Goal: Task Accomplishment & Management: Manage account settings

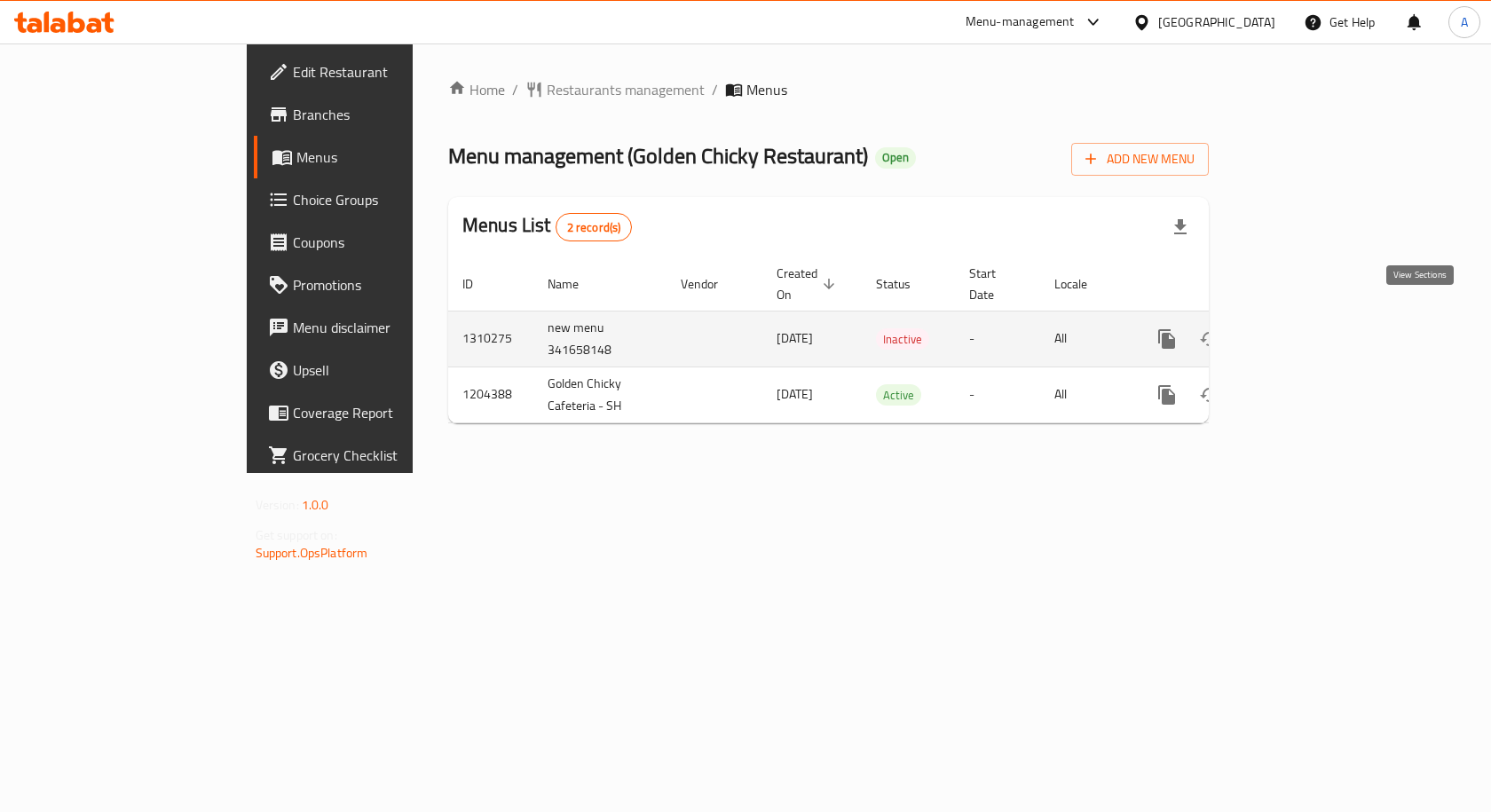
click at [1316, 317] on link "enhanced table" at bounding box center [1295, 339] width 43 height 43
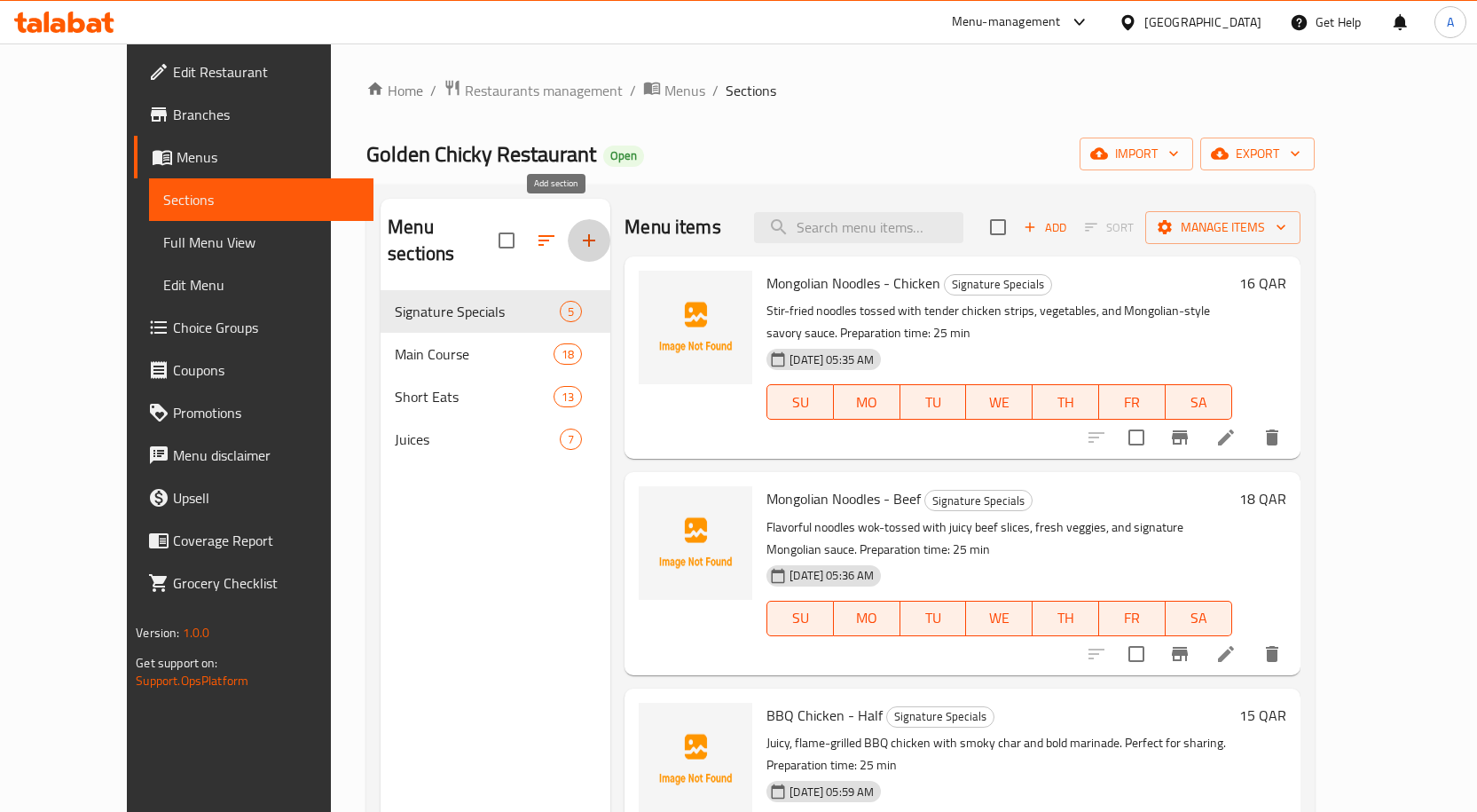
click at [578, 230] on icon "button" at bounding box center [589, 241] width 21 height 21
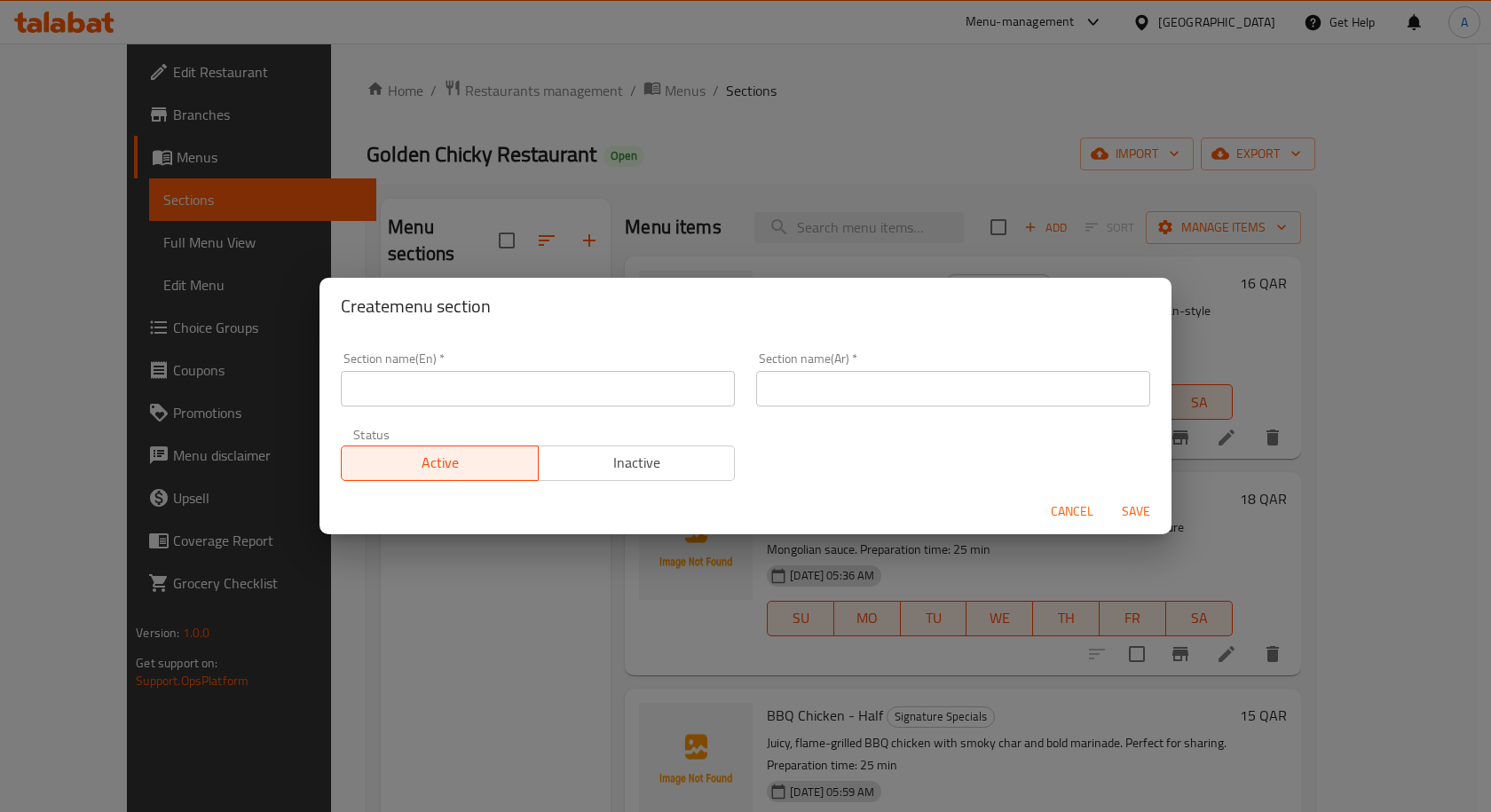
click at [424, 400] on input "text" at bounding box center [538, 389] width 394 height 36
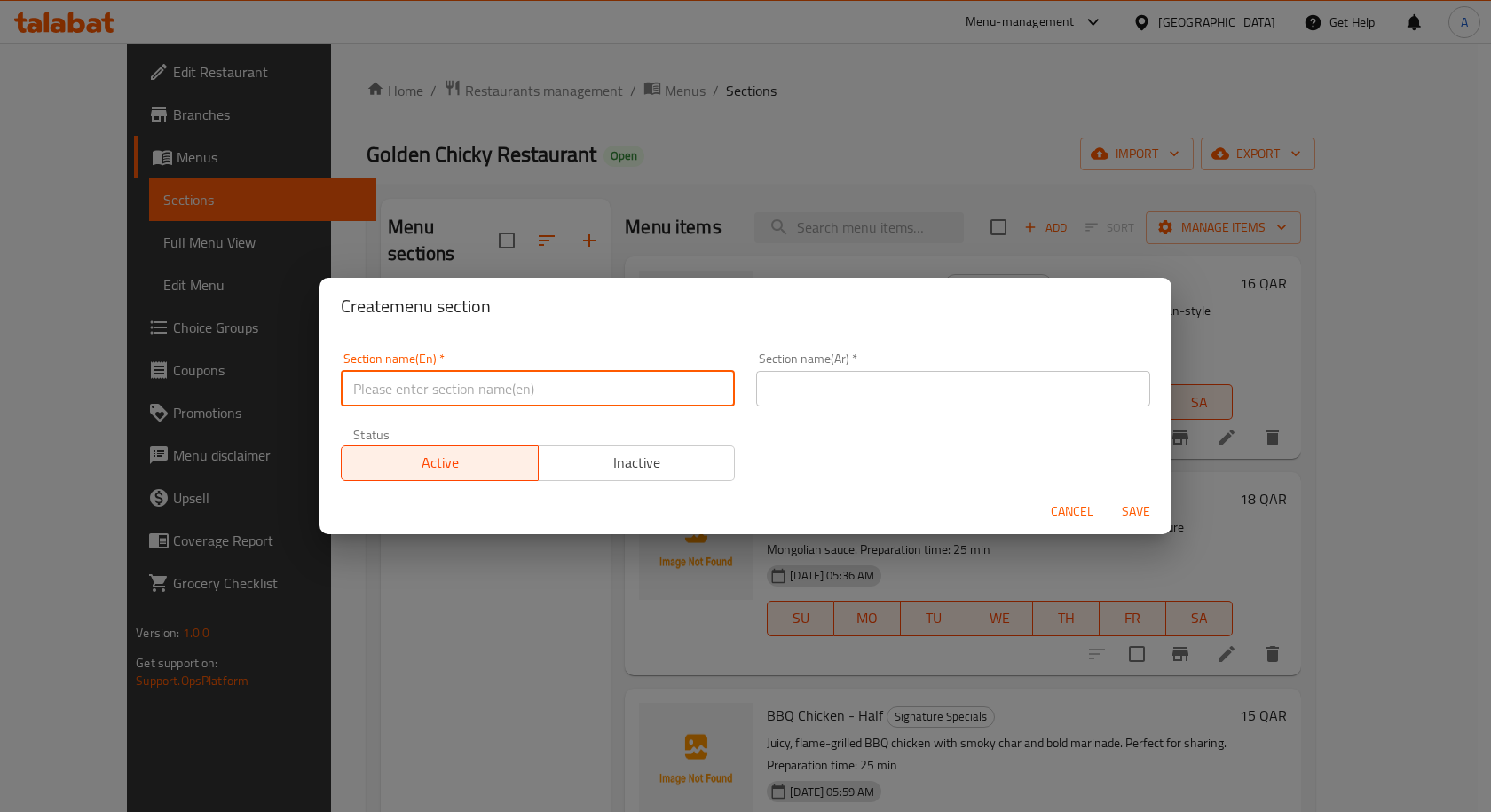
paste input "Kothu Menu"
type input "Kothu Menu"
click at [372, 401] on input "Kothu Menu" at bounding box center [538, 389] width 394 height 36
click at [913, 398] on input "text" at bounding box center [953, 389] width 394 height 36
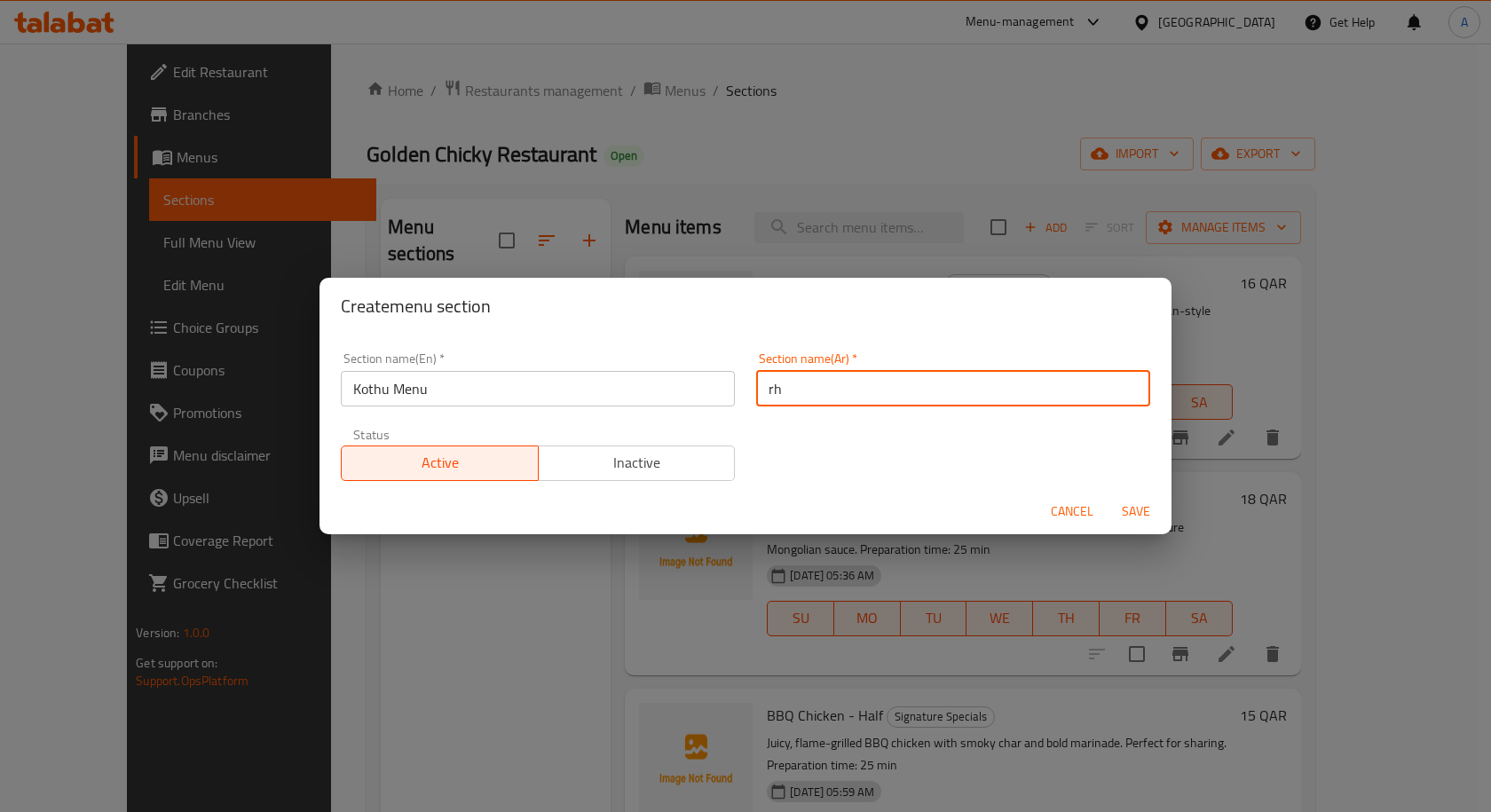
type input "r"
type input "قائمة كوثو"
click at [1133, 515] on span "Save" at bounding box center [1136, 511] width 43 height 22
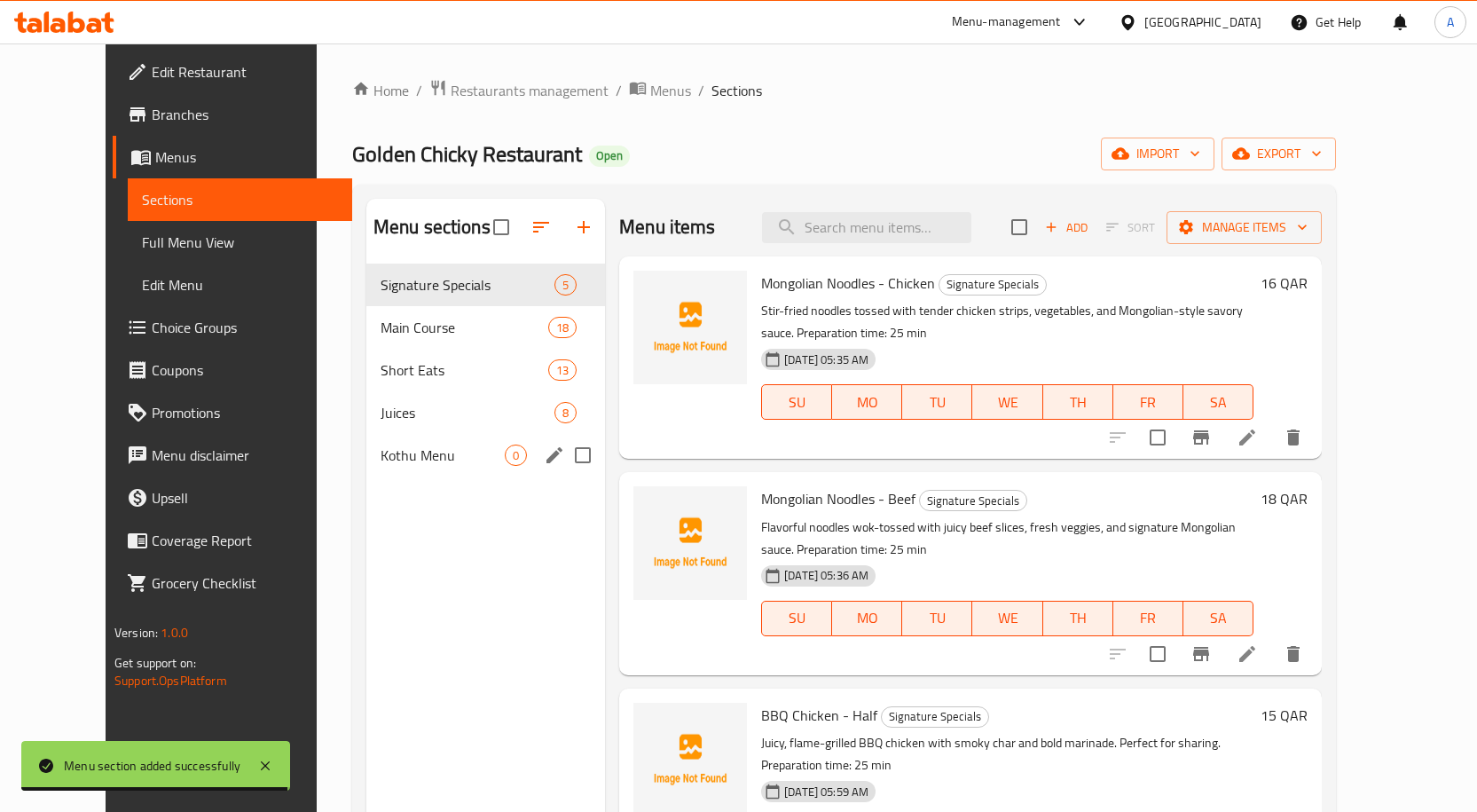
click at [564, 451] on input "Menu sections" at bounding box center [583, 455] width 37 height 37
checkbox input "true"
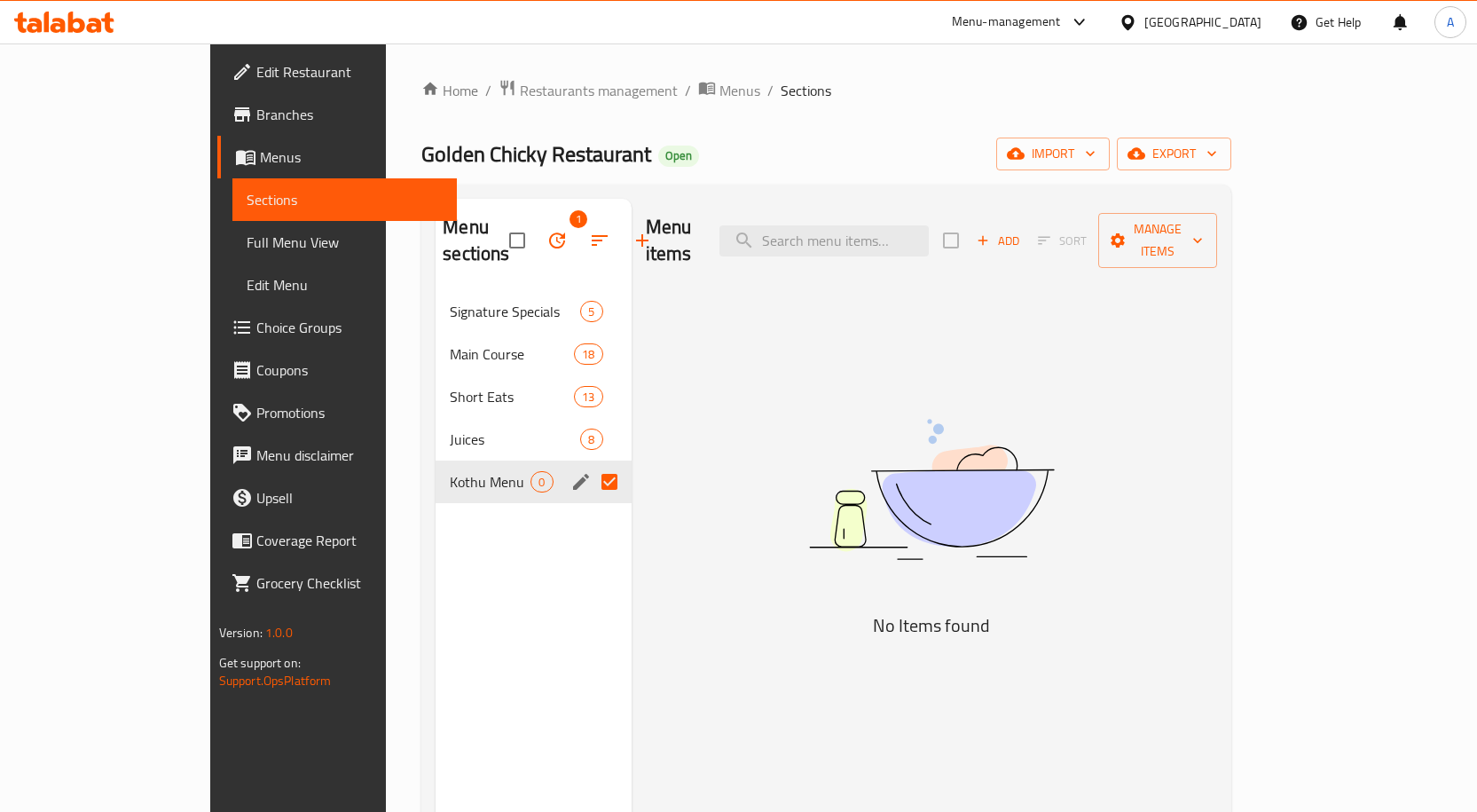
click at [546, 230] on icon "button" at bounding box center [557, 241] width 21 height 21
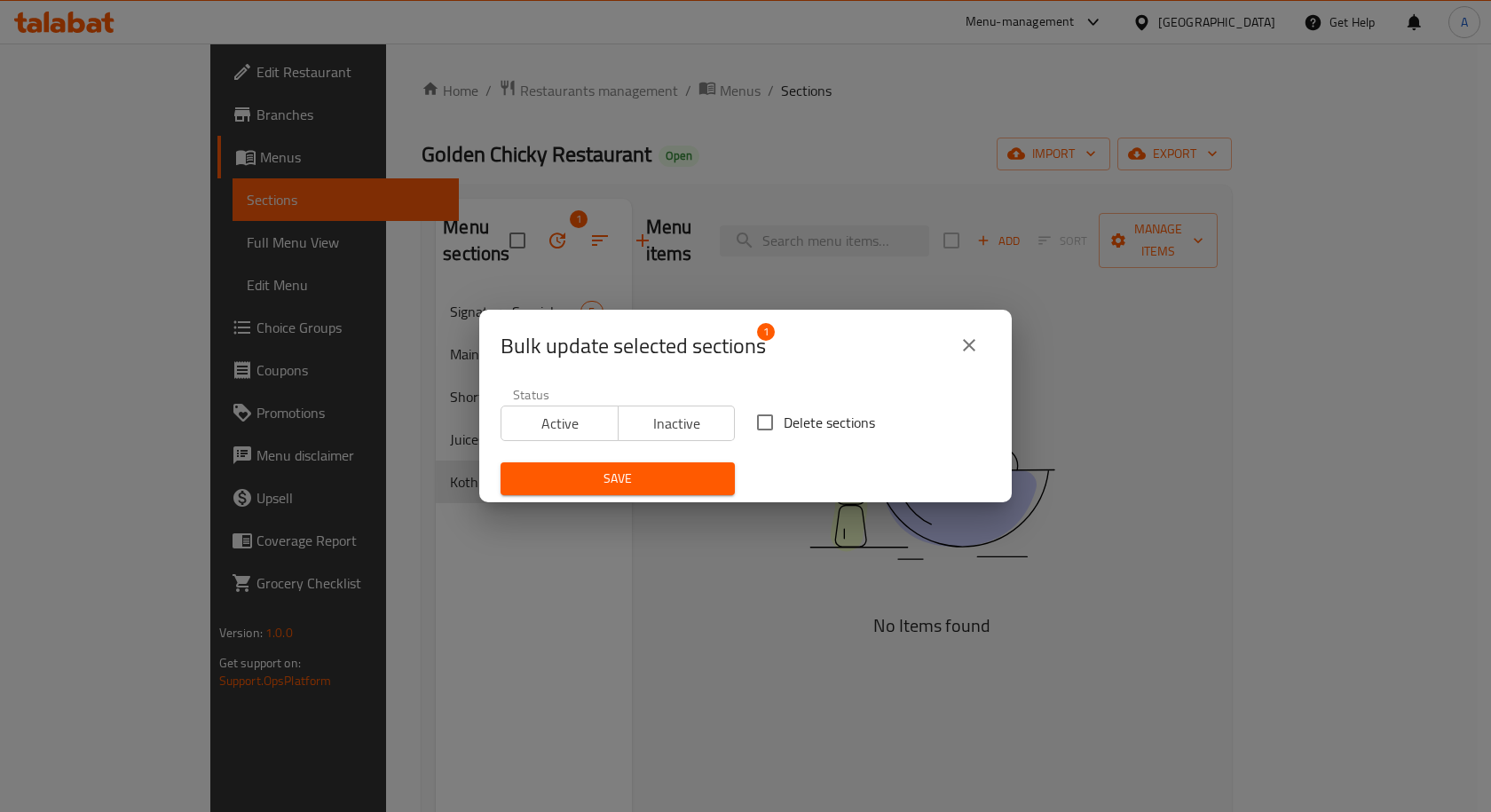
click at [751, 416] on input "Delete sections" at bounding box center [765, 422] width 37 height 37
checkbox input "true"
click at [713, 484] on span "Save" at bounding box center [617, 478] width 206 height 22
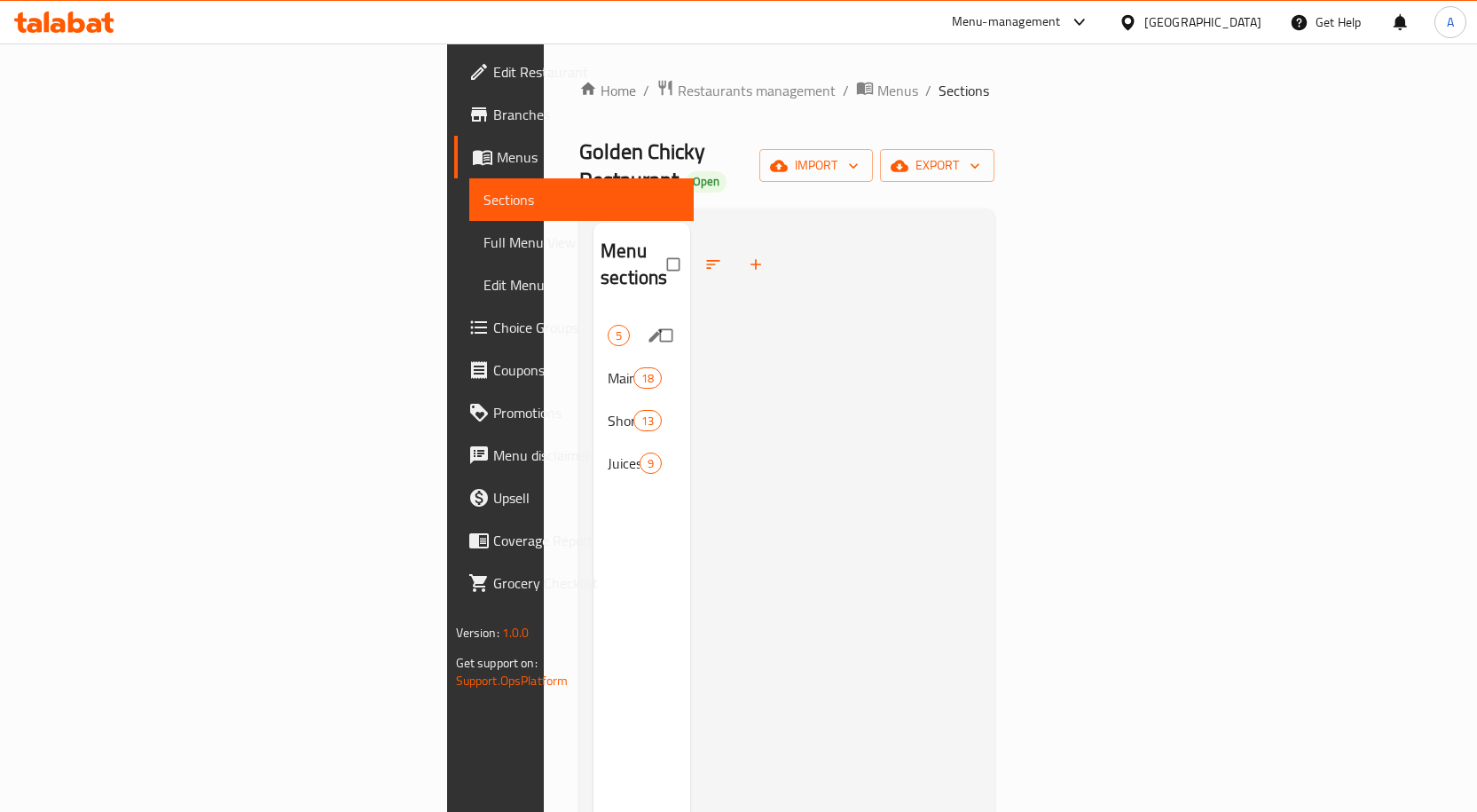
click at [608, 324] on span "Signature Specials" at bounding box center [608, 335] width 0 height 21
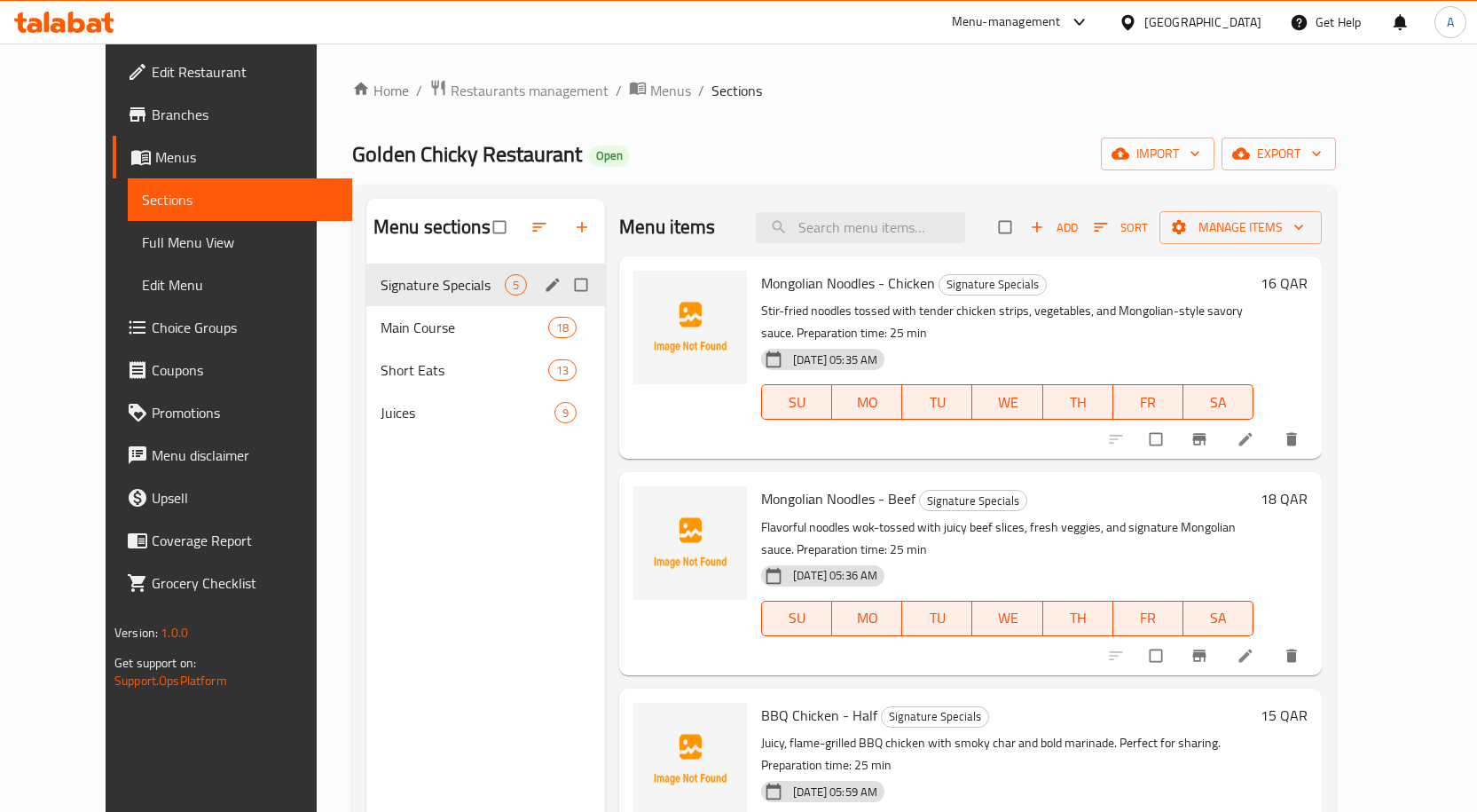
click at [564, 284] on input "Menu sections" at bounding box center [583, 285] width 37 height 34
checkbox input "true"
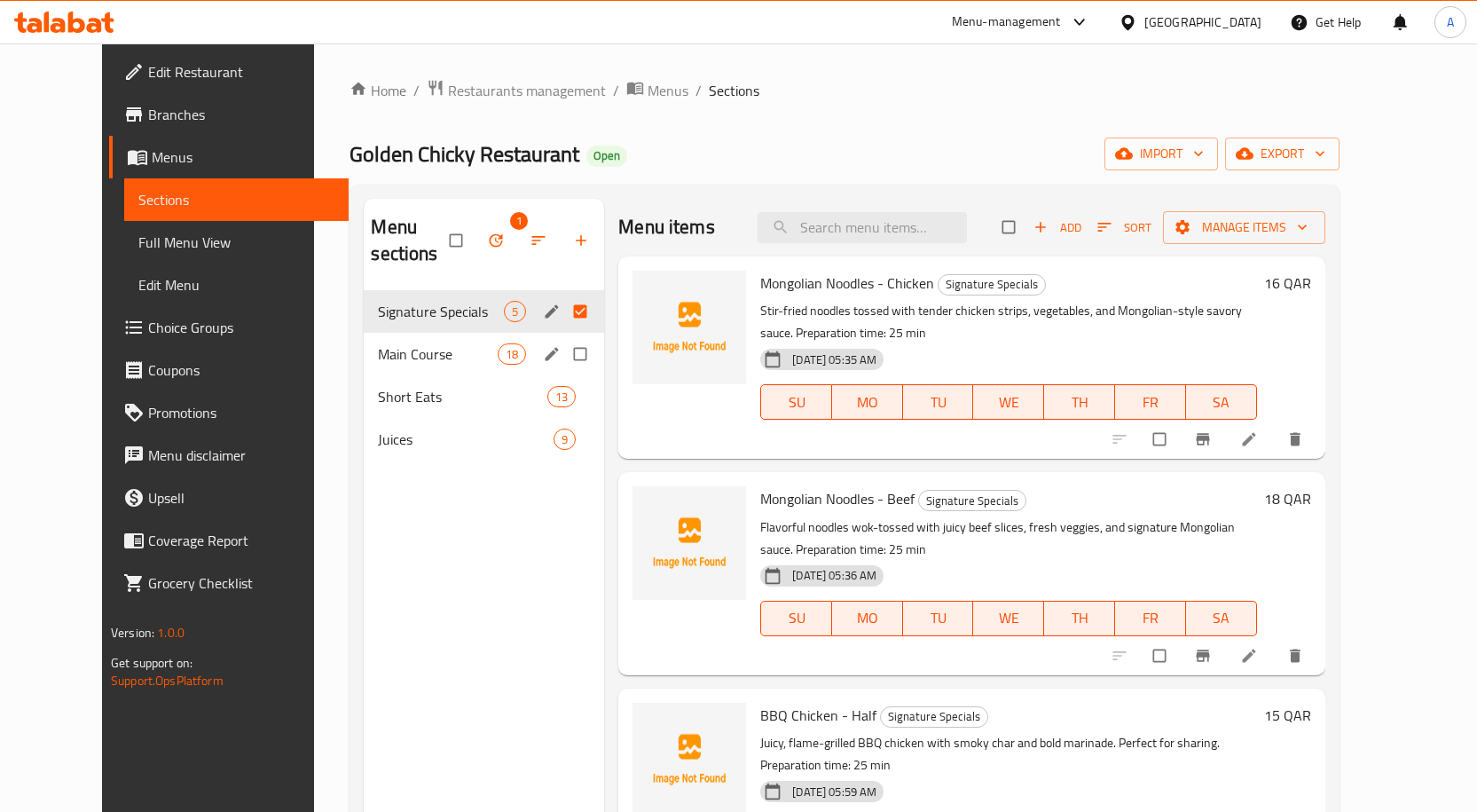
click at [563, 337] on input "Menu sections" at bounding box center [582, 354] width 37 height 34
checkbox input "true"
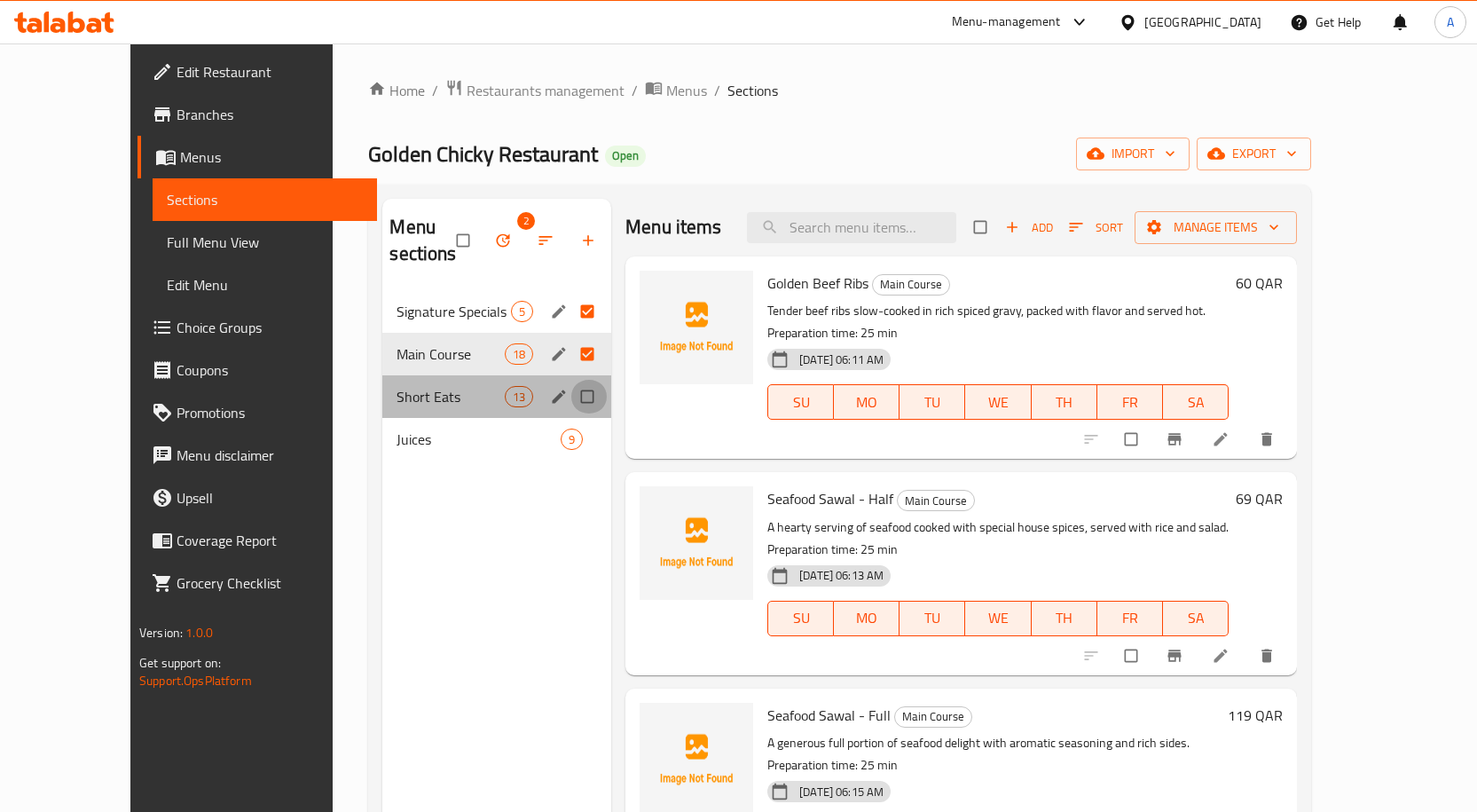
click at [570, 380] on input "Menu sections" at bounding box center [589, 397] width 37 height 34
checkbox input "true"
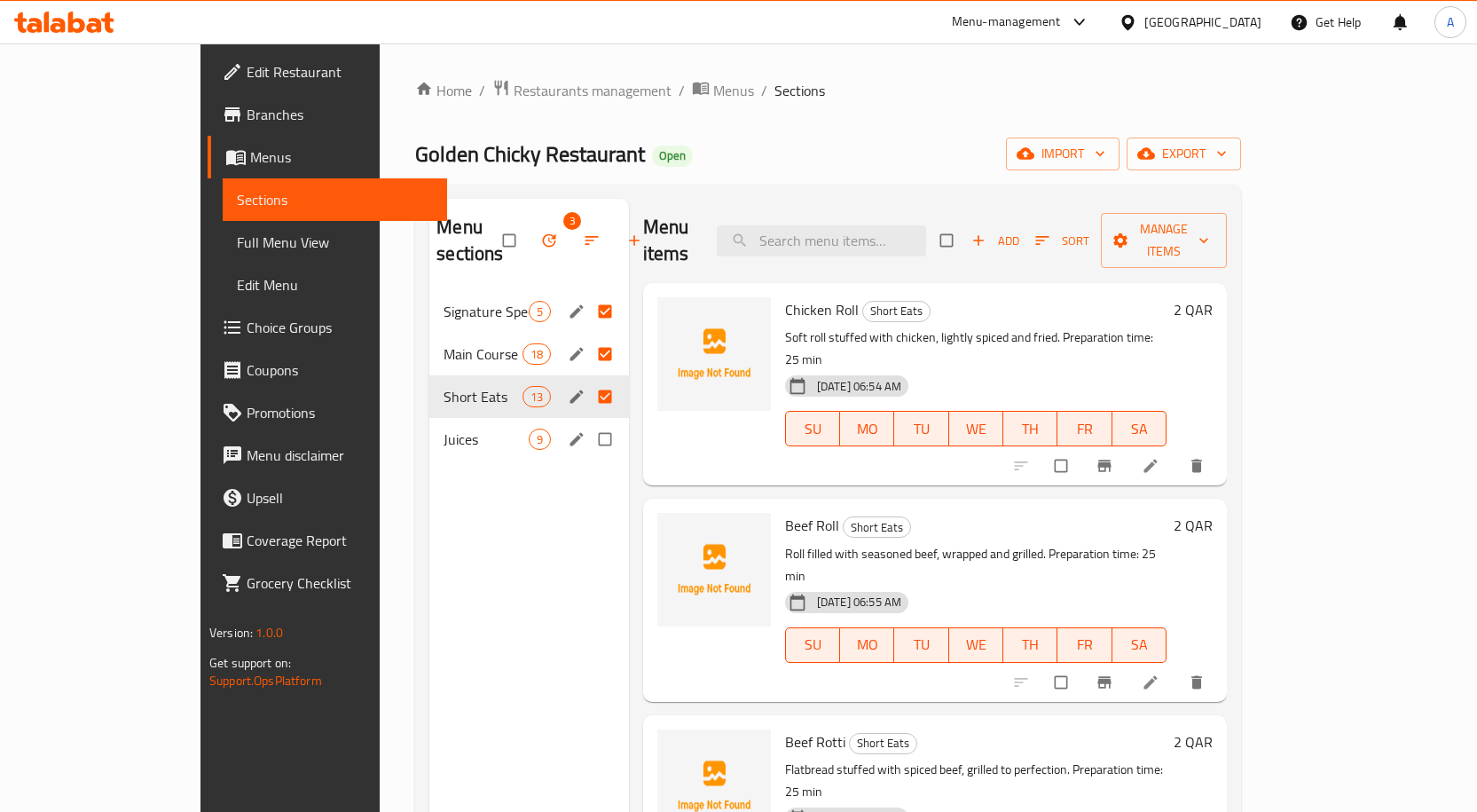
click at [588, 422] on input "Menu sections" at bounding box center [607, 439] width 37 height 34
checkbox input "true"
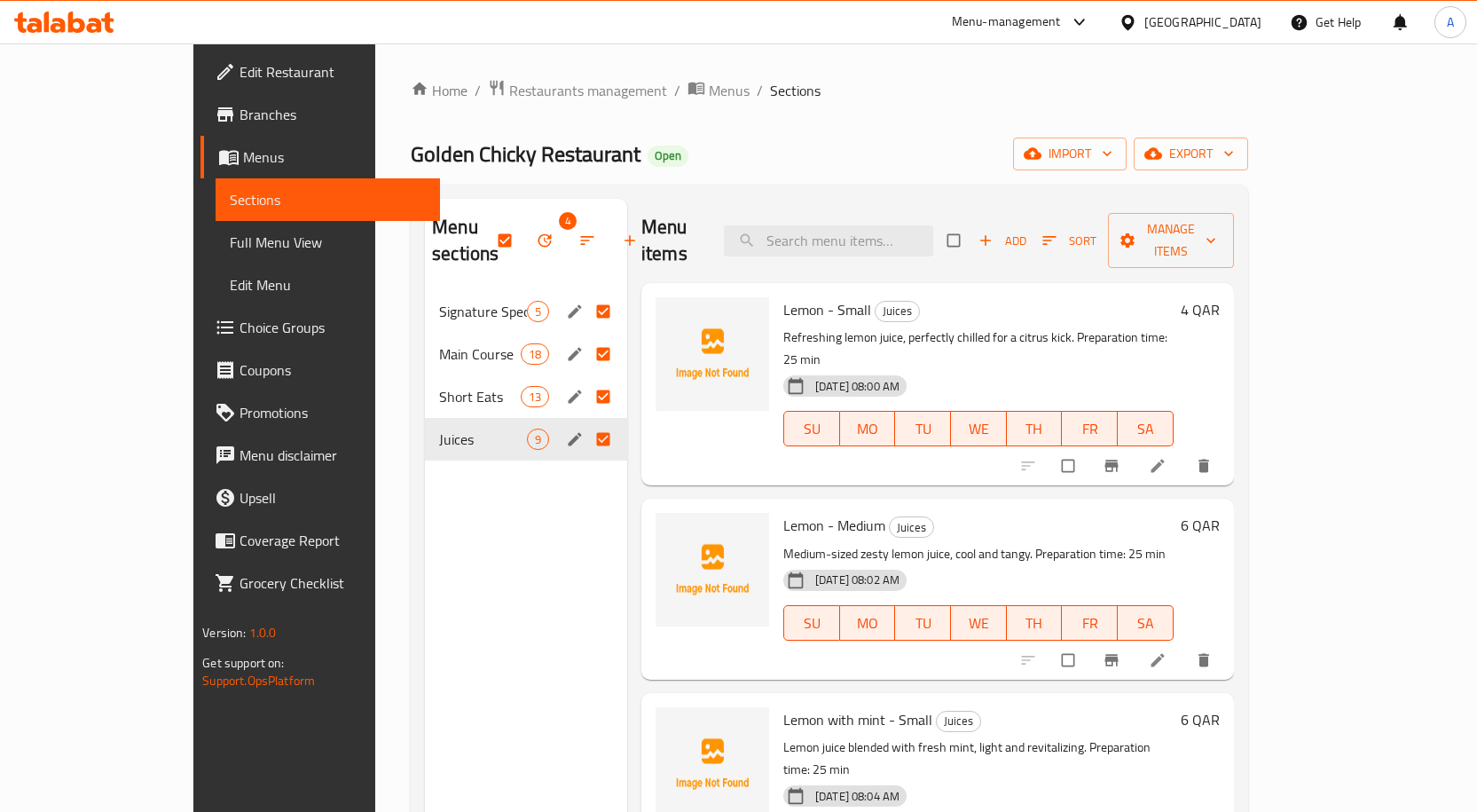
click at [587, 294] on input "Menu sections" at bounding box center [605, 311] width 37 height 34
checkbox input "false"
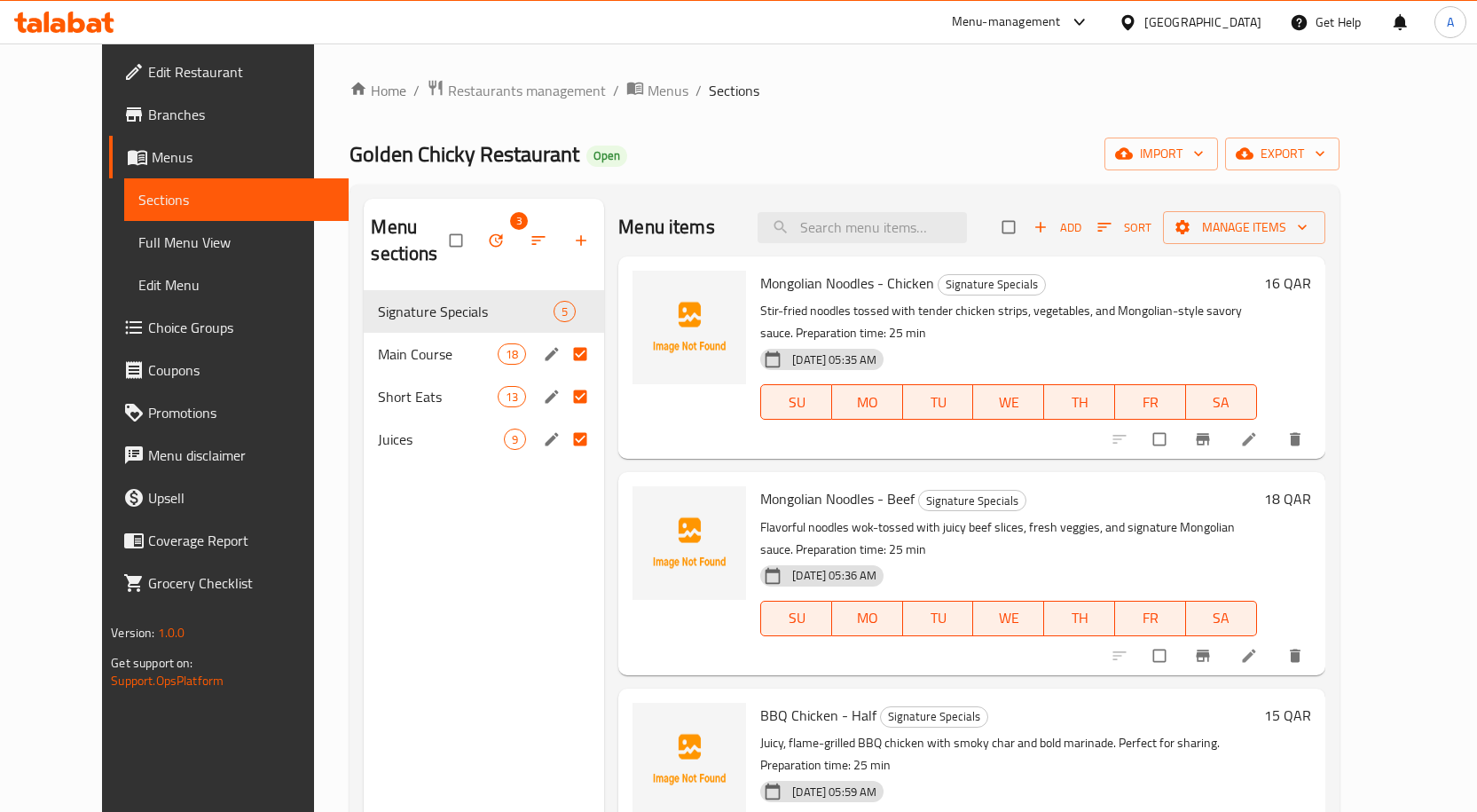
click at [563, 337] on input "Menu sections" at bounding box center [582, 354] width 37 height 34
checkbox input "false"
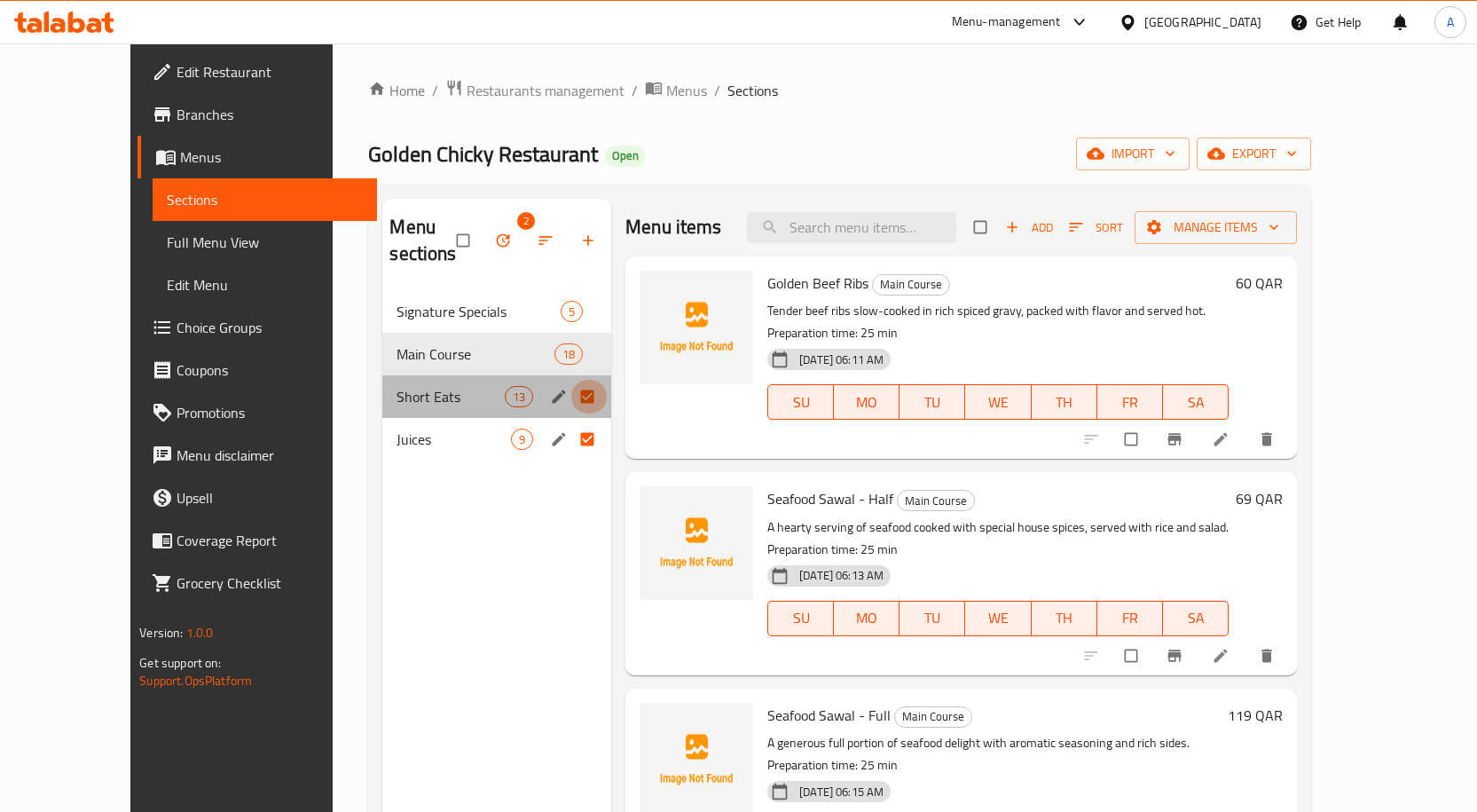
drag, startPoint x: 558, startPoint y: 370, endPoint x: 560, endPoint y: 398, distance: 28.1
click at [570, 380] on input "Menu sections" at bounding box center [589, 397] width 37 height 34
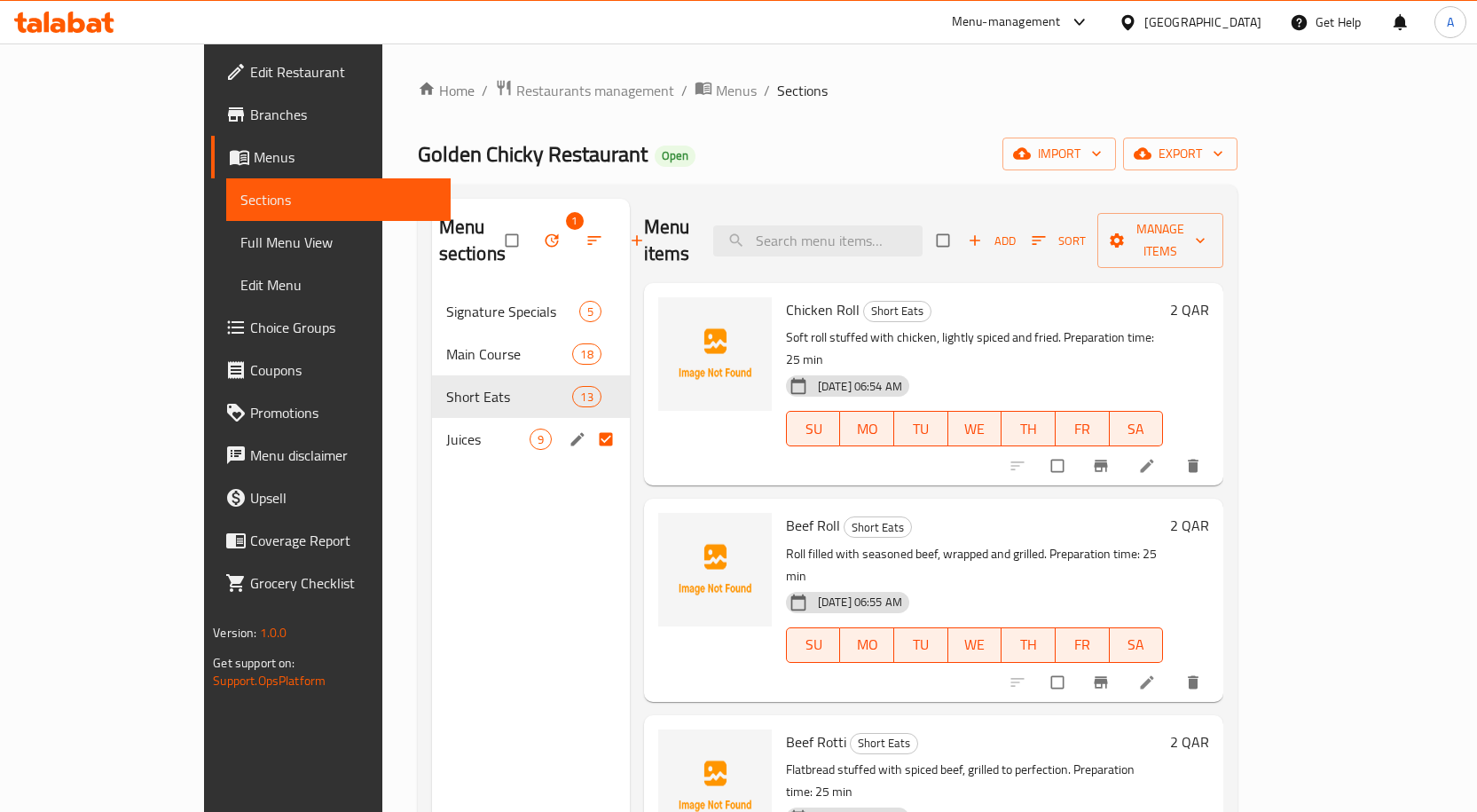
click at [589, 422] on input "Menu sections" at bounding box center [608, 439] width 37 height 34
checkbox input "false"
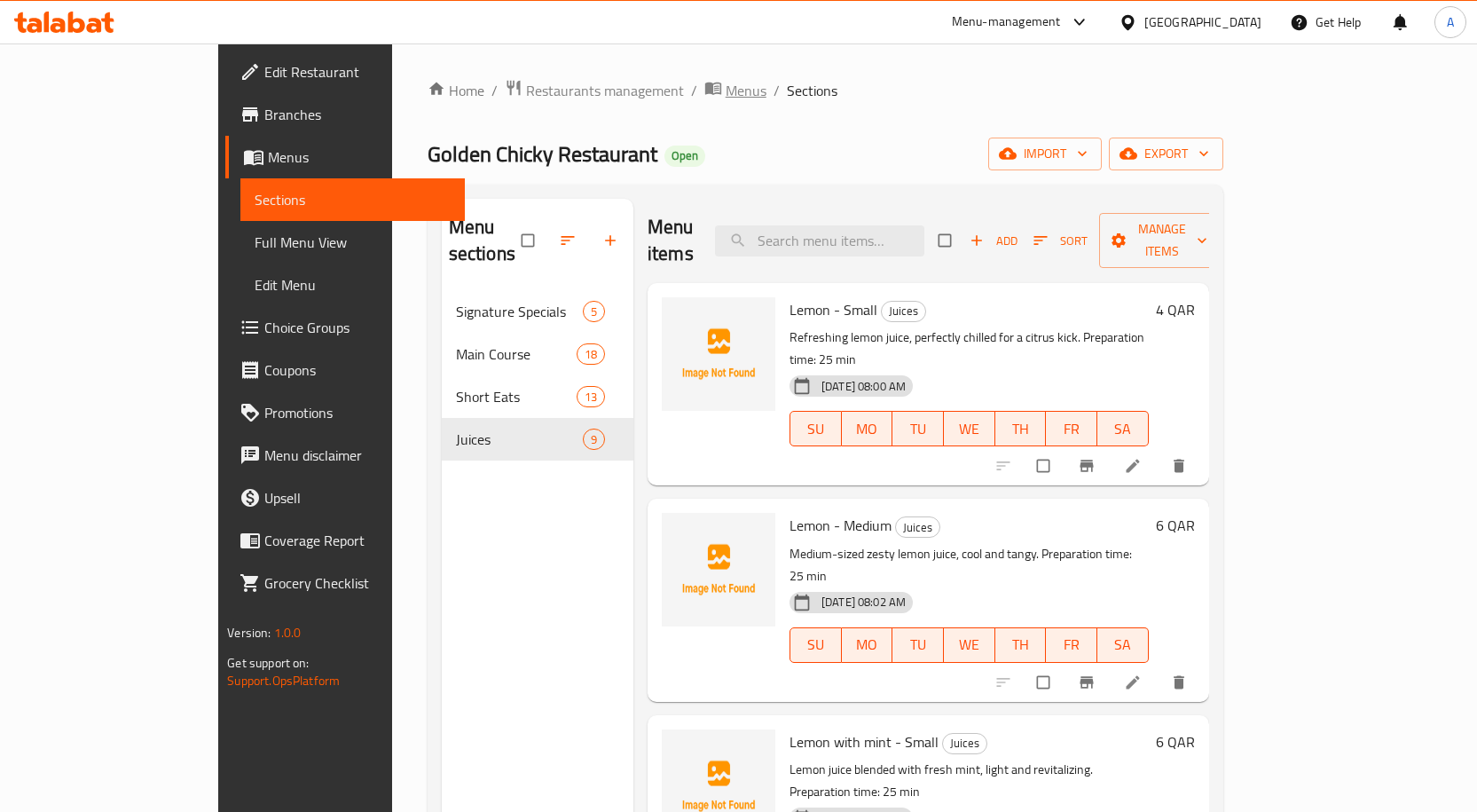
click at [726, 97] on span "Menus" at bounding box center [746, 91] width 41 height 21
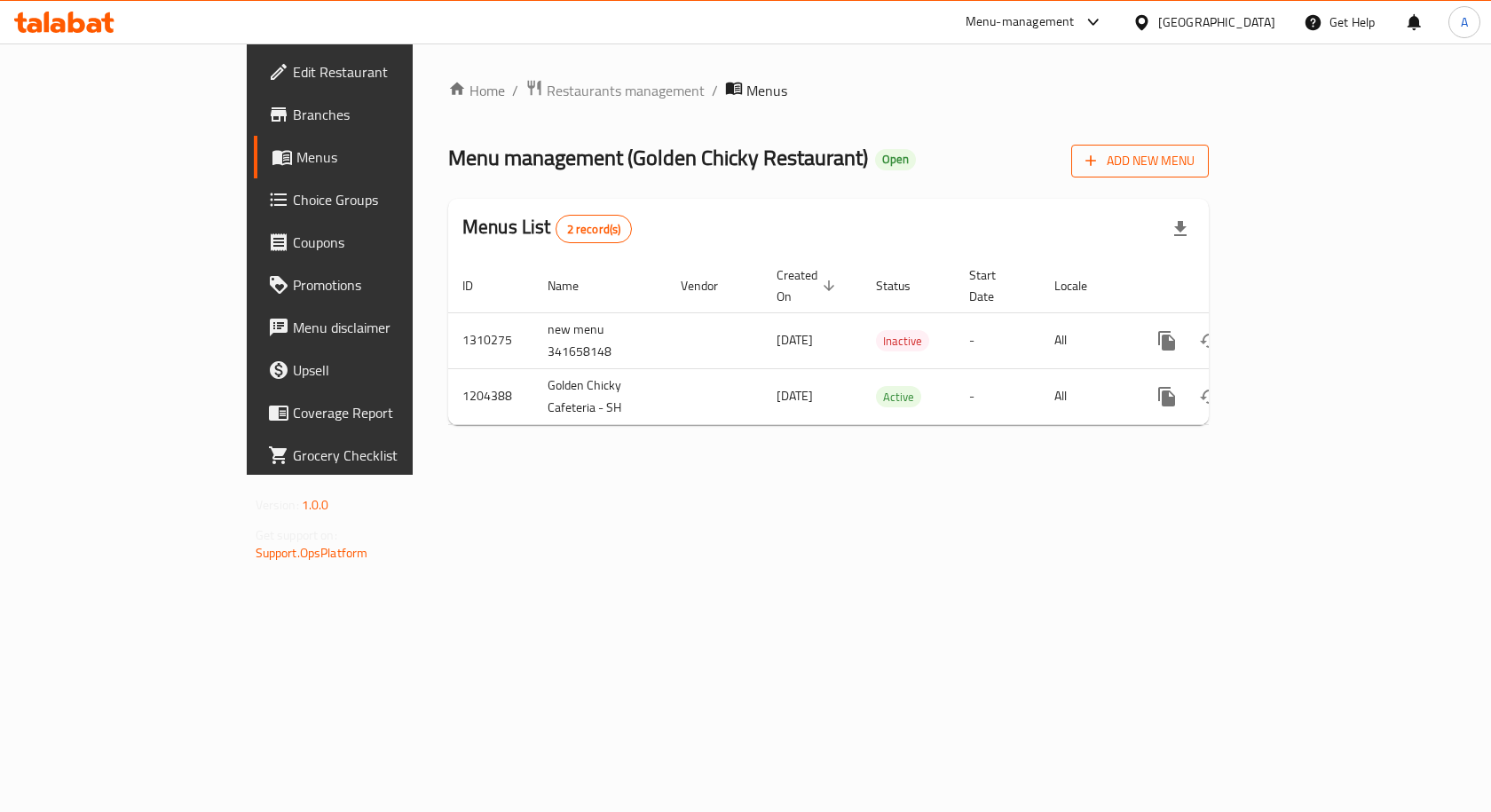
click at [1194, 166] on span "Add New Menu" at bounding box center [1140, 160] width 109 height 22
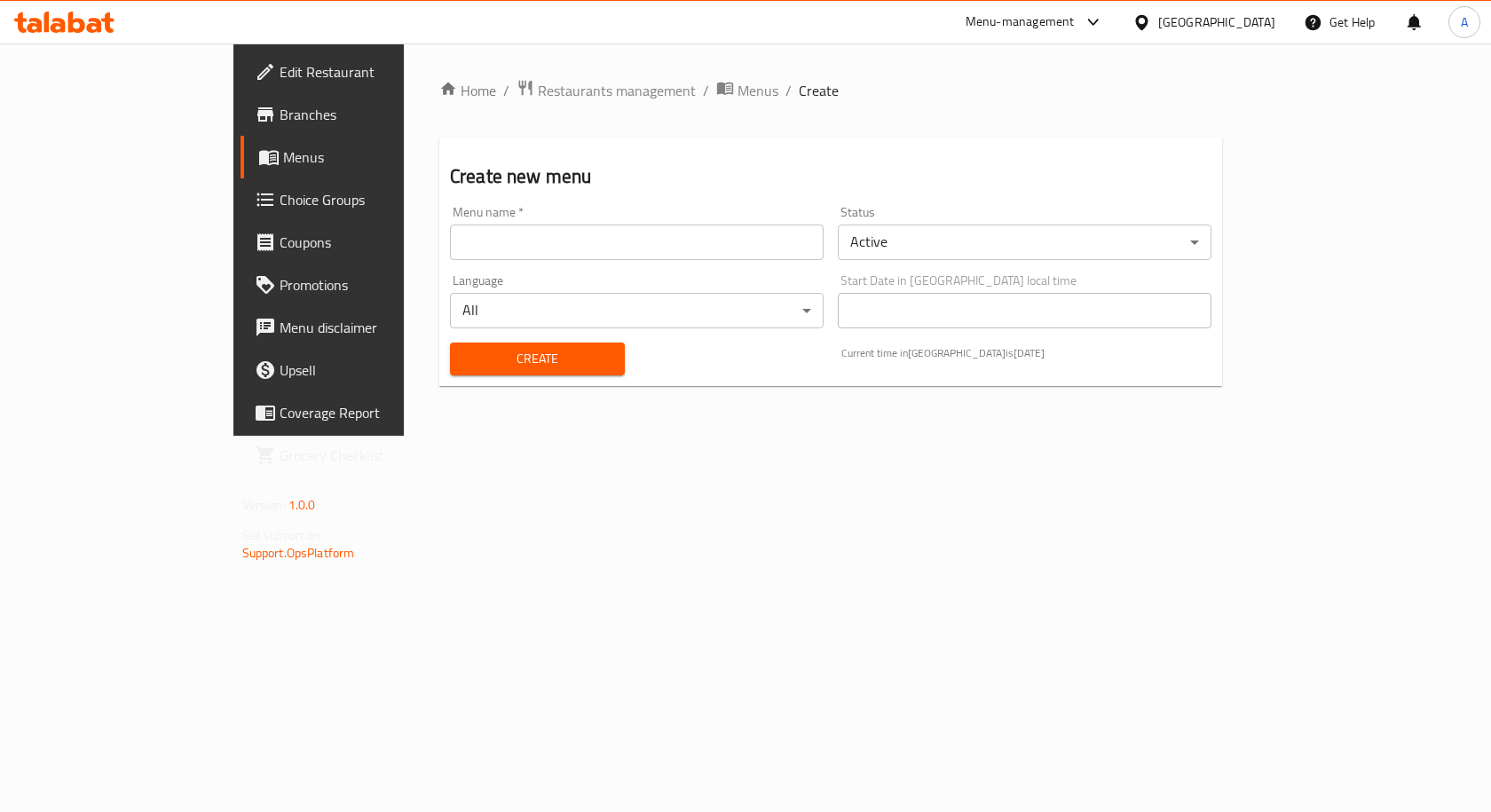
click at [593, 254] on input "text" at bounding box center [637, 242] width 374 height 36
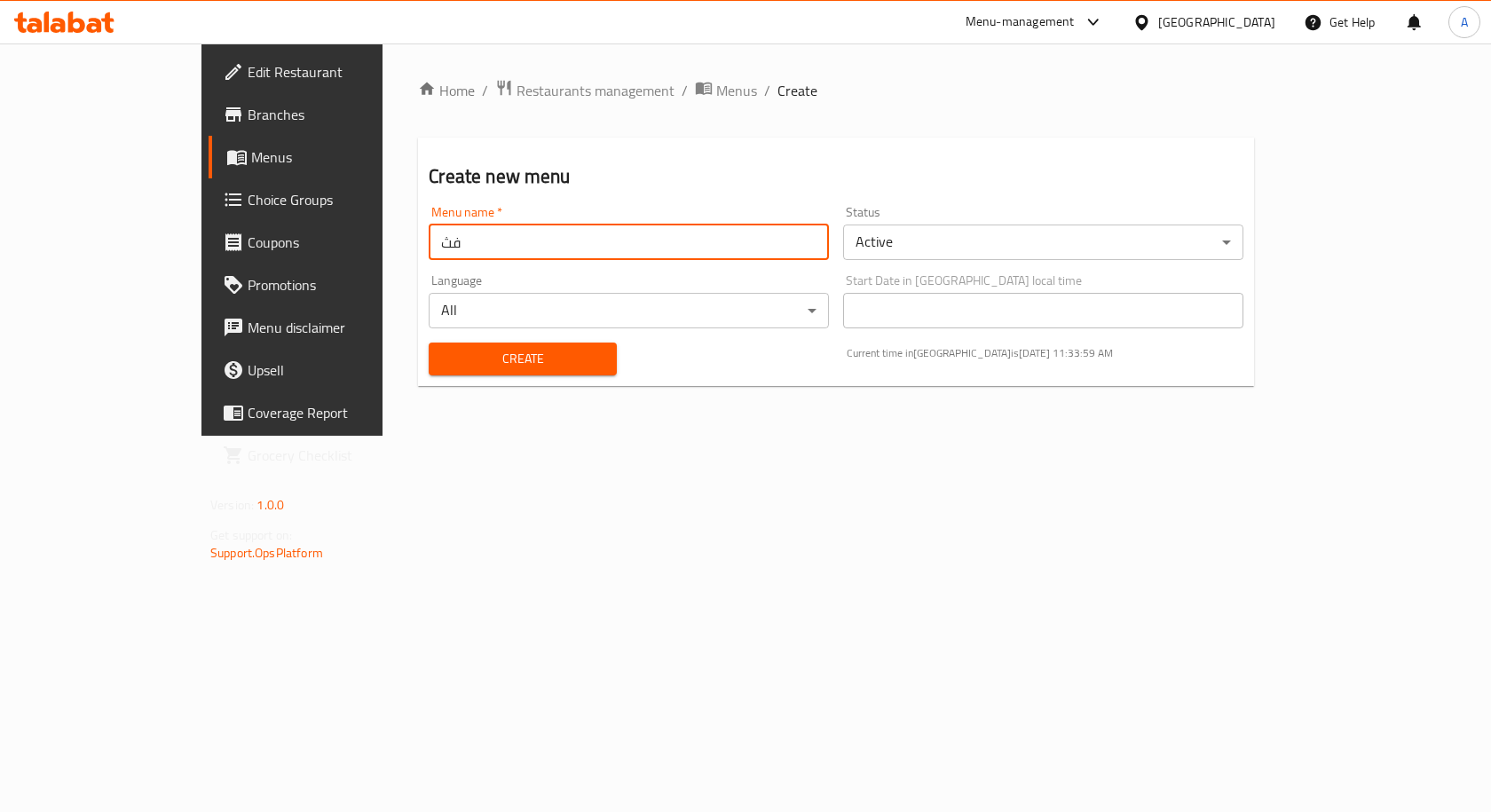
type input "ف"
type input "tefa"
click at [926, 235] on body "​ Menu-management Qatar Get Help A Edit Restaurant Branches Menus Choice Groups…" at bounding box center [746, 428] width 1491 height 768
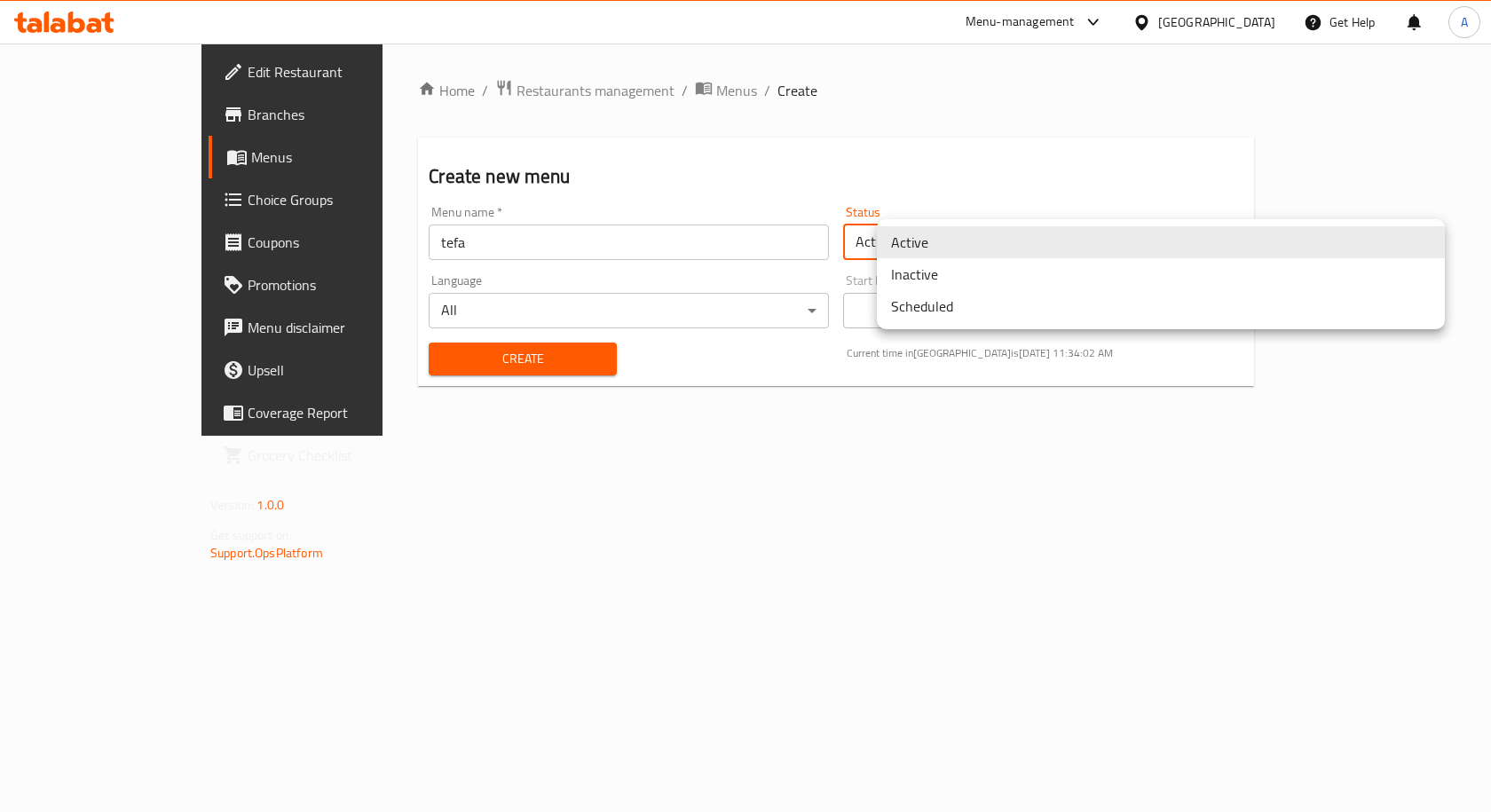
click at [906, 284] on li "Inactive" at bounding box center [1160, 275] width 568 height 32
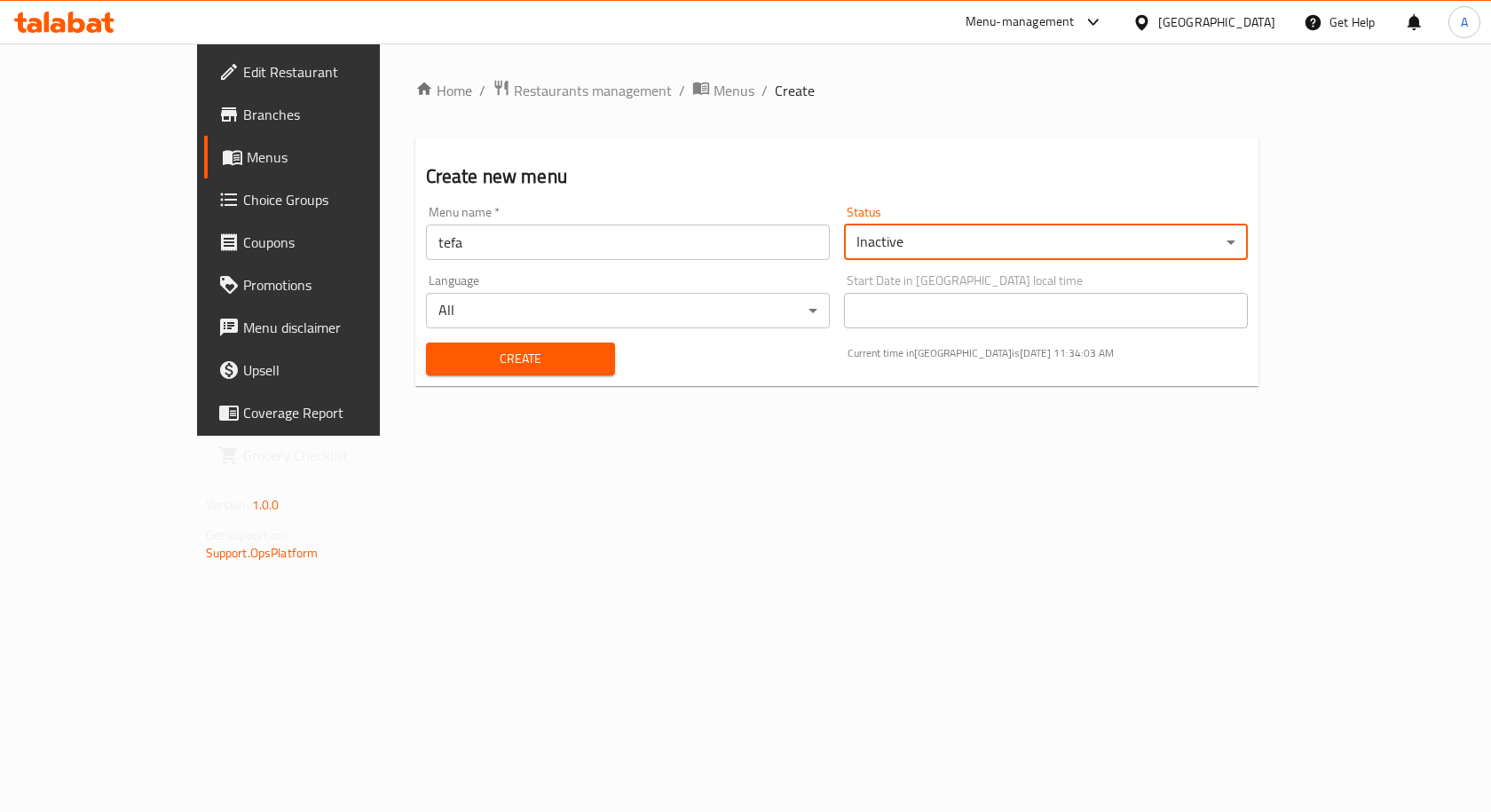
click at [508, 365] on span "Create" at bounding box center [521, 358] width 161 height 22
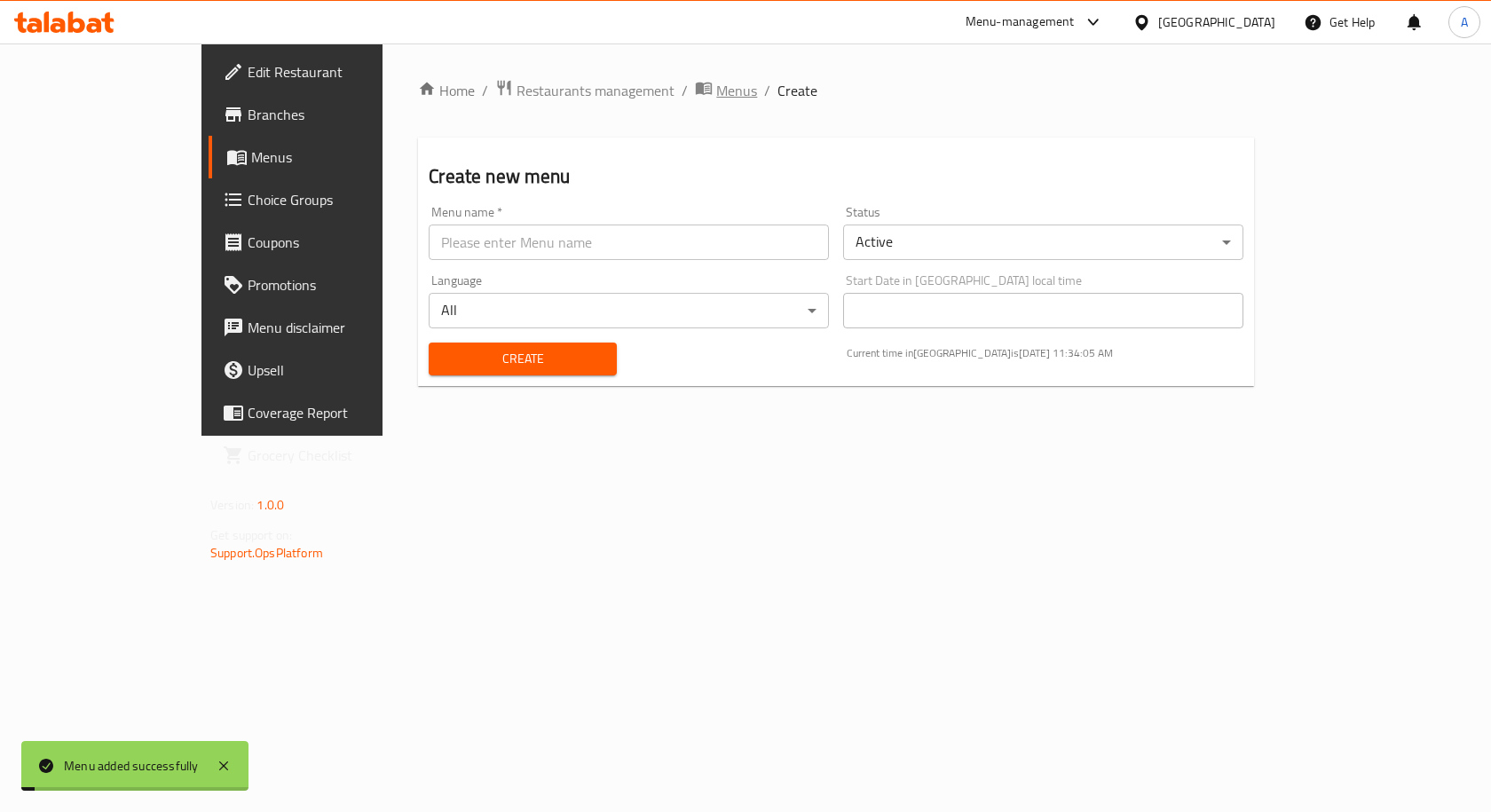
click at [716, 88] on span "Menus" at bounding box center [737, 91] width 41 height 21
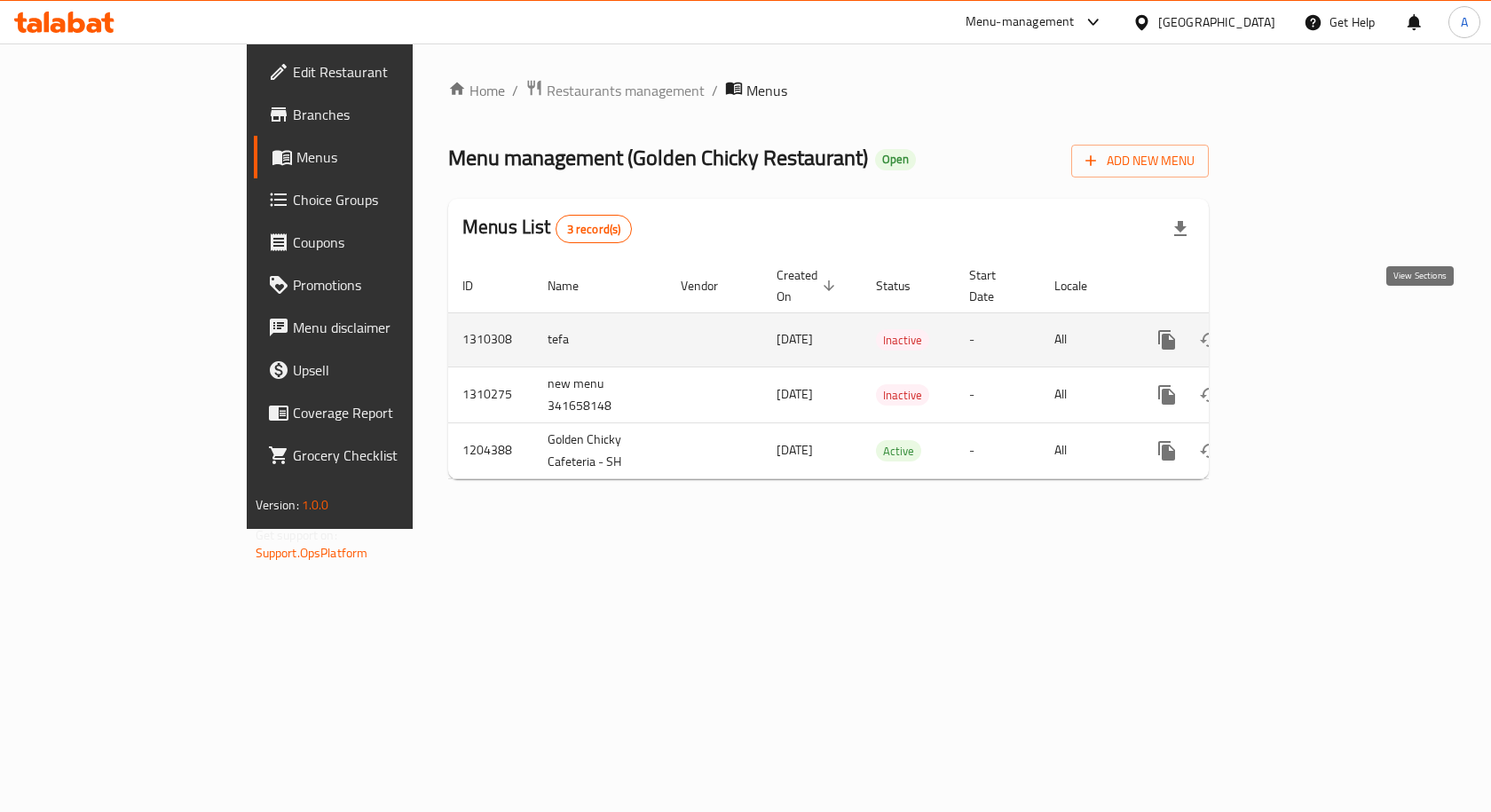
click at [1306, 329] on icon "enhanced table" at bounding box center [1295, 340] width 21 height 21
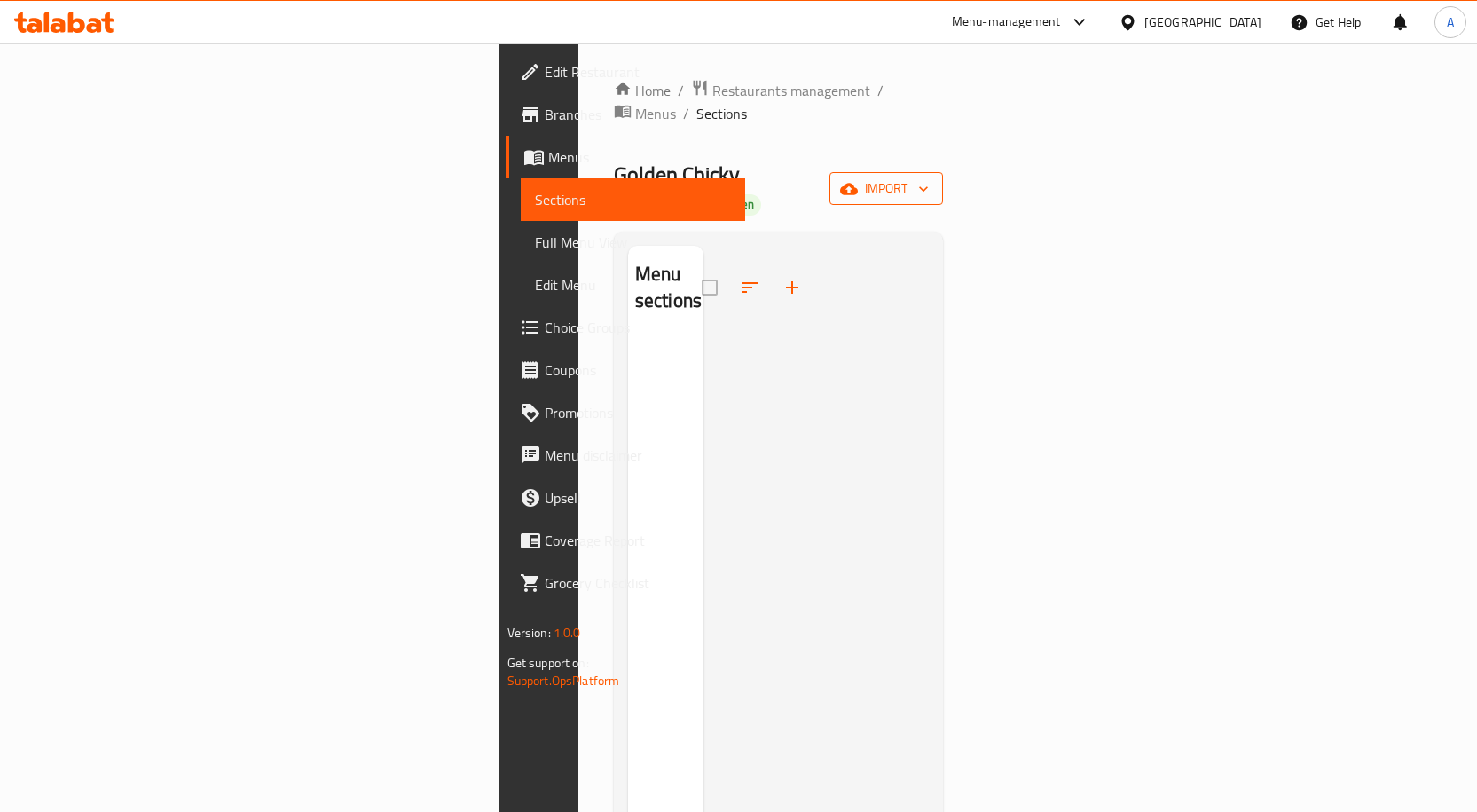
click at [857, 180] on icon "button" at bounding box center [849, 189] width 18 height 18
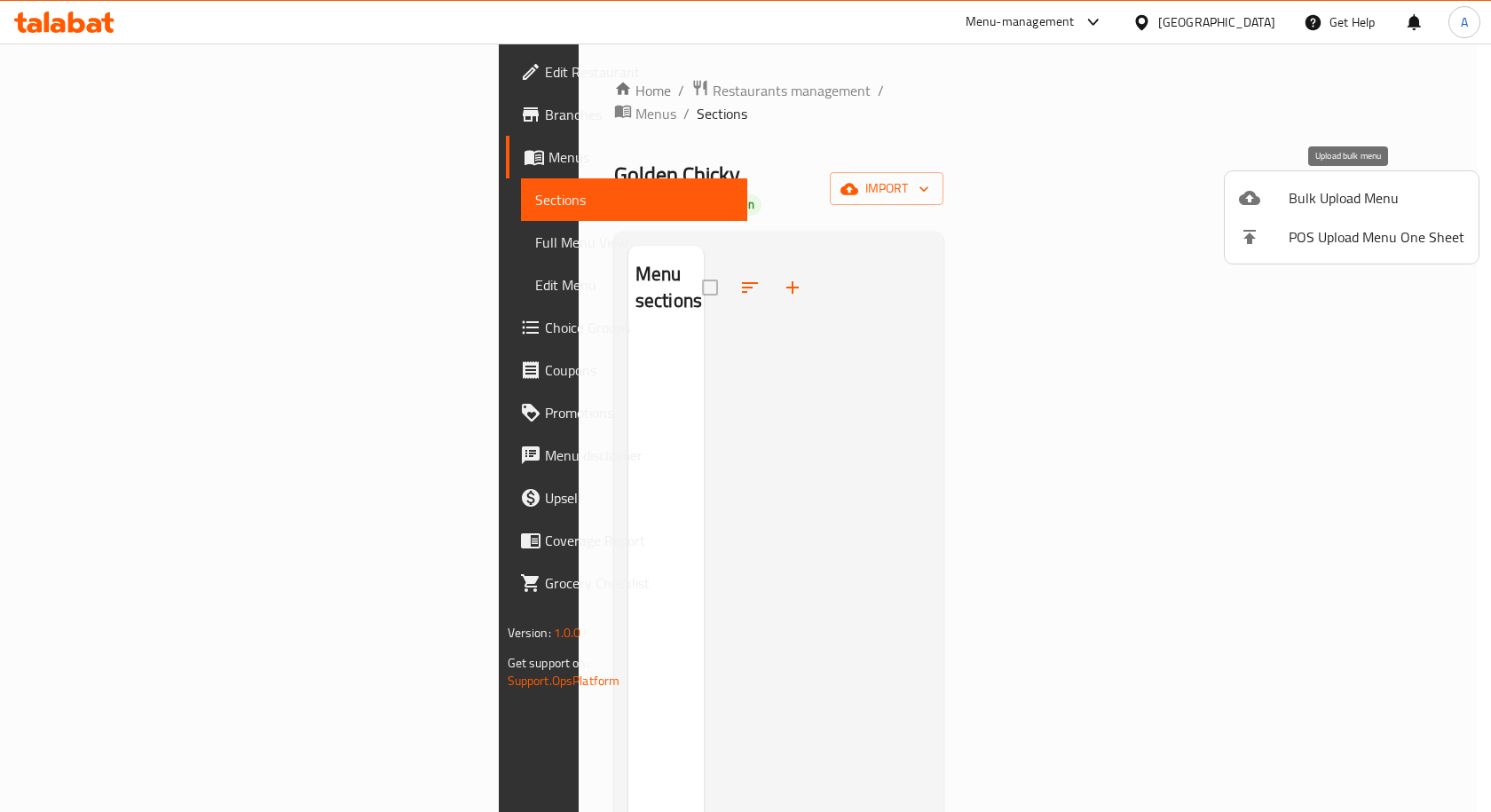
click at [1317, 196] on span "Bulk Upload Menu" at bounding box center [1376, 198] width 176 height 21
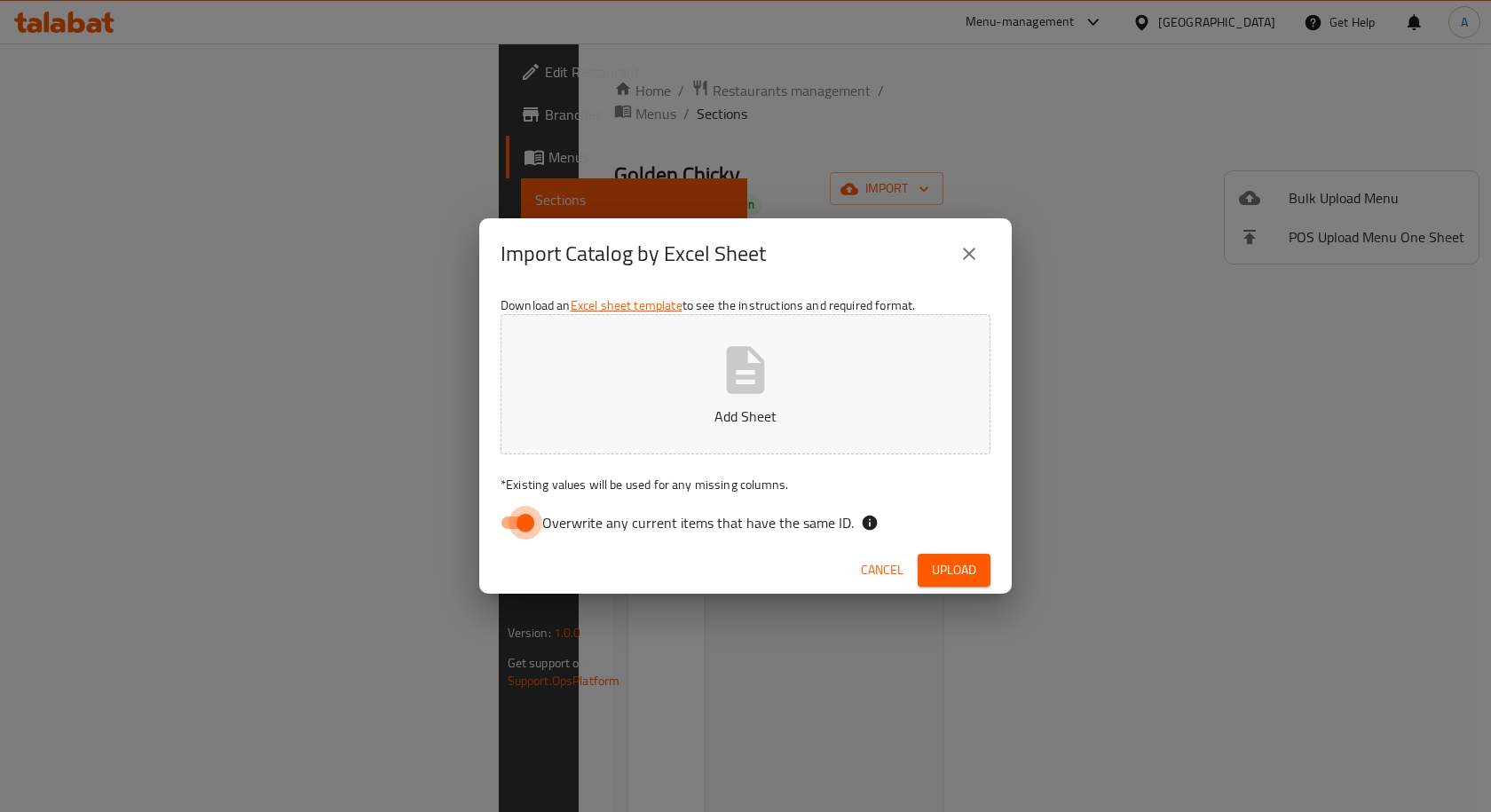
click at [532, 524] on input "Overwrite any current items that have the same ID." at bounding box center [524, 522] width 101 height 34
checkbox input "false"
click at [743, 408] on p "Add Sheet" at bounding box center [746, 416] width 435 height 21
click at [945, 580] on span "Upload" at bounding box center [954, 570] width 45 height 22
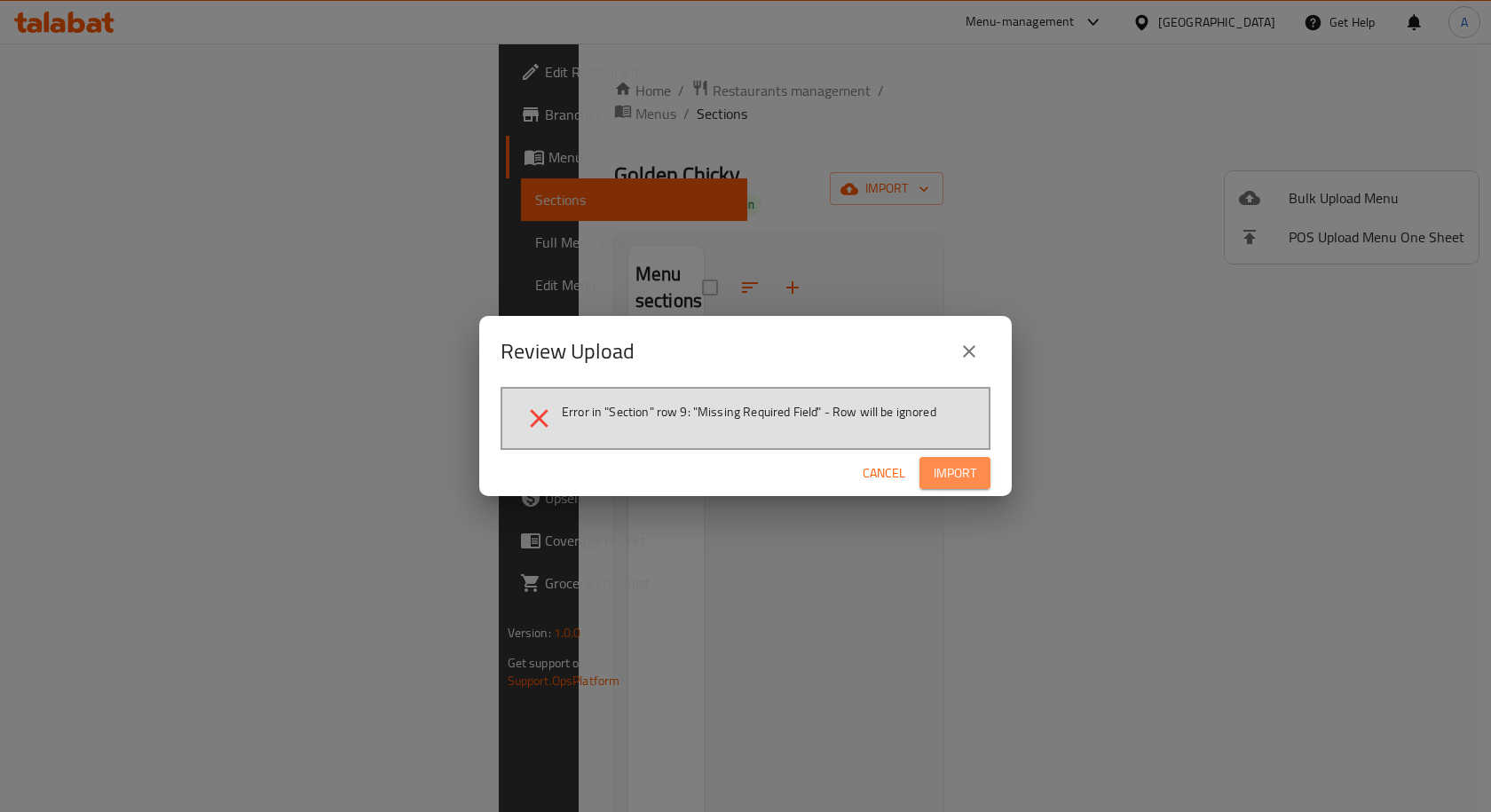
click at [950, 476] on span "Import" at bounding box center [955, 472] width 43 height 22
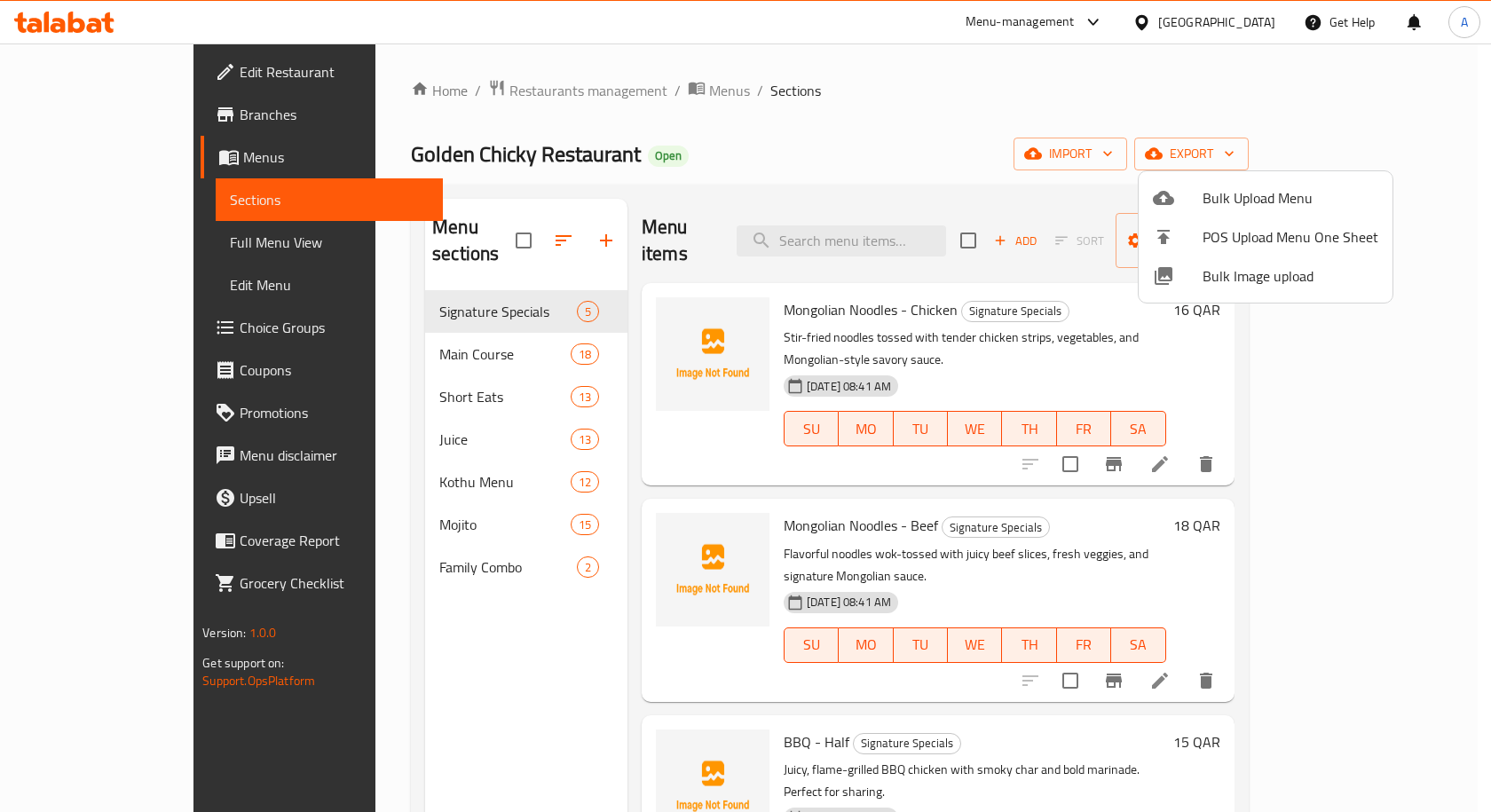
click at [413, 304] on div at bounding box center [746, 406] width 1491 height 812
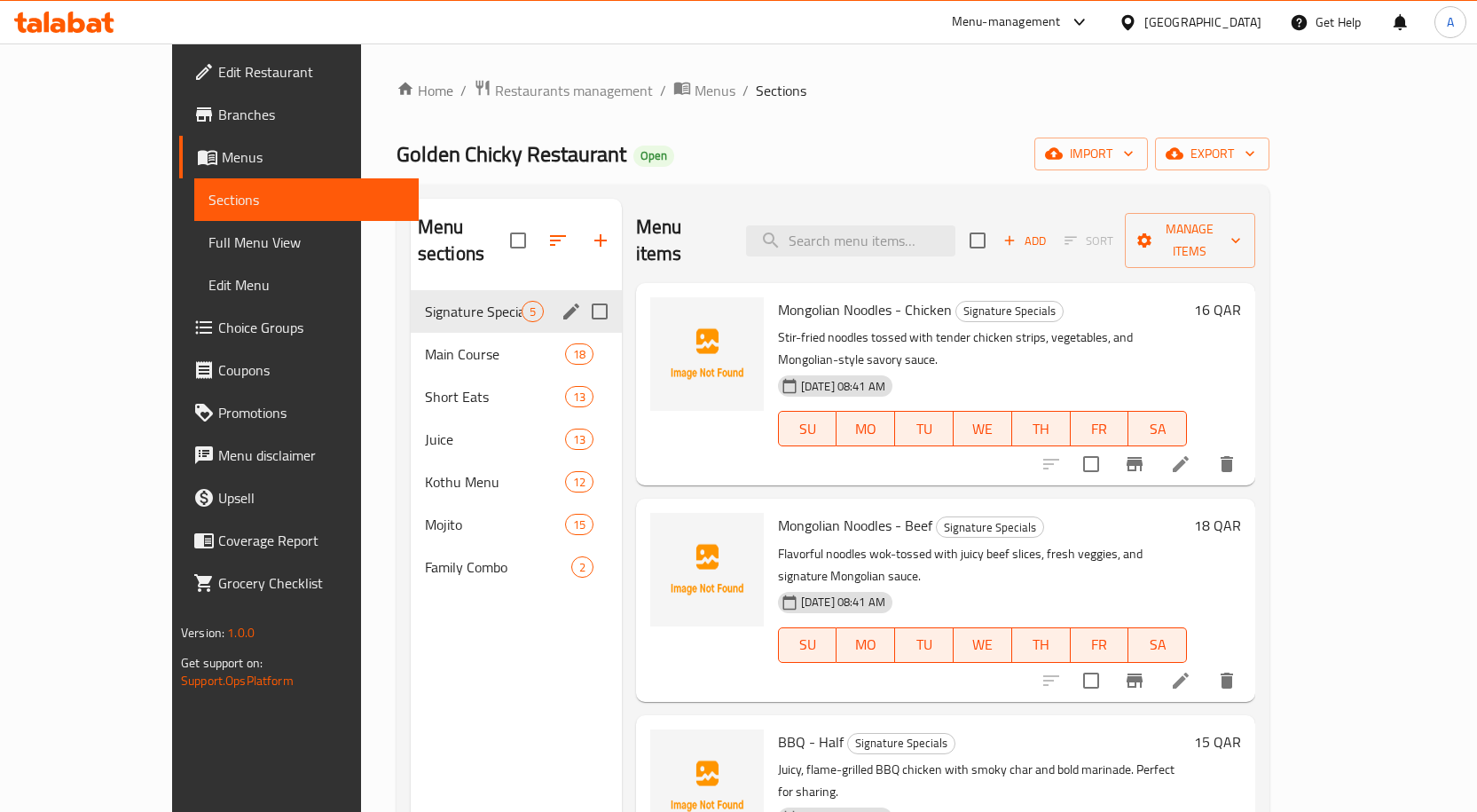
click at [581, 292] on input "Menu sections" at bounding box center [600, 311] width 37 height 37
checkbox input "true"
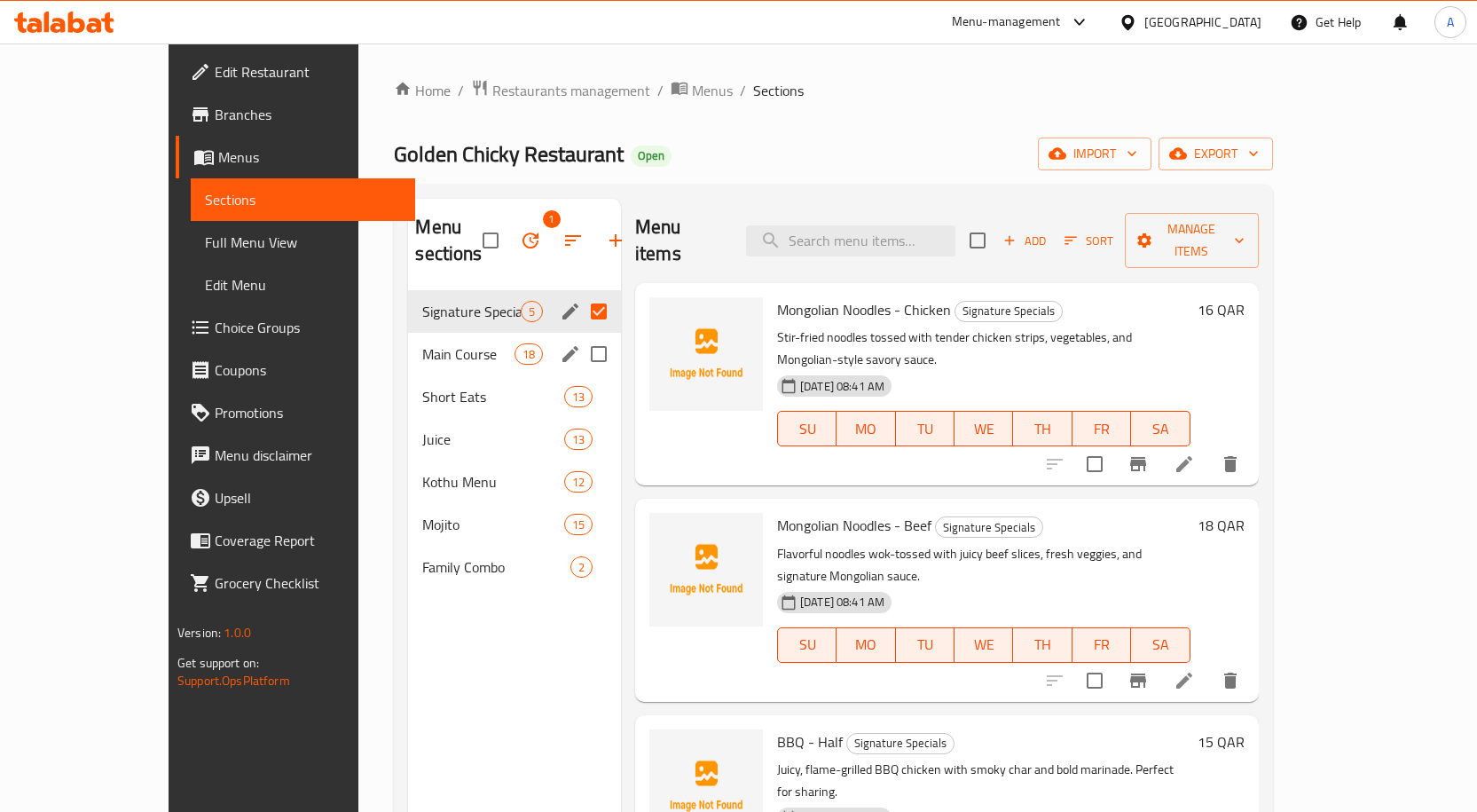
click at [580, 335] on input "Menu sections" at bounding box center [599, 354] width 37 height 37
checkbox input "true"
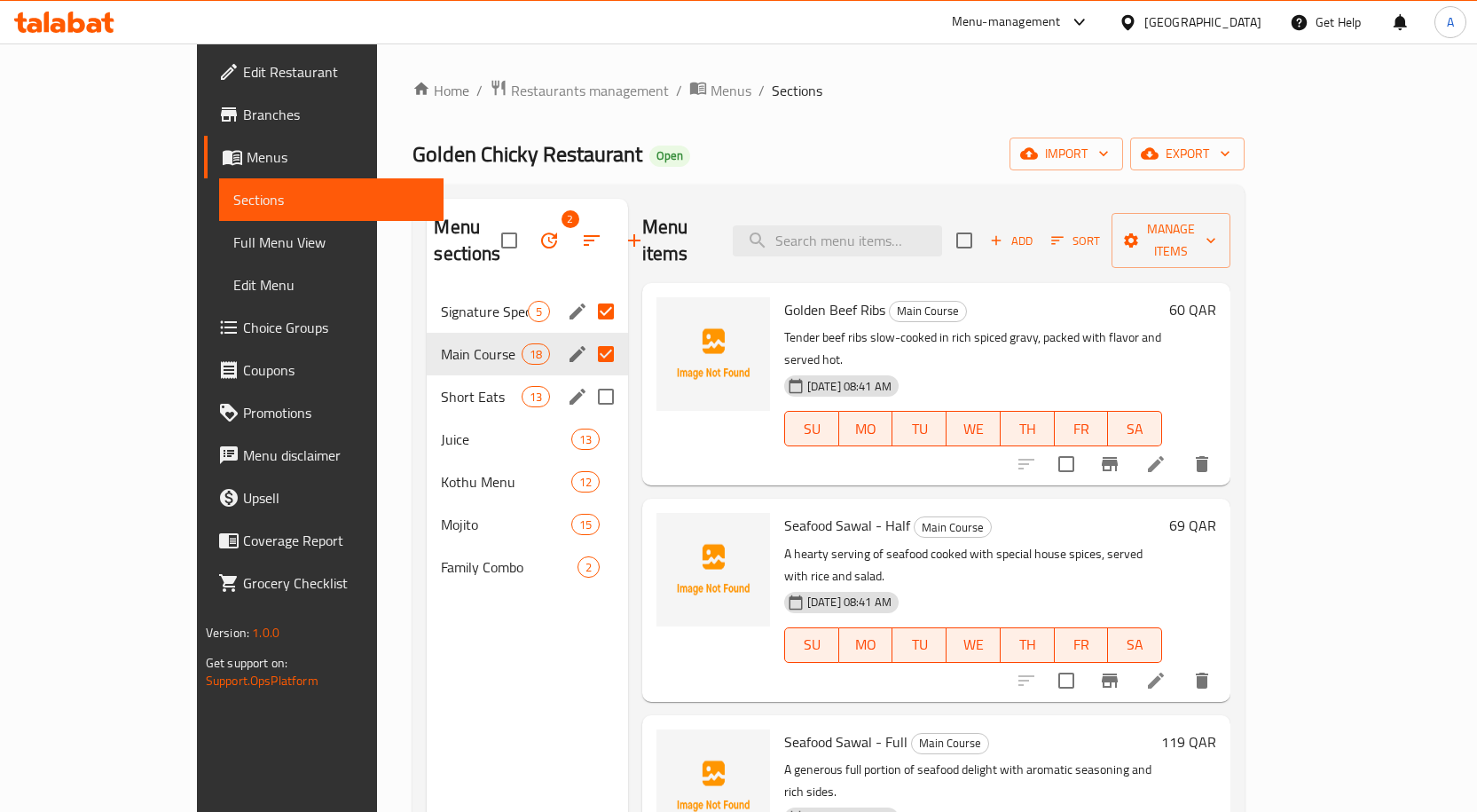
click at [587, 378] on input "Menu sections" at bounding box center [606, 397] width 37 height 37
checkbox input "true"
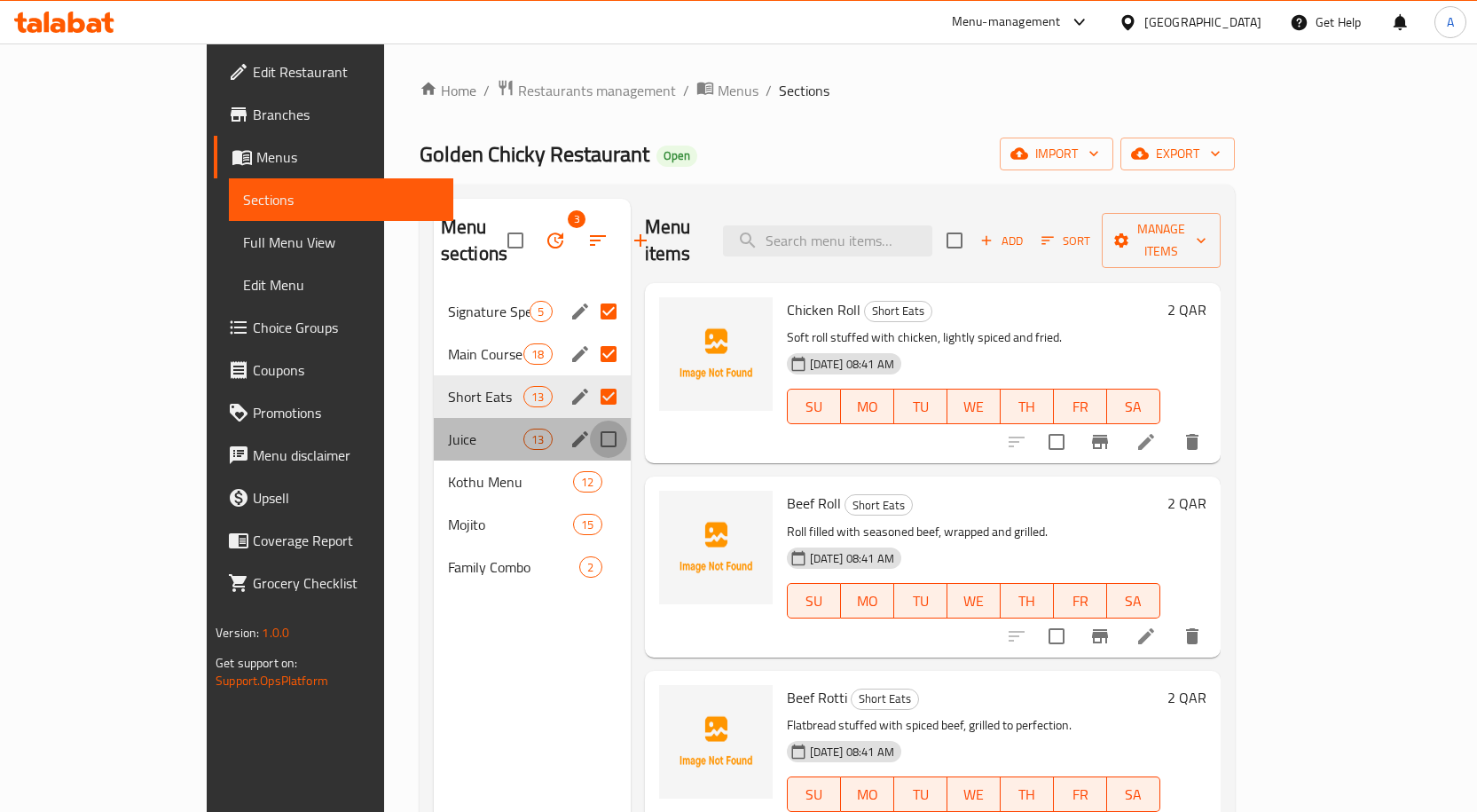
click at [590, 421] on input "Menu sections" at bounding box center [609, 439] width 37 height 37
checkbox input "true"
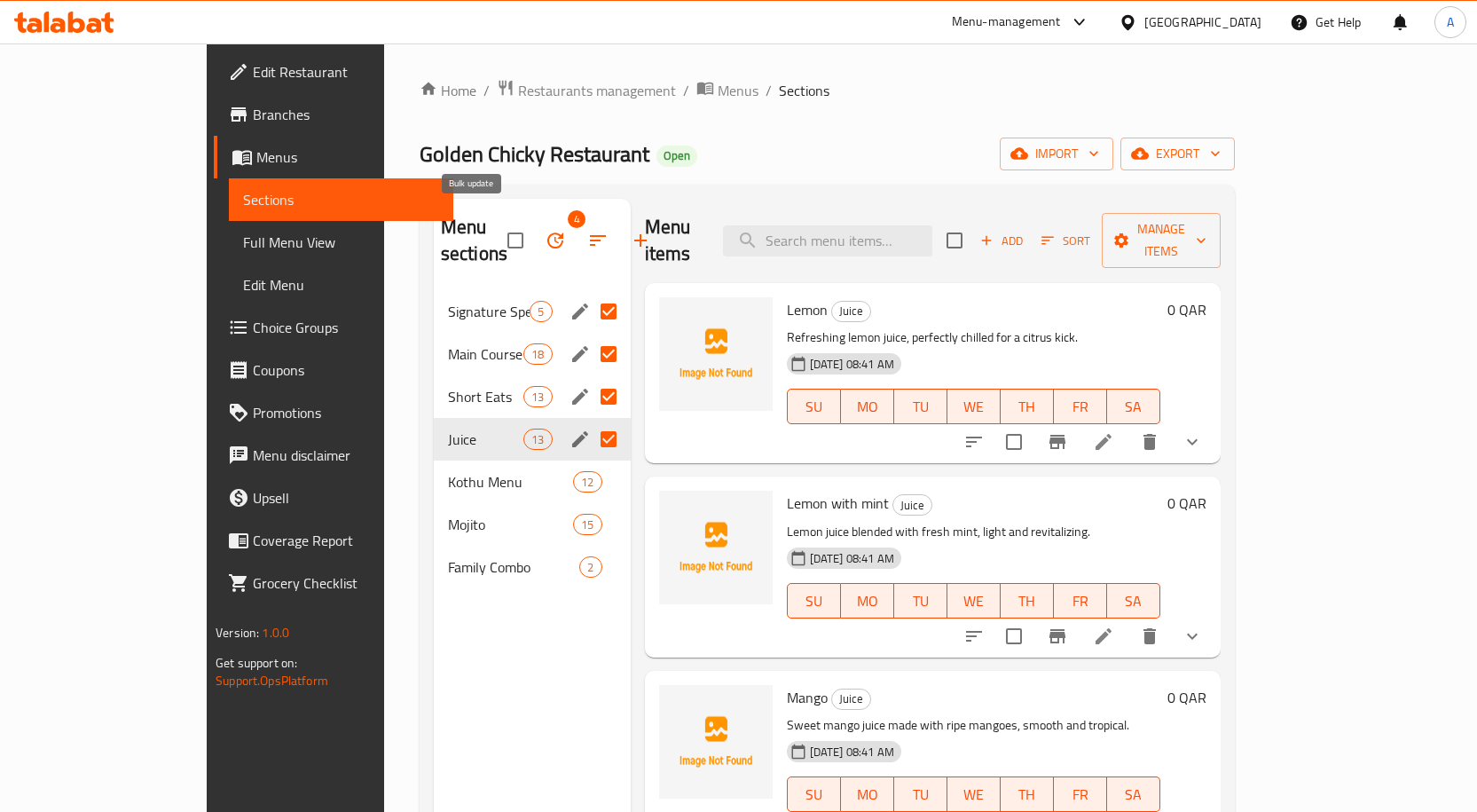
click at [547, 233] on icon "button" at bounding box center [555, 241] width 16 height 16
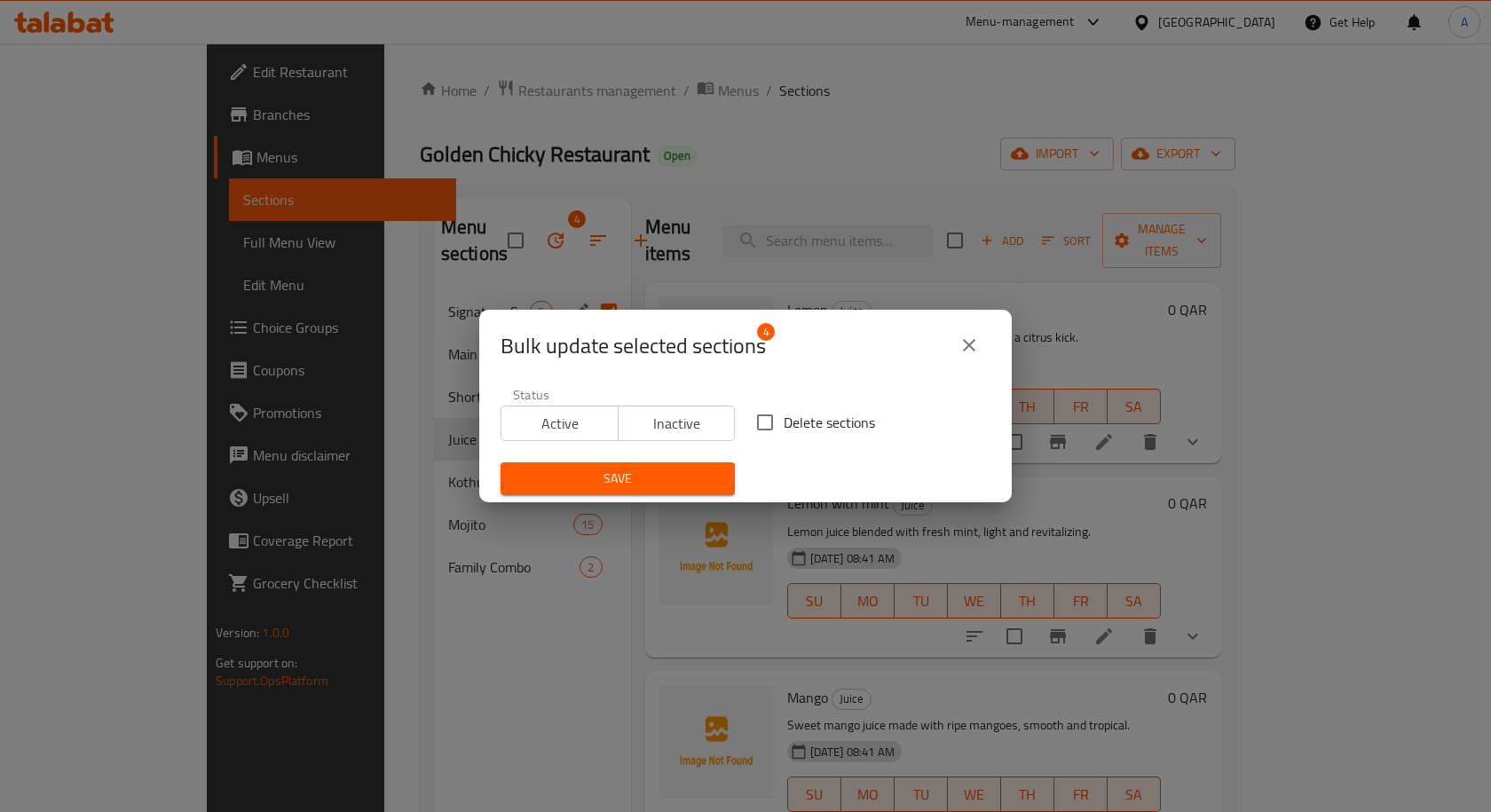
click at [768, 423] on input "Delete sections" at bounding box center [765, 422] width 37 height 37
checkbox input "true"
click at [659, 476] on span "Save" at bounding box center [617, 478] width 206 height 22
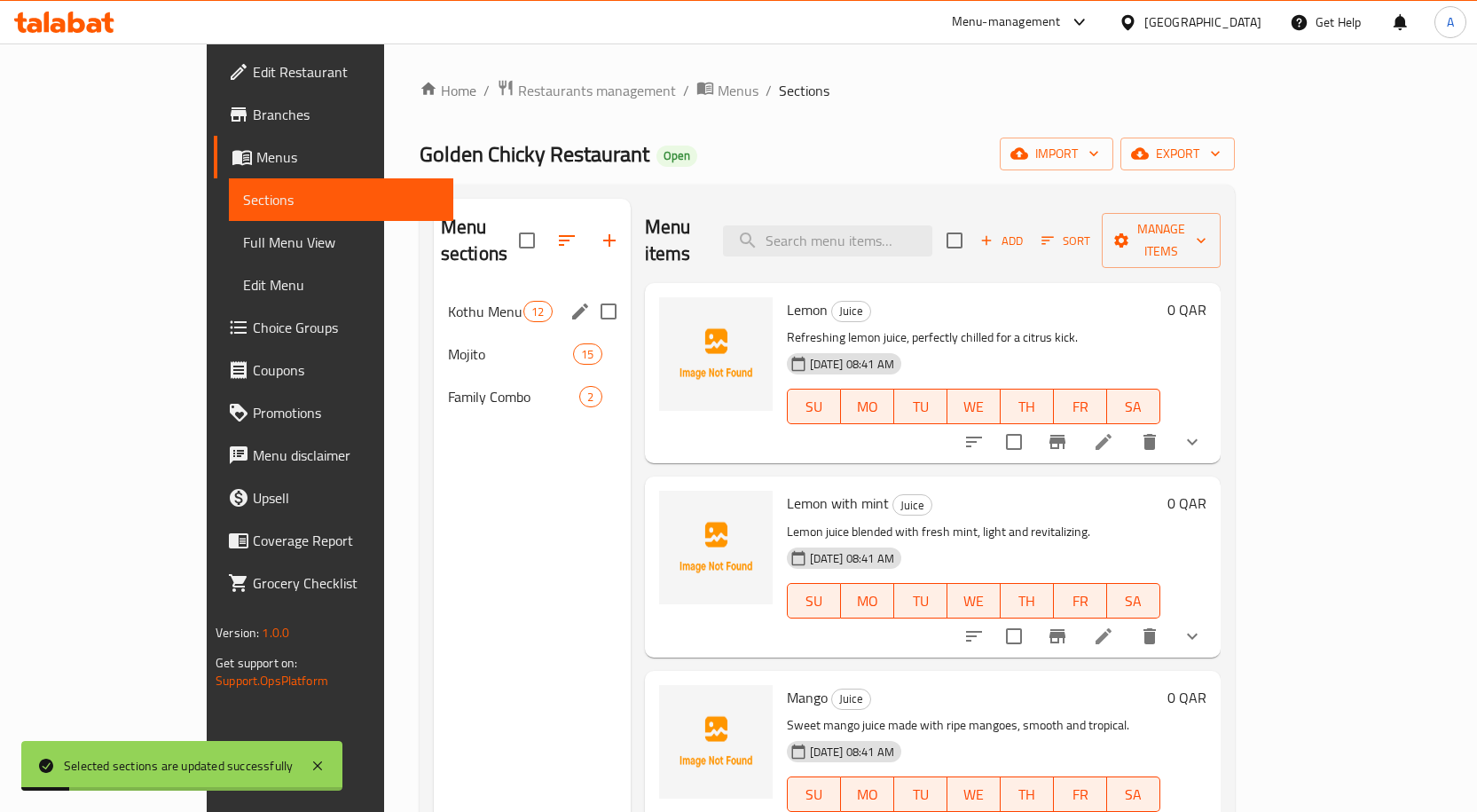
click at [454, 300] on span "Kothu Menu" at bounding box center [486, 311] width 76 height 21
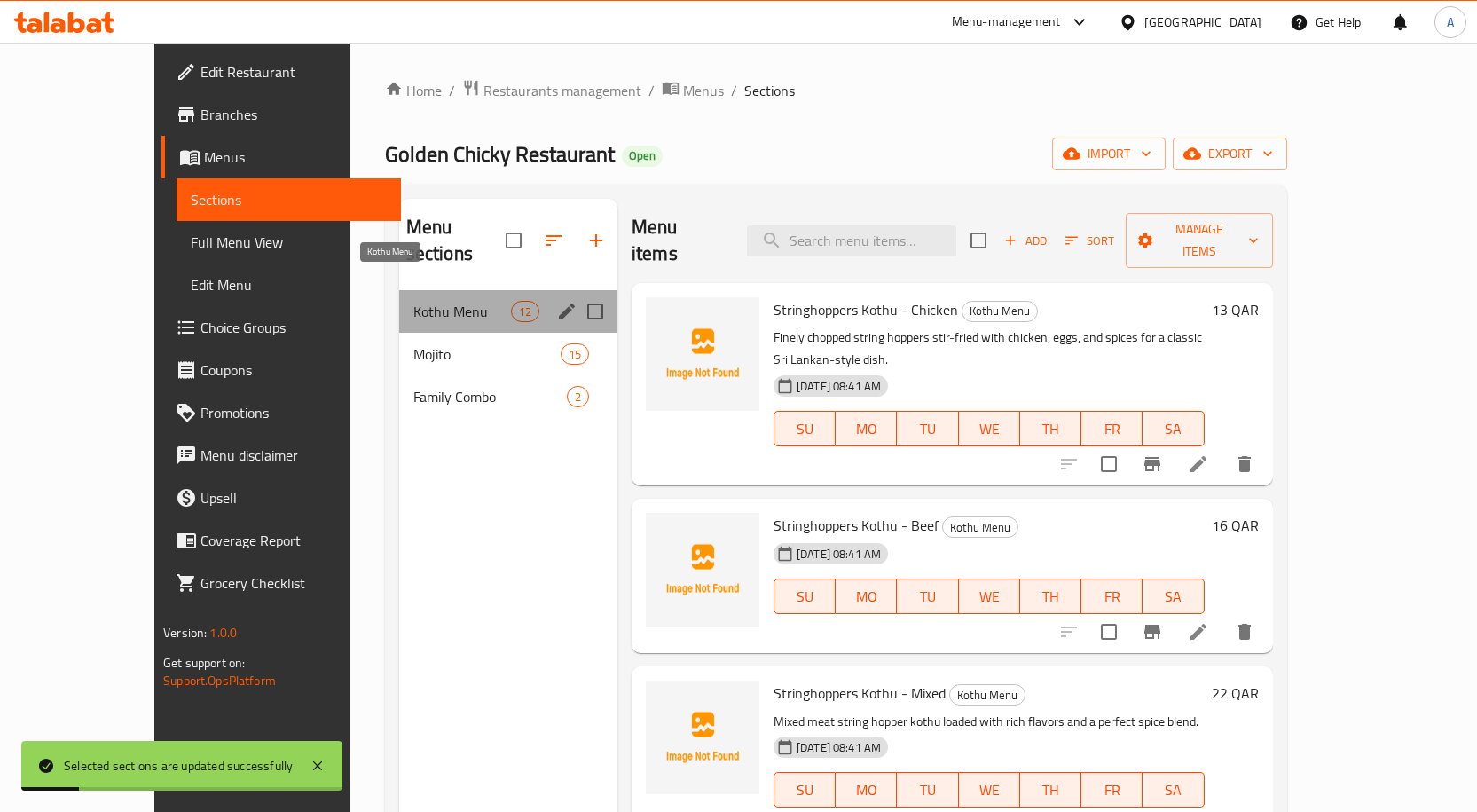
click at [454, 300] on span "Kothu Menu" at bounding box center [462, 311] width 97 height 21
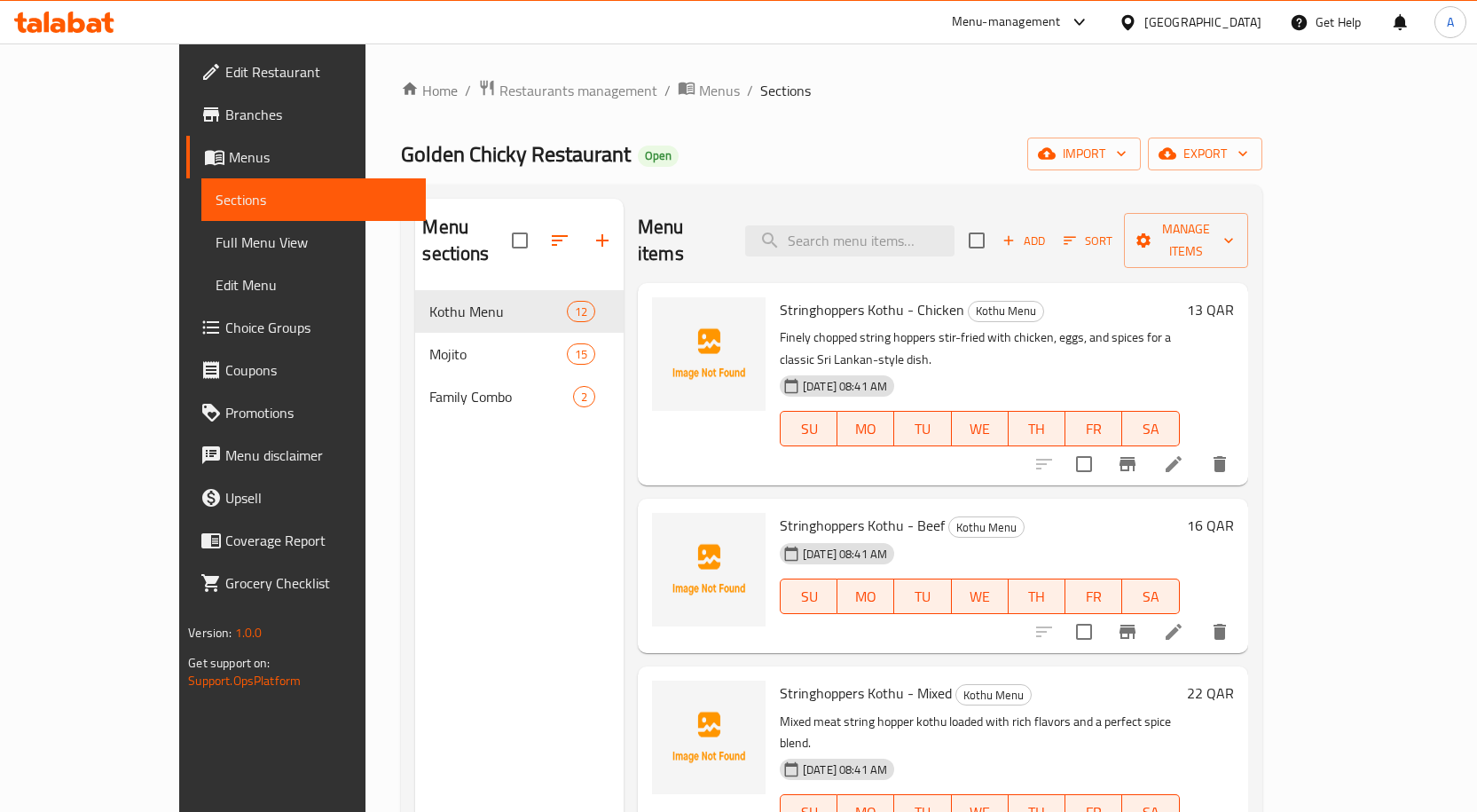
click at [1182, 456] on icon at bounding box center [1174, 464] width 16 height 16
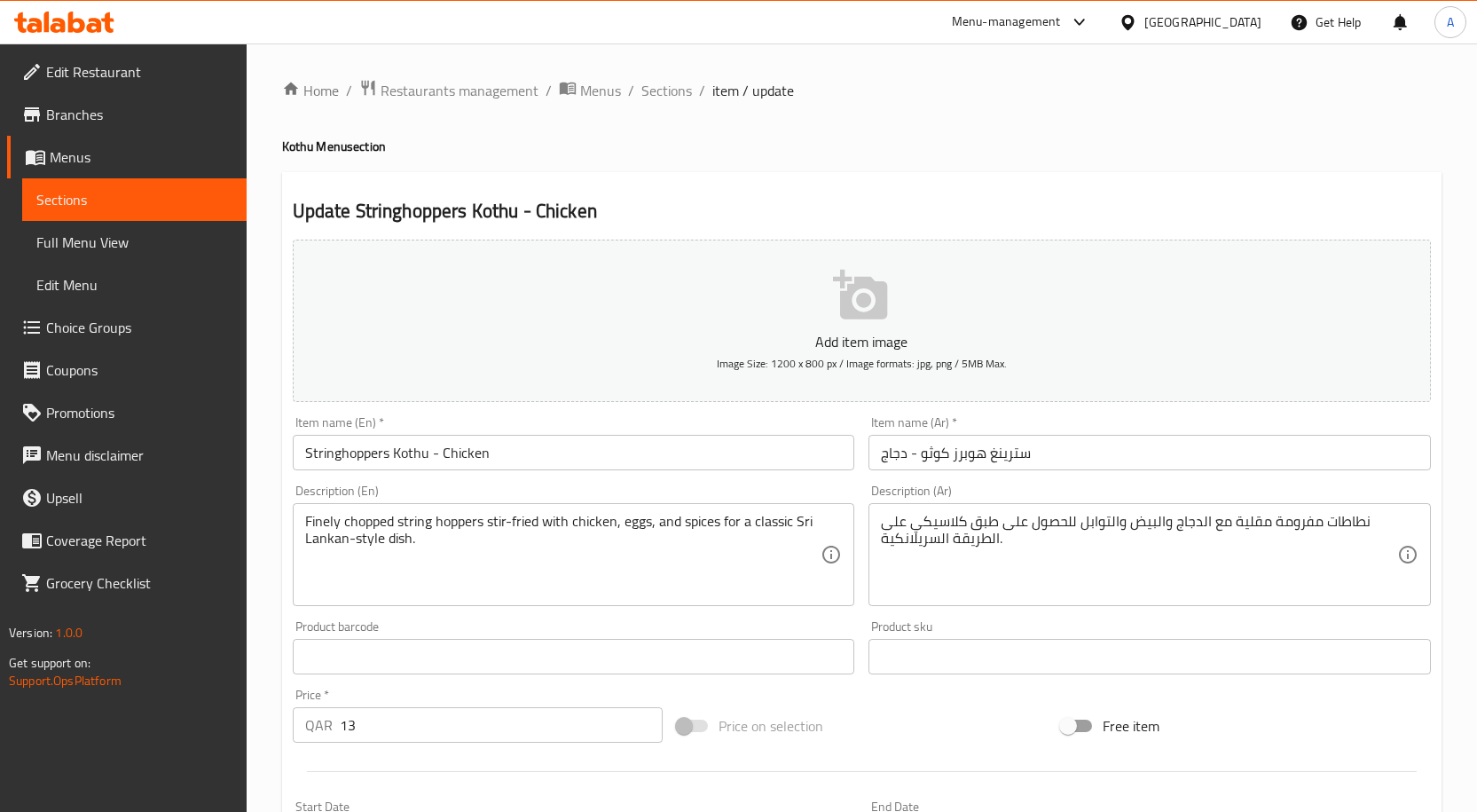
click at [990, 458] on input "سترينغ هوبرز كوثو - دجاج" at bounding box center [1149, 453] width 562 height 36
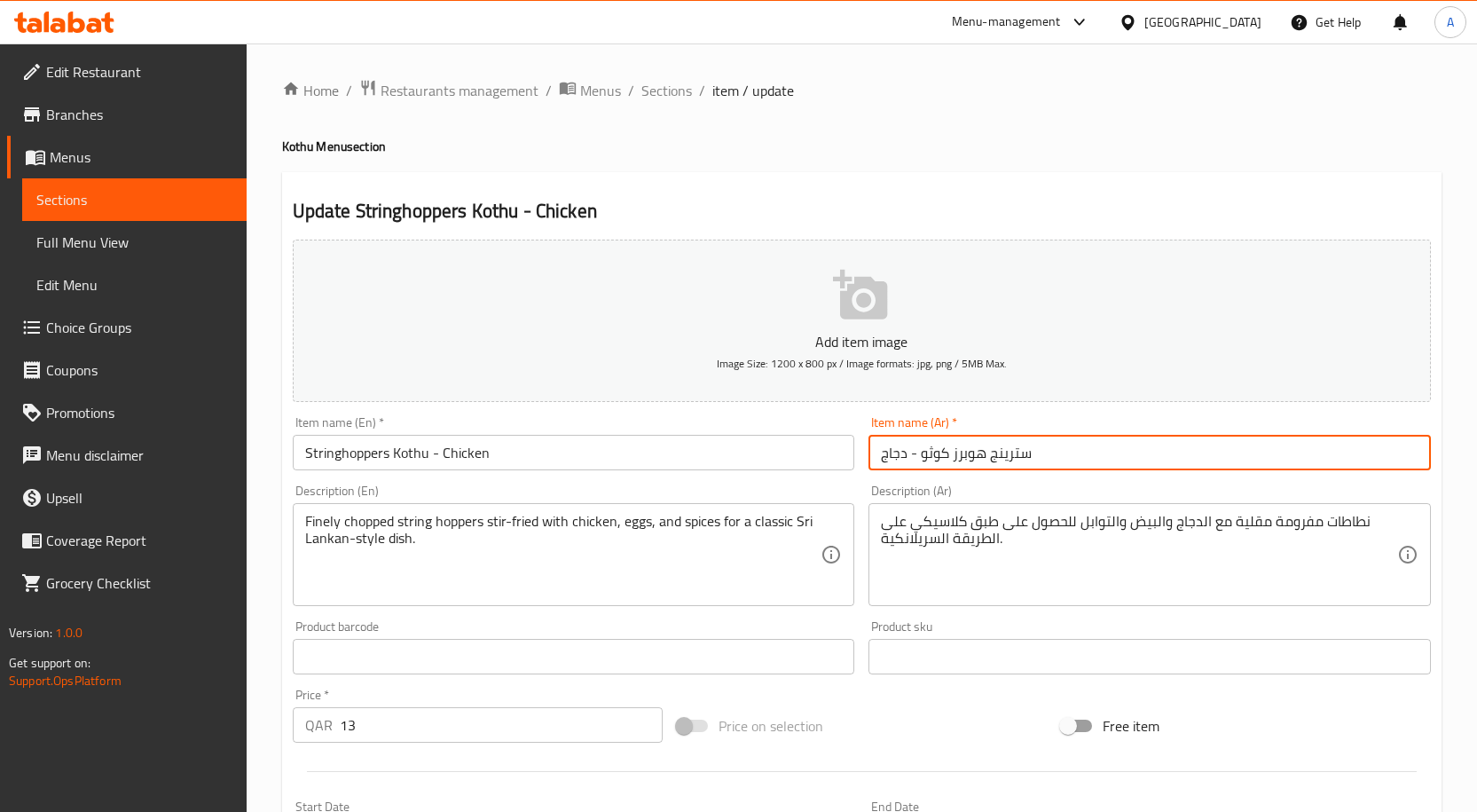
type input "سترينج هوبرز كوثو - دجاج"
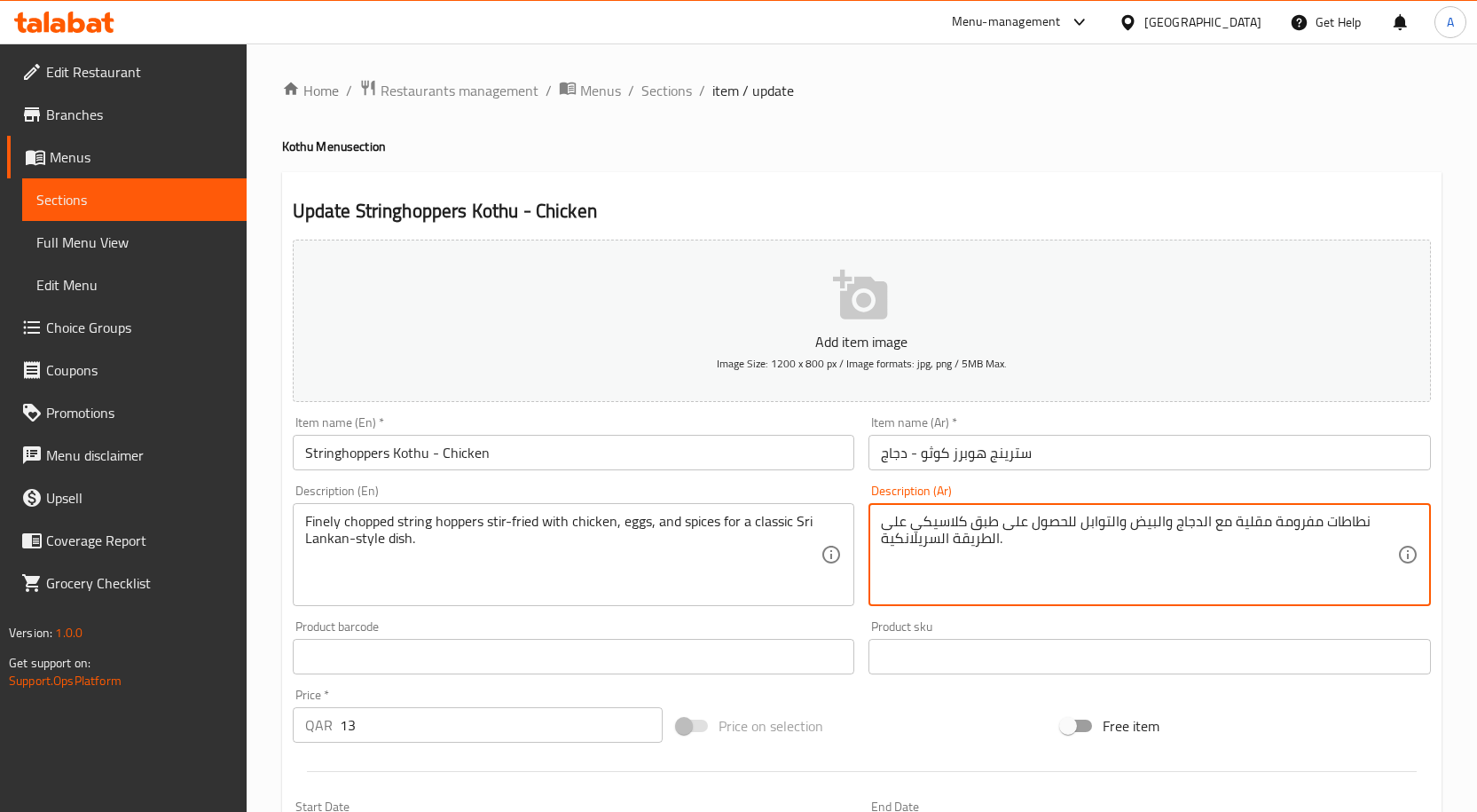
click at [1046, 528] on textarea "نطاطات مفرومة مقلية مع الدجاج والبيض والتوابل للحصول على طبق كلاسيكي على الطريق…" at bounding box center [1138, 554] width 516 height 85
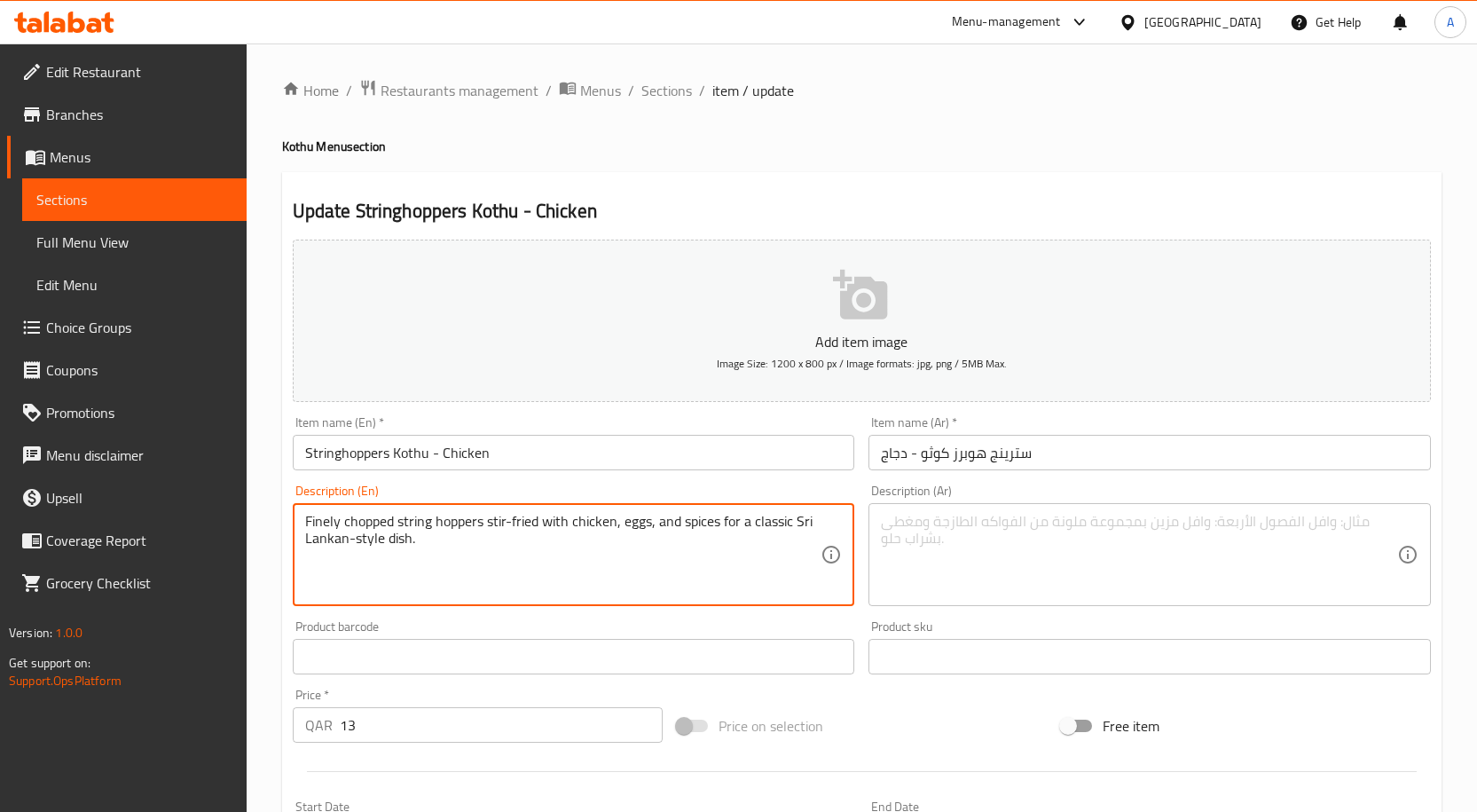
drag, startPoint x: 396, startPoint y: 521, endPoint x: 334, endPoint y: 521, distance: 62.0
click at [337, 519] on textarea "Finely chopped string hoppers stir-fried with chicken, eggs, and spices for a c…" at bounding box center [562, 554] width 516 height 85
click at [936, 540] on textarea at bounding box center [1138, 554] width 516 height 85
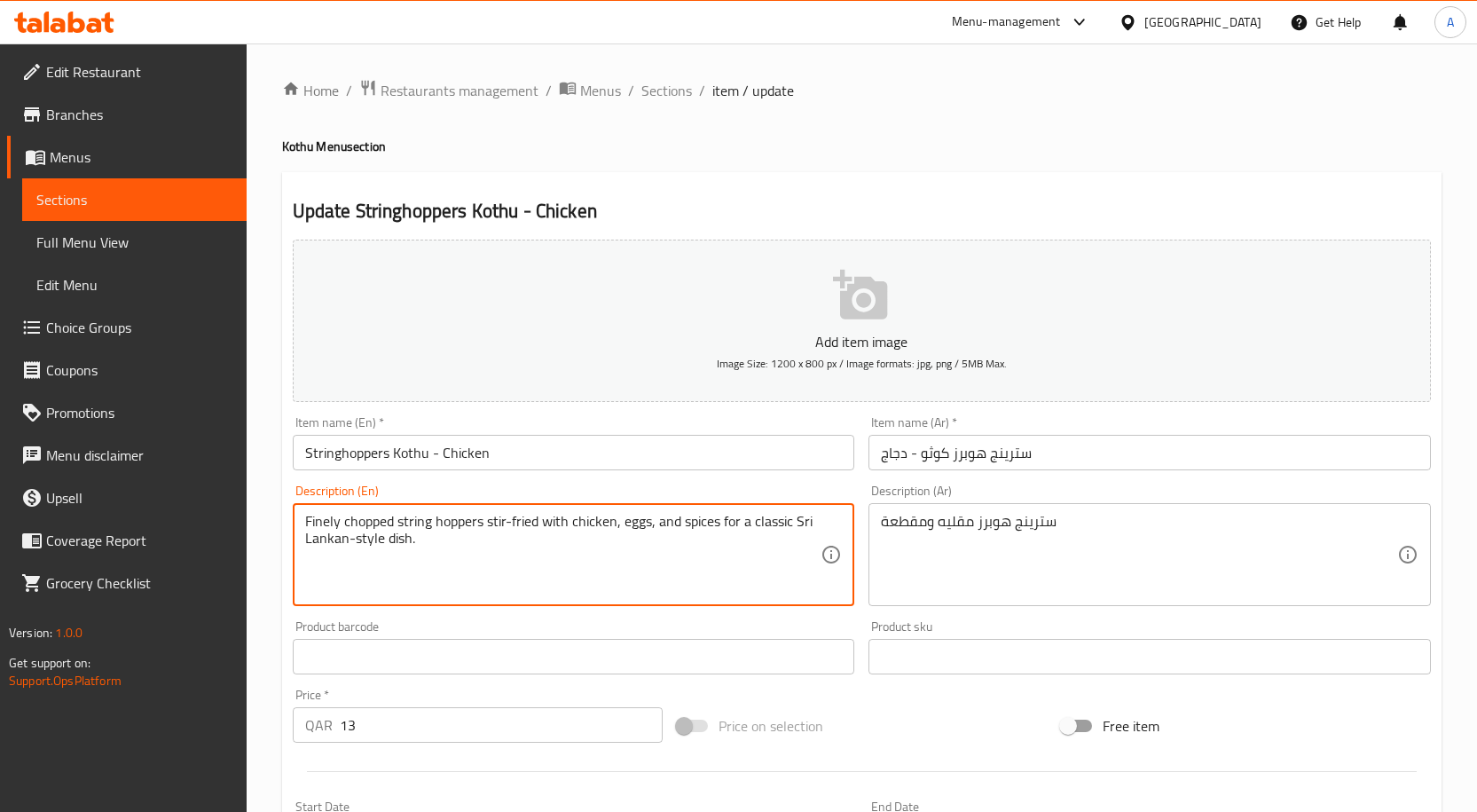
drag, startPoint x: 358, startPoint y: 524, endPoint x: 291, endPoint y: 529, distance: 67.2
drag, startPoint x: 414, startPoint y: 516, endPoint x: 390, endPoint y: 524, distance: 25.3
click at [414, 516] on textarea "Finely chopped string hoppers stir-fried with chicken, eggs, and spices for a c…" at bounding box center [562, 554] width 516 height 85
click at [390, 524] on textarea "Finely chopped string hoppers stir-fried with chicken, eggs, and spices for a c…" at bounding box center [562, 554] width 516 height 85
drag, startPoint x: 400, startPoint y: 523, endPoint x: 532, endPoint y: 341, distance: 224.8
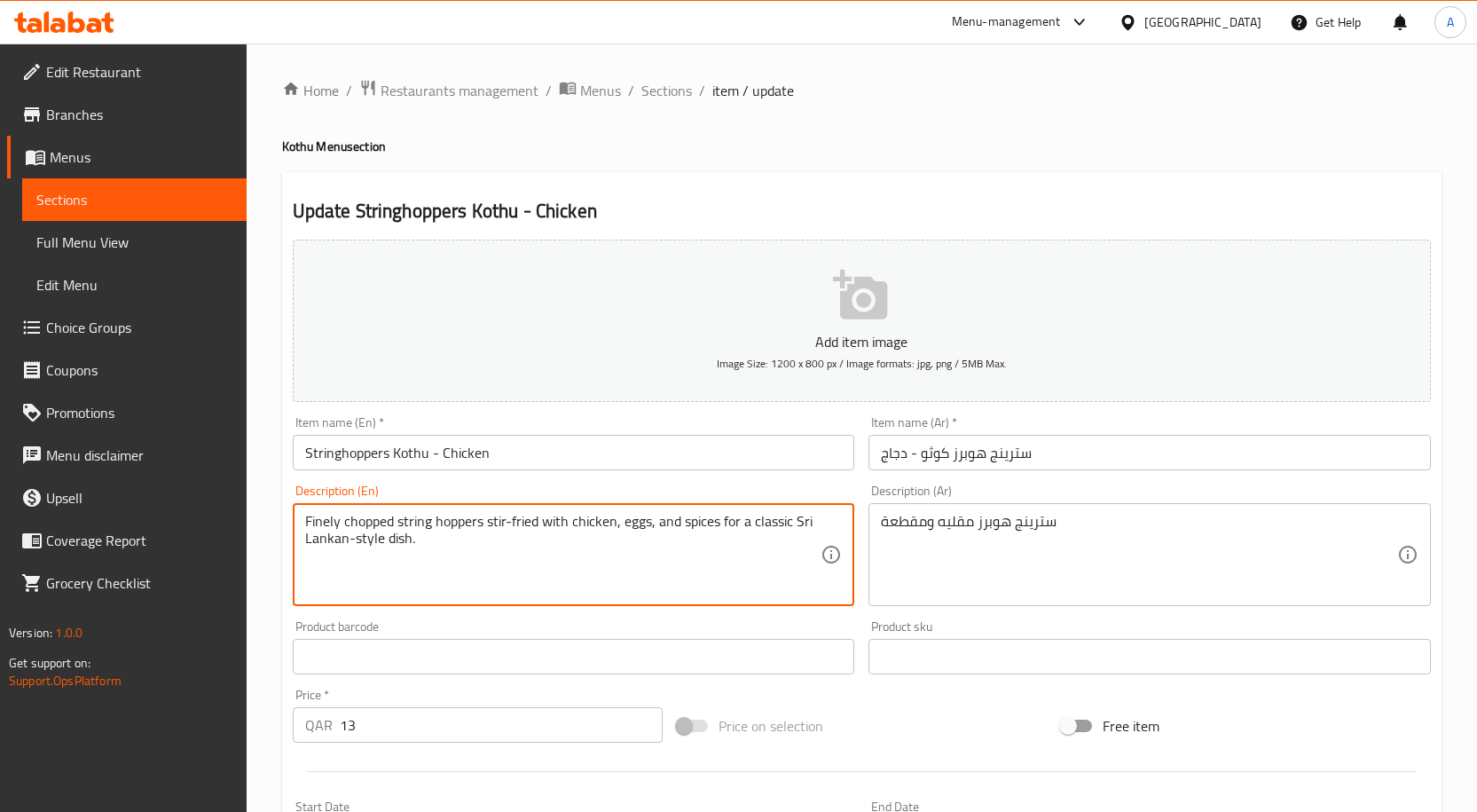
click at [308, 521] on textarea "Finely chopped string hoppers stir-fried with chicken, eggs, and spices for a c…" at bounding box center [562, 554] width 516 height 85
drag, startPoint x: 720, startPoint y: 524, endPoint x: 781, endPoint y: 541, distance: 63.3
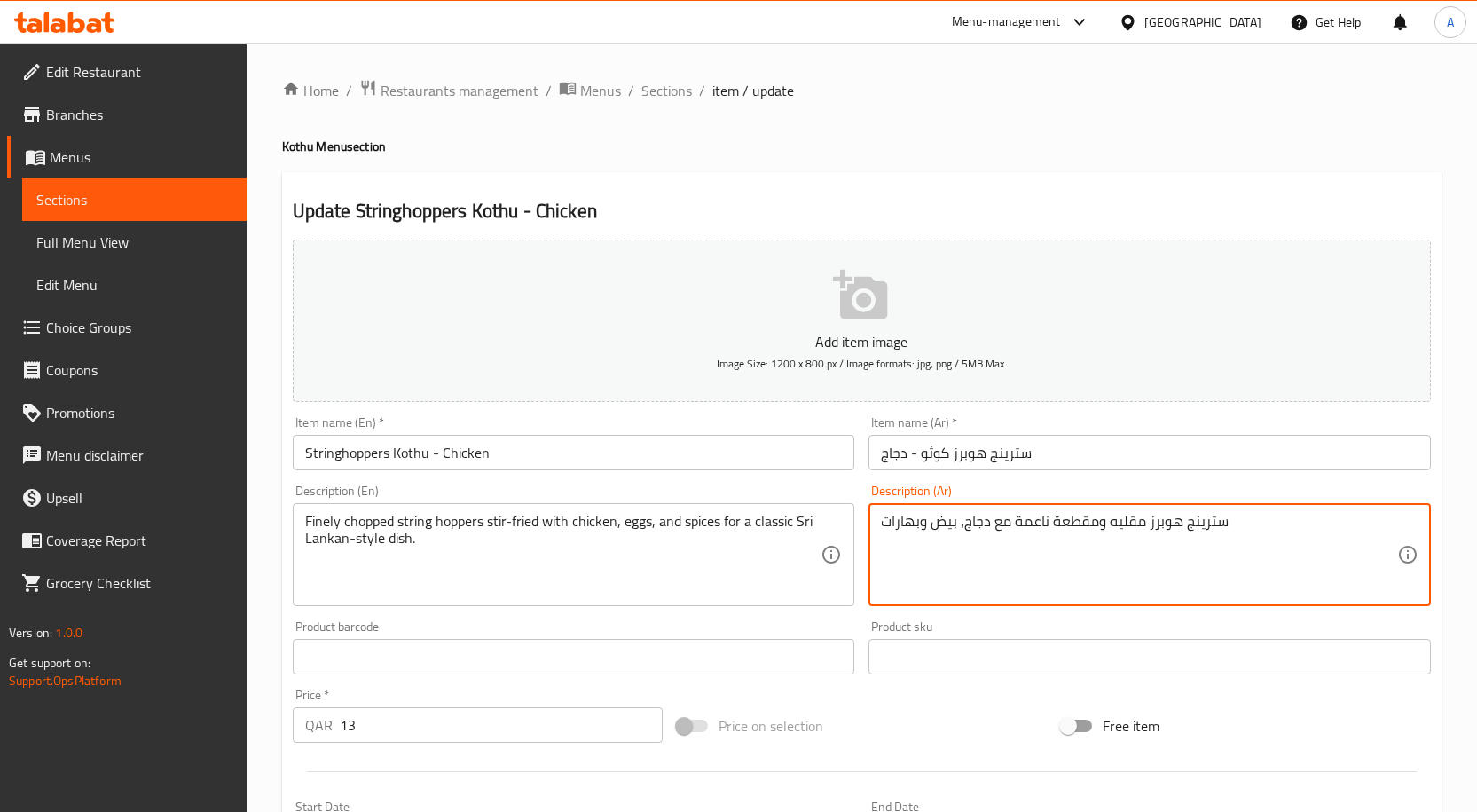
paste textarea "لطبق كلاسيكي على الطريقة السريلانكية."
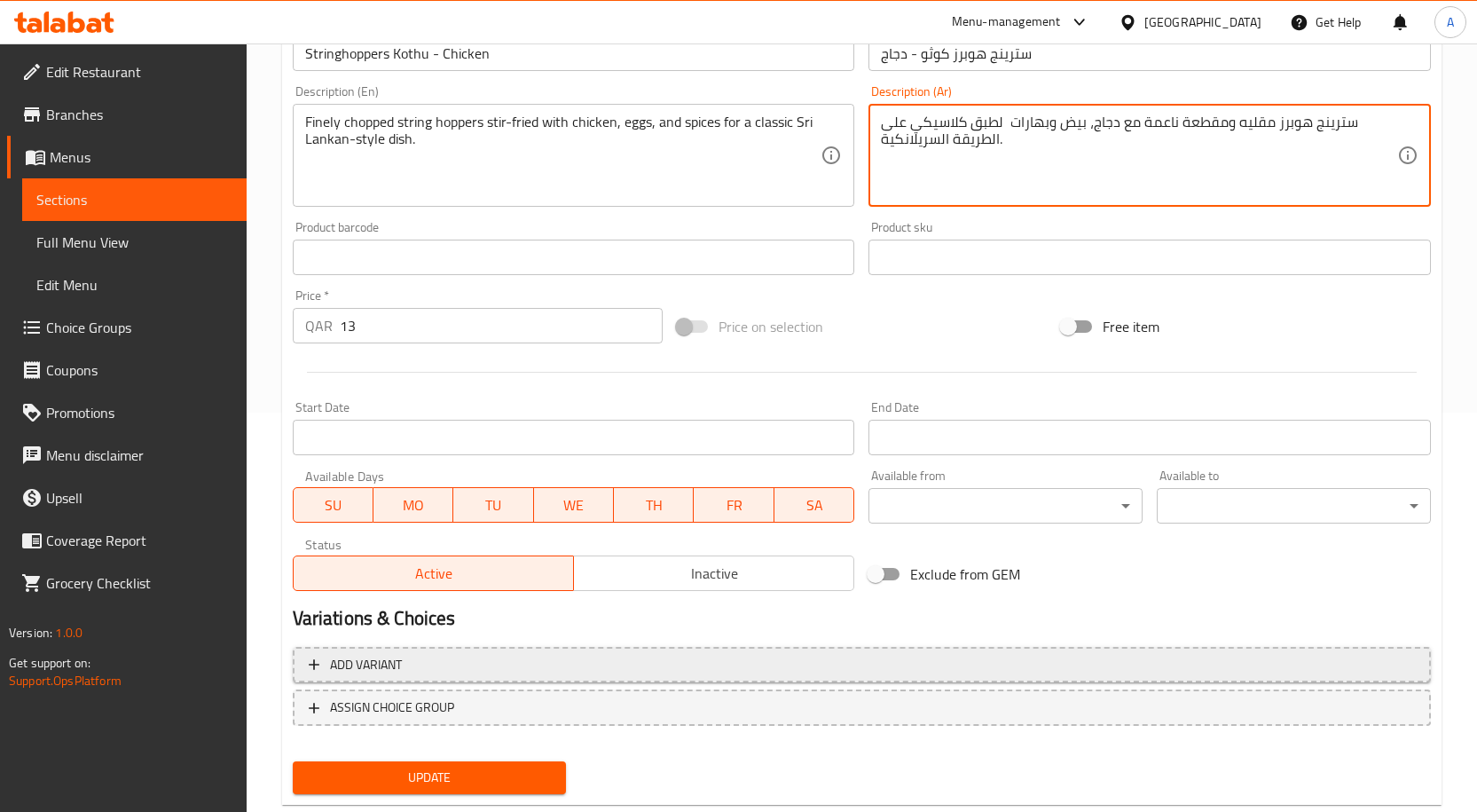
scroll to position [442, 0]
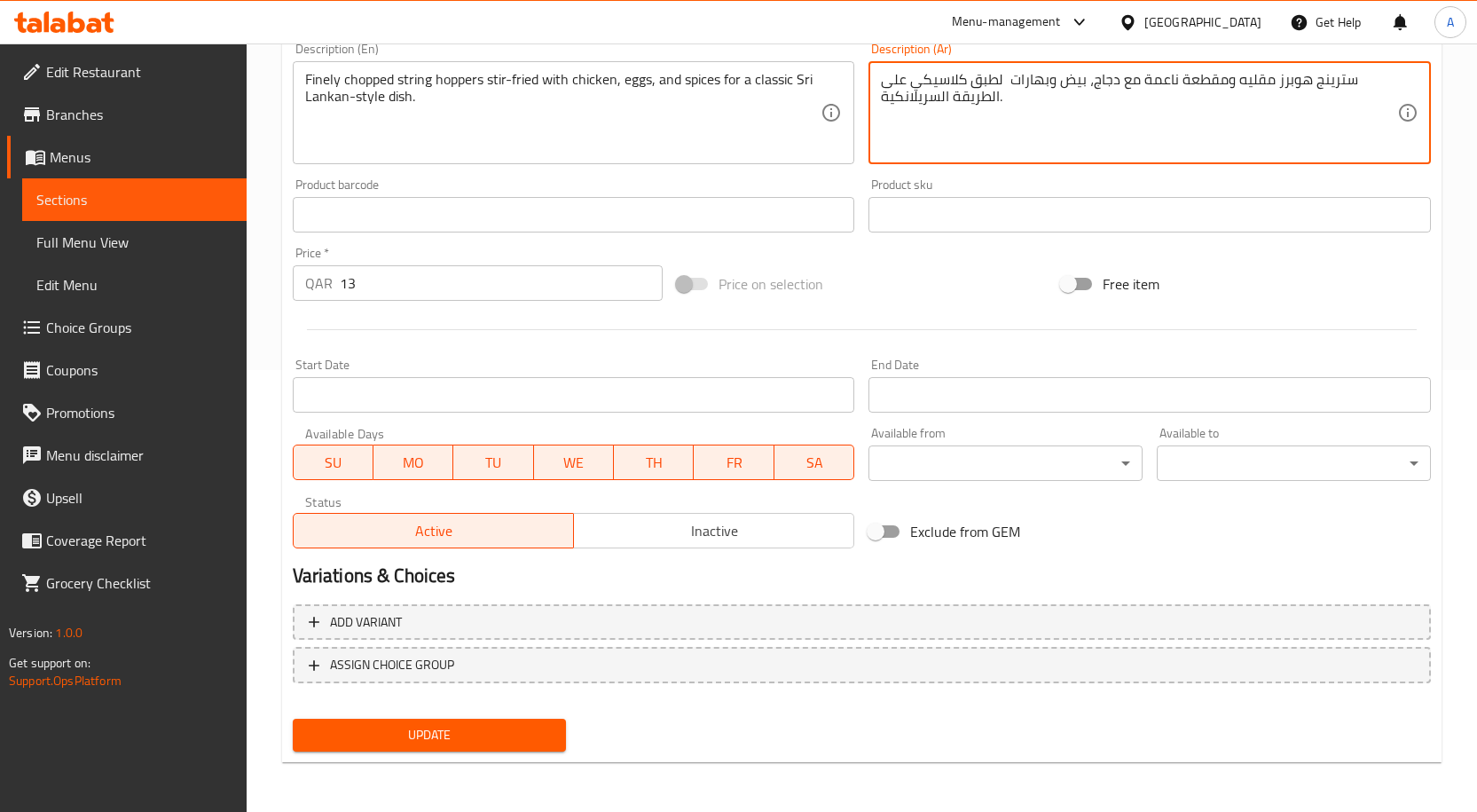
type textarea "سترينج هوبرز مقليه ومقطعة ناعمة مع دجاج، بيض وبهارات لطبق كلاسيكي على الطريقة ا…"
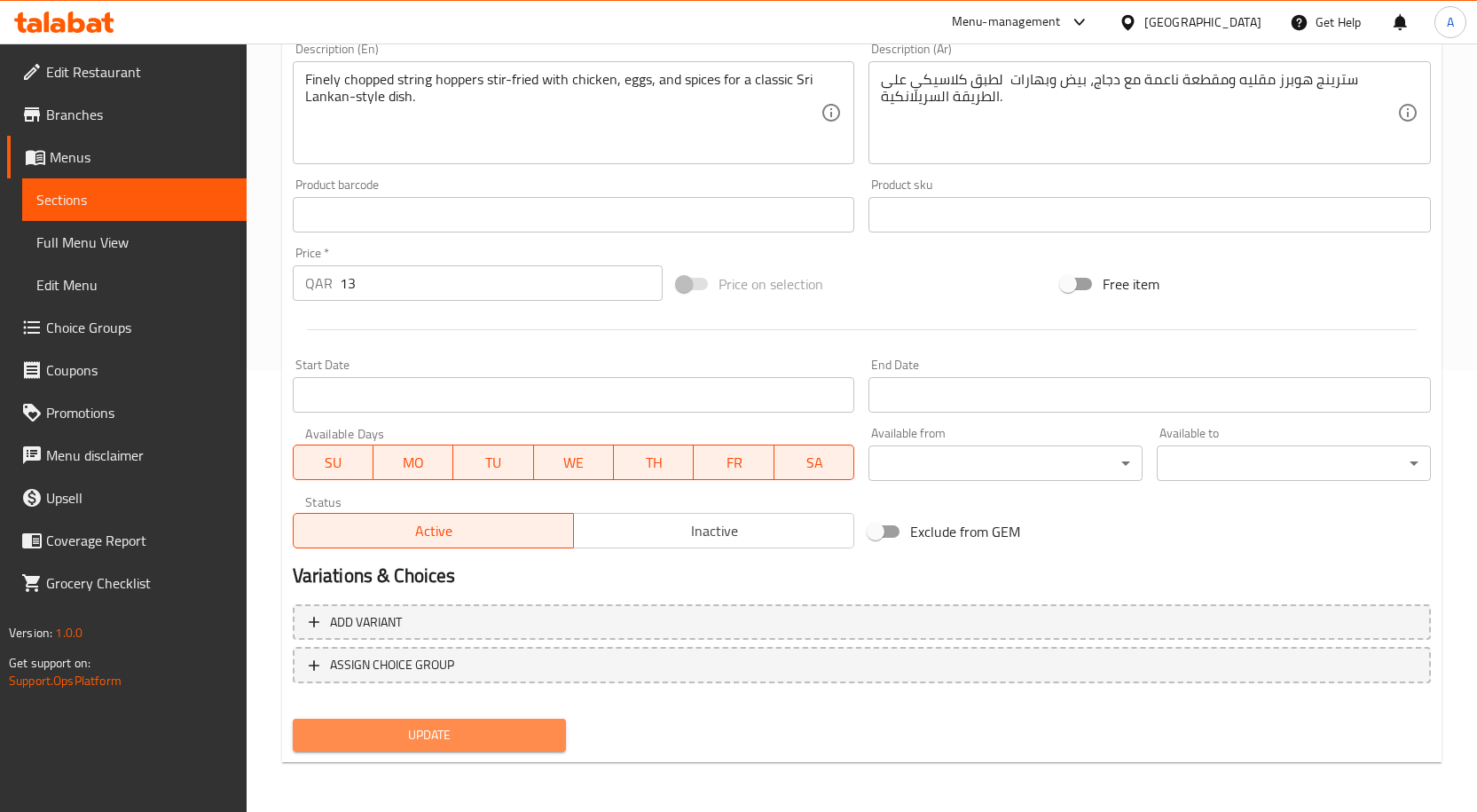
click at [509, 730] on span "Update" at bounding box center [430, 734] width 246 height 22
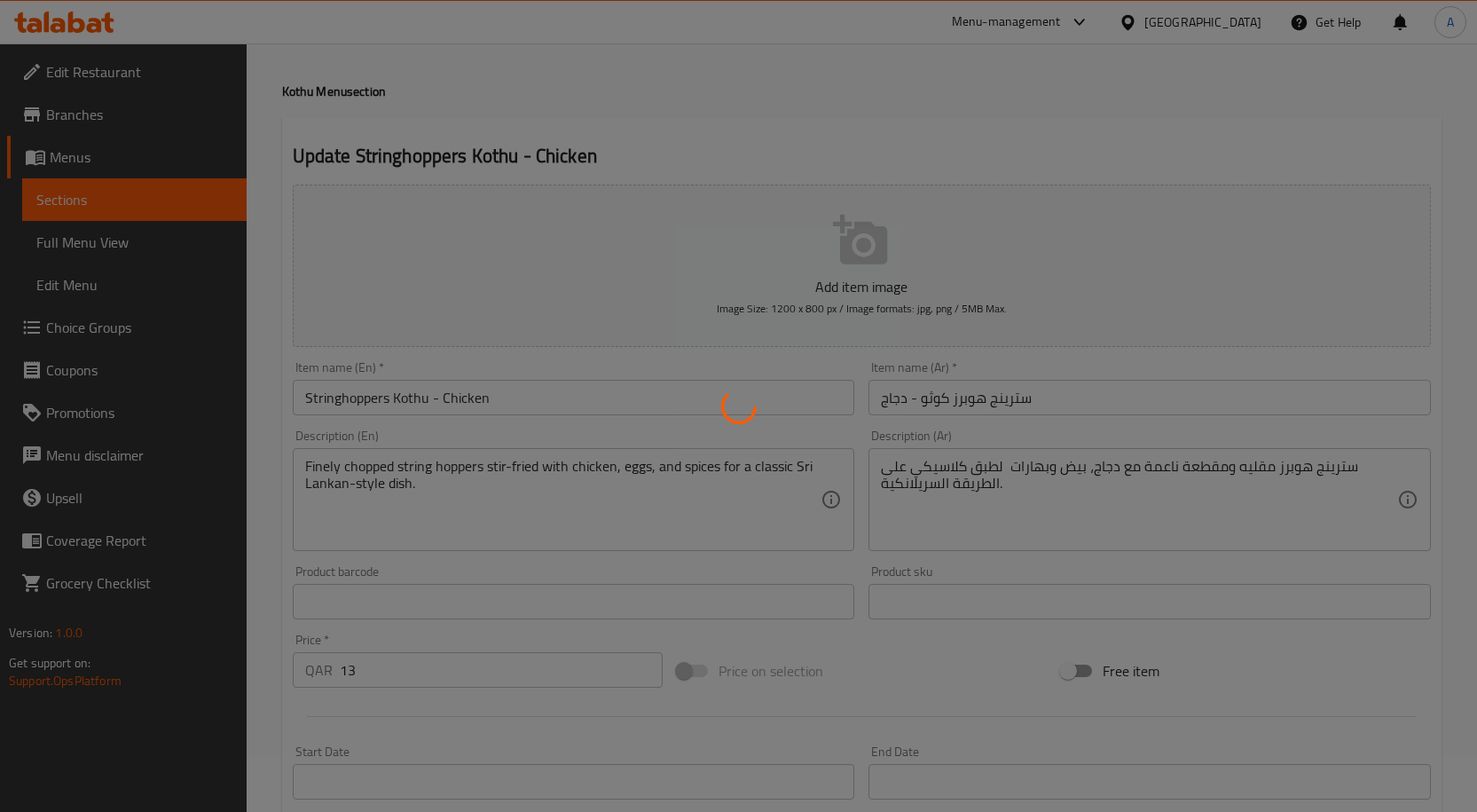
scroll to position [0, 0]
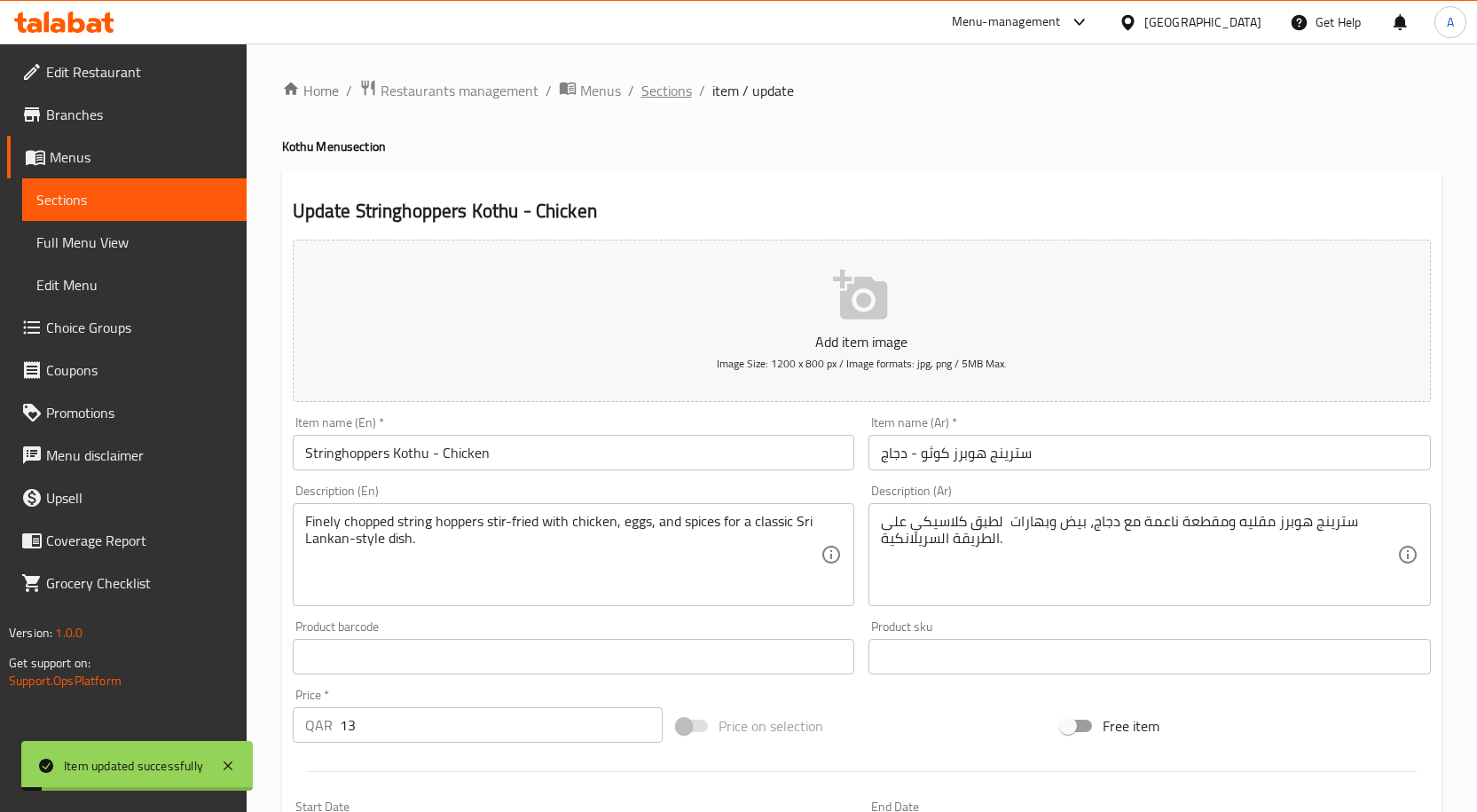
click at [652, 95] on span "Sections" at bounding box center [666, 91] width 51 height 21
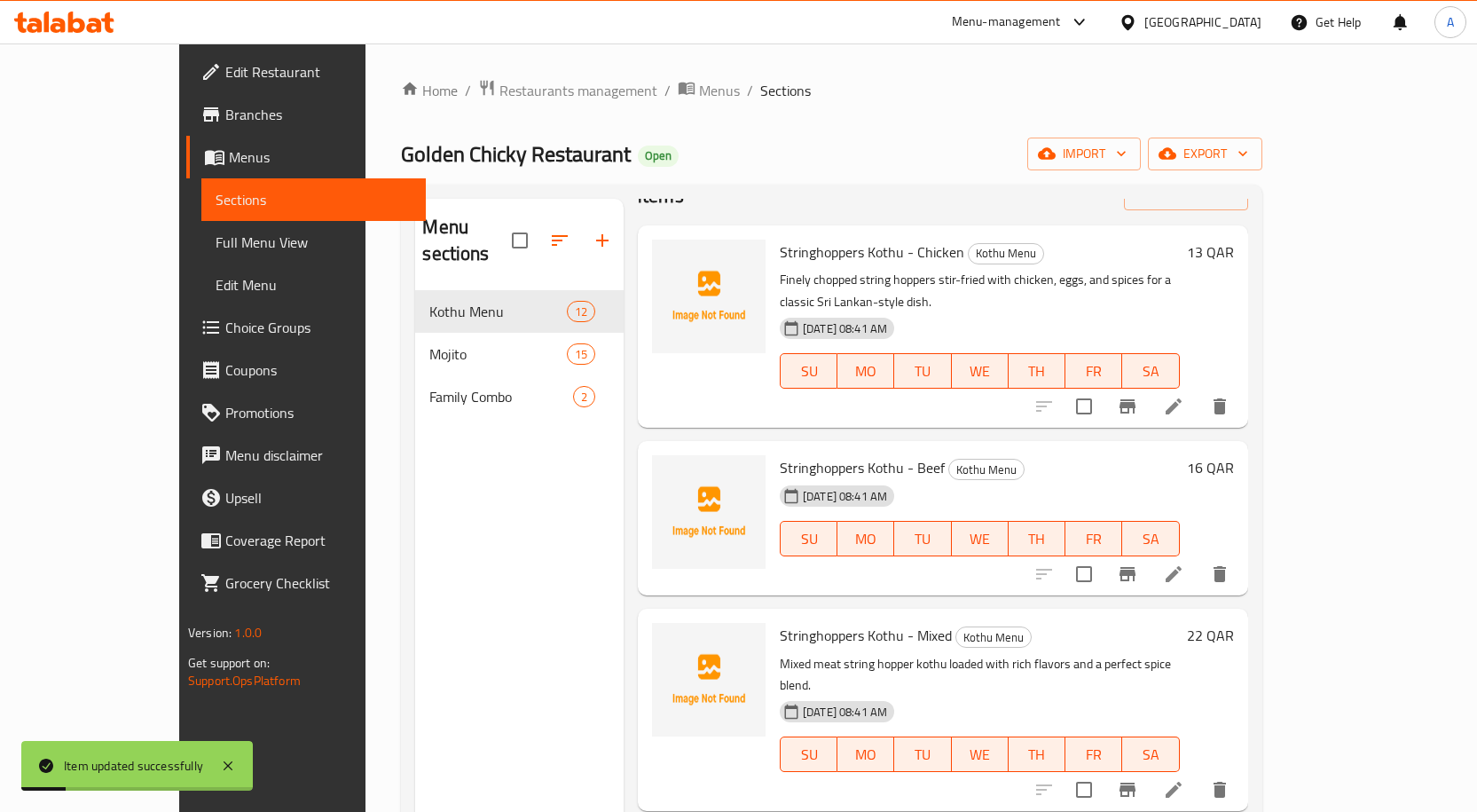
scroll to position [89, 0]
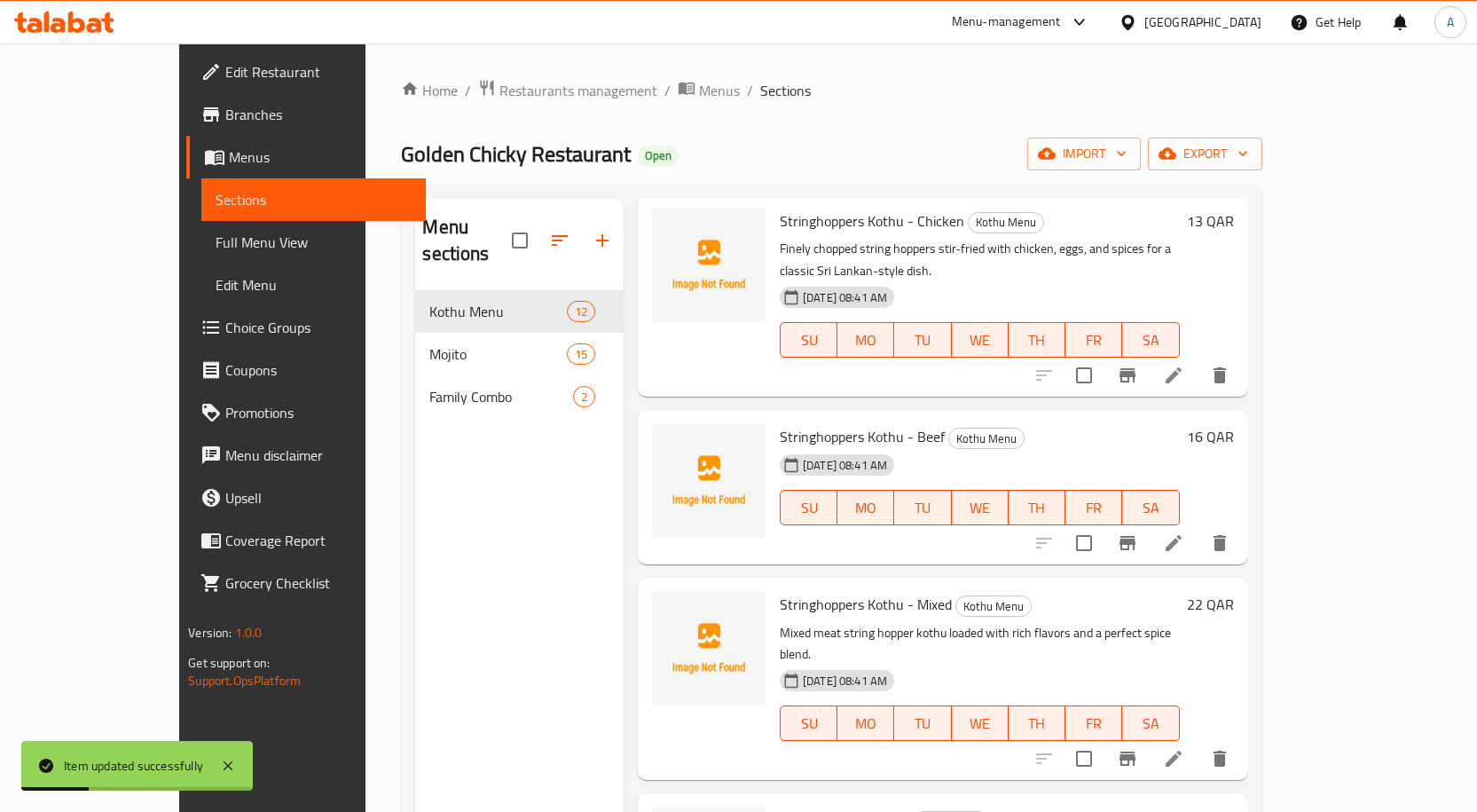
click at [1182, 535] on icon at bounding box center [1174, 543] width 16 height 16
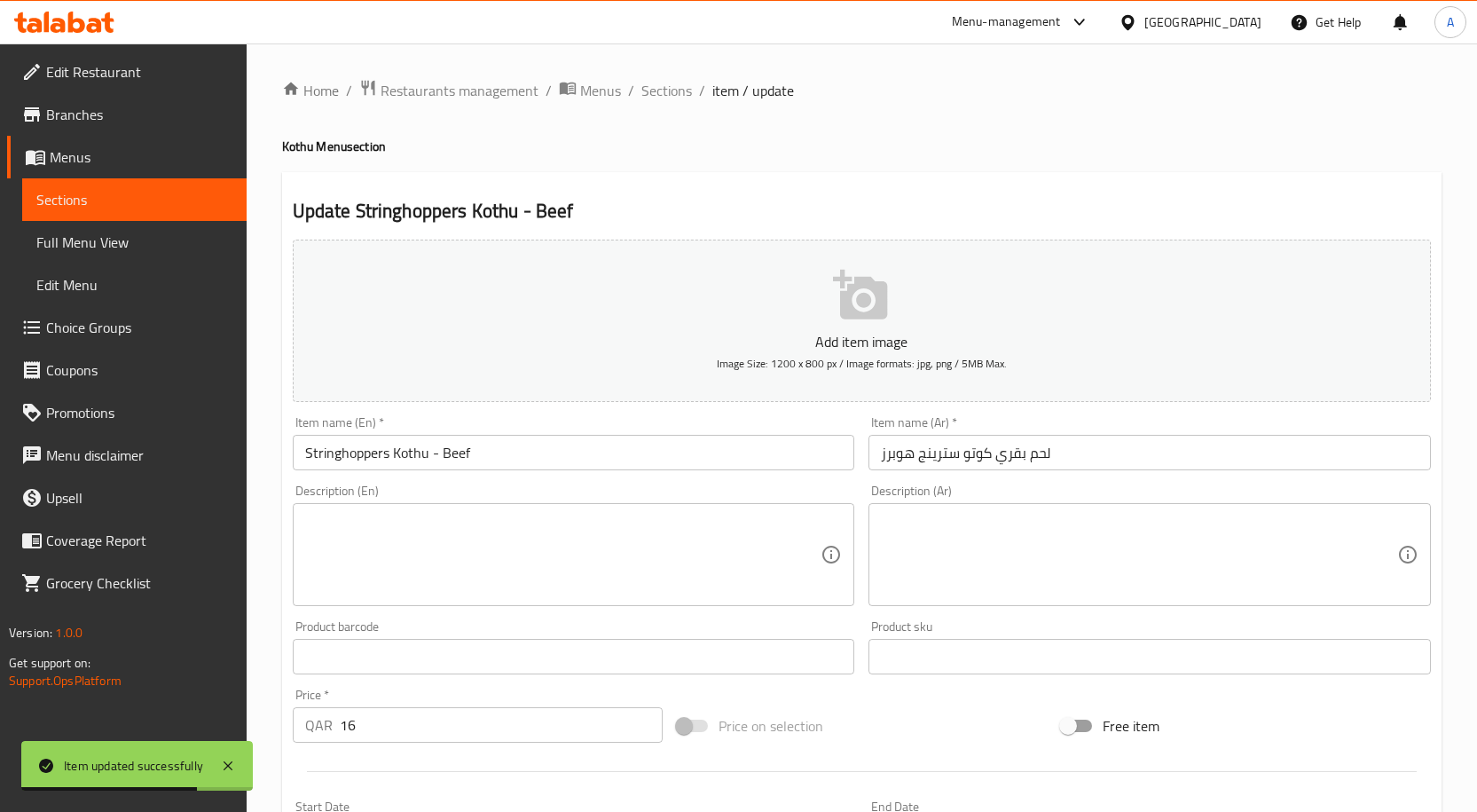
click at [968, 457] on input "لحم بقري كوتو سترينج هوبرز" at bounding box center [1149, 453] width 562 height 36
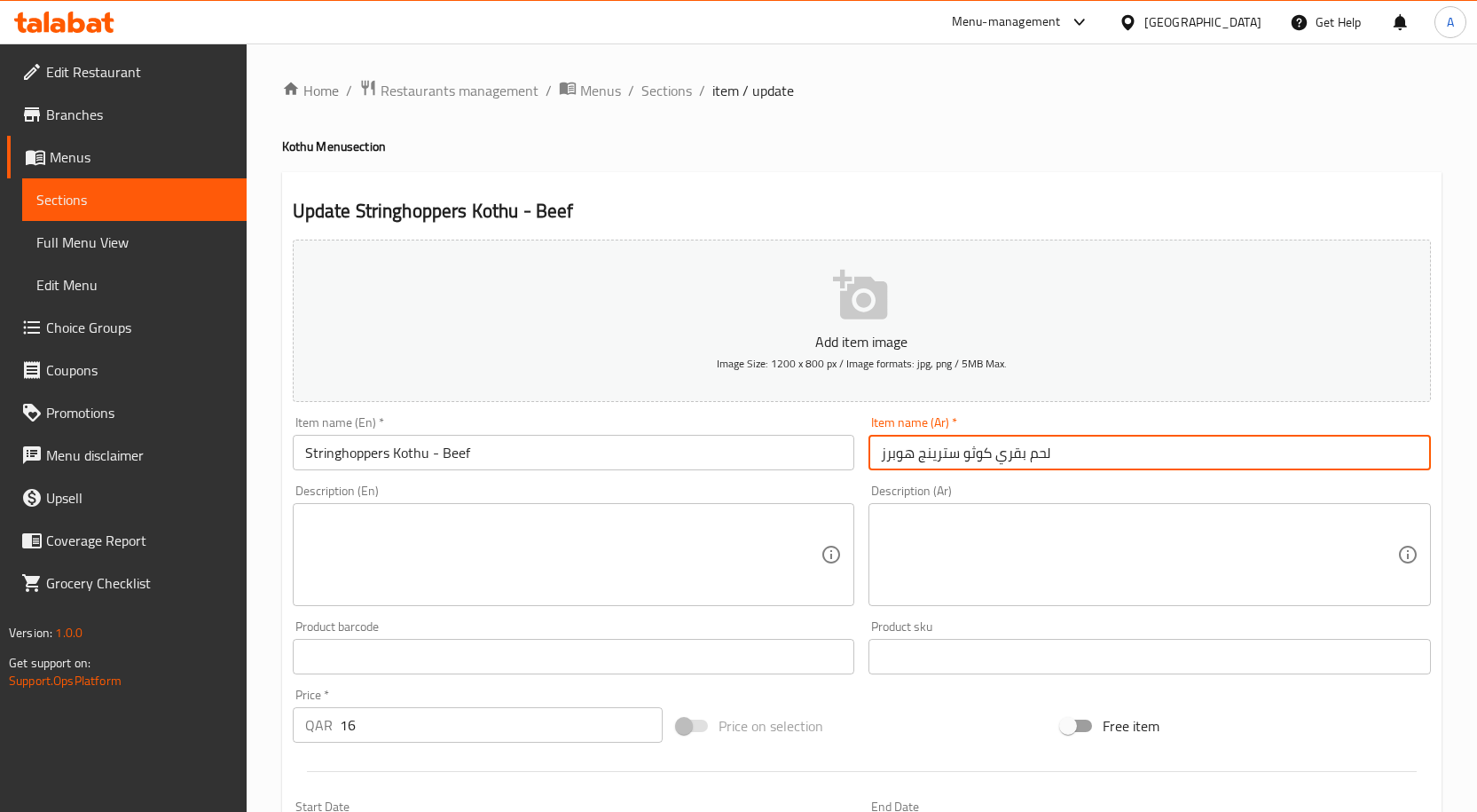
type input "لحم بقري كوثو سترينج هوبرز"
click at [444, 537] on textarea at bounding box center [562, 554] width 516 height 85
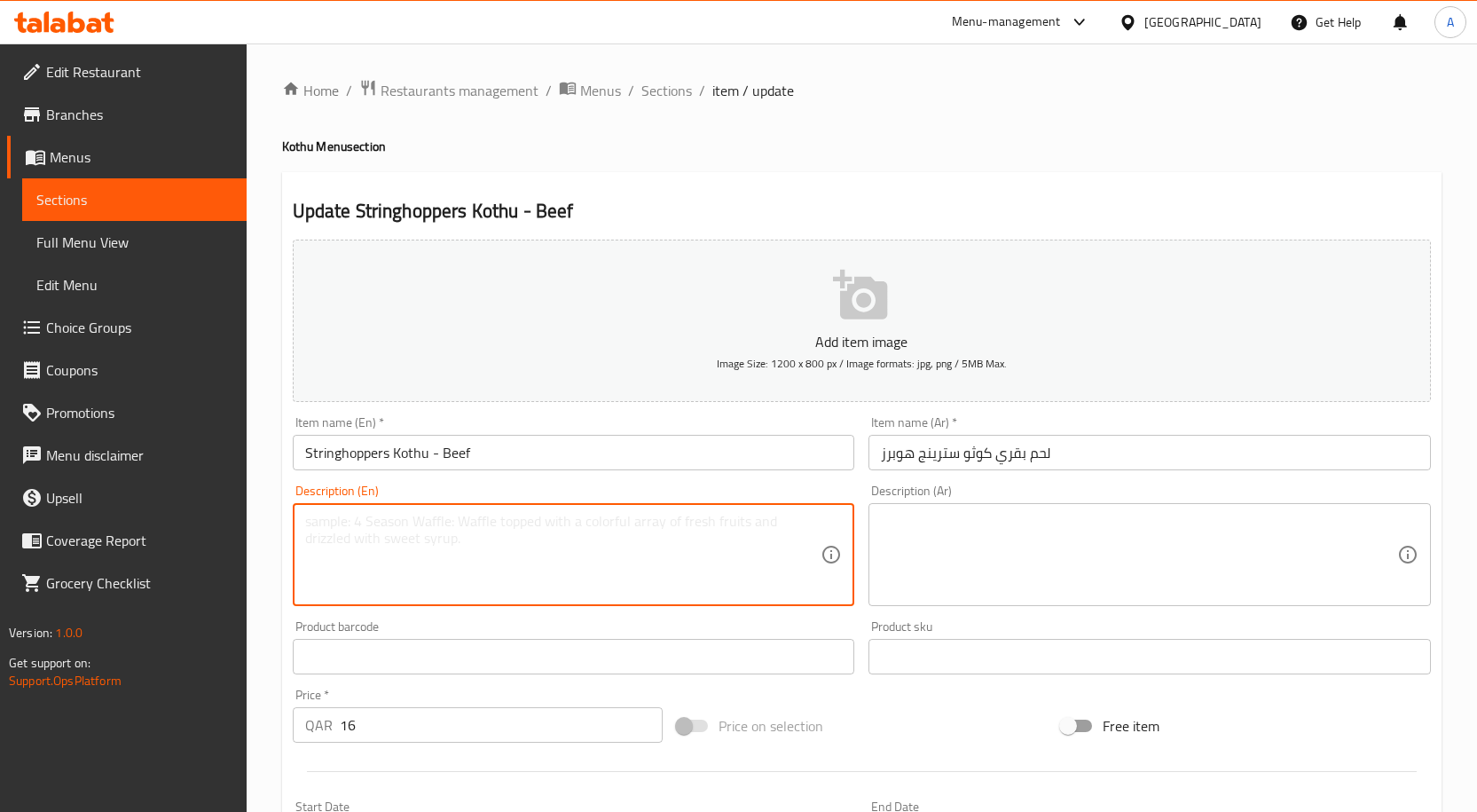
paste textarea "Beef-flavored string hoppers mixed with curry leaves, eggs, and spices — bold a…"
click at [749, 527] on textarea "Beef-flavored string hoppers mixed with curry leaves, eggs, and spices — bold a…" at bounding box center [562, 554] width 516 height 85
click at [740, 522] on textarea "Beef-flavored string hoppers mixed with curry leaves, eggs, and spices — bold a…" at bounding box center [562, 554] width 516 height 85
click at [706, 521] on textarea "Beef-flavored string hoppers mixed with curry leaves, eggs, and spices bold and…" at bounding box center [562, 554] width 516 height 85
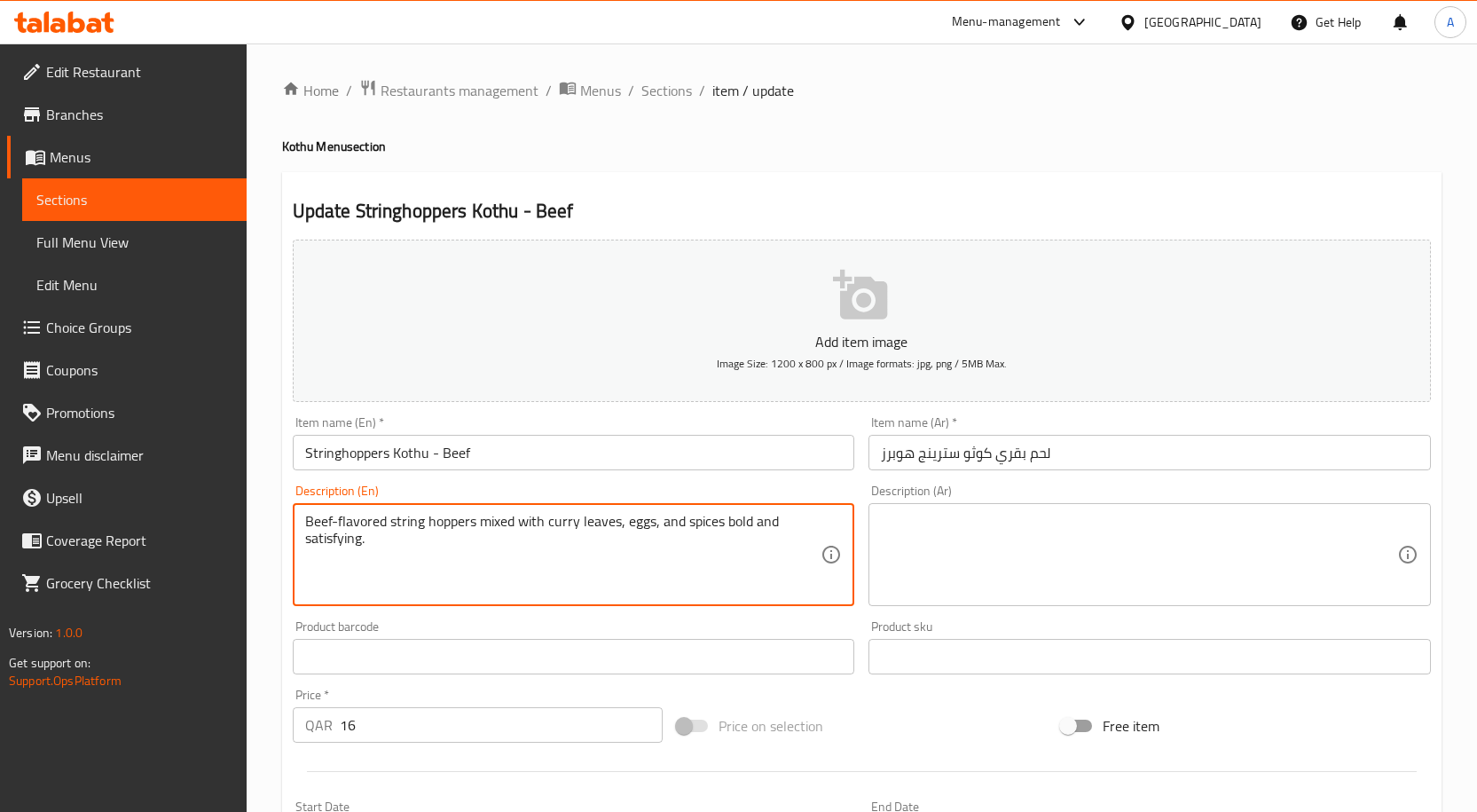
click at [706, 521] on textarea "Beef-flavored string hoppers mixed with curry leaves, eggs, and spices bold and…" at bounding box center [562, 554] width 516 height 85
type textarea "Beef-flavored string hoppers mixed with curry leaves, eggs, and spices bold and…"
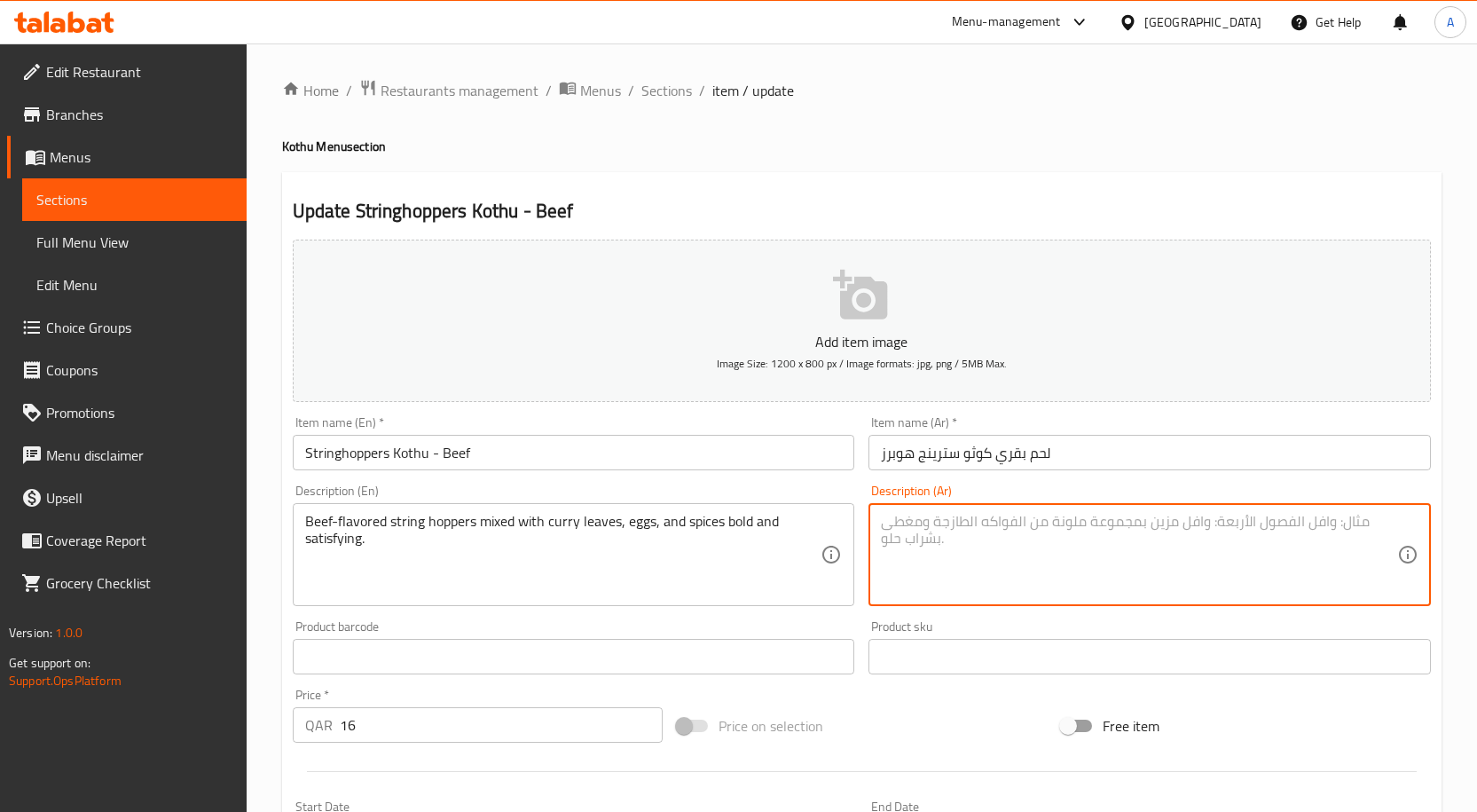
click at [992, 513] on textarea at bounding box center [1138, 554] width 516 height 85
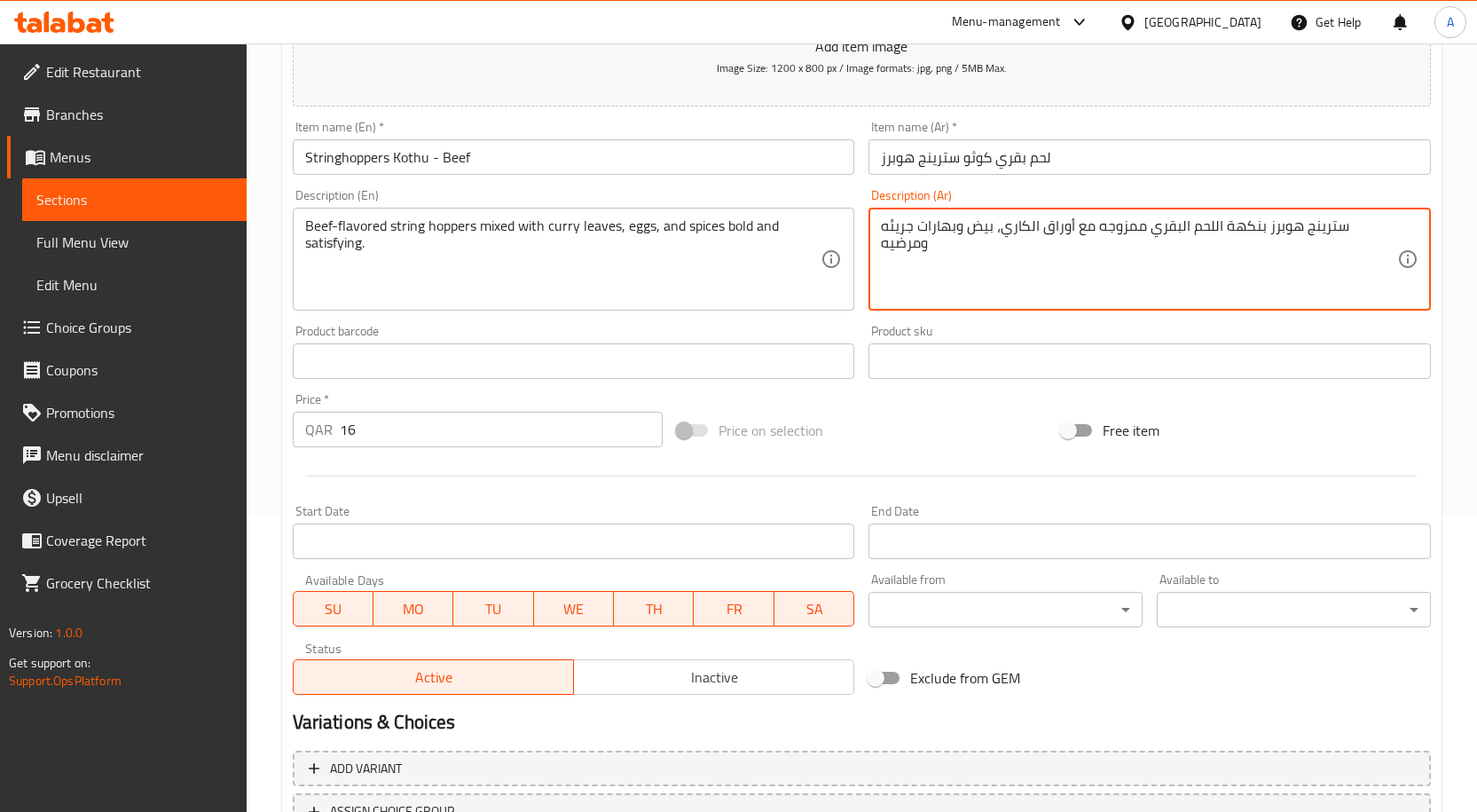
scroll to position [442, 0]
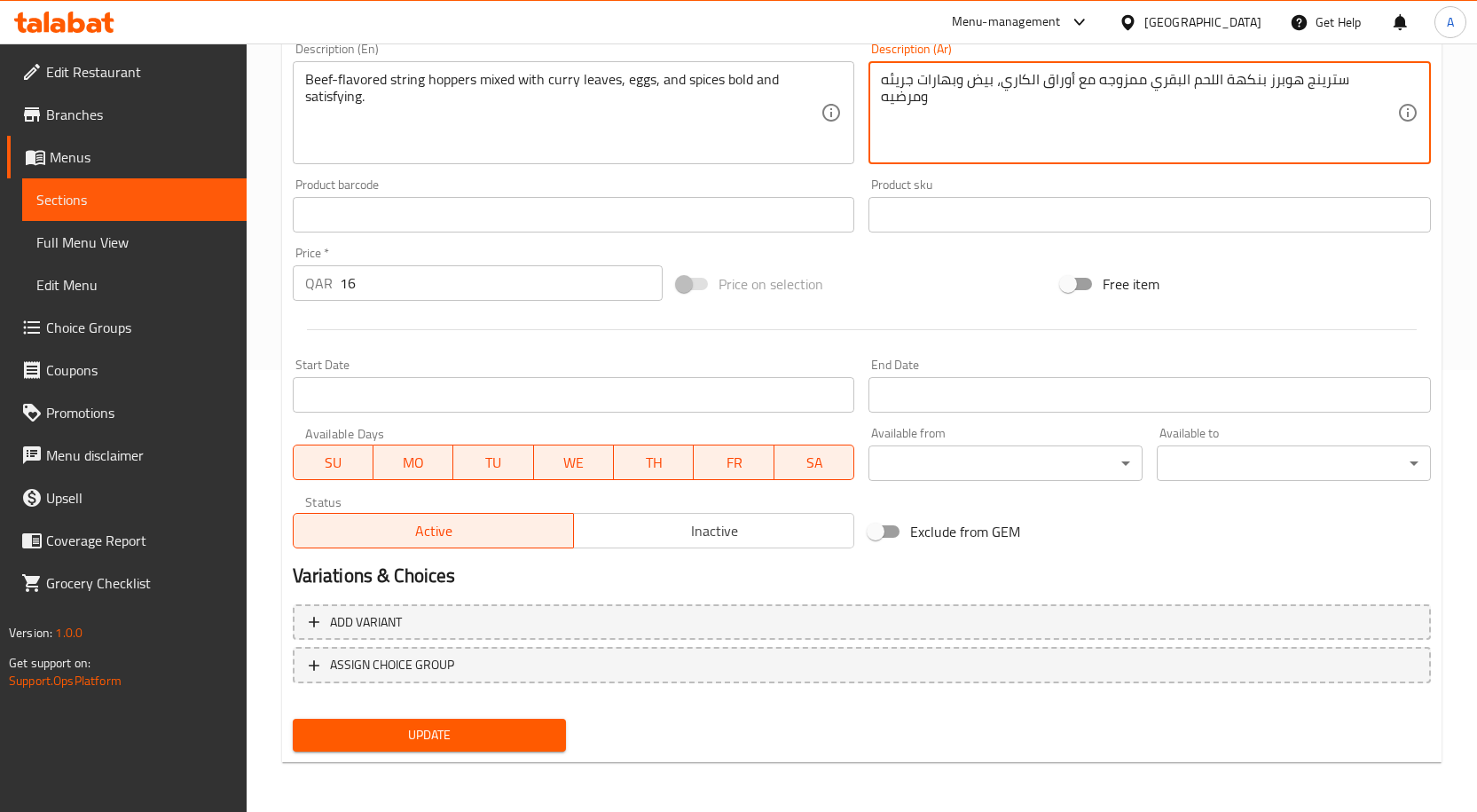
type textarea "سترينج هوبرز بنكهة اللحم البقري ممزوجه مع أوراق الكاري، بيض وبهارات جريئه ومرضيه"
click at [523, 729] on span "Update" at bounding box center [430, 734] width 246 height 22
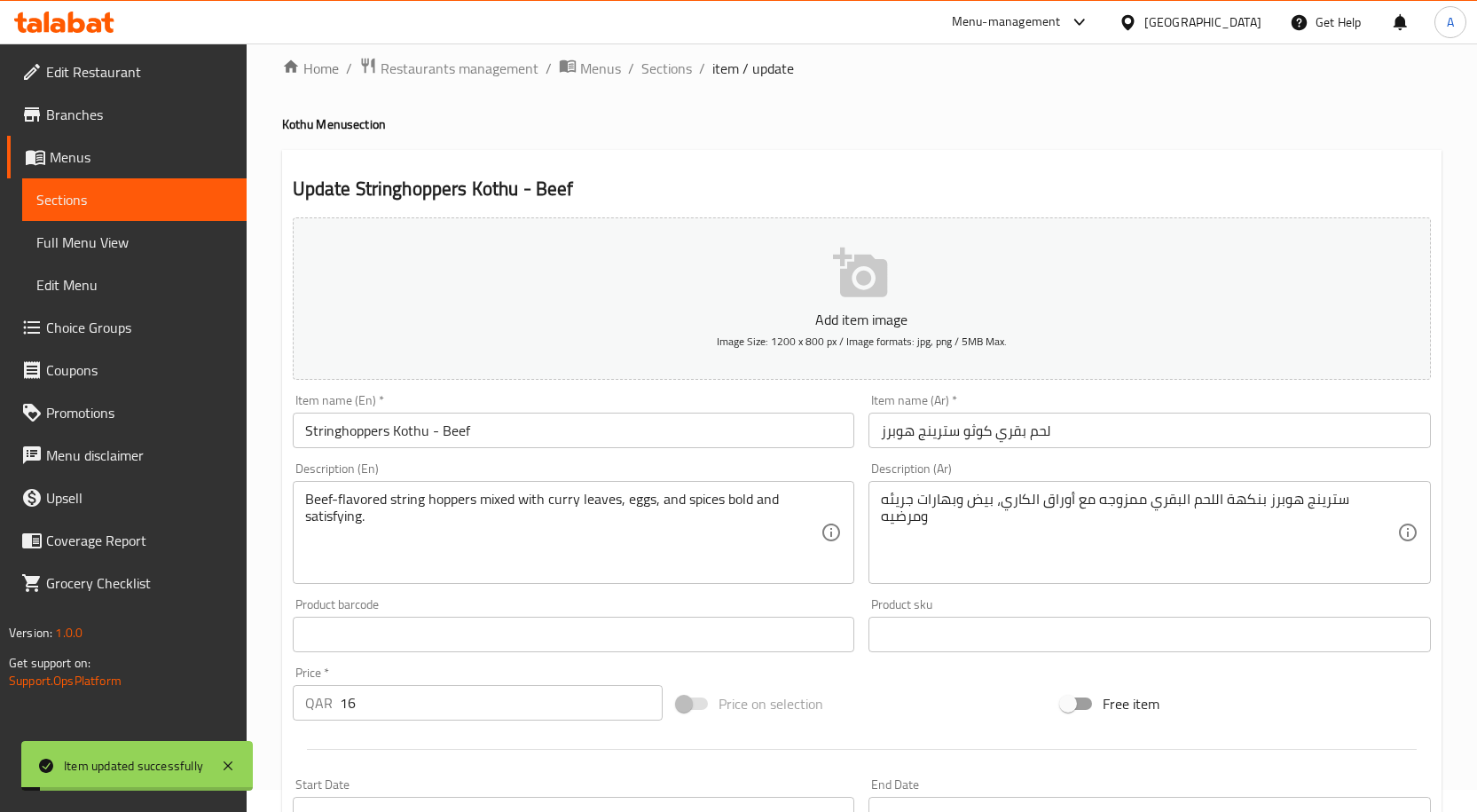
scroll to position [0, 0]
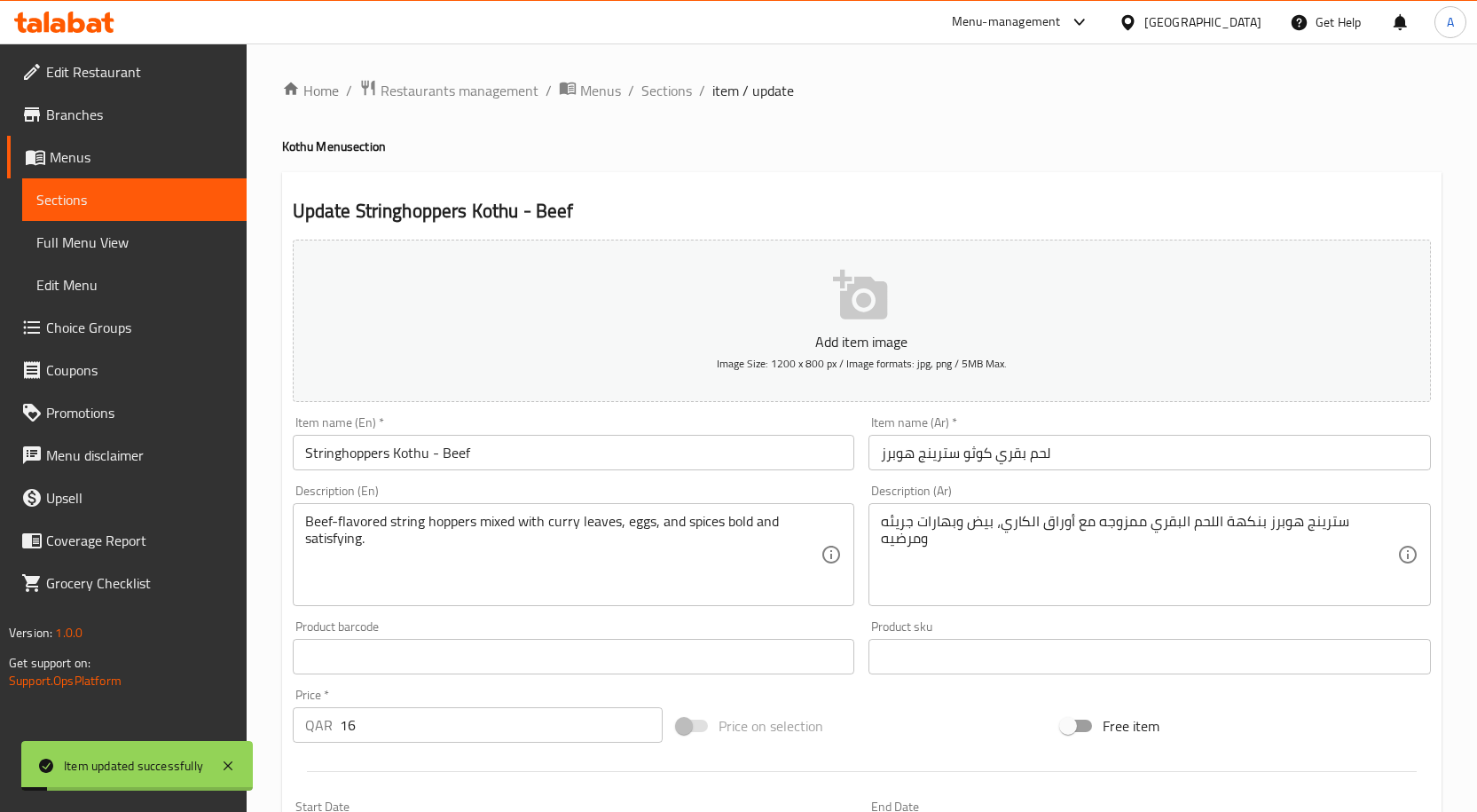
click at [457, 452] on input "Stringhoppers Kothu - Beef" at bounding box center [573, 453] width 562 height 36
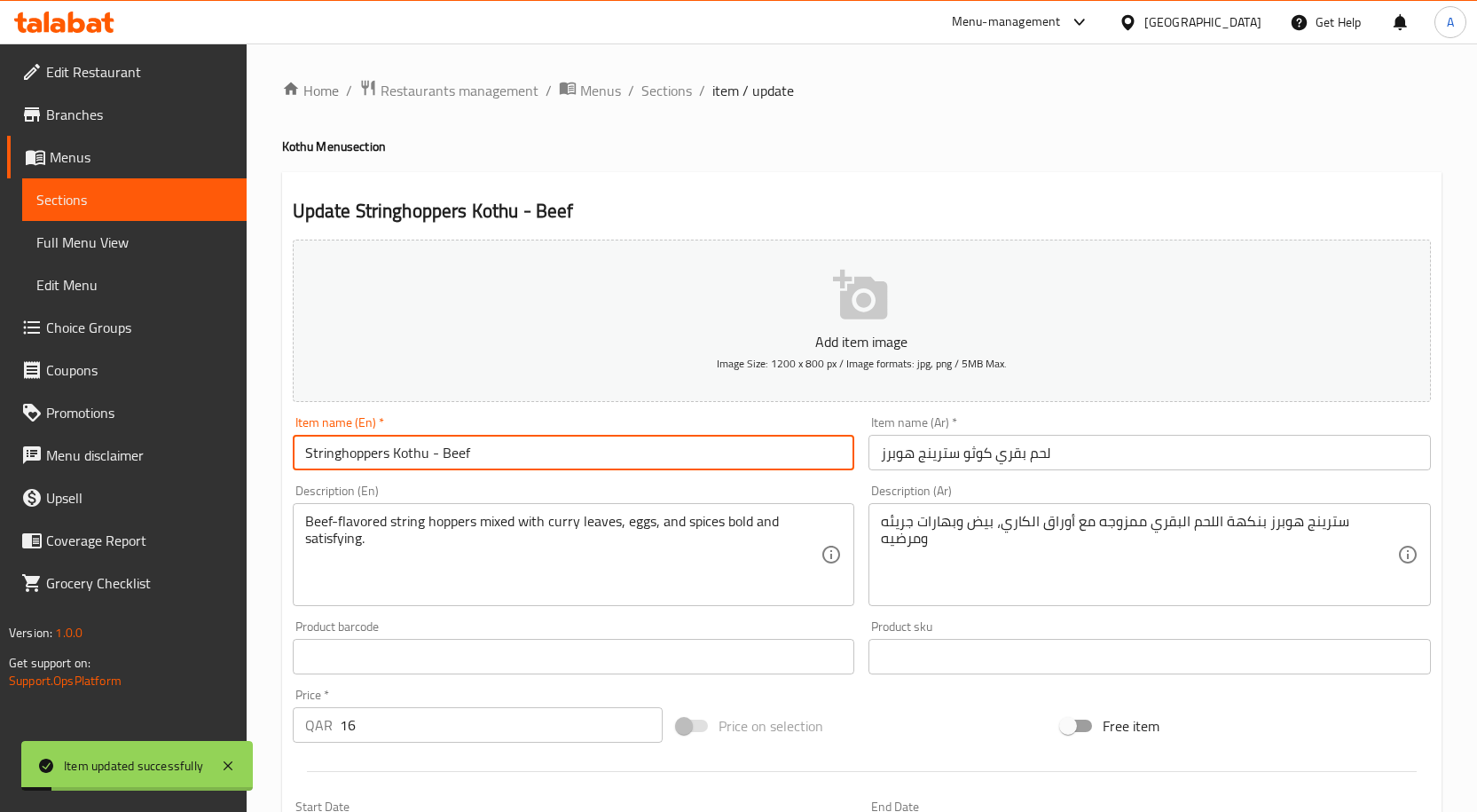
click at [457, 452] on input "Stringhoppers Kothu - Beef" at bounding box center [573, 453] width 562 height 36
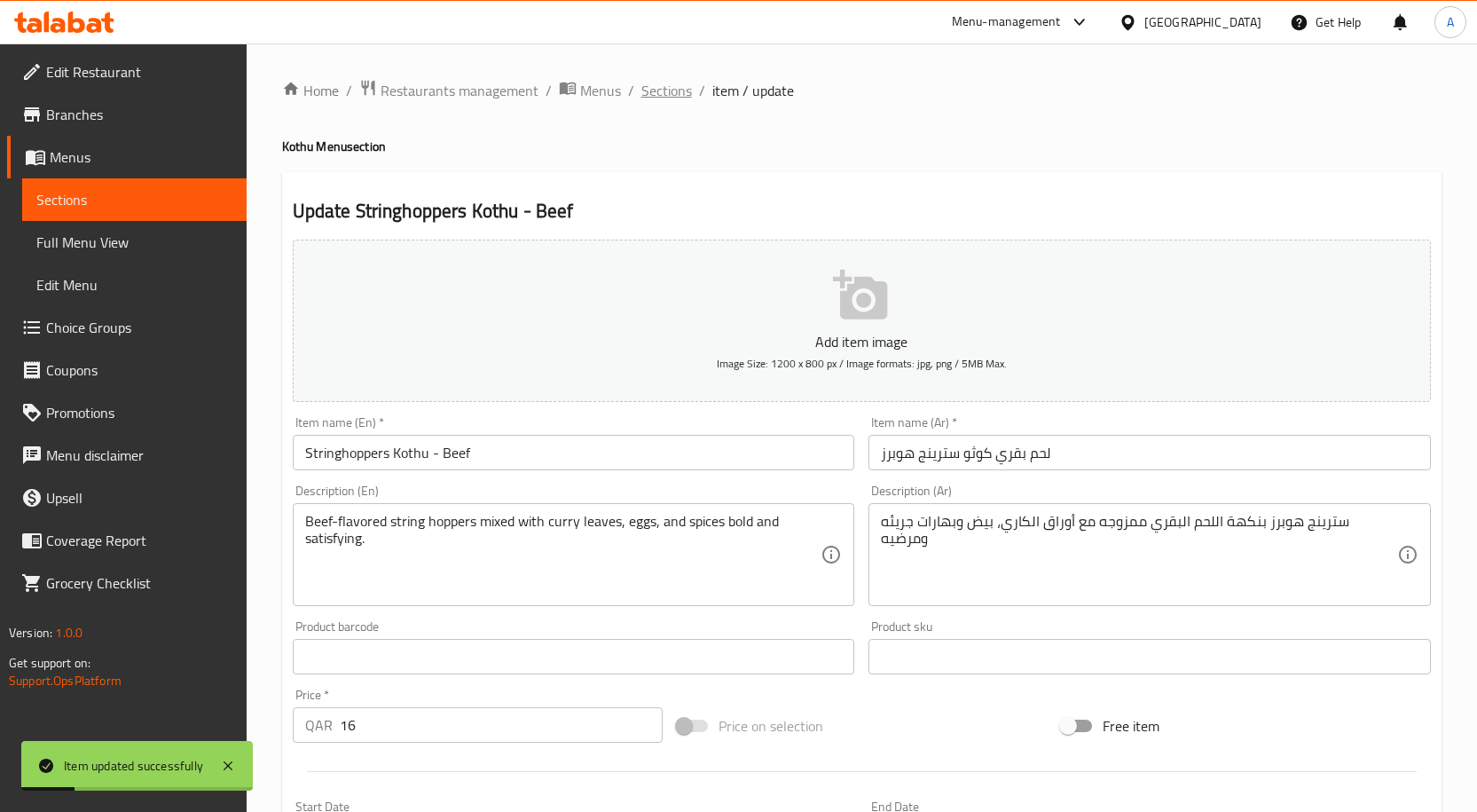
click at [680, 94] on span "Sections" at bounding box center [666, 91] width 51 height 21
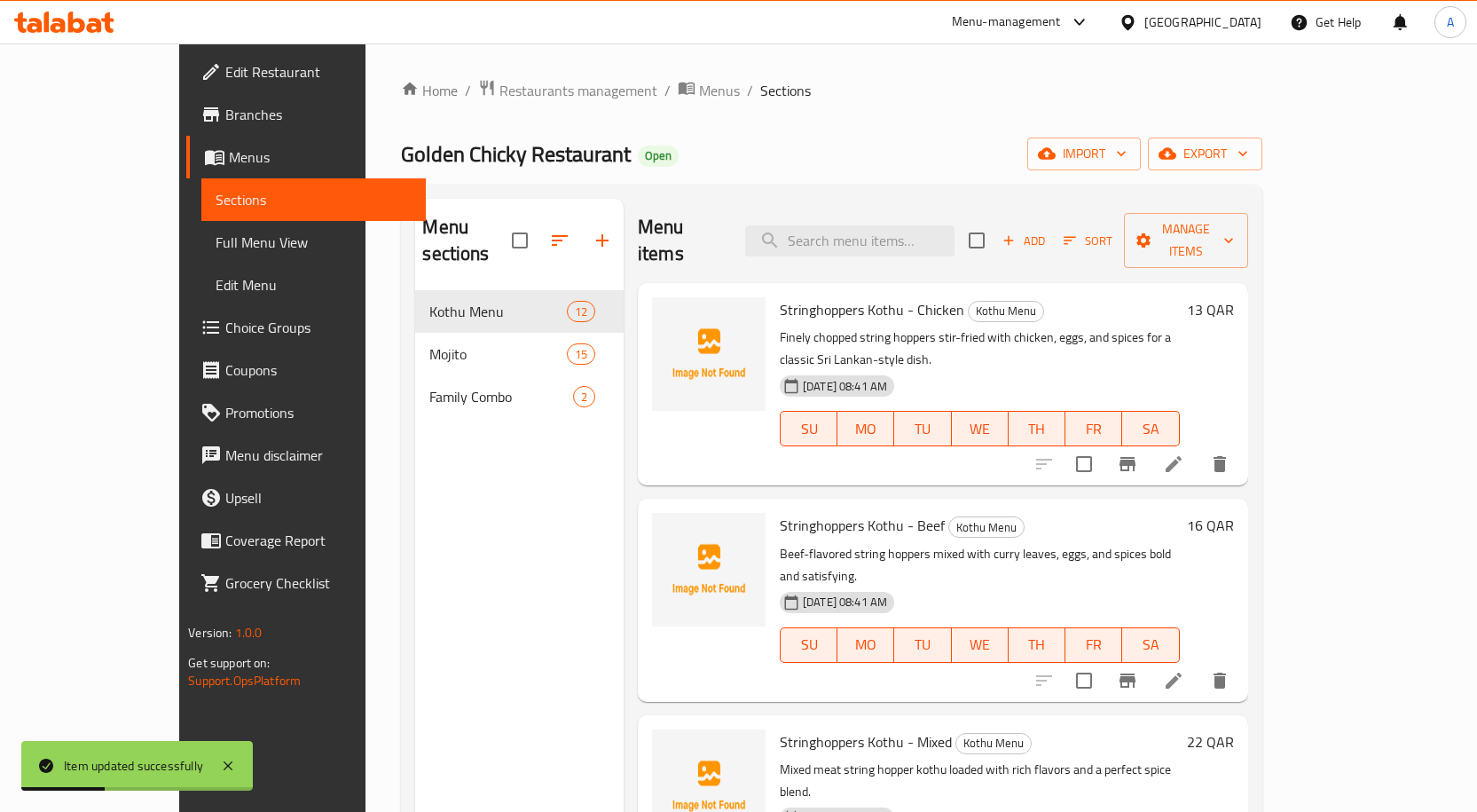
scroll to position [89, 0]
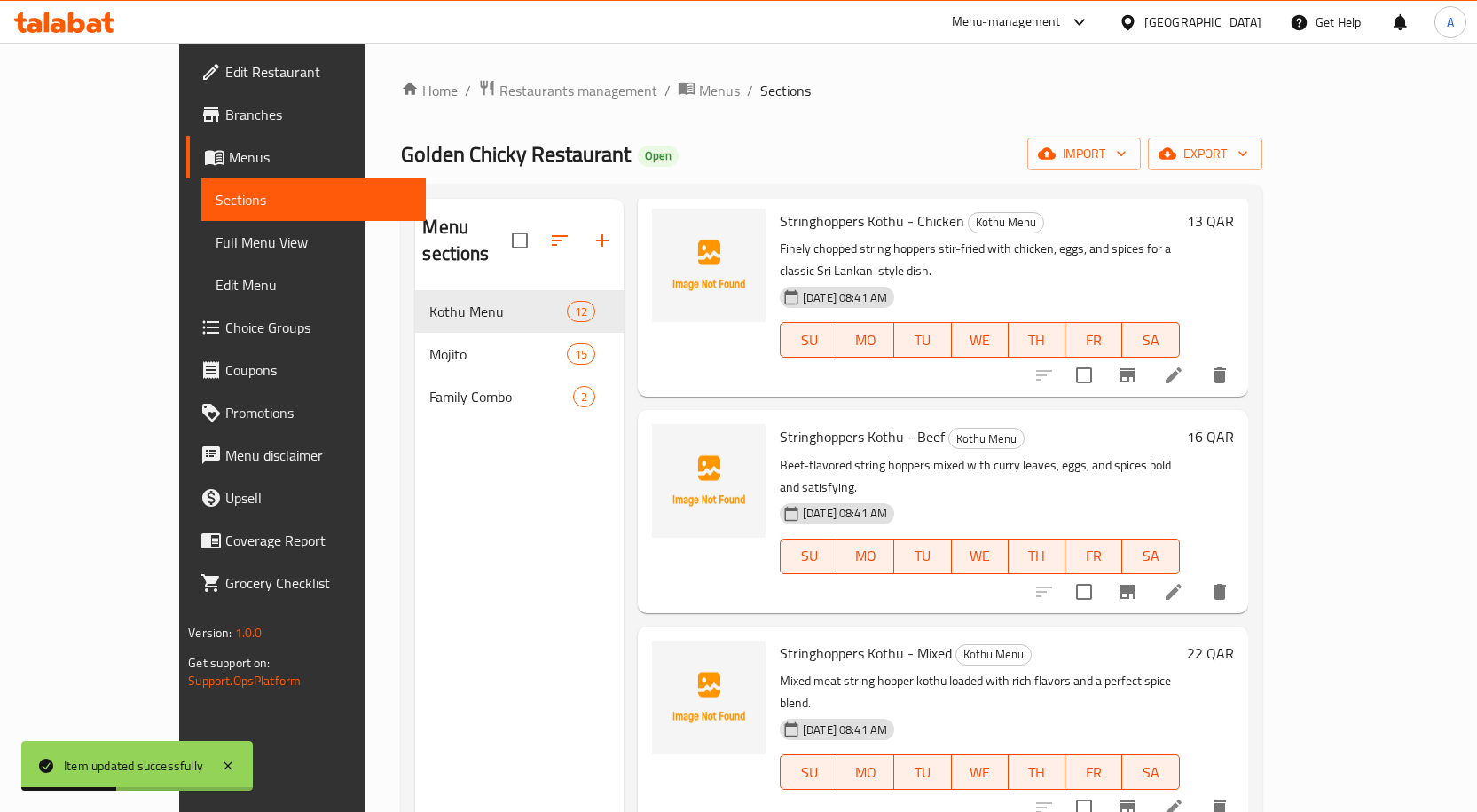
click at [784, 640] on span "Stringhoppers Kothu - Mixed" at bounding box center [866, 653] width 172 height 27
copy h6 "Stringhoppers Kothu - Mixed"
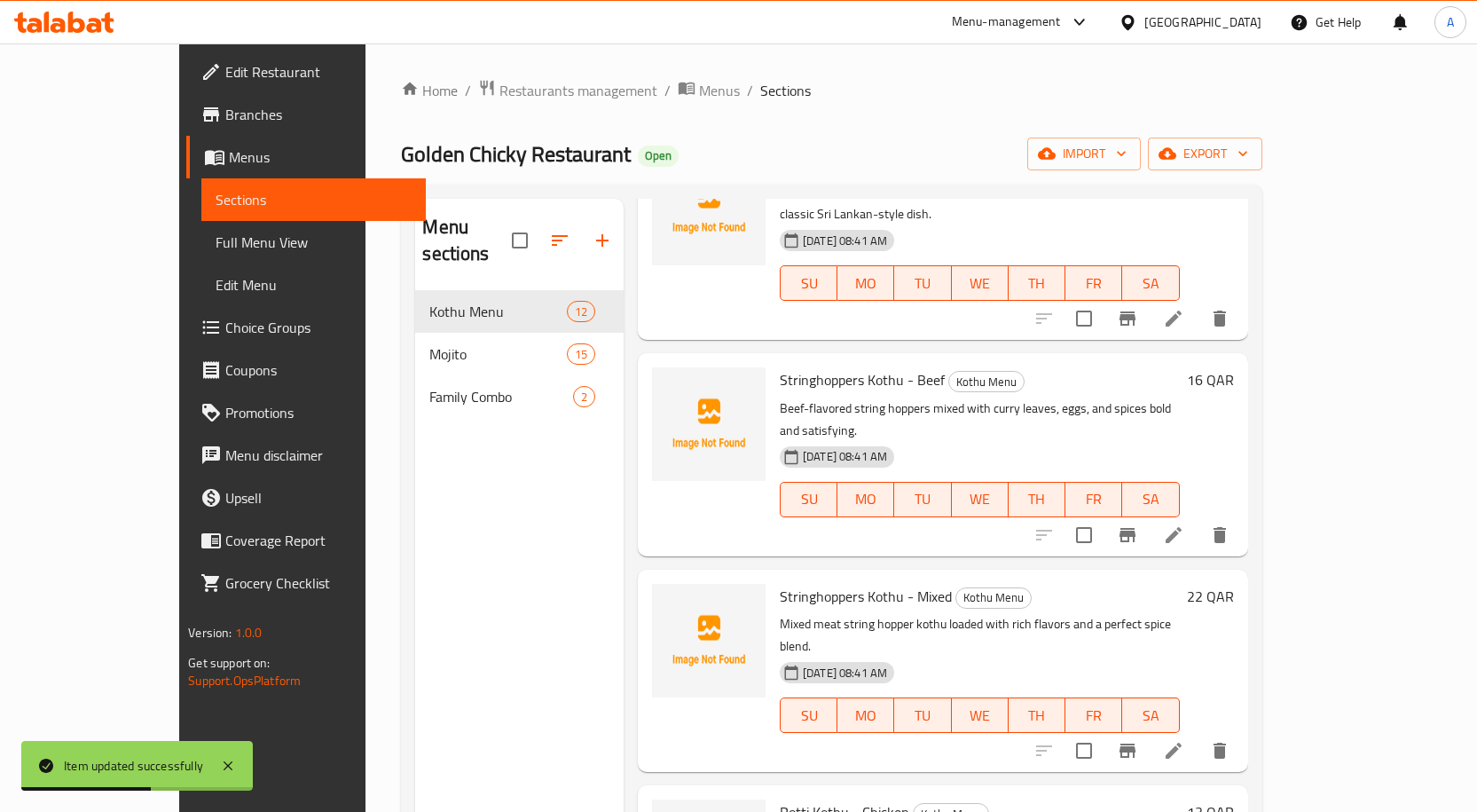
scroll to position [177, 0]
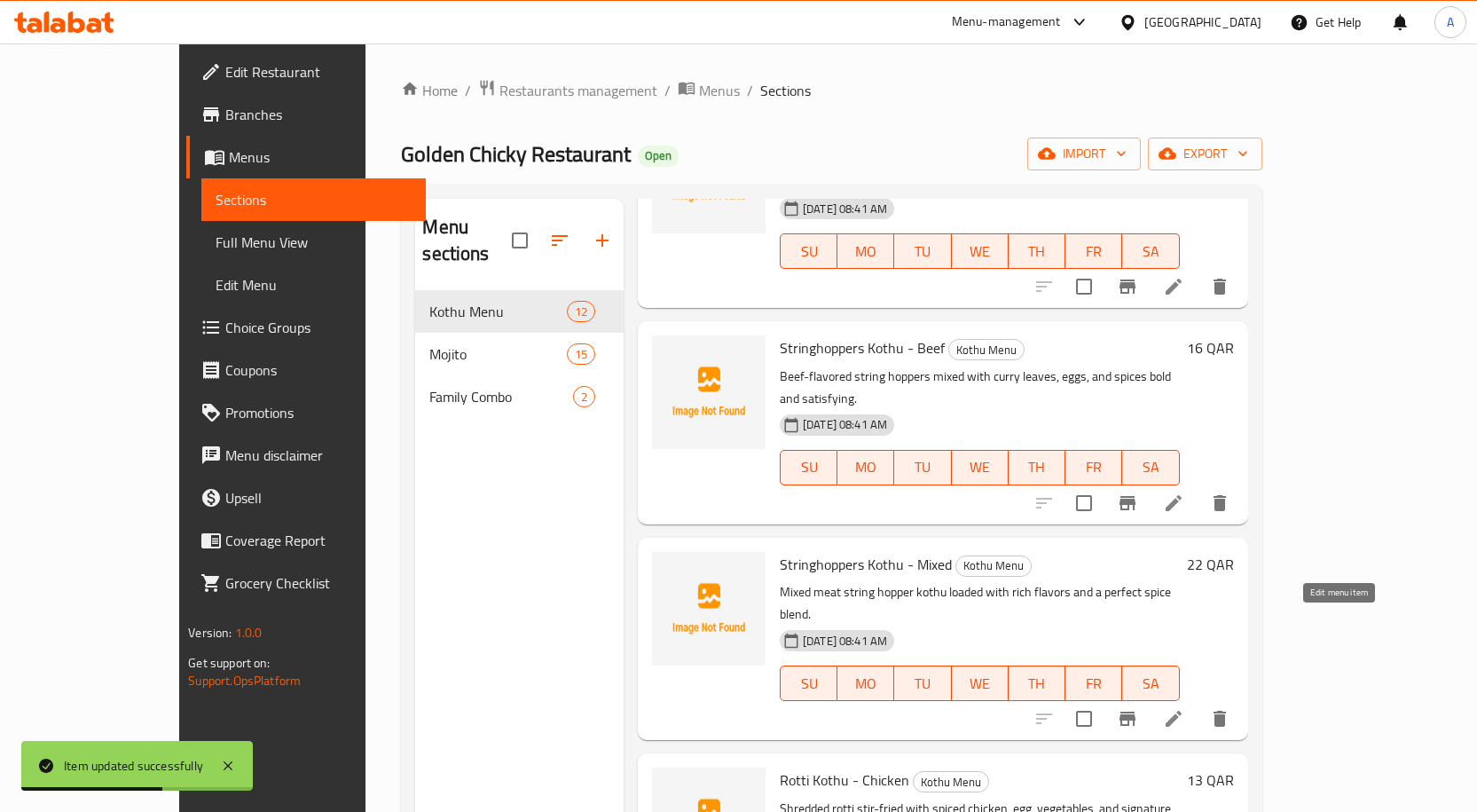
click at [1185, 708] on icon at bounding box center [1174, 718] width 21 height 21
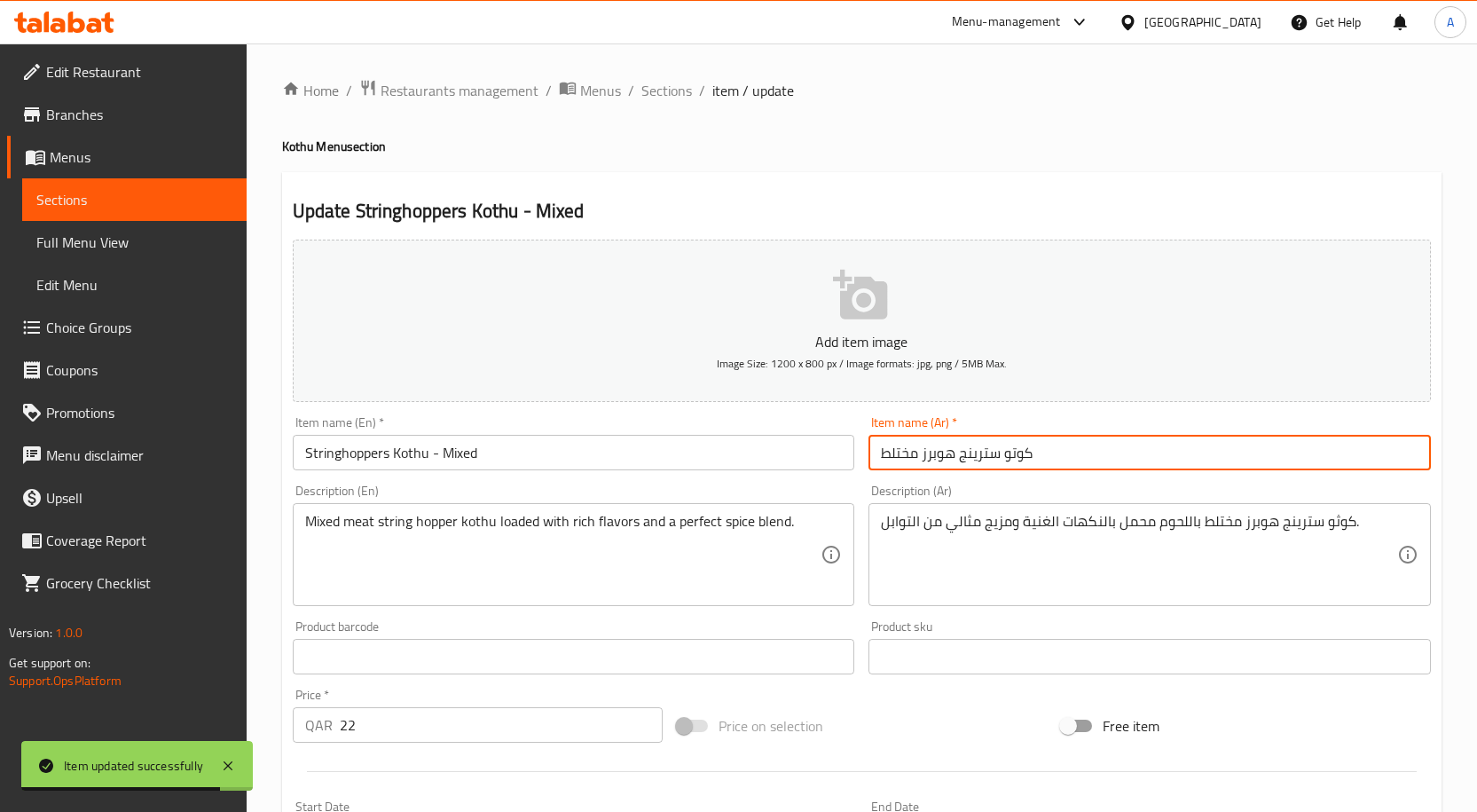
click at [1009, 451] on input "كوتو سترينج هوبرز مختلط" at bounding box center [1149, 453] width 562 height 36
click at [908, 451] on input "كوتو سترينج هوبرز مختلط" at bounding box center [1149, 453] width 562 height 36
click at [907, 451] on input "كوتو سترينج هوبرز مختلط" at bounding box center [1149, 453] width 562 height 36
type input "كوتو سترينج هوبرز مشكلة"
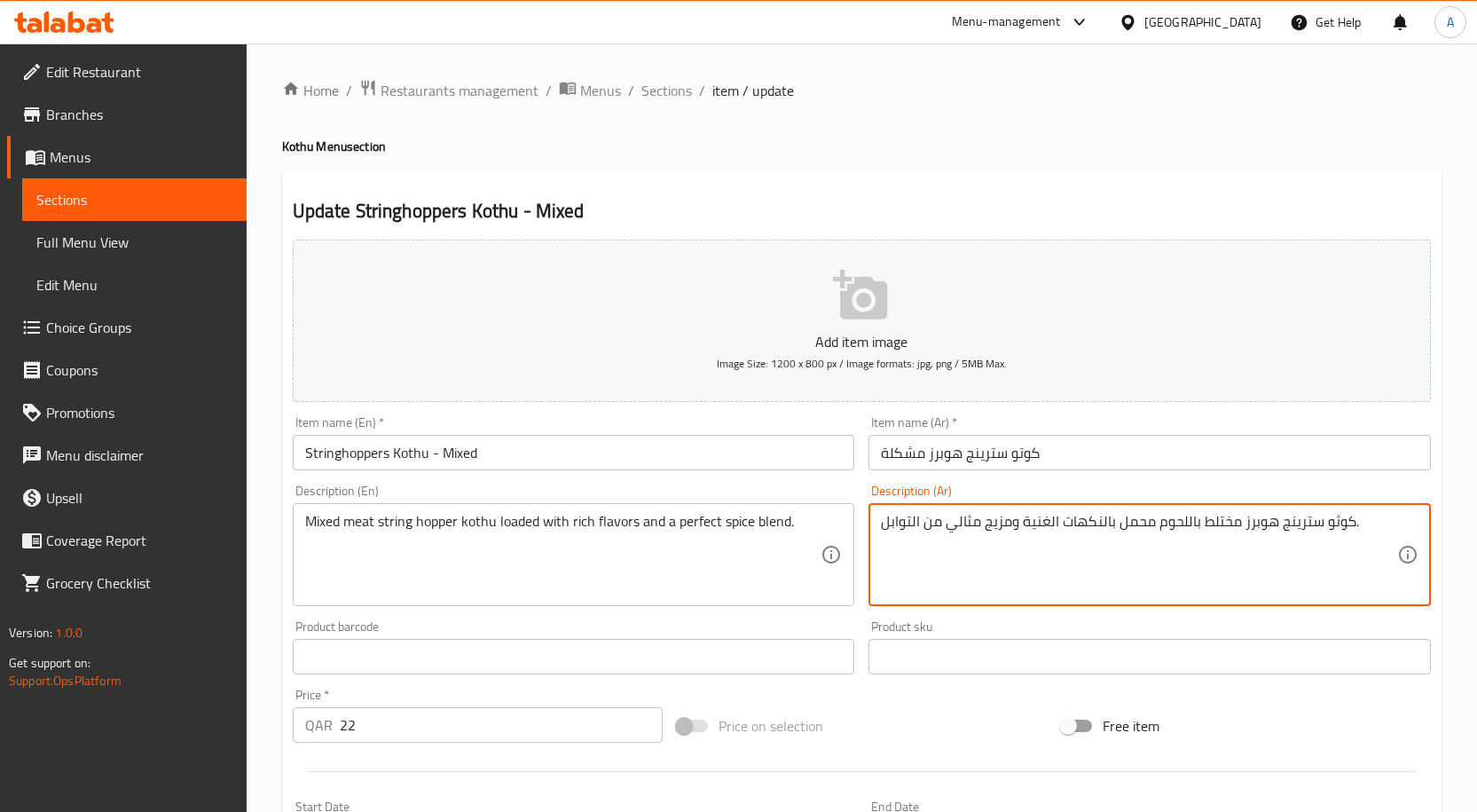
click at [1228, 524] on textarea "كوثو سترينج هوبرز مختلط باللحوم محمل بالنكهات الغنية ومزيج مثالي من التوابل." at bounding box center [1138, 554] width 516 height 85
click at [1190, 527] on textarea "كوثو سترينج هوبرز مختلط باللحوم محمل بالنكهات الغنية ومزيج مثالي من التوابل." at bounding box center [1138, 554] width 516 height 85
click at [1194, 529] on textarea "كوثو سترينج هوبرز مختلط باللحوم محمل بالنكهات الغنية ومزيج مثالي من التوابل." at bounding box center [1138, 554] width 516 height 85
click at [1219, 522] on textarea "كوثو سترينج هوبرز مختلط باللحوم محمل بالنكهات الغنية ومزيج مثالي من التوابل." at bounding box center [1138, 554] width 516 height 85
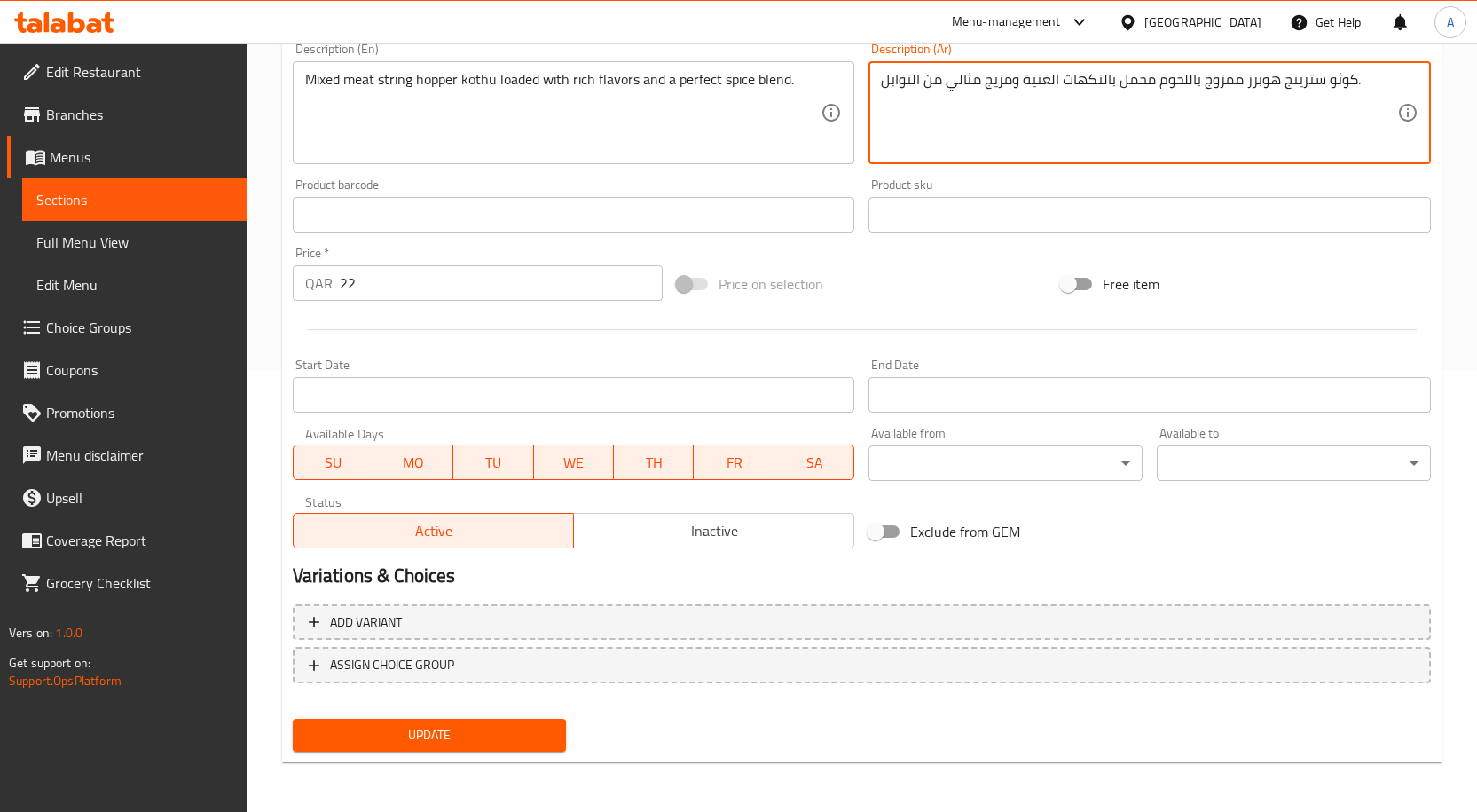
type textarea "كوثو سترينج هوبرز ممزوج باللحوم محمل بالنكهات الغنية ومزيج مثالي من التوابل."
click at [485, 727] on span "Update" at bounding box center [430, 734] width 246 height 22
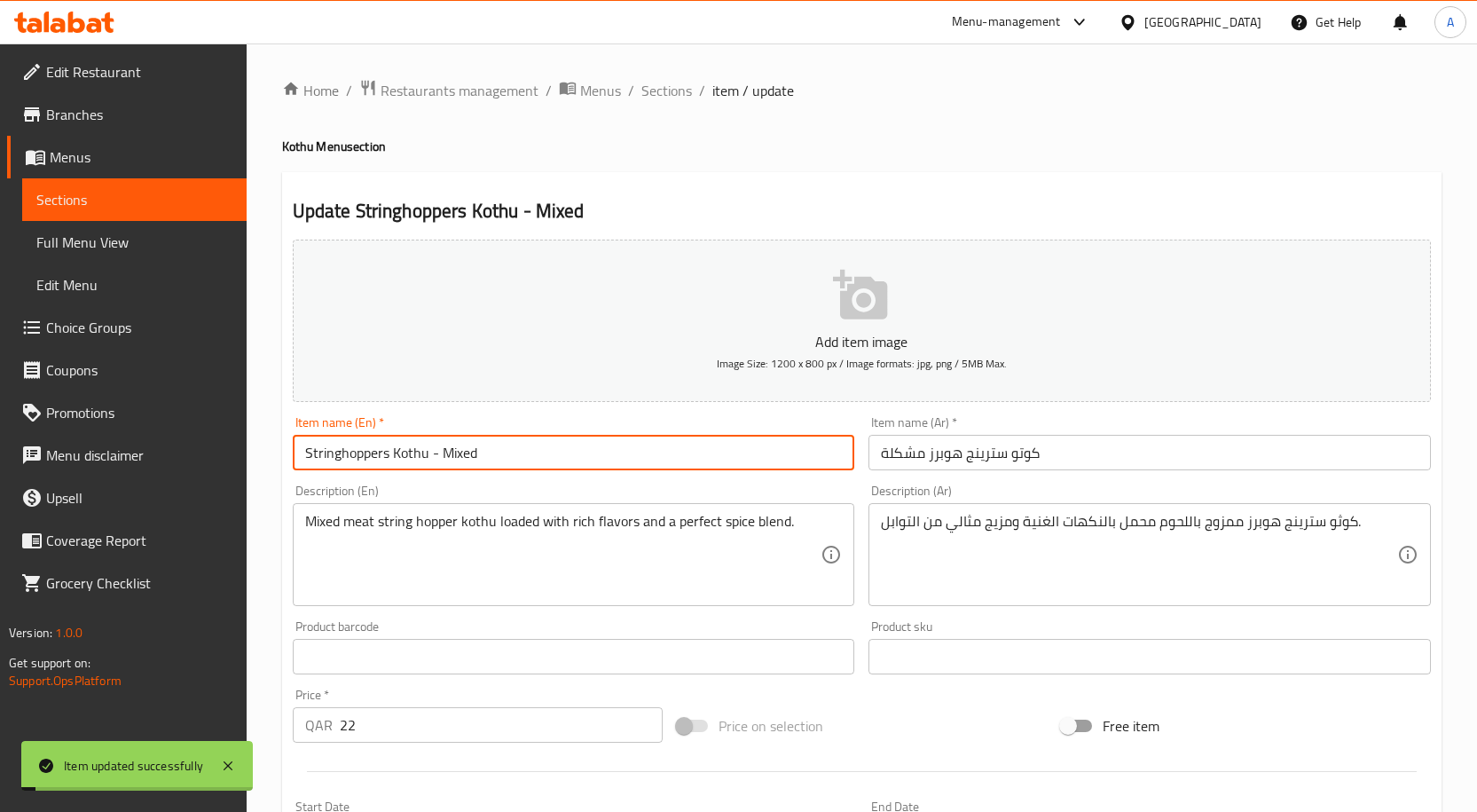
click at [484, 458] on input "Stringhoppers Kothu - Mixed" at bounding box center [573, 453] width 562 height 36
click at [659, 92] on span "Sections" at bounding box center [666, 91] width 51 height 21
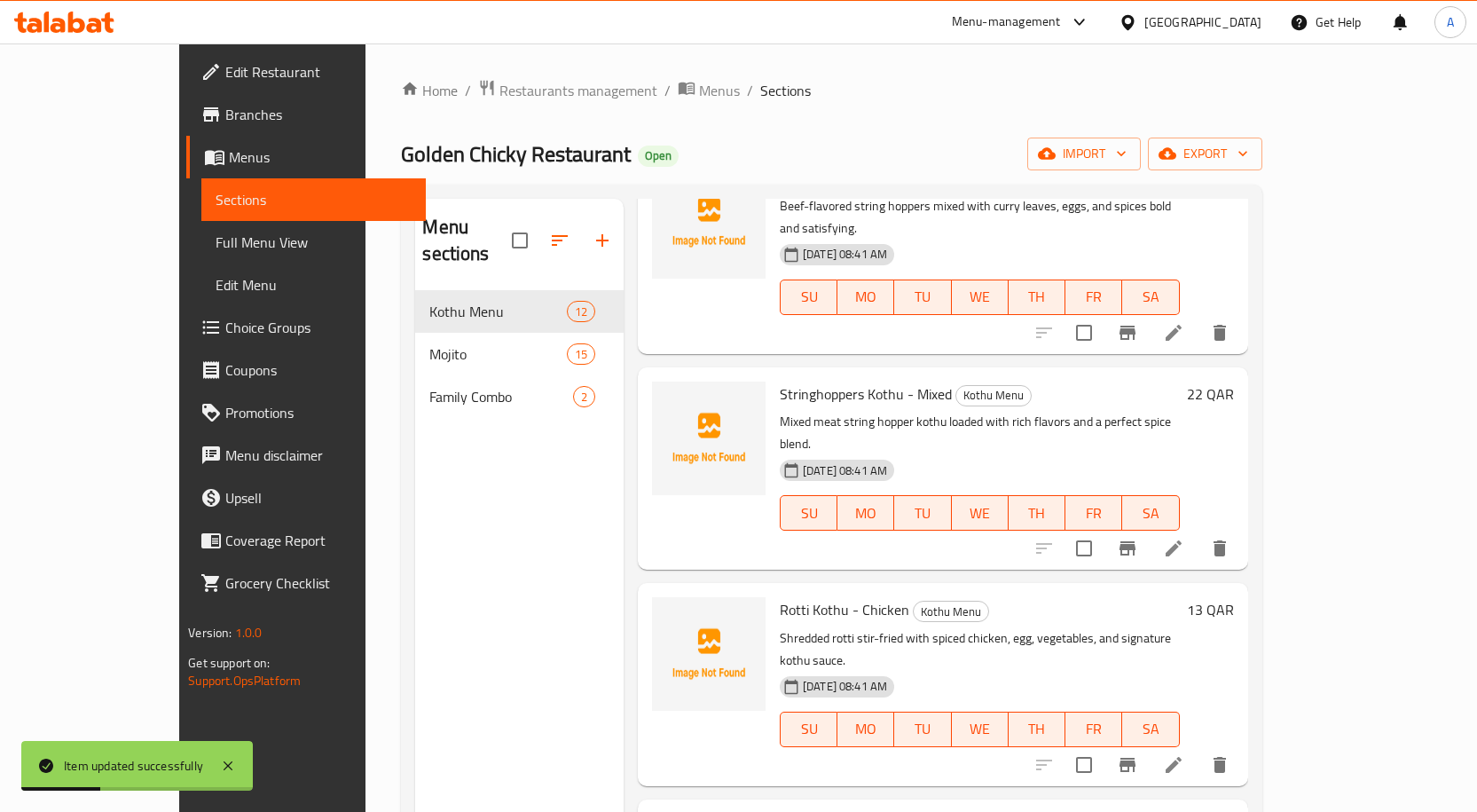
scroll to position [355, 0]
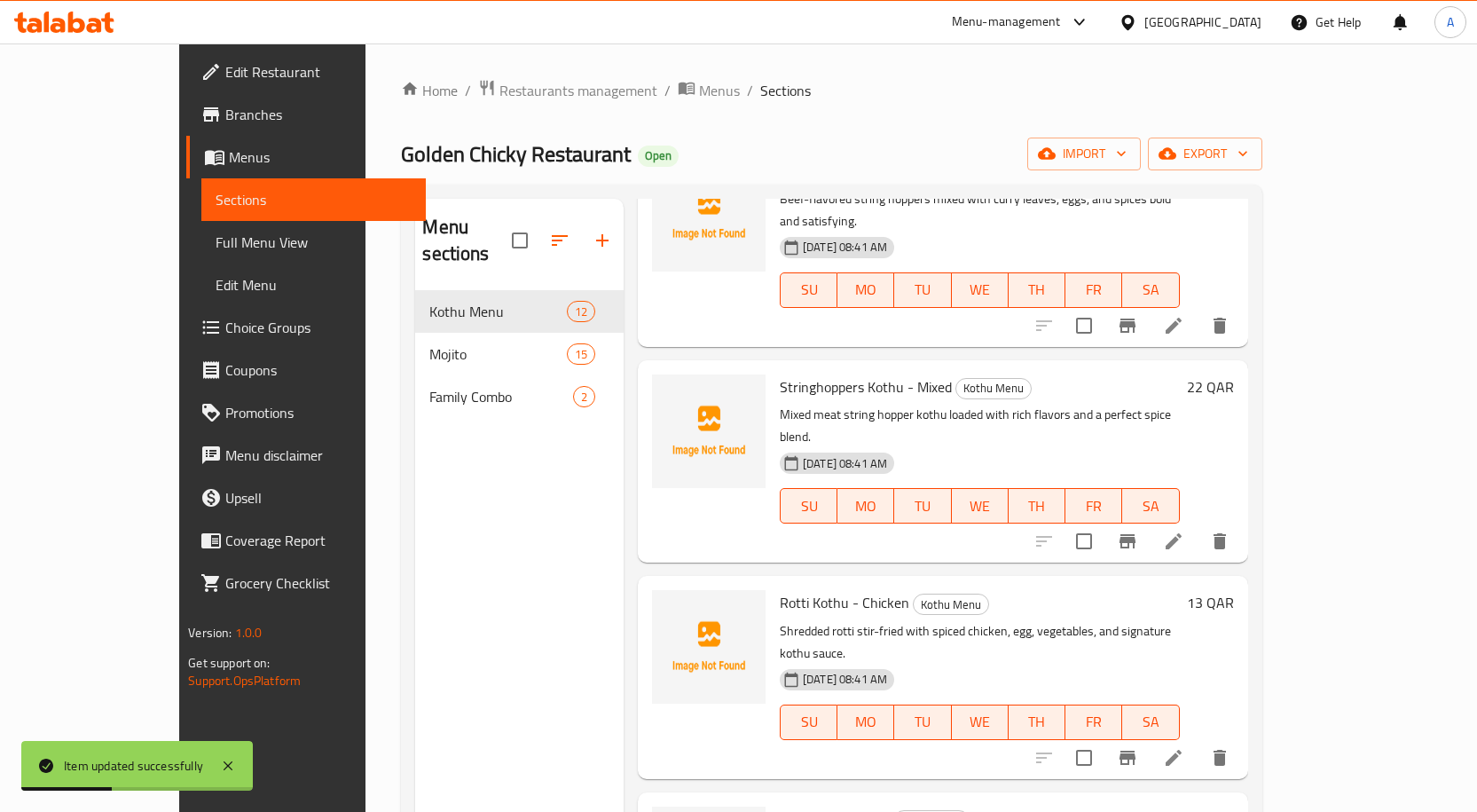
click at [796, 589] on span "Rotti Kothu - Chicken" at bounding box center [844, 603] width 129 height 27
copy h6 "Rotti Kothu - Chicken"
click at [1185, 747] on icon at bounding box center [1174, 758] width 21 height 21
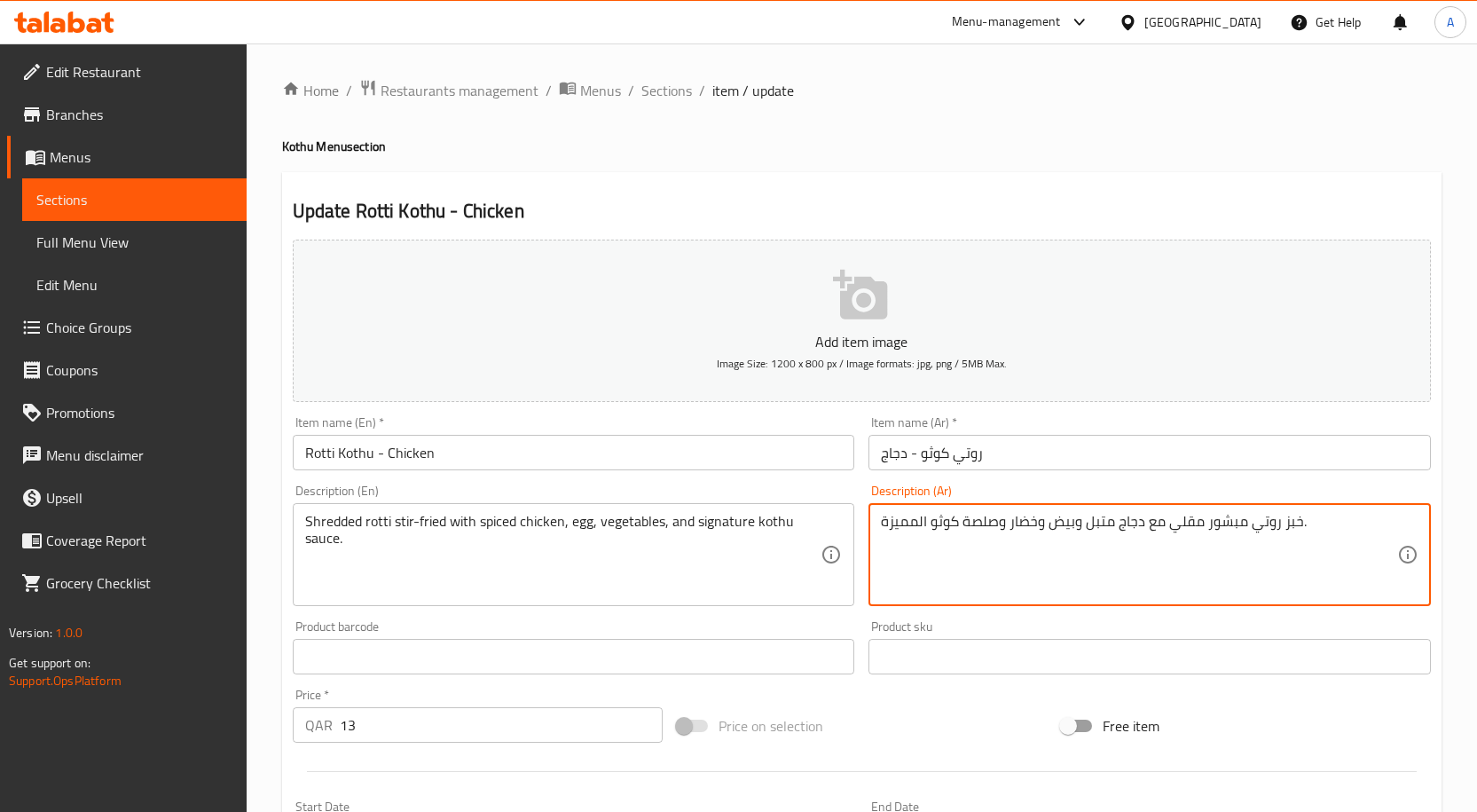
click at [1297, 525] on textarea "خبز روتي مبشور مقلي مع دجاج متبل وبيض وخضار وصلصة كوثو المميزة." at bounding box center [1138, 554] width 516 height 85
click at [1293, 529] on textarea "خبز روتي مبشور مقلي مع دجاج متبل وبيض وخضار وصلصة كوثو المميزة." at bounding box center [1138, 554] width 516 height 85
click at [913, 521] on textarea "روتي مبشور مقلي مع دجاج متبل وبيض وخضار وصلصة كوثو المميزة." at bounding box center [1138, 554] width 516 height 85
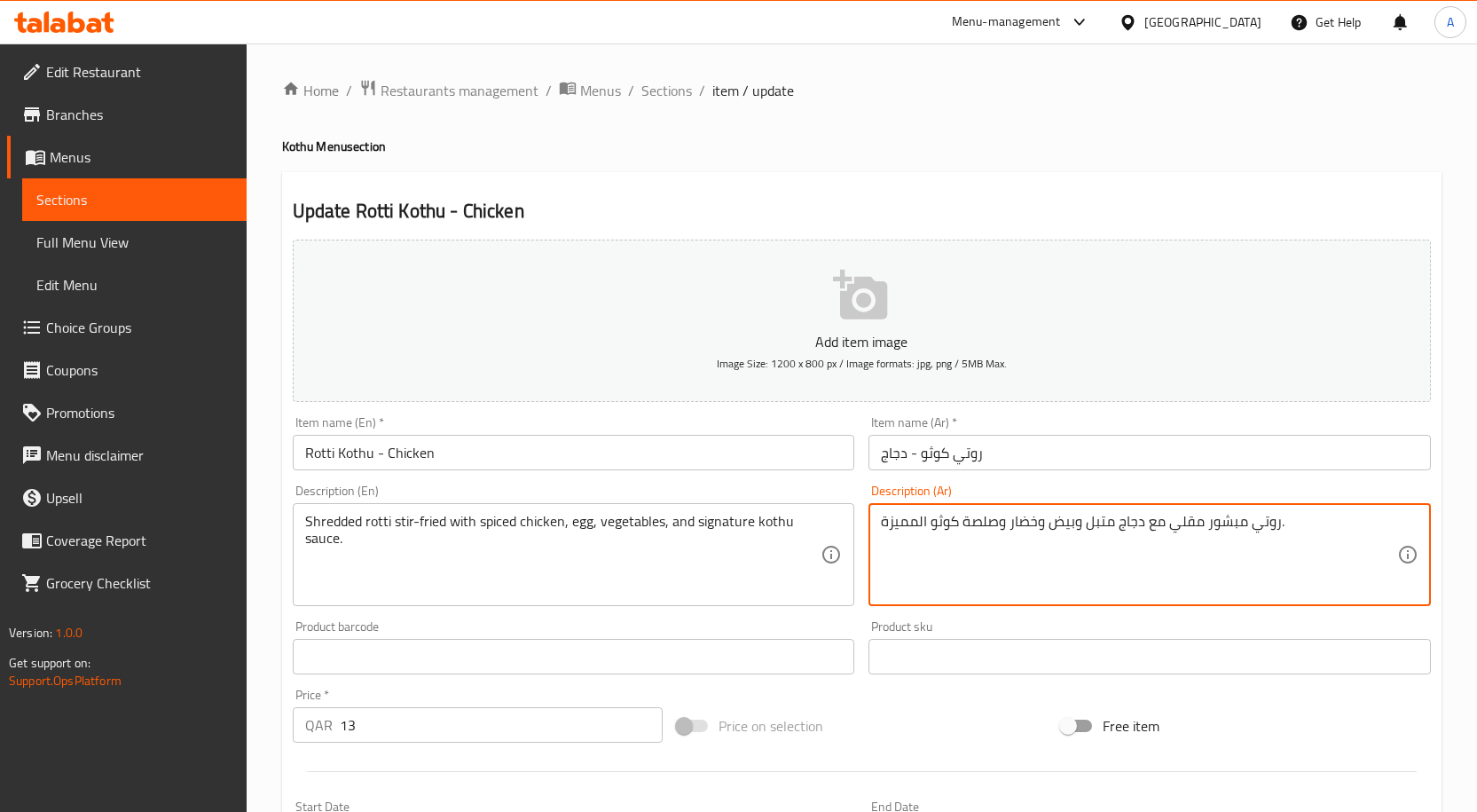
click at [922, 563] on textarea "روتي مبشور مقلي مع دجاج متبل وبيض وخضار وصلصة كوثو المميزة." at bounding box center [1138, 554] width 516 height 85
type textarea "روتي مبشور مقلي مع دجاج متبل وبيض وخضار وصلصة كوثو المميزة."
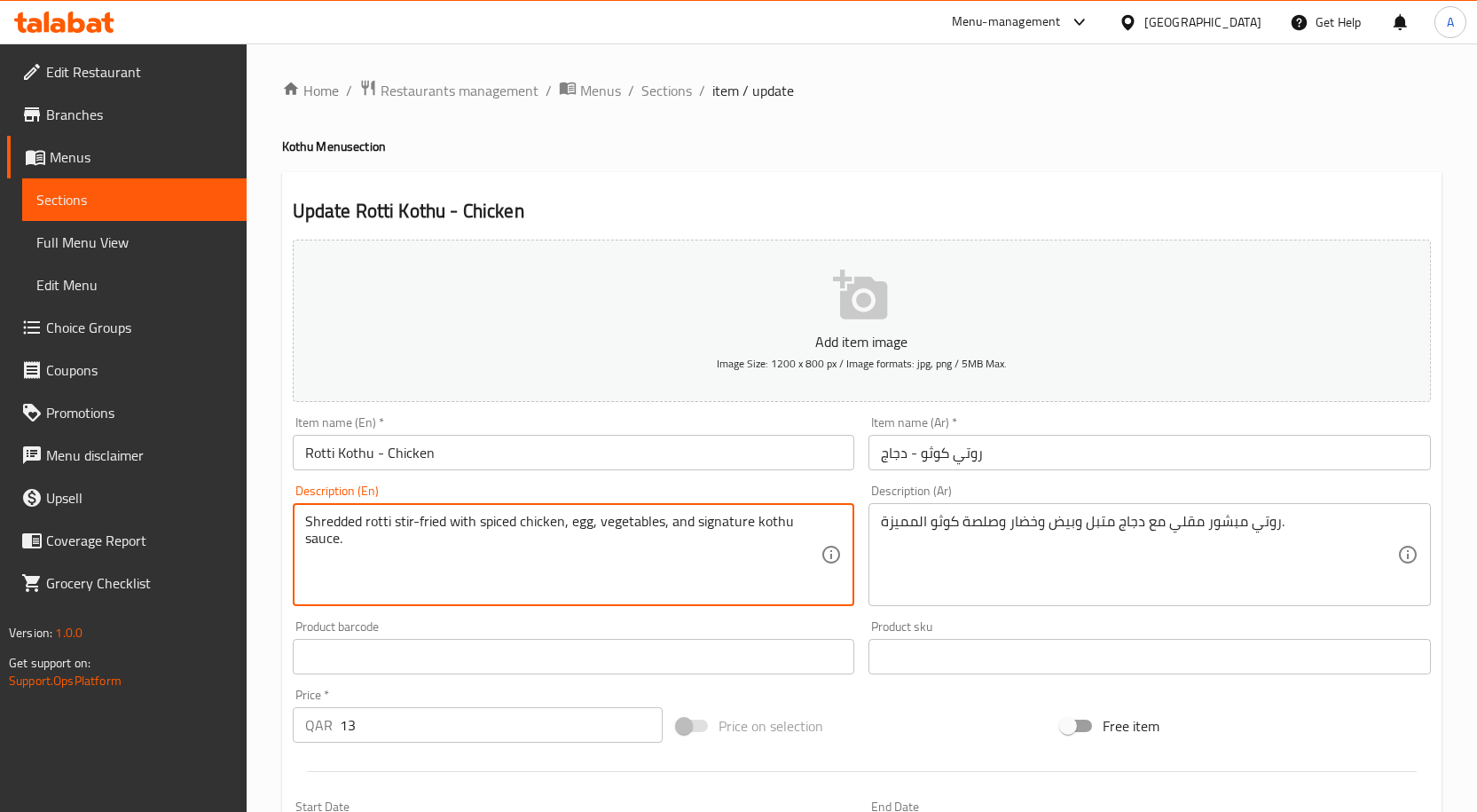
click at [338, 521] on textarea "Shredded rotti stir-fried with spiced chicken, egg, vegetables, and signature k…" at bounding box center [562, 554] width 516 height 85
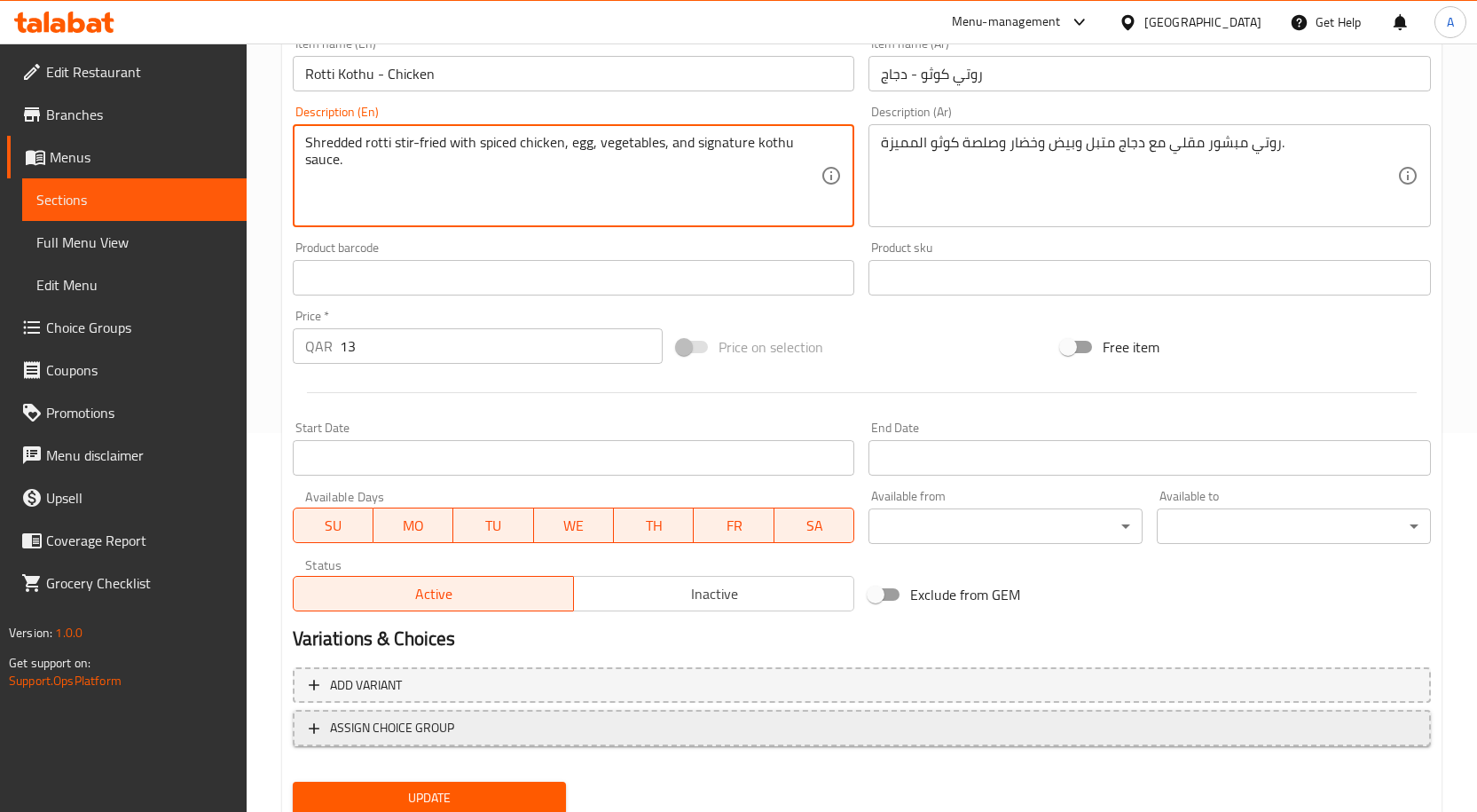
scroll to position [442, 0]
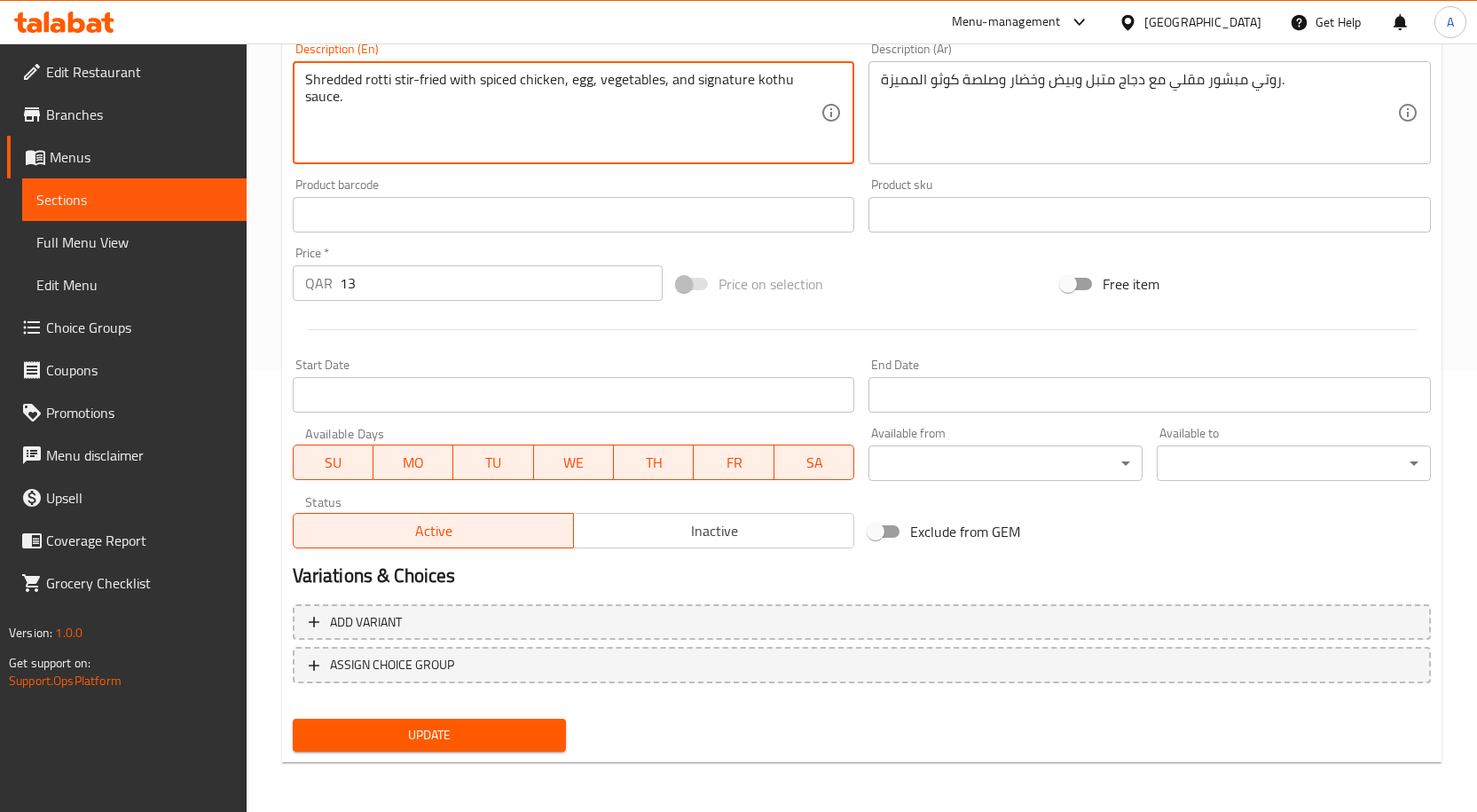
click at [502, 729] on span "Update" at bounding box center [430, 734] width 246 height 22
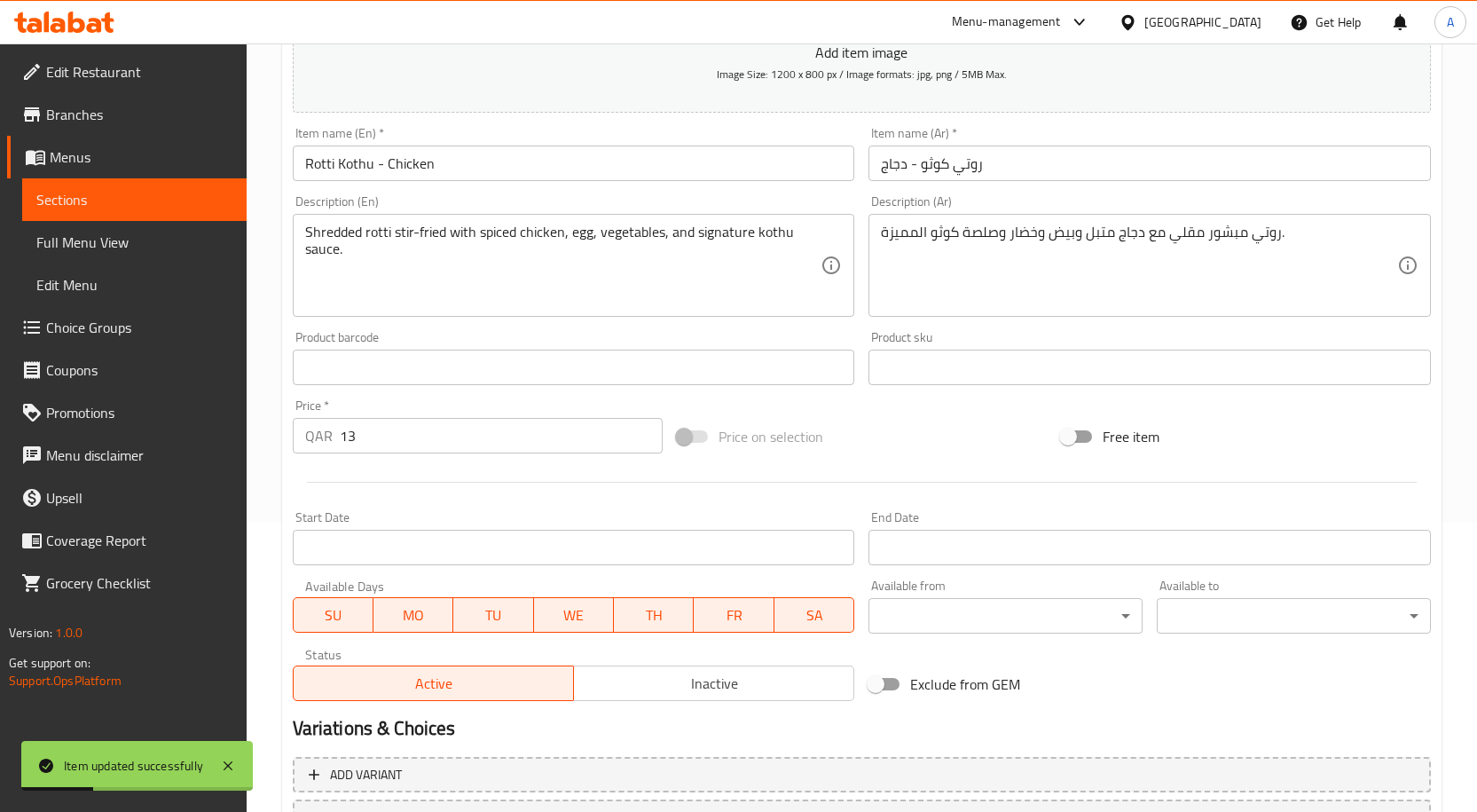
scroll to position [87, 0]
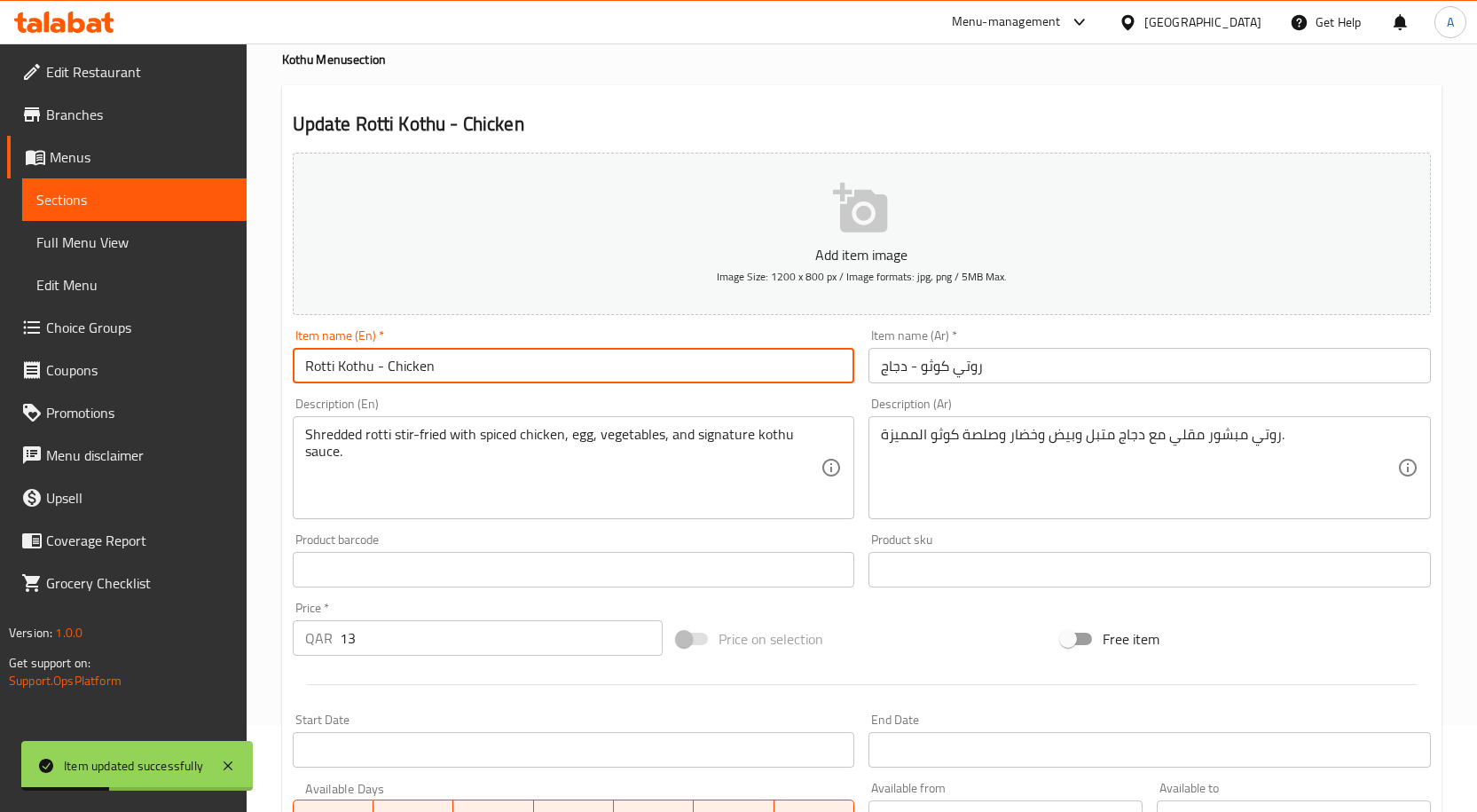
click at [457, 357] on input "Rotti Kothu - Chicken" at bounding box center [573, 365] width 562 height 36
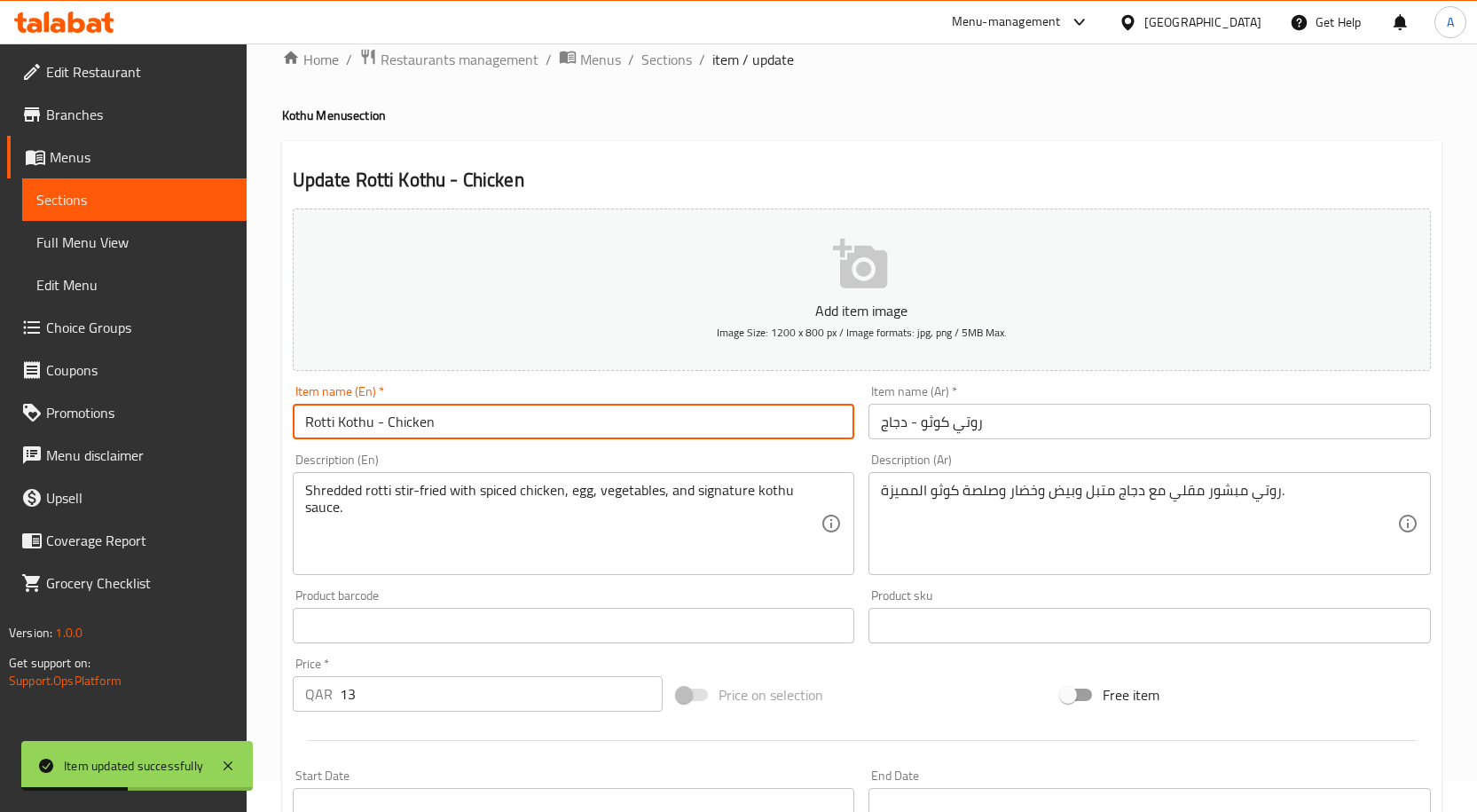
scroll to position [0, 0]
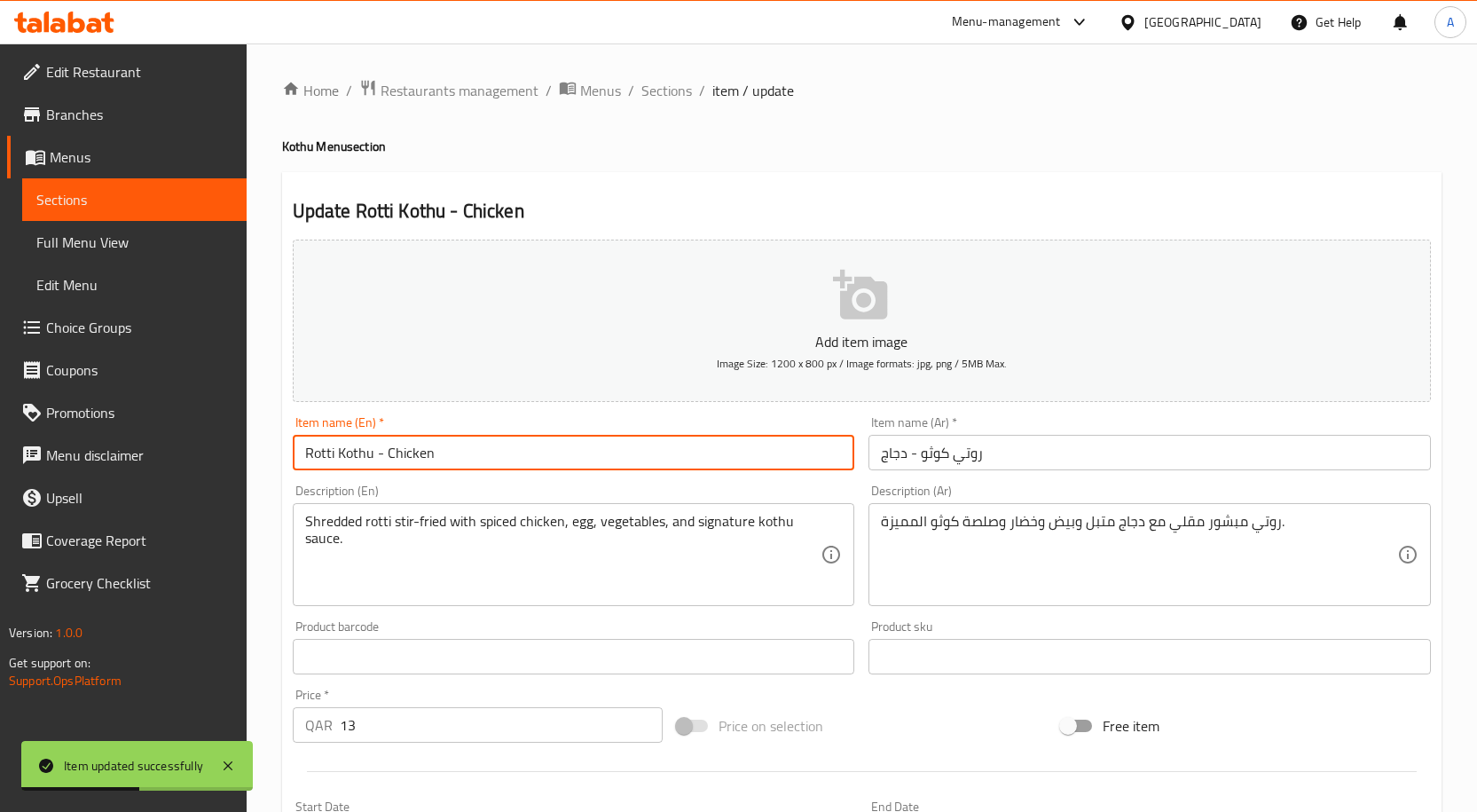
click at [438, 450] on input "Rotti Kothu - Chicken" at bounding box center [573, 453] width 562 height 36
click at [658, 96] on span "Sections" at bounding box center [666, 91] width 51 height 21
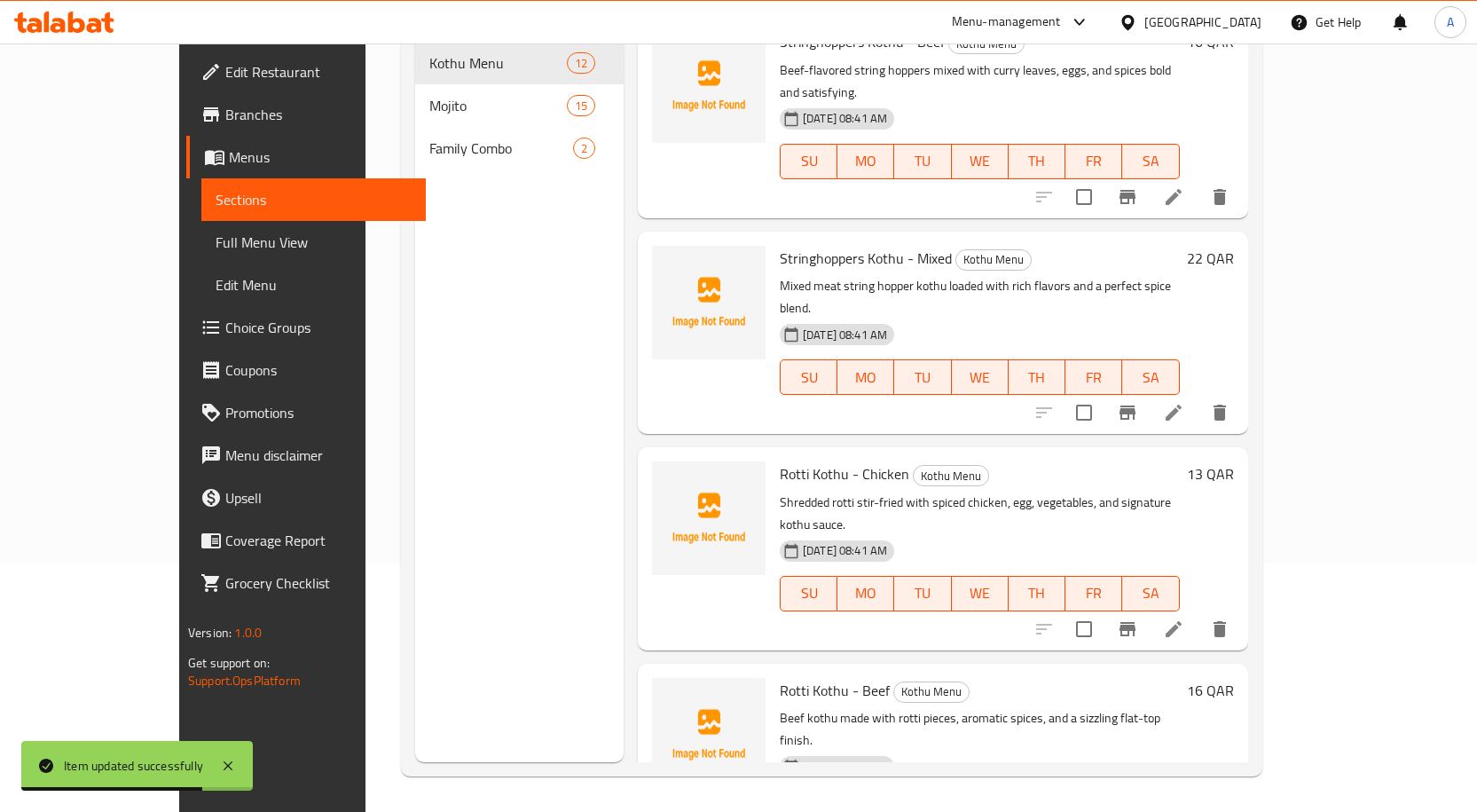
scroll to position [267, 0]
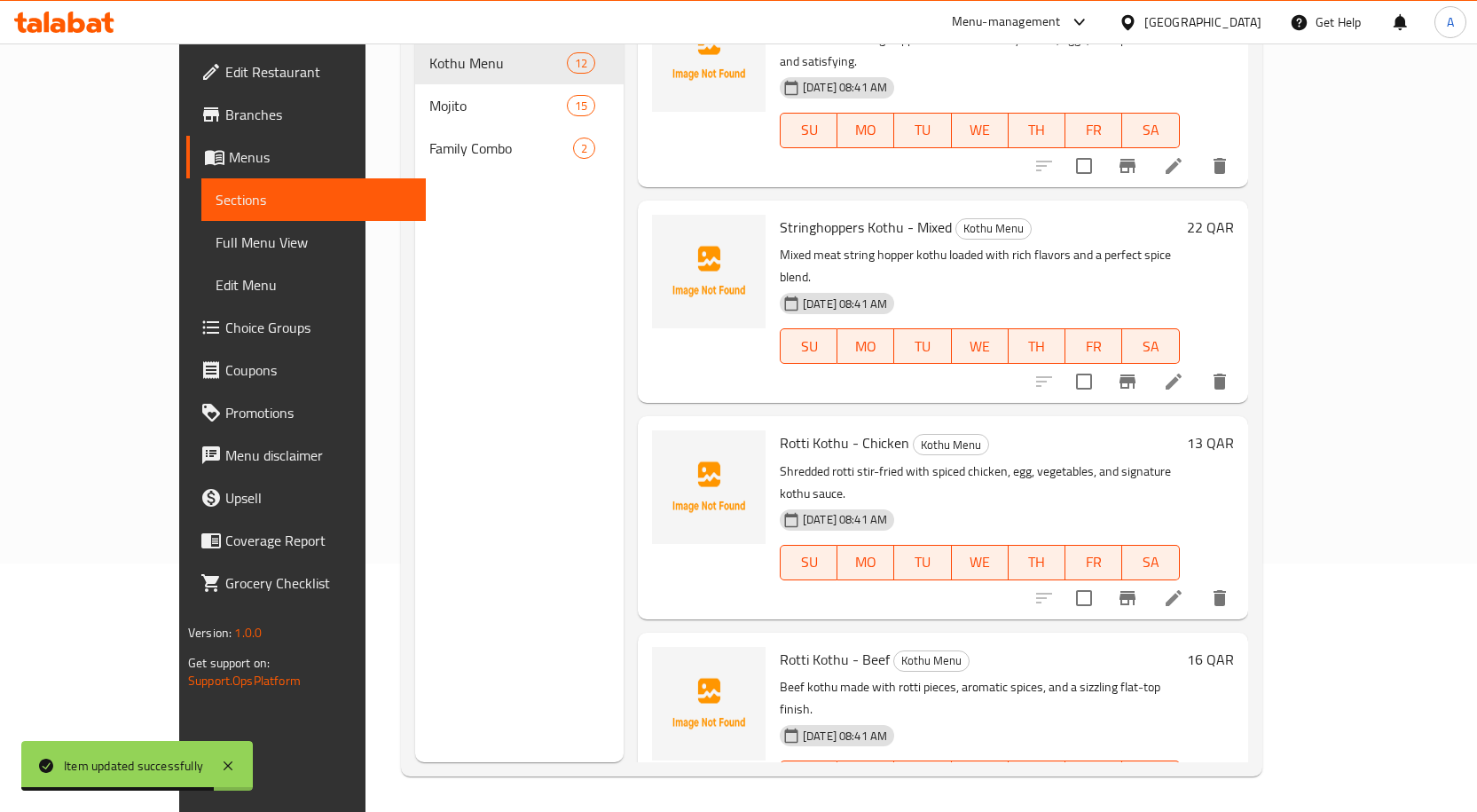
click at [789, 645] on span "Rotti Kothu - Beef" at bounding box center [834, 659] width 110 height 27
copy h6 "Rotti Kothu - Beef"
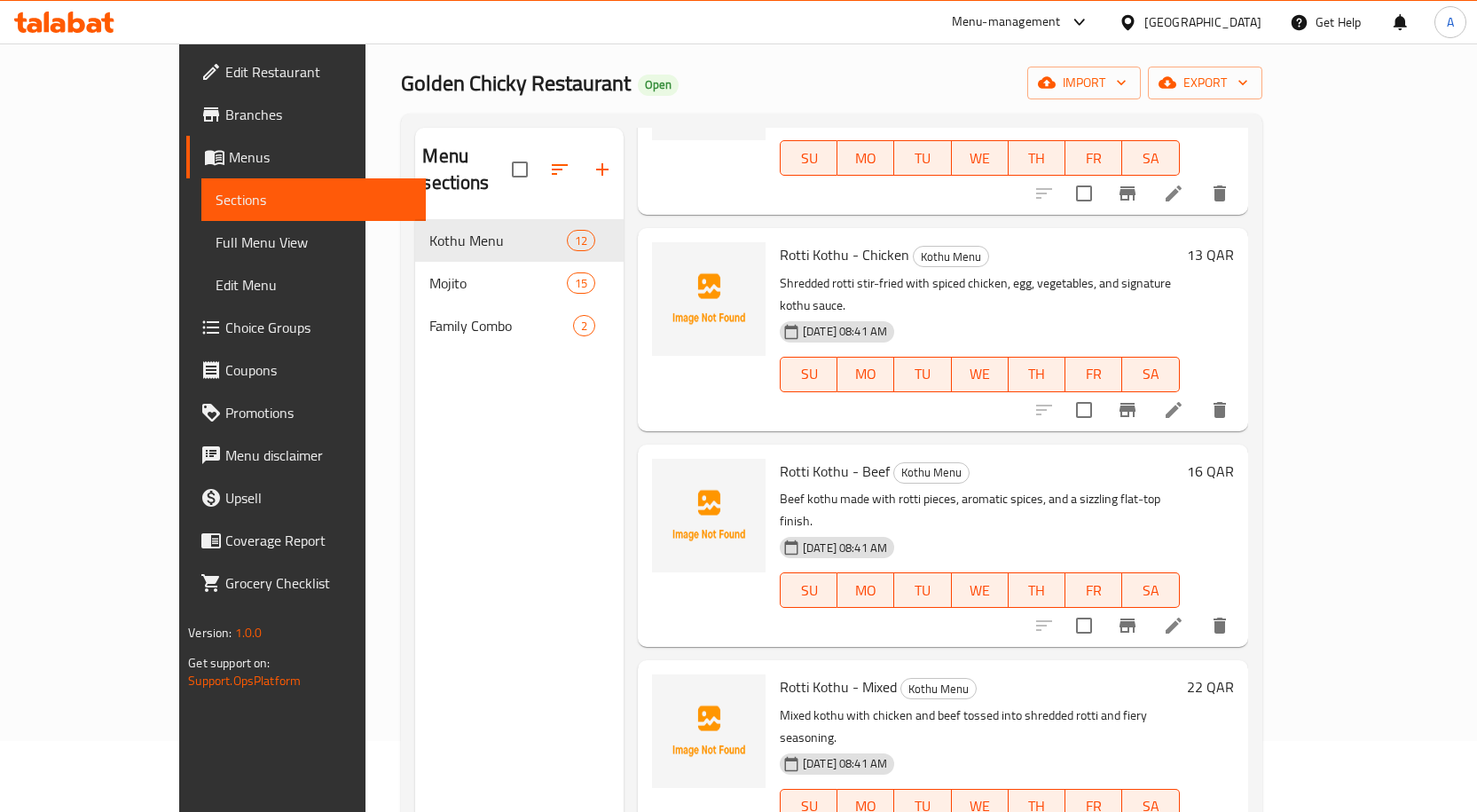
scroll to position [709, 0]
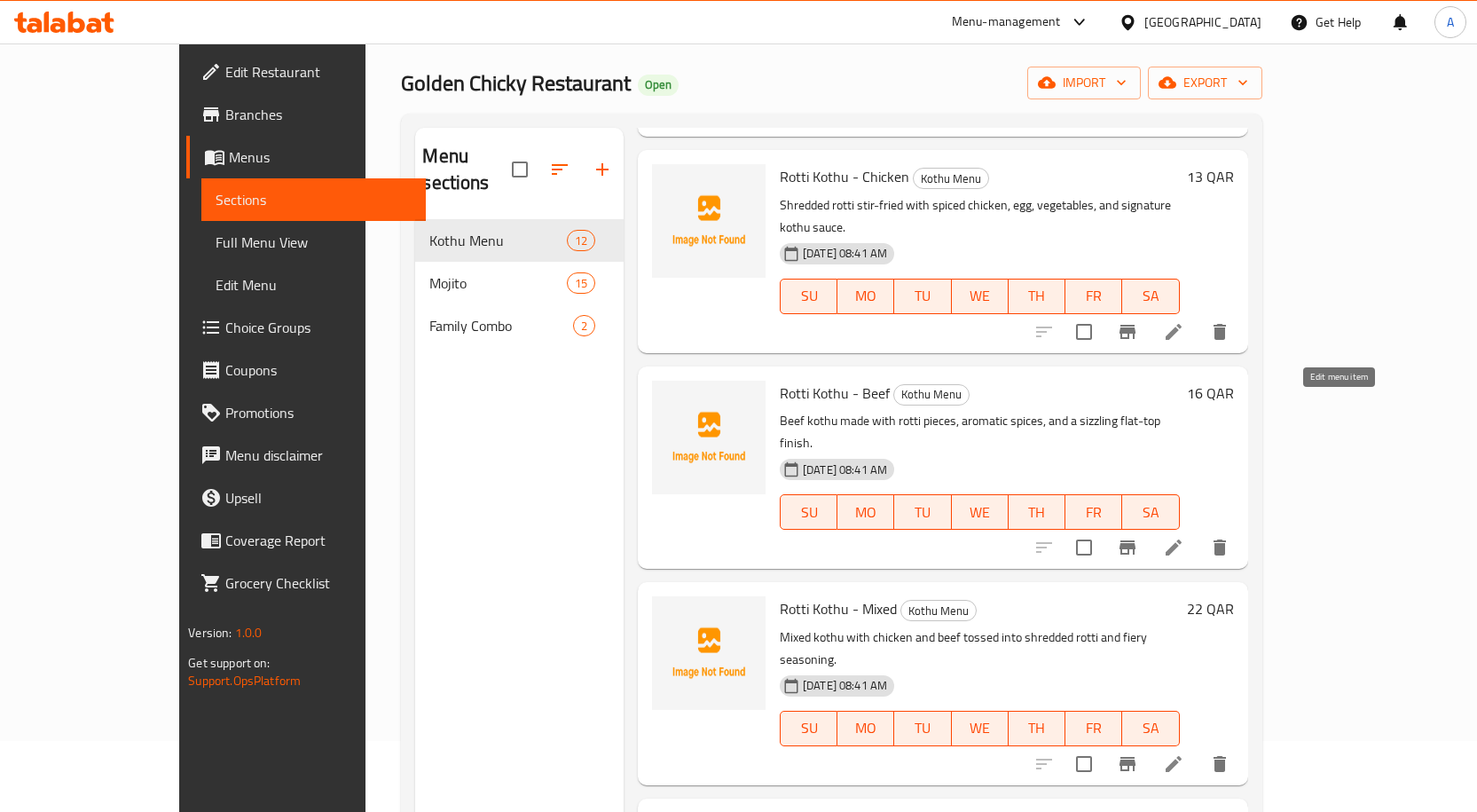
click at [1185, 537] on icon at bounding box center [1174, 547] width 21 height 21
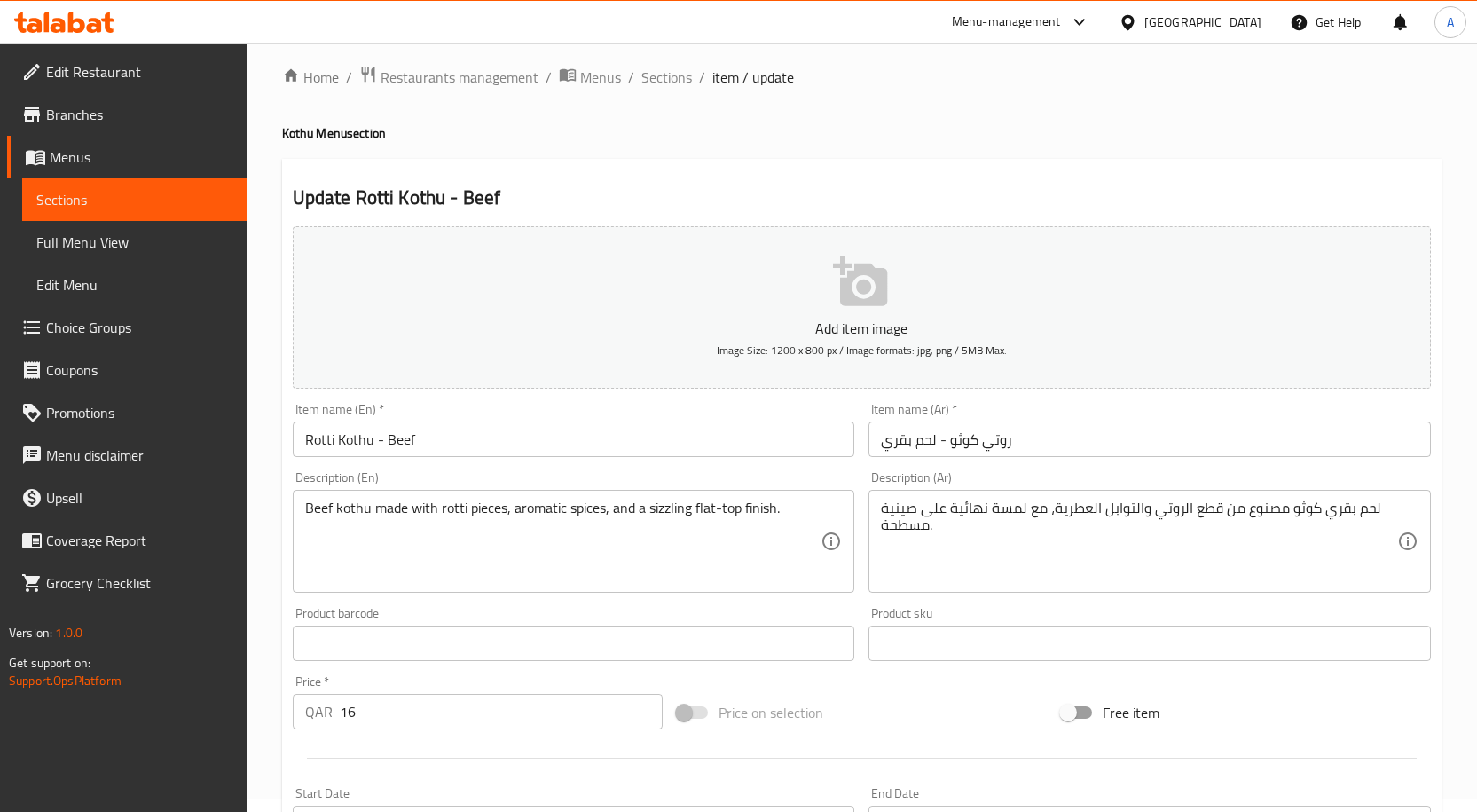
scroll to position [89, 0]
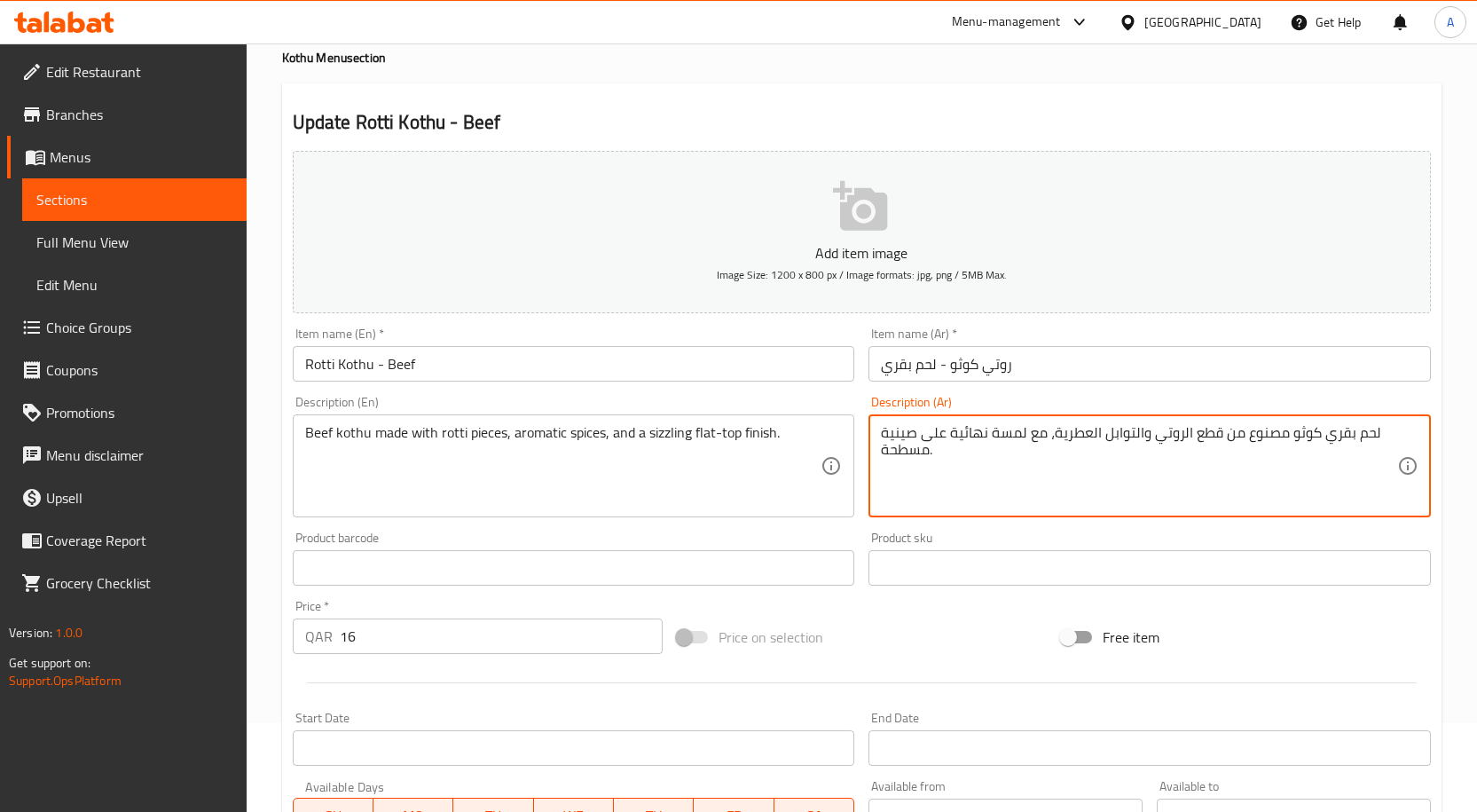
drag, startPoint x: 1023, startPoint y: 435, endPoint x: 867, endPoint y: 439, distance: 156.1
click at [973, 431] on textarea "لحم بقري كوثو مصنوع من قطع الروتي والتوابل العطرية، مع لمسة نهائية على صينية مس…" at bounding box center [1138, 466] width 516 height 85
click at [916, 454] on textarea "لحم بقري كوثو مصنوع من قطع الروتي والتوابل العطرية، مع لمسة نهائية على صينية مس…" at bounding box center [1138, 466] width 516 height 85
drag, startPoint x: 916, startPoint y: 454, endPoint x: 1016, endPoint y: 425, distance: 104.1
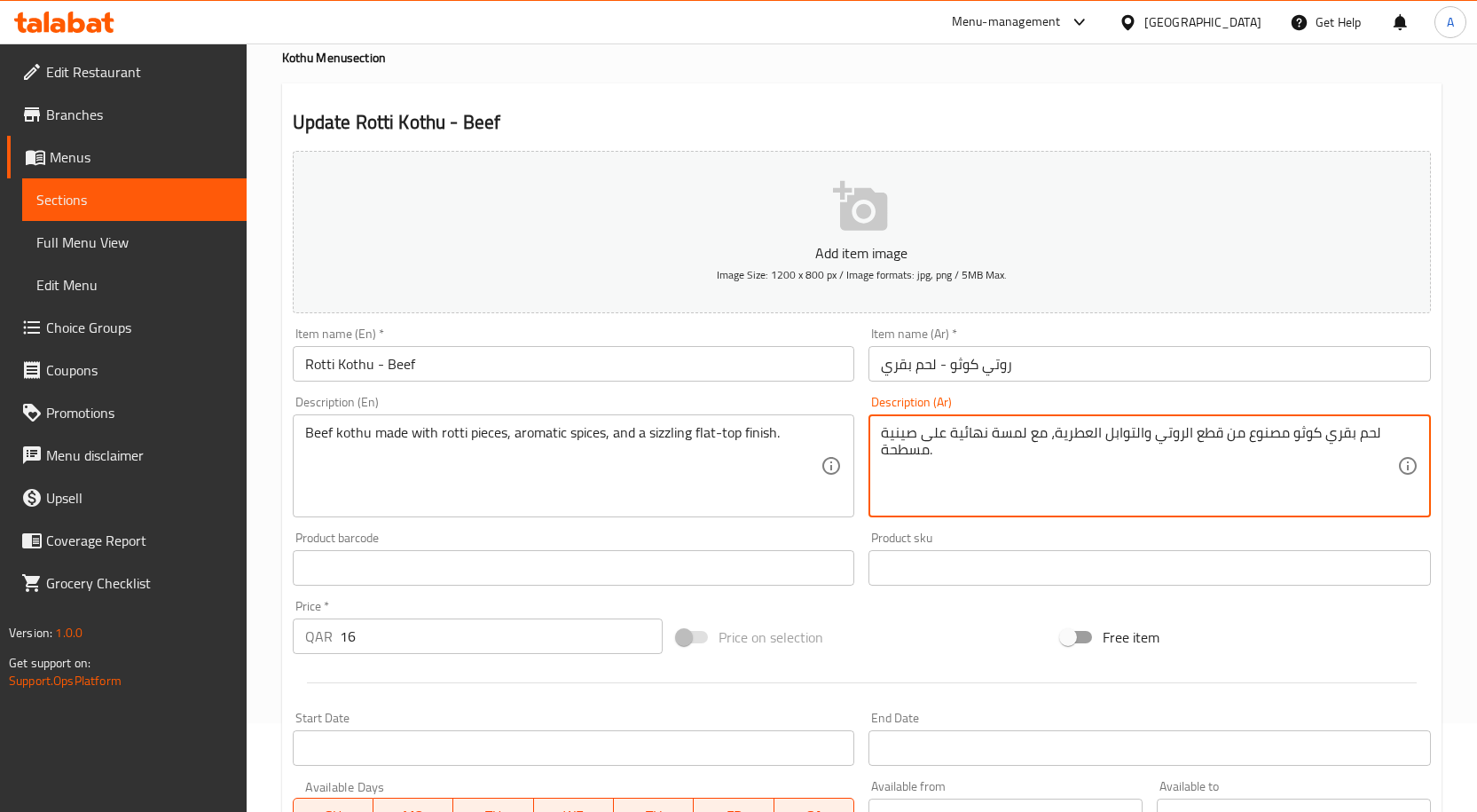
click at [1016, 425] on textarea "لحم بقري كوثو مصنوع من قطع الروتي والتوابل العطرية، مع لمسة نهائية على صينية مس…" at bounding box center [1138, 466] width 516 height 85
click at [1021, 436] on textarea "لحم بقري كوثو مصنوع من قطع الروتي والتوابل العطرية، مع لمسة نهائية على صينية مس…" at bounding box center [1138, 466] width 516 height 85
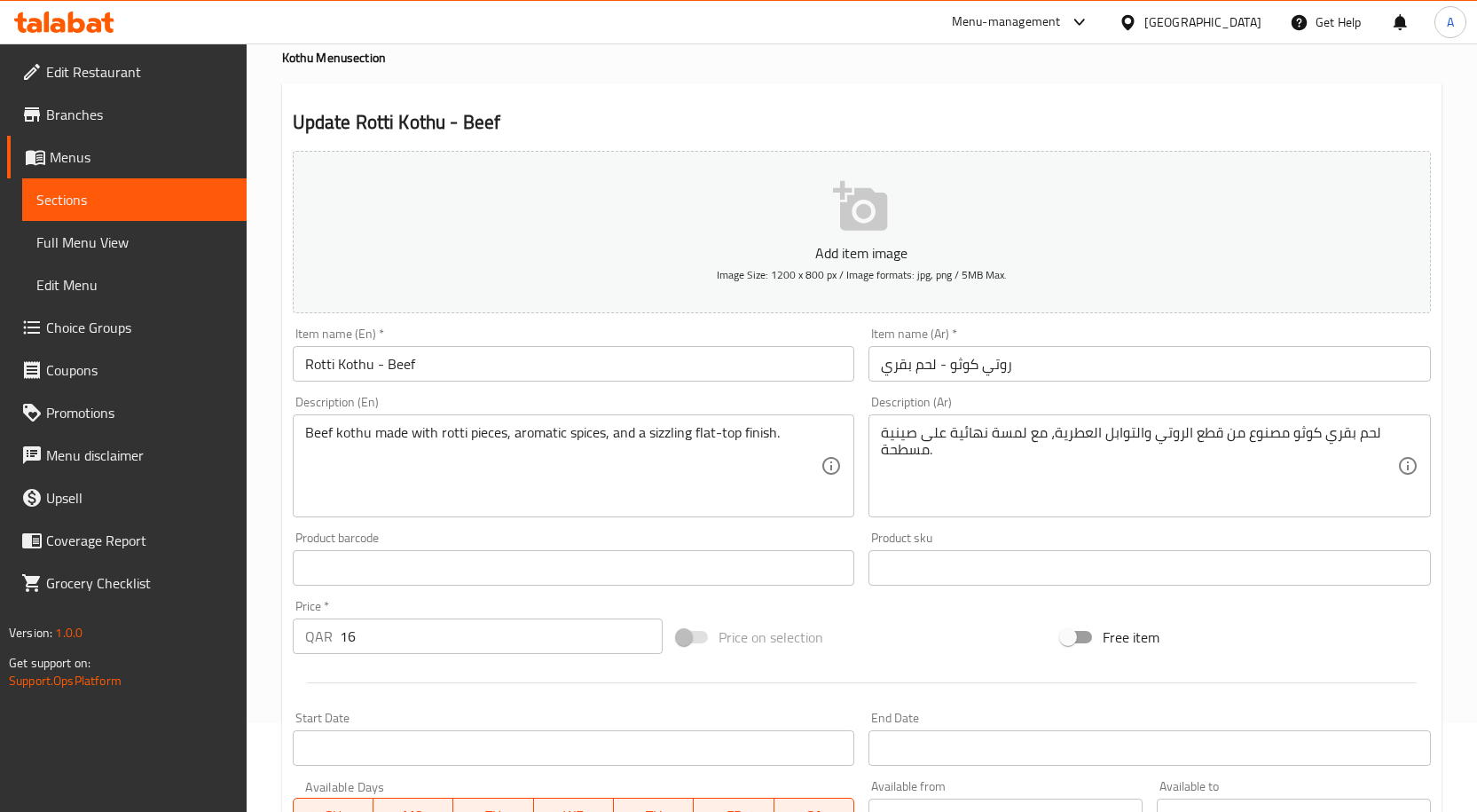
drag, startPoint x: 879, startPoint y: 454, endPoint x: 915, endPoint y: 446, distance: 36.9
click at [915, 446] on div "لحم بقري كوثو مصنوع من قطع الروتي والتوابل العطرية، مع لمسة نهائية على صينية مس…" at bounding box center [1149, 465] width 562 height 103
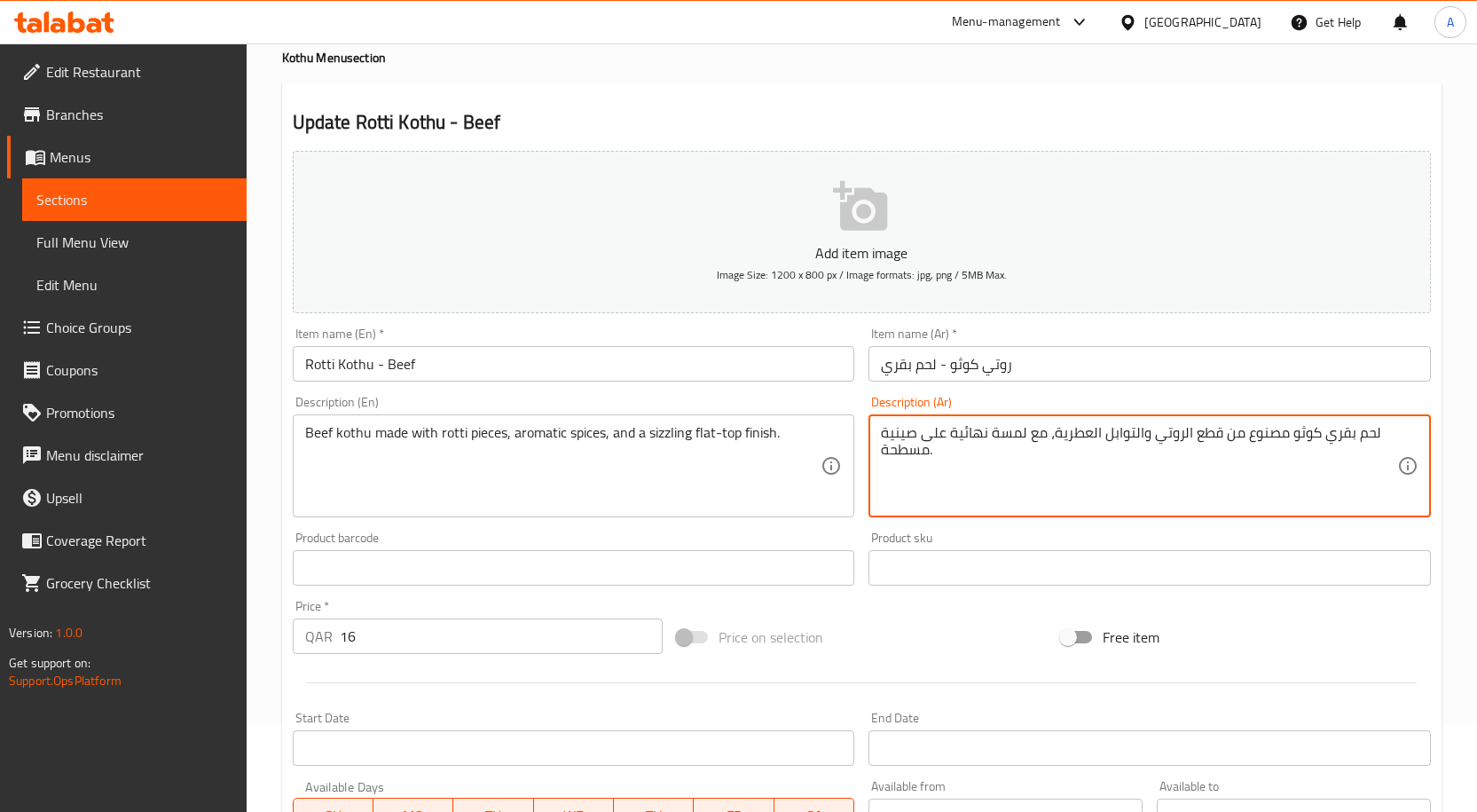
drag, startPoint x: 923, startPoint y: 454, endPoint x: 1043, endPoint y: 436, distance: 121.3
click at [1043, 436] on textarea "لحم بقري كوثو مصنوع من قطع الروتي والتوابل العطرية، مع لمسة نهائية على صينية مس…" at bounding box center [1138, 466] width 516 height 85
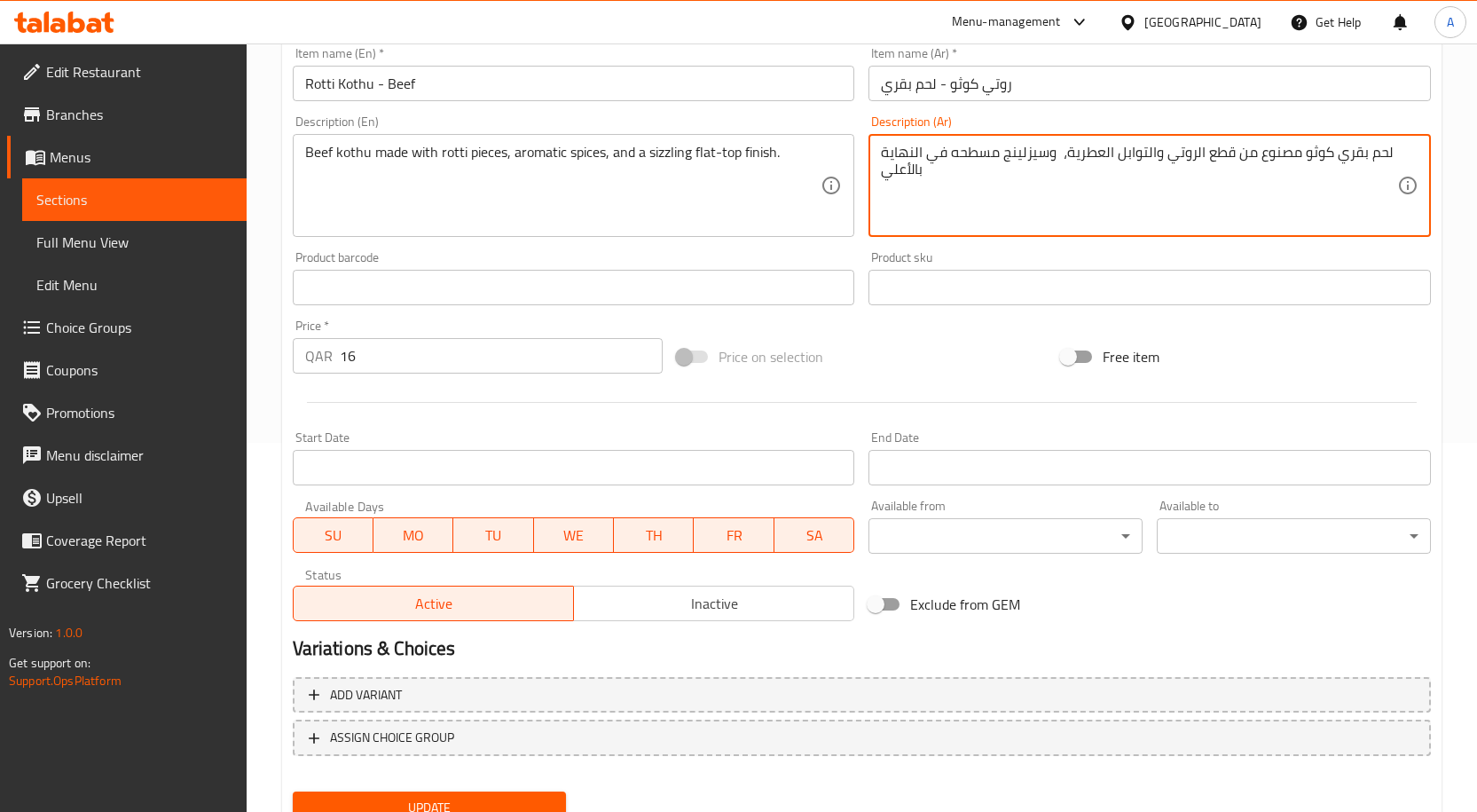
scroll to position [442, 0]
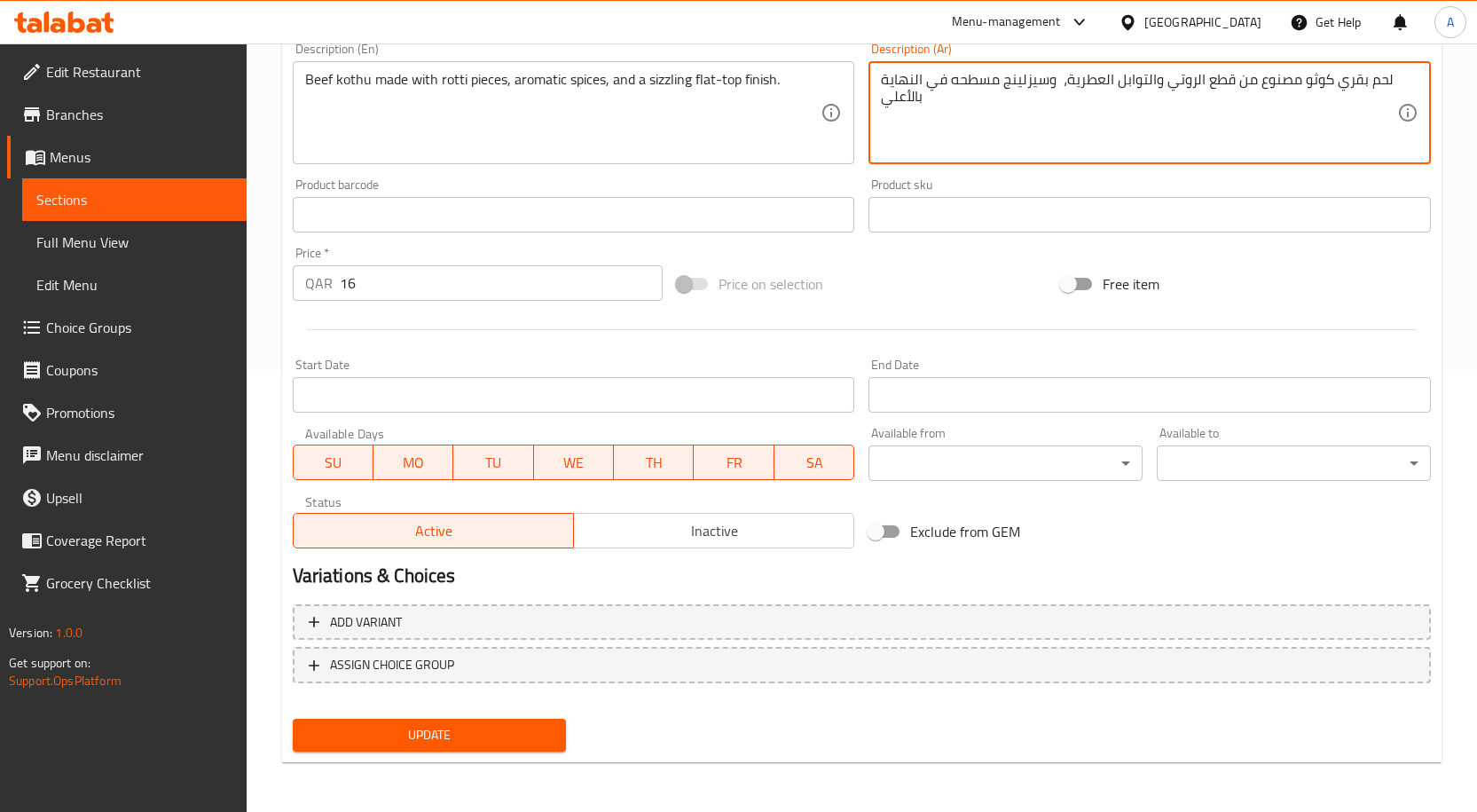
type textarea "لحم بقري كوثو مصنوع من قطع الروتي والتوابل العطرية، وسيزلينج مسطحه في النهاية ب…"
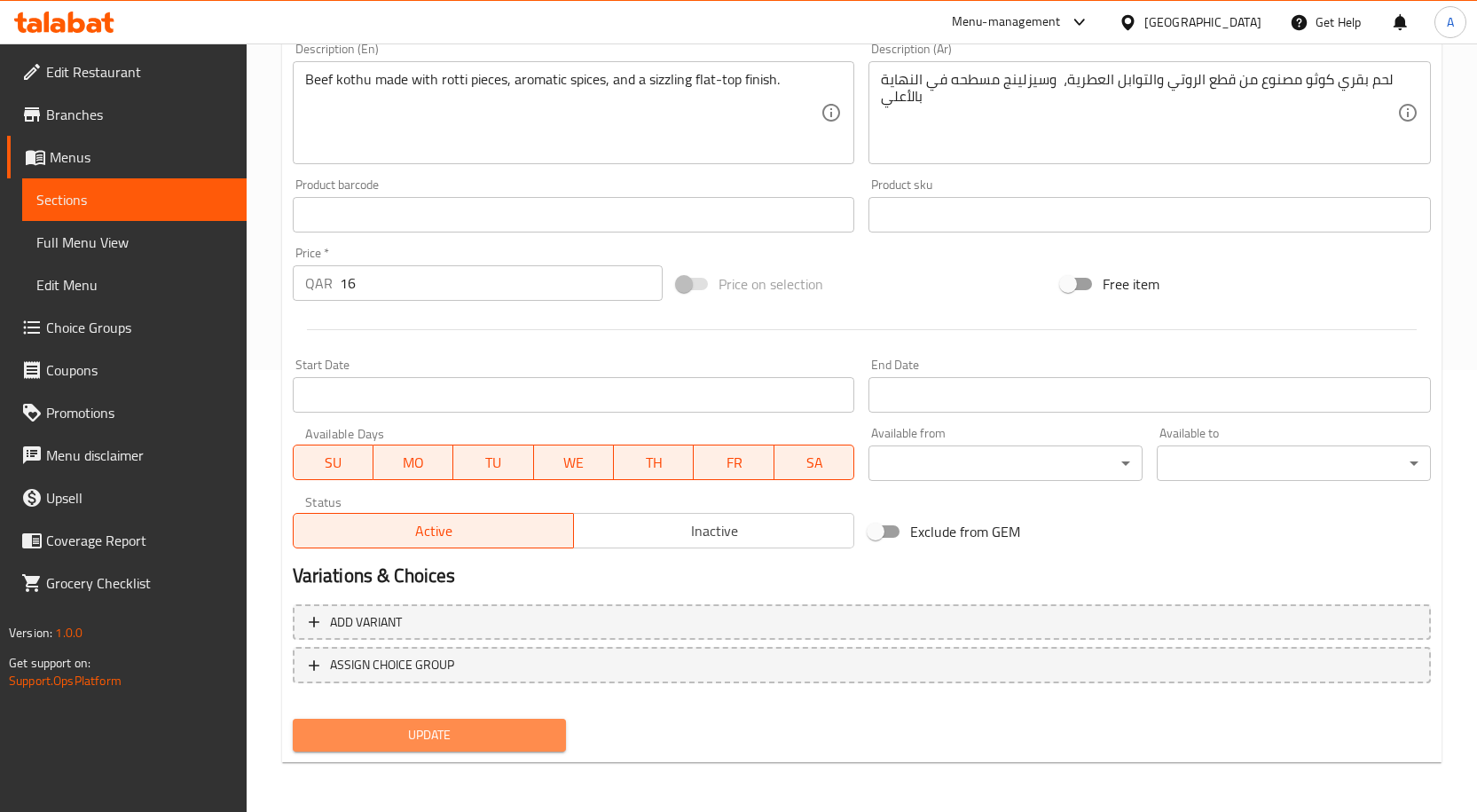
click at [452, 723] on button "Update" at bounding box center [430, 734] width 275 height 33
click at [472, 742] on span "Update" at bounding box center [430, 734] width 246 height 22
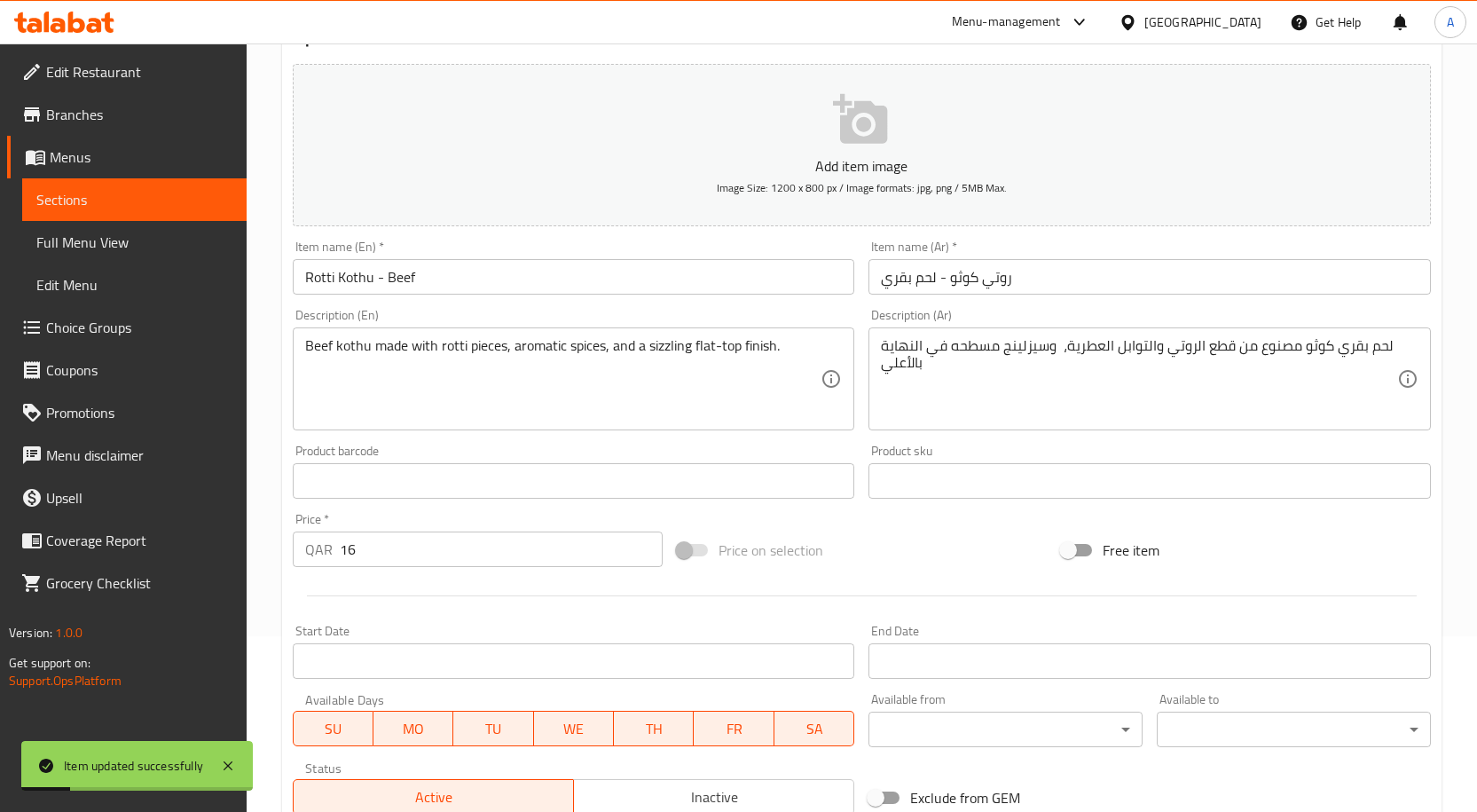
scroll to position [0, 0]
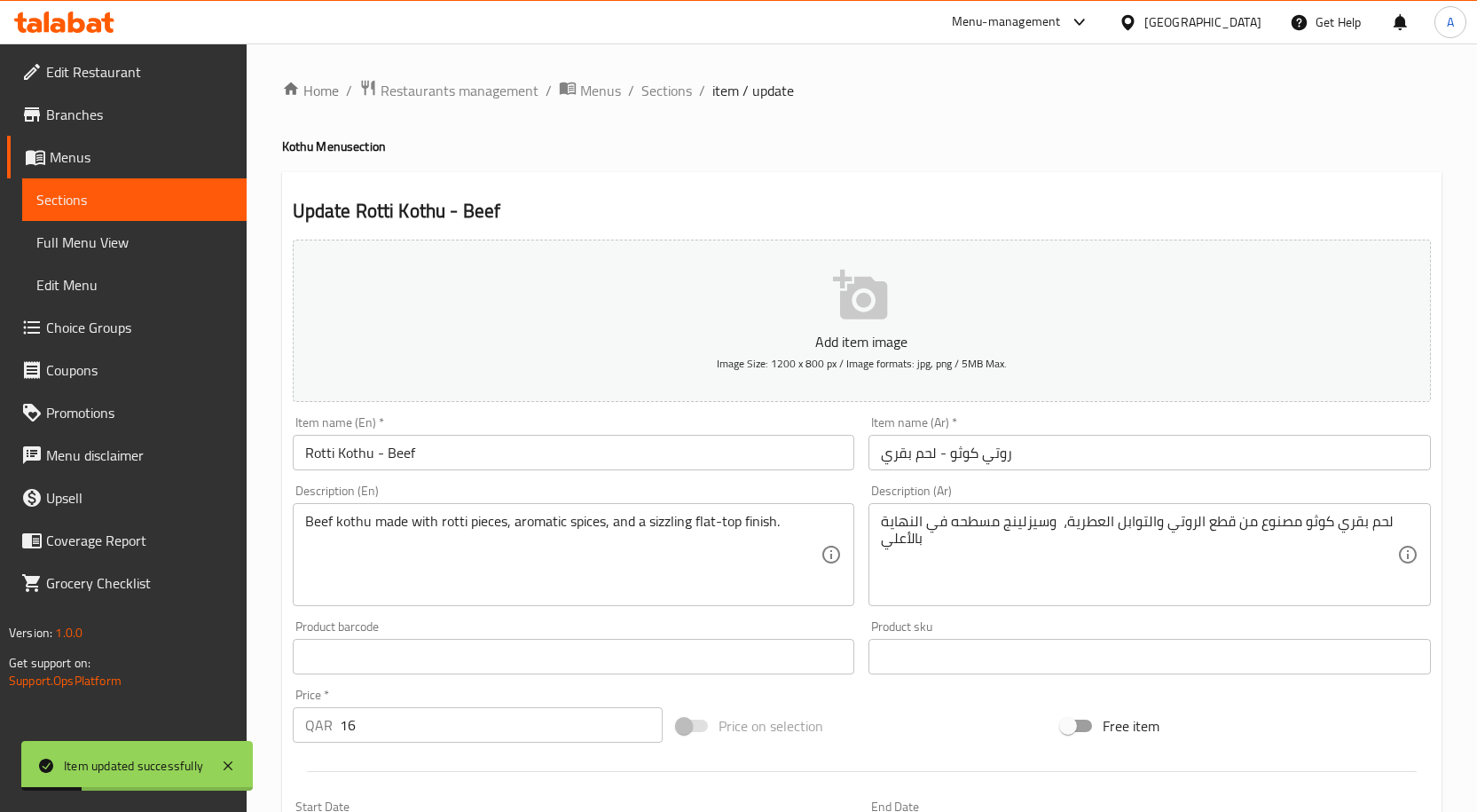
click at [431, 468] on input "Rotti Kothu - Beef" at bounding box center [573, 453] width 562 height 36
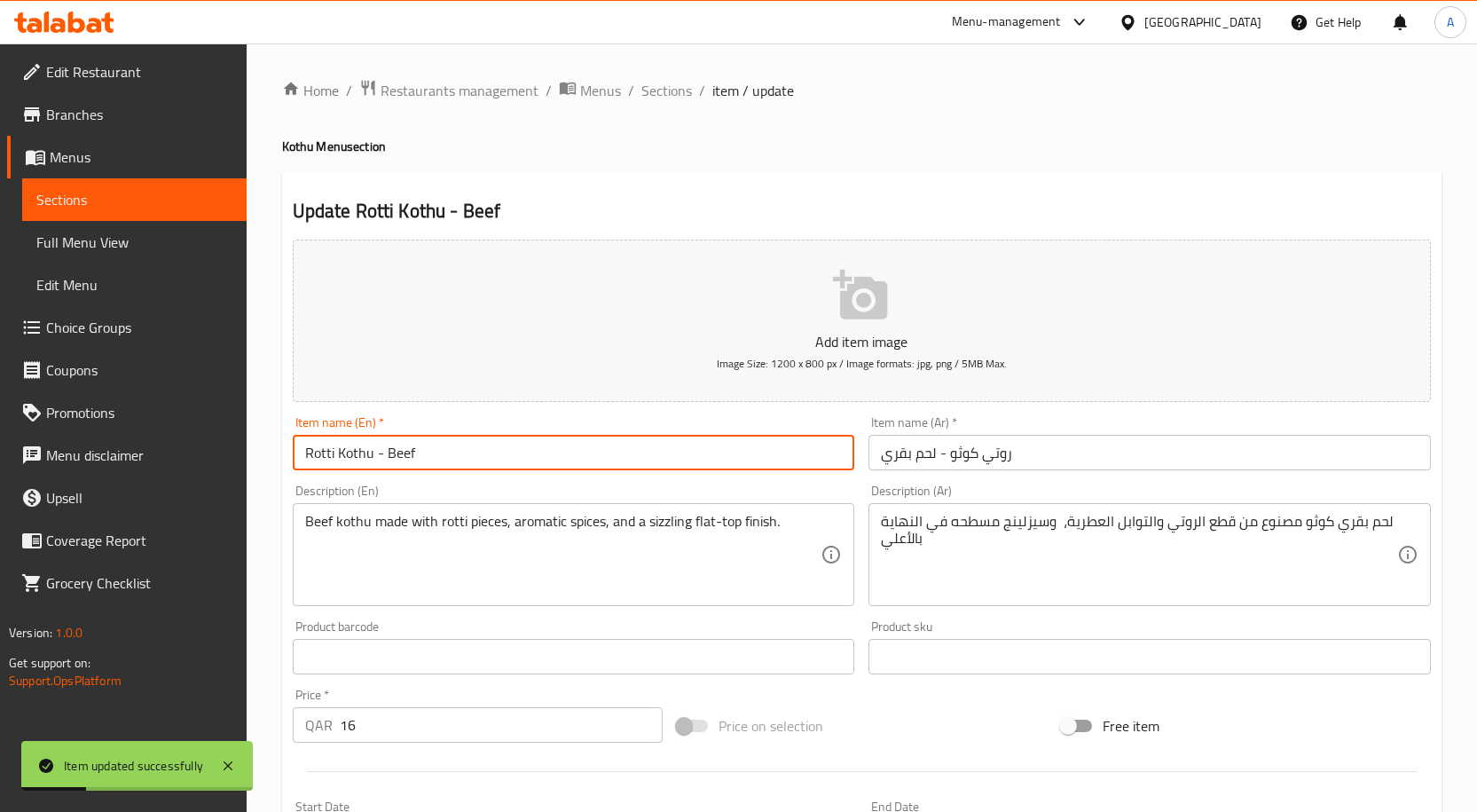
click at [431, 468] on input "Rotti Kothu - Beef" at bounding box center [573, 453] width 562 height 36
click at [684, 89] on span "Sections" at bounding box center [666, 91] width 51 height 21
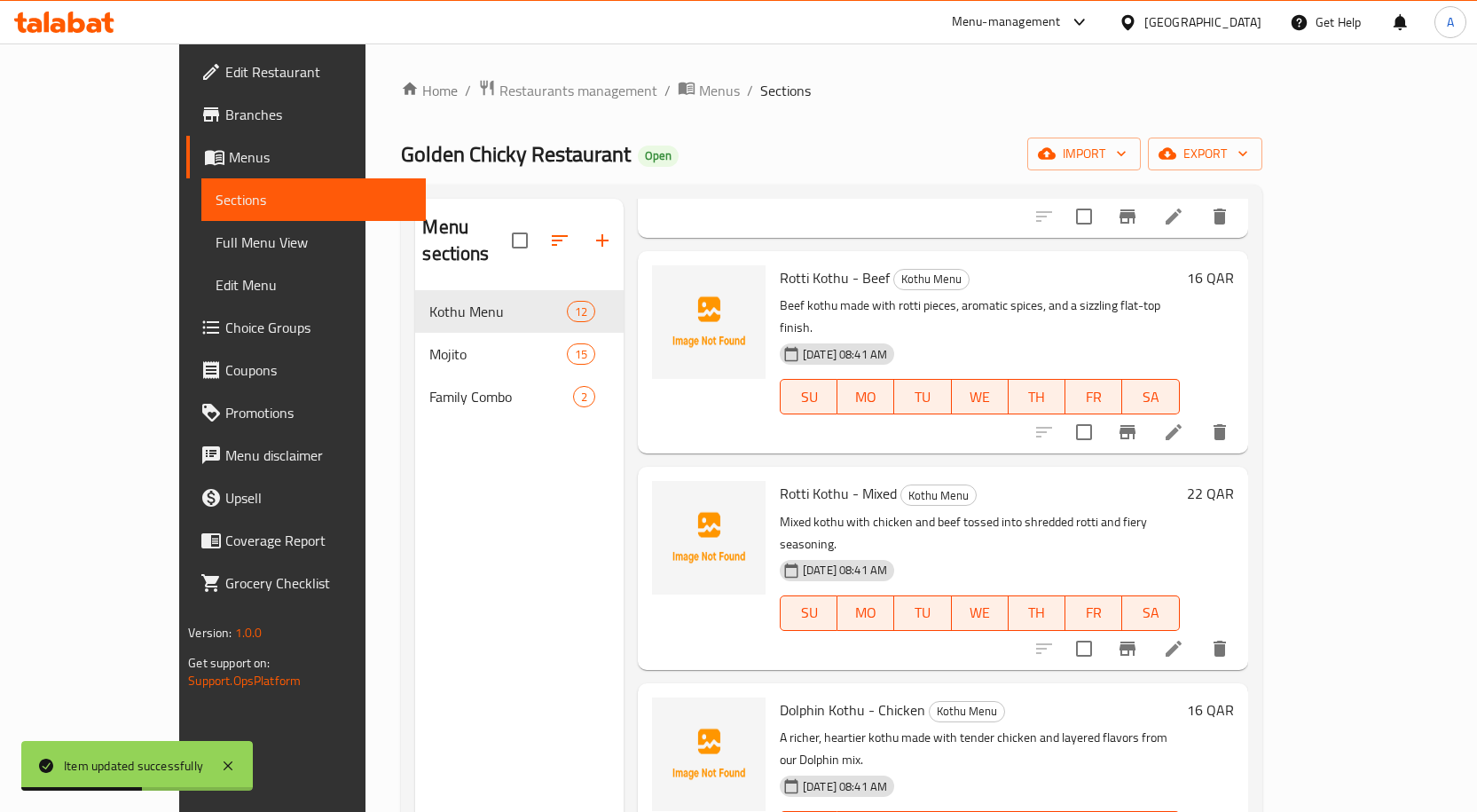
scroll to position [897, 0]
click at [804, 479] on span "Rotti Kothu - Mixed" at bounding box center [838, 492] width 117 height 27
copy h6 "Rotti Kothu - Mixed"
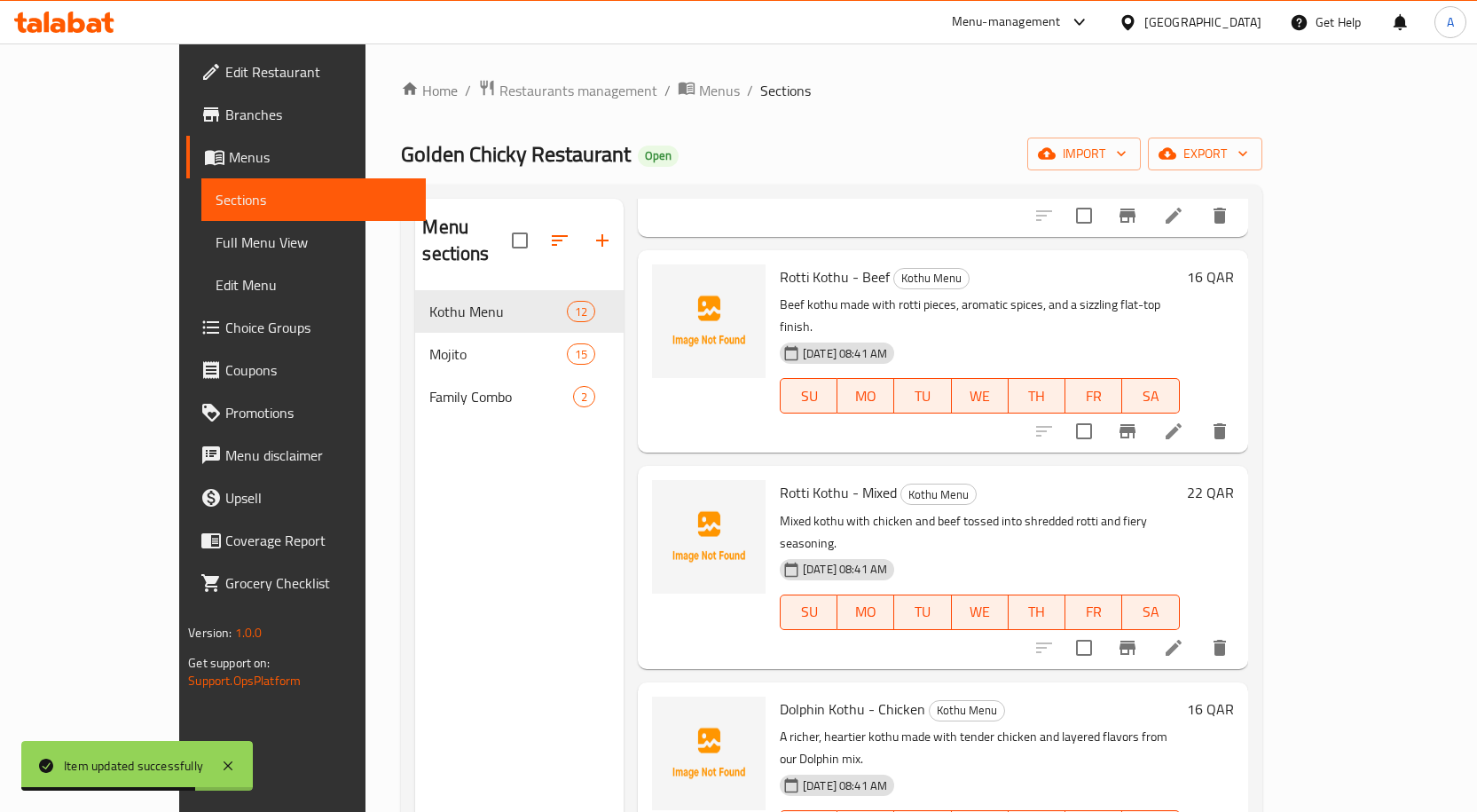
click at [1185, 637] on icon at bounding box center [1174, 648] width 21 height 21
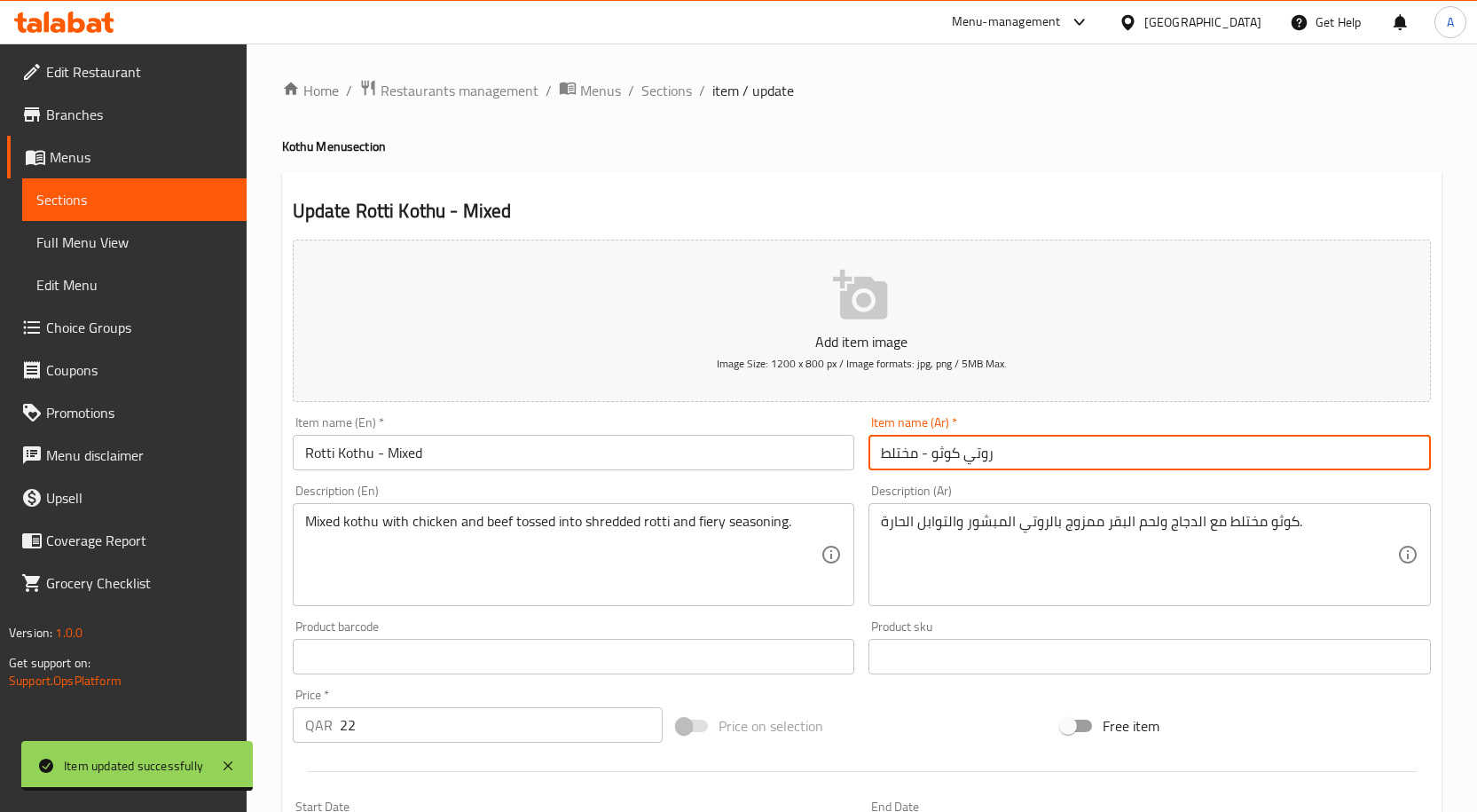
click at [901, 452] on input "روتي كوثو - مختلط" at bounding box center [1149, 453] width 562 height 36
type input "روتي كوثو - مشكل"
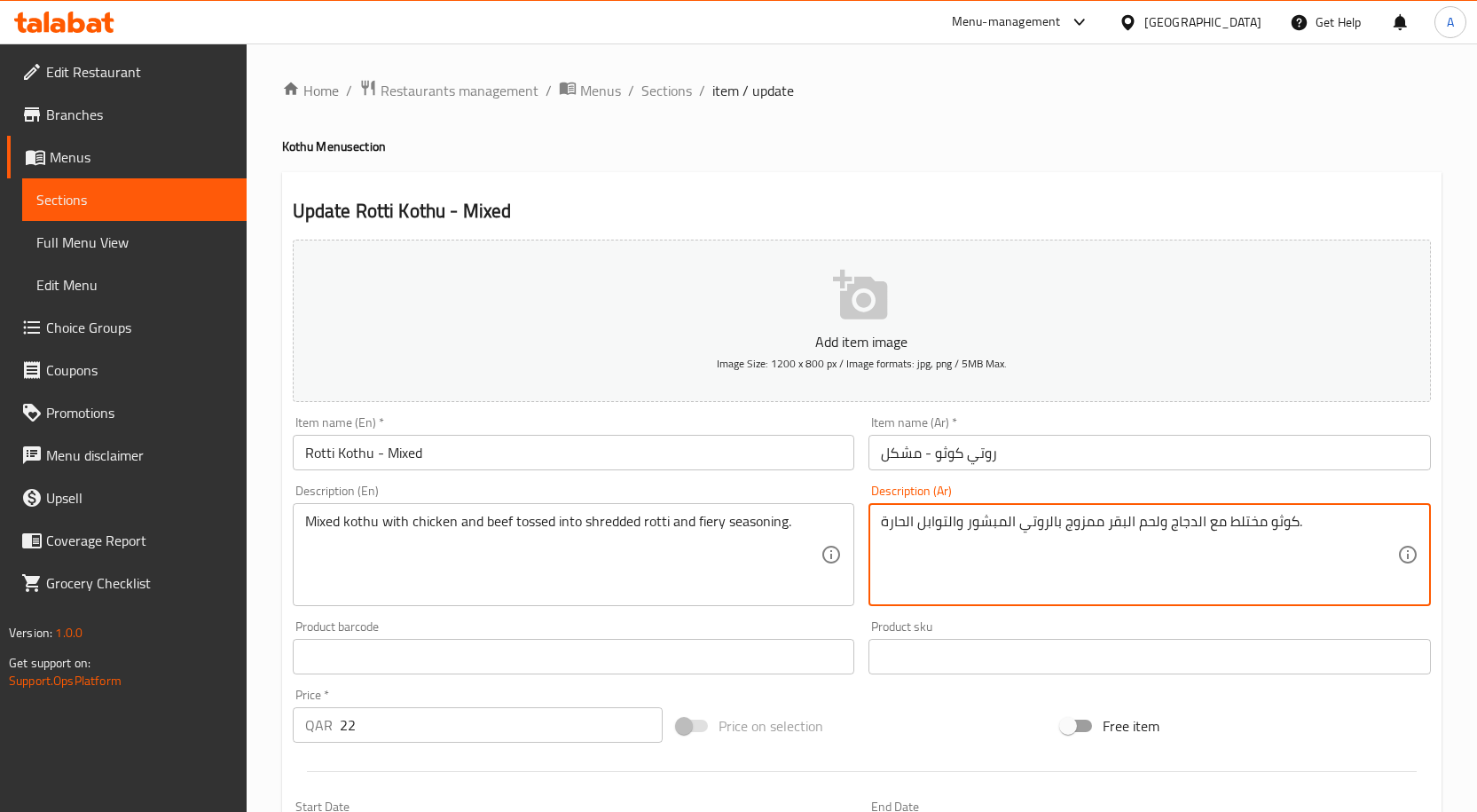
click at [1239, 532] on textarea "كوثو مختلط مع الدجاج ولحم البقر ممزوج بالروتي المبشور والتوابل الحارة." at bounding box center [1138, 554] width 516 height 85
click at [1120, 521] on textarea "كوثو مشكل مع الدجاج ولحم البقر ممزوج بالروتي المبشور والتوابل الحارة." at bounding box center [1138, 554] width 516 height 85
click at [1078, 521] on textarea "كوثو مشكل مع الدجاج ولحم بقري ممزوج بالروتي المبشور والتوابل الحارة." at bounding box center [1138, 554] width 516 height 85
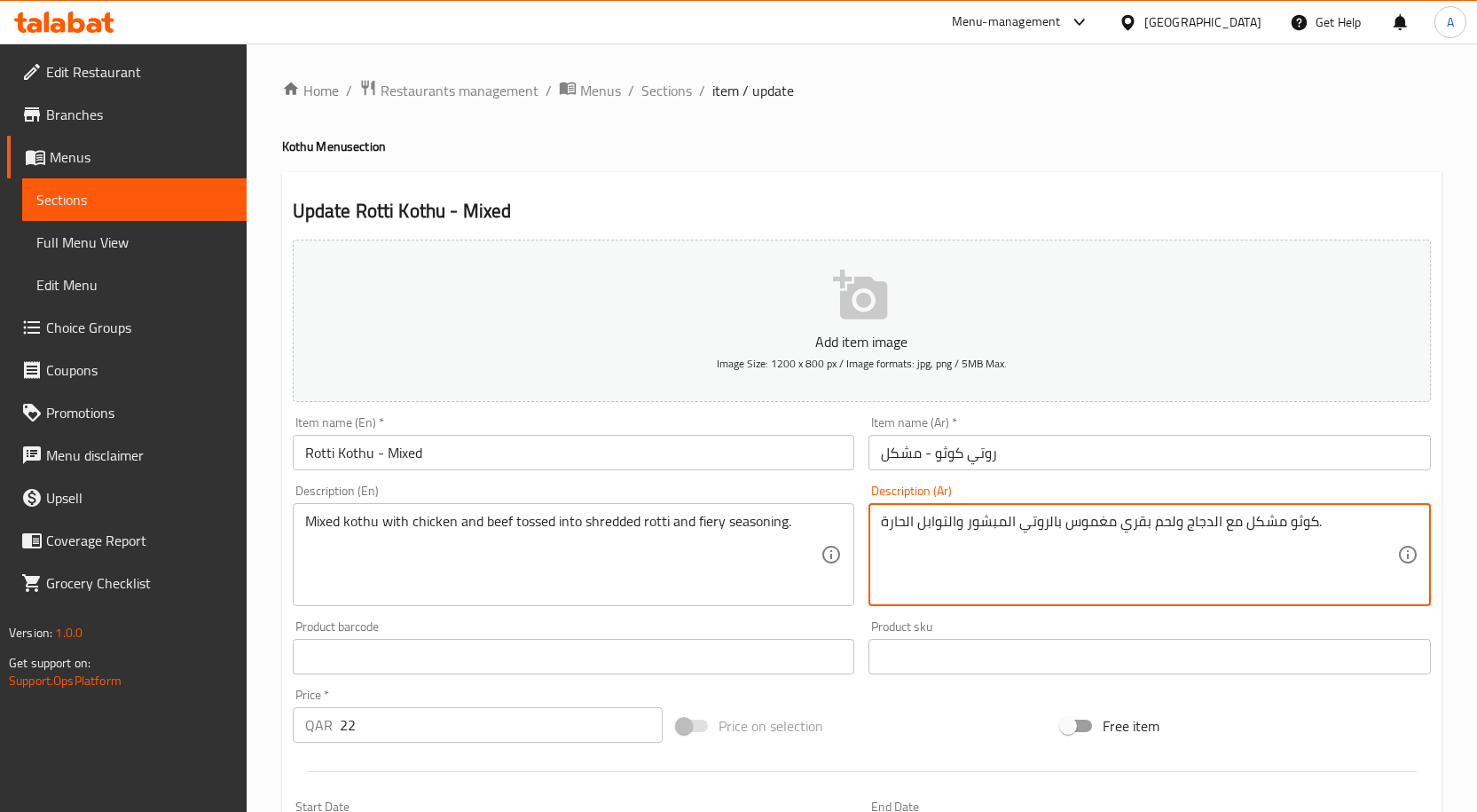
click at [911, 529] on textarea "كوثو مشكل مع الدجاج ولحم بقري مغموس بالروتي المبشور والتوابل الحارة." at bounding box center [1138, 554] width 516 height 85
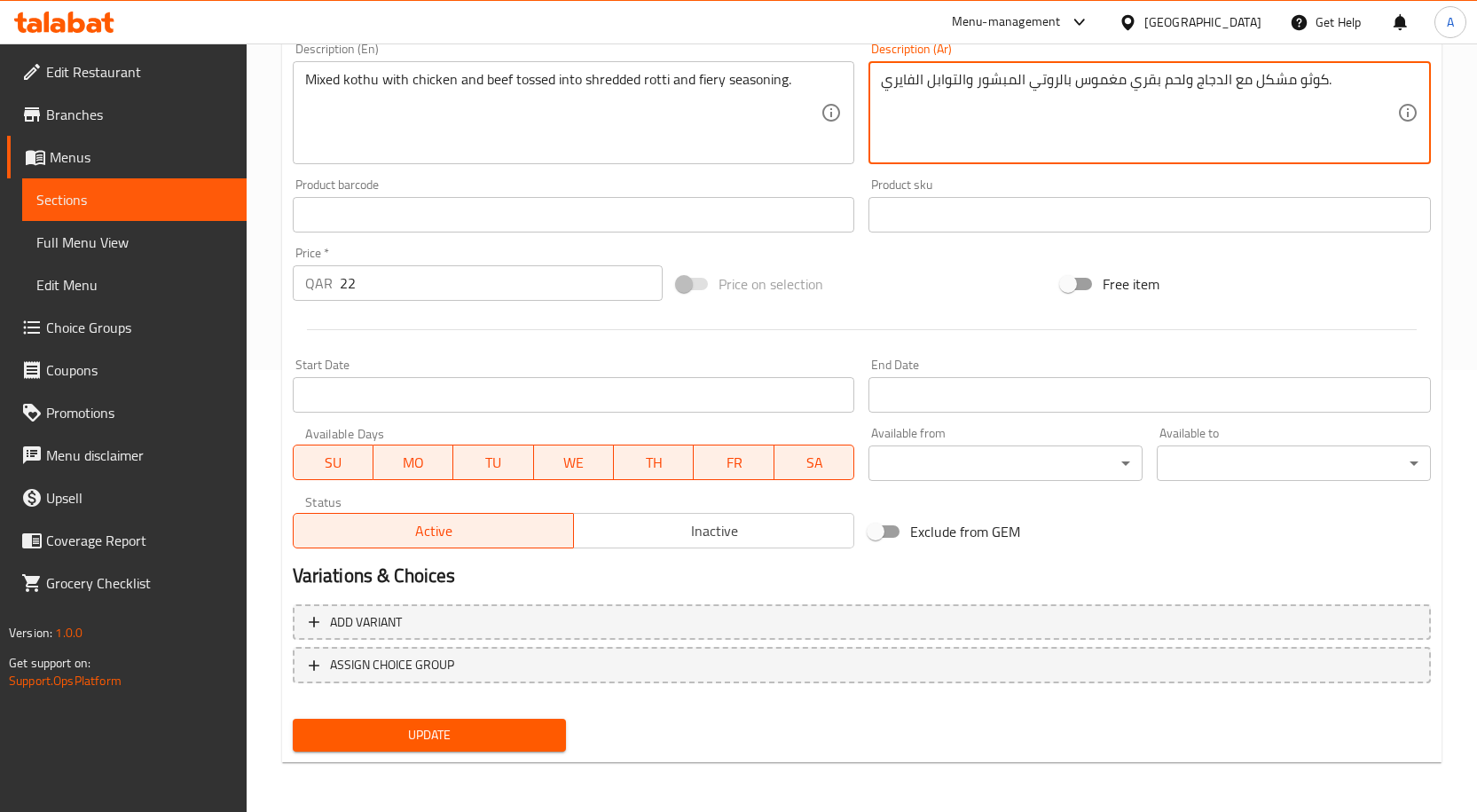
type textarea "كوثو مشكل مع الدجاج ولحم بقري مغموس بالروتي المبشور والتوابل الفايري."
click at [438, 737] on span "Update" at bounding box center [430, 734] width 246 height 22
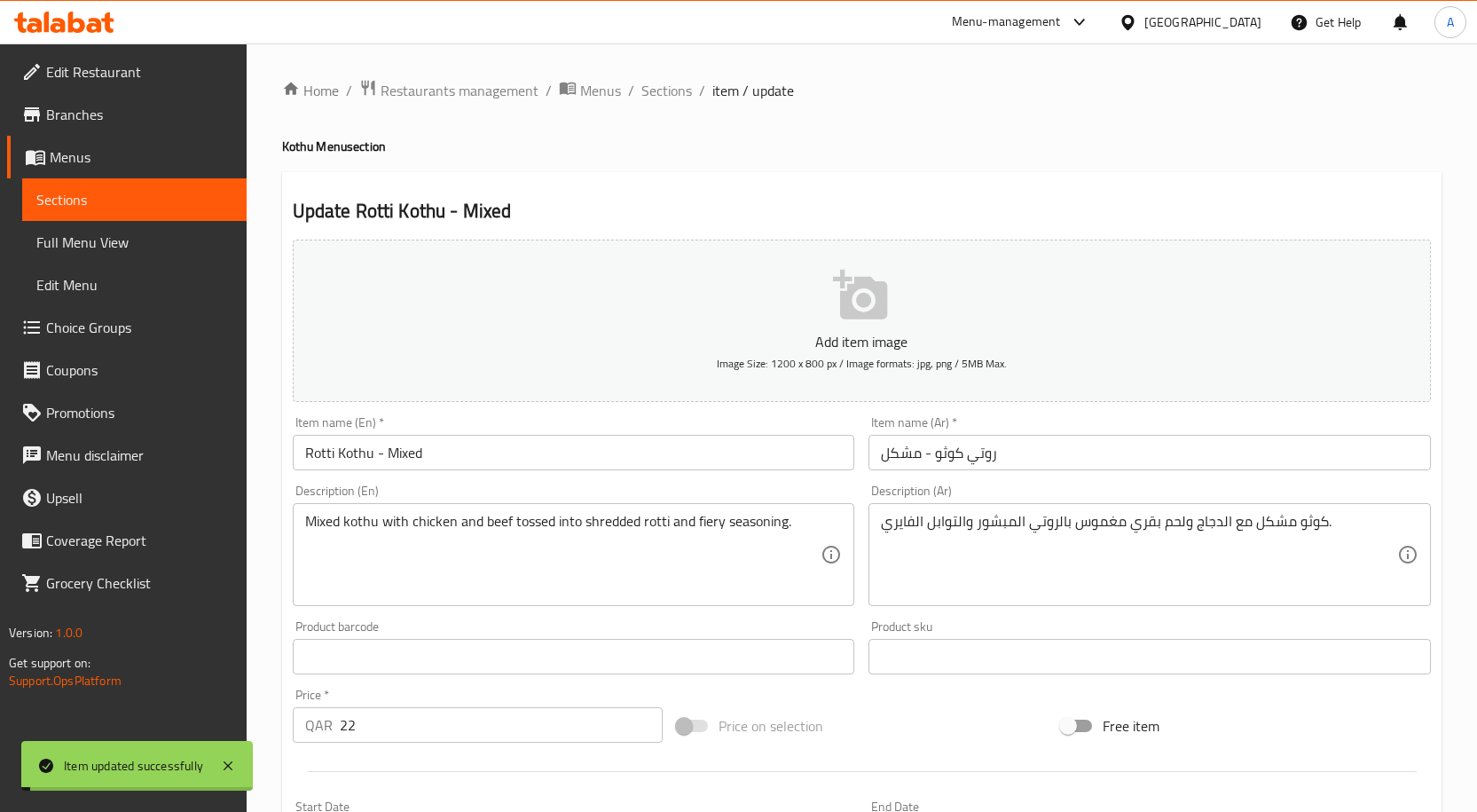
click at [478, 464] on input "Rotti Kothu - Mixed" at bounding box center [573, 453] width 562 height 36
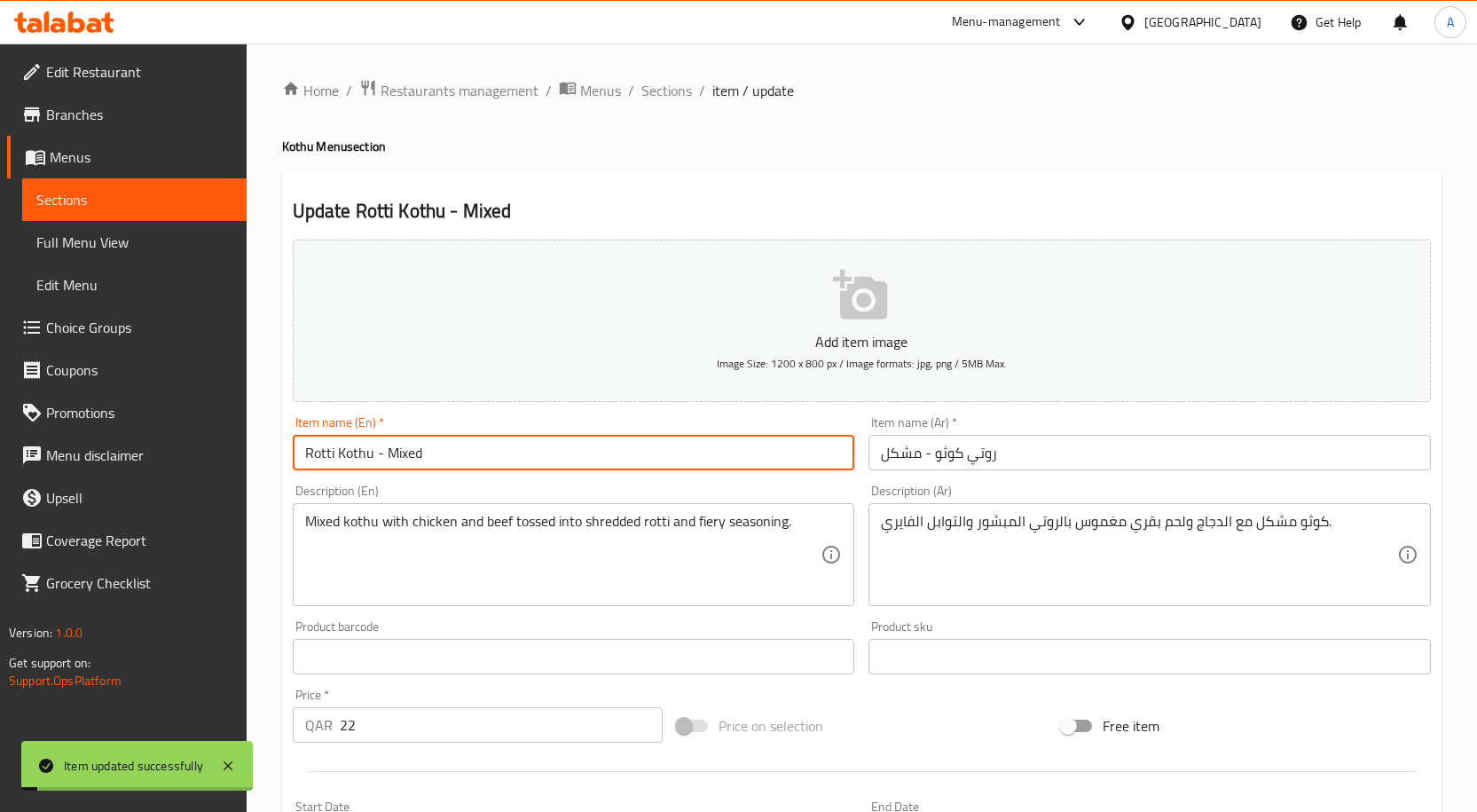
click at [478, 464] on input "Rotti Kothu - Mixed" at bounding box center [573, 453] width 562 height 36
click at [680, 96] on span "Sections" at bounding box center [666, 91] width 51 height 21
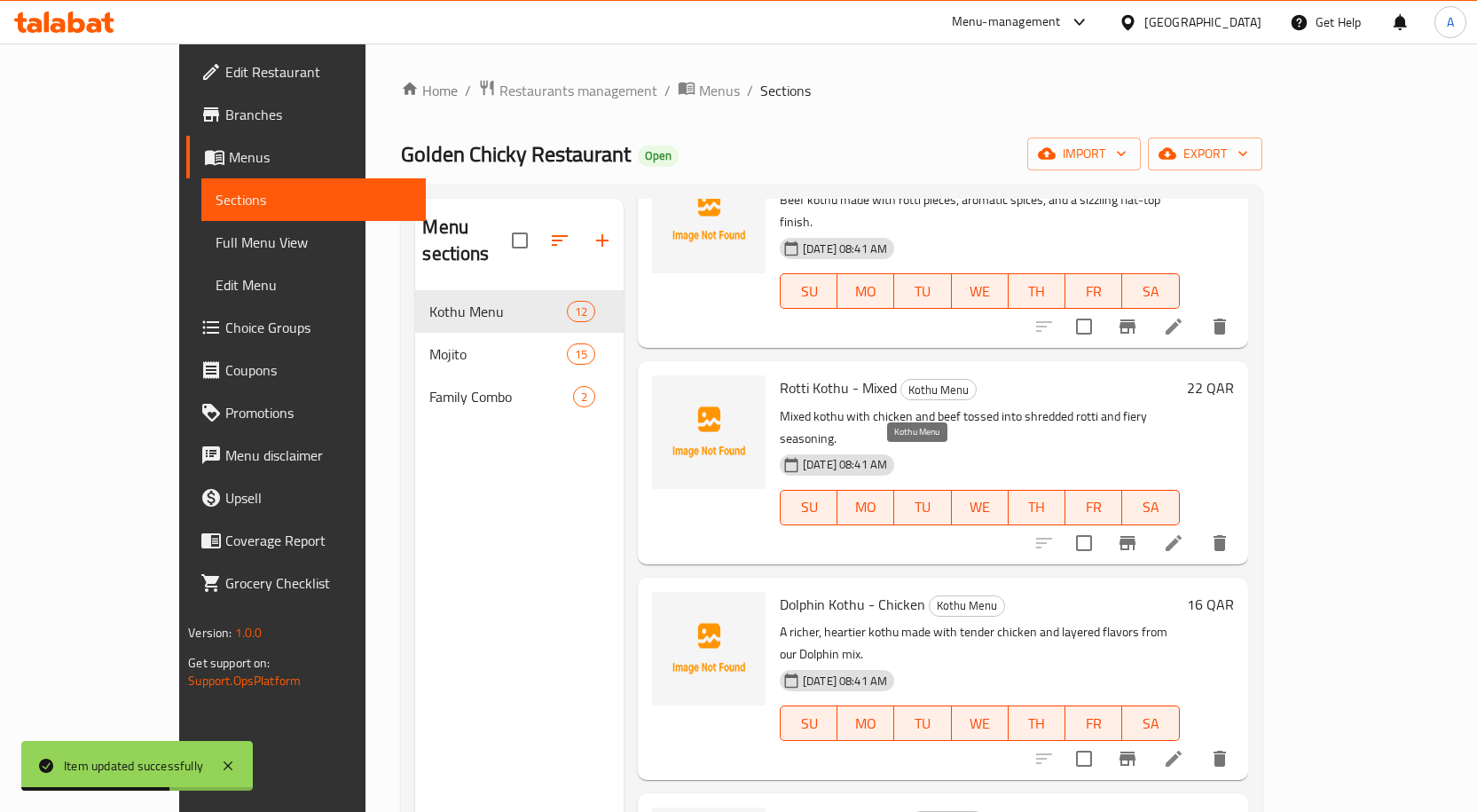
scroll to position [1003, 0]
click at [811, 590] on span "Dolphin Kothu - Chicken" at bounding box center [852, 603] width 145 height 27
copy h6 "Dolphin Kothu - Chicken"
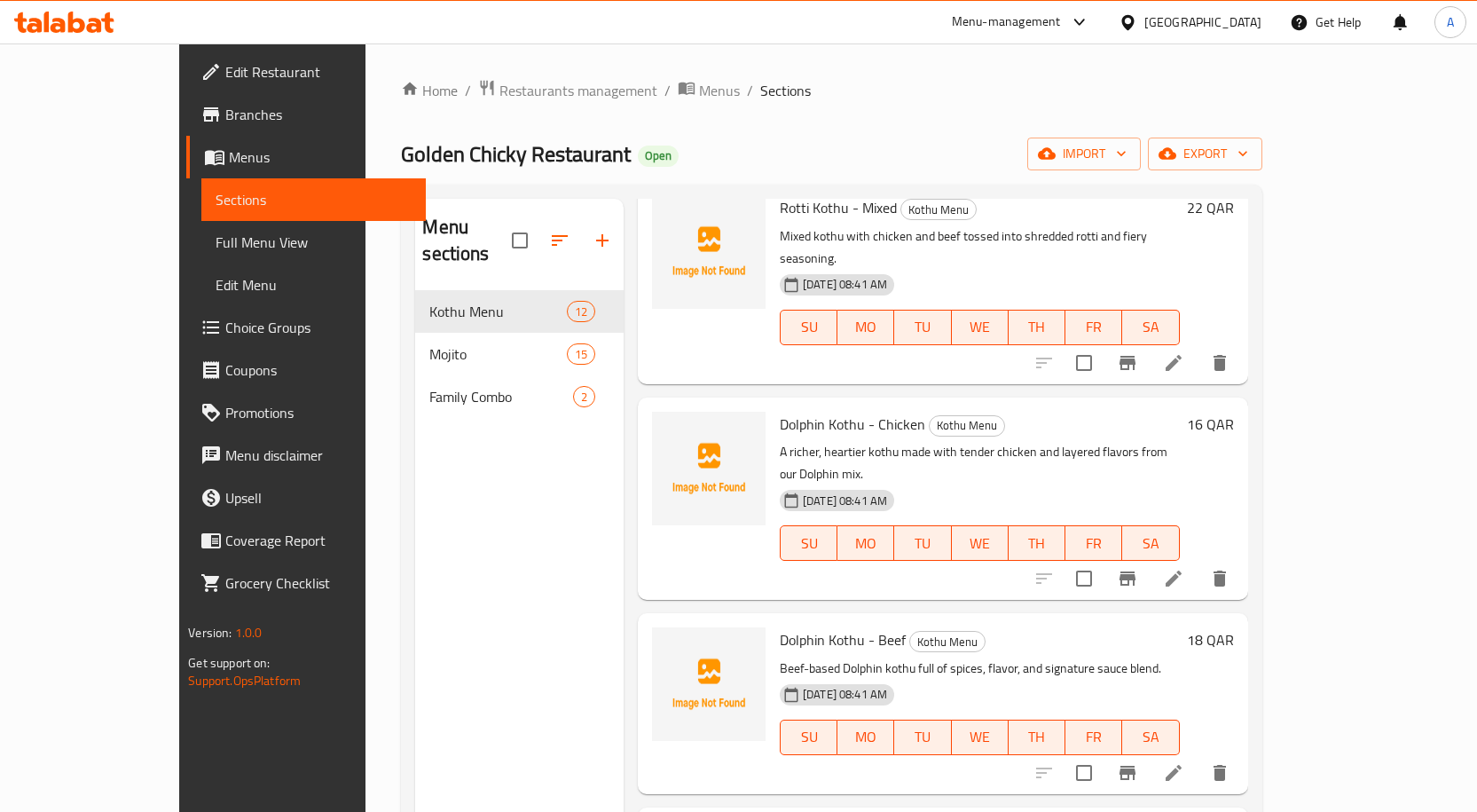
scroll to position [1151, 0]
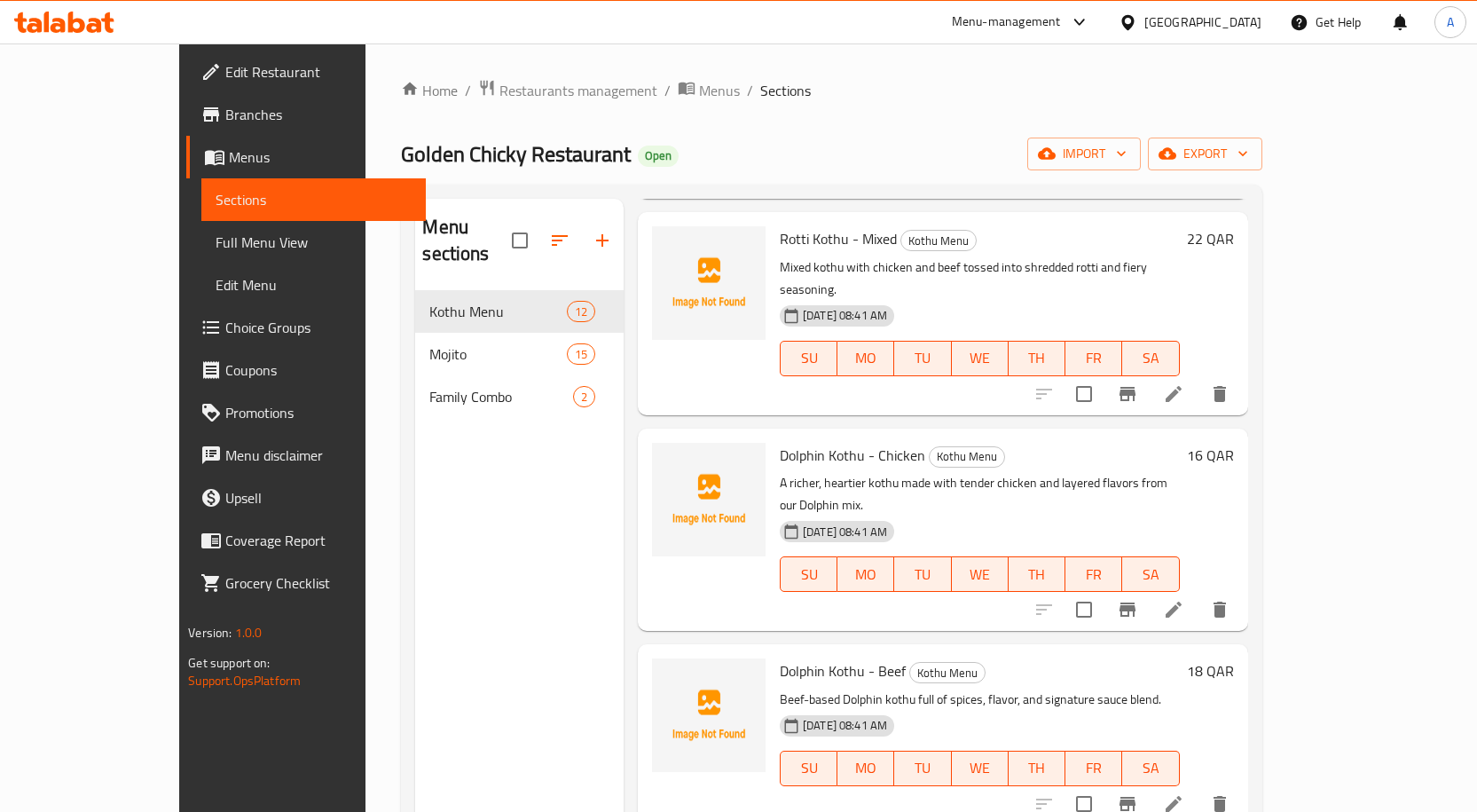
click at [1185, 599] on icon at bounding box center [1174, 610] width 21 height 21
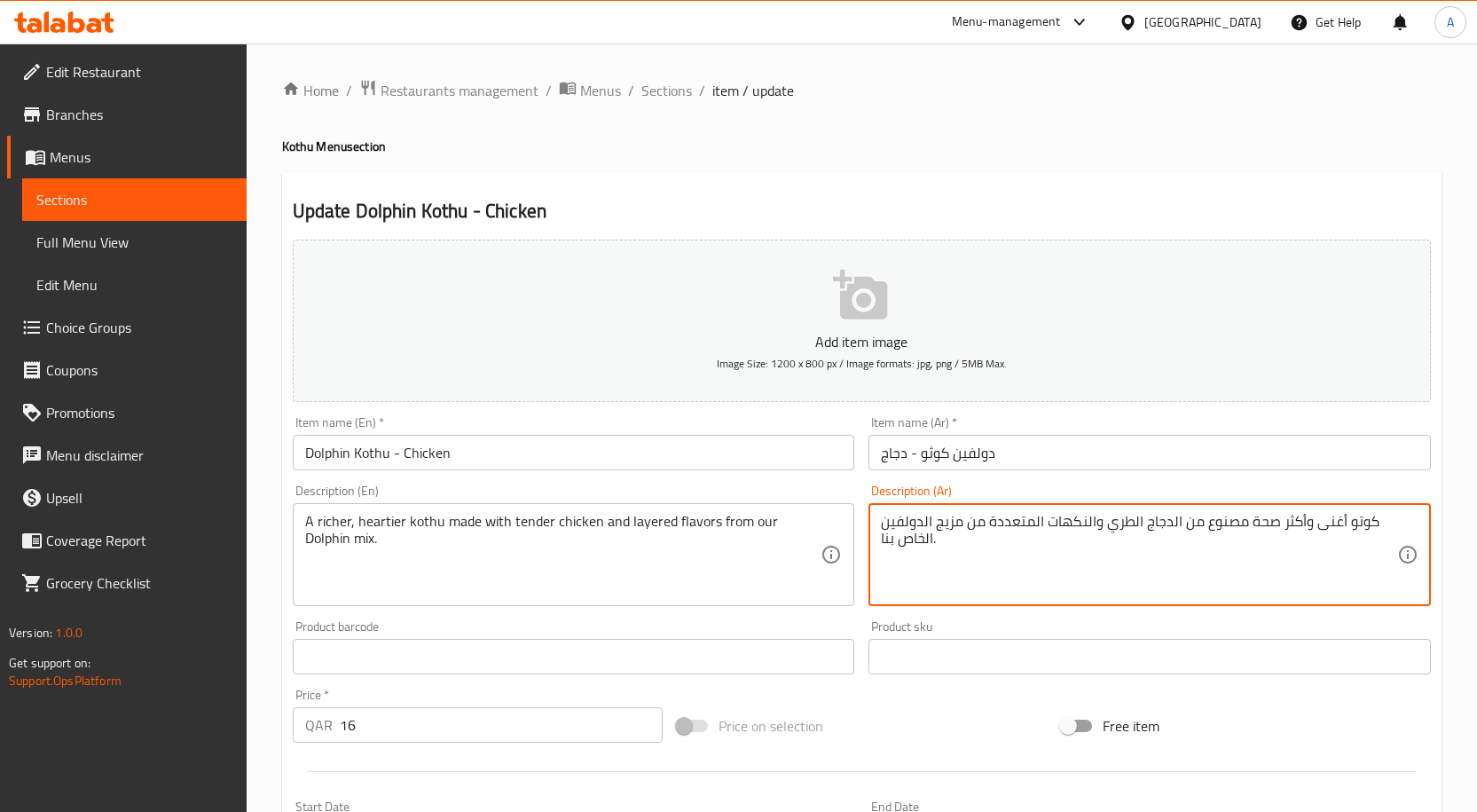
click at [1028, 519] on textarea "كوتو أغنى وأكثر صحة مصنوع من الدجاج الطري والنكهات المتعددة من مزيج الدولفين ال…" at bounding box center [1138, 554] width 516 height 85
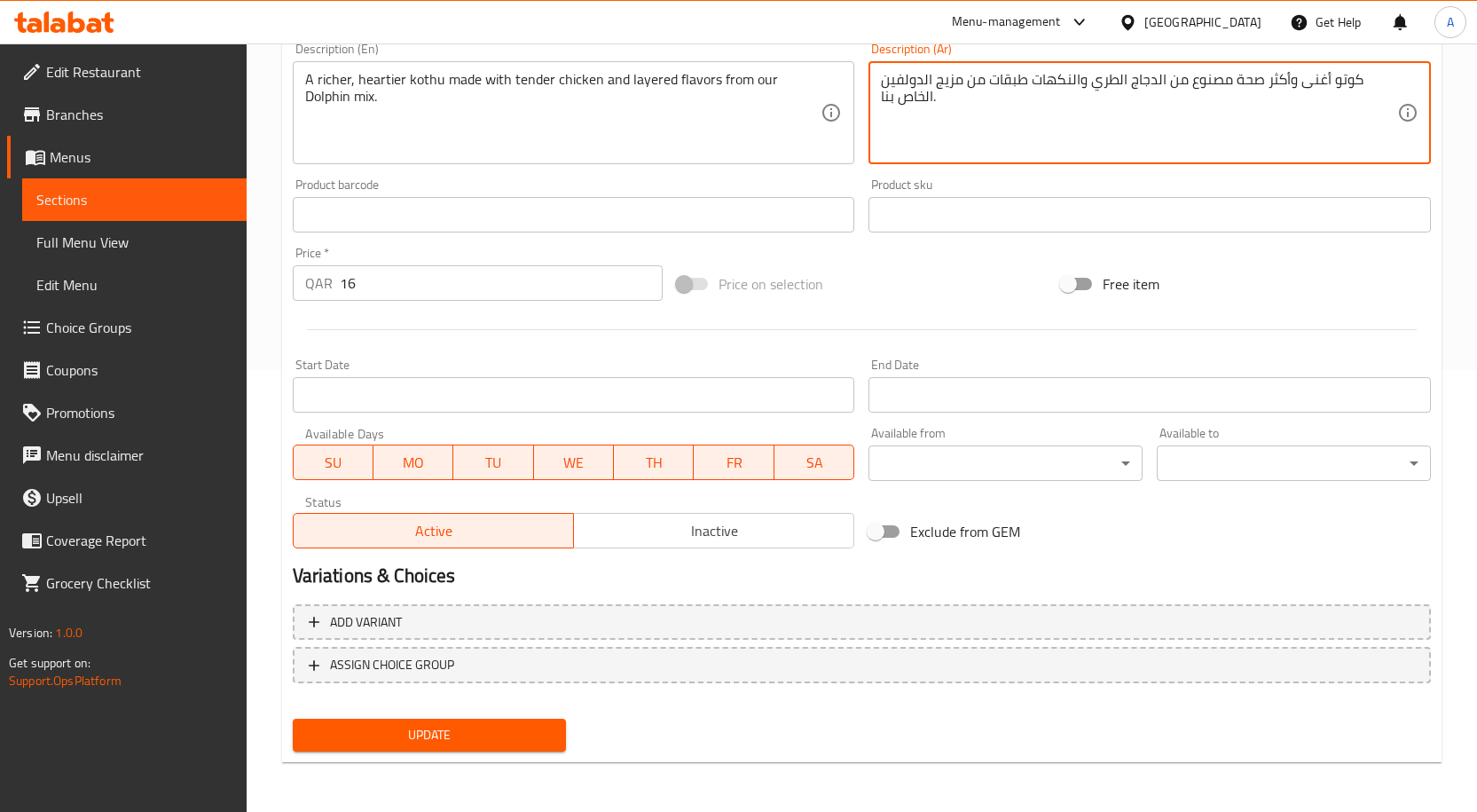
type textarea "كوتو أغنى وأكثر صحة مصنوع من الدجاج الطري والنكهات طبقات من مزيج الدولفين الخاص…"
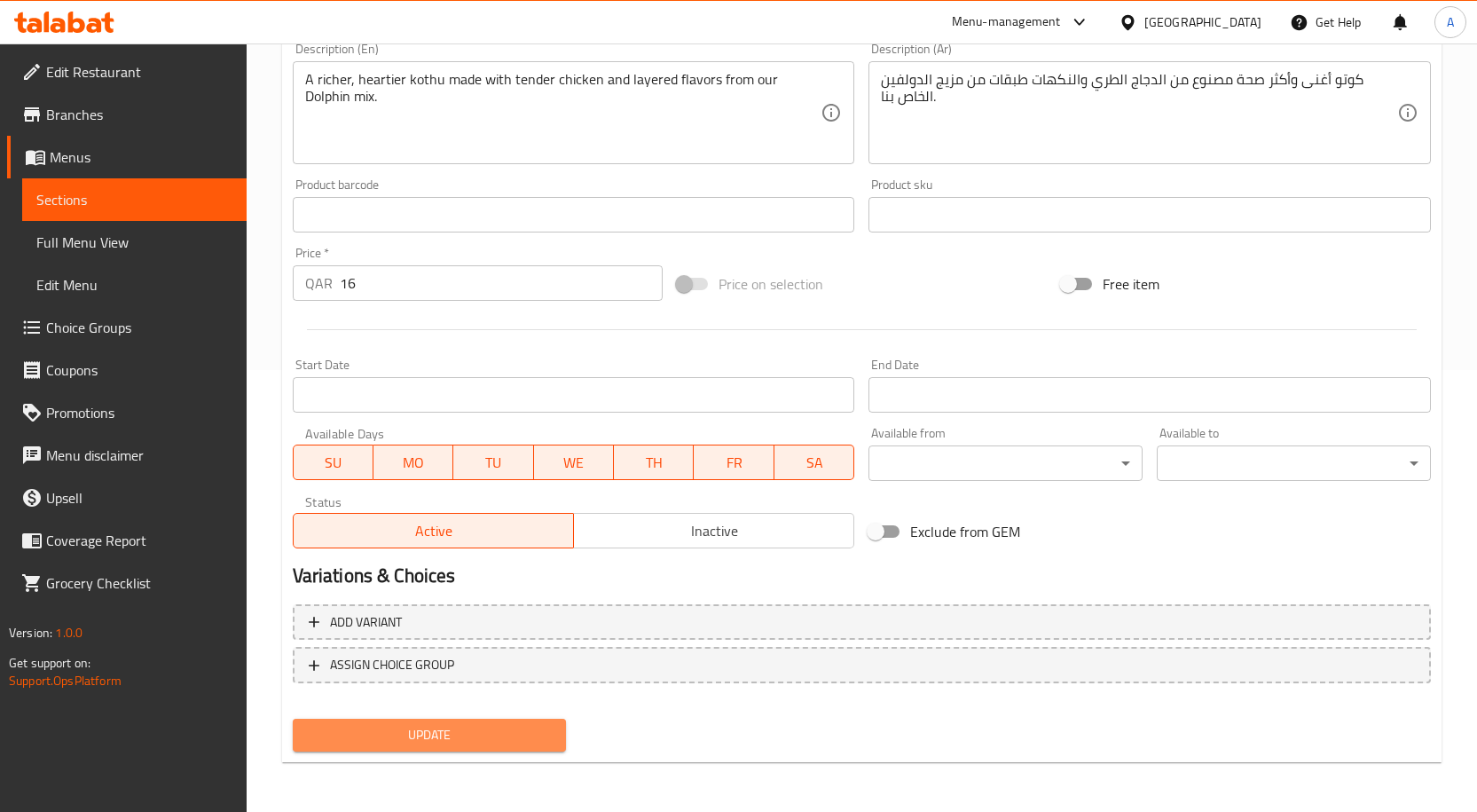
click at [515, 741] on span "Update" at bounding box center [430, 734] width 246 height 22
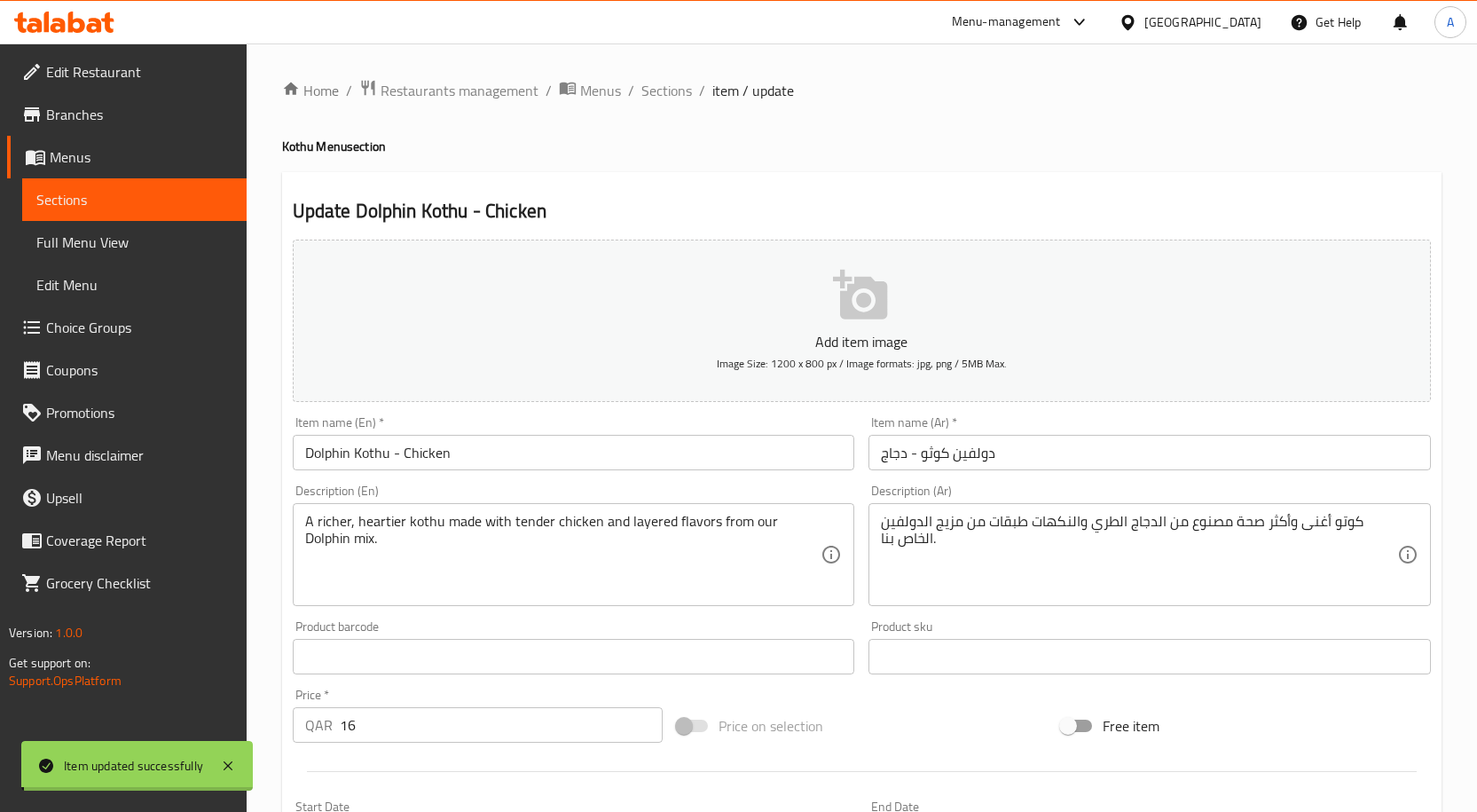
click at [449, 454] on input "Dolphin Kothu - Chicken" at bounding box center [573, 453] width 562 height 36
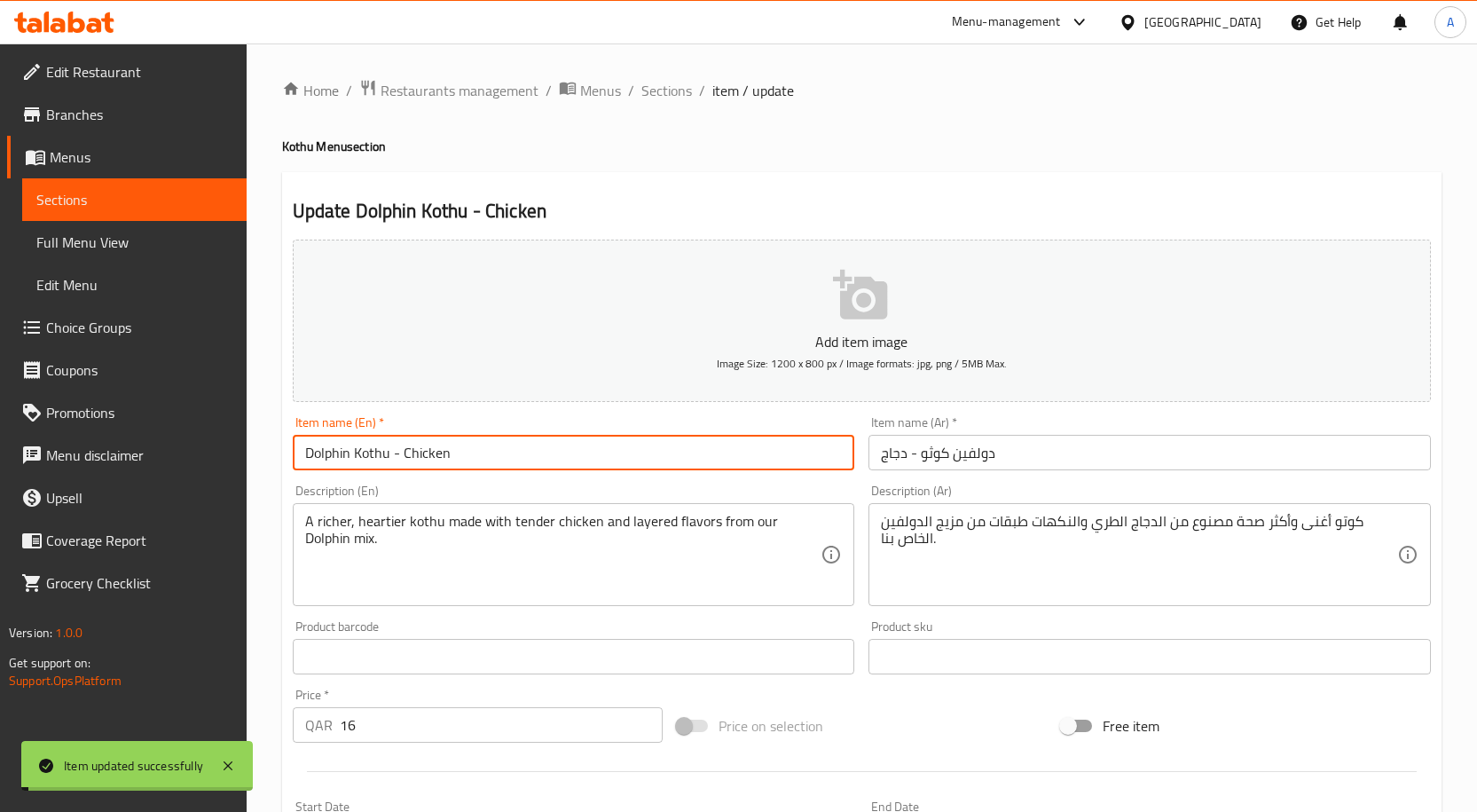
click at [449, 454] on input "Dolphin Kothu - Chicken" at bounding box center [573, 453] width 562 height 36
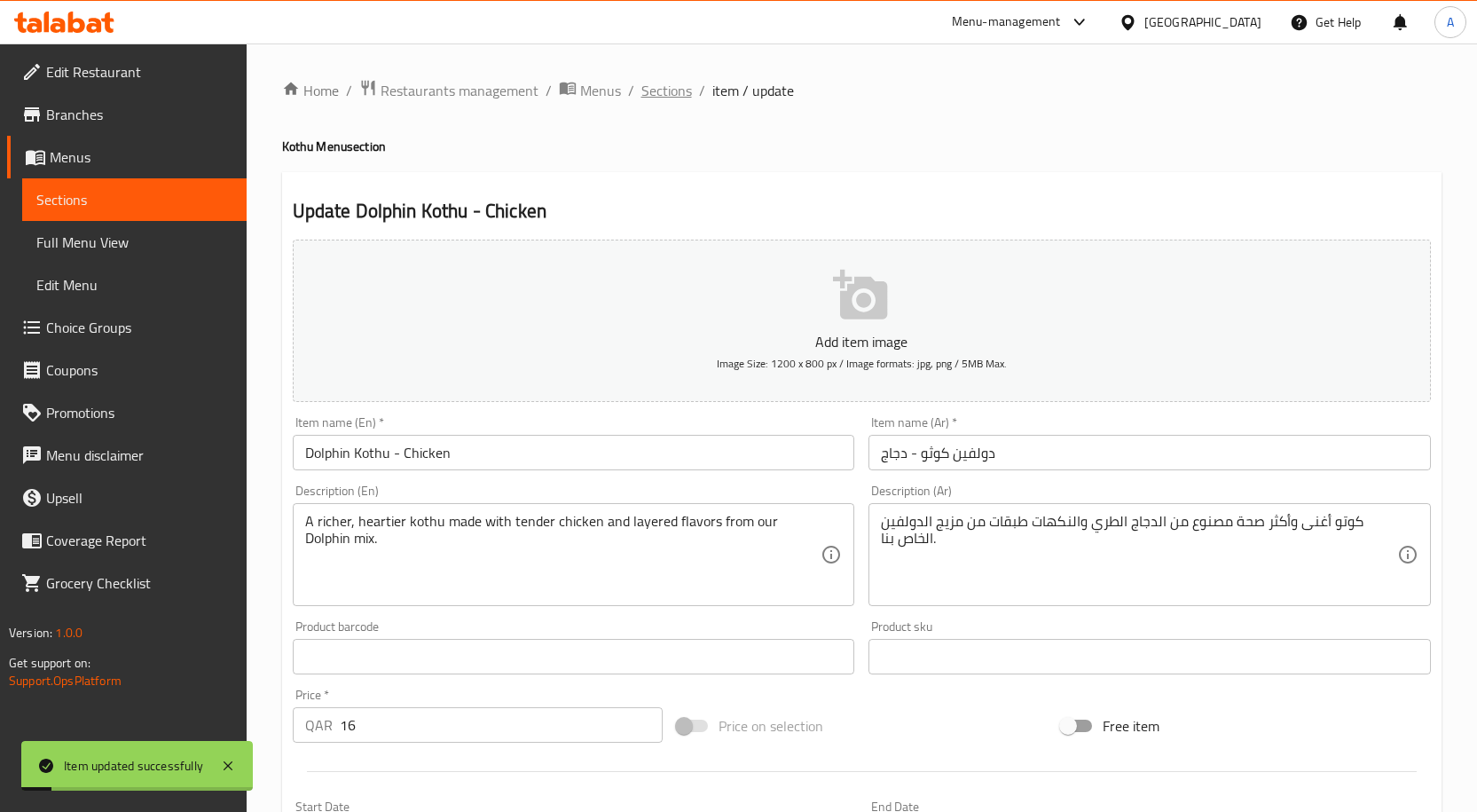
click at [655, 97] on span "Sections" at bounding box center [666, 91] width 51 height 21
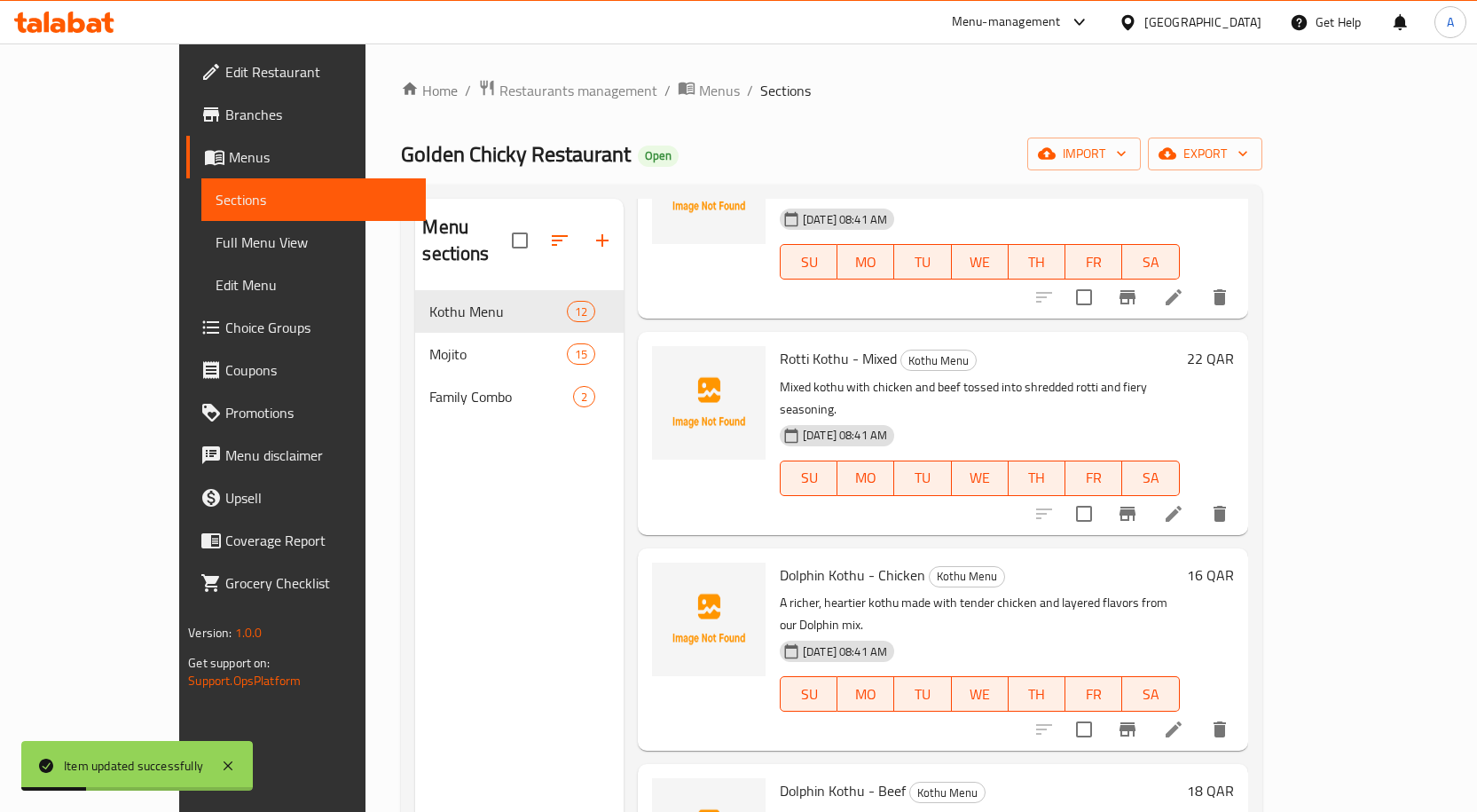
scroll to position [1195, 0]
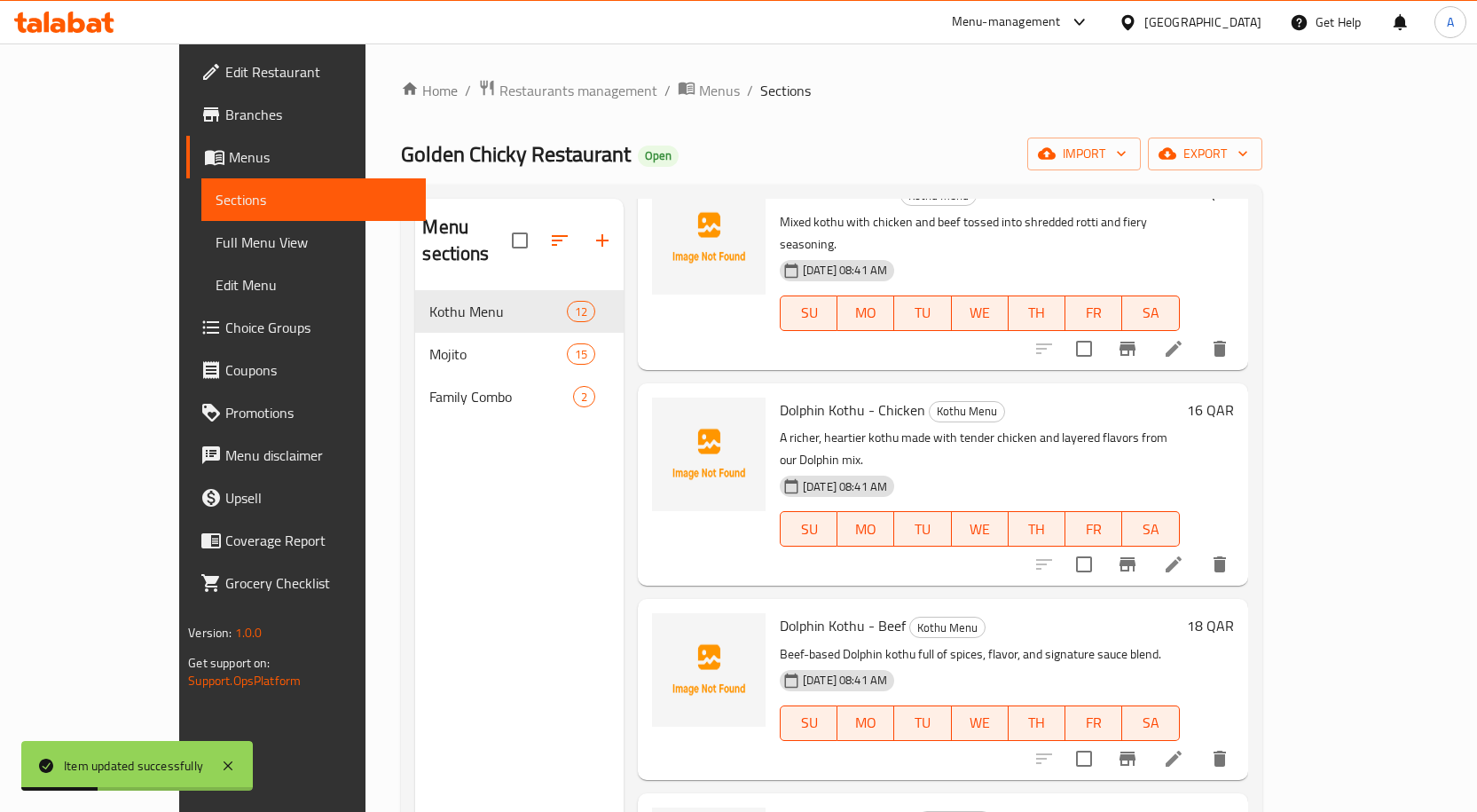
click at [808, 612] on span "Dolphin Kothu - Beef" at bounding box center [842, 626] width 126 height 27
click at [815, 612] on span "Dolphin Kothu - Beef" at bounding box center [842, 626] width 126 height 27
copy h6 "Dolphin Kothu - Beef"
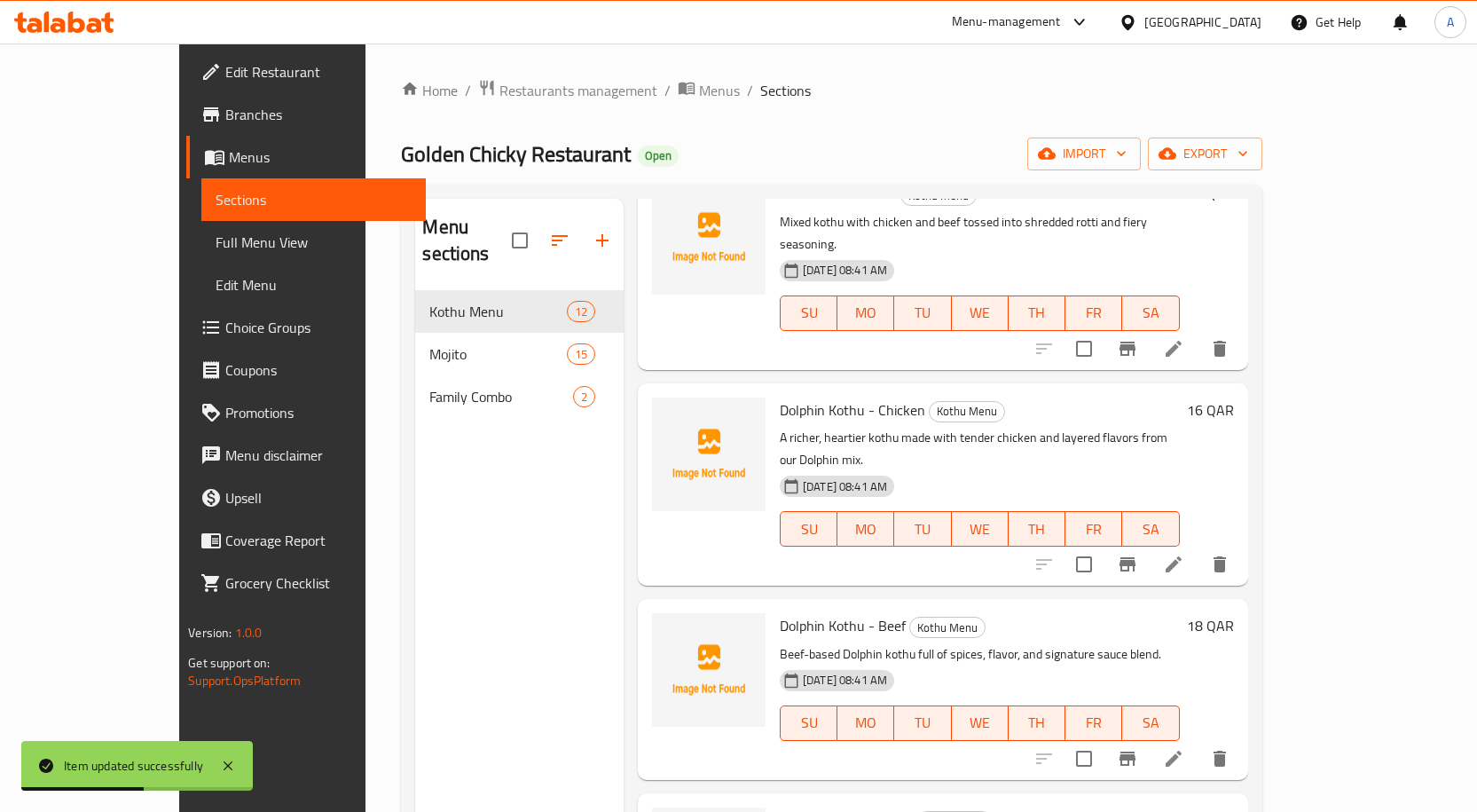
click at [1185, 748] on icon at bounding box center [1174, 759] width 21 height 21
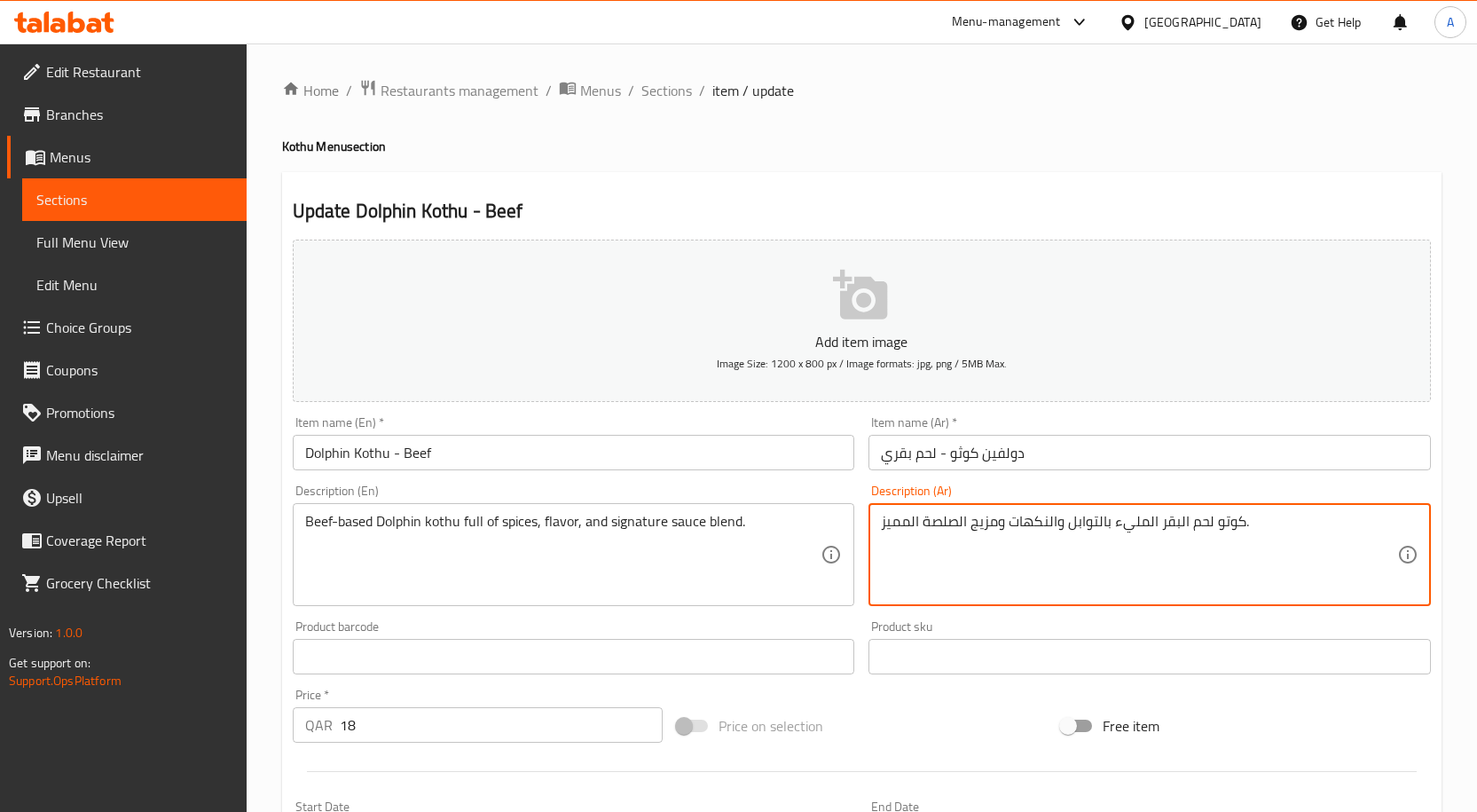
click at [1198, 523] on textarea "كوتو لحم البقر المليء بالتوابل والنكهات ومزيج الصلصة المميز." at bounding box center [1138, 554] width 516 height 85
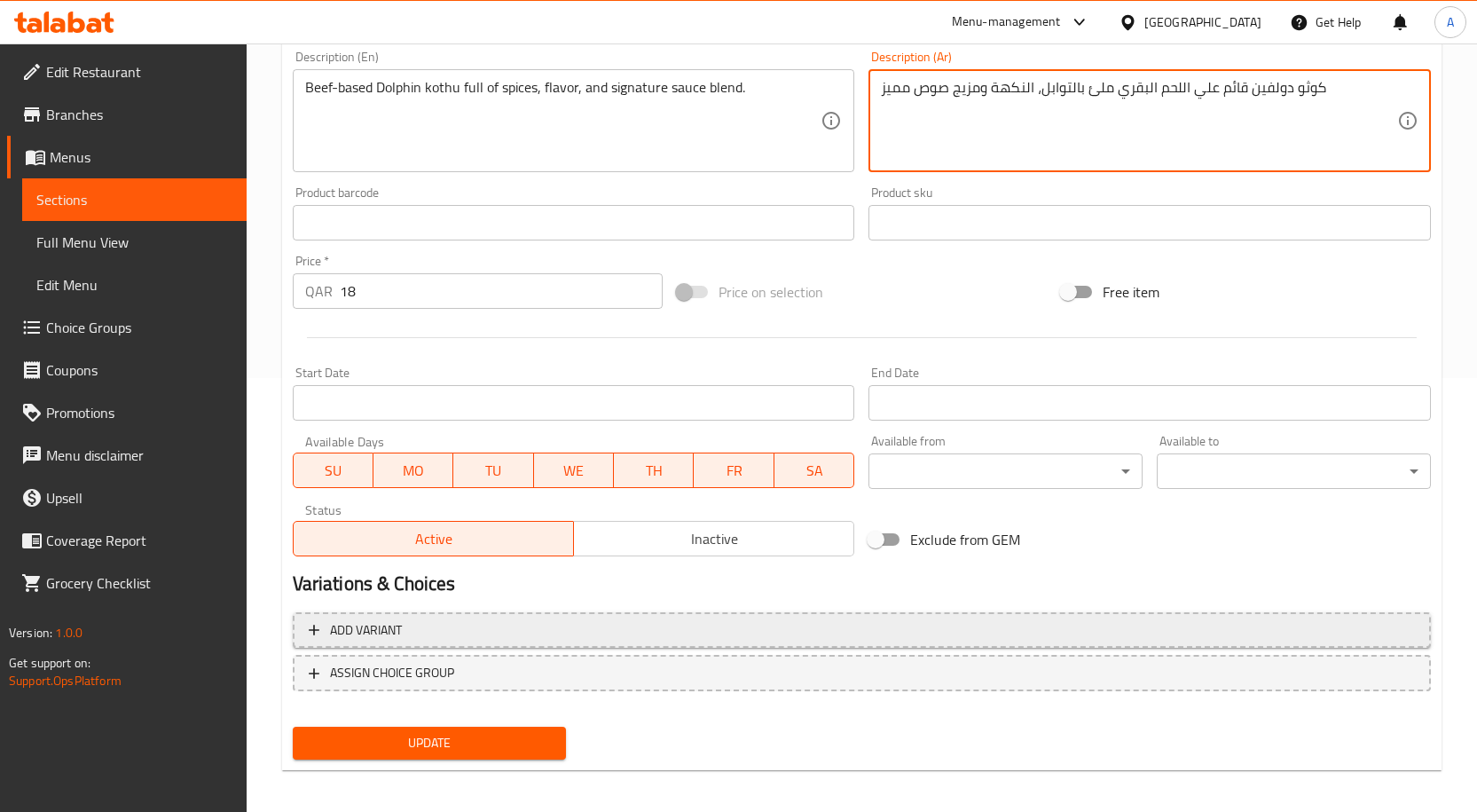
scroll to position [442, 0]
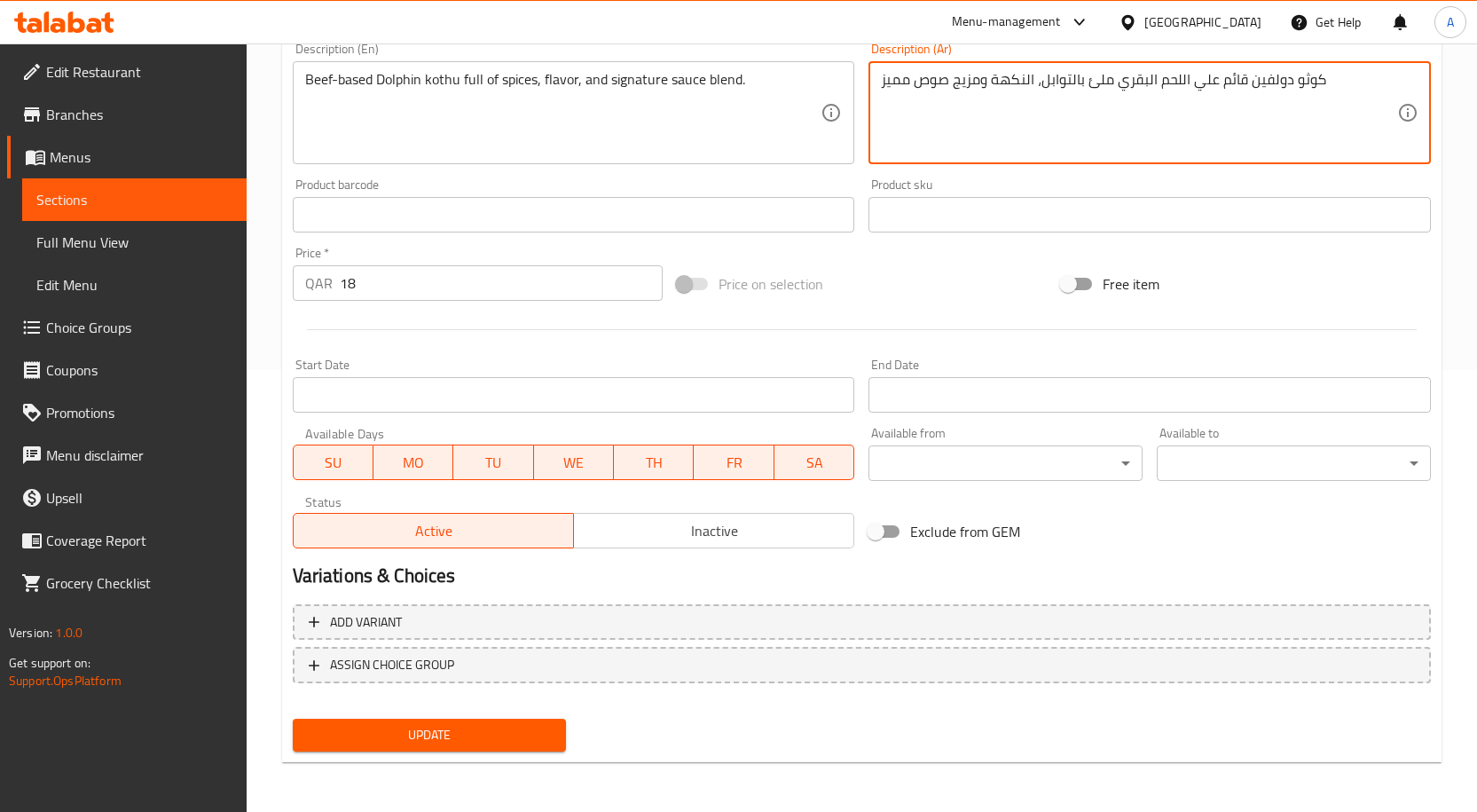
type textarea "كوثو دولفين قائم علي اللحم البقري ملئ بالتوابل، النكهة ومزيج صوص مميز"
click at [516, 726] on span "Update" at bounding box center [430, 734] width 246 height 22
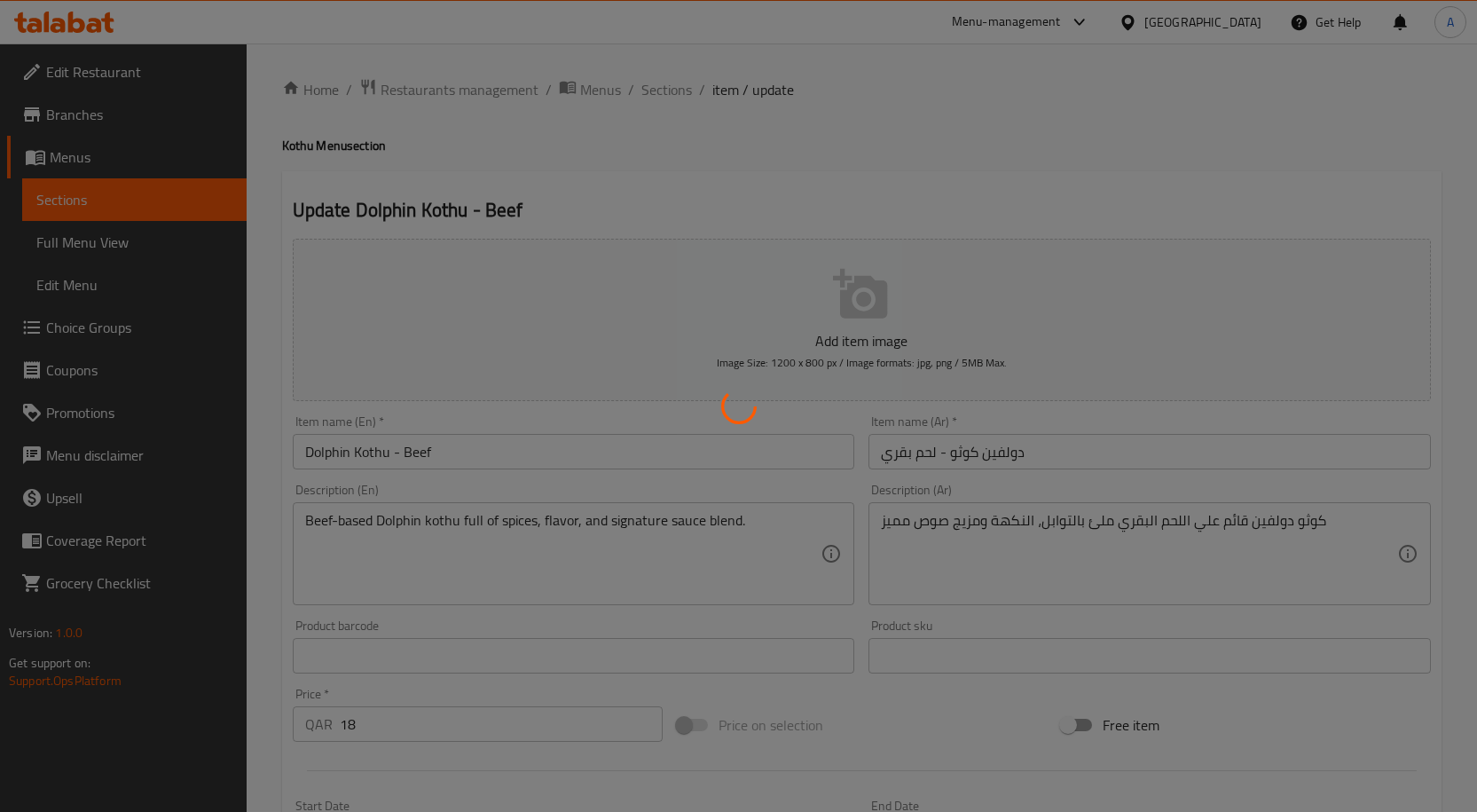
scroll to position [0, 0]
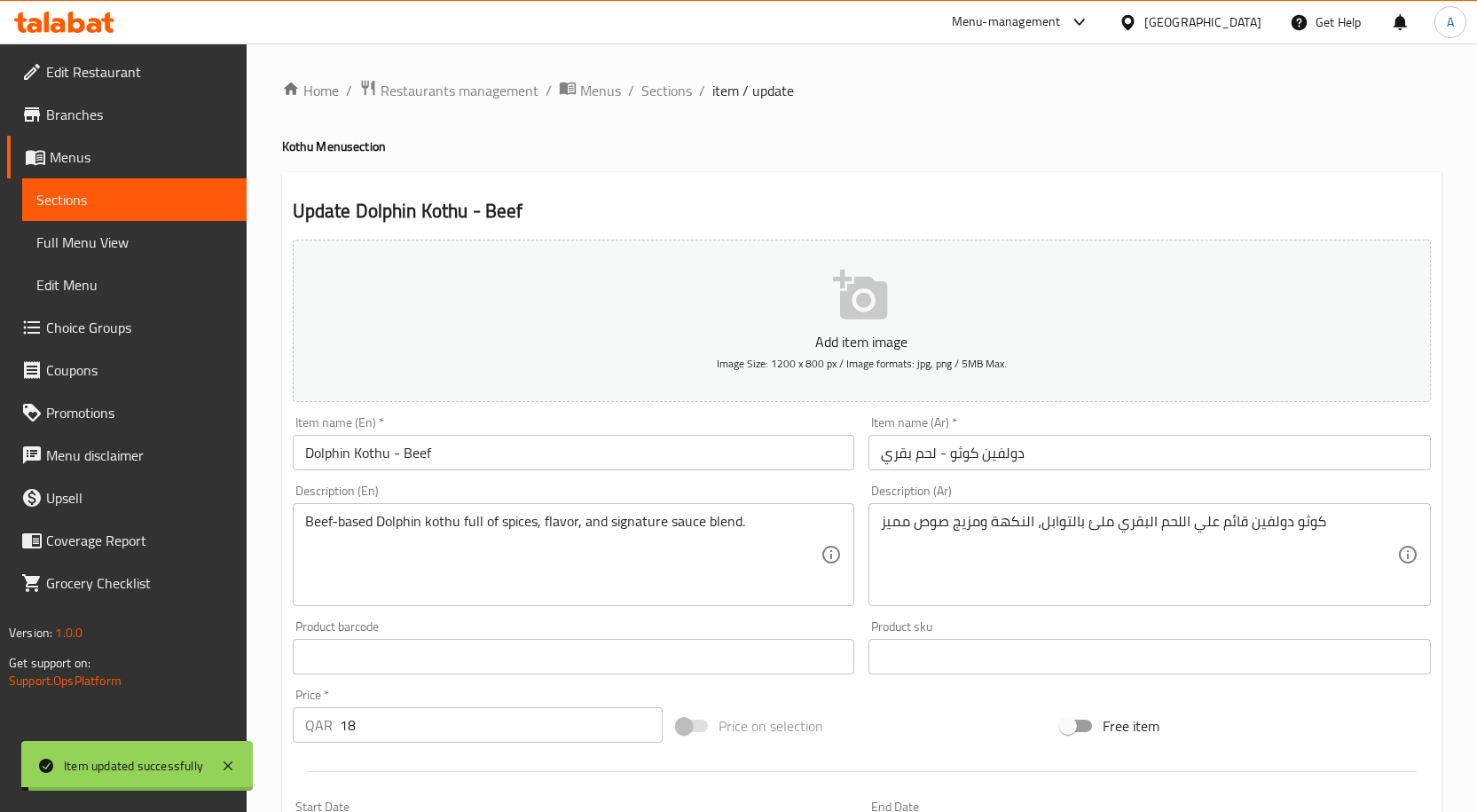
click at [499, 466] on input "Dolphin Kothu - Beef" at bounding box center [573, 453] width 562 height 36
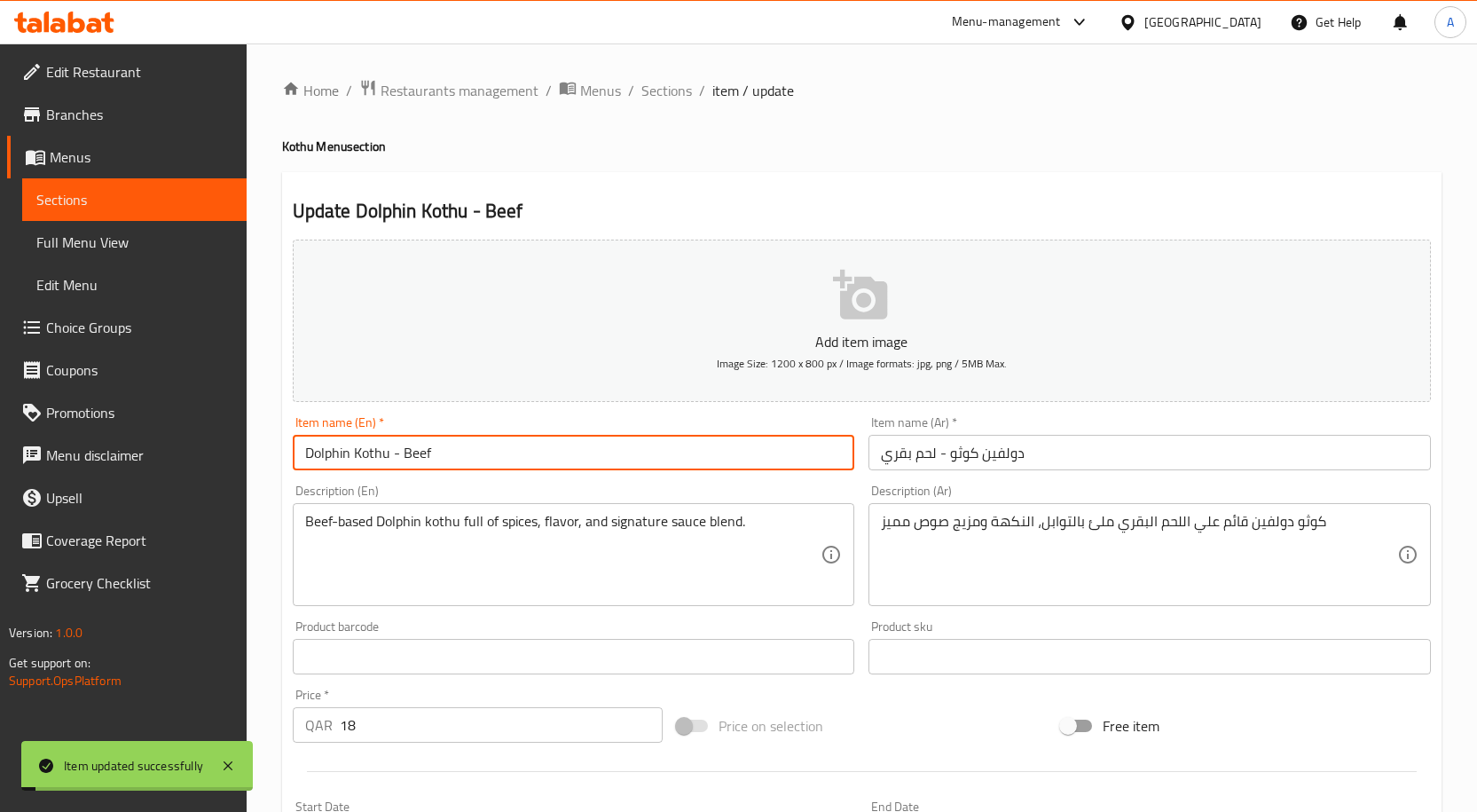
click at [499, 466] on input "Dolphin Kothu - Beef" at bounding box center [573, 453] width 562 height 36
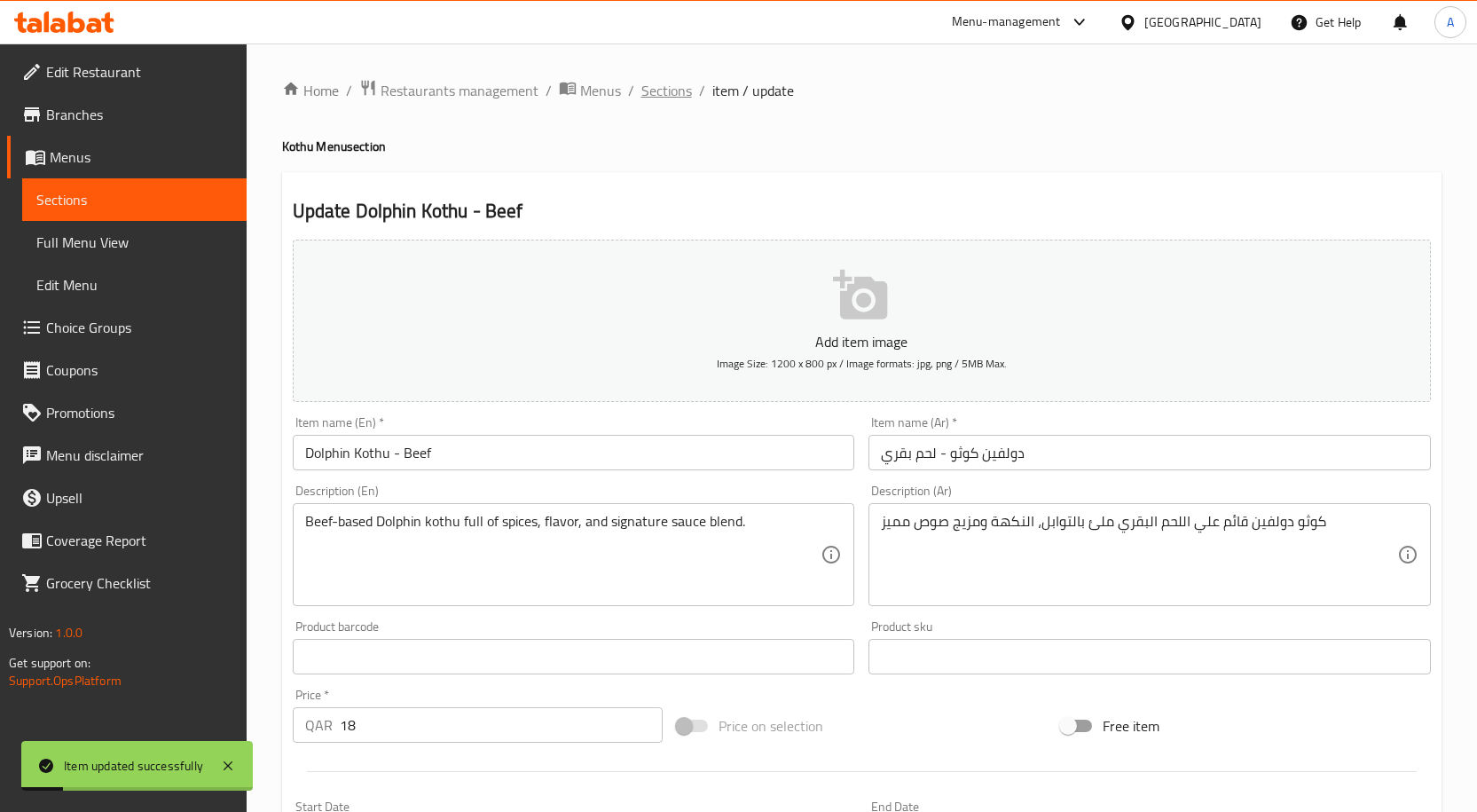
click at [648, 94] on span "Sections" at bounding box center [666, 91] width 51 height 21
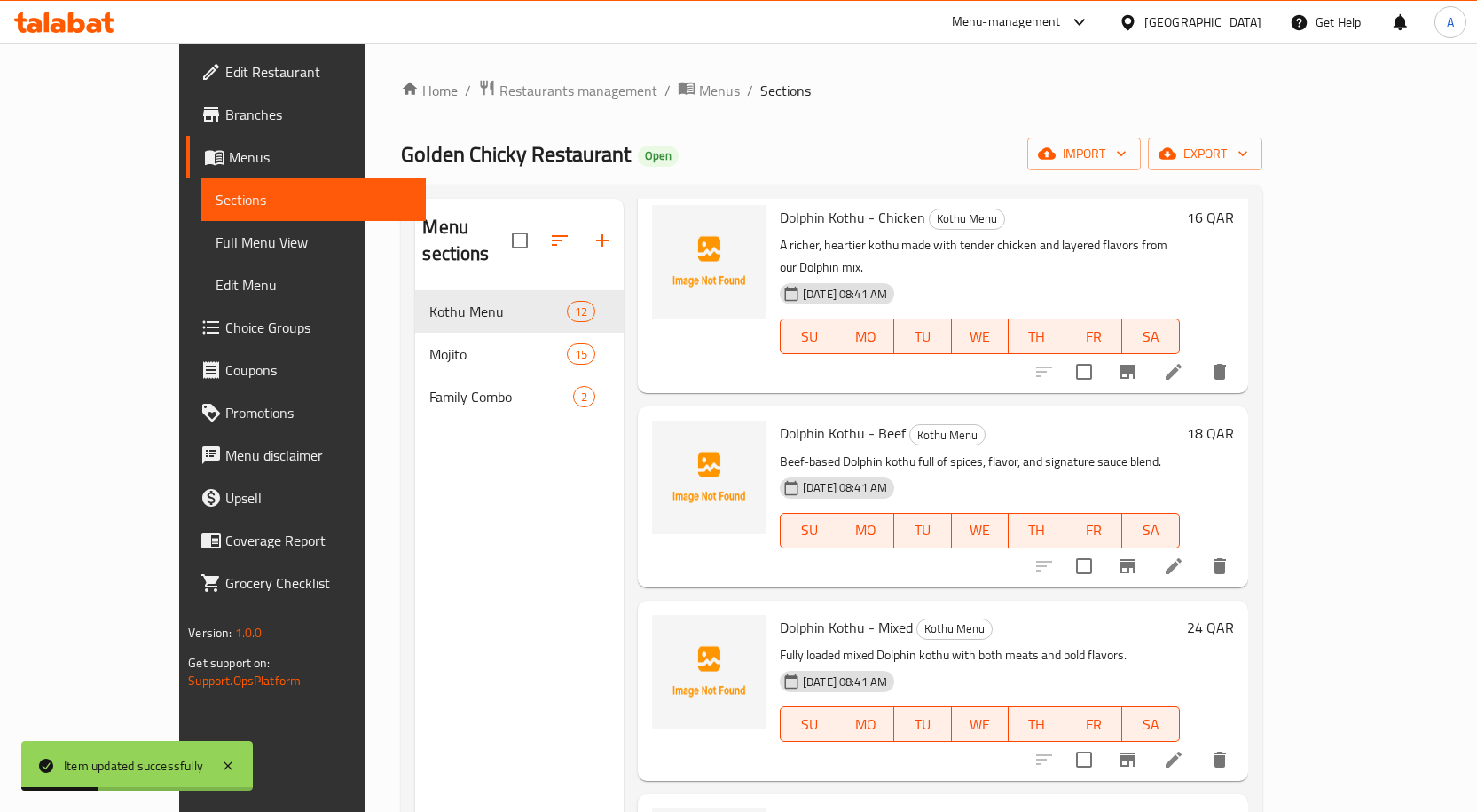
scroll to position [1390, 0]
click at [786, 612] on span "Dolphin Kothu - Mixed" at bounding box center [846, 626] width 133 height 27
copy h6 "Dolphin Kothu - Mixed"
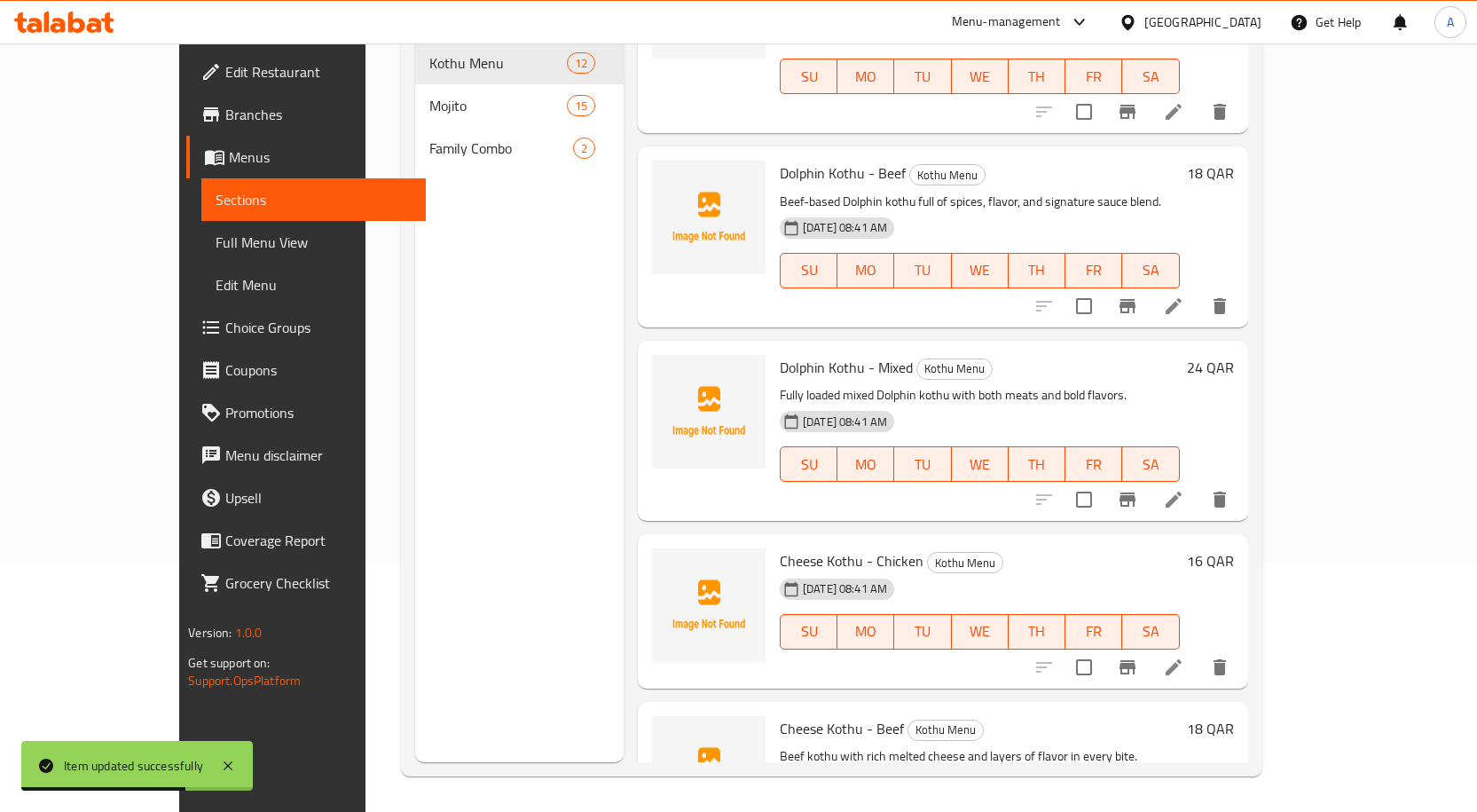
scroll to position [1239, 0]
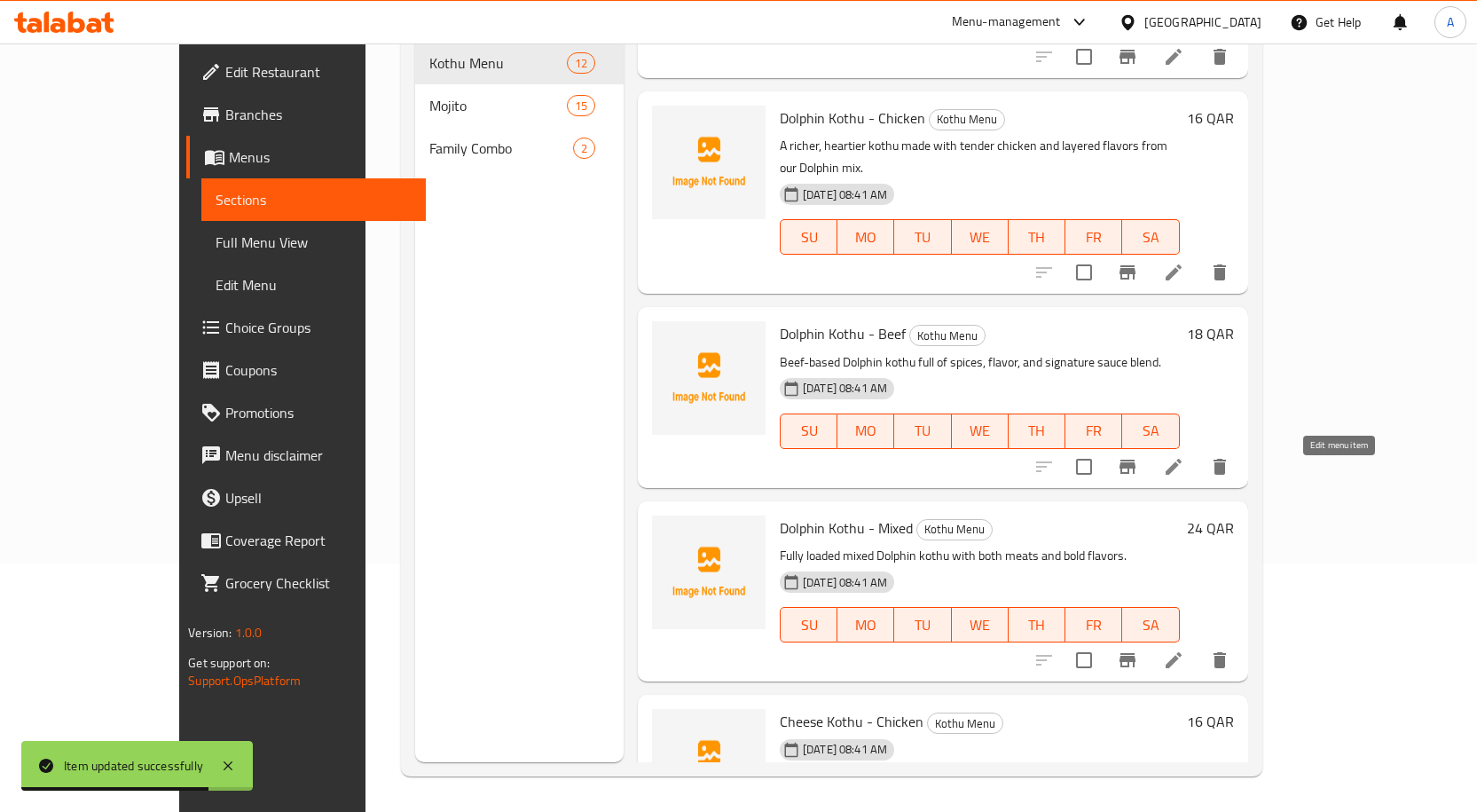
click at [1185, 649] on icon at bounding box center [1174, 660] width 21 height 21
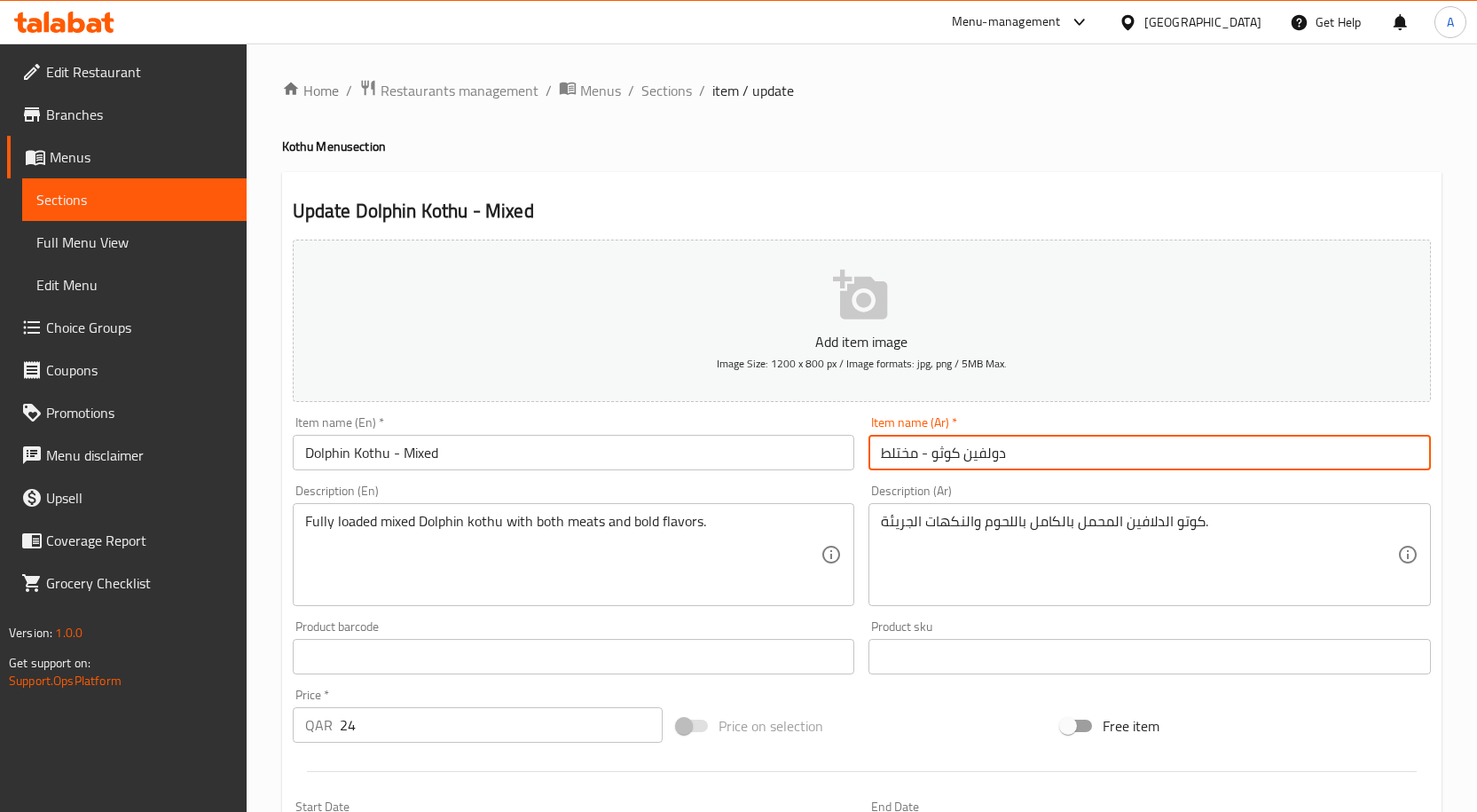
click at [892, 455] on input "دولفين كوثو - مختلط" at bounding box center [1149, 453] width 562 height 36
type input "دولفين كوثو - مشكل"
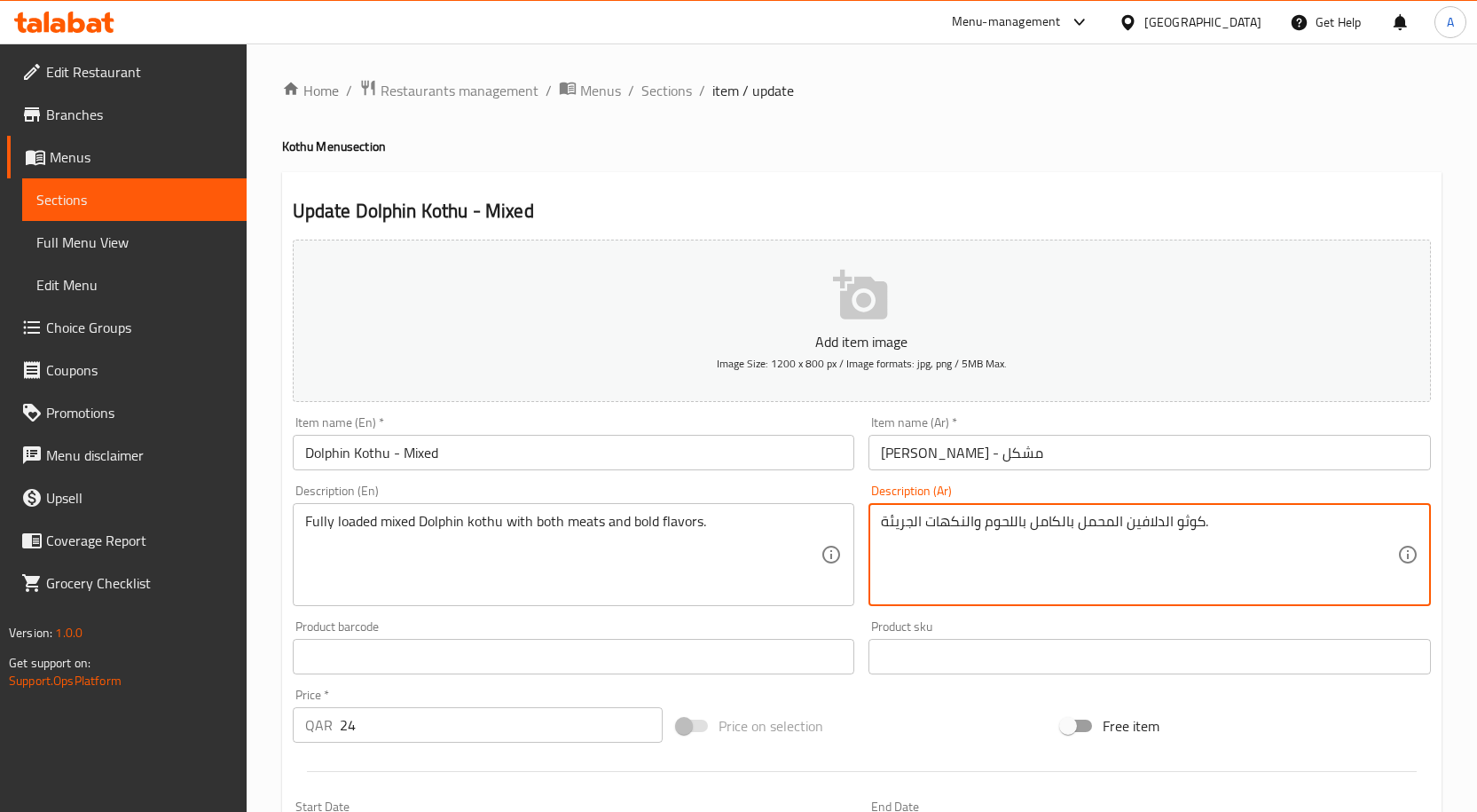
click at [1169, 528] on textarea "كوثو الدلافين المحمل بالكامل باللحوم والنكهات الجريئة." at bounding box center [1138, 554] width 516 height 85
click at [976, 524] on textarea "كوثو الدولفين المحمل بشكل" at bounding box center [1138, 554] width 516 height 85
click at [972, 529] on textarea "كوثو الدولفين المحمل بشكل" at bounding box center [1138, 554] width 516 height 85
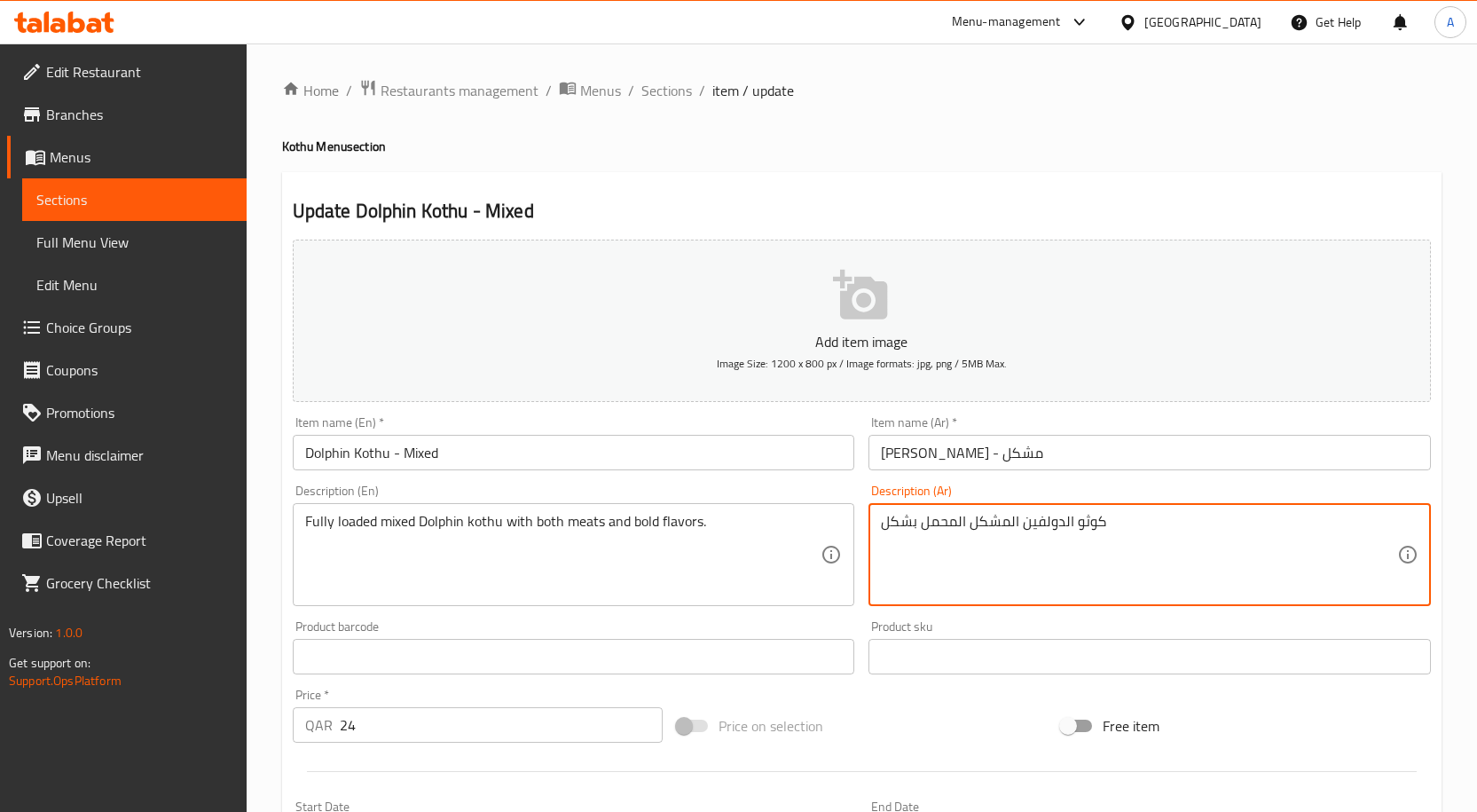
click at [1117, 519] on textarea "كوثو الدولفين المشكل المحمل بشكل" at bounding box center [1138, 554] width 516 height 85
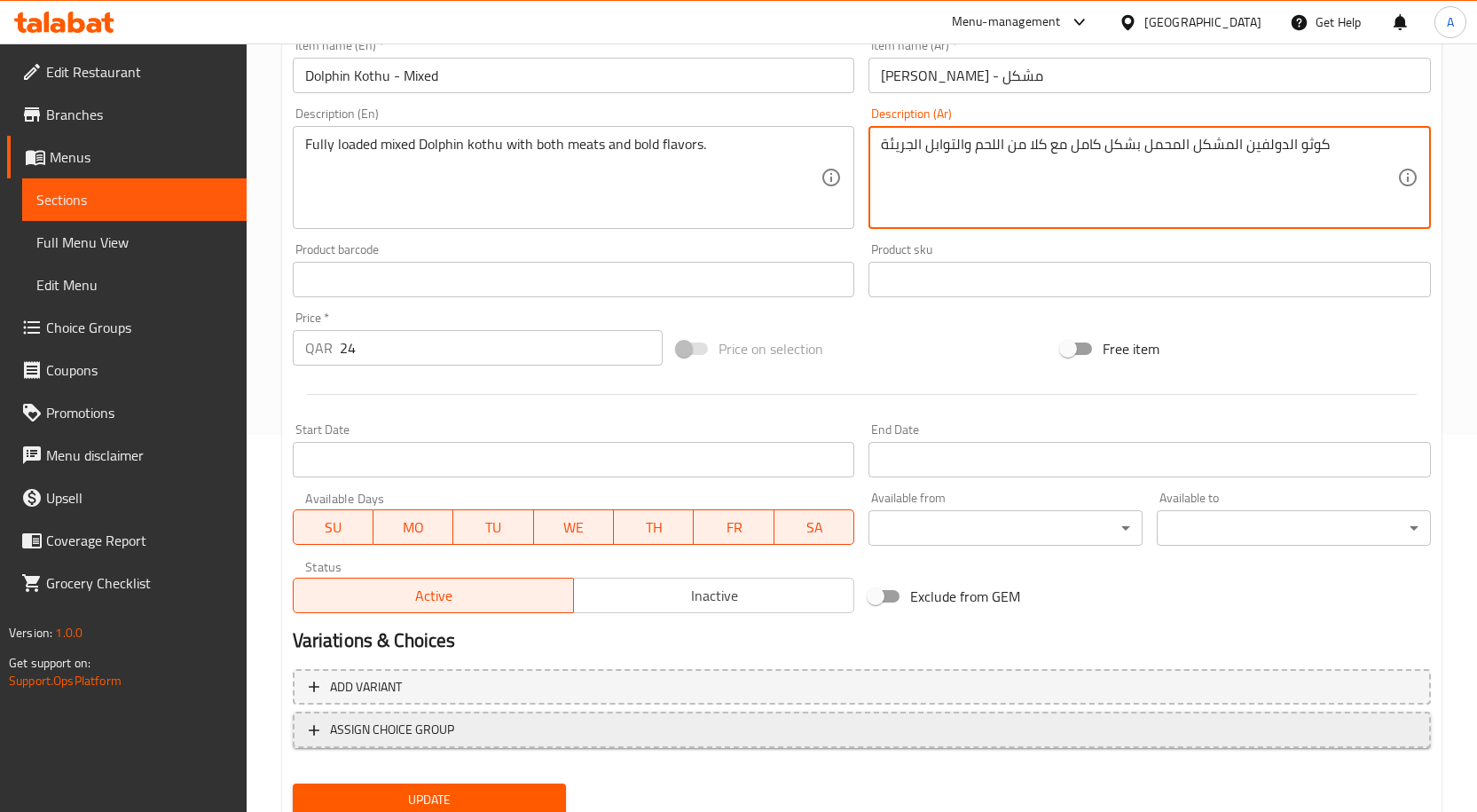
scroll to position [442, 0]
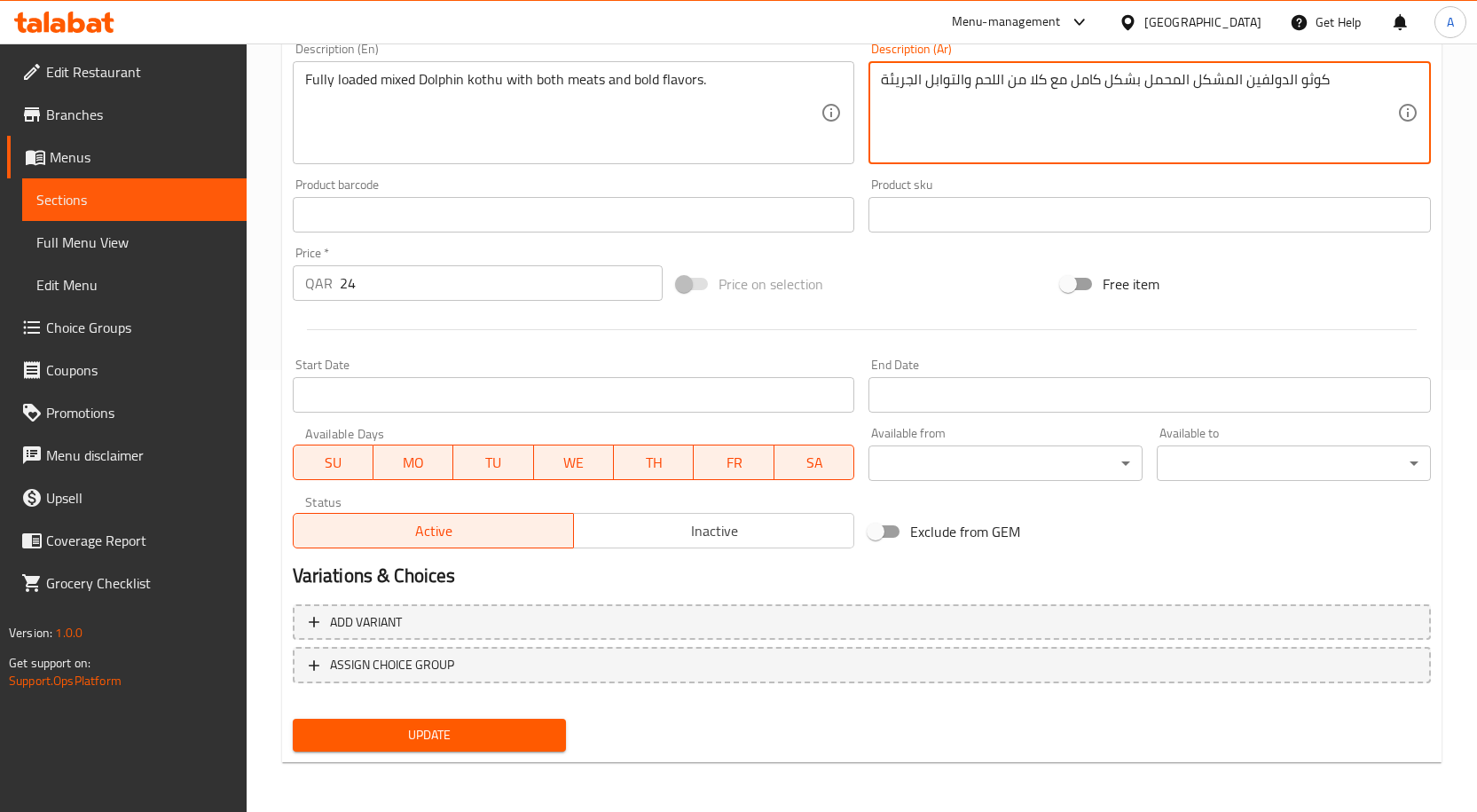
type textarea "كوثو الدولفين المشكل المحمل بشكل كامل مع كلا من اللحم والتوابل الجريئة"
click at [474, 745] on span "Update" at bounding box center [430, 734] width 246 height 22
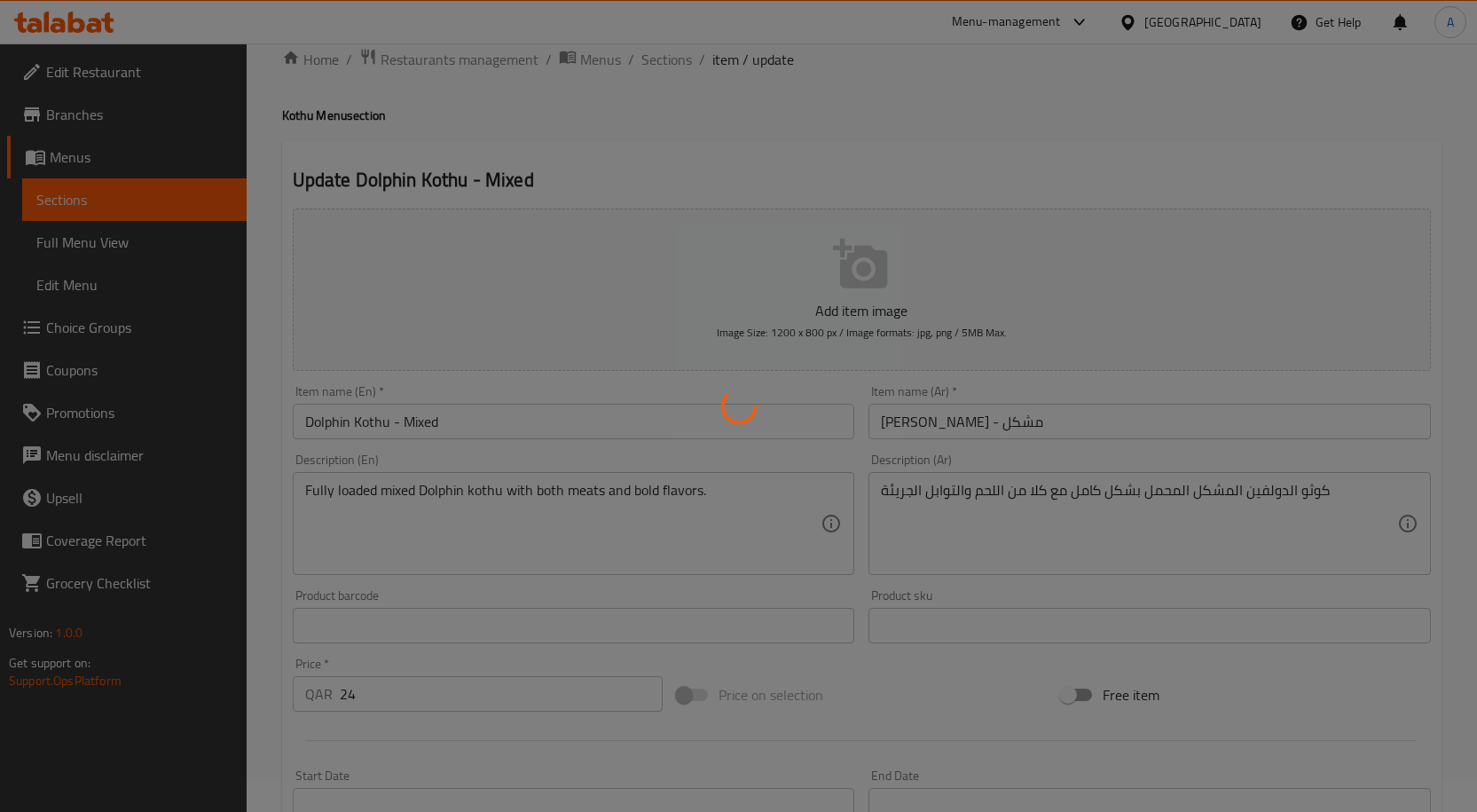
scroll to position [0, 0]
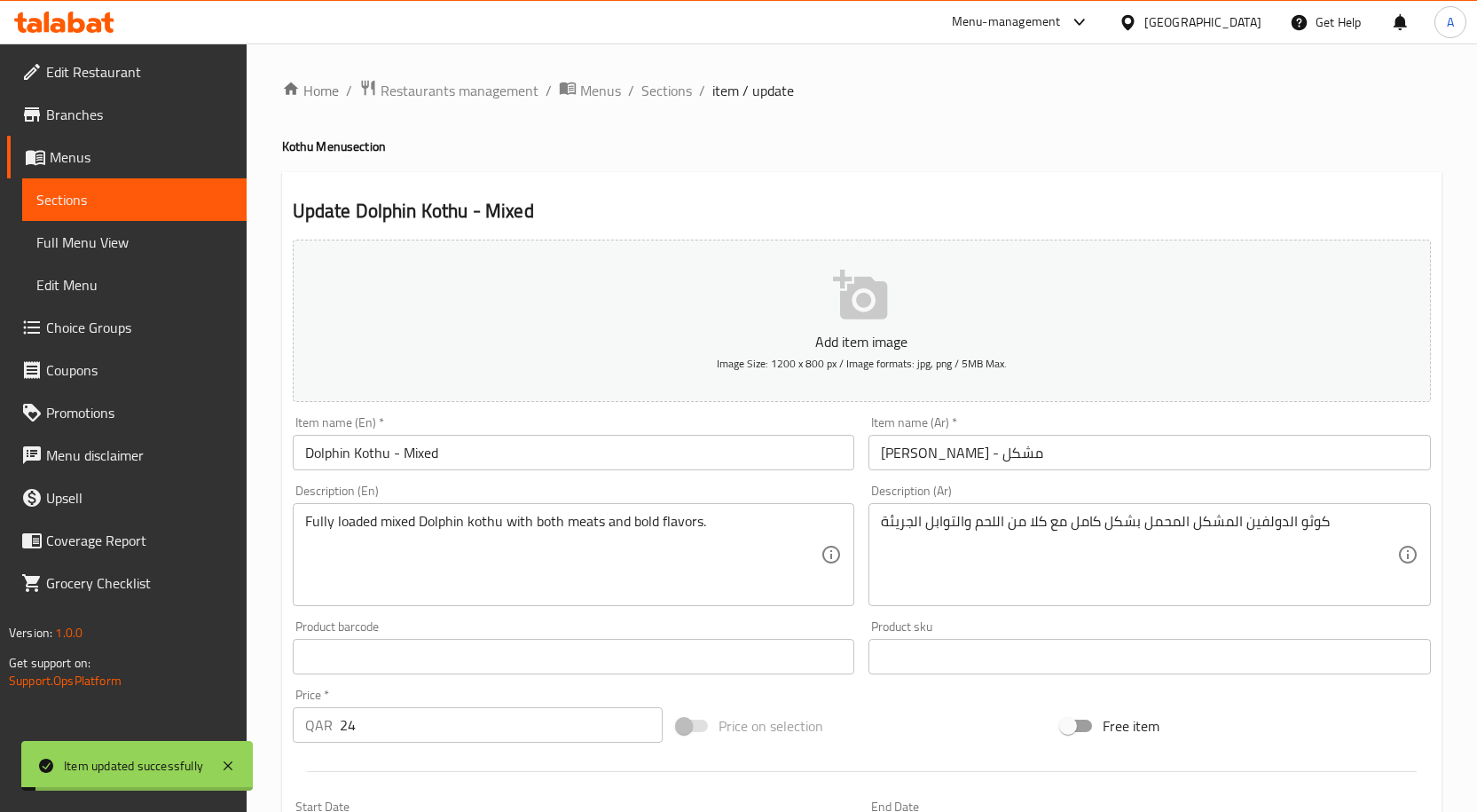
click at [450, 447] on input "Dolphin Kothu - Mixed" at bounding box center [573, 453] width 562 height 36
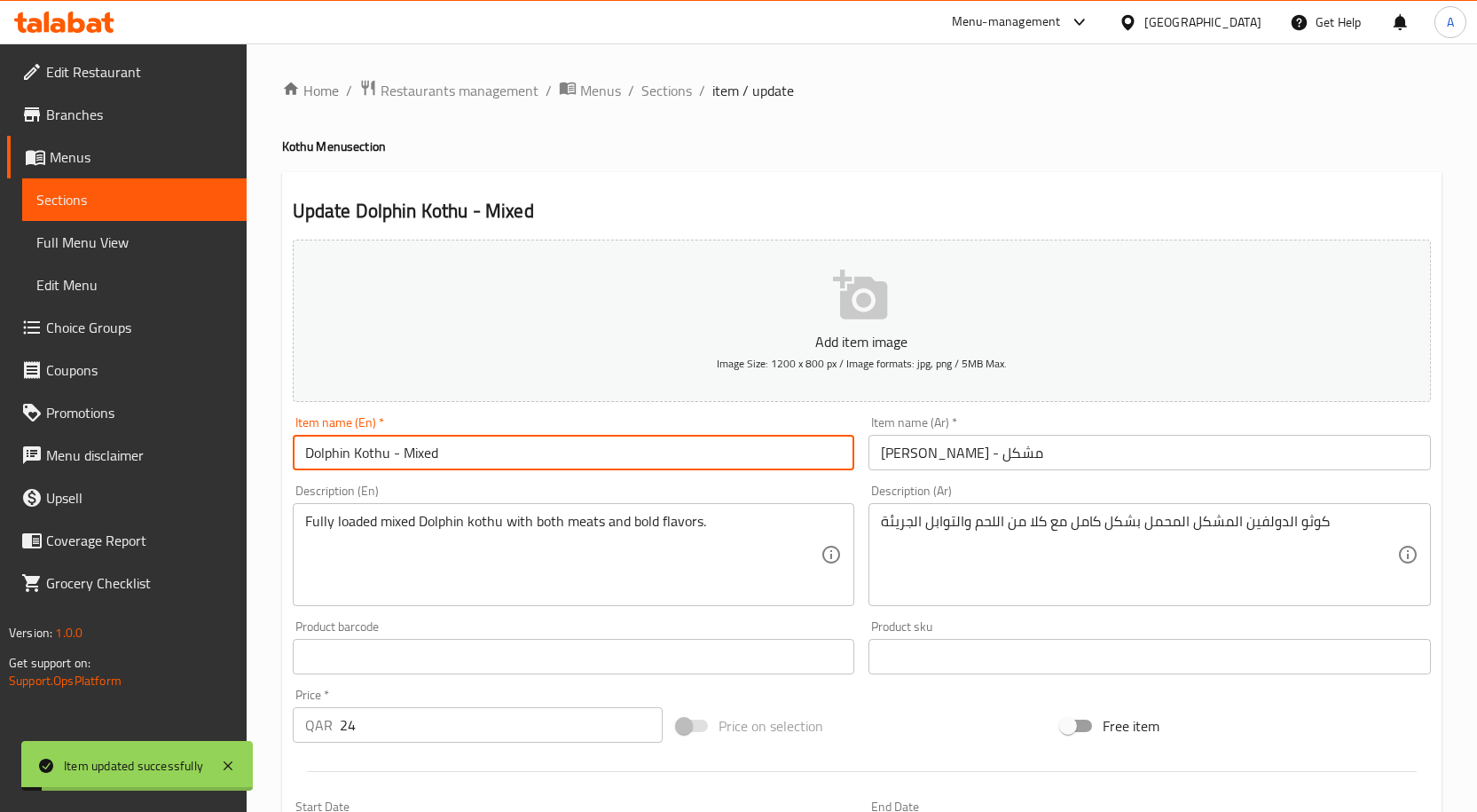
click at [450, 447] on input "Dolphin Kothu - Mixed" at bounding box center [573, 453] width 562 height 36
click at [667, 93] on span "Sections" at bounding box center [666, 91] width 51 height 21
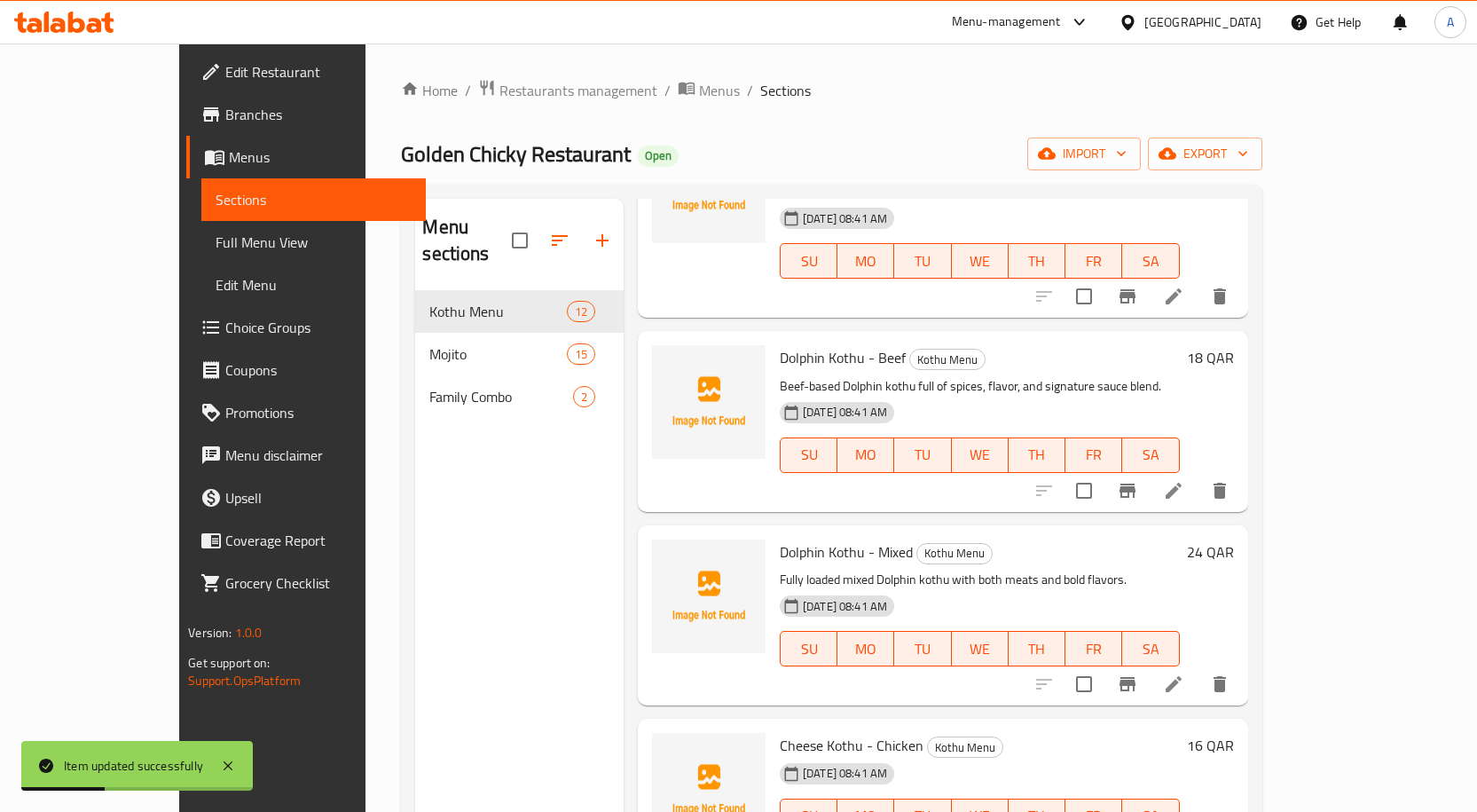
scroll to position [1495, 0]
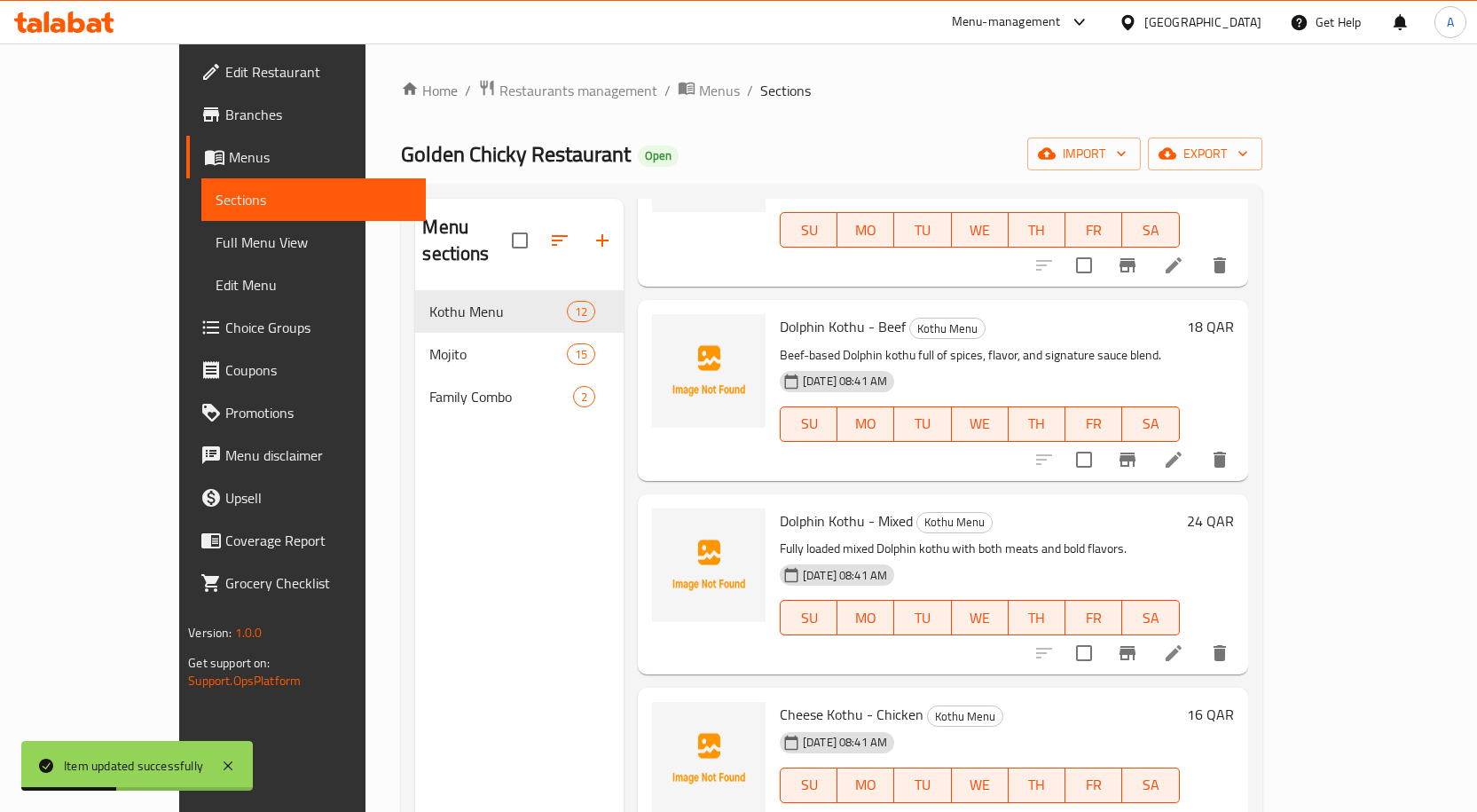
click at [808, 701] on span "Cheese Kothu - Chicken" at bounding box center [851, 714] width 144 height 27
copy h6 "Cheese Kothu - Chicken"
click at [1185, 810] on icon at bounding box center [1174, 821] width 21 height 21
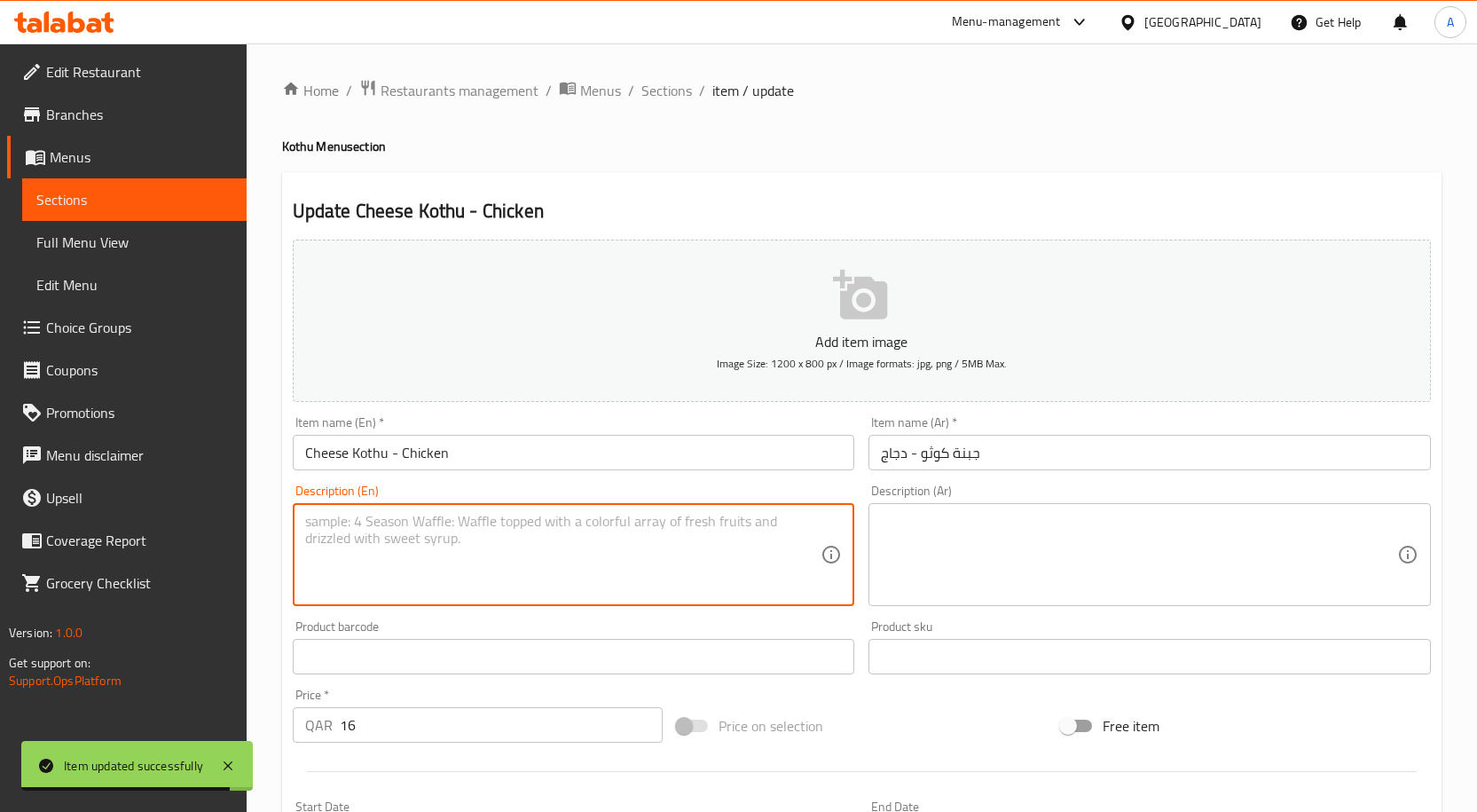
click at [536, 552] on textarea at bounding box center [562, 554] width 516 height 85
paste textarea "Creamy cheese kothu with chicken, melted cheese, and soft chopped rotti — indul…"
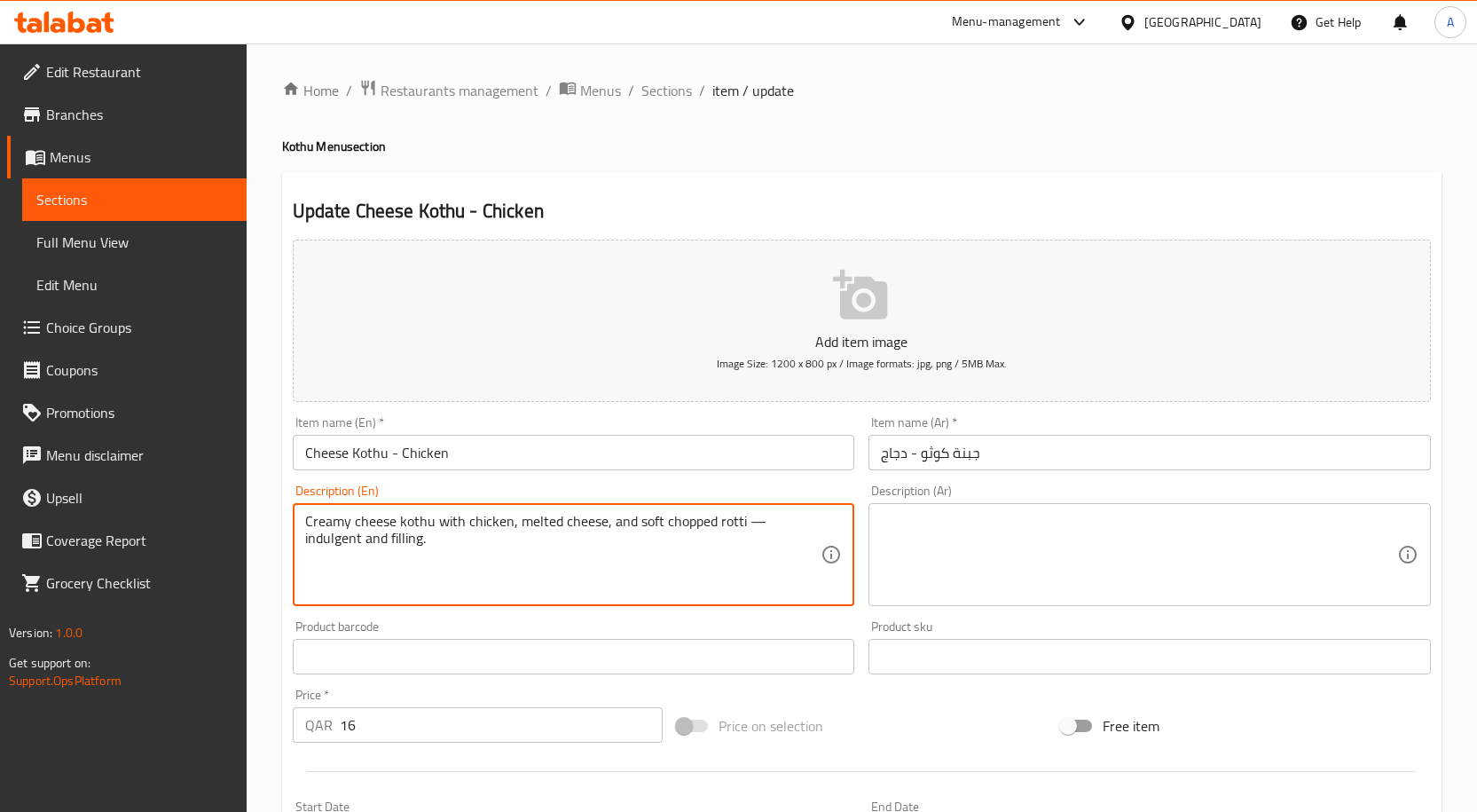
click at [1019, 531] on textarea at bounding box center [1138, 554] width 516 height 85
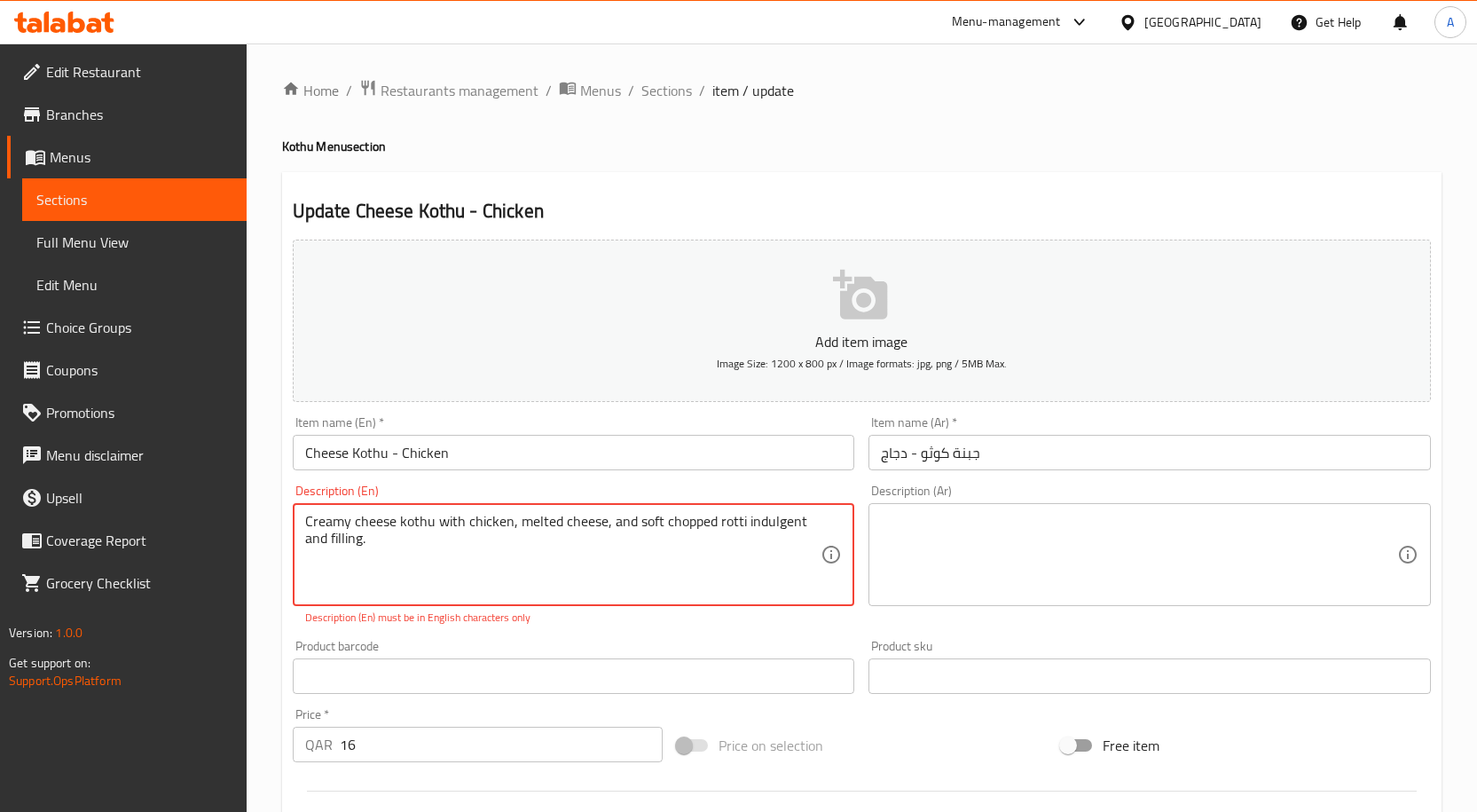
type textarea "Creamy cheese kothu with chicken, melted cheese, and soft chopped rotti indulge…"
click at [979, 537] on textarea at bounding box center [1138, 554] width 516 height 85
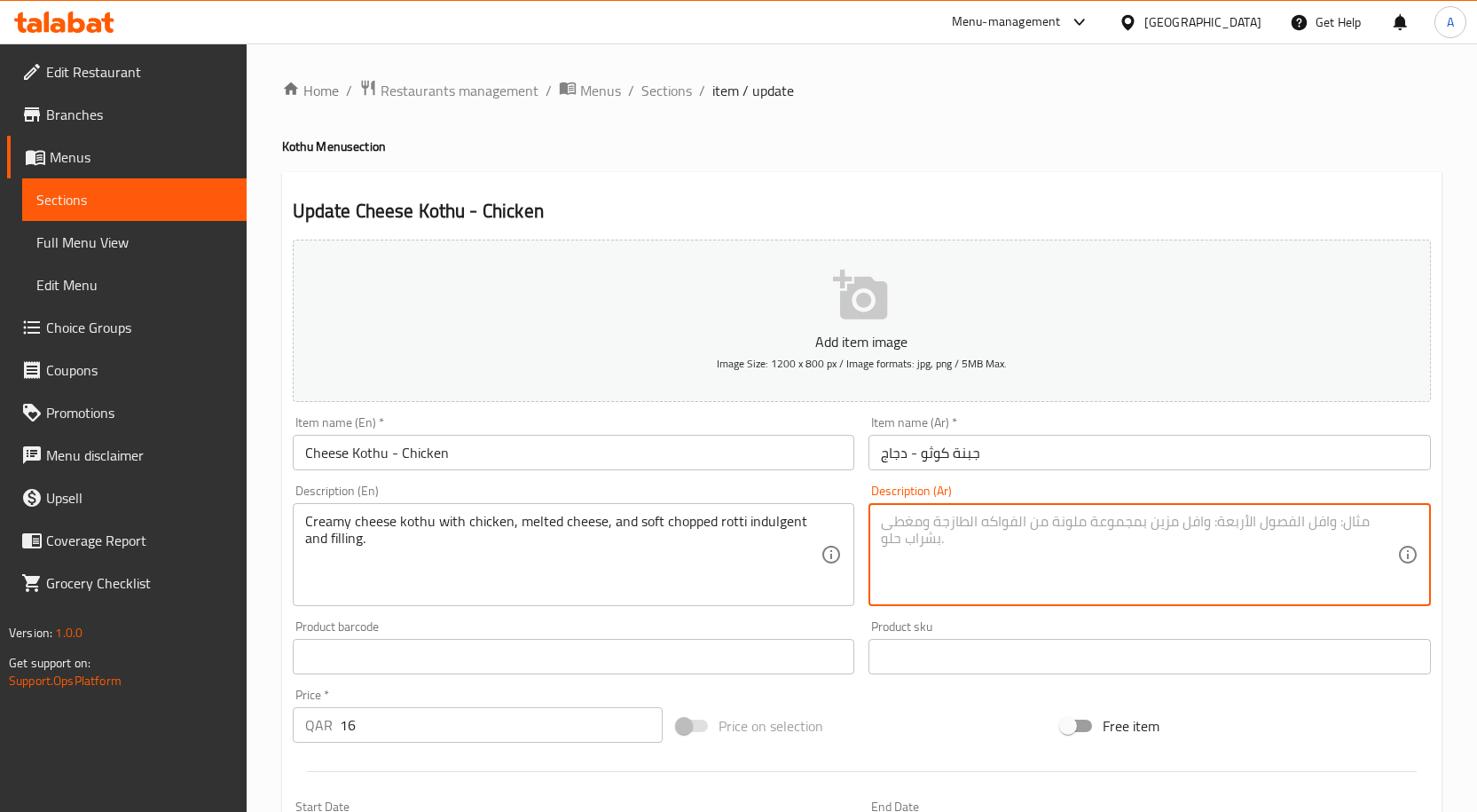
click at [973, 527] on textarea at bounding box center [1138, 554] width 516 height 85
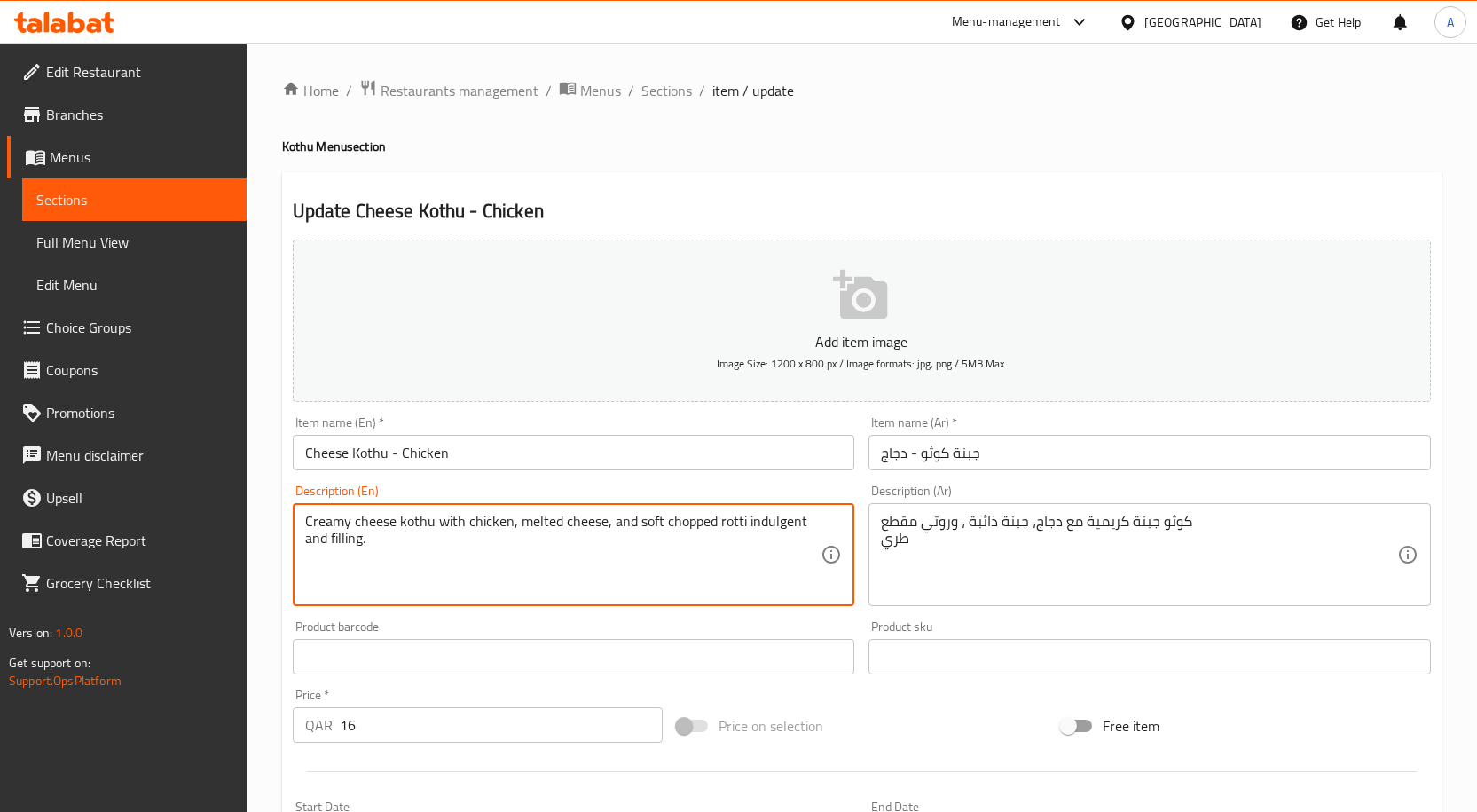
drag, startPoint x: 742, startPoint y: 527, endPoint x: 783, endPoint y: 542, distance: 43.7
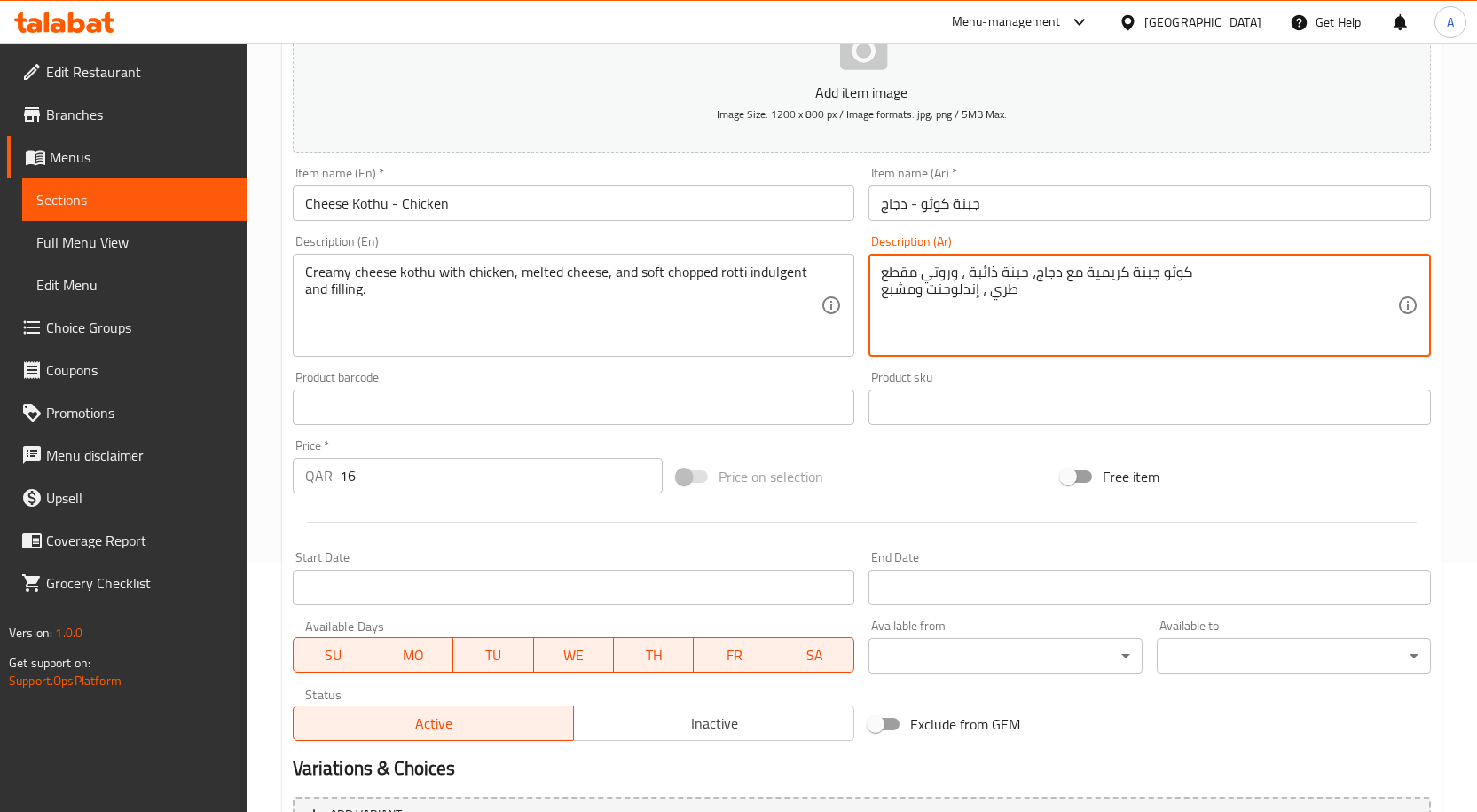
scroll to position [442, 0]
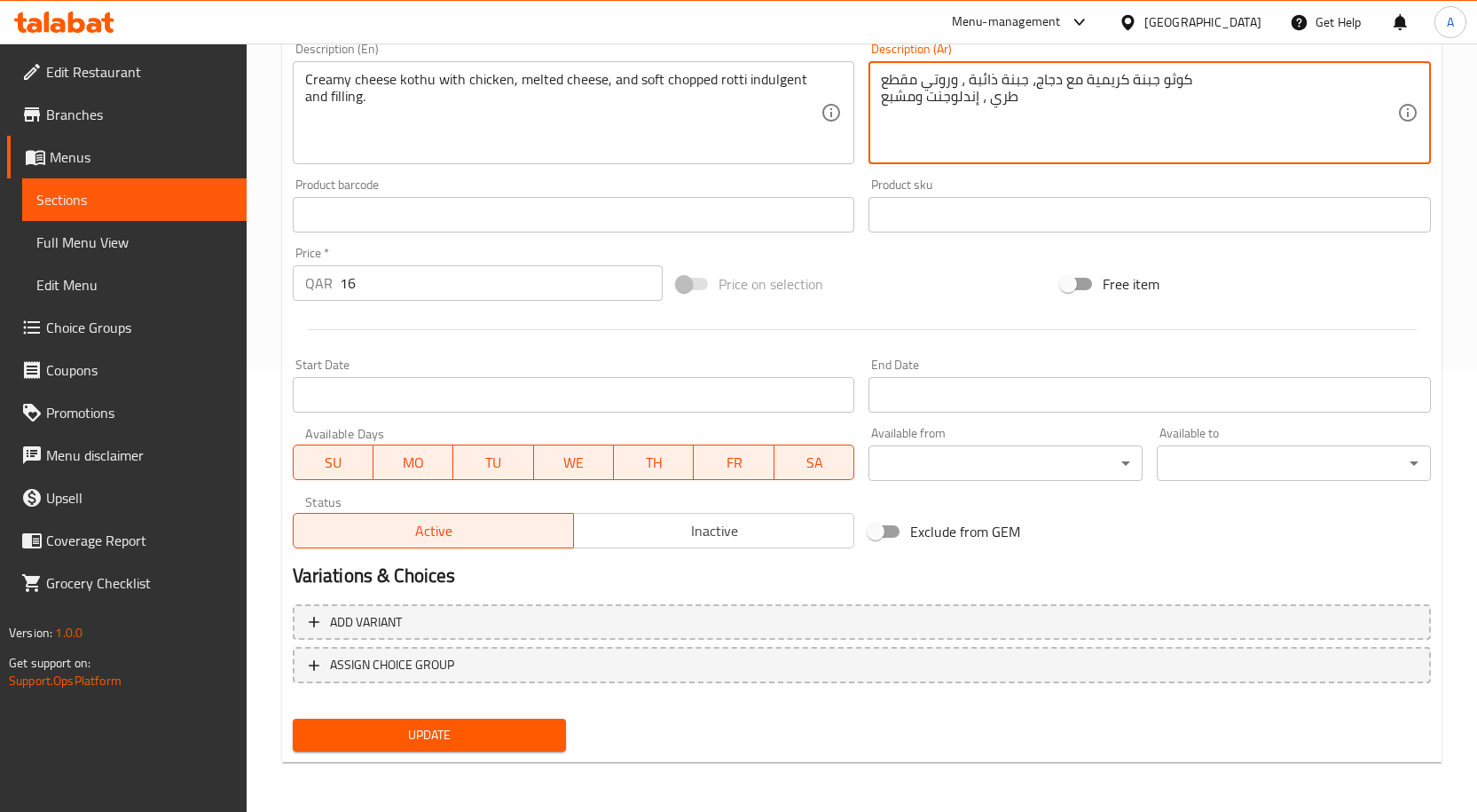
click at [460, 741] on span "Update" at bounding box center [430, 734] width 246 height 22
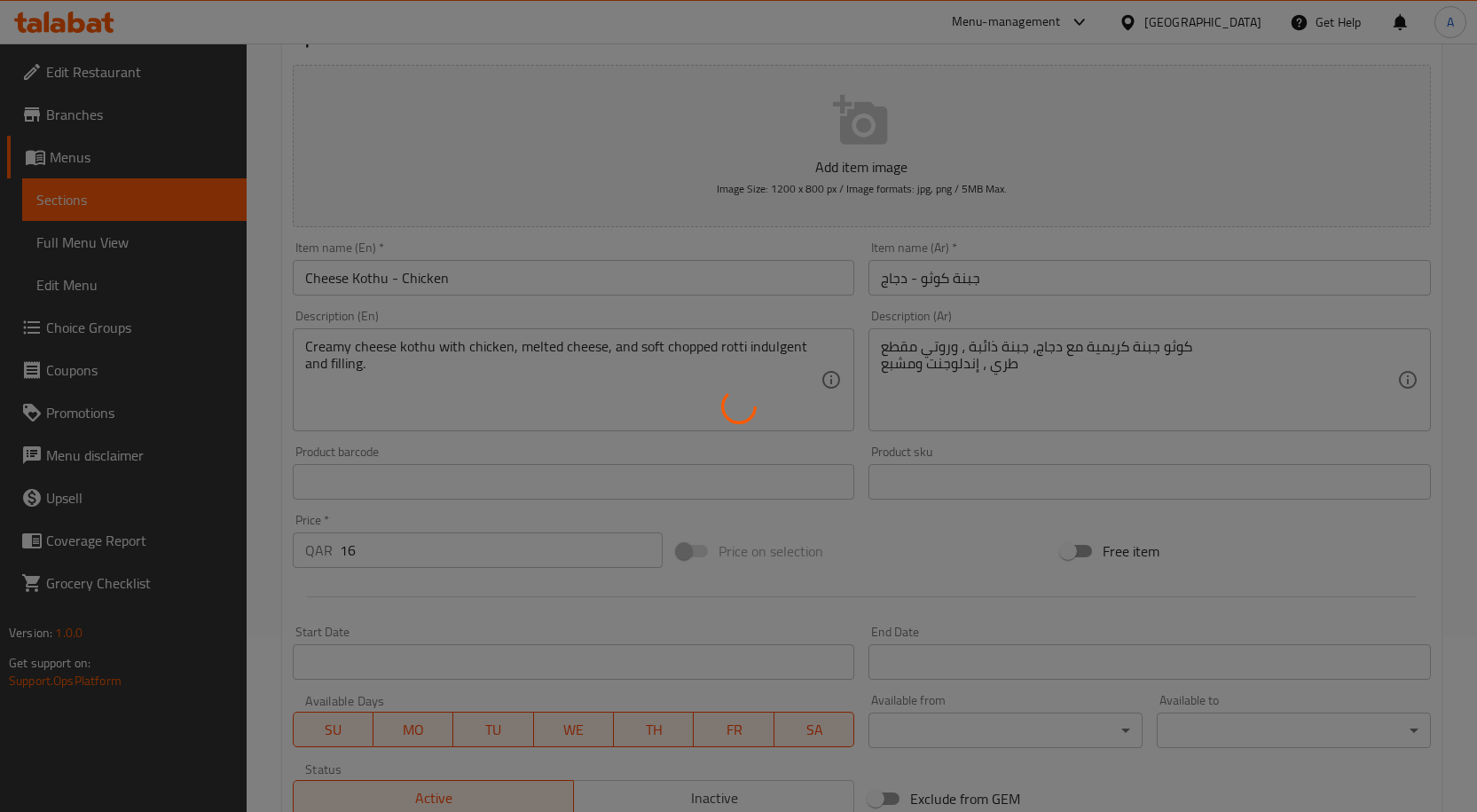
scroll to position [0, 0]
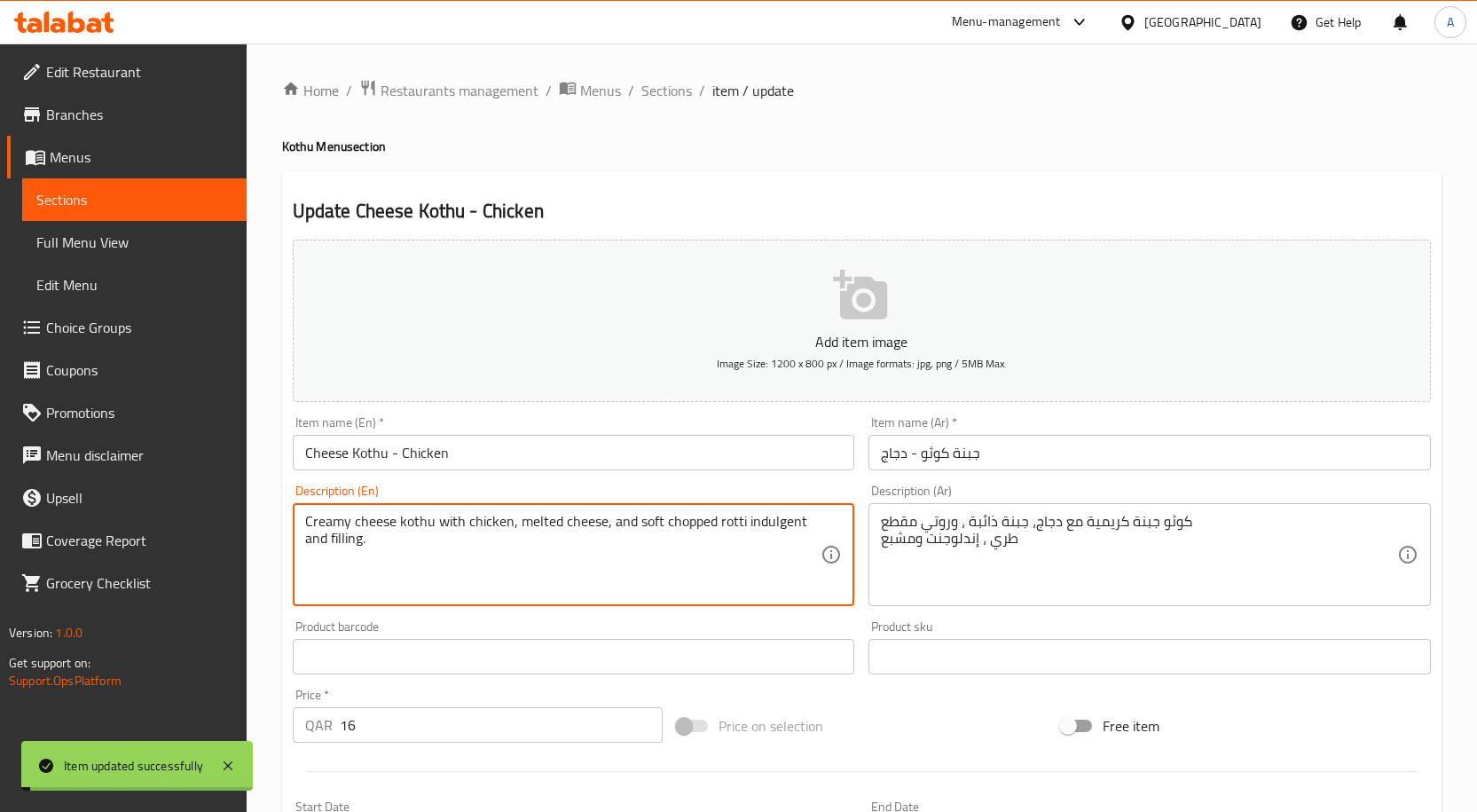
click at [645, 535] on textarea "Creamy cheese kothu with chicken, melted cheese, and soft chopped rotti indulge…" at bounding box center [562, 554] width 516 height 85
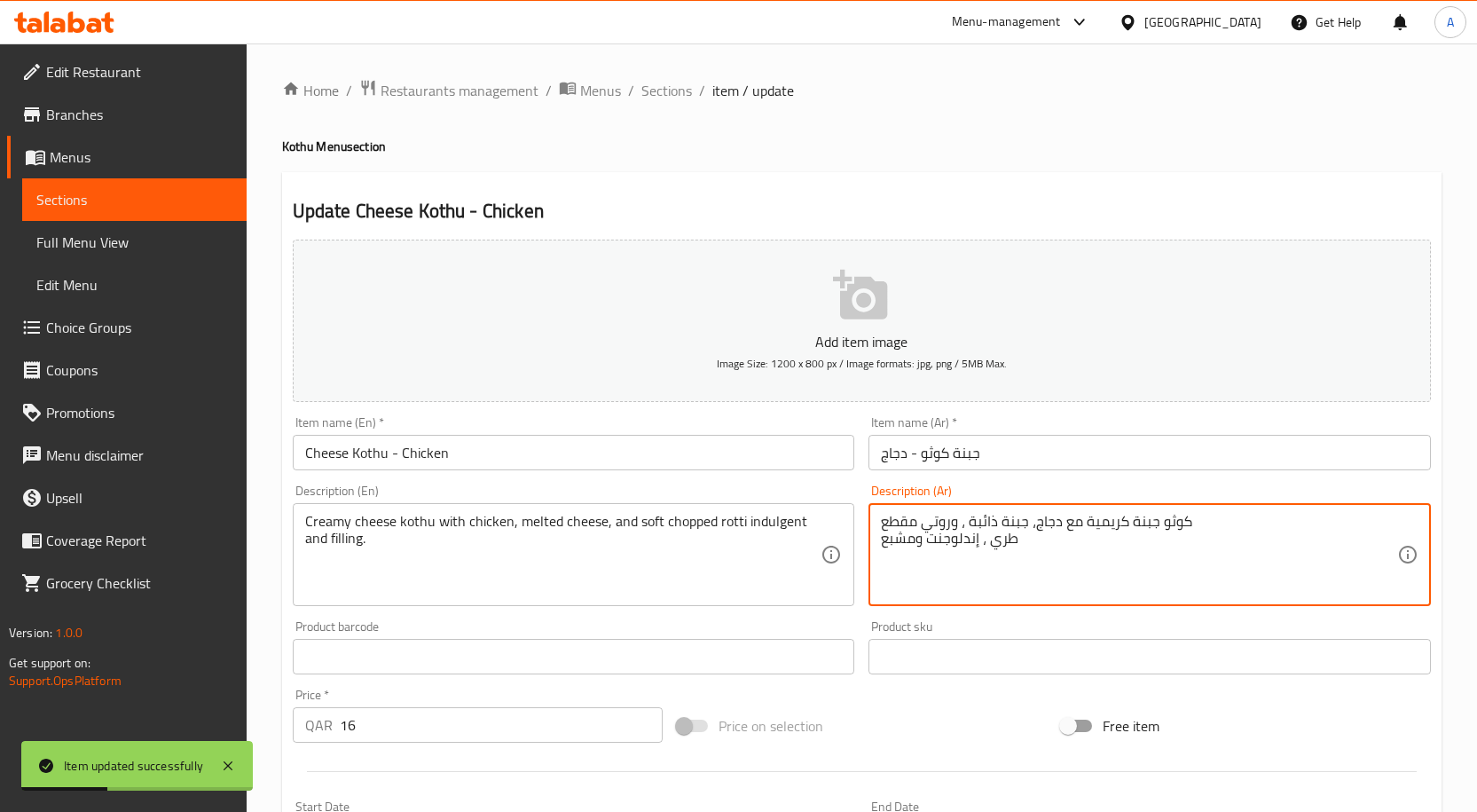
click at [962, 542] on textarea "كوثو جبنة كريمية مع دجاج، جبنة ذائبة ، وروتي مقطع طري ، إندلوجنت ومشبع" at bounding box center [1138, 554] width 516 height 85
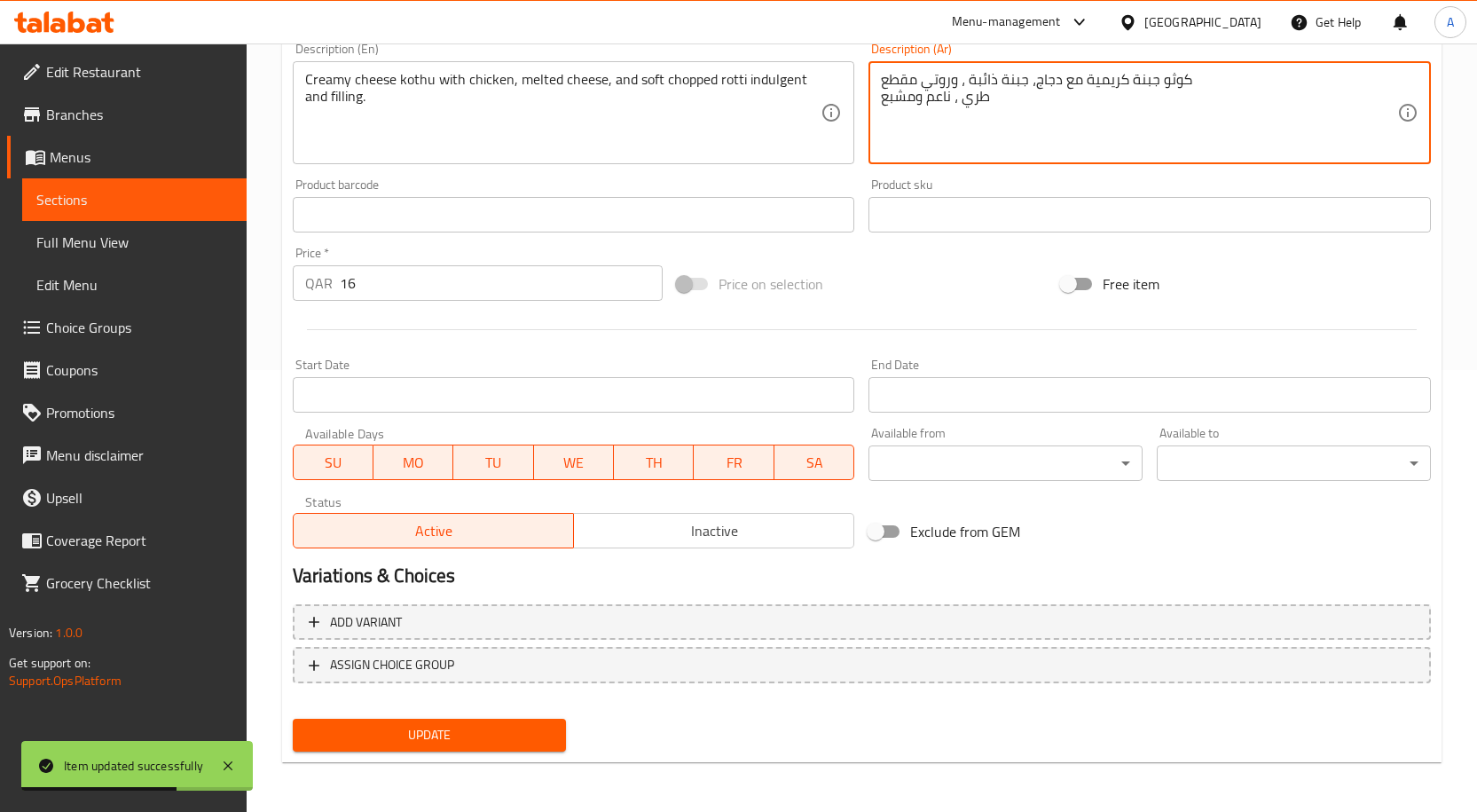
type textarea "كوثو جبنة كريمية مع دجاج، جبنة ذائبة ، وروتي مقطع طري ، ناعم ومشبع"
click at [544, 724] on span "Update" at bounding box center [430, 734] width 246 height 22
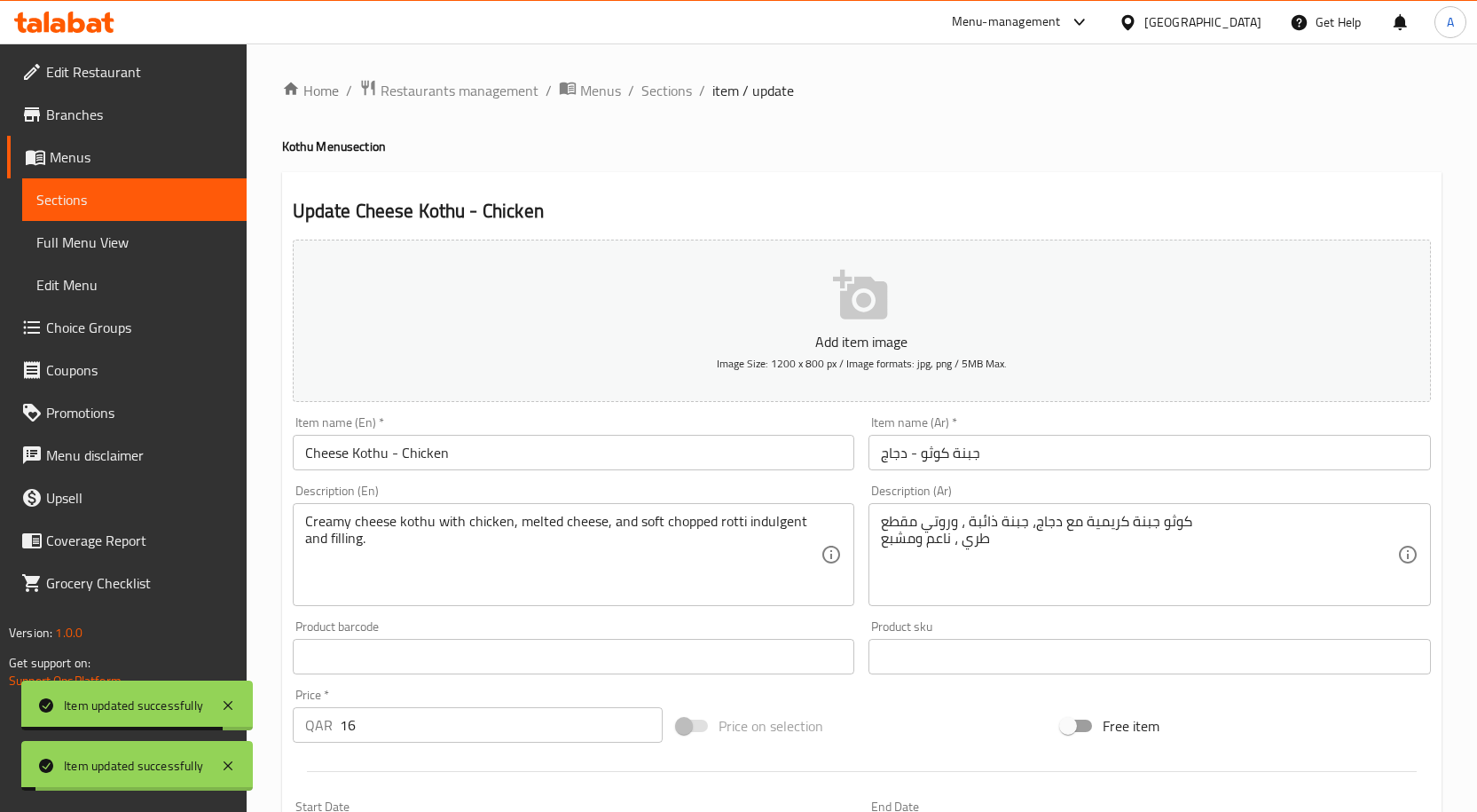
click at [462, 464] on input "Cheese Kothu - Chicken" at bounding box center [573, 453] width 562 height 36
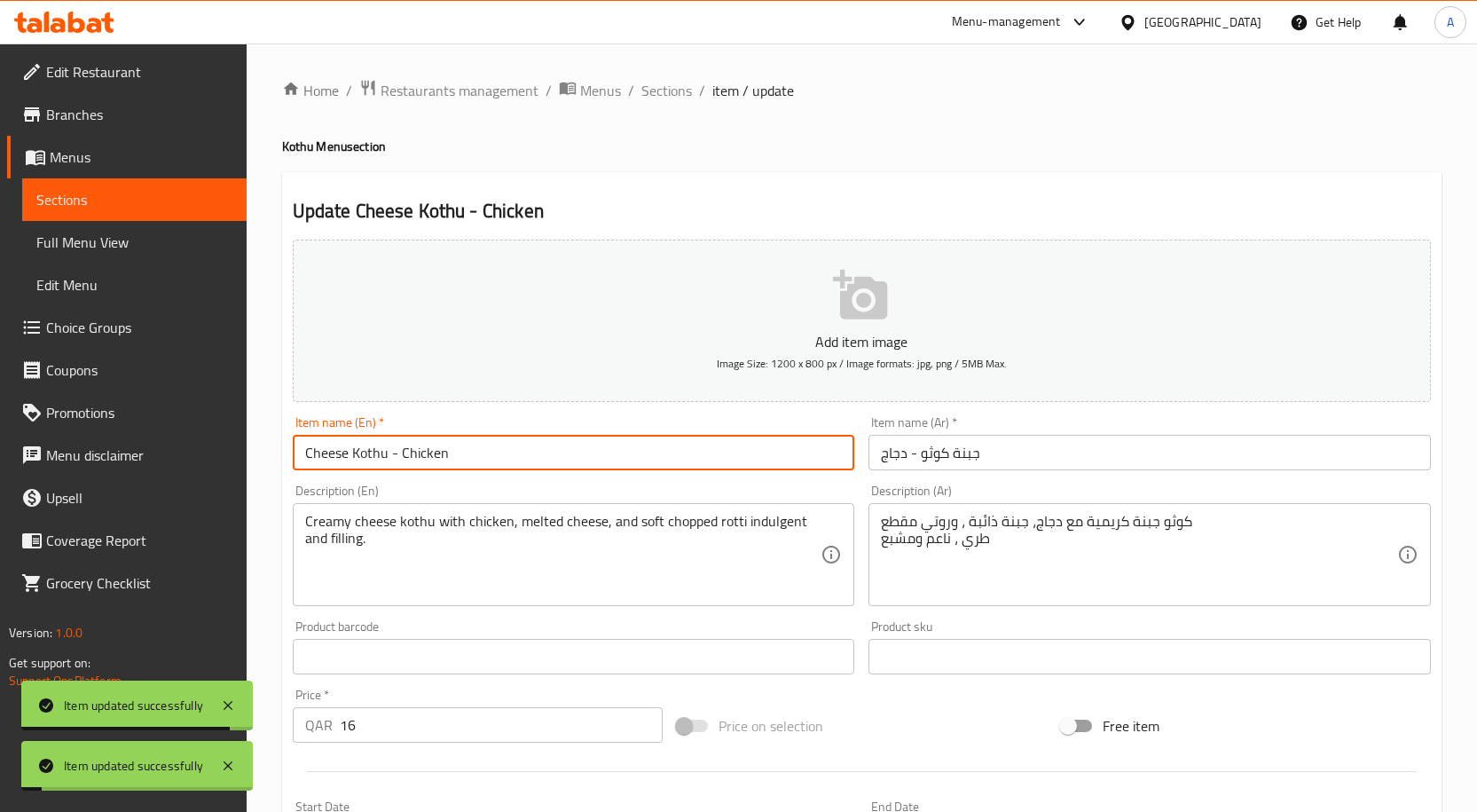
click at [462, 464] on input "Cheese Kothu - Chicken" at bounding box center [573, 453] width 562 height 36
click at [669, 90] on span "Sections" at bounding box center [666, 91] width 51 height 21
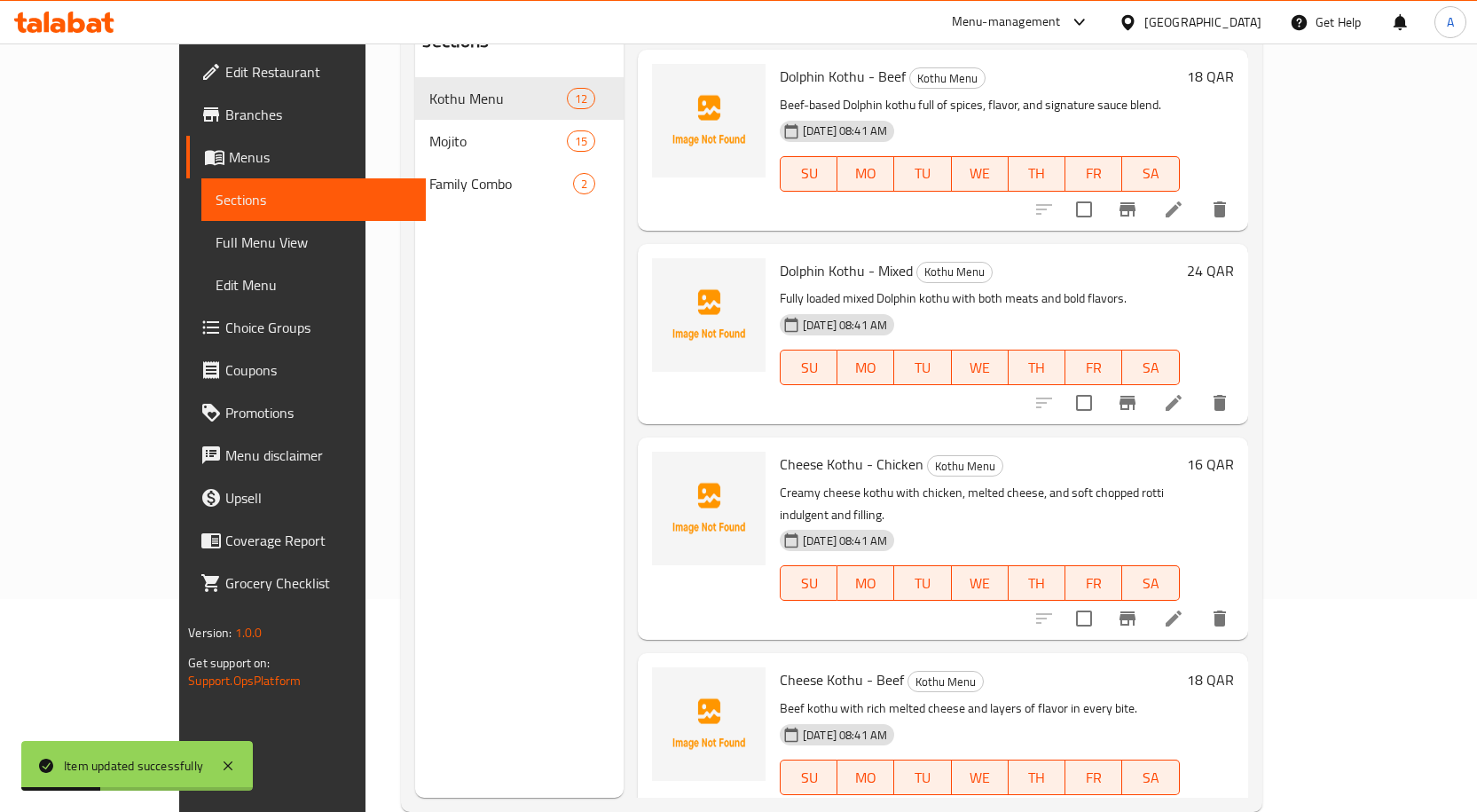
scroll to position [249, 0]
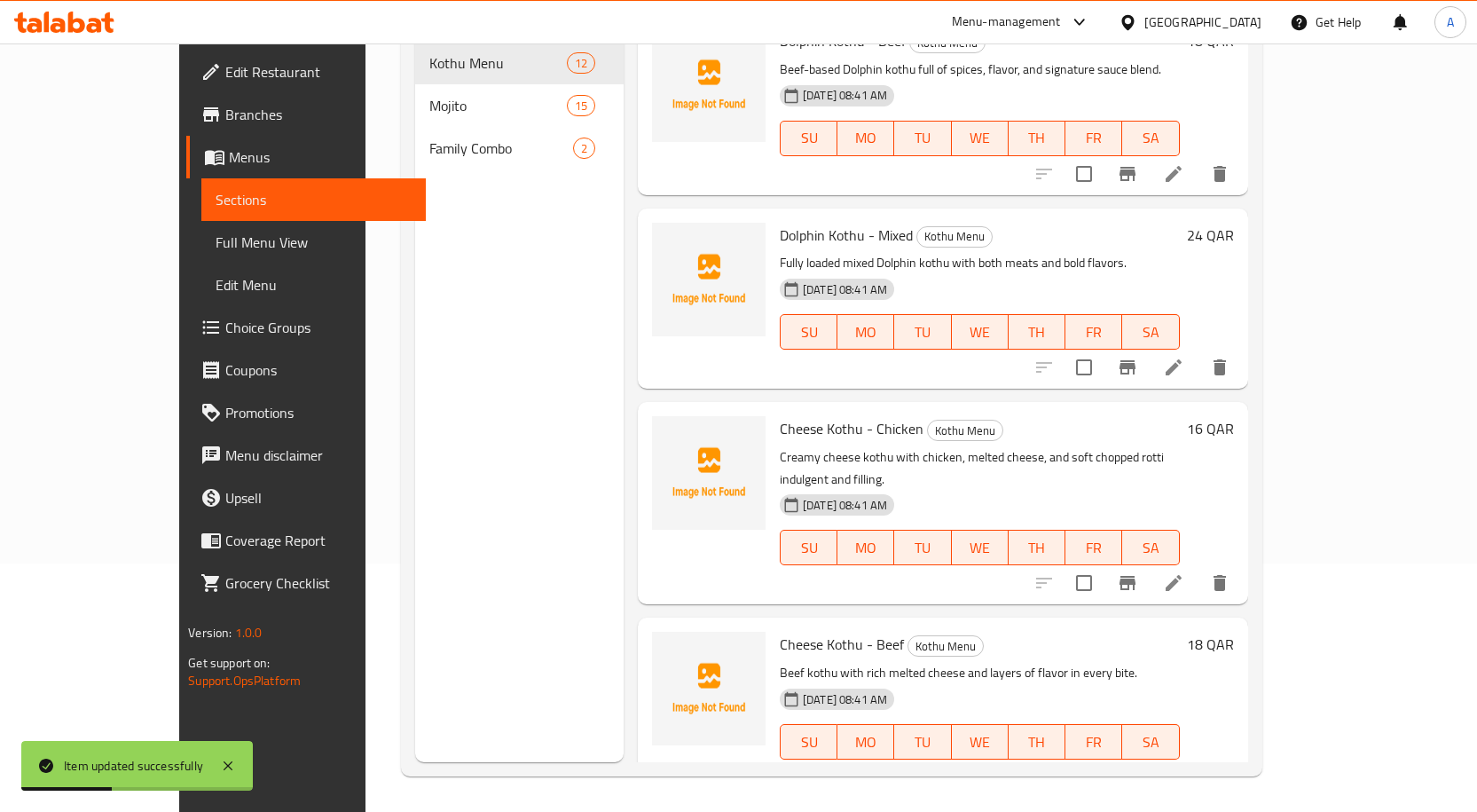
click at [821, 631] on span "Cheese Kothu - Beef" at bounding box center [841, 644] width 124 height 27
copy h6 "Cheese Kothu - Beef"
click at [1185, 767] on icon at bounding box center [1174, 777] width 21 height 21
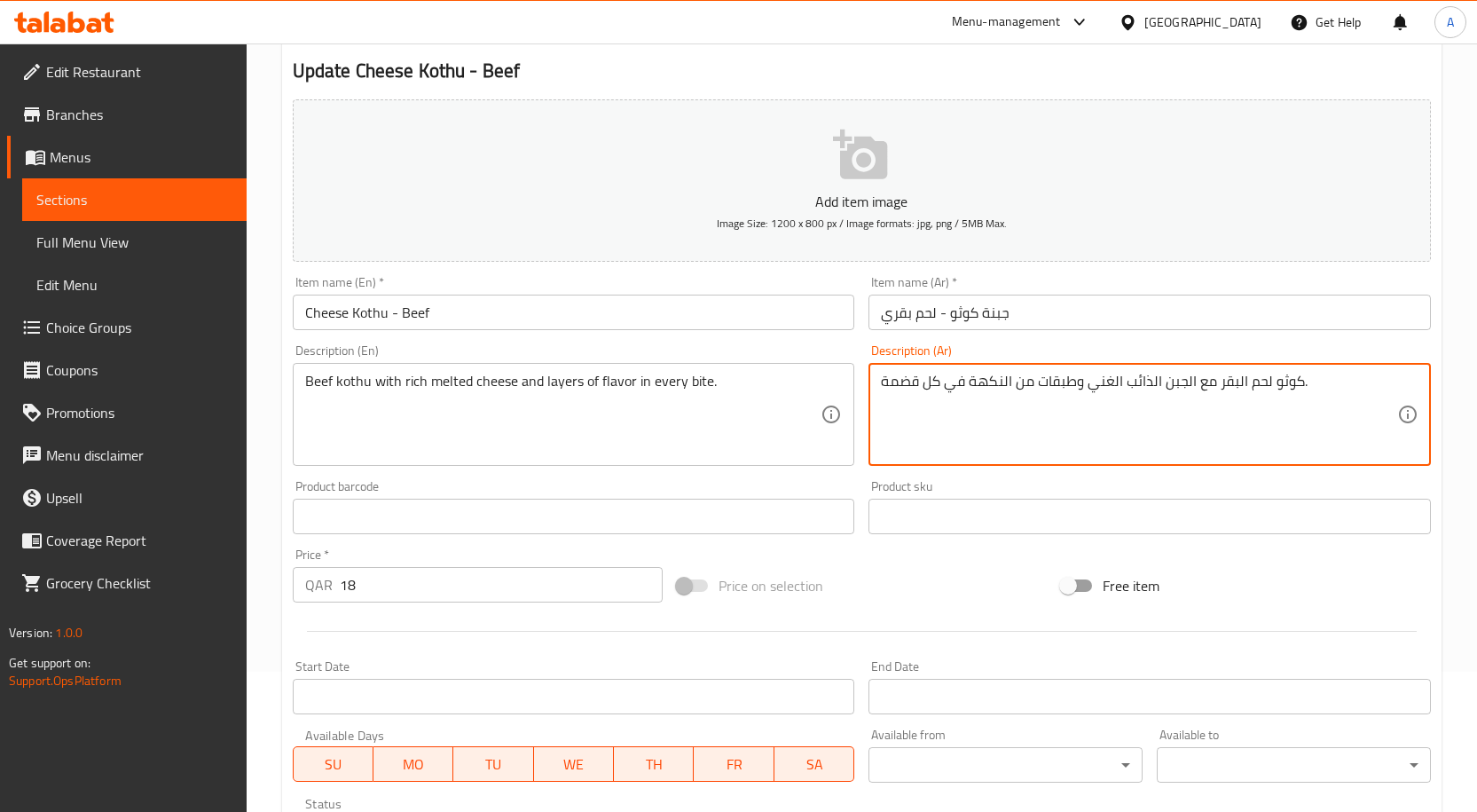
scroll to position [442, 0]
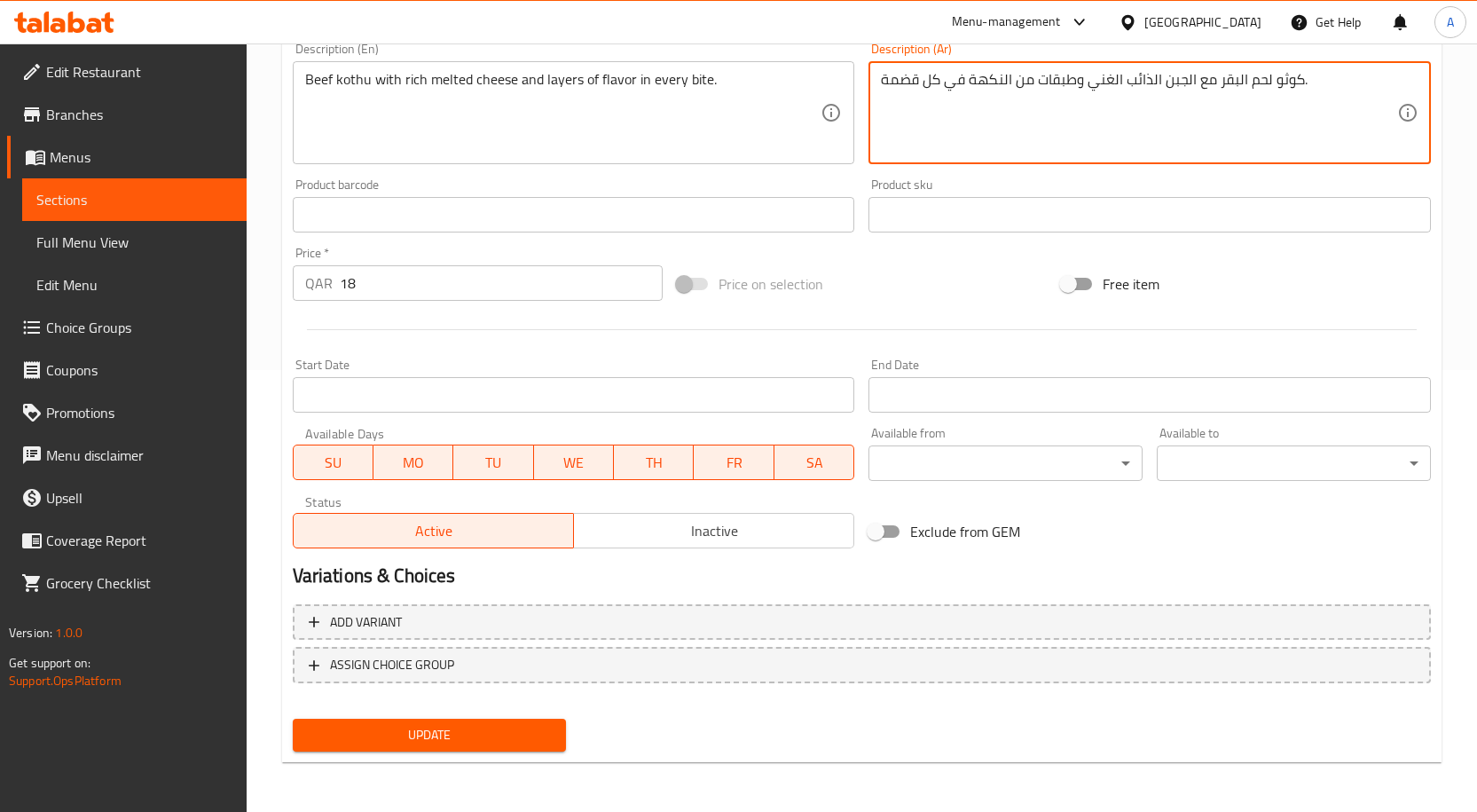
type textarea "كوثو لحم البقر مع الجبن الذائب الغني وطبقات من النكهة في كل قضمة."
click at [521, 747] on button "Update" at bounding box center [430, 734] width 275 height 33
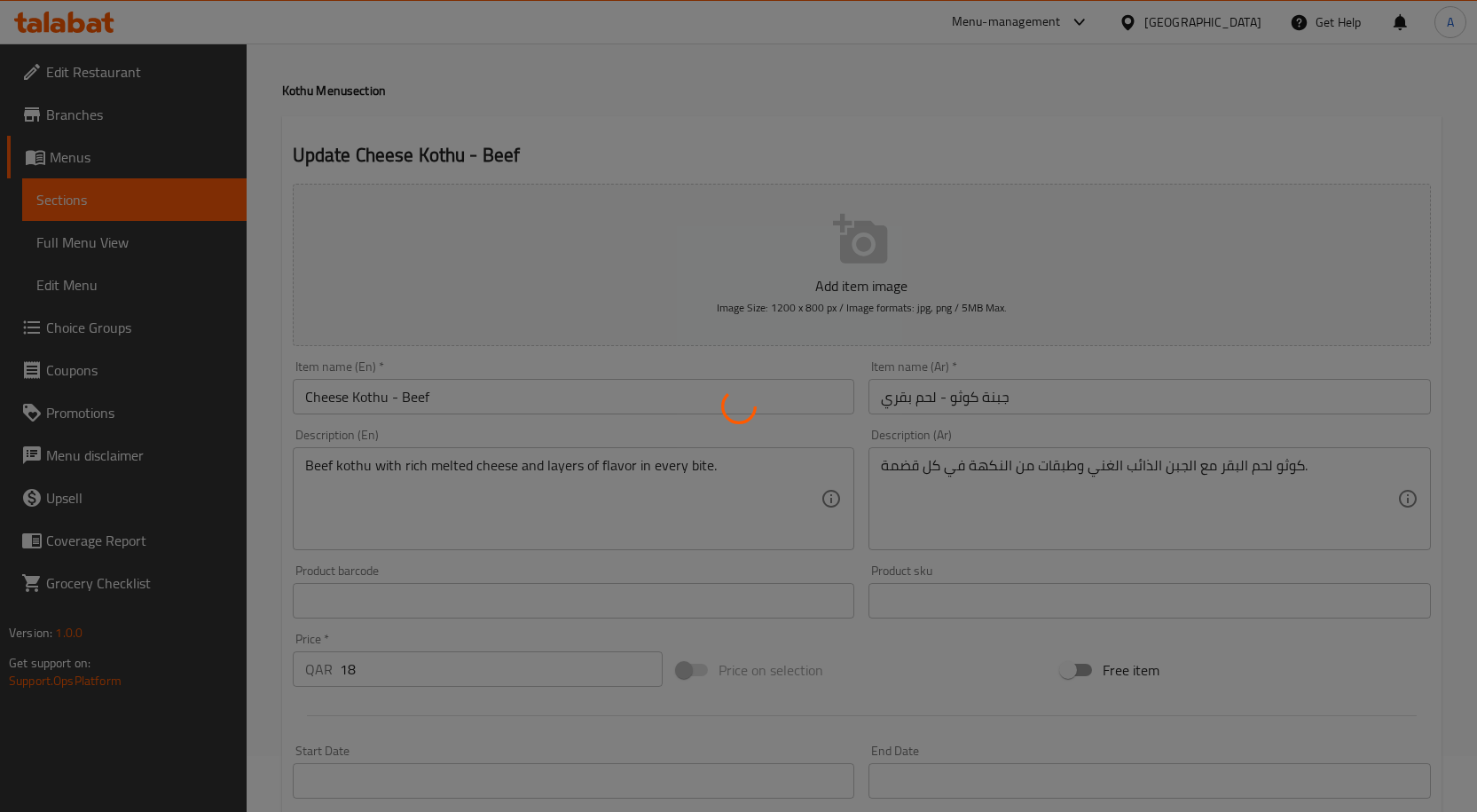
scroll to position [0, 0]
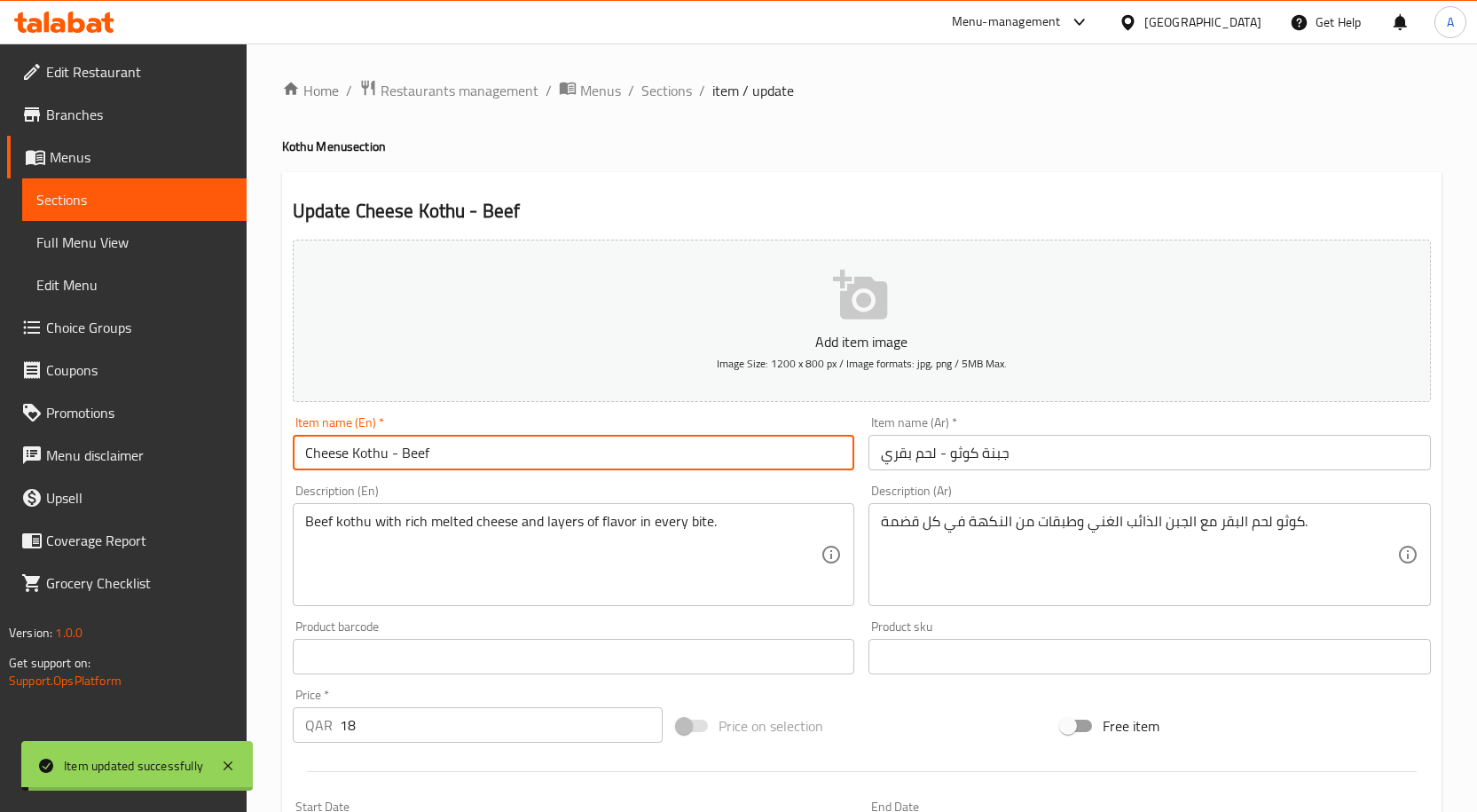
click at [505, 457] on input "Cheese Kothu - Beef" at bounding box center [573, 453] width 562 height 36
click at [680, 101] on span "Sections" at bounding box center [666, 91] width 51 height 21
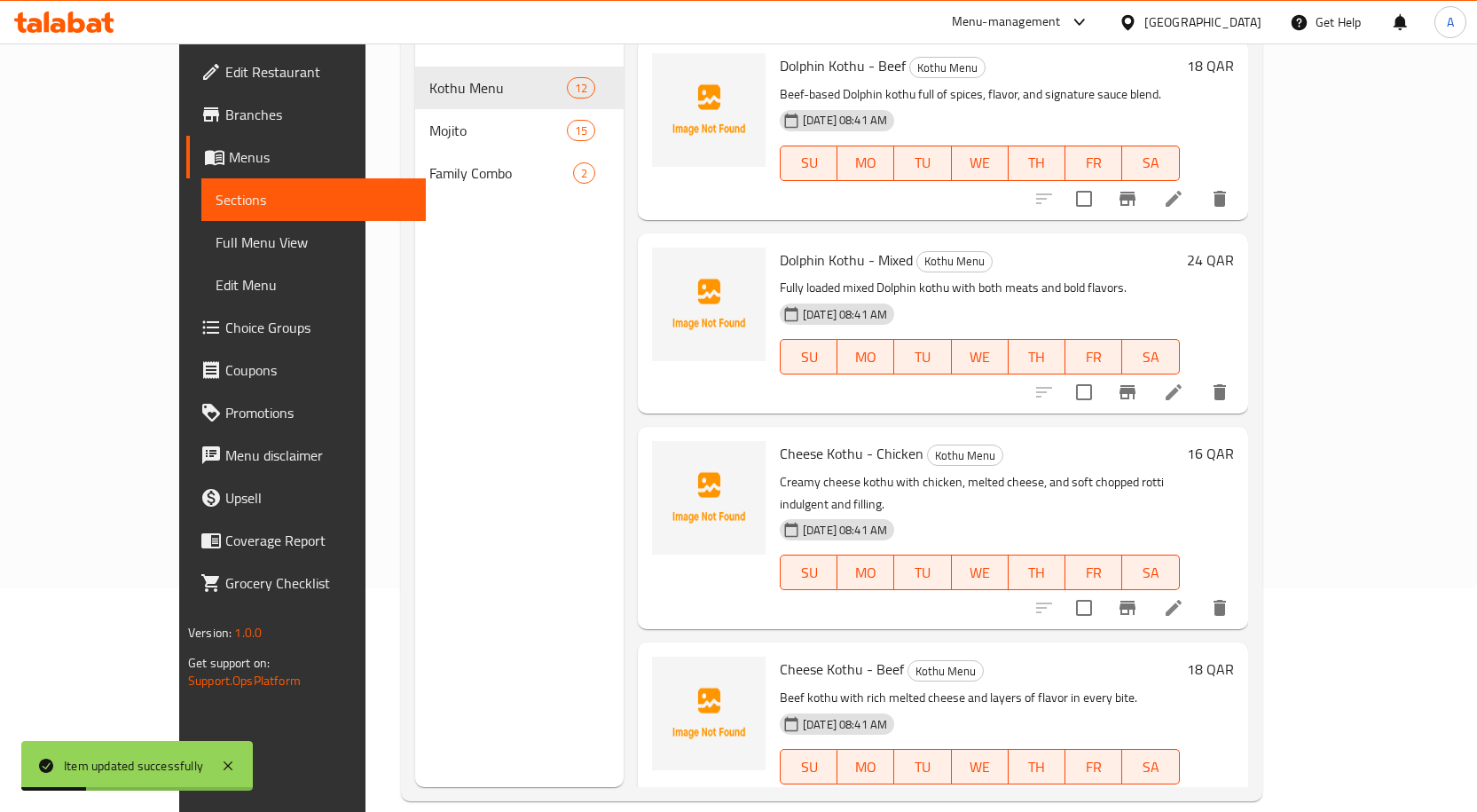
scroll to position [249, 0]
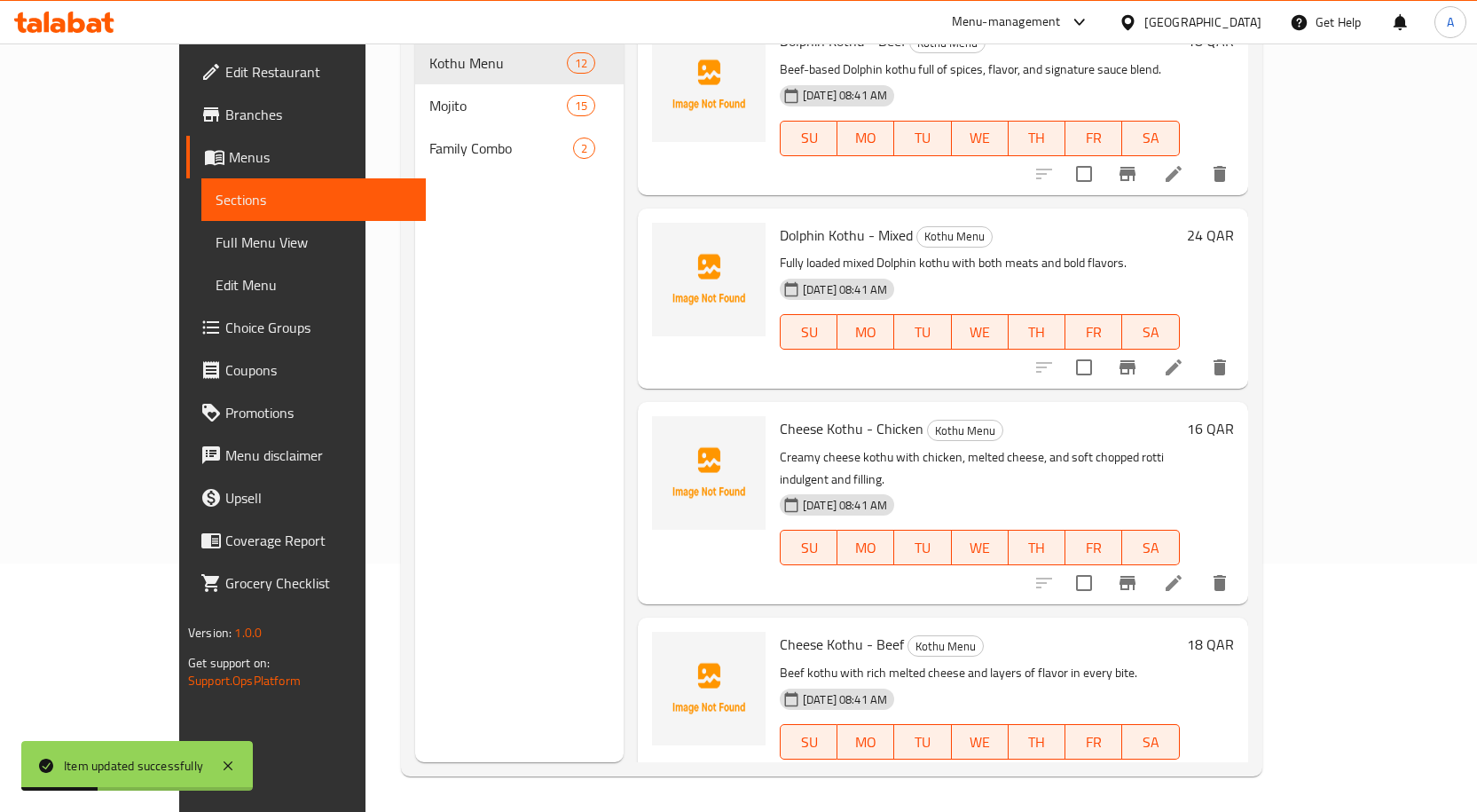
copy h6 "Cheese Kothu - Mixed"
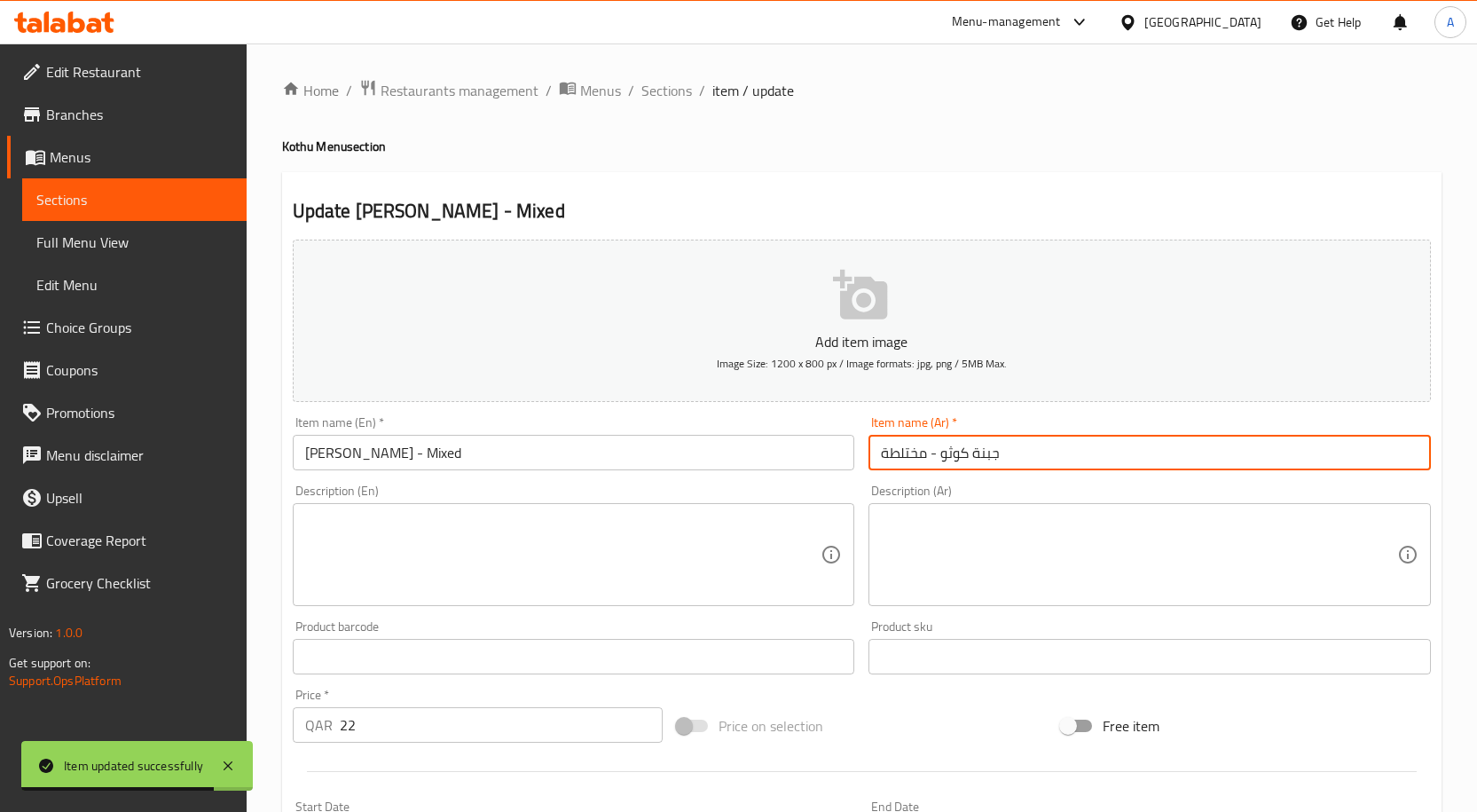
click at [915, 457] on input "جبنة كوثو - مختلطة" at bounding box center [1149, 453] width 562 height 36
type input "جبنة كوثو - مشكل"
click at [516, 554] on textarea at bounding box center [562, 554] width 516 height 85
paste textarea "Mixed cheese kothu — a creamy, meaty fusion of chicken, beef, and cheese."
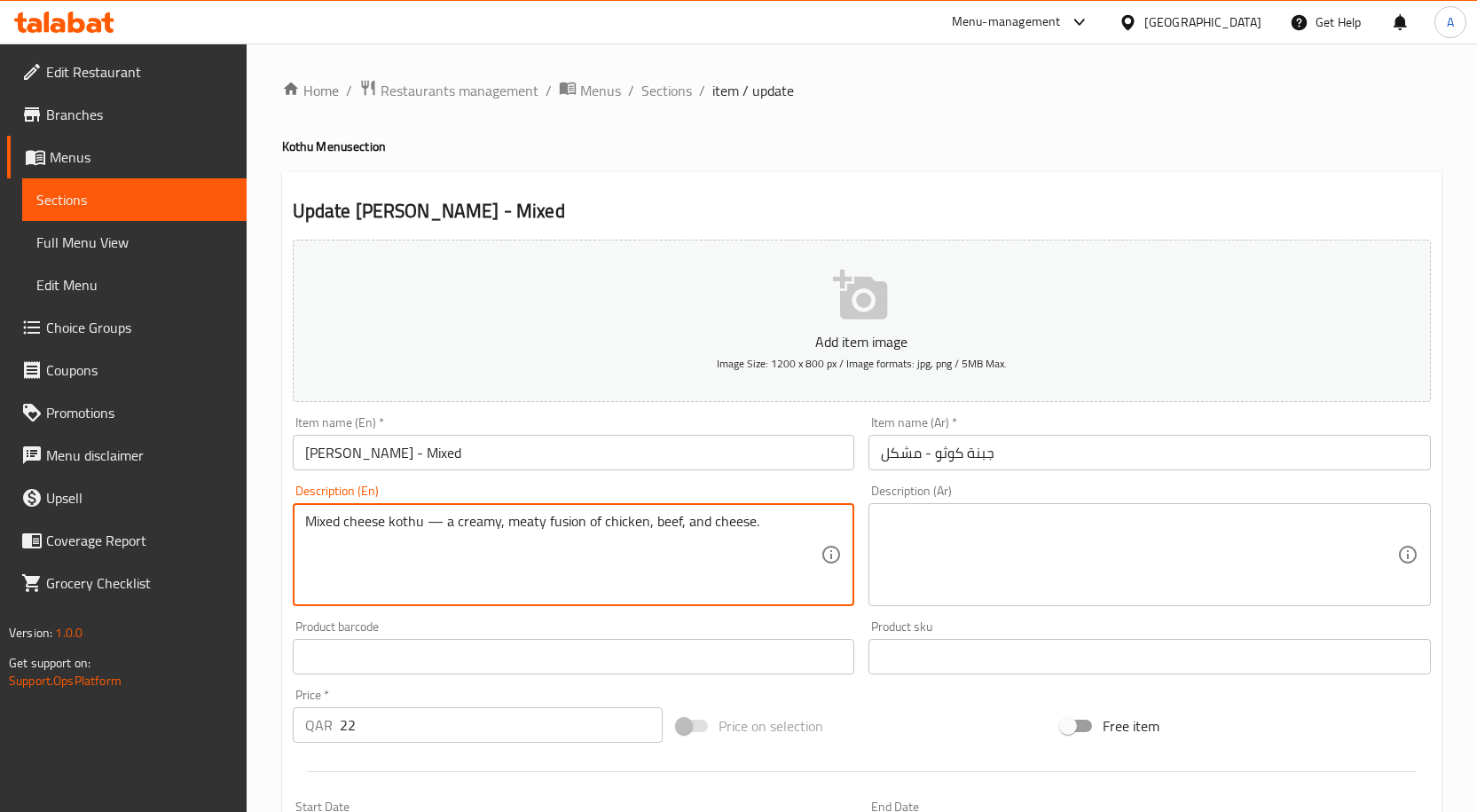
click at [447, 523] on textarea "Mixed cheese kothu — a creamy, meaty fusion of chicken, beef, and cheese." at bounding box center [562, 554] width 516 height 85
type textarea "Mixed cheese kothu, a creamy, meaty fusion of chicken, beef, and cheese."
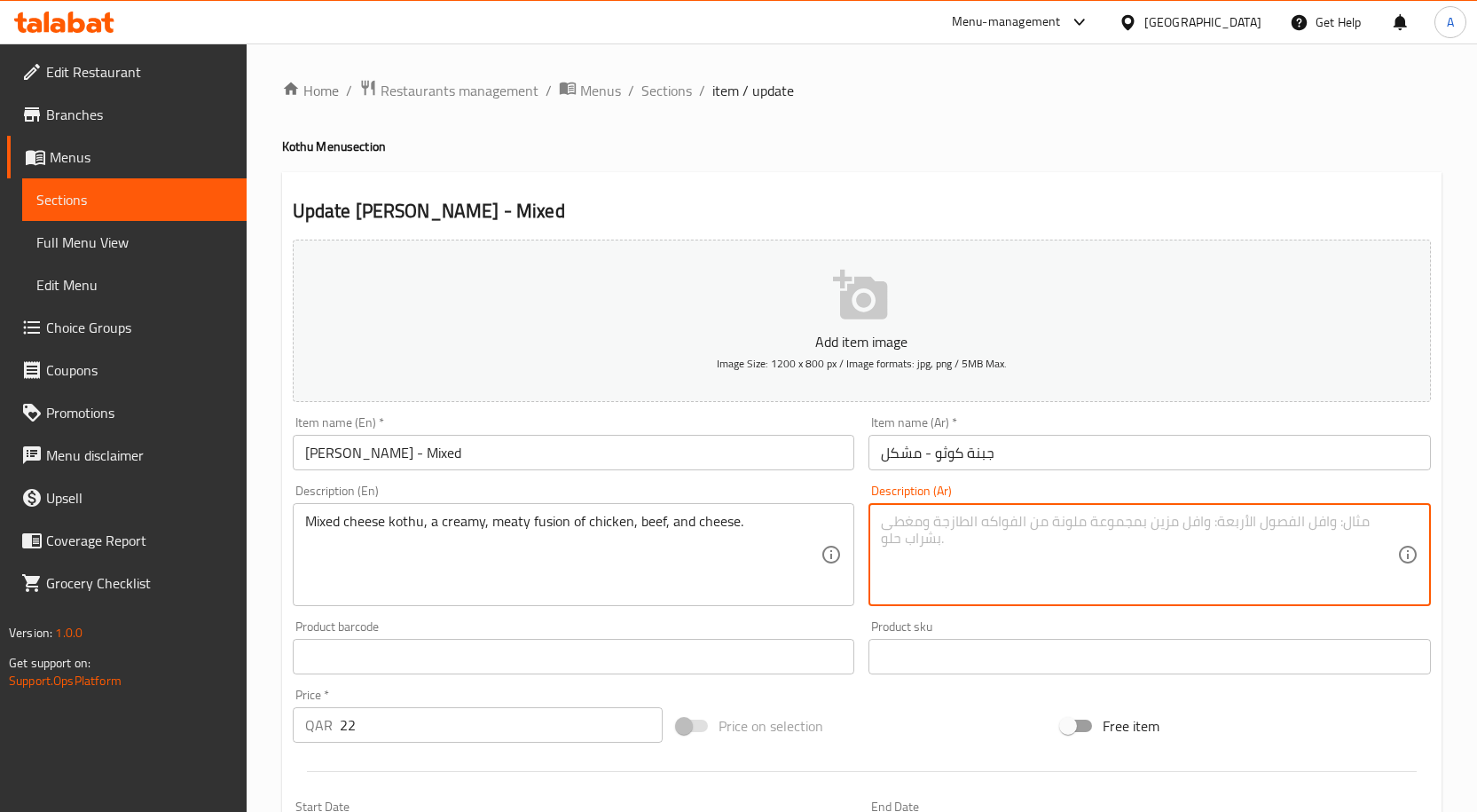
click at [1008, 567] on textarea at bounding box center [1138, 554] width 516 height 85
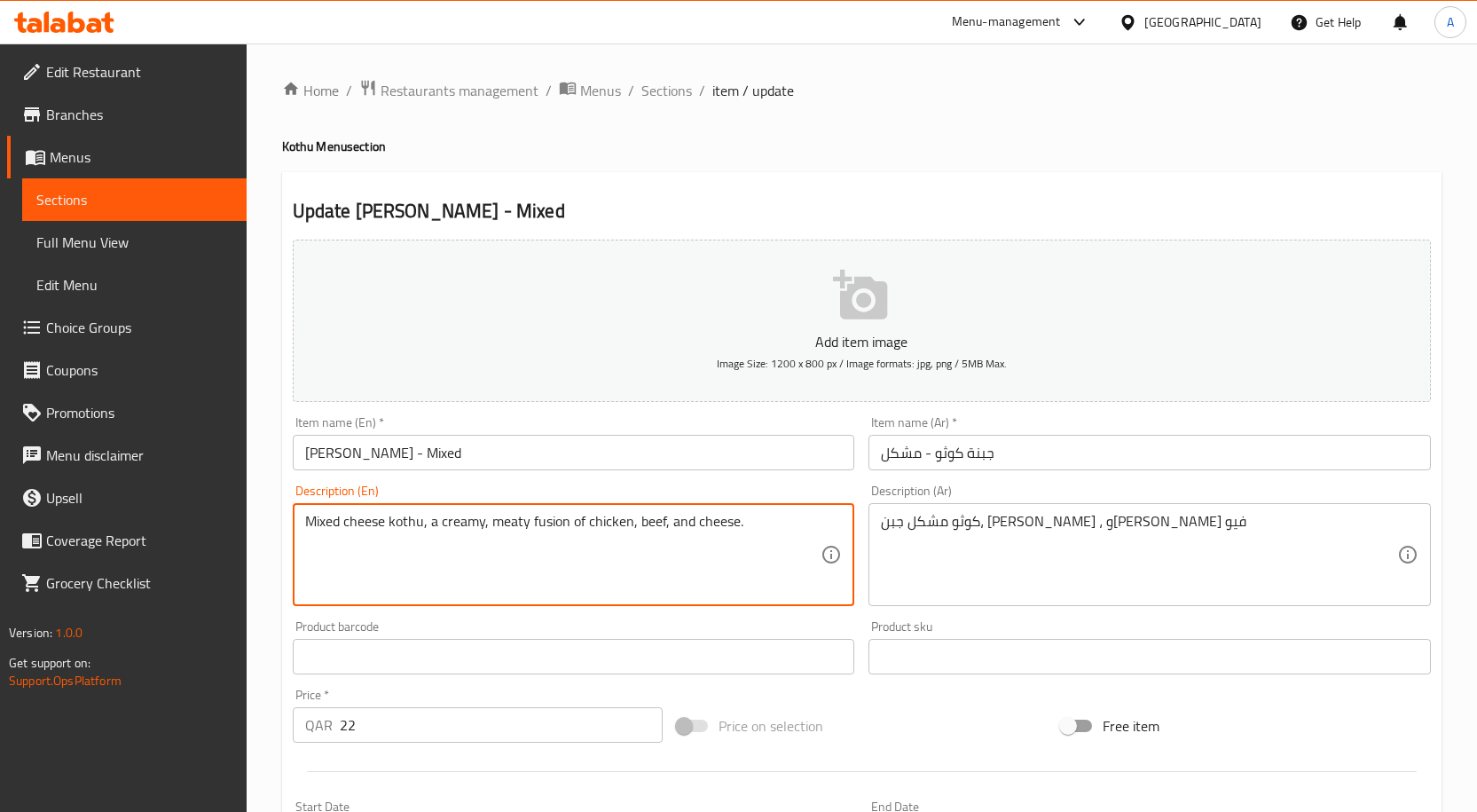
click at [719, 542] on textarea "Mixed cheese kothu, a creamy, meaty fusion of chicken, beef, and cheese." at bounding box center [562, 554] width 516 height 85
click at [948, 524] on textarea "كوثو مشكل جبن، كريمي ، وميتي فيو" at bounding box center [1138, 554] width 516 height 85
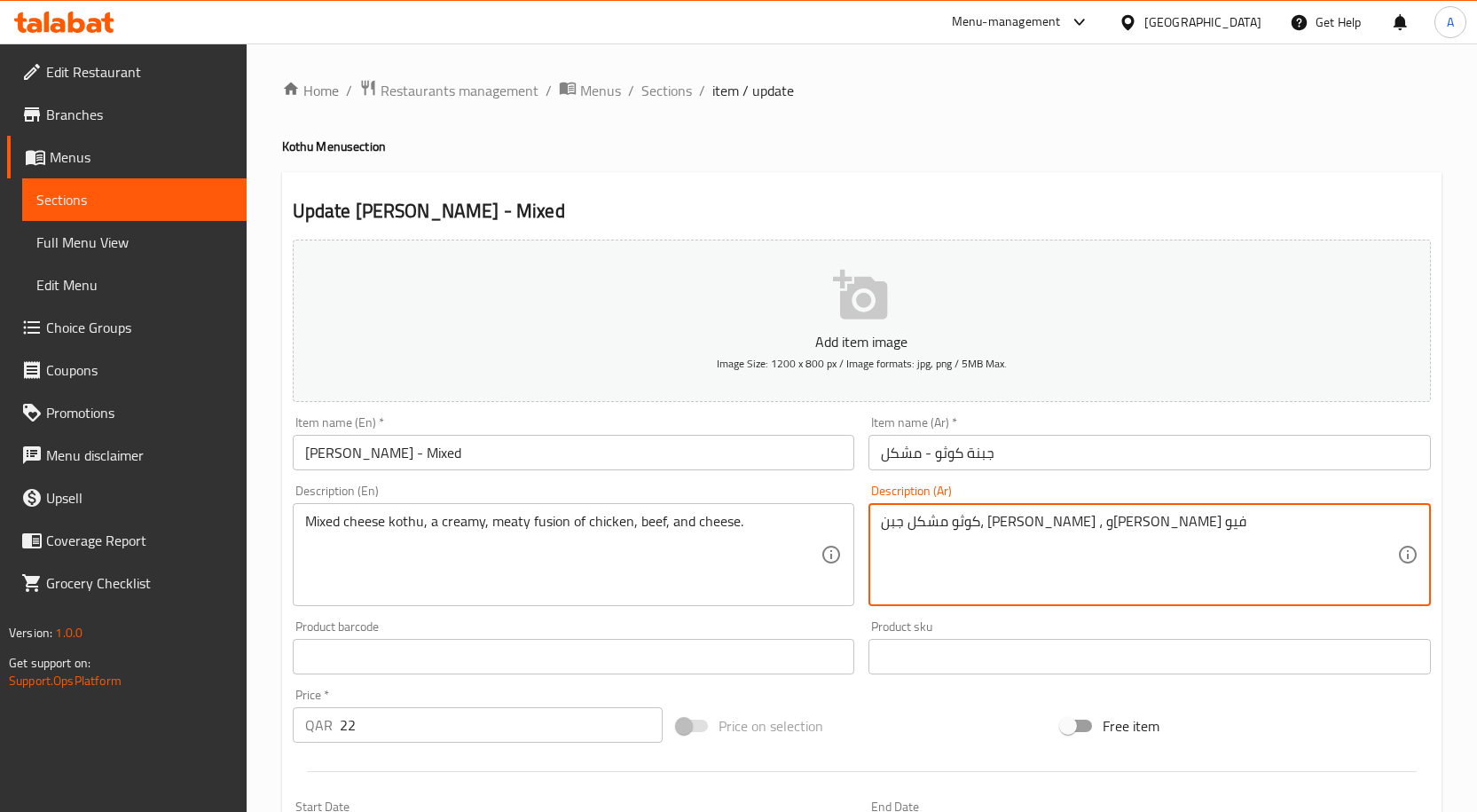
click at [948, 524] on textarea "كوثو مشكل جبن، كريمي ، وميتي فيو" at bounding box center [1138, 554] width 516 height 85
click at [973, 536] on textarea "كوثو مشكل جبن، كريمي ، وميتي فيو" at bounding box center [1138, 554] width 516 height 85
drag, startPoint x: 993, startPoint y: 523, endPoint x: 853, endPoint y: 513, distance: 140.4
click at [853, 513] on div "Add item image Image Size: 1200 x 800 px / Image formats: jpg, png / 5MB Max. I…" at bounding box center [861, 615] width 1153 height 765
paste textarea "مزيج كريمي ولذيذ من الدجاج ولحم البقر والجبن"
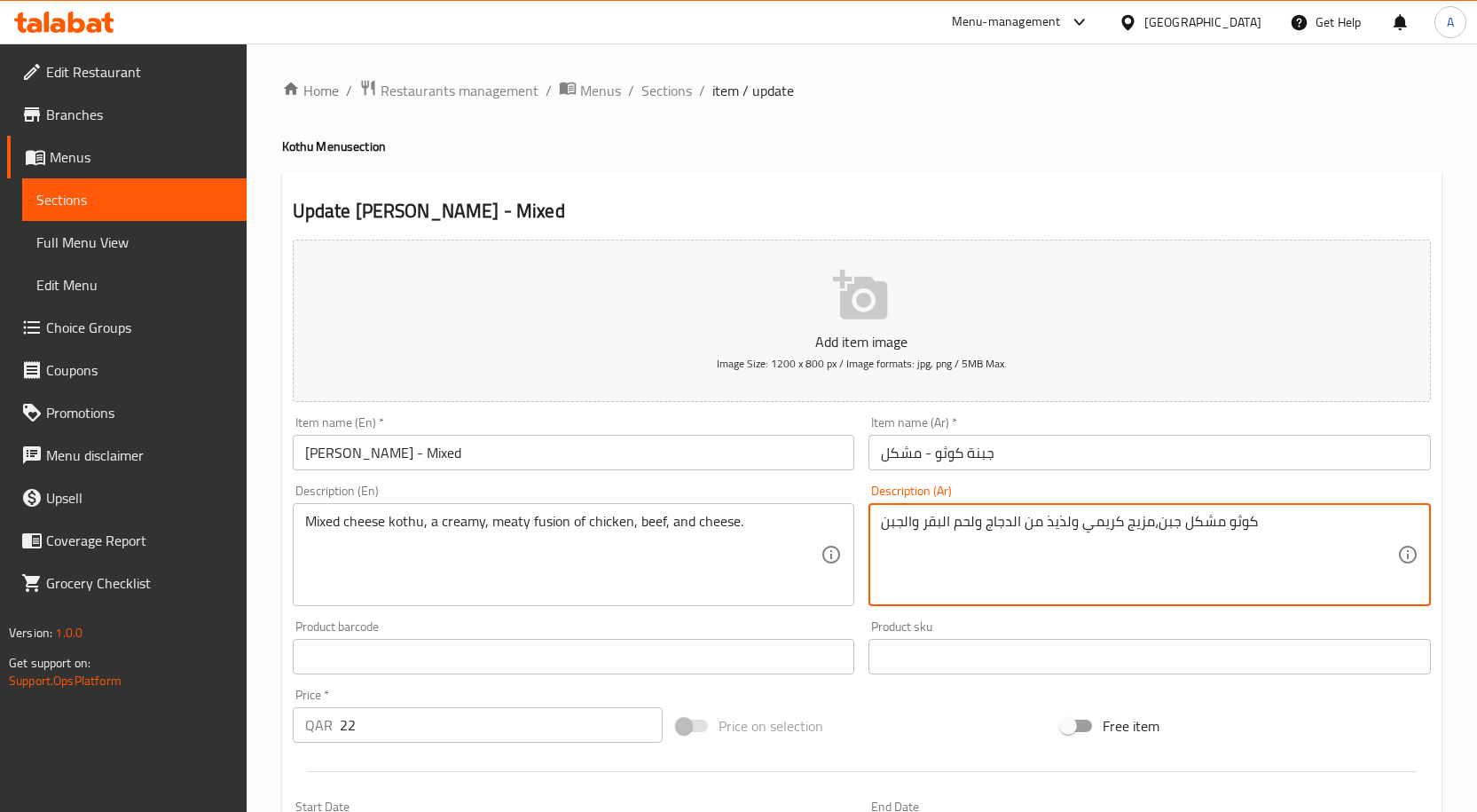
drag, startPoint x: 1067, startPoint y: 524, endPoint x: 1046, endPoint y: 529, distance: 21.6
click at [1046, 529] on textarea "كوثو مشكل جبن،مزيج كريمي ولذيذ من الدجاج ولحم البقر والجبن" at bounding box center [1138, 554] width 516 height 85
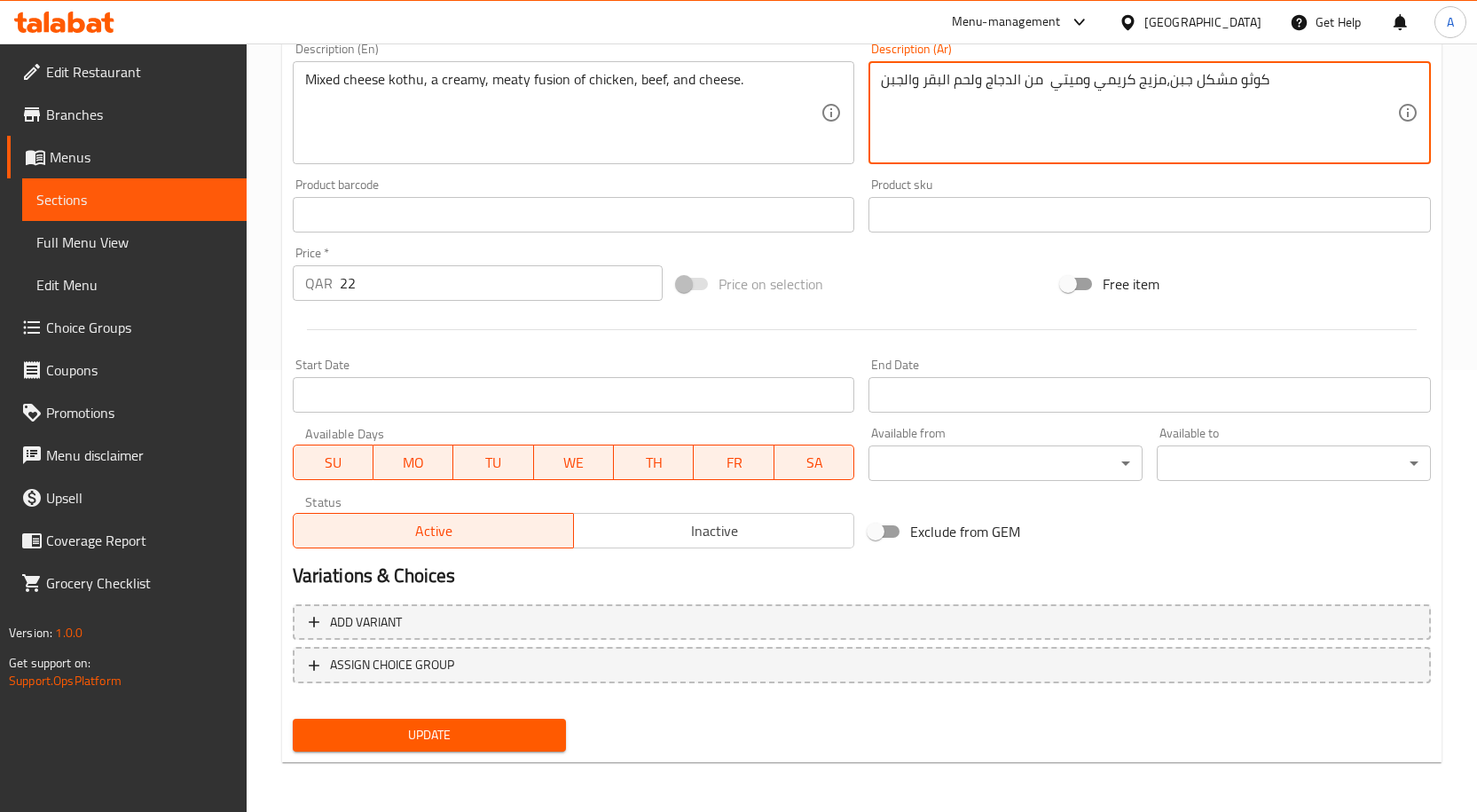
type textarea "كوثو مشكل جبن،مزيج كريمي وميتي من الدجاج ولحم البقر والجبن"
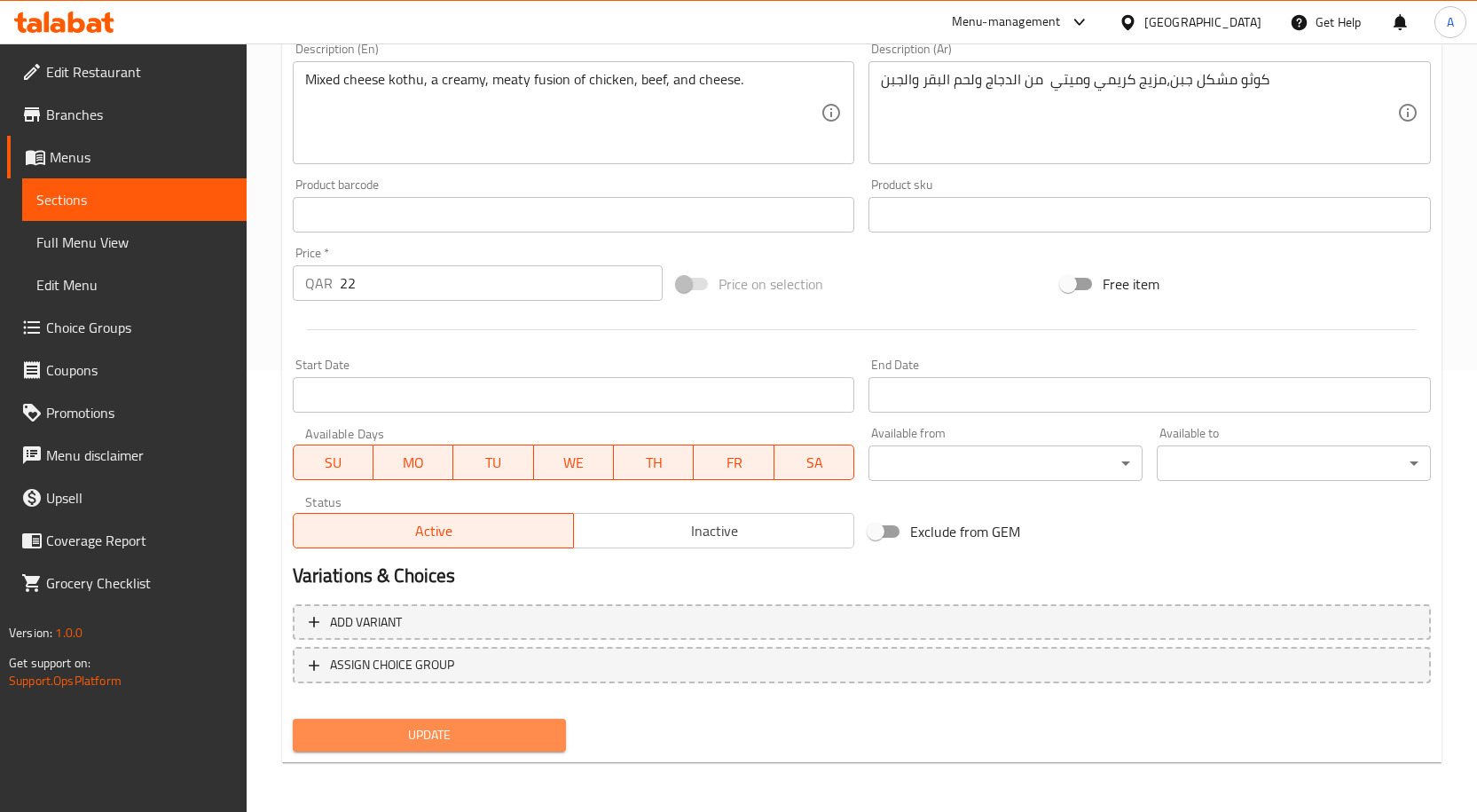
click at [539, 735] on span "Update" at bounding box center [430, 734] width 246 height 22
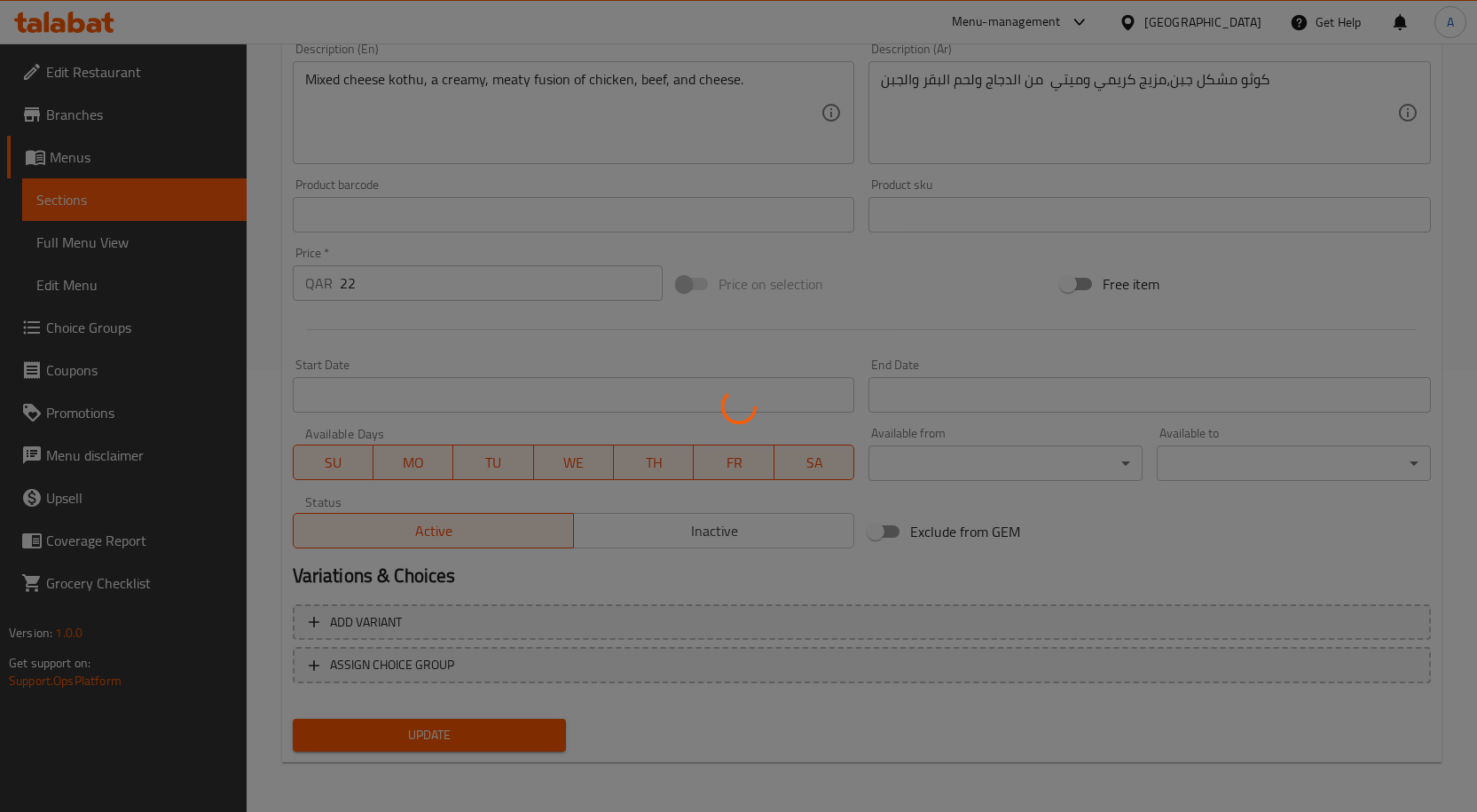
scroll to position [87, 0]
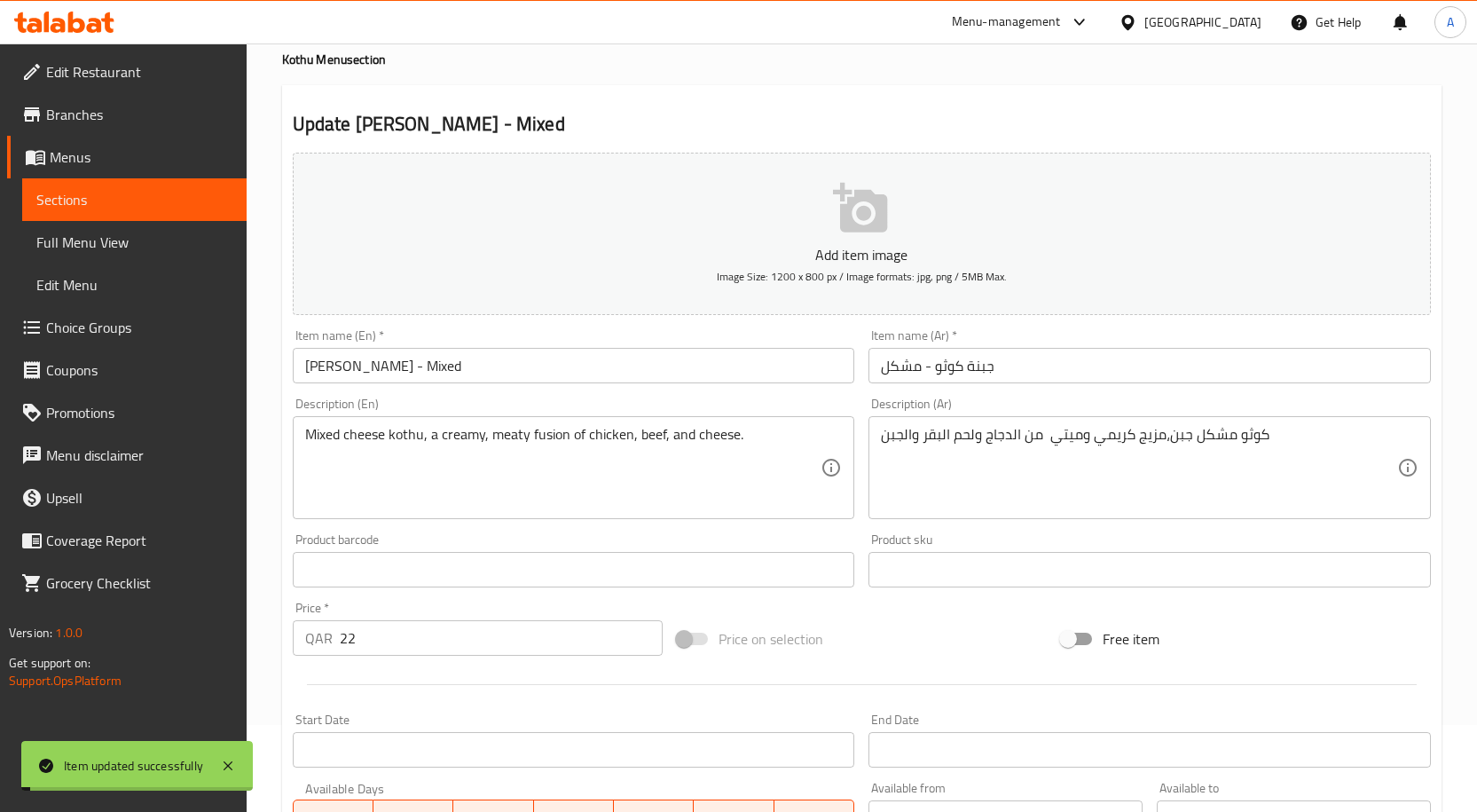
click at [493, 368] on input "Cheese Kothu - Mixed" at bounding box center [573, 365] width 562 height 36
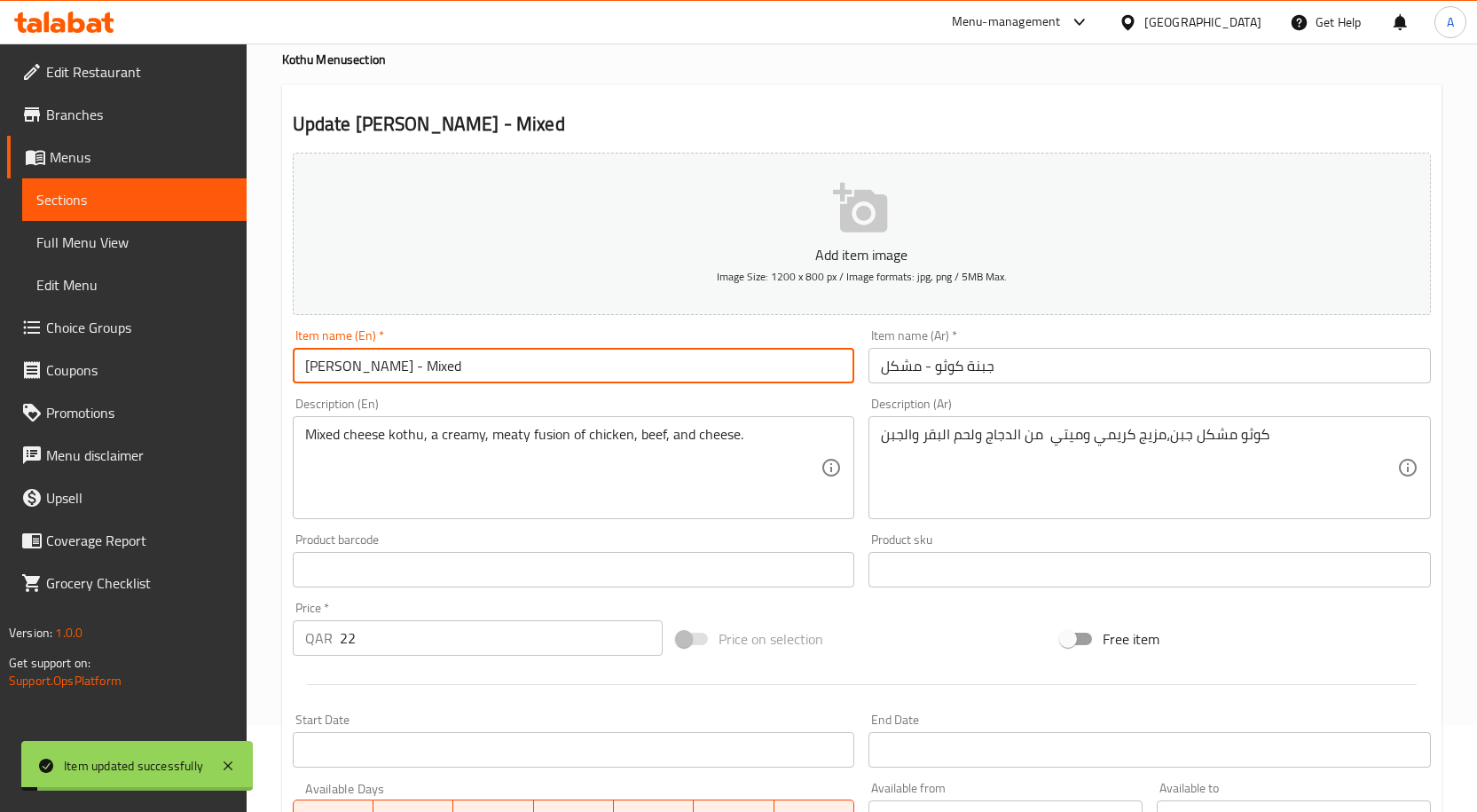
click at [493, 368] on input "Cheese Kothu - Mixed" at bounding box center [573, 365] width 562 height 36
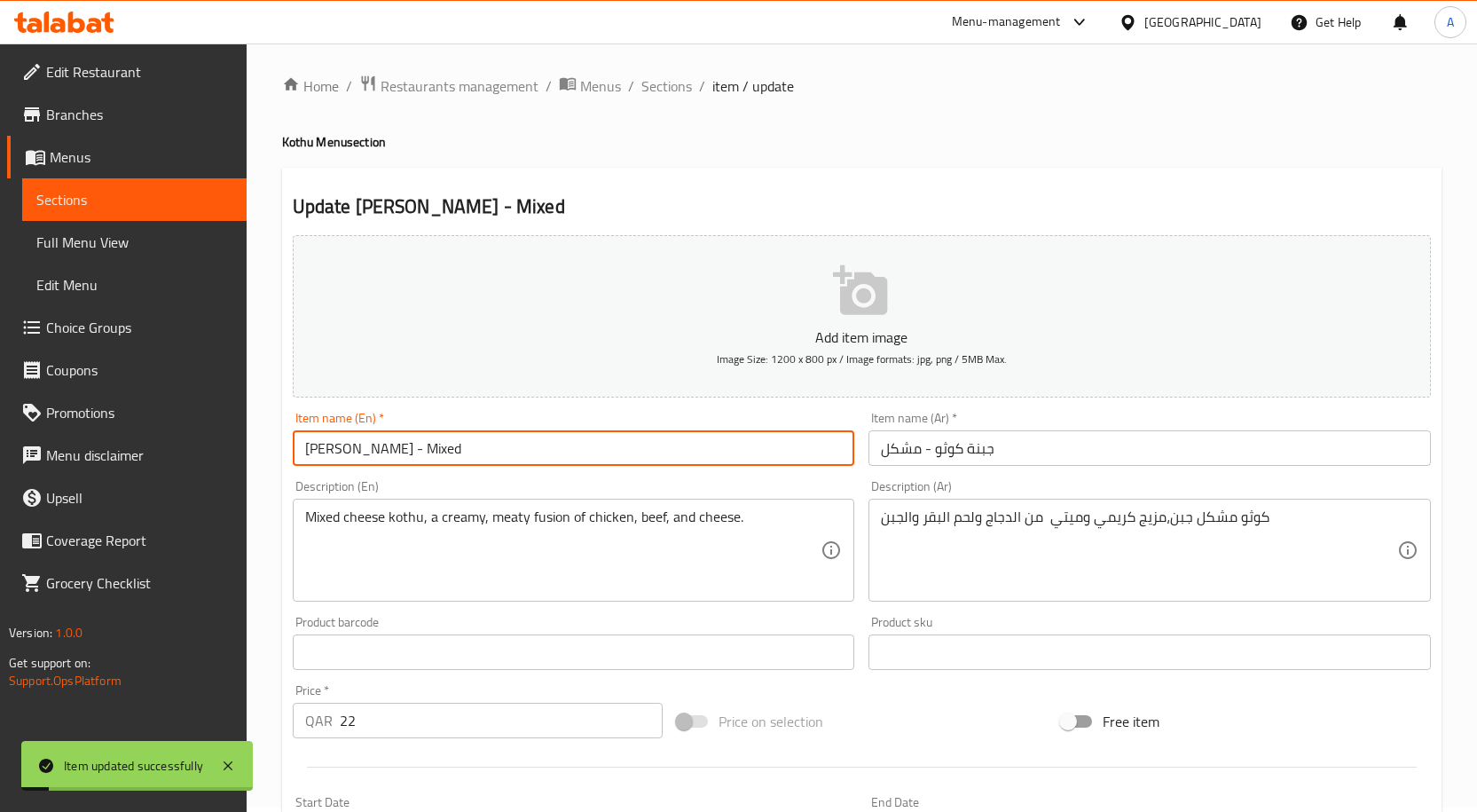
scroll to position [0, 0]
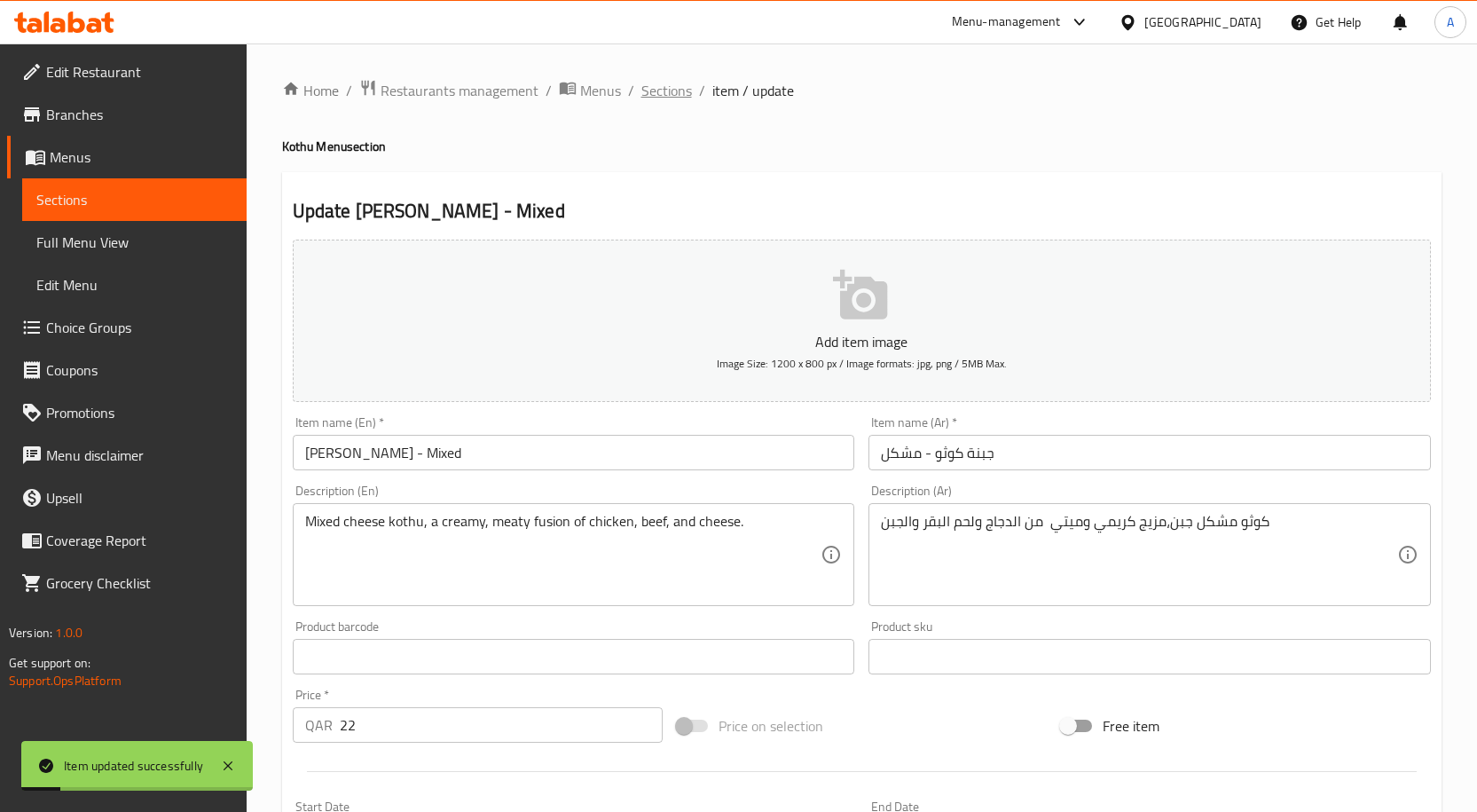
click at [677, 90] on span "Sections" at bounding box center [666, 91] width 51 height 21
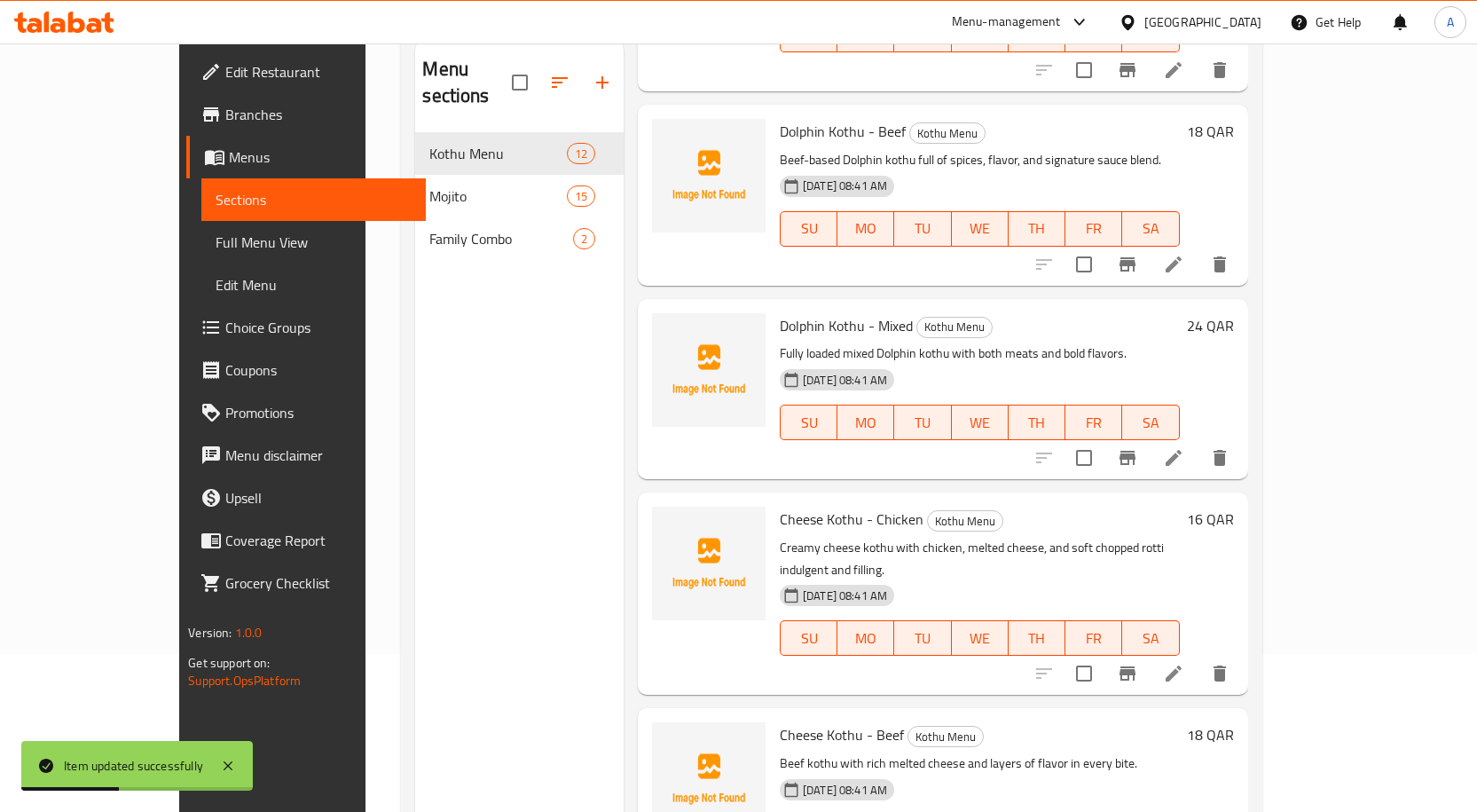
scroll to position [71, 0]
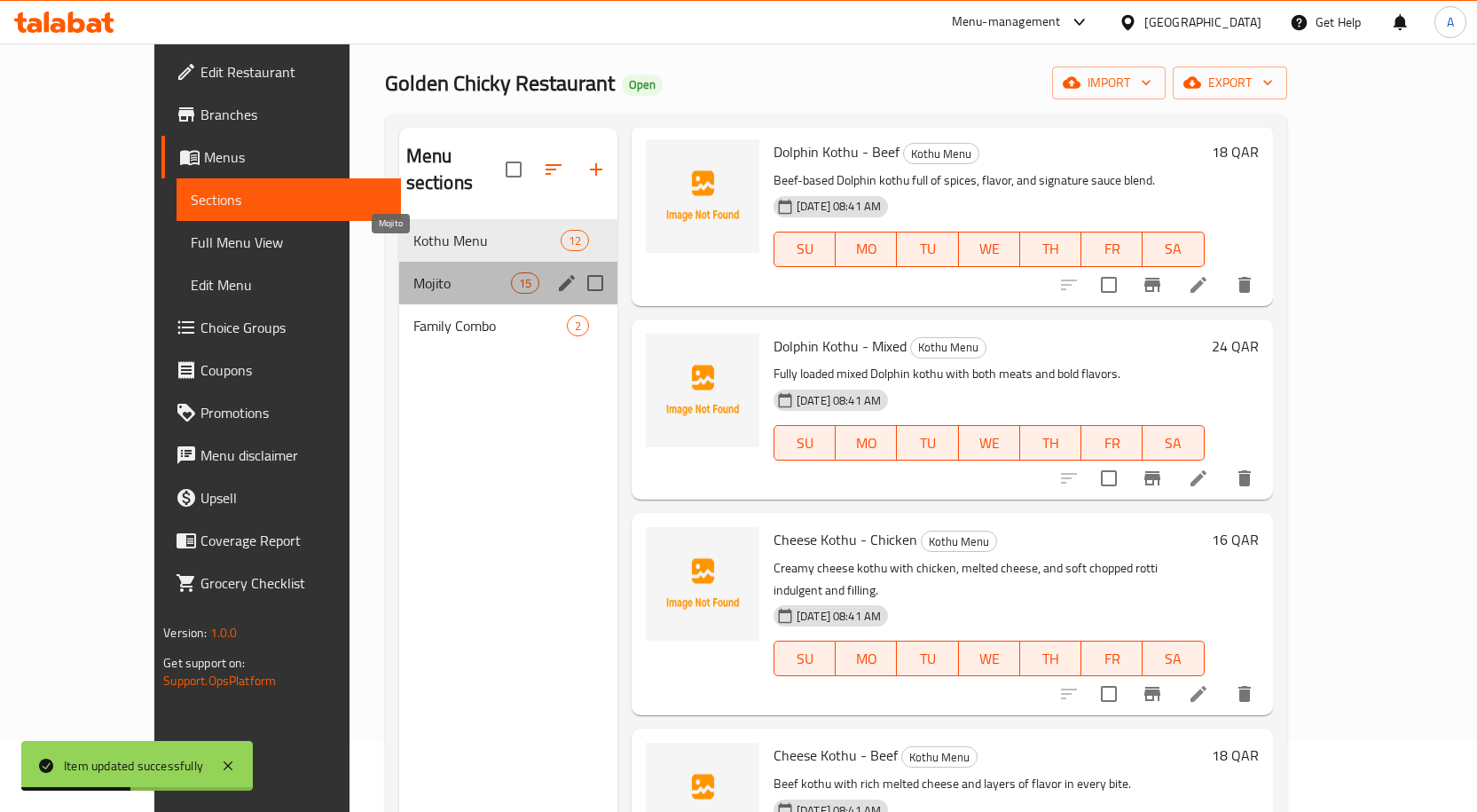
click at [428, 273] on span "Mojito" at bounding box center [462, 283] width 97 height 21
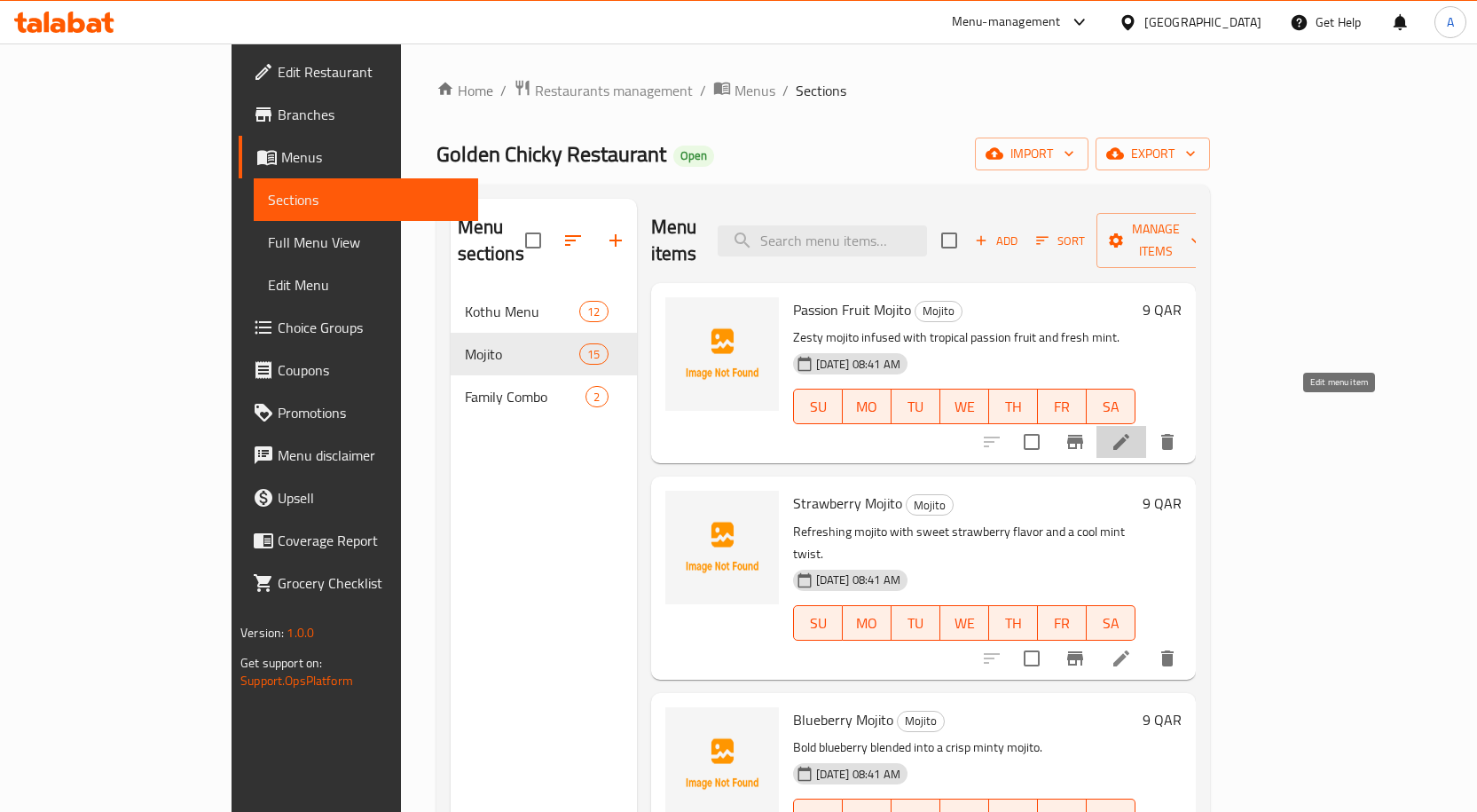
click at [1132, 431] on icon at bounding box center [1121, 442] width 21 height 21
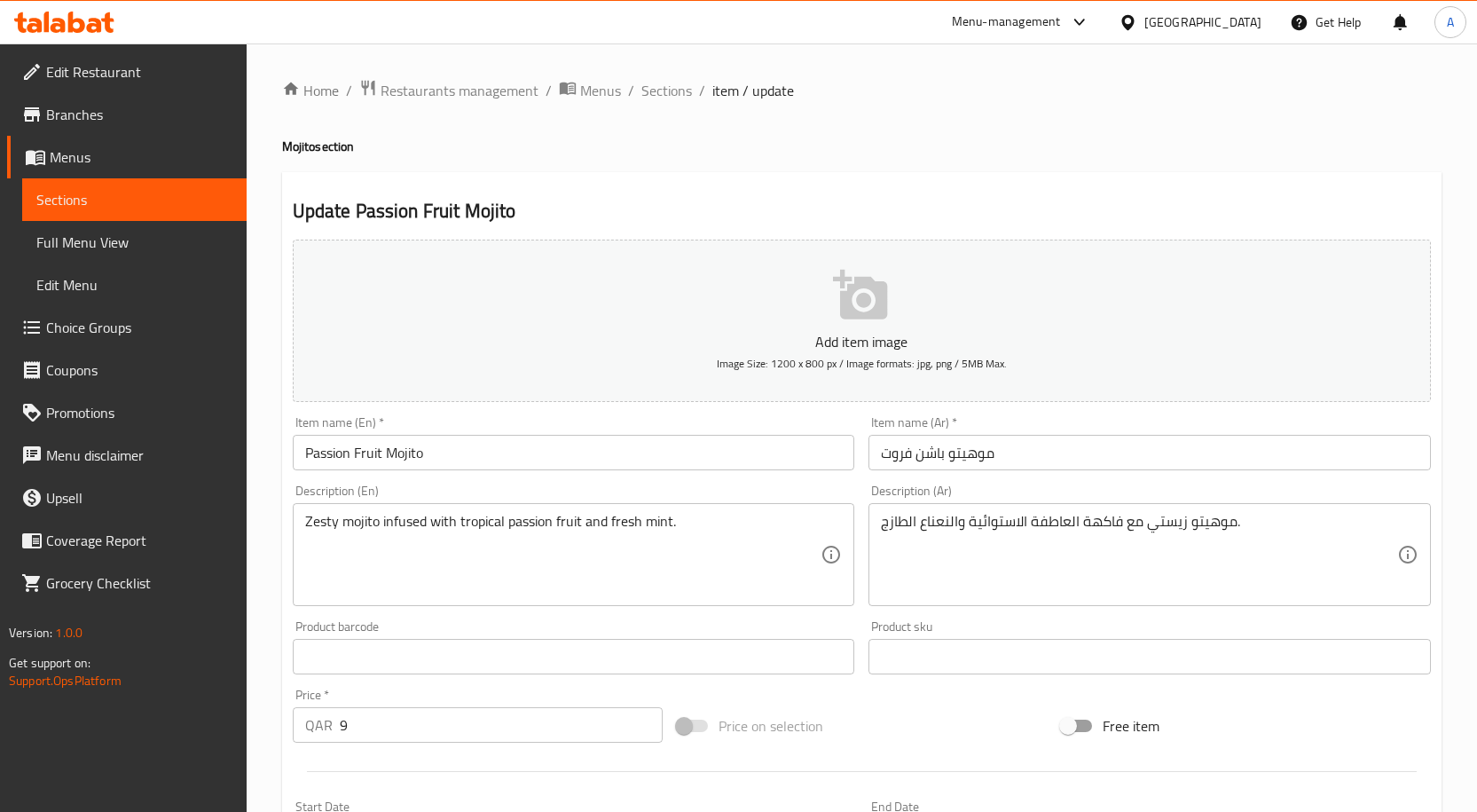
click at [1015, 517] on textarea "موهيتو زيستي مع فاكهة العاطفة الاستوائية والنعناع الطازج." at bounding box center [1138, 554] width 516 height 85
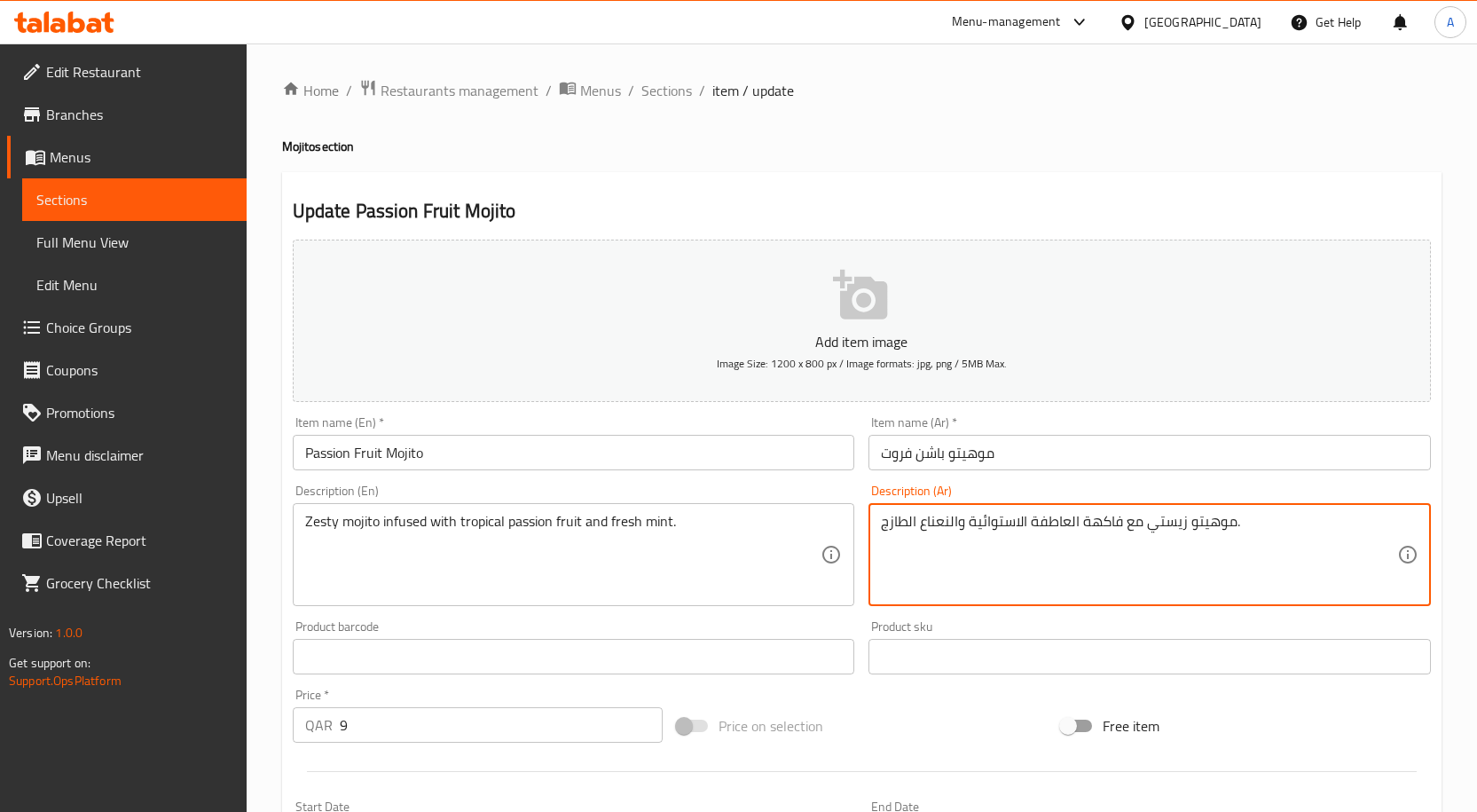
click at [1015, 517] on textarea "موهيتو زيستي مع فاكهة العاطفة الاستوائية والنعناع الطازج." at bounding box center [1138, 554] width 516 height 85
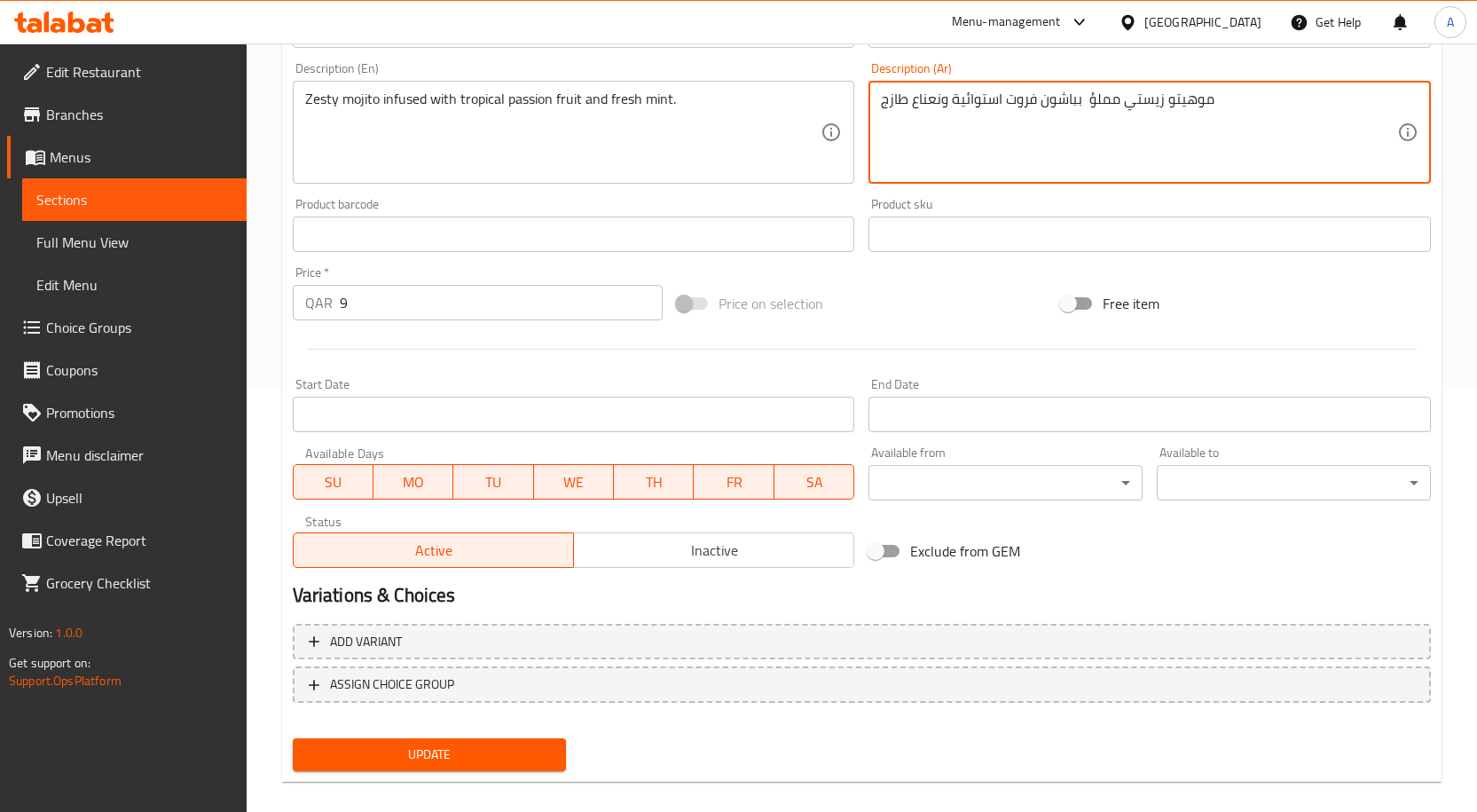
scroll to position [442, 0]
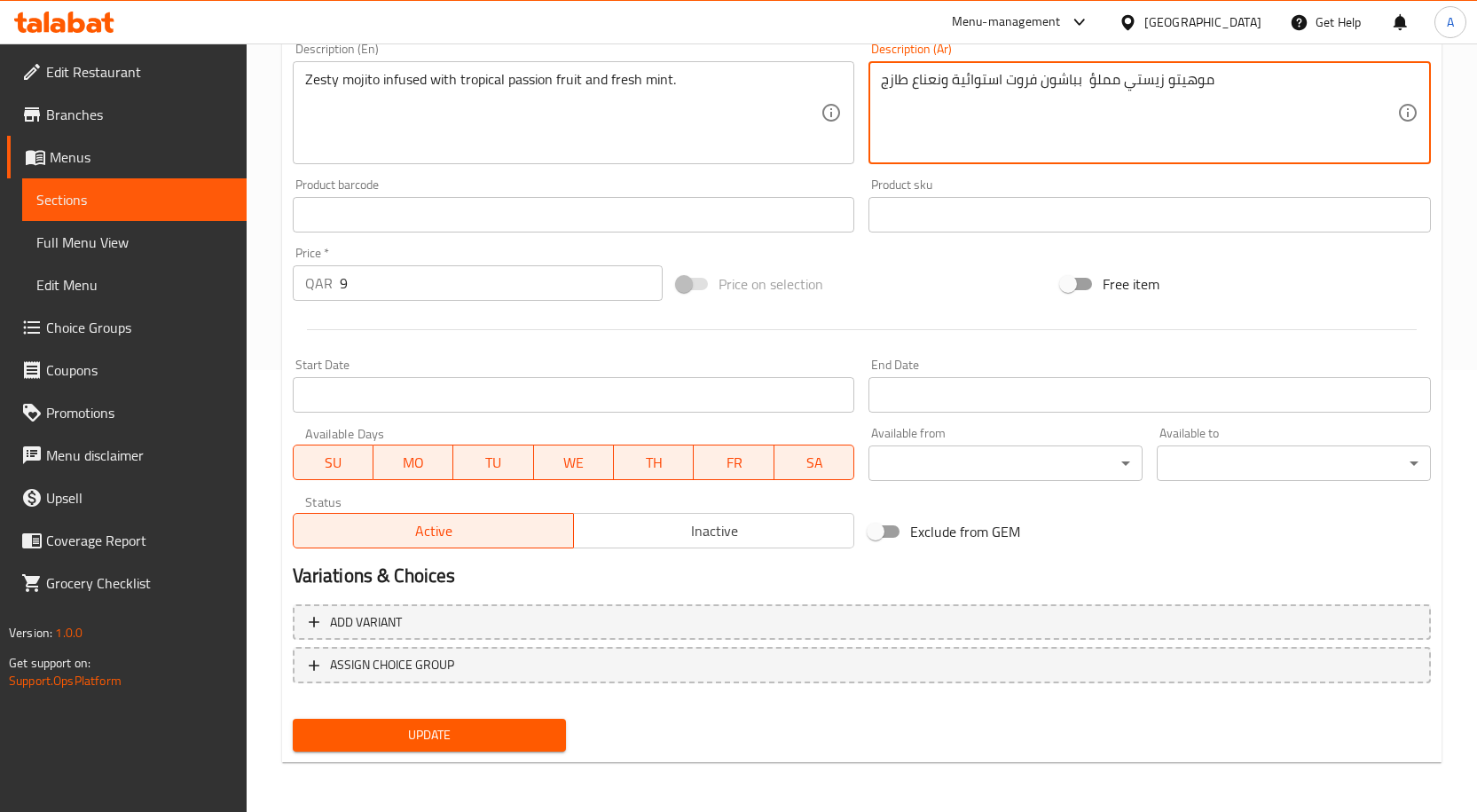
type textarea "موهيتو زيستي مملؤ بباشون فروت استوائية ونعناع طازج"
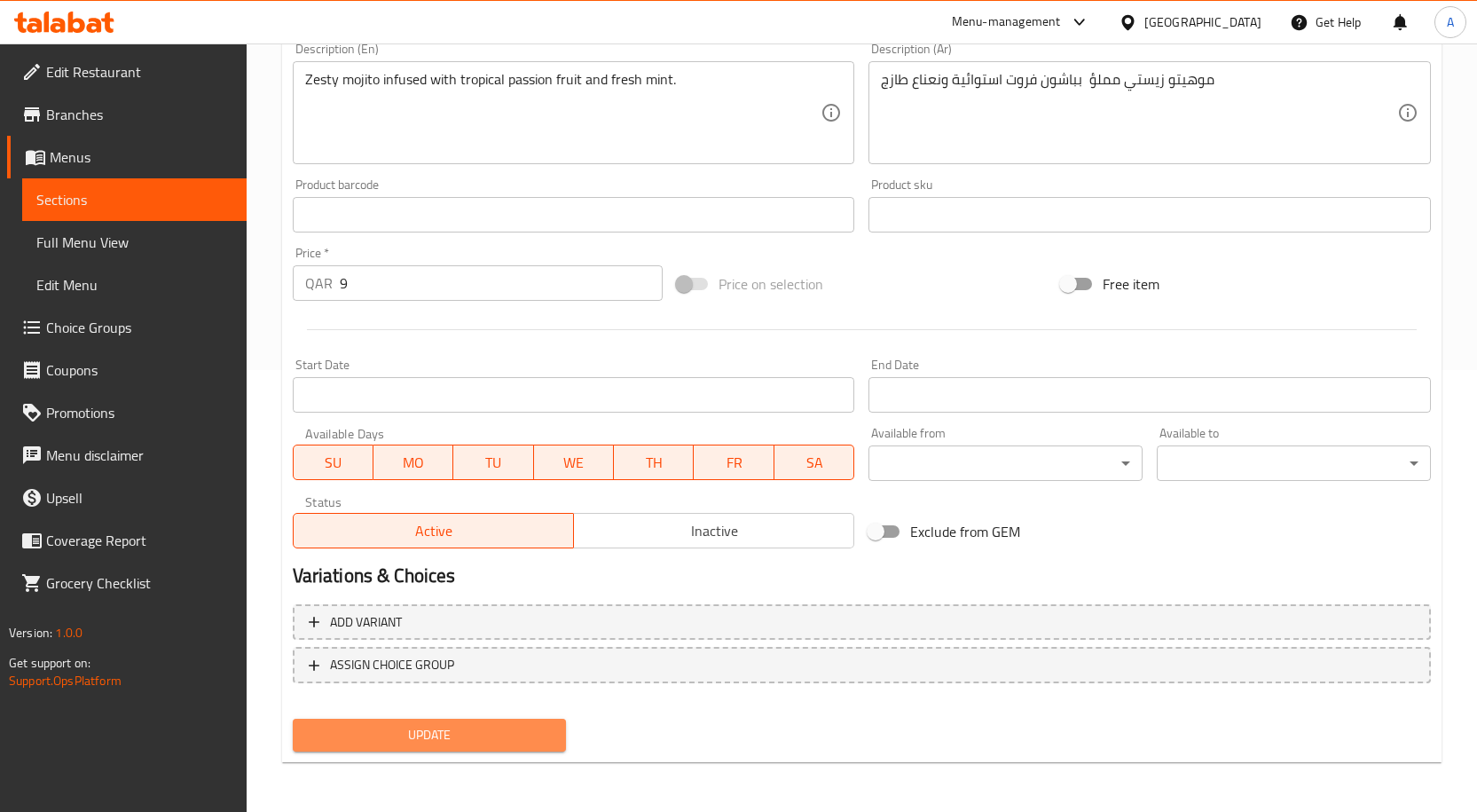
click at [468, 731] on span "Update" at bounding box center [430, 734] width 246 height 22
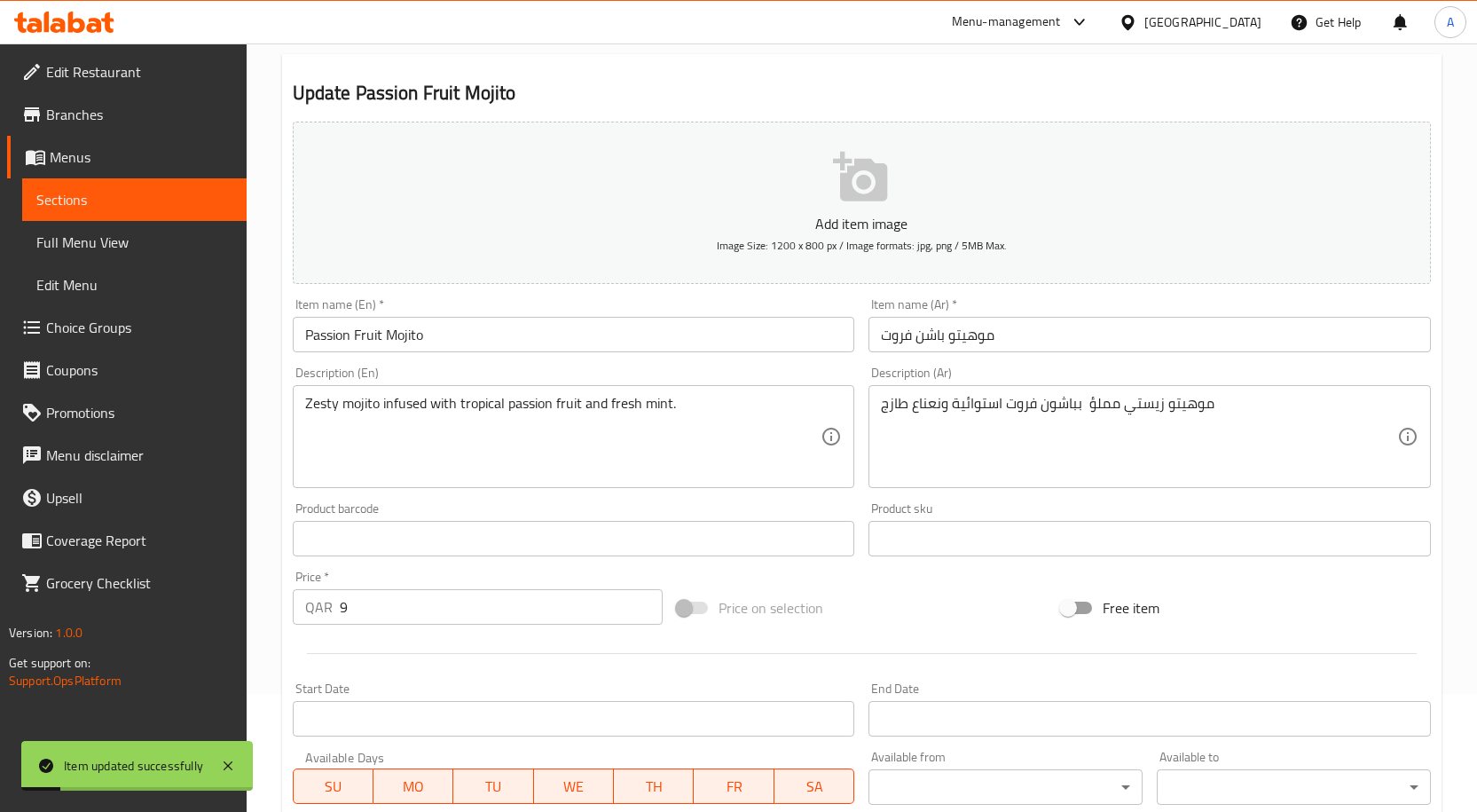
scroll to position [87, 0]
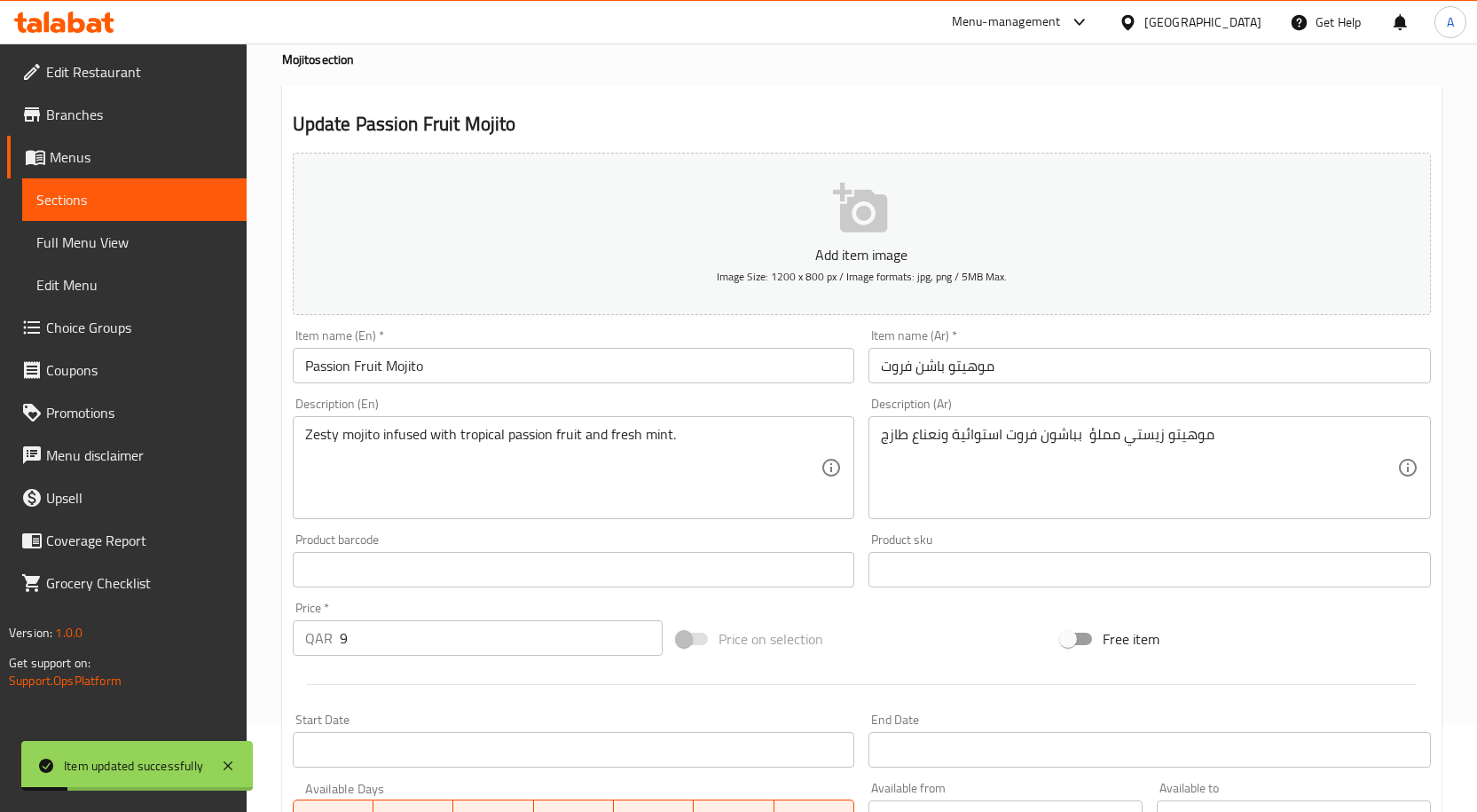
click at [433, 378] on input "Passion Fruit Mojito" at bounding box center [573, 365] width 562 height 36
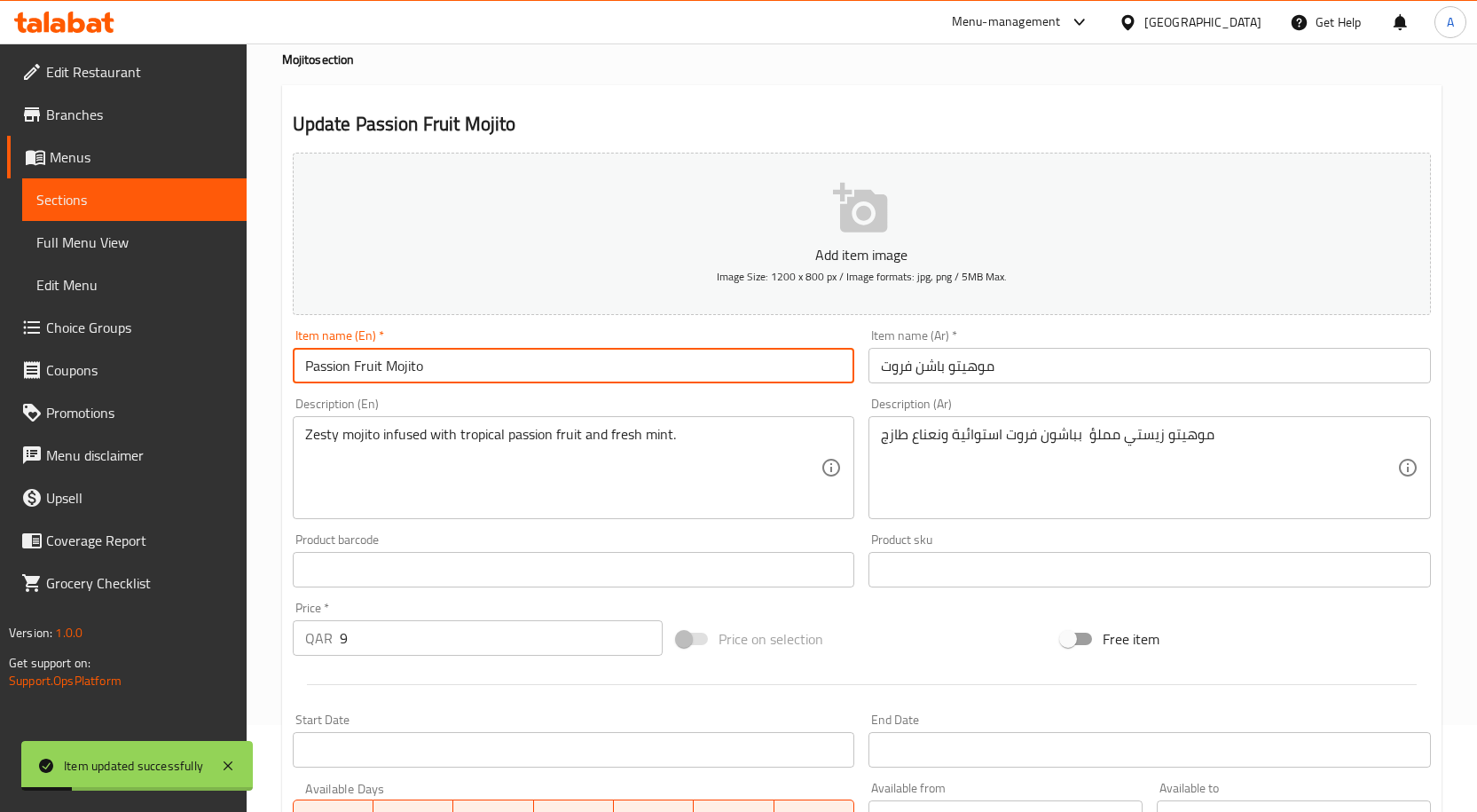
click at [433, 378] on input "Passion Fruit Mojito" at bounding box center [573, 365] width 562 height 36
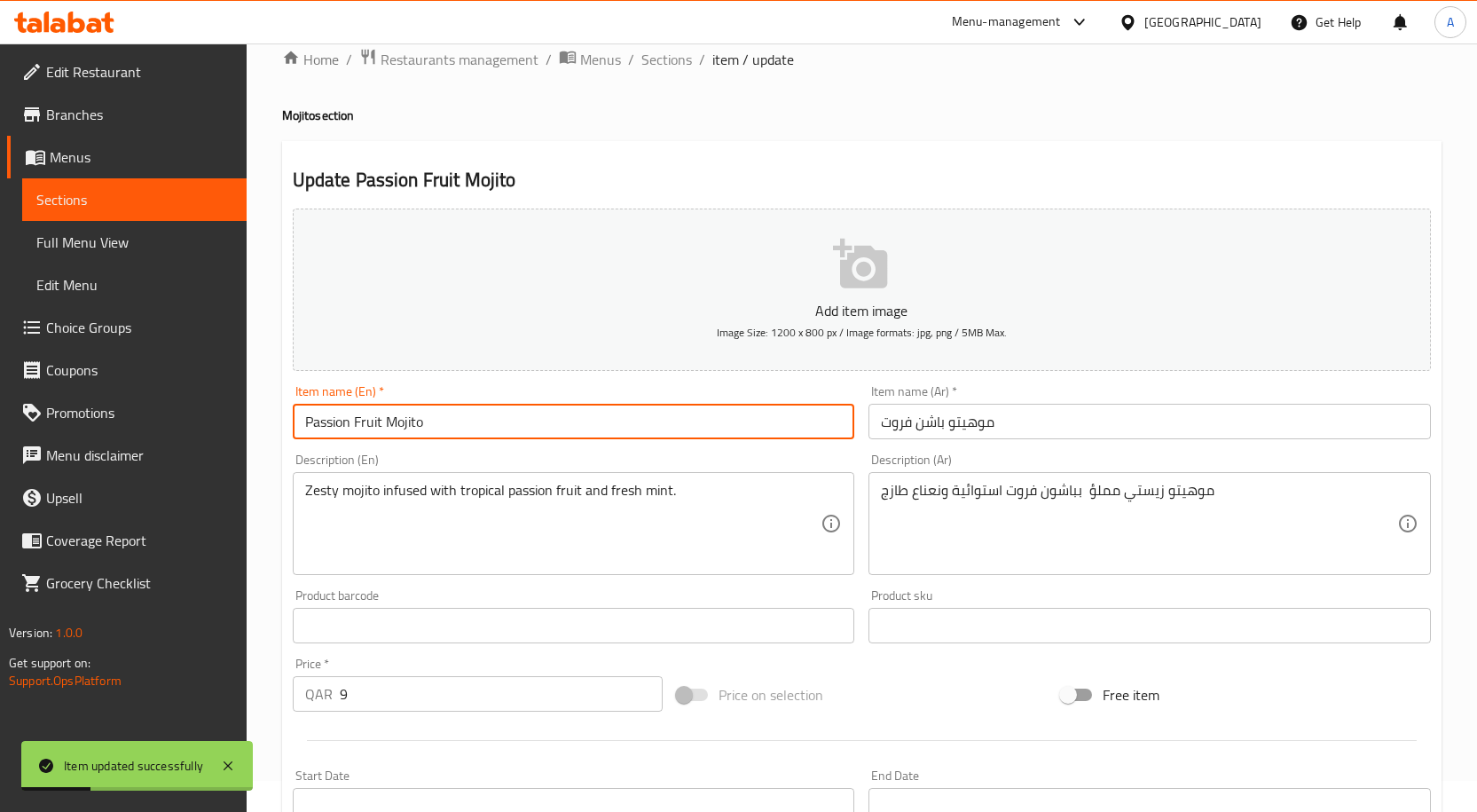
scroll to position [0, 0]
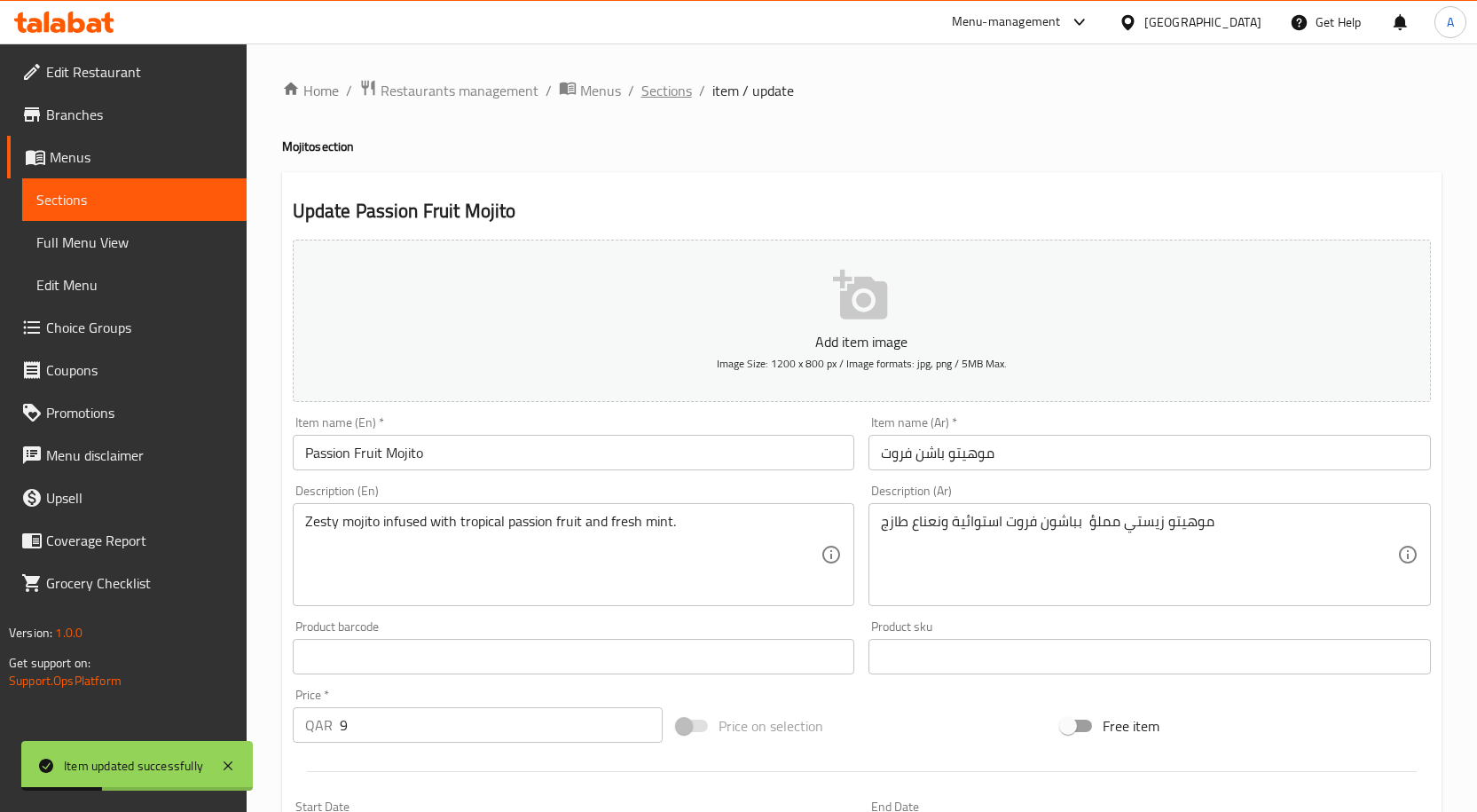
click at [646, 95] on span "Sections" at bounding box center [666, 91] width 51 height 21
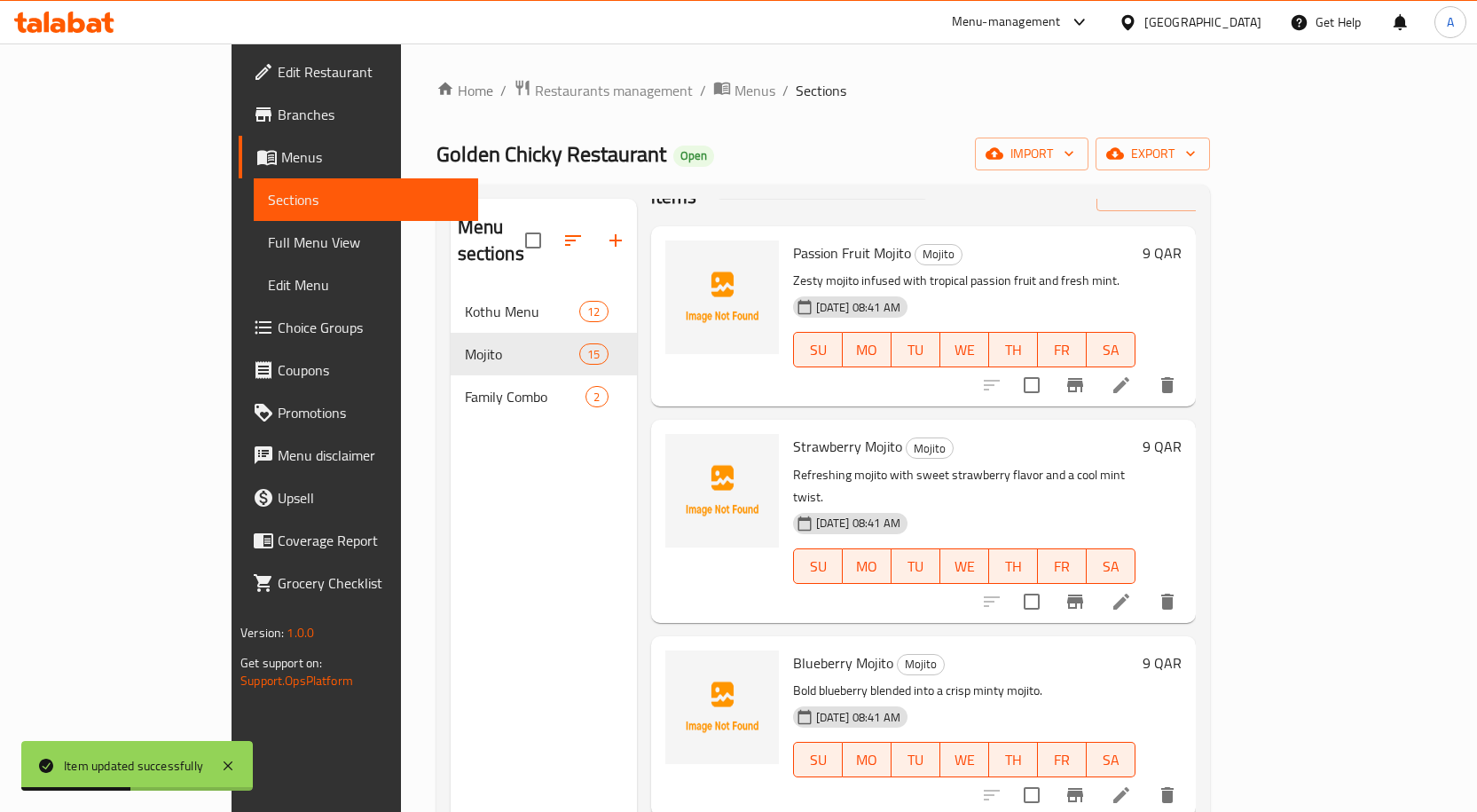
scroll to position [89, 0]
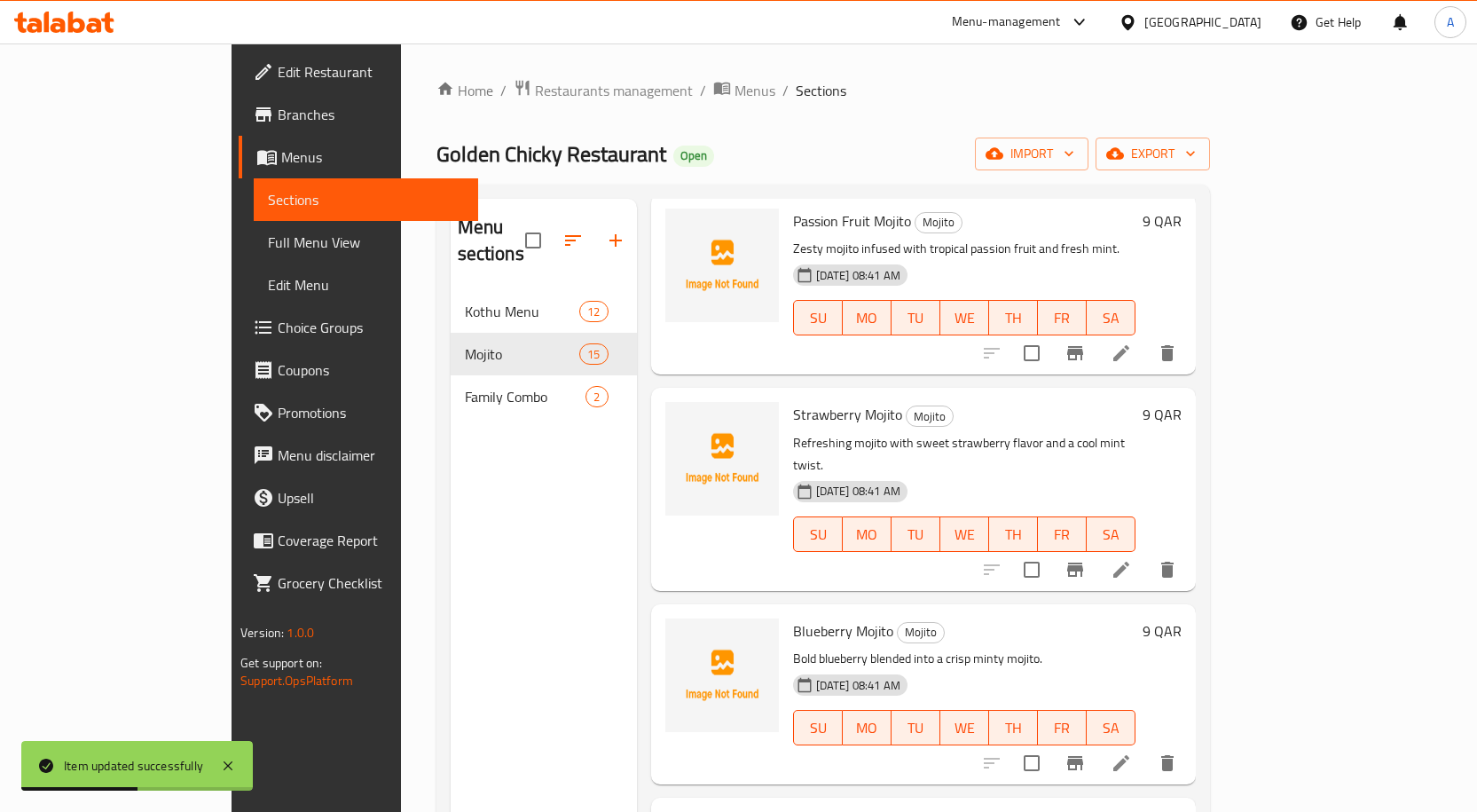
click at [797, 401] on span "Strawberry Mojito" at bounding box center [848, 414] width 109 height 27
click at [1146, 554] on li at bounding box center [1121, 570] width 50 height 32
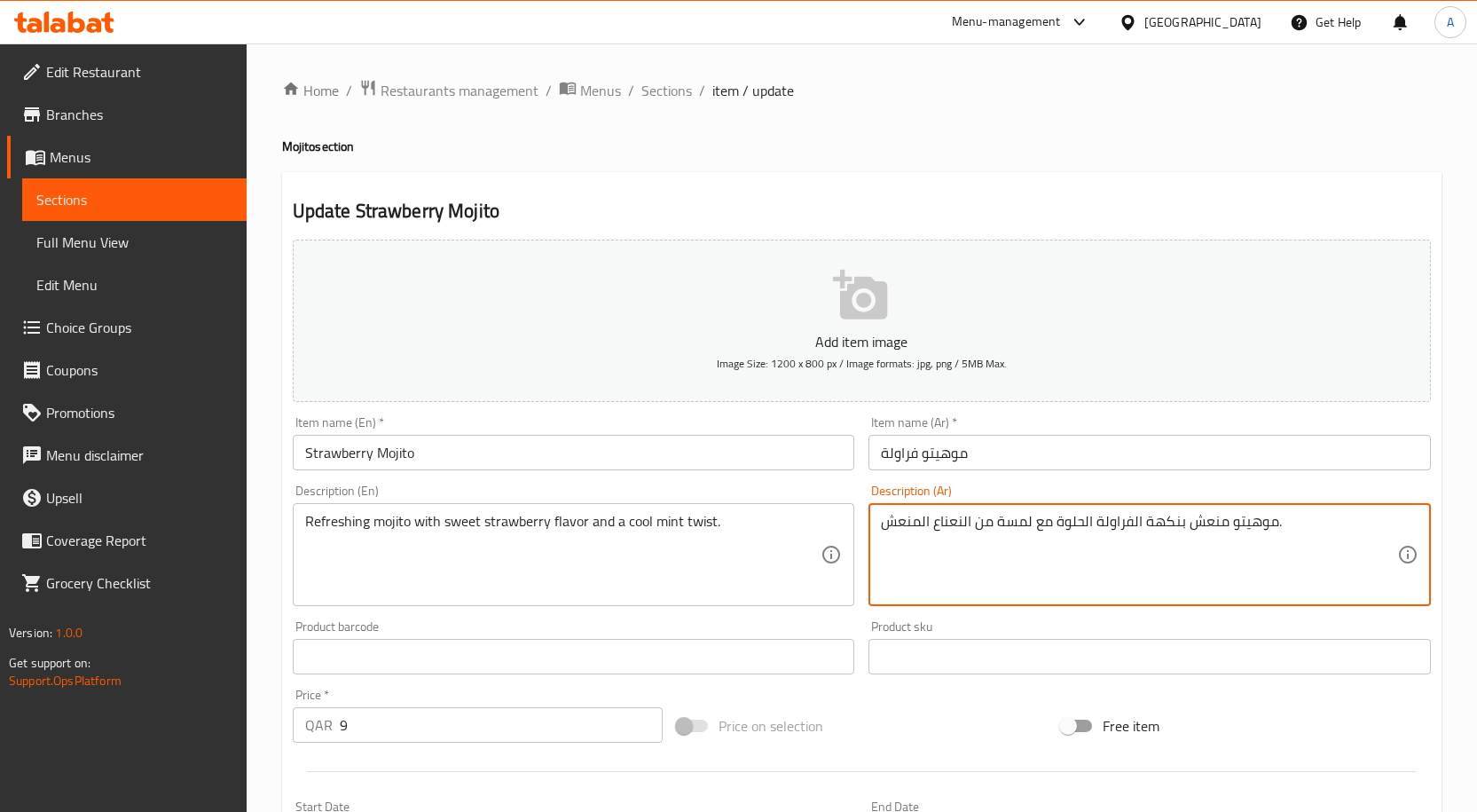
click at [899, 518] on textarea "موهيتو منعش بنكهة الفراولة الحلوة مع لمسة من النعناع المنعش." at bounding box center [1138, 554] width 516 height 85
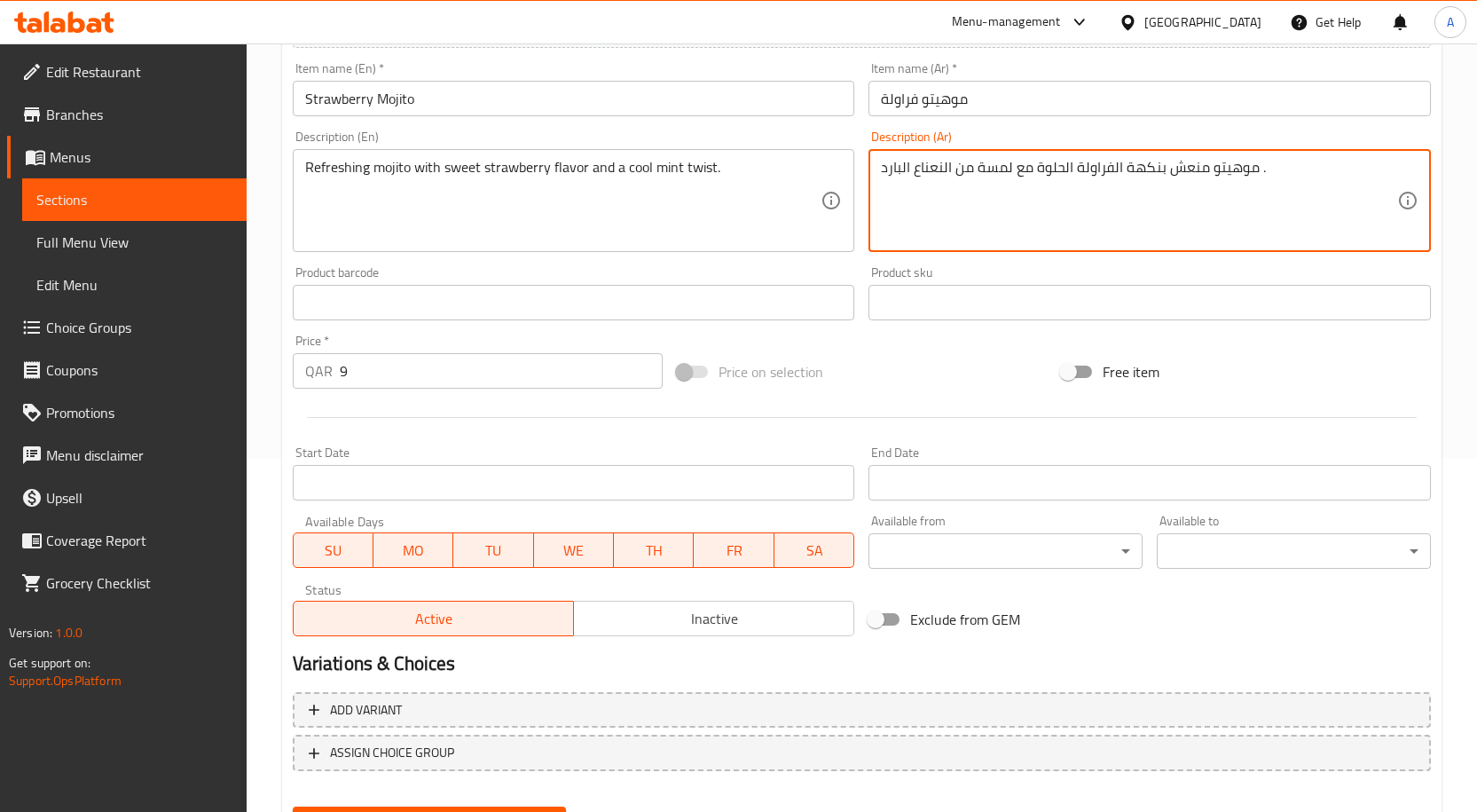
scroll to position [442, 0]
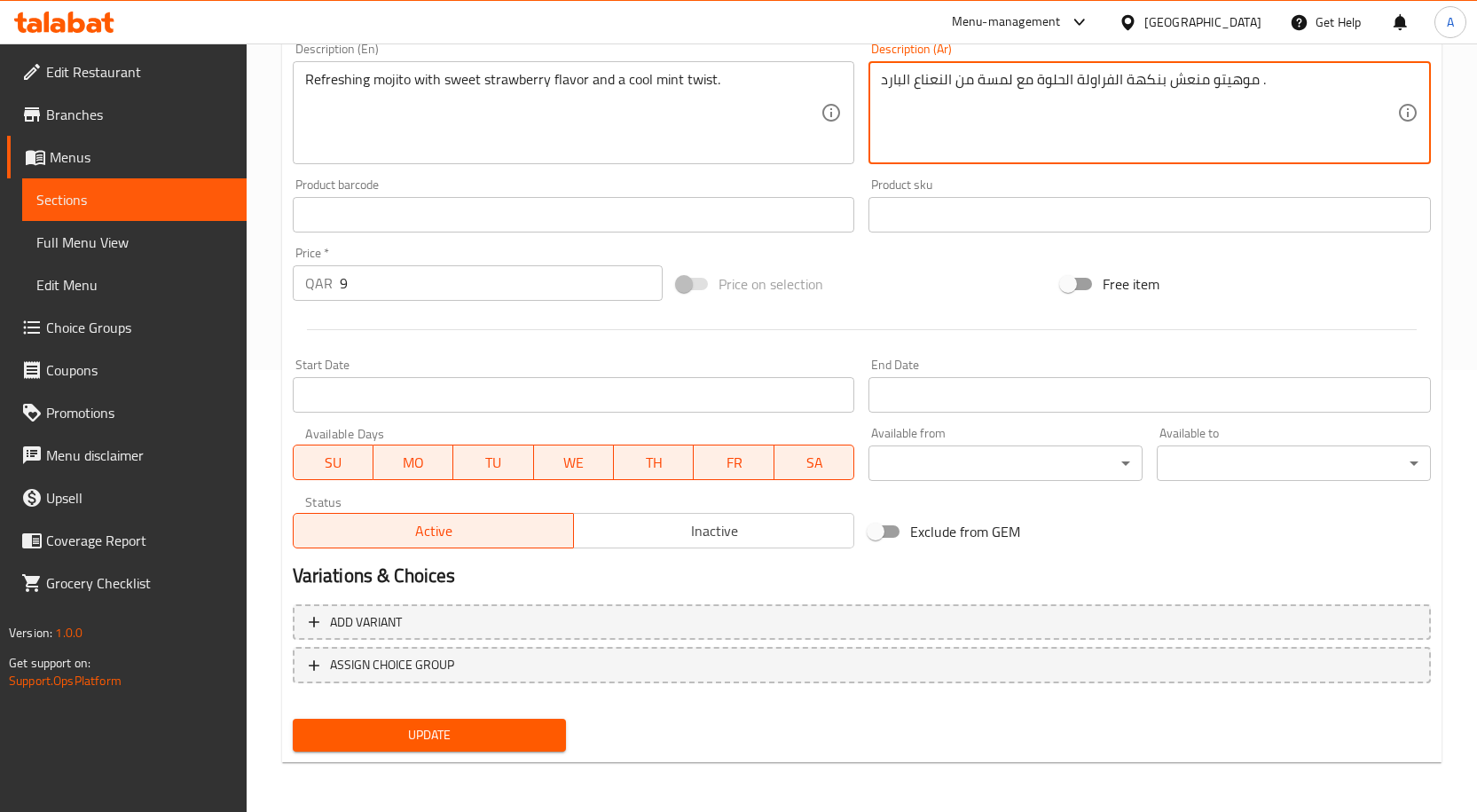
type textarea "موهيتو منعش بنكهة الفراولة الحلوة مع لمسة من النعناع البارد ."
click at [520, 735] on span "Update" at bounding box center [430, 734] width 246 height 22
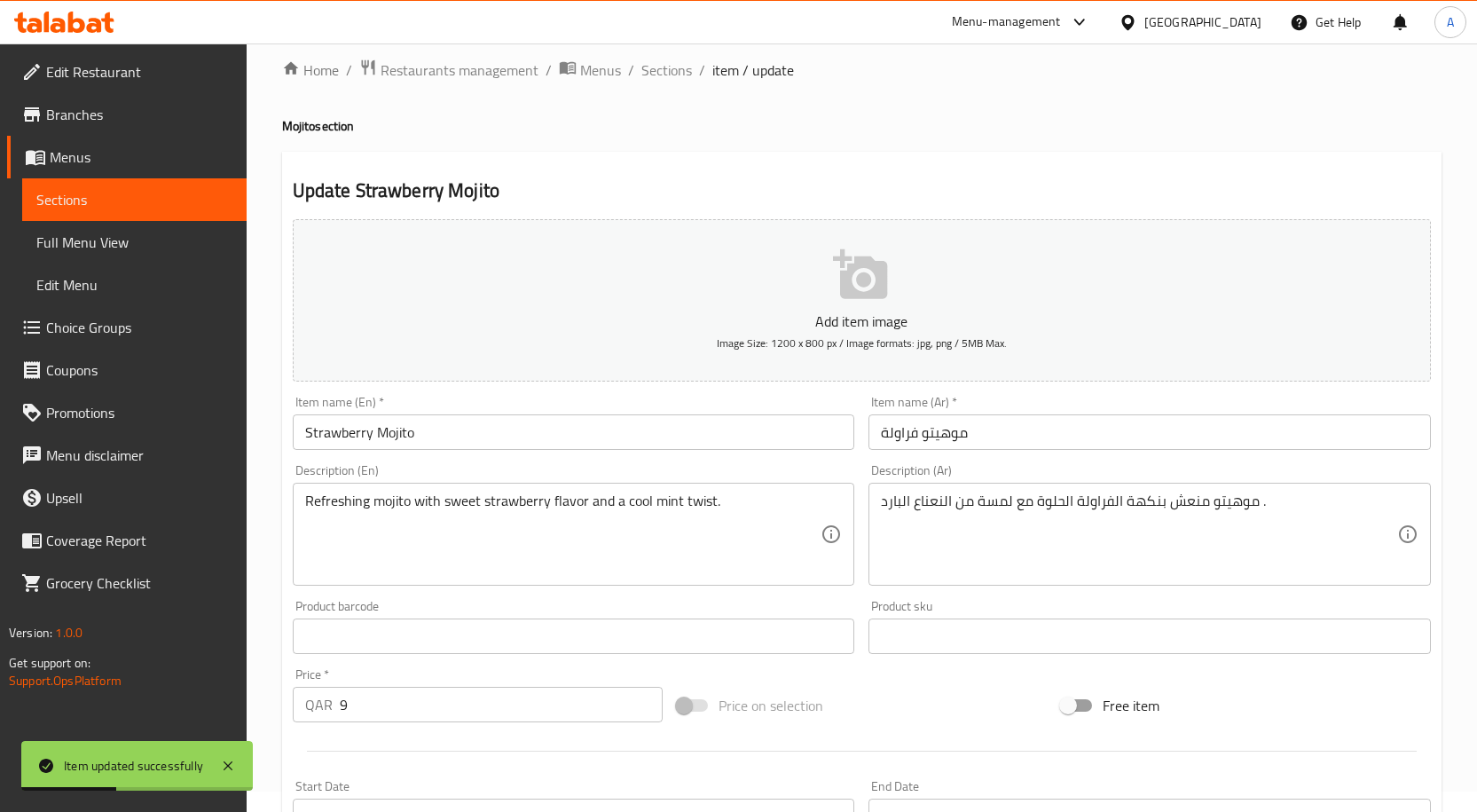
scroll to position [0, 0]
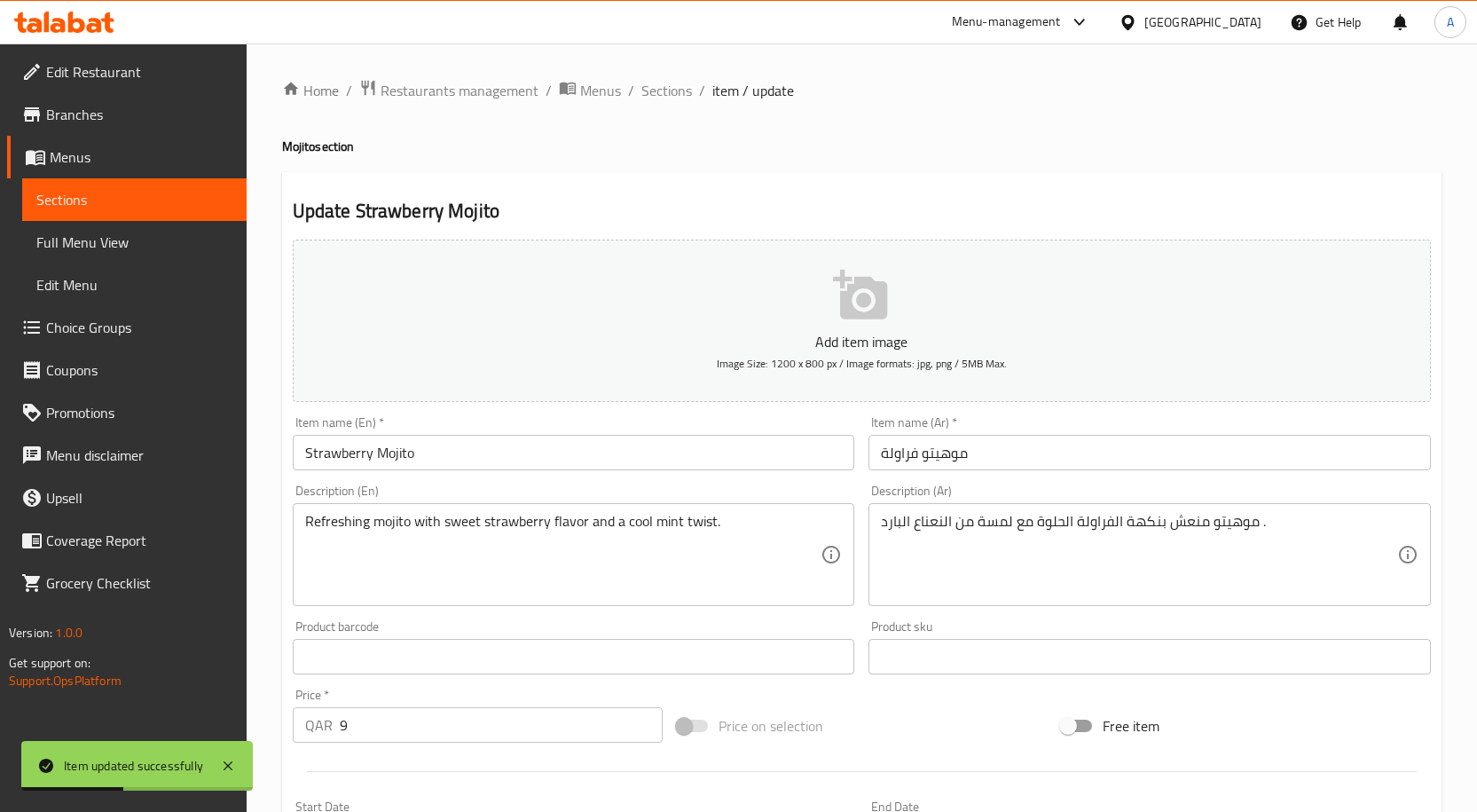
click at [414, 441] on input "Strawberry Mojito" at bounding box center [573, 453] width 562 height 36
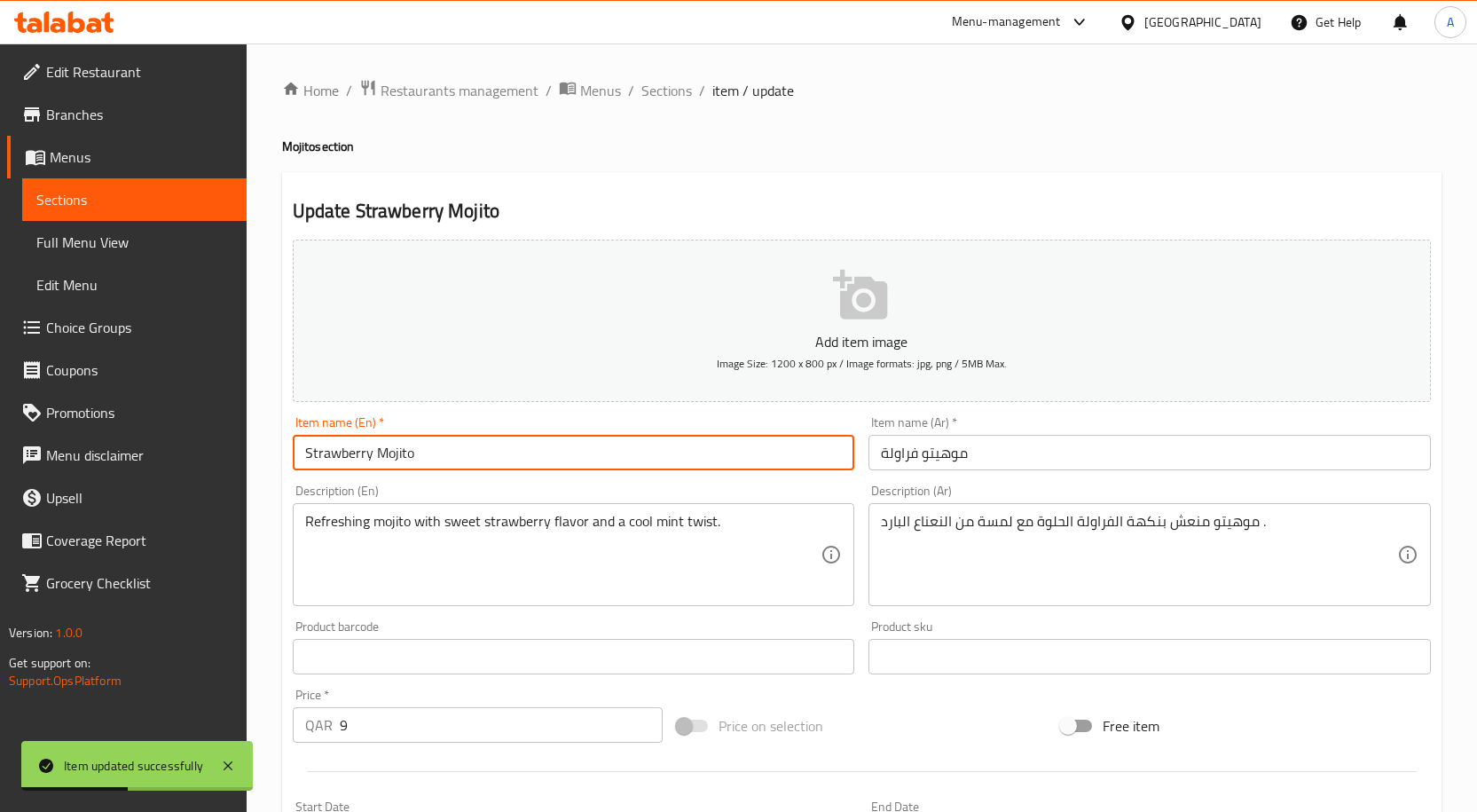
click at [414, 441] on input "Strawberry Mojito" at bounding box center [573, 453] width 562 height 36
click at [670, 106] on div "Home / Restaurants management / Menus / Sections / item / update Mojito section…" at bounding box center [861, 649] width 1160 height 1139
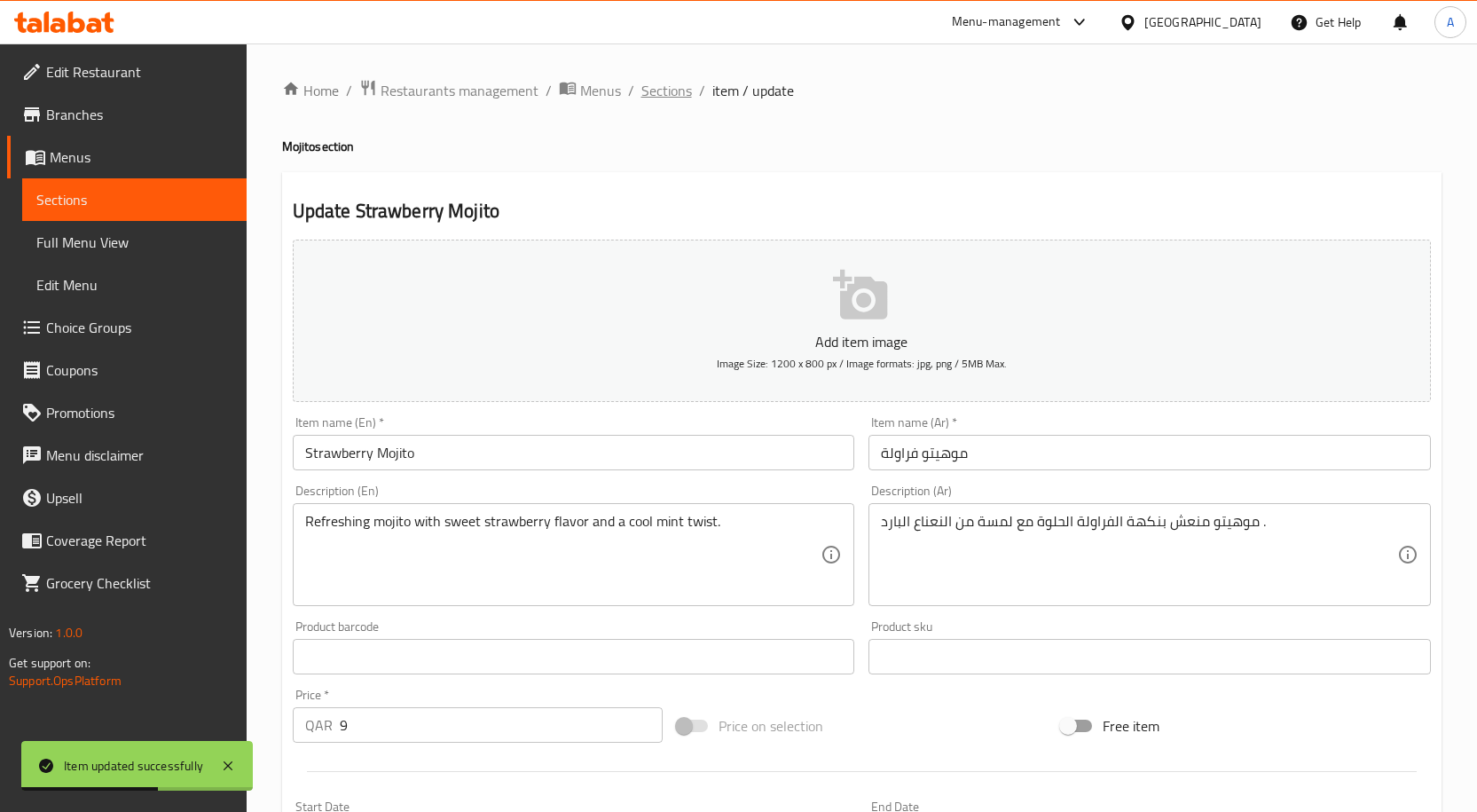
click at [670, 101] on span "Sections" at bounding box center [666, 91] width 51 height 21
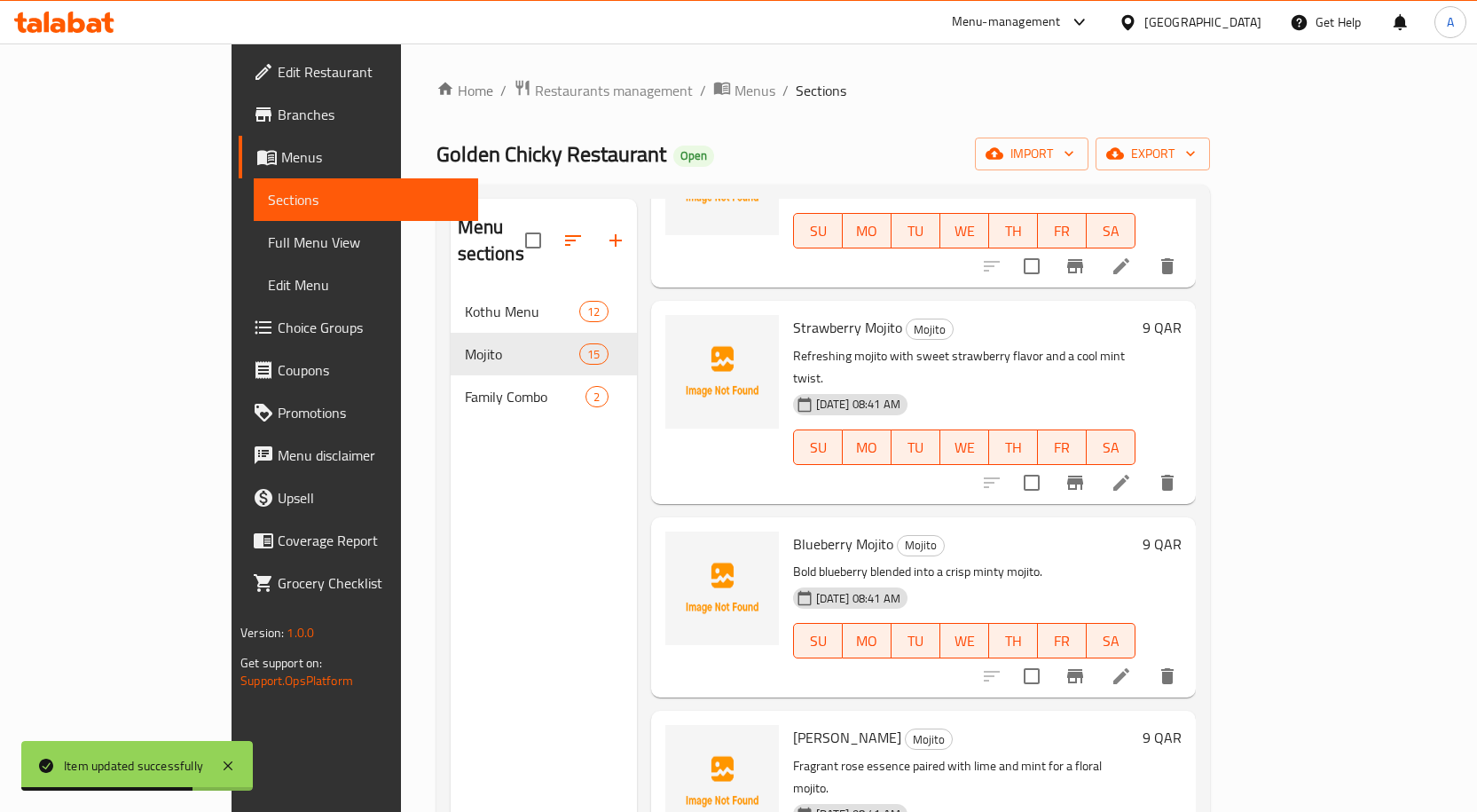
scroll to position [177, 0]
click at [793, 529] on span "Blueberry Mojito" at bounding box center [843, 542] width 100 height 27
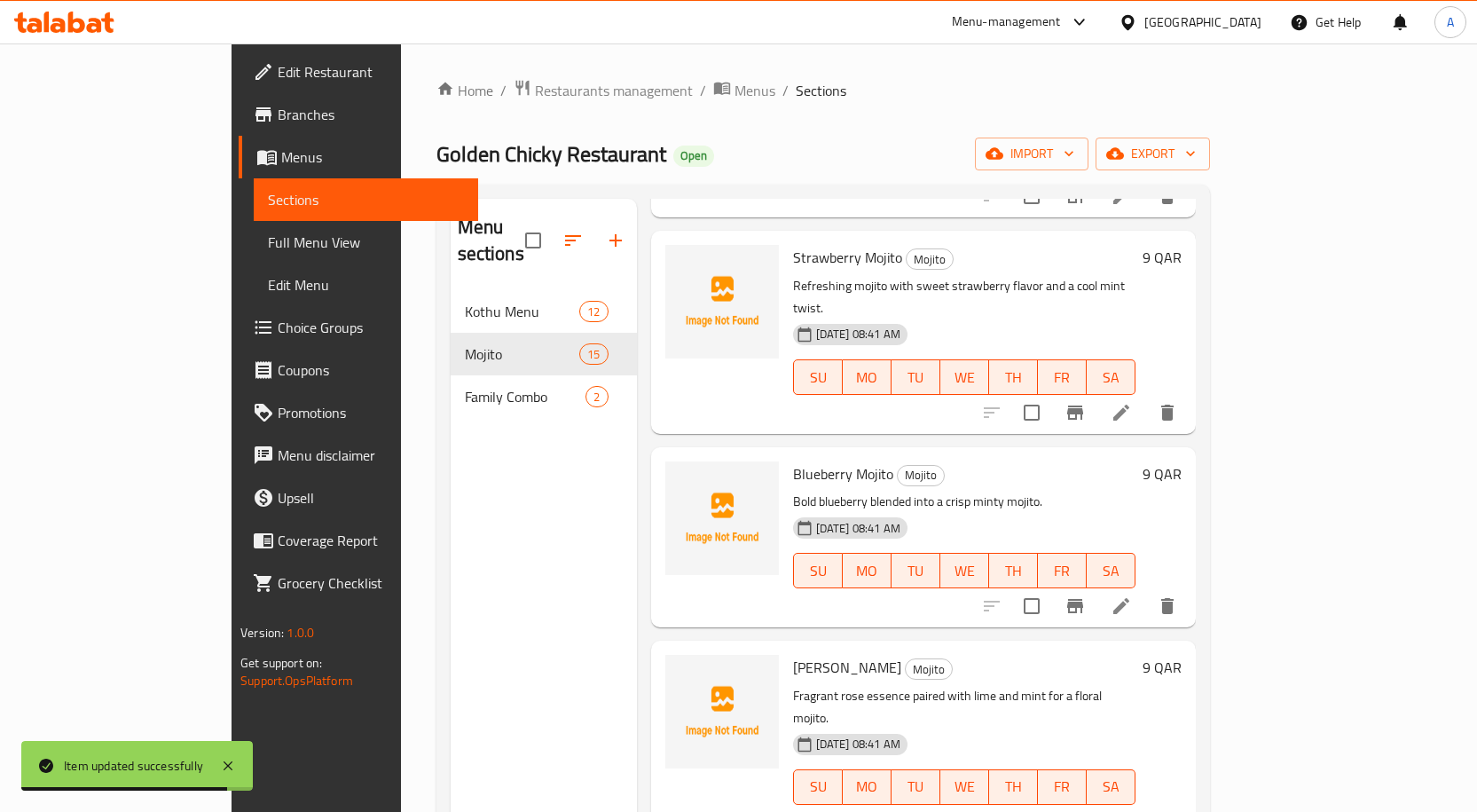
scroll to position [267, 0]
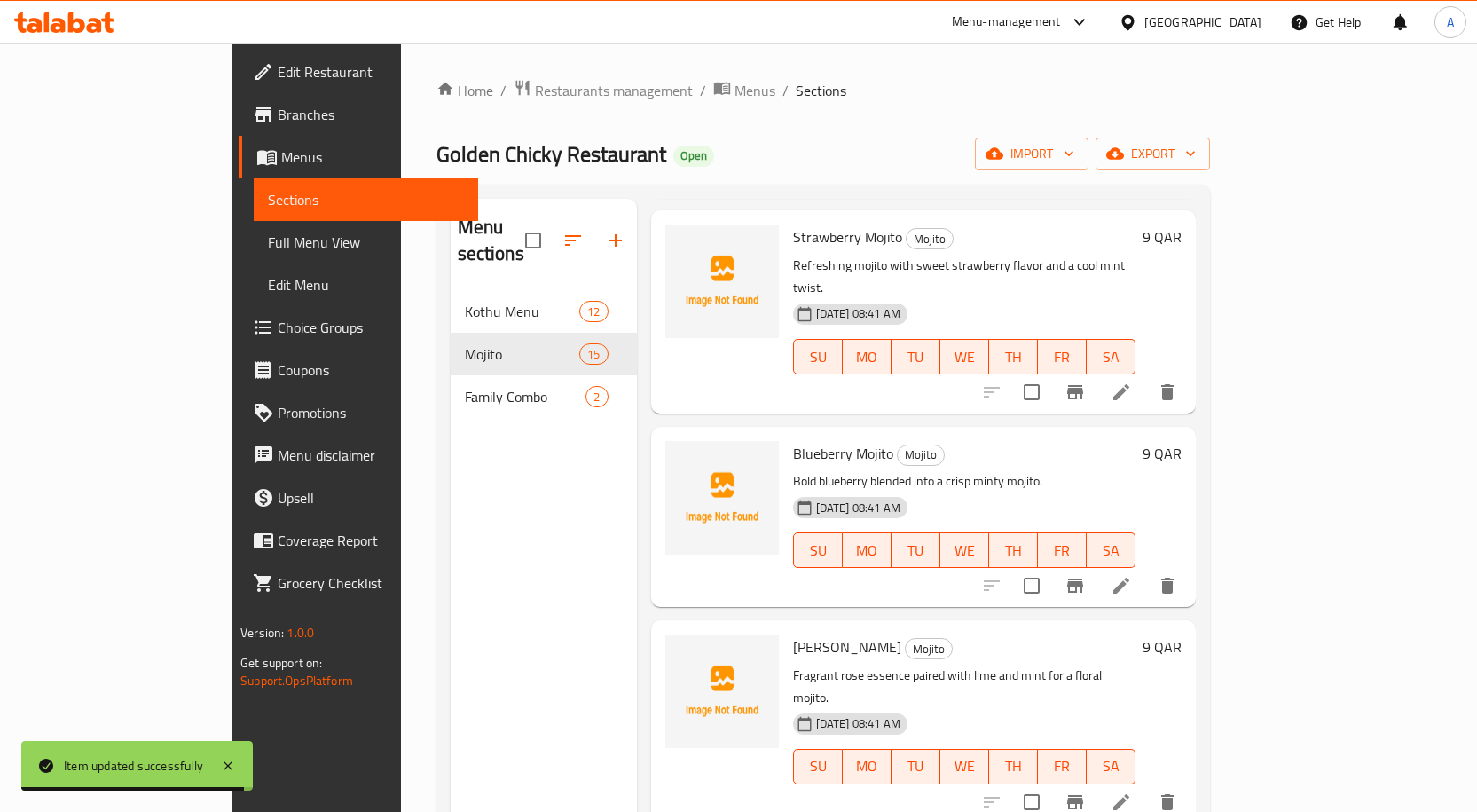
click at [1132, 575] on icon at bounding box center [1121, 586] width 21 height 21
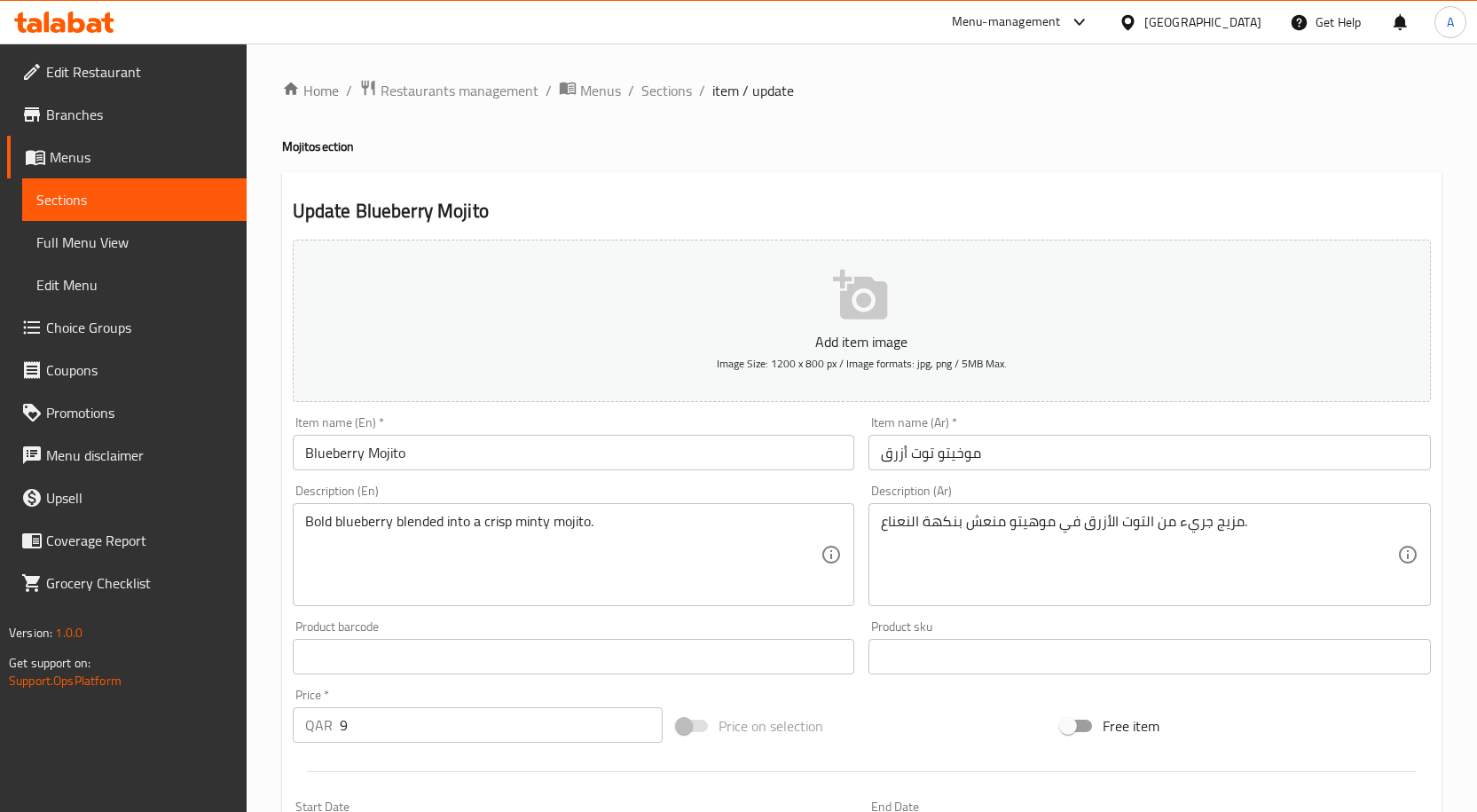
click at [956, 457] on input "موخيتو توت أزرق" at bounding box center [1149, 453] width 562 height 36
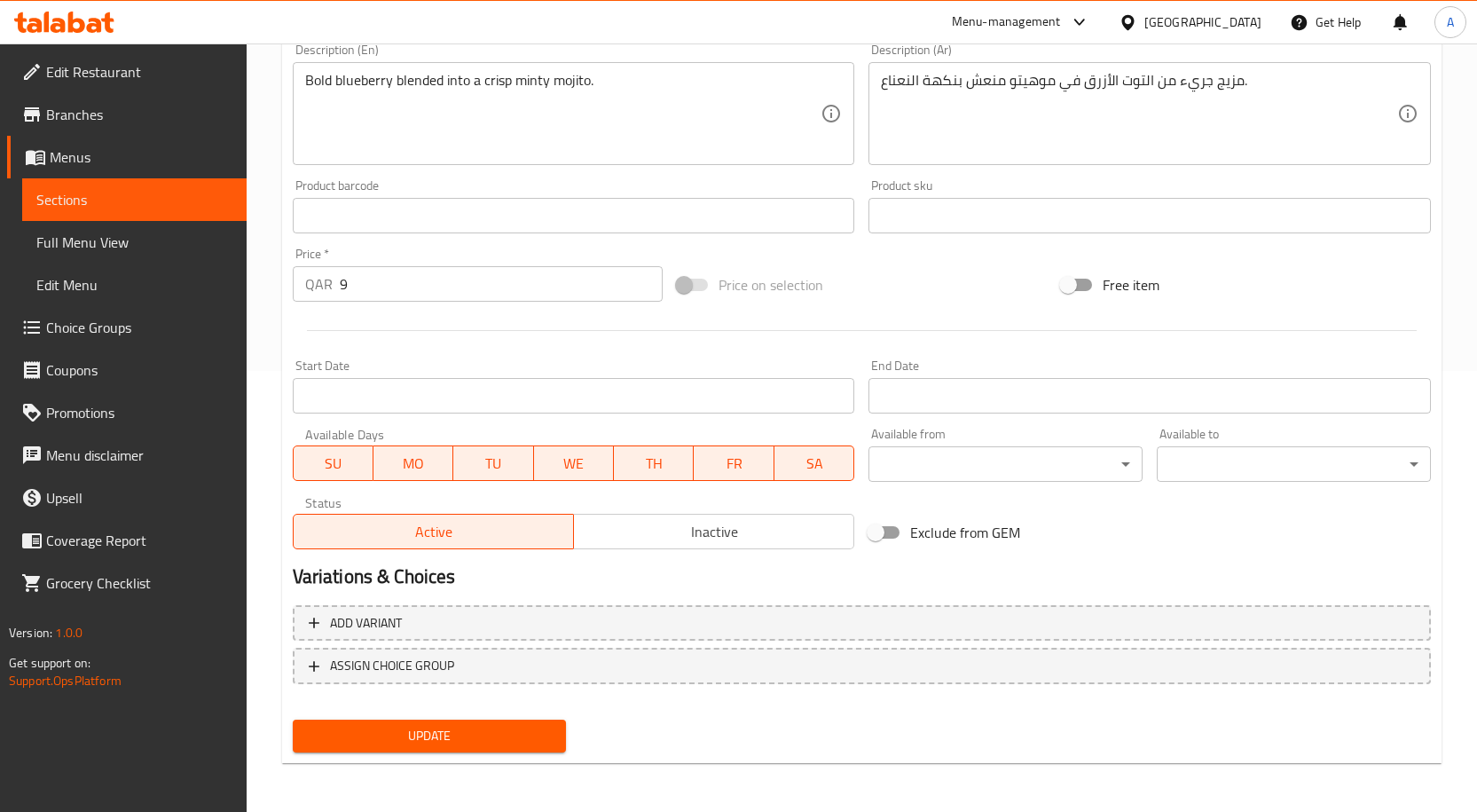
scroll to position [442, 0]
type input "موهيتو توت أزرق"
click at [483, 726] on span "Update" at bounding box center [430, 734] width 246 height 22
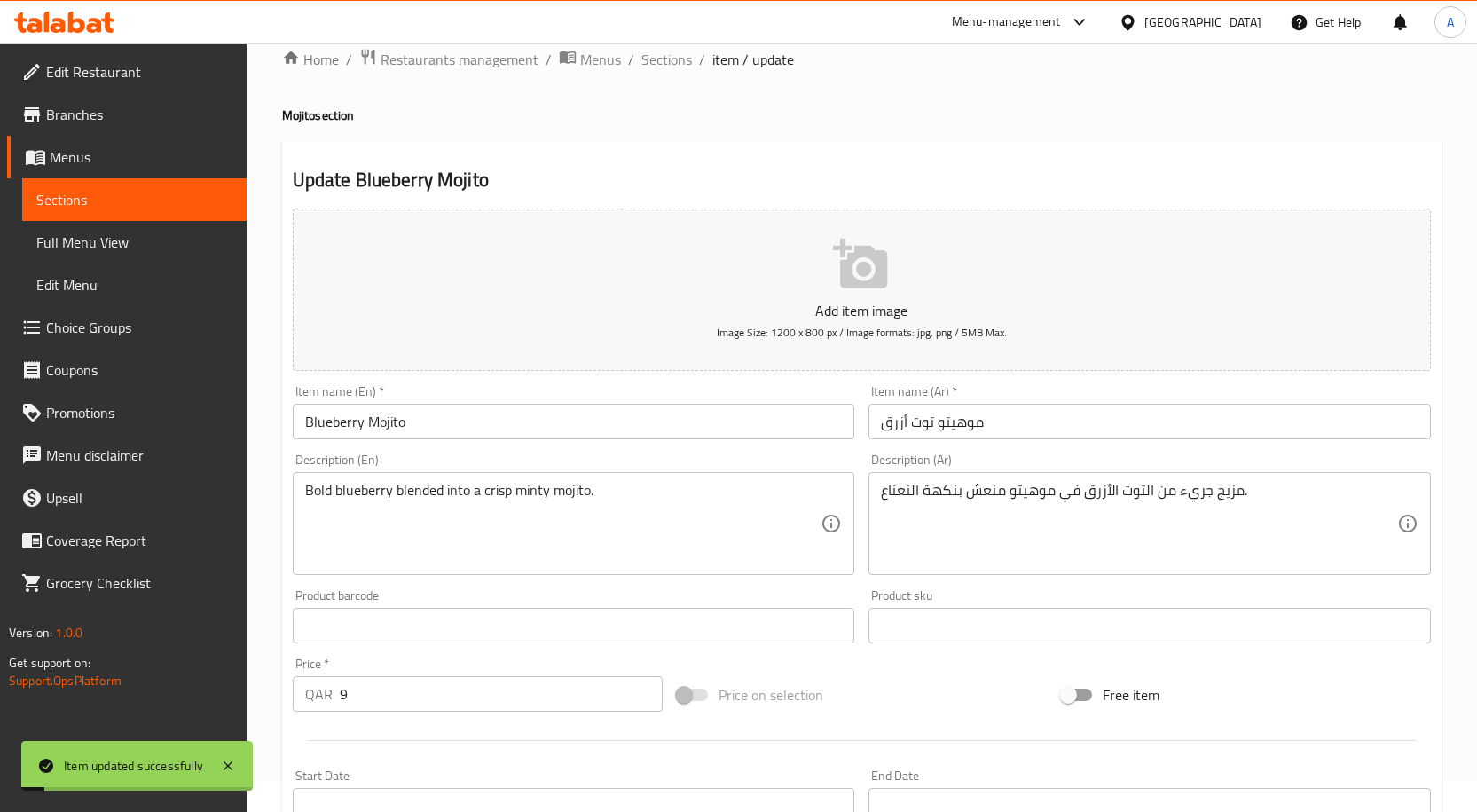
scroll to position [0, 0]
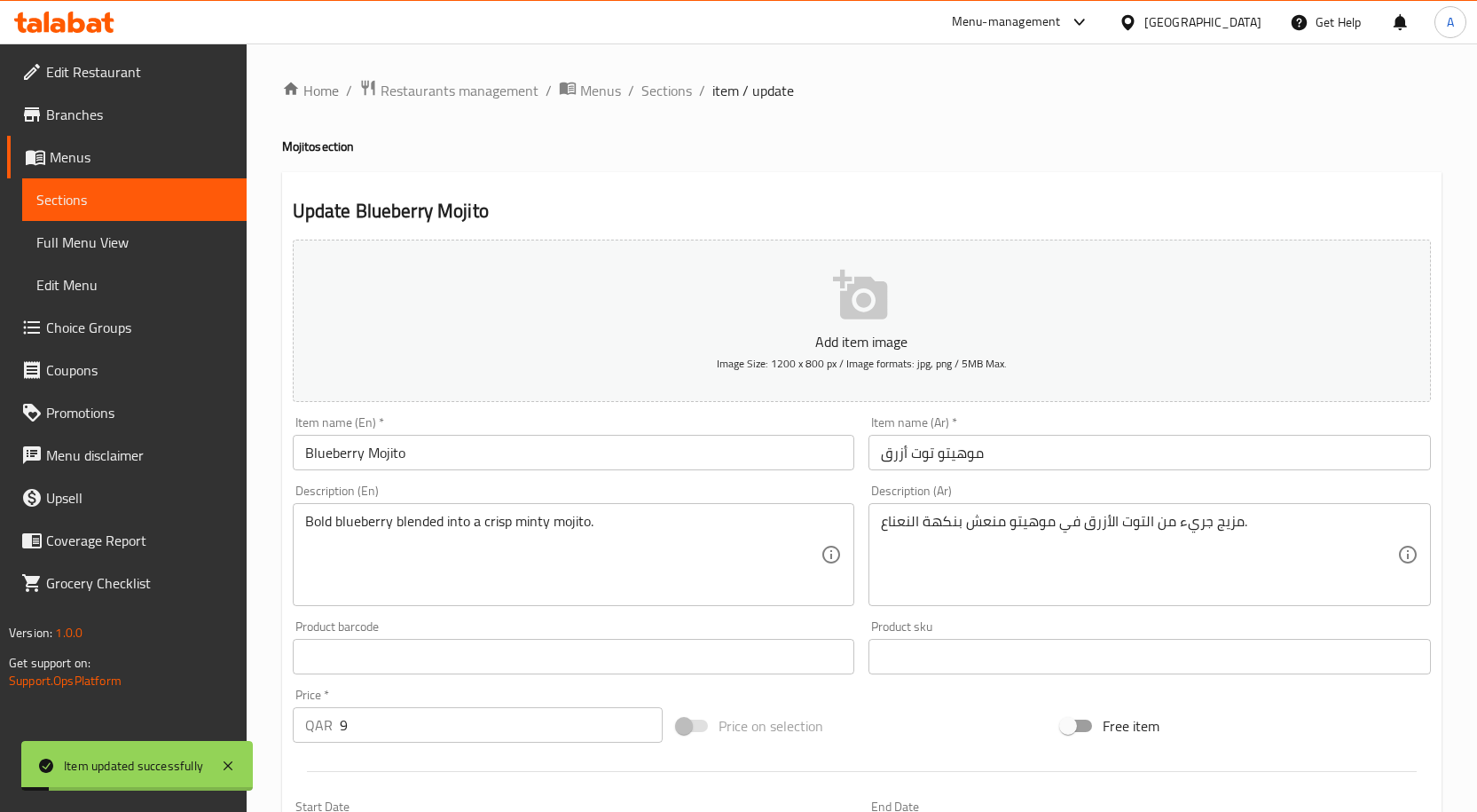
click at [472, 444] on input "Blueberry Mojito" at bounding box center [573, 453] width 562 height 36
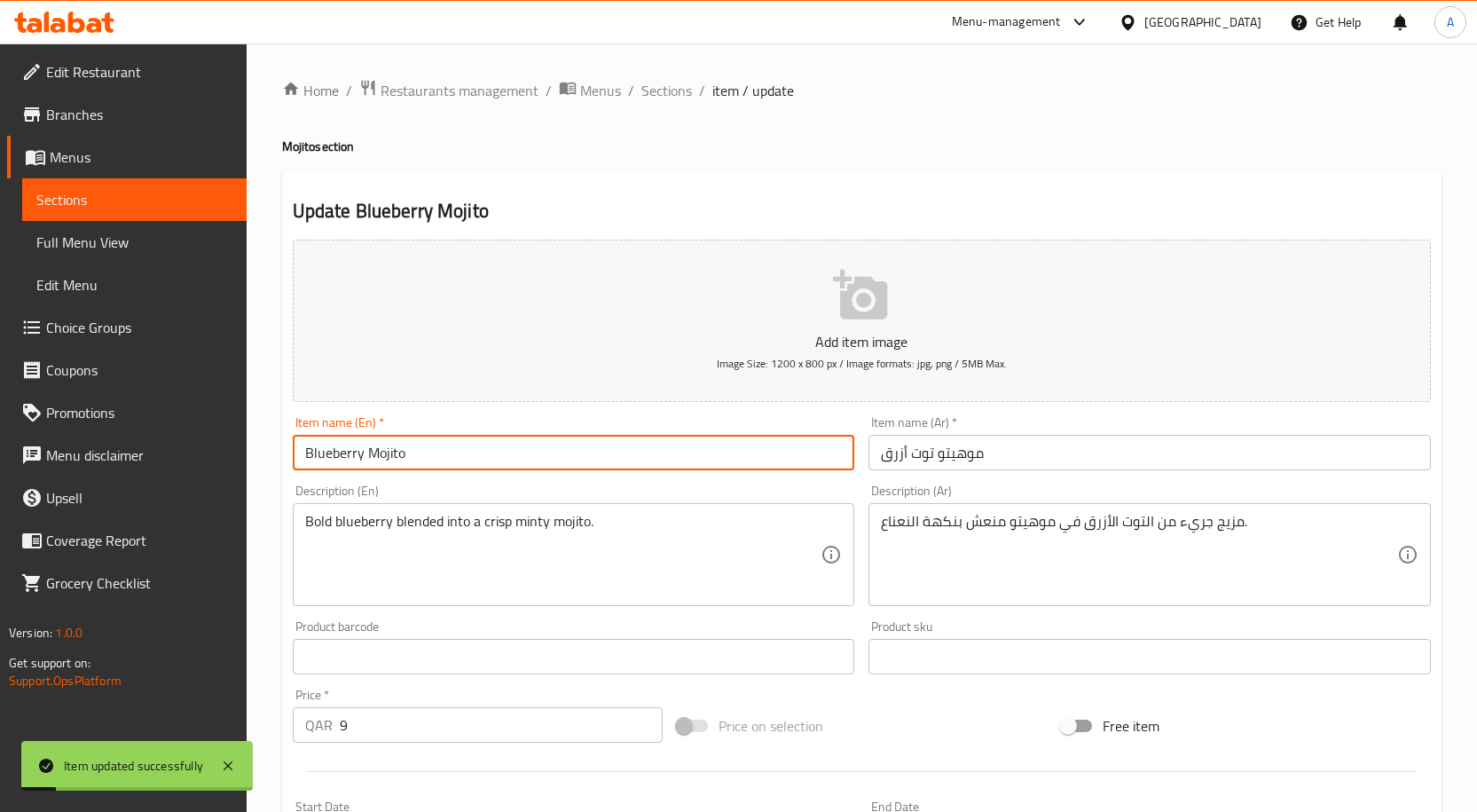
click at [472, 444] on input "Blueberry Mojito" at bounding box center [573, 453] width 562 height 36
click at [668, 94] on span "Sections" at bounding box center [666, 91] width 51 height 21
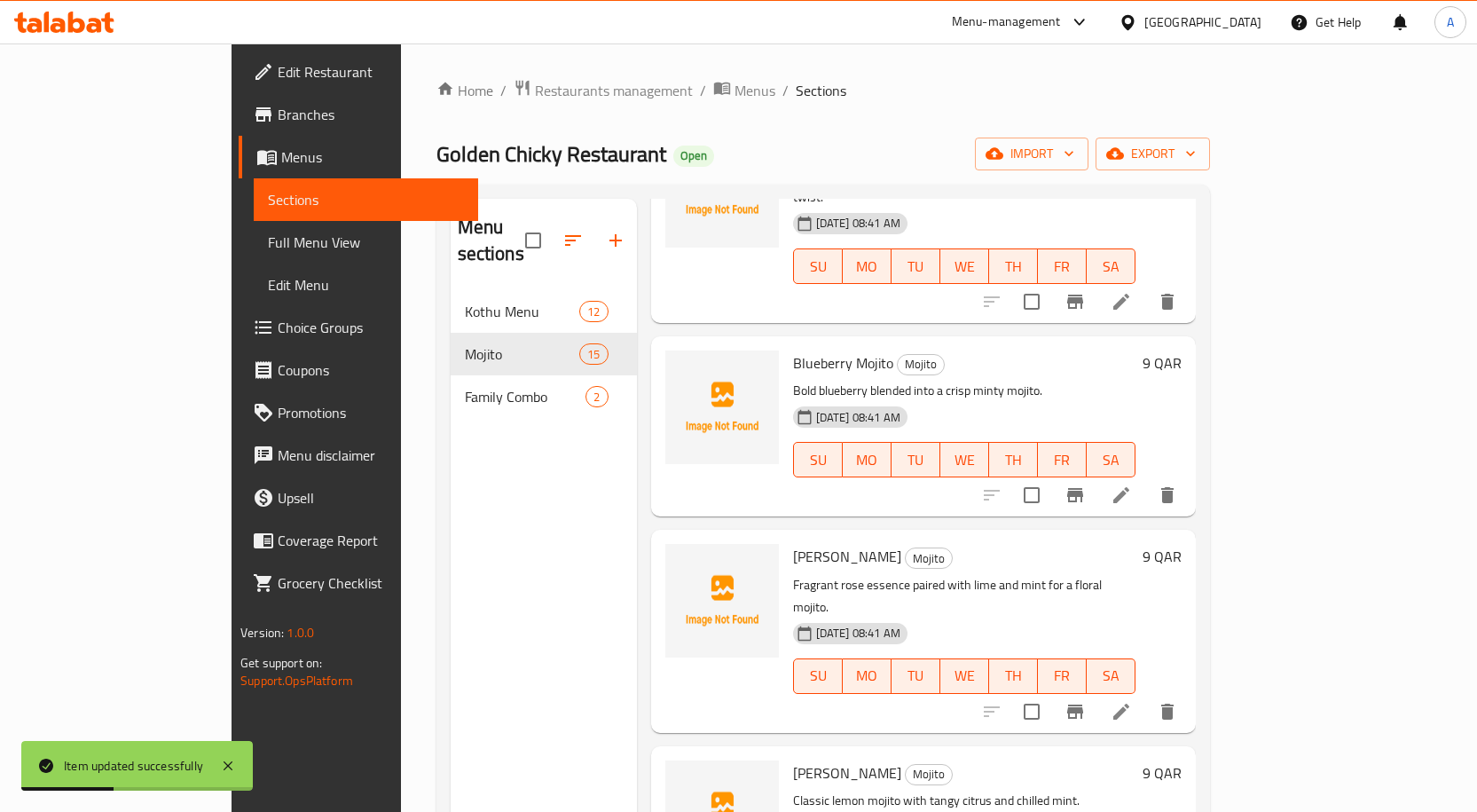
scroll to position [444, 0]
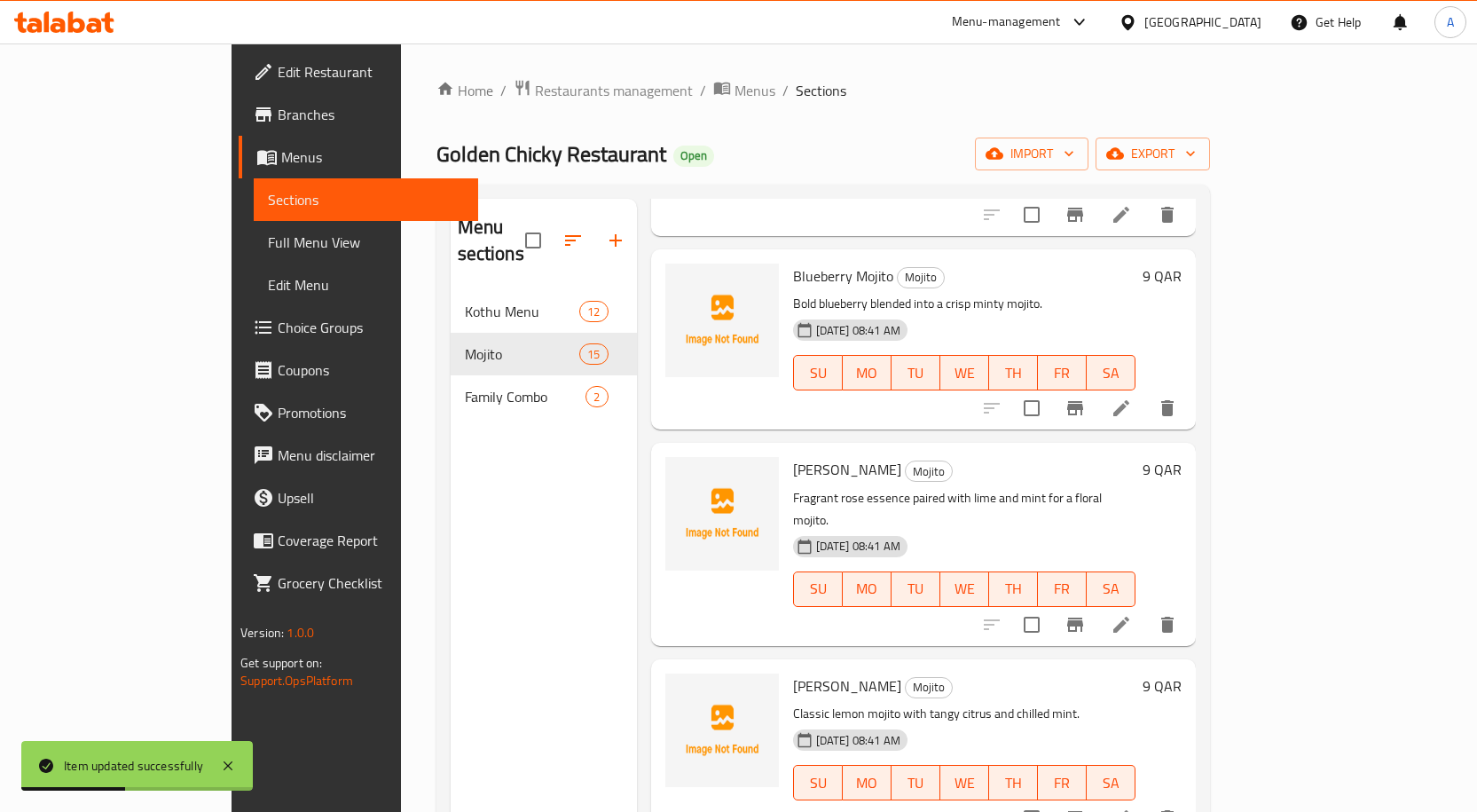
click at [793, 456] on span "Rose Mojito" at bounding box center [847, 470] width 108 height 27
click at [1129, 617] on icon at bounding box center [1121, 625] width 16 height 16
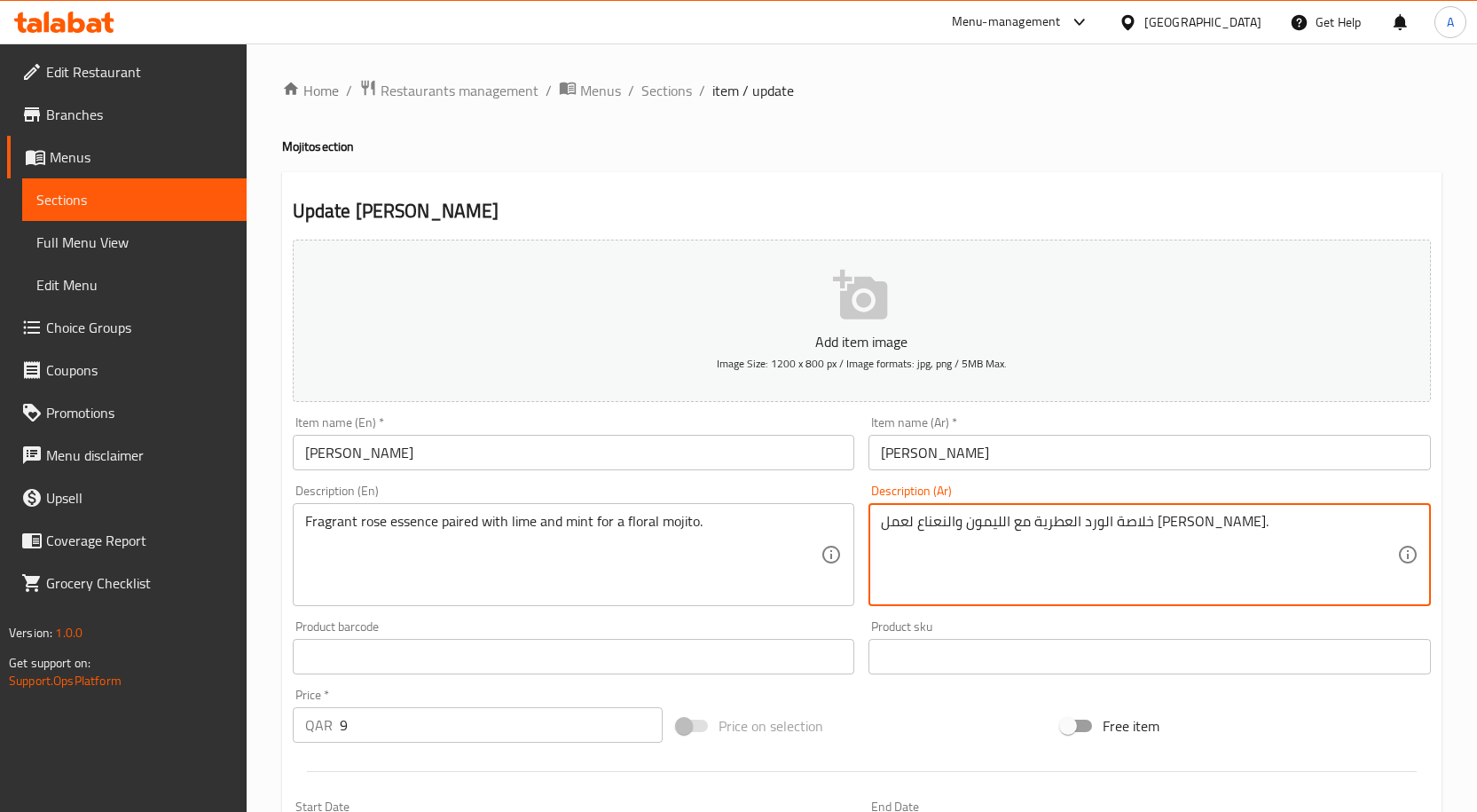
click at [1109, 525] on textarea "خلاصة الورد العطرية مع الليمون والنعناع لعمل موهيتو زهري." at bounding box center [1138, 554] width 516 height 85
click at [1069, 521] on textarea "خلاصة الورد العطرية ممزوجه مع الليمون والنعناع لعمل موهيتو زهري." at bounding box center [1138, 554] width 516 height 85
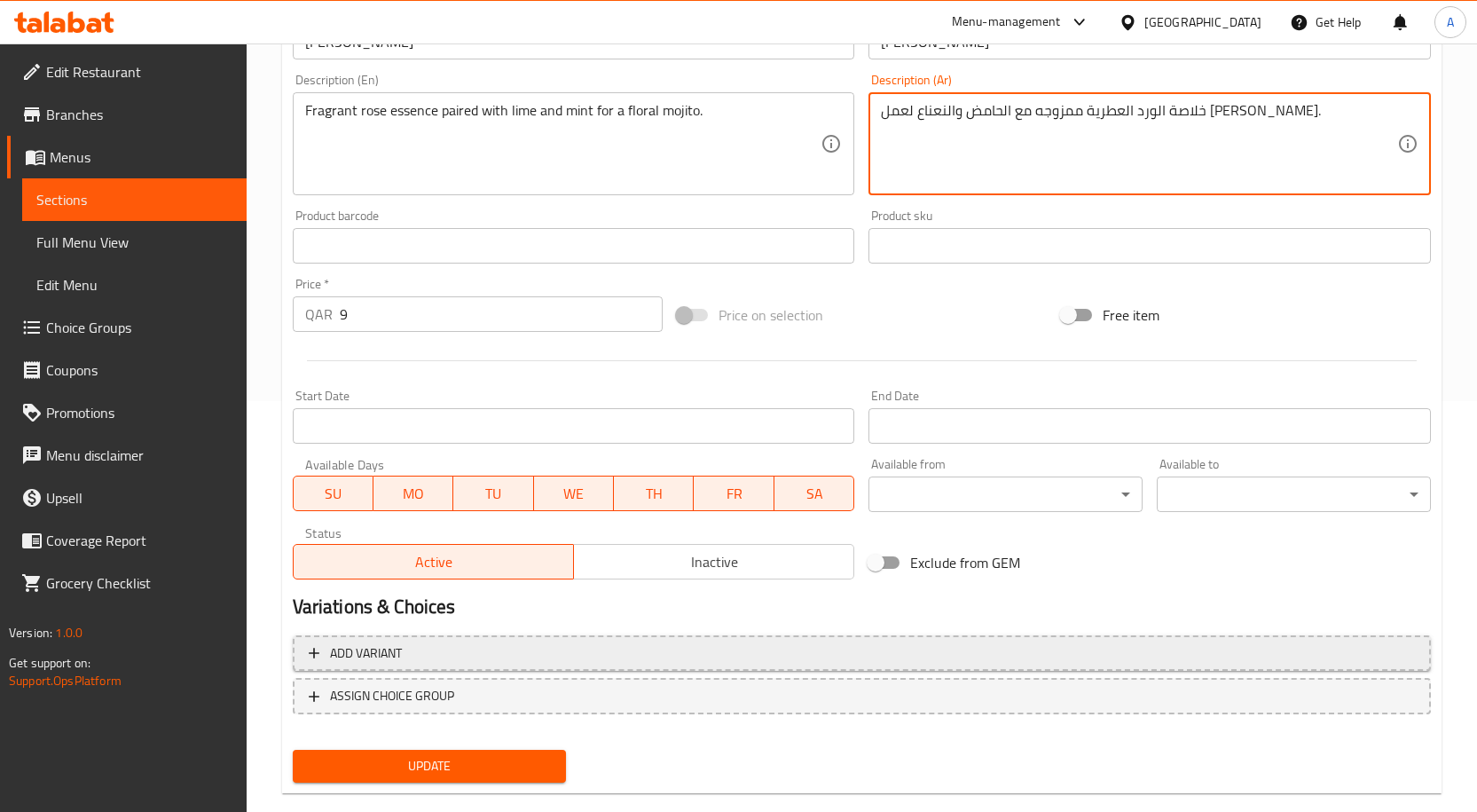
scroll to position [442, 0]
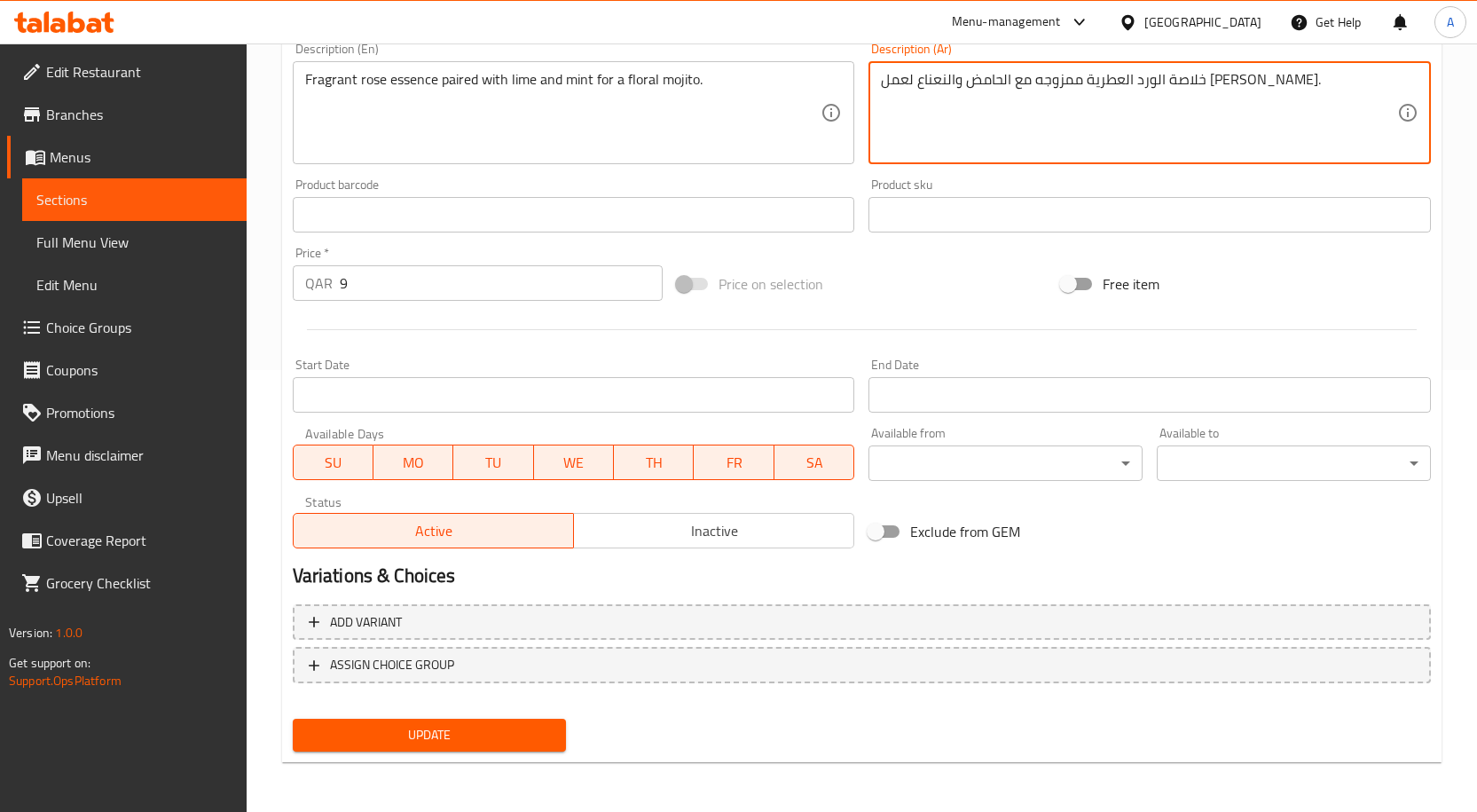
type textarea "خلاصة الورد العطرية ممزوجه مع الحامض والنعناع لعمل موهيتو زهري."
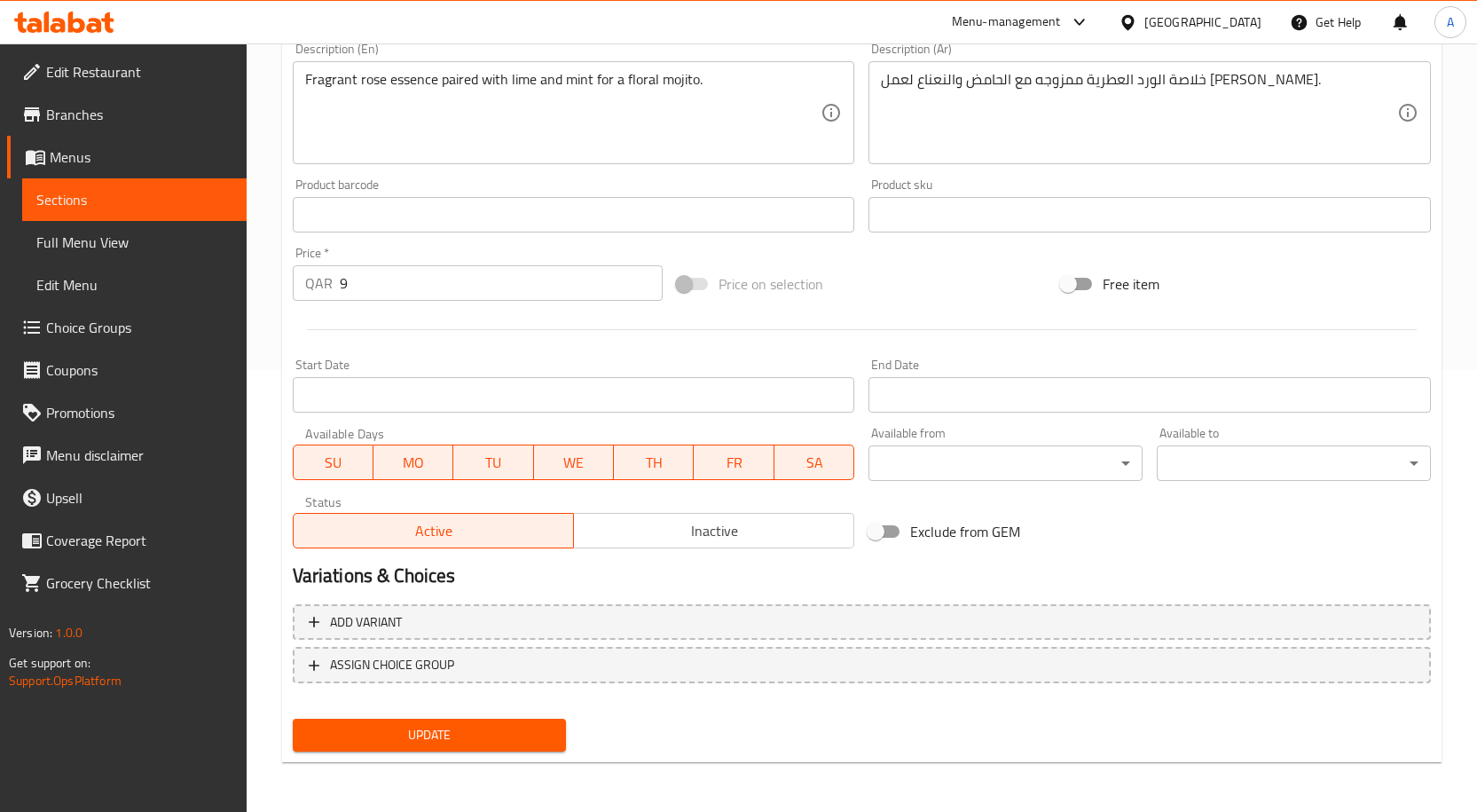
click at [525, 754] on div "Update" at bounding box center [429, 734] width 288 height 47
click at [529, 736] on span "Update" at bounding box center [430, 734] width 246 height 22
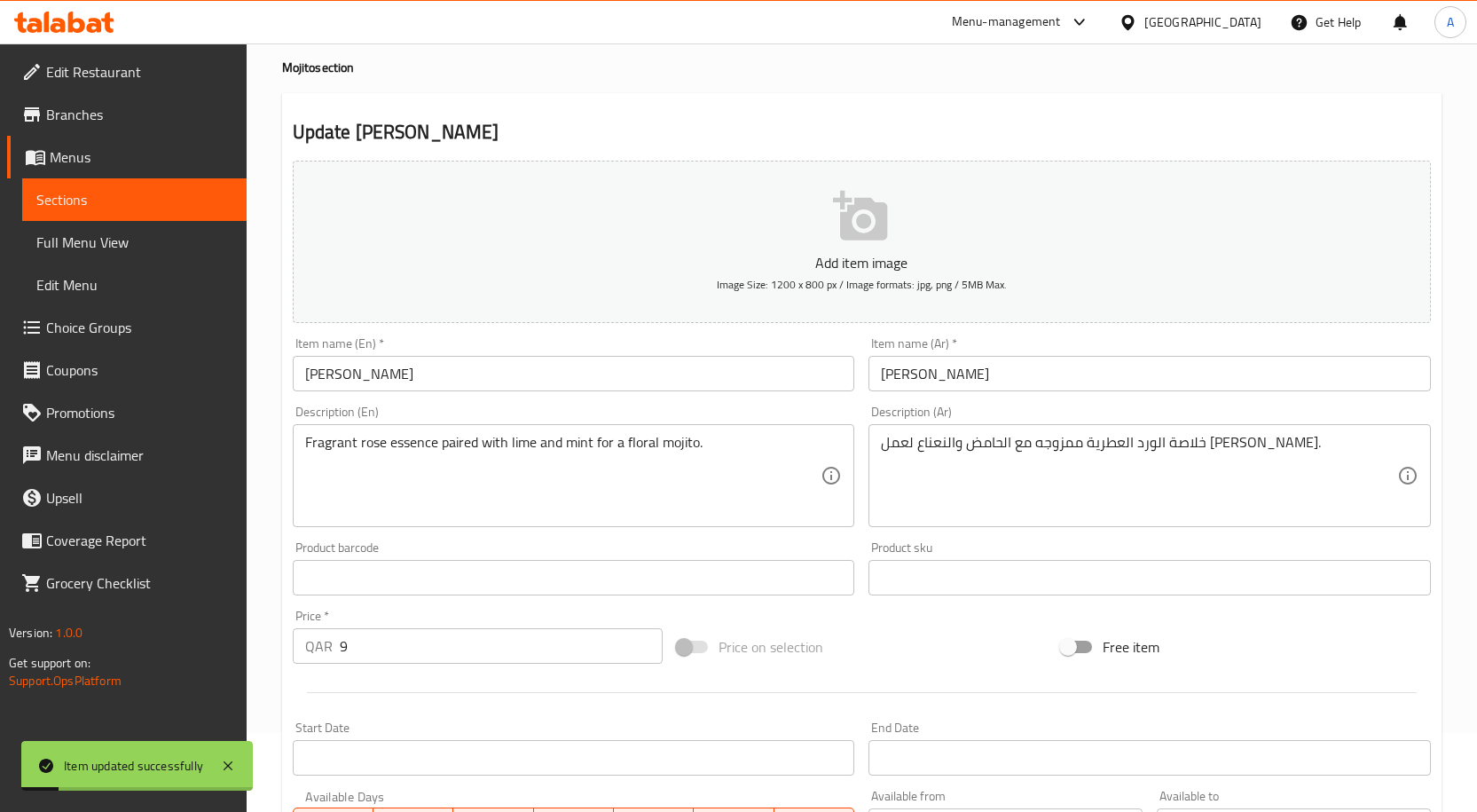
scroll to position [0, 0]
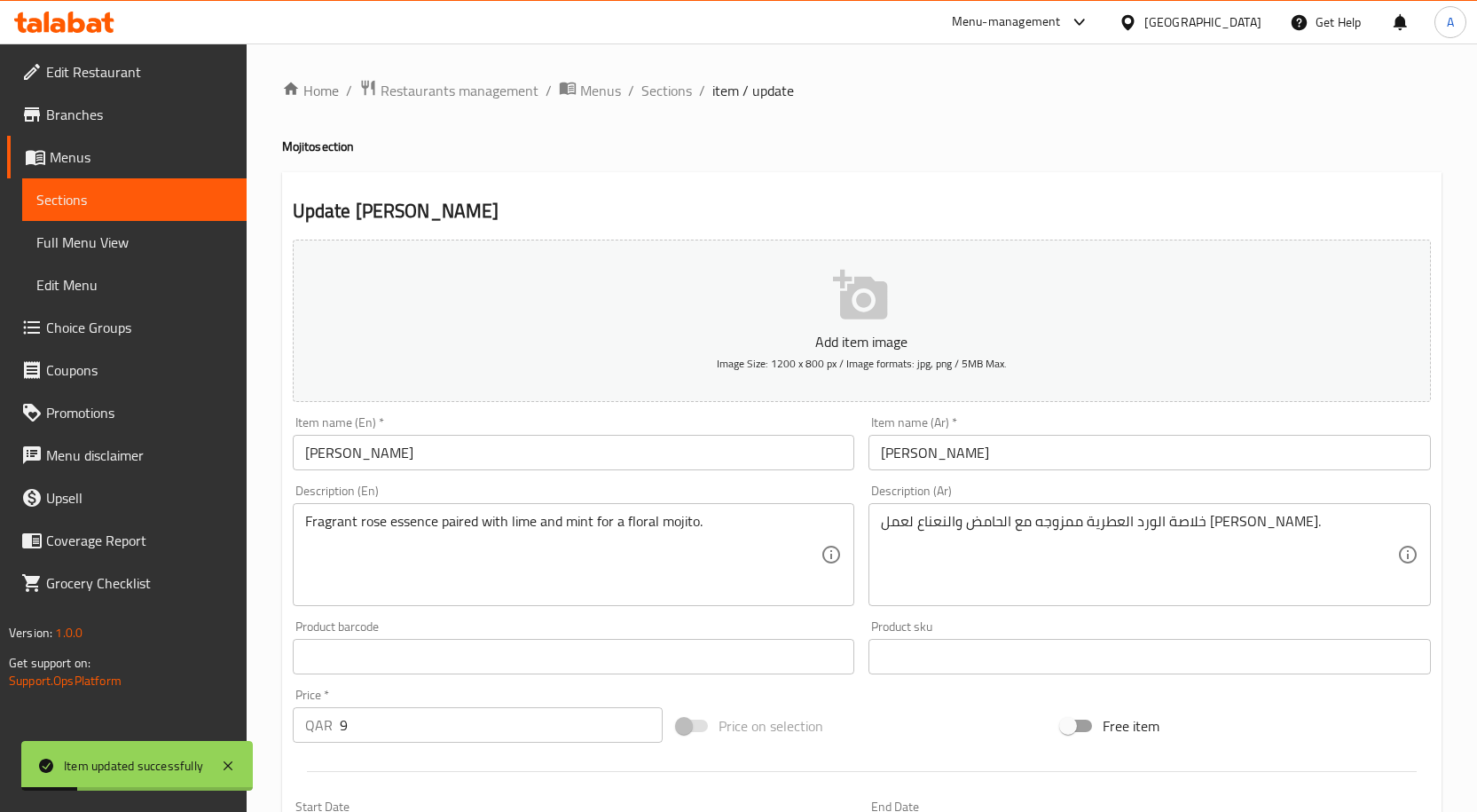
click at [478, 464] on input "Rose Mojito" at bounding box center [573, 453] width 562 height 36
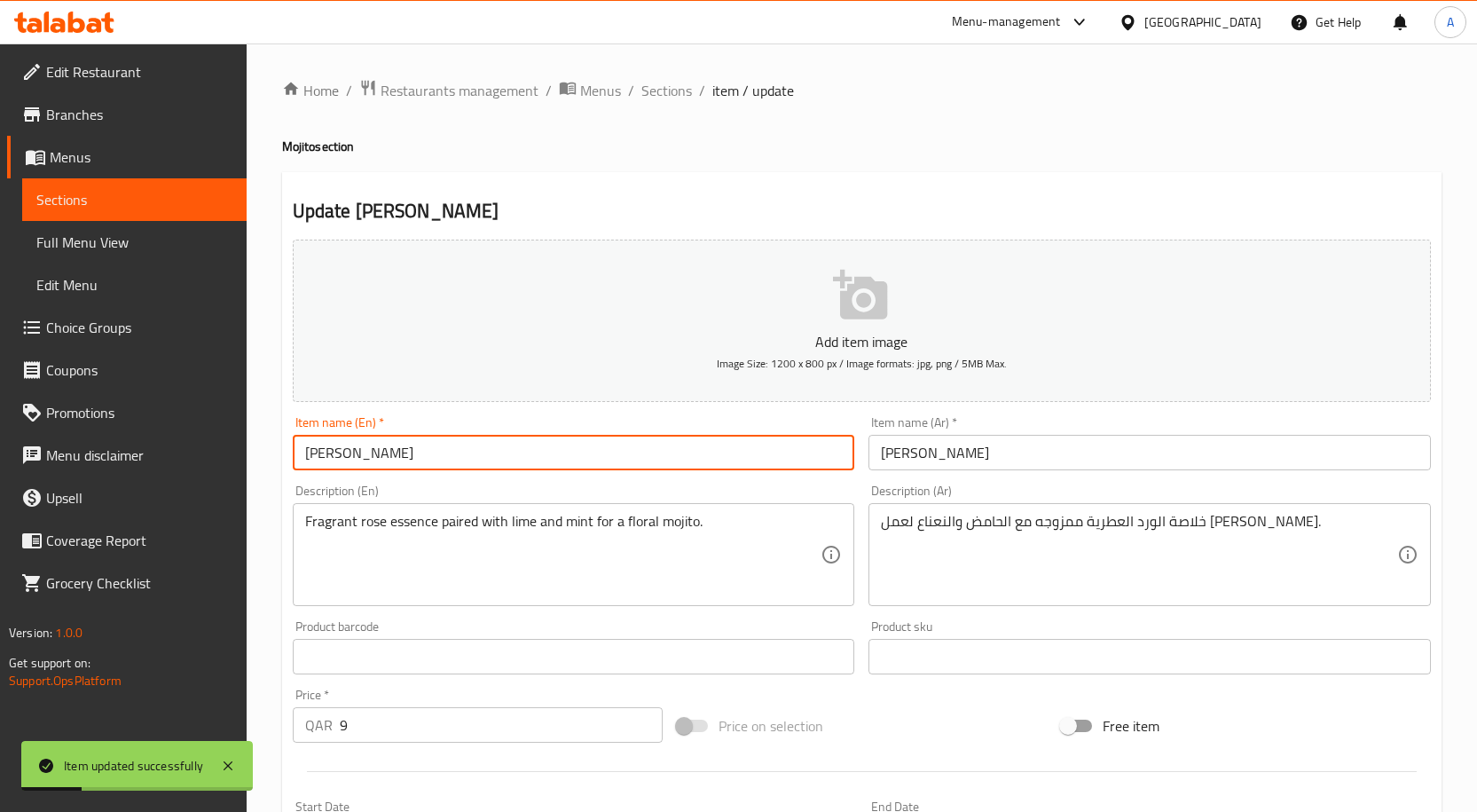
click at [478, 464] on input "Rose Mojito" at bounding box center [573, 453] width 562 height 36
click at [663, 101] on span "Sections" at bounding box center [666, 91] width 51 height 21
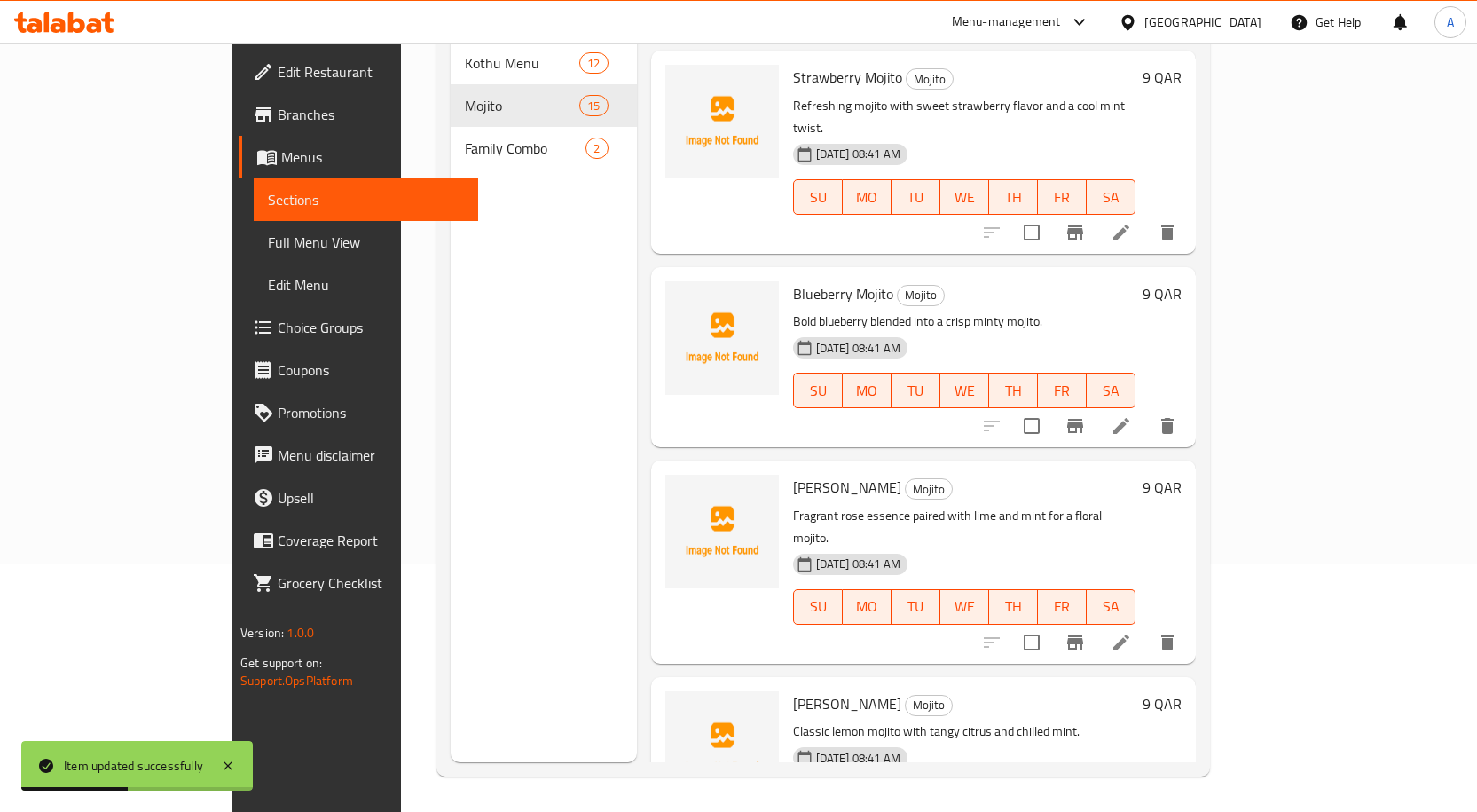
scroll to position [355, 0]
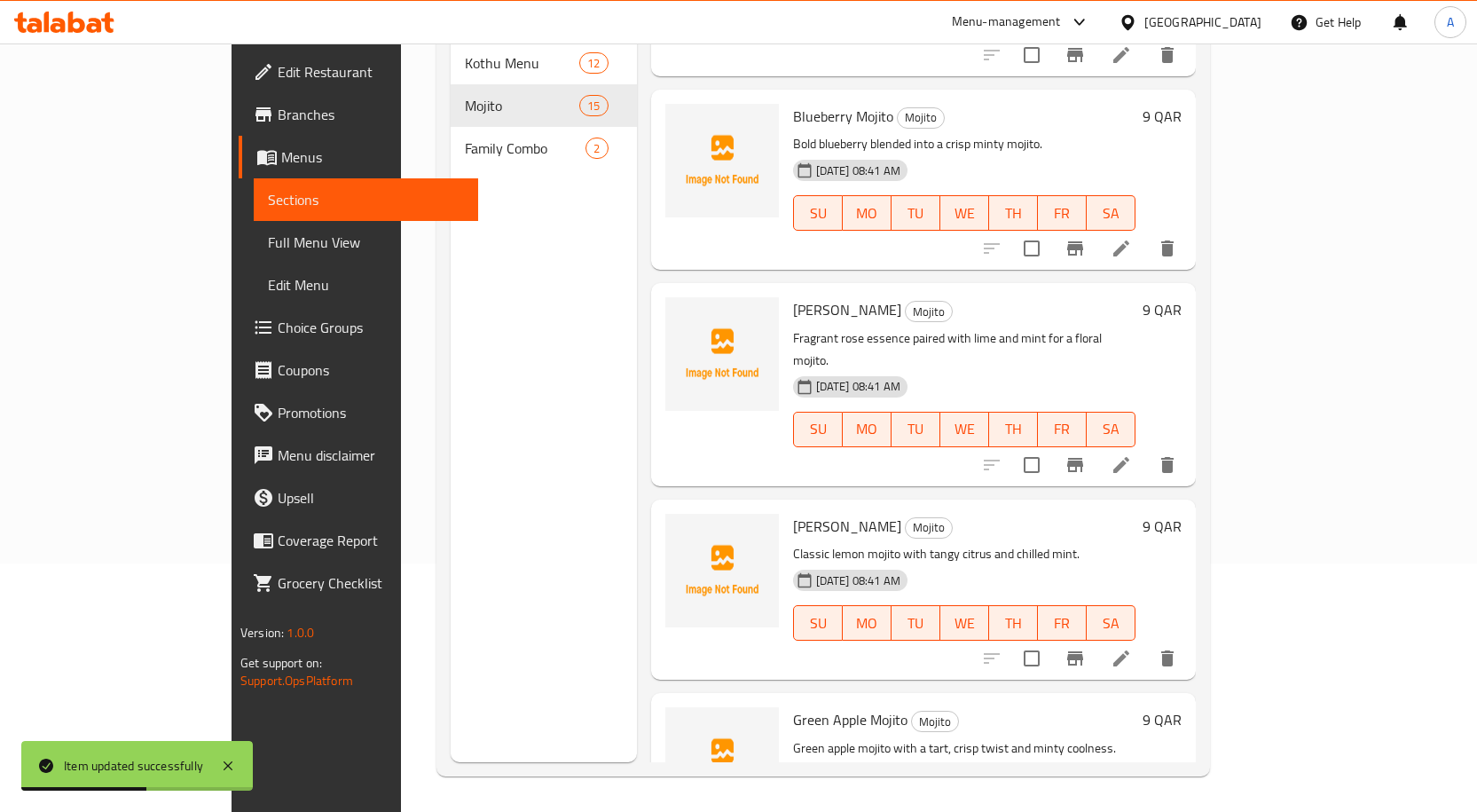
click at [793, 513] on span "Lemon Mojito" at bounding box center [847, 526] width 108 height 27
click at [1129, 650] on icon at bounding box center [1121, 658] width 16 height 16
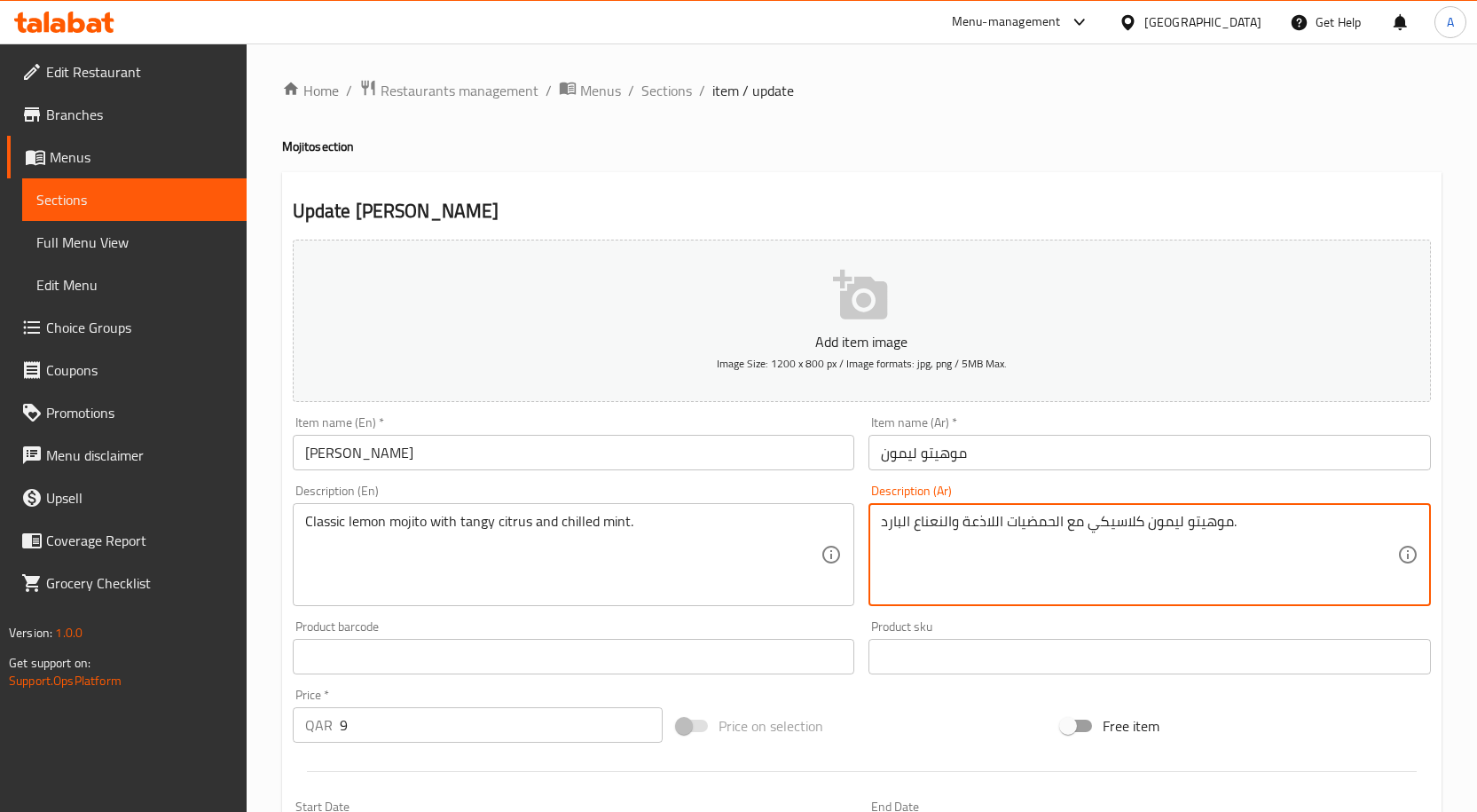
click at [993, 523] on textarea "موهيتو ليمون كلاسيكي مع الحمضيات اللاذعة والنعناع البارد." at bounding box center [1138, 554] width 516 height 85
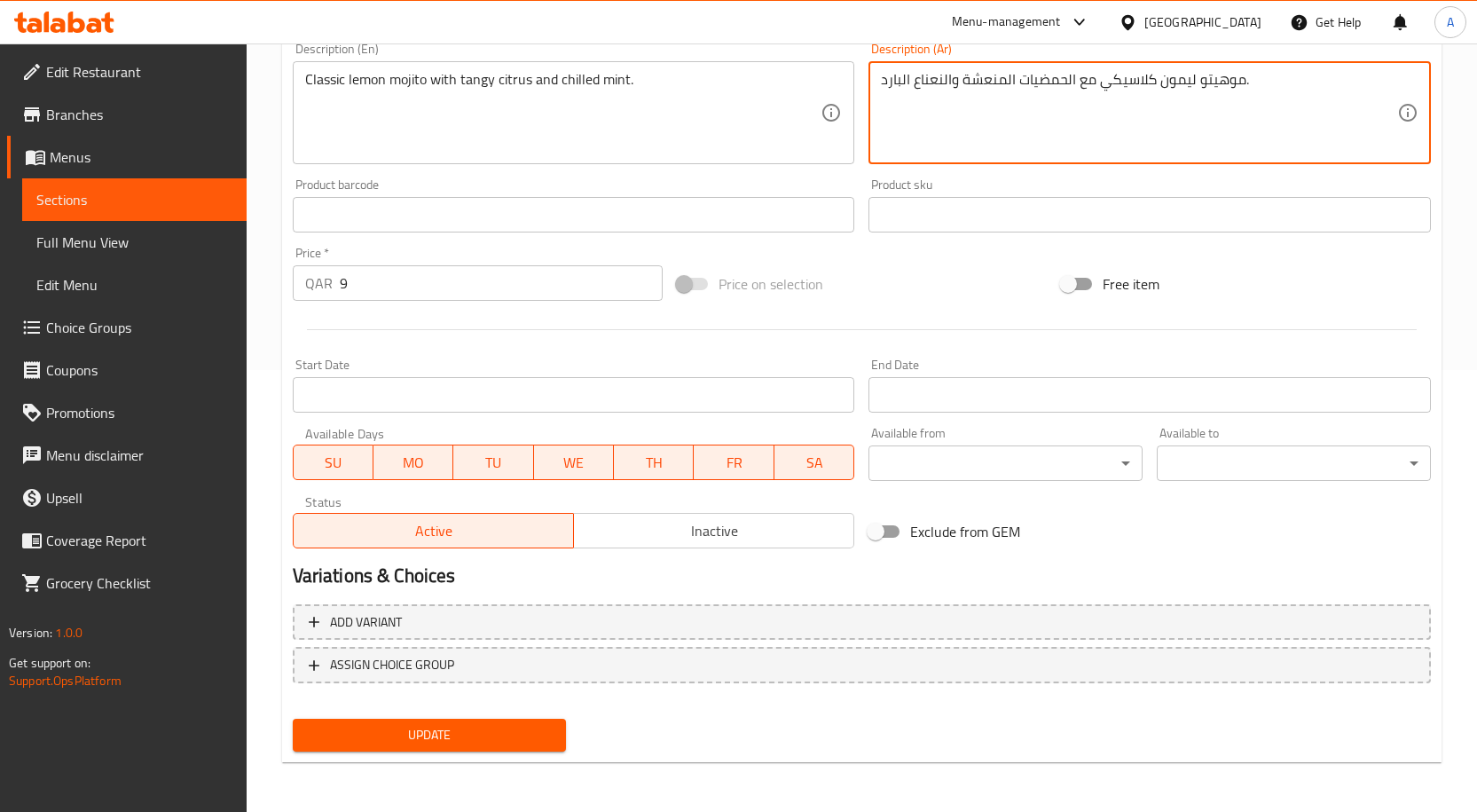
scroll to position [176, 0]
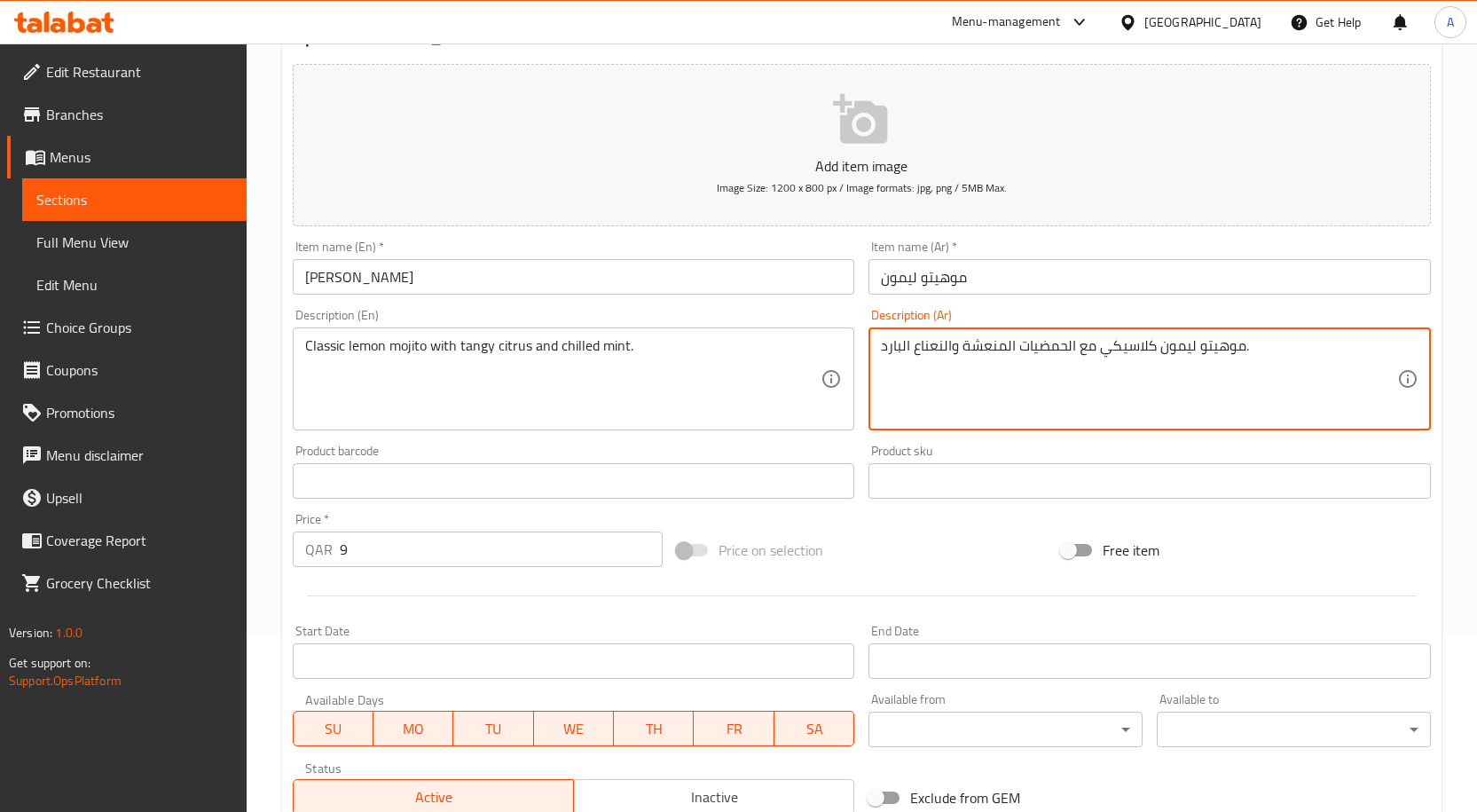
click at [907, 354] on textarea "موهيتو ليمون كلاسيكي مع الحمضيات المنعشة والنعناع البارد." at bounding box center [1138, 379] width 516 height 85
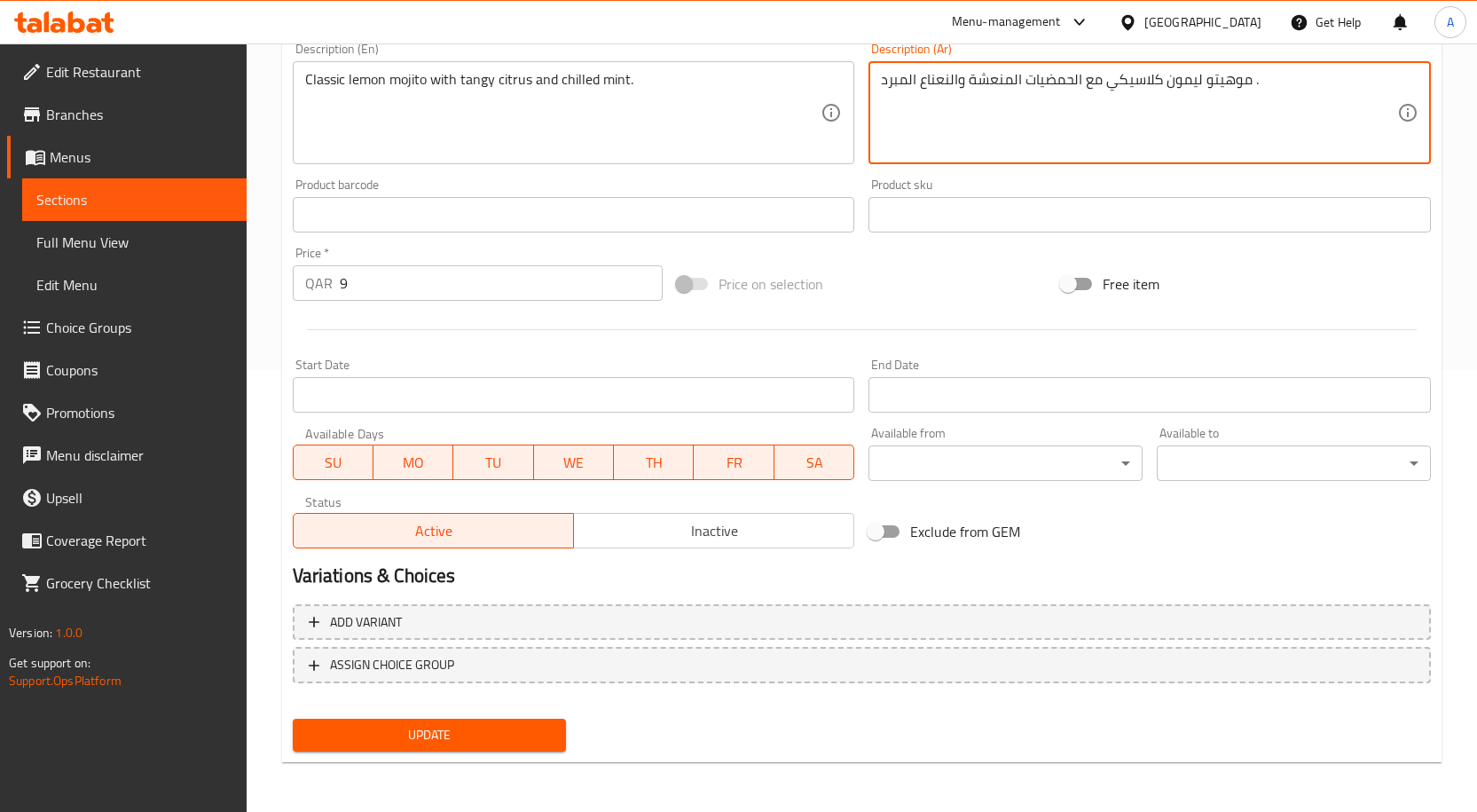
type textarea "موهيتو ليمون كلاسيكي مع الحمضيات المنعشة والنعناع المبرد ."
click at [528, 722] on button "Update" at bounding box center [430, 734] width 275 height 33
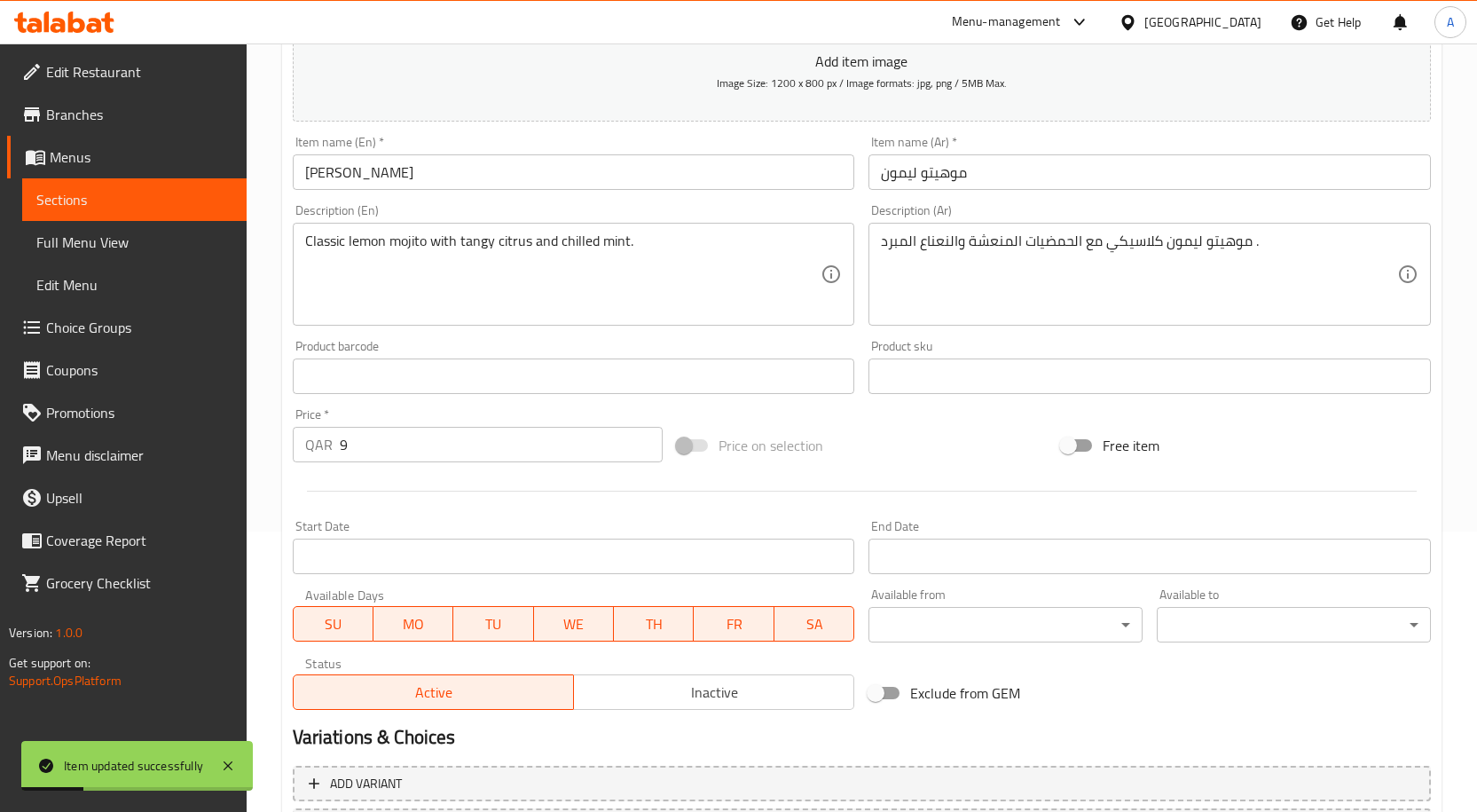
scroll to position [87, 0]
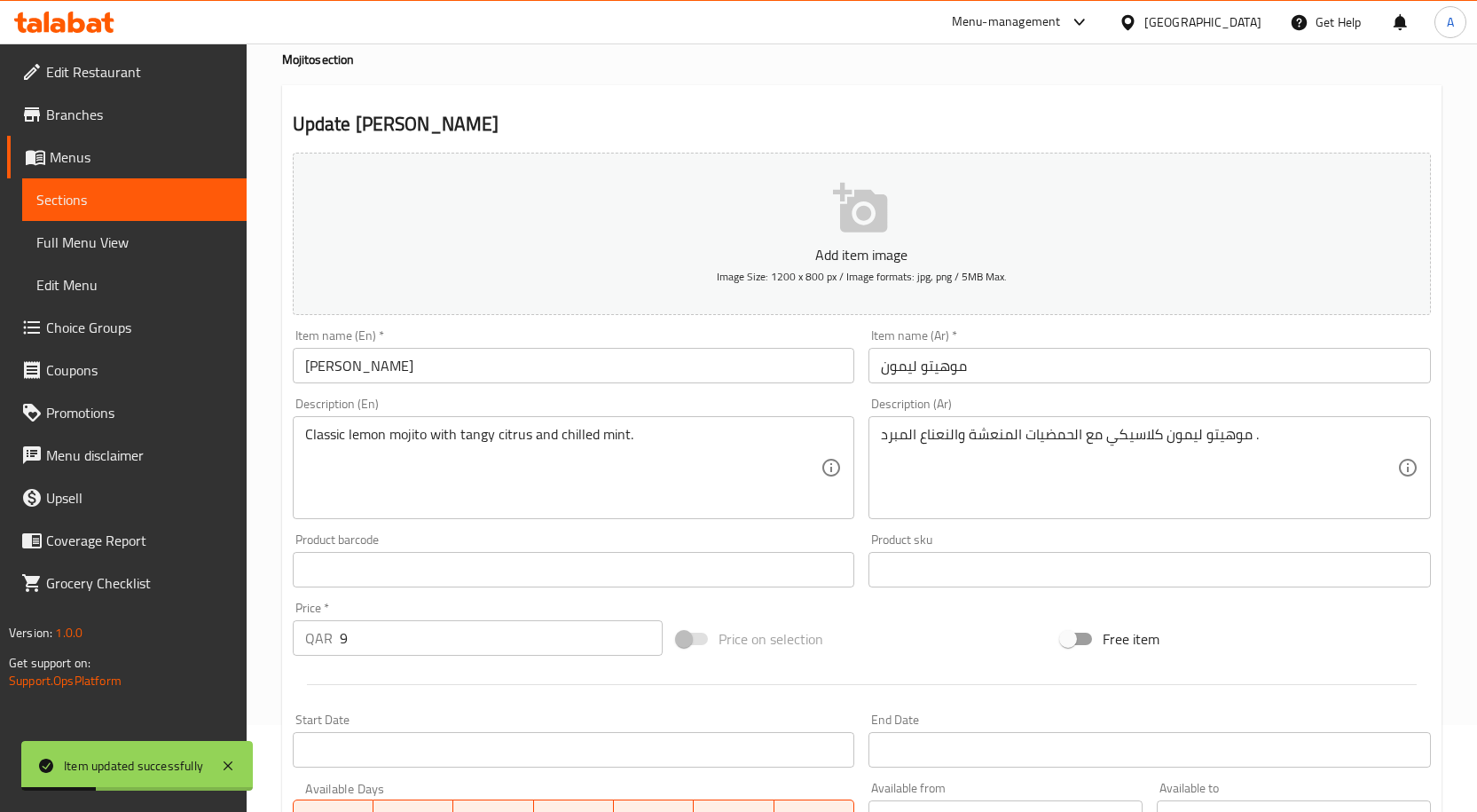
click at [490, 369] on input "Lemon Mojito" at bounding box center [573, 365] width 562 height 36
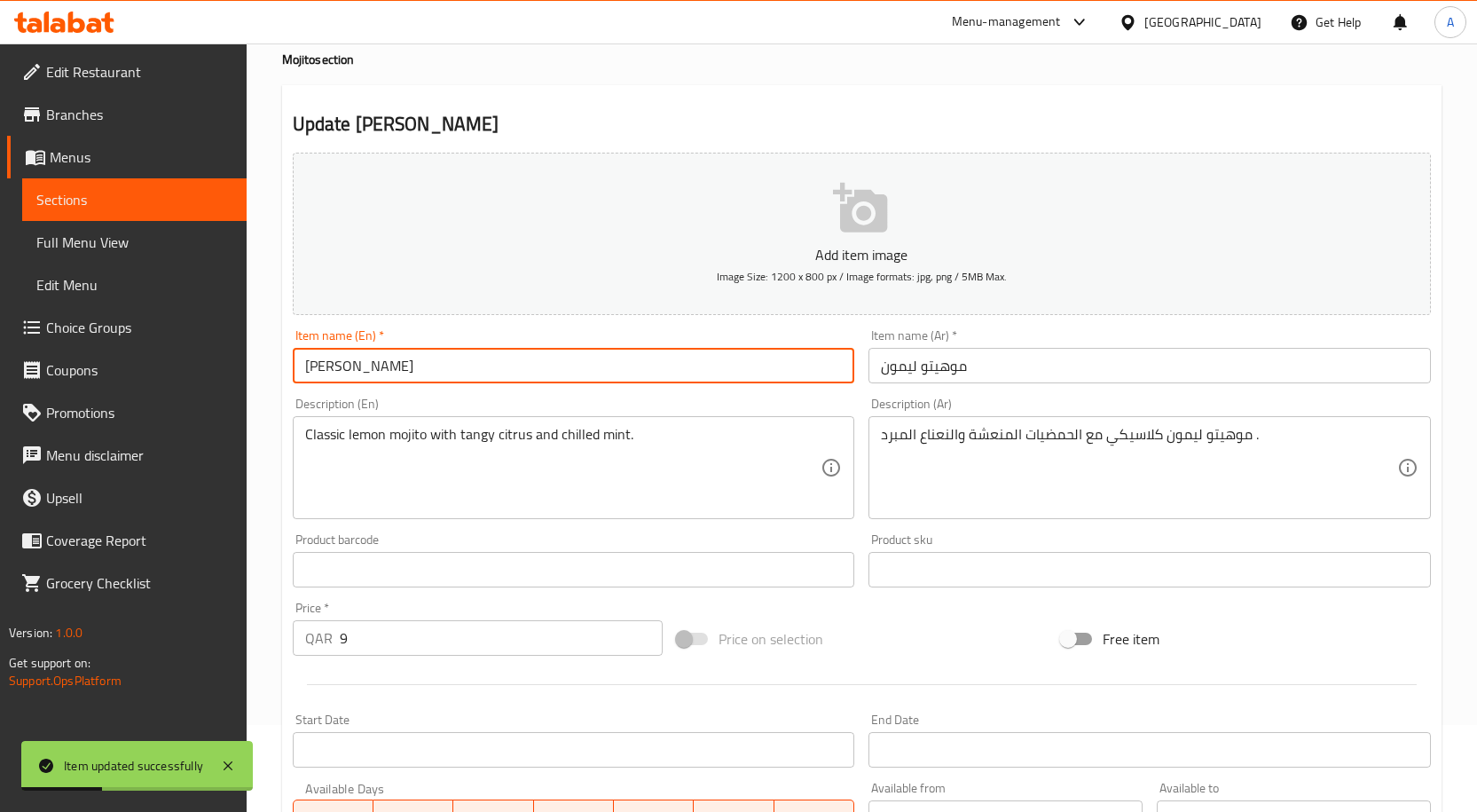
click at [490, 369] on input "Lemon Mojito" at bounding box center [573, 365] width 562 height 36
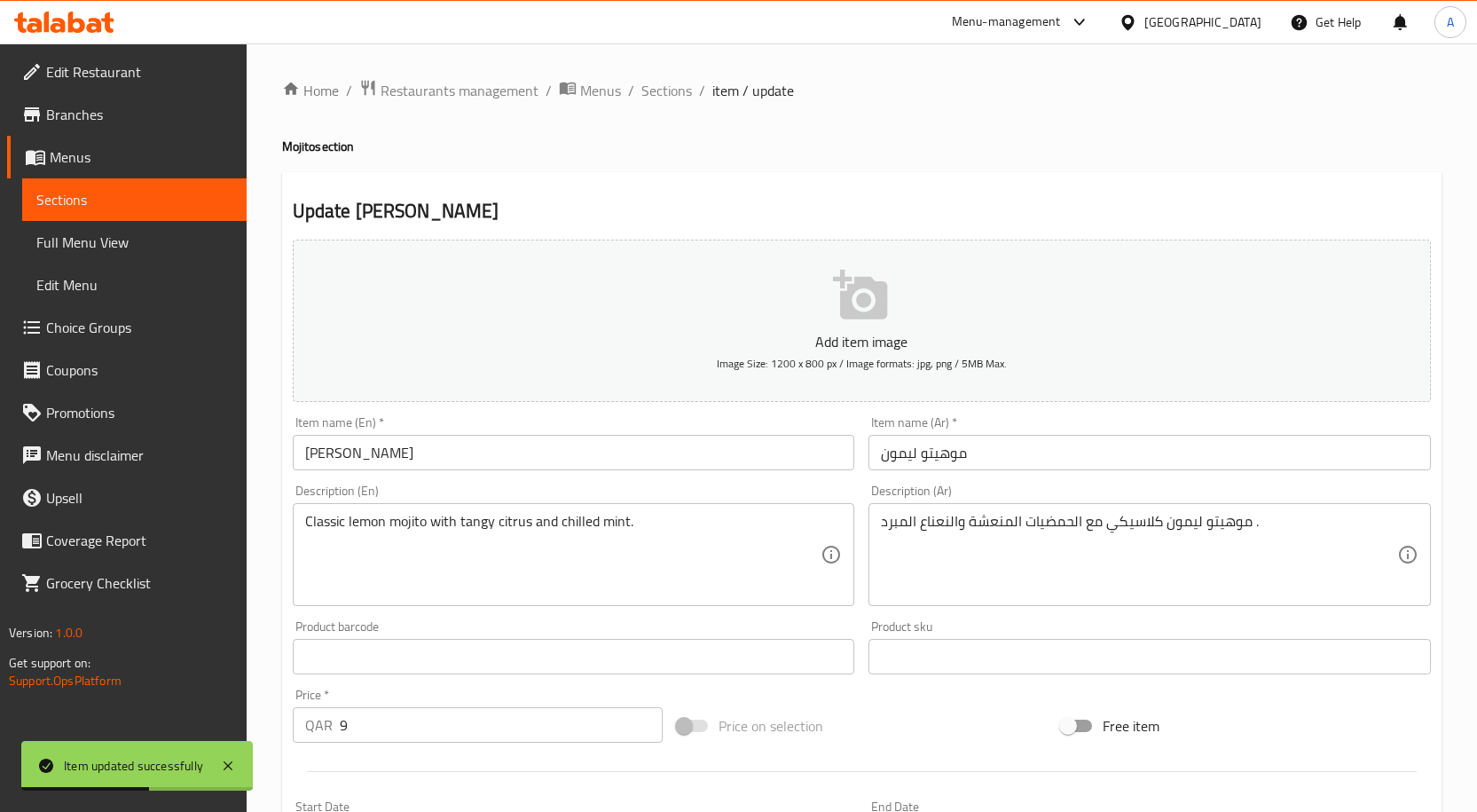
click at [661, 107] on div "Home / Restaurants management / Menus / Sections / item / update Mojito section…" at bounding box center [861, 649] width 1160 height 1139
click at [669, 93] on span "Sections" at bounding box center [666, 91] width 51 height 21
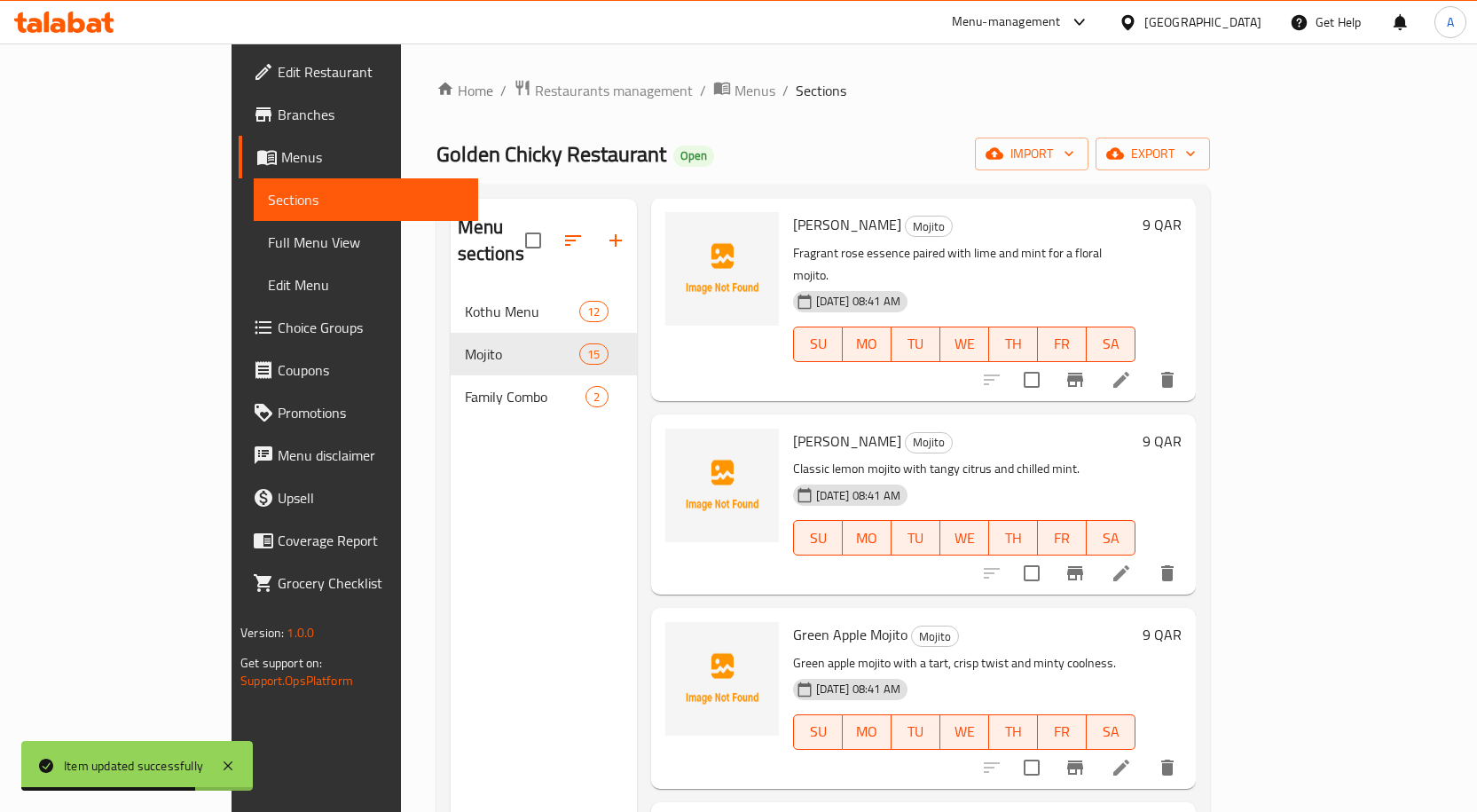
scroll to position [719, 0]
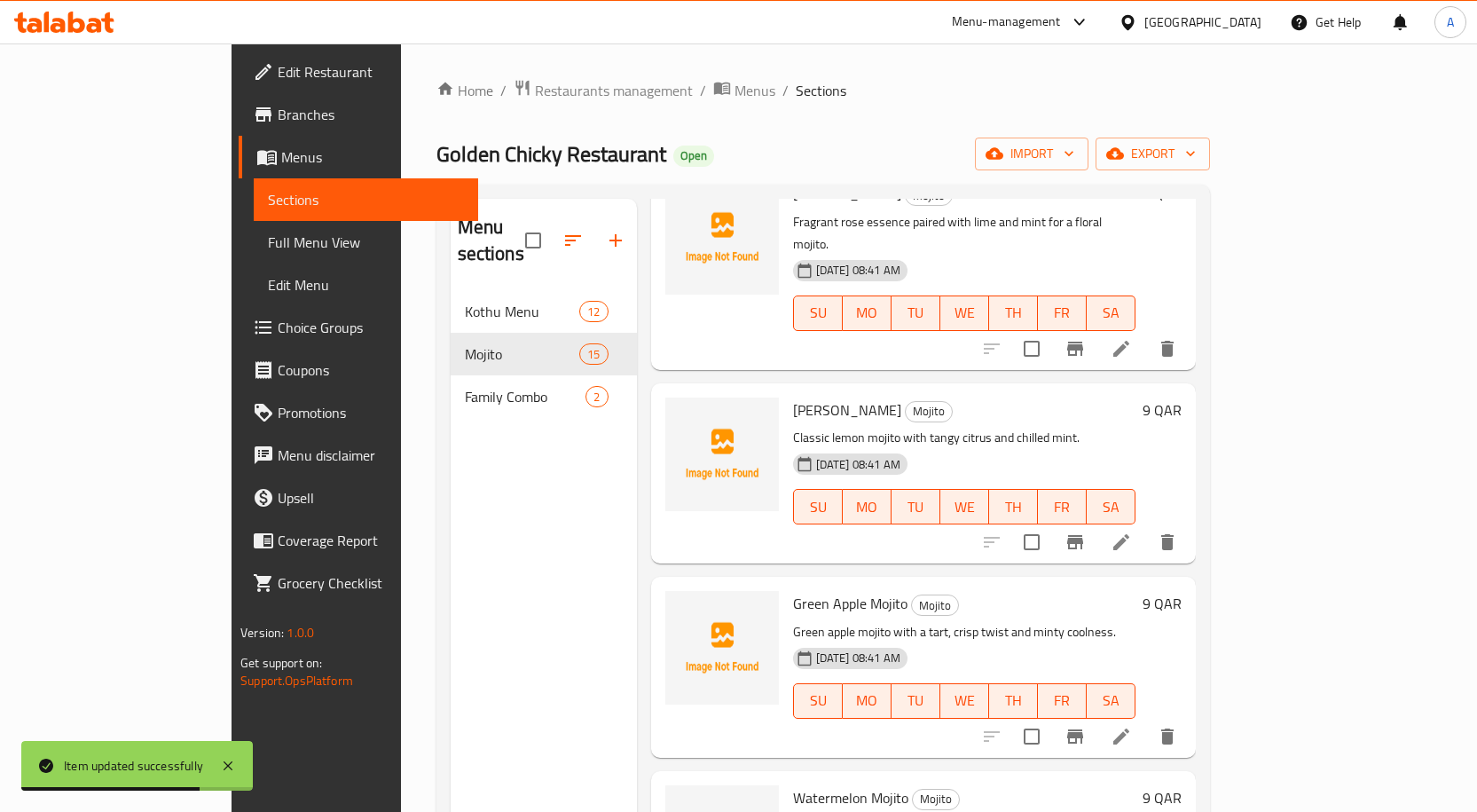
click at [807, 590] on span "Green Apple Mojito" at bounding box center [850, 603] width 114 height 27
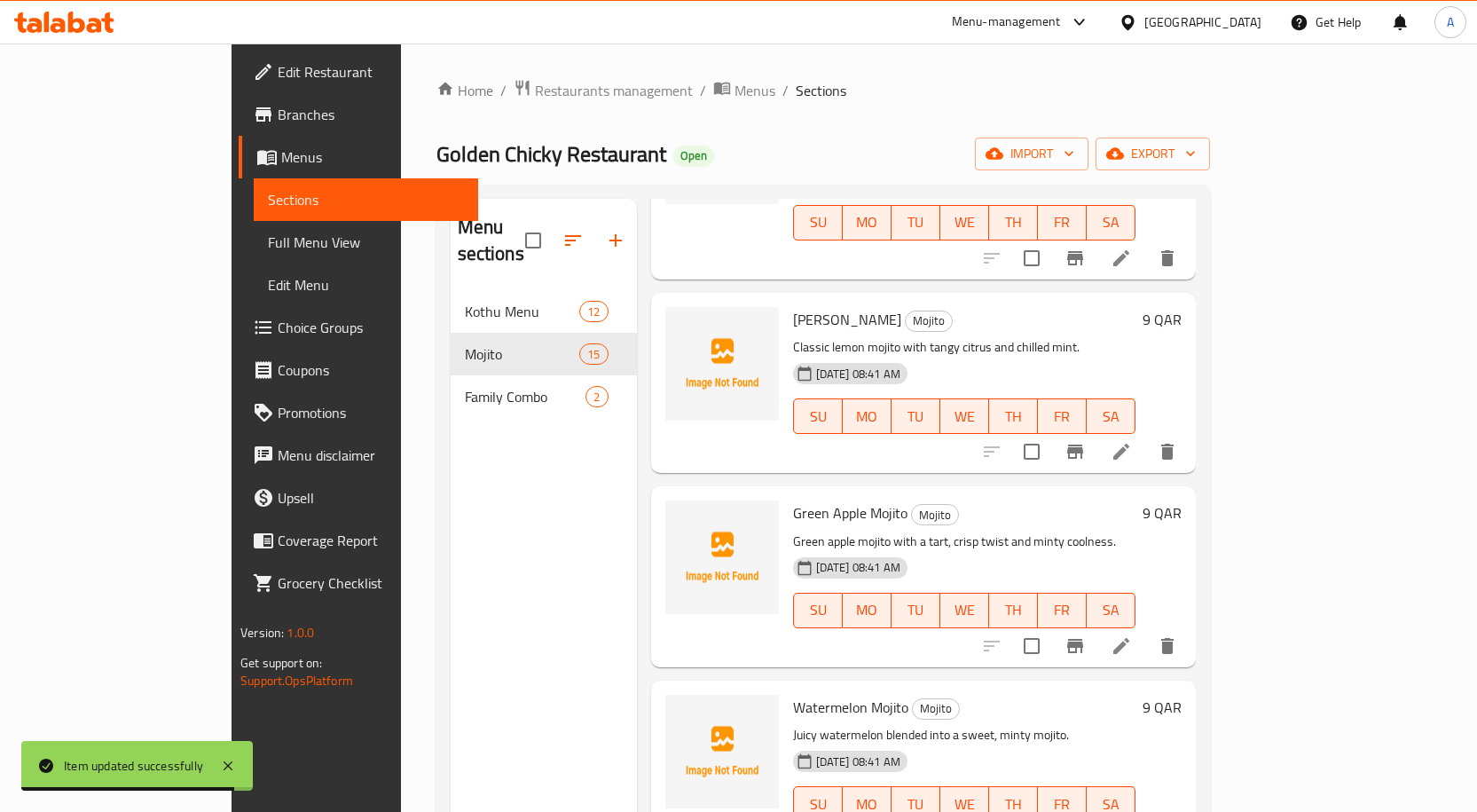
scroll to position [897, 0]
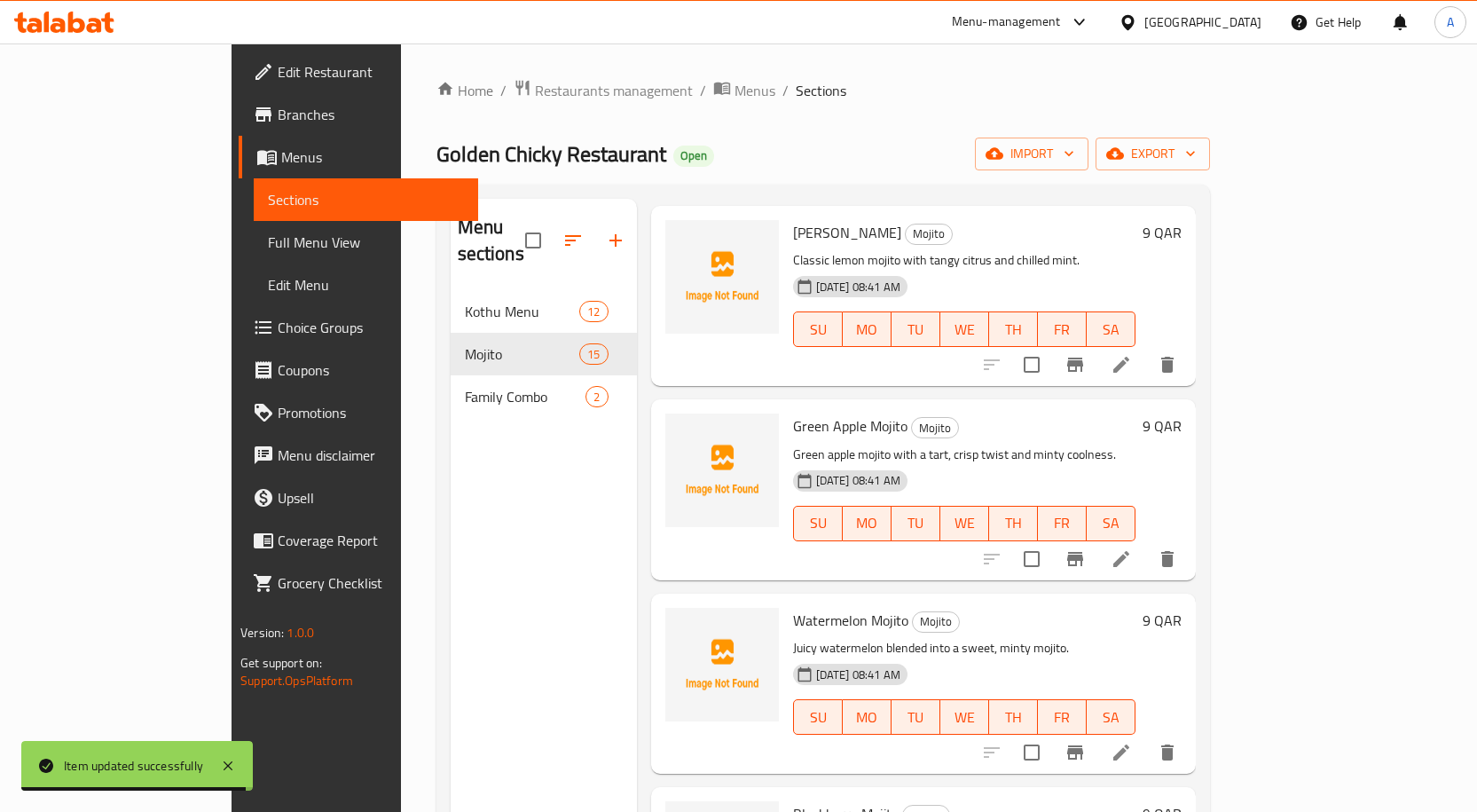
click at [1132, 548] on icon at bounding box center [1121, 559] width 21 height 21
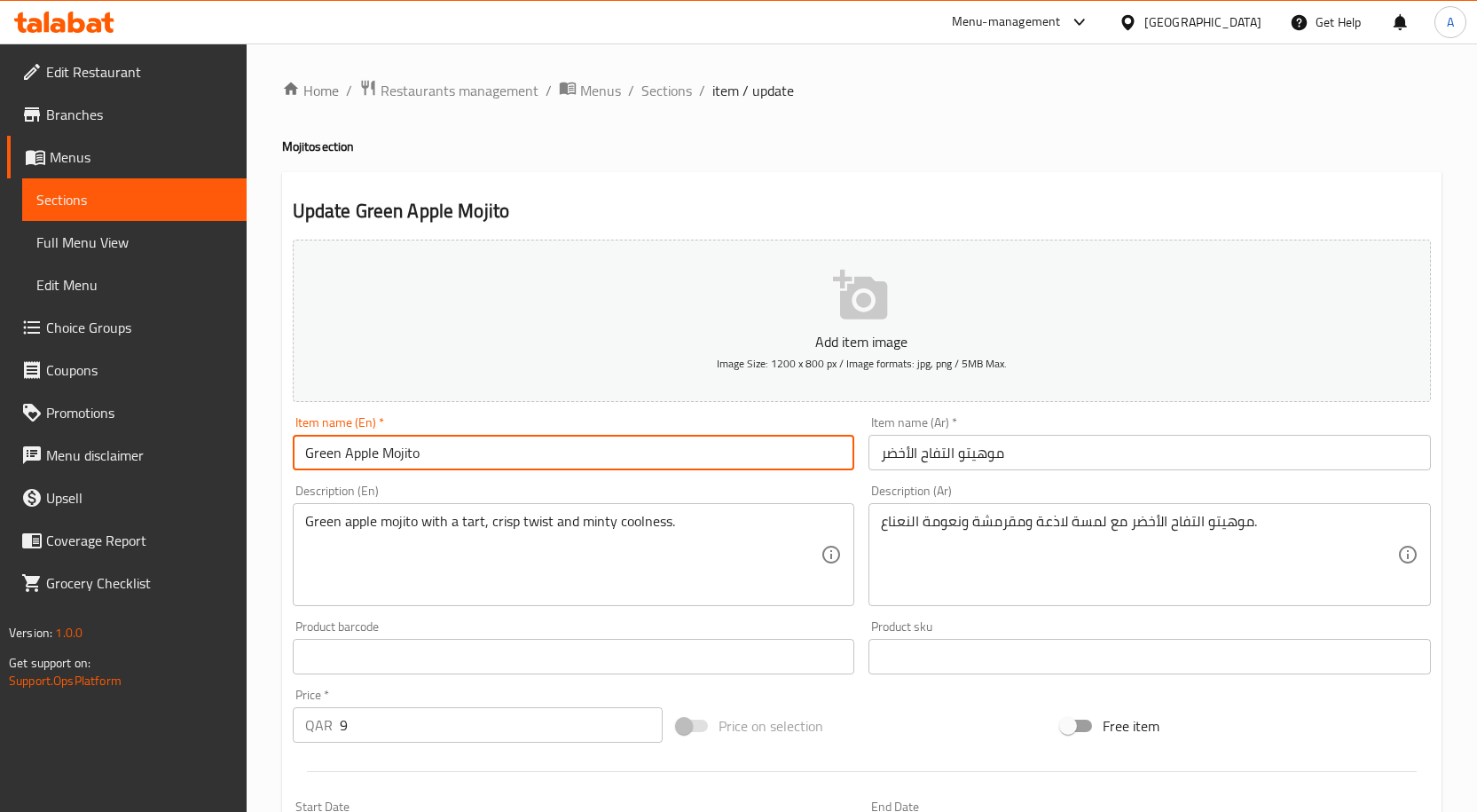
click at [452, 453] on input "Green Apple Mojito" at bounding box center [573, 453] width 562 height 36
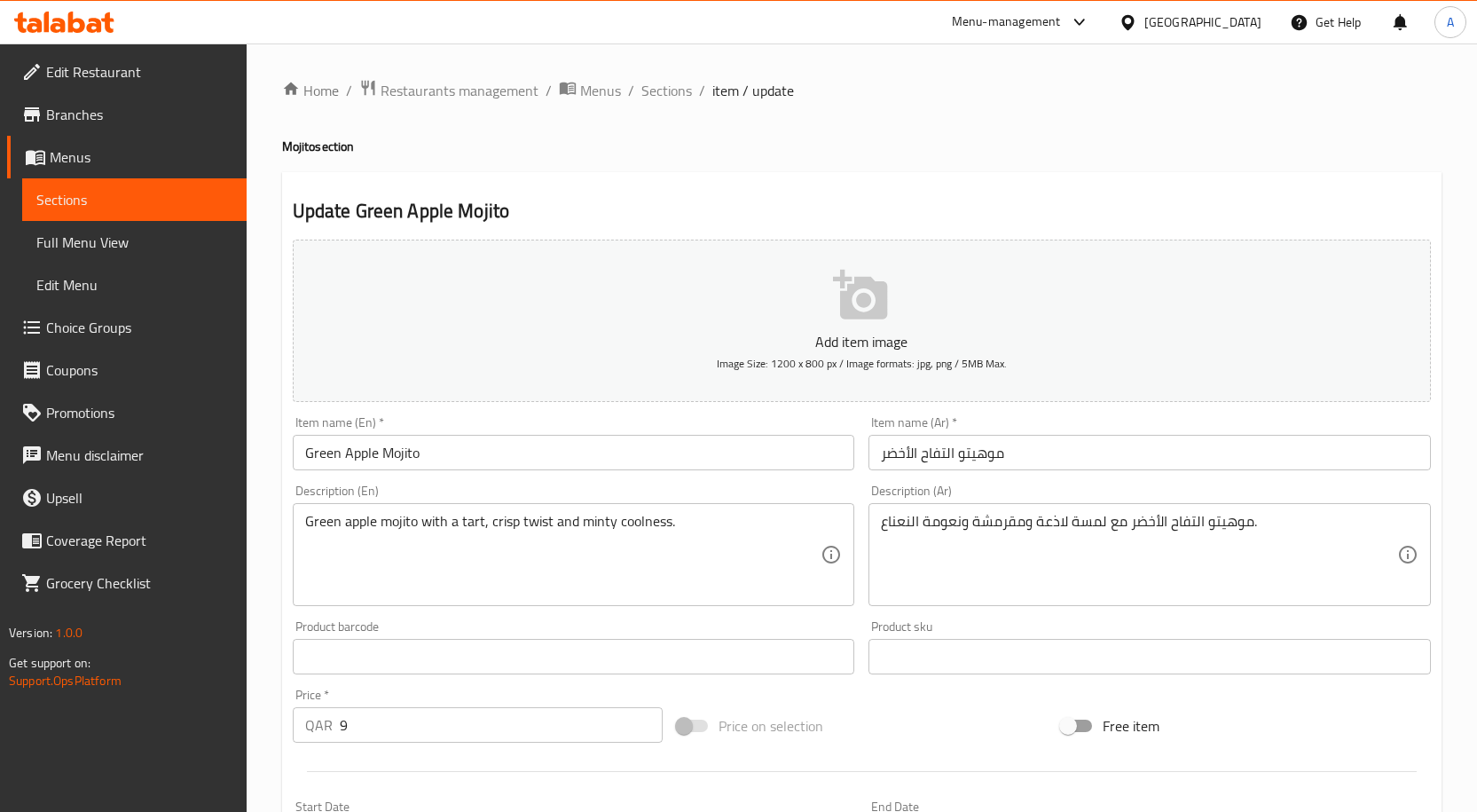
click at [661, 71] on div "Home / Restaurants management / Menus / Sections / item / update Mojito section…" at bounding box center [862, 648] width 1230 height 1210
click at [658, 90] on span "Sections" at bounding box center [666, 91] width 51 height 21
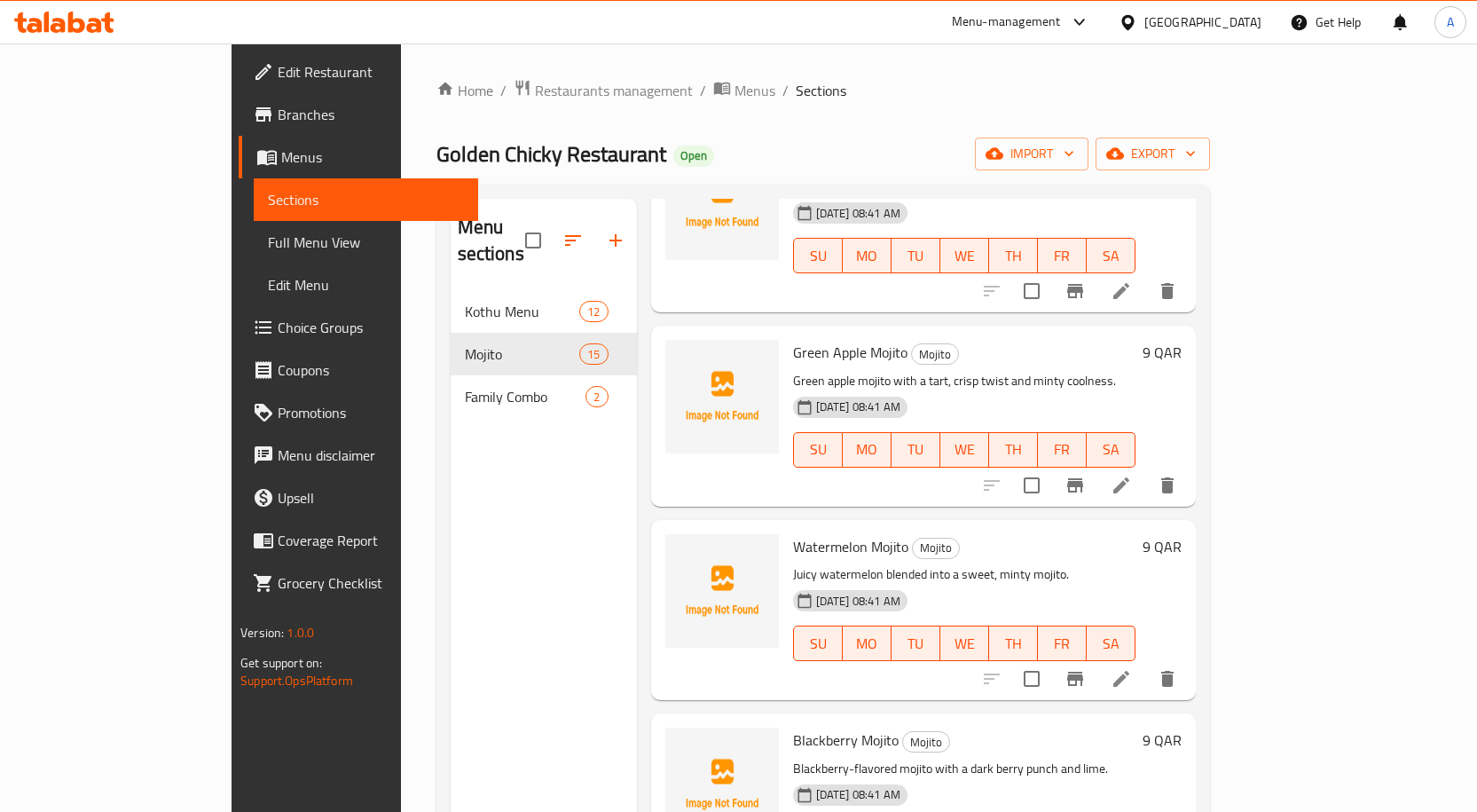
scroll to position [1003, 0]
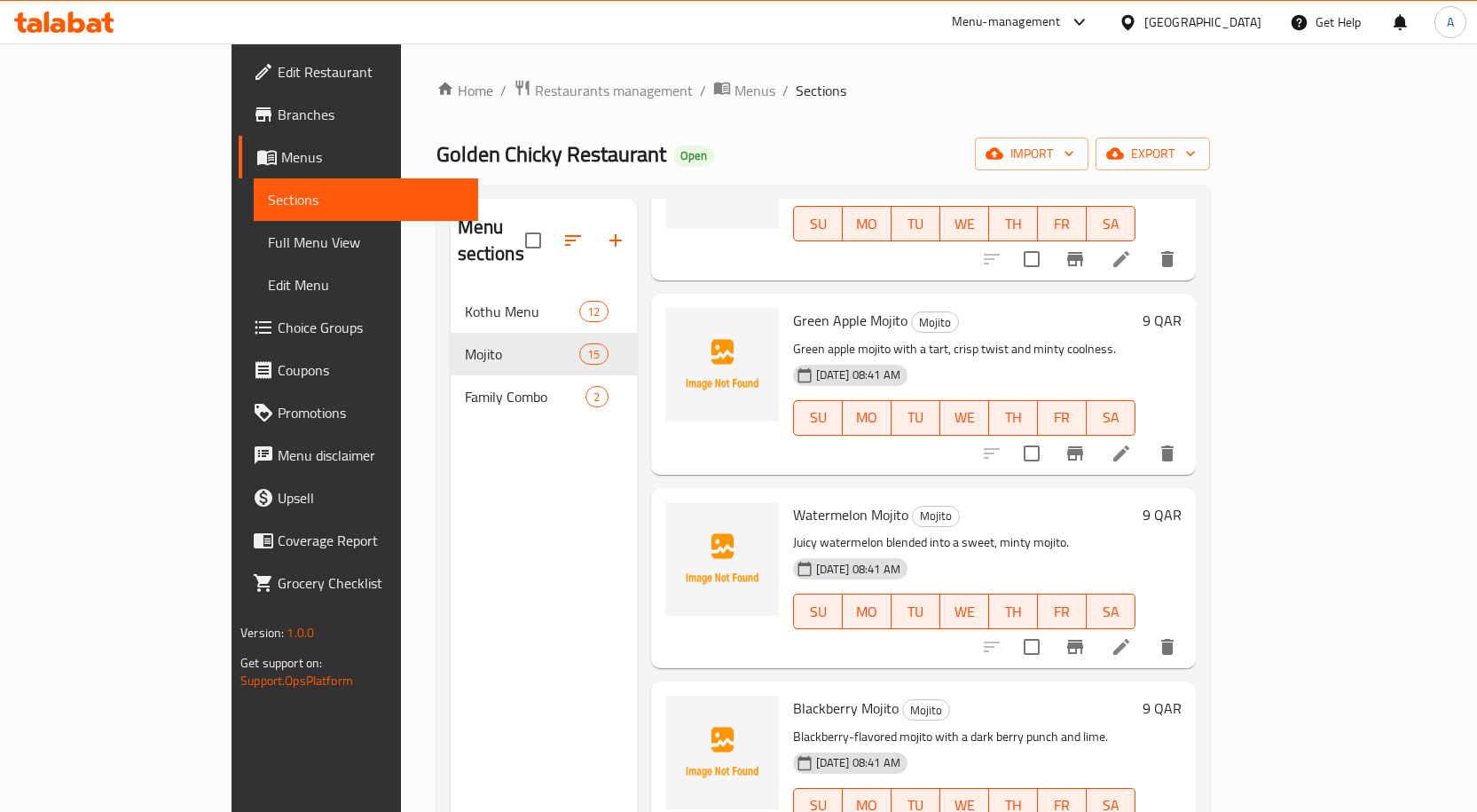
click at [793, 501] on span "Watermelon Mojito" at bounding box center [850, 514] width 115 height 27
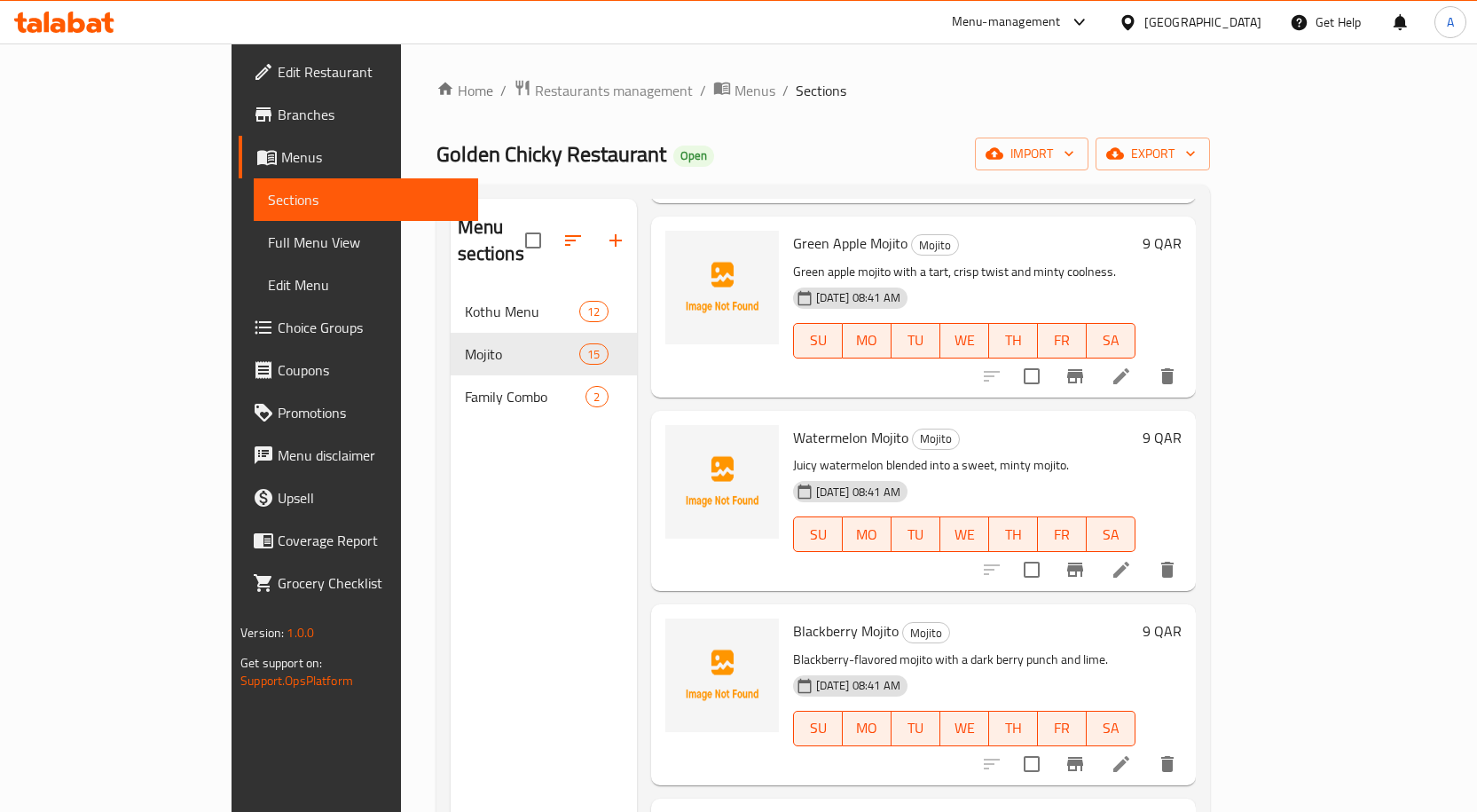
scroll to position [1180, 0]
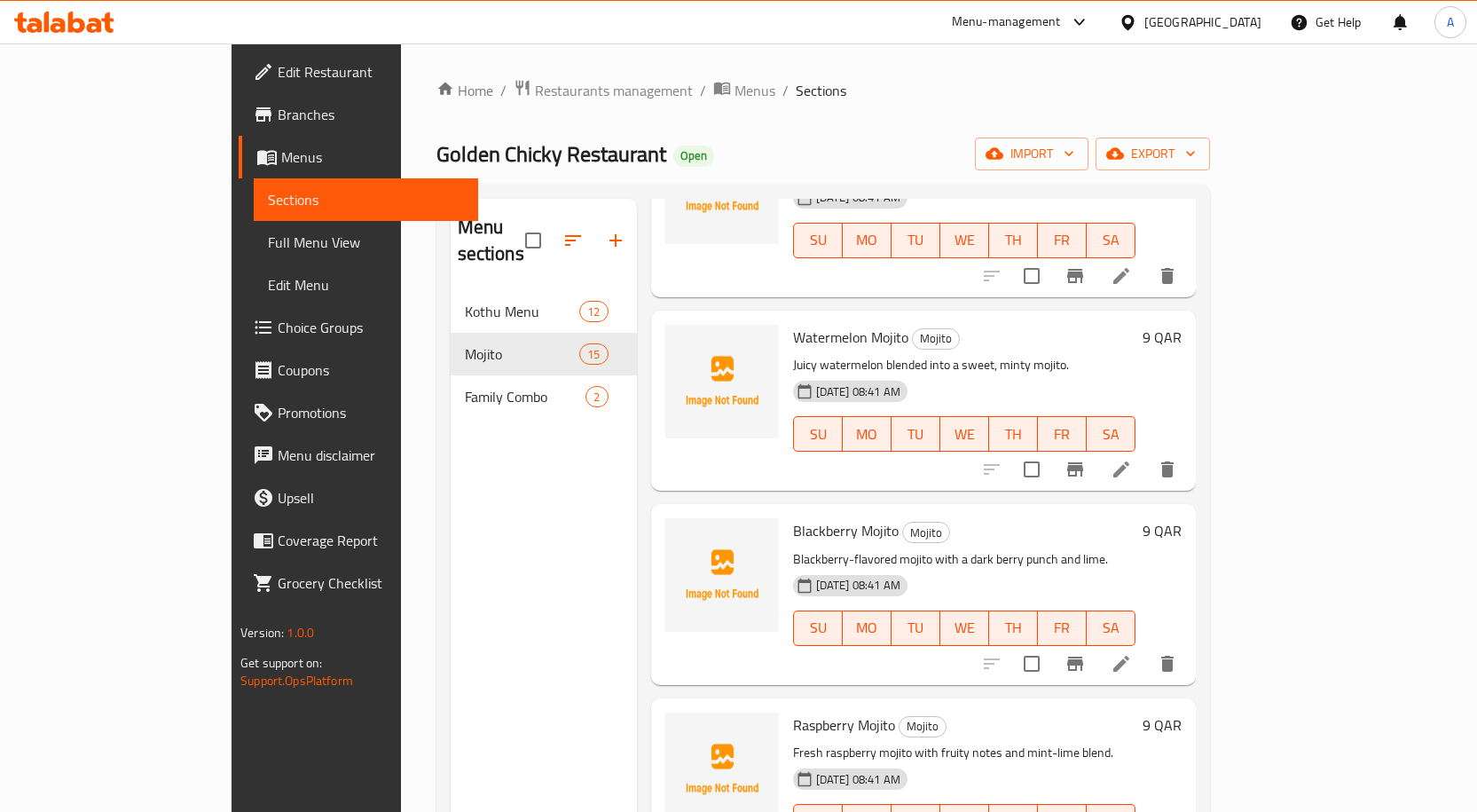
click at [1129, 461] on icon at bounding box center [1121, 469] width 16 height 16
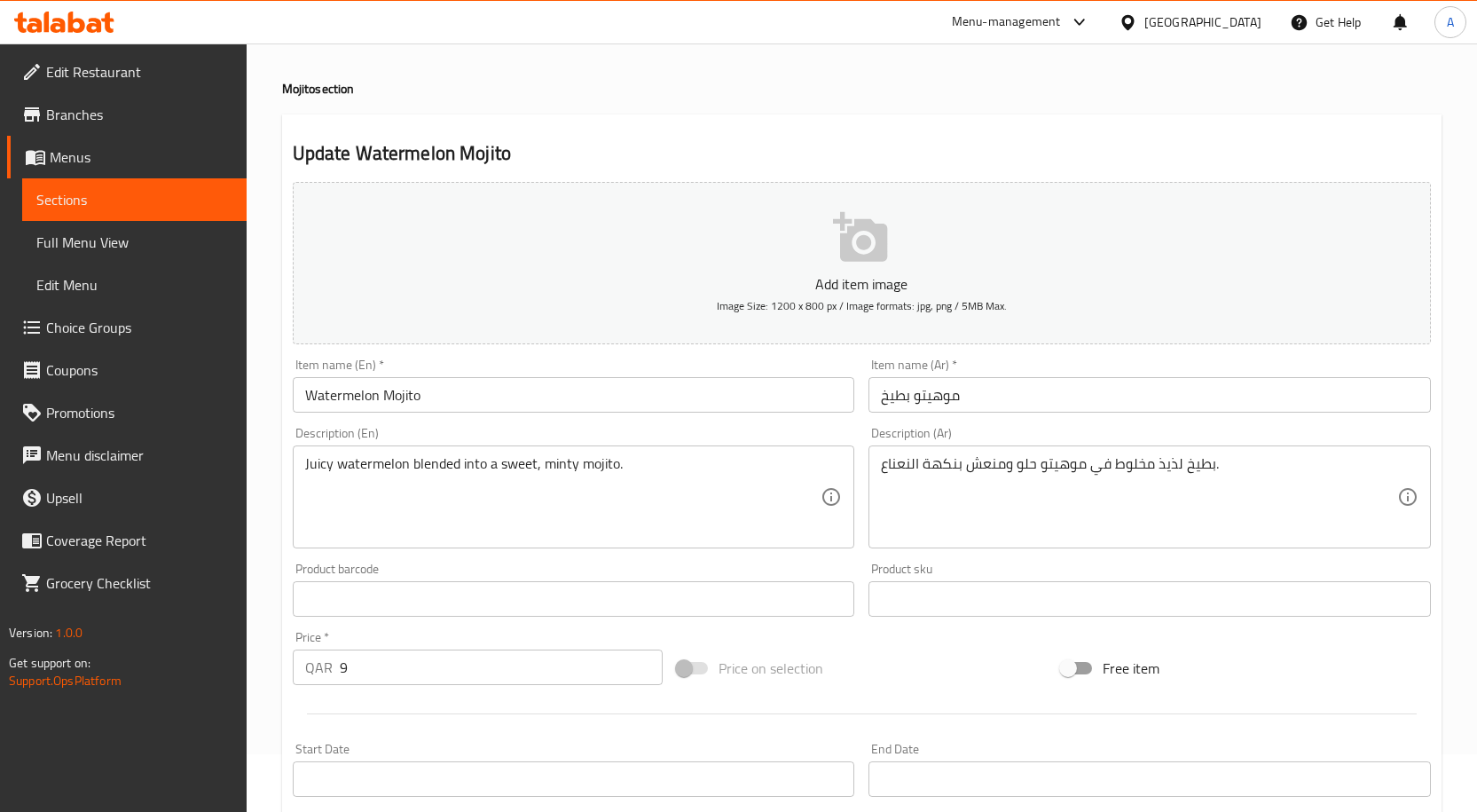
scroll to position [89, 0]
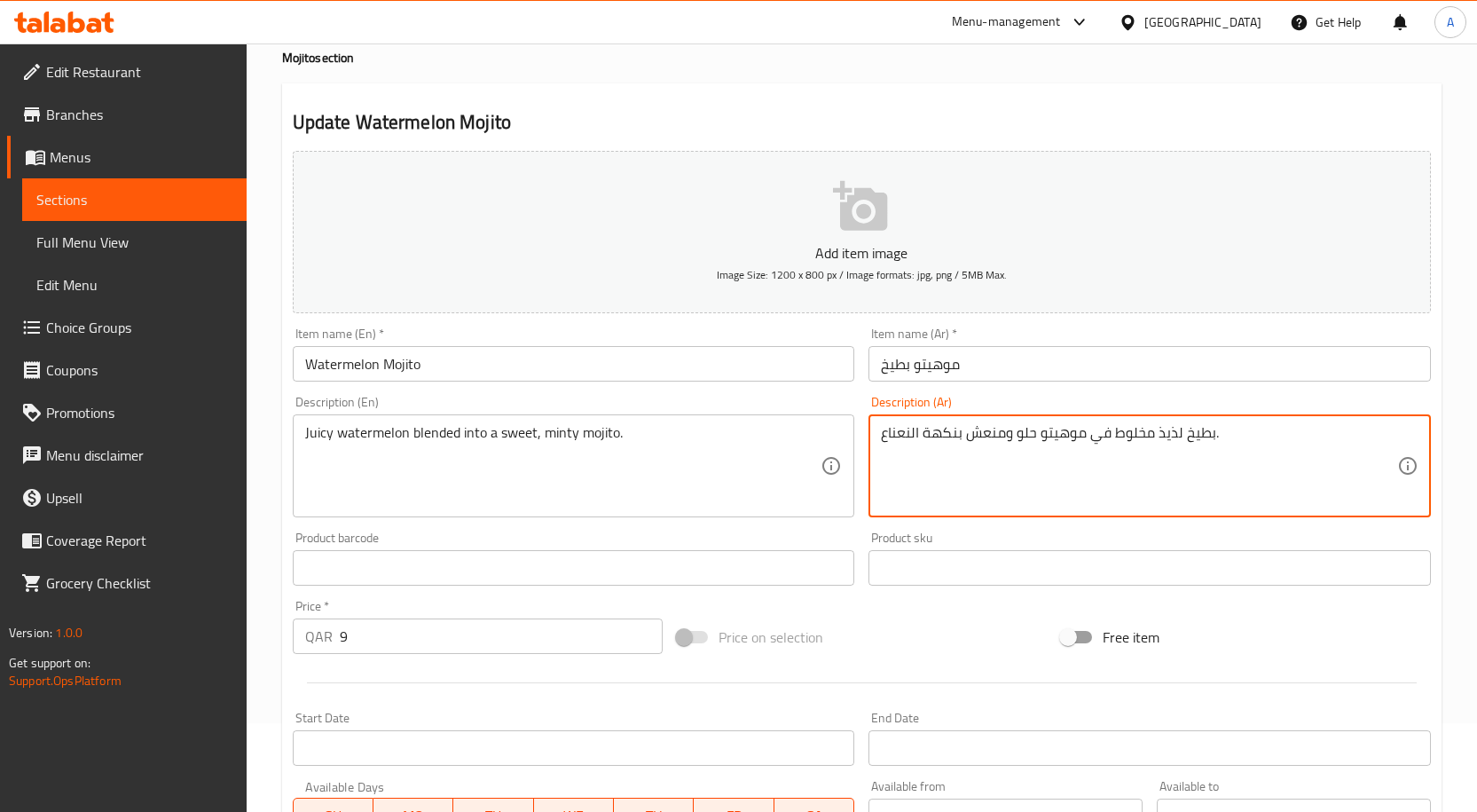
click at [1173, 435] on textarea "بطيخ لذيذ مخلوط في موهيتو حلو ومنعش بنكهة النعناع." at bounding box center [1138, 466] width 516 height 85
click at [1010, 438] on textarea "بطيخ جوسي مخلوط في موهيتو حلو ومنعش بنكهة النعناع." at bounding box center [1138, 466] width 516 height 85
drag, startPoint x: 1003, startPoint y: 438, endPoint x: 878, endPoint y: 428, distance: 125.4
click at [878, 428] on div "بطيخ جوسي مخلوط في موهيتو حلو ومنعش بنكهة النعناع. Description (Ar)" at bounding box center [1149, 465] width 562 height 103
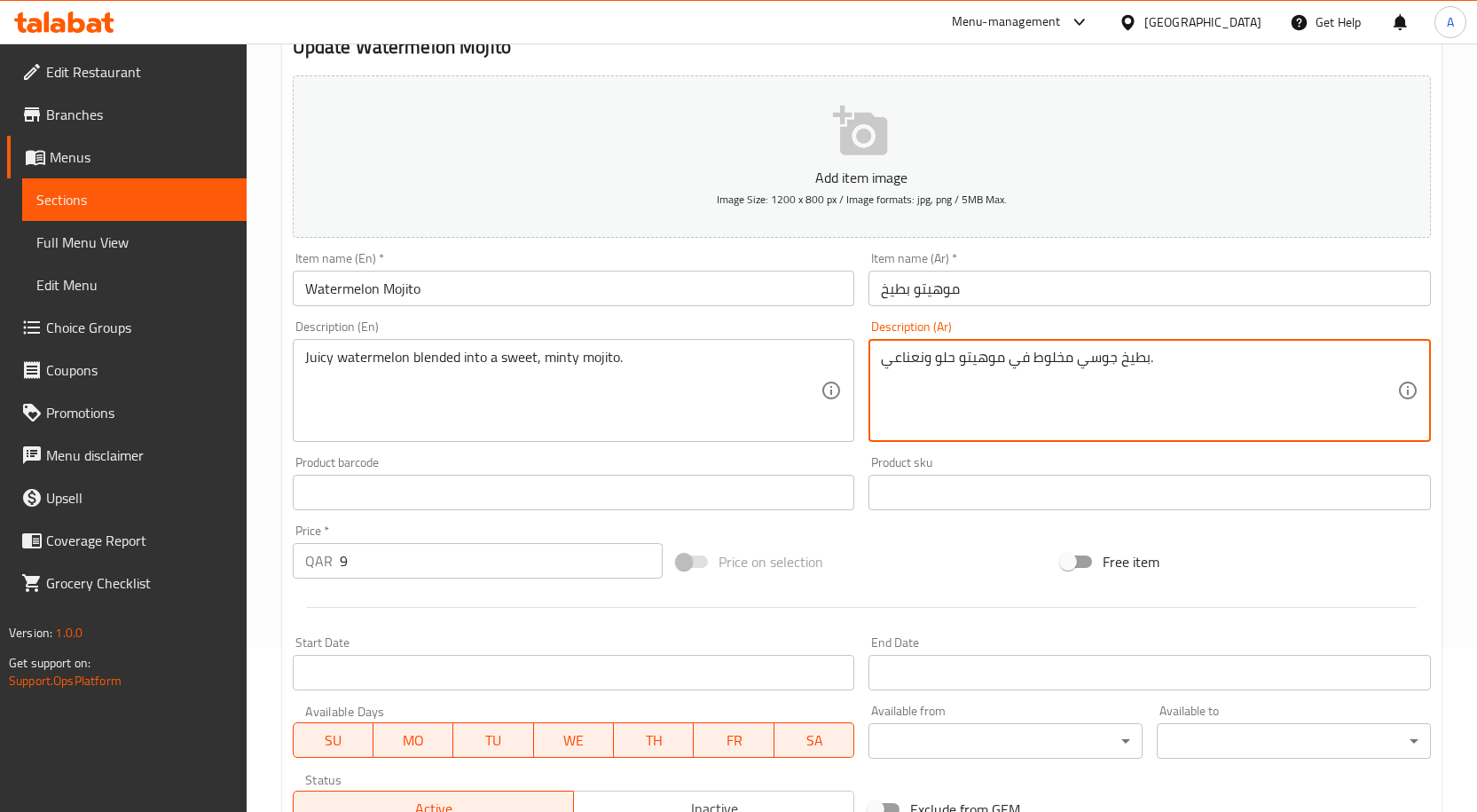
scroll to position [442, 0]
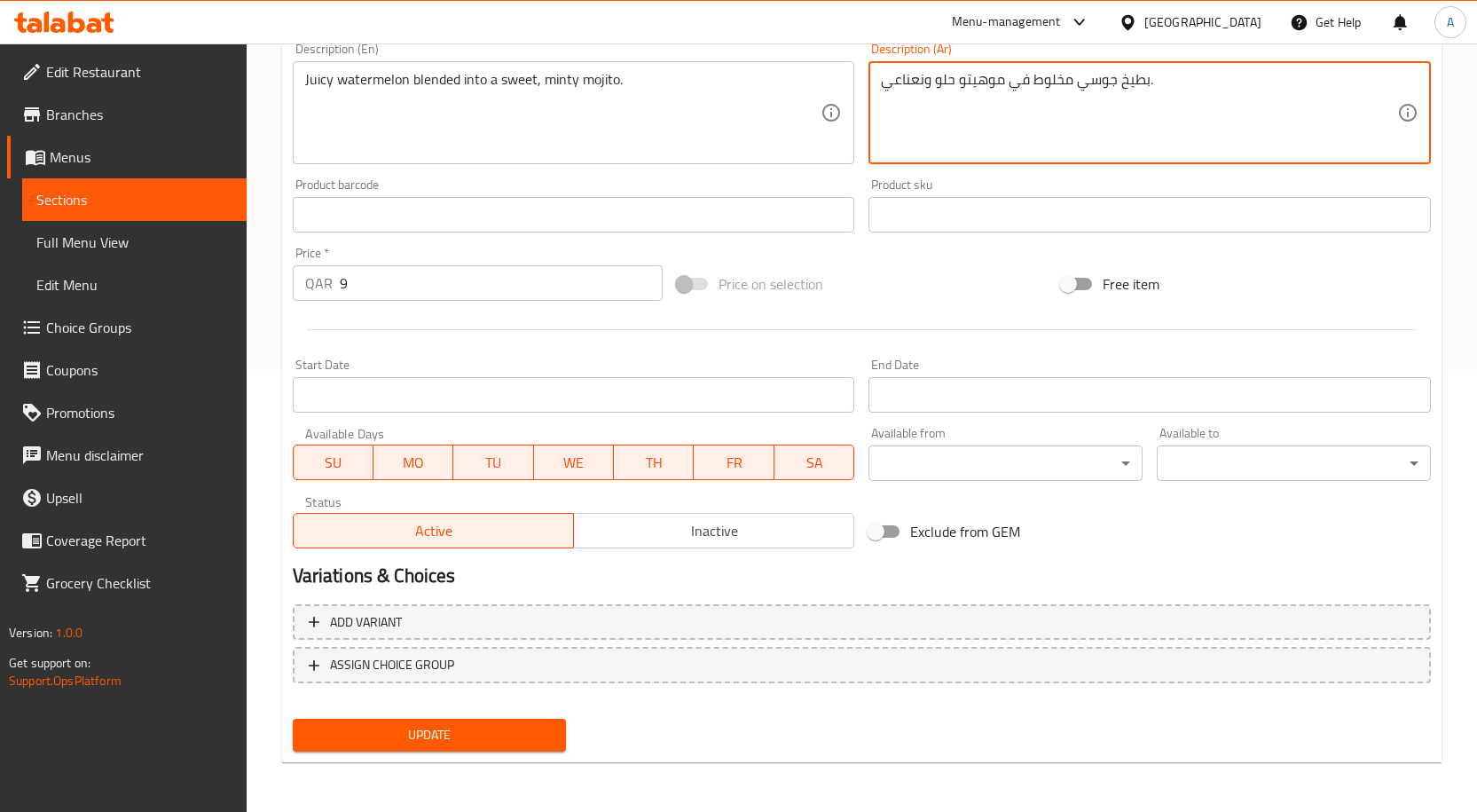
type textarea "بطيخ جوسي مخلوط في موهيتو حلو ونعناعي."
click at [437, 742] on span "Update" at bounding box center [430, 734] width 246 height 22
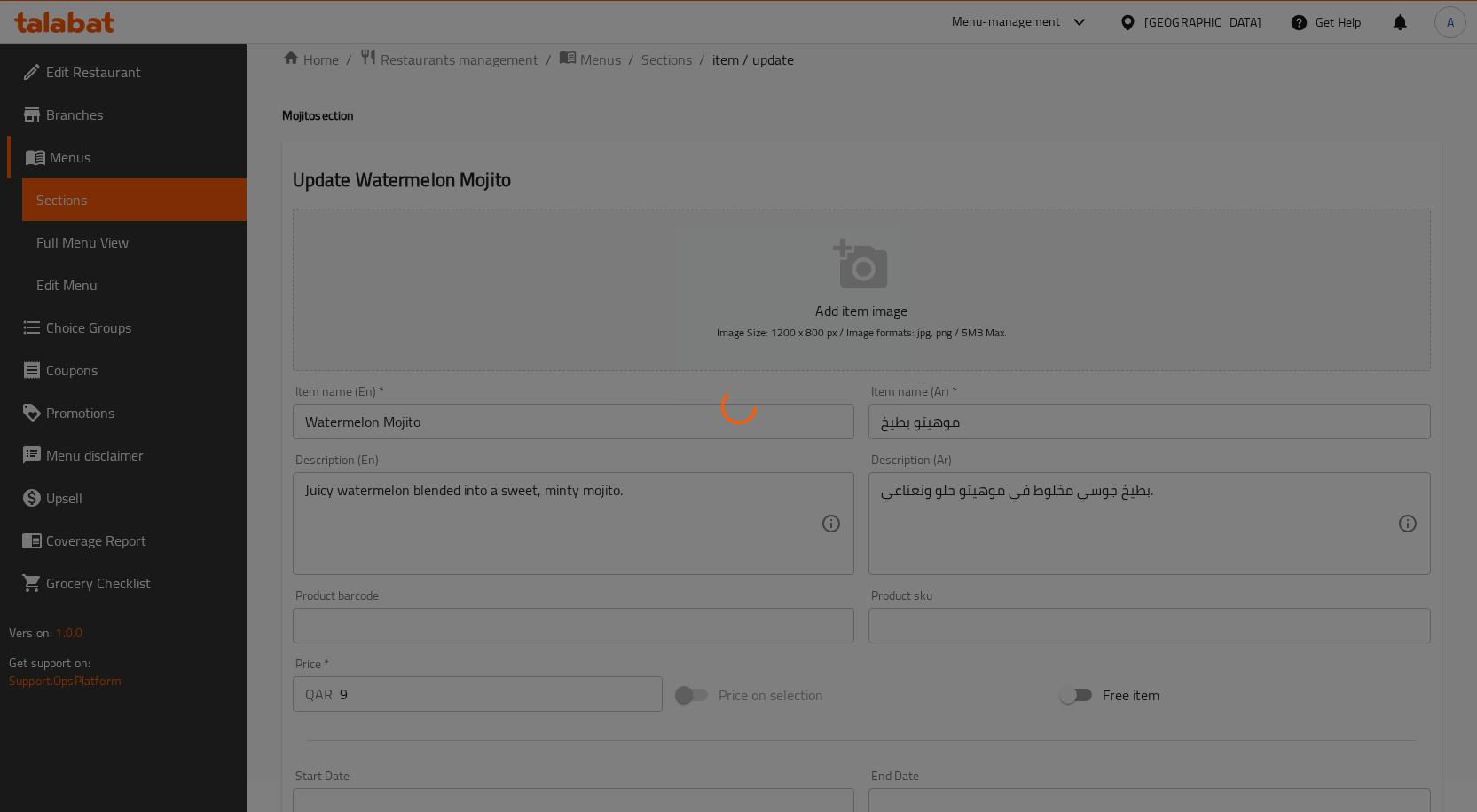
scroll to position [0, 0]
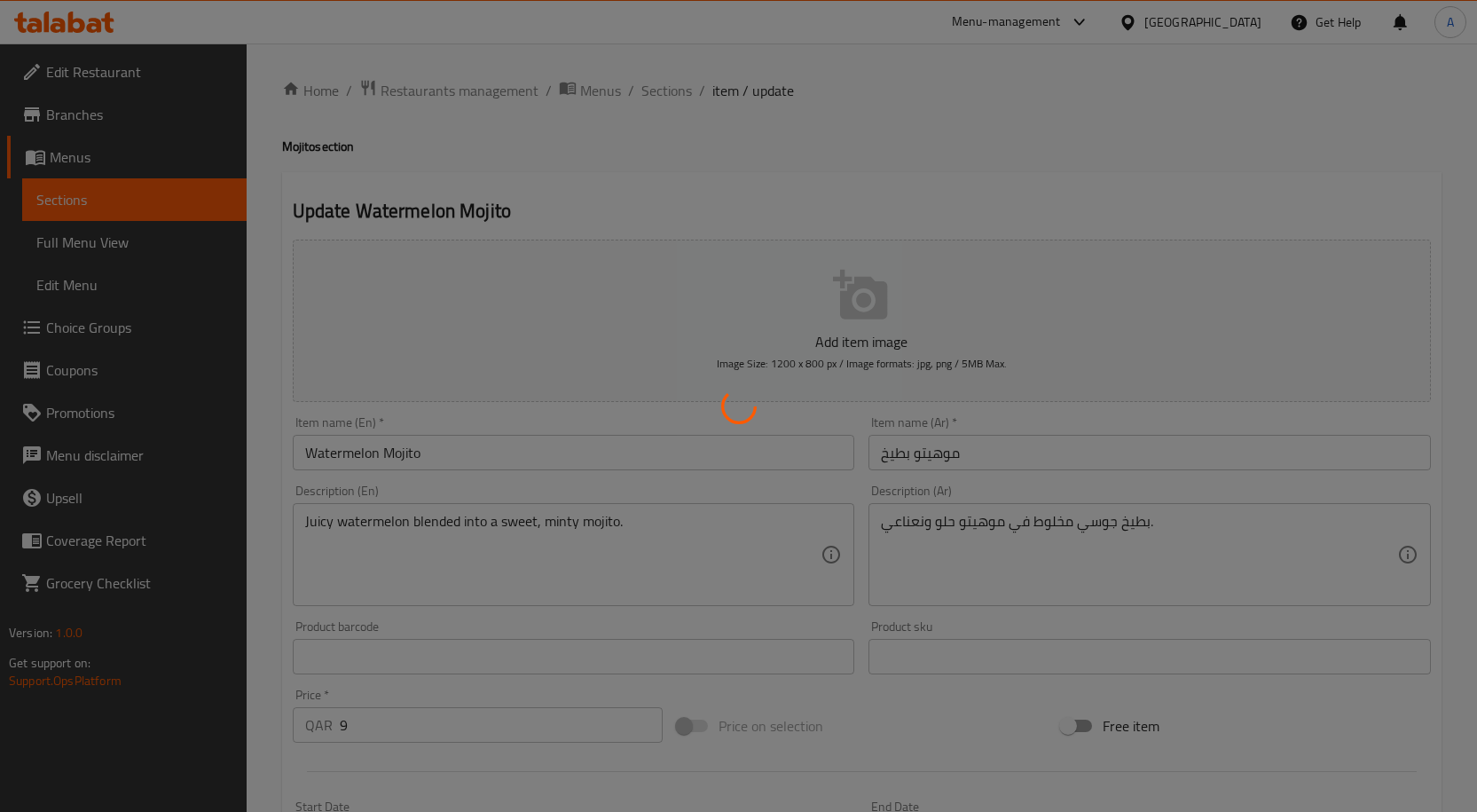
click at [452, 435] on div at bounding box center [738, 406] width 1477 height 812
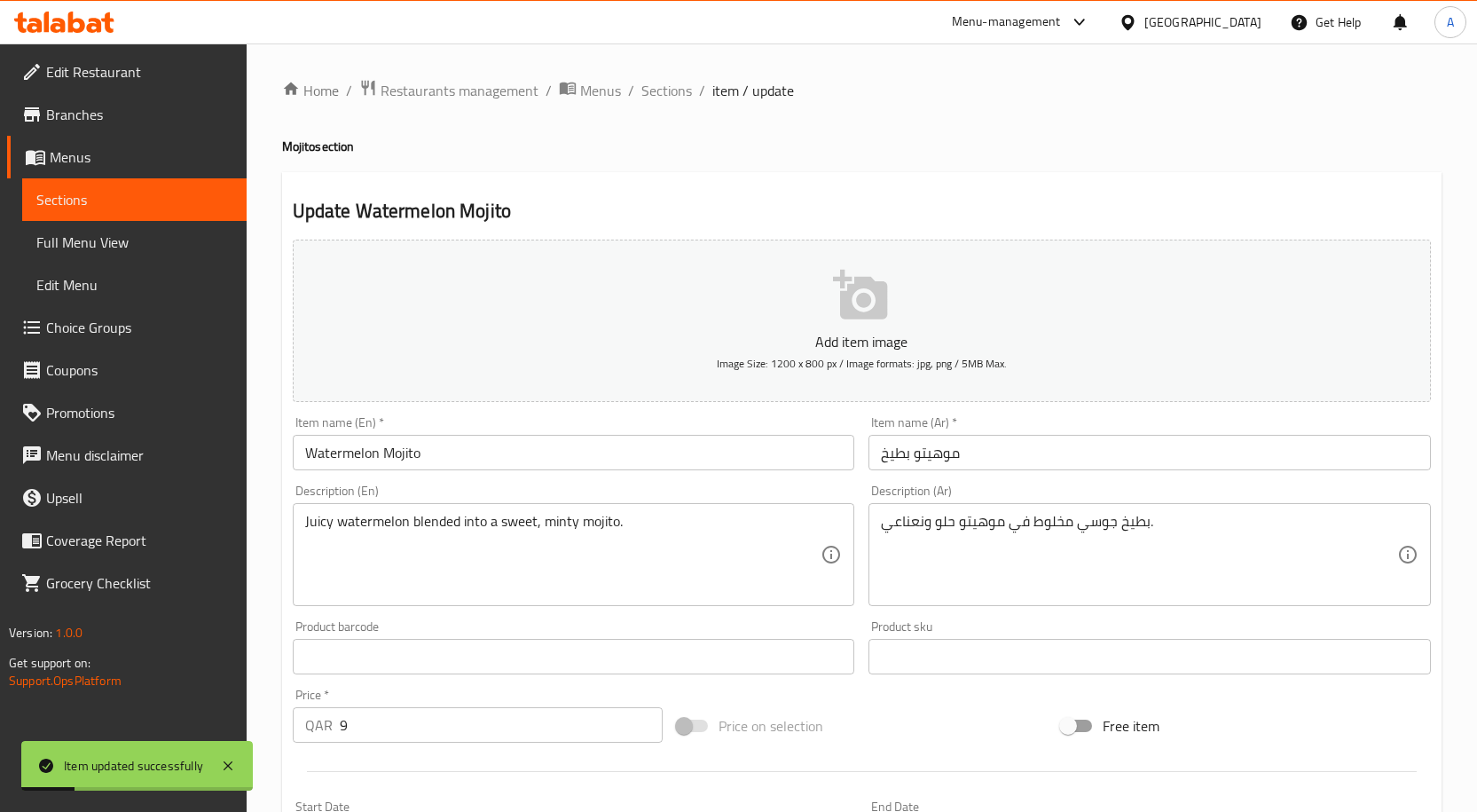
click at [442, 465] on input "Watermelon Mojito" at bounding box center [573, 453] width 562 height 36
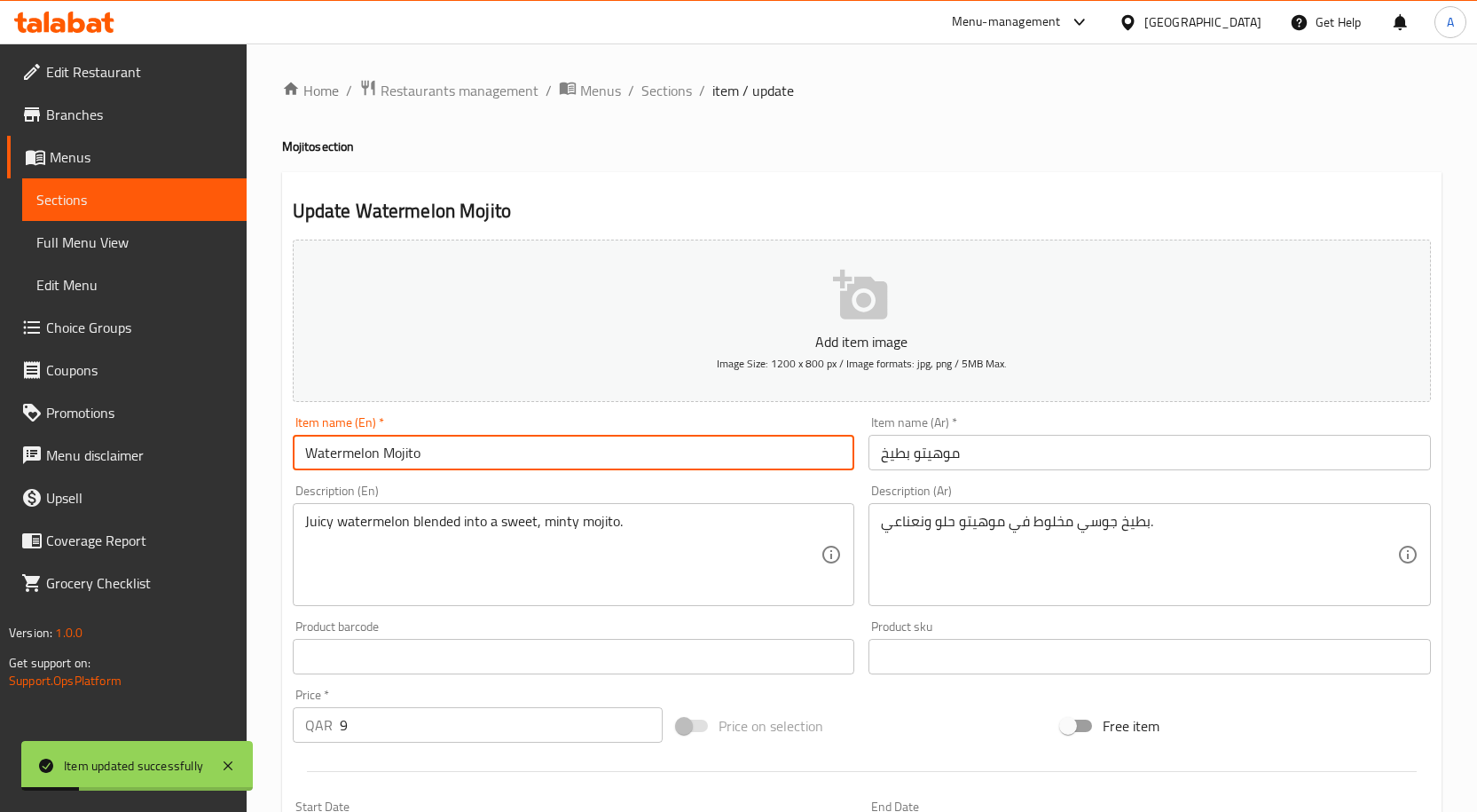
click at [442, 465] on input "Watermelon Mojito" at bounding box center [573, 453] width 562 height 36
click at [652, 110] on div "Home / Restaurants management / Menus / Sections / item / update Mojito section…" at bounding box center [861, 649] width 1160 height 1139
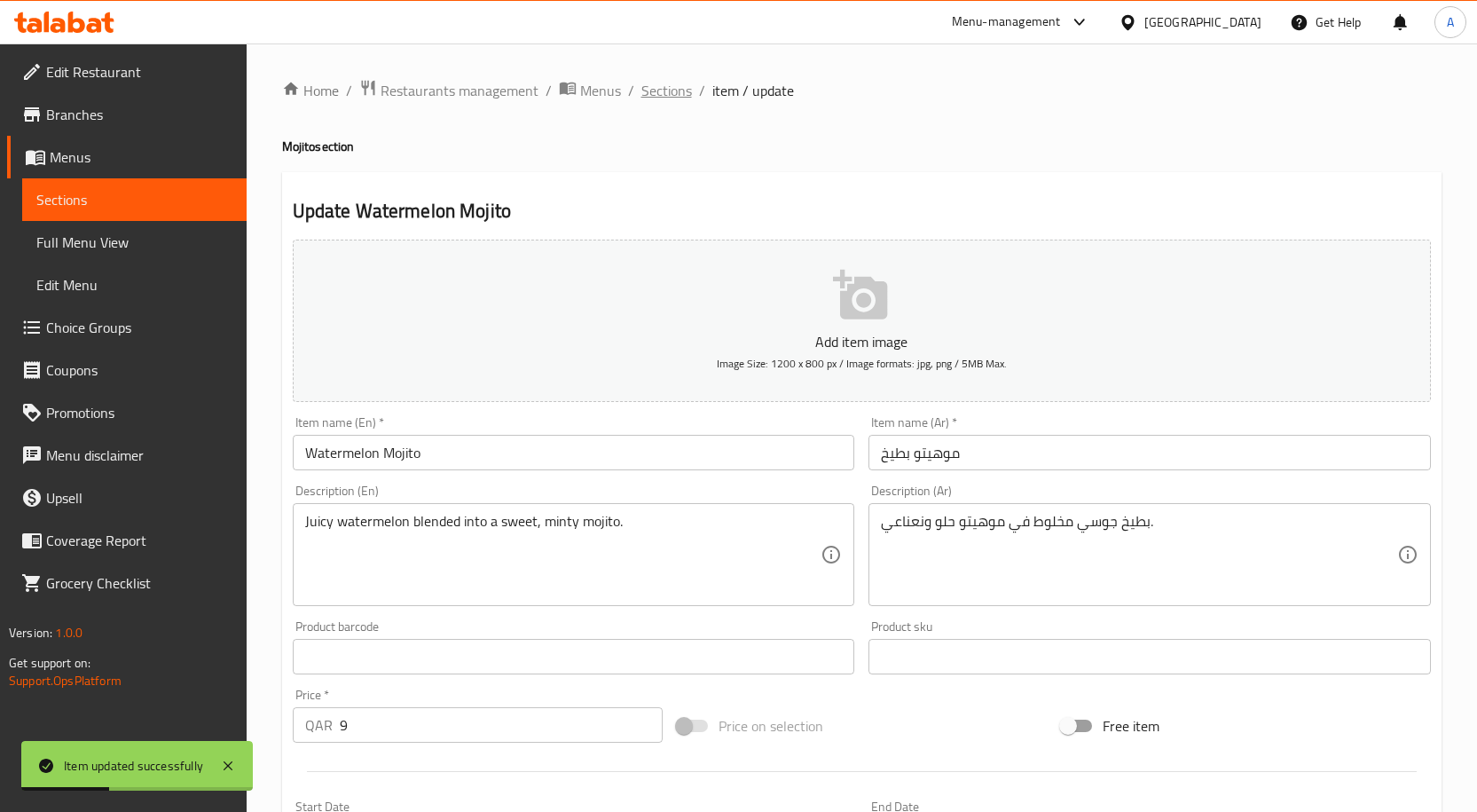
click at [669, 94] on span "Sections" at bounding box center [666, 91] width 51 height 21
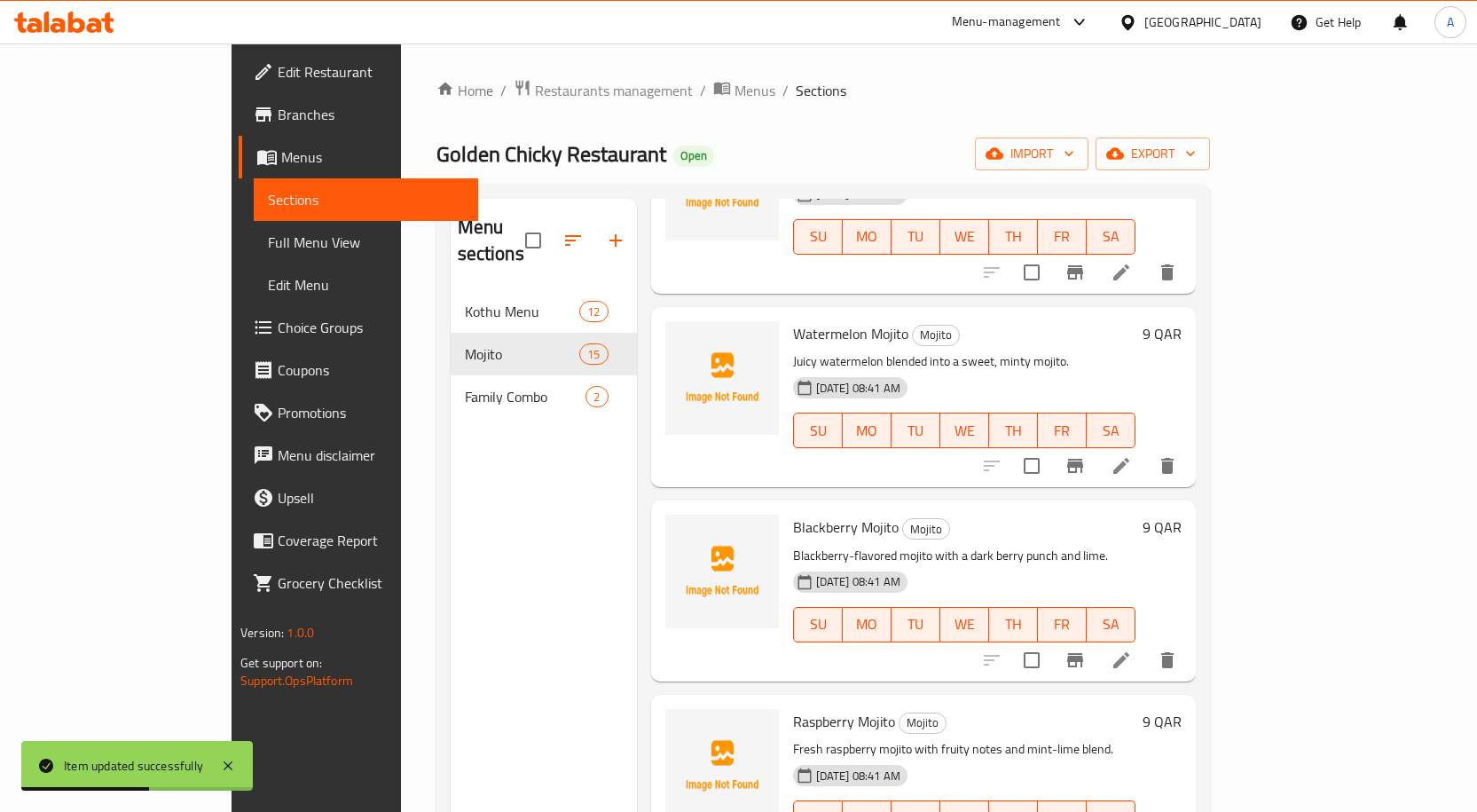
scroll to position [1195, 0]
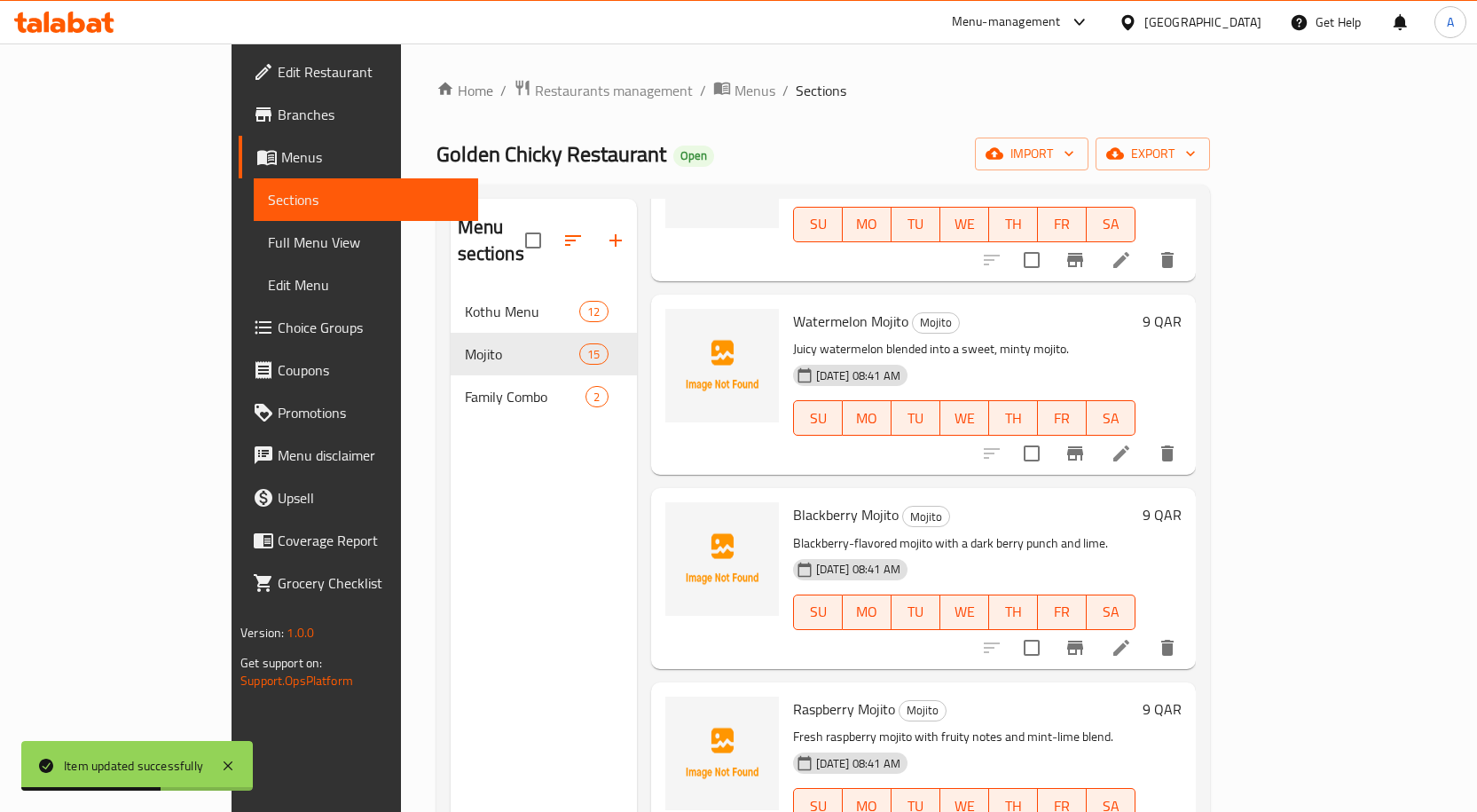
click at [794, 495] on div "Blackberry Mojito Mojito Blackberry-flavored mojito with a dark berry punch and…" at bounding box center [964, 578] width 357 height 166
click at [800, 501] on span "Blackberry Mojito" at bounding box center [846, 514] width 105 height 27
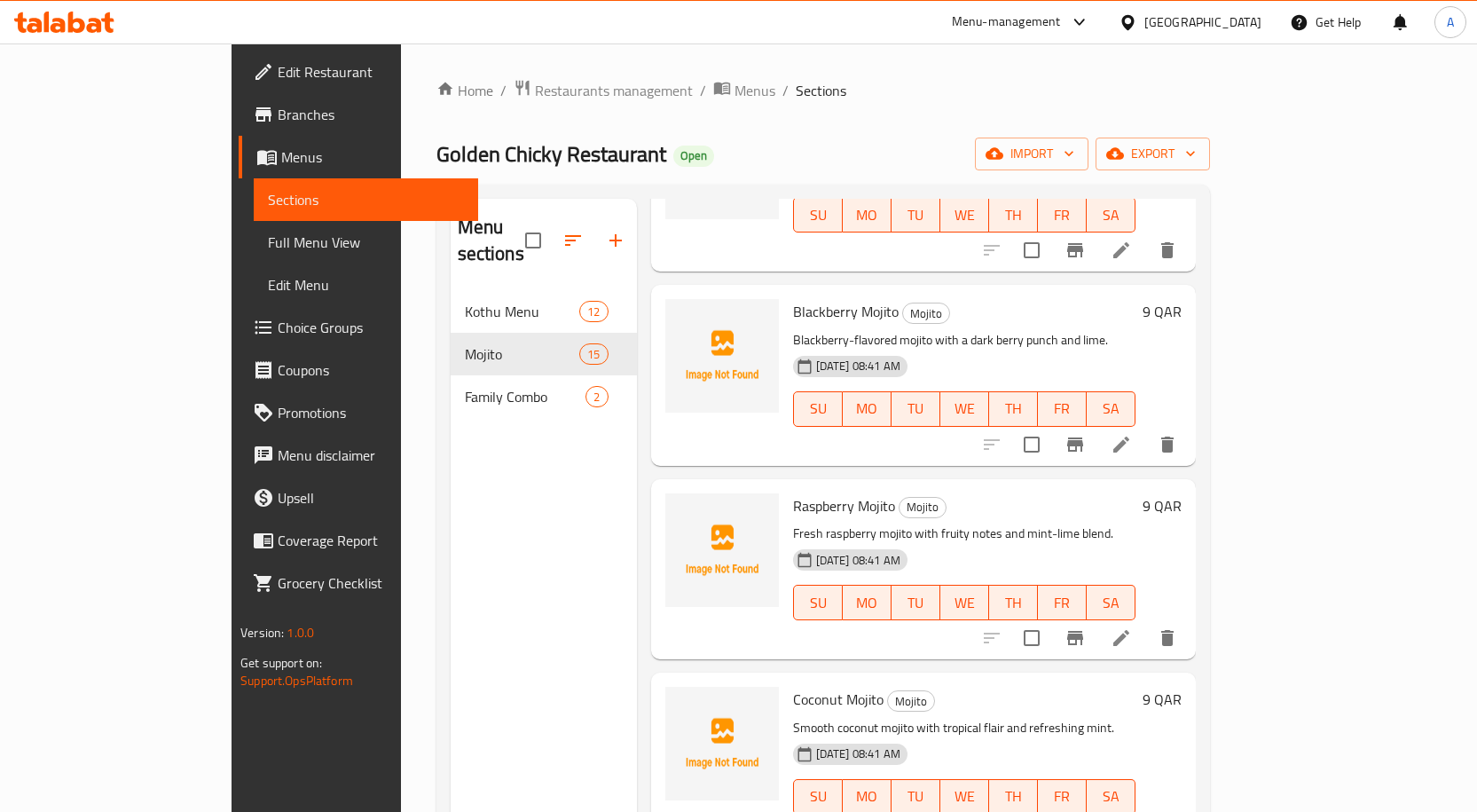
scroll to position [1301, 0]
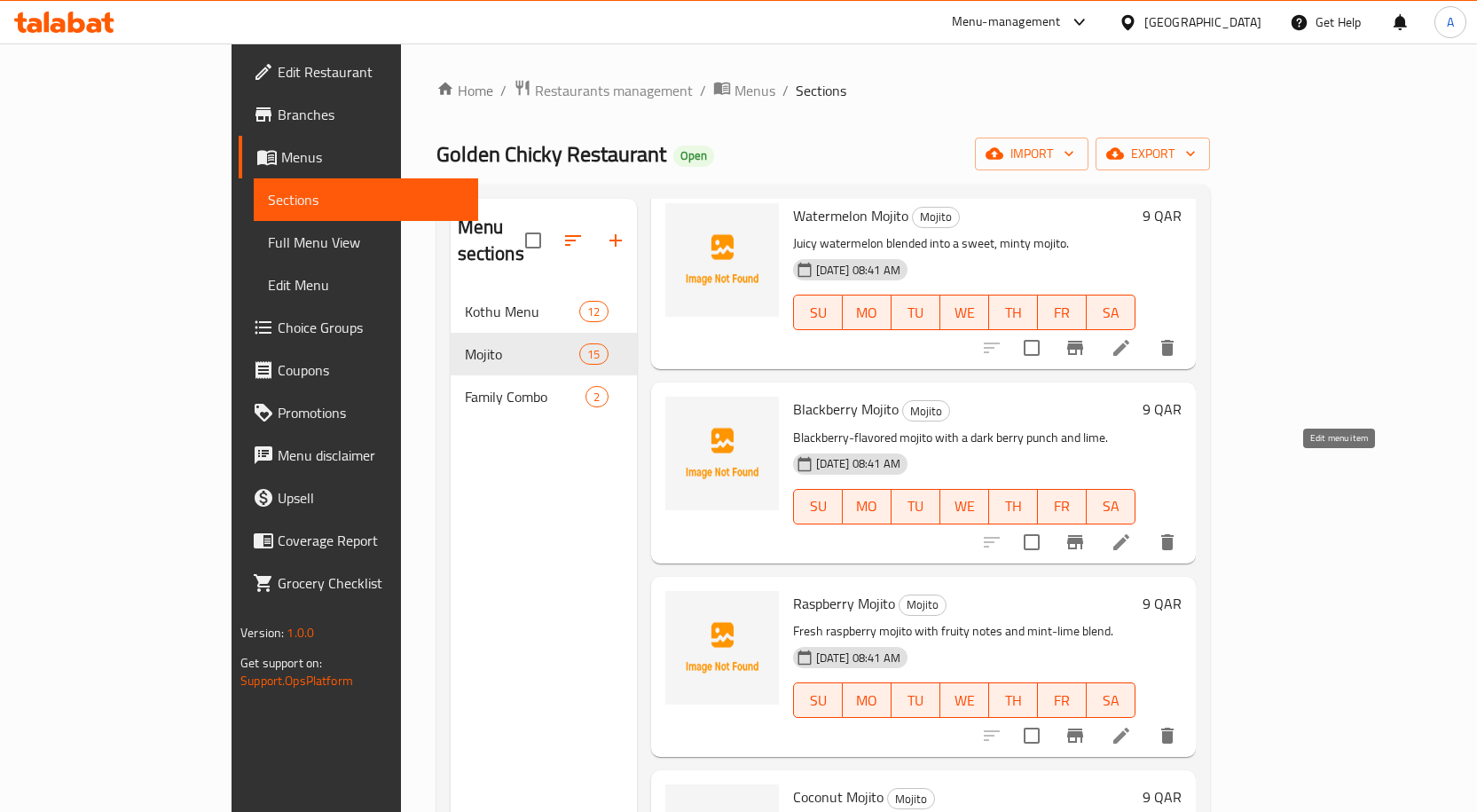
click at [1129, 534] on icon at bounding box center [1121, 542] width 16 height 16
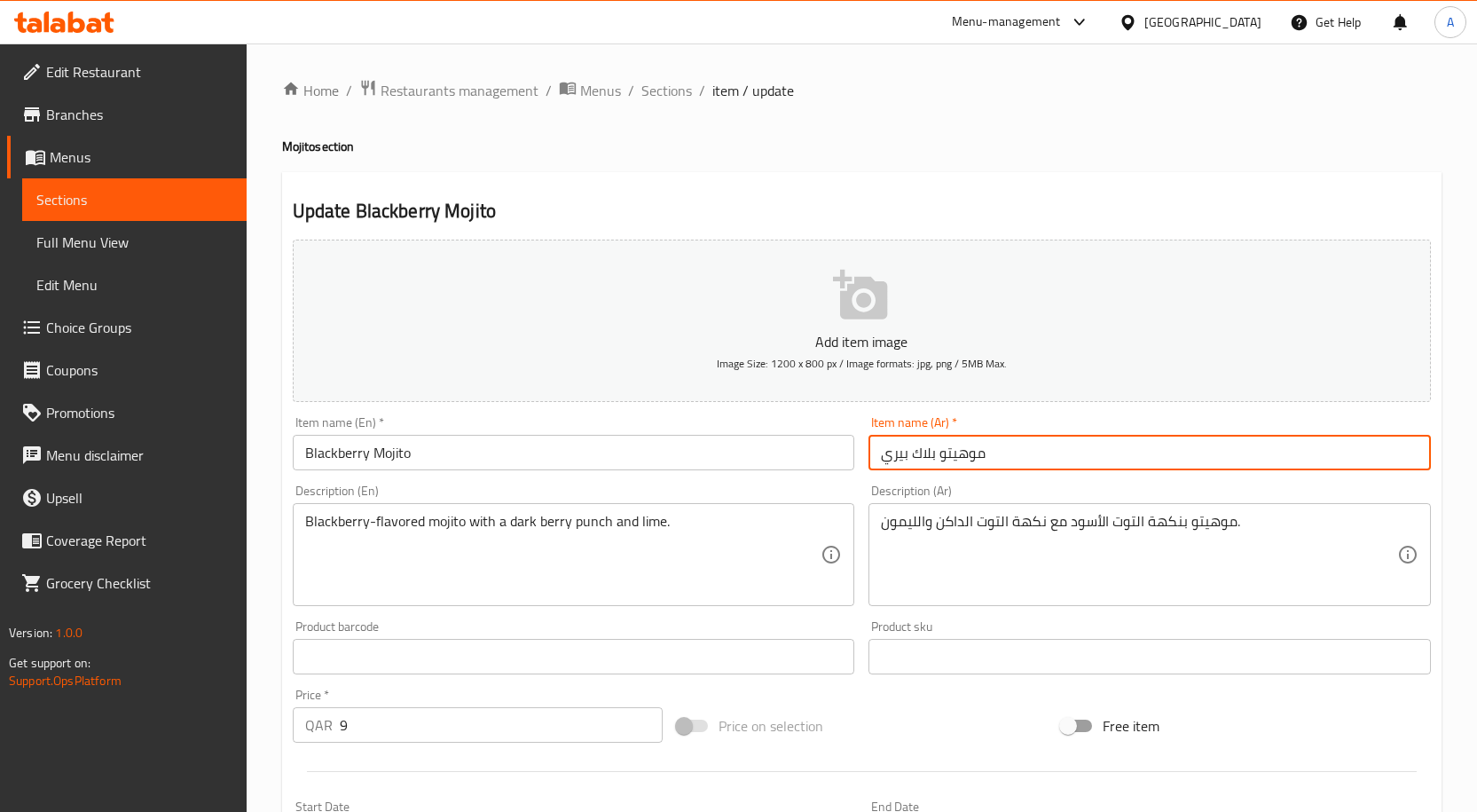
drag, startPoint x: 939, startPoint y: 455, endPoint x: 881, endPoint y: 459, distance: 58.1
click at [881, 459] on input "موهيتو بلاك بيري" at bounding box center [1149, 453] width 562 height 36
type input "موهيتو توت أسود"
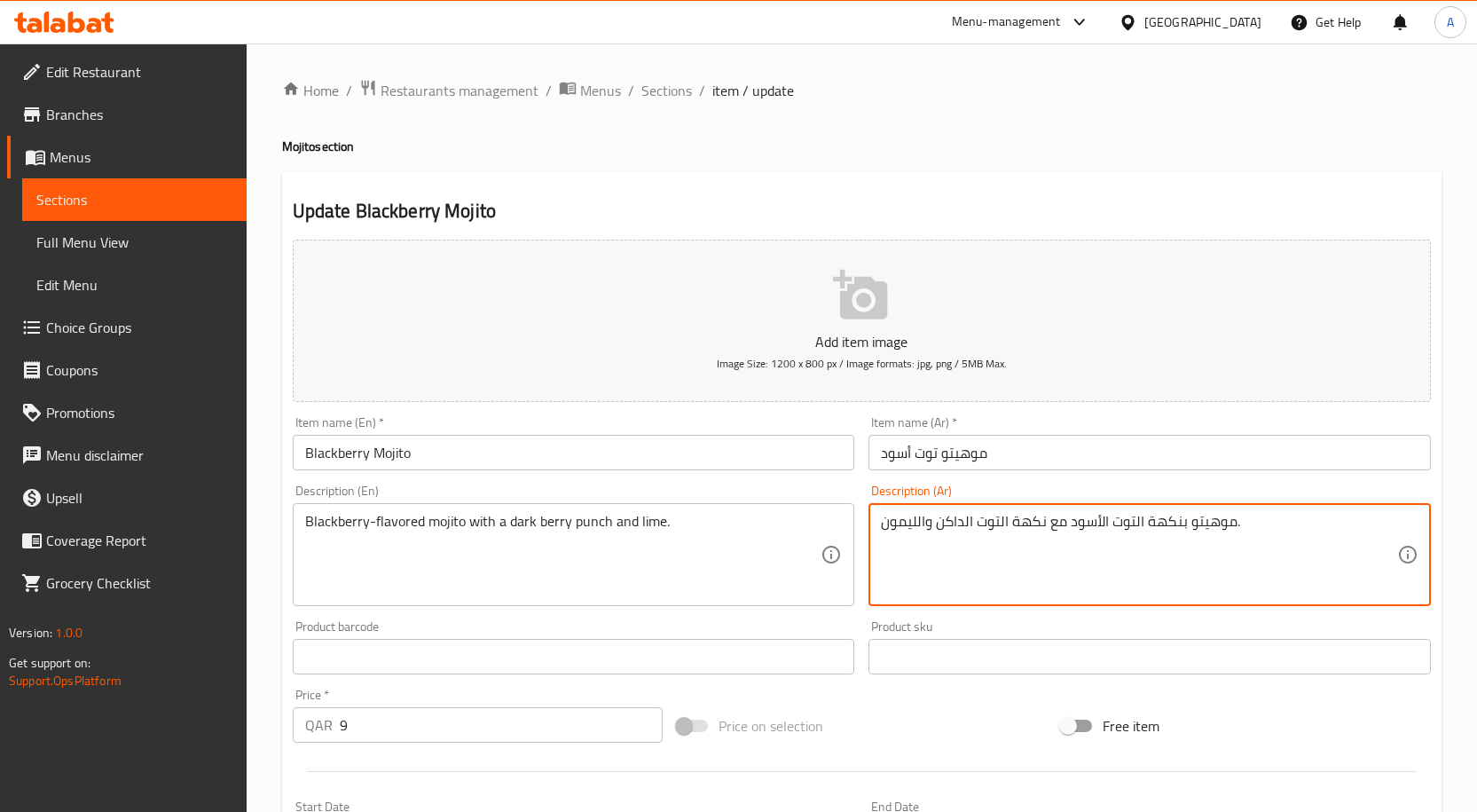
drag, startPoint x: 919, startPoint y: 526, endPoint x: 890, endPoint y: 531, distance: 29.4
drag, startPoint x: 888, startPoint y: 523, endPoint x: 879, endPoint y: 528, distance: 10.3
click at [879, 528] on div "موهيتو بنكهة التوت الأسود مع نكهة التوت الداكن والحامضن. Description (Ar)" at bounding box center [1149, 554] width 562 height 103
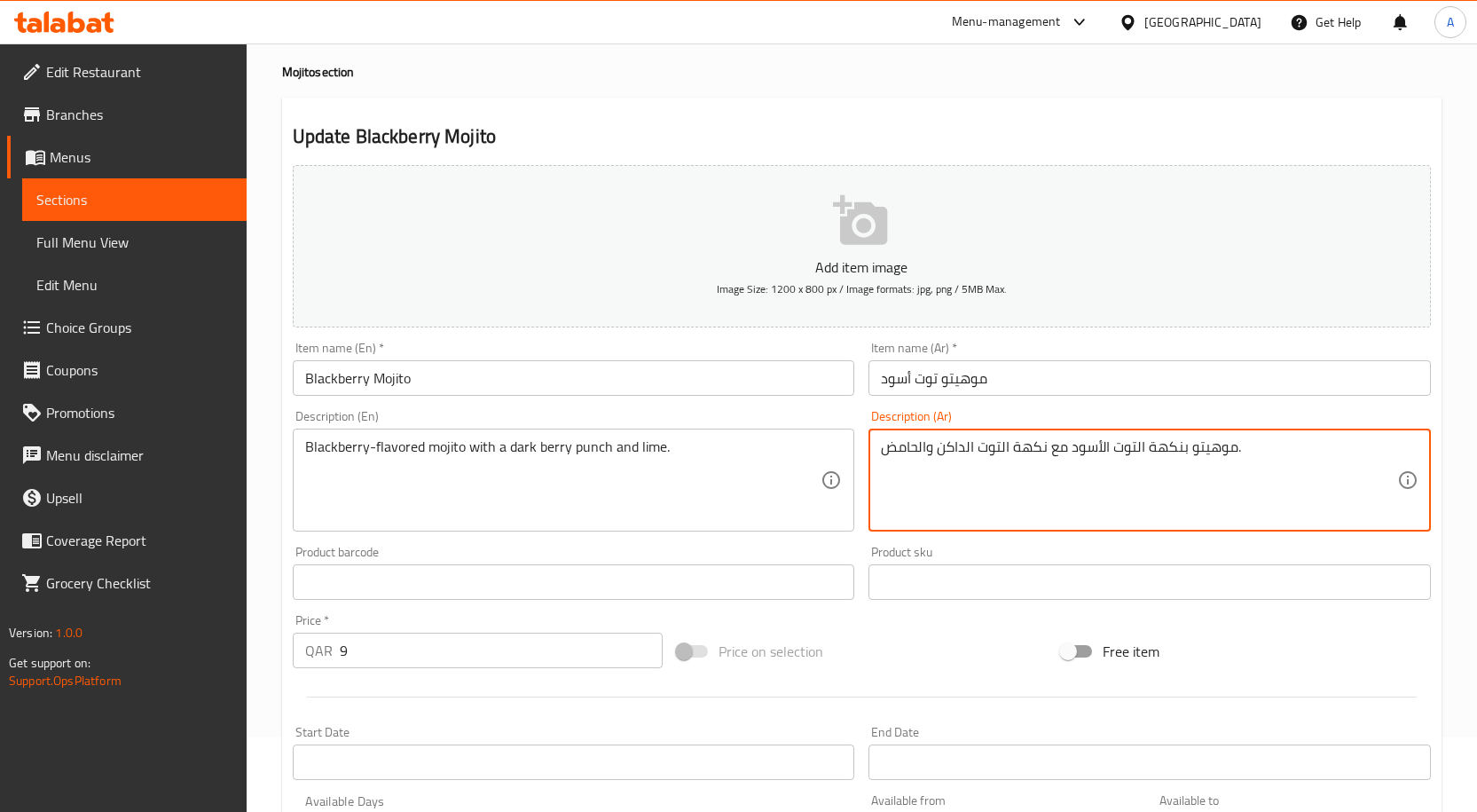
scroll to position [442, 0]
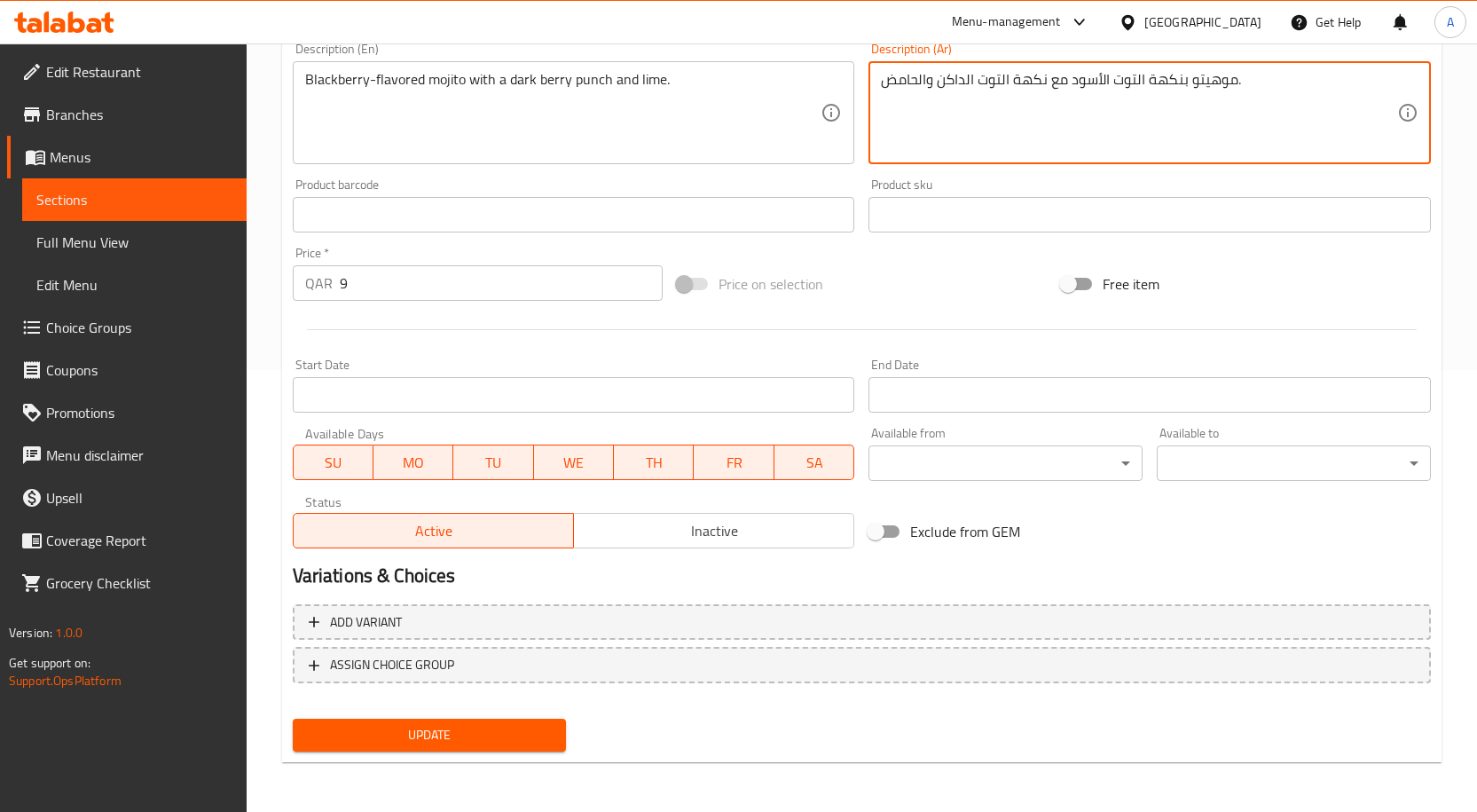
type textarea "موهيتو بنكهة التوت الأسود مع نكهة التوت الداكن والحامض."
click at [422, 735] on span "Update" at bounding box center [430, 734] width 246 height 22
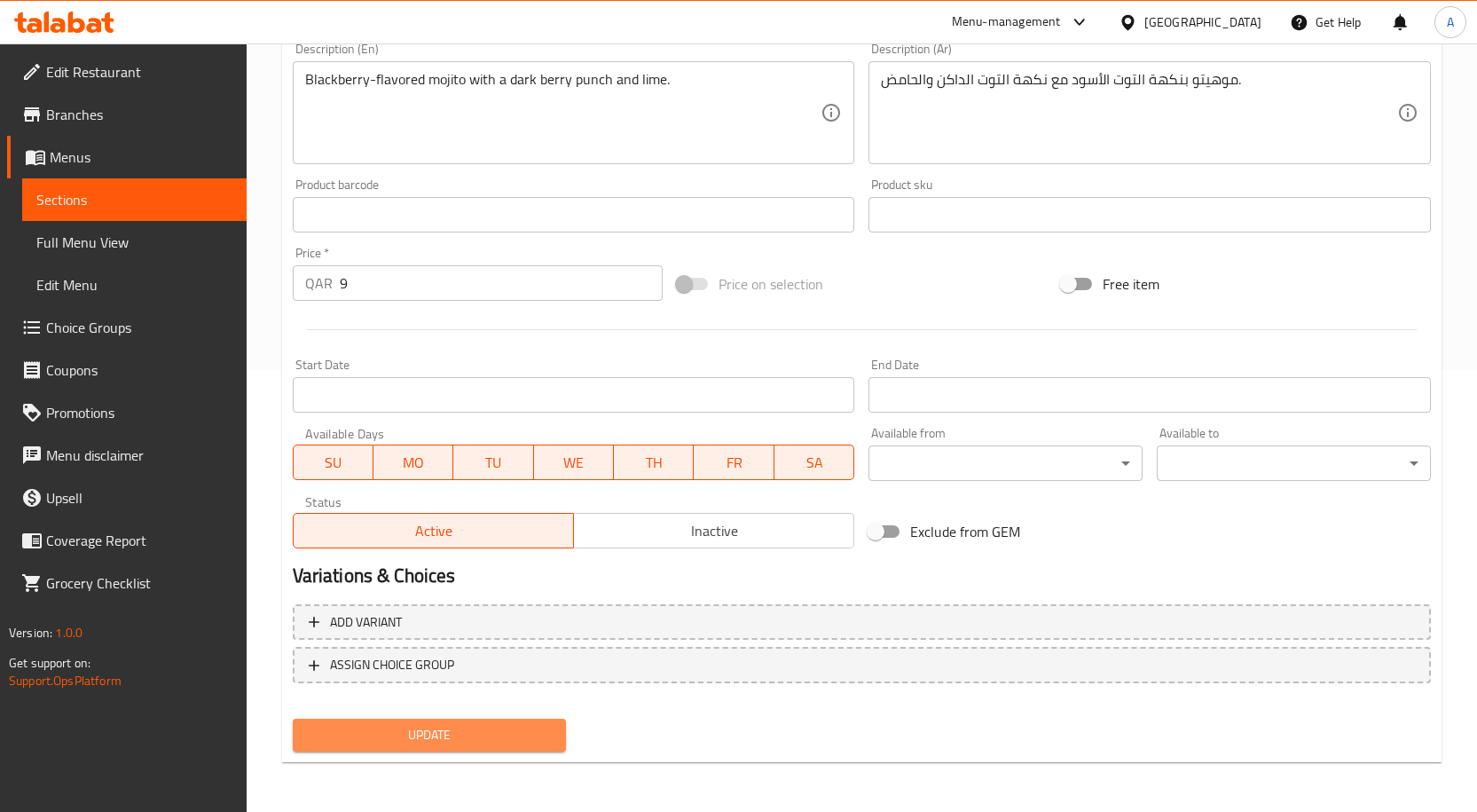
click at [510, 734] on span "Update" at bounding box center [430, 734] width 246 height 22
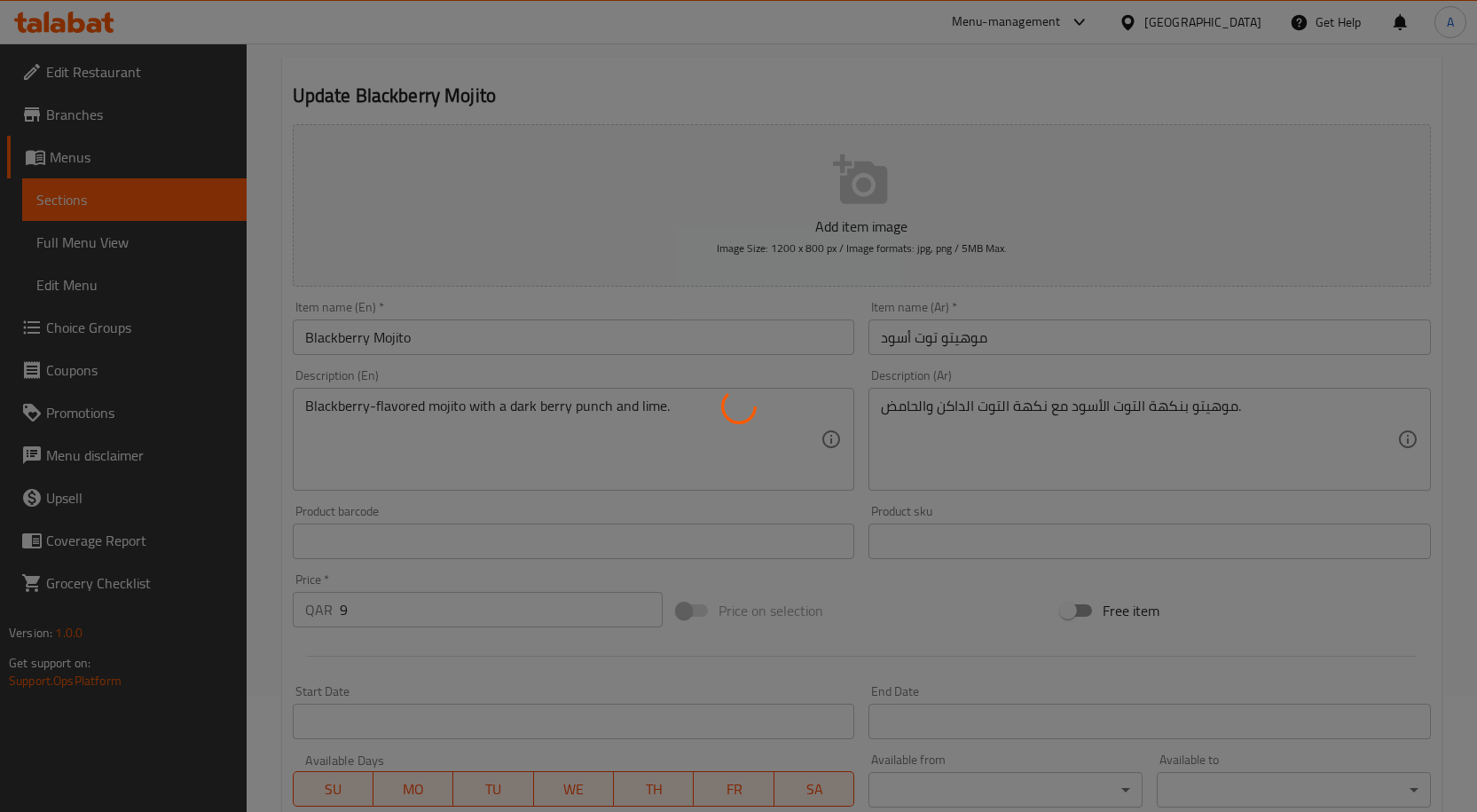
scroll to position [0, 0]
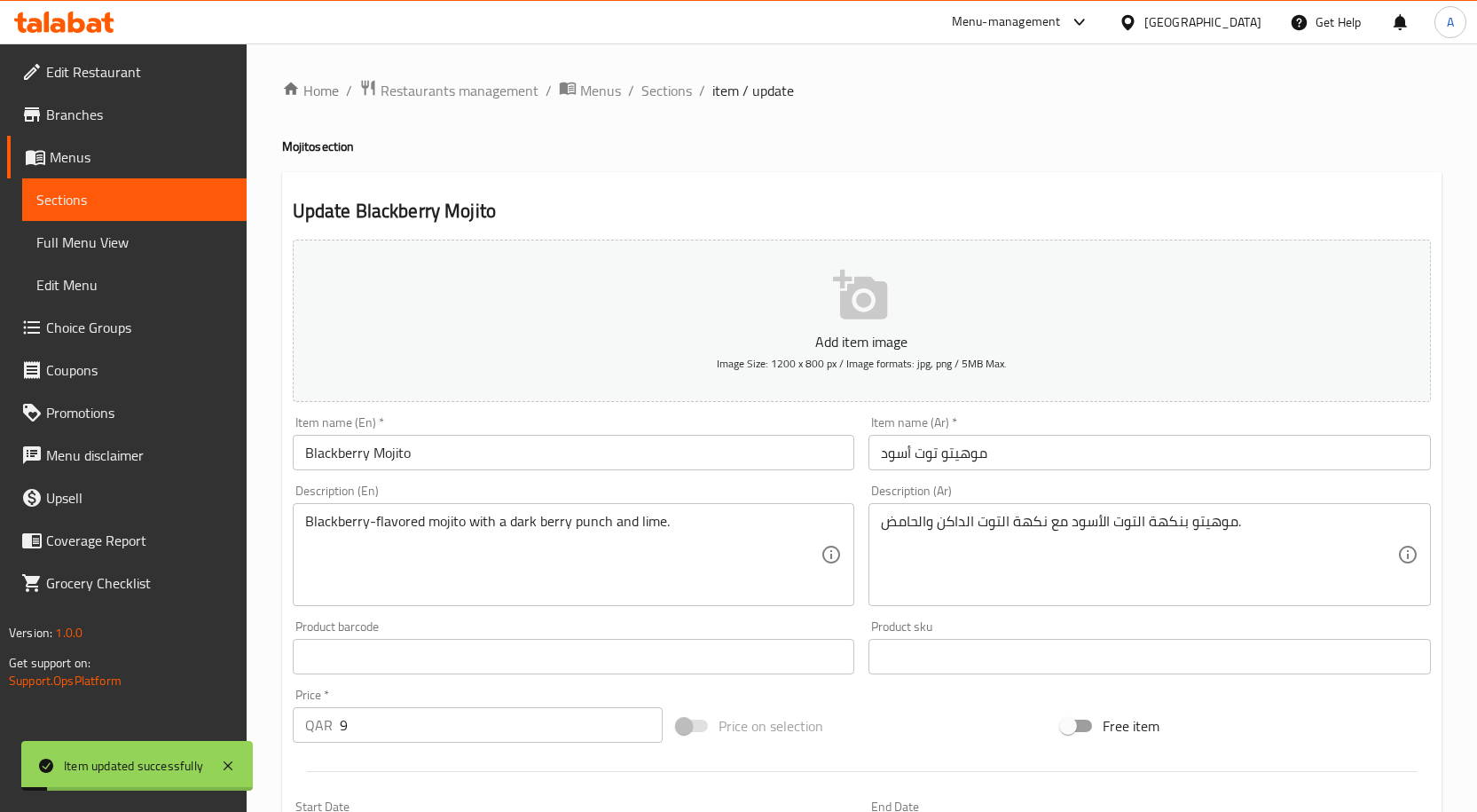
click at [457, 459] on input "Blackberry Mojito" at bounding box center [573, 453] width 562 height 36
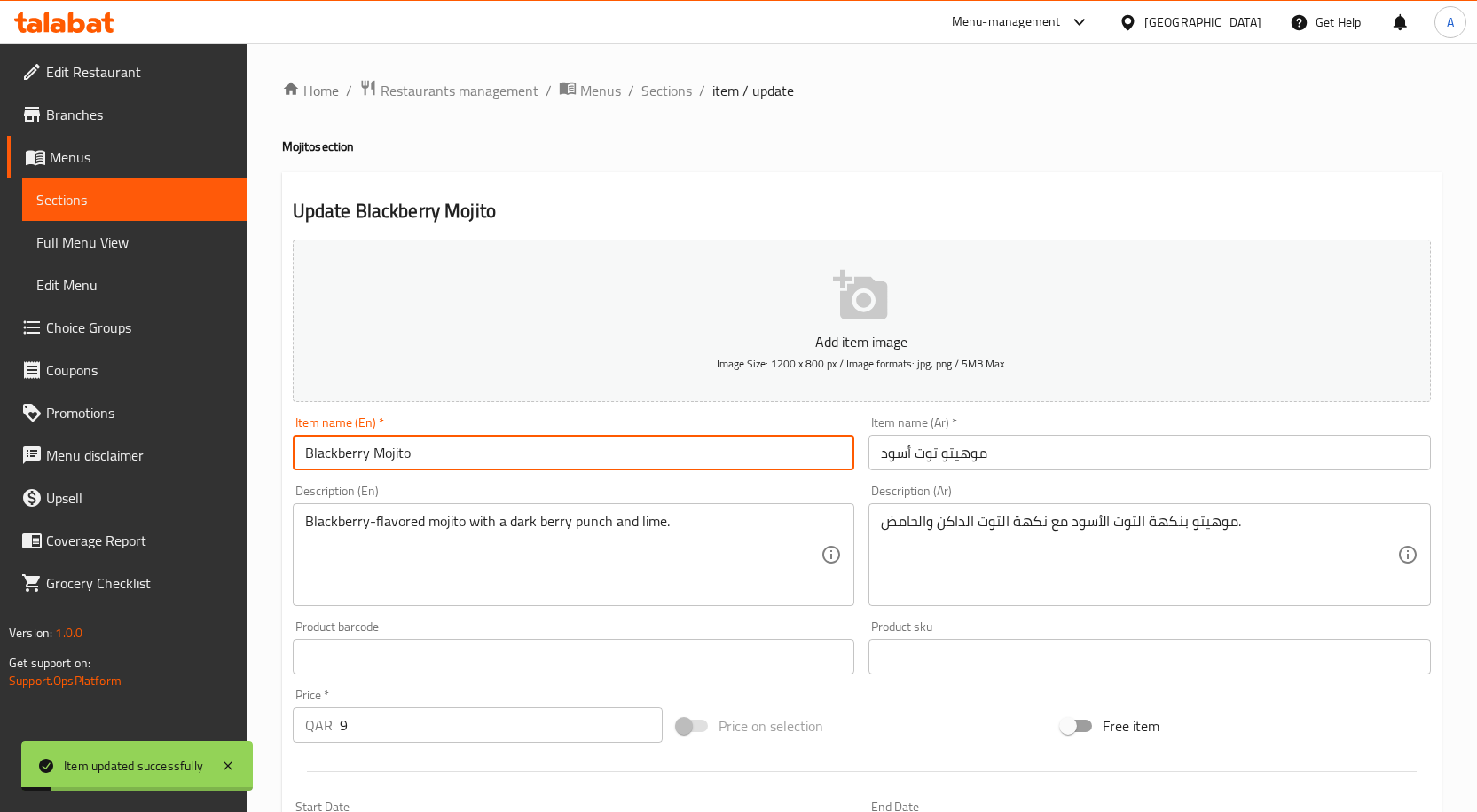
click at [457, 459] on input "Blackberry Mojito" at bounding box center [573, 453] width 562 height 36
click at [658, 94] on span "Sections" at bounding box center [666, 91] width 51 height 21
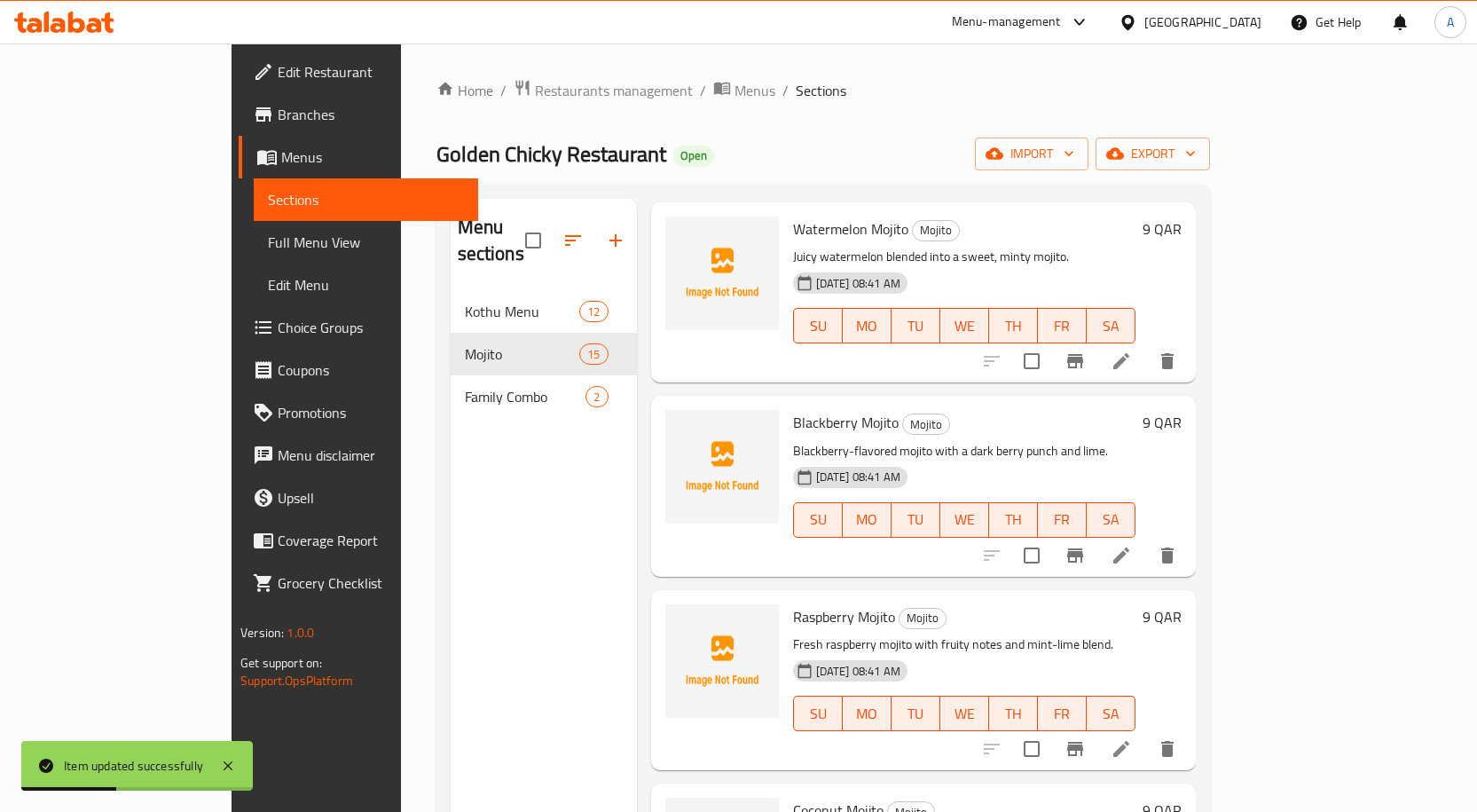
scroll to position [1390, 0]
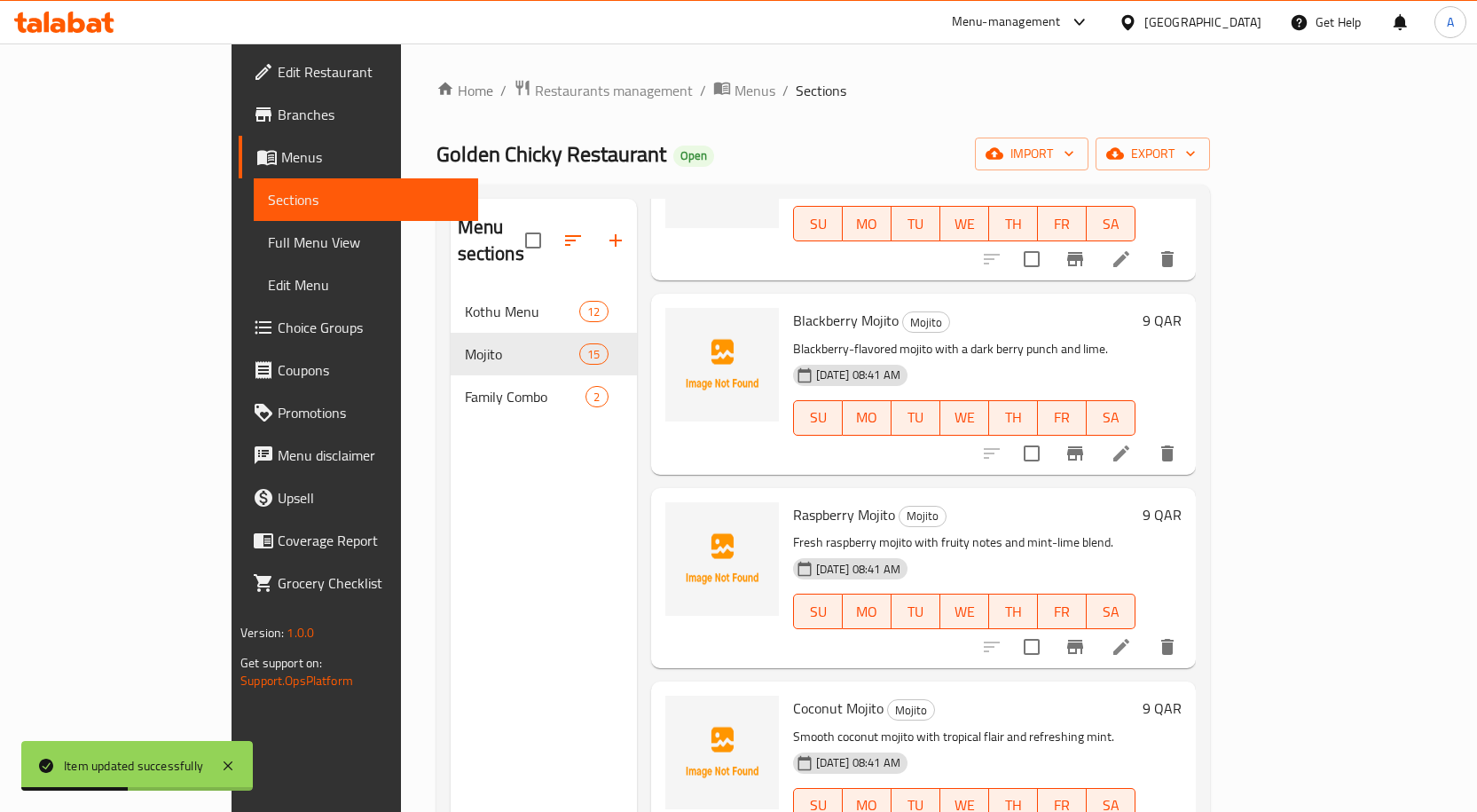
click at [804, 501] on span "Raspberry Mojito" at bounding box center [844, 514] width 102 height 27
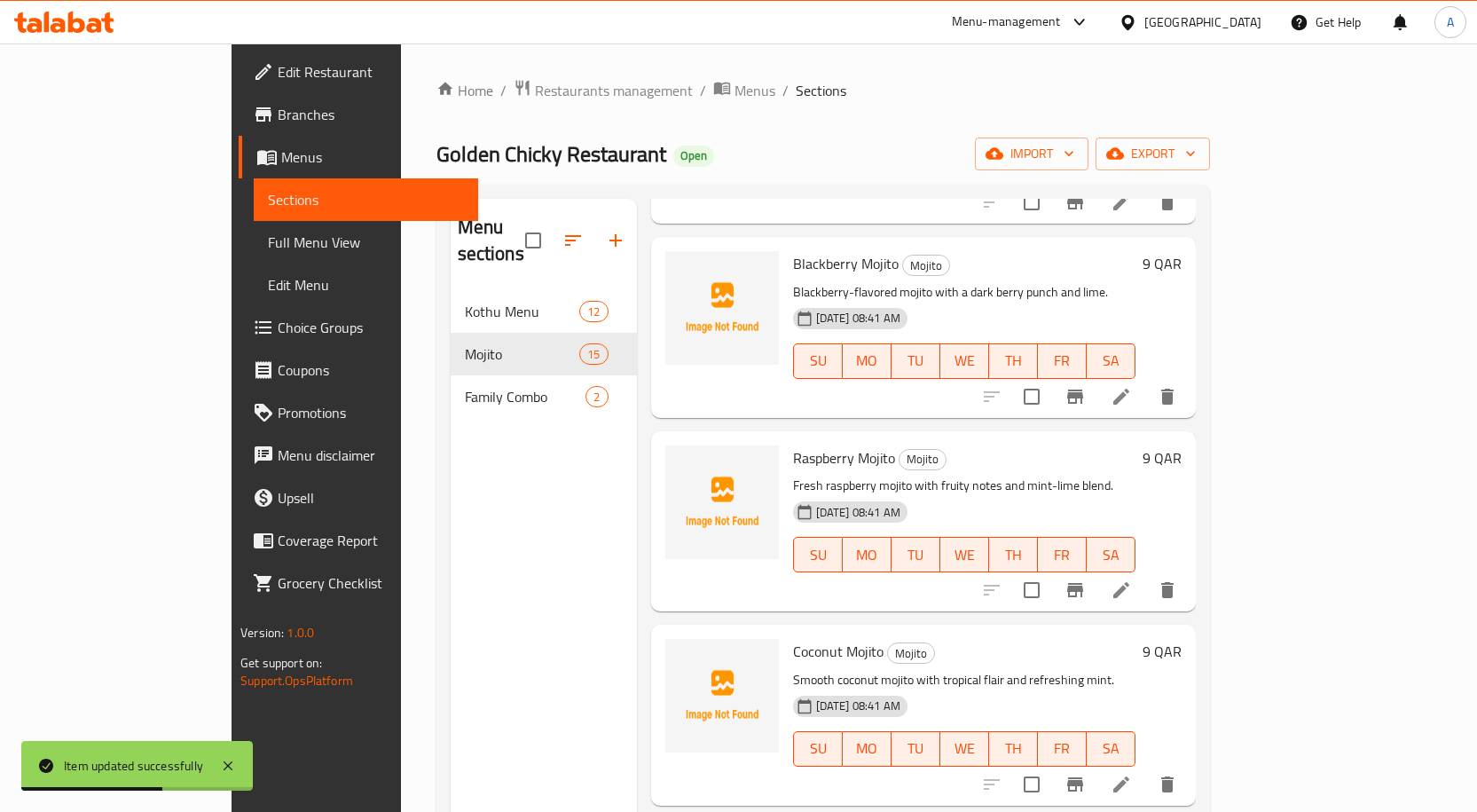
scroll to position [1479, 0]
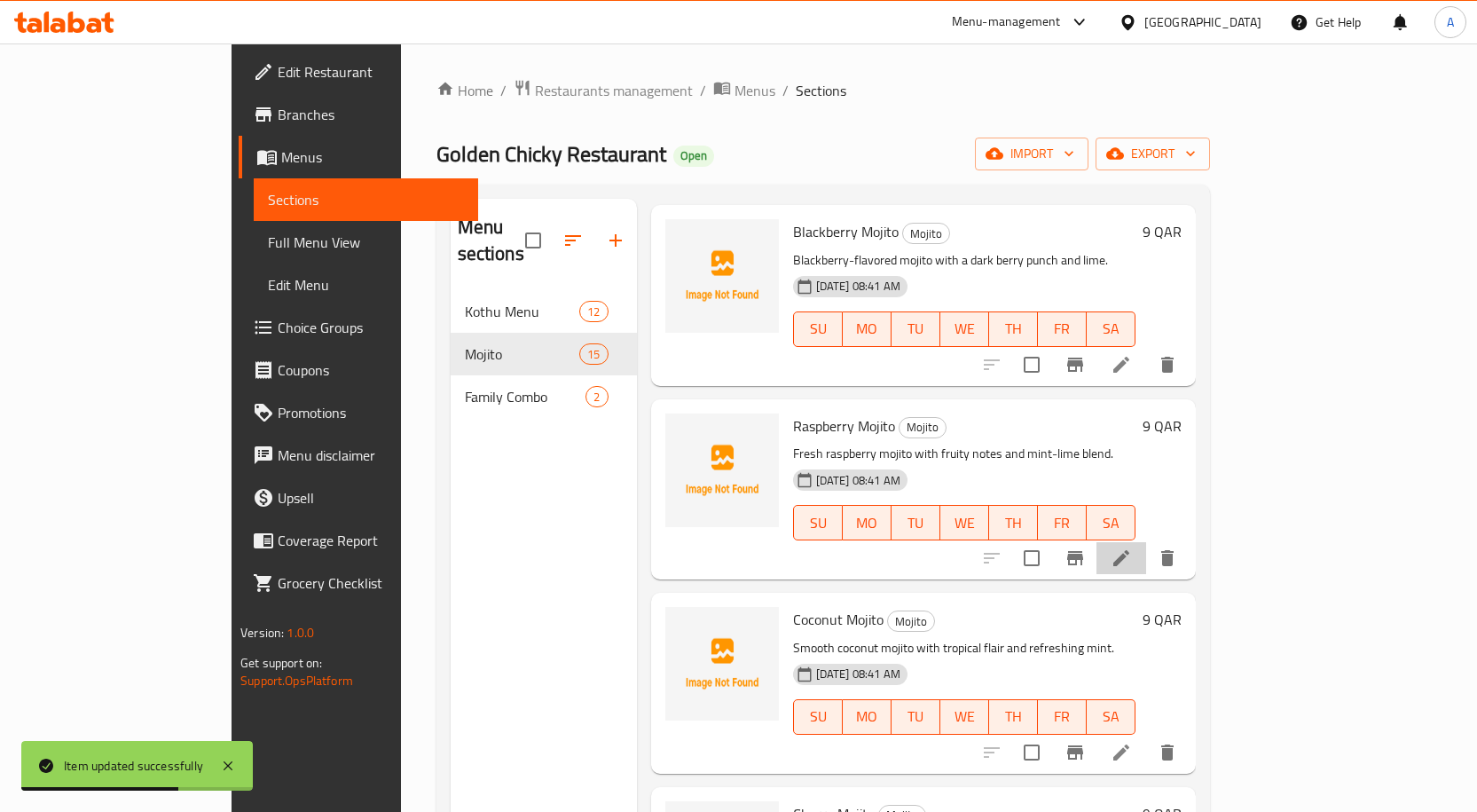
click at [1132, 547] on icon at bounding box center [1121, 558] width 21 height 21
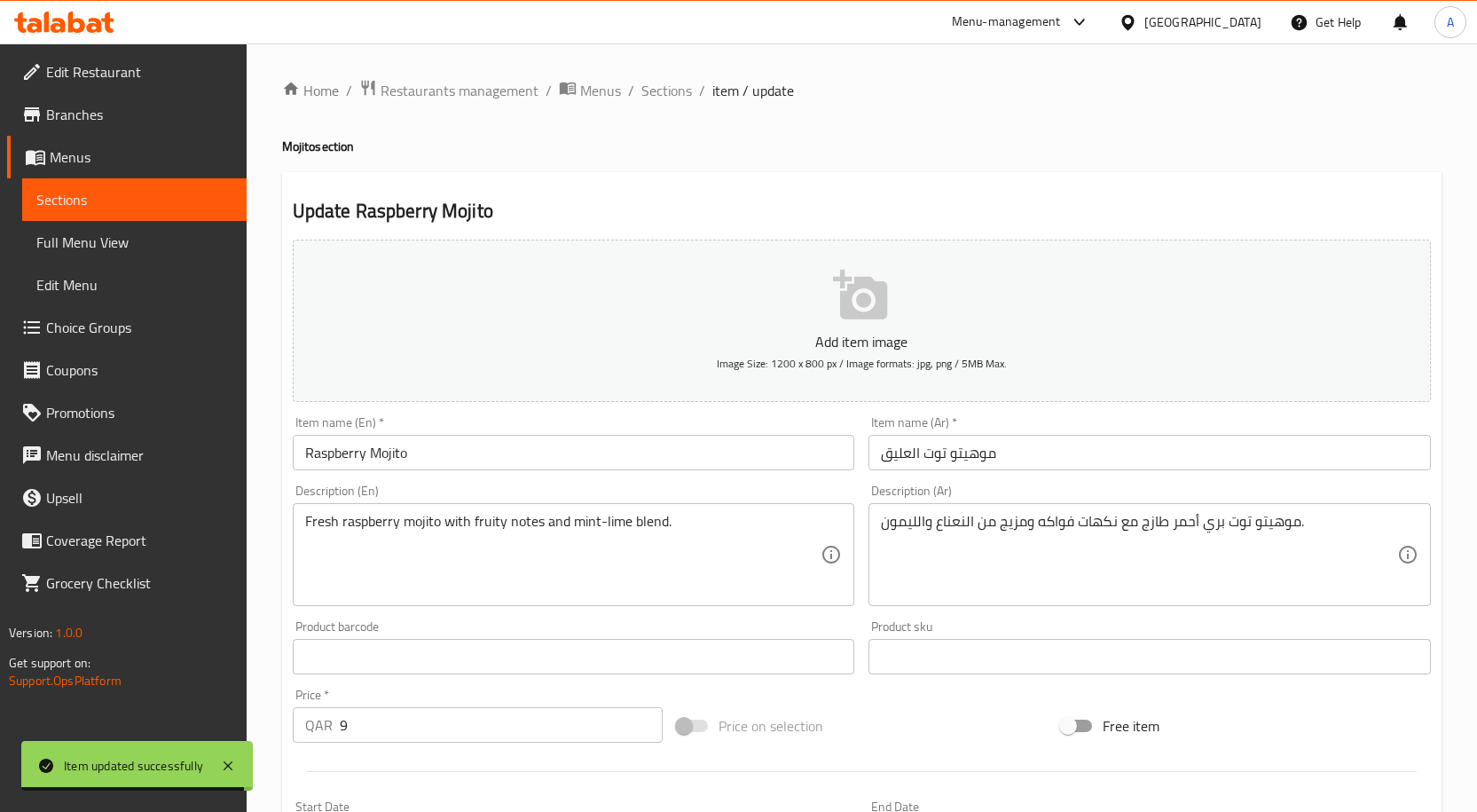
click at [330, 447] on input "Raspberry Mojito" at bounding box center [573, 453] width 562 height 36
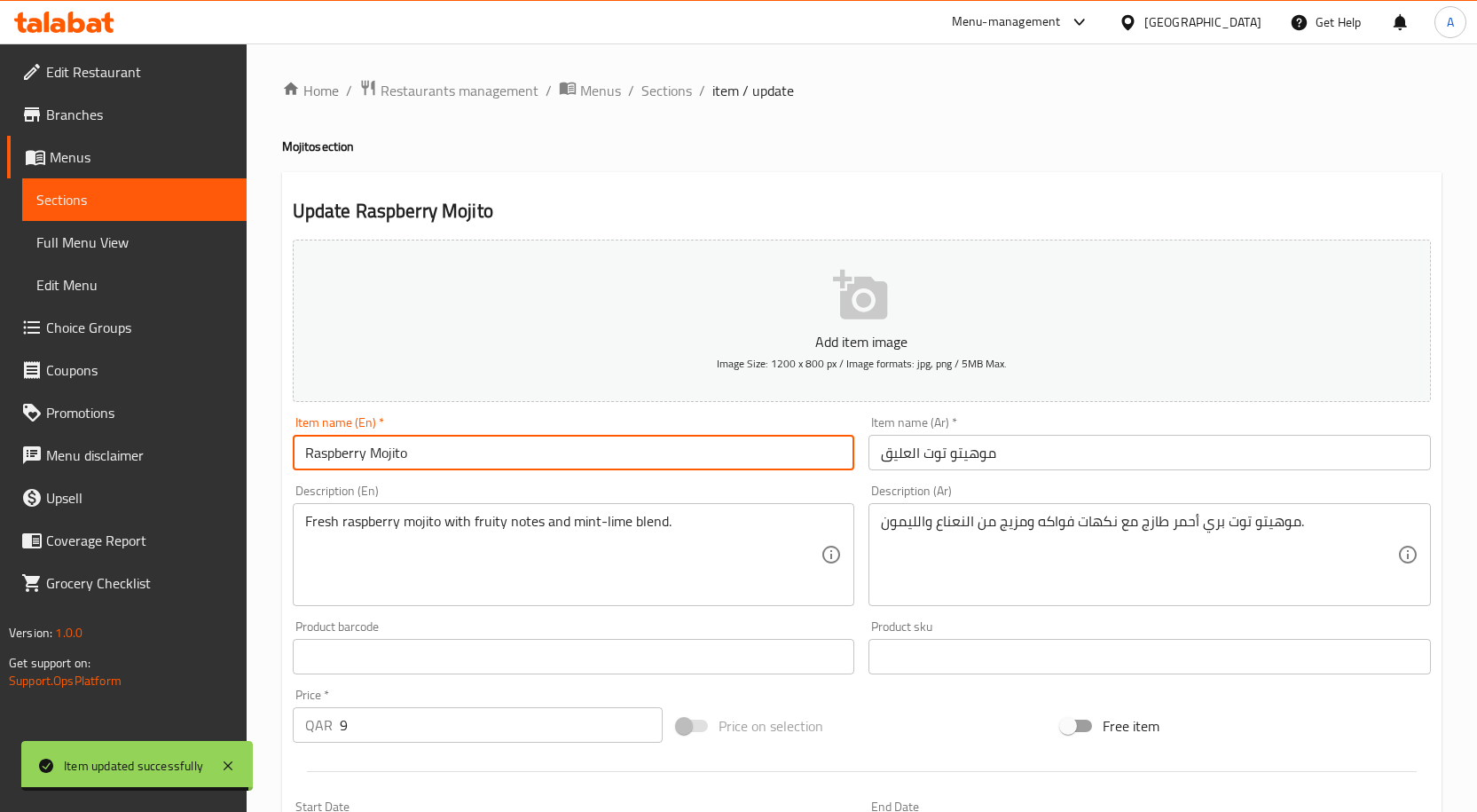
click at [330, 447] on input "Raspberry Mojito" at bounding box center [573, 453] width 562 height 36
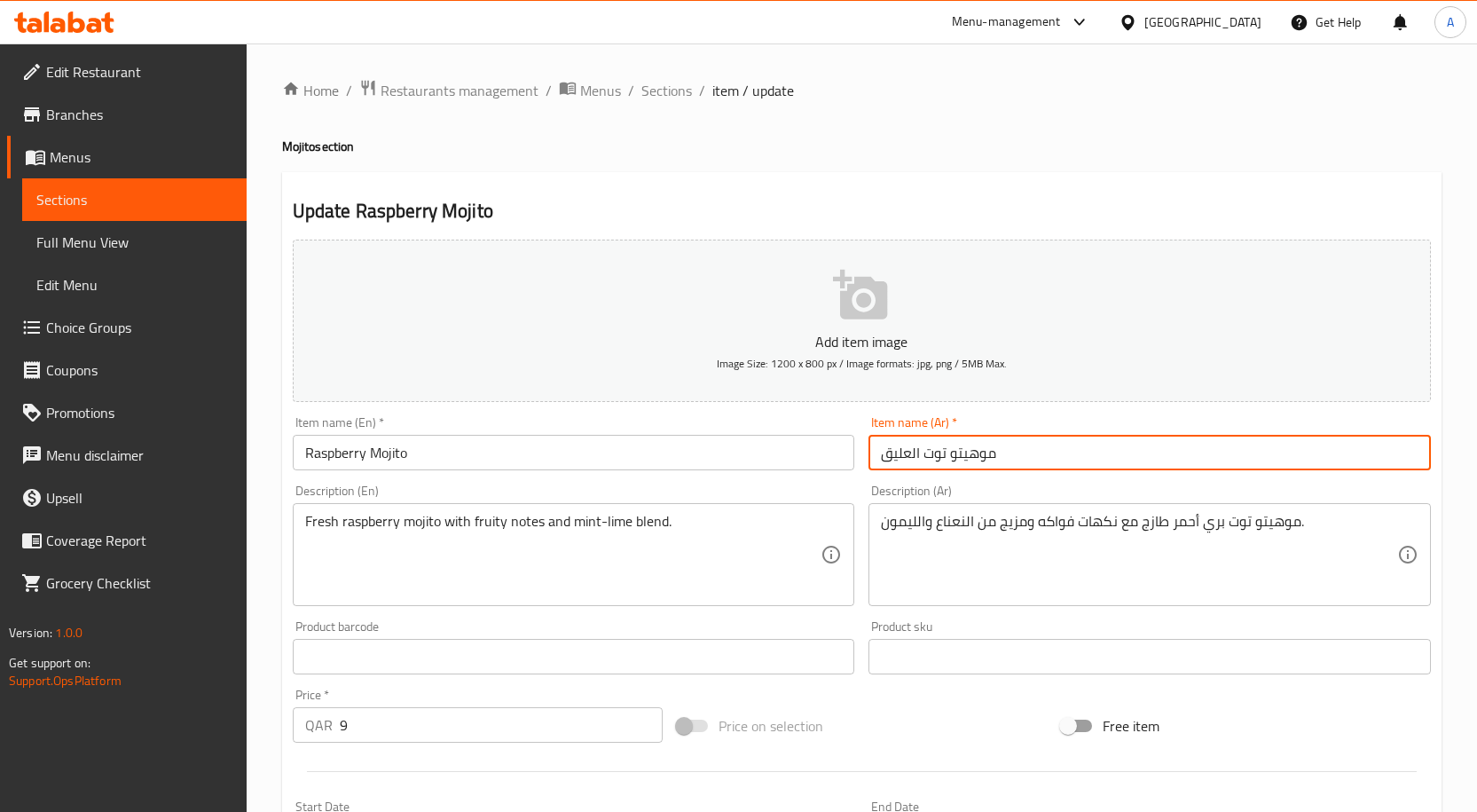
drag, startPoint x: 949, startPoint y: 456, endPoint x: 875, endPoint y: 462, distance: 74.2
click at [875, 462] on input "موهيتو توت العليق" at bounding box center [1149, 453] width 562 height 36
paste input "توت بري أحمر"
click at [960, 456] on input "موهيتوتوت بري أحمر" at bounding box center [1149, 453] width 562 height 36
type input "موهيتو توت بري أحمر"
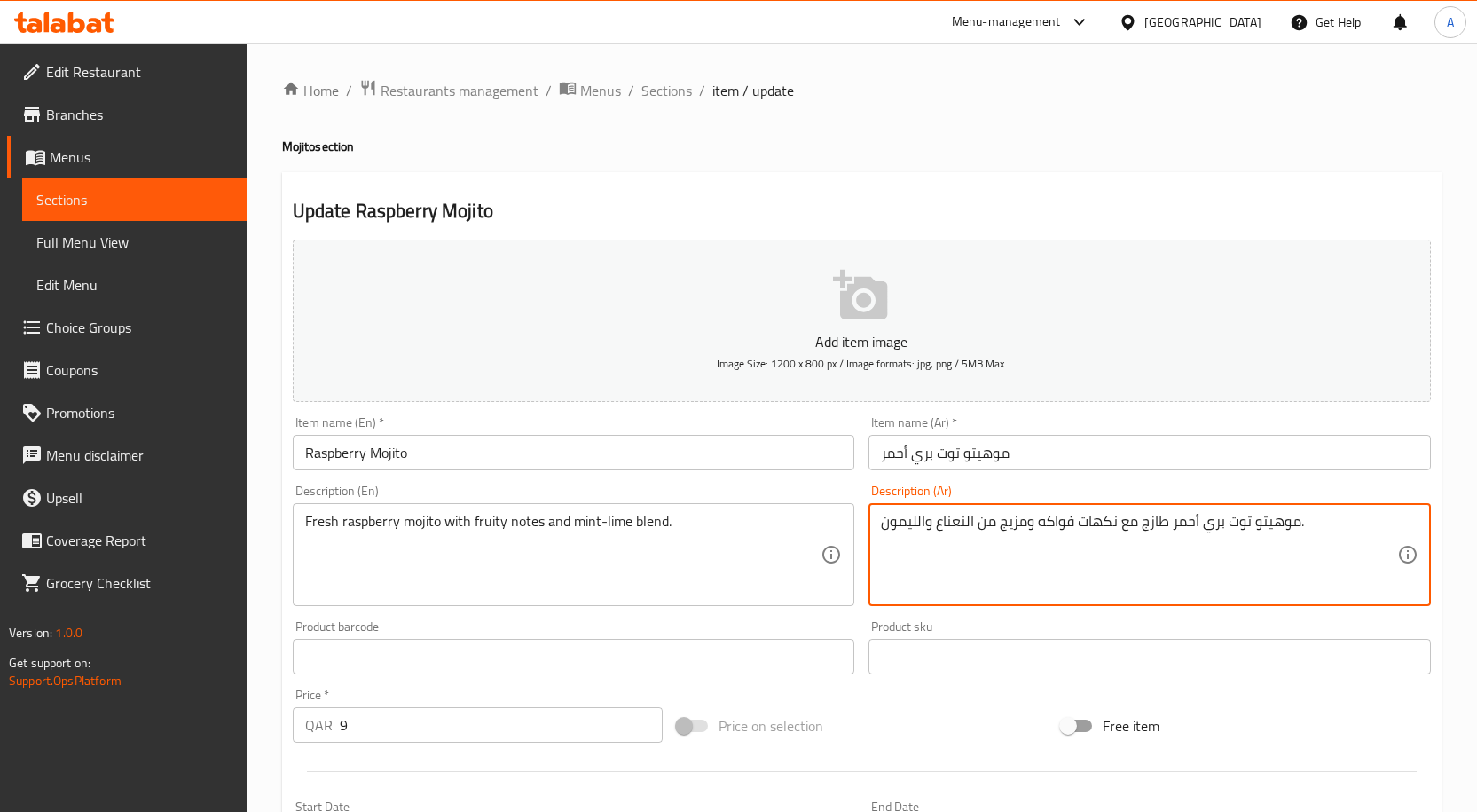
drag, startPoint x: 919, startPoint y: 521, endPoint x: 885, endPoint y: 529, distance: 34.9
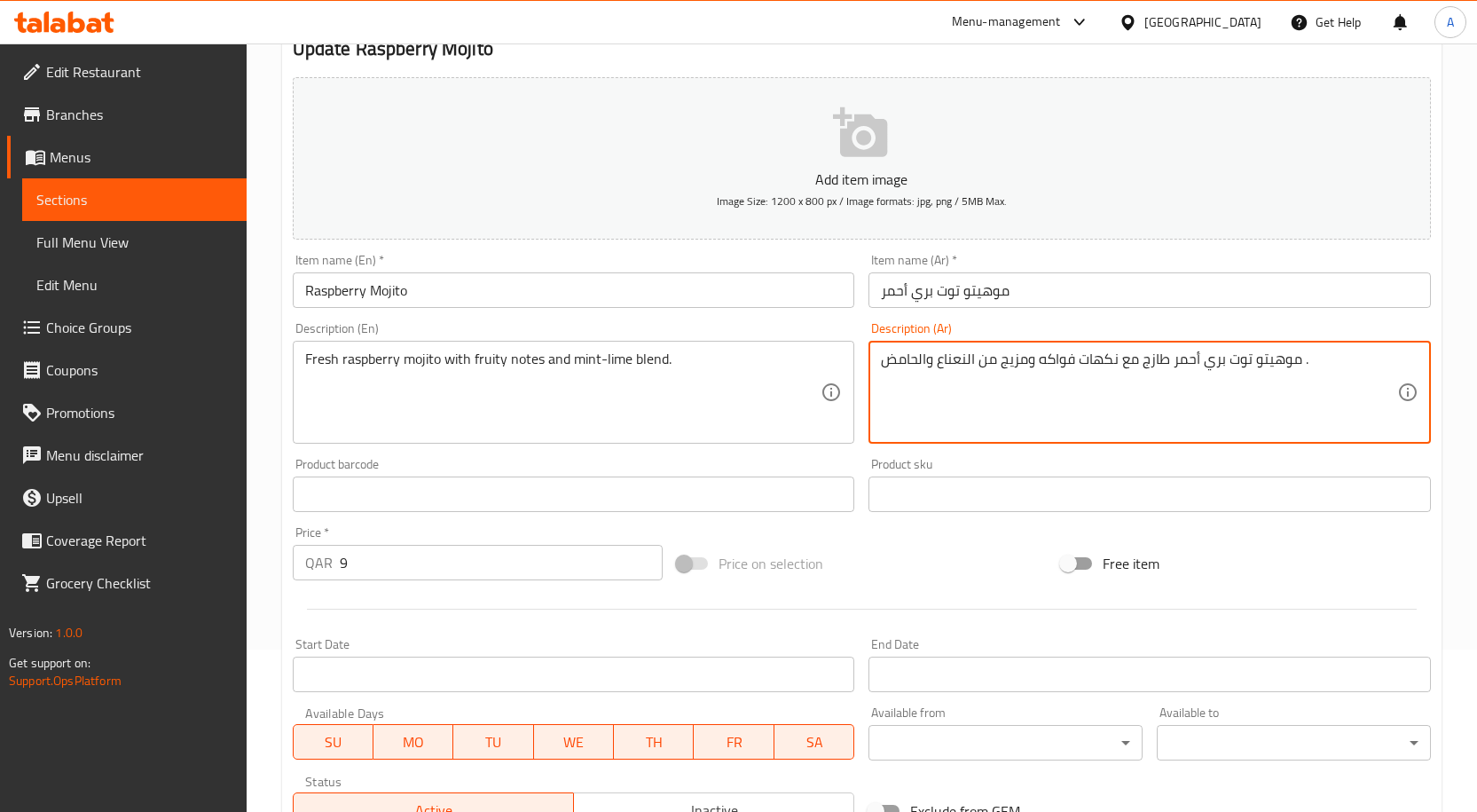
scroll to position [442, 0]
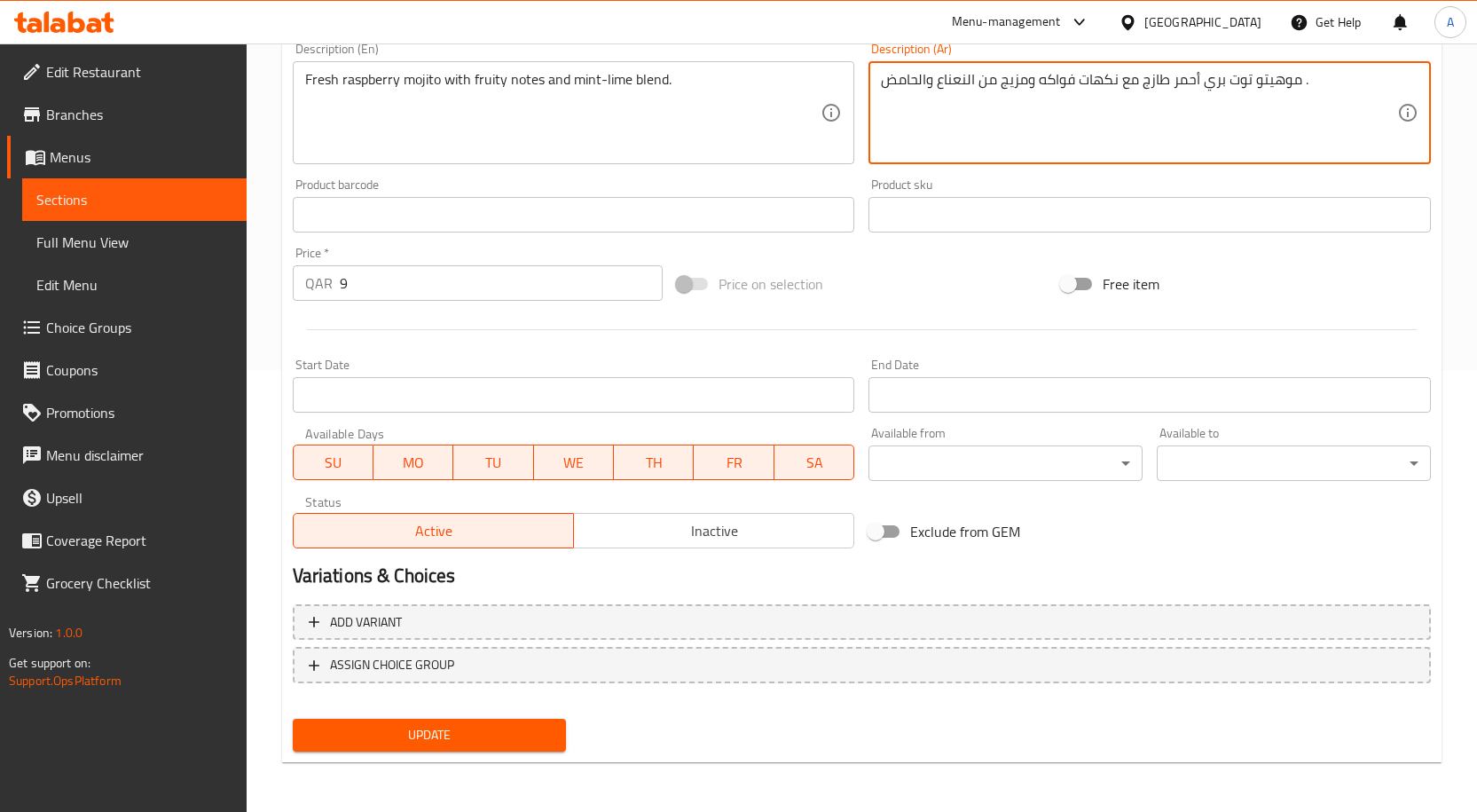
type textarea "موهيتو توت بري أحمر طازج مع نكهات فواكه ومزيج من النعناع والحامض ."
click at [480, 713] on div "Update" at bounding box center [429, 734] width 288 height 47
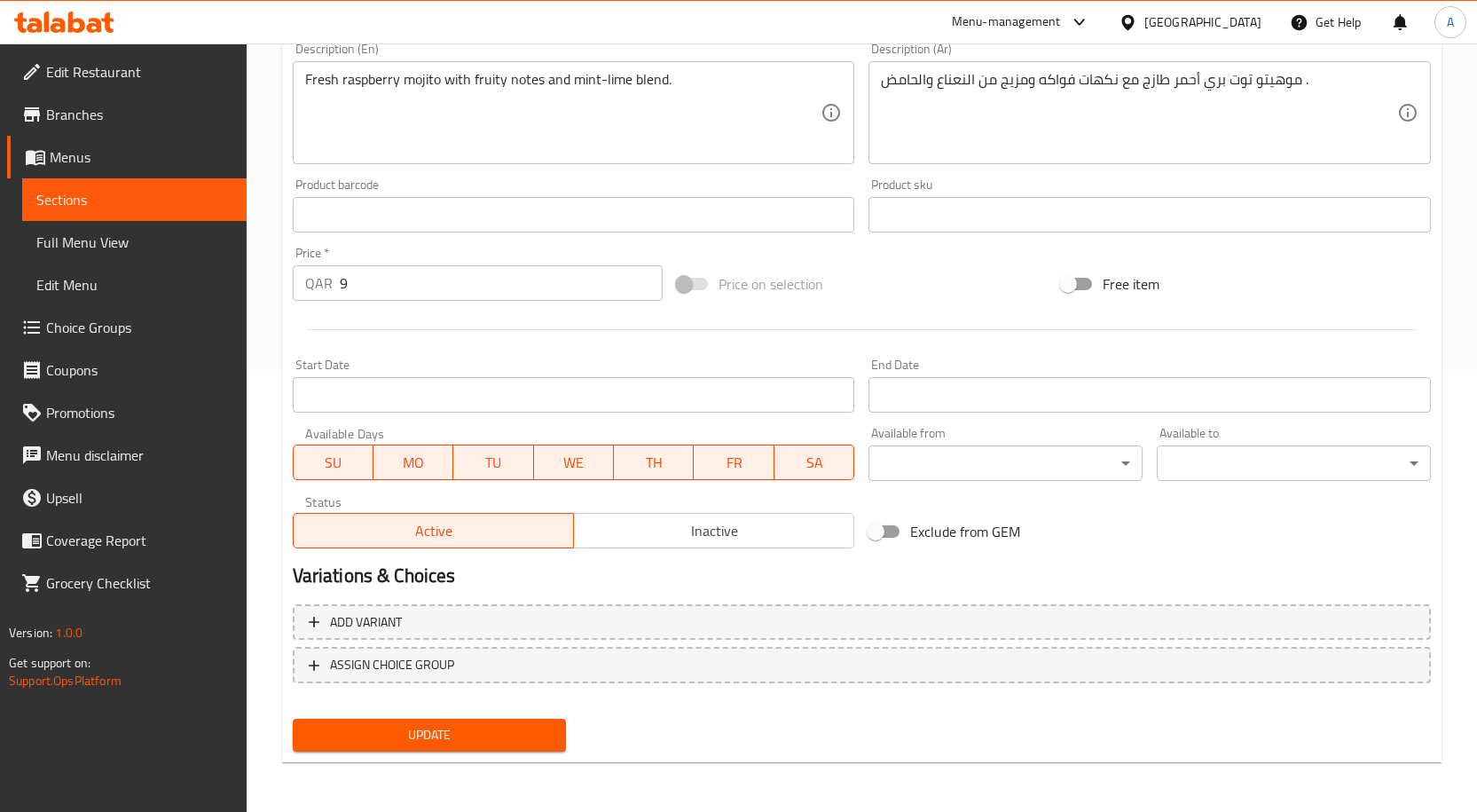
click at [486, 720] on button "Update" at bounding box center [430, 734] width 275 height 33
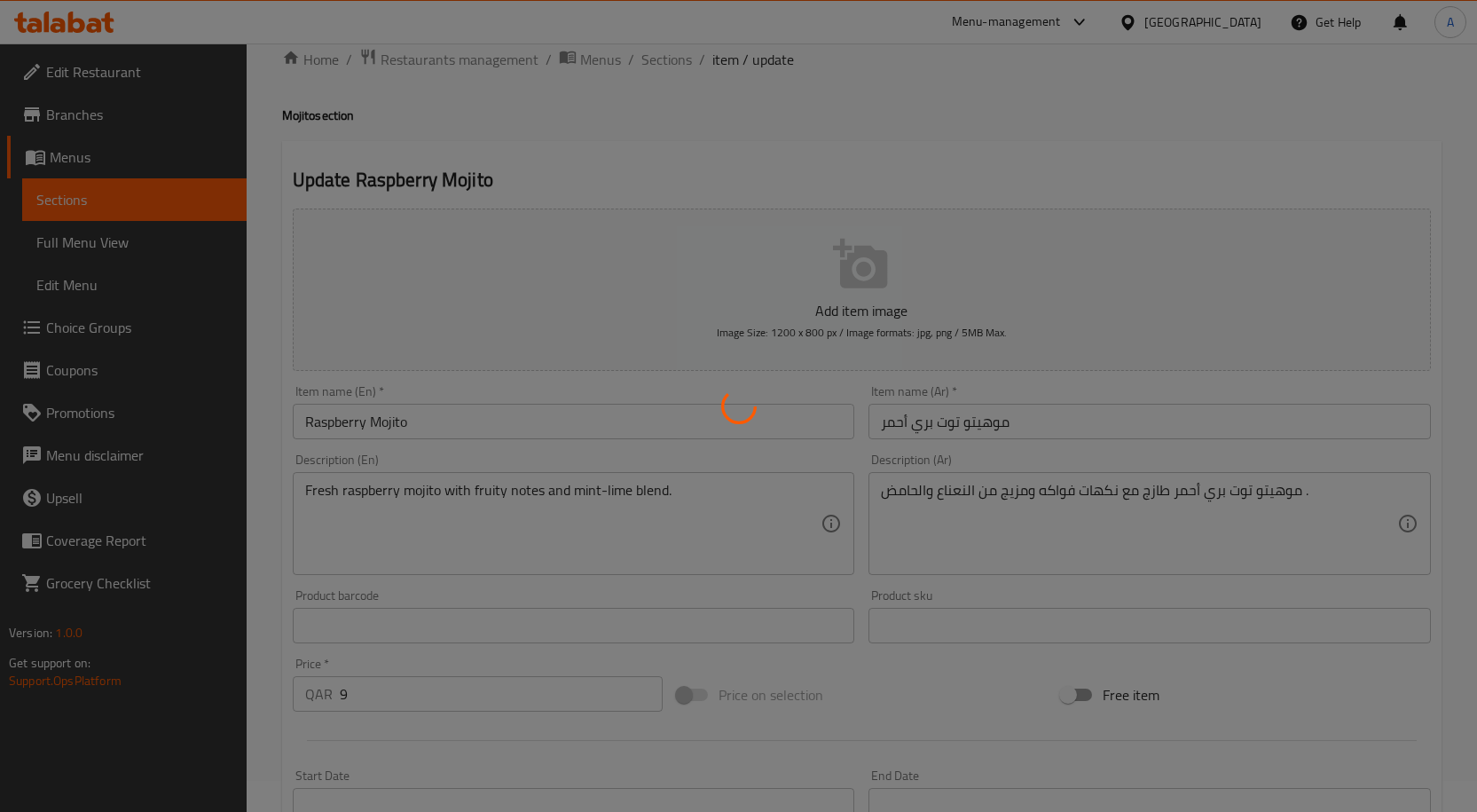
scroll to position [0, 0]
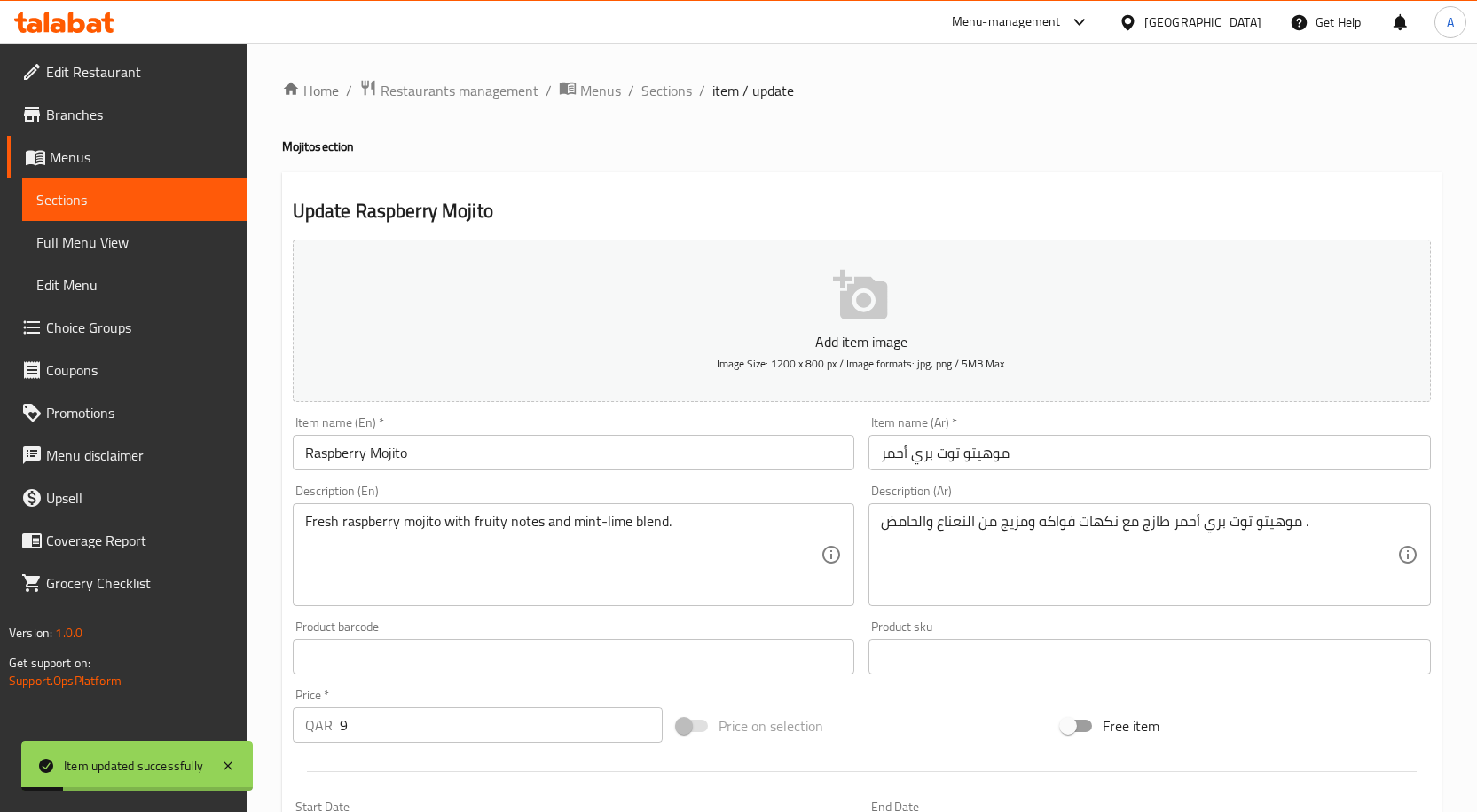
click at [361, 439] on input "Raspberry Mojito" at bounding box center [573, 453] width 562 height 36
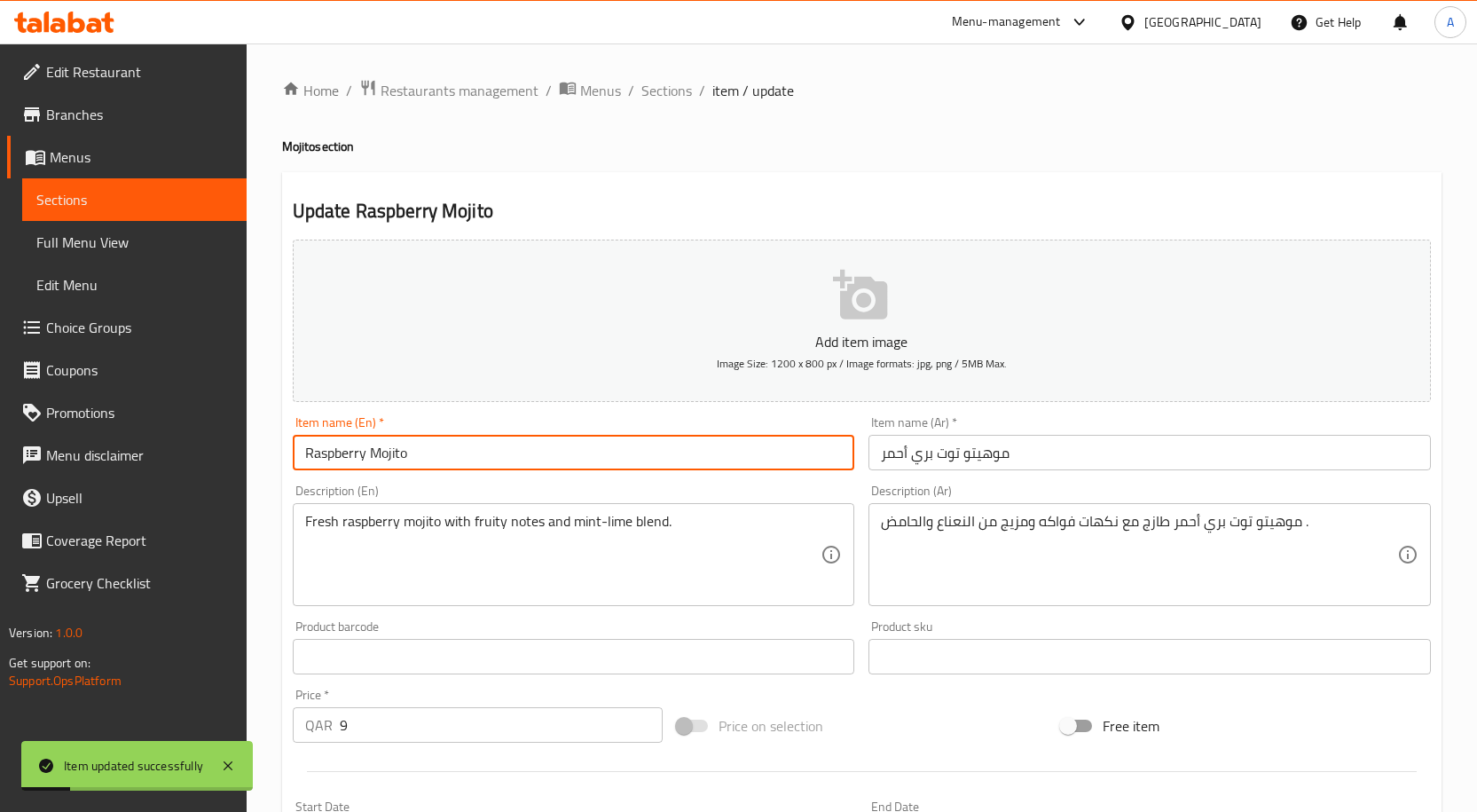
click at [361, 439] on input "Raspberry Mojito" at bounding box center [573, 453] width 562 height 36
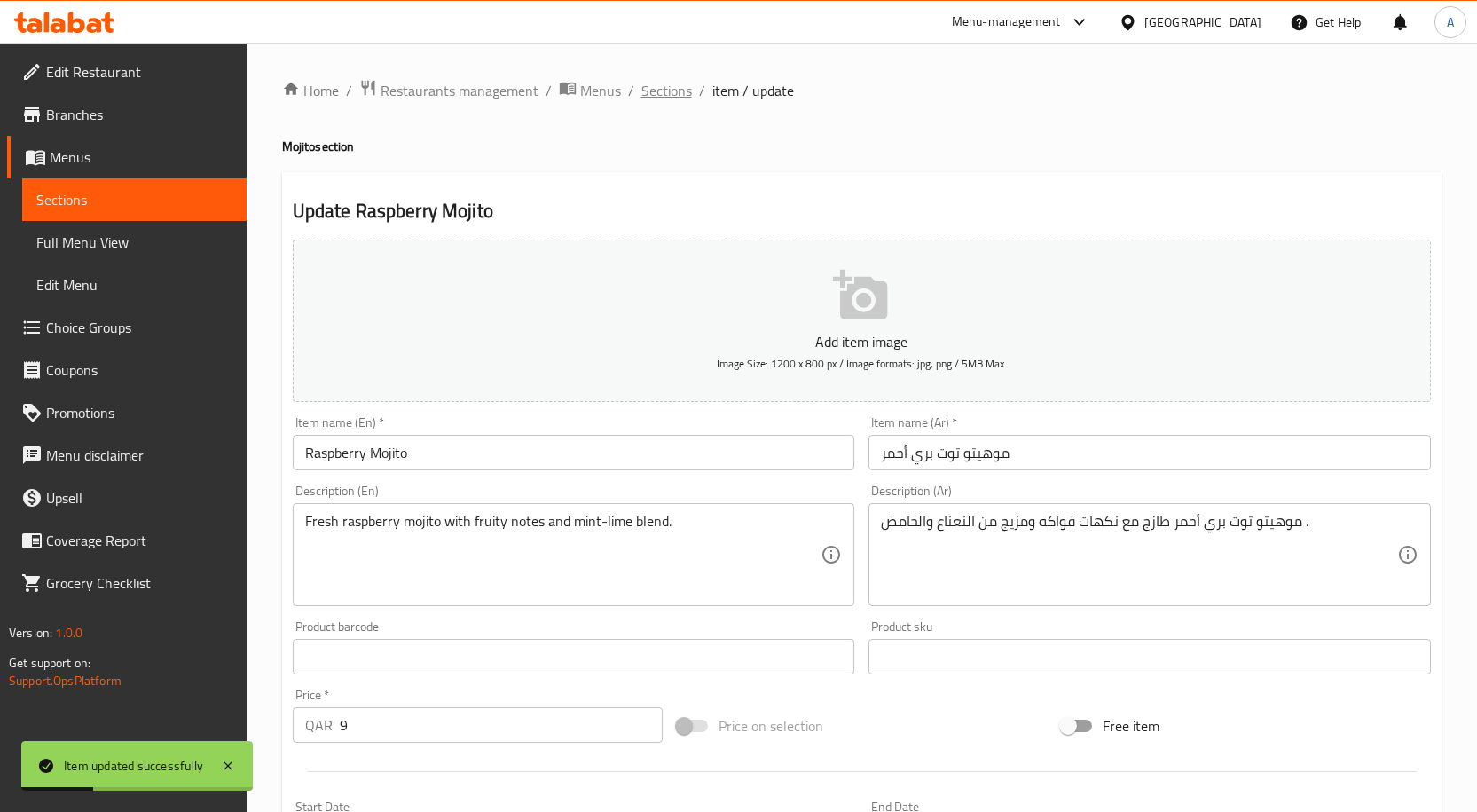
click at [669, 101] on span "Sections" at bounding box center [666, 91] width 51 height 21
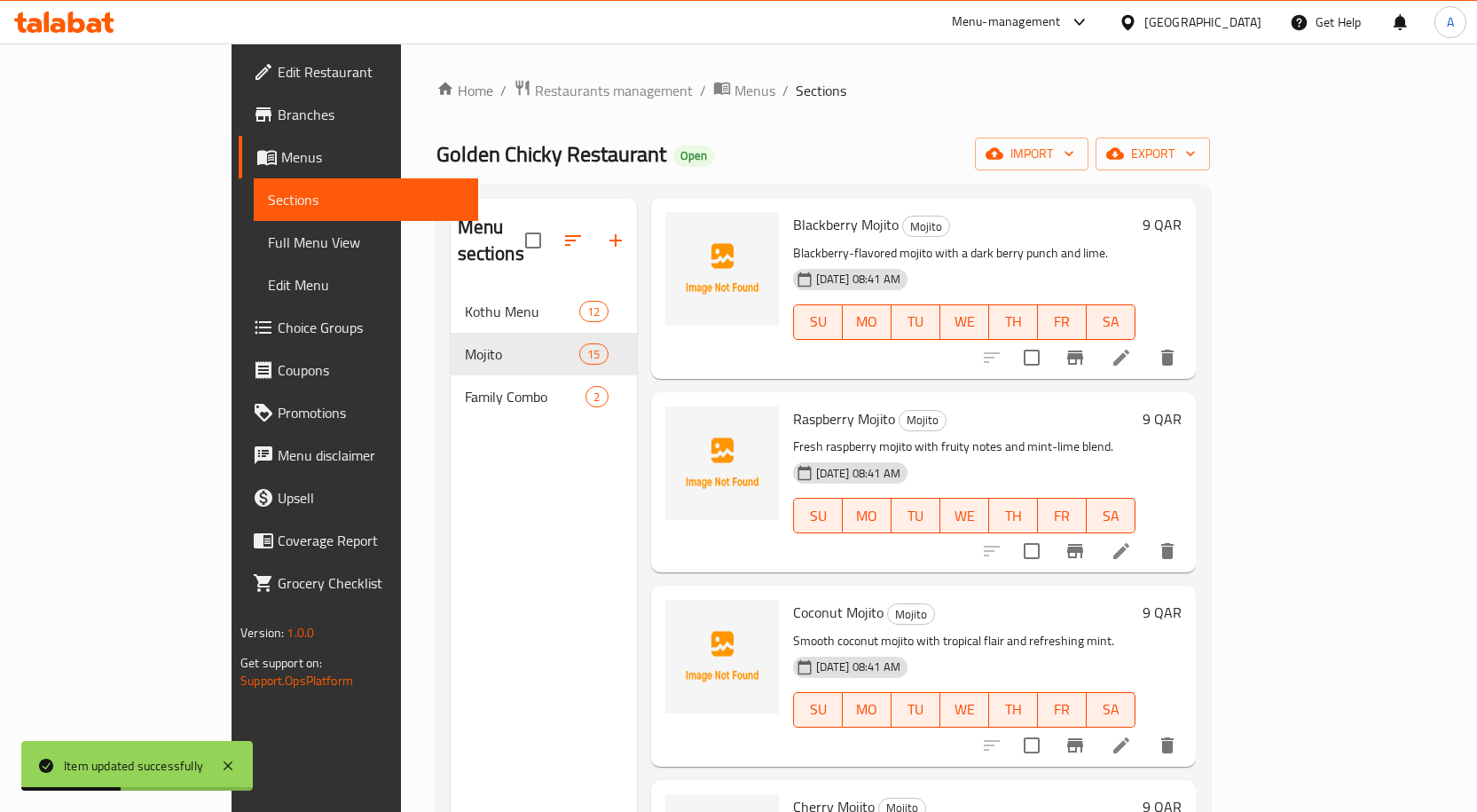
scroll to position [1495, 0]
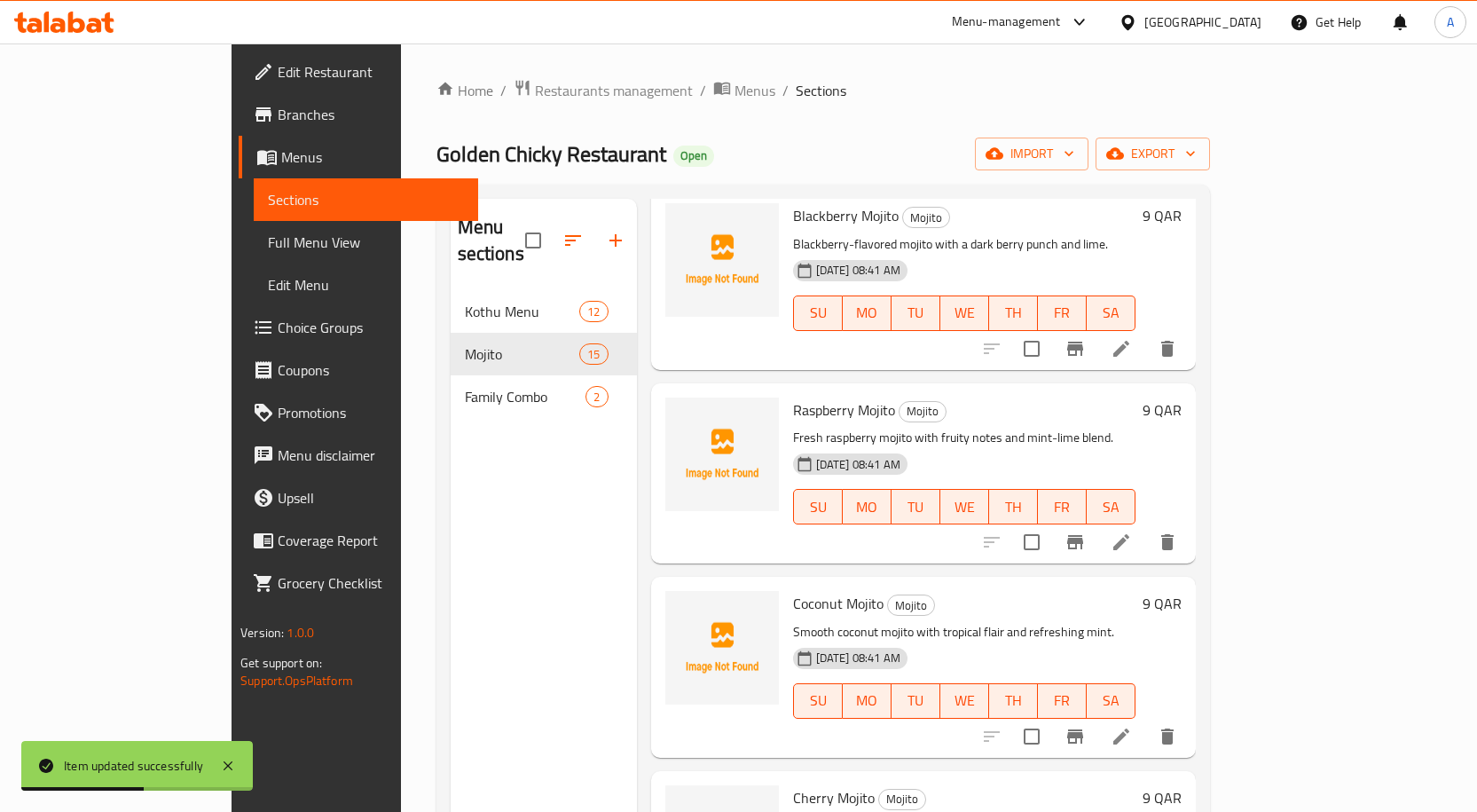
click at [793, 590] on span "Coconut Mojito" at bounding box center [839, 603] width 91 height 27
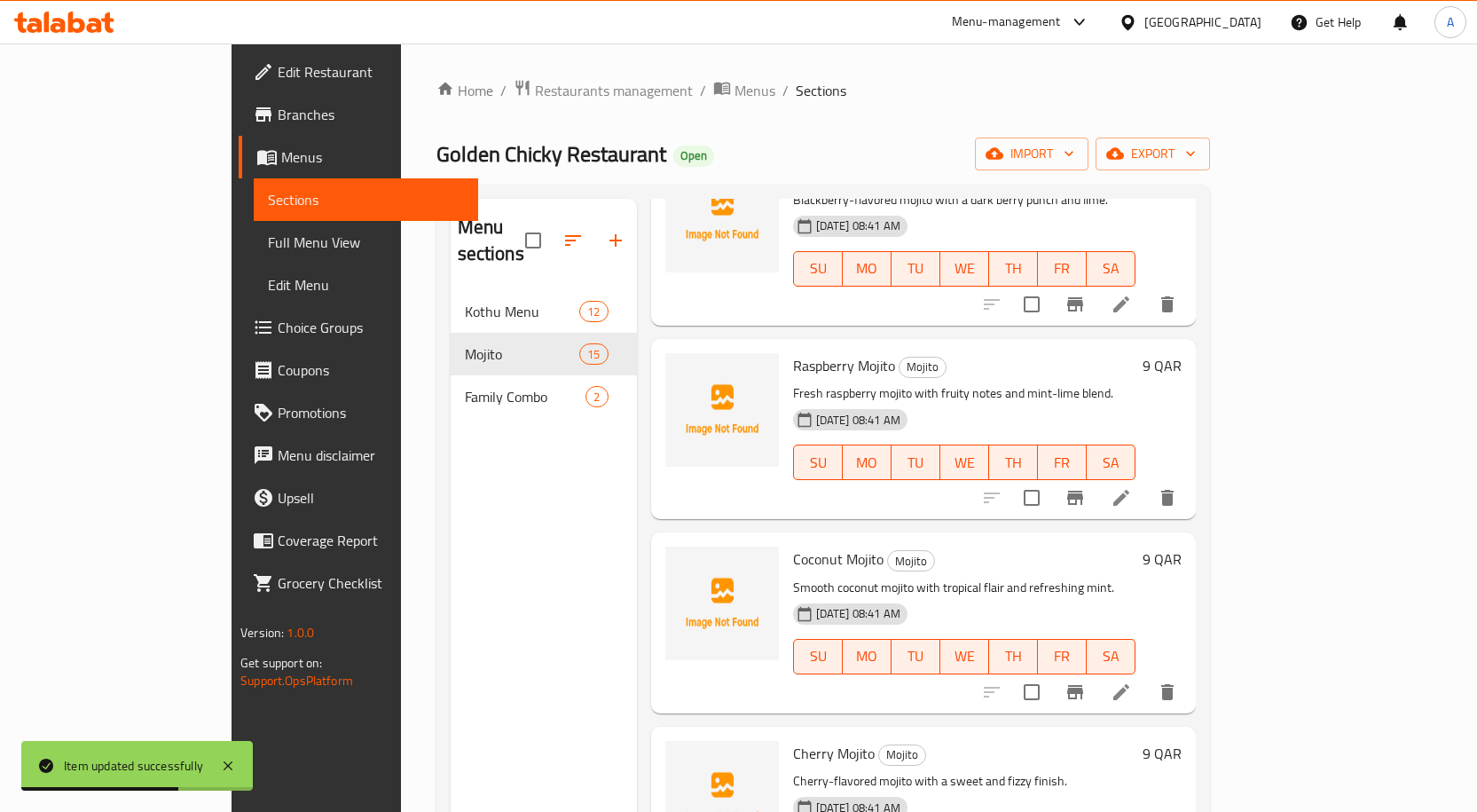
scroll to position [1583, 0]
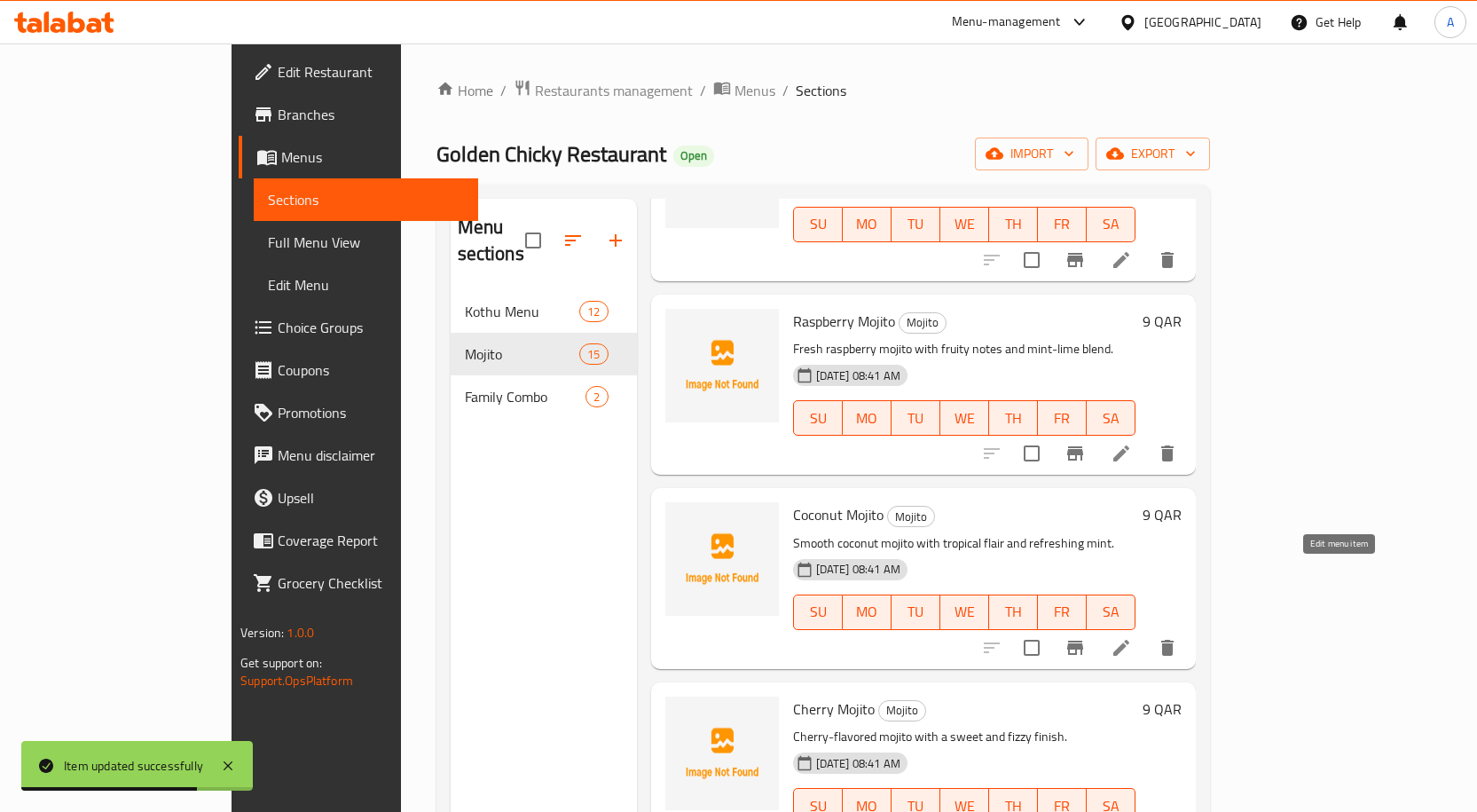
click at [1132, 637] on icon at bounding box center [1121, 648] width 21 height 21
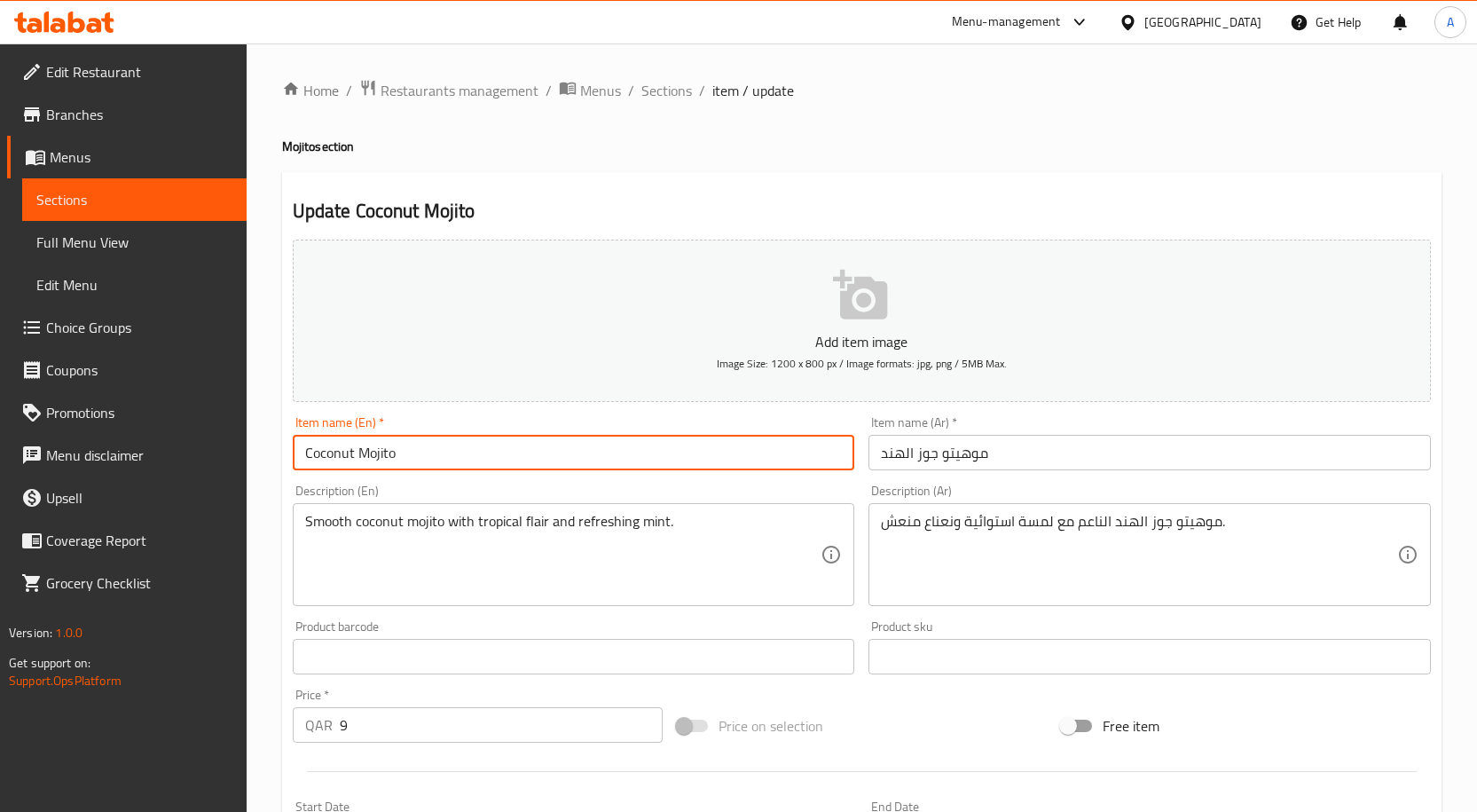
click at [368, 457] on input "Coconut Mojito" at bounding box center [573, 453] width 562 height 36
click at [664, 98] on span "Sections" at bounding box center [666, 91] width 51 height 21
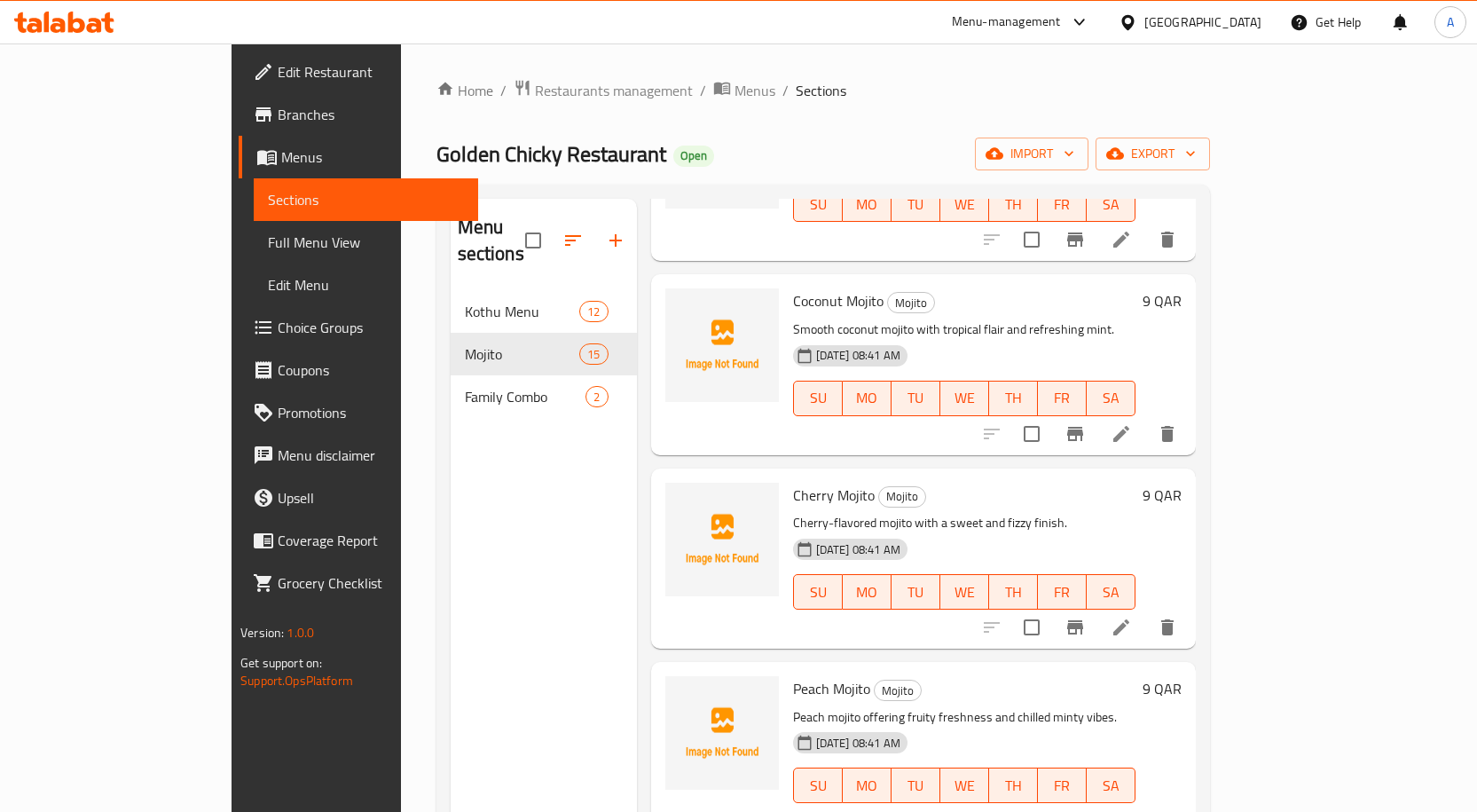
scroll to position [1866, 0]
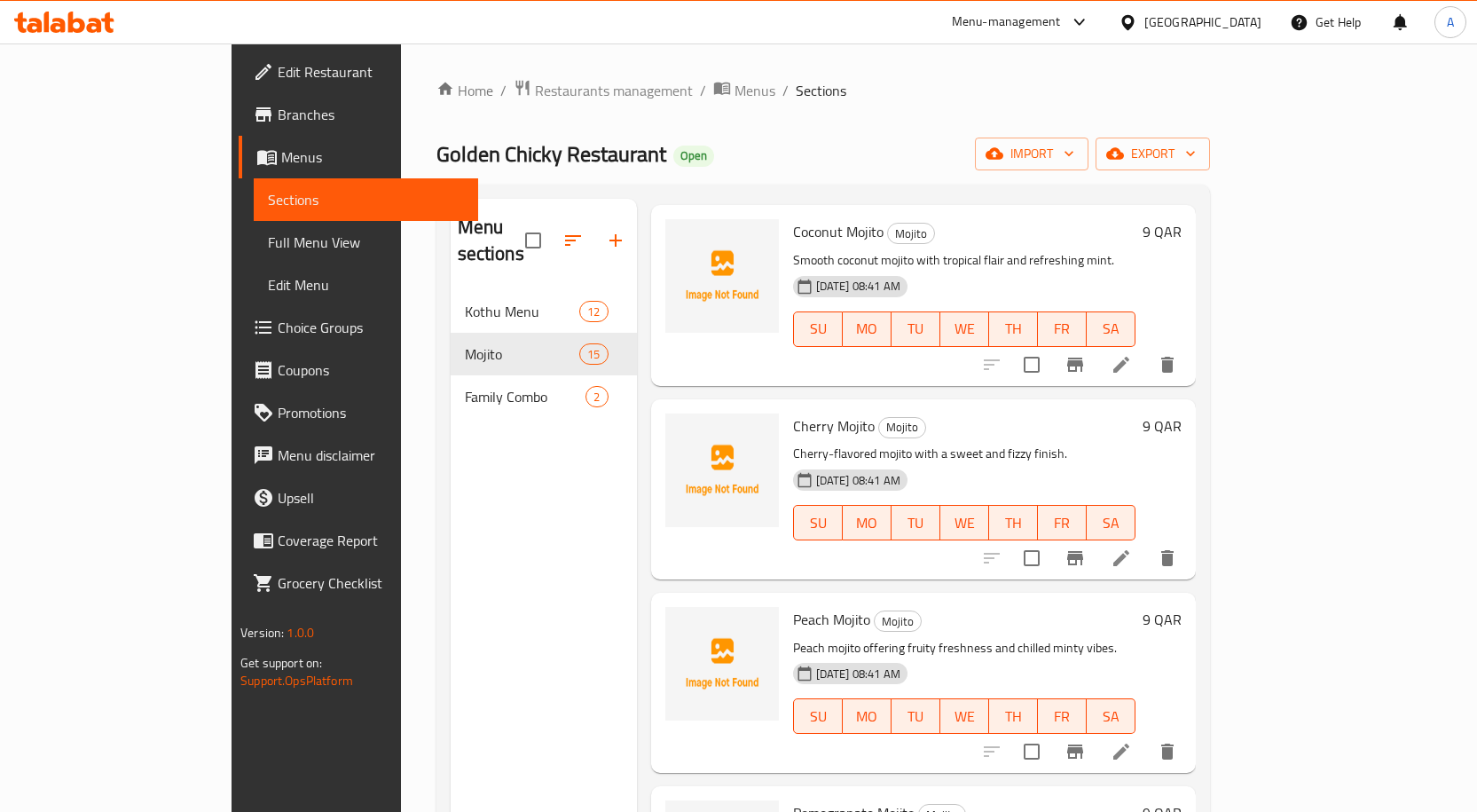
click at [793, 413] on span "Cherry Mojito" at bounding box center [834, 426] width 82 height 27
click at [1132, 547] on icon at bounding box center [1121, 558] width 21 height 21
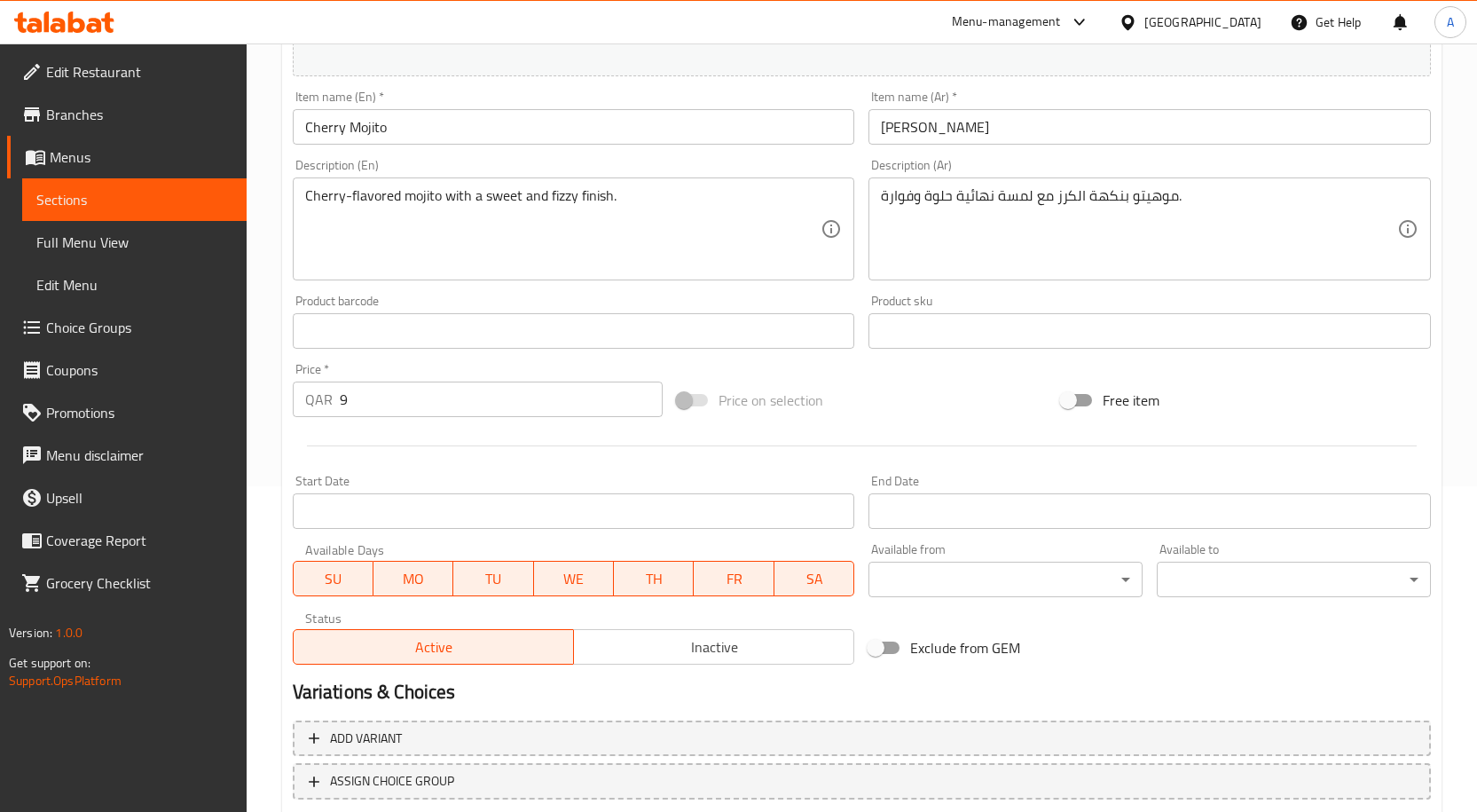
scroll to position [442, 0]
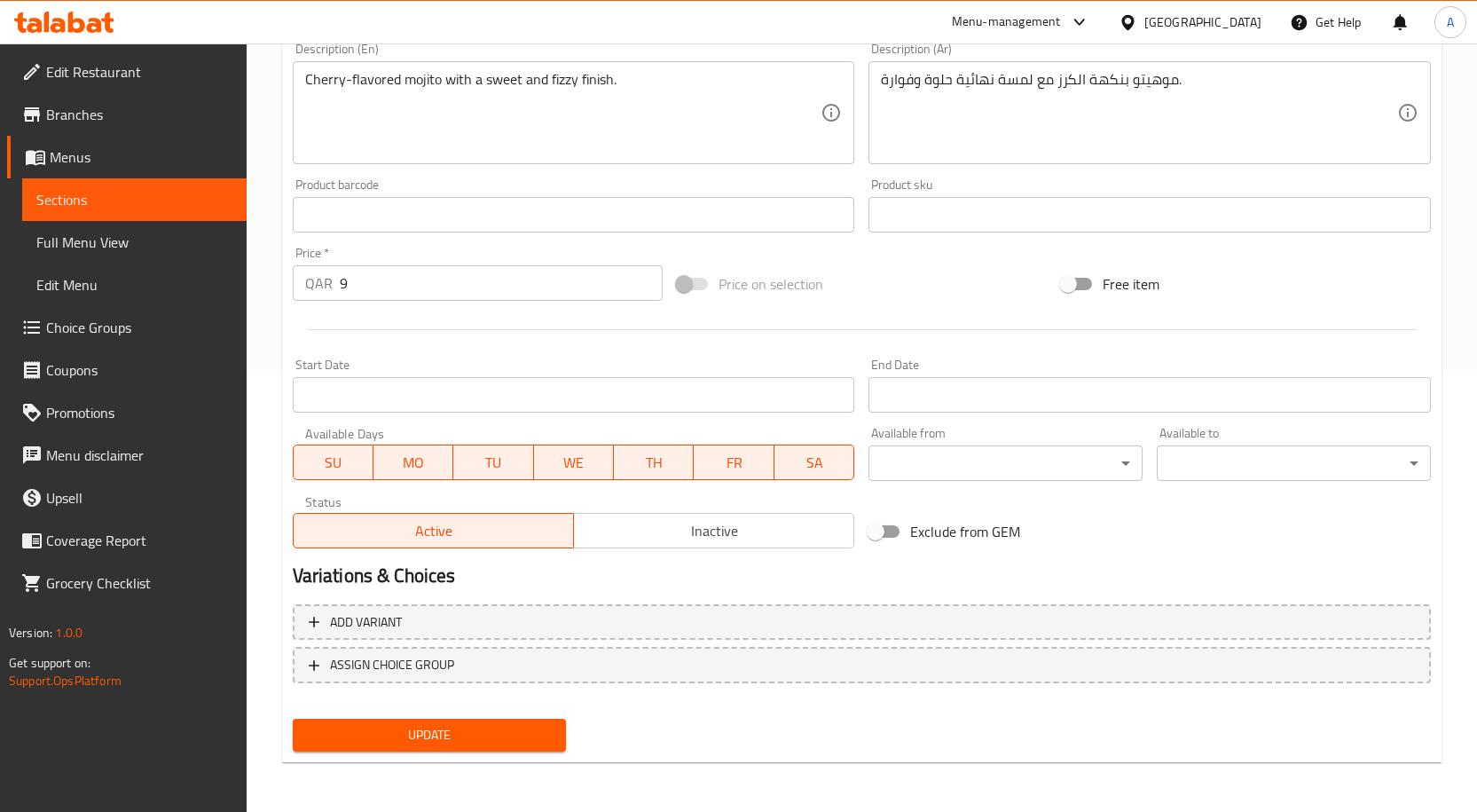
click at [513, 730] on span "Update" at bounding box center [430, 734] width 246 height 22
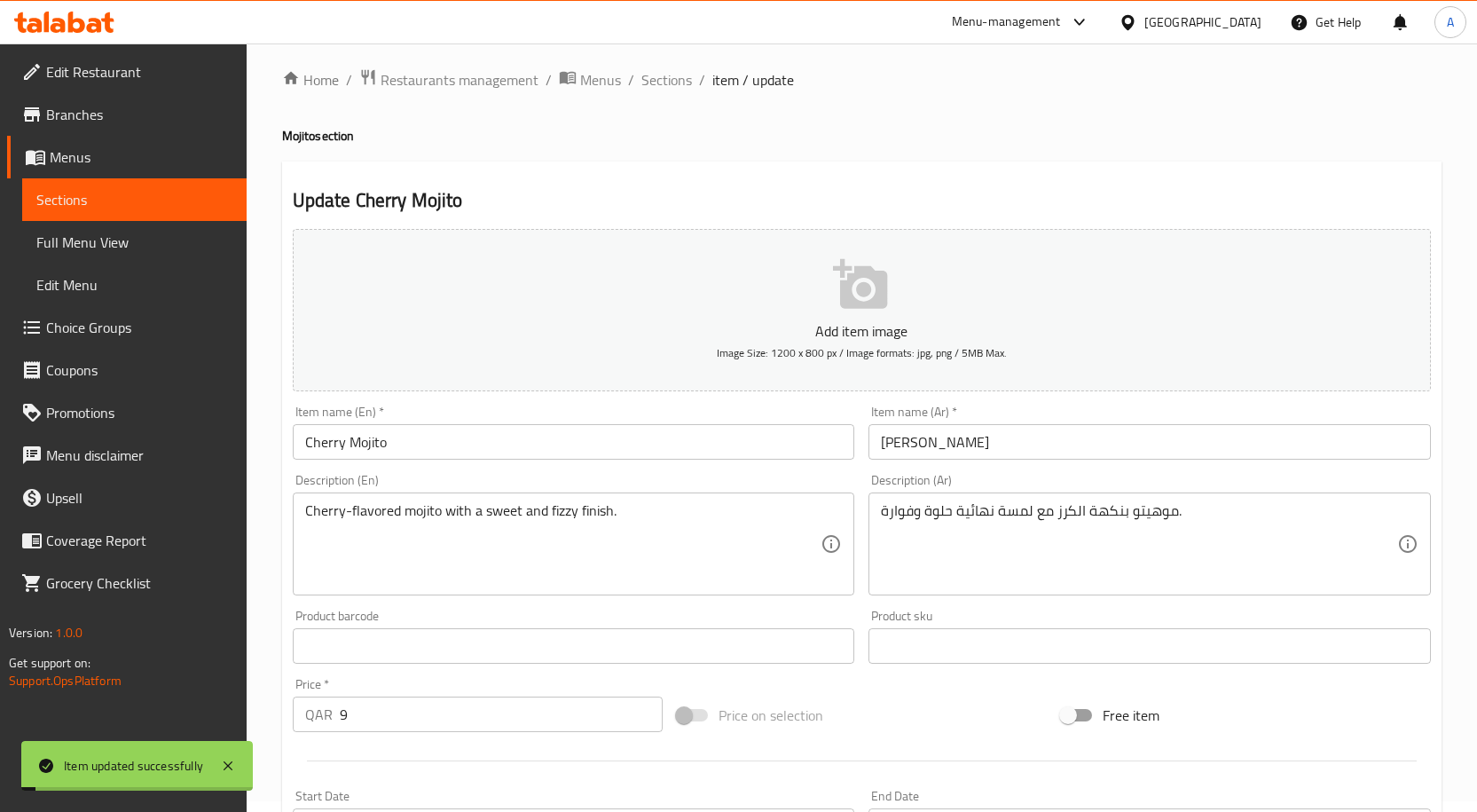
scroll to position [0, 0]
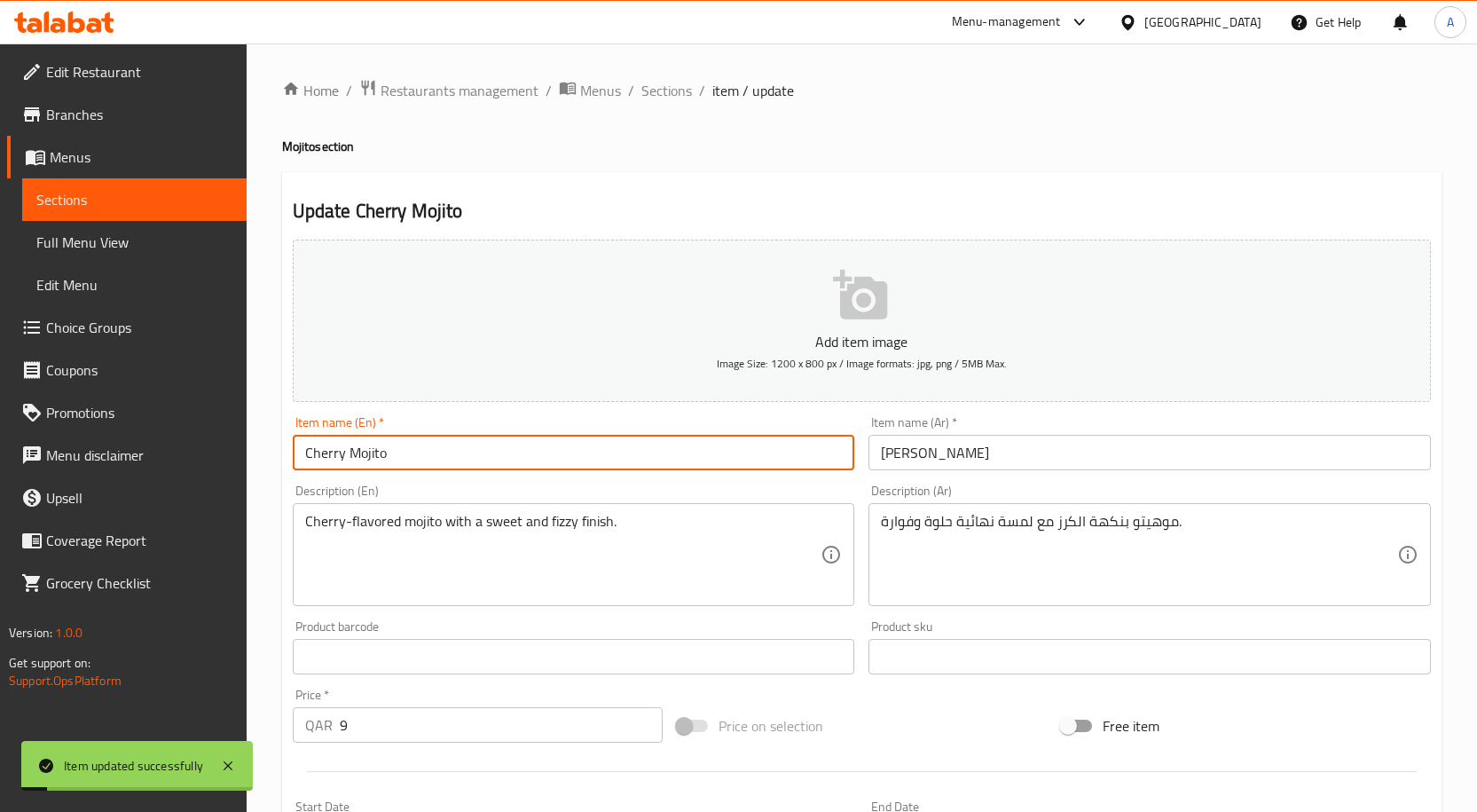
click at [382, 457] on input "Cherry Mojito" at bounding box center [573, 453] width 562 height 36
click at [687, 89] on span "Sections" at bounding box center [666, 91] width 51 height 21
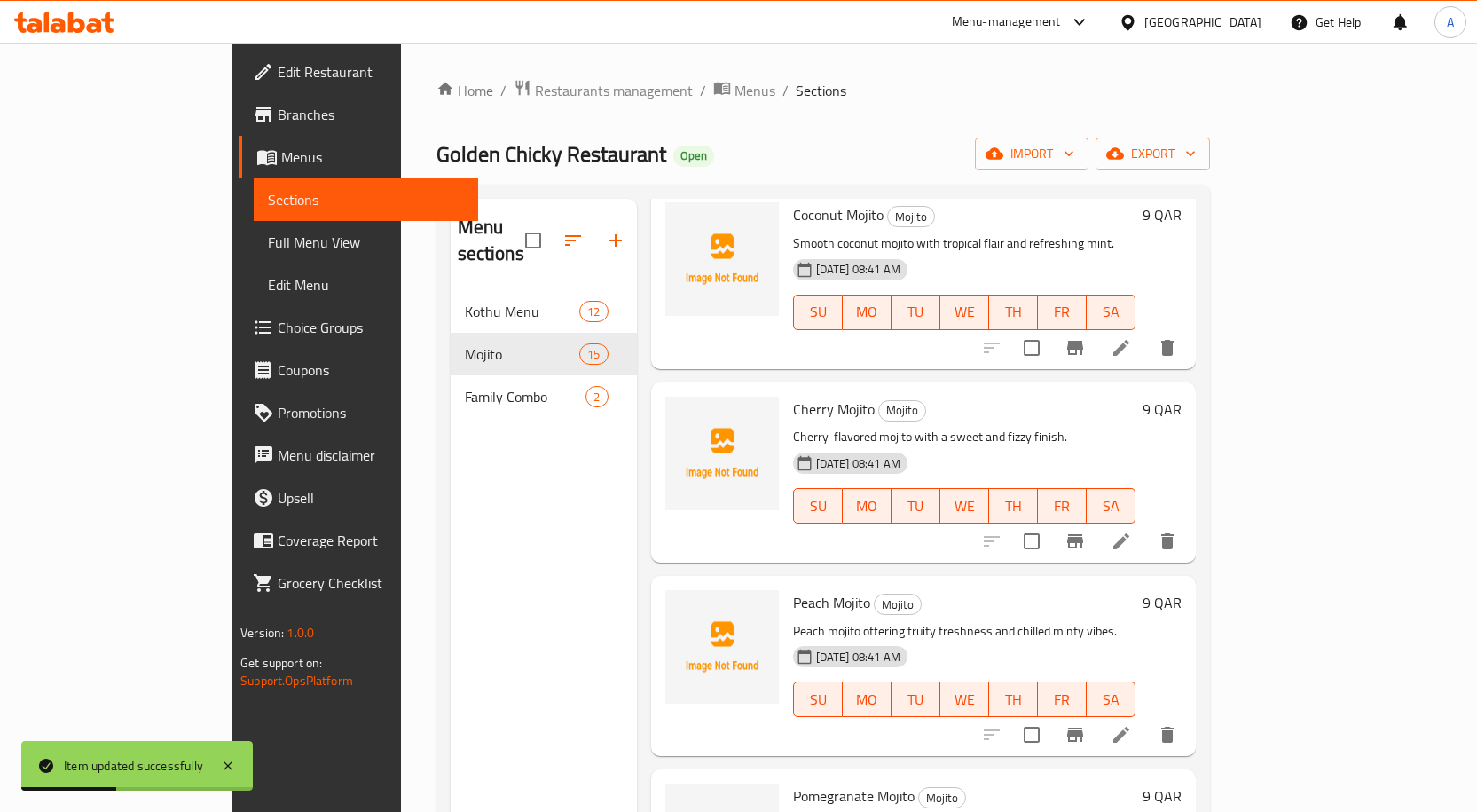
scroll to position [1971, 0]
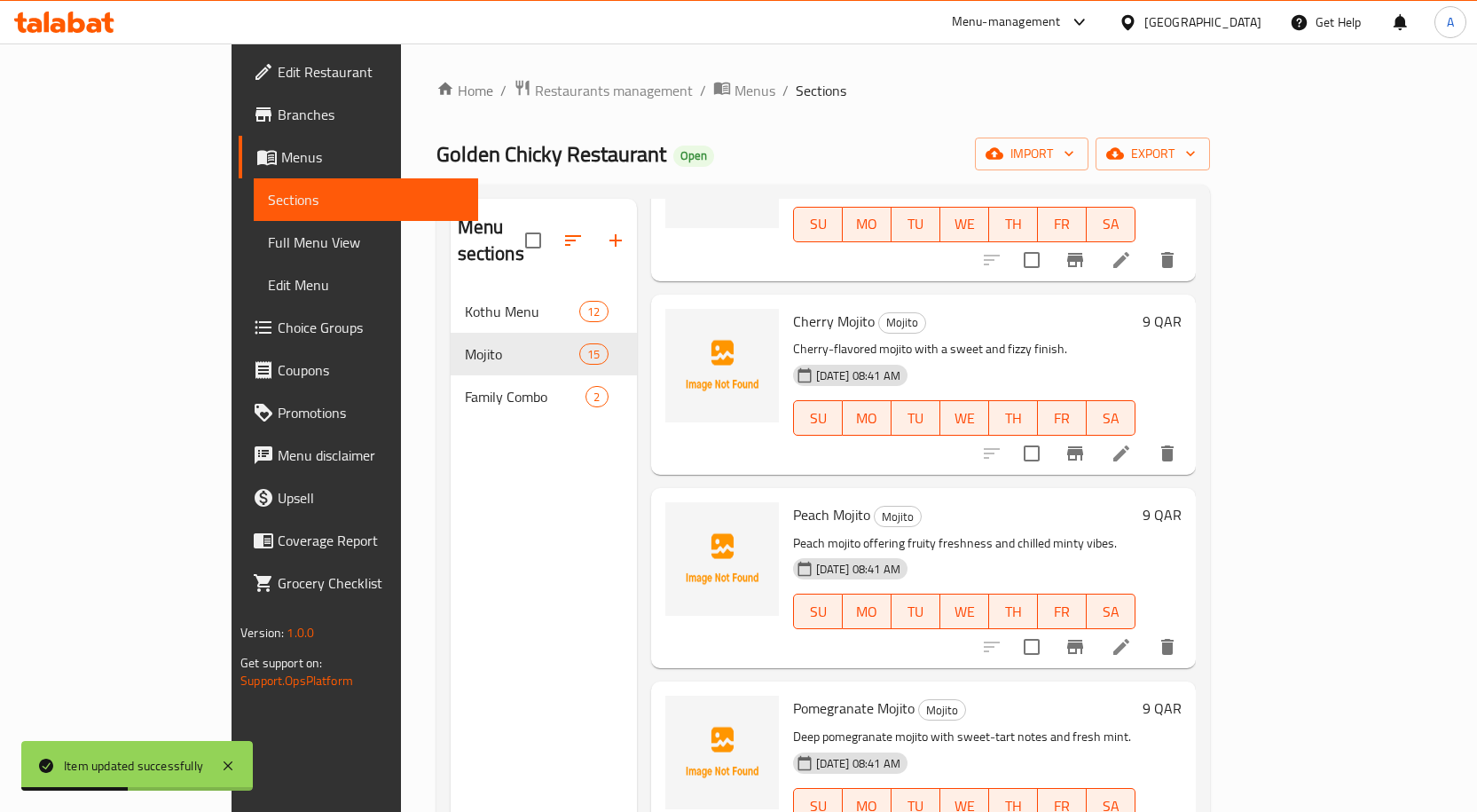
click at [793, 501] on span "Peach Mojito" at bounding box center [832, 514] width 78 height 27
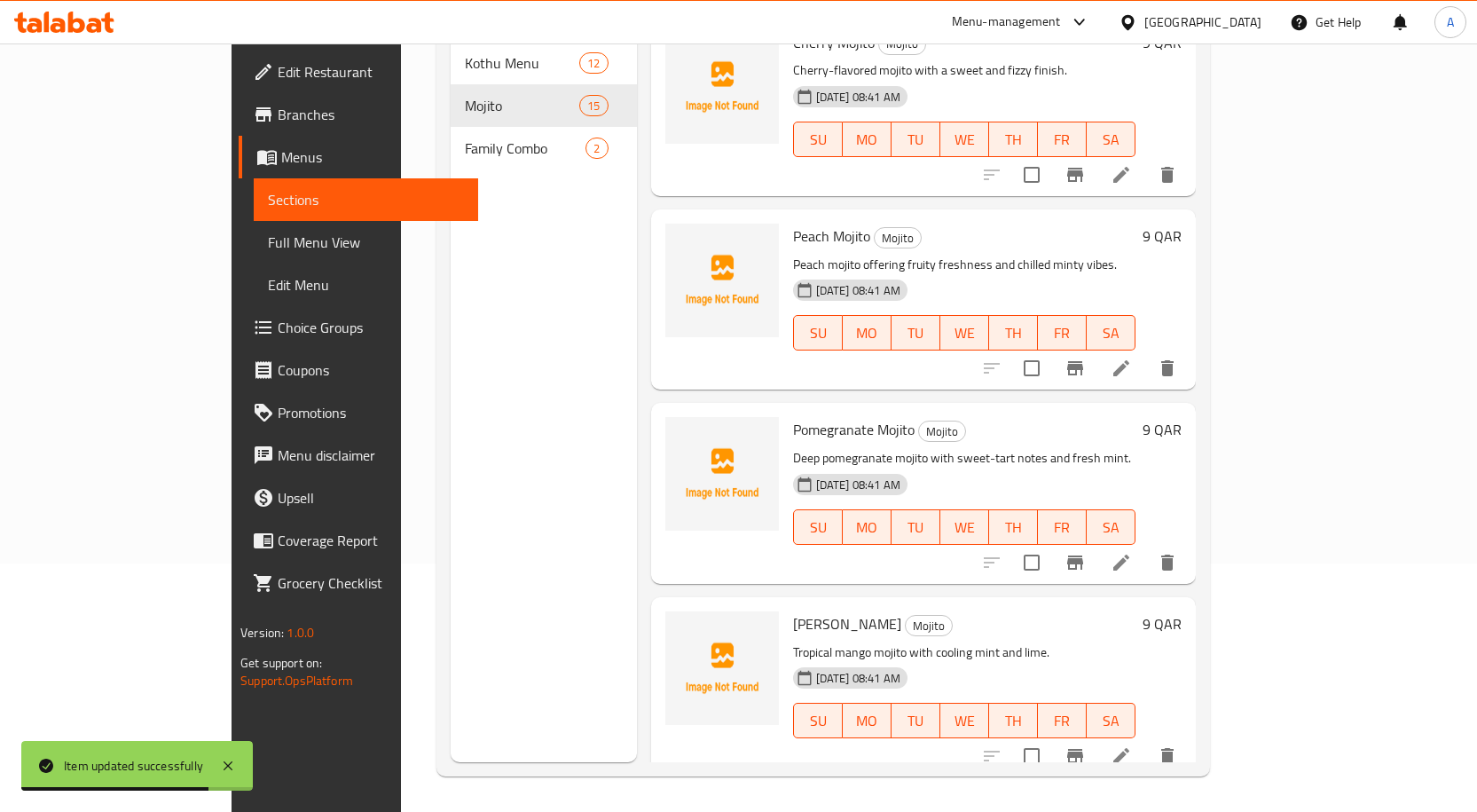
scroll to position [1874, 0]
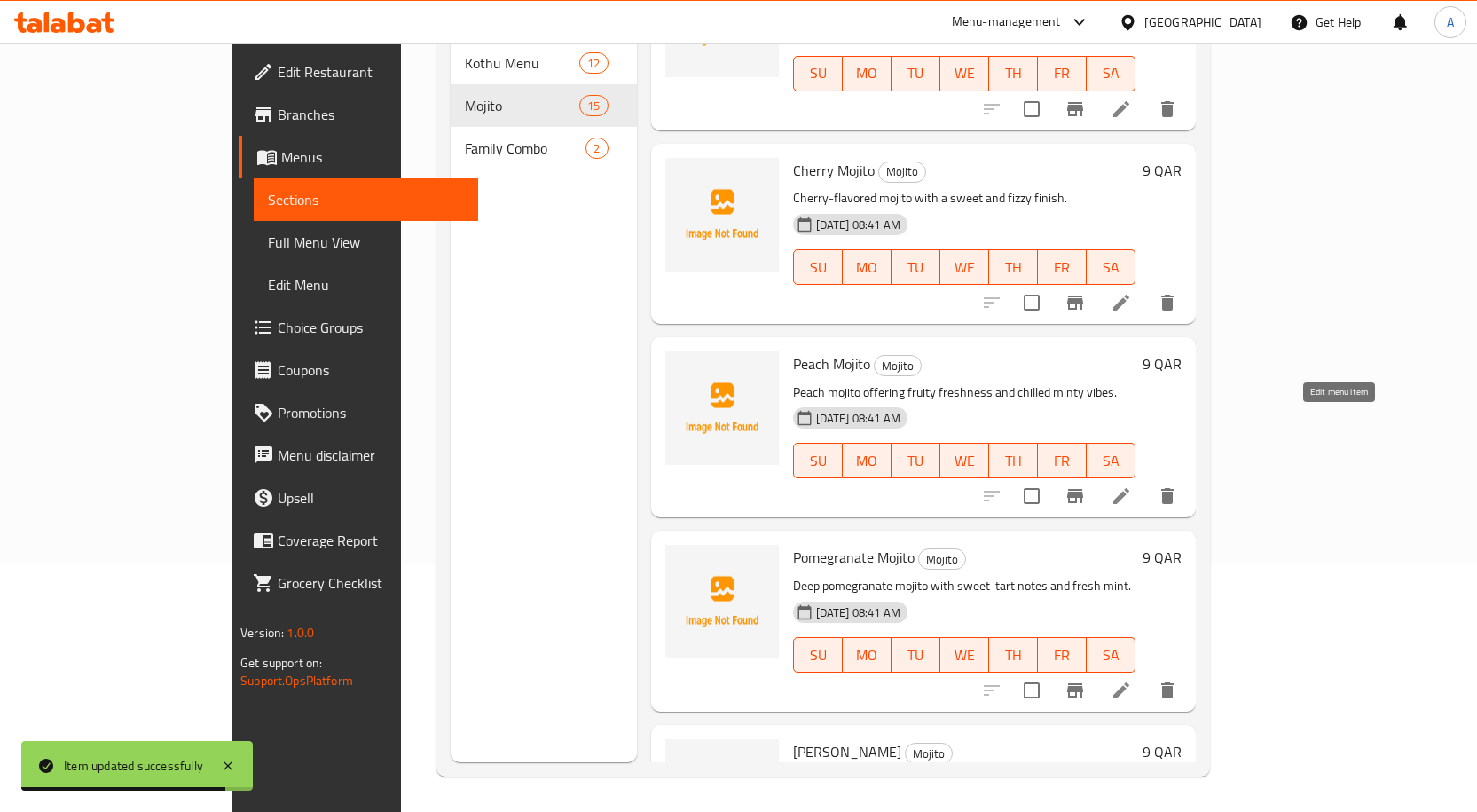
click at [1132, 485] on icon at bounding box center [1121, 496] width 21 height 21
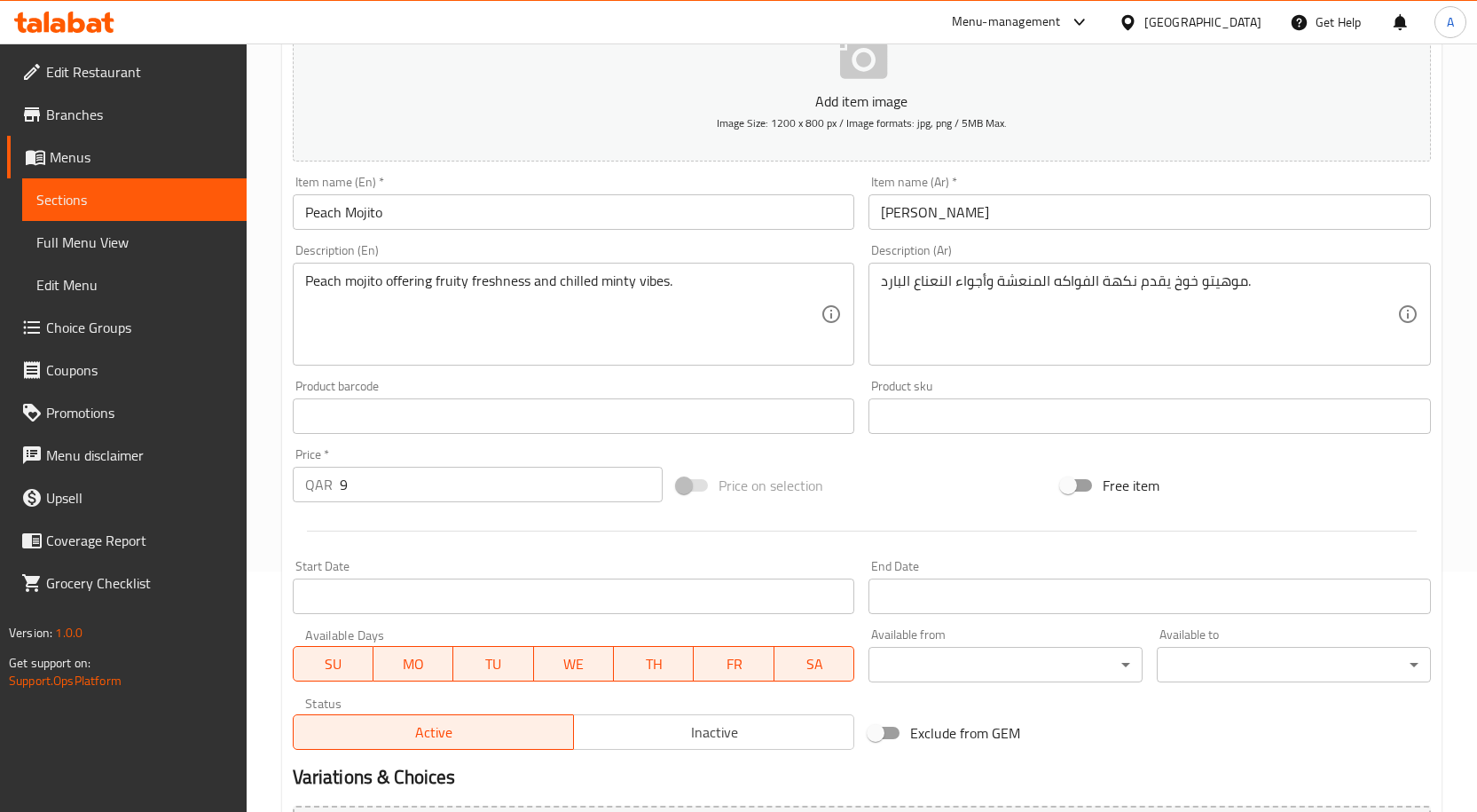
scroll to position [442, 0]
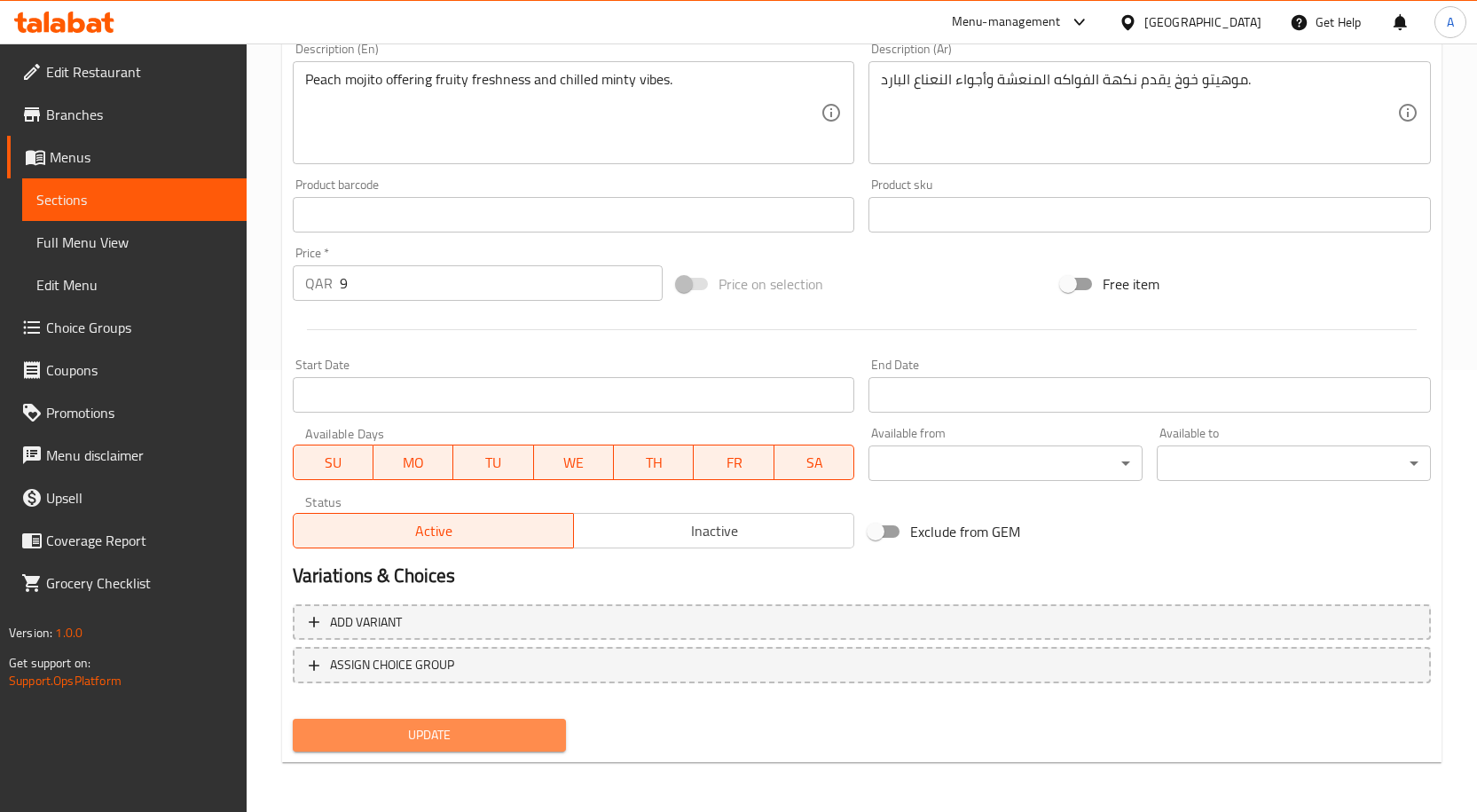
click at [493, 735] on span "Update" at bounding box center [430, 734] width 246 height 22
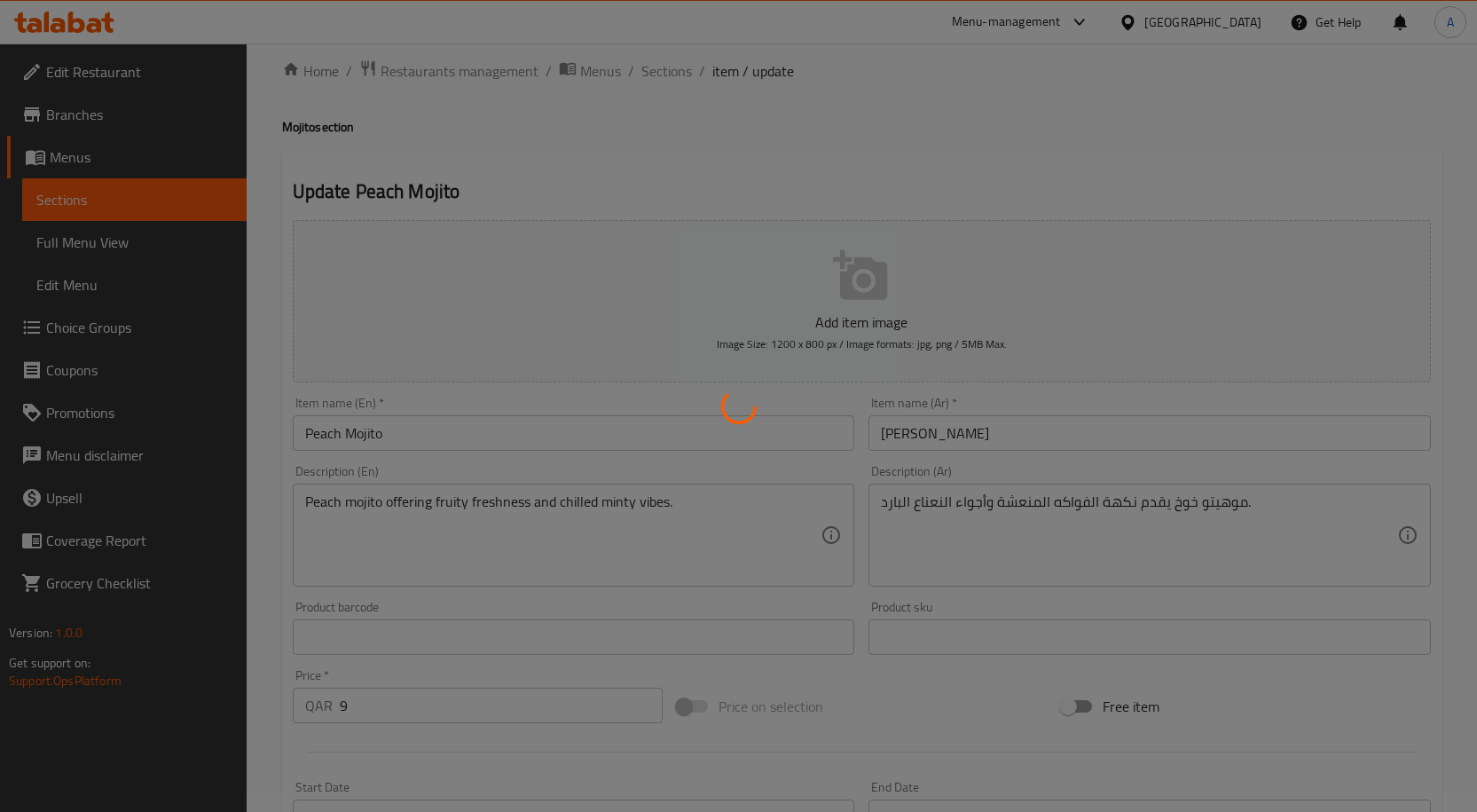
scroll to position [0, 0]
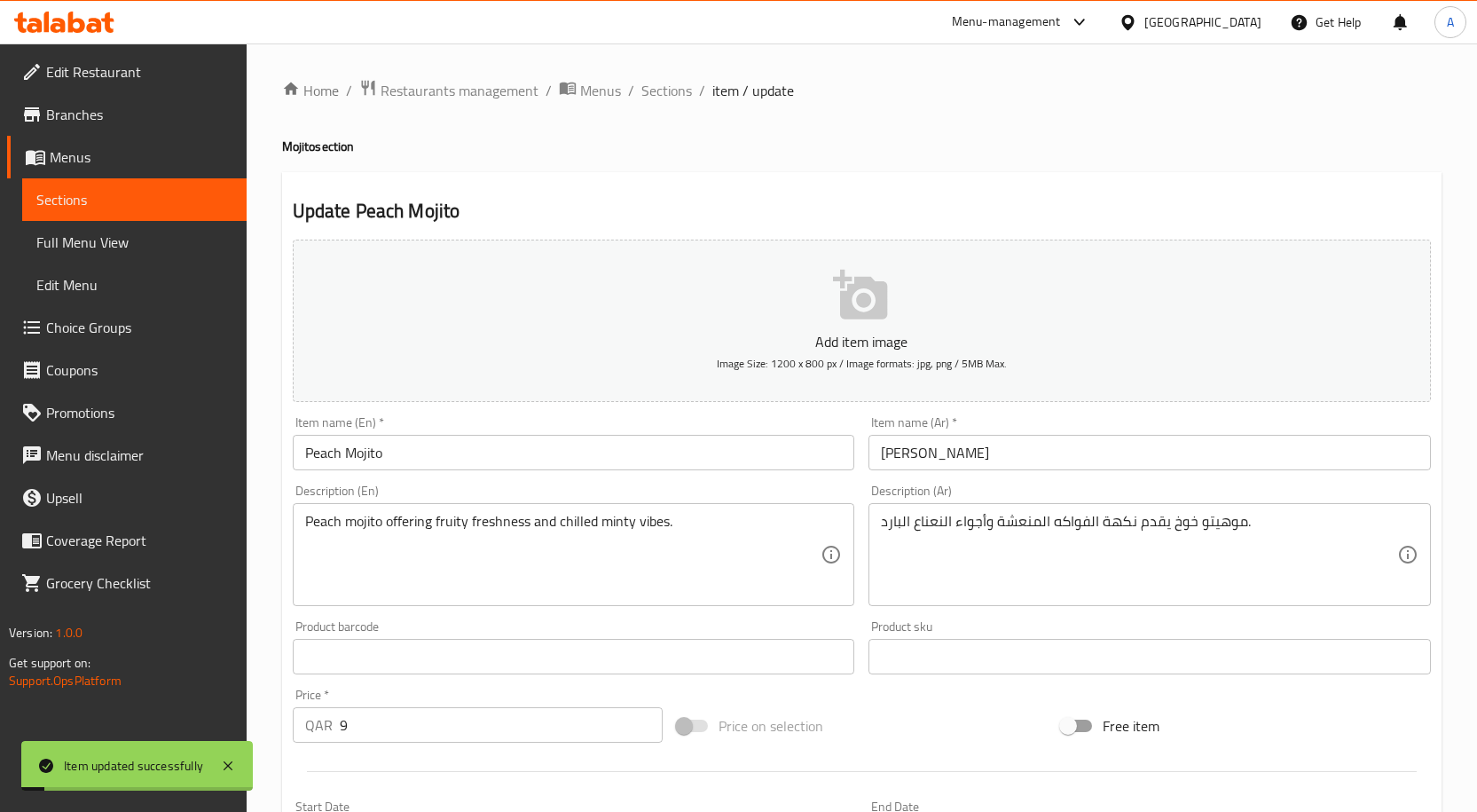
click at [539, 433] on div "Item name (En)   * Peach Mojito Item name (En) *" at bounding box center [573, 443] width 562 height 54
click at [512, 455] on input "Peach Mojito" at bounding box center [573, 453] width 562 height 36
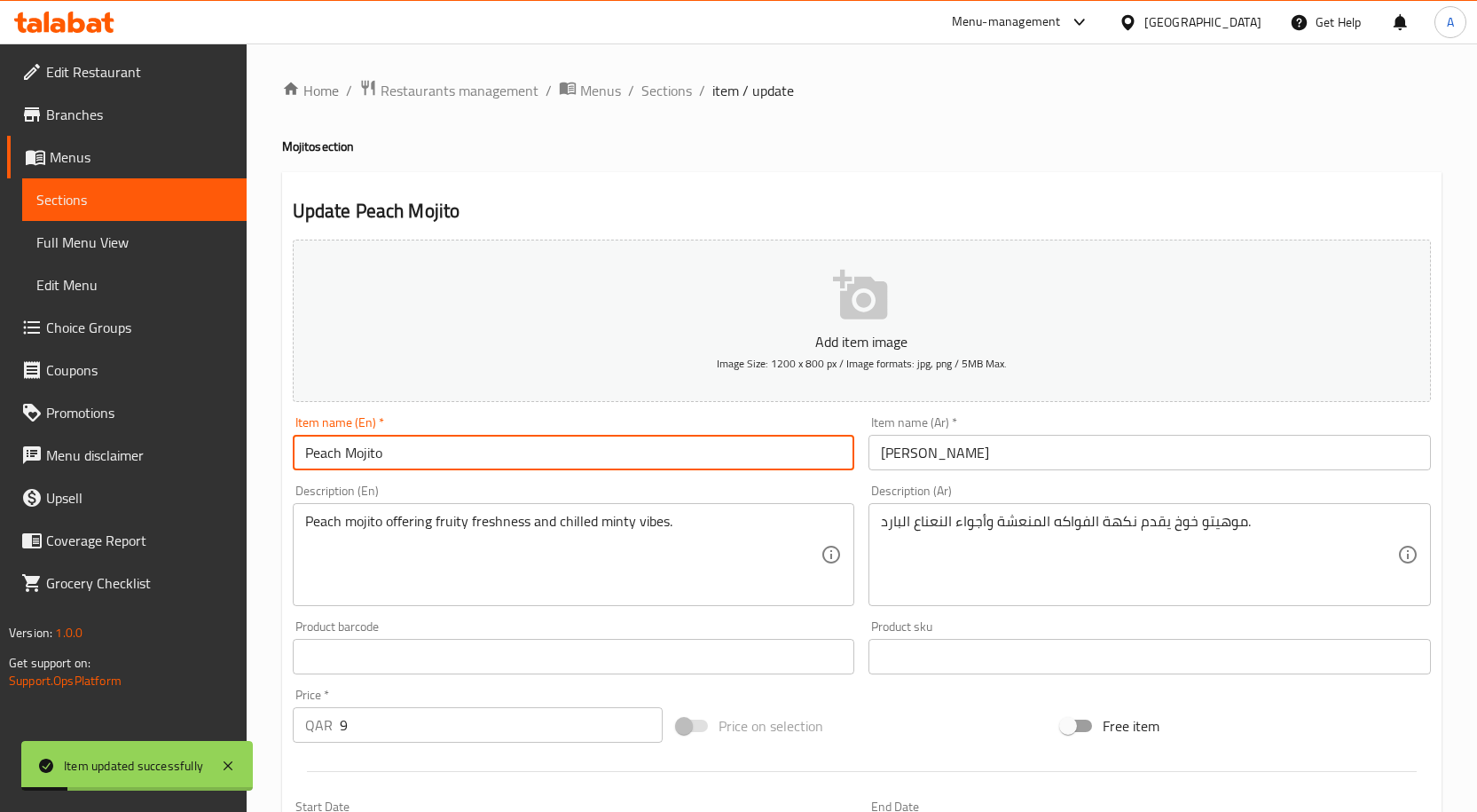
click at [512, 455] on input "Peach Mojito" at bounding box center [573, 453] width 562 height 36
click at [658, 82] on span "Sections" at bounding box center [666, 91] width 51 height 21
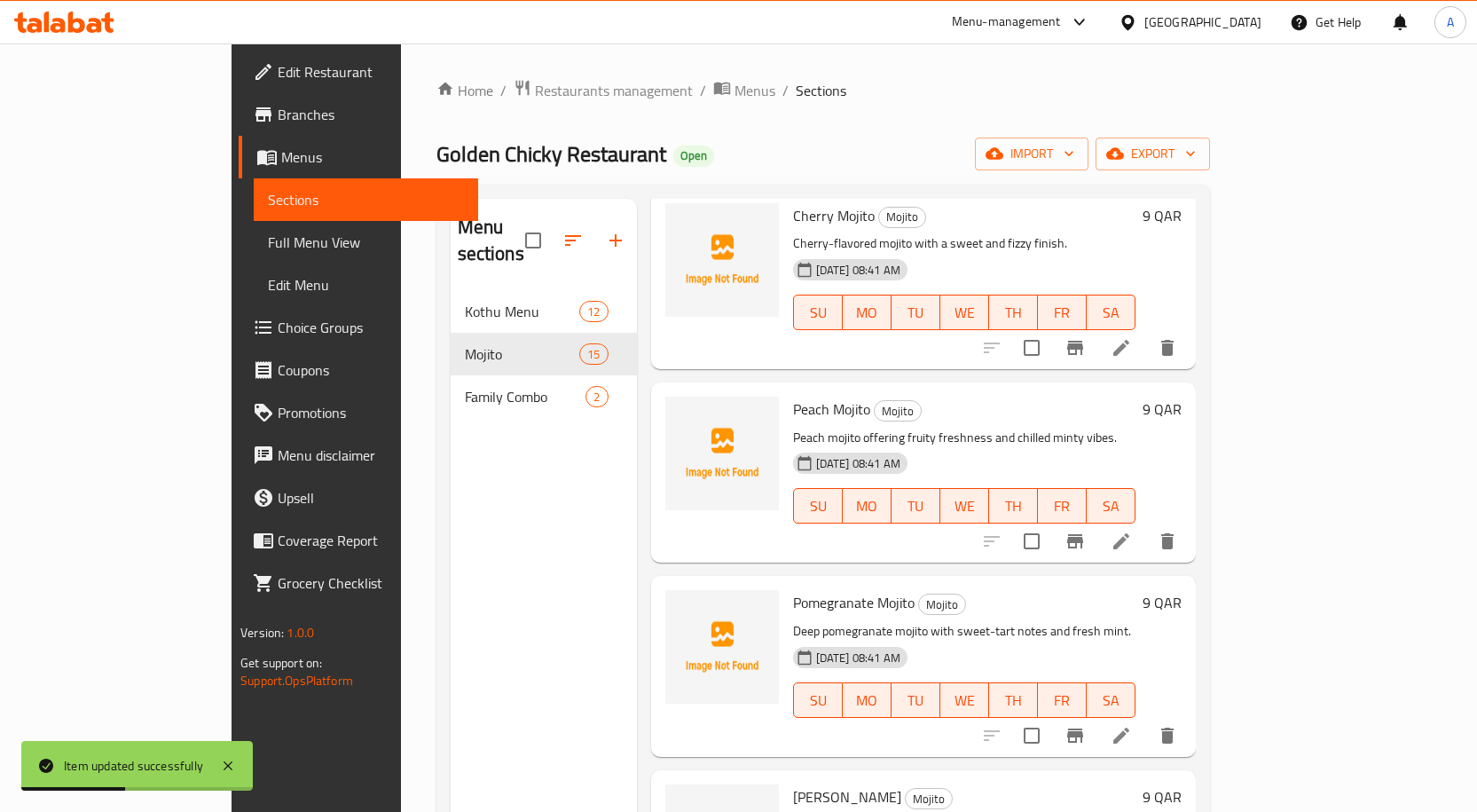
scroll to position [2139, 0]
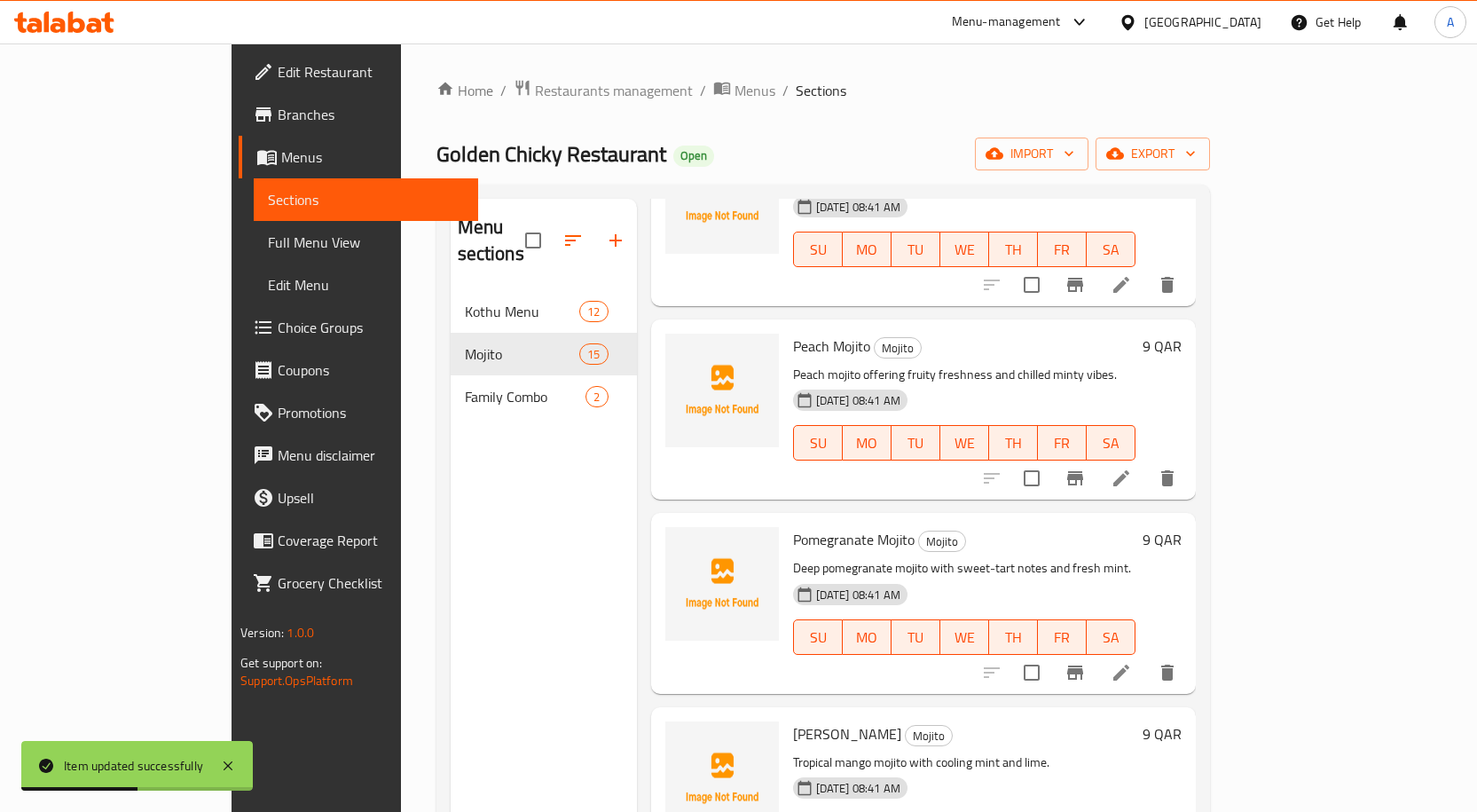
click at [821, 526] on span "Pomegranate Mojito" at bounding box center [854, 539] width 121 height 27
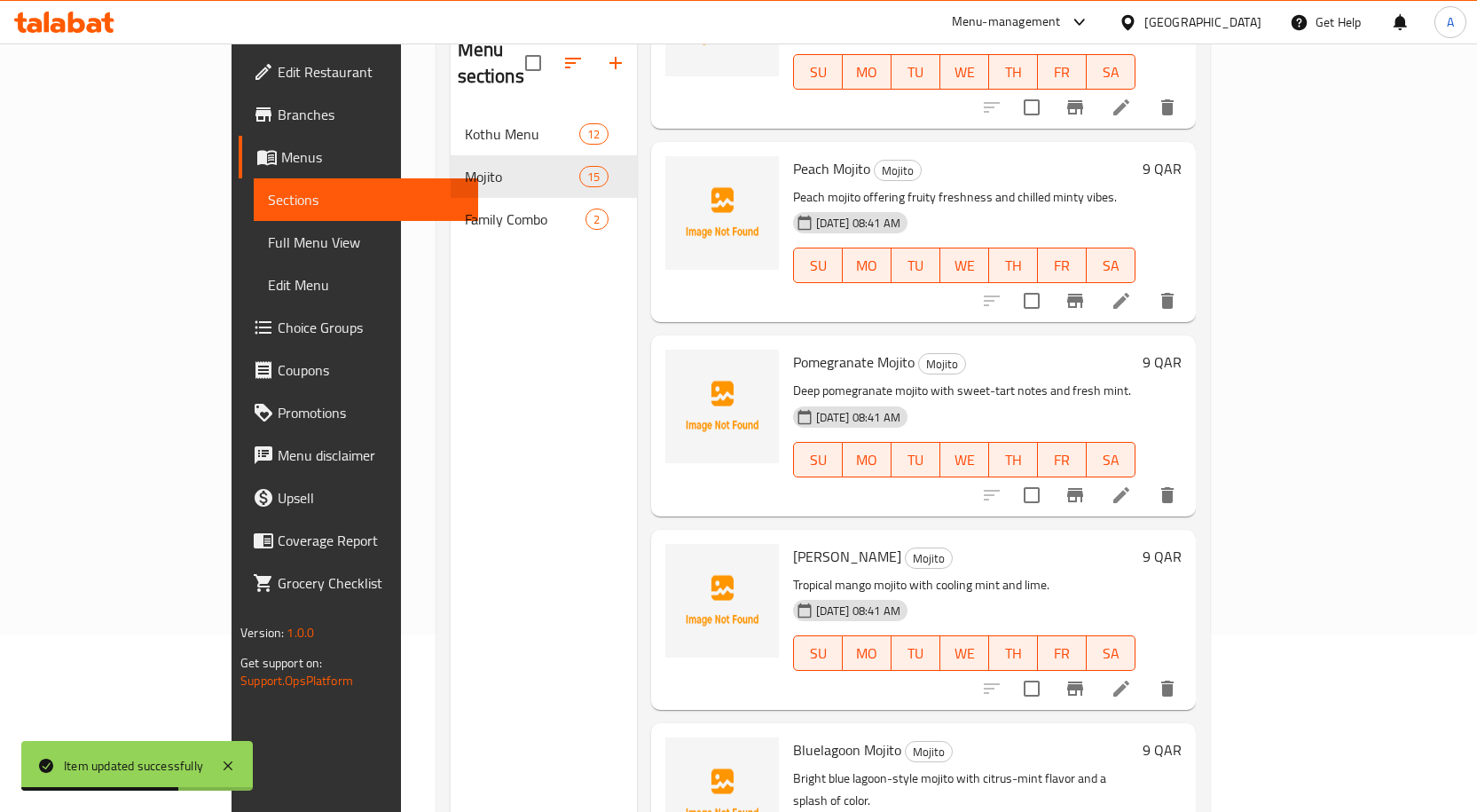
scroll to position [249, 0]
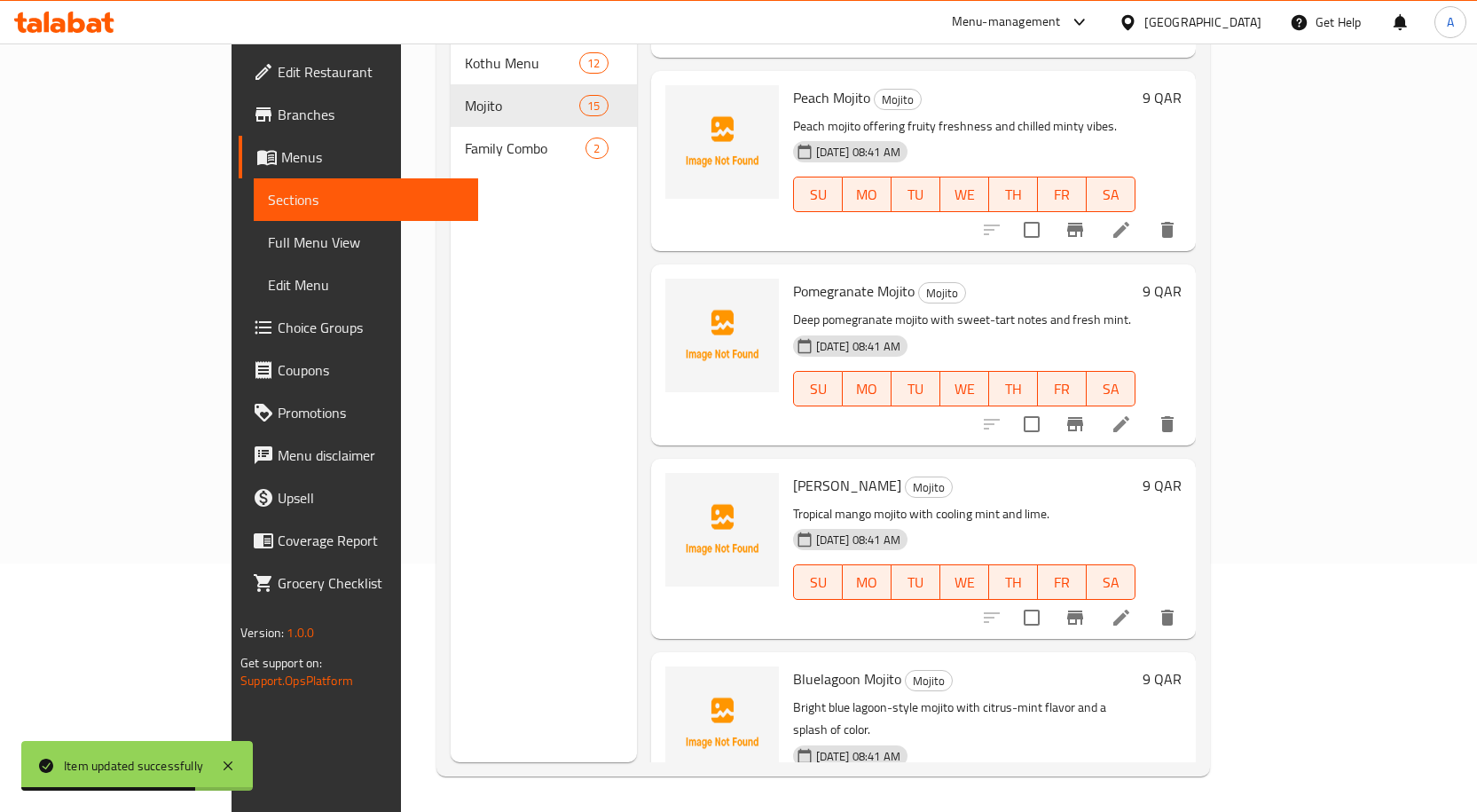
click at [1132, 414] on icon at bounding box center [1121, 424] width 21 height 21
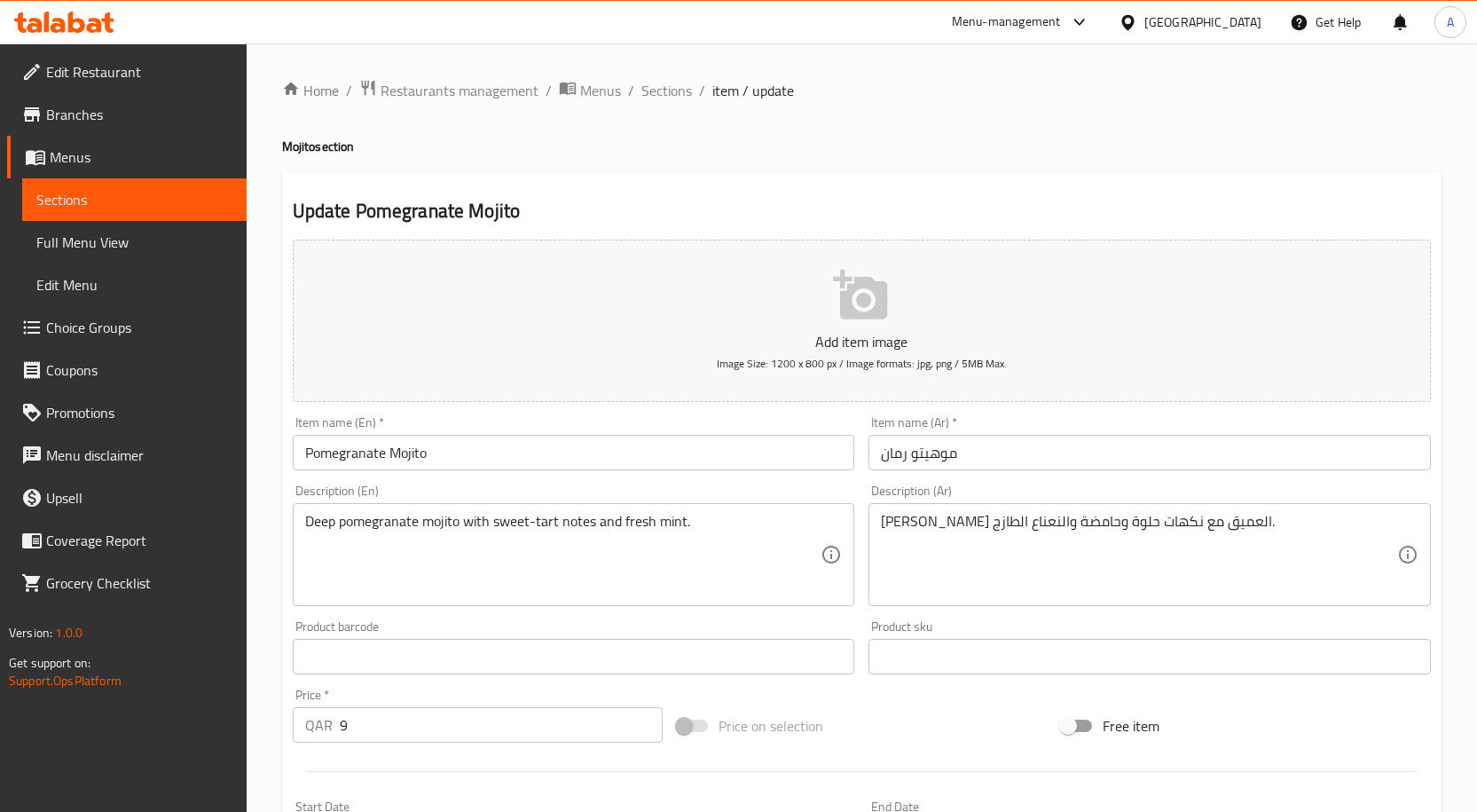
click at [443, 439] on input "Pomegranate Mojito" at bounding box center [573, 453] width 562 height 36
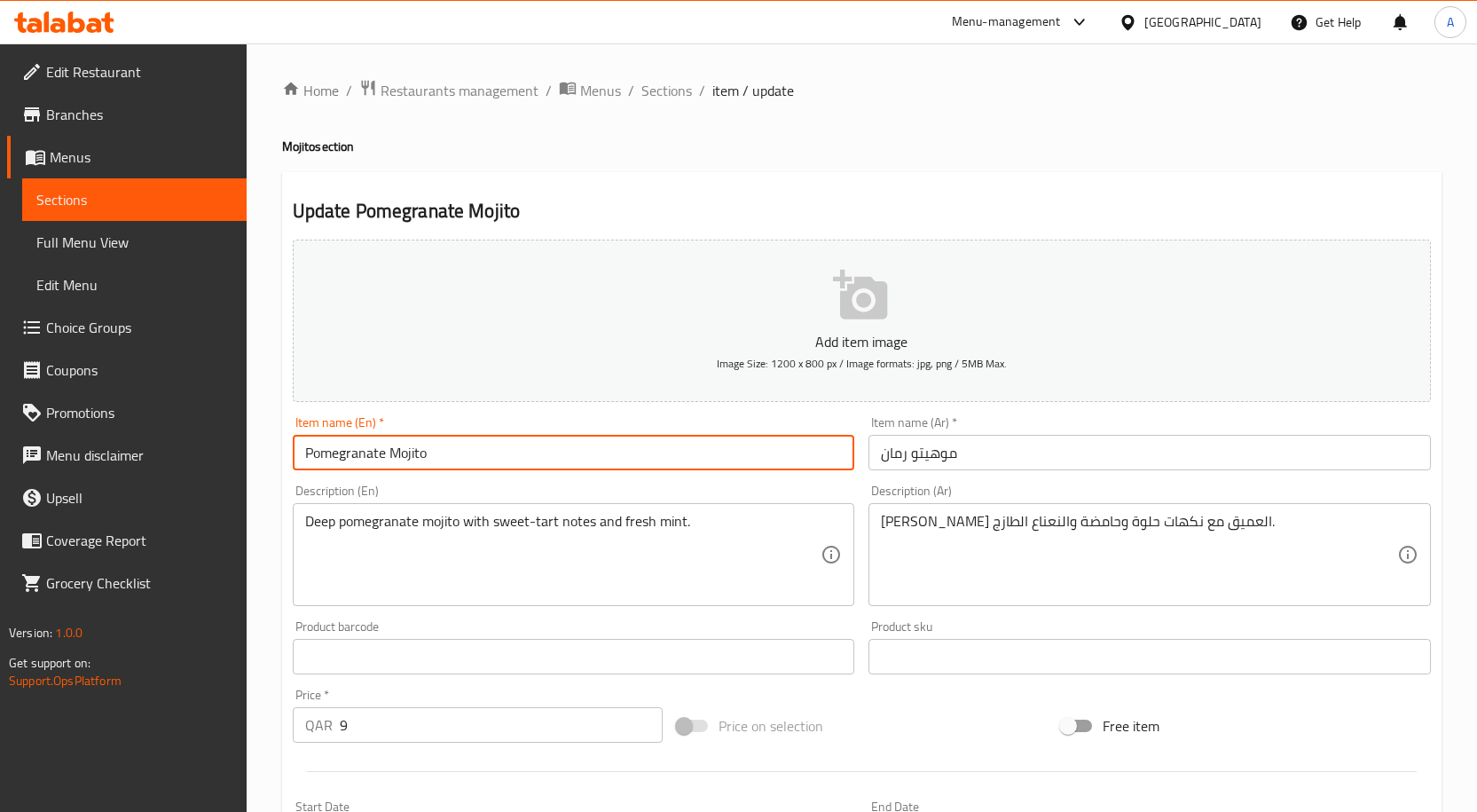
click at [443, 439] on input "Pomegranate Mojito" at bounding box center [573, 453] width 562 height 36
click at [683, 84] on span "Sections" at bounding box center [666, 91] width 51 height 21
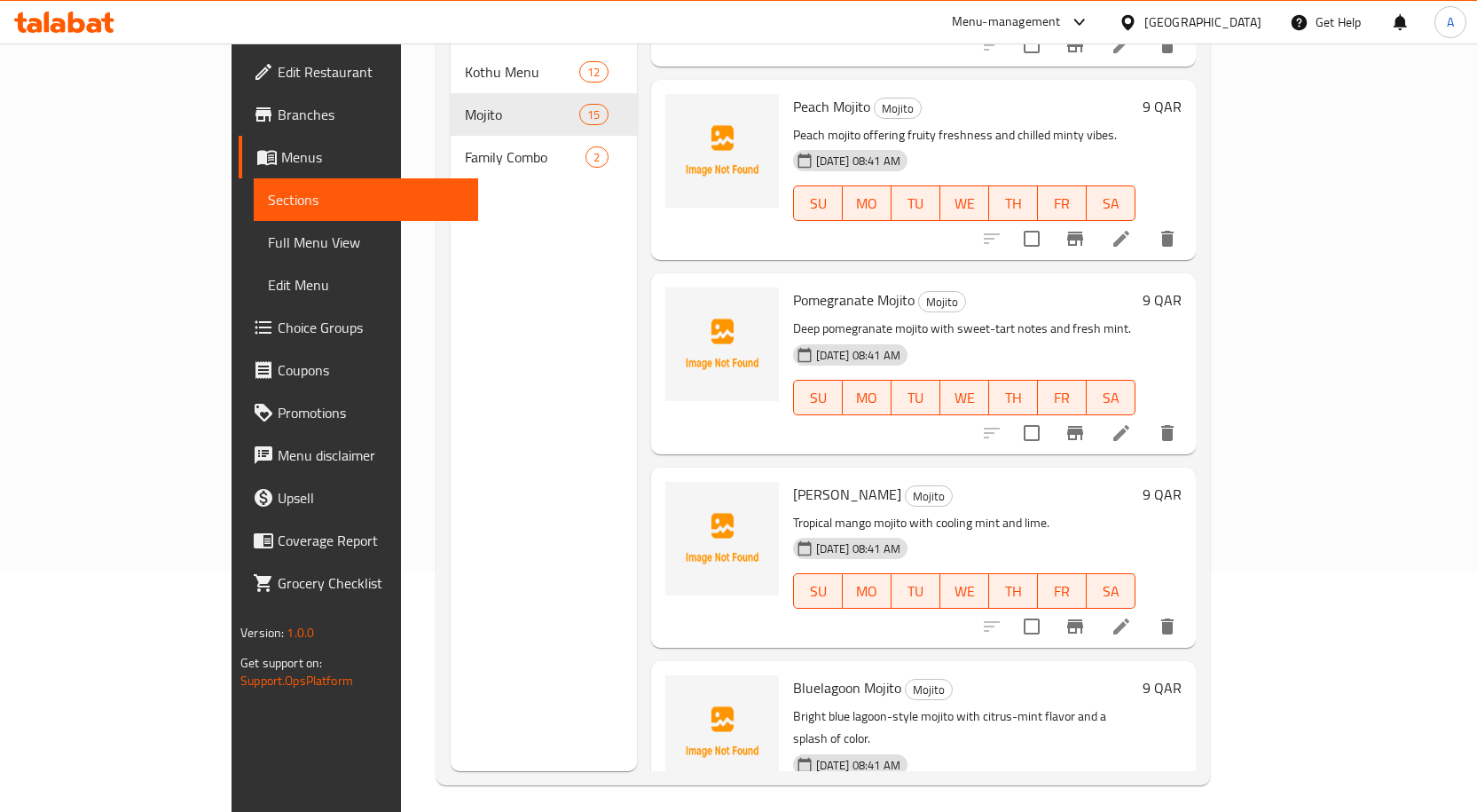
scroll to position [249, 0]
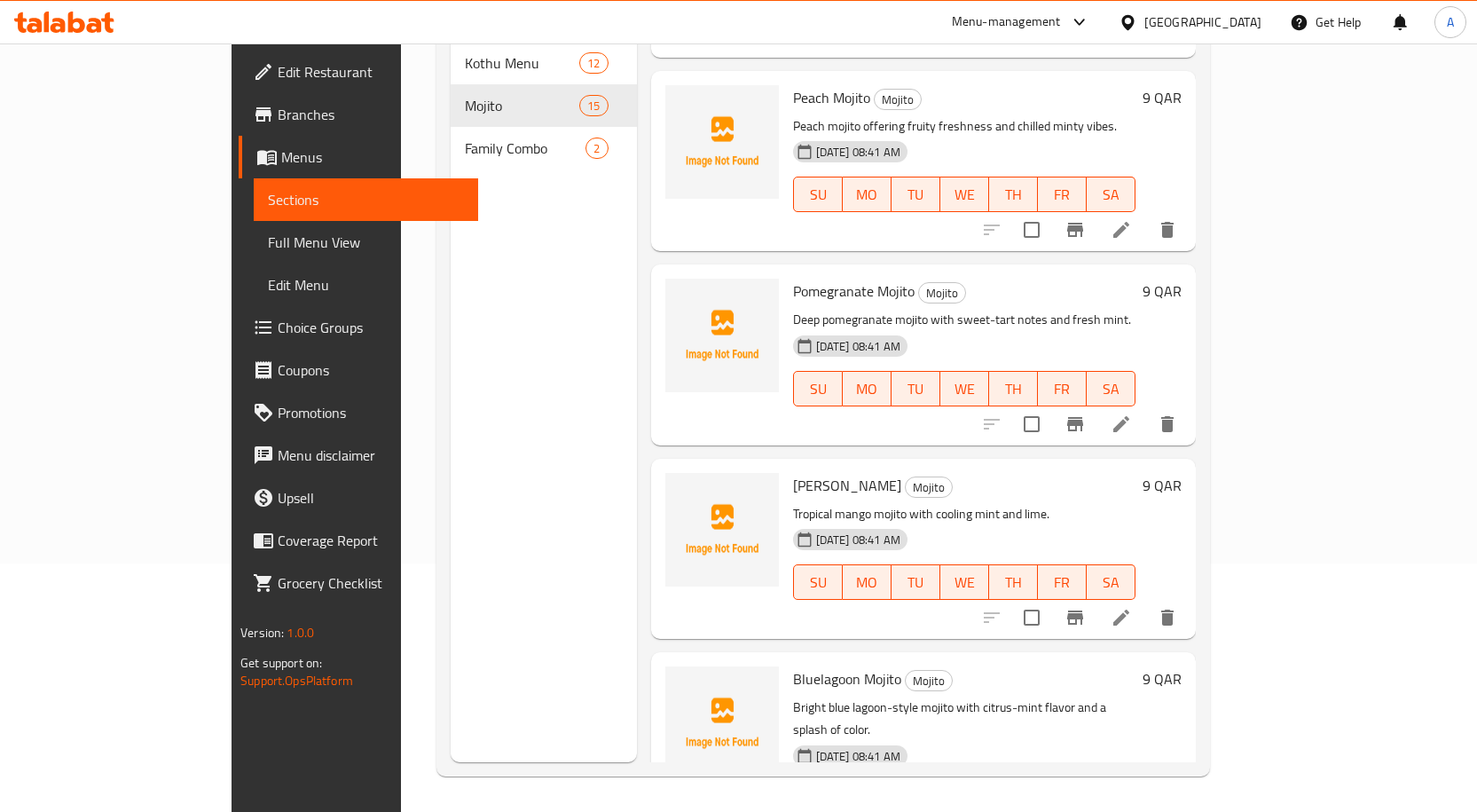
click at [793, 472] on span "Mango Mojito" at bounding box center [847, 485] width 108 height 27
click at [1146, 602] on li at bounding box center [1121, 618] width 50 height 32
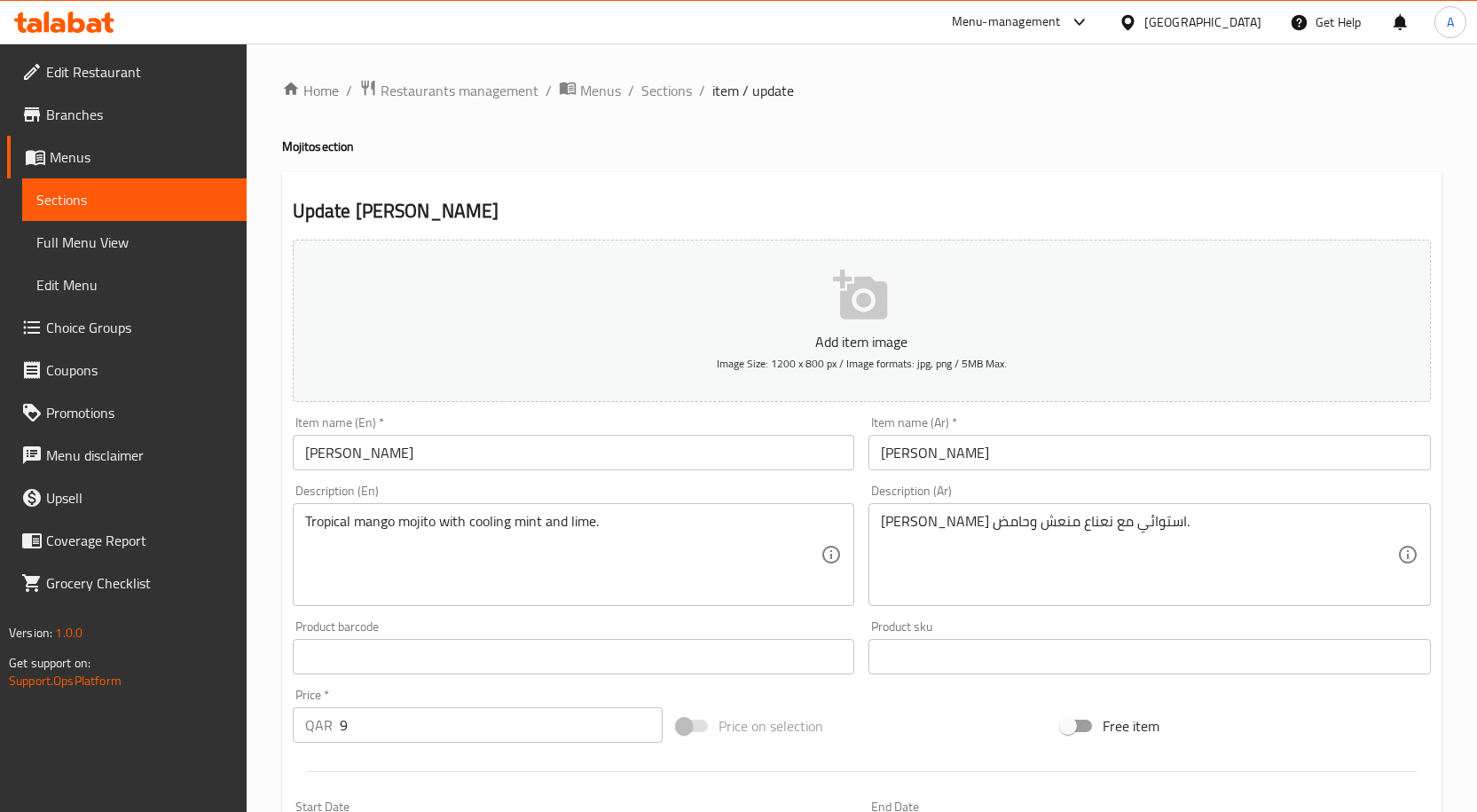
click at [426, 436] on input "Mango Mojito" at bounding box center [573, 453] width 562 height 36
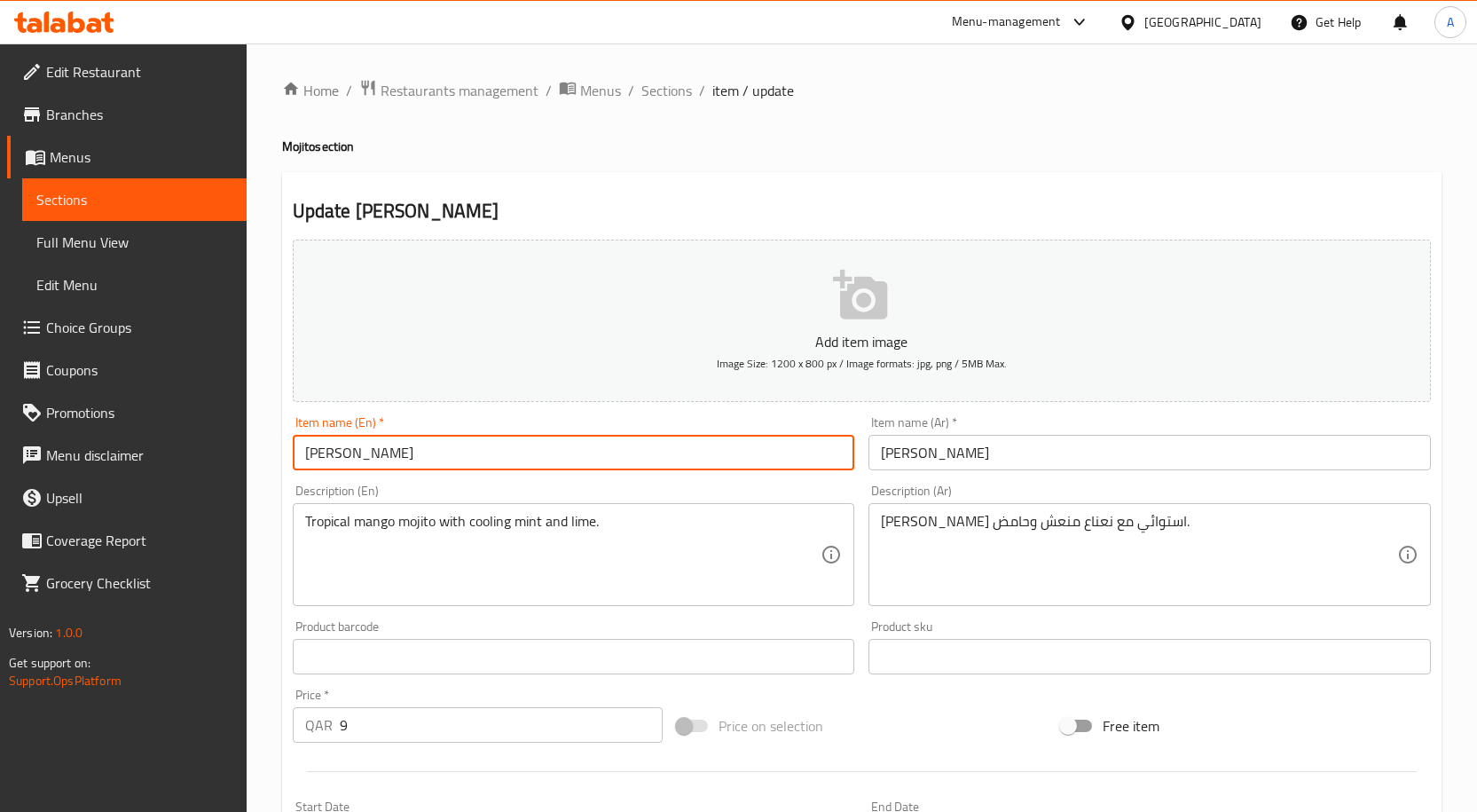
click at [426, 436] on input "Mango Mojito" at bounding box center [573, 453] width 562 height 36
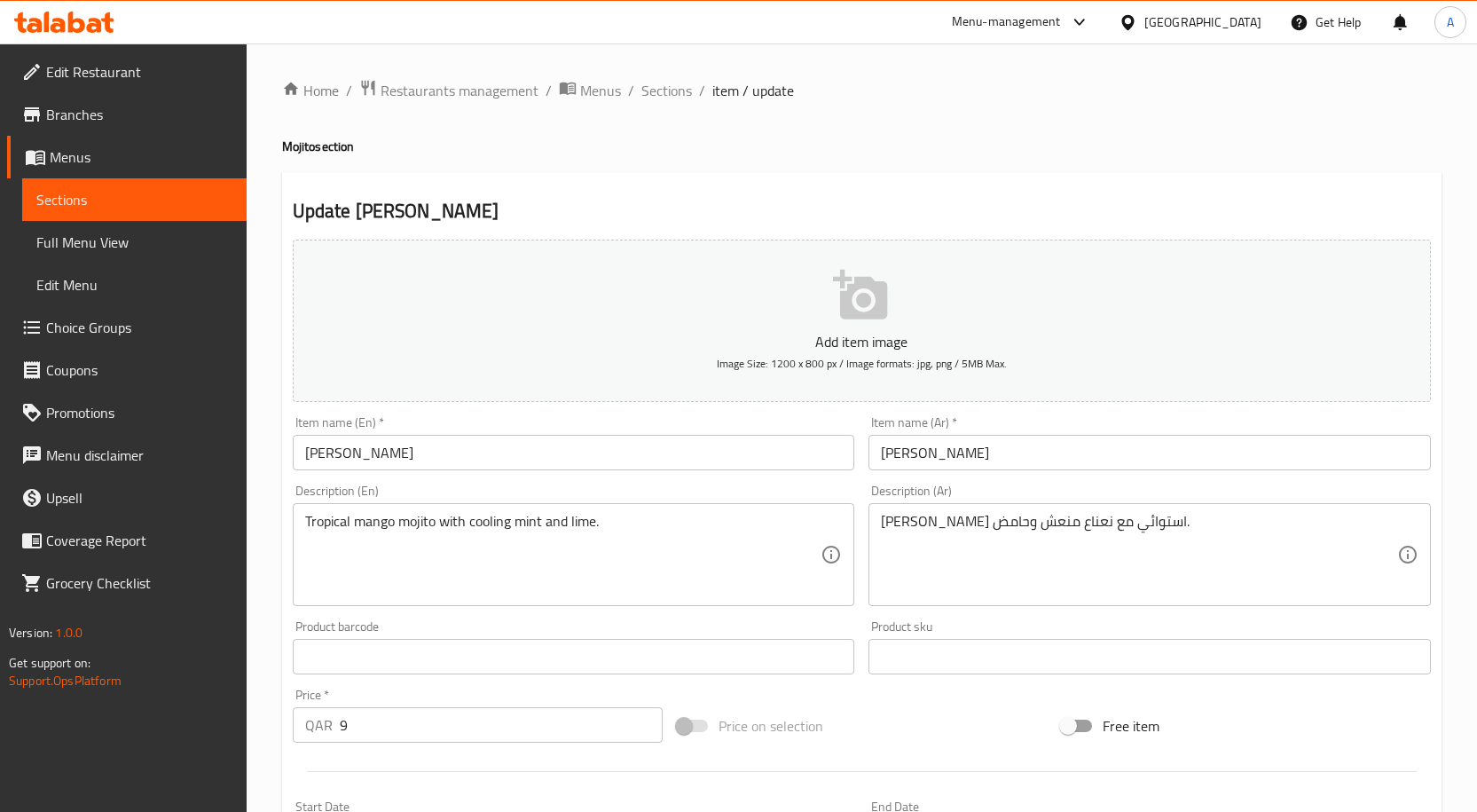
click at [665, 75] on div "Home / Restaurants management / Menus / Sections / item / update Mojito section…" at bounding box center [862, 648] width 1230 height 1210
click at [666, 89] on span "Sections" at bounding box center [666, 91] width 51 height 21
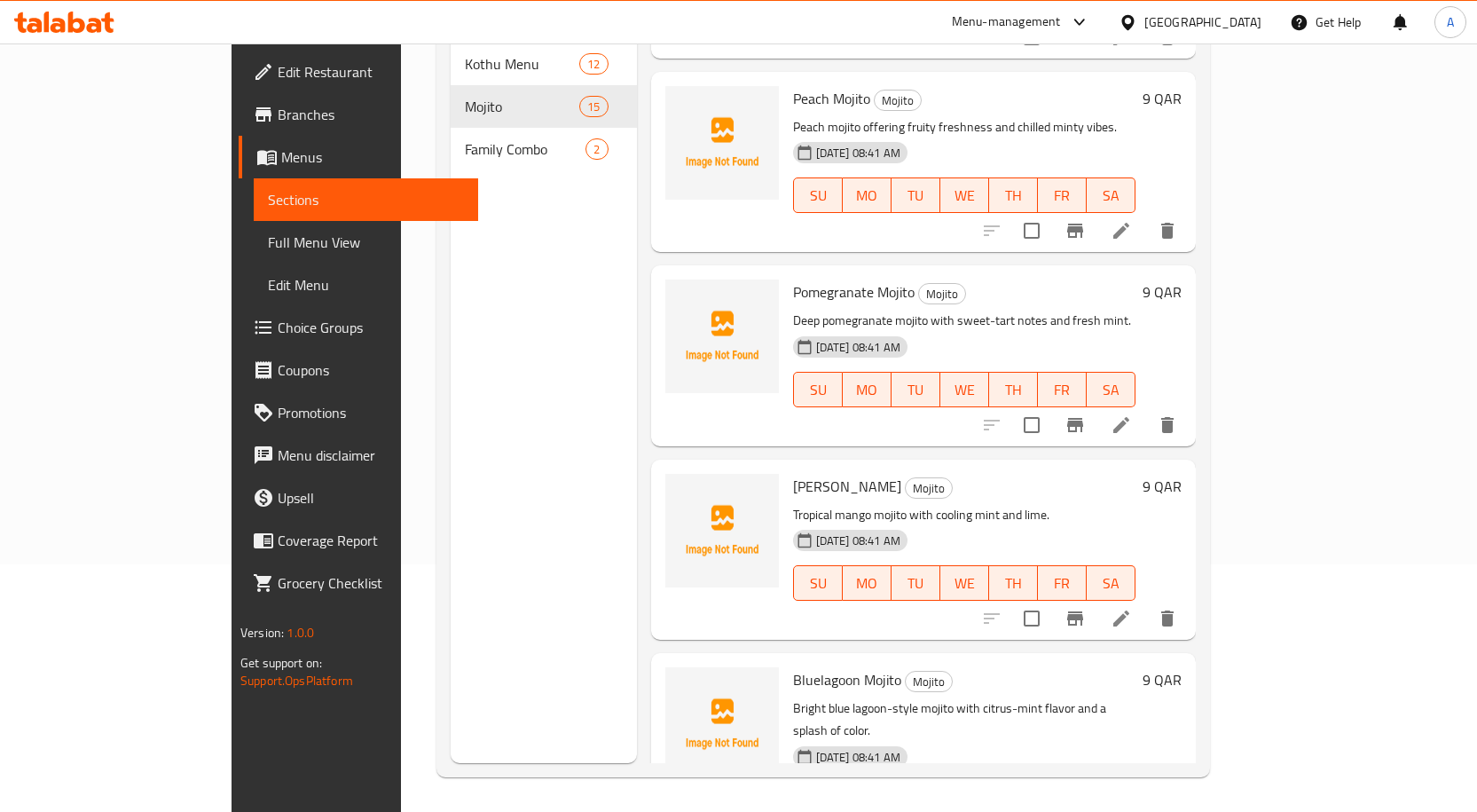
scroll to position [249, 0]
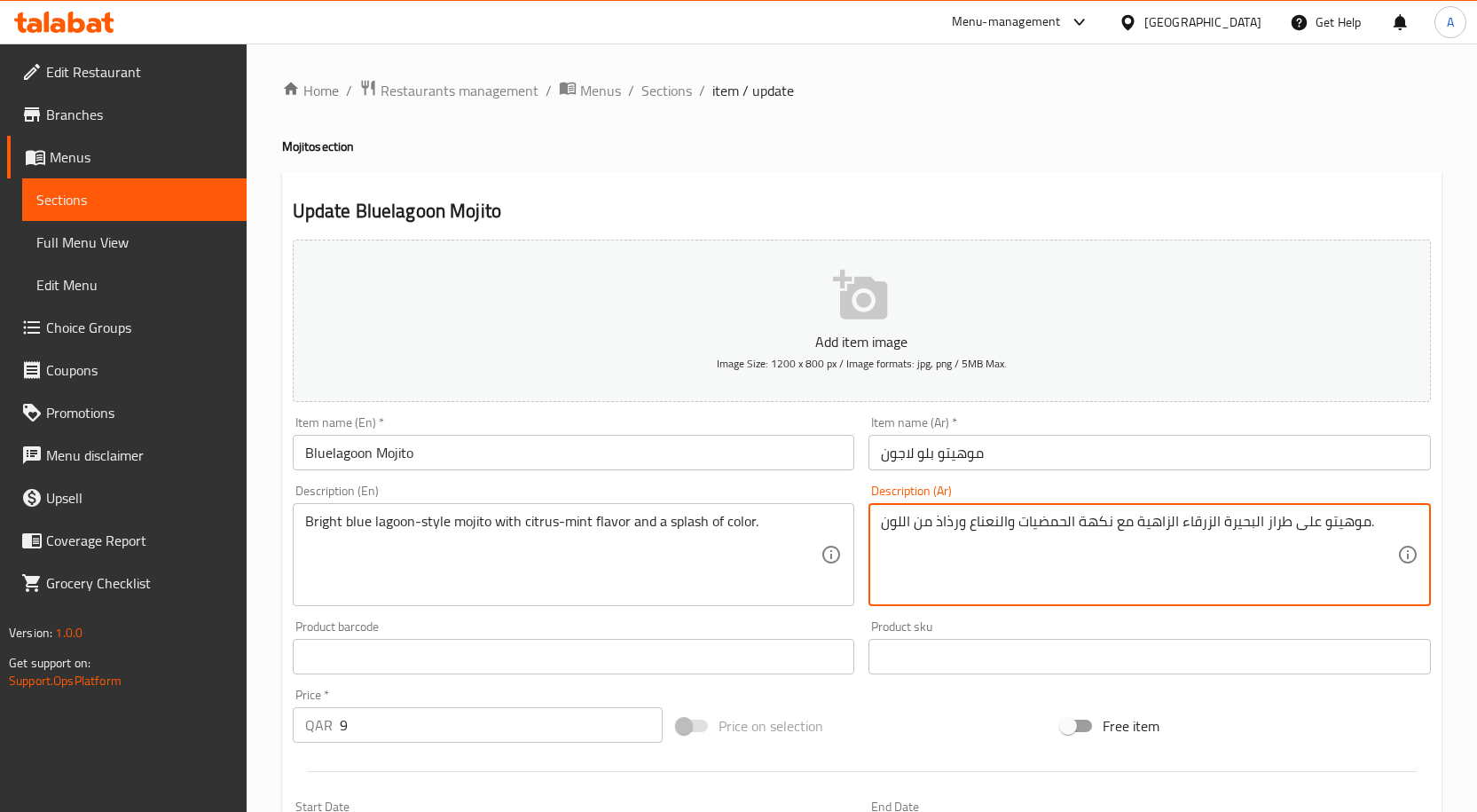
click at [1314, 542] on textarea "موهيتو على طراز البحيرة الزرقاء الزاهية مع نكهة الحمضيات والنعناع ورذاذ من اللو…" at bounding box center [1138, 554] width 516 height 85
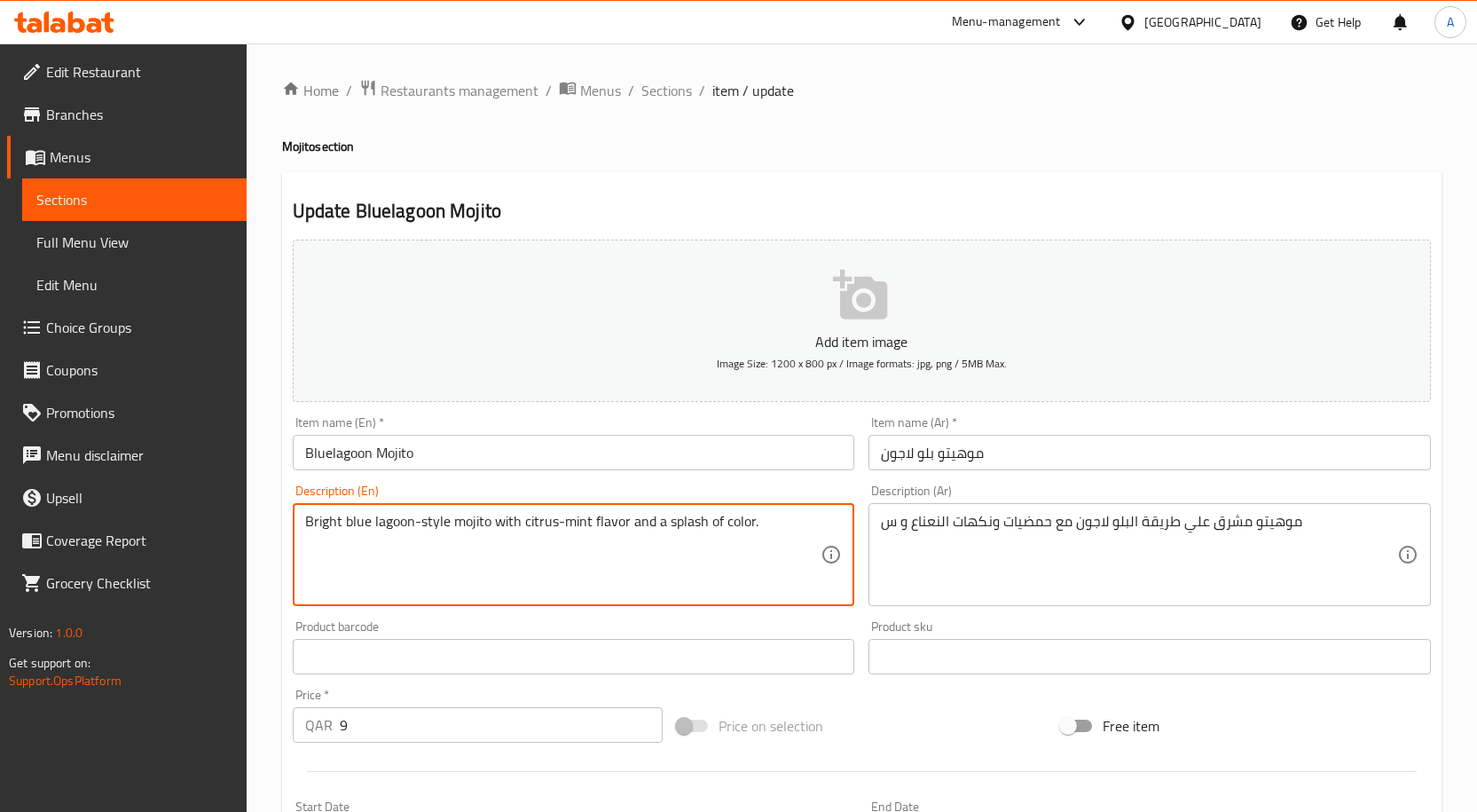
click at [686, 532] on textarea "Bright blue lagoon-style mojito with citrus-mint flavor and a splash of color." at bounding box center [562, 554] width 516 height 85
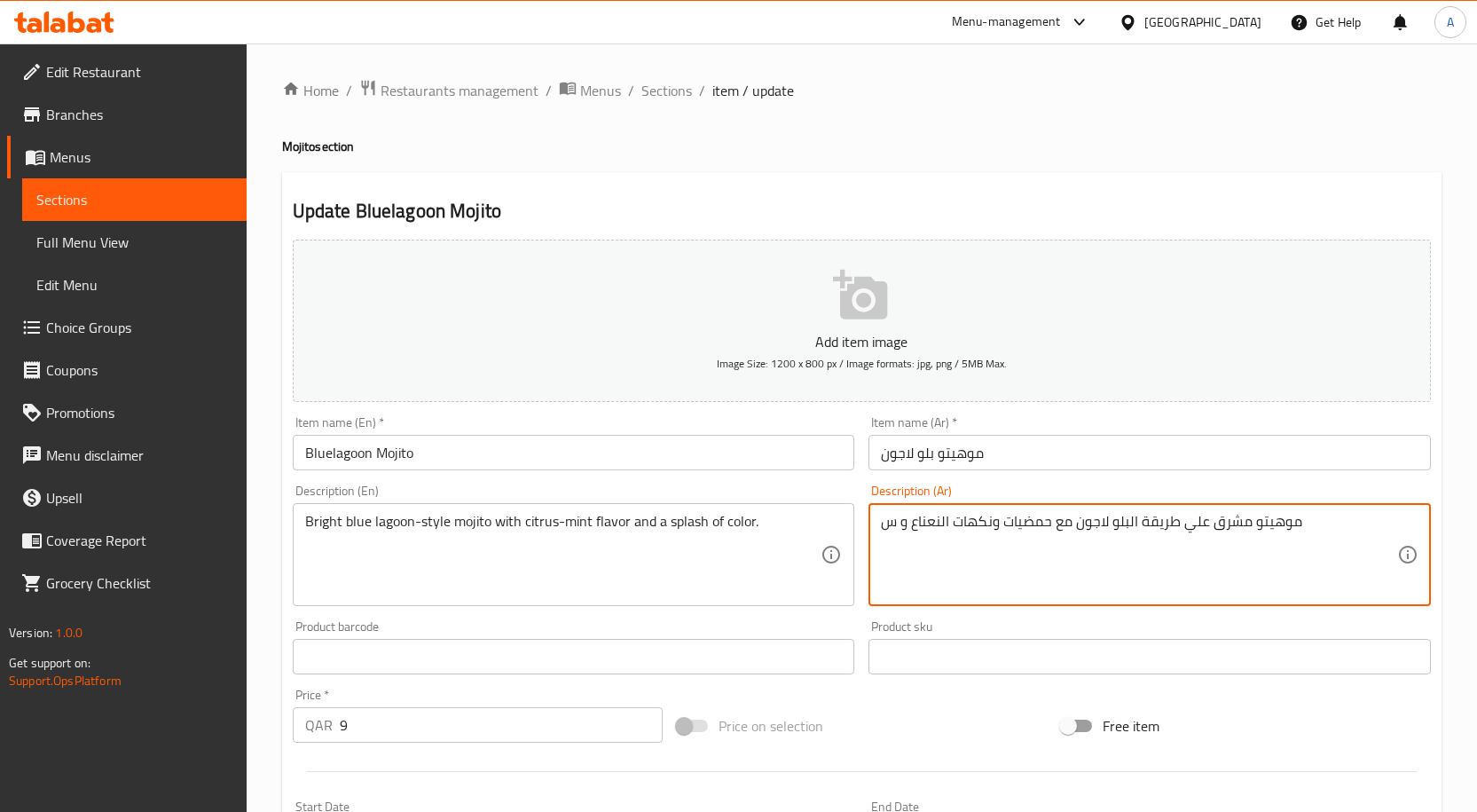
click at [893, 527] on textarea "موهيتو مشرق علي طريقة البلو لاجون مع حمضيات ونكهات النعناع و س" at bounding box center [1138, 554] width 516 height 85
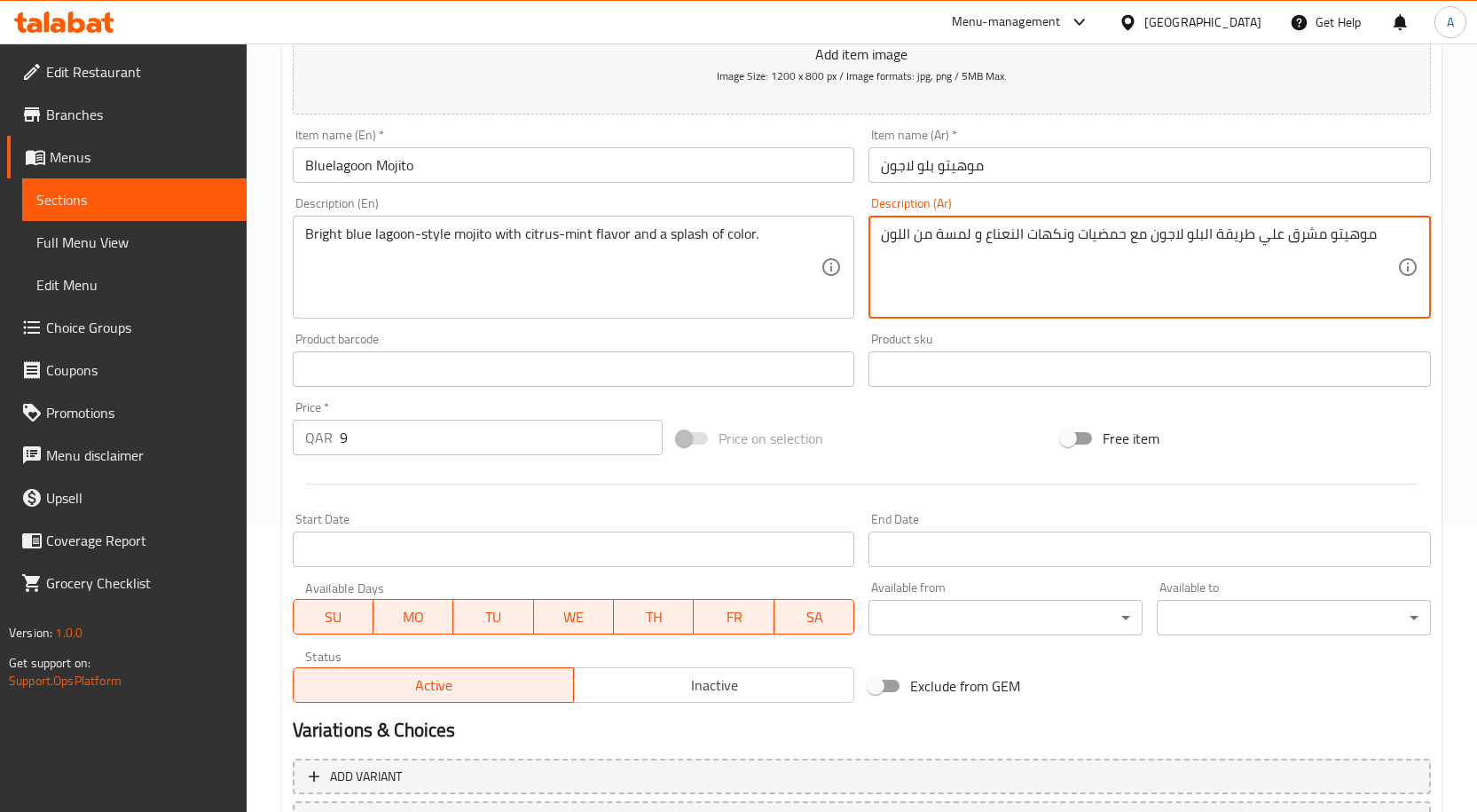
scroll to position [442, 0]
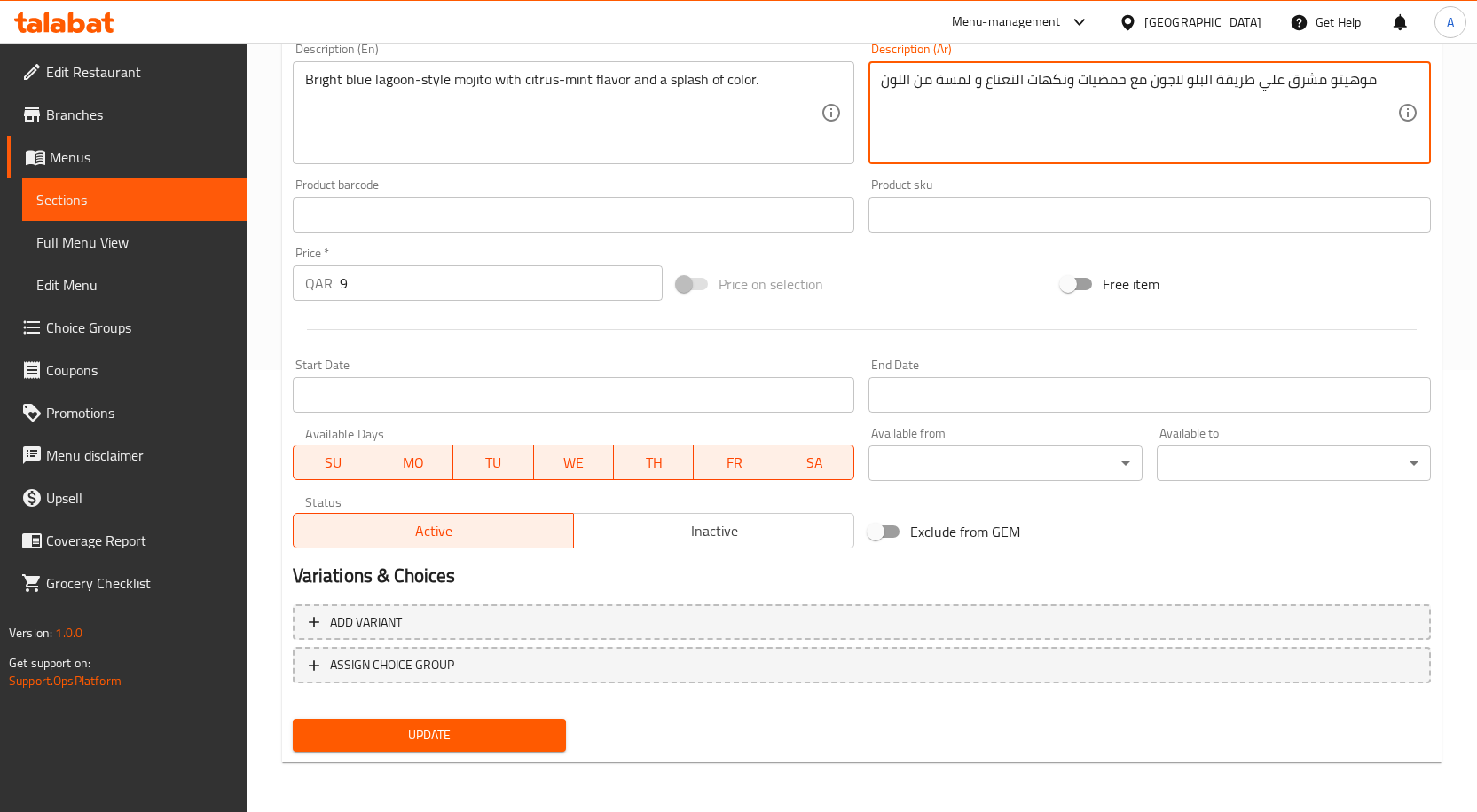
type textarea "موهيتو مشرق علي طريقة البلو لاجون مع حمضيات ونكهات النعناع و لمسة من اللون"
click at [521, 741] on span "Update" at bounding box center [430, 734] width 246 height 22
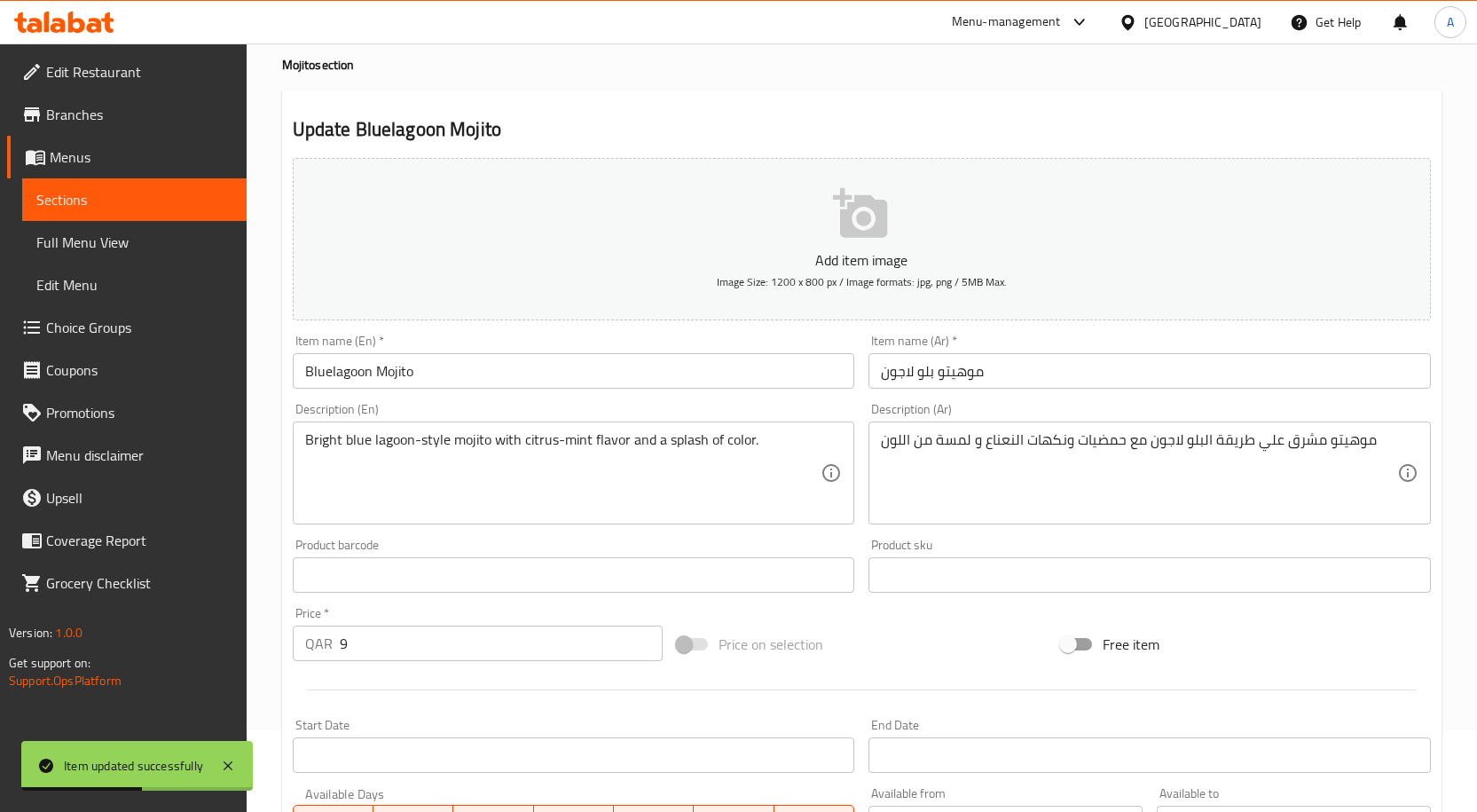
scroll to position [0, 0]
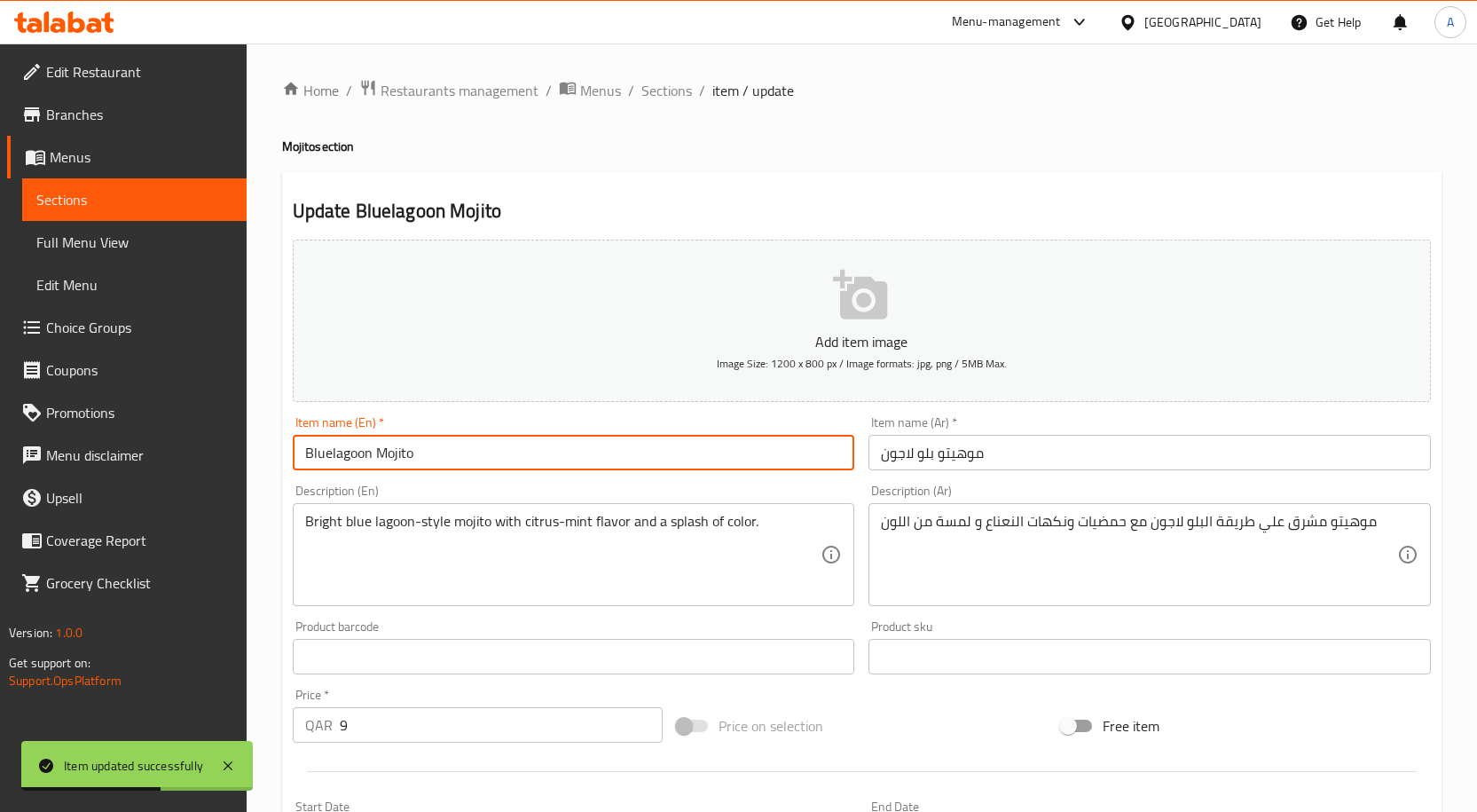
click at [447, 452] on input "Bluelagoon Mojito" at bounding box center [573, 453] width 562 height 36
click at [683, 86] on span "Sections" at bounding box center [666, 91] width 51 height 21
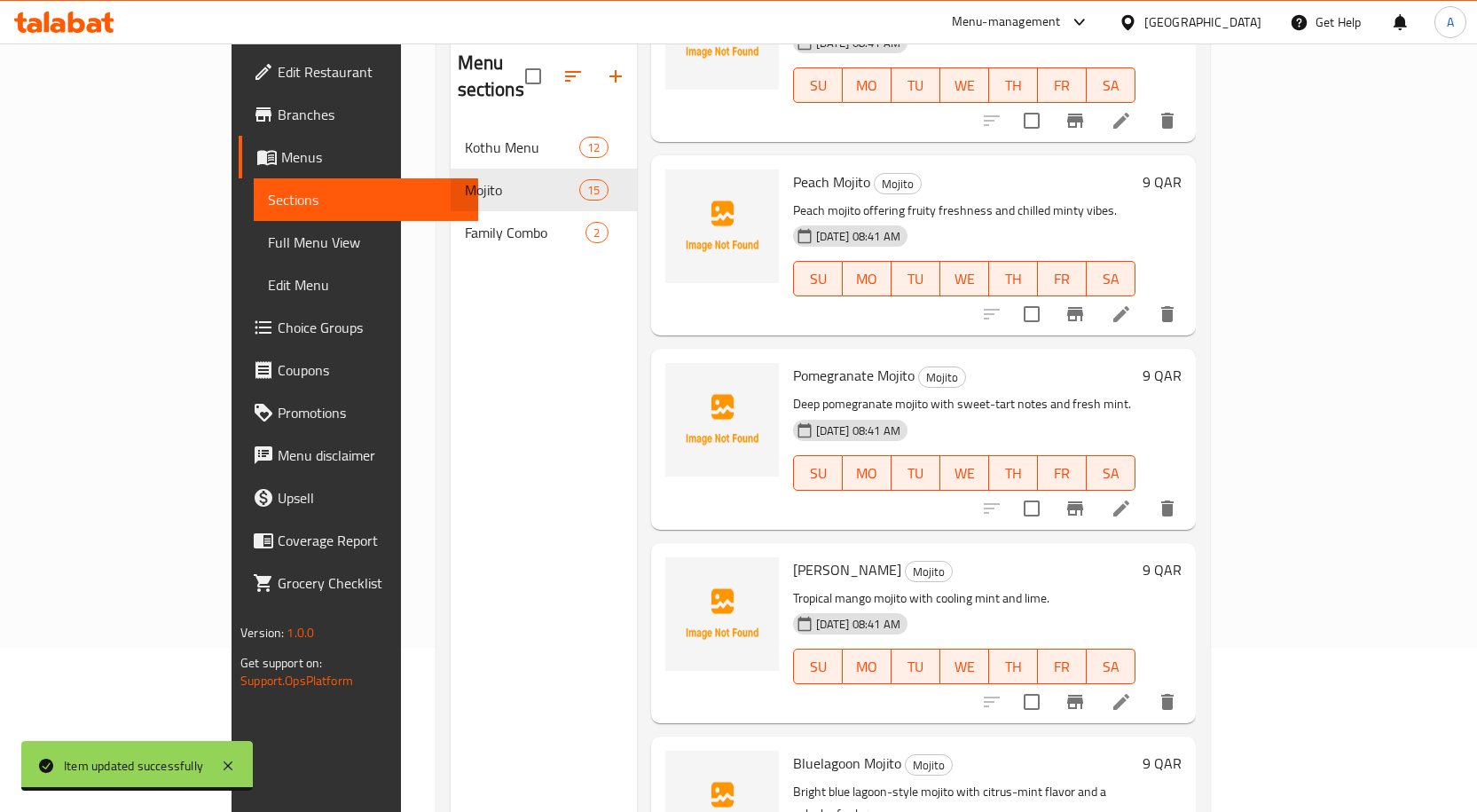
scroll to position [71, 0]
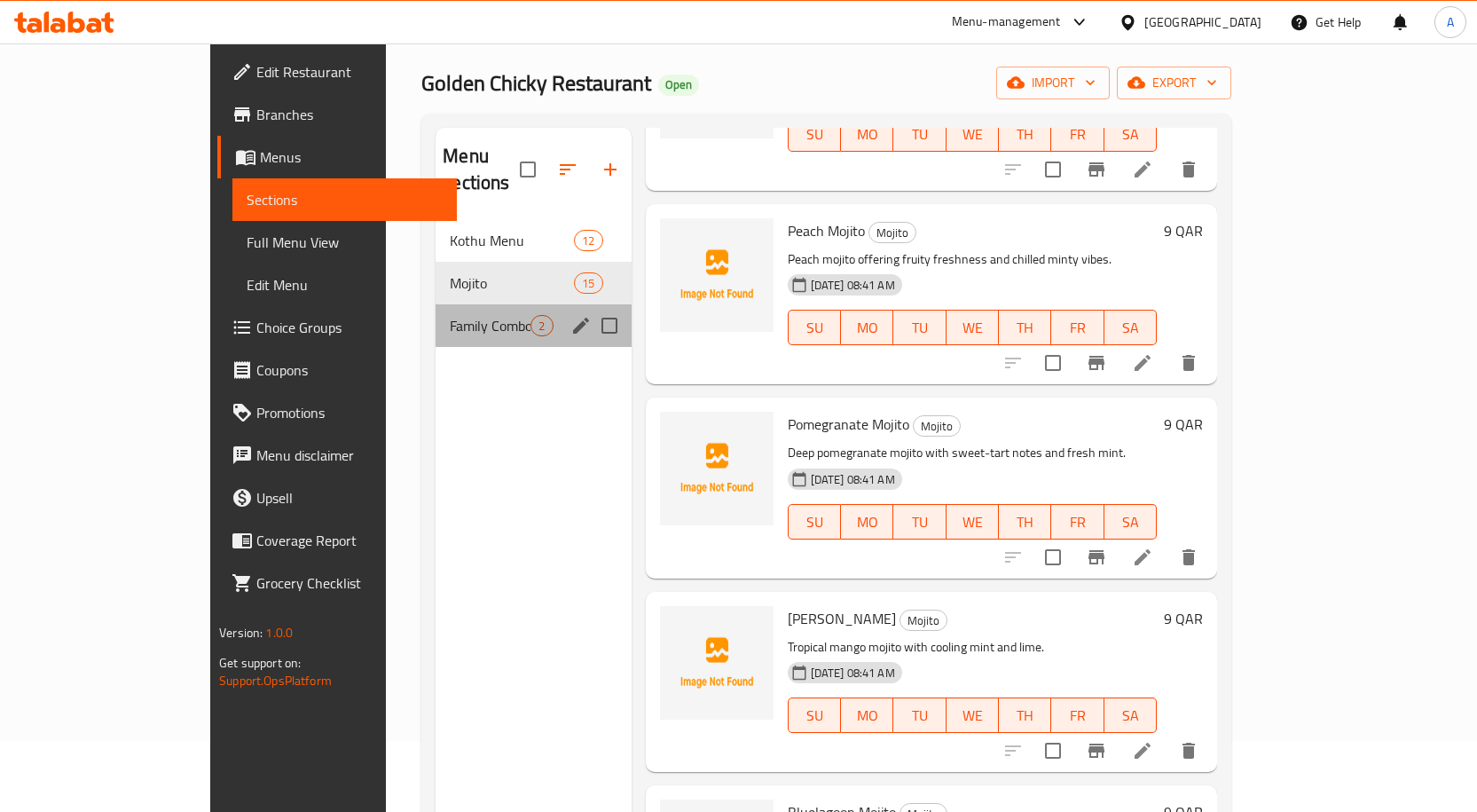
click at [450, 315] on span "Family Combo" at bounding box center [490, 325] width 81 height 21
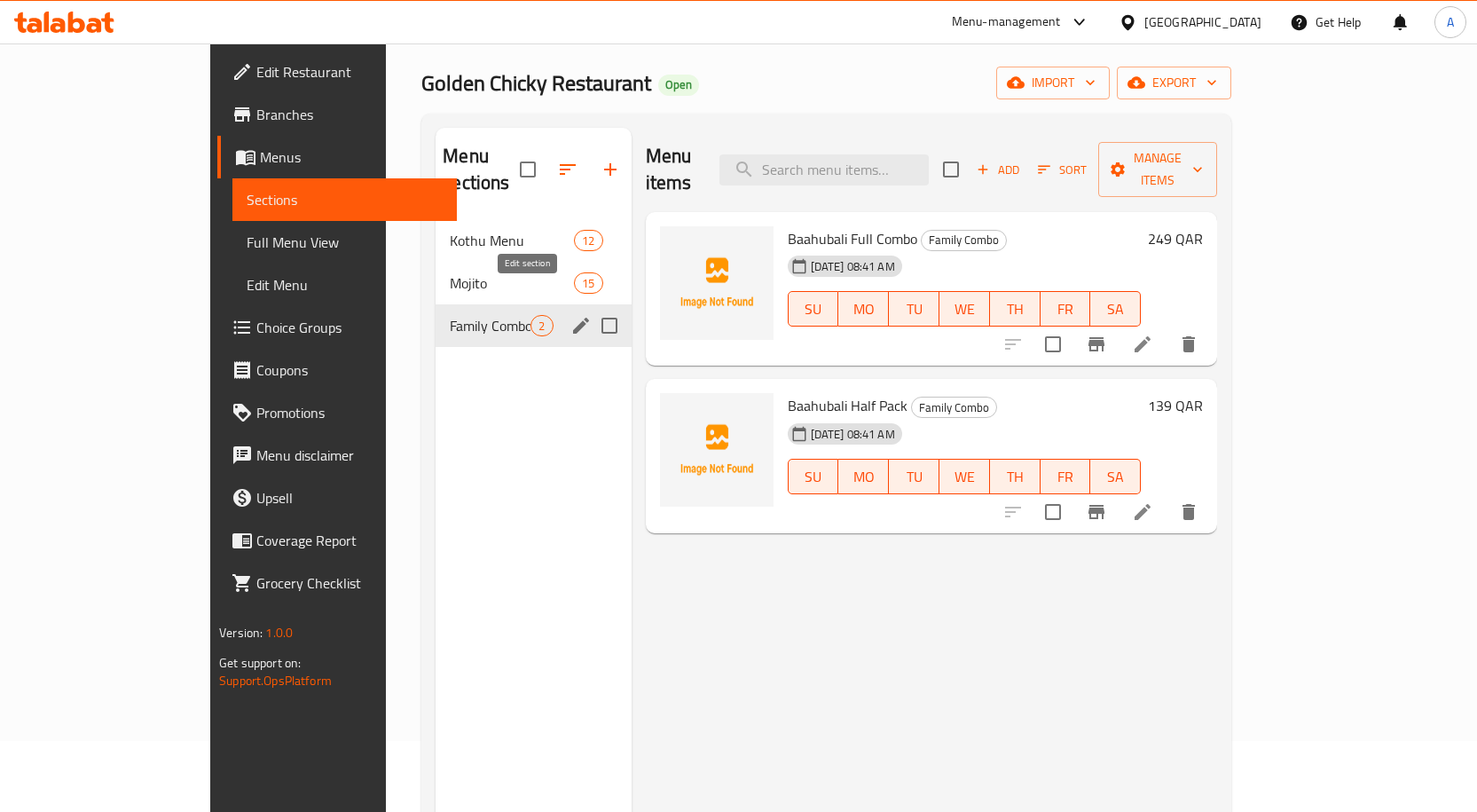
click at [568, 312] on button "edit" at bounding box center [581, 325] width 27 height 27
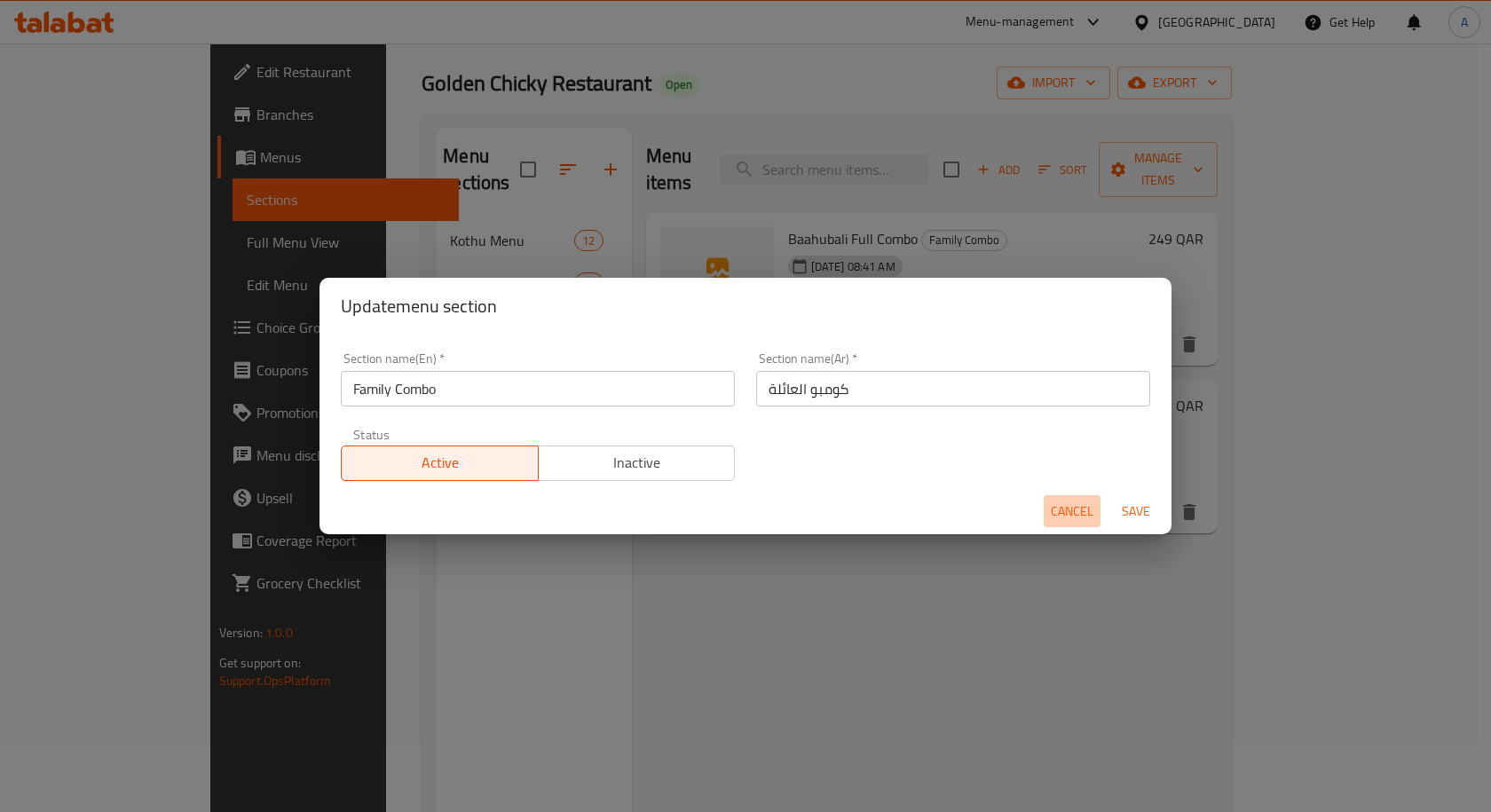
click at [1075, 500] on span "Cancel" at bounding box center [1072, 511] width 43 height 22
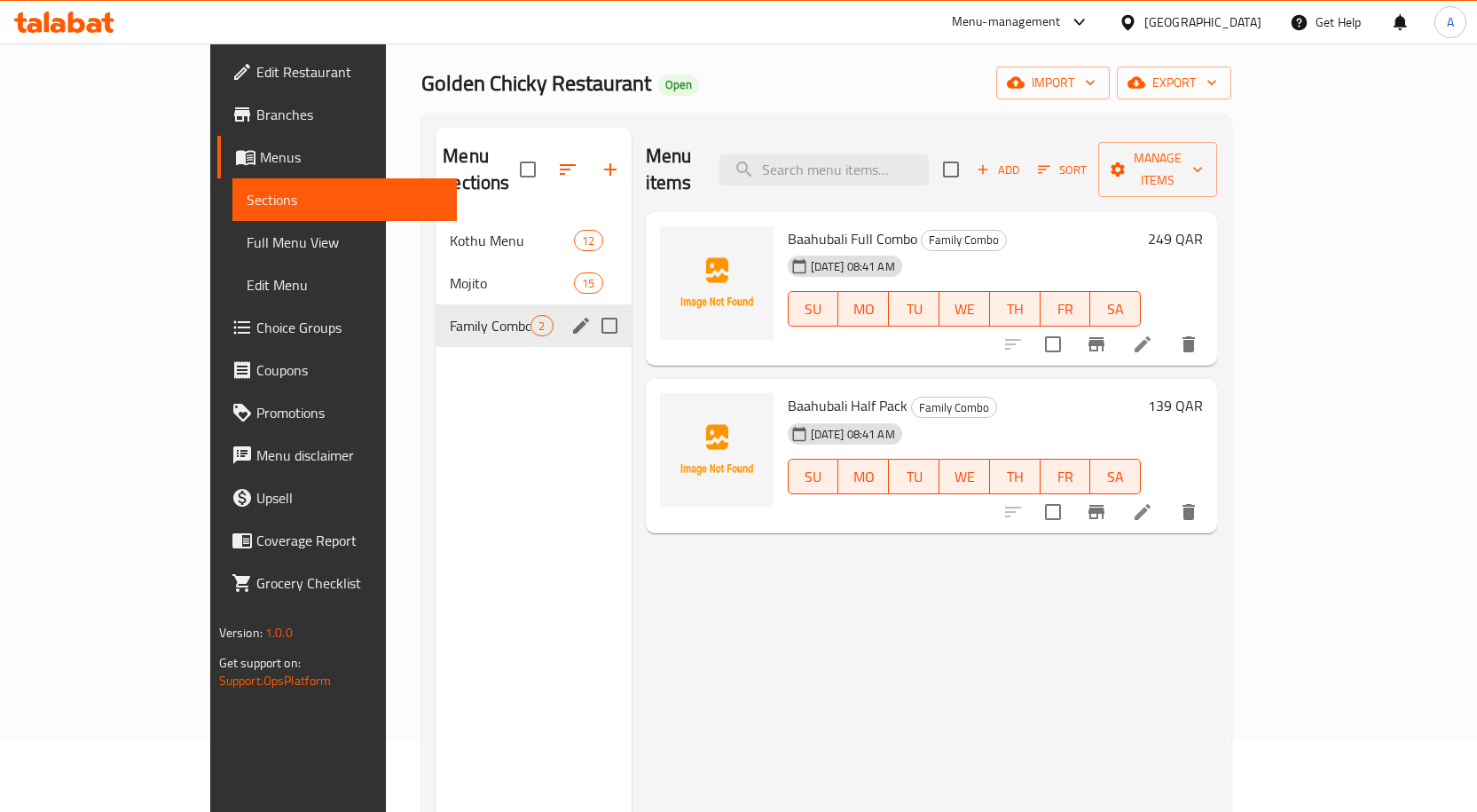
click at [591, 307] on input "Menu sections" at bounding box center [610, 325] width 37 height 37
checkbox input "true"
click at [573, 317] on icon "edit" at bounding box center [581, 325] width 16 height 16
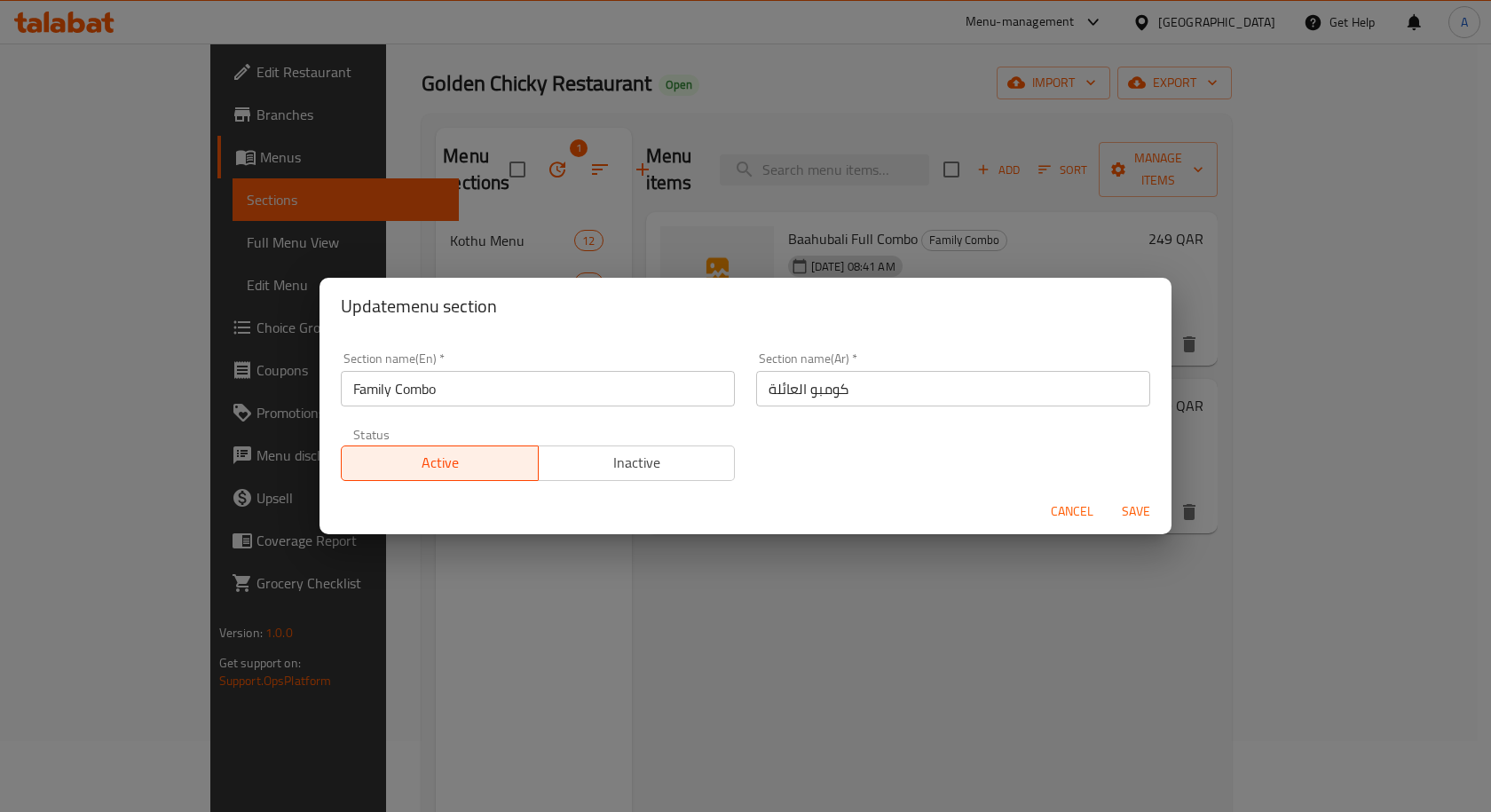
click at [793, 376] on input "كومبو العائلة" at bounding box center [953, 389] width 394 height 36
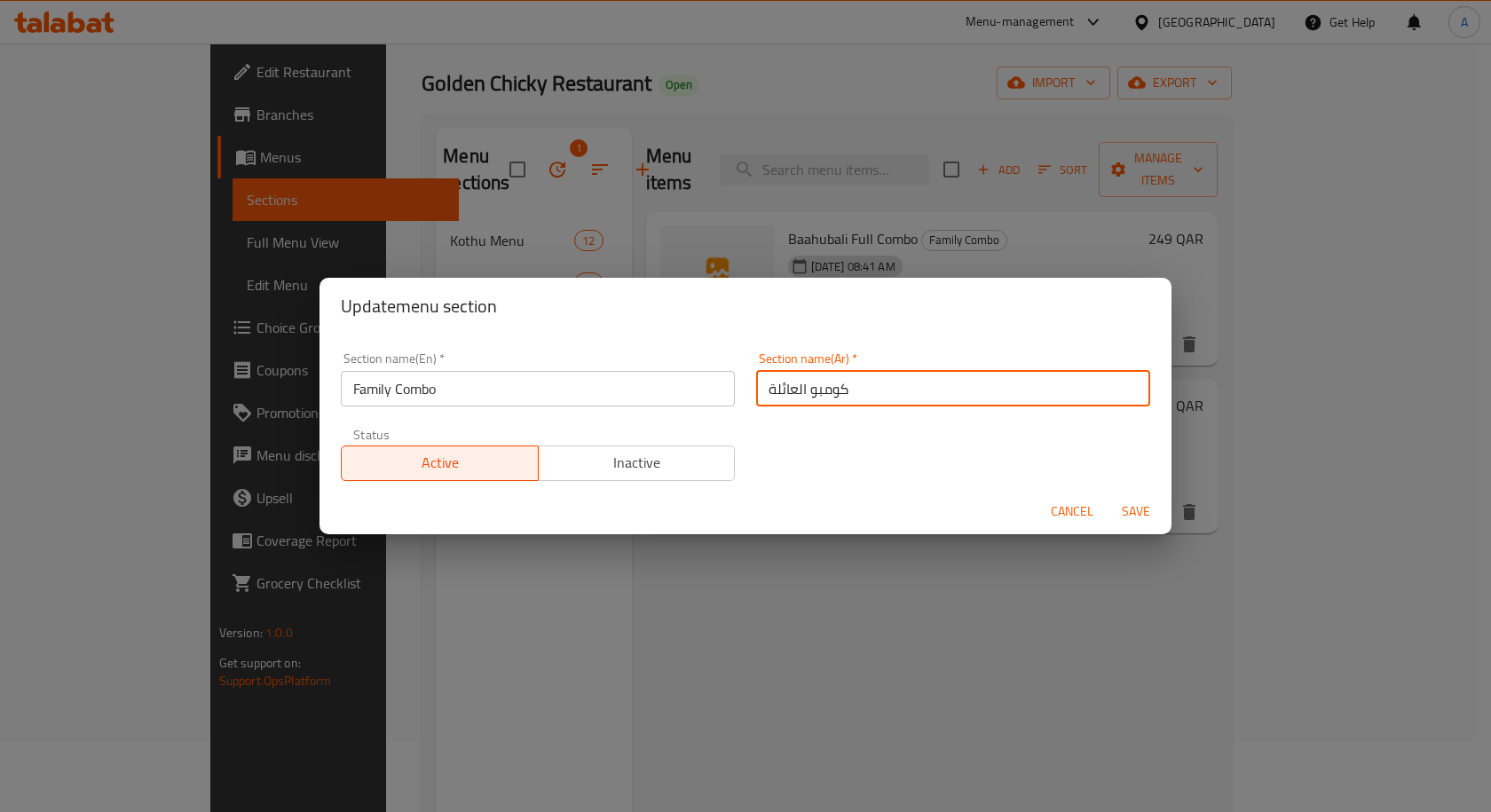
click at [795, 376] on input "كومبو العائلة" at bounding box center [953, 389] width 394 height 36
type input ";"
type input "كومبو عائلي"
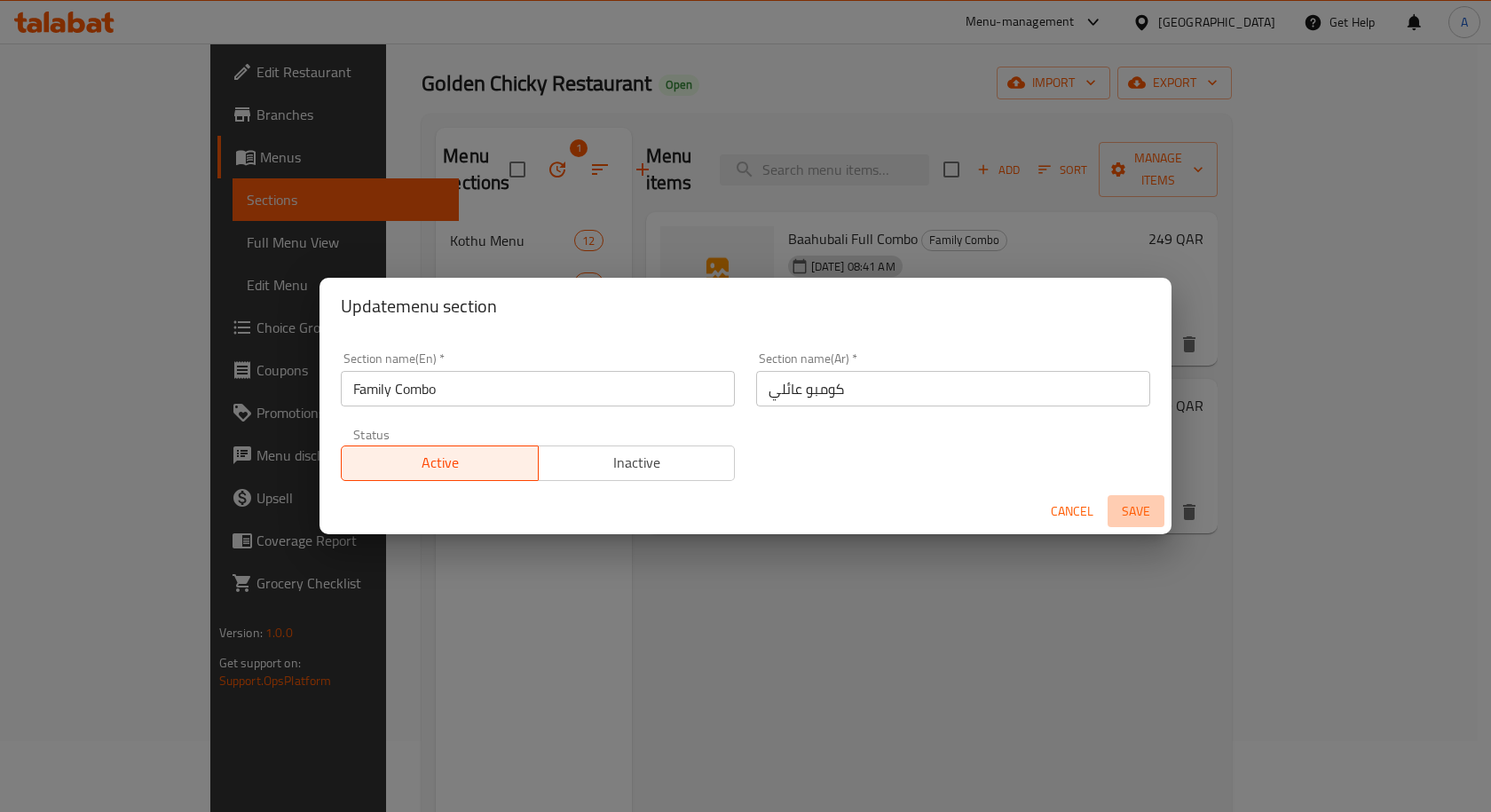
click at [1142, 516] on span "Save" at bounding box center [1136, 511] width 43 height 22
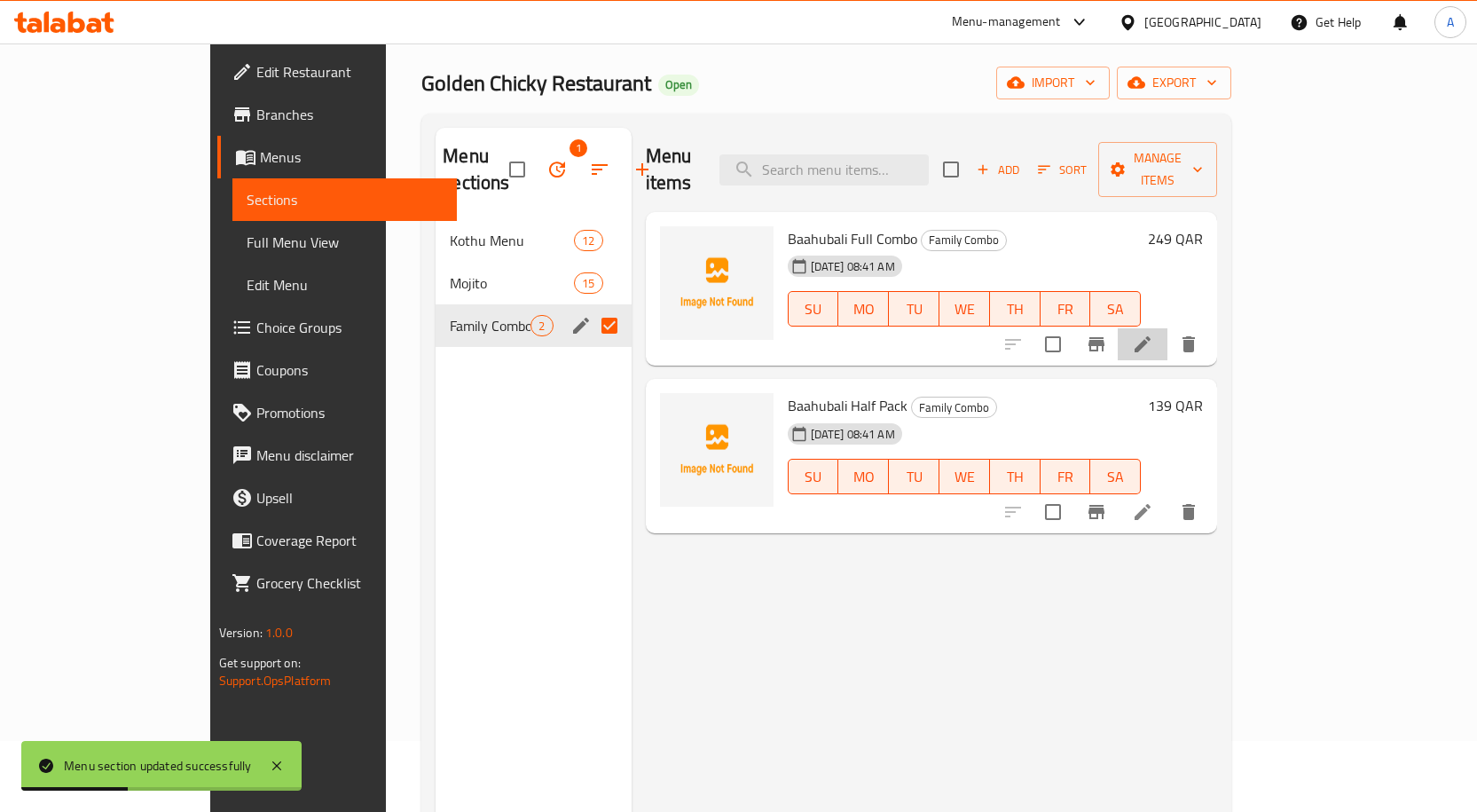
click at [1168, 330] on li at bounding box center [1143, 344] width 50 height 32
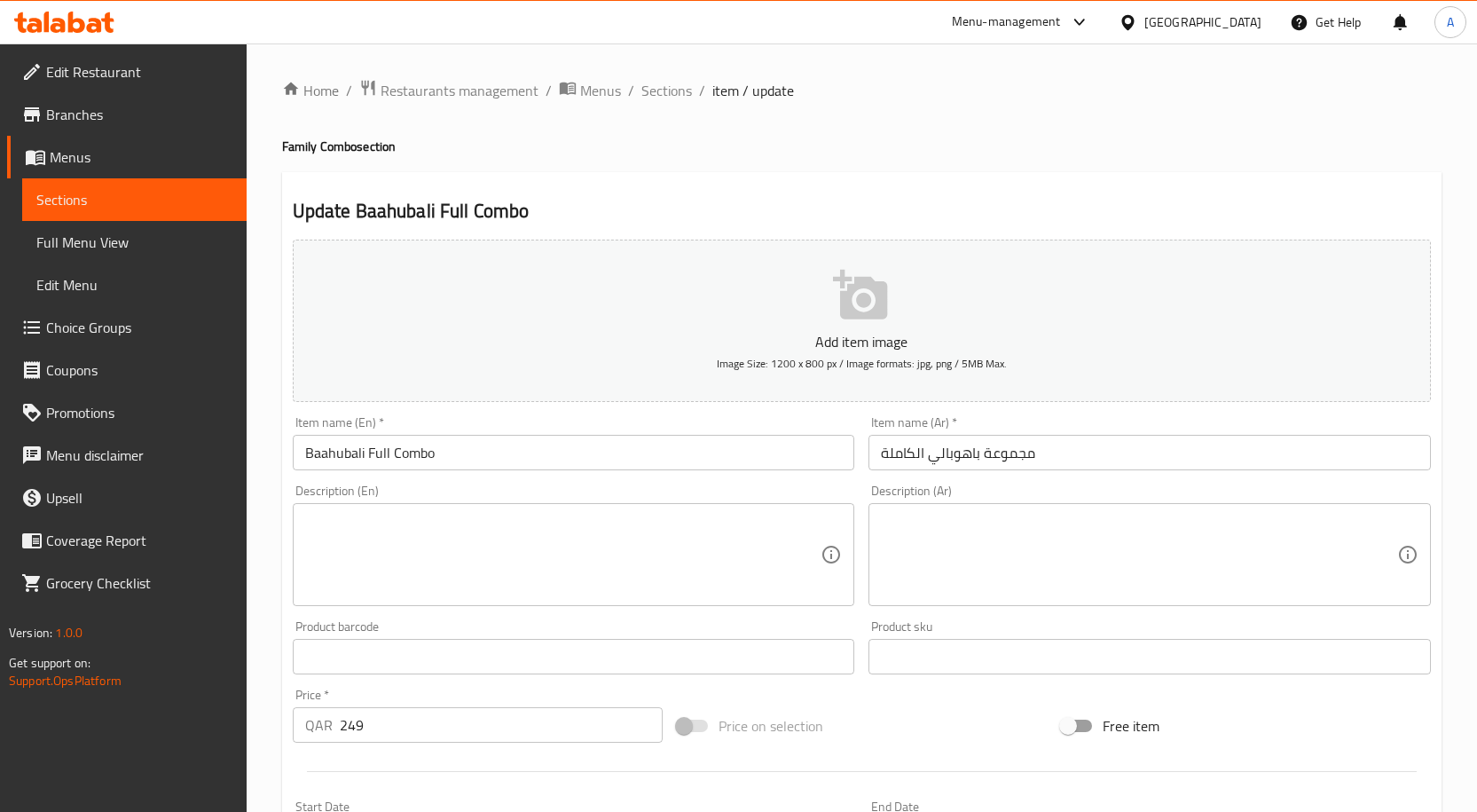
click at [1015, 453] on input "مجموعة باهوبالي الكاملة" at bounding box center [1149, 453] width 562 height 36
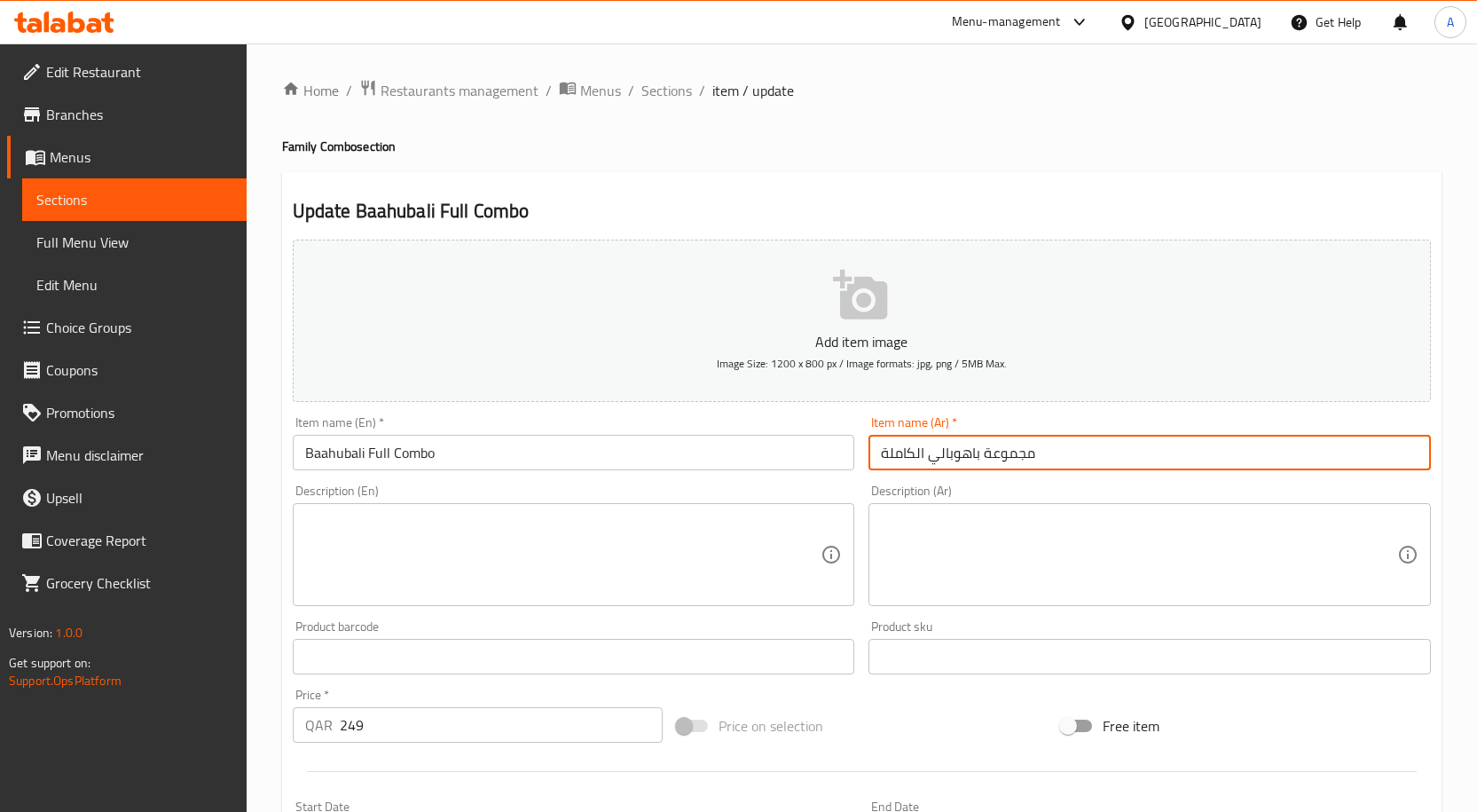
click at [1015, 453] on input "مجموعة باهوبالي الكاملة" at bounding box center [1149, 453] width 562 height 36
drag, startPoint x: 887, startPoint y: 454, endPoint x: 874, endPoint y: 460, distance: 14.3
click at [874, 460] on input "كومبو باهوبالي الكاملة" at bounding box center [1149, 453] width 562 height 36
type input "كومبو باهوبالي الكامل"
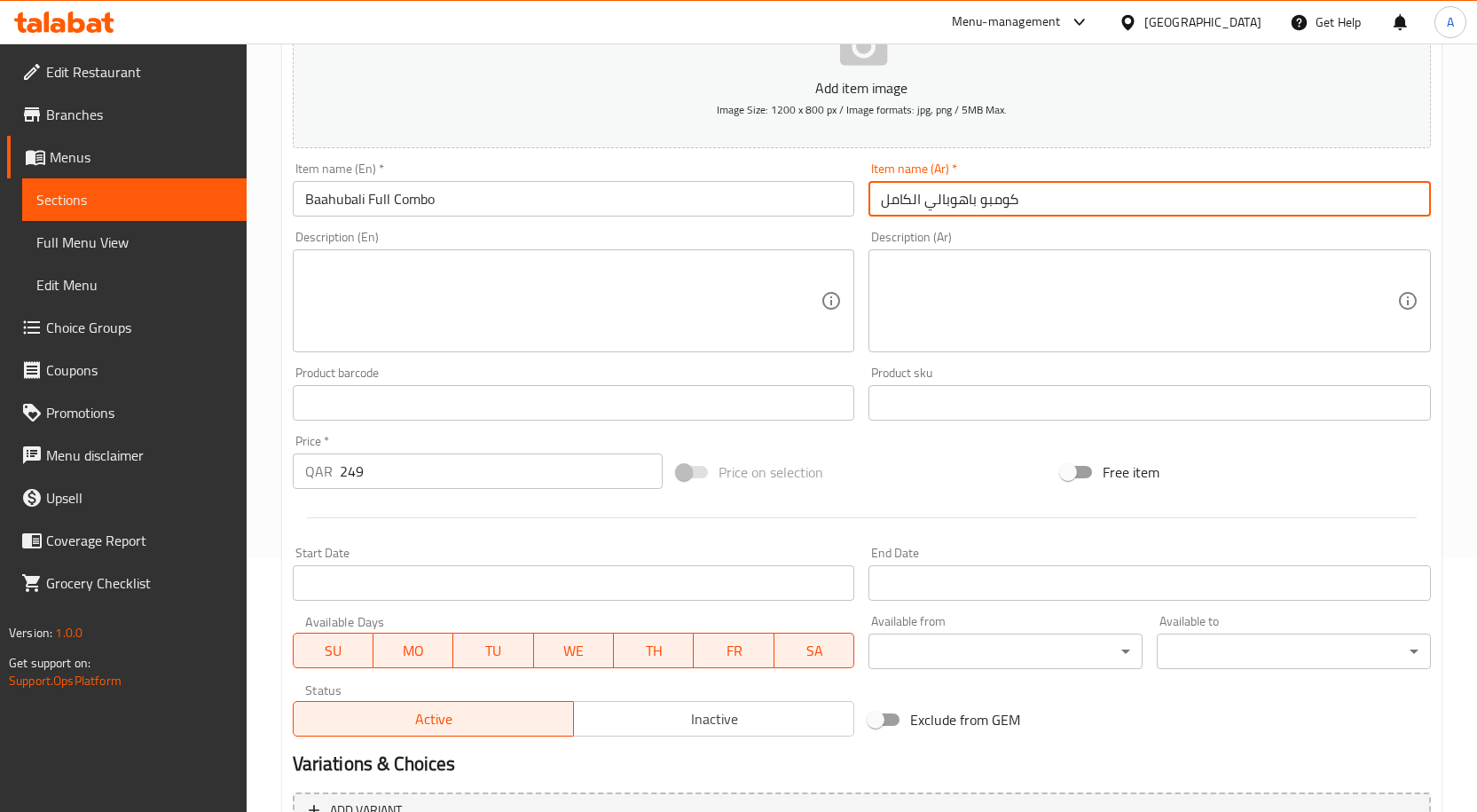
scroll to position [177, 0]
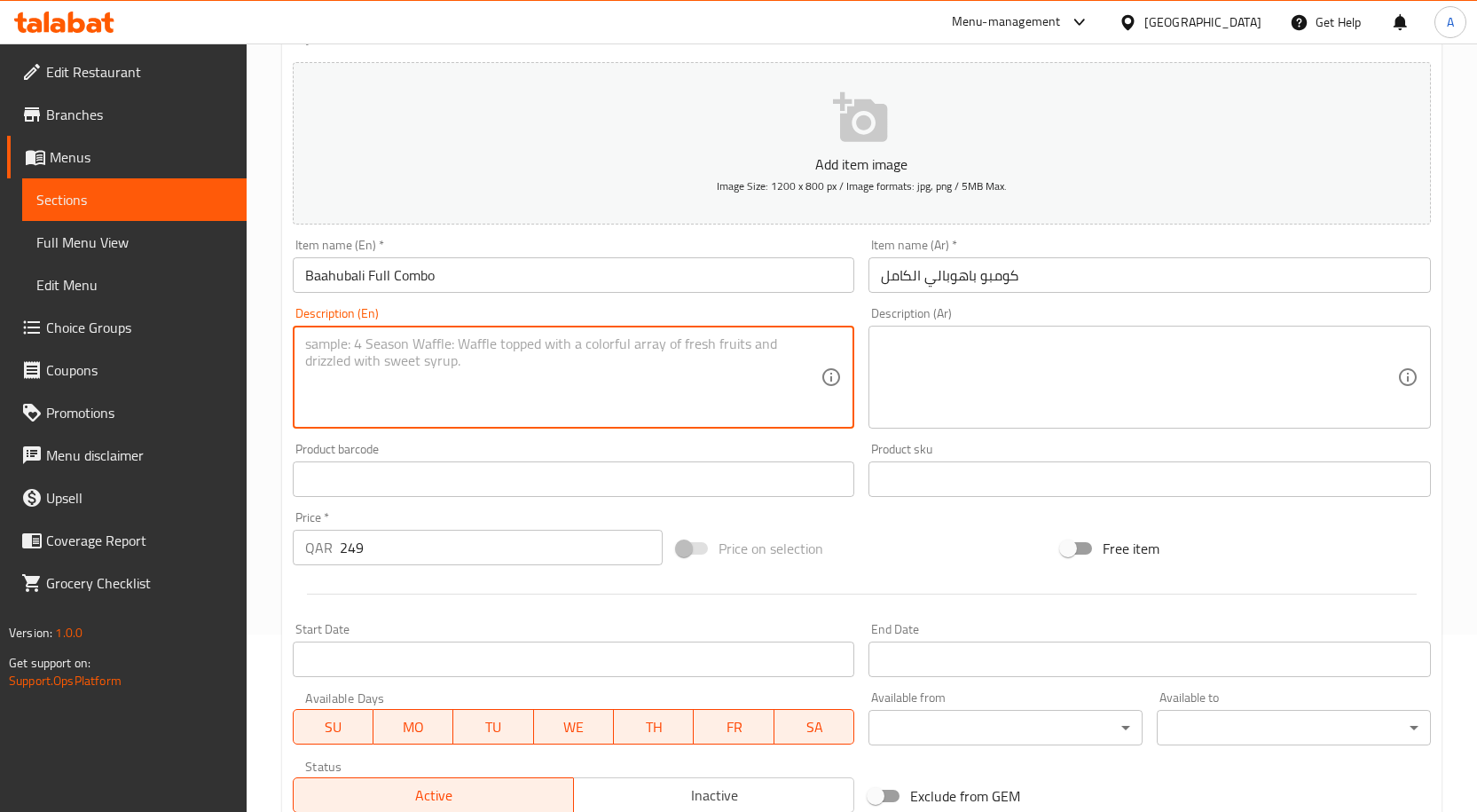
click at [490, 355] on textarea at bounding box center [562, 377] width 516 height 85
paste textarea "A mega family feast with 1 kg mutton, 1 full chicken, big fish fry, 1 kg beef r…"
click at [670, 358] on textarea "A mega family feast with 1 kg mutton, 1 full chicken, big fish fry, 1 kg beef r…" at bounding box center [562, 377] width 516 height 85
click at [676, 353] on textarea "A mega family feast with 1 kg mutton, 1 full chicken, big fish fry, 1 kg beef r…" at bounding box center [562, 377] width 516 height 85
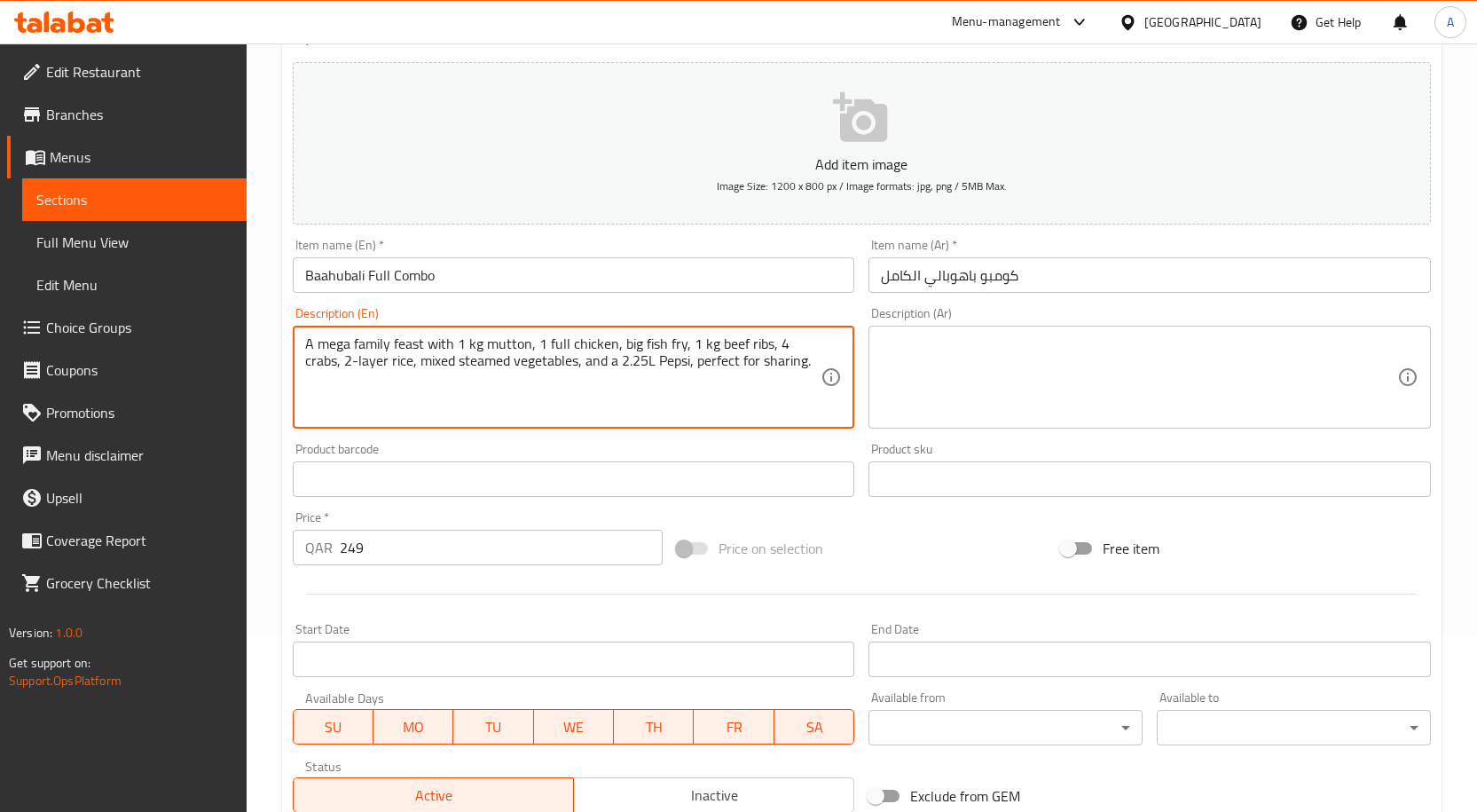
click at [676, 353] on textarea "A mega family feast with 1 kg mutton, 1 full chicken, big fish fry, 1 kg beef r…" at bounding box center [562, 377] width 516 height 85
type textarea "A mega family feast with 1 kg mutton, 1 full chicken, big fish fry, 1 kg beef r…"
click at [1012, 346] on textarea at bounding box center [1138, 377] width 516 height 85
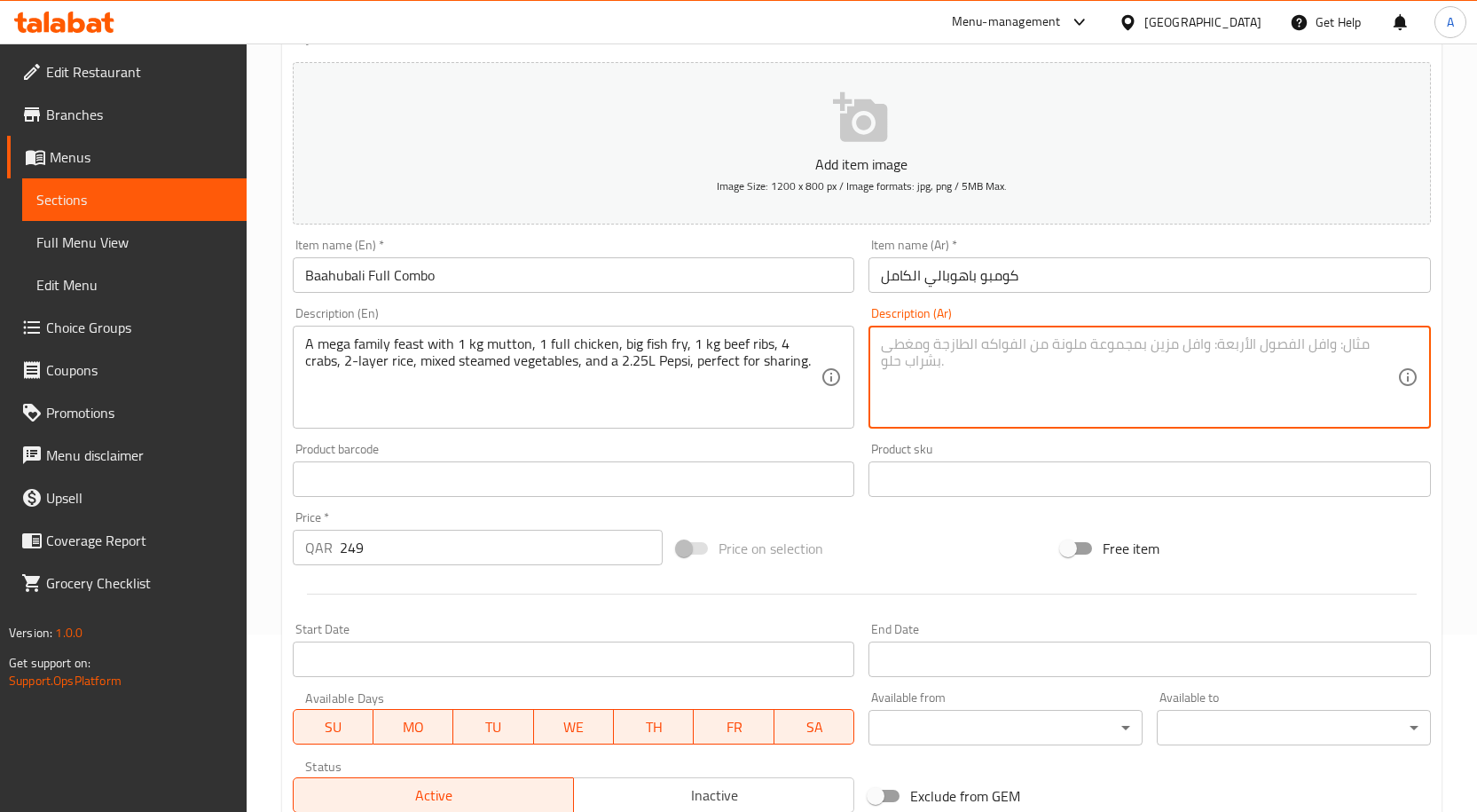
paste textarea "وليمة عائلية ضخمة تحتوي على 1 كجم من لحم الضأن، ودجاجة كاملة، وسمكة مقلية كبيرة…"
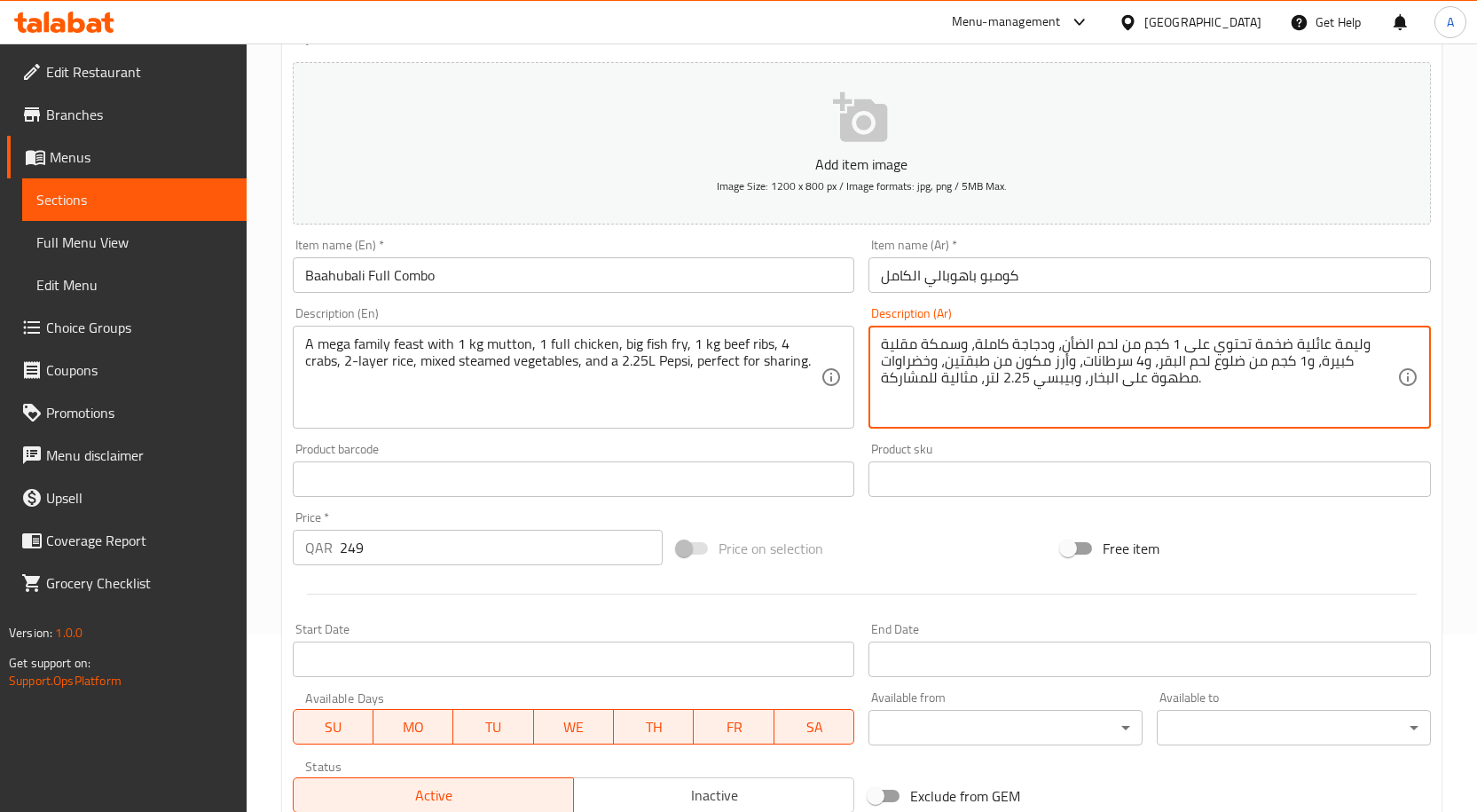
click at [503, 350] on textarea "A mega family feast with 1 kg mutton, 1 full chicken, big fish fry, 1 kg beef r…" at bounding box center [562, 377] width 516 height 85
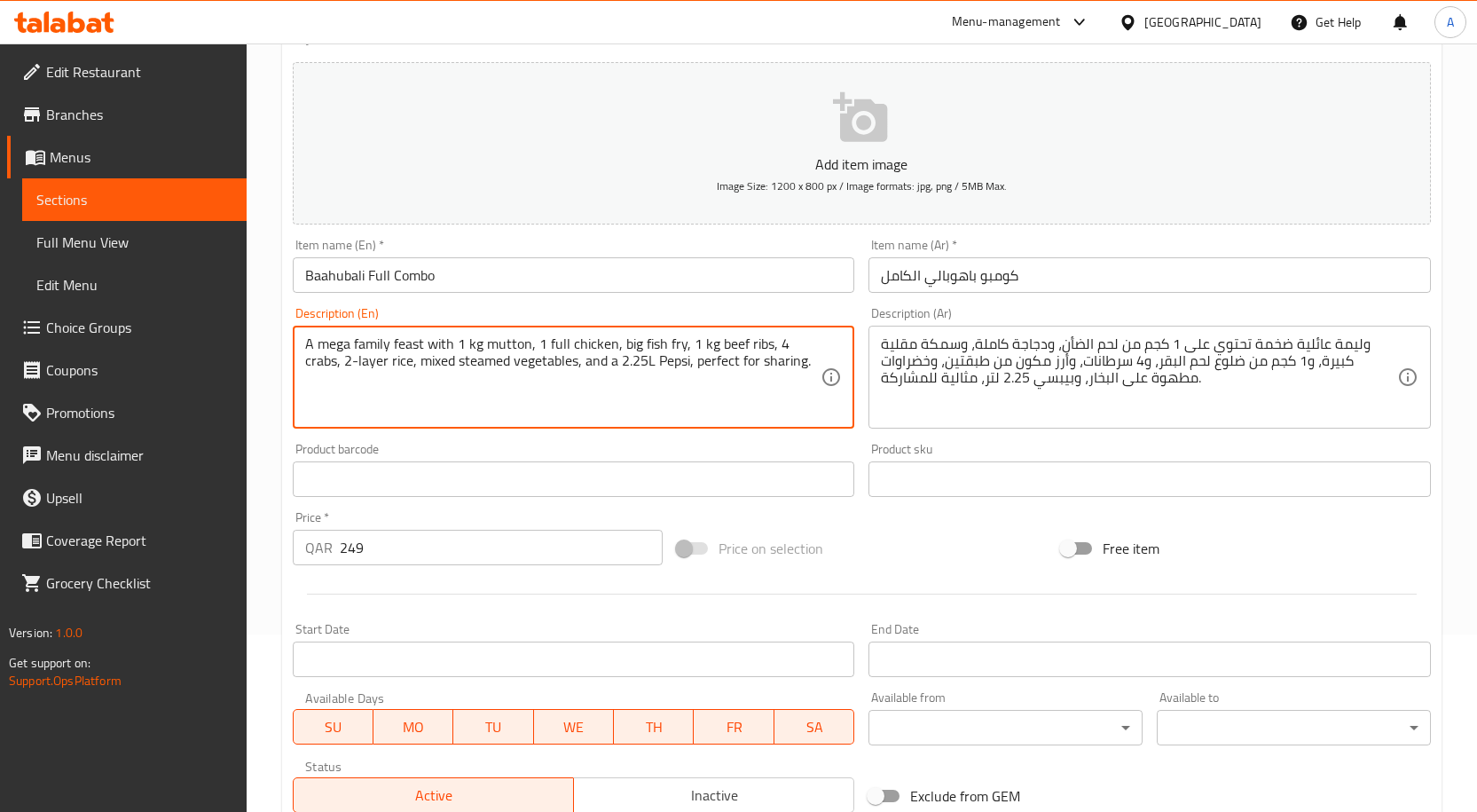
click at [621, 385] on textarea "A mega family feast with 1 kg mutton, 1 full chicken, big fish fry, 1 kg beef r…" at bounding box center [562, 377] width 516 height 85
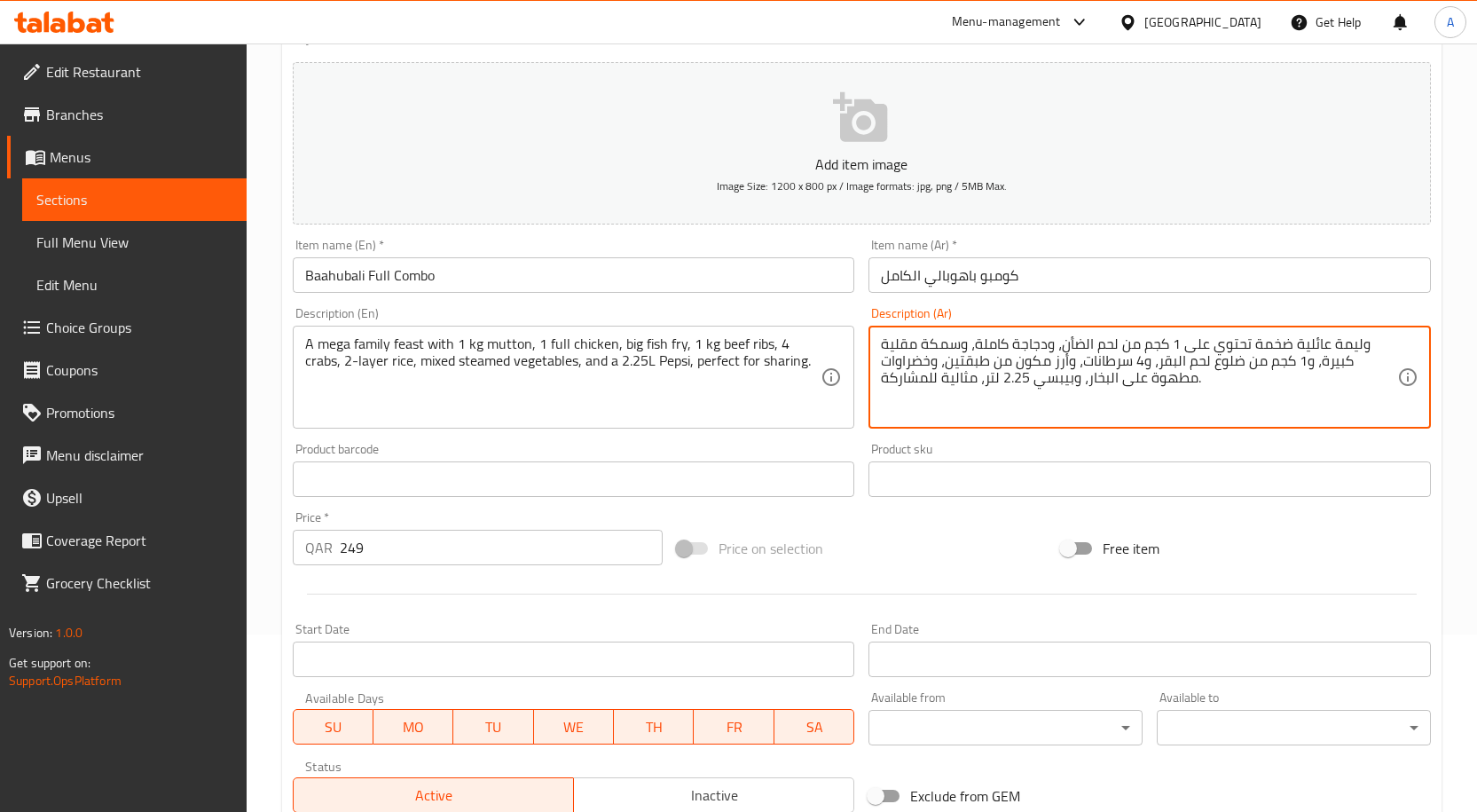
click at [1082, 344] on textarea "وليمة عائلية ضخمة تحتوي على 1 كجم من لحم الضأن، ودجاجة كاملة، وسمكة مقلية كبيرة…" at bounding box center [1138, 377] width 516 height 85
click at [754, 346] on textarea "A mega family feast with 1 kg mutton, 1 full chicken, big fish fry, 1 kg beef r…" at bounding box center [562, 377] width 516 height 85
click at [1229, 361] on textarea "وليمة عائلية ضخمة تحتوي على 1 كجم من لحم الغنم، ودجاجة كاملة، وسمكة مقلية كبيرة…" at bounding box center [1138, 377] width 516 height 85
paste textarea "يش"
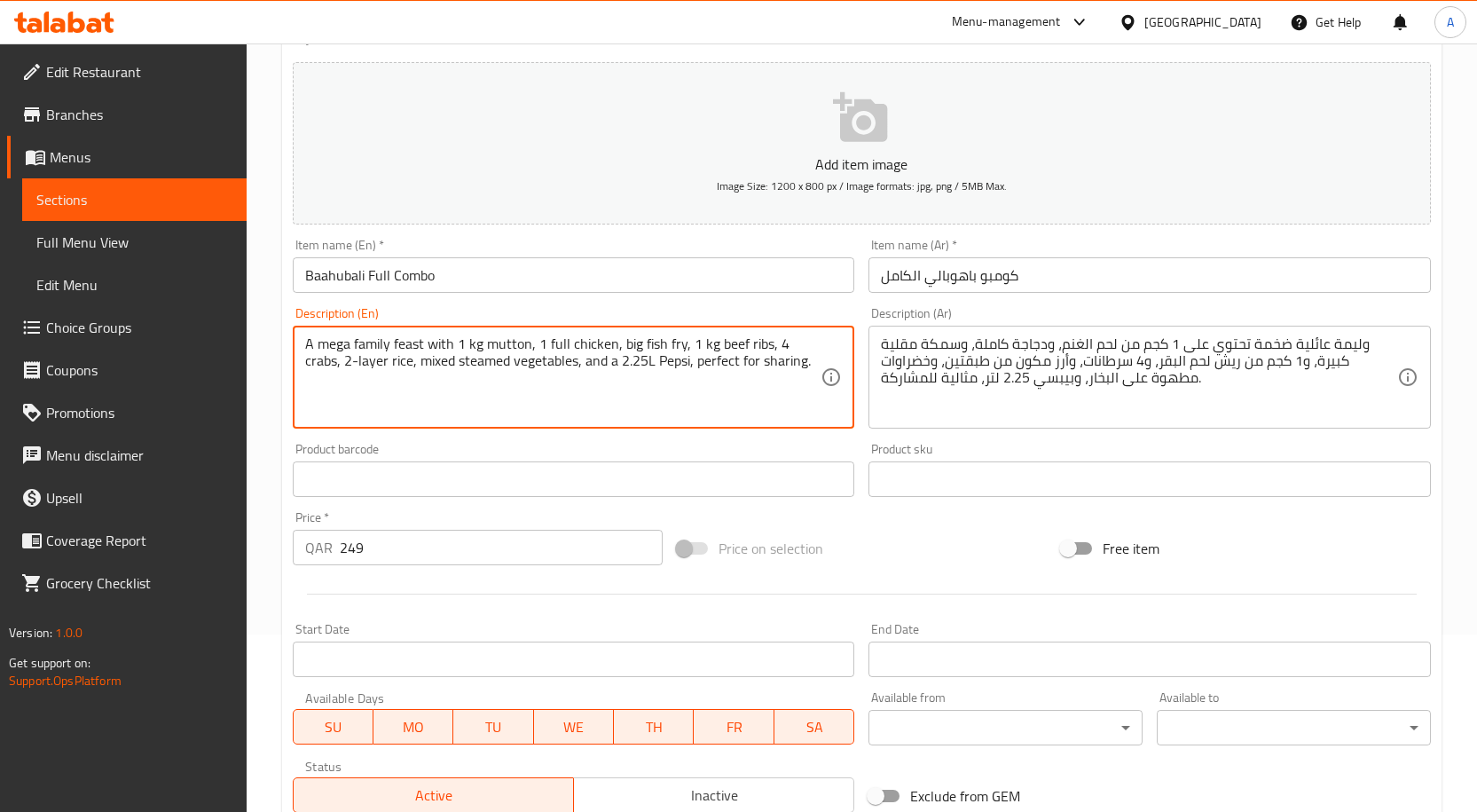
click at [807, 343] on textarea "A mega family feast with 1 kg mutton, 1 full chicken, big fish fry, 1 kg beef r…" at bounding box center [562, 377] width 516 height 85
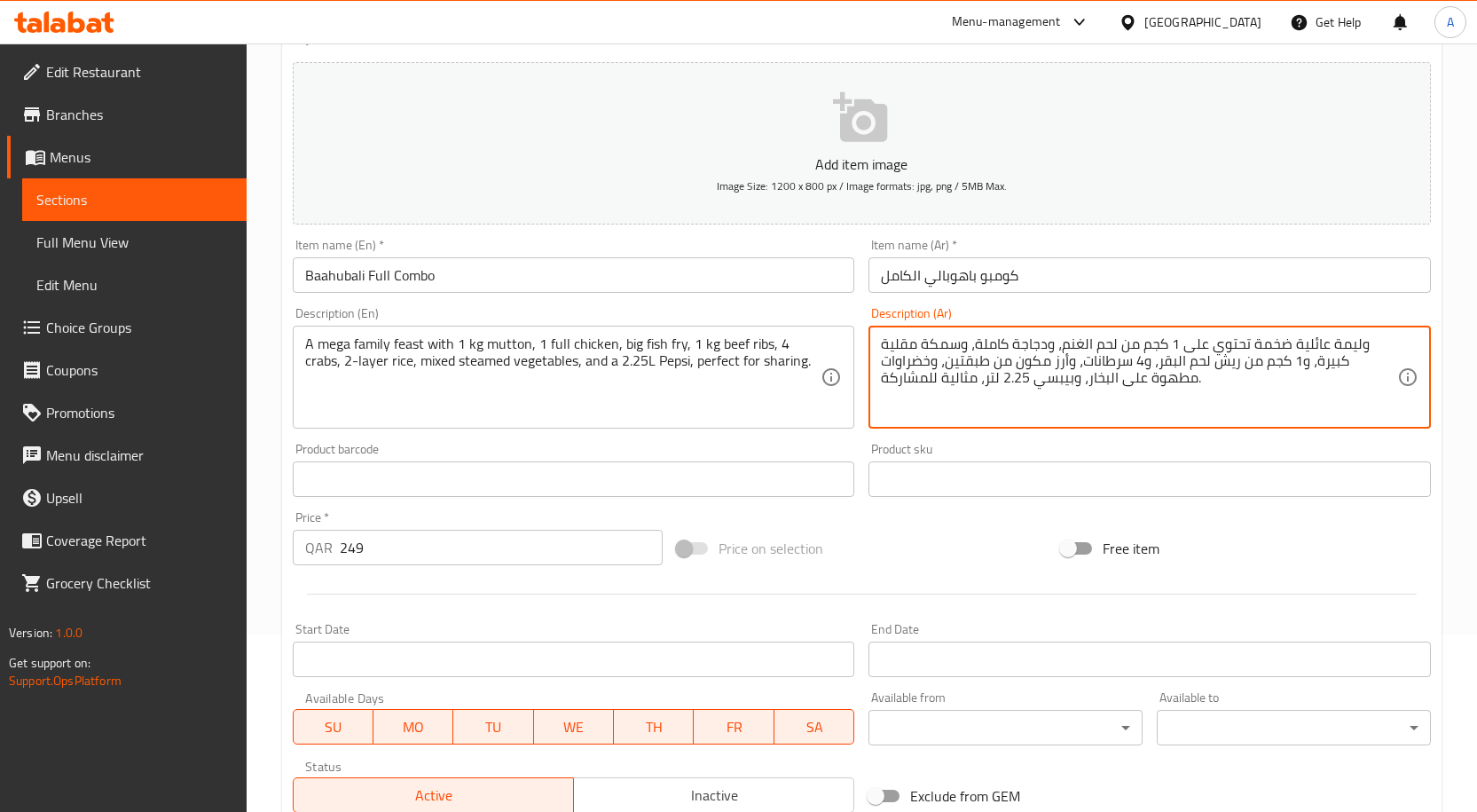
click at [1150, 373] on textarea "وليمة عائلية ضخمة تحتوي على 1 كجم من لحم الغنم، ودجاجة كاملة، وسمكة مقلية كبيرة…" at bounding box center [1138, 377] width 516 height 85
click at [1159, 362] on textarea "وليمة عائلية ضخمة تحتوي على 1 كجم من لحم الغنم، ودجاجة كاملة، وسمكة مقلية كبيرة…" at bounding box center [1138, 377] width 516 height 85
click at [1179, 379] on textarea "وليمة عائلية ضخمة تحتوي على 1 كجم من لحم الغنم، ودجاجة كاملة، وسمكة مقلية كبيرة…" at bounding box center [1138, 377] width 516 height 85
click at [1087, 381] on textarea "وليمة عائلية ضخمة تحتوي على 1 كجم من لحم الغنم، ودجاجة كاملة، وسمكة مقلية كبيرة…" at bounding box center [1138, 377] width 516 height 85
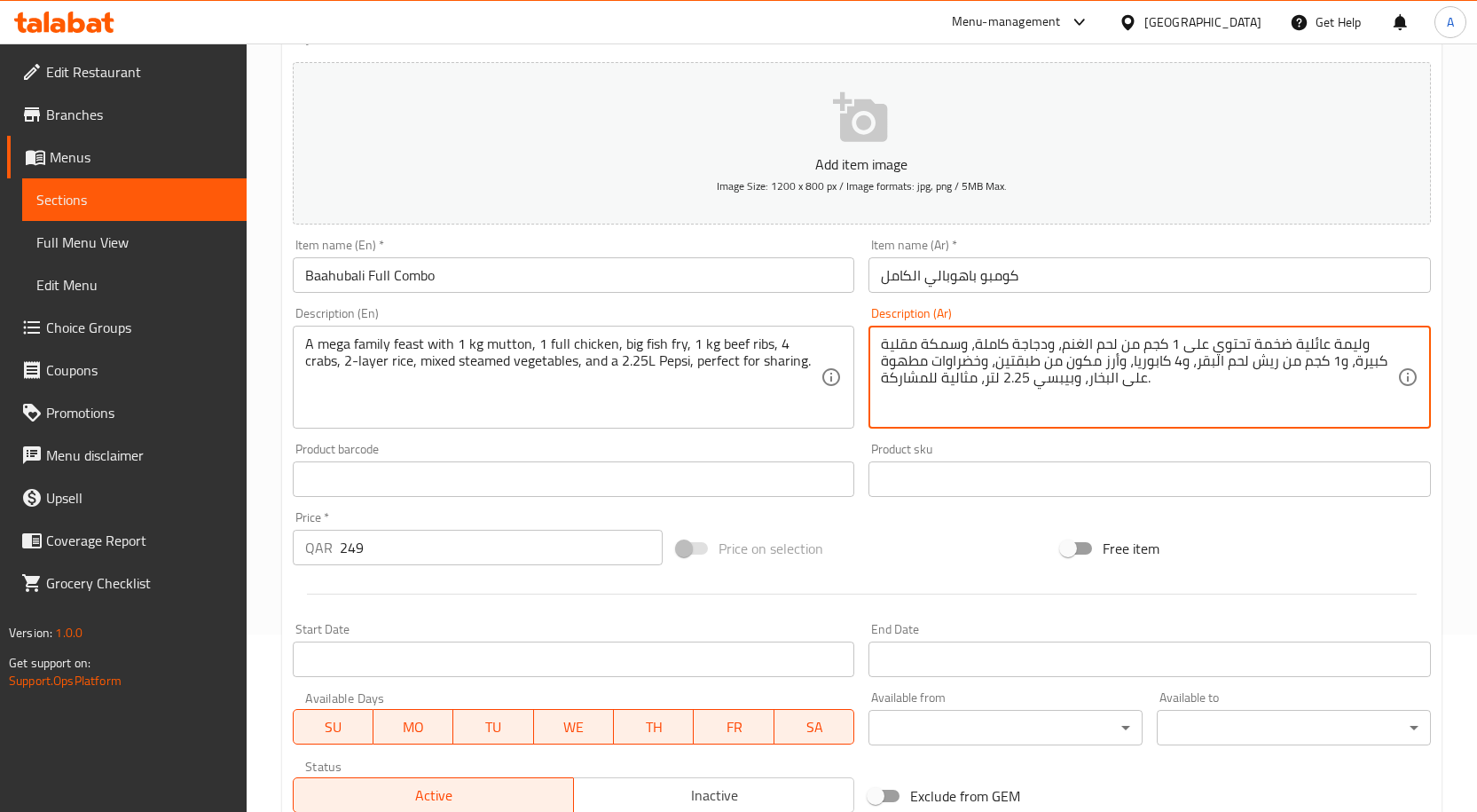
click at [986, 363] on textarea "وليمة عائلية ضخمة تحتوي على 1 كجم من لحم الغنم، ودجاجة كاملة، وسمكة مقلية كبيرة…" at bounding box center [1138, 377] width 516 height 85
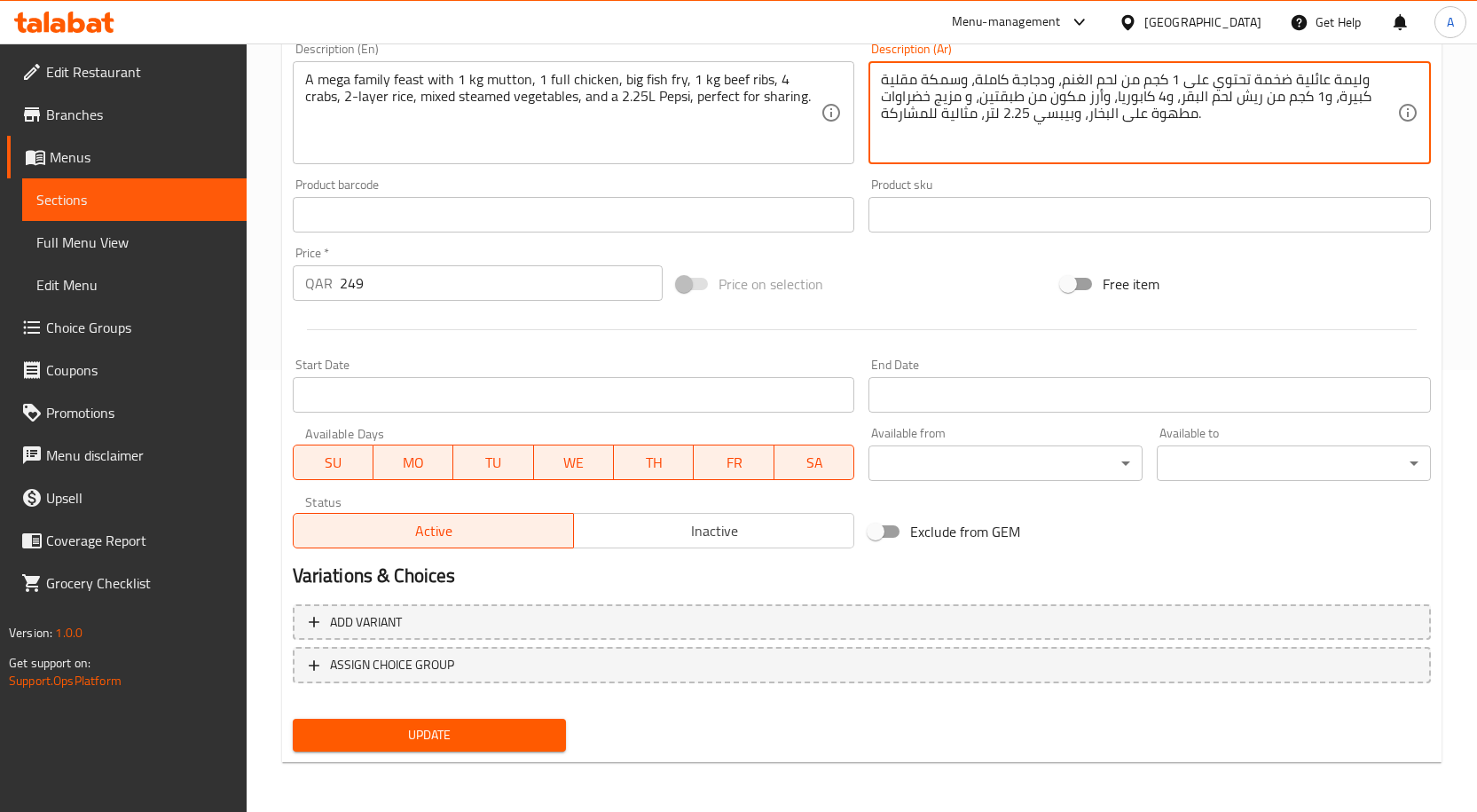
type textarea "وليمة عائلية ضخمة تحتوي على 1 كجم من لحم الغنم، ودجاجة كاملة، وسمكة مقلية كبيرة…"
click at [512, 750] on button "Update" at bounding box center [430, 734] width 275 height 33
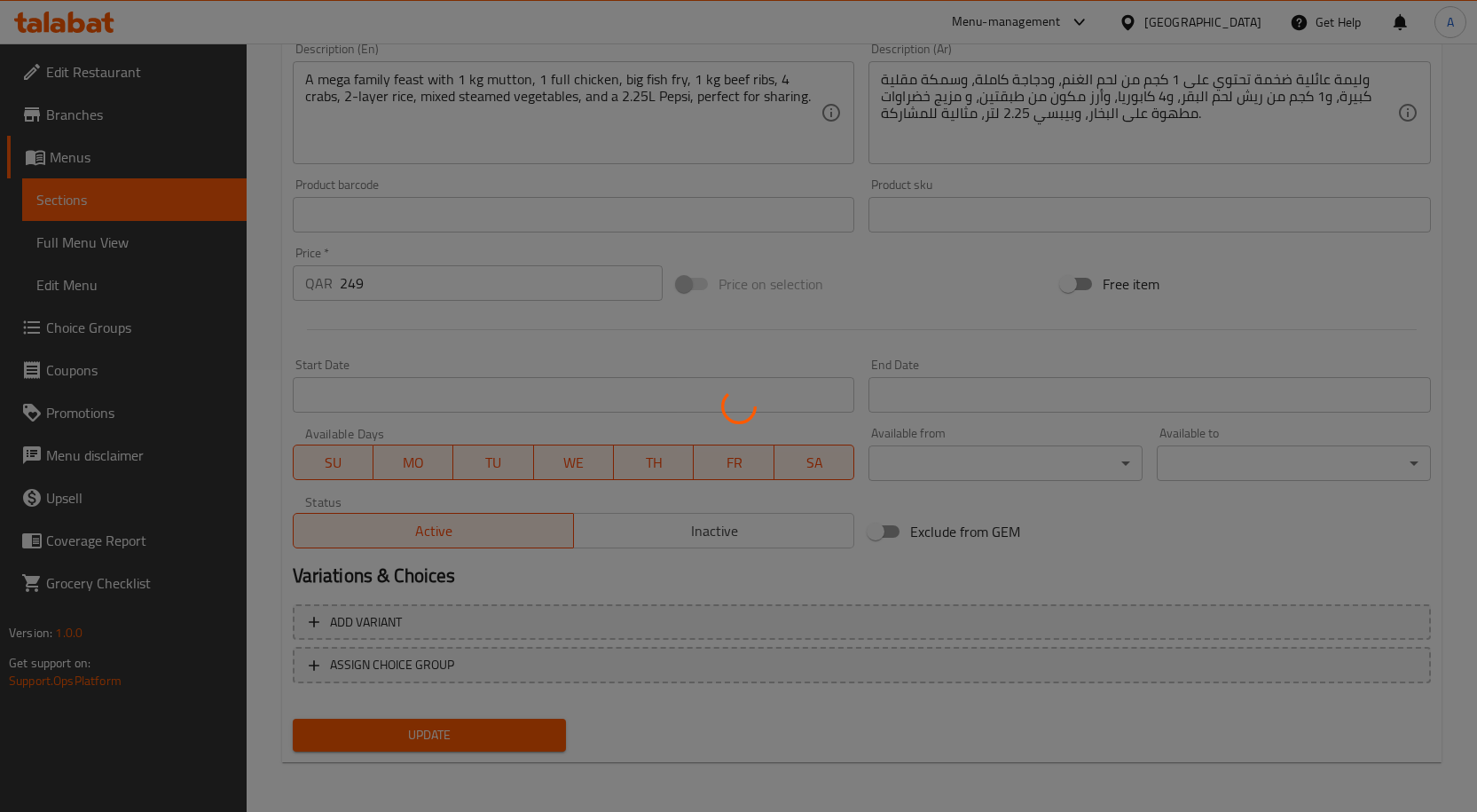
click at [514, 746] on div at bounding box center [738, 406] width 1477 height 812
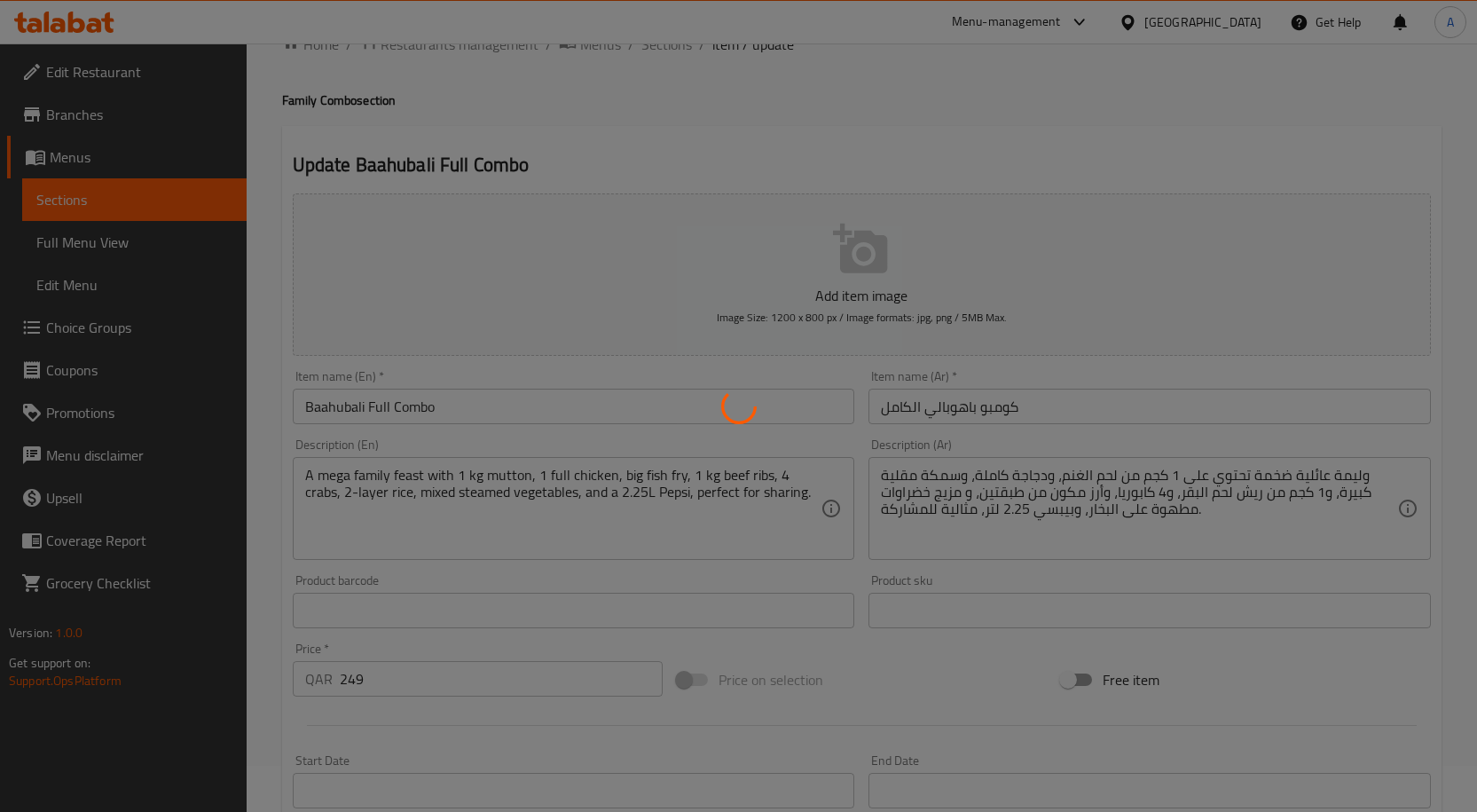
scroll to position [0, 0]
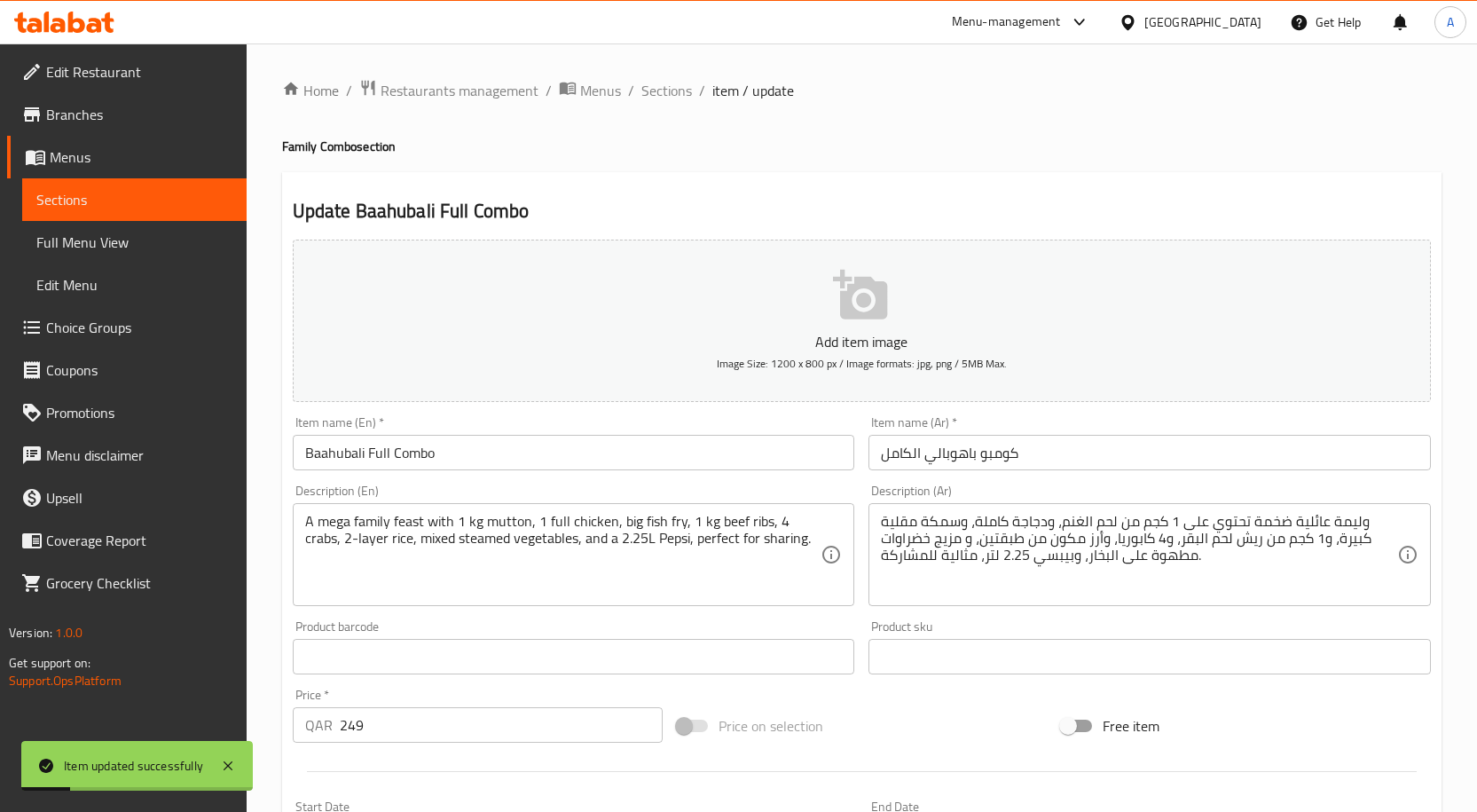
click at [403, 461] on input "Baahubali Full Combo" at bounding box center [573, 453] width 562 height 36
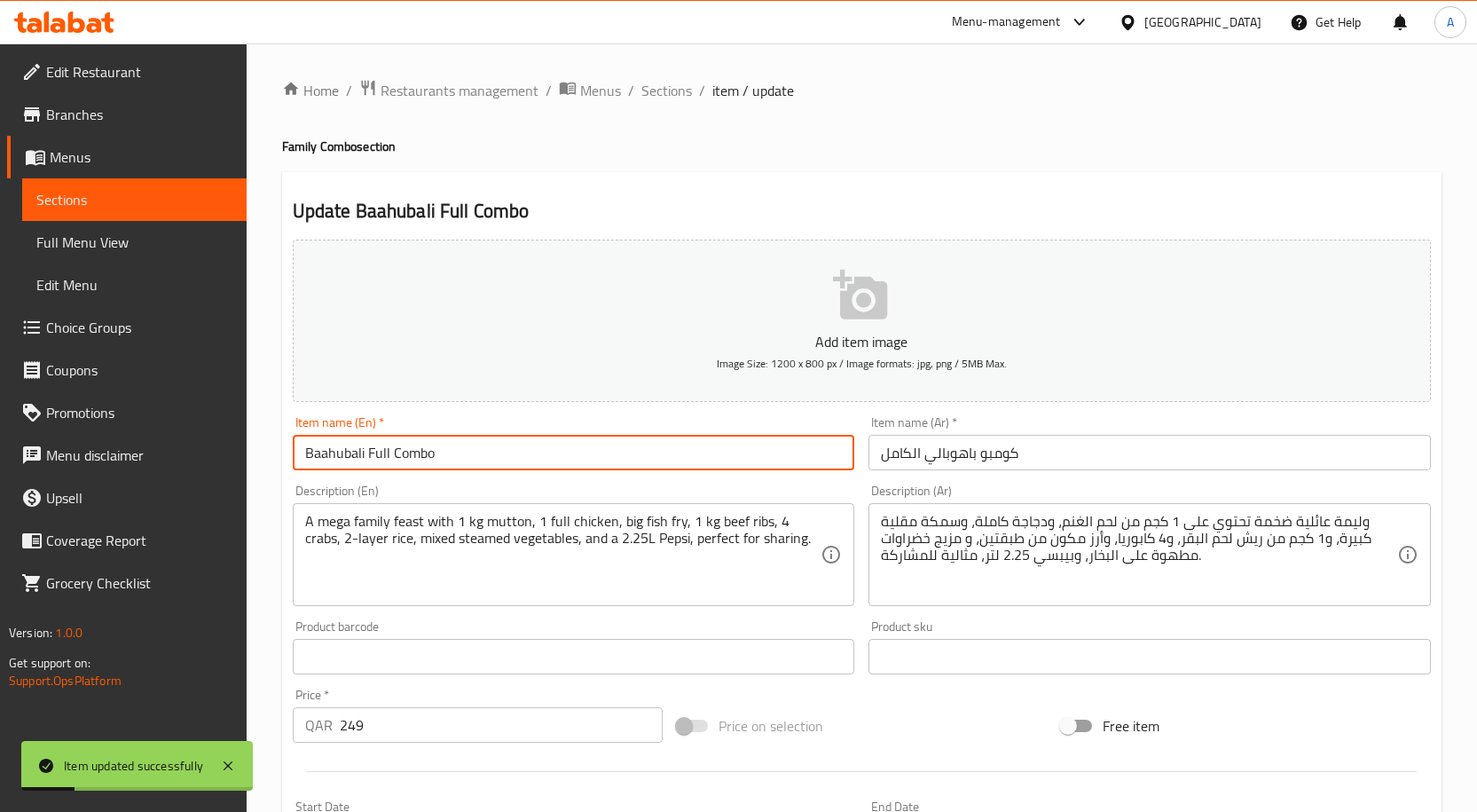
click at [403, 461] on input "Baahubali Full Combo" at bounding box center [573, 453] width 562 height 36
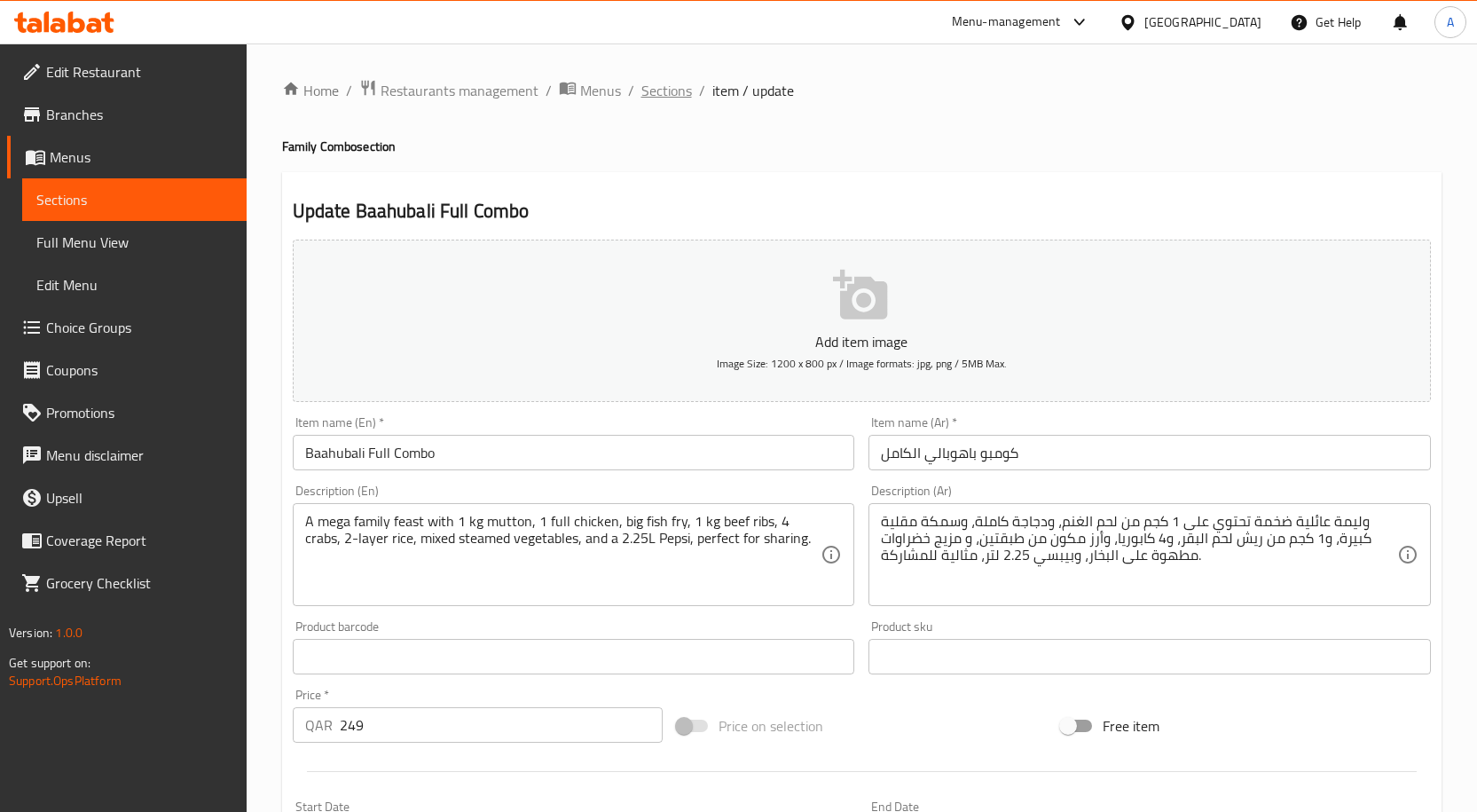
click at [649, 88] on span "Sections" at bounding box center [666, 91] width 51 height 21
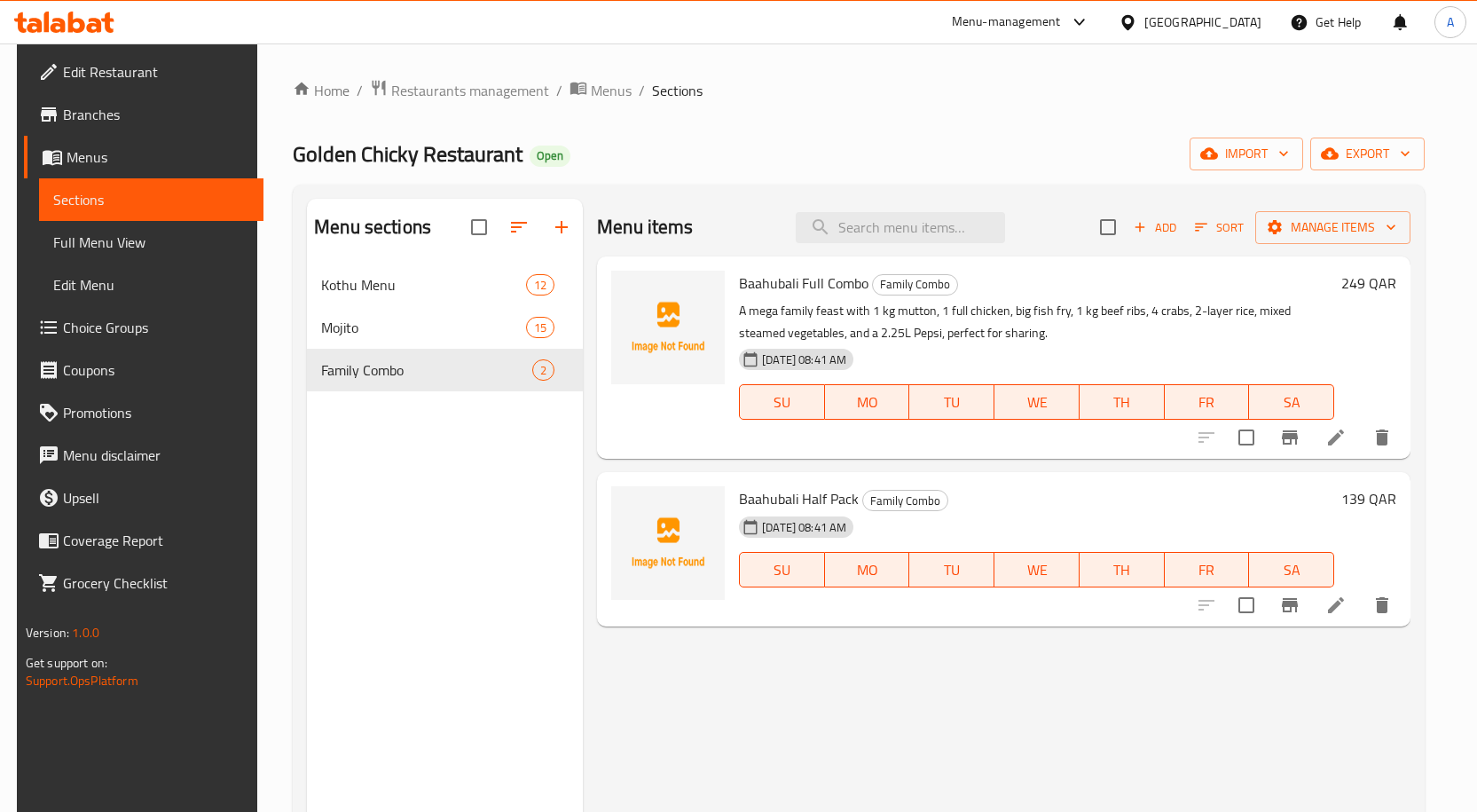
click at [712, 102] on div "Home / Restaurants management / Menus / Sections Golden Chicky Restaurant Open …" at bounding box center [858, 552] width 1132 height 946
click at [603, 94] on span "Menus" at bounding box center [611, 91] width 41 height 21
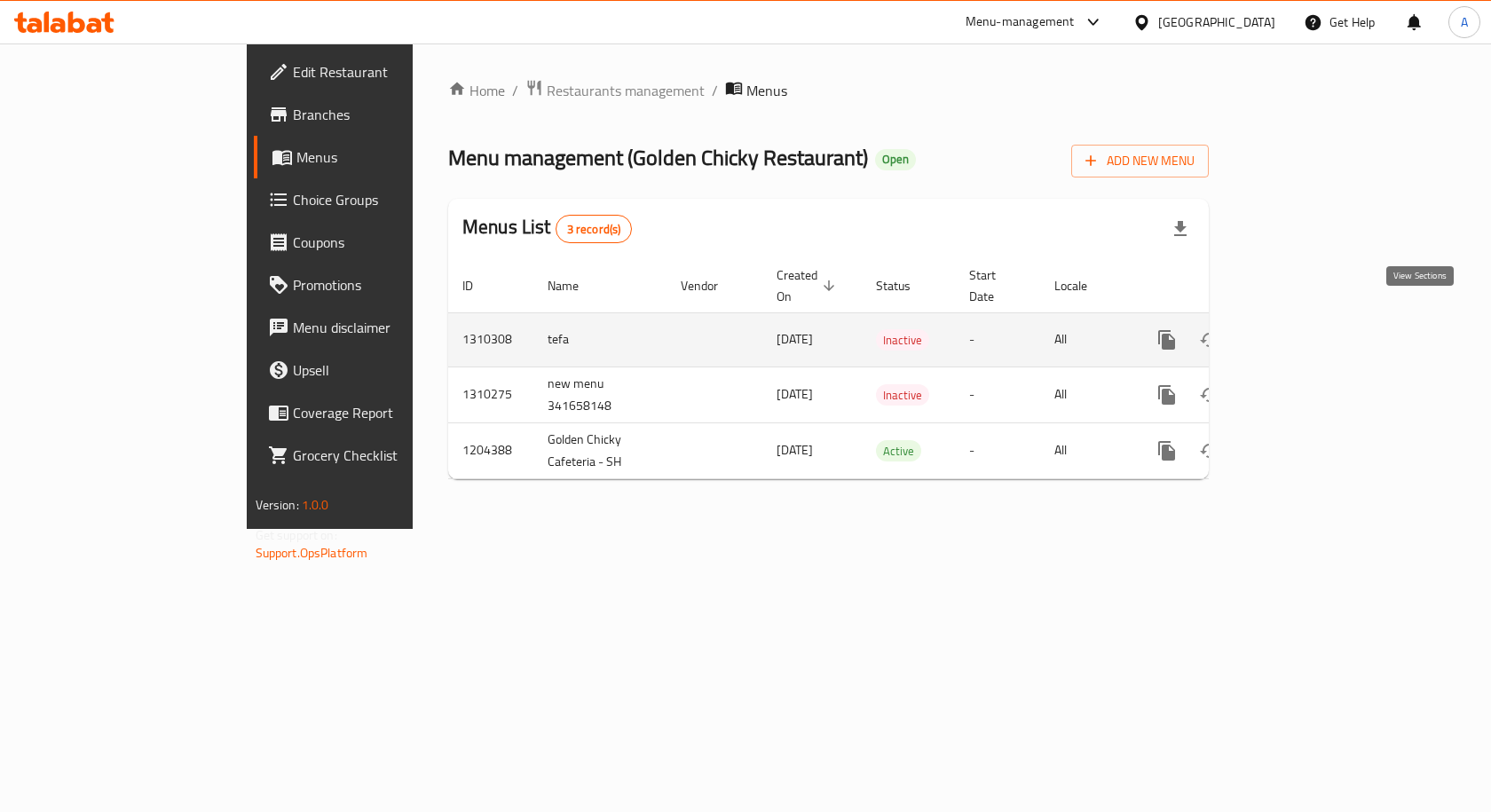
click at [1306, 329] on icon "enhanced table" at bounding box center [1295, 340] width 21 height 21
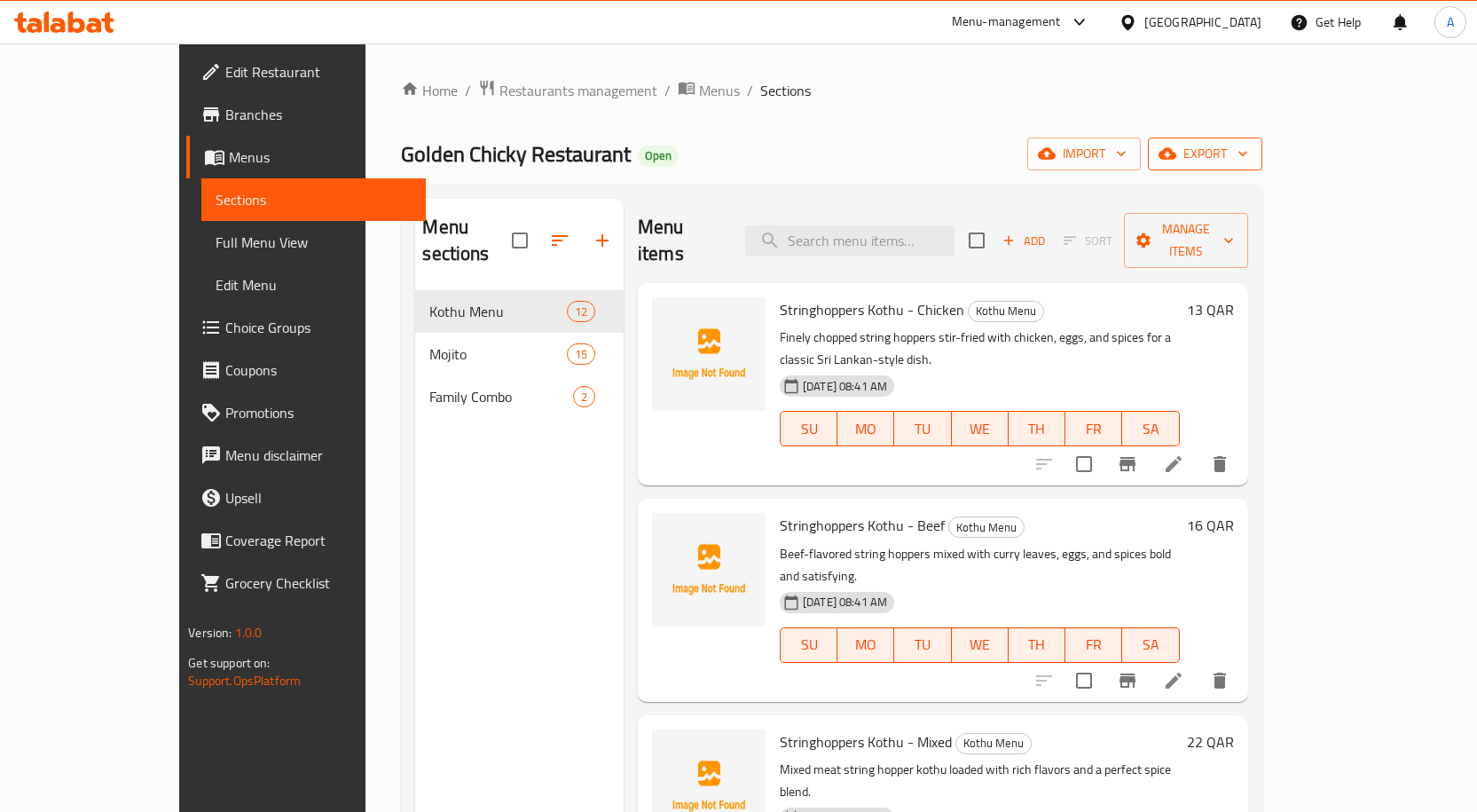
click at [1248, 160] on span "export" at bounding box center [1205, 153] width 86 height 22
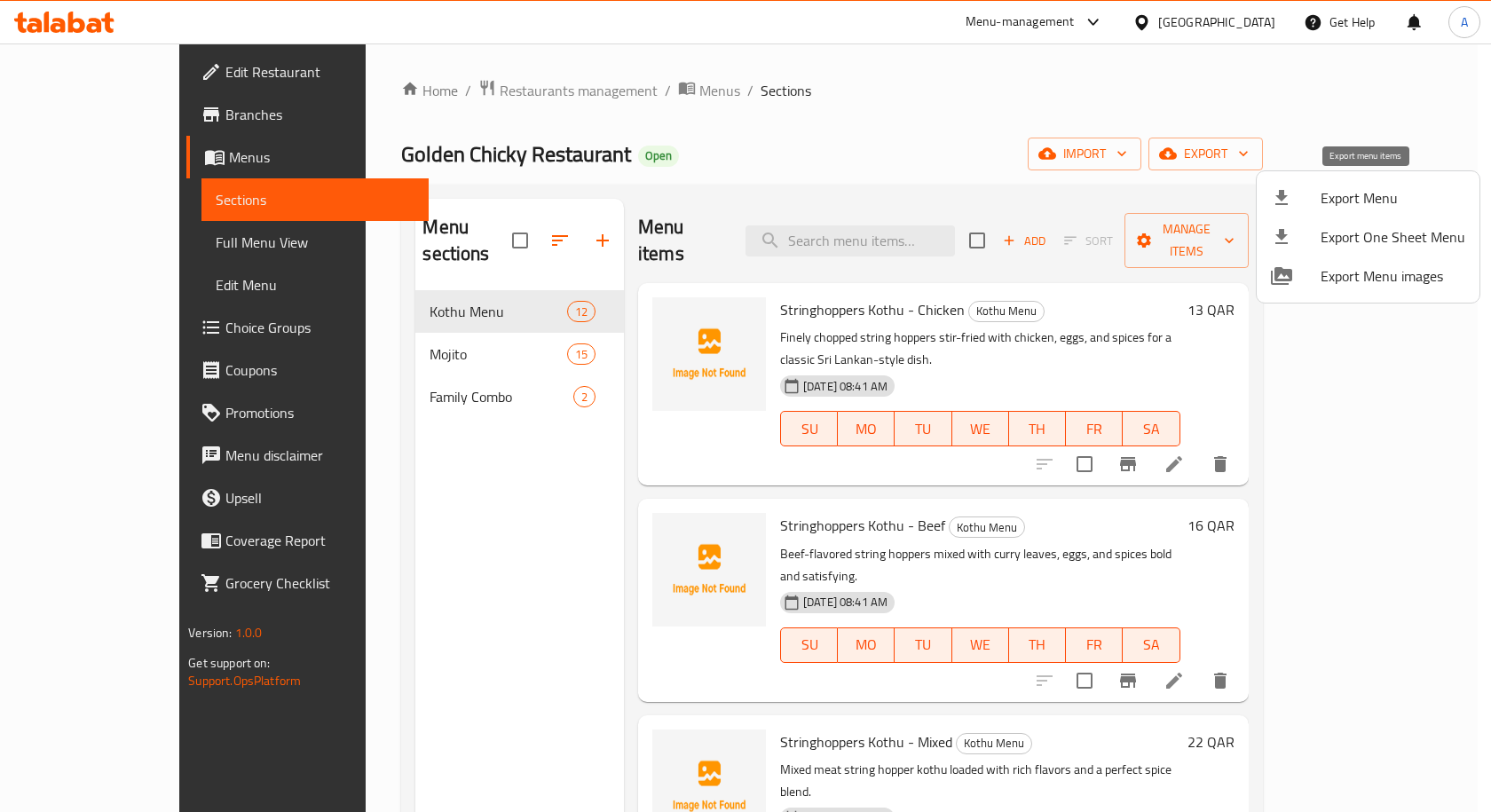
click at [1350, 204] on span "Export Menu" at bounding box center [1393, 198] width 144 height 21
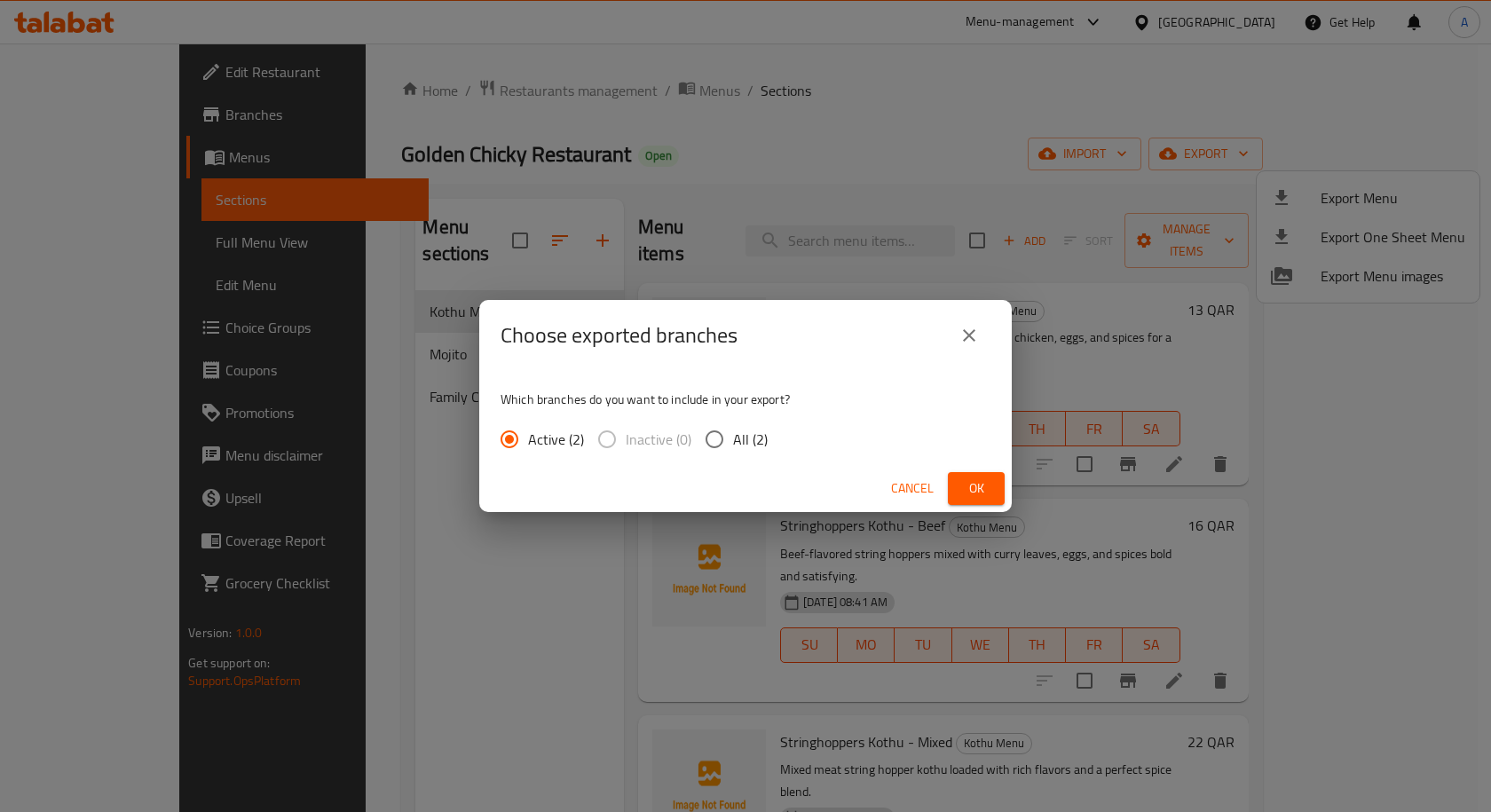
click at [714, 447] on input "All (2)" at bounding box center [714, 439] width 37 height 37
radio input "true"
click at [971, 482] on span "Ok" at bounding box center [976, 488] width 29 height 22
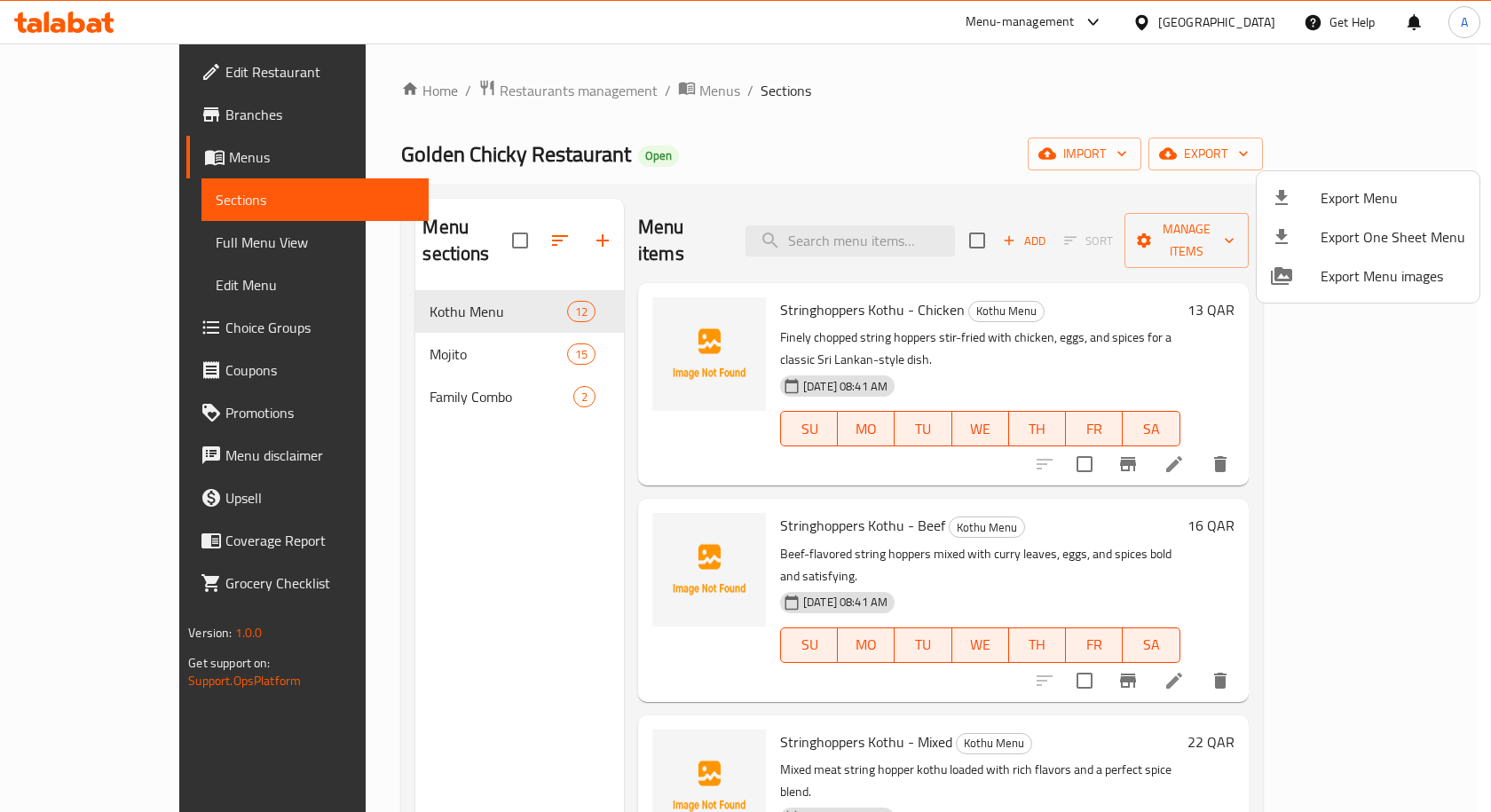
click at [598, 52] on div at bounding box center [746, 406] width 1491 height 812
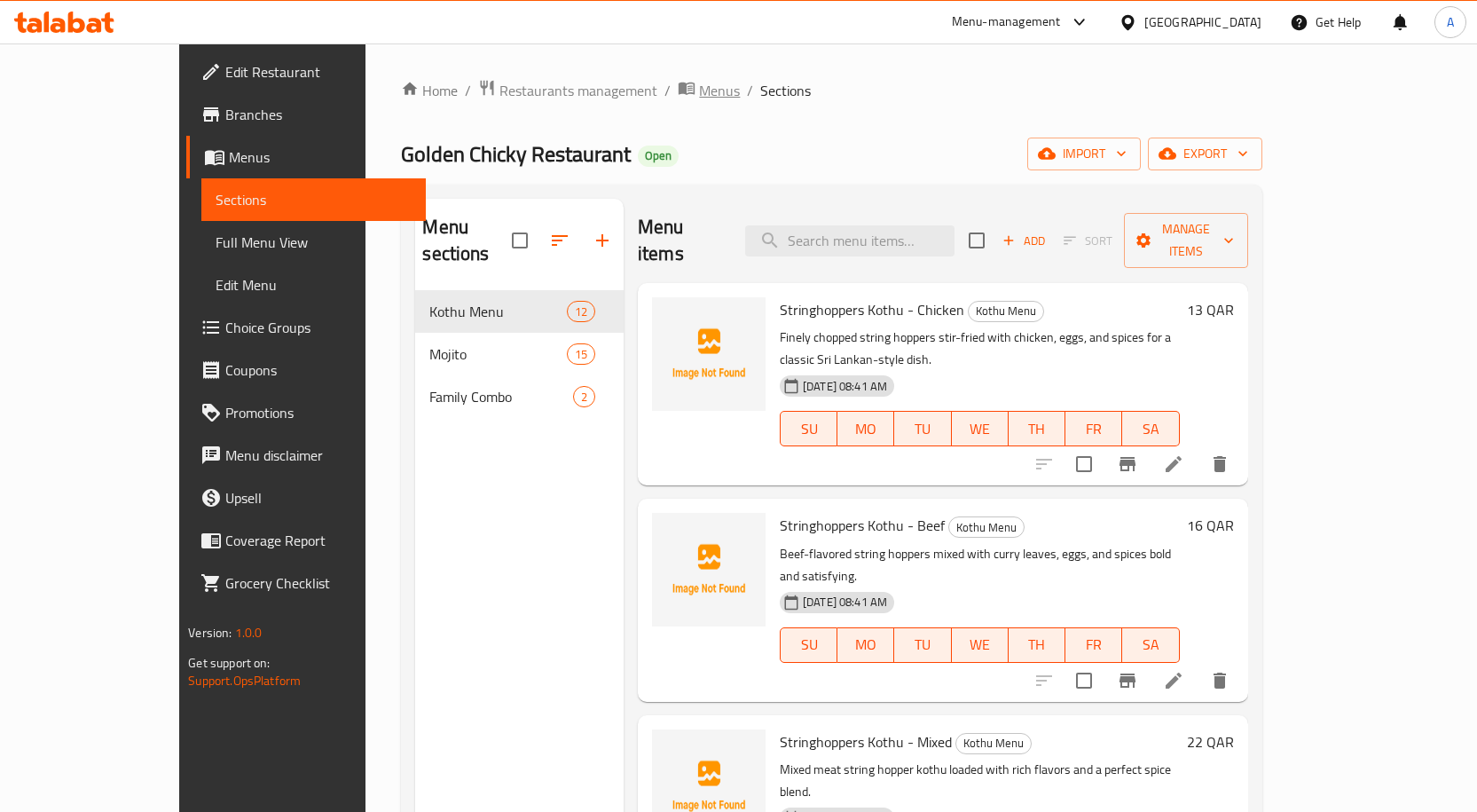
click at [699, 85] on span "Menus" at bounding box center [719, 91] width 41 height 21
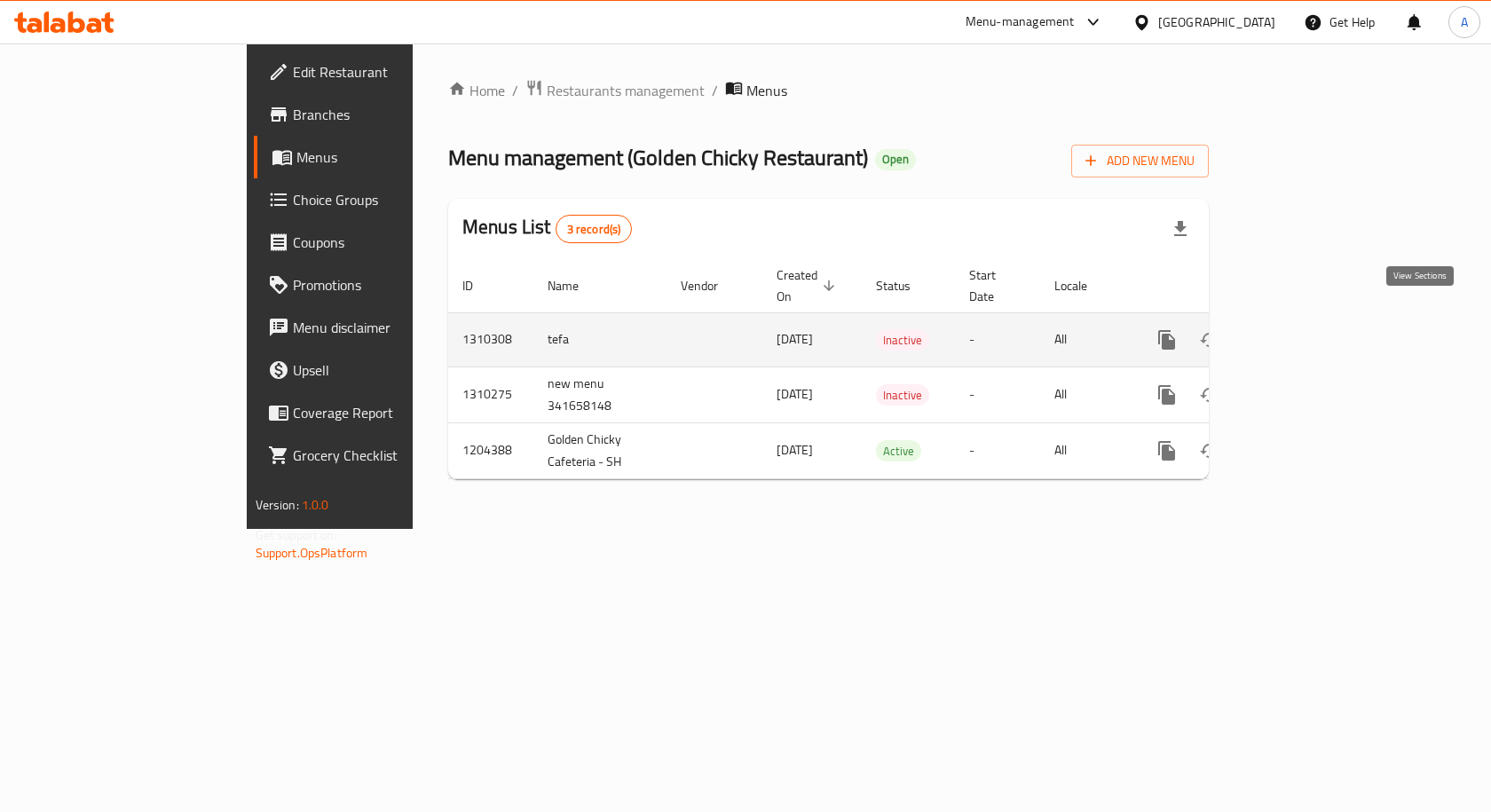
click at [1306, 329] on icon "enhanced table" at bounding box center [1295, 340] width 21 height 21
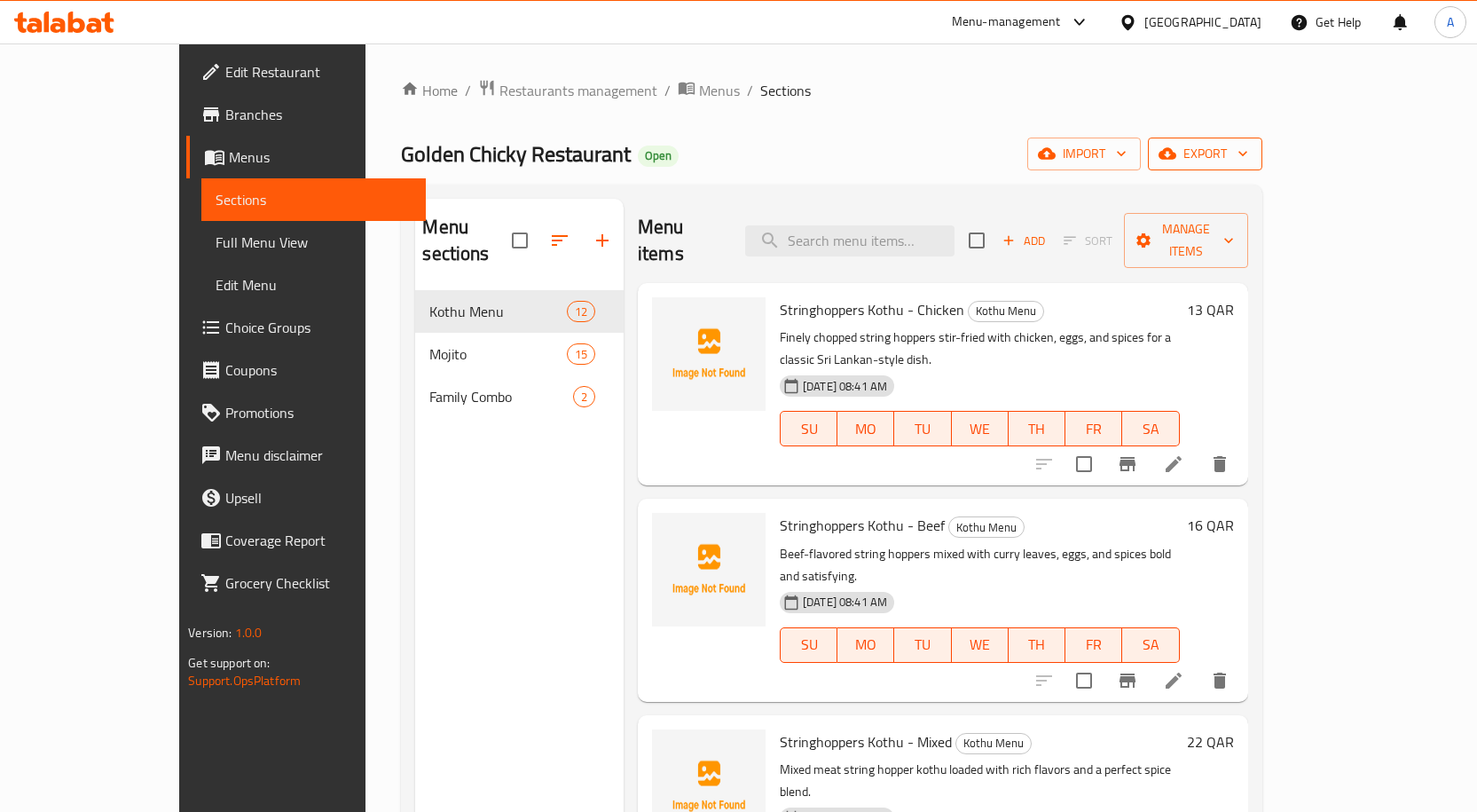
click at [1248, 151] on span "export" at bounding box center [1205, 153] width 86 height 22
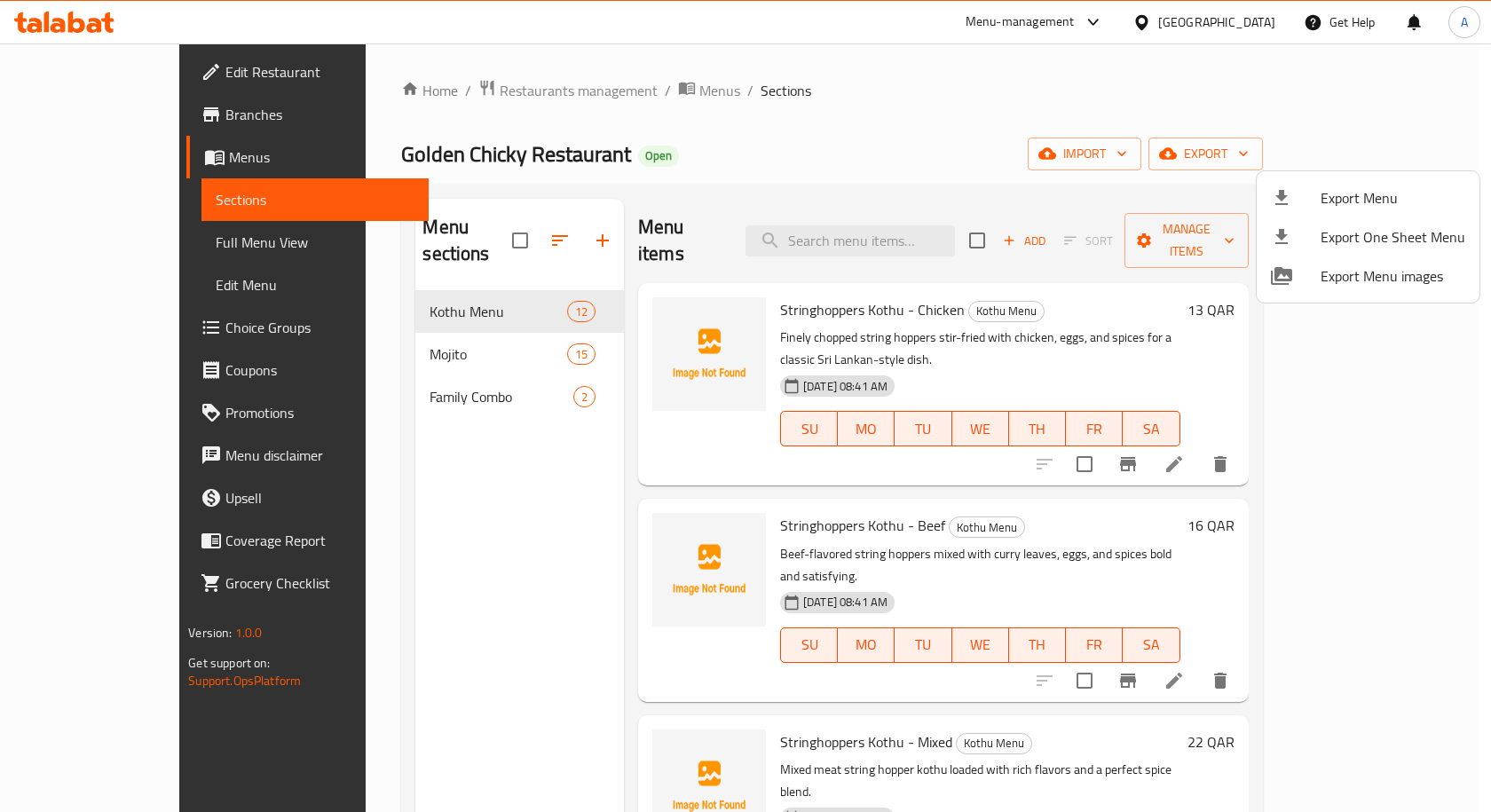
click at [1073, 143] on div at bounding box center [746, 406] width 1491 height 812
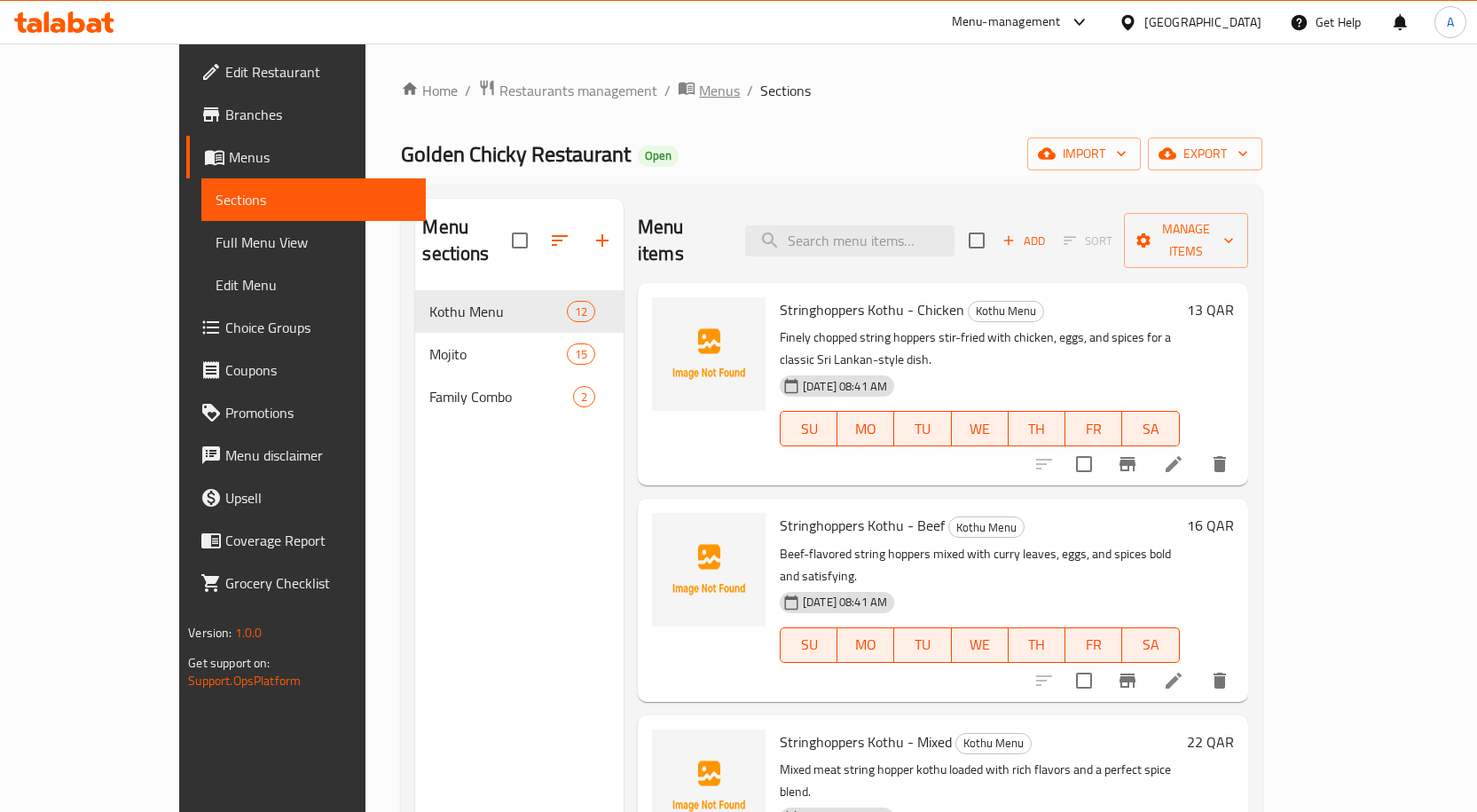
click at [699, 82] on span "Menus" at bounding box center [719, 91] width 41 height 21
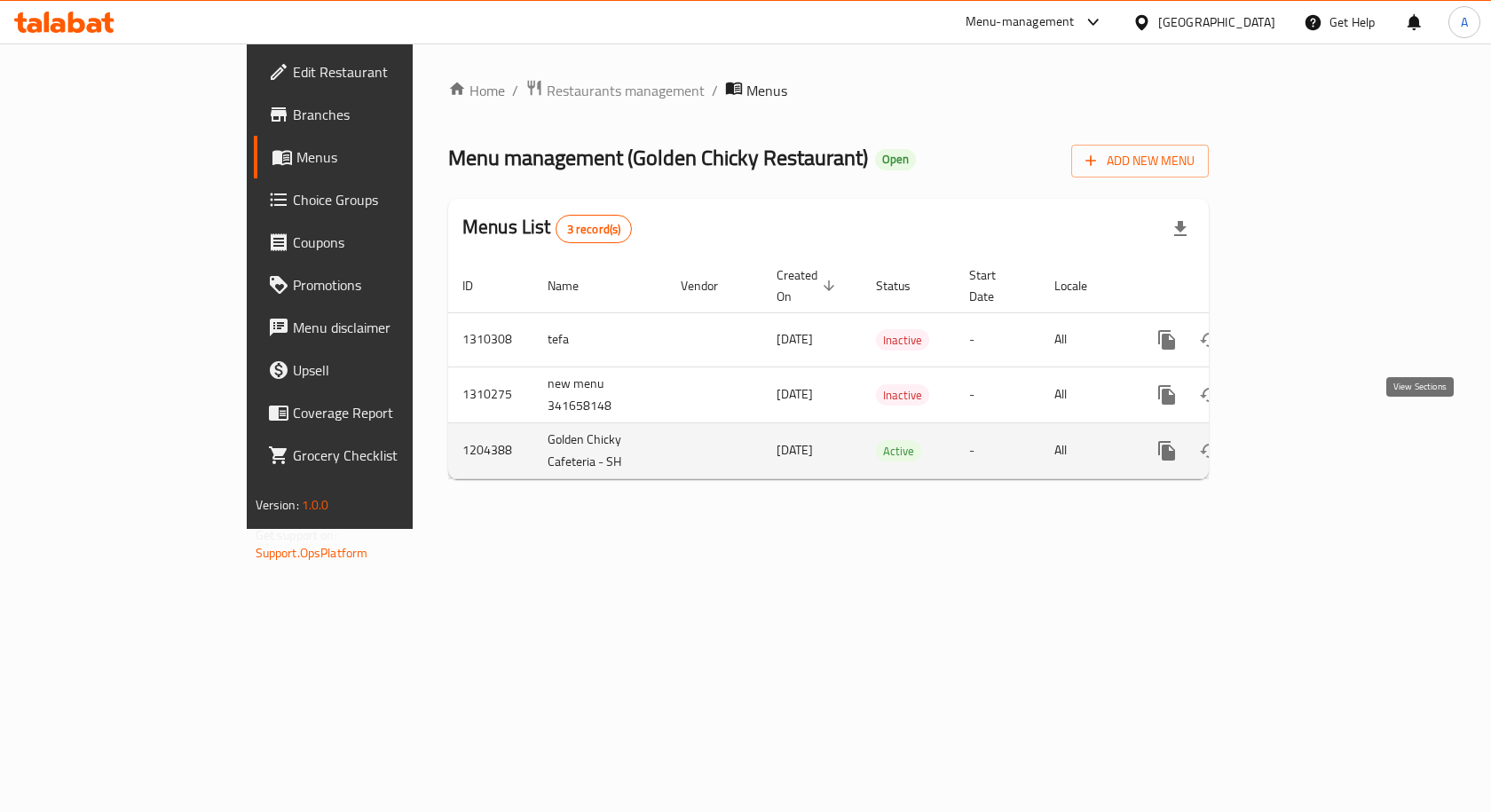
click at [1303, 443] on icon "enhanced table" at bounding box center [1295, 451] width 16 height 16
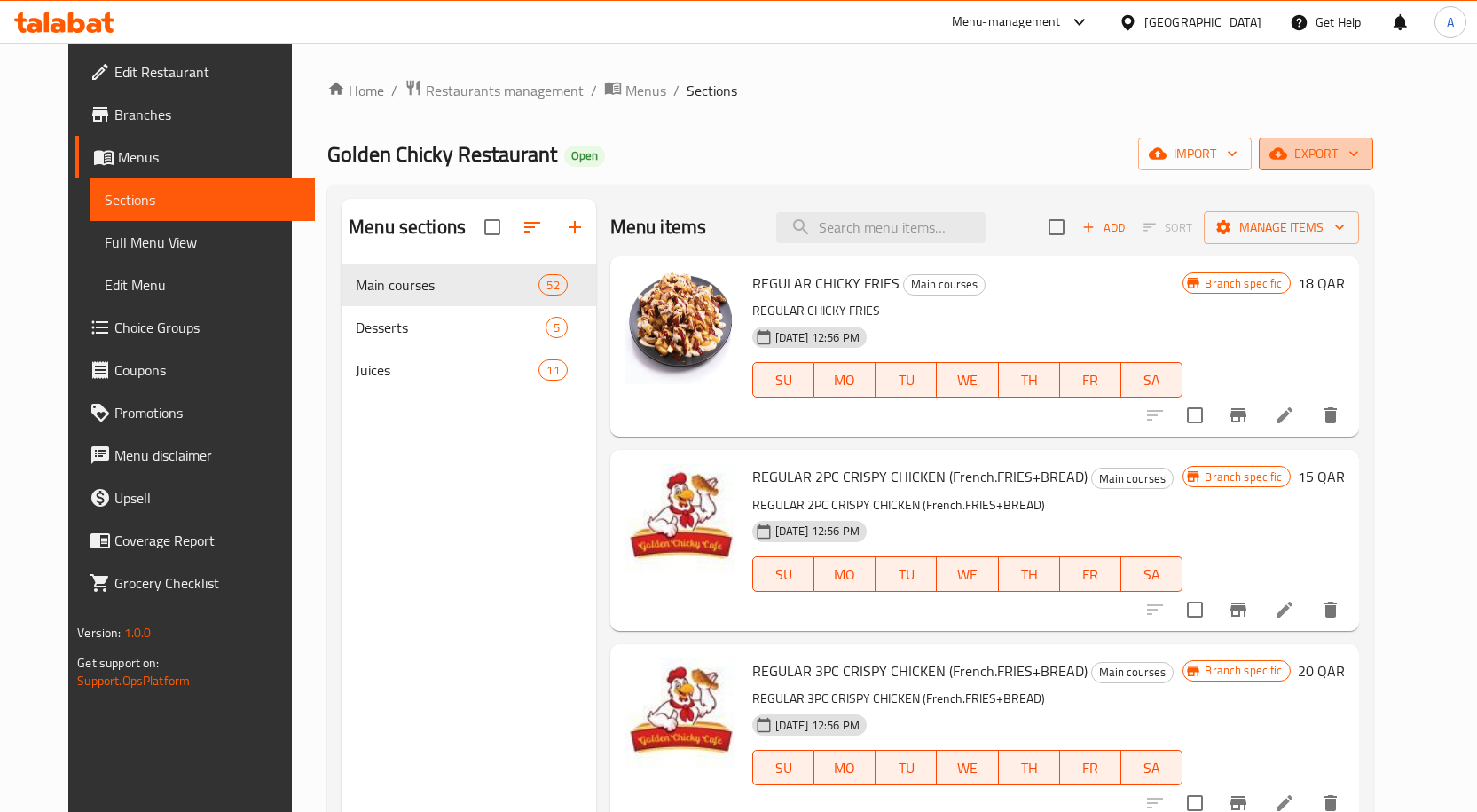
click at [1359, 156] on span "export" at bounding box center [1316, 153] width 86 height 22
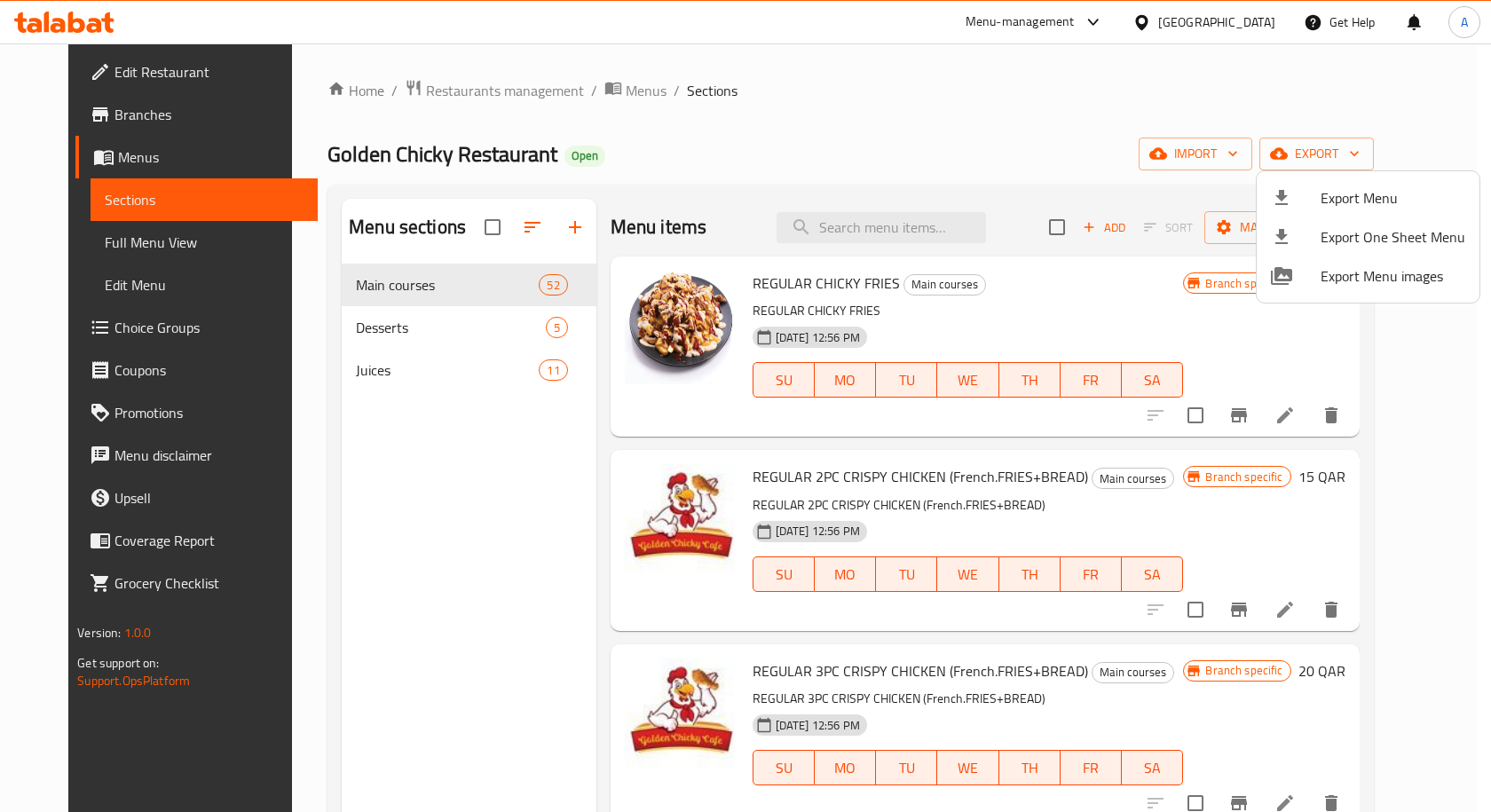
click at [1330, 202] on span "Export Menu" at bounding box center [1393, 198] width 144 height 21
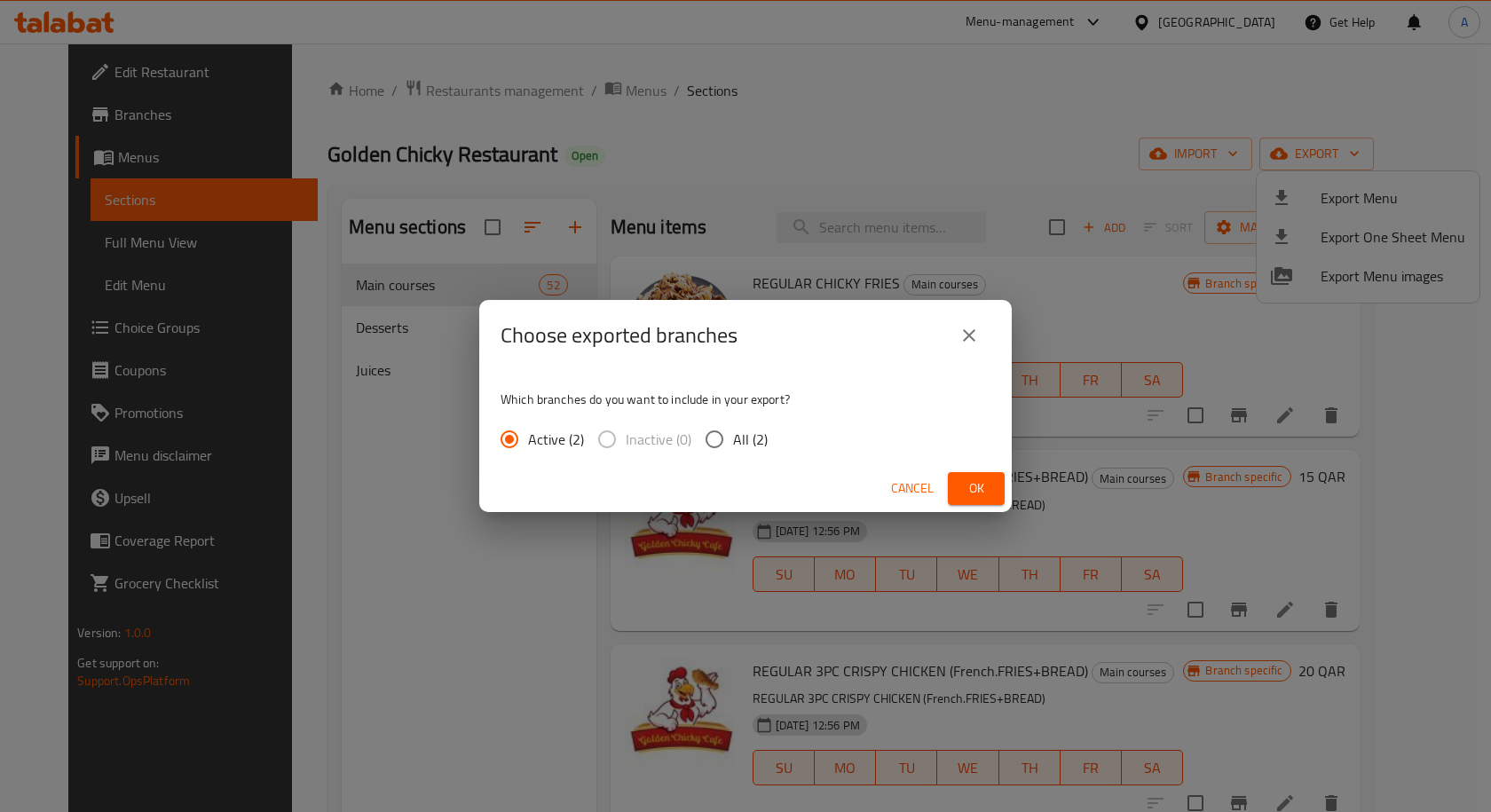
click at [713, 437] on input "All (2)" at bounding box center [714, 439] width 37 height 37
radio input "true"
click at [891, 488] on span "Cancel" at bounding box center [912, 488] width 43 height 22
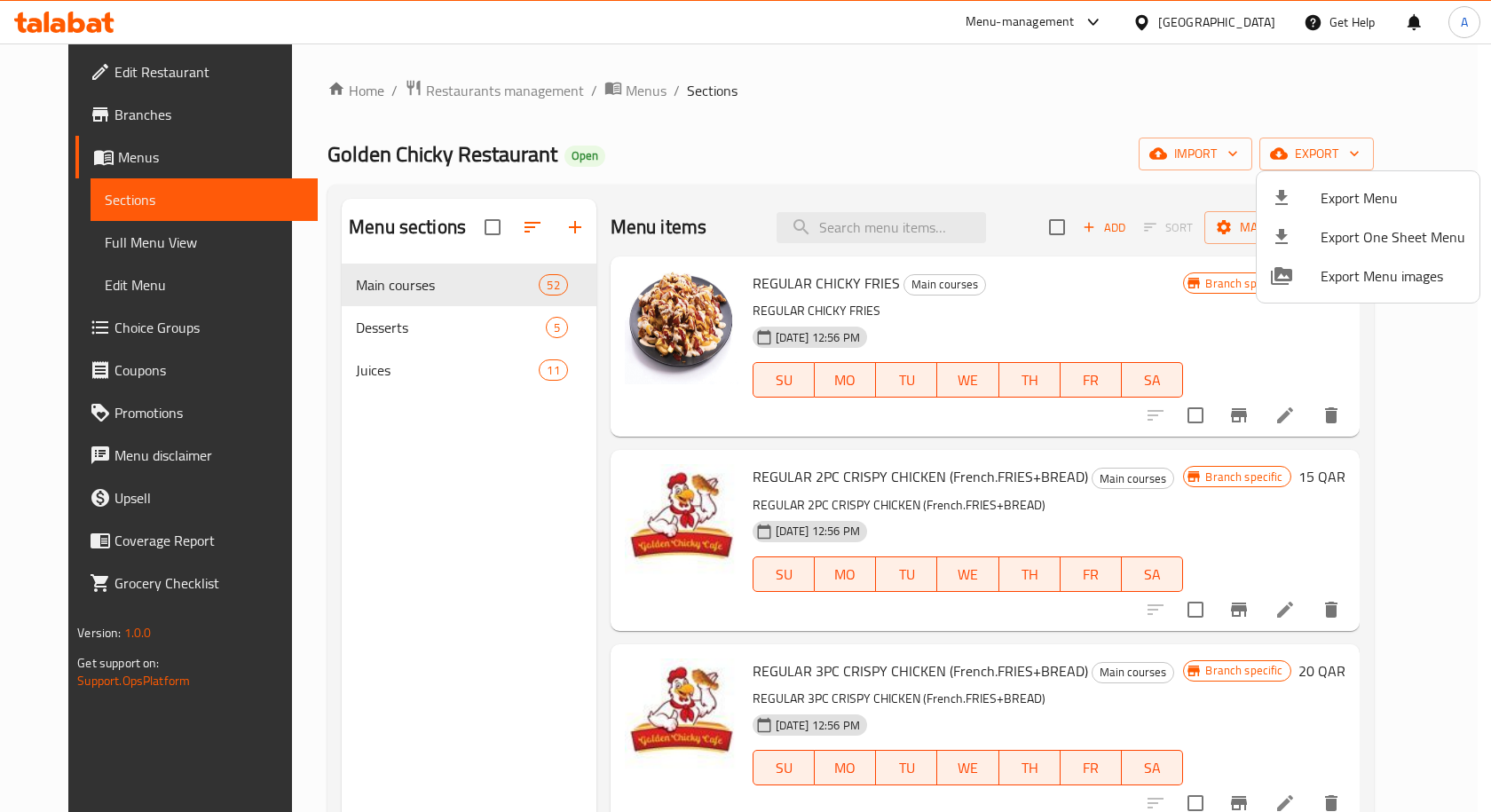
click at [1234, 155] on div at bounding box center [746, 406] width 1491 height 812
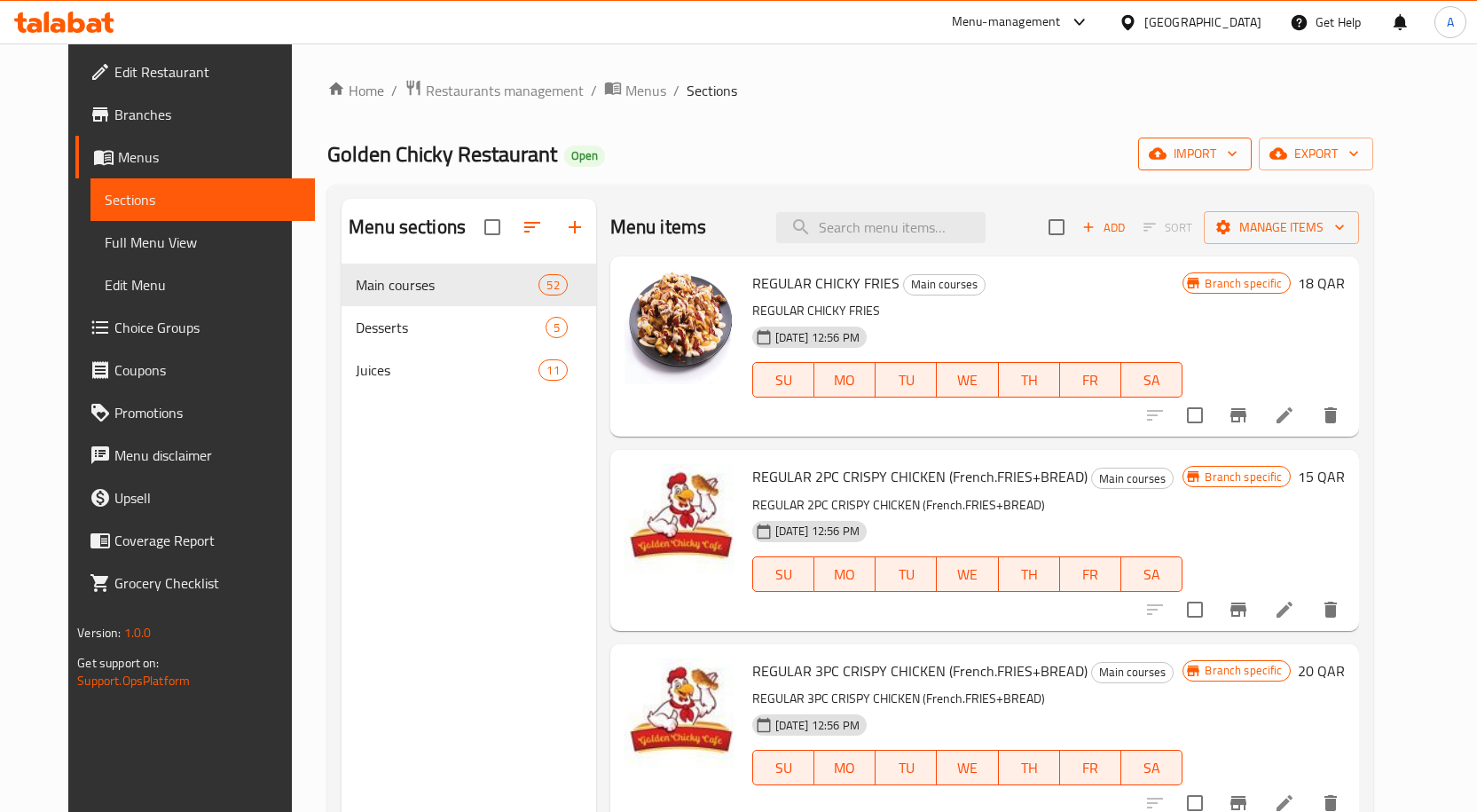
click at [1237, 164] on span "import" at bounding box center [1195, 153] width 86 height 22
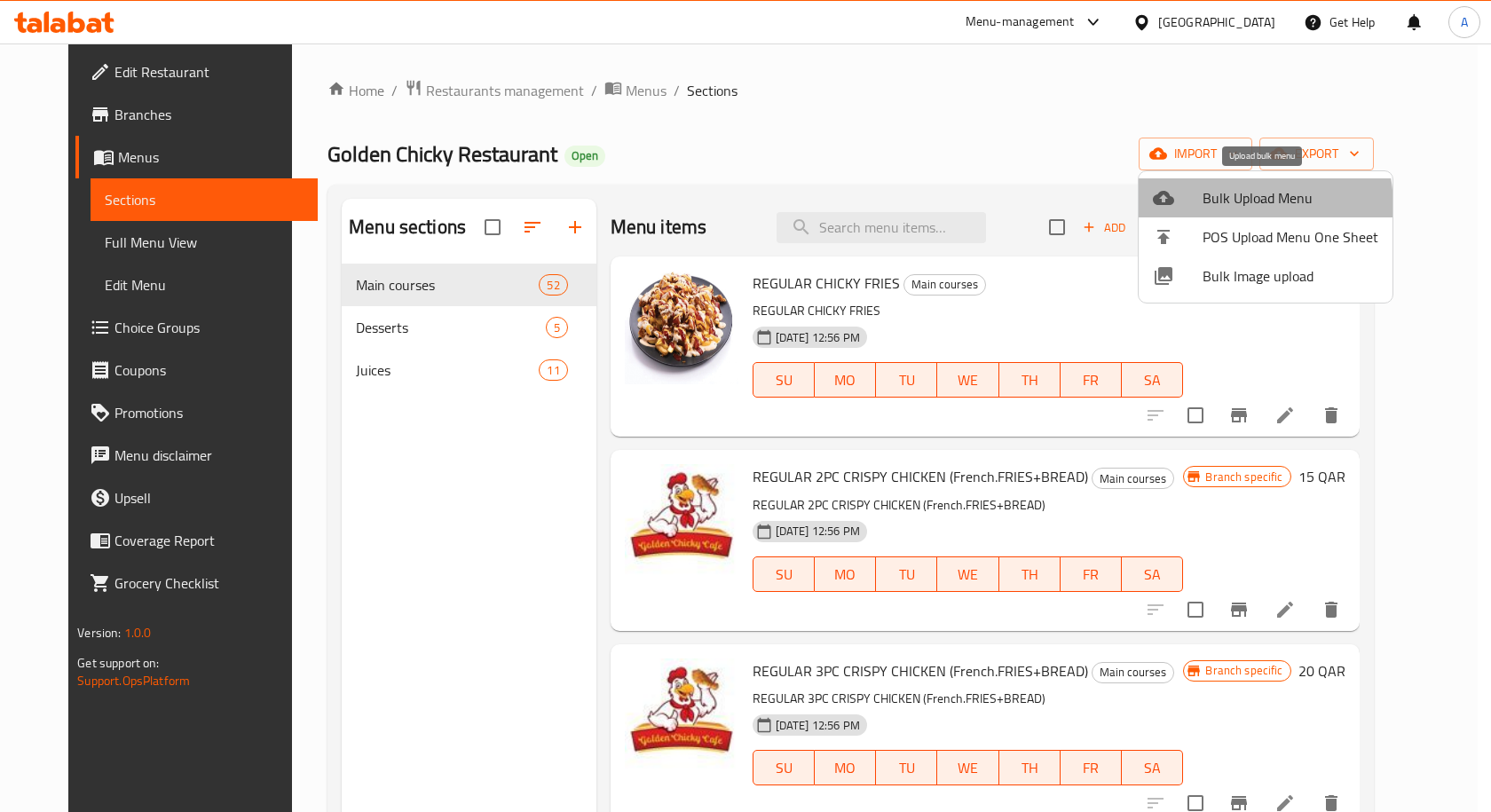
click at [1228, 207] on span "Bulk Upload Menu" at bounding box center [1289, 198] width 176 height 21
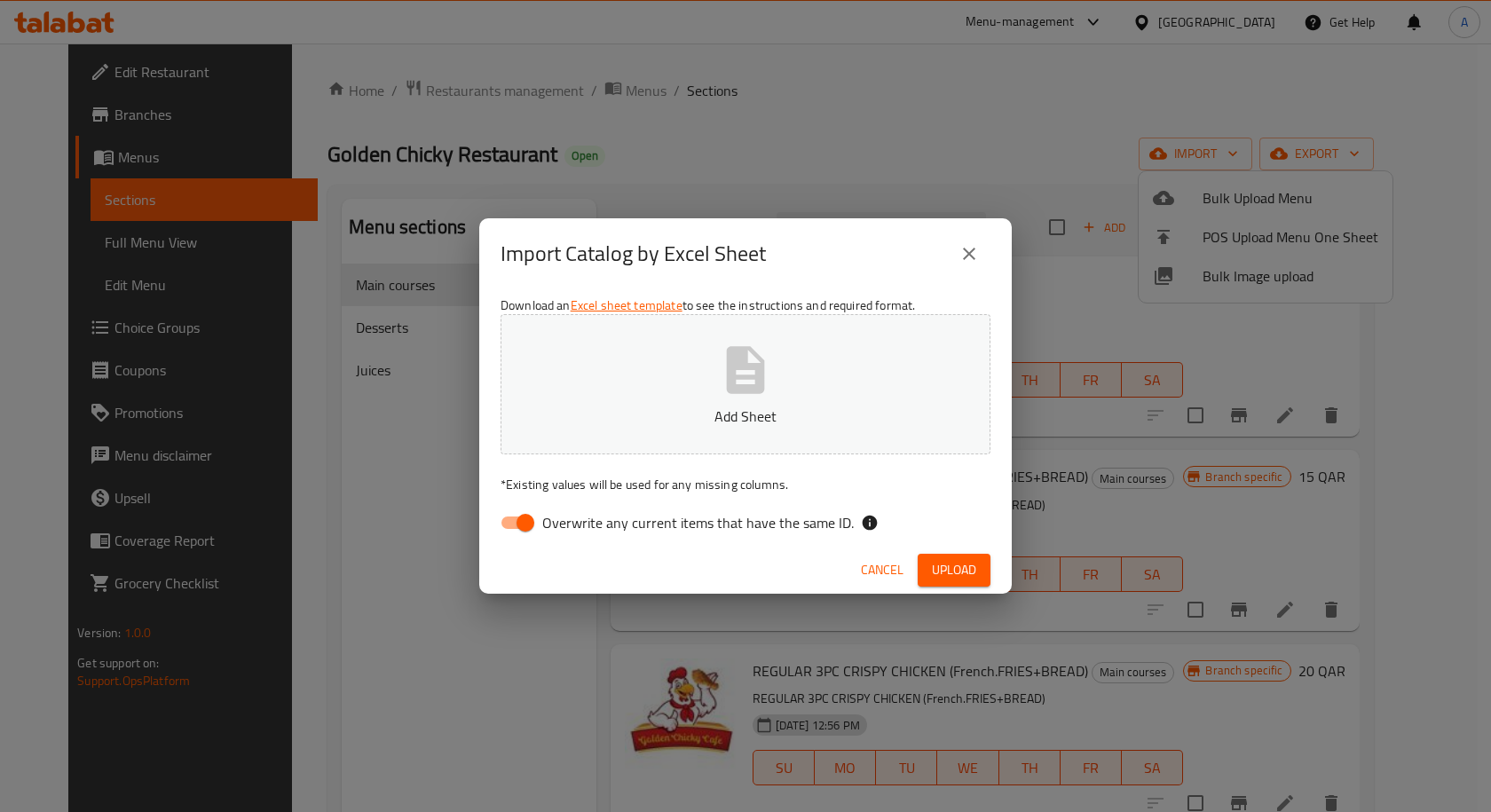
click at [752, 385] on icon "button" at bounding box center [746, 369] width 38 height 47
click at [515, 523] on input "Overwrite any current items that have the same ID." at bounding box center [524, 522] width 101 height 34
checkbox input "false"
click at [727, 377] on icon "button" at bounding box center [746, 369] width 38 height 47
click at [951, 570] on span "Upload" at bounding box center [954, 570] width 45 height 22
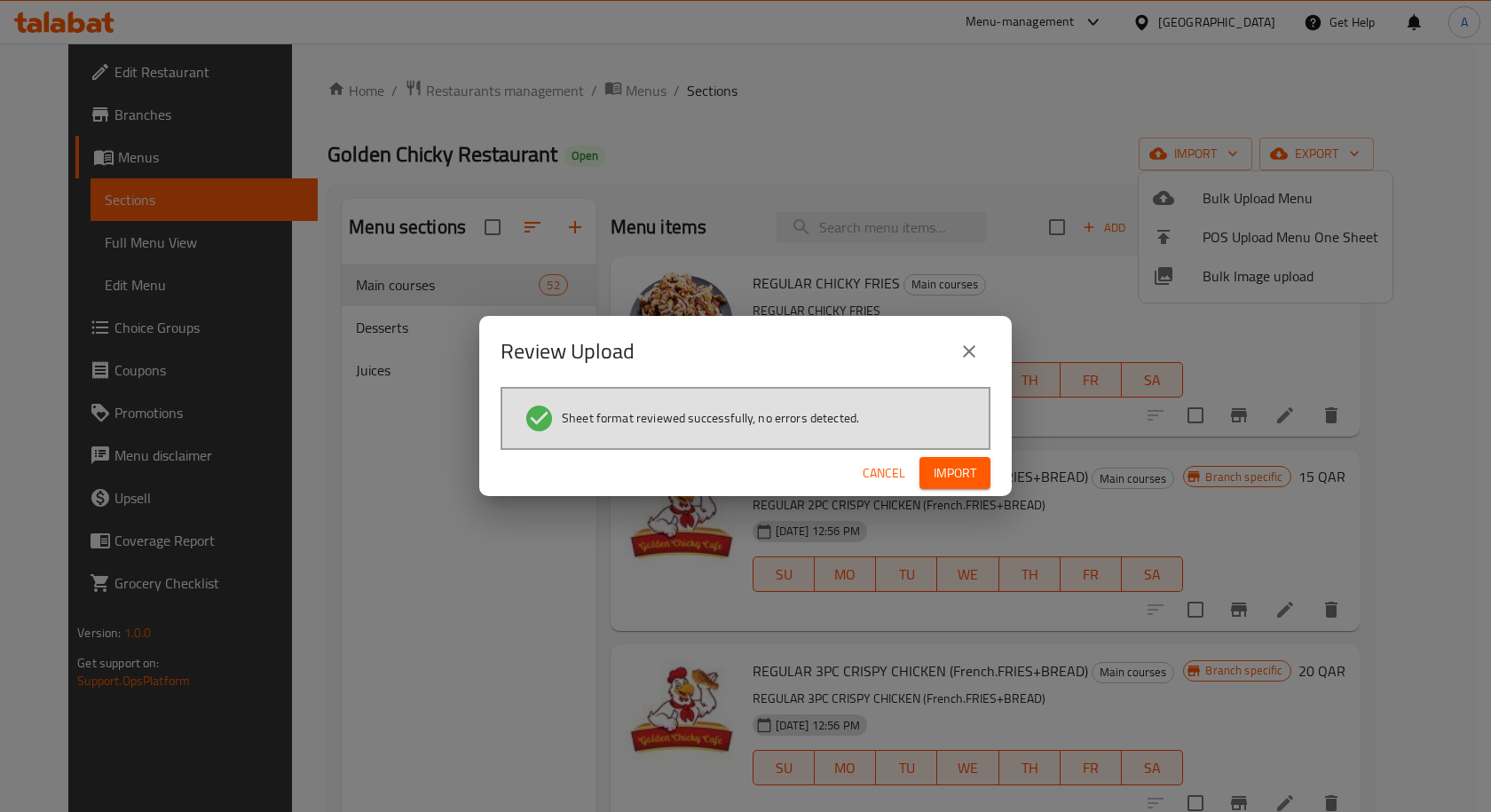
click at [948, 463] on span "Import" at bounding box center [955, 472] width 43 height 22
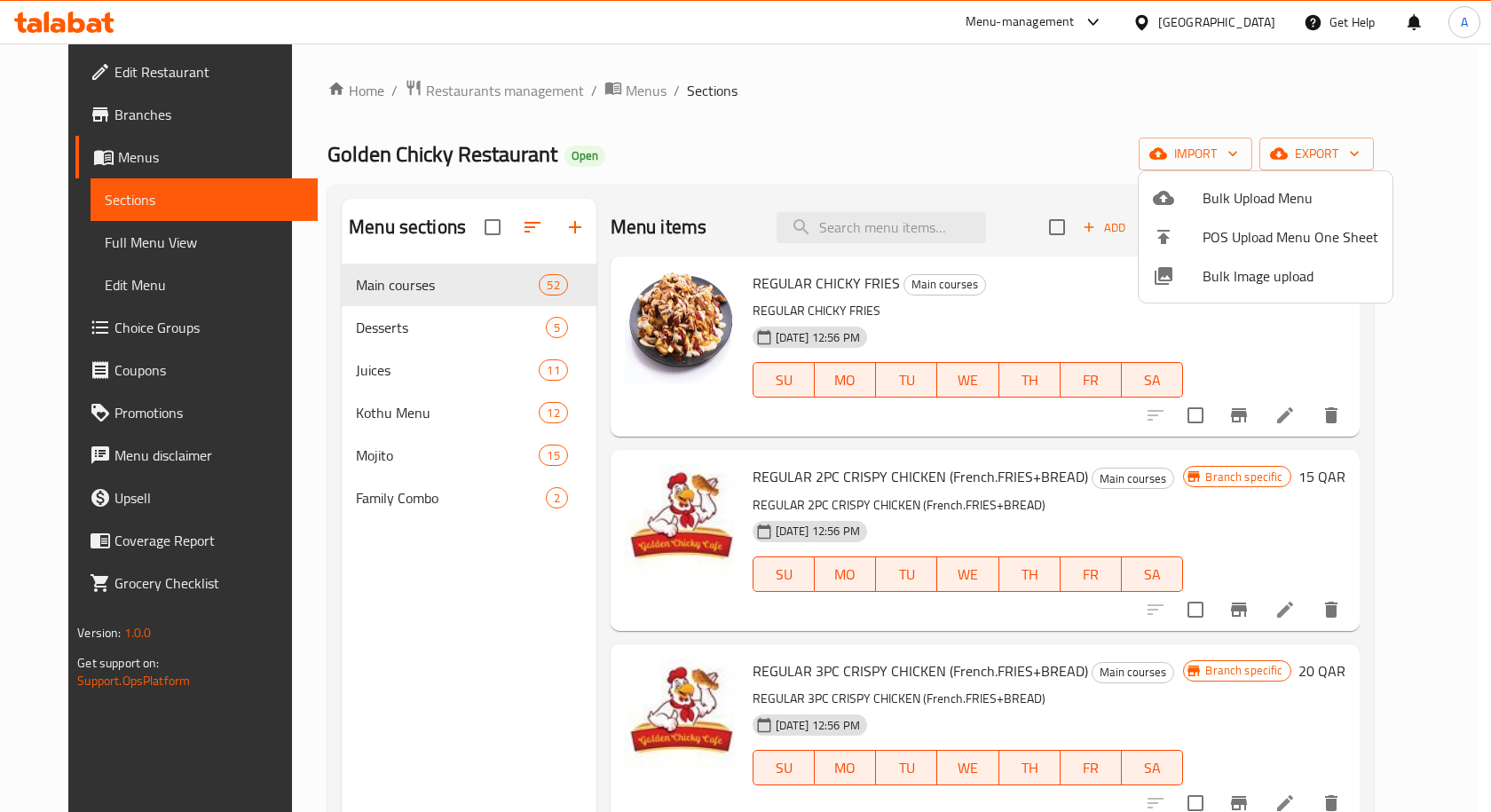
click at [117, 244] on div at bounding box center [746, 406] width 1491 height 812
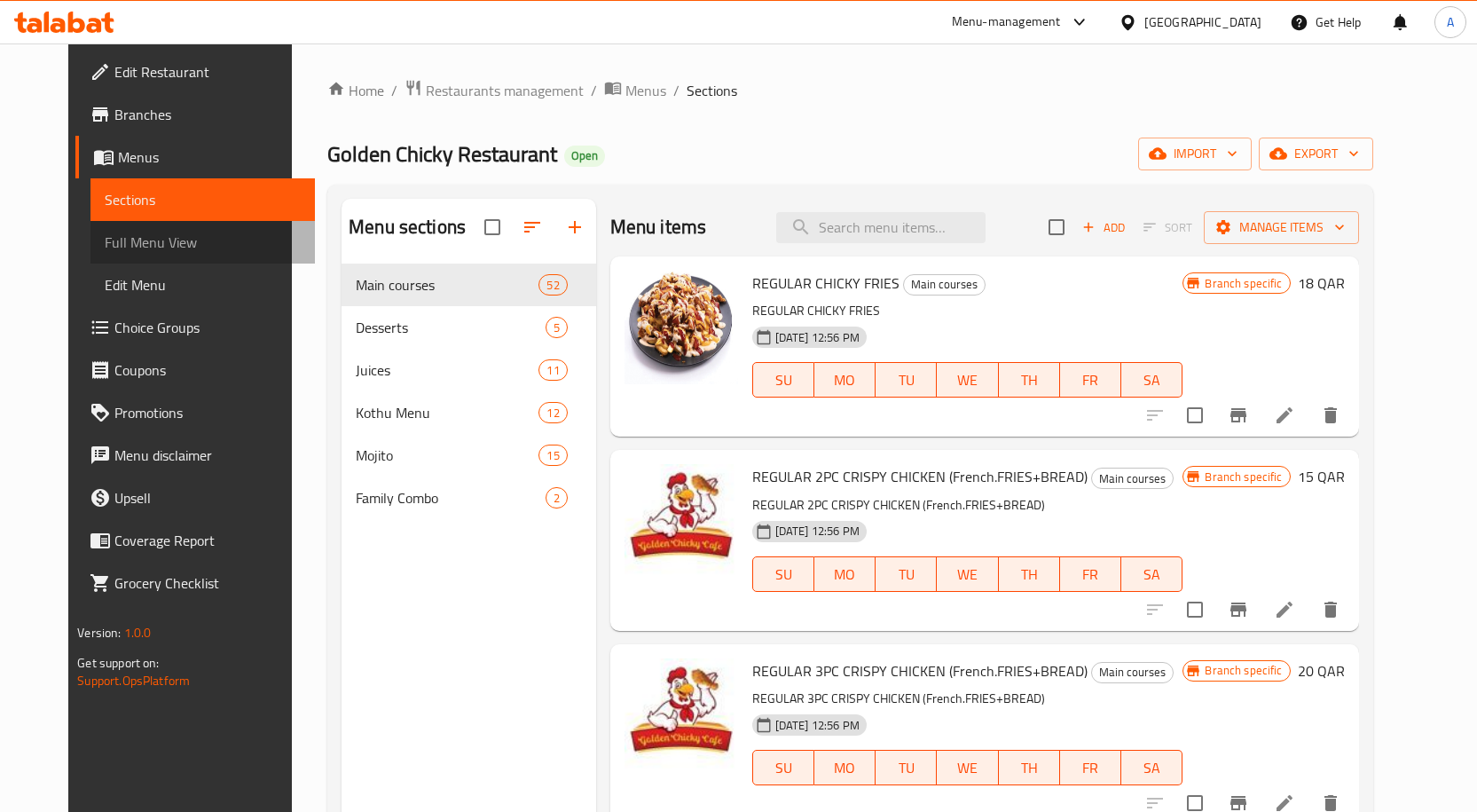
click at [117, 244] on span "Full Menu View" at bounding box center [202, 242] width 196 height 21
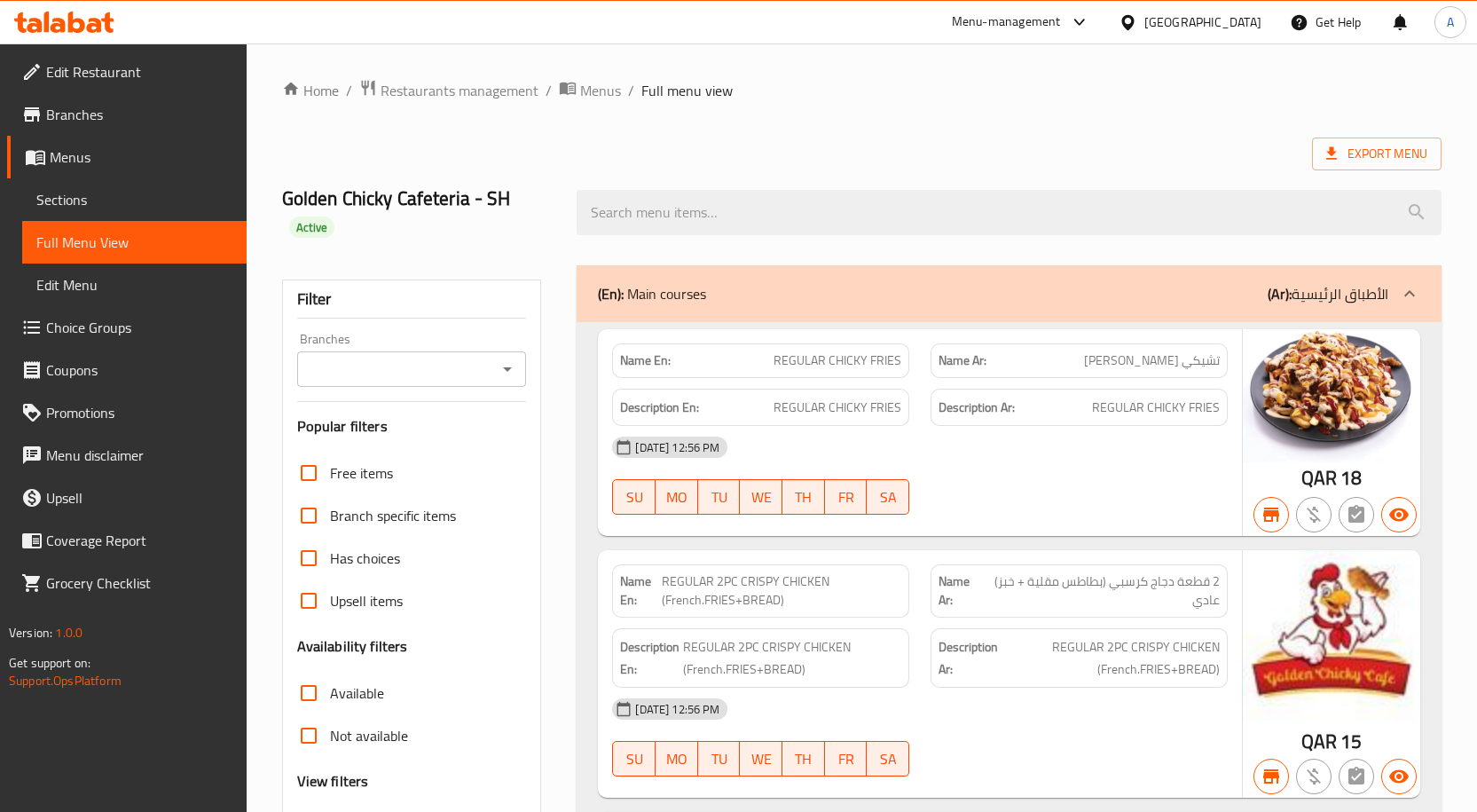
click at [468, 368] on input "Branches" at bounding box center [397, 369] width 190 height 25
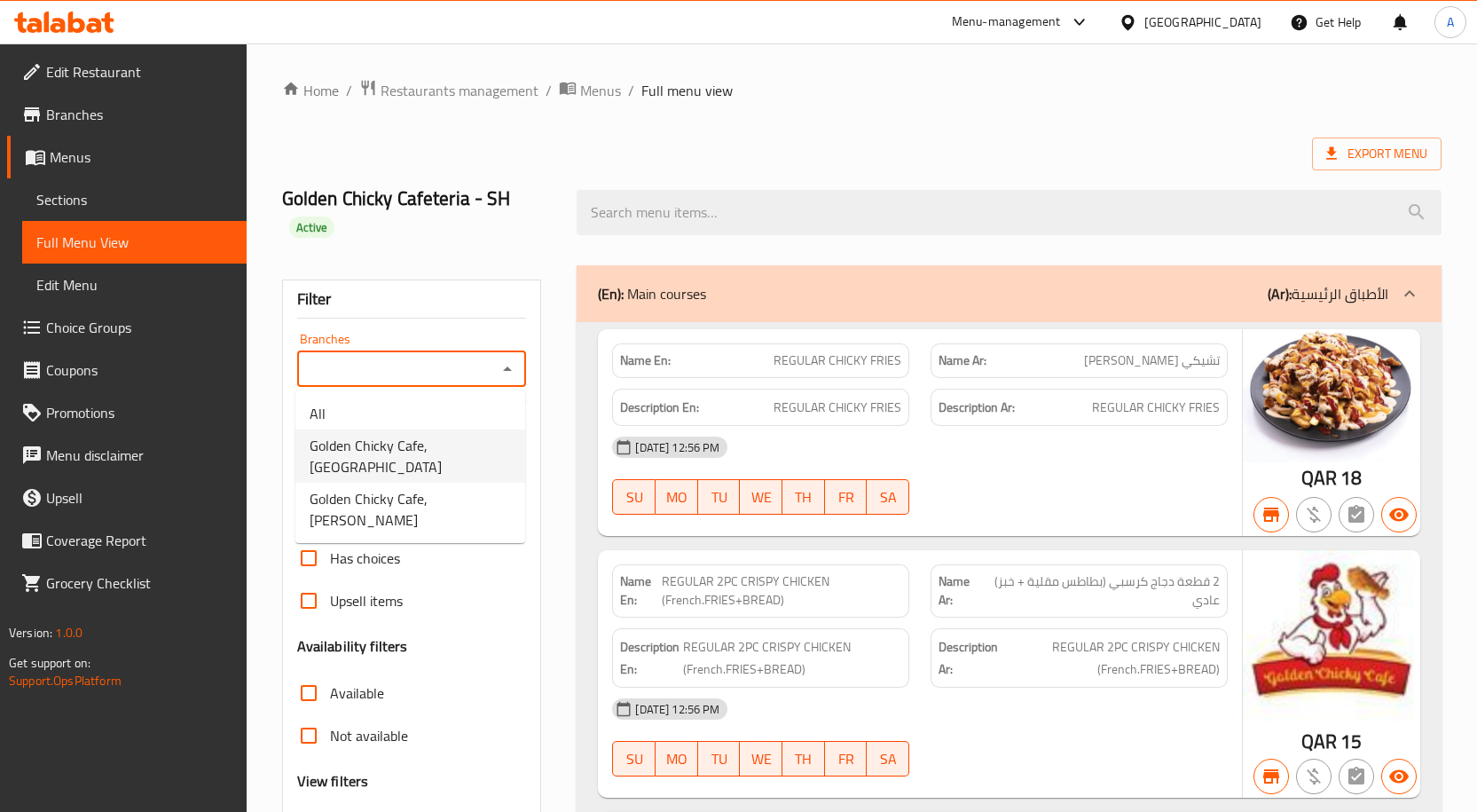
click at [390, 443] on span "Golden Chicky Cafe, Madinat Khalifa South" at bounding box center [410, 456] width 201 height 43
type input "Golden Chicky Cafe, Madinat Khalifa South"
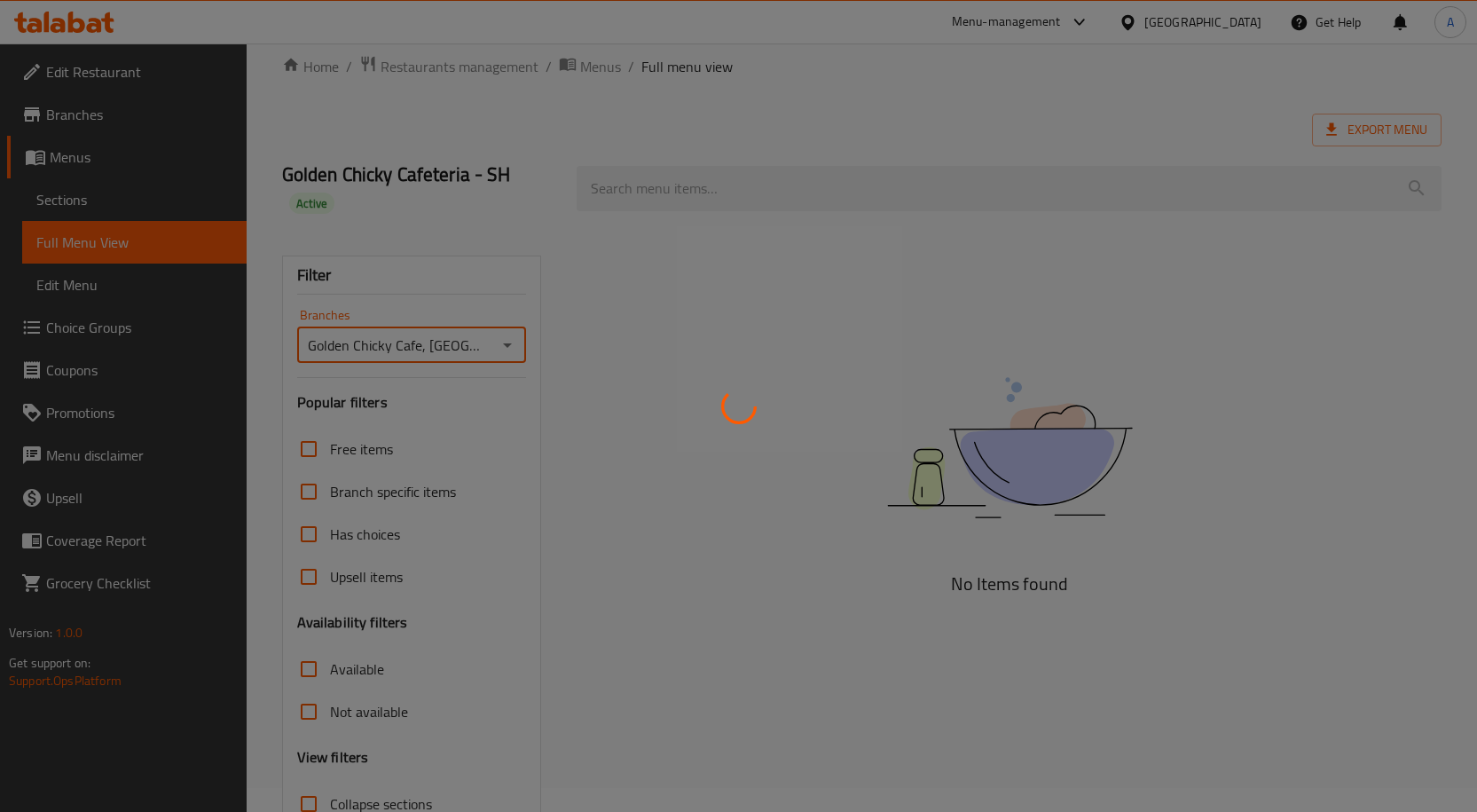
scroll to position [159, 0]
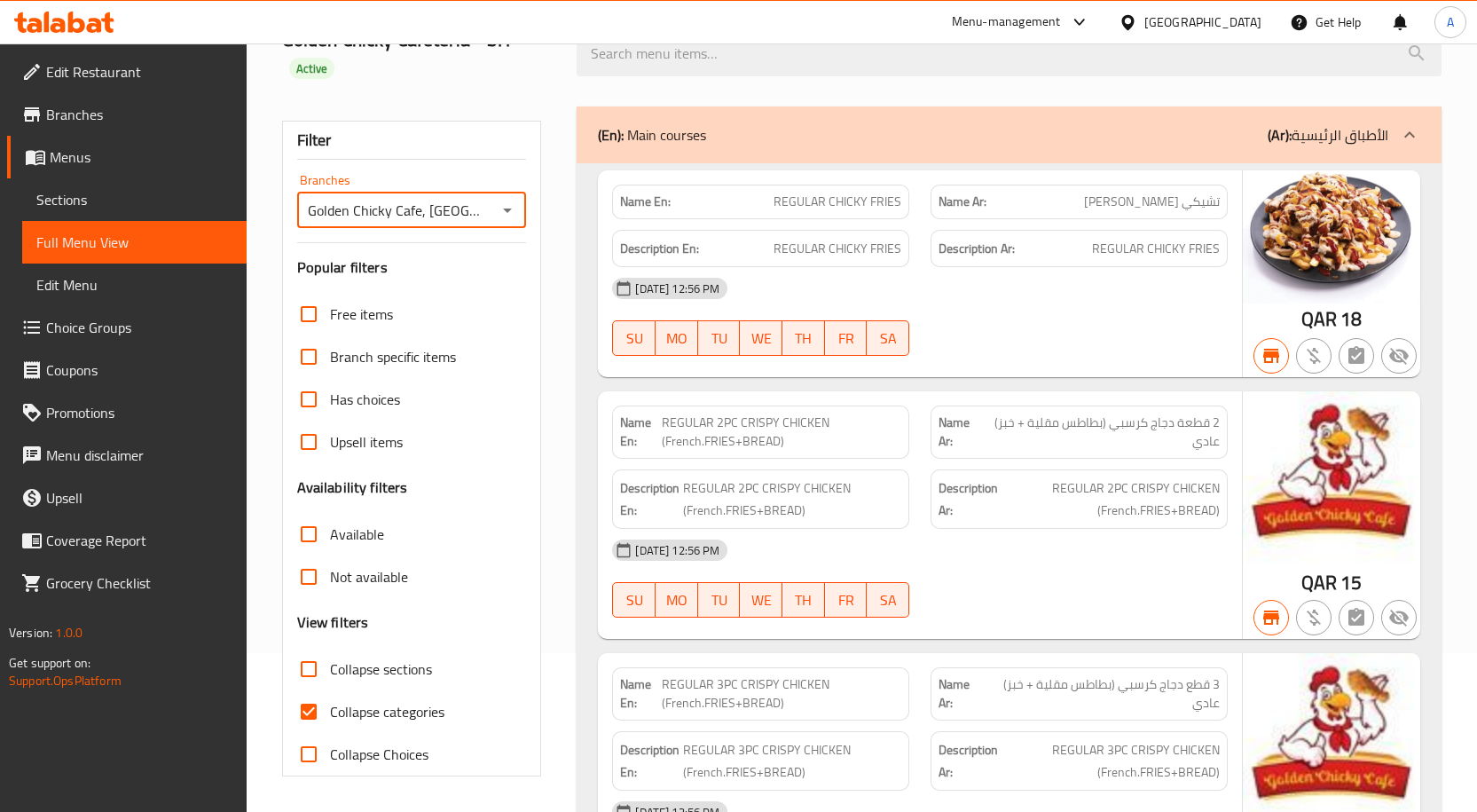
click at [308, 706] on input "Collapse categories" at bounding box center [308, 711] width 43 height 43
checkbox input "false"
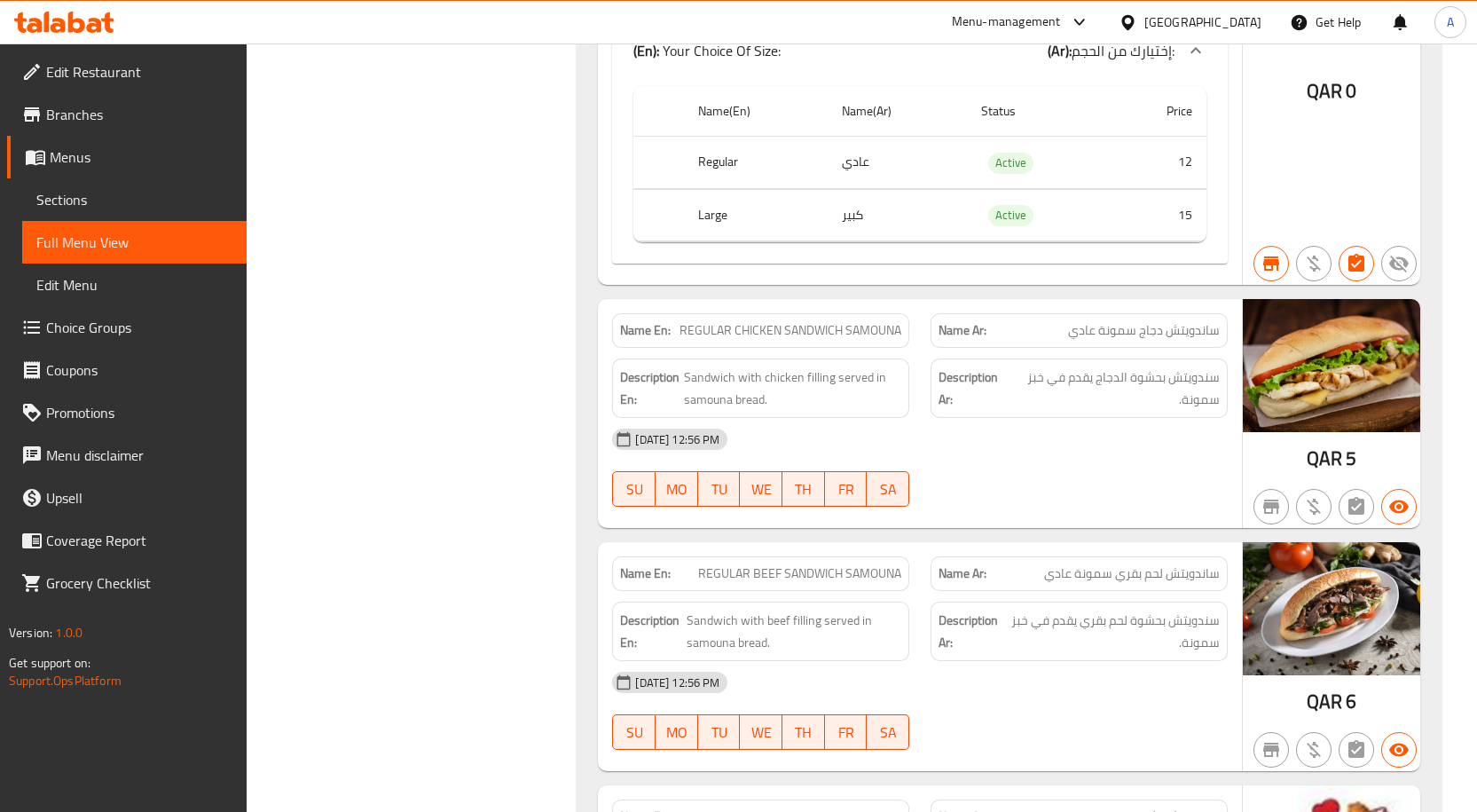
scroll to position [0, 0]
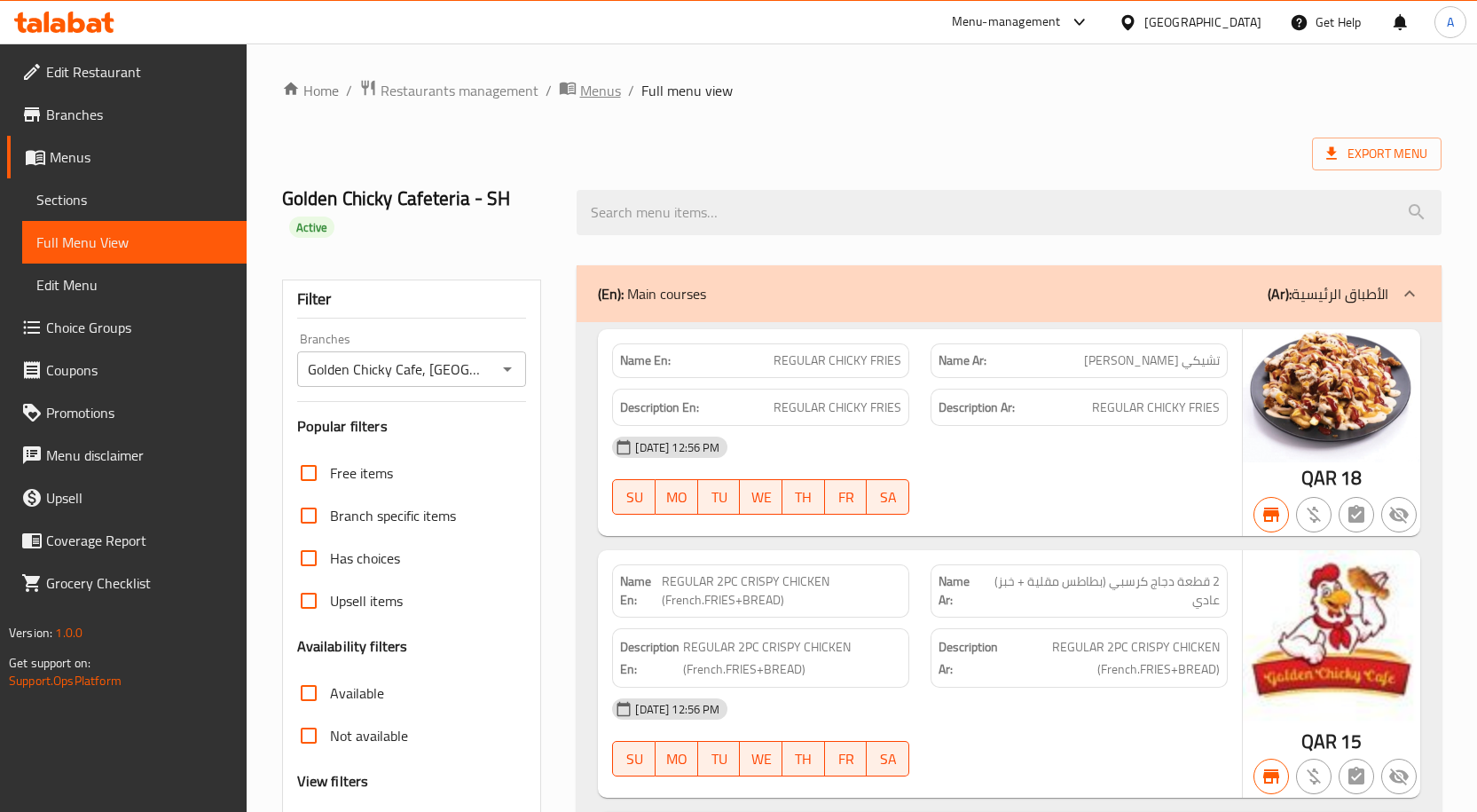
click at [592, 92] on span "Menus" at bounding box center [601, 91] width 41 height 21
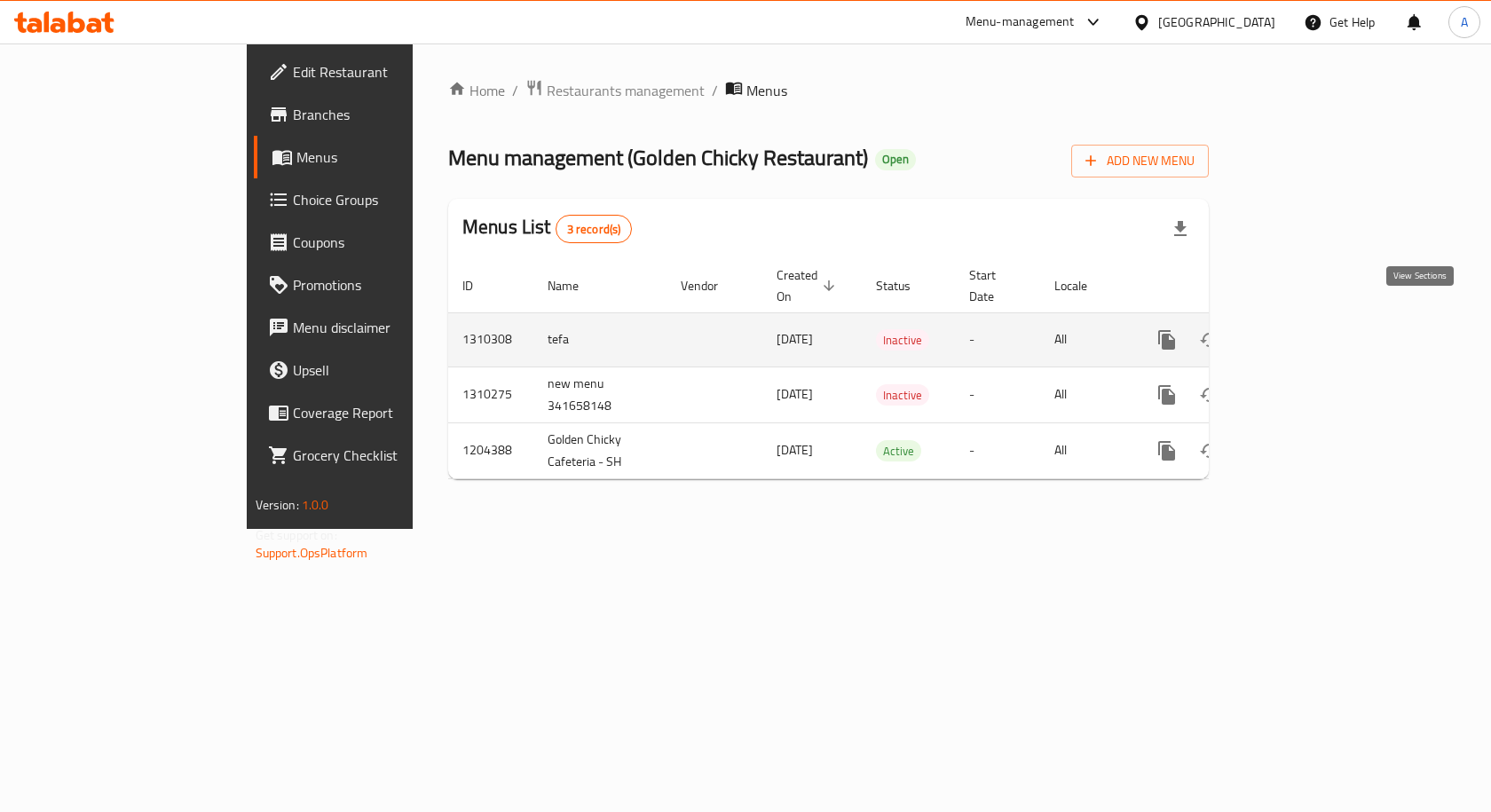
click at [1303, 332] on icon "enhanced table" at bounding box center [1295, 340] width 16 height 16
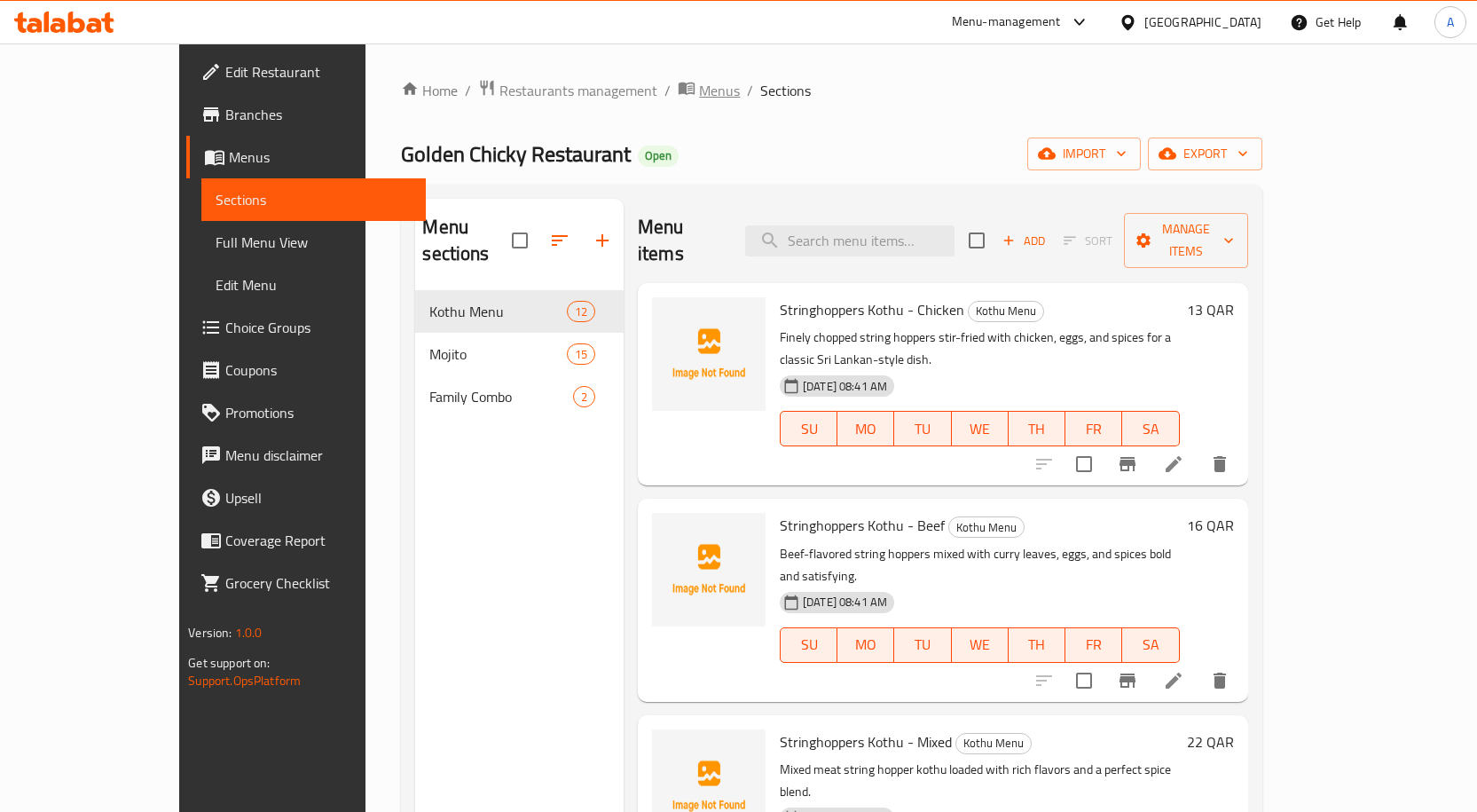
click at [699, 92] on span "Menus" at bounding box center [719, 91] width 41 height 21
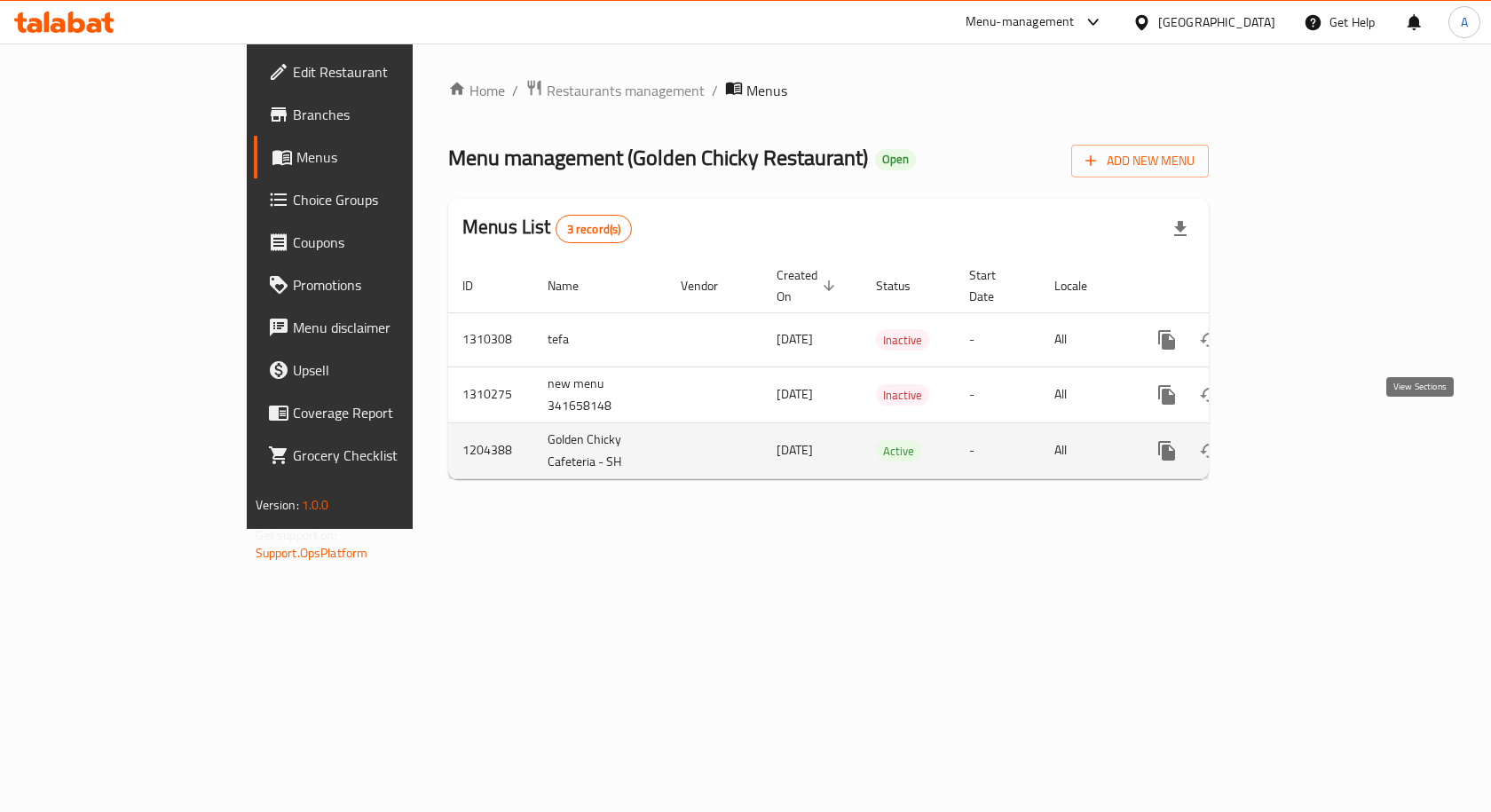
click at [1303, 443] on icon "enhanced table" at bounding box center [1295, 451] width 16 height 16
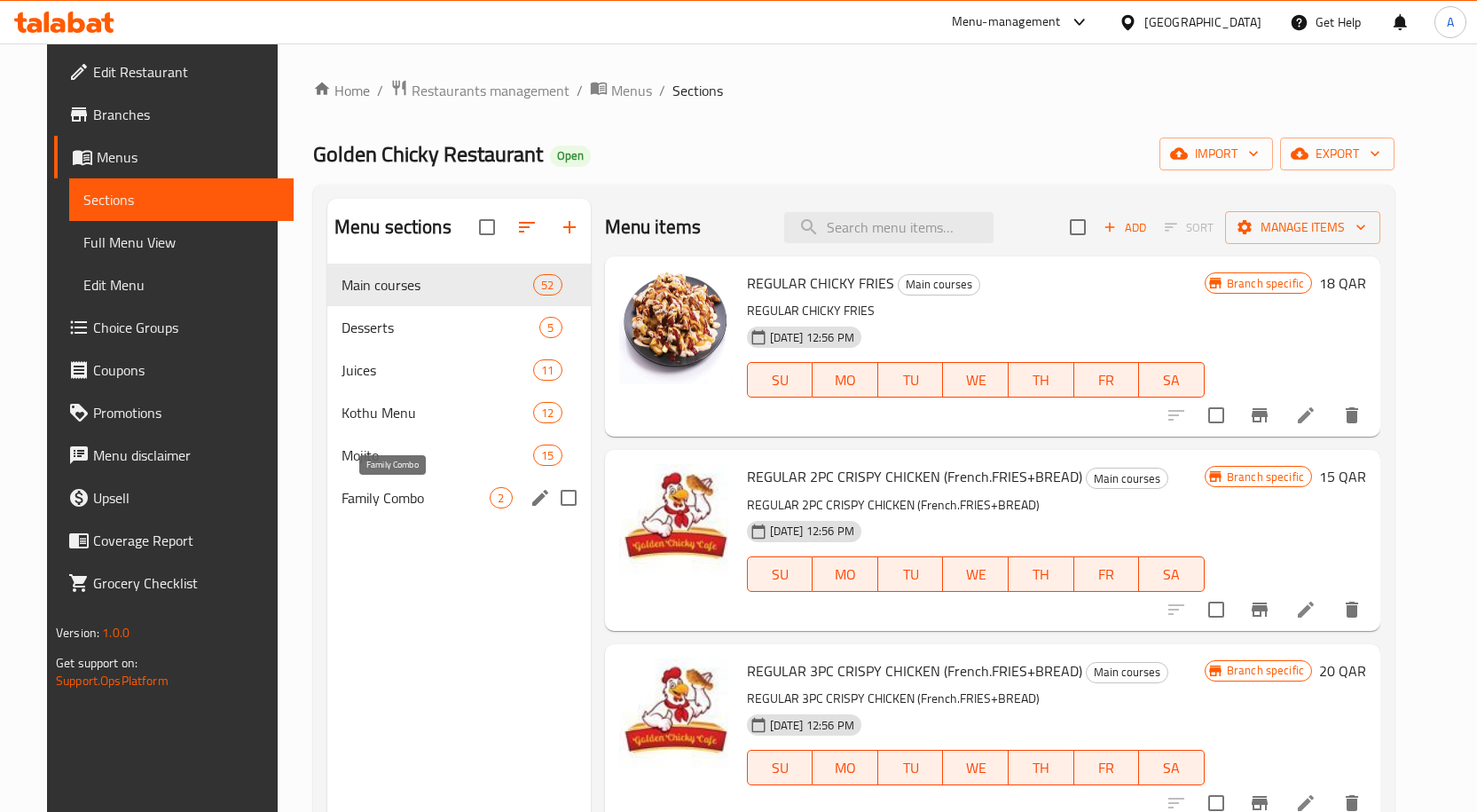
click at [426, 488] on span "Family Combo" at bounding box center [415, 497] width 149 height 21
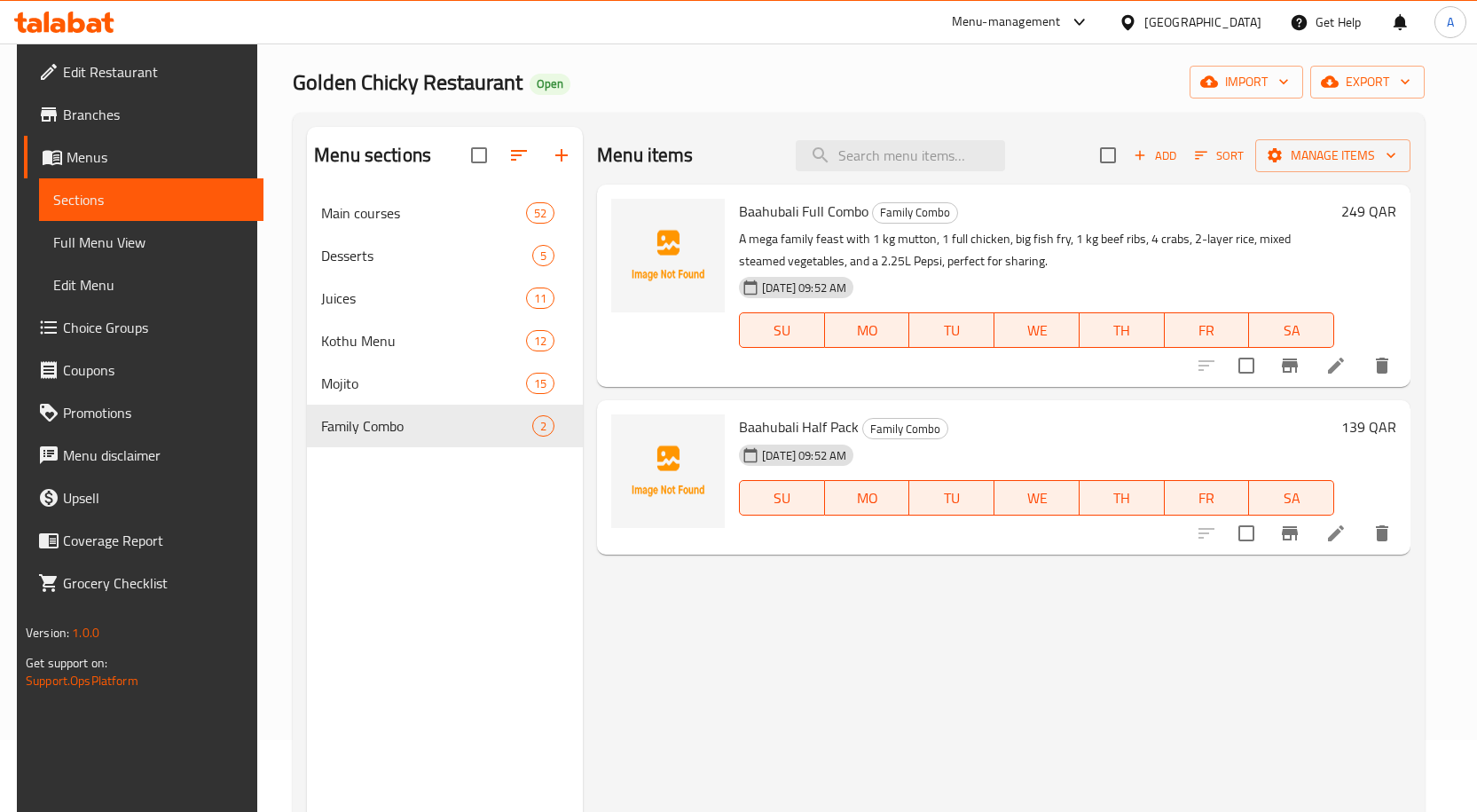
scroll to position [249, 0]
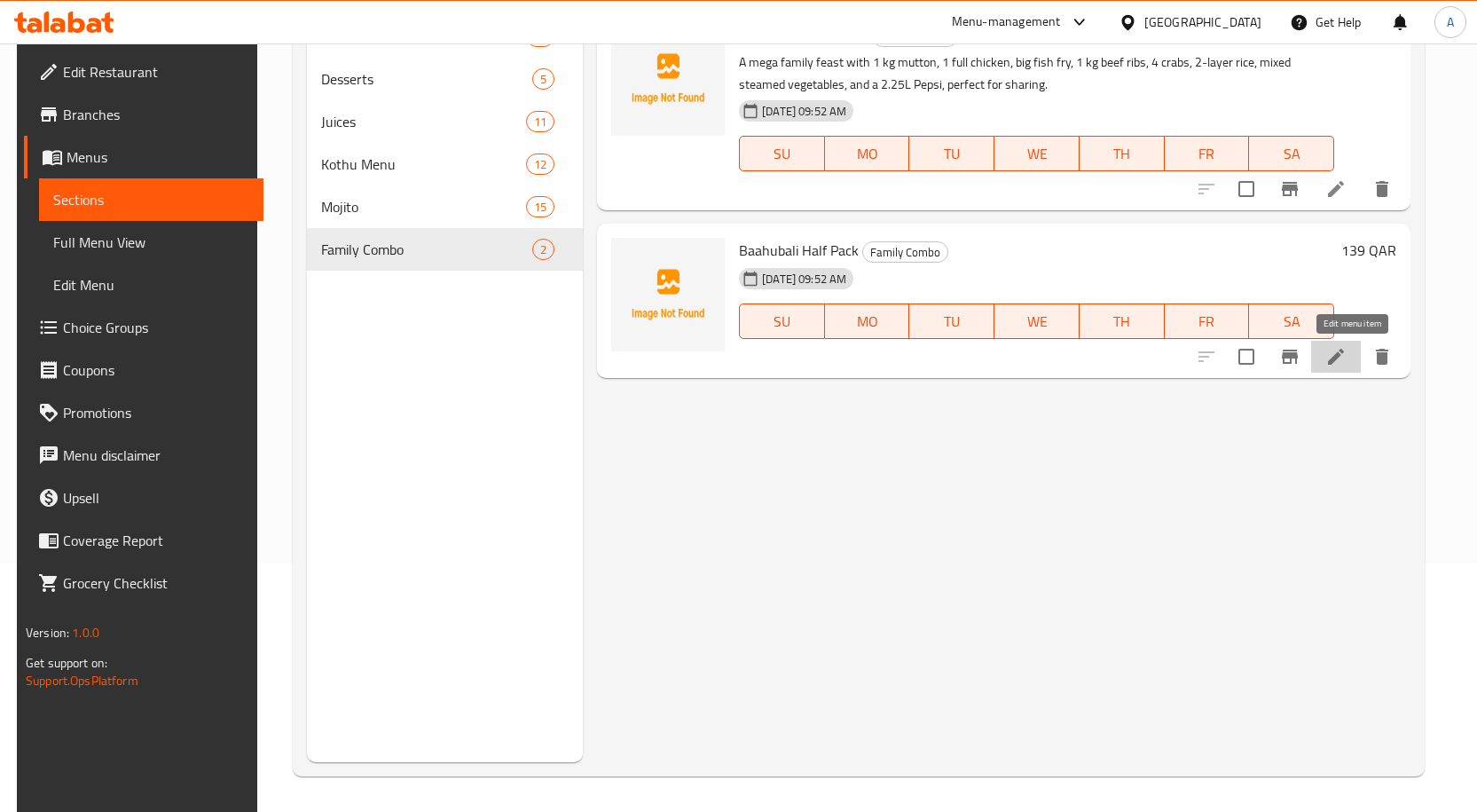
click at [1344, 350] on icon at bounding box center [1336, 357] width 21 height 21
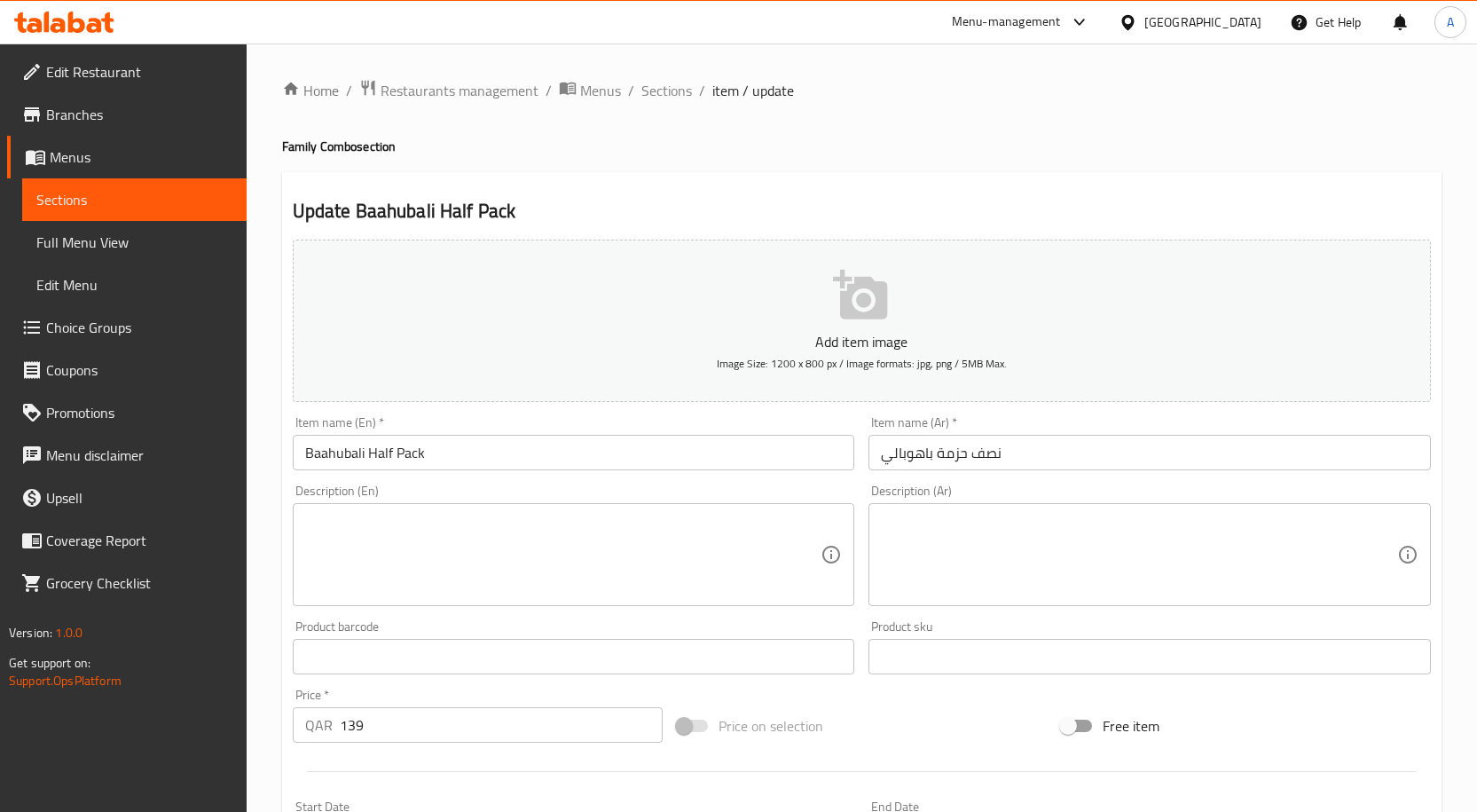
click at [516, 555] on textarea at bounding box center [562, 554] width 516 height 85
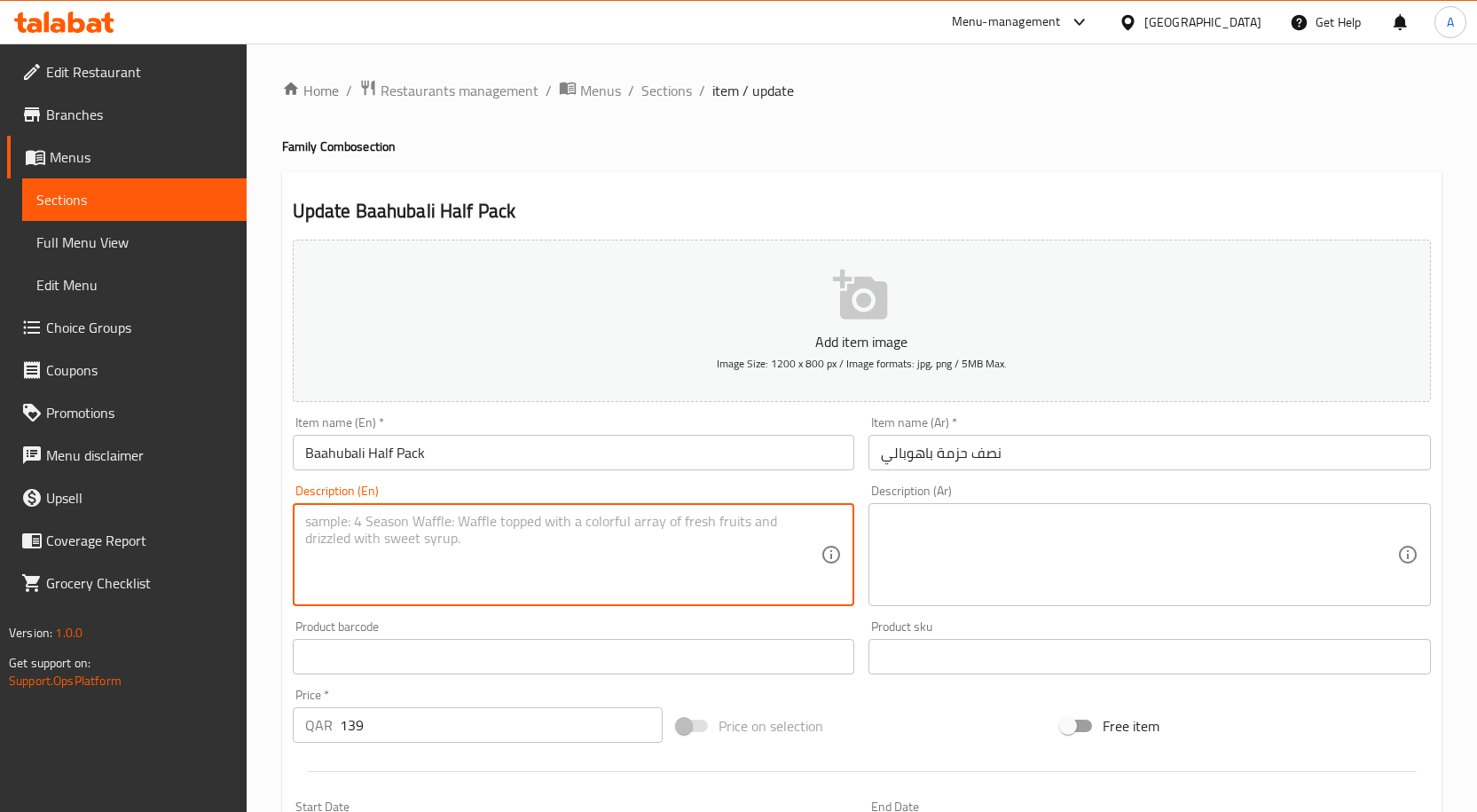
paste textarea "Half-size combo featuring 500g mutton, 500g chicken, fish fry, 500g beef ribs, …"
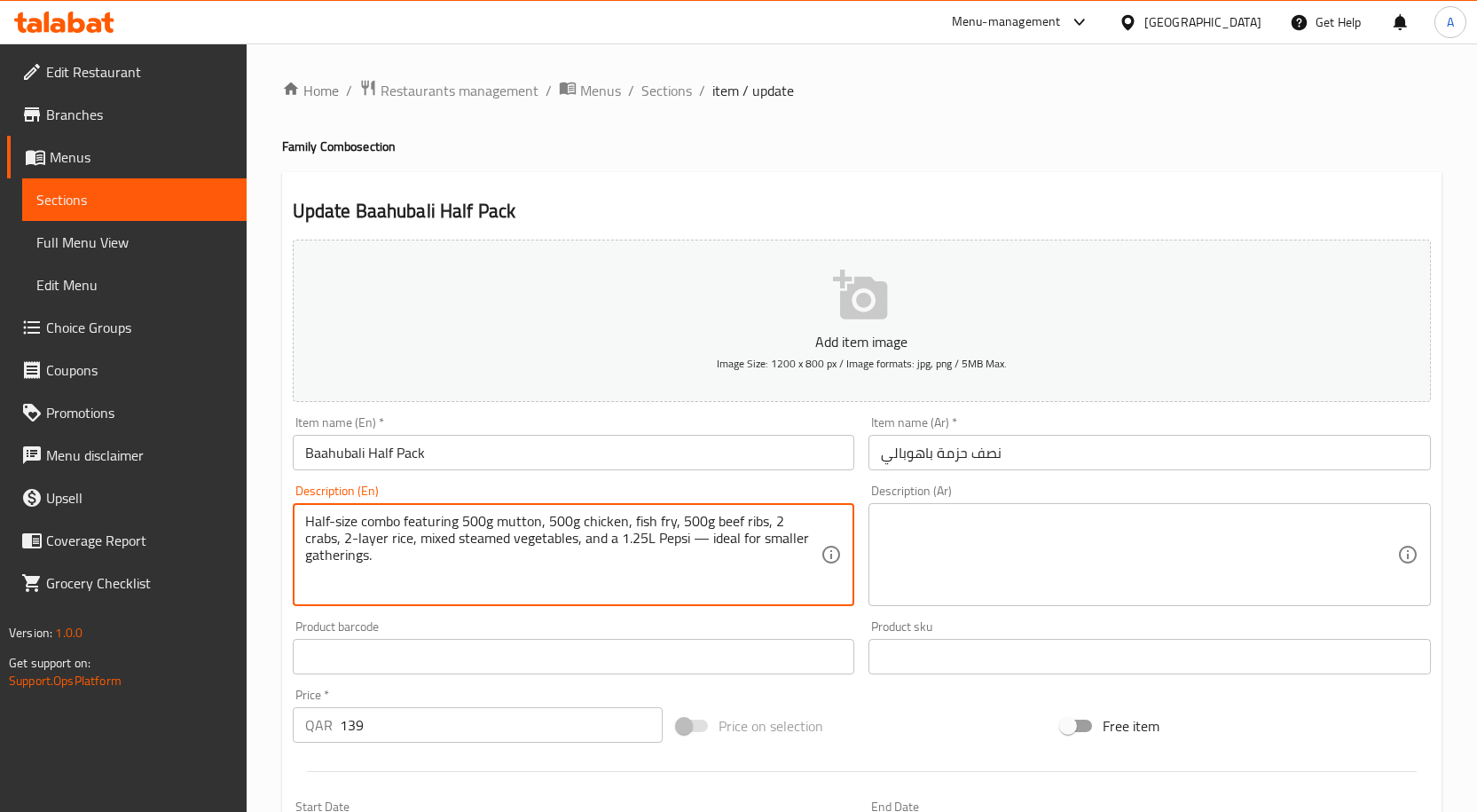
click at [674, 545] on textarea "Half-size combo featuring 500g mutton, 500g chicken, fish fry, 500g beef ribs, …" at bounding box center [562, 554] width 516 height 85
click at [622, 537] on textarea "Half-size combo featuring 500g mutton, 500g chicken, fish fry, 500g beef ribs, …" at bounding box center [562, 554] width 516 height 85
type textarea "Half-size combo featuring 500g mutton, 500g chicken, fish fry, 500g beef ribs, …"
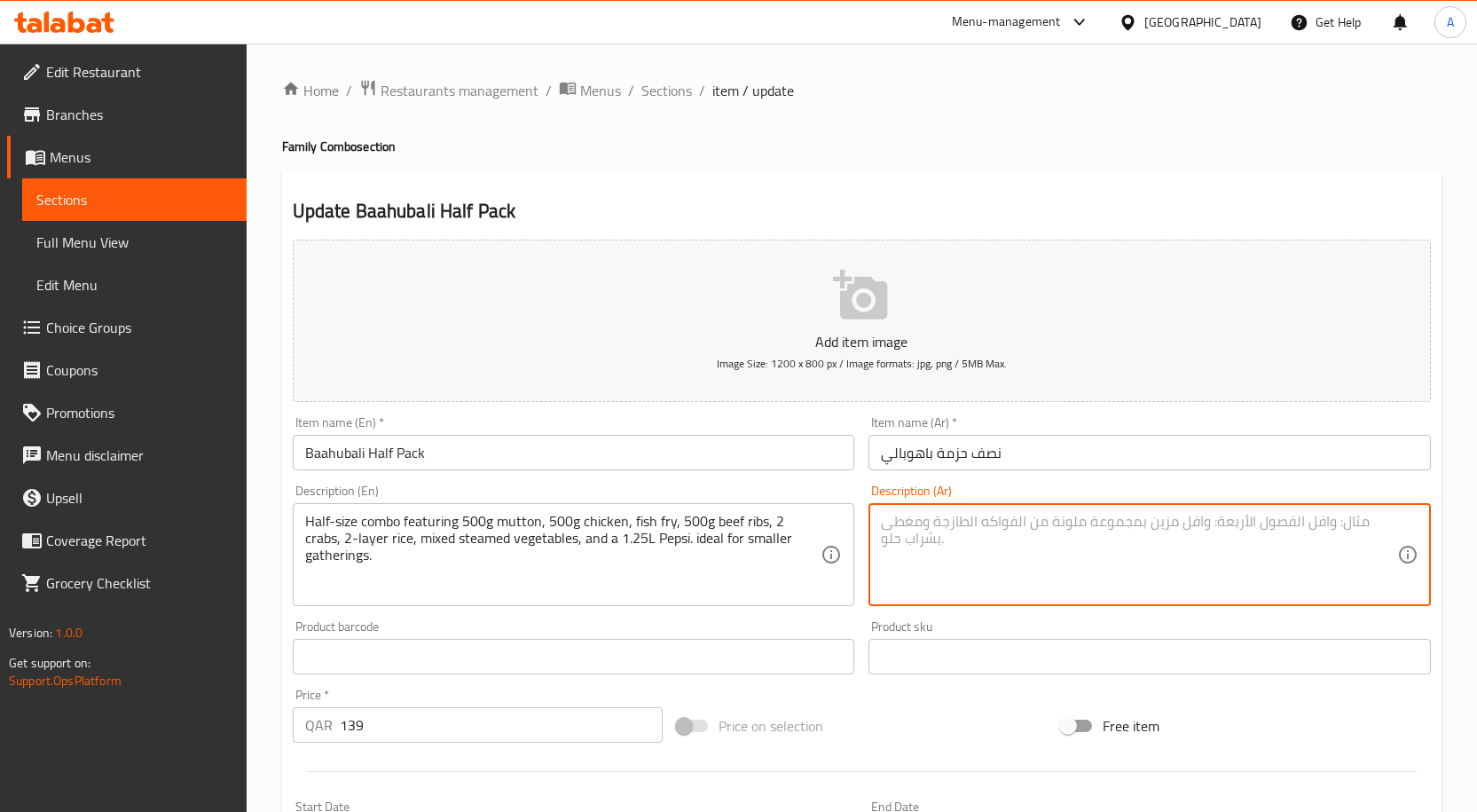
click at [1057, 569] on textarea at bounding box center [1138, 554] width 516 height 85
paste textarea "وجبة نصف الحجم تحتوي على 500 جرام من لحم الضأن، و500 جرام من الدجاج، وسمك مقلي،…"
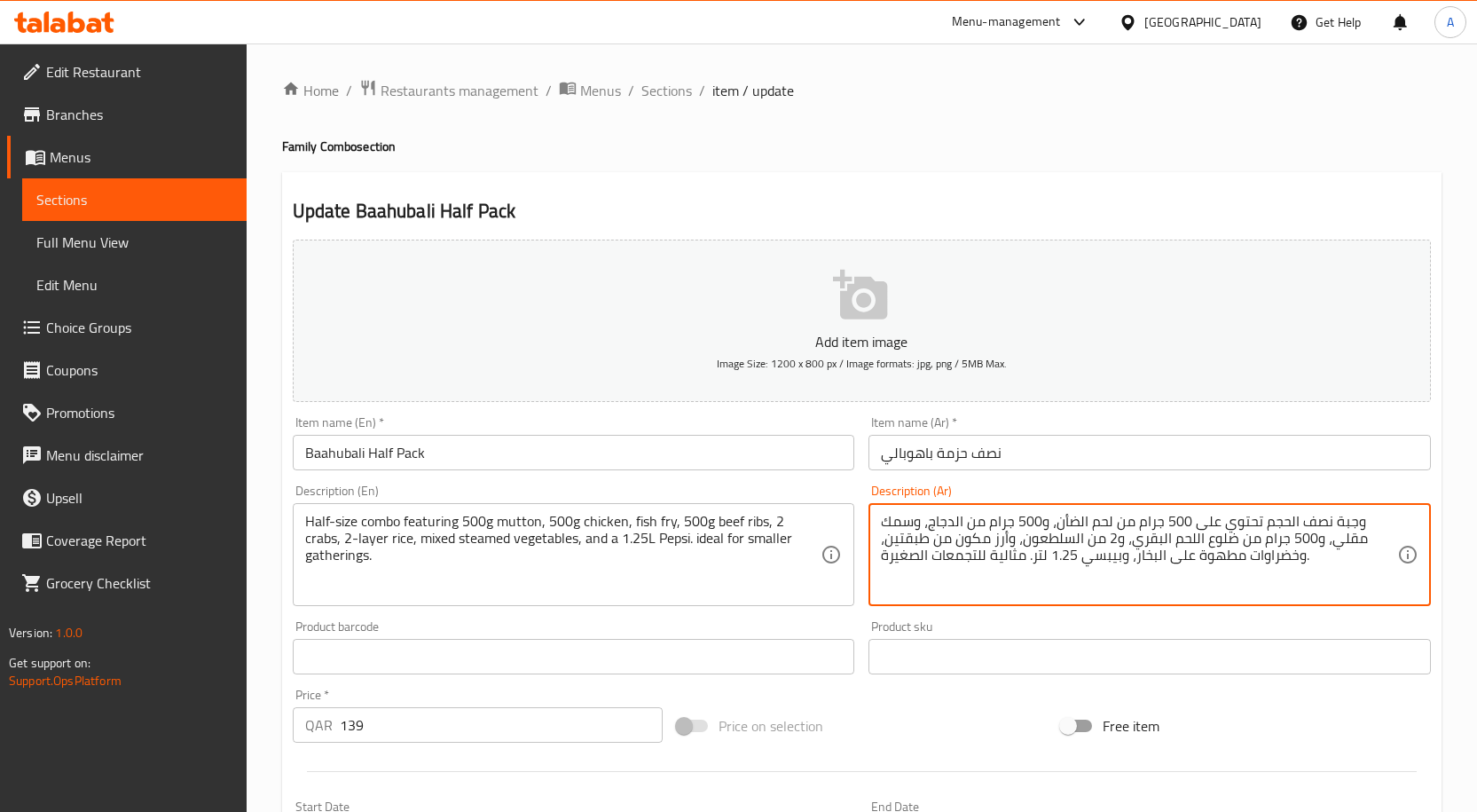
click at [1349, 524] on textarea "وجبة نصف الحجم تحتوي على 500 جرام من لحم الضأن، و500 جرام من الدجاج، وسمك مقلي،…" at bounding box center [1138, 554] width 516 height 85
click at [1066, 523] on textarea "كومبو نصف الحجم تحتوي على 500 جرام من لحم الضأن، و500 جرام من الدجاج، وسمك مقلي…" at bounding box center [1138, 554] width 516 height 85
click at [1226, 540] on textarea "كومبو نصف الحجم تحتوي على 500 جرام من لحم الغنم ، و500 جرام من الدجاج، وسمك مقل…" at bounding box center [1138, 554] width 516 height 85
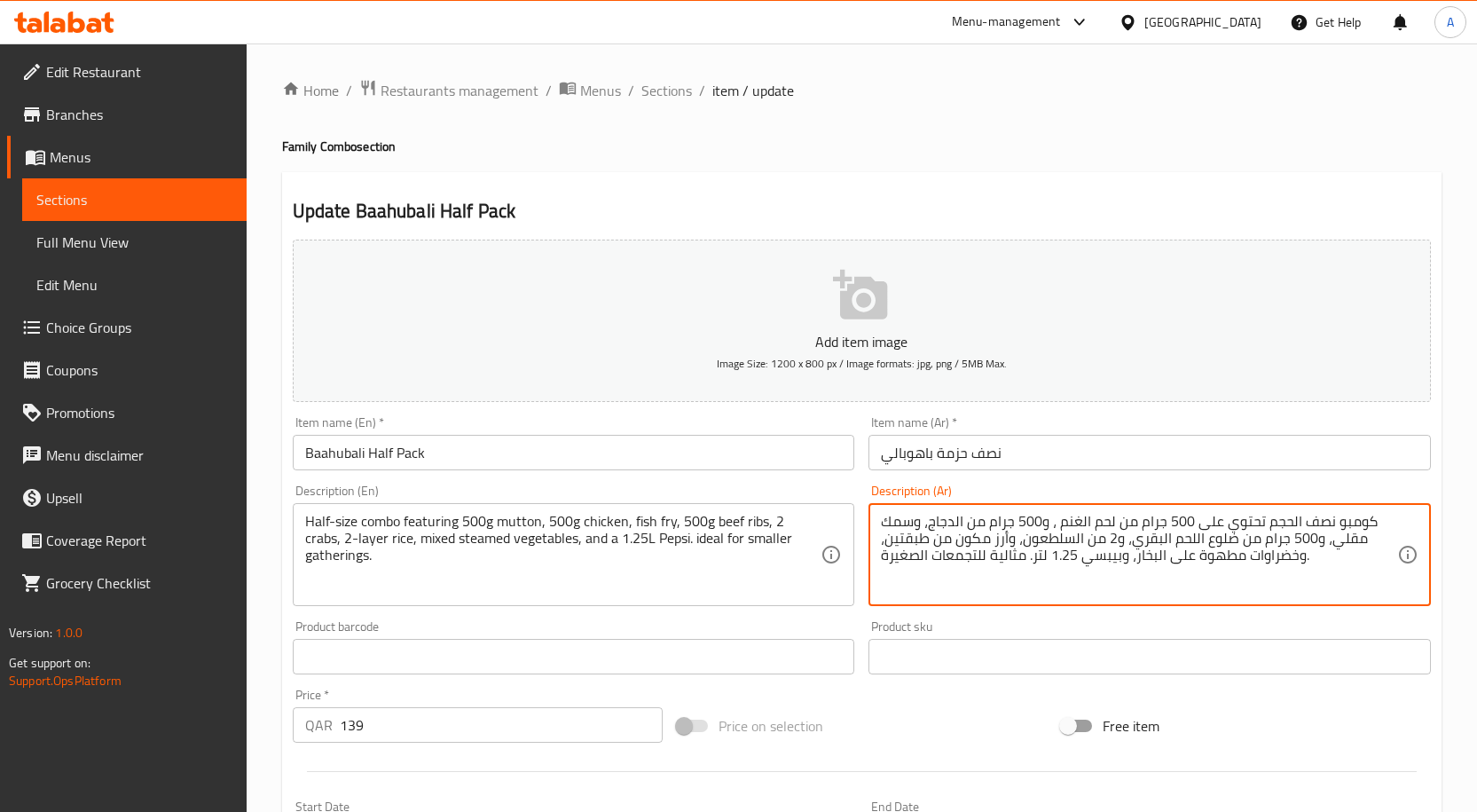
click at [1226, 540] on textarea "كومبو نصف الحجم تحتوي على 500 جرام من لحم الغنم ، و500 جرام من الدجاج، وسمك مقل…" at bounding box center [1138, 554] width 516 height 85
click at [1056, 541] on textarea "كومبو نصف الحجم تحتوي على 500 جرام من لحم الغنم ، و500 جرام من الدجاج، وسمك مقل…" at bounding box center [1138, 554] width 516 height 85
click at [1297, 560] on textarea "كومبو نصف الحجم تحتوي على 500 جرام من لحم الغنم ، و500 جرام من الدجاج، وسمك مقل…" at bounding box center [1138, 554] width 516 height 85
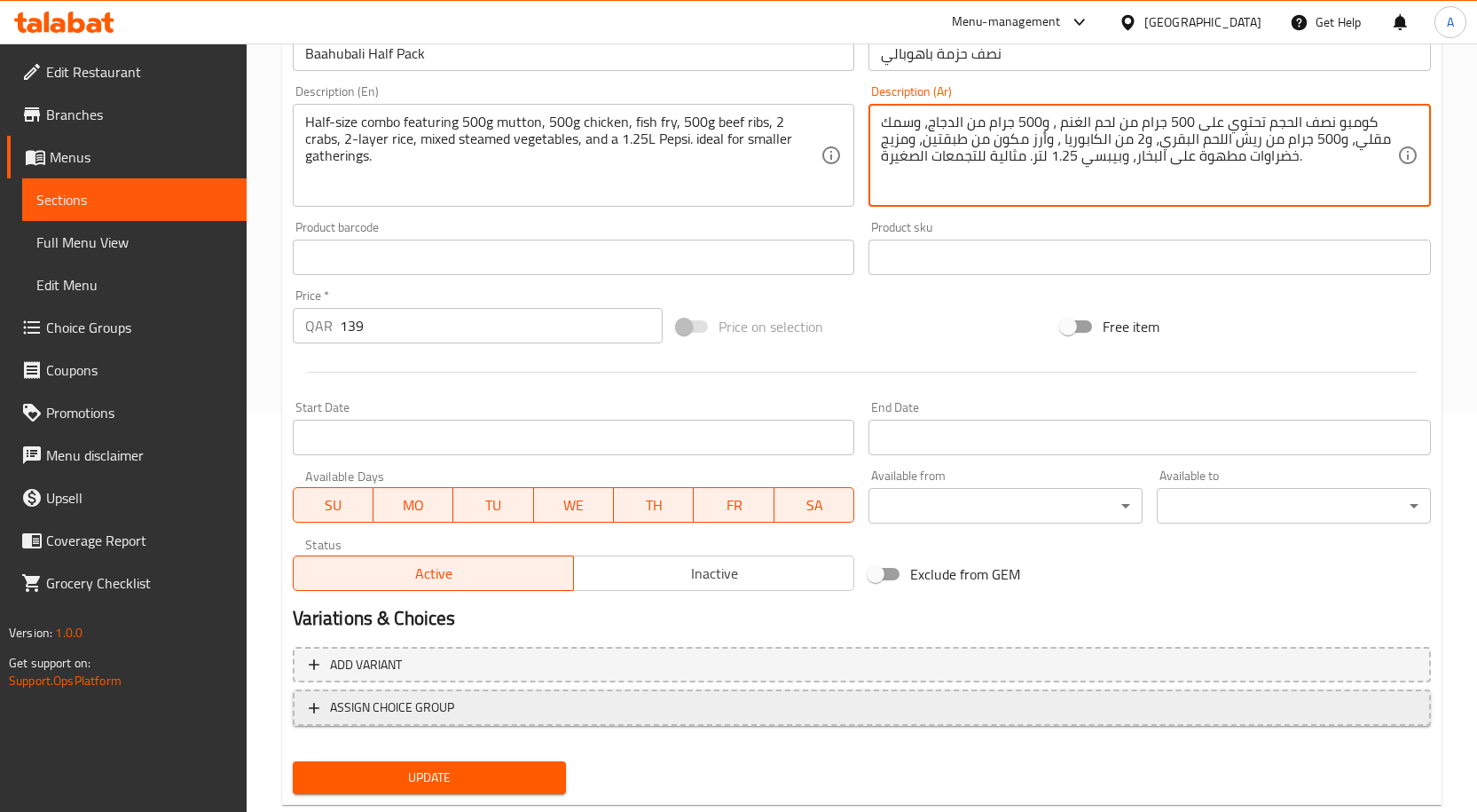
scroll to position [442, 0]
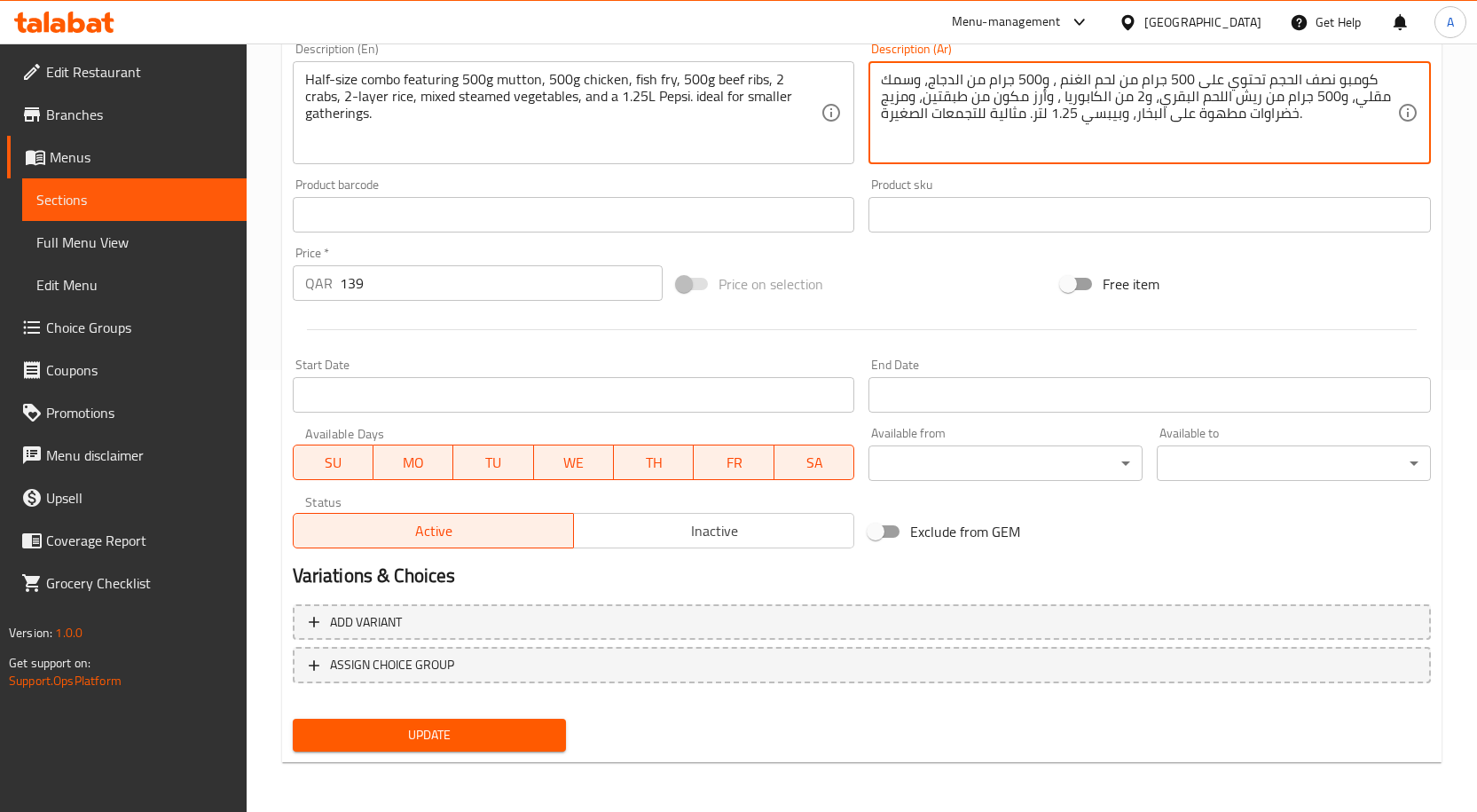
type textarea "كومبو نصف الحجم تحتوي على 500 جرام من لحم الغنم ، و500 جرام من الدجاج، وسمك مقل…"
click at [474, 734] on span "Update" at bounding box center [430, 734] width 246 height 22
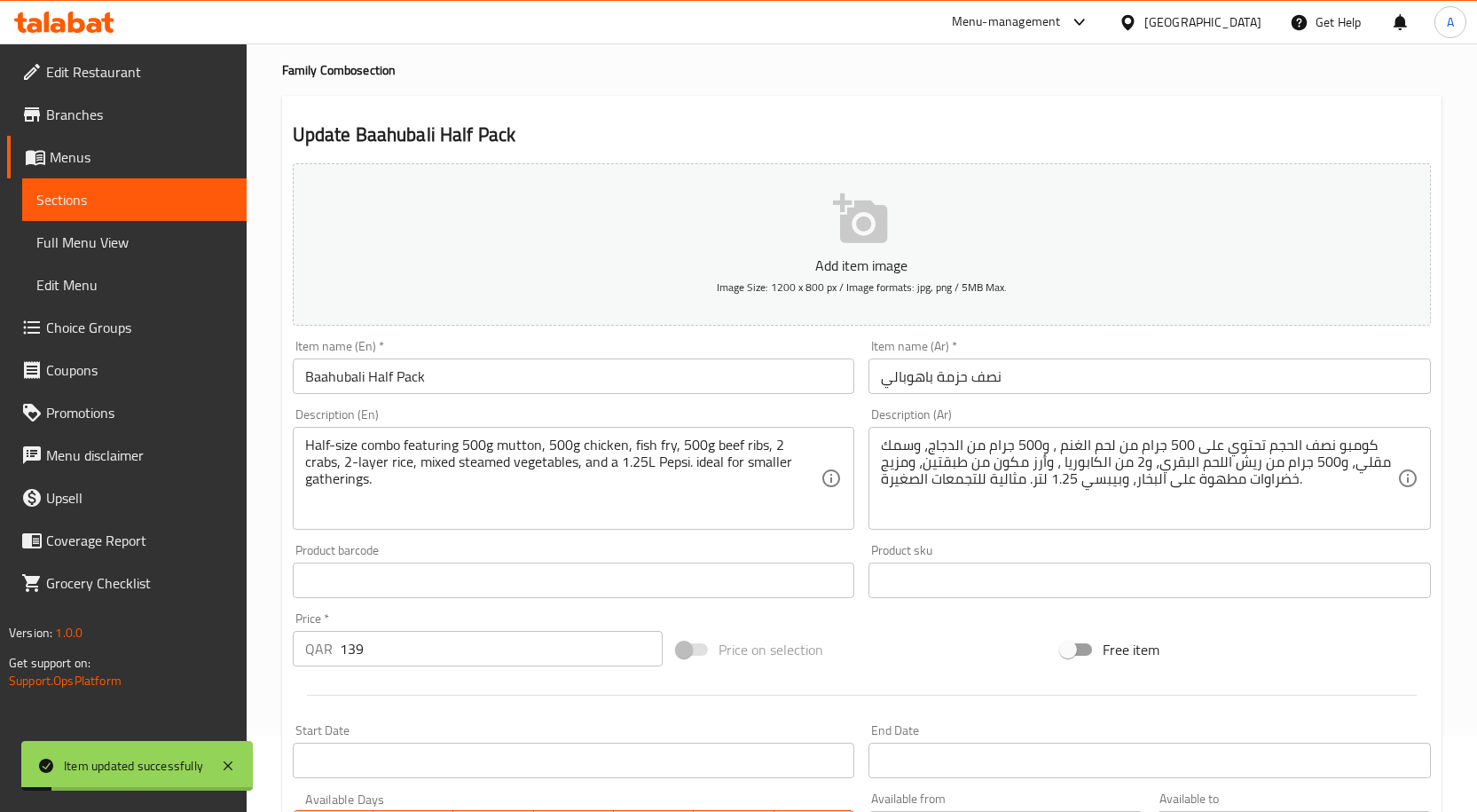
scroll to position [0, 0]
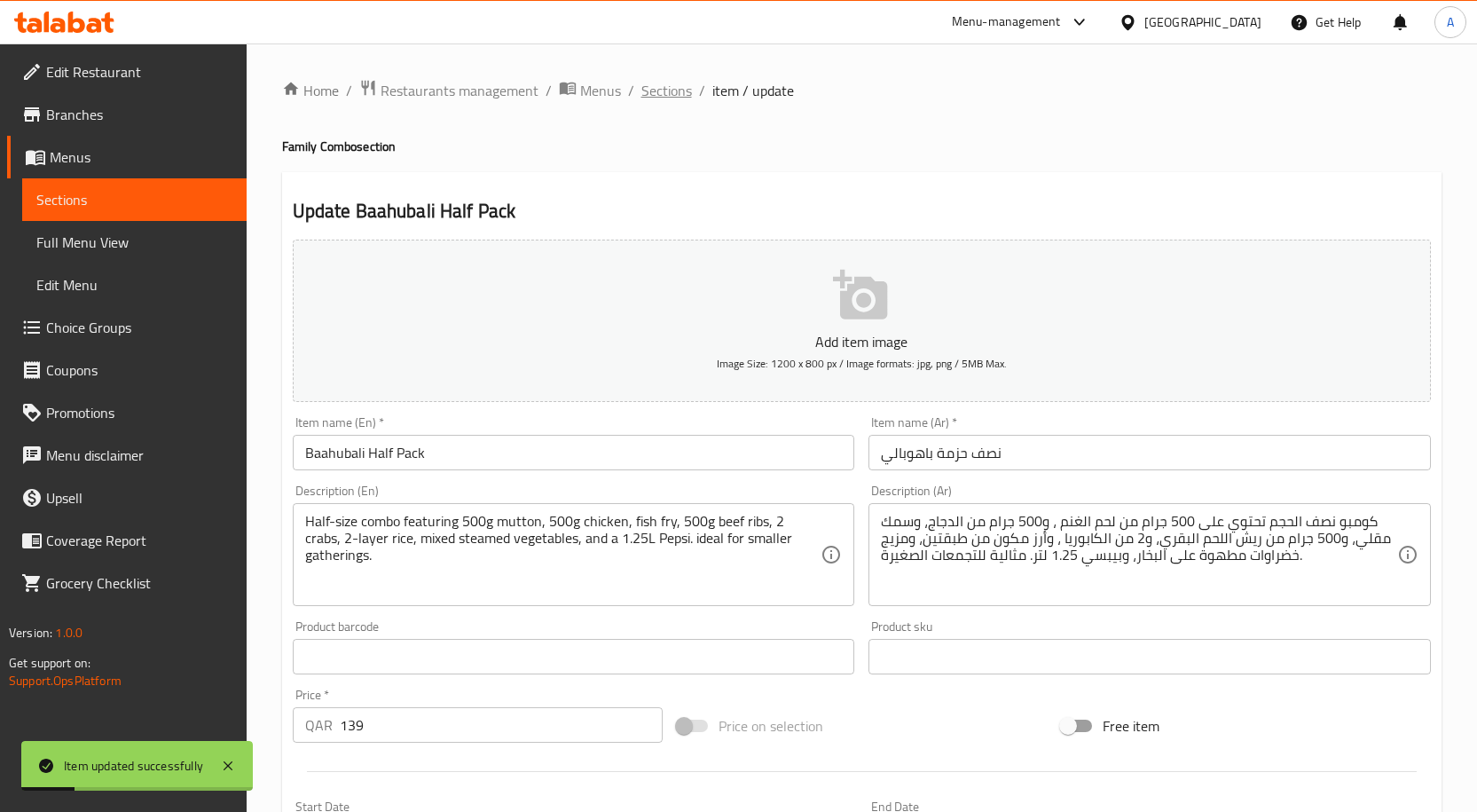
click at [656, 97] on span "Sections" at bounding box center [666, 91] width 51 height 21
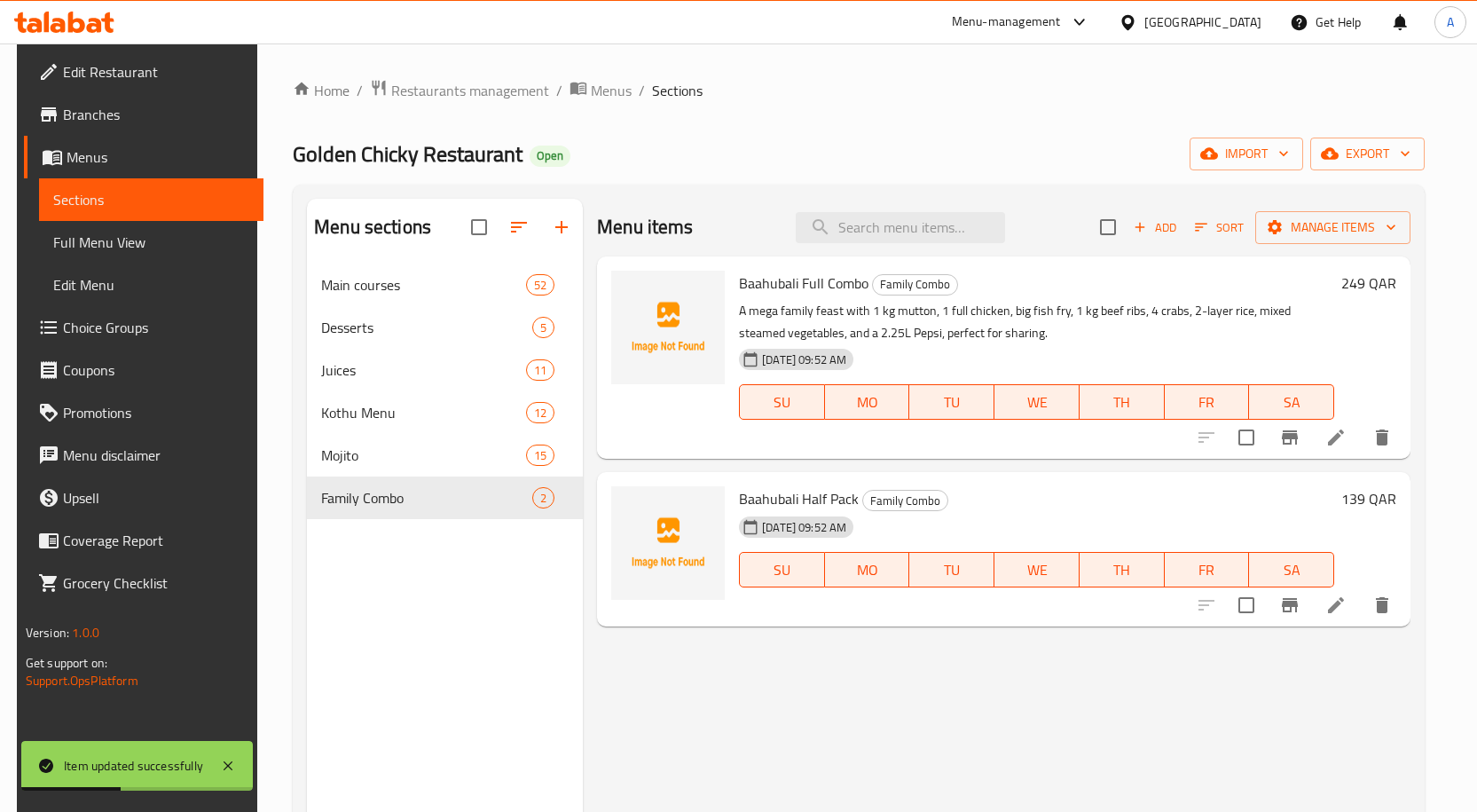
click at [103, 248] on span "Full Menu View" at bounding box center [152, 242] width 196 height 21
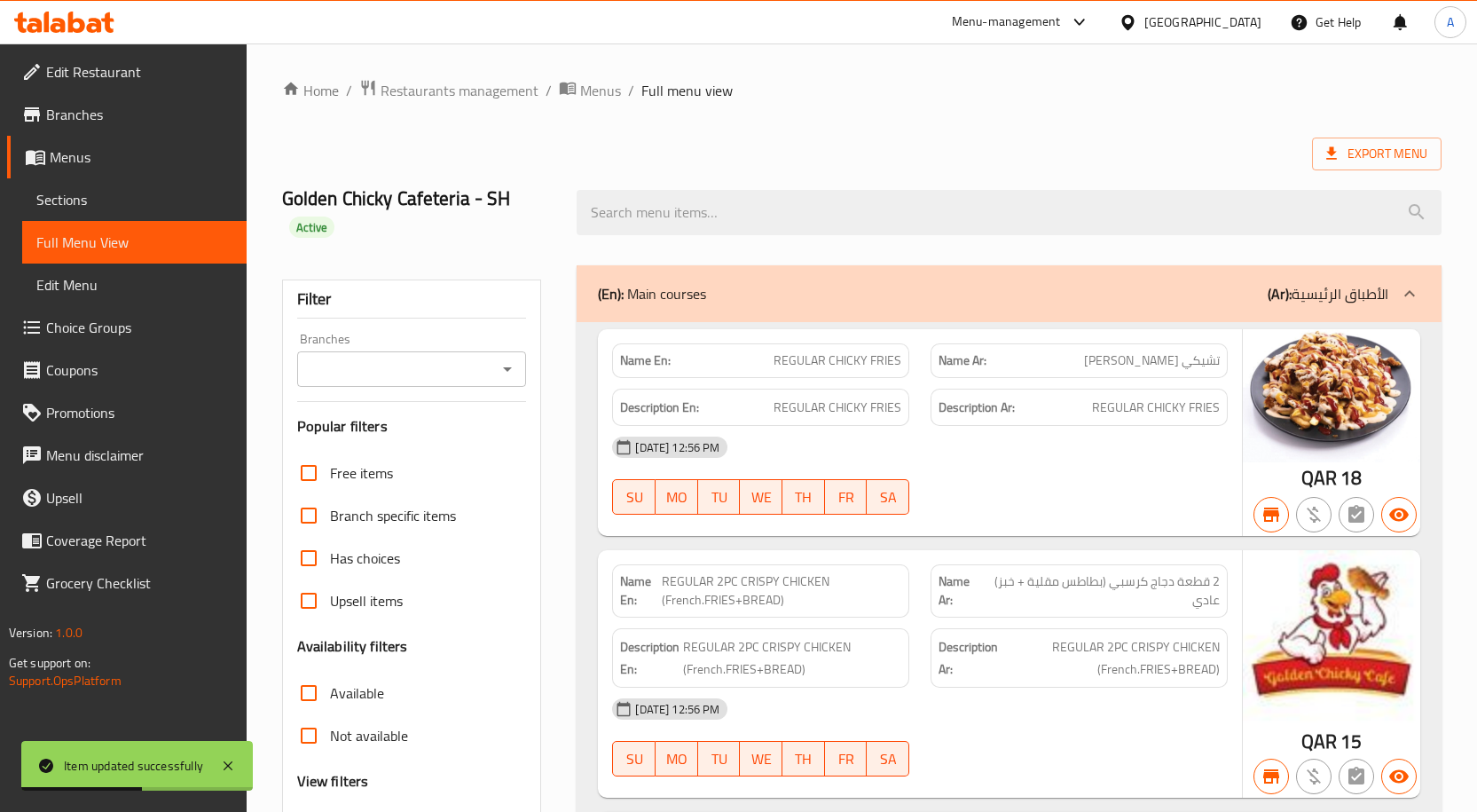
click at [500, 365] on icon "Open" at bounding box center [507, 369] width 21 height 21
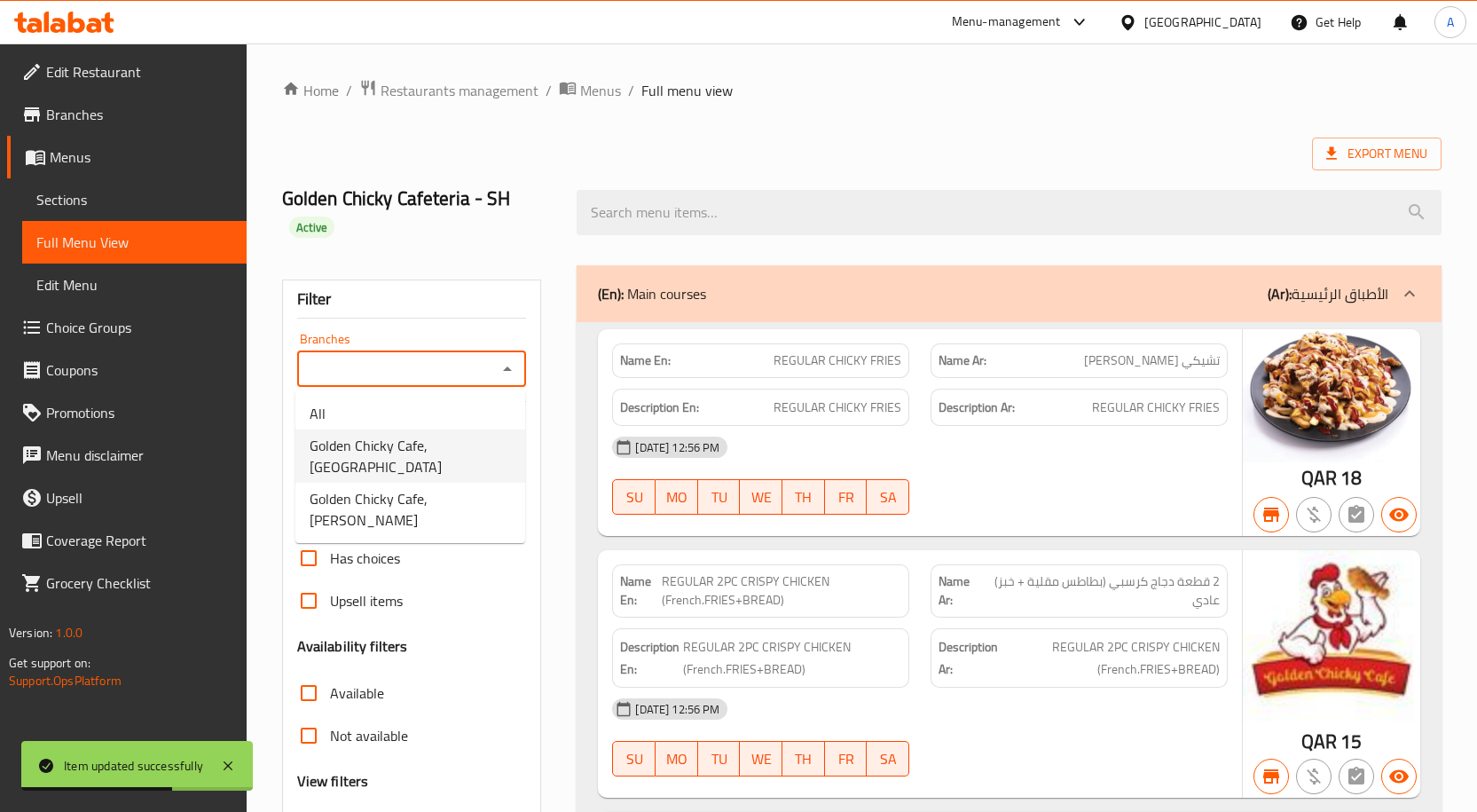
click at [432, 439] on span "Golden Chicky Cafe, Madinat Khalifa South" at bounding box center [410, 456] width 201 height 43
type input "Golden Chicky Cafe, Madinat Khalifa South"
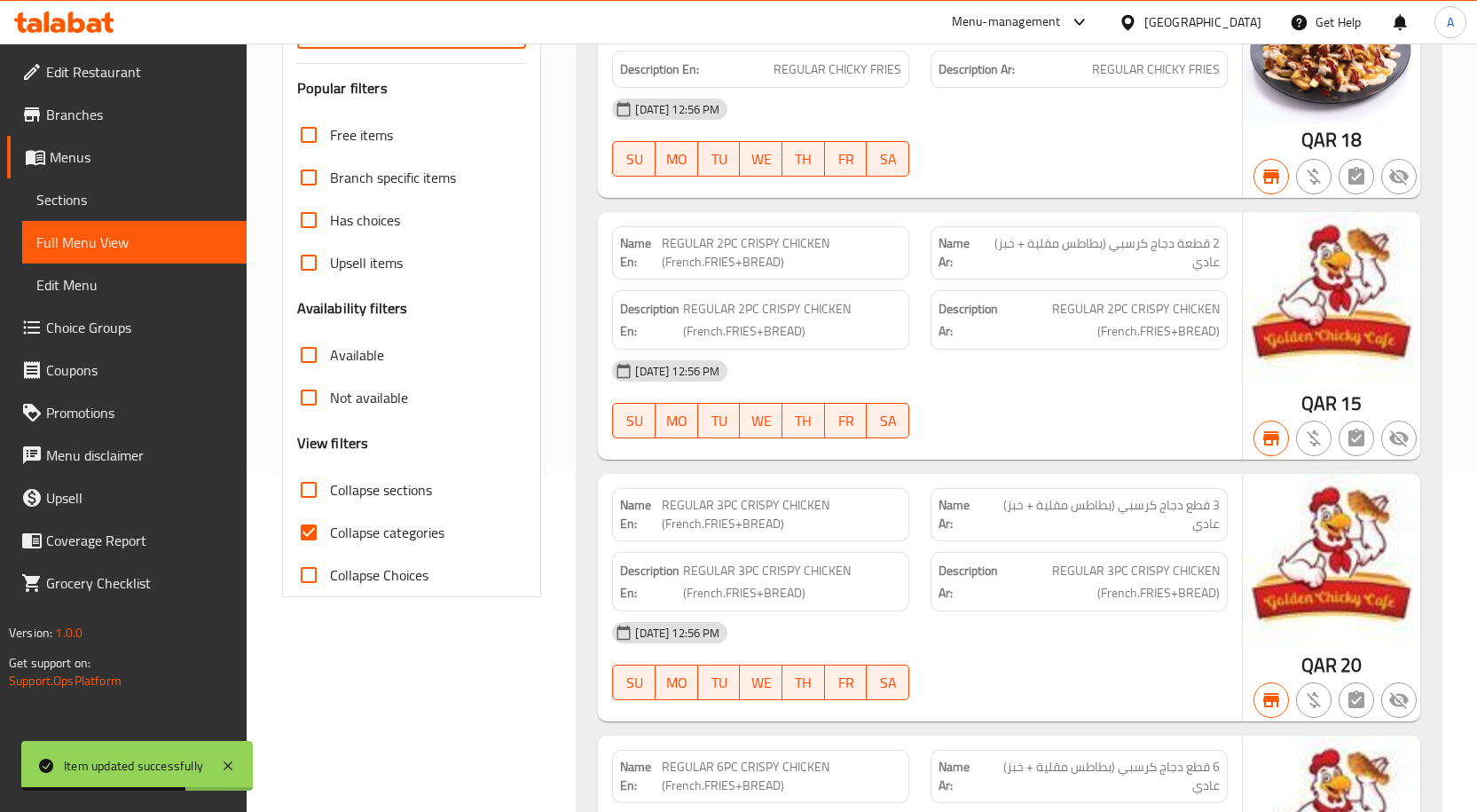
scroll to position [444, 0]
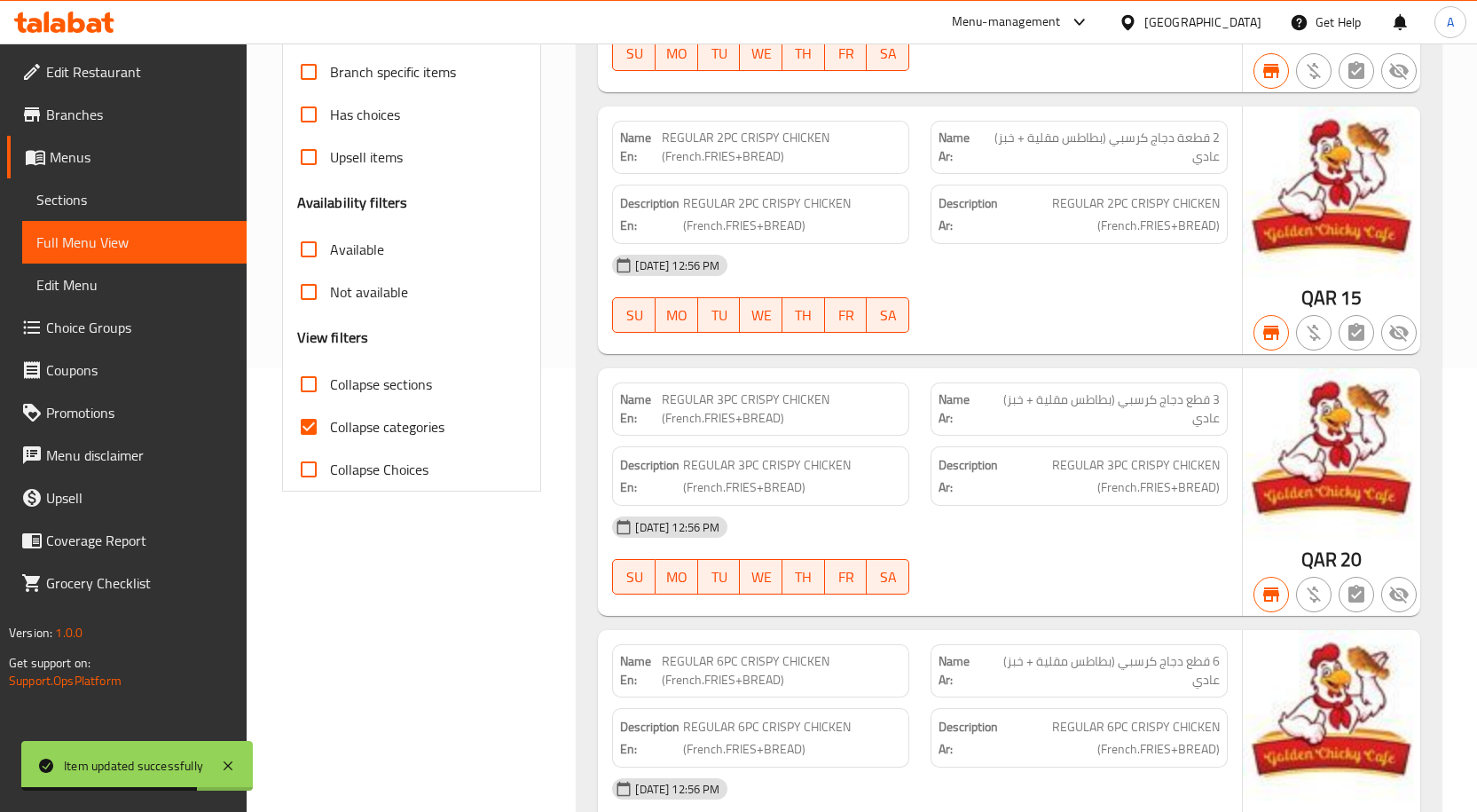
click at [314, 432] on input "Collapse categories" at bounding box center [308, 427] width 43 height 43
checkbox input "false"
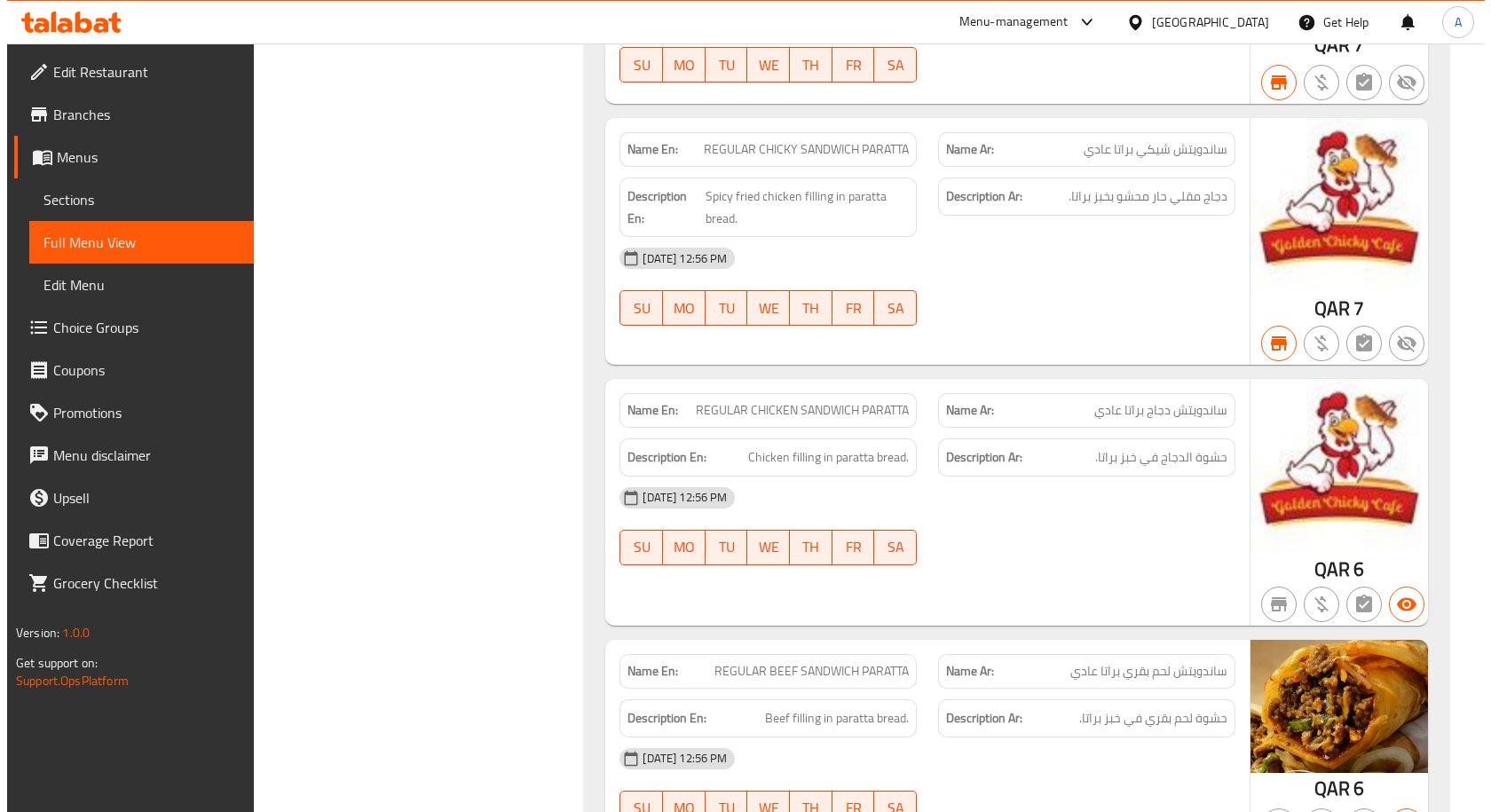
scroll to position [0, 0]
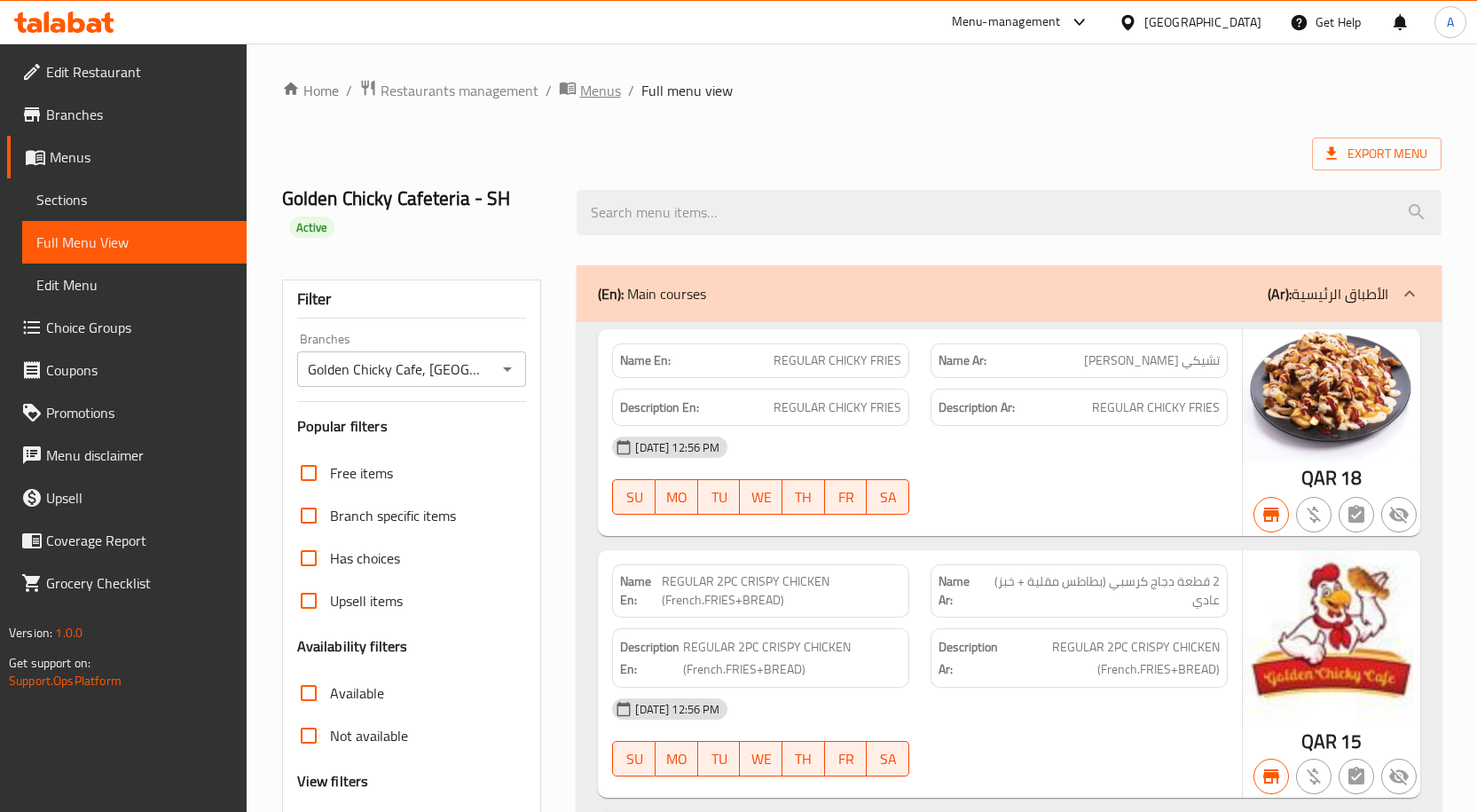
click at [587, 92] on span "Menus" at bounding box center [601, 91] width 41 height 21
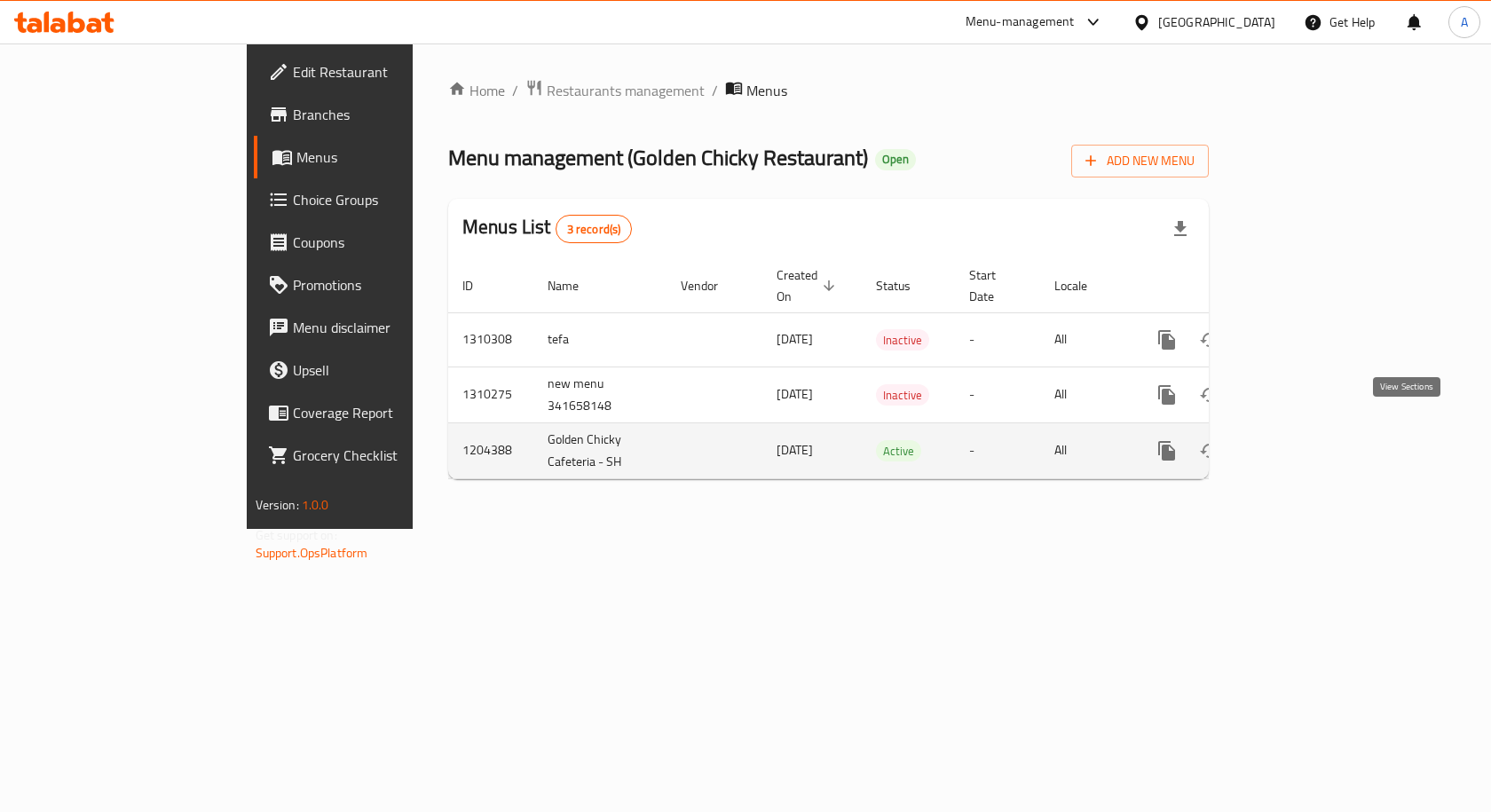
click at [1303, 443] on icon "enhanced table" at bounding box center [1295, 451] width 16 height 16
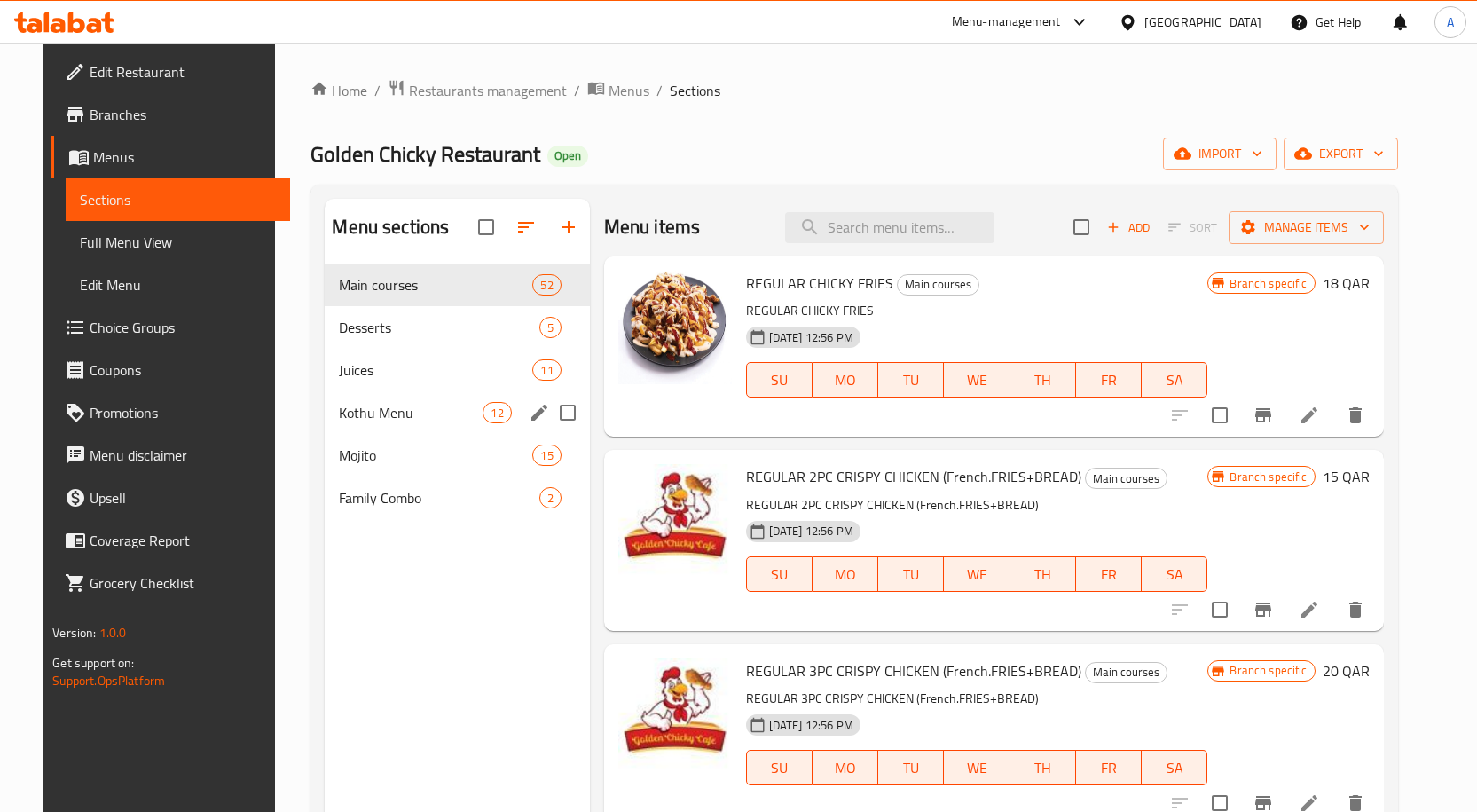
click at [556, 418] on input "Menu sections" at bounding box center [568, 413] width 37 height 37
checkbox input "true"
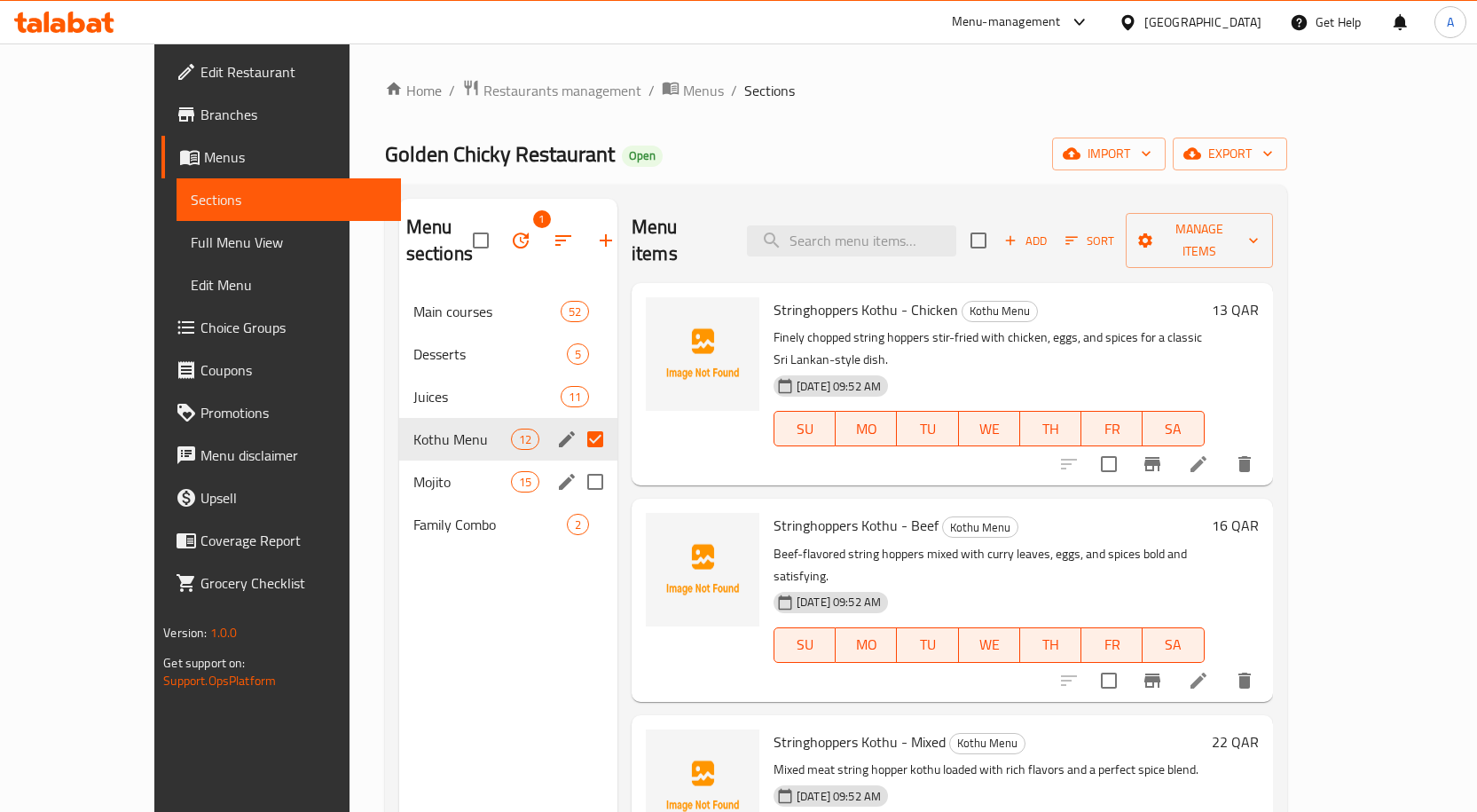
click at [577, 463] on input "Menu sections" at bounding box center [595, 481] width 37 height 37
checkbox input "true"
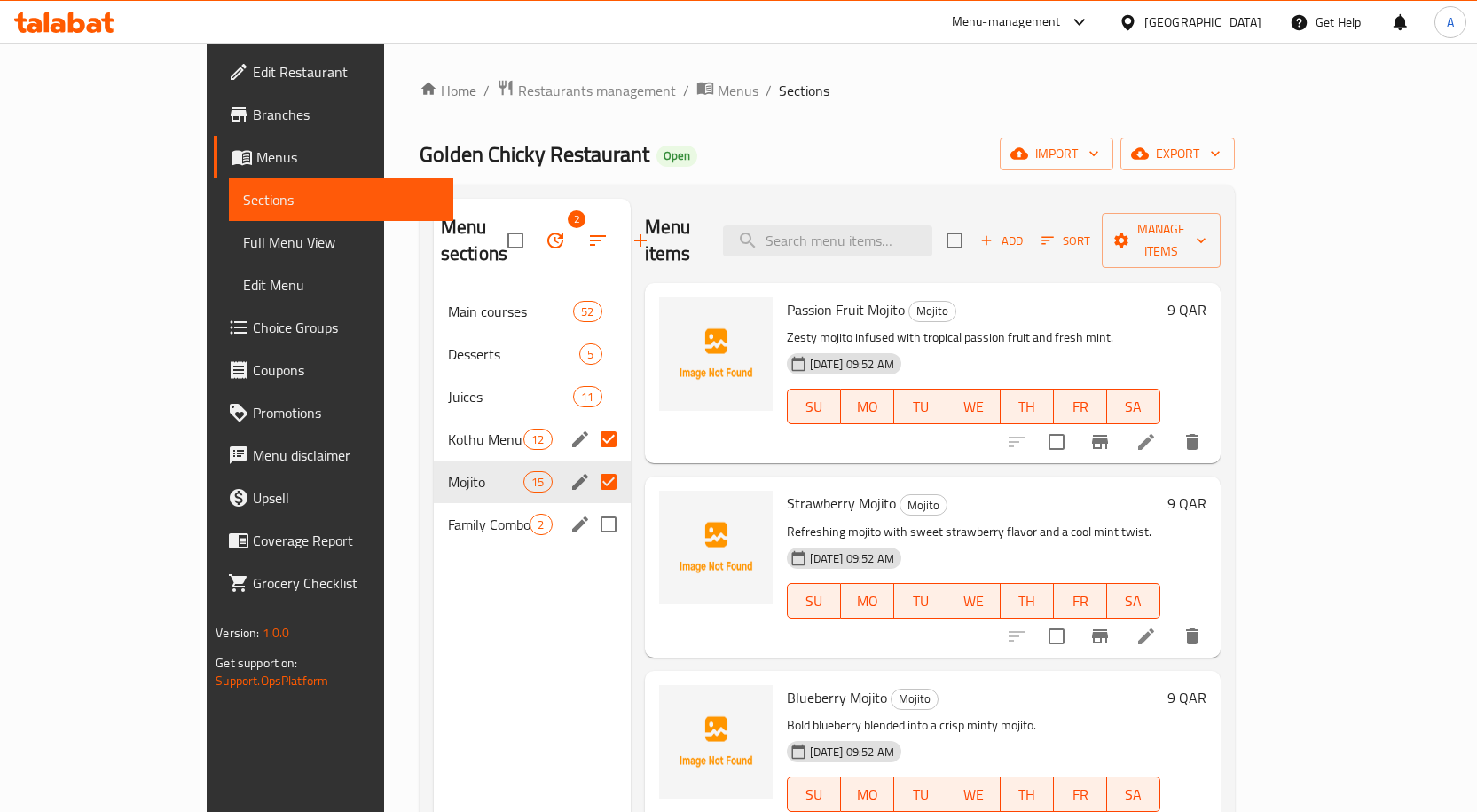
click at [590, 505] on input "Menu sections" at bounding box center [609, 524] width 37 height 37
checkbox input "true"
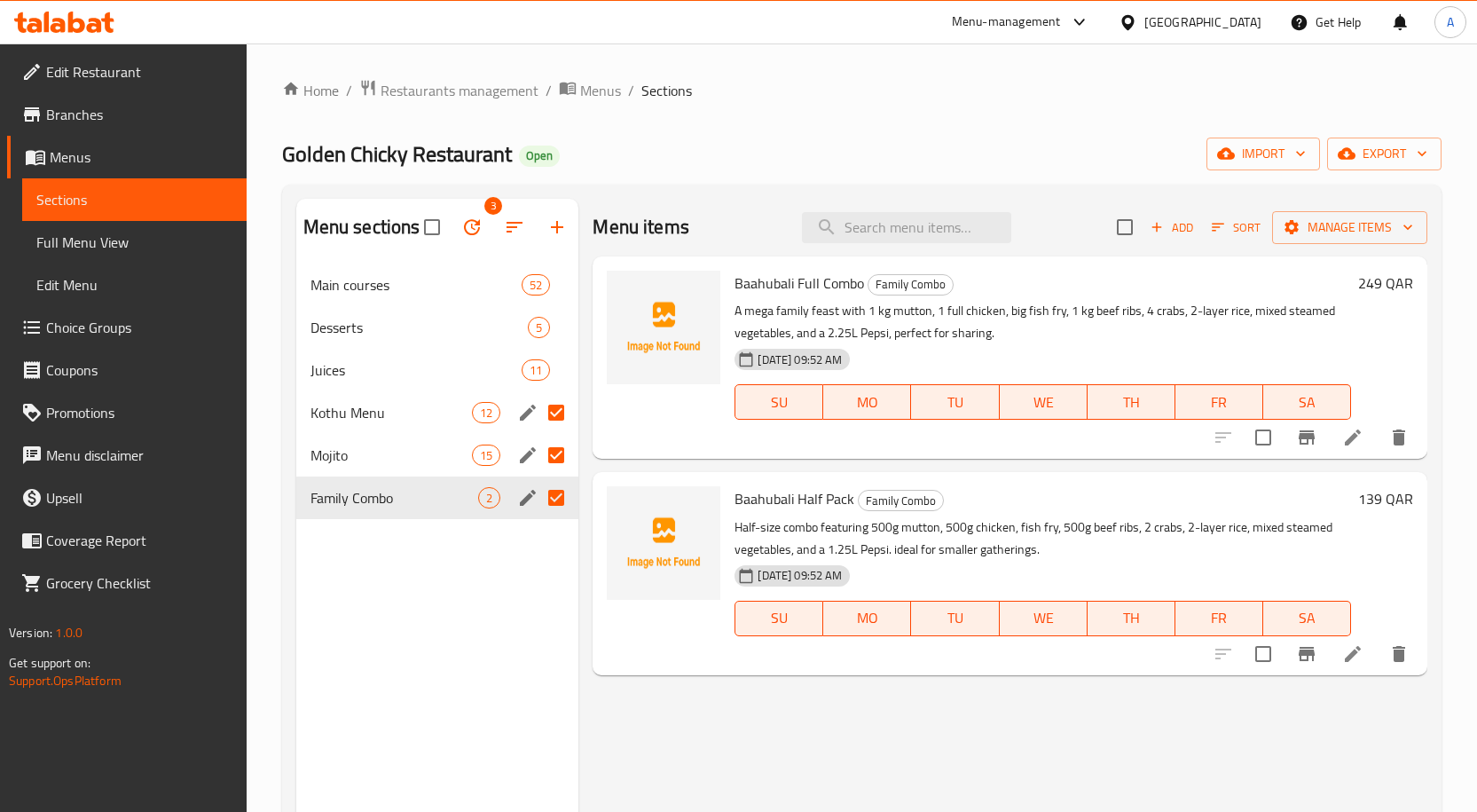
click at [479, 234] on icon "button" at bounding box center [472, 227] width 21 height 21
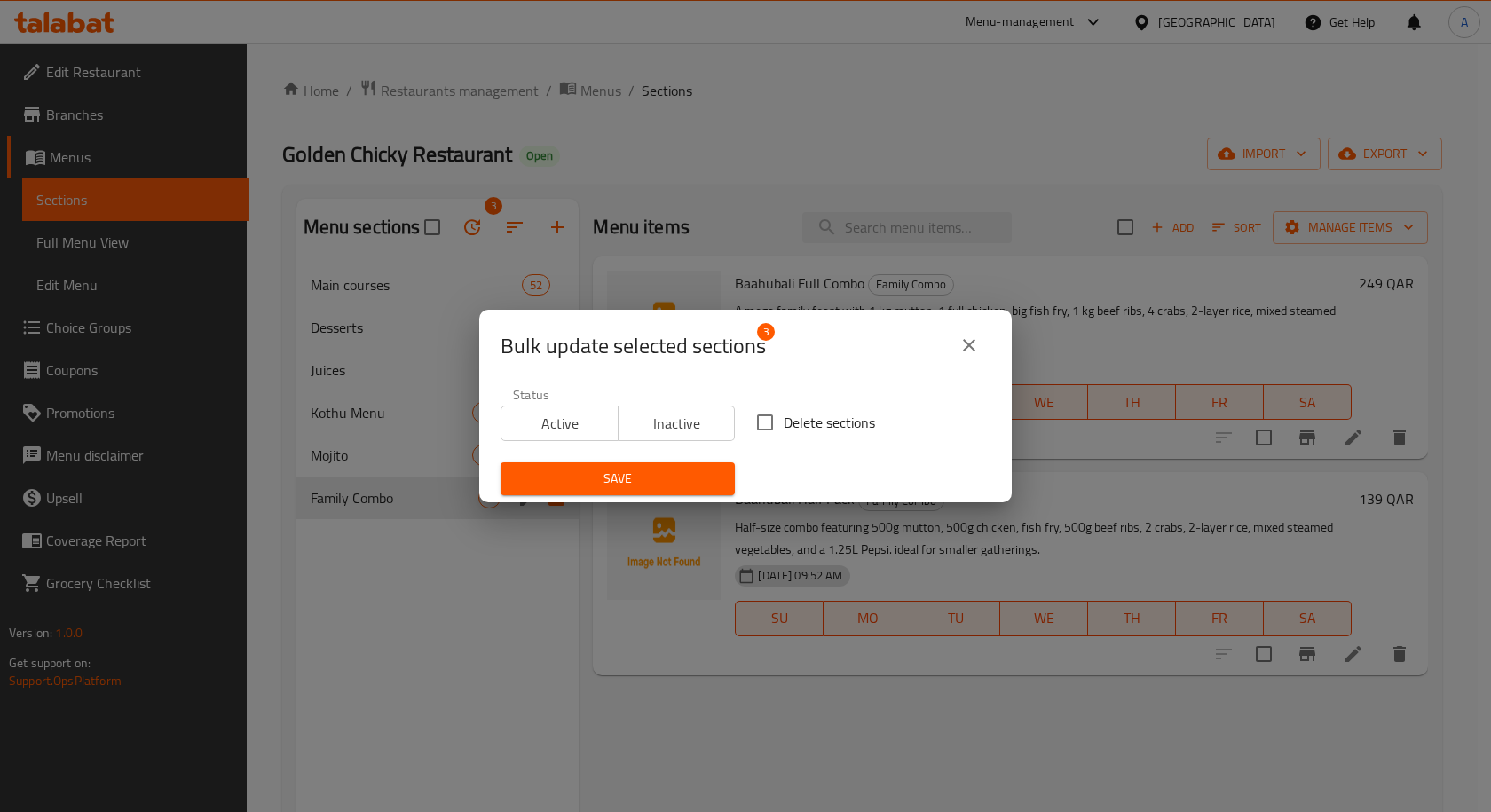
click at [752, 422] on input "Delete sections" at bounding box center [765, 422] width 37 height 37
checkbox input "true"
click at [686, 479] on span "Save" at bounding box center [617, 478] width 206 height 22
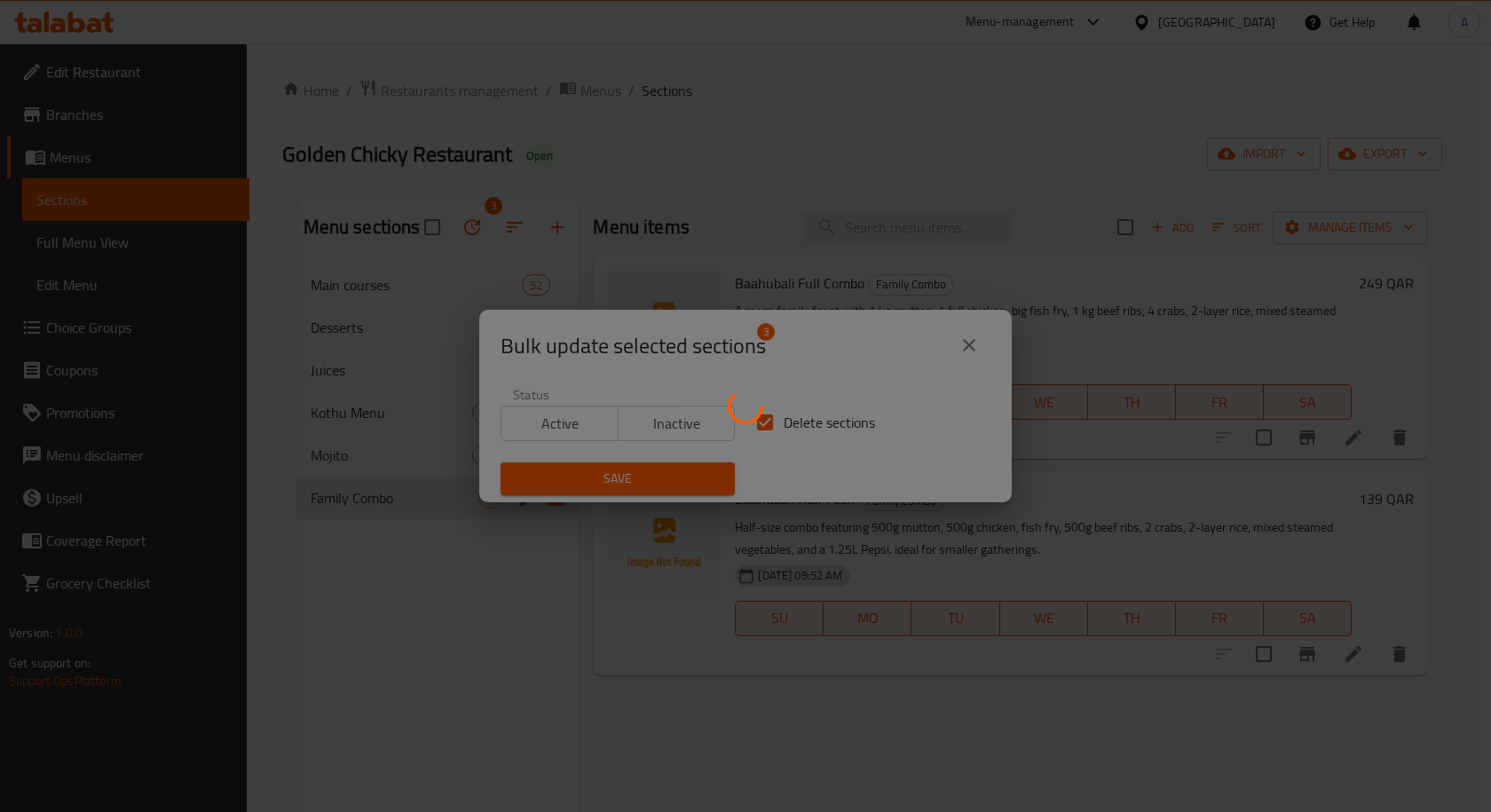
click at [747, 188] on div at bounding box center [746, 406] width 1491 height 812
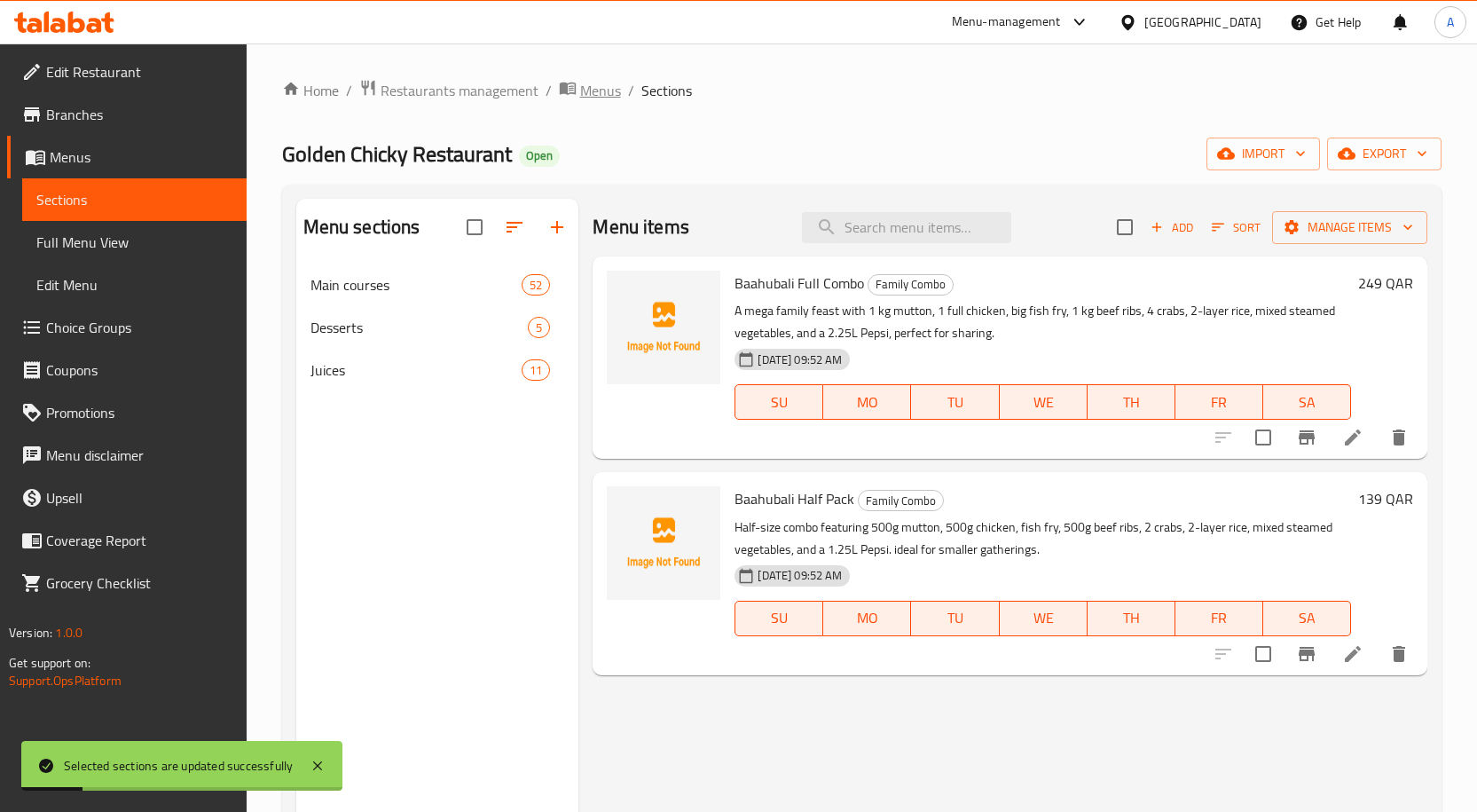
click at [595, 101] on span "Menus" at bounding box center [601, 91] width 41 height 21
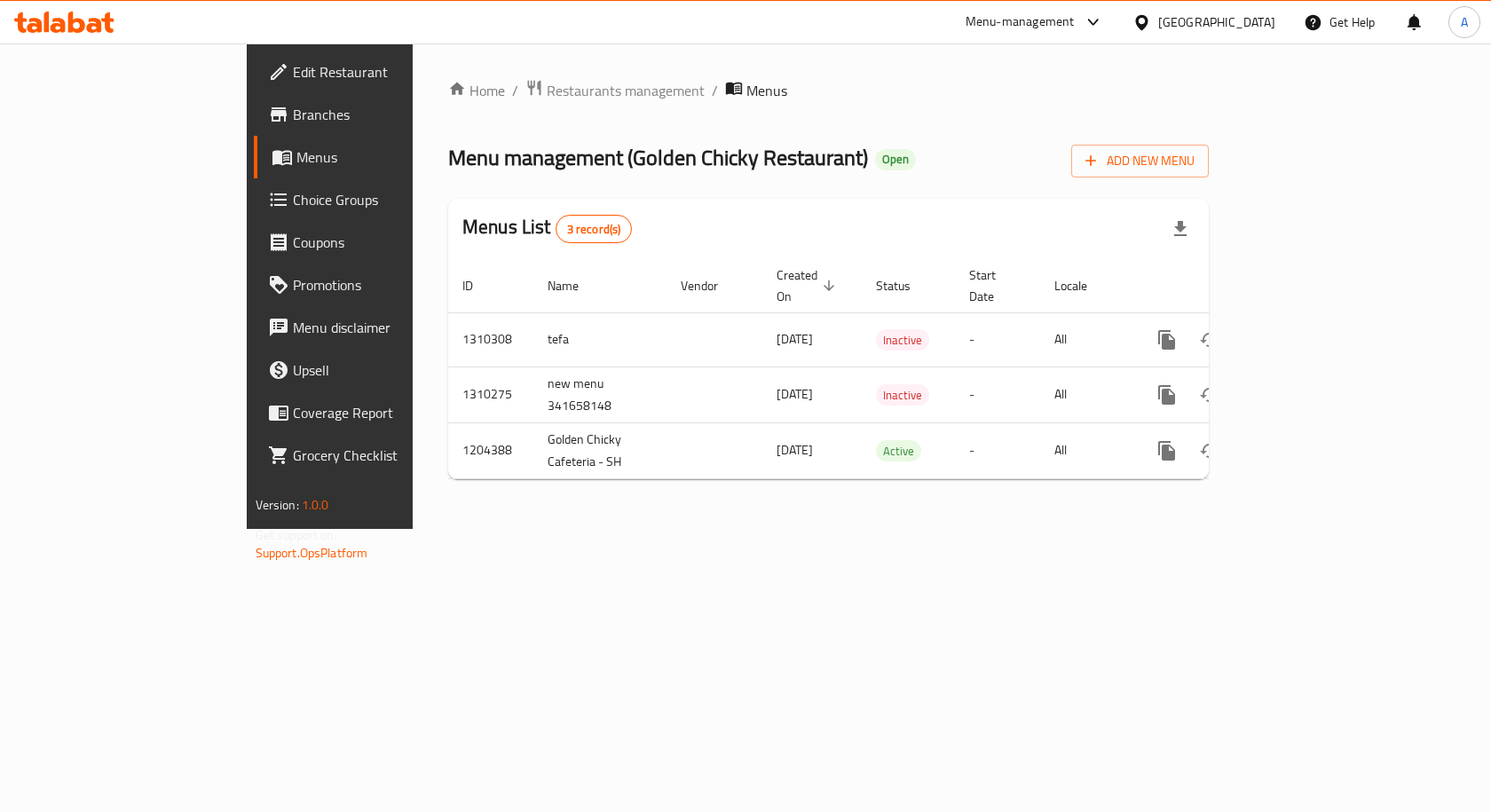
click at [869, 529] on div "Home / Restaurants management / Menus Menu management ( Golden Chicky Restauran…" at bounding box center [828, 286] width 831 height 485
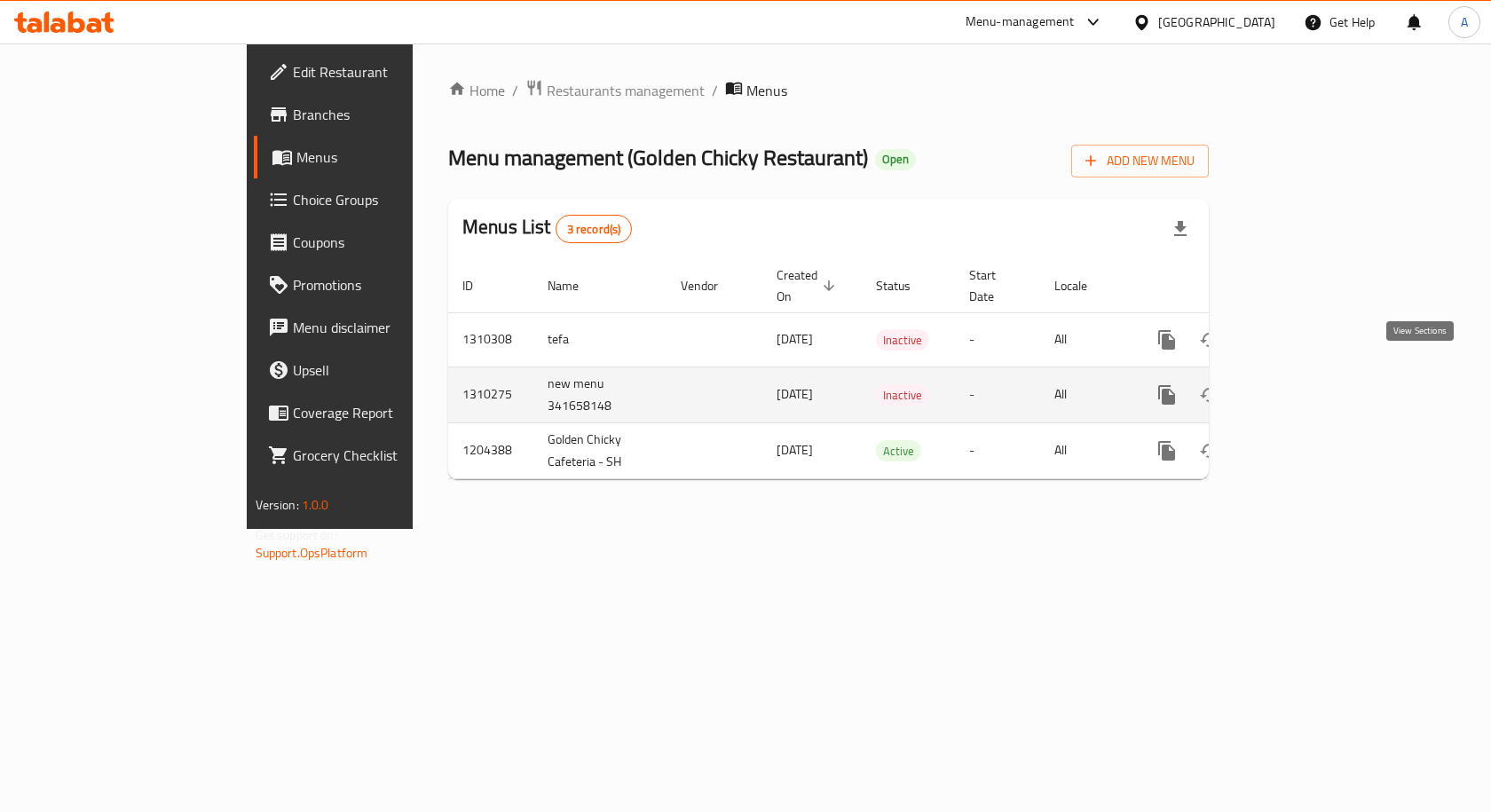
click at [1306, 384] on icon "enhanced table" at bounding box center [1295, 395] width 21 height 21
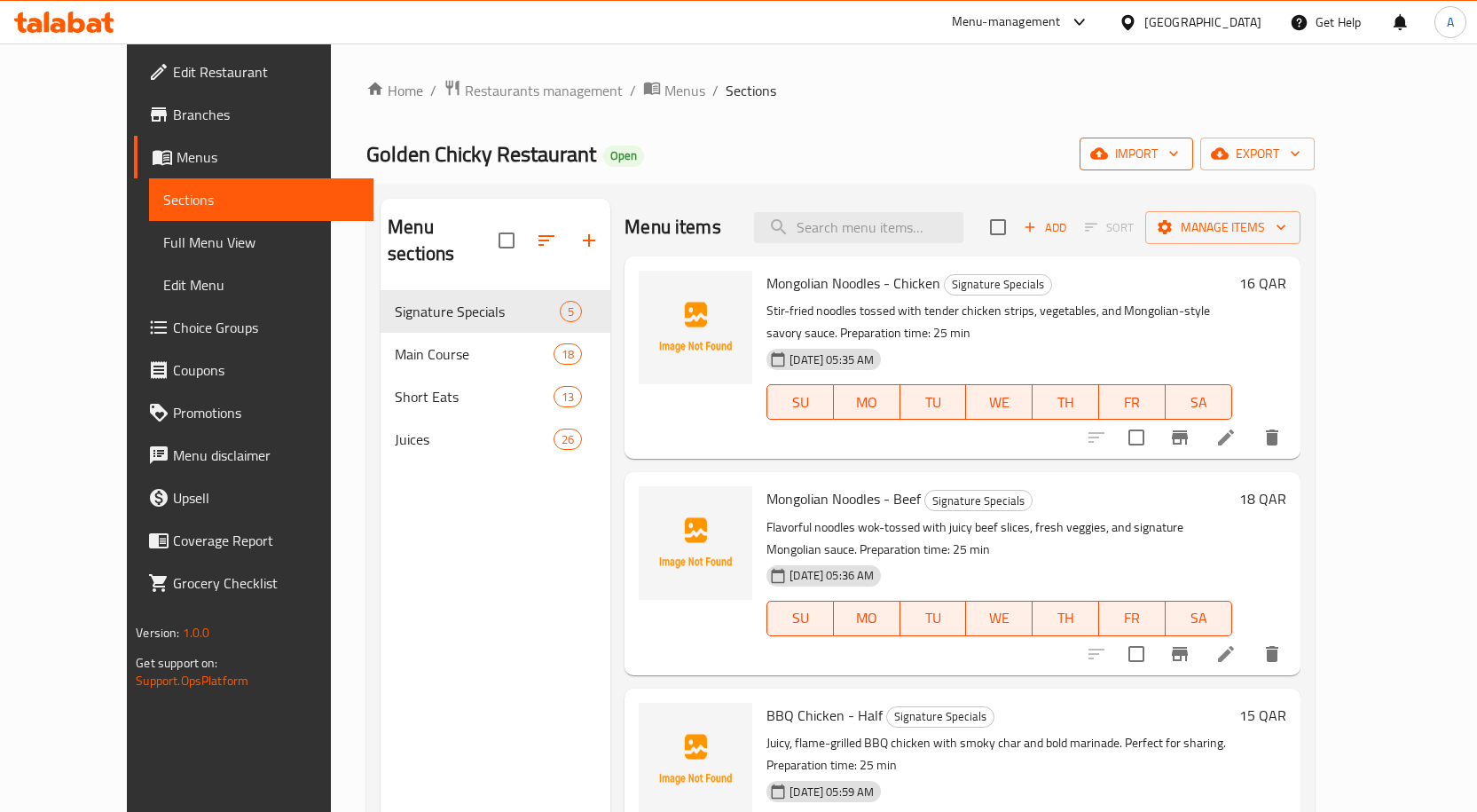
click at [1179, 151] on span "import" at bounding box center [1136, 153] width 86 height 22
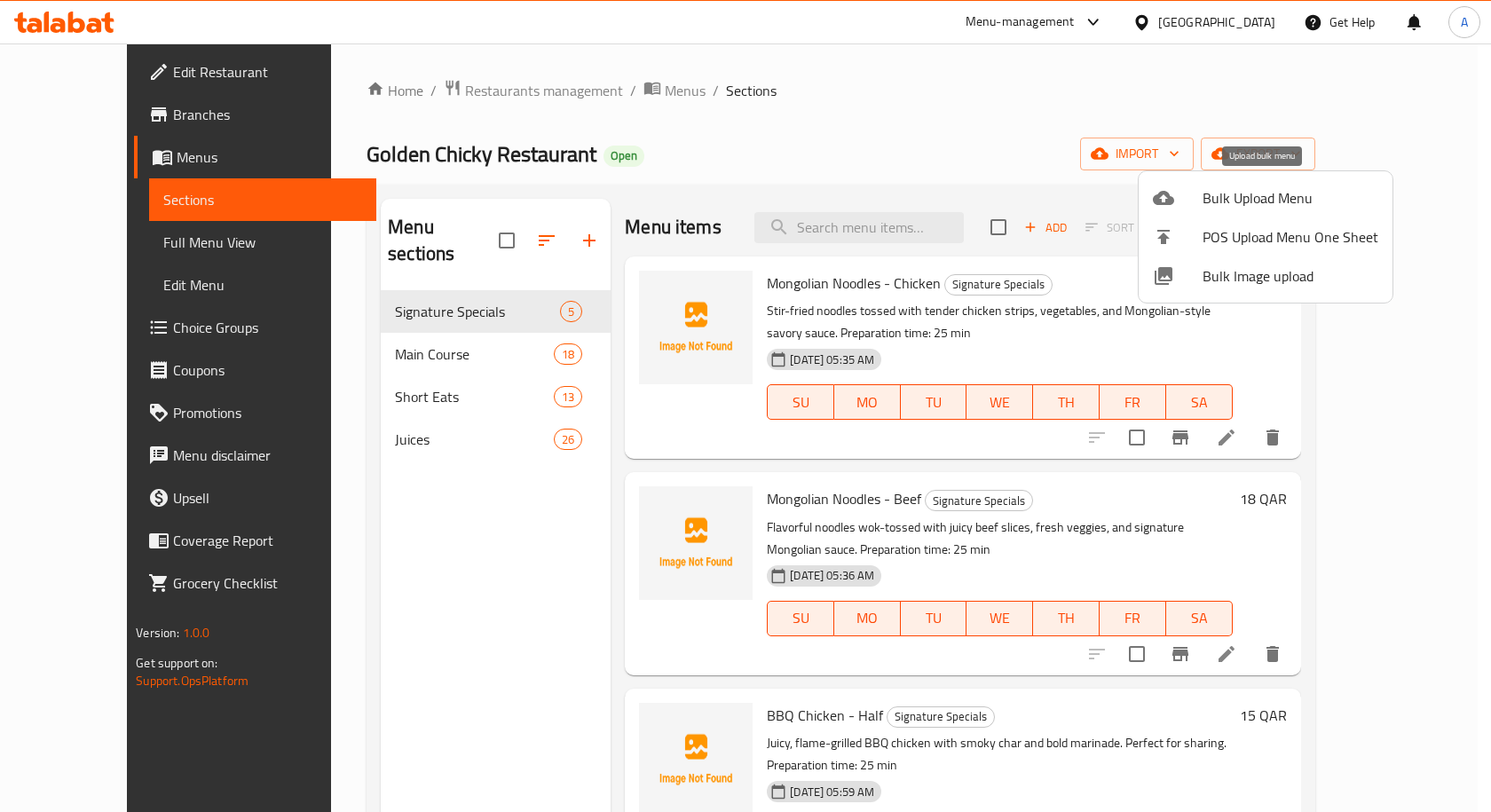
click at [1250, 199] on span "Bulk Upload Menu" at bounding box center [1289, 198] width 176 height 21
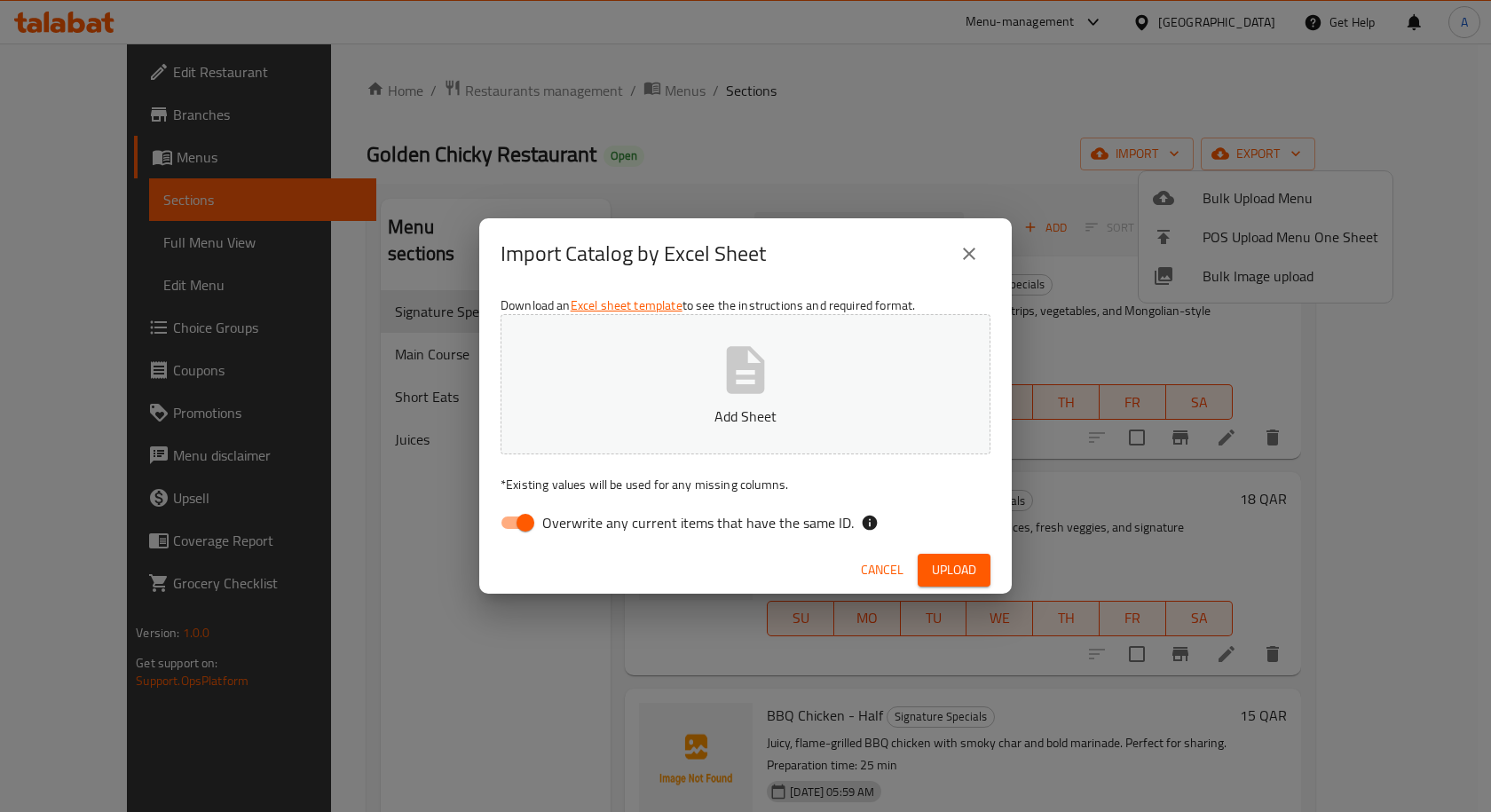
click at [498, 523] on input "Overwrite any current items that have the same ID." at bounding box center [524, 522] width 101 height 34
checkbox input "false"
click at [959, 566] on span "Upload" at bounding box center [954, 570] width 45 height 22
click at [751, 393] on icon "button" at bounding box center [746, 369] width 38 height 47
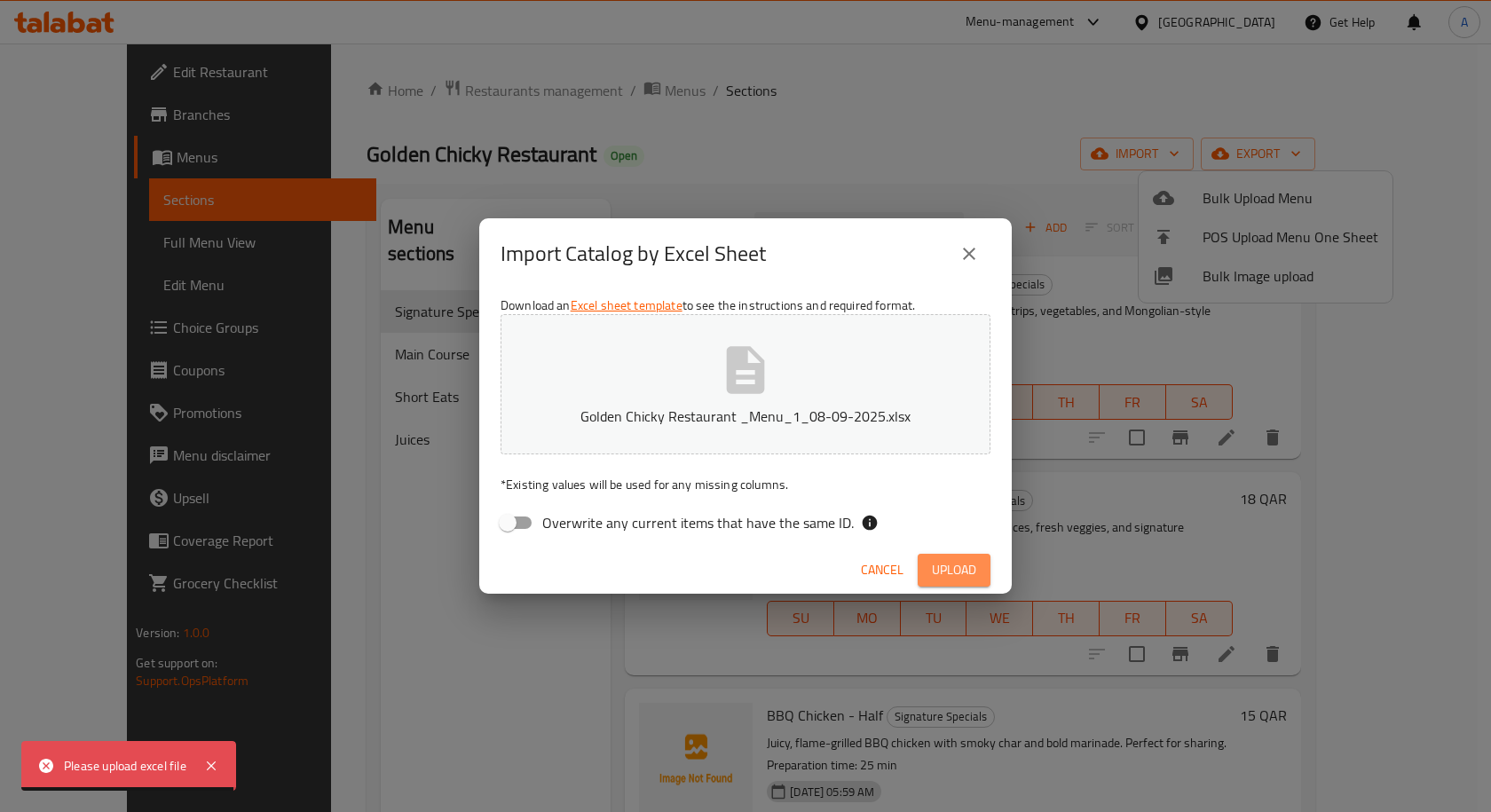
click at [948, 565] on span "Upload" at bounding box center [954, 570] width 45 height 22
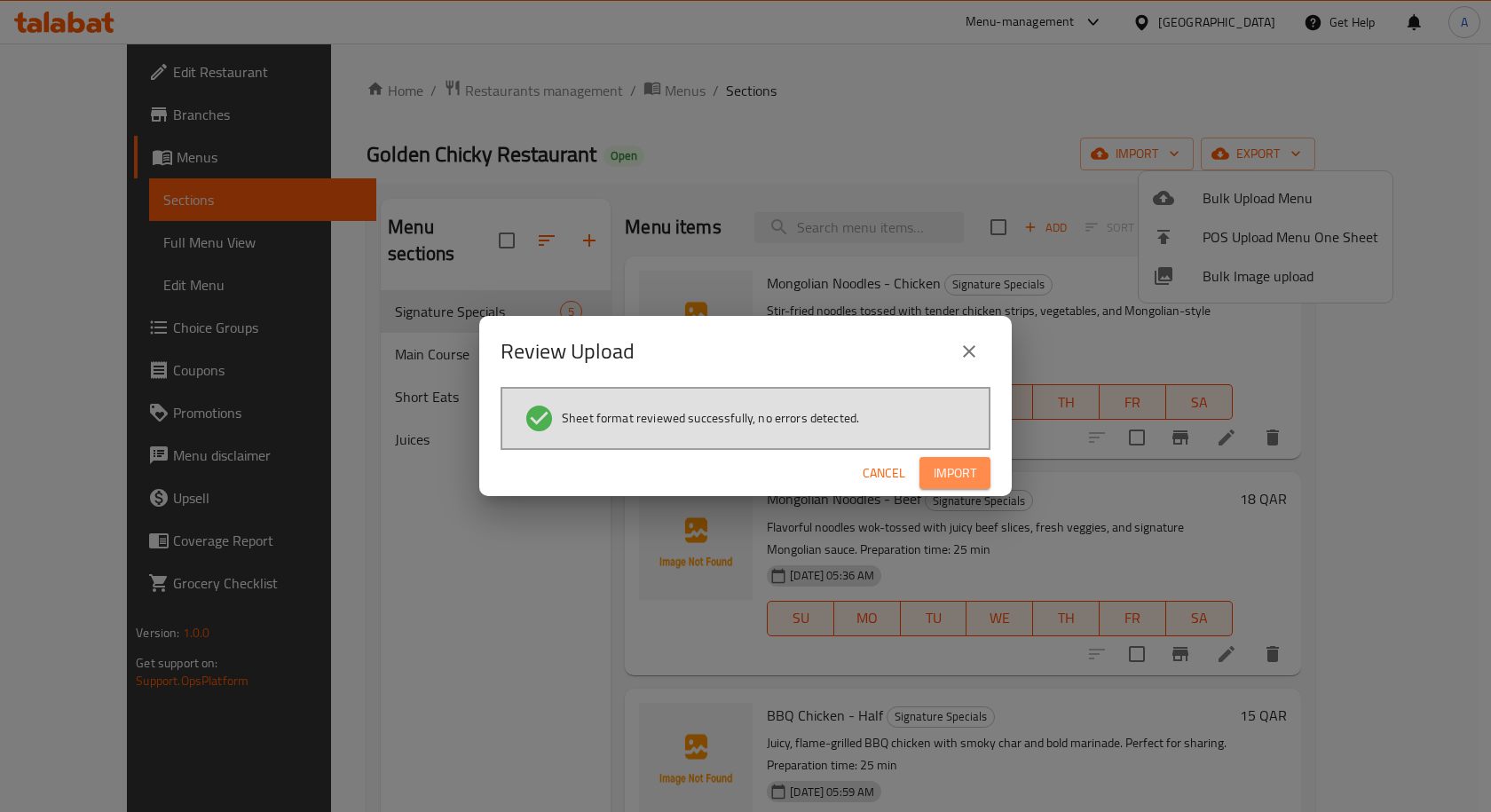
click at [970, 487] on button "Import" at bounding box center [955, 473] width 71 height 33
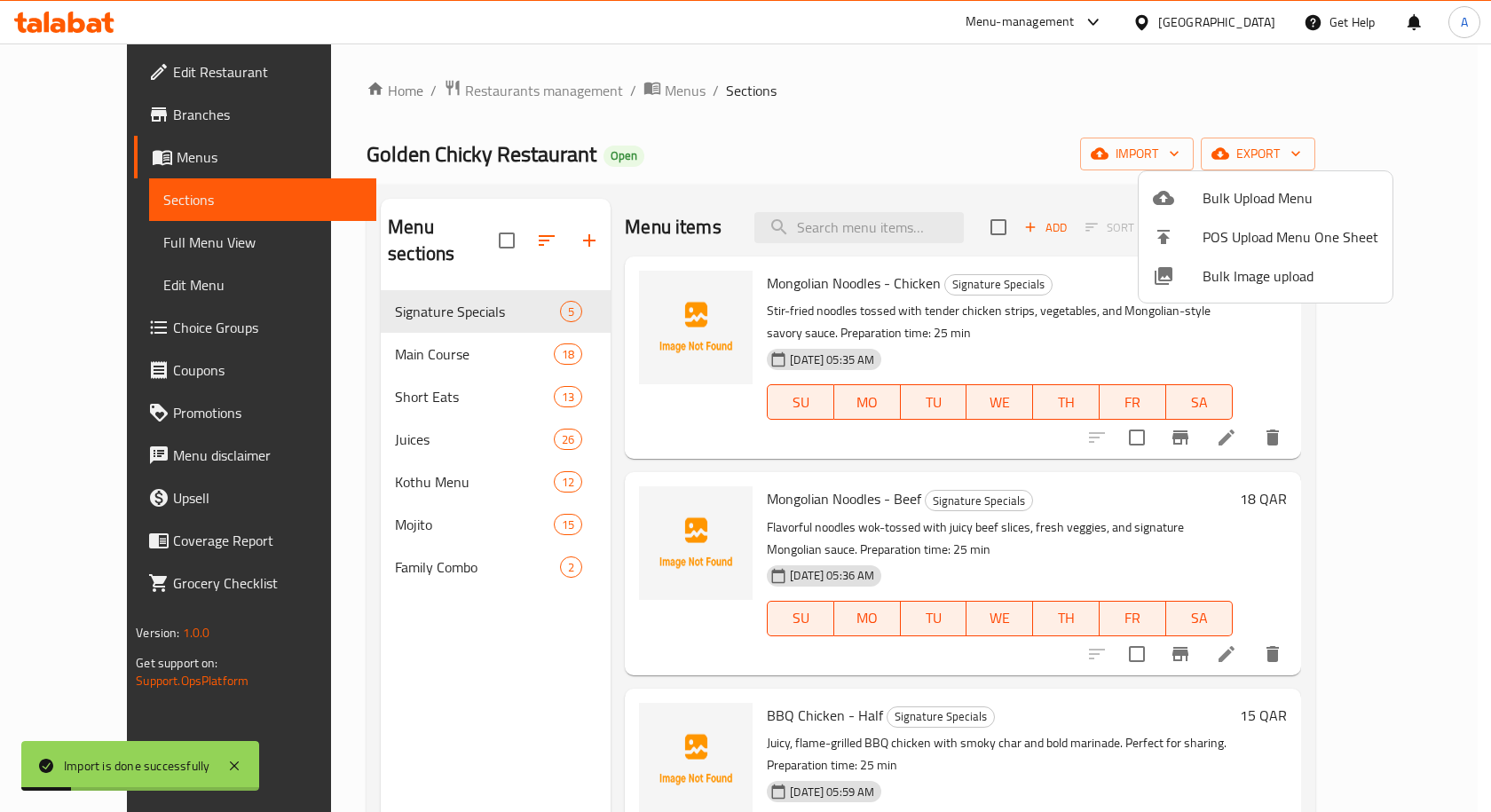
click at [596, 80] on div at bounding box center [746, 406] width 1491 height 812
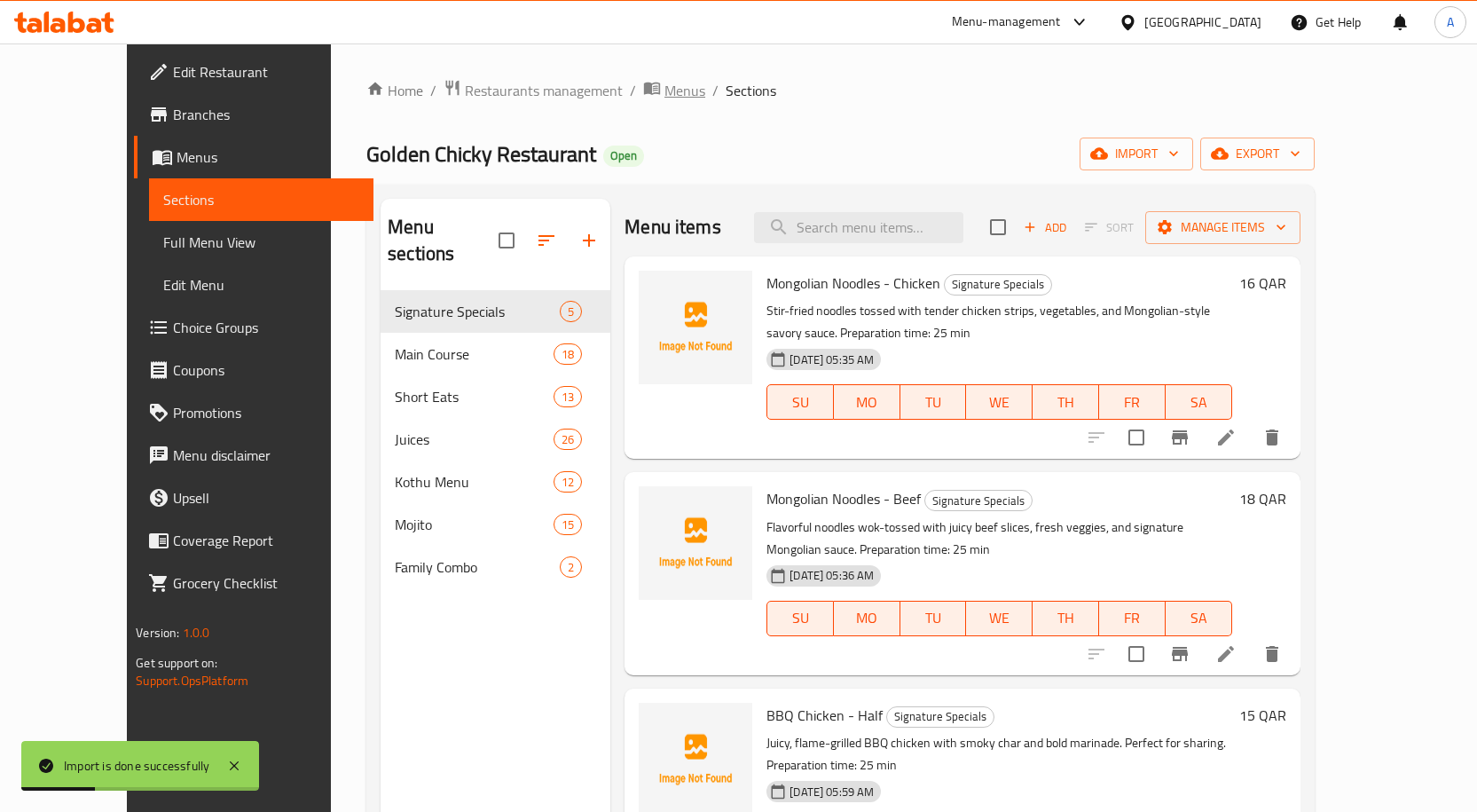
click at [664, 81] on span "Menus" at bounding box center [685, 91] width 41 height 21
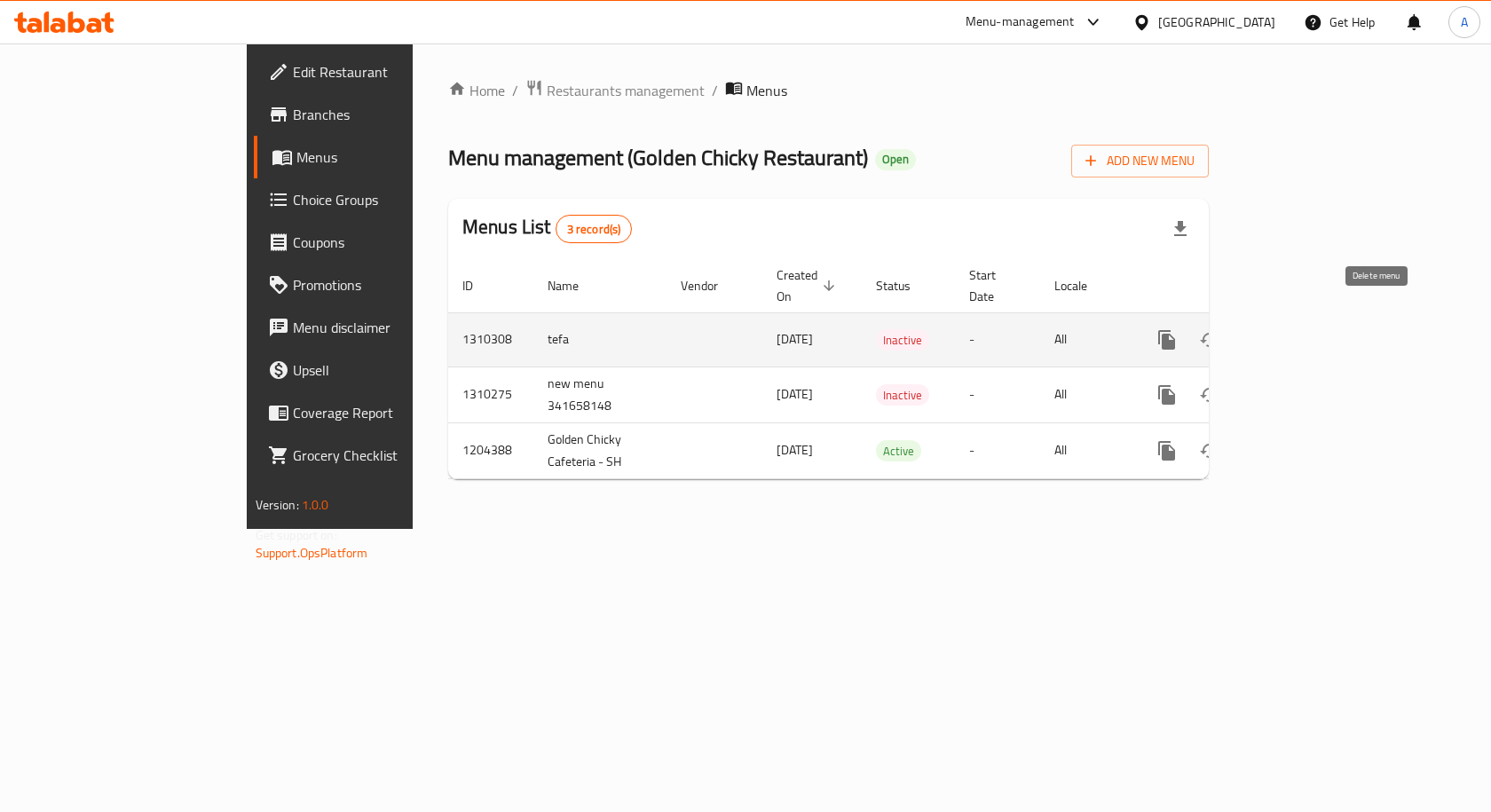
click at [1258, 332] on icon "enhanced table" at bounding box center [1252, 340] width 12 height 16
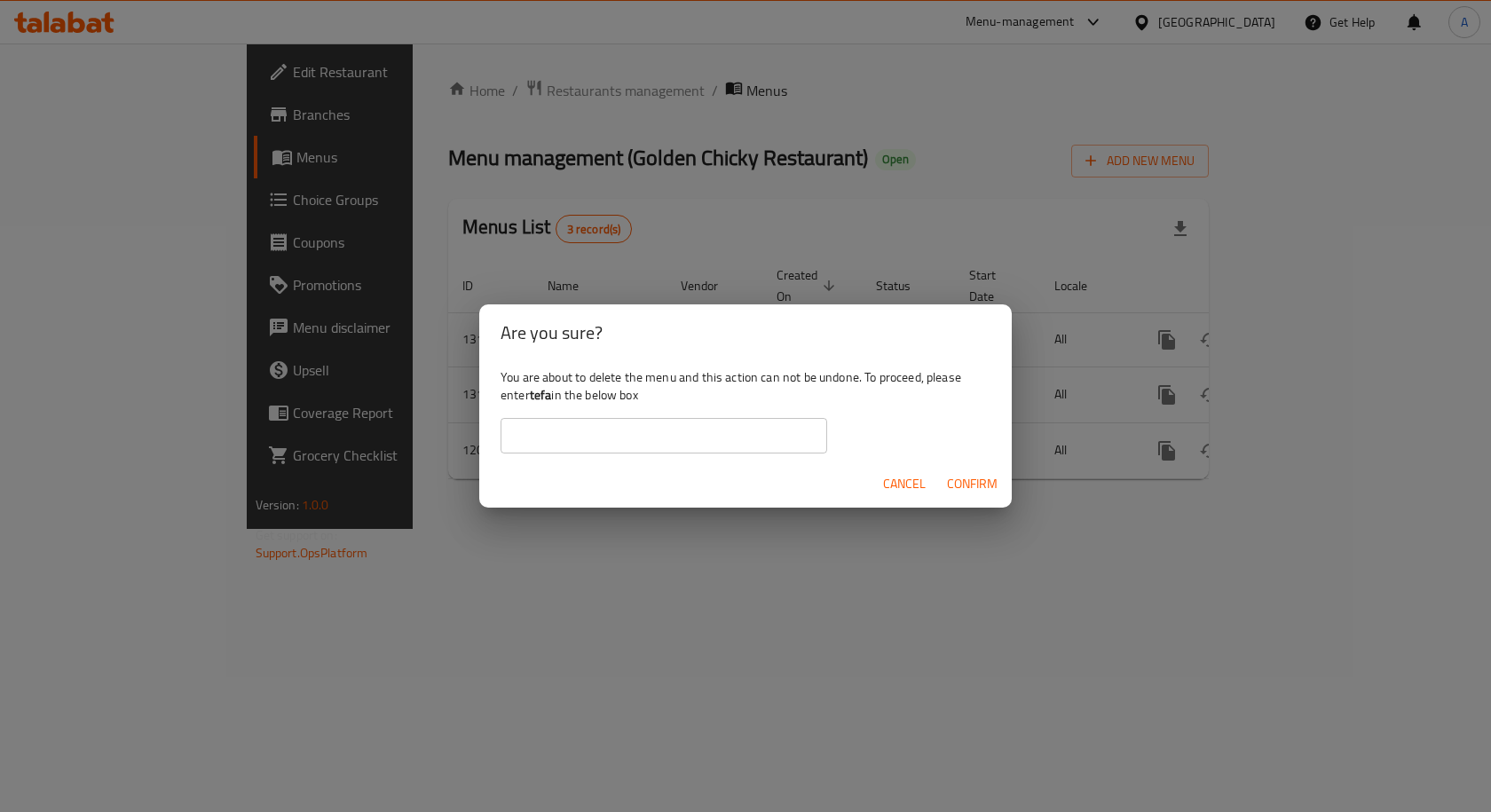
click at [752, 451] on input "text" at bounding box center [663, 436] width 326 height 36
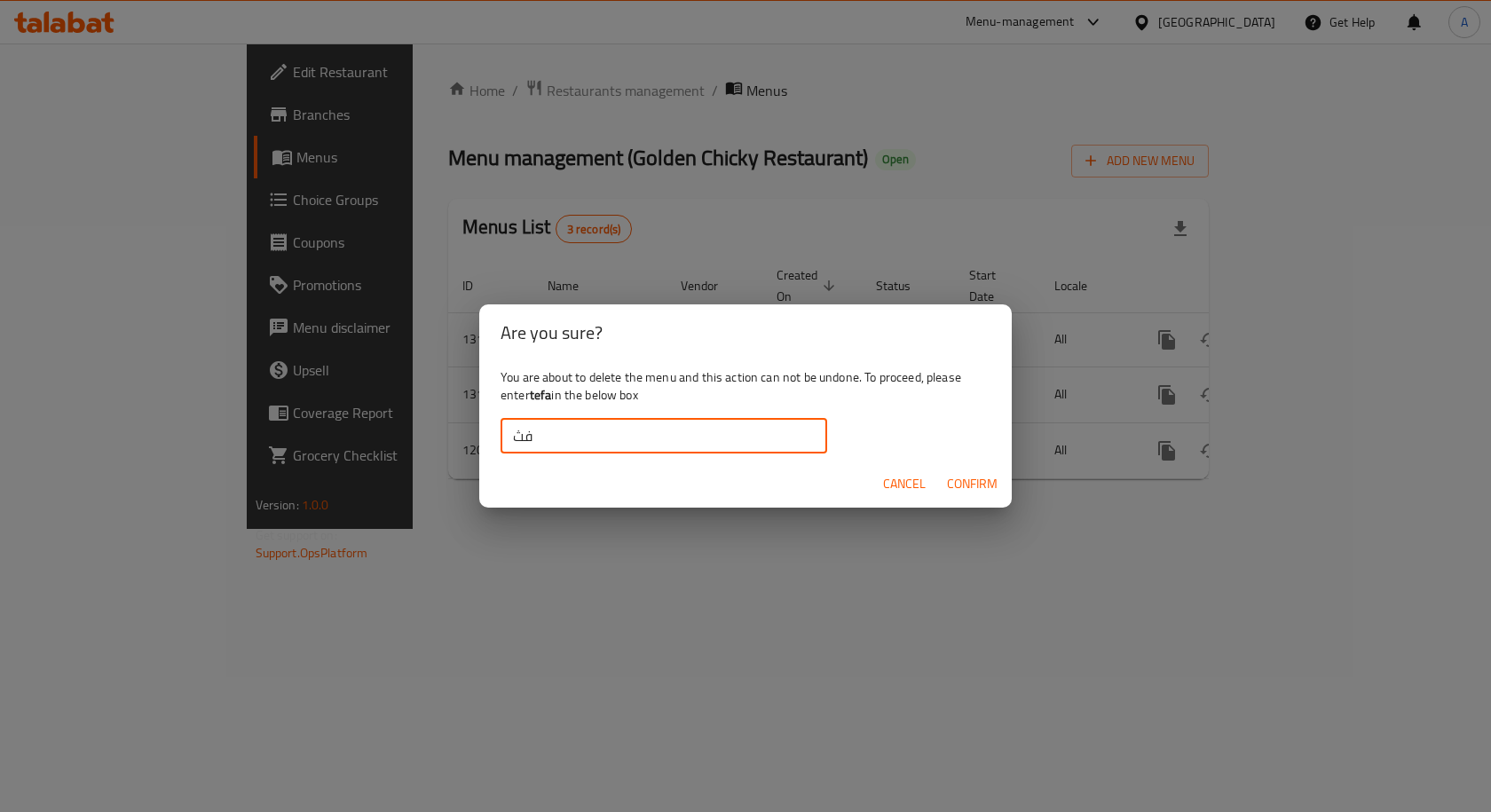
type input "ف"
click at [973, 485] on span "Confirm" at bounding box center [972, 483] width 51 height 22
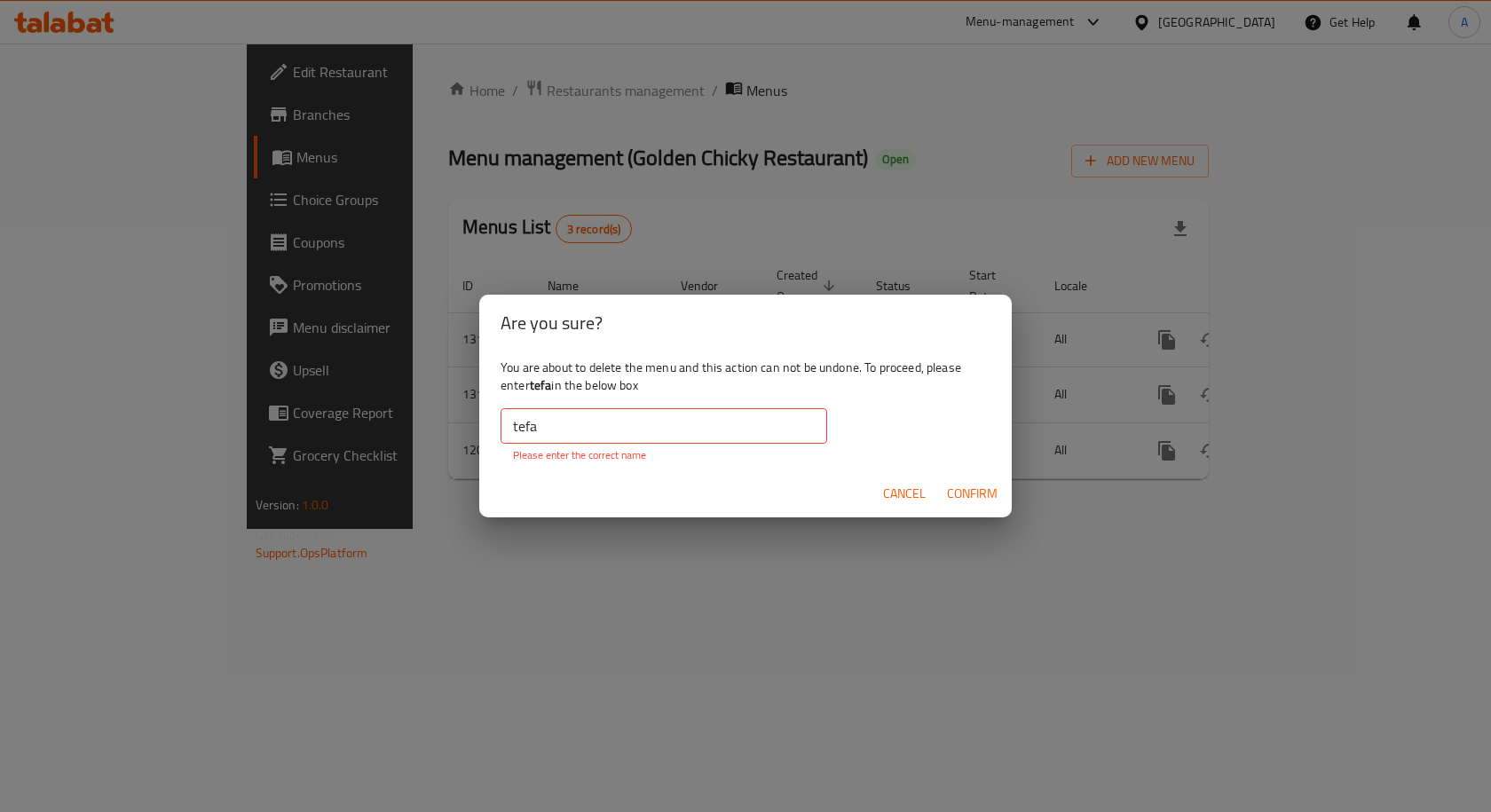
click at [605, 437] on input "tefa" at bounding box center [663, 426] width 326 height 36
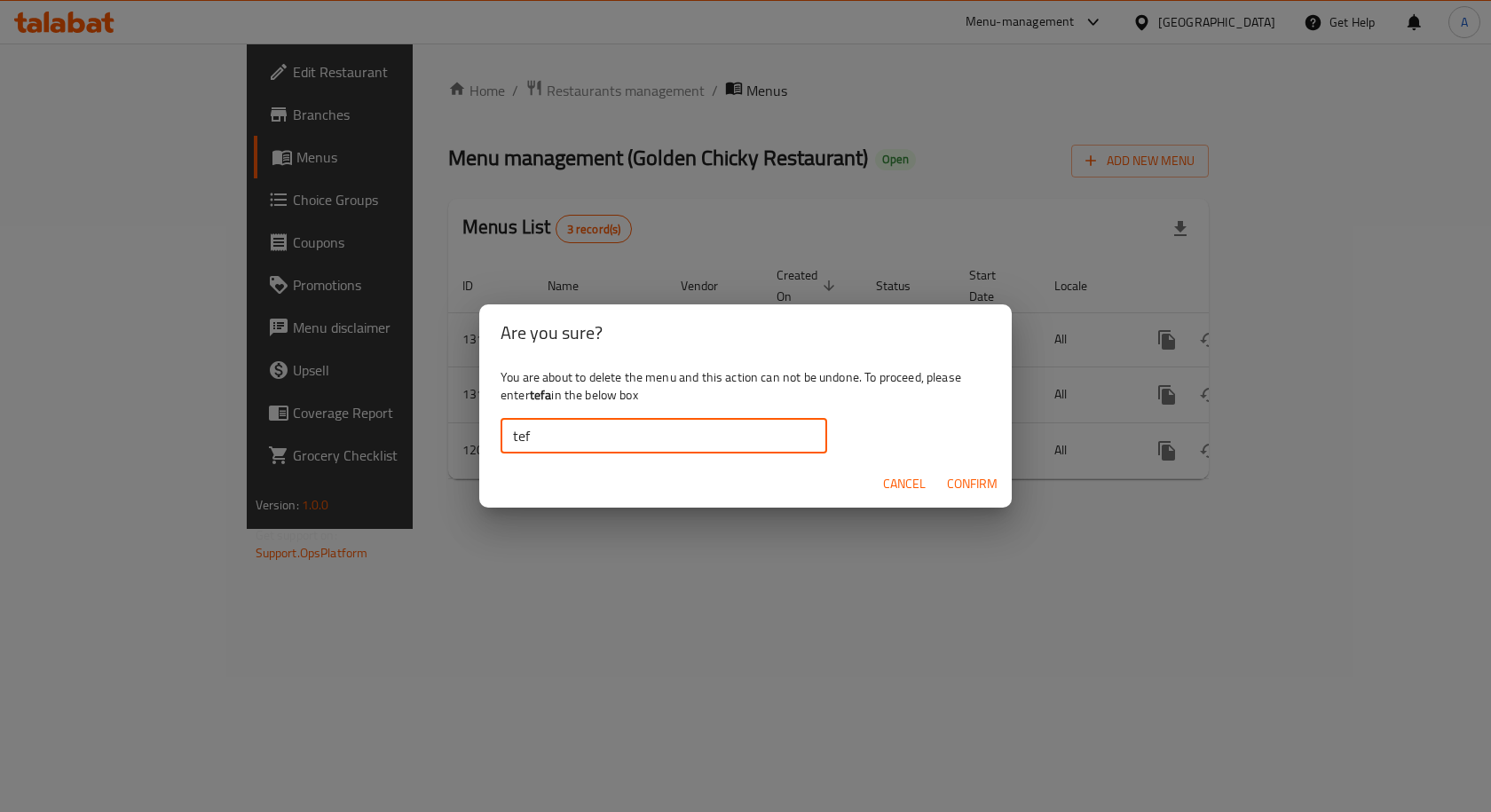
type input "tefa"
click at [969, 480] on span "Confirm" at bounding box center [972, 483] width 51 height 22
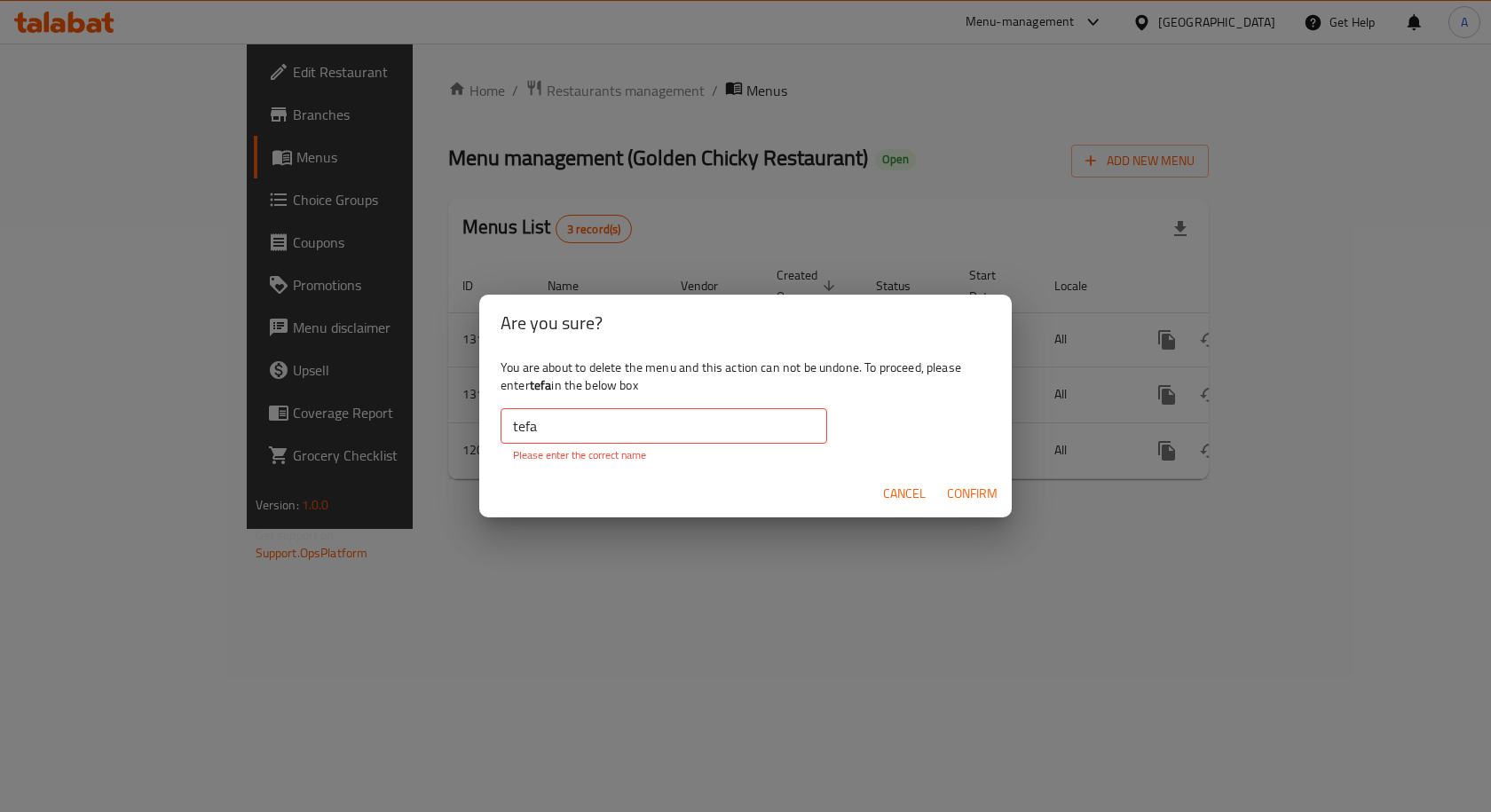
click at [636, 414] on input "tefa" at bounding box center [663, 426] width 326 height 36
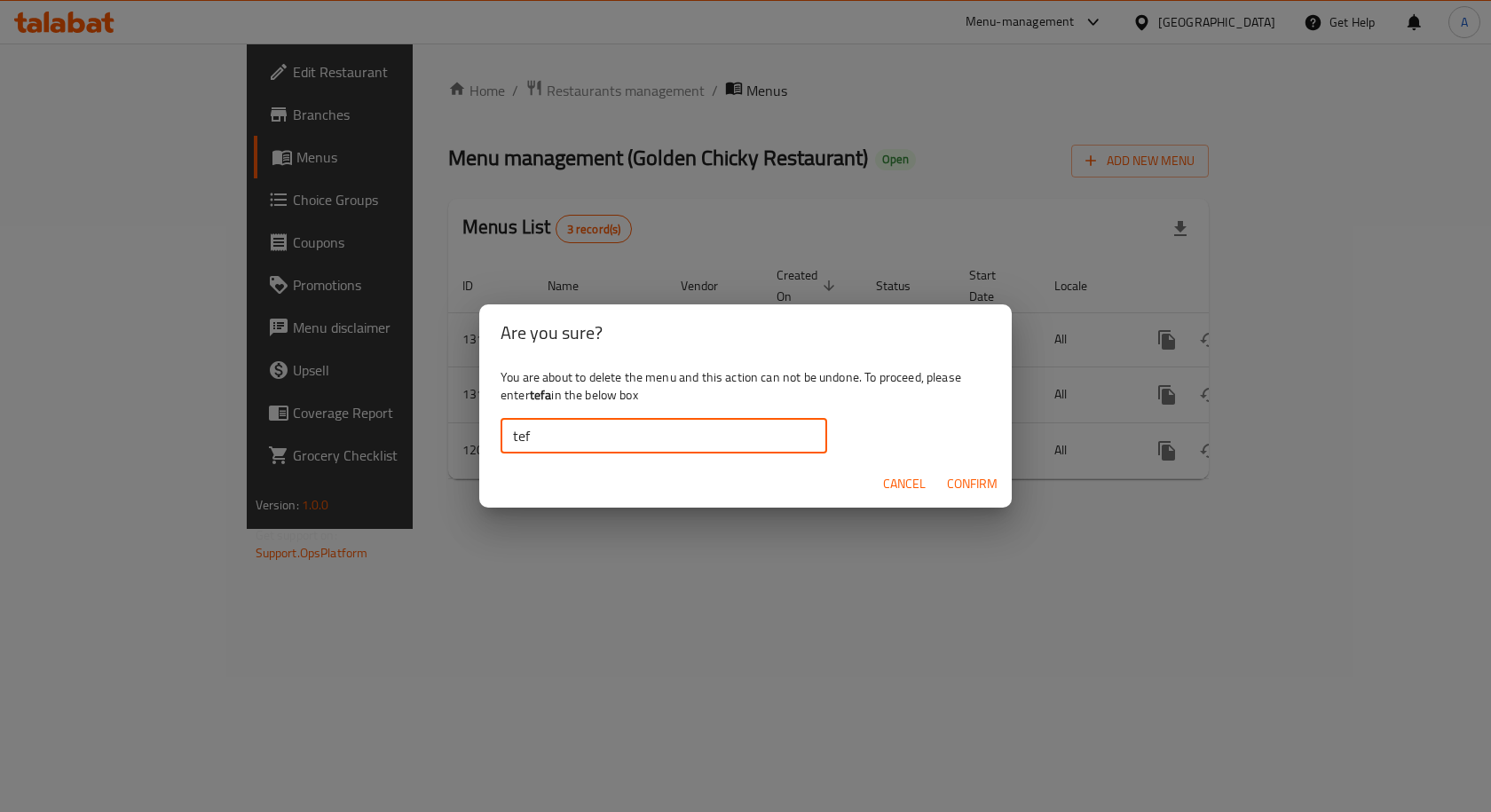
type input "tefa"
click at [972, 479] on span "Confirm" at bounding box center [972, 483] width 51 height 22
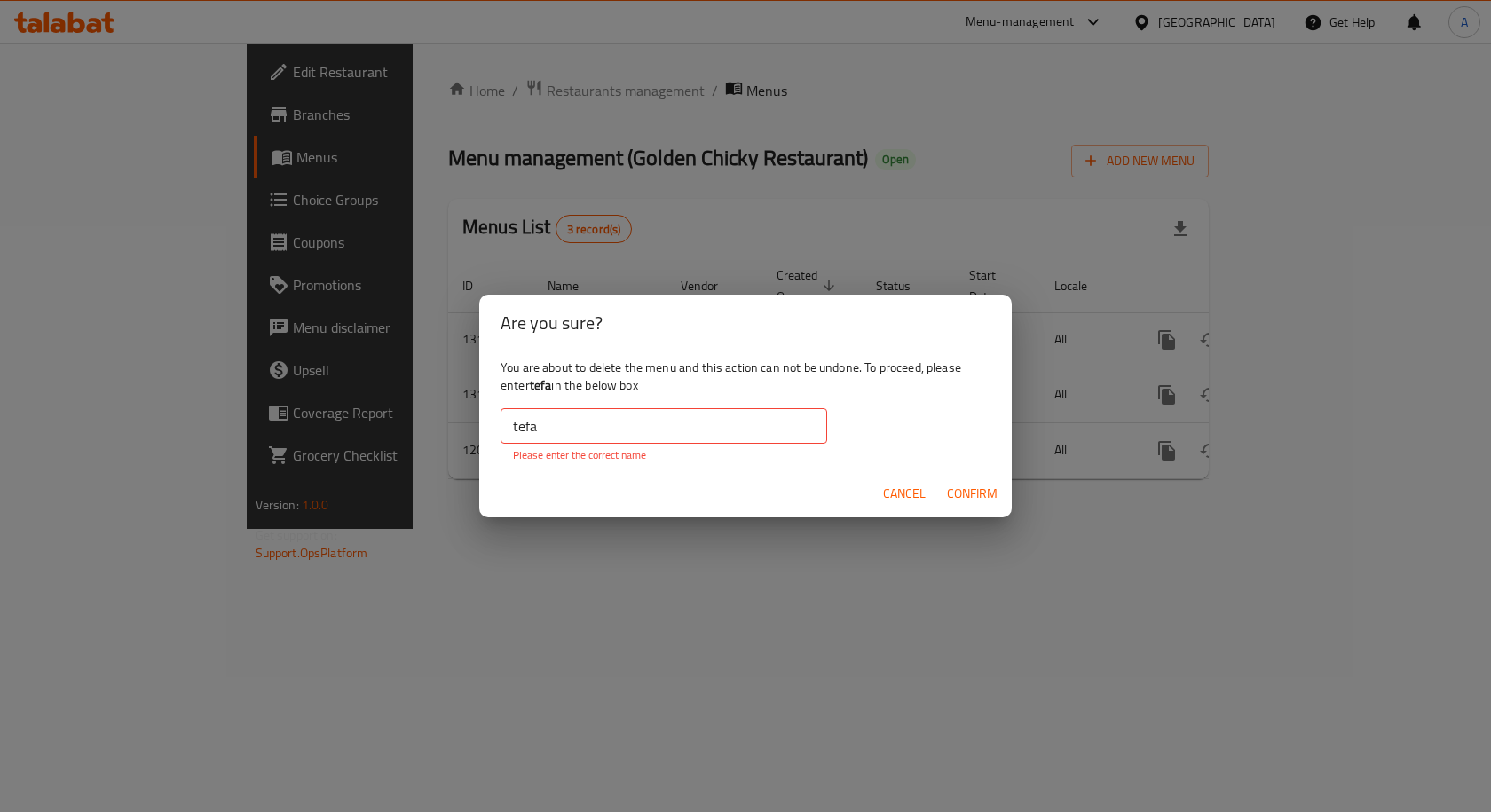
click at [970, 489] on span "Confirm" at bounding box center [972, 493] width 51 height 22
click at [581, 434] on input "tefa" at bounding box center [663, 426] width 326 height 36
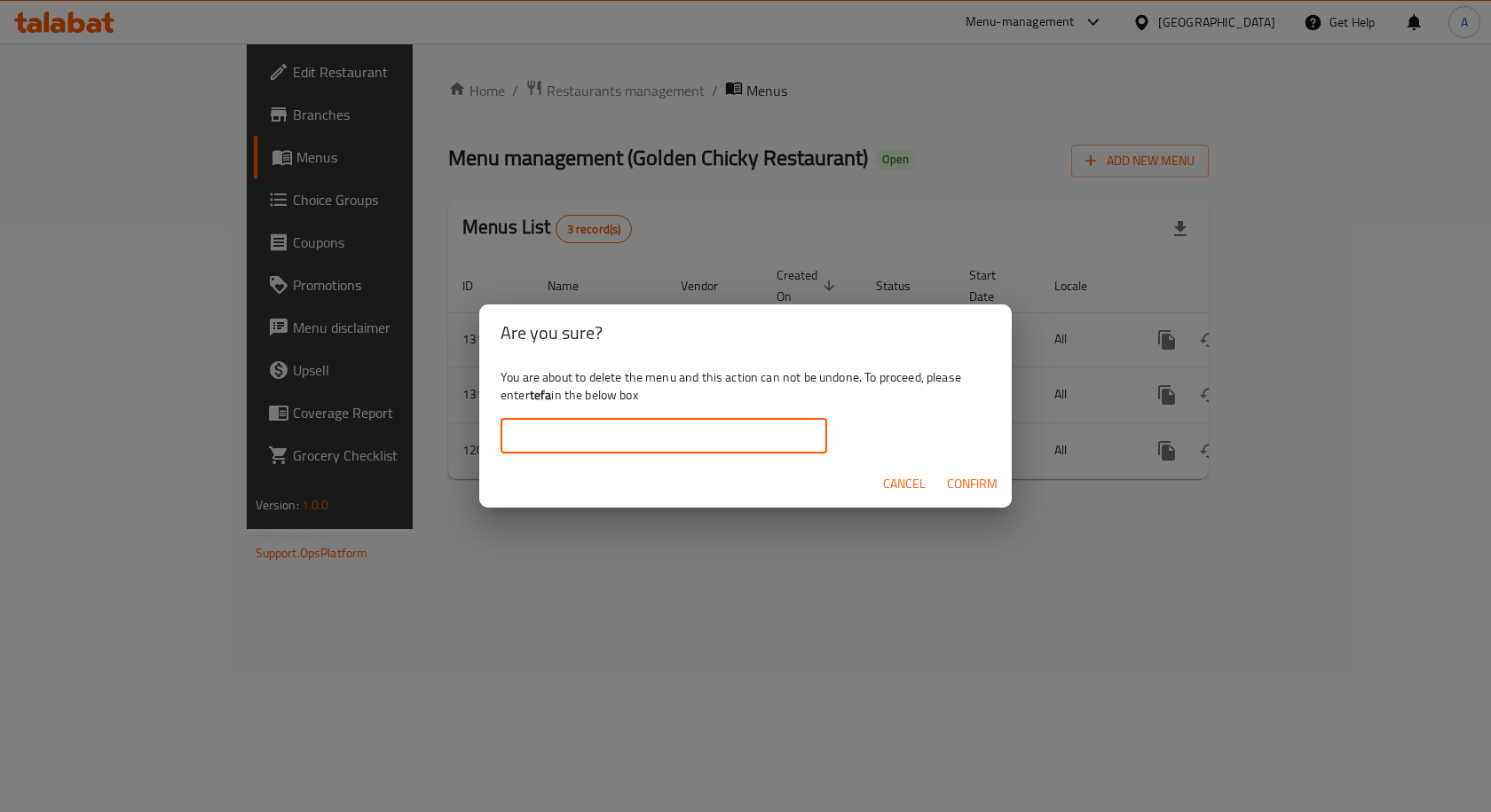
click at [894, 483] on span "Cancel" at bounding box center [904, 483] width 43 height 22
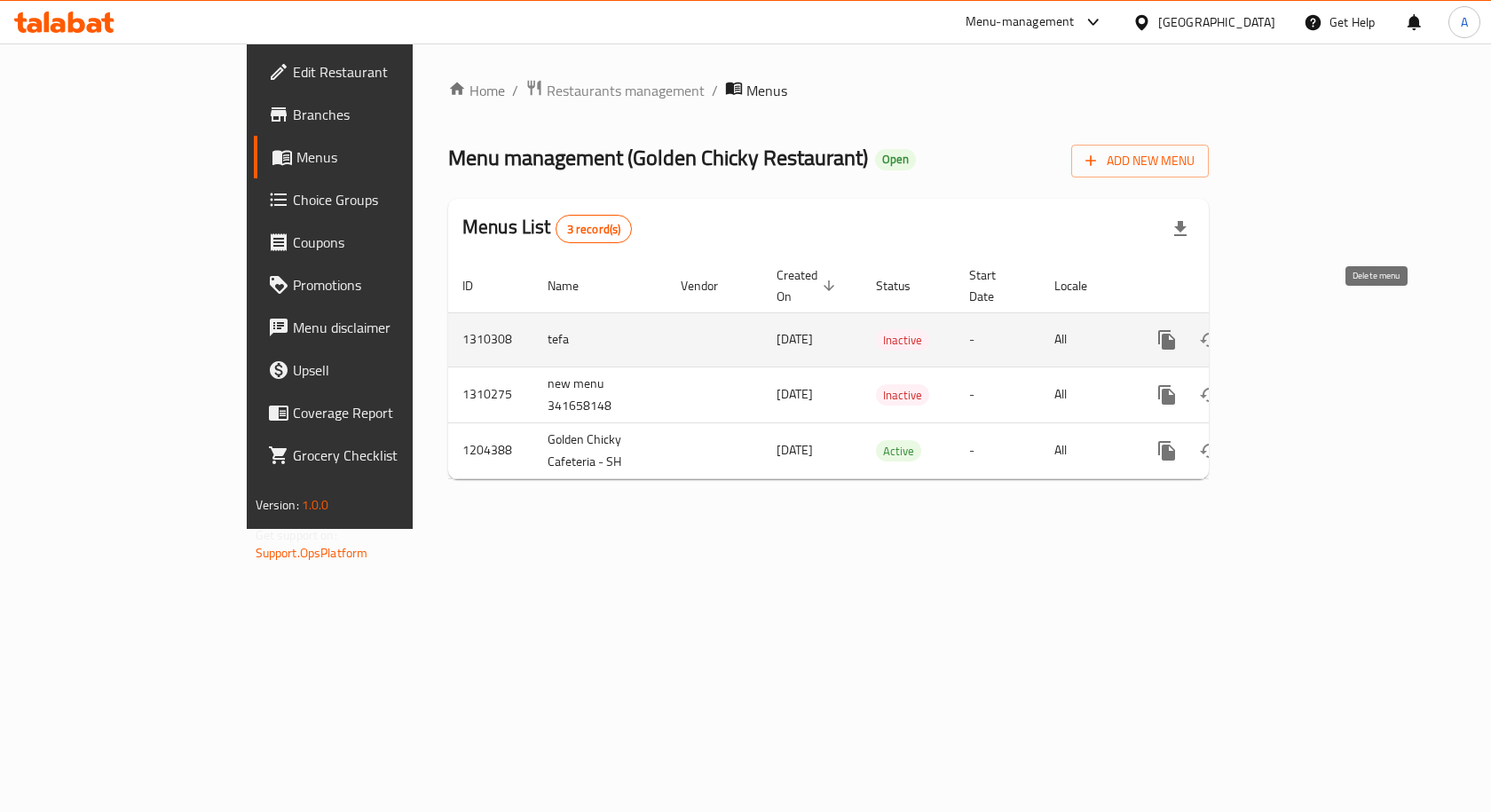
click at [1258, 332] on icon "enhanced table" at bounding box center [1252, 340] width 12 height 16
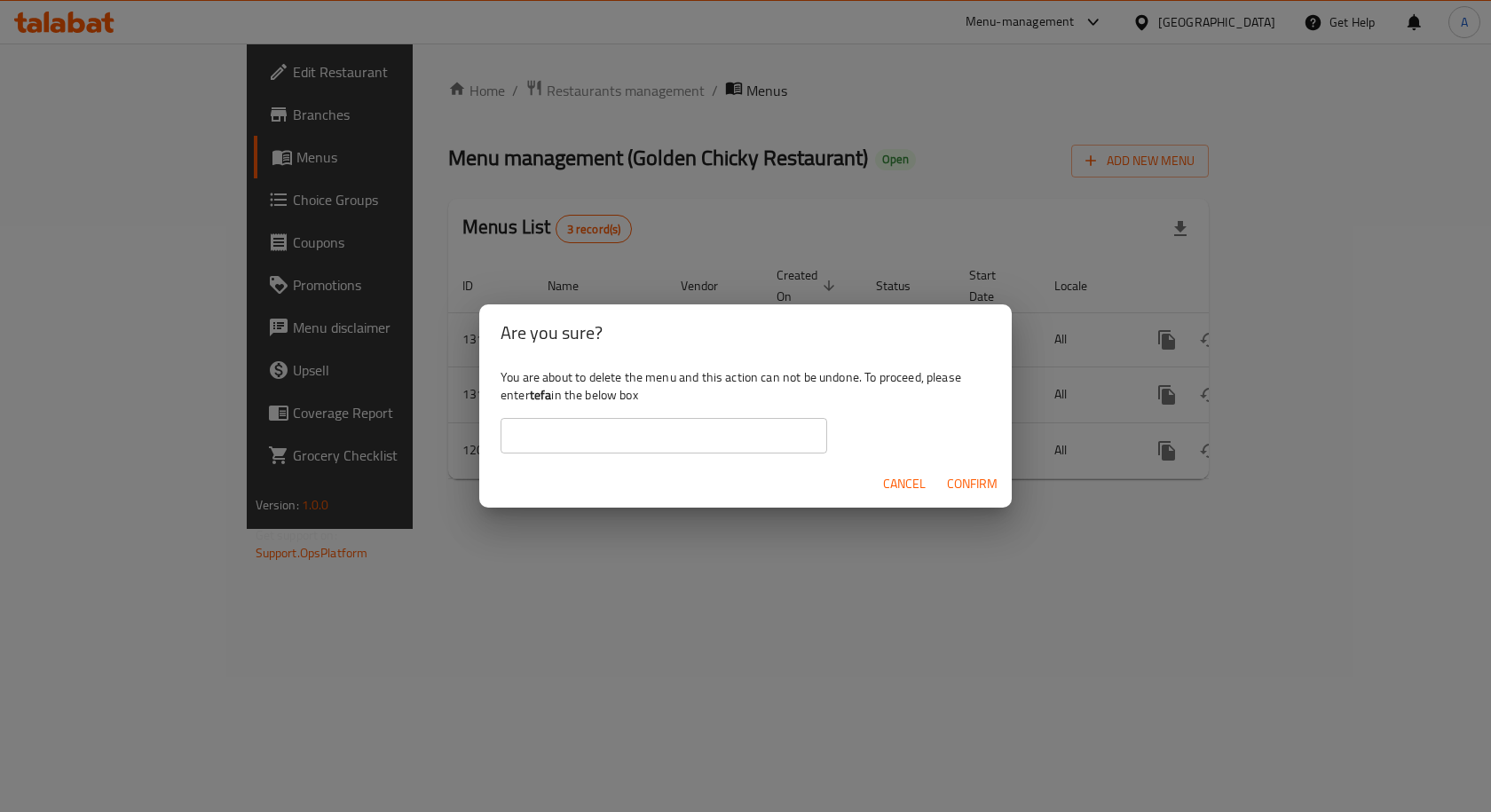
click at [681, 439] on input "text" at bounding box center [663, 436] width 326 height 36
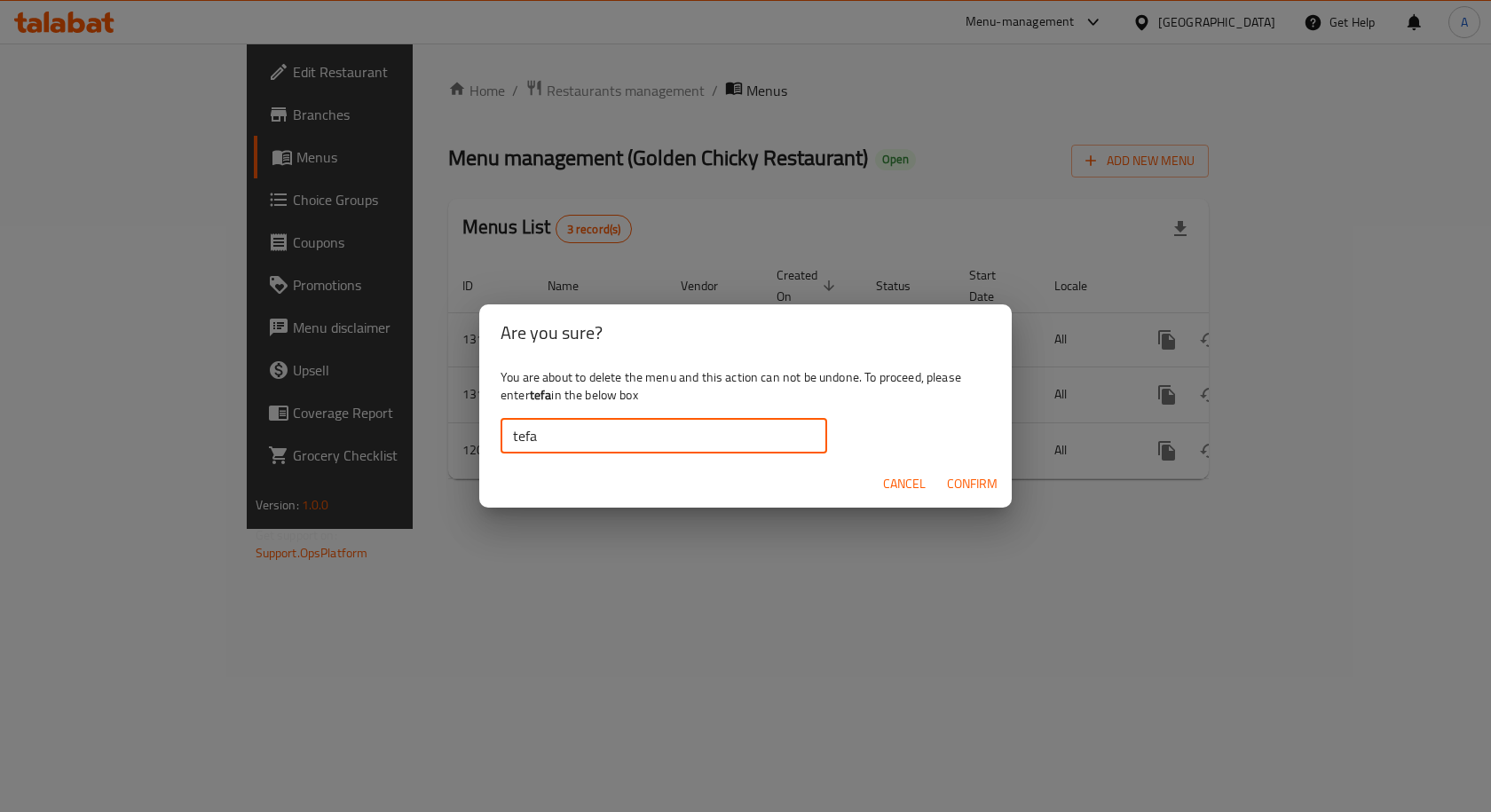
type input "tefa"
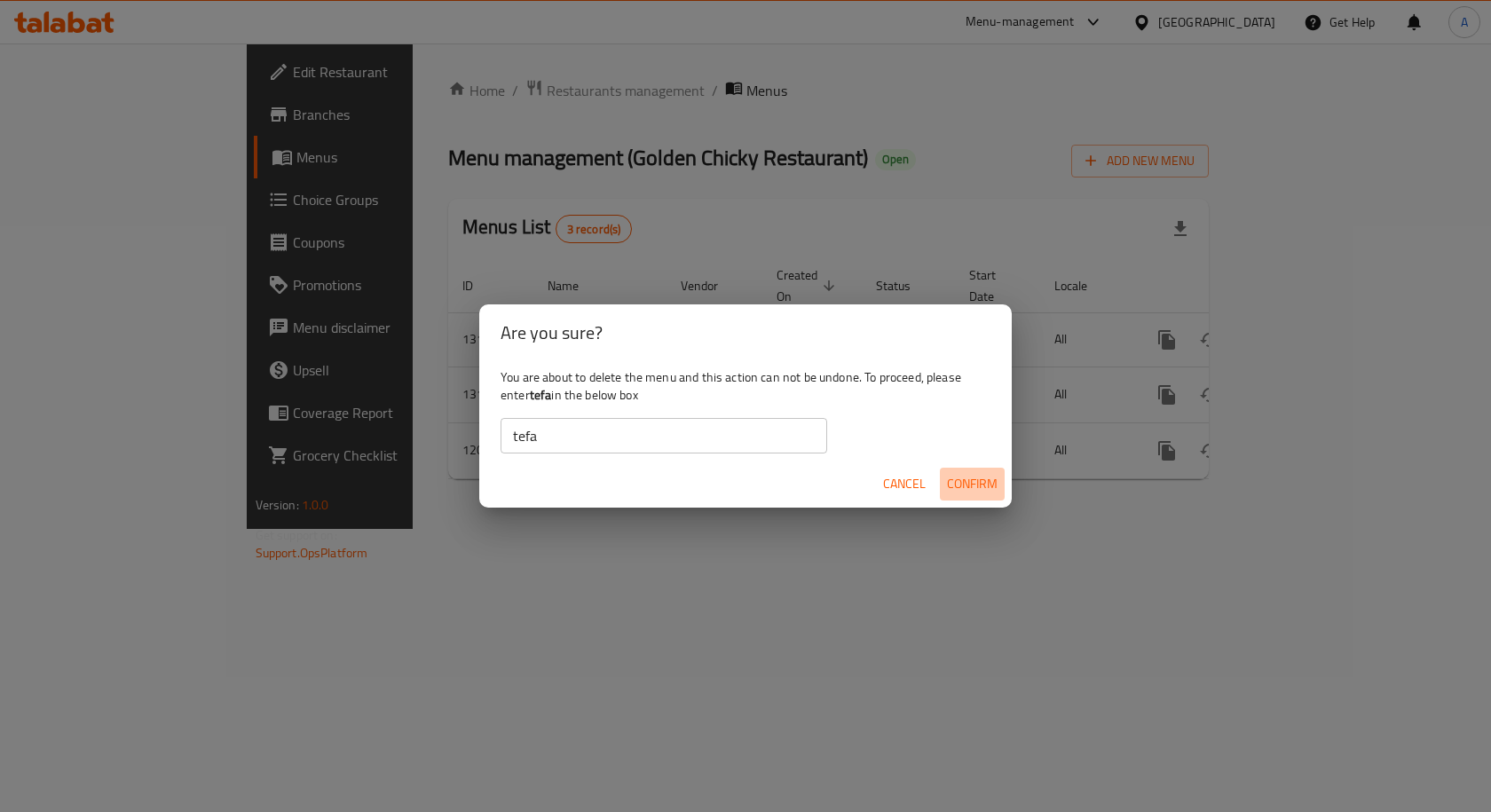
click at [981, 479] on span "Confirm" at bounding box center [972, 483] width 51 height 22
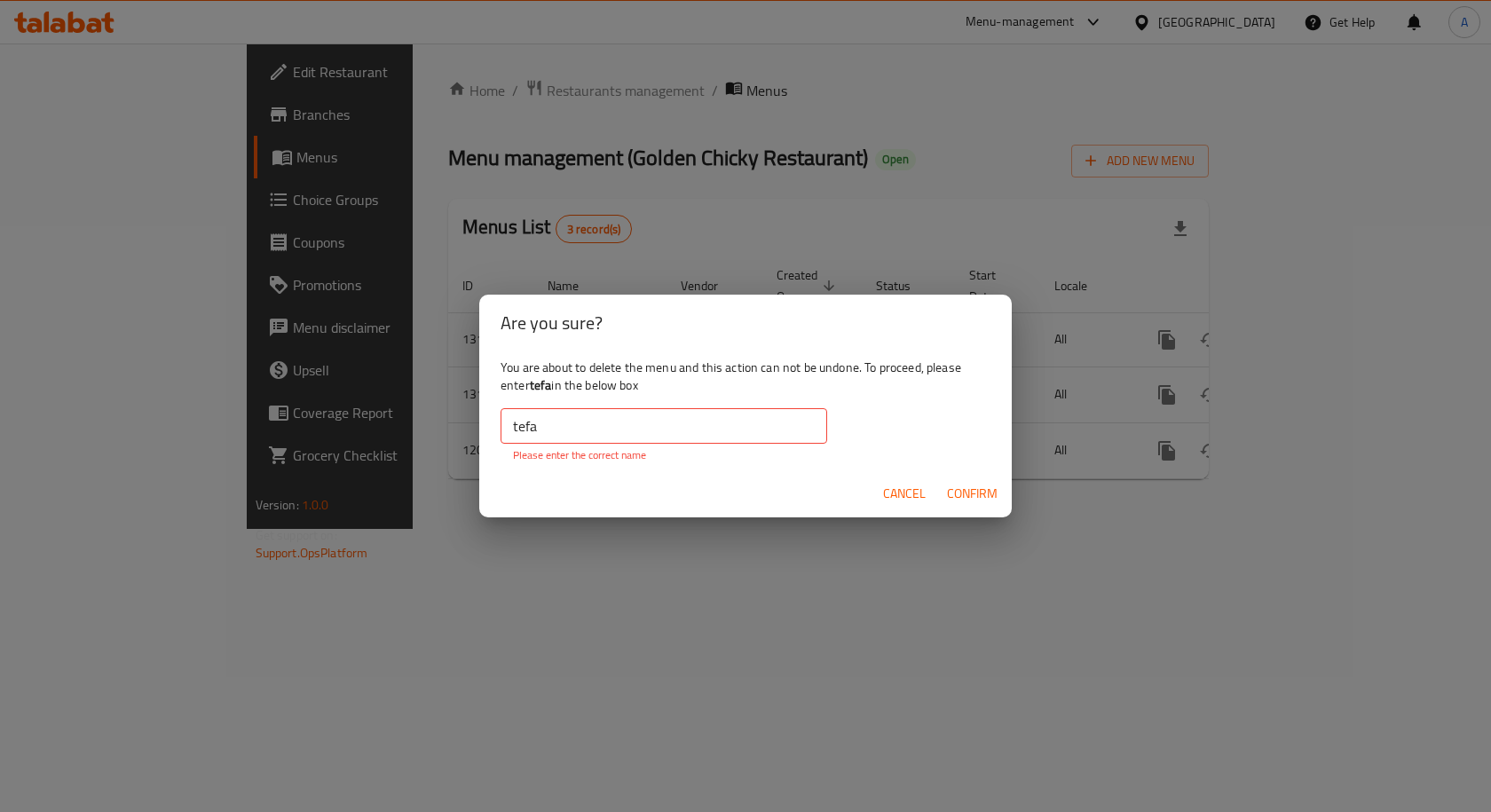
click at [960, 492] on span "Confirm" at bounding box center [972, 493] width 51 height 22
click at [573, 435] on input "tefa" at bounding box center [663, 426] width 326 height 36
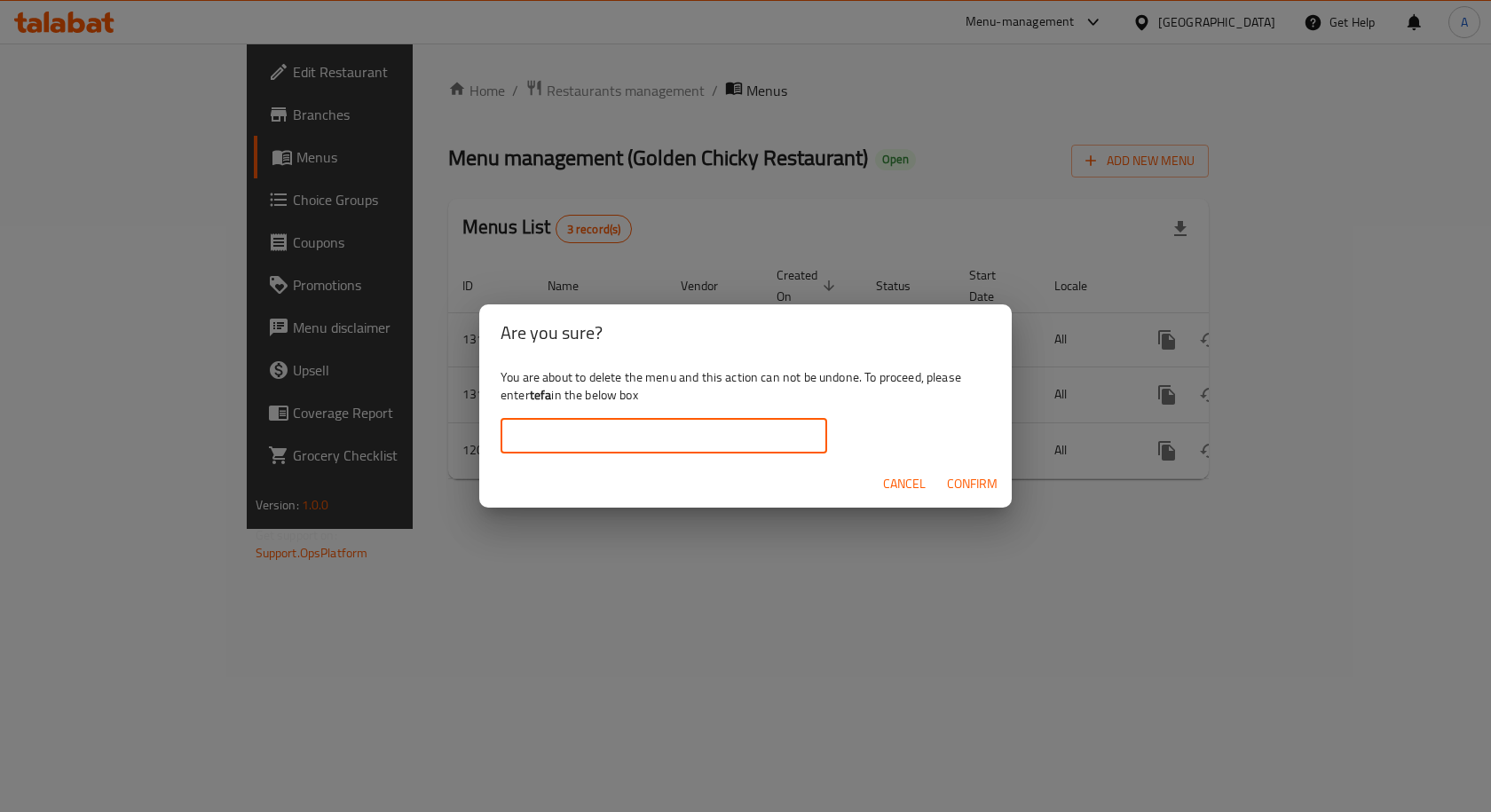
paste input "tefa"
type input "tefa"
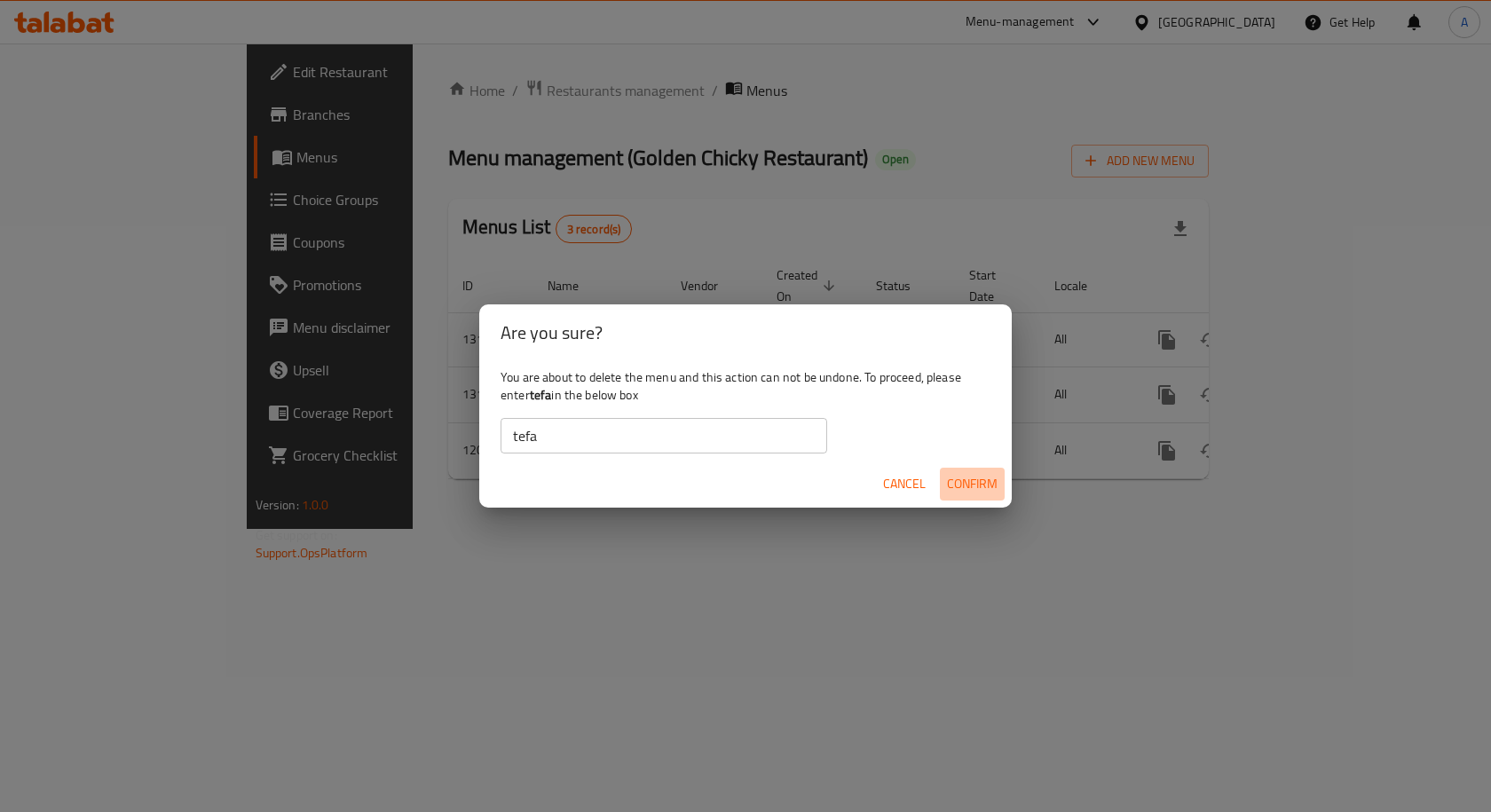
click at [983, 479] on span "Confirm" at bounding box center [972, 483] width 51 height 22
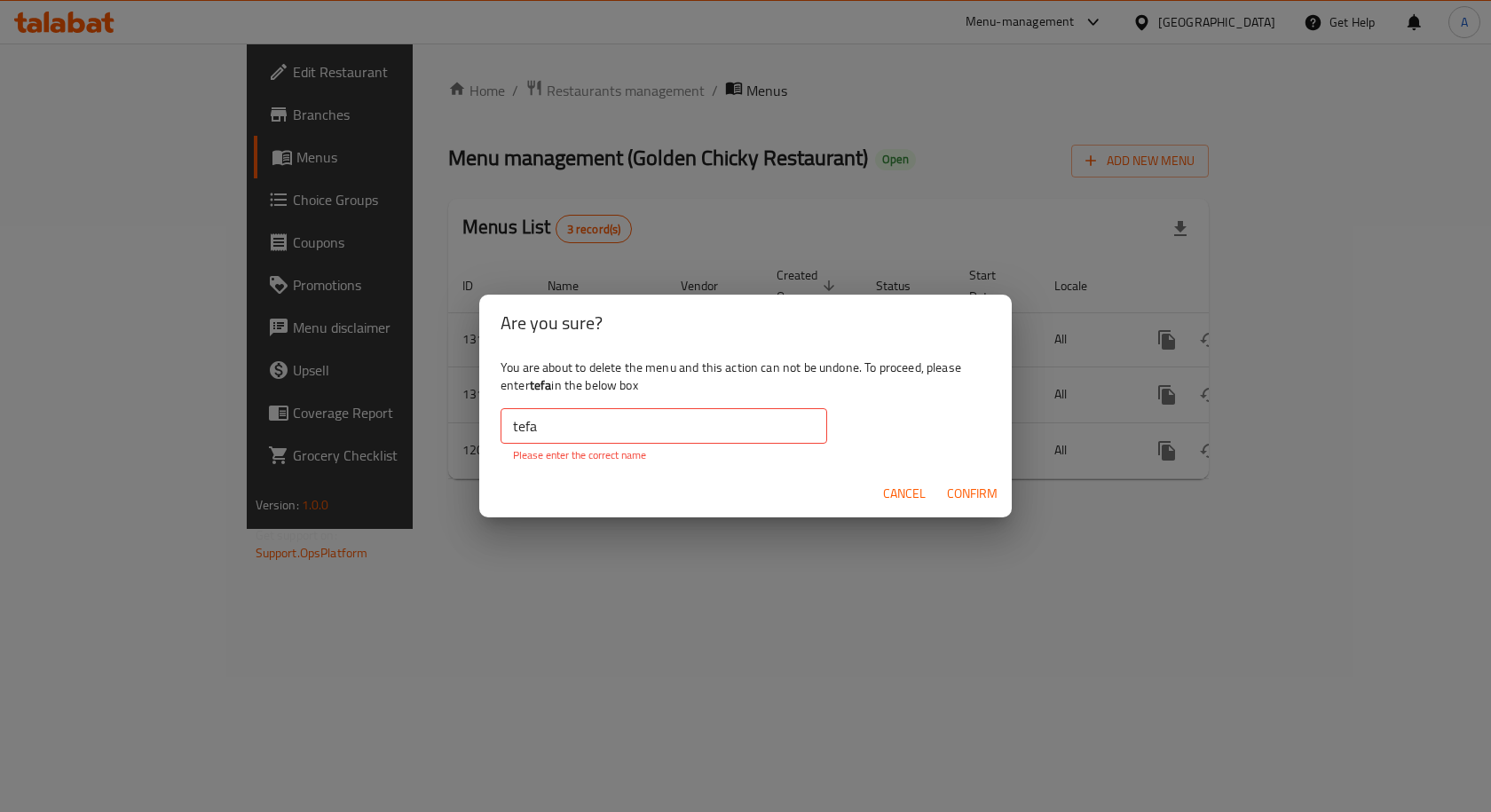
click at [903, 496] on span "Cancel" at bounding box center [904, 493] width 43 height 22
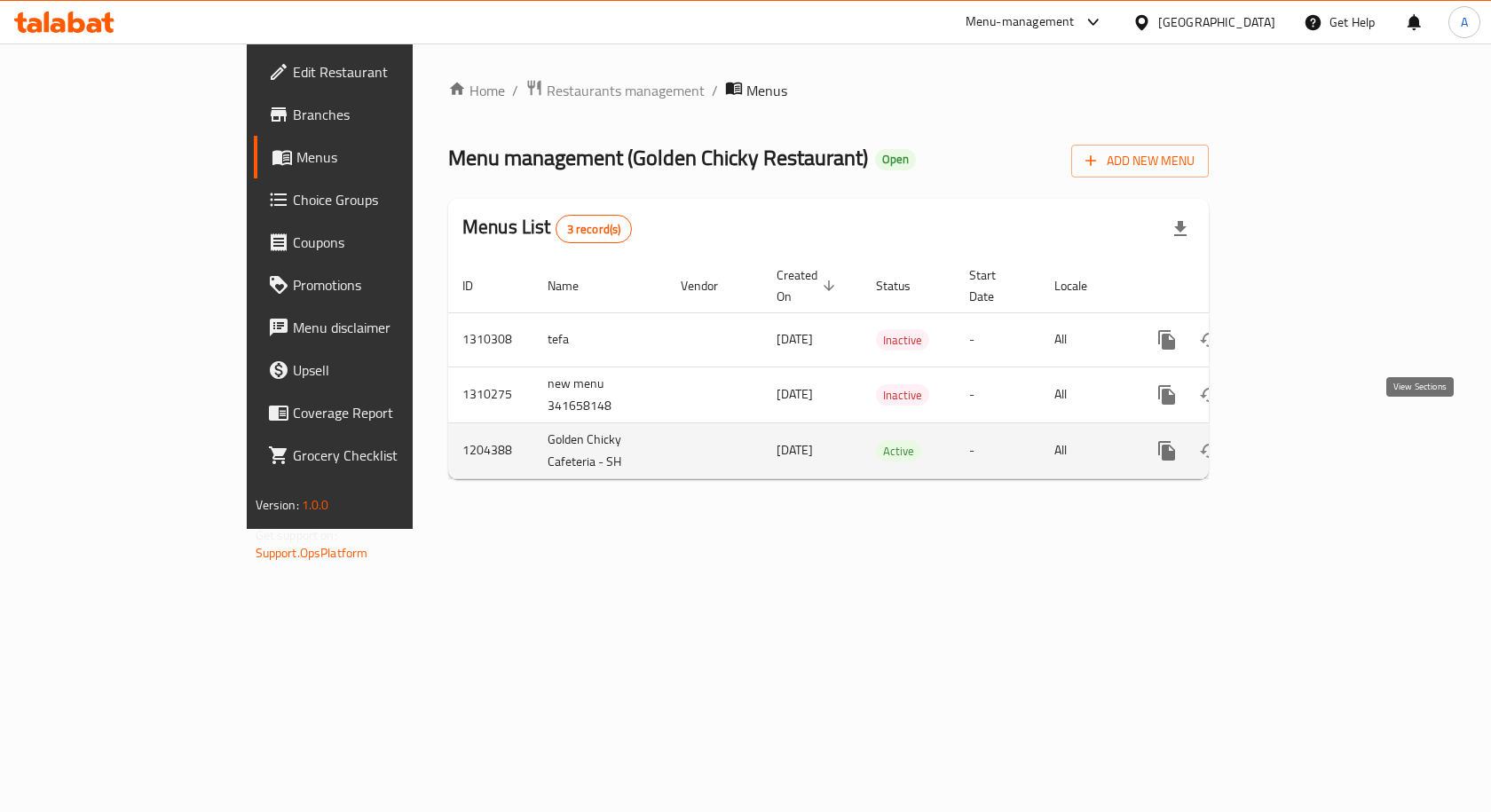
click at [1306, 440] on icon "enhanced table" at bounding box center [1295, 451] width 21 height 21
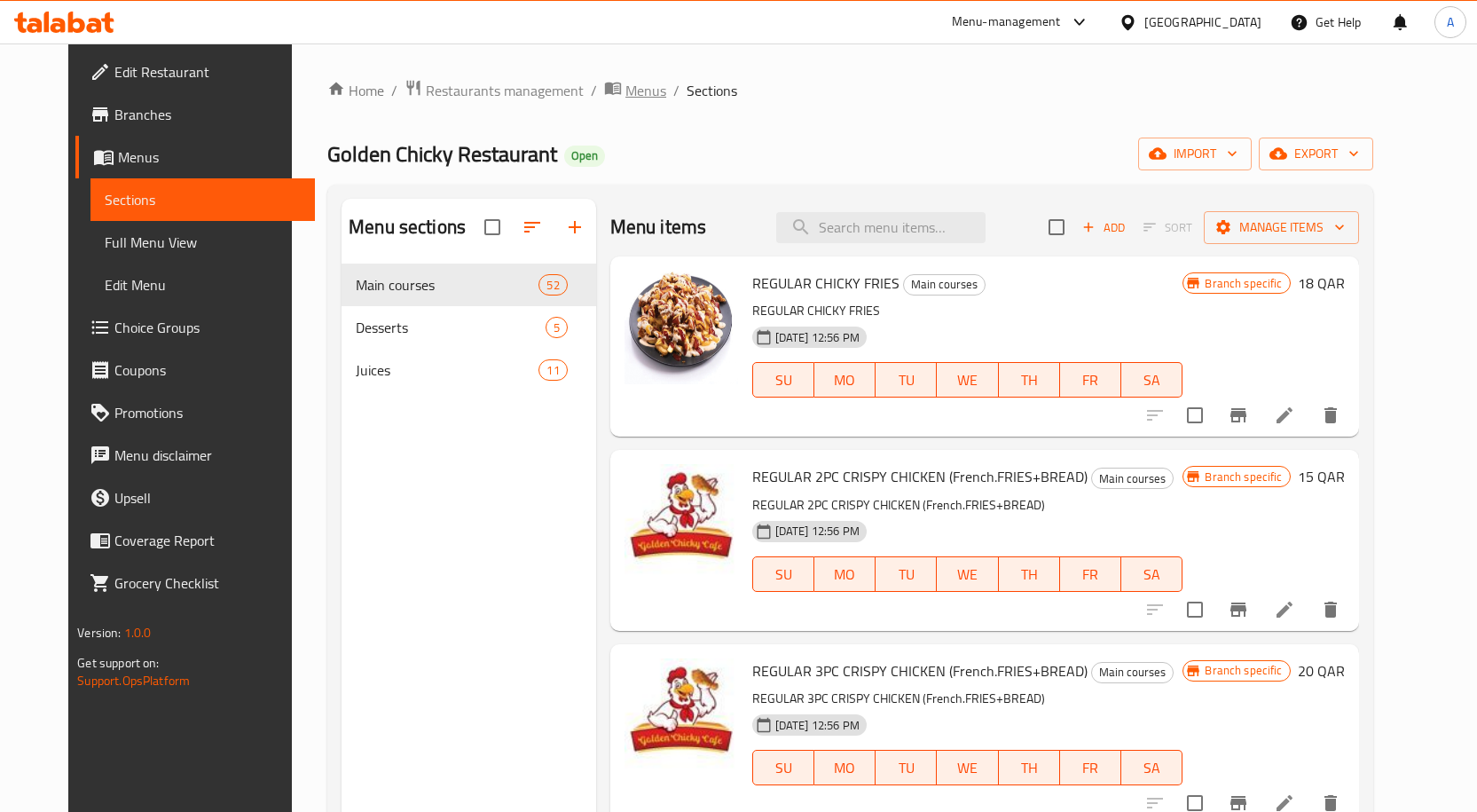
click at [626, 87] on span "Menus" at bounding box center [646, 91] width 41 height 21
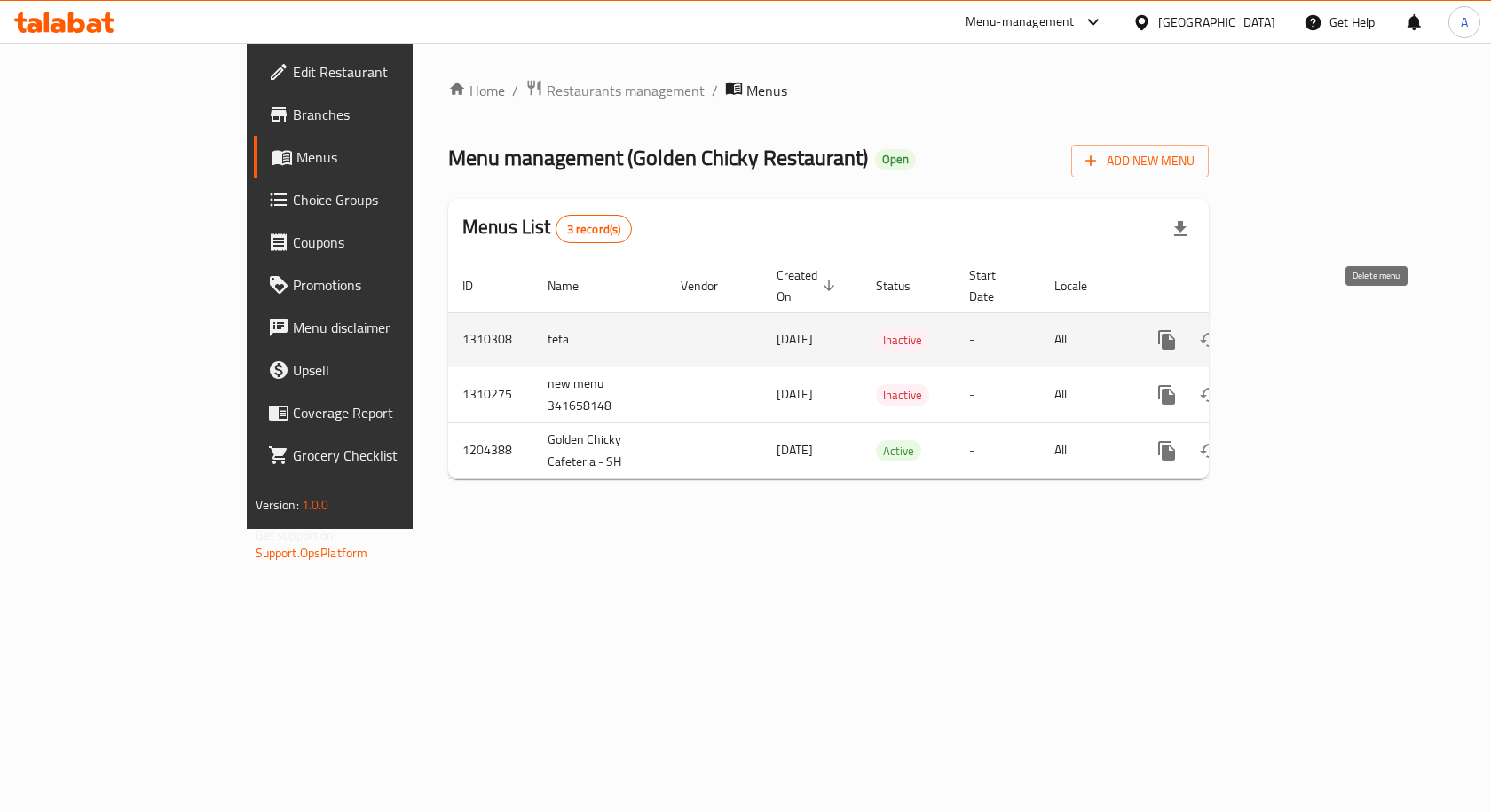
click at [1258, 332] on icon "enhanced table" at bounding box center [1252, 340] width 12 height 16
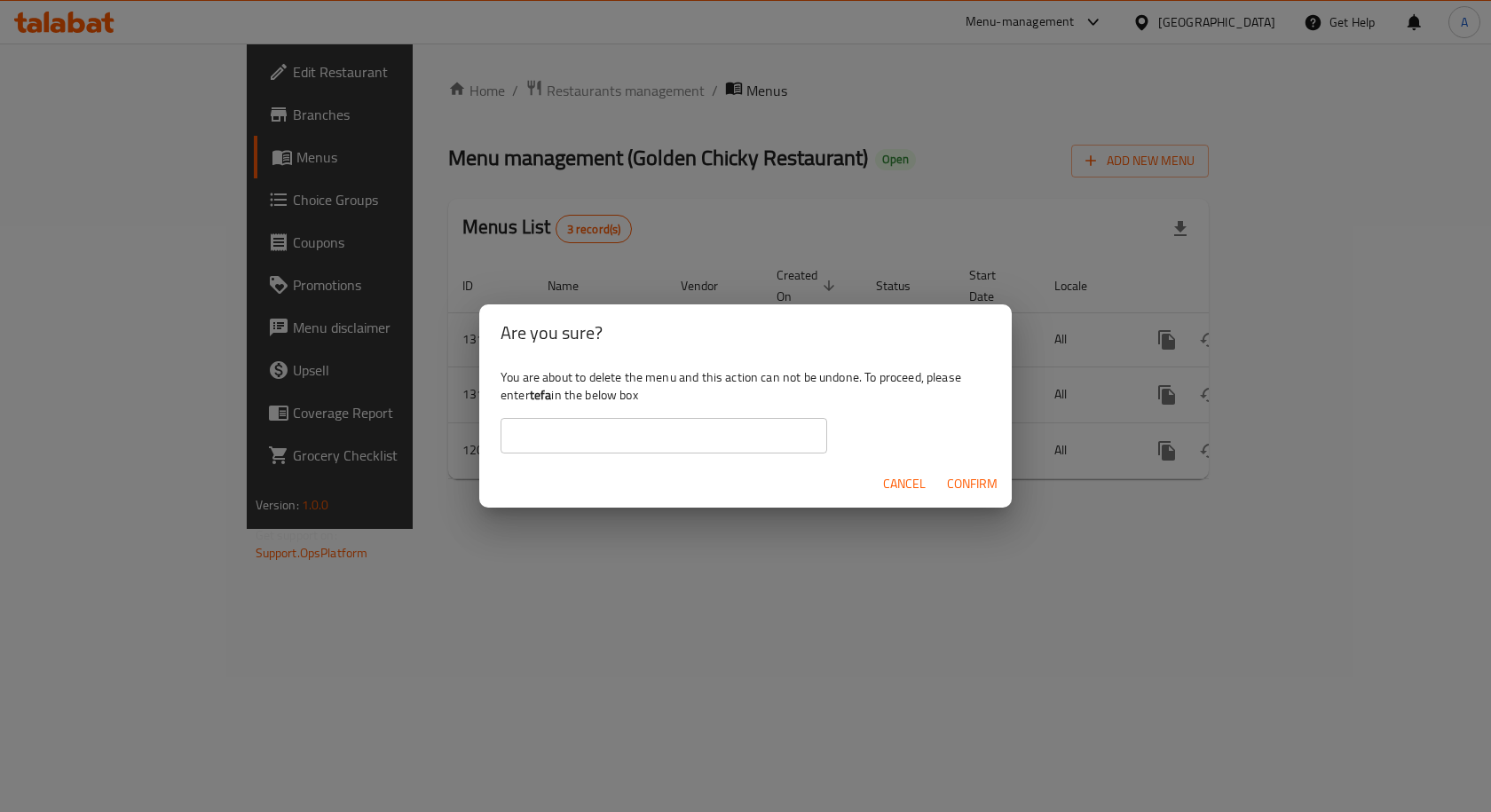
click at [709, 419] on input "text" at bounding box center [663, 436] width 326 height 36
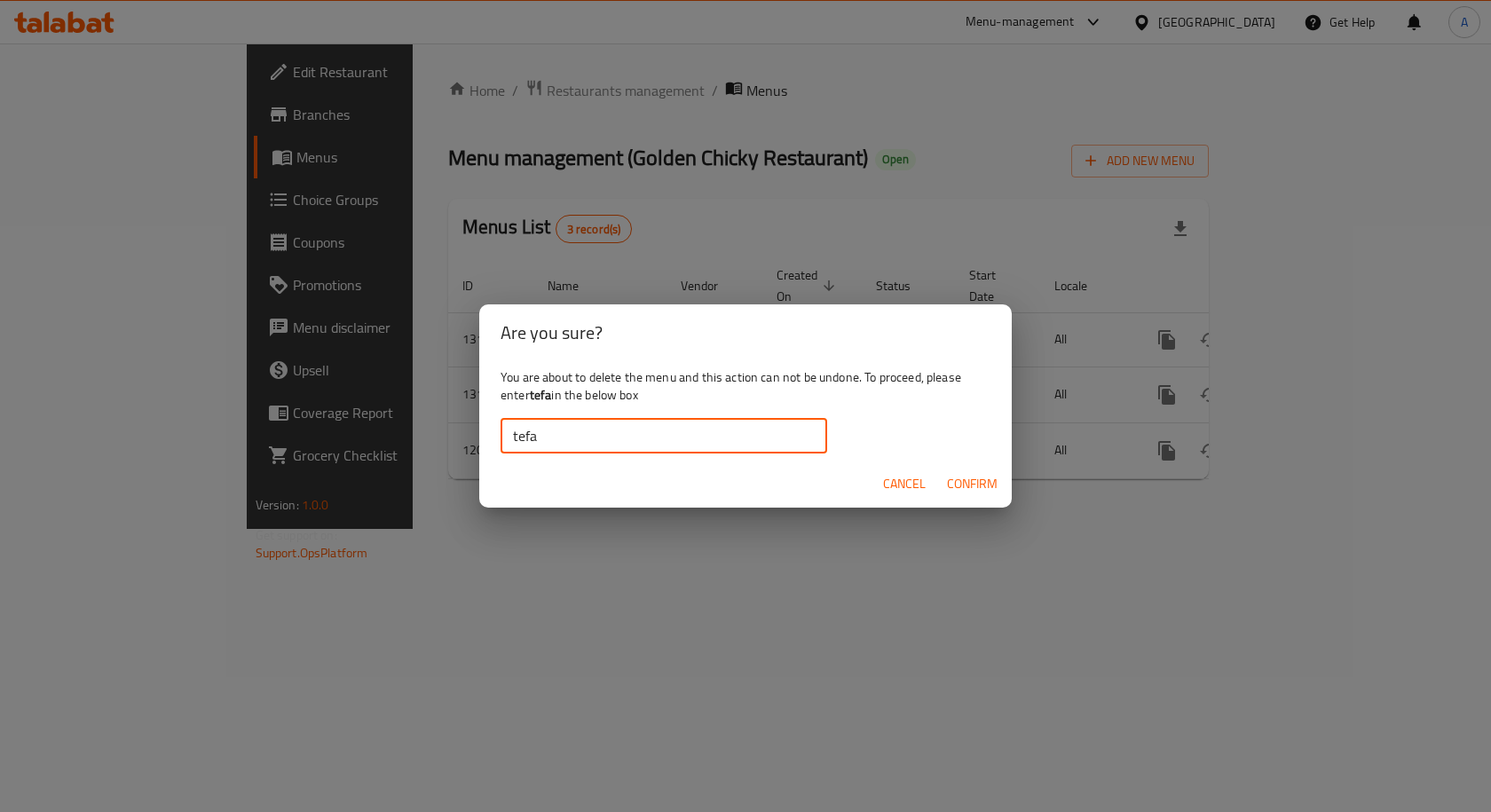
click at [975, 483] on span "Confirm" at bounding box center [972, 483] width 51 height 22
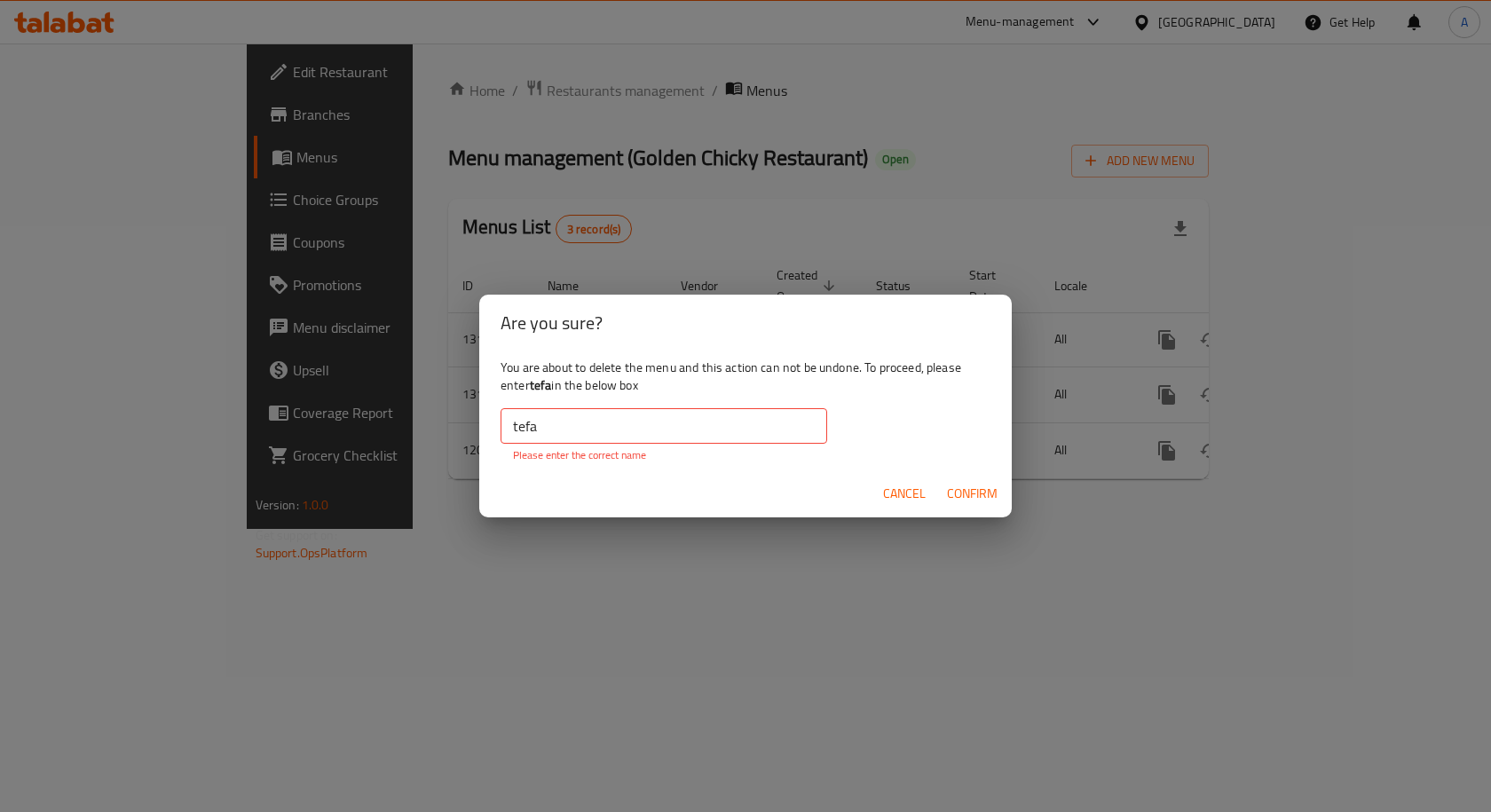
click at [647, 425] on input "tefa" at bounding box center [663, 426] width 326 height 36
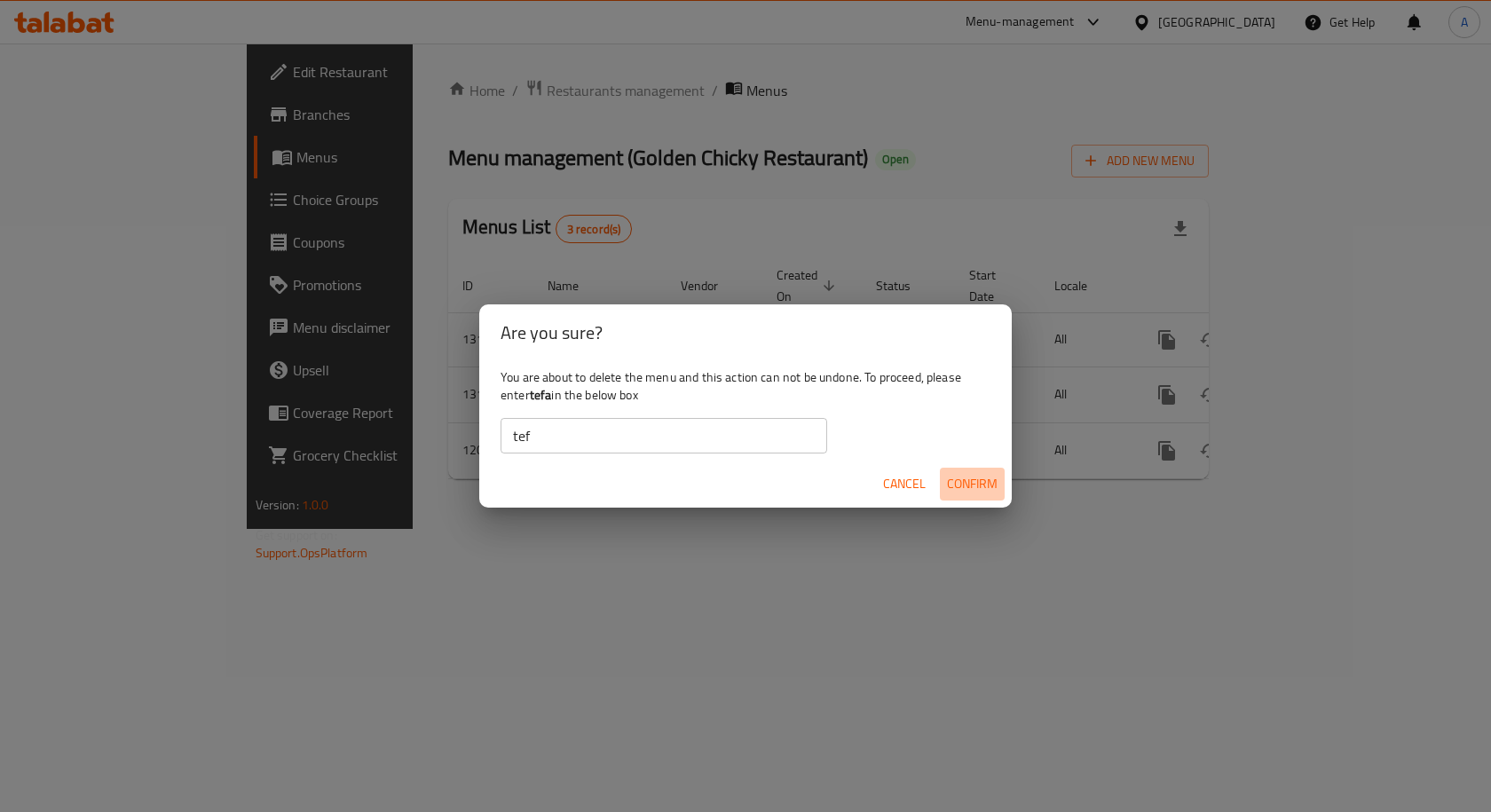
click at [967, 480] on span "Confirm" at bounding box center [972, 483] width 51 height 22
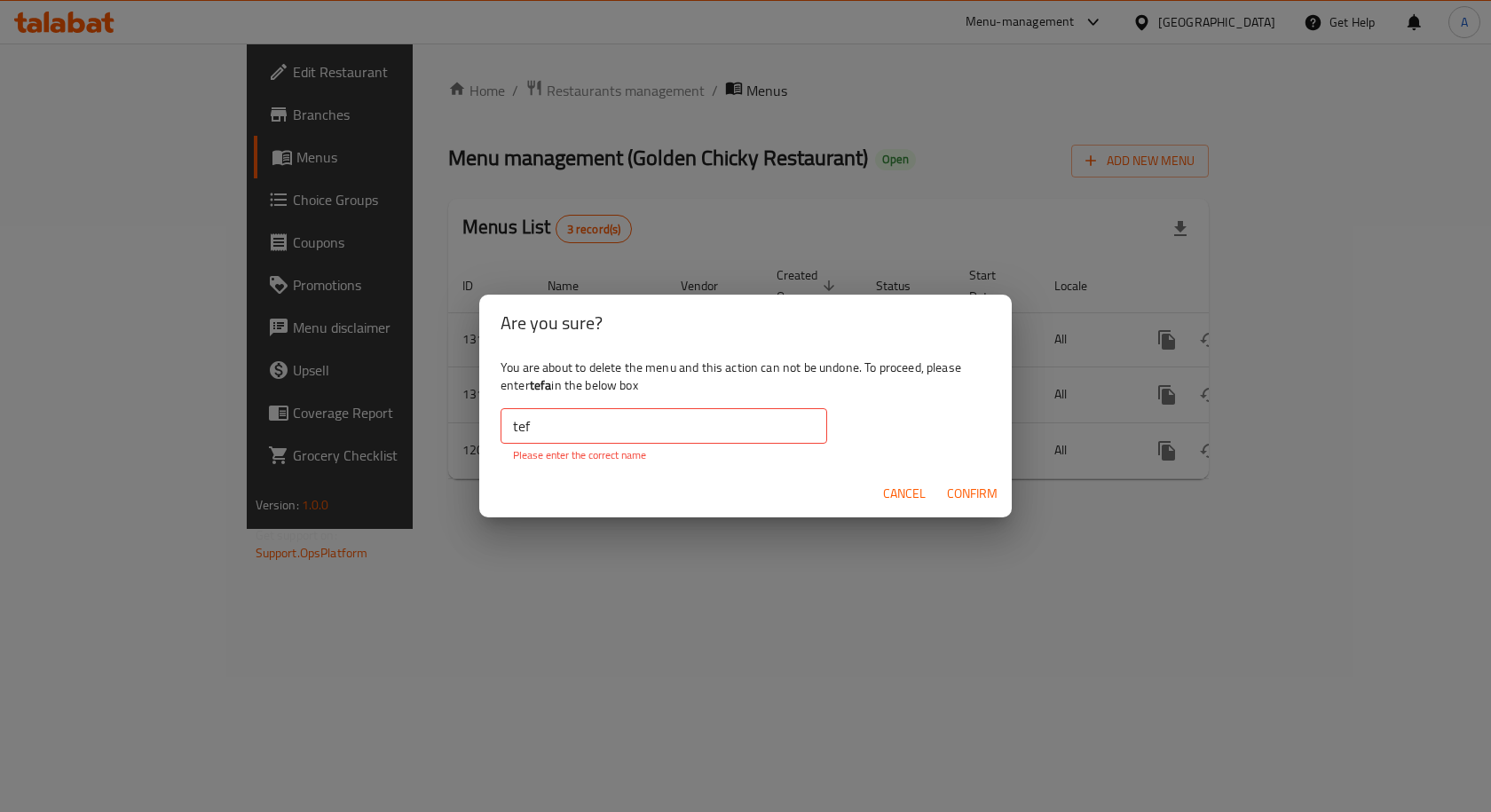
click at [684, 431] on input "tef" at bounding box center [663, 426] width 326 height 36
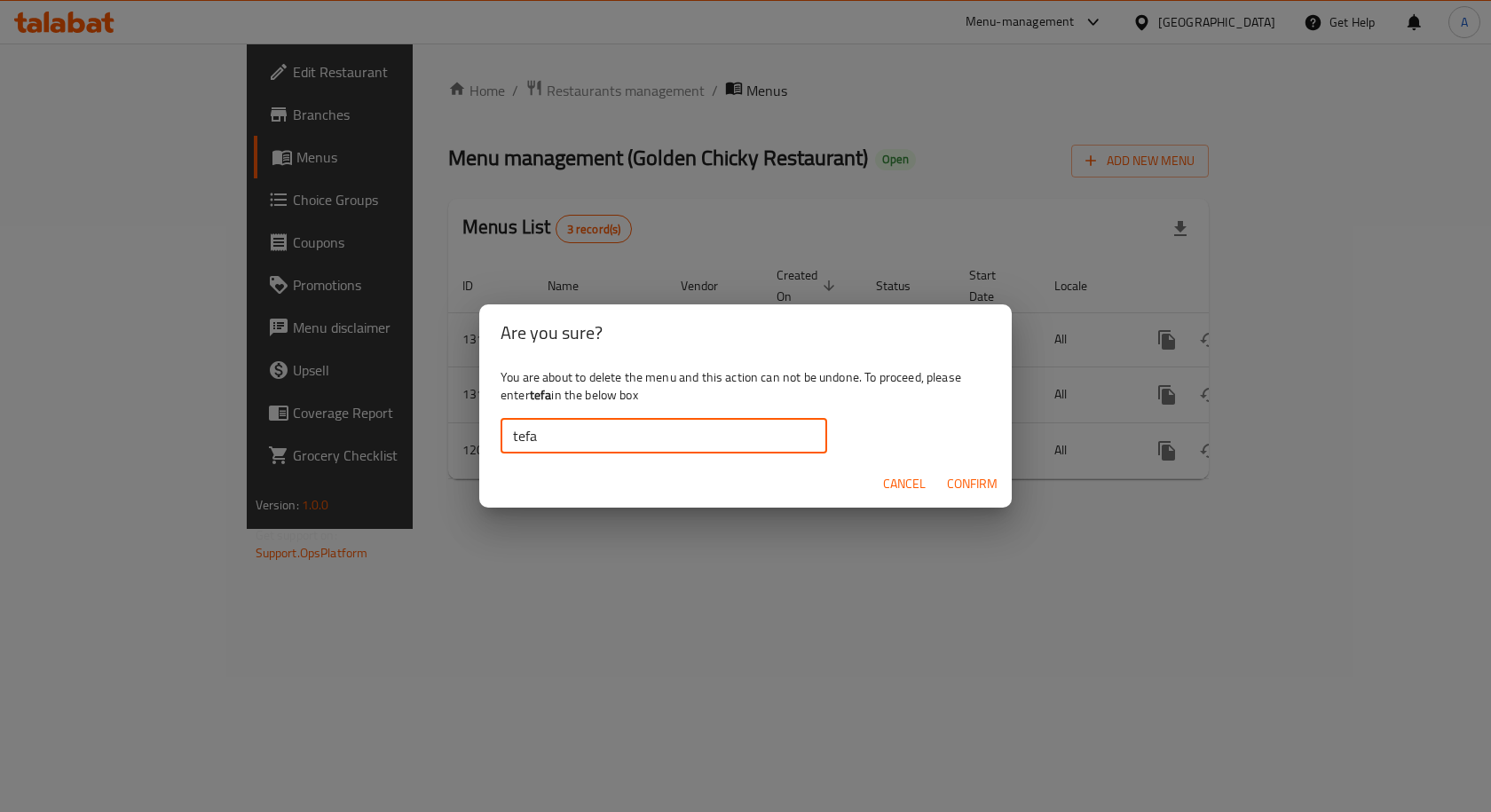
type input "tefa"
click at [984, 476] on span "Confirm" at bounding box center [972, 483] width 51 height 22
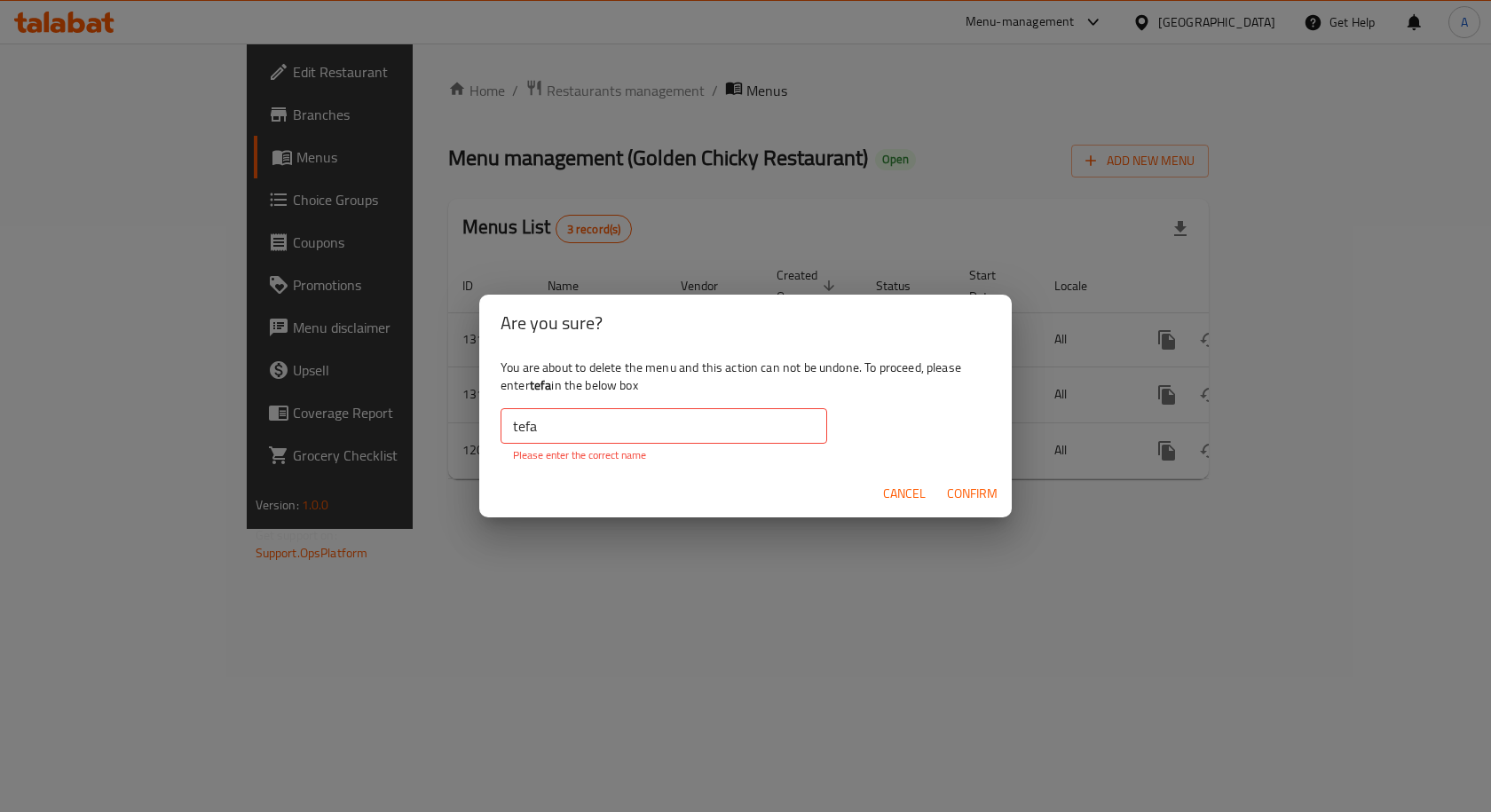
click at [977, 175] on div "Are you sure? You are about to delete the menu and this action can not be undon…" at bounding box center [746, 406] width 1491 height 812
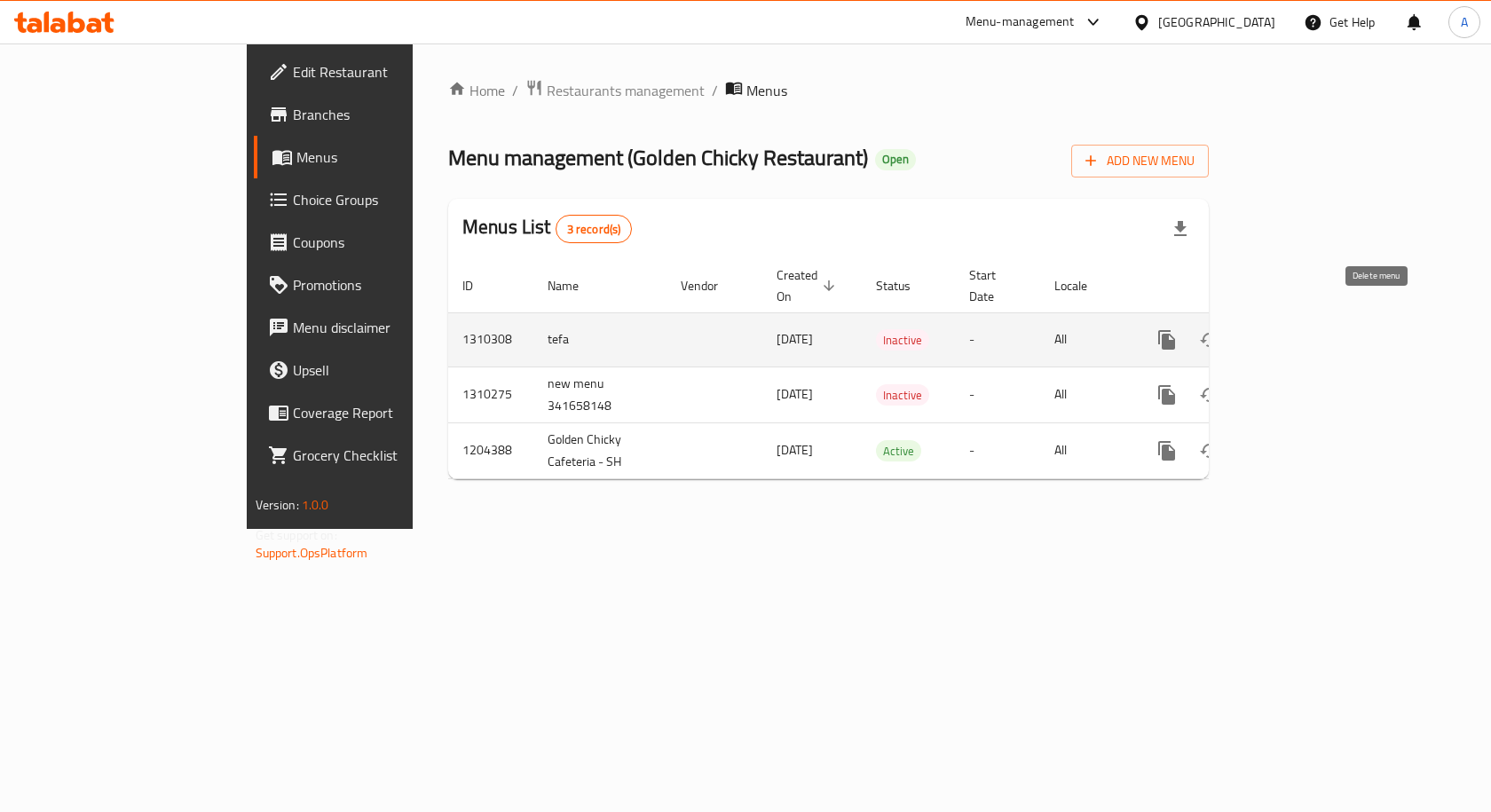
click at [1258, 332] on icon "enhanced table" at bounding box center [1252, 340] width 12 height 16
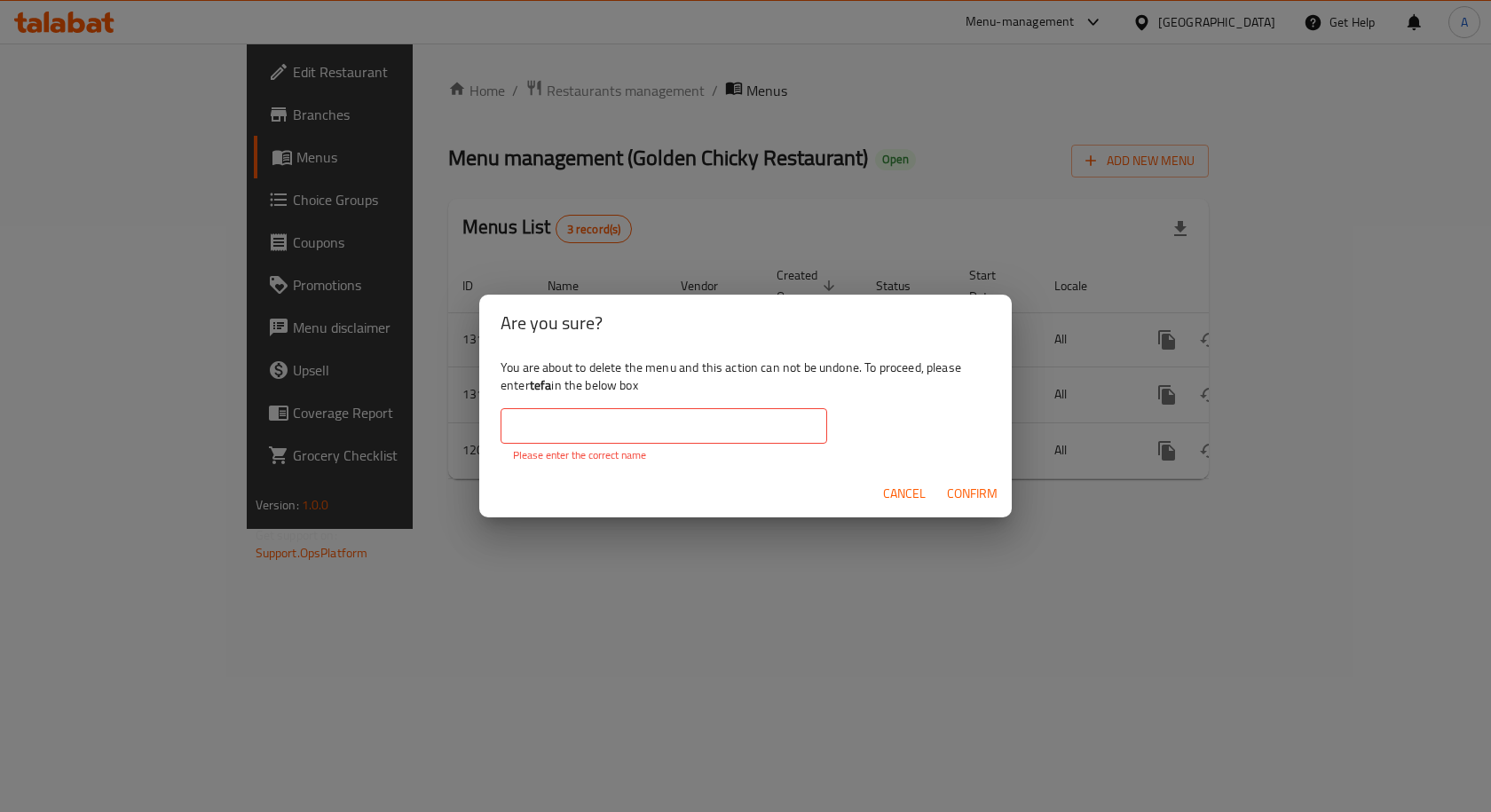
click at [788, 417] on input "text" at bounding box center [663, 426] width 326 height 36
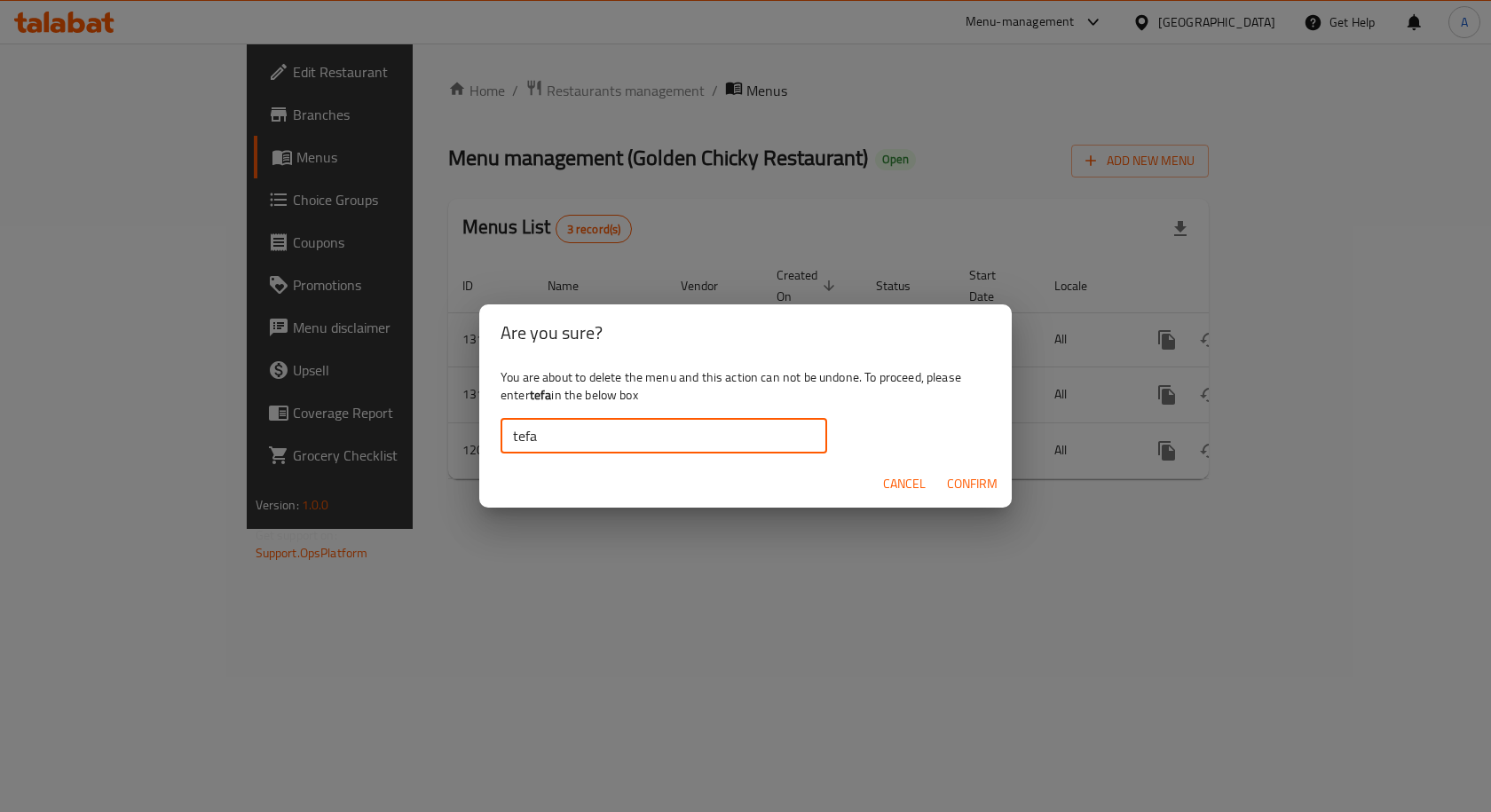
type input "tefa"
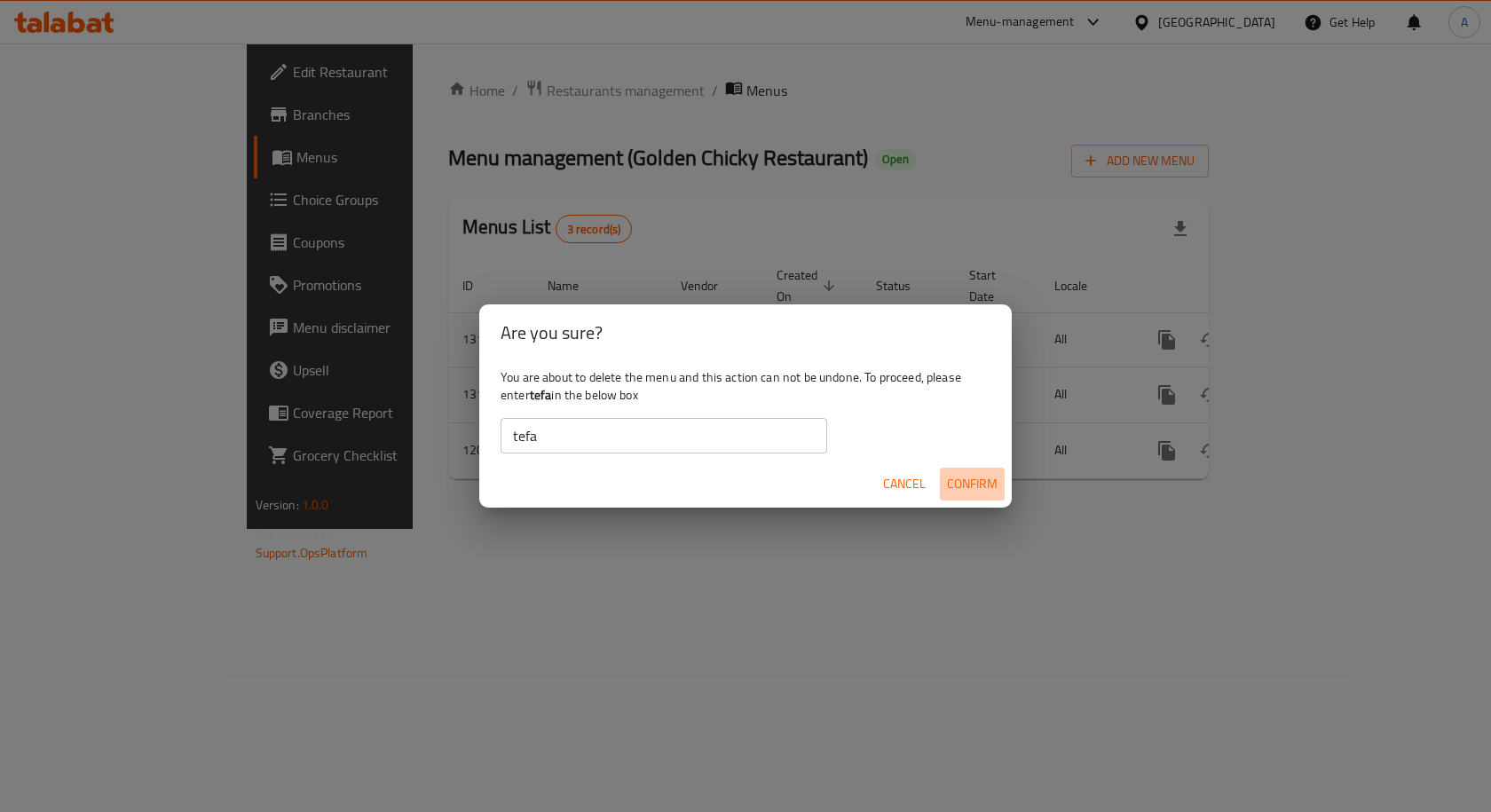
click at [980, 483] on span "Confirm" at bounding box center [972, 483] width 51 height 22
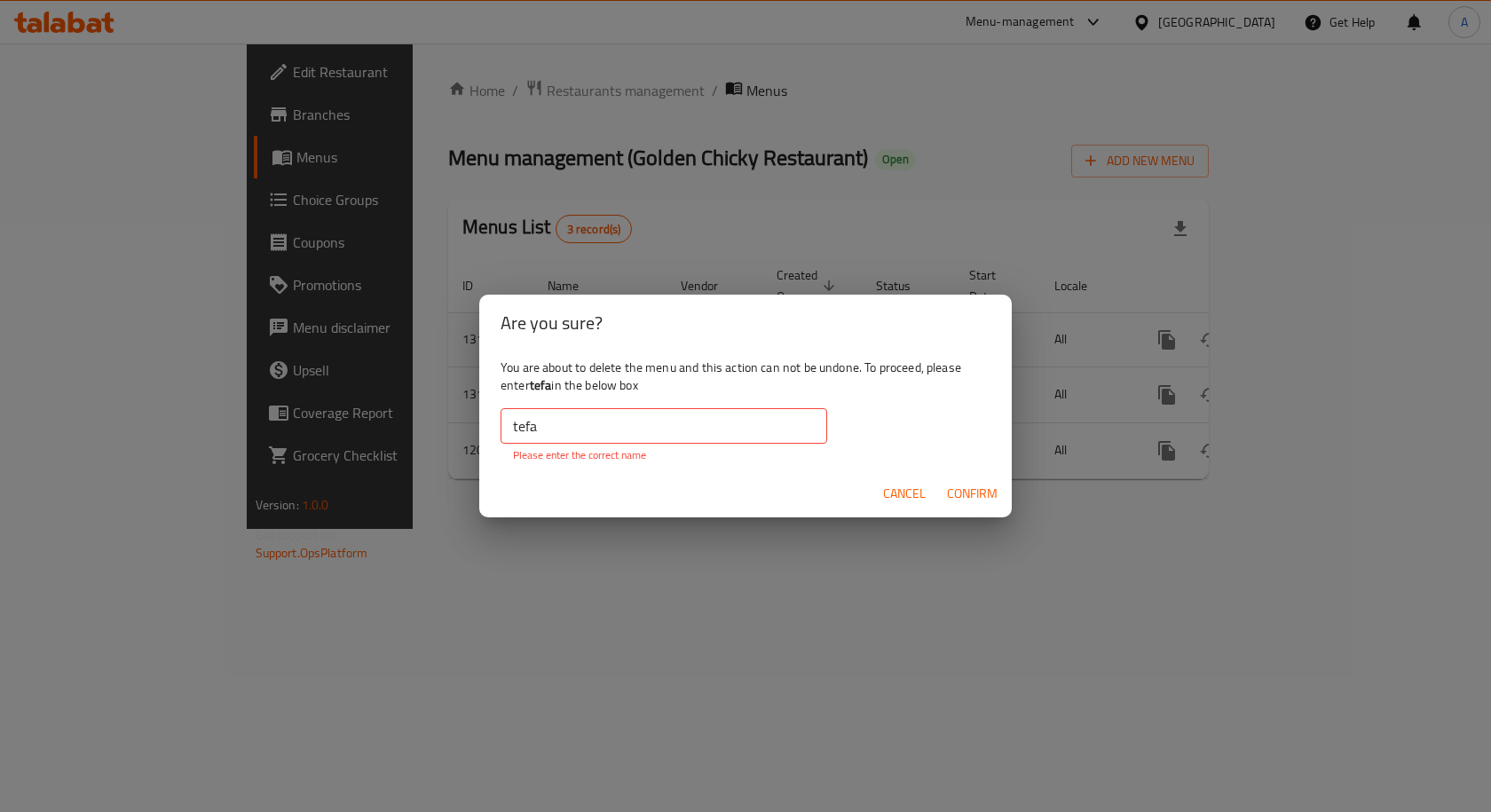
click at [978, 484] on span "Confirm" at bounding box center [972, 493] width 51 height 22
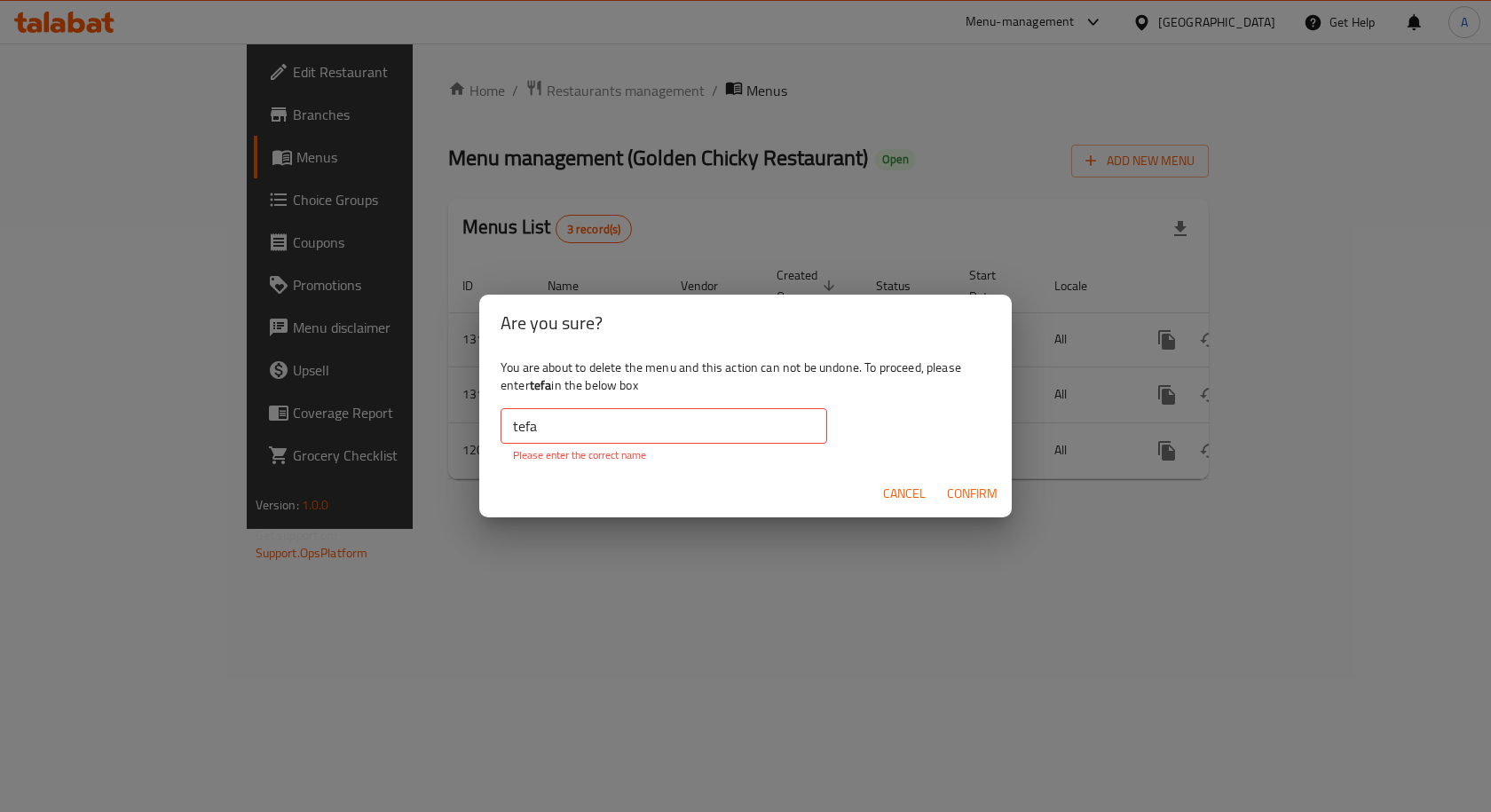
click at [901, 504] on button "Cancel" at bounding box center [904, 493] width 57 height 33
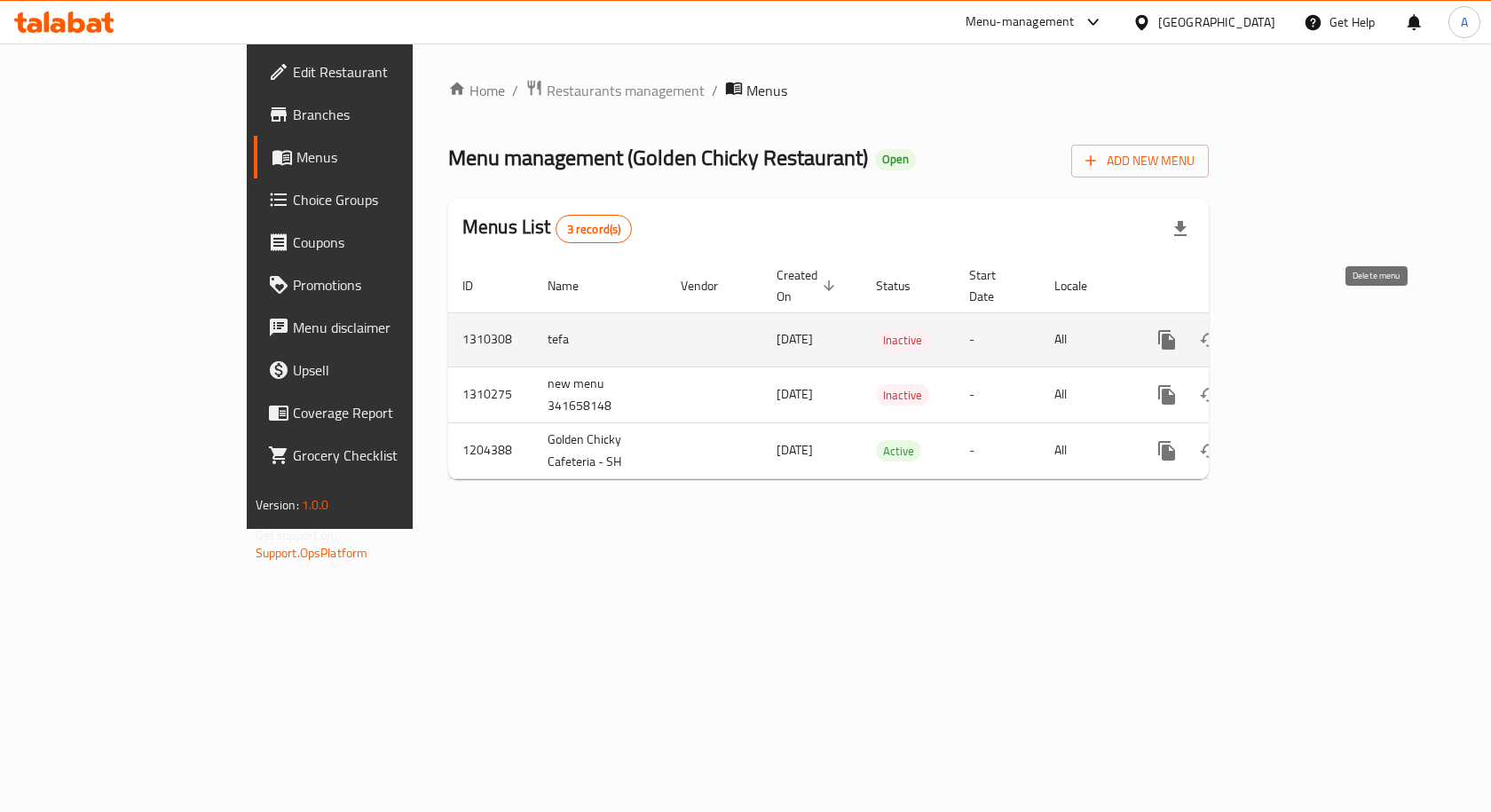
click at [1258, 332] on icon "enhanced table" at bounding box center [1252, 340] width 12 height 16
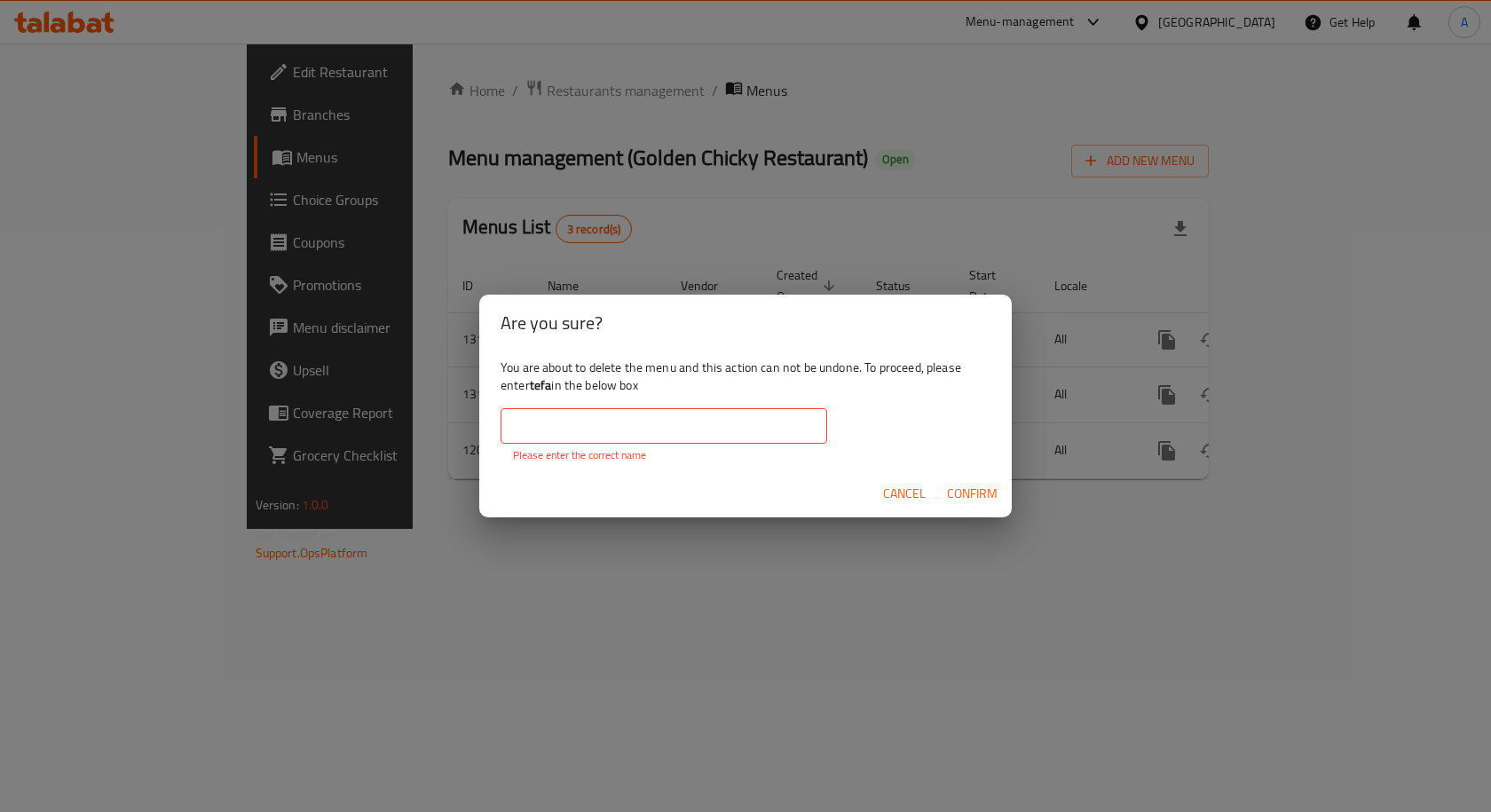
click at [936, 496] on div "Cancel Confirm" at bounding box center [745, 493] width 532 height 47
click at [918, 480] on button "Cancel" at bounding box center [904, 493] width 57 height 33
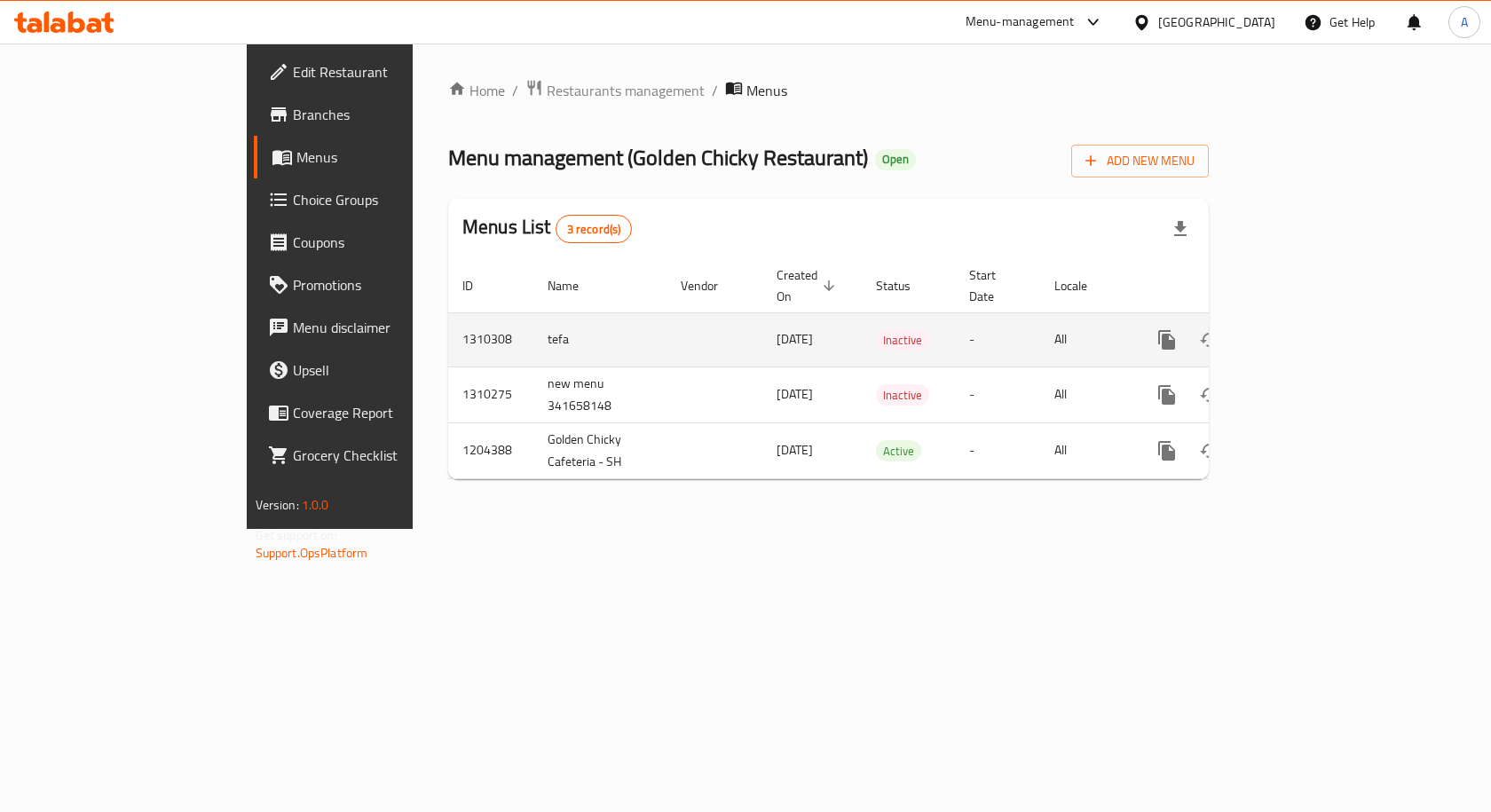
click at [1306, 329] on icon "enhanced table" at bounding box center [1295, 340] width 21 height 21
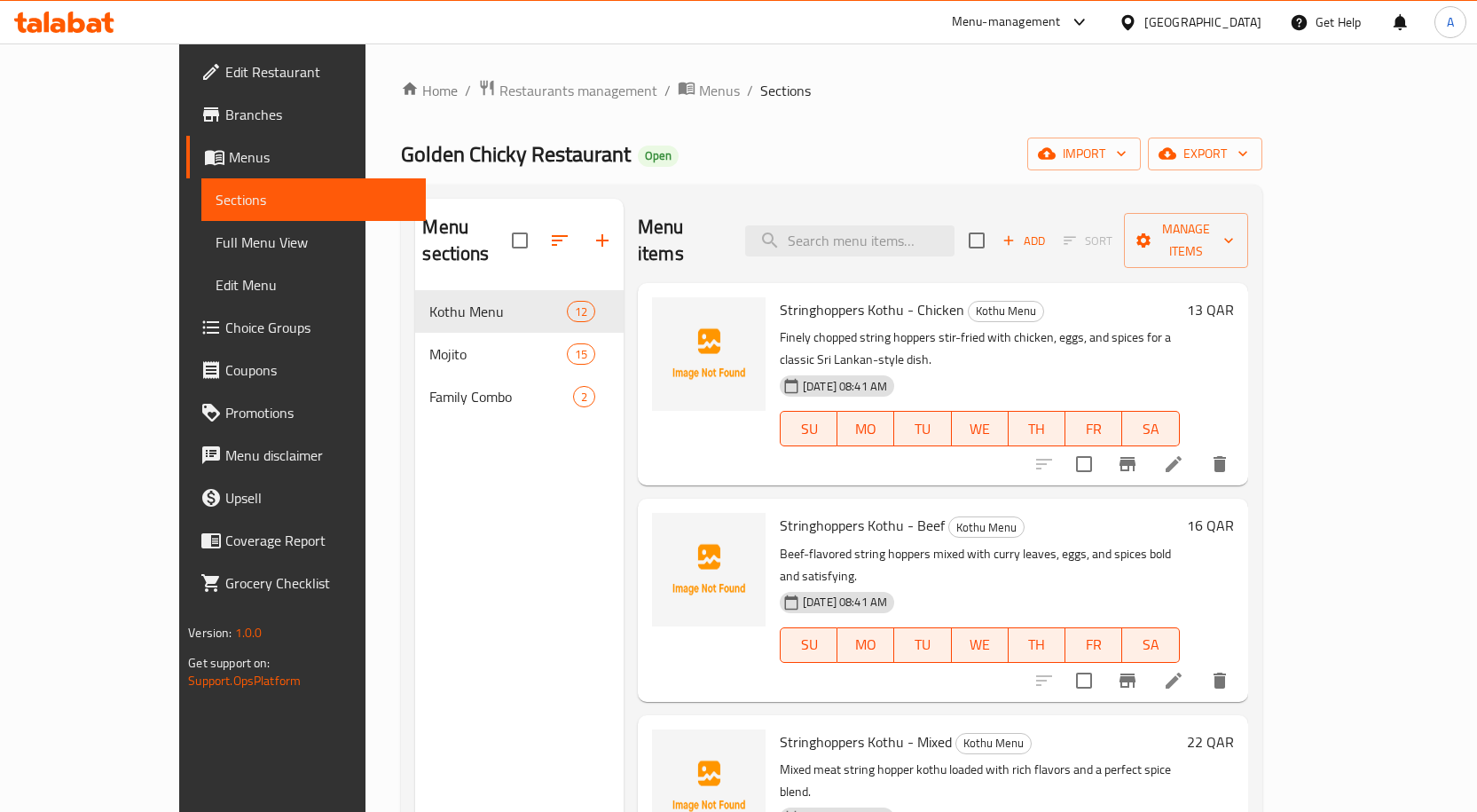
click at [216, 287] on span "Edit Menu" at bounding box center [314, 285] width 196 height 21
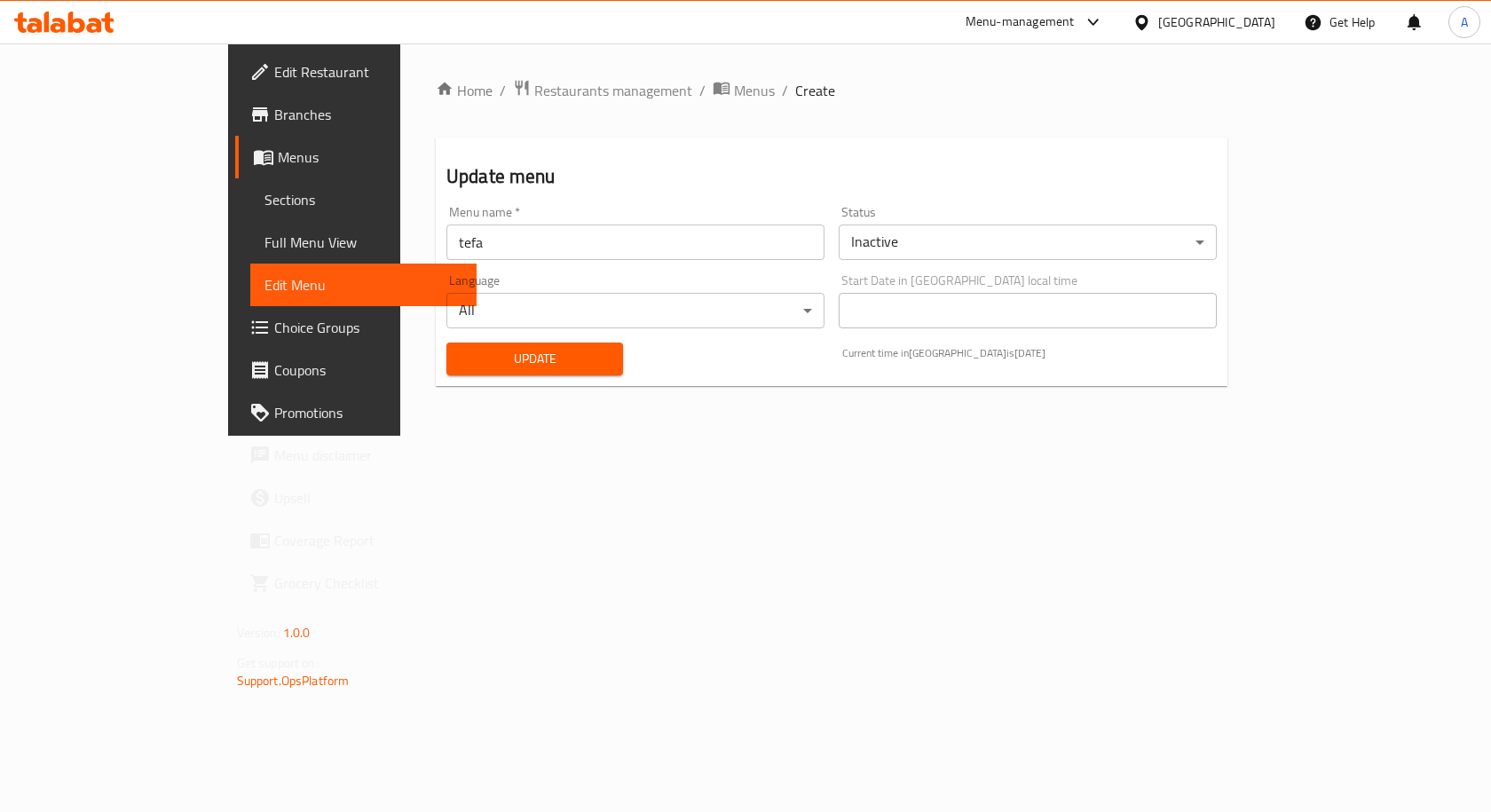
click at [488, 267] on div "Language All ​" at bounding box center [636, 301] width 392 height 69
click at [490, 259] on div "Menu name   * tefa Menu name *" at bounding box center [636, 233] width 392 height 69
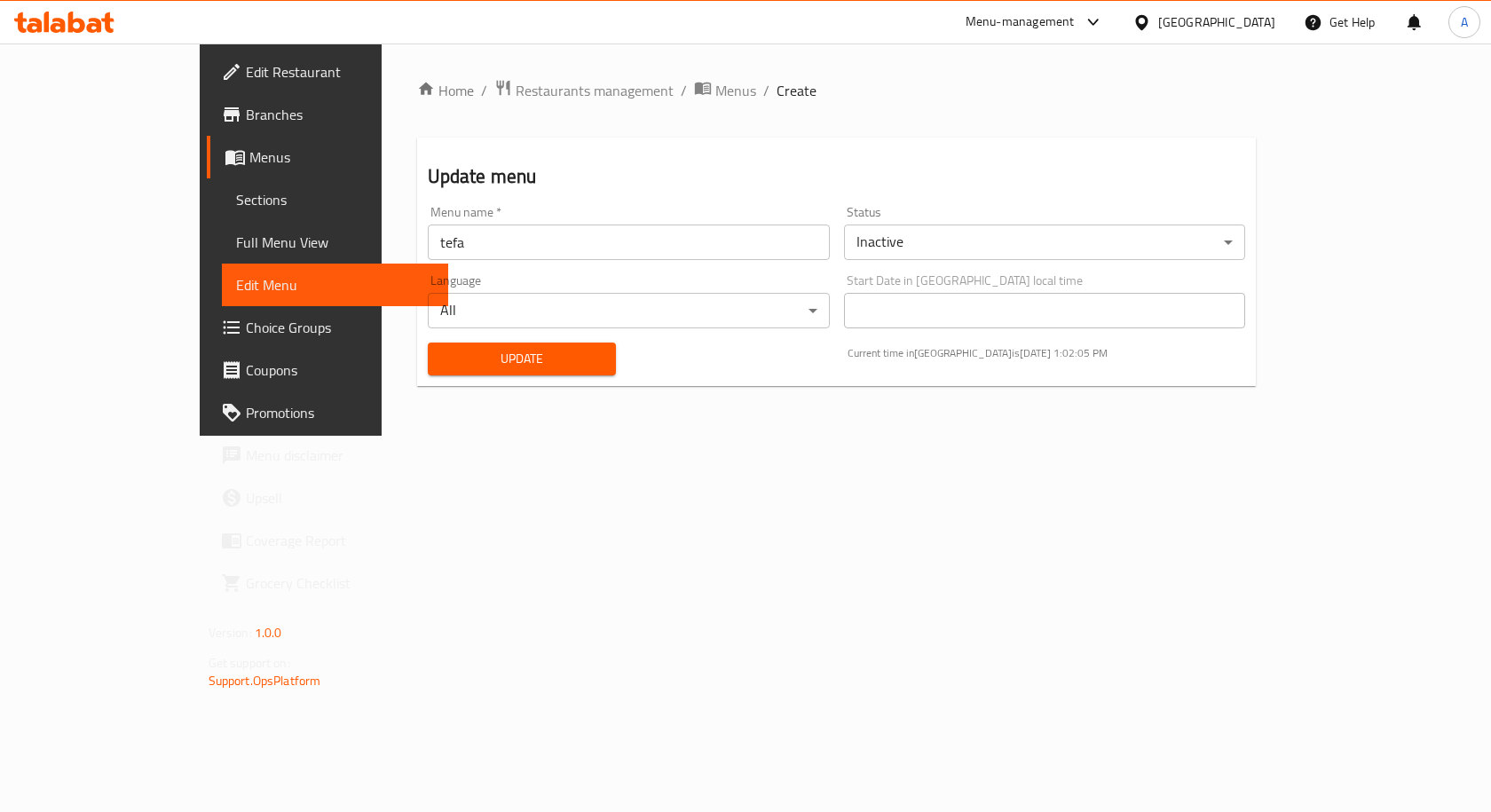
click at [490, 259] on input "tefa" at bounding box center [629, 242] width 402 height 36
type input "rename"
click at [446, 362] on span "Update" at bounding box center [522, 358] width 160 height 22
click at [715, 99] on span "Menus" at bounding box center [736, 91] width 41 height 21
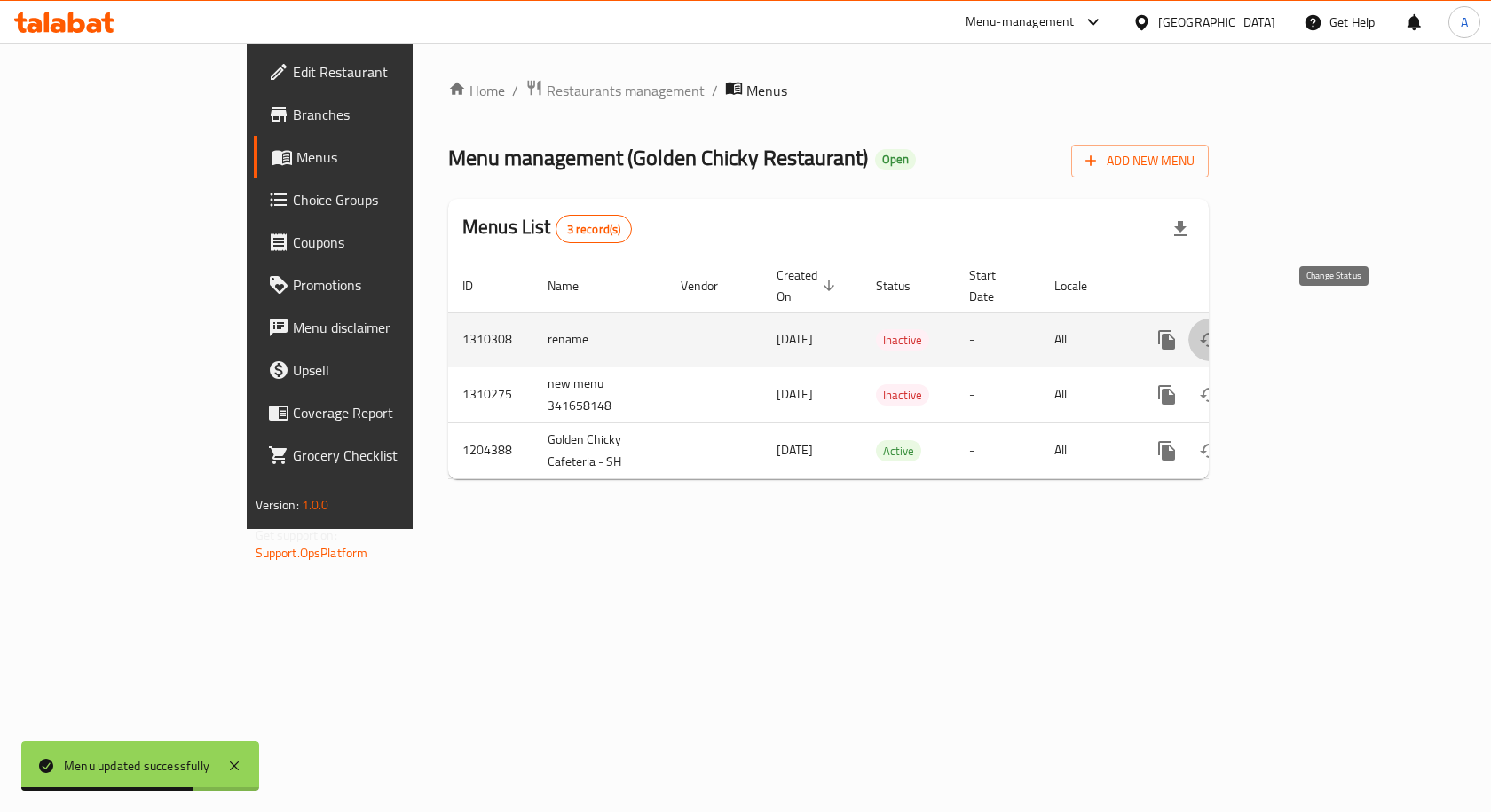
click at [1220, 329] on icon "enhanced table" at bounding box center [1209, 340] width 21 height 21
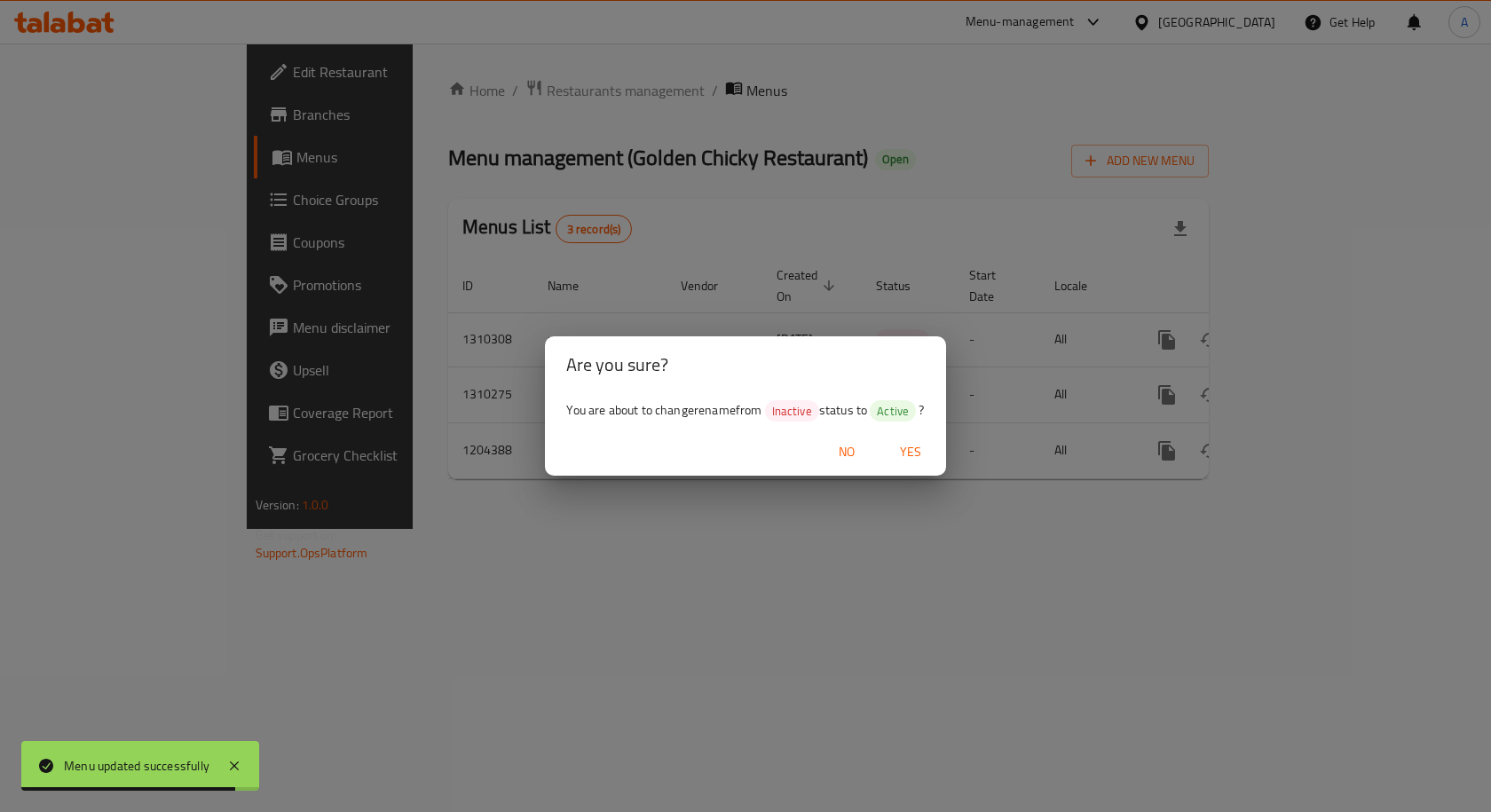
click at [853, 448] on span "No" at bounding box center [846, 452] width 43 height 22
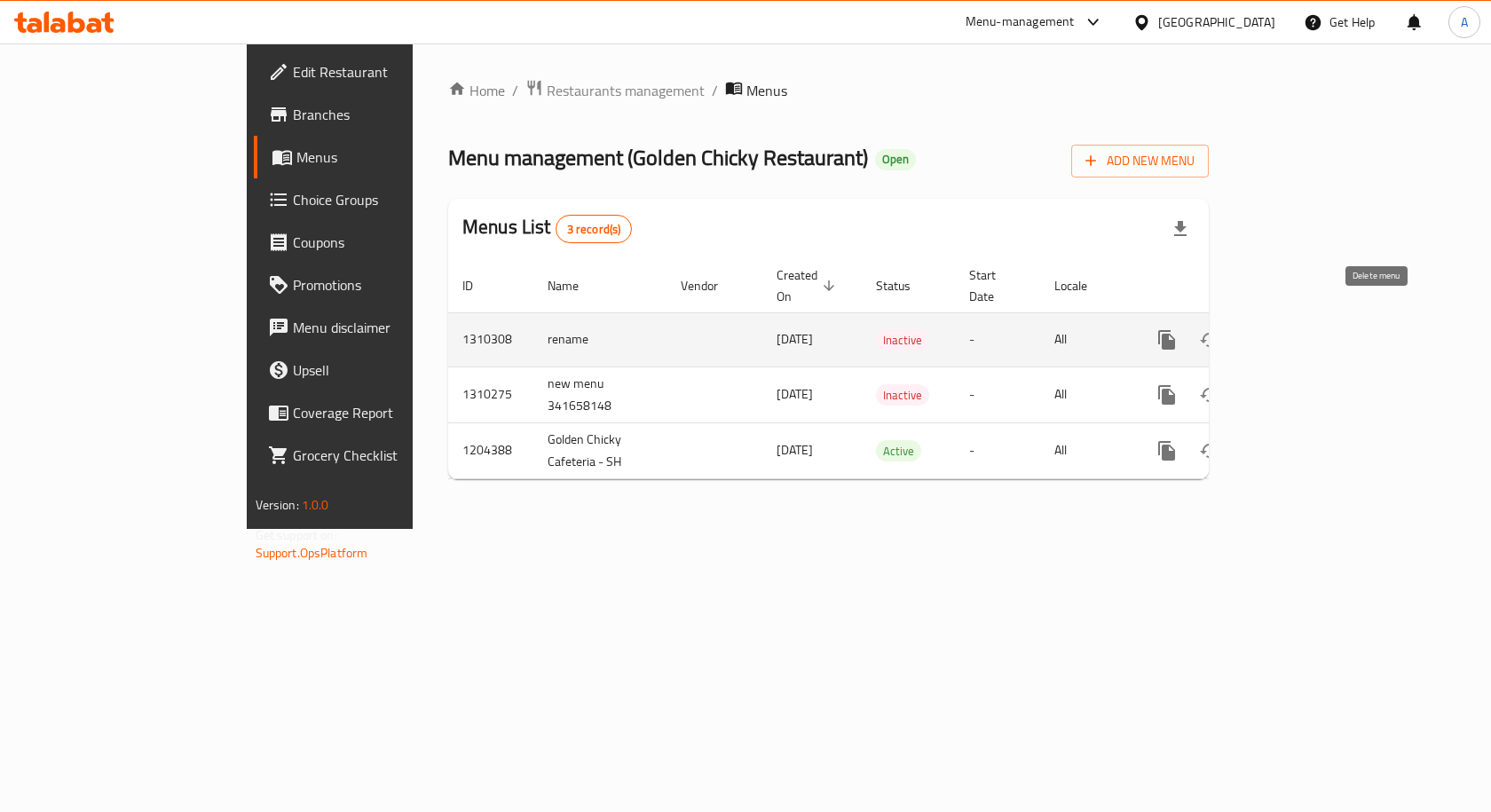
click at [1263, 329] on icon "enhanced table" at bounding box center [1252, 340] width 21 height 21
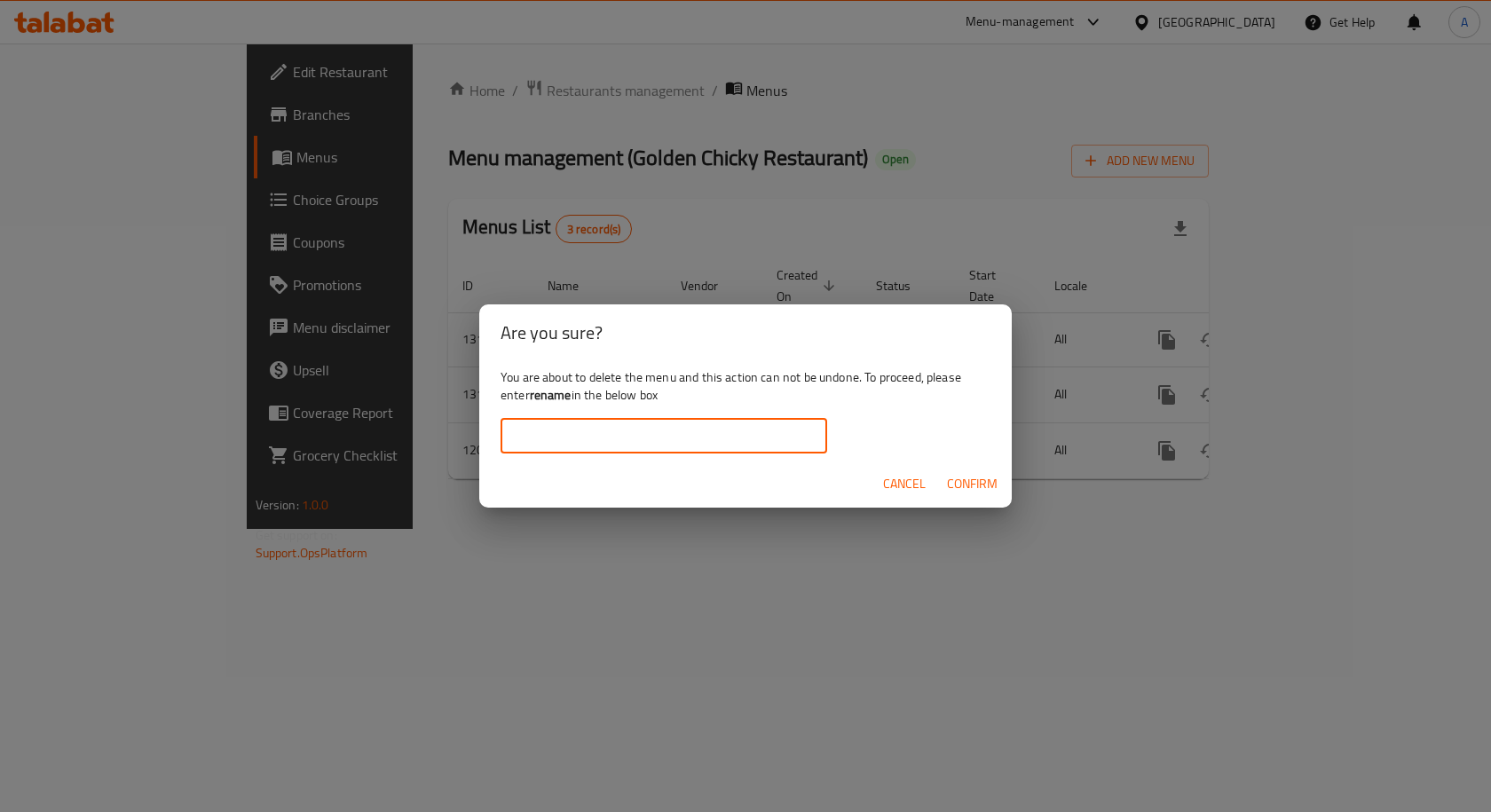
click at [562, 418] on input "text" at bounding box center [663, 436] width 326 height 36
type input "t"
type input "rename"
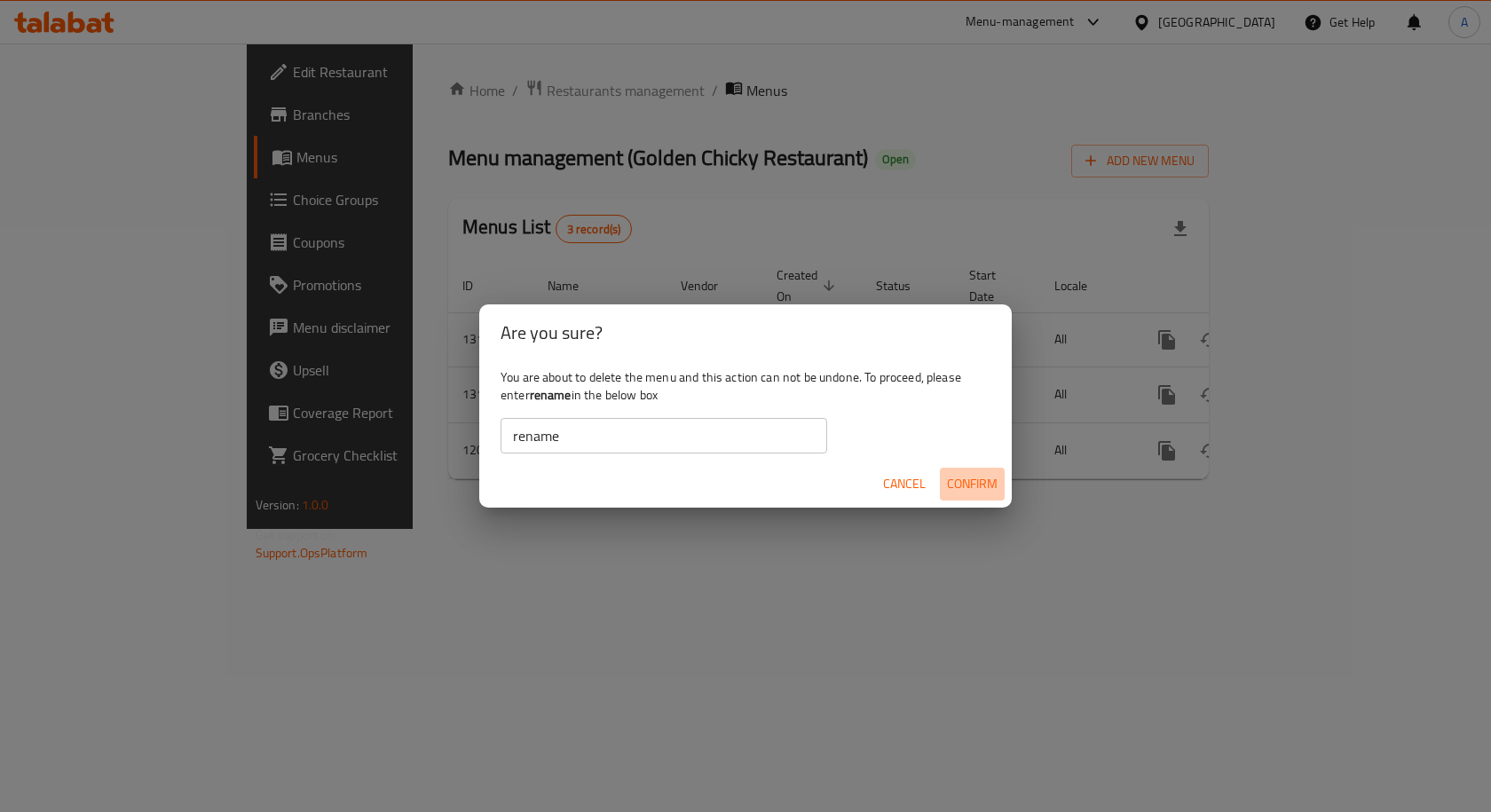
click at [974, 486] on span "Confirm" at bounding box center [972, 483] width 51 height 22
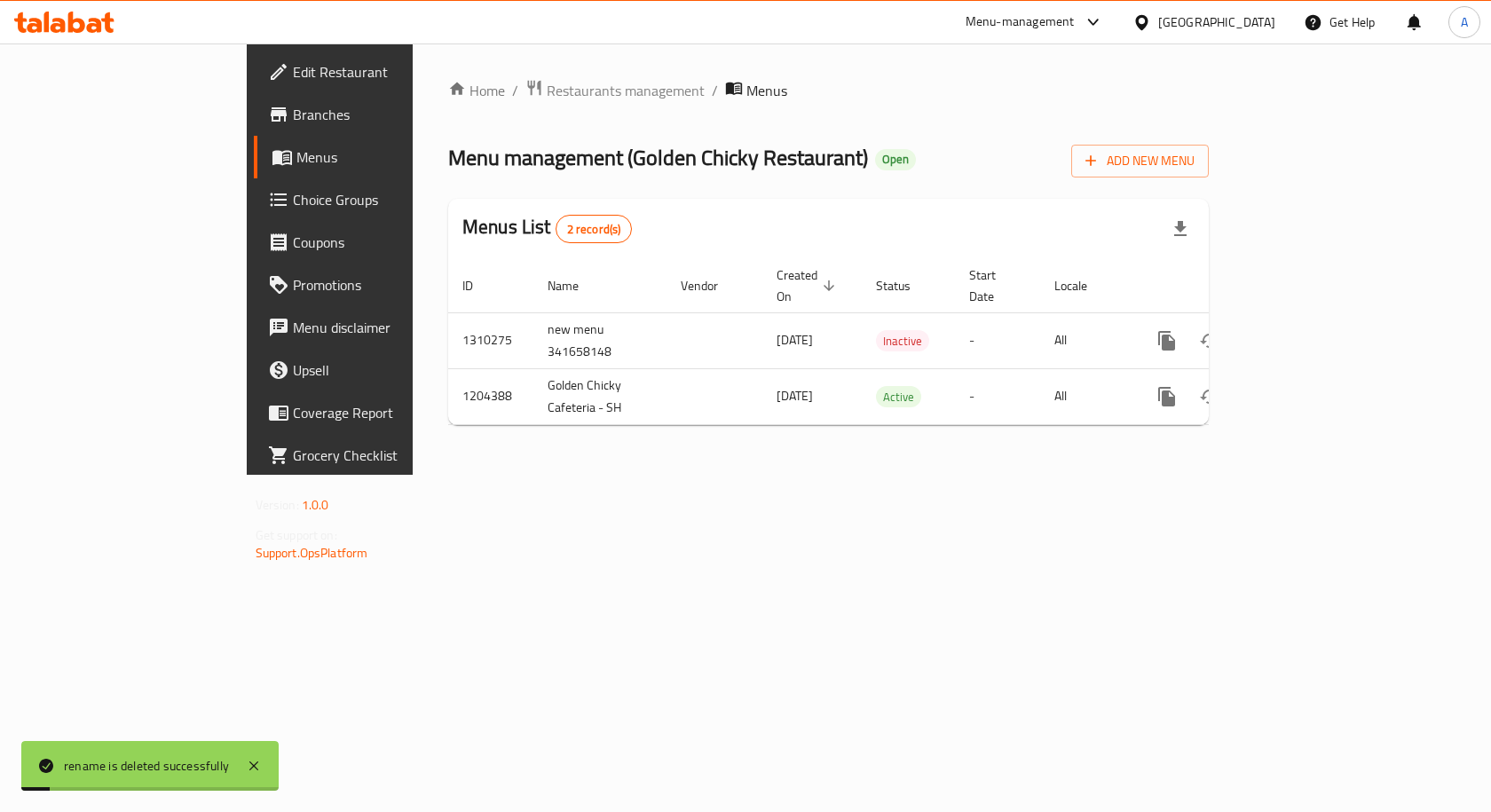
click at [937, 214] on div "Menus List 2 record(s)" at bounding box center [828, 229] width 761 height 61
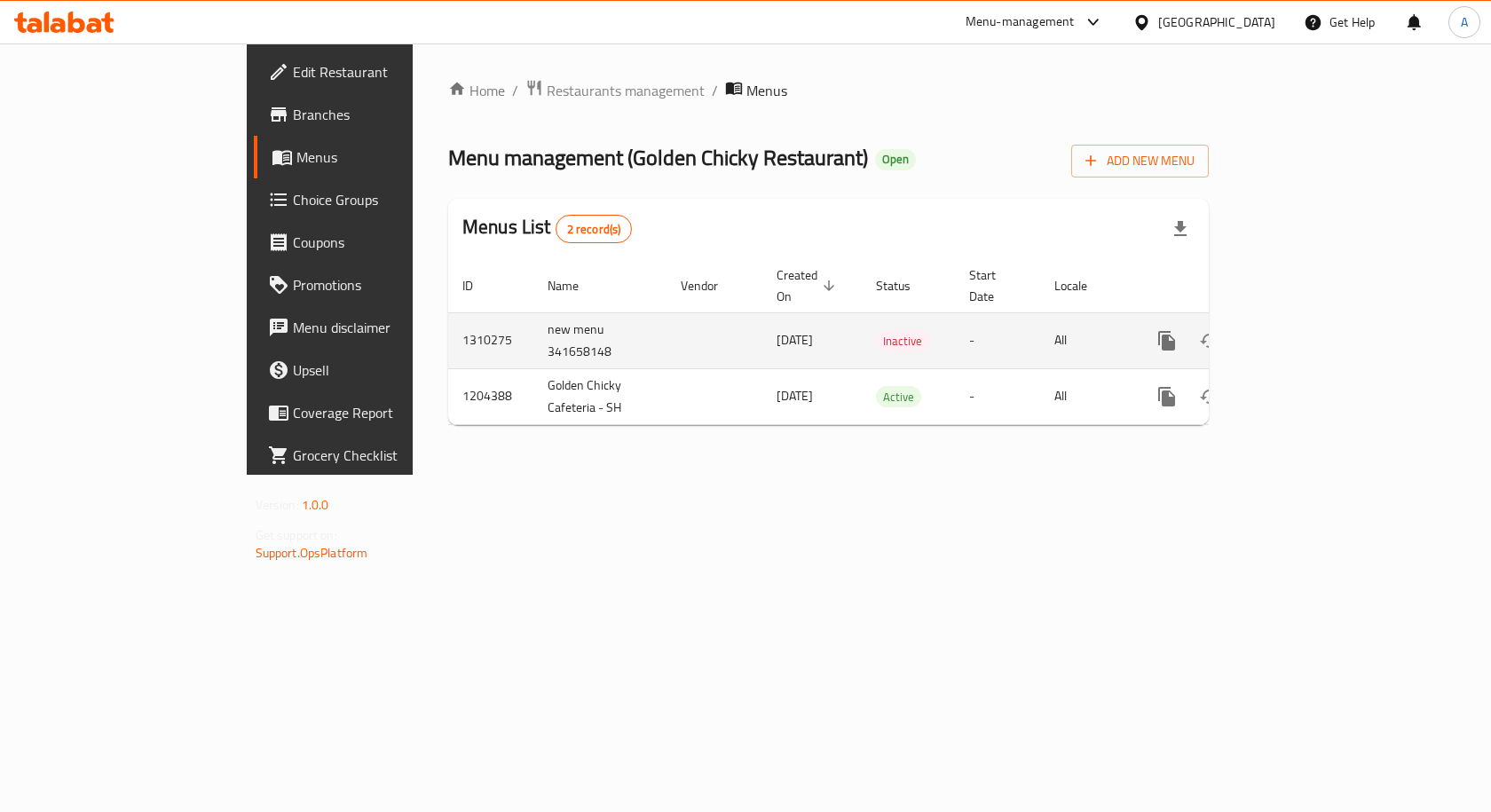
click at [1303, 332] on icon "enhanced table" at bounding box center [1295, 340] width 16 height 16
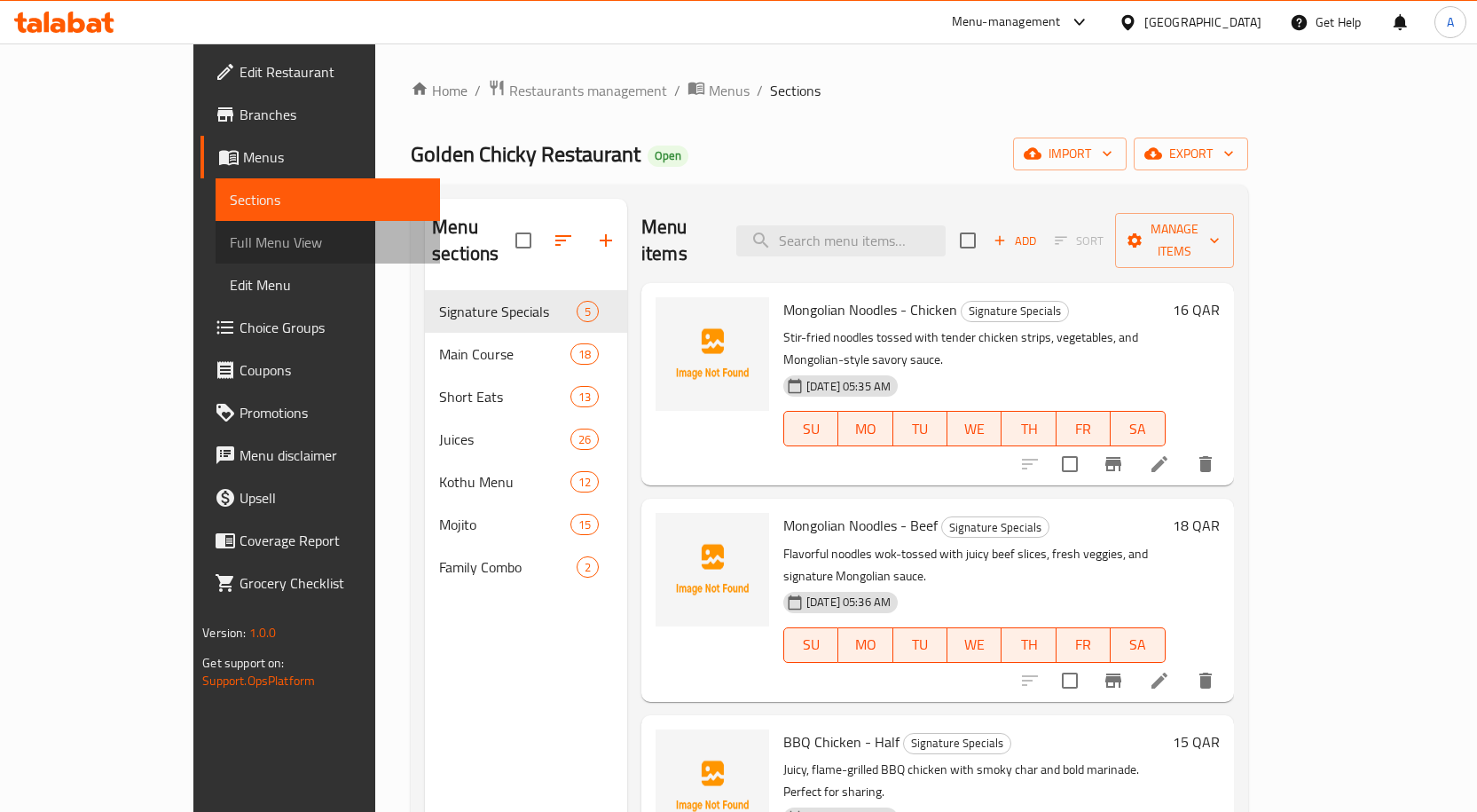
click at [230, 244] on span "Full Menu View" at bounding box center [328, 242] width 196 height 21
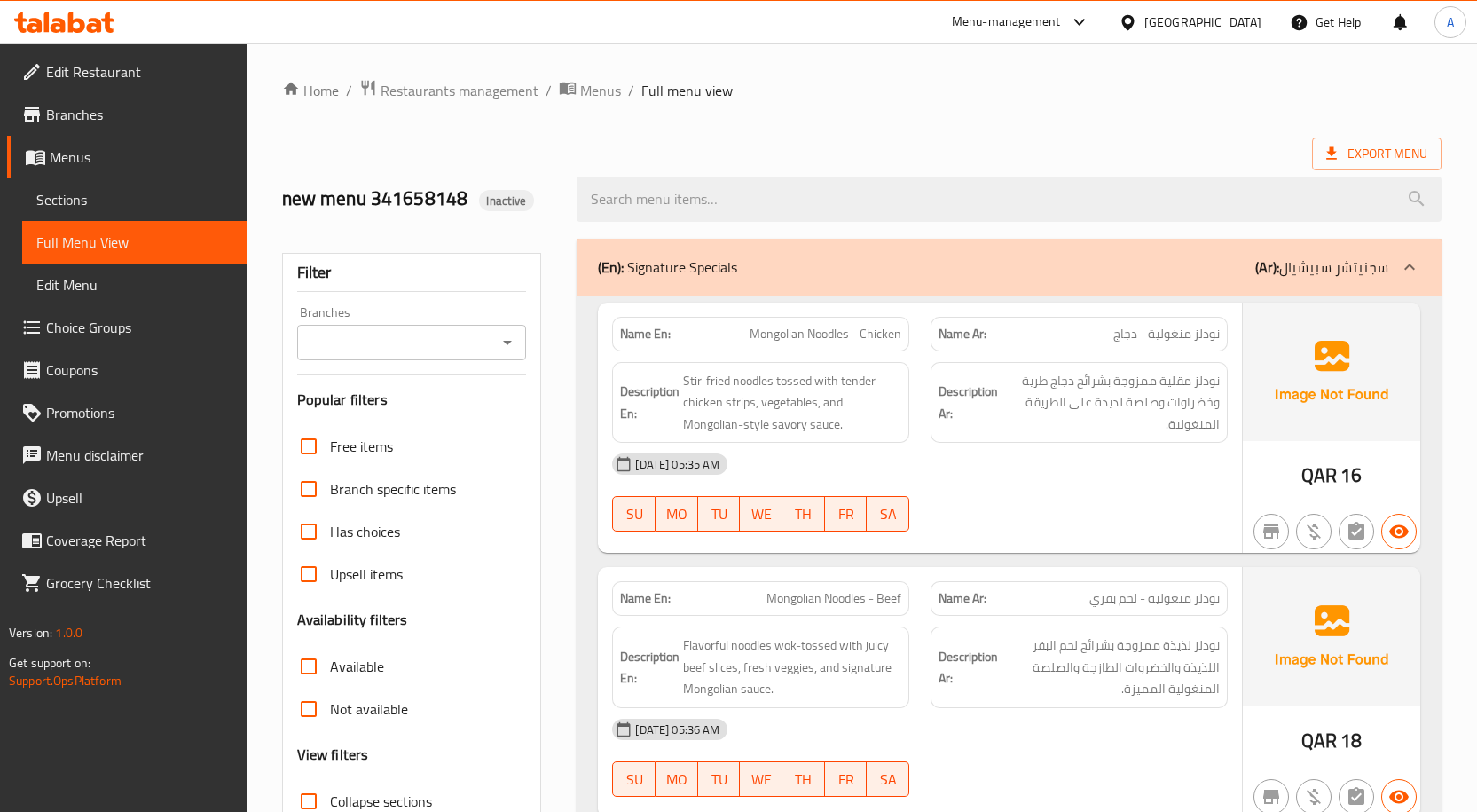
click at [455, 346] on input "Branches" at bounding box center [397, 342] width 190 height 25
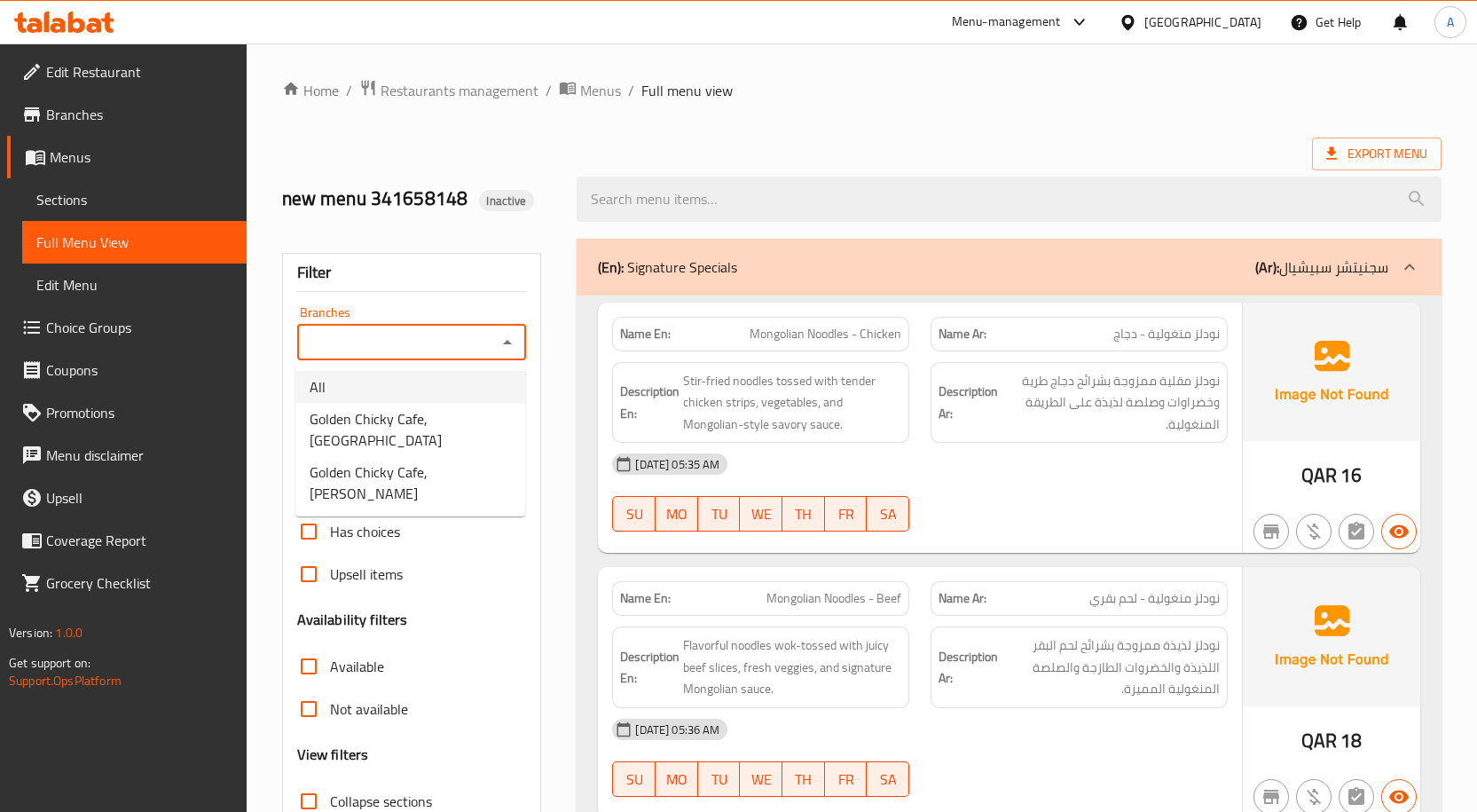
click at [430, 415] on span "Golden Chicky Cafe, Madinat Khalifa South" at bounding box center [410, 430] width 201 height 43
type input "Golden Chicky Cafe, Madinat Khalifa South"
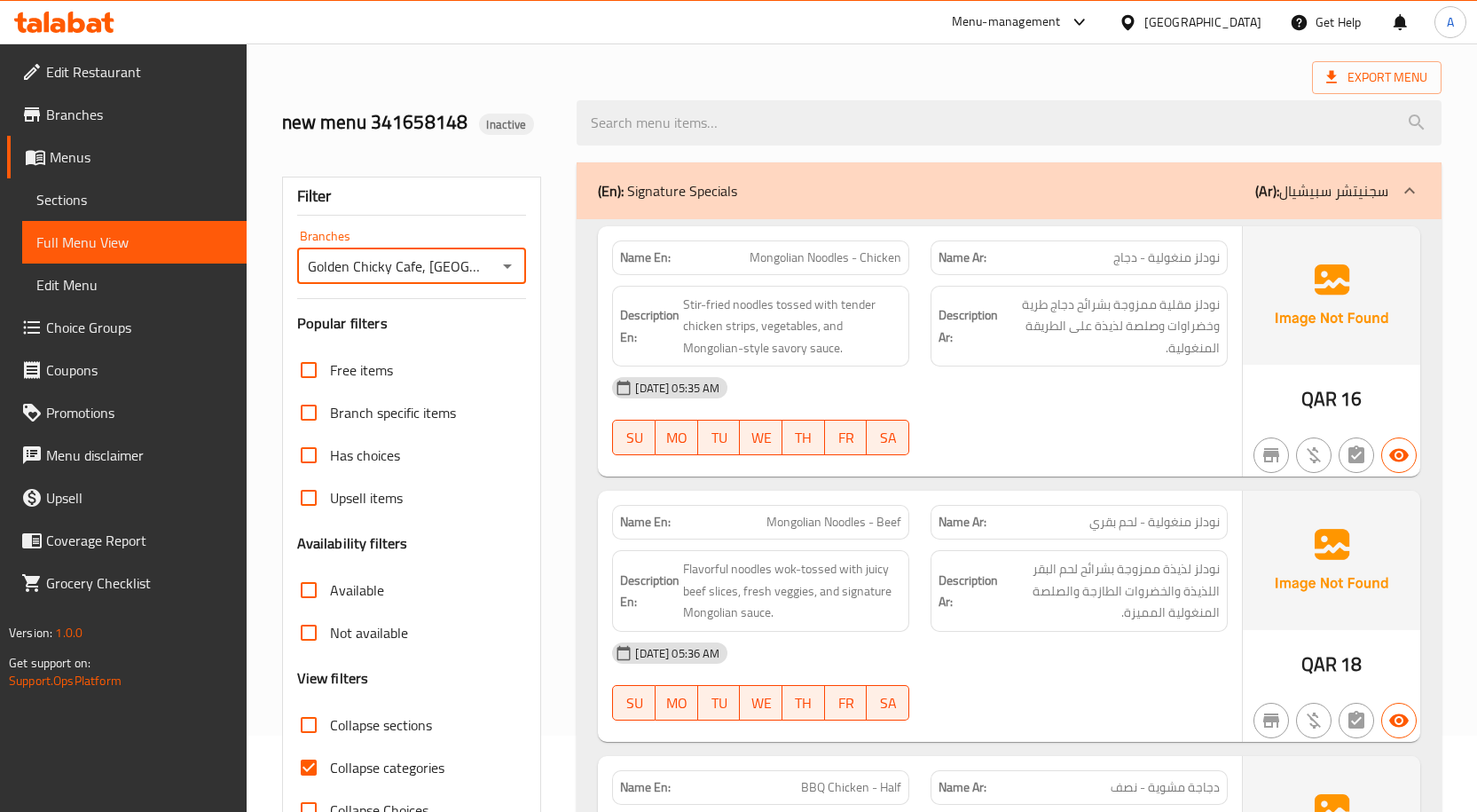
scroll to position [132, 0]
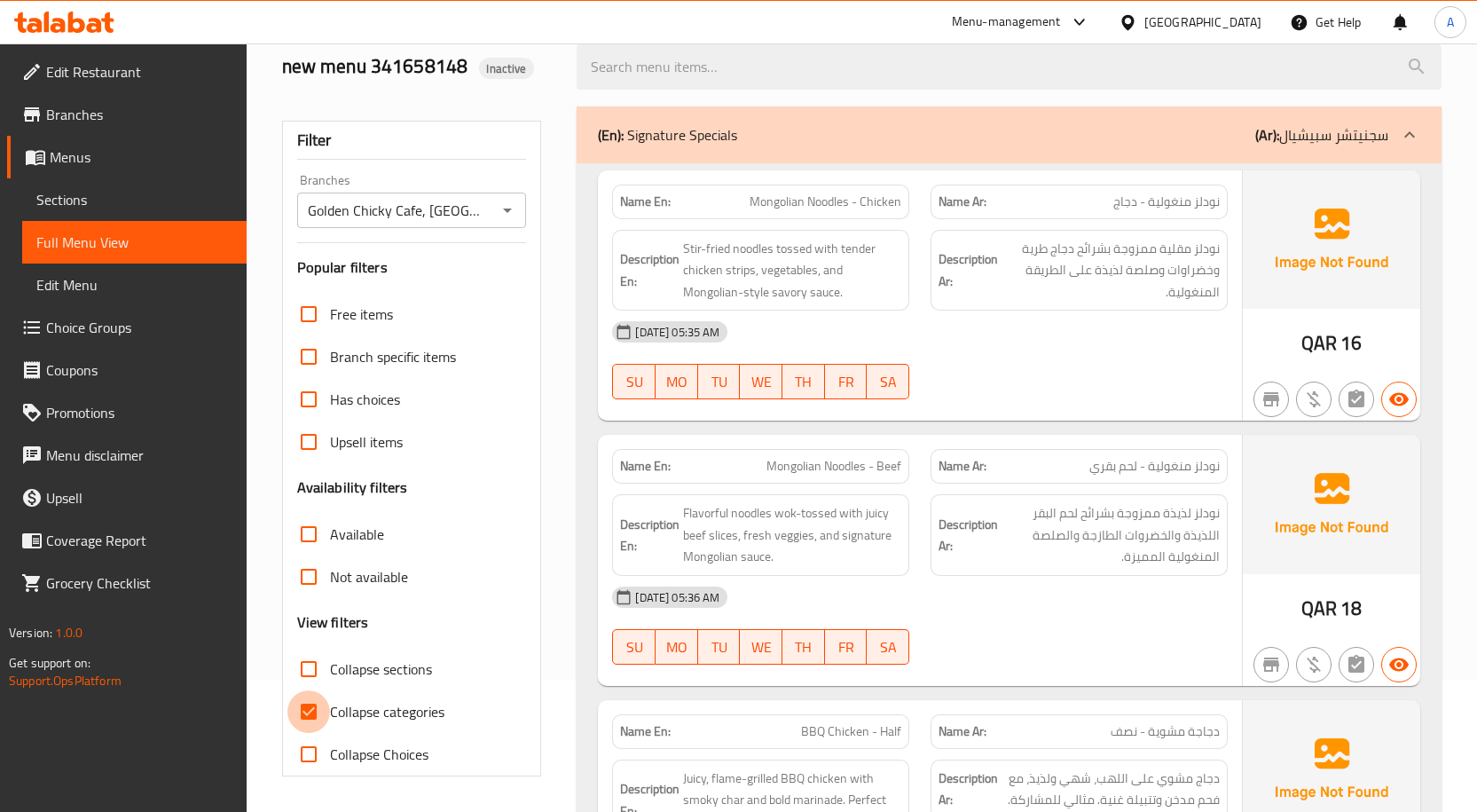
click at [309, 710] on input "Collapse categories" at bounding box center [308, 711] width 43 height 43
checkbox input "false"
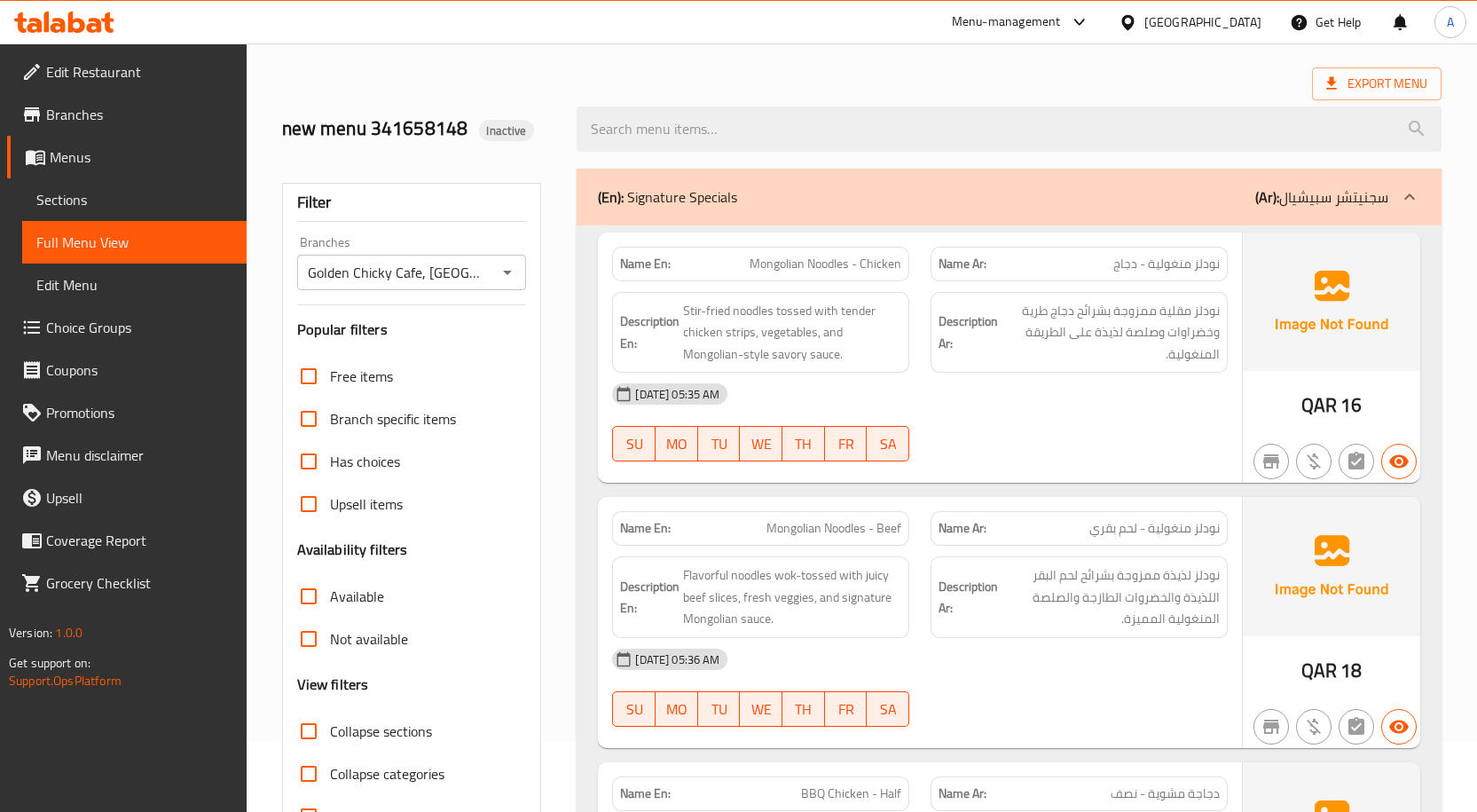
scroll to position [0, 0]
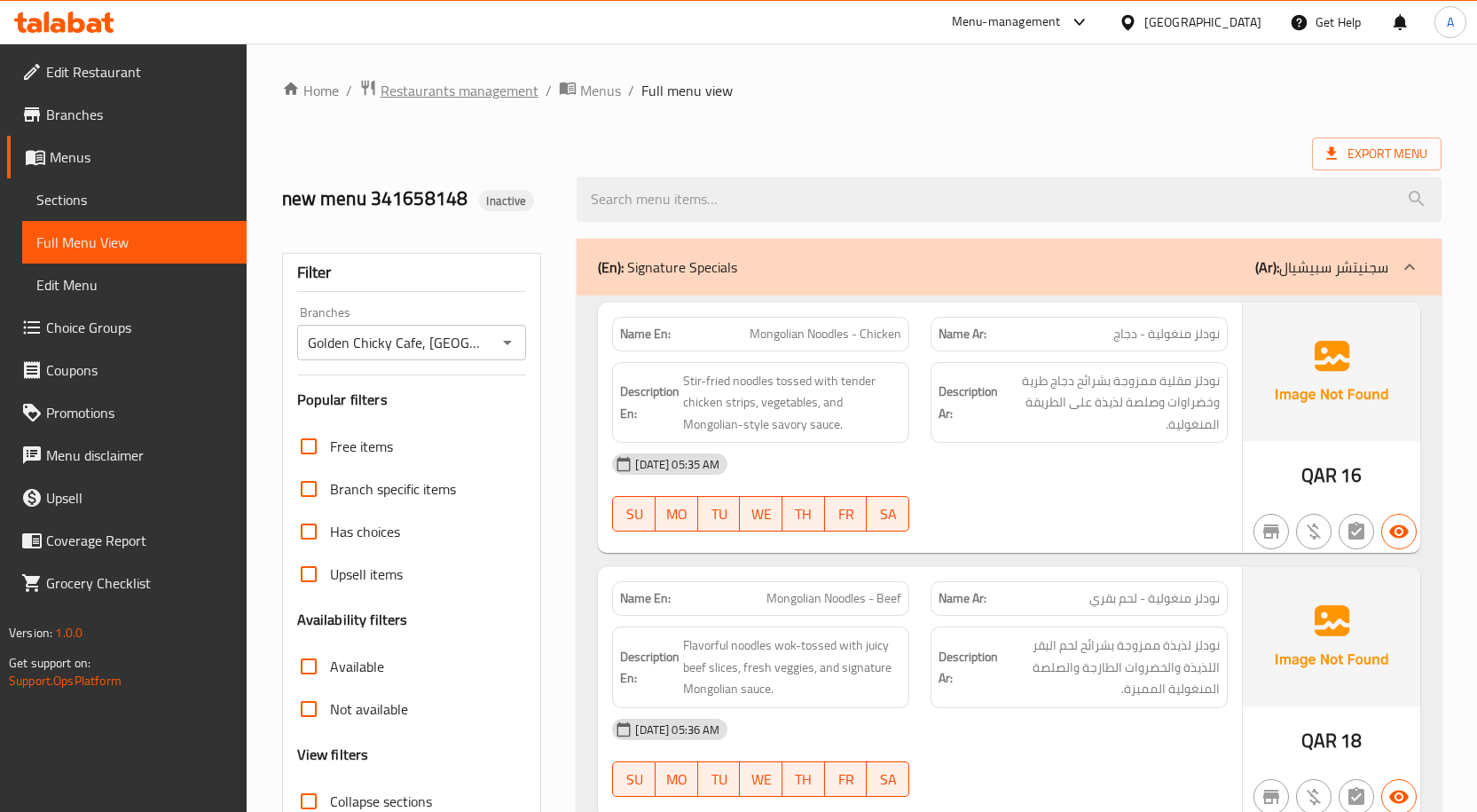
click at [488, 94] on span "Restaurants management" at bounding box center [459, 91] width 158 height 21
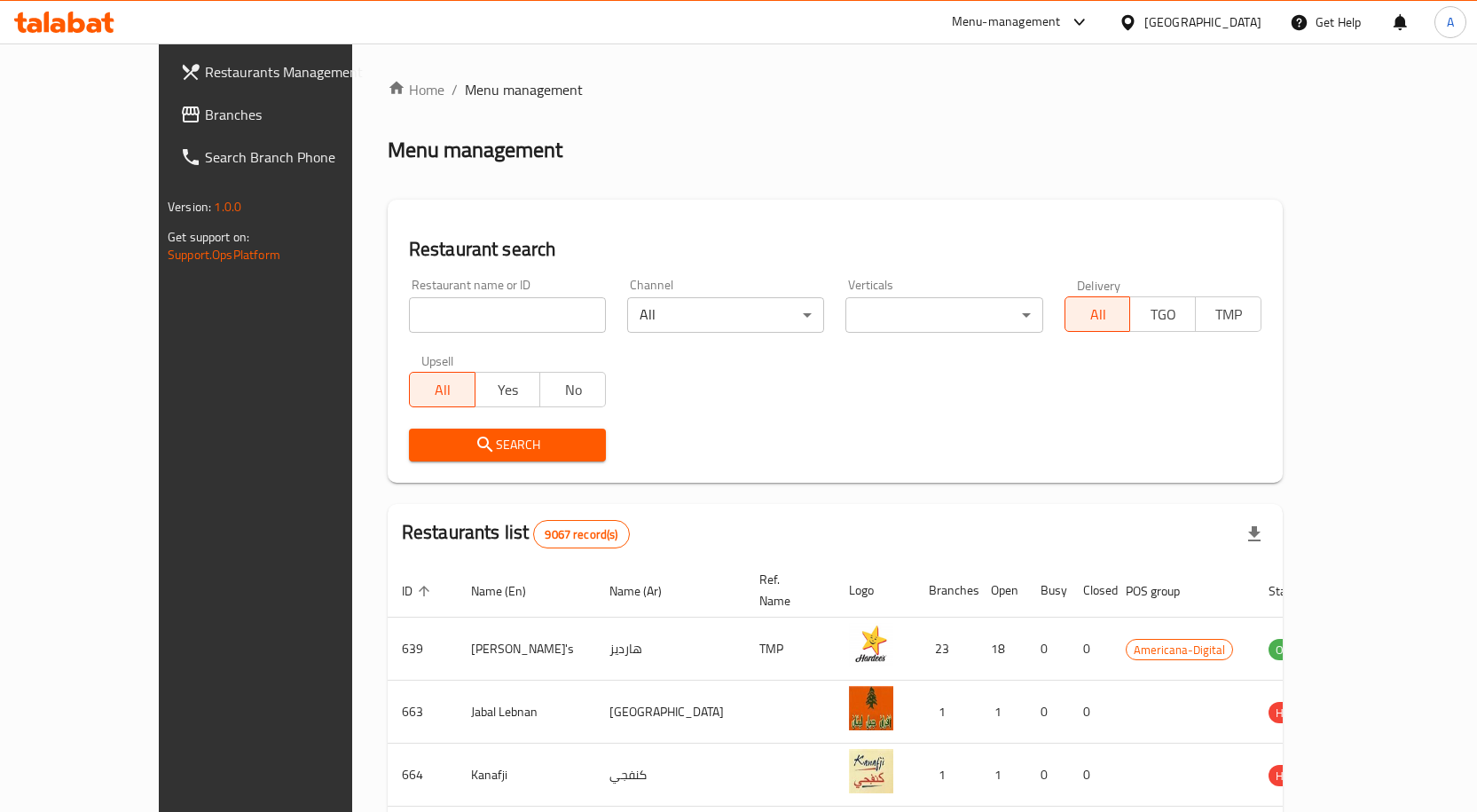
click at [1061, 14] on div "Menu-management" at bounding box center [1006, 22] width 109 height 21
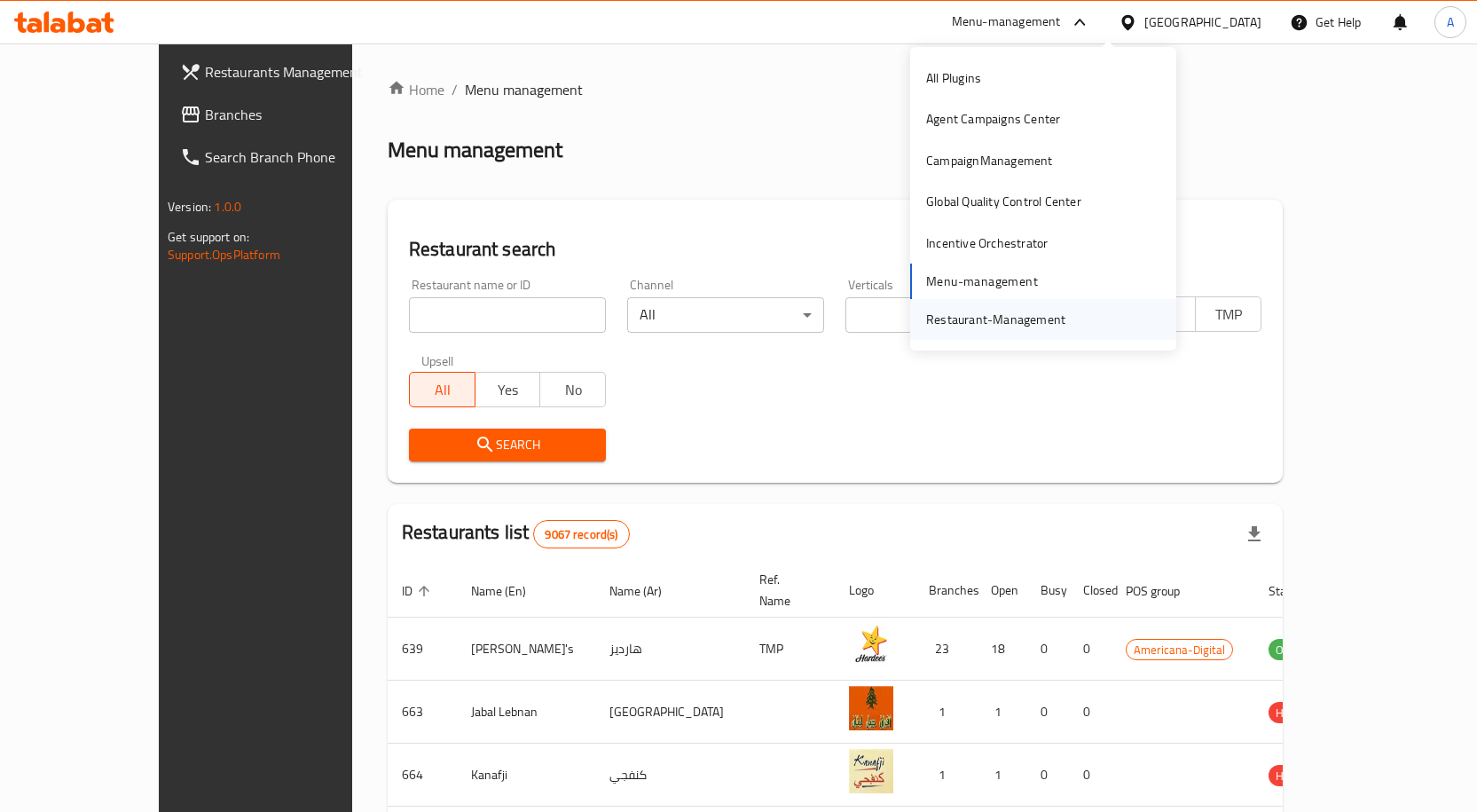
click at [1005, 323] on div "Restaurant-Management" at bounding box center [996, 319] width 139 height 20
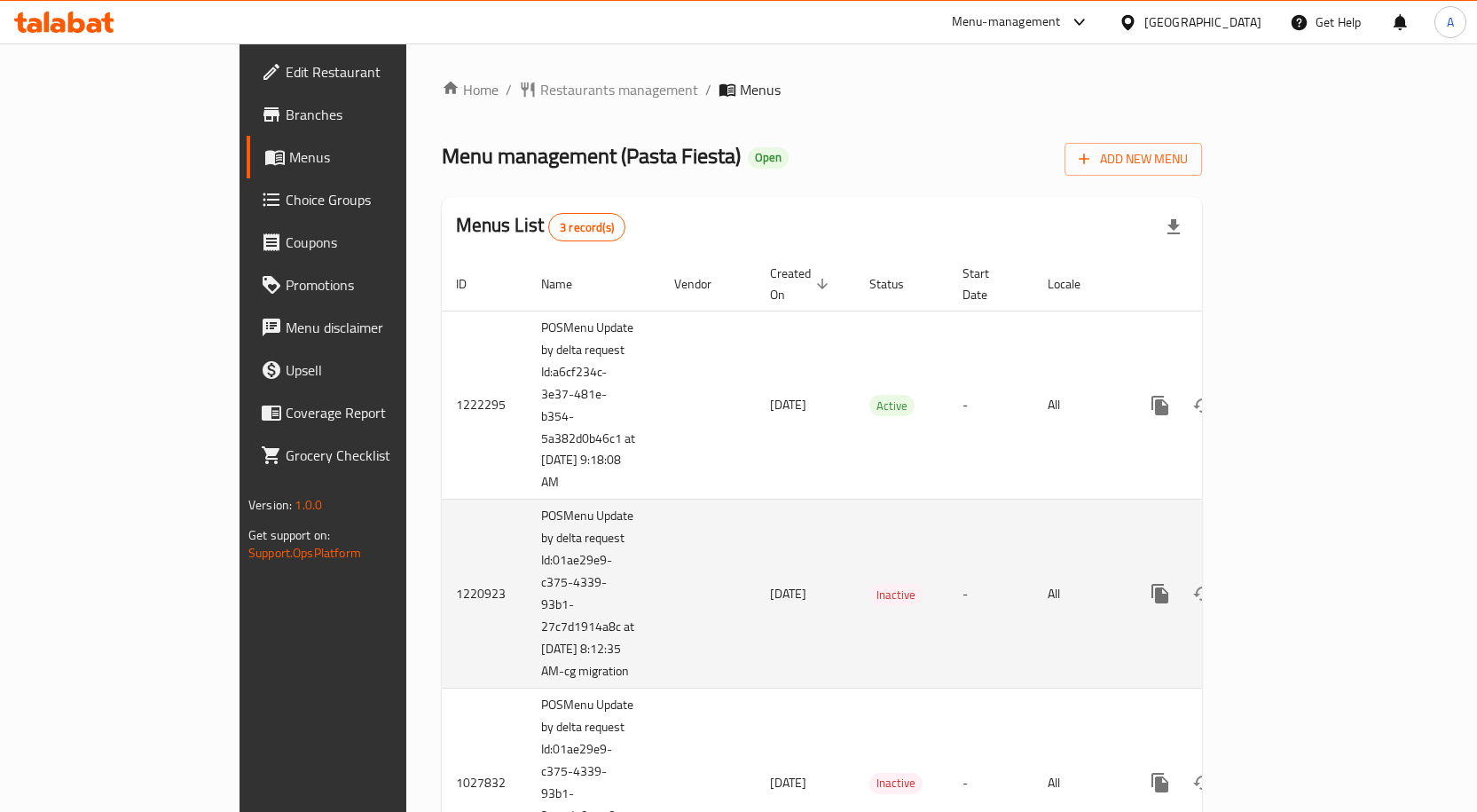
scroll to position [29, 0]
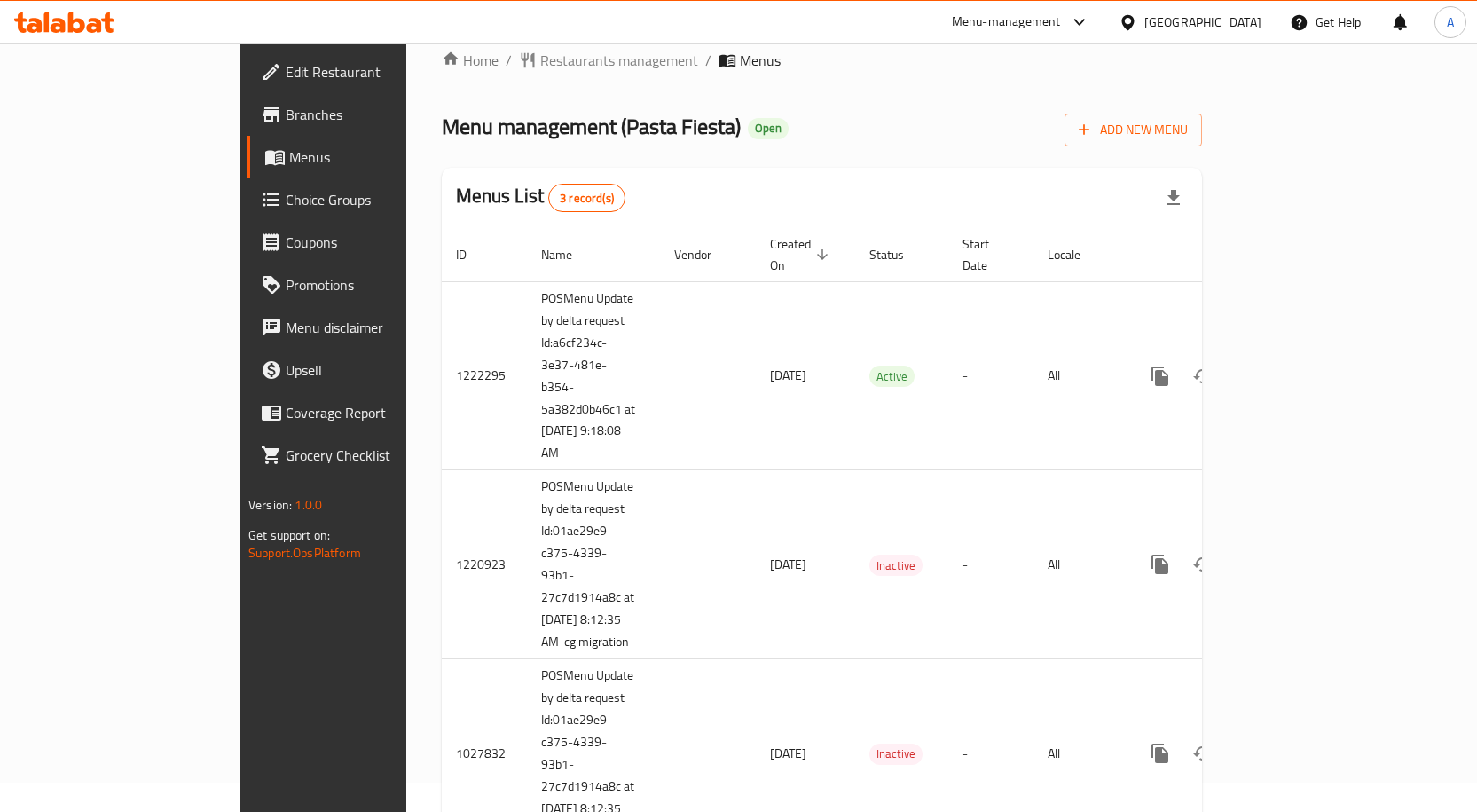
click at [285, 122] on span "Branches" at bounding box center [378, 114] width 186 height 21
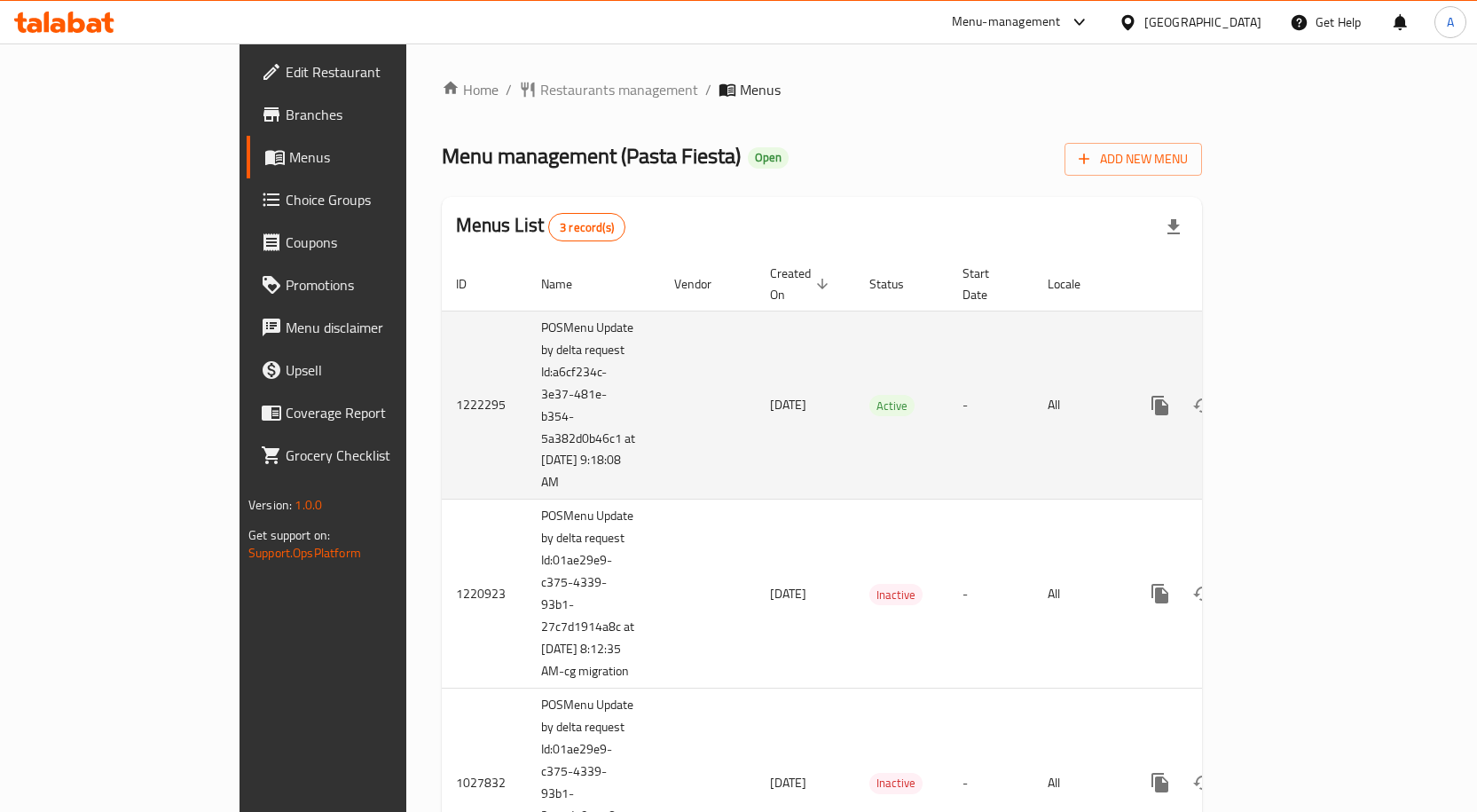
click at [1296, 398] on icon "enhanced table" at bounding box center [1288, 406] width 16 height 16
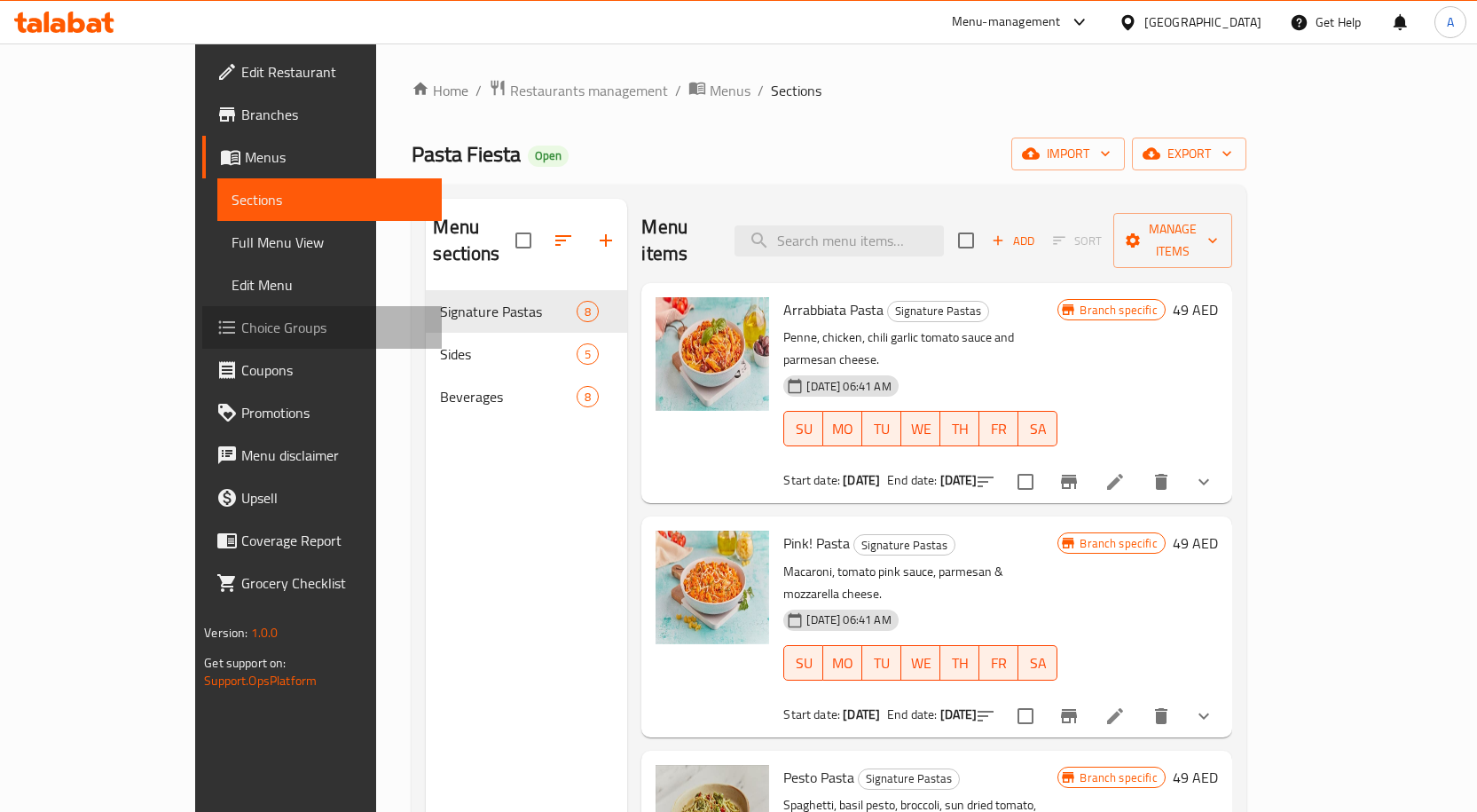
click at [242, 324] on span "Choice Groups" at bounding box center [334, 327] width 186 height 21
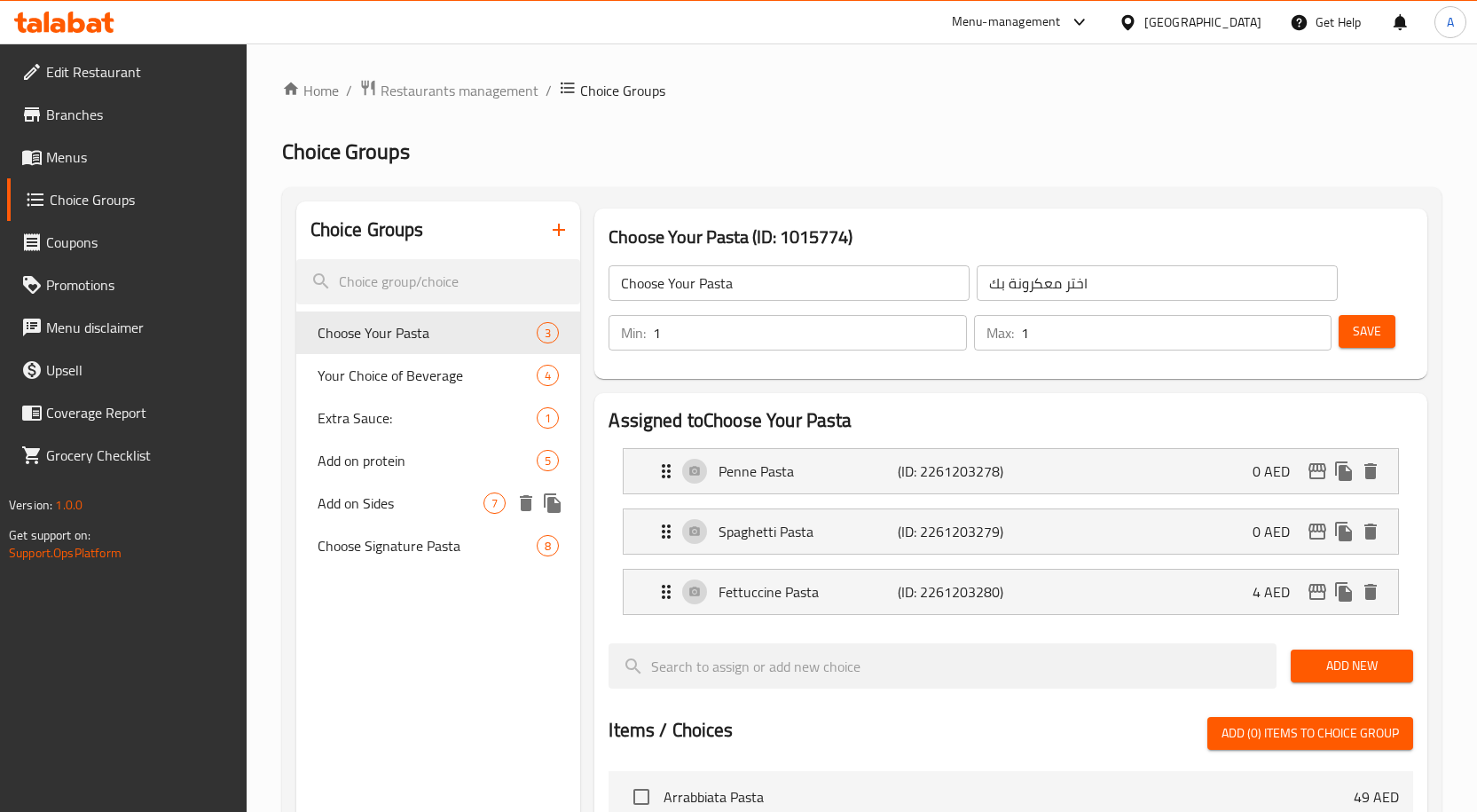
click at [416, 512] on span "Add on Sides" at bounding box center [400, 503] width 167 height 21
type input "Add on Sides"
type input "أضف صنف جانبي"
type input "0"
type input "7"
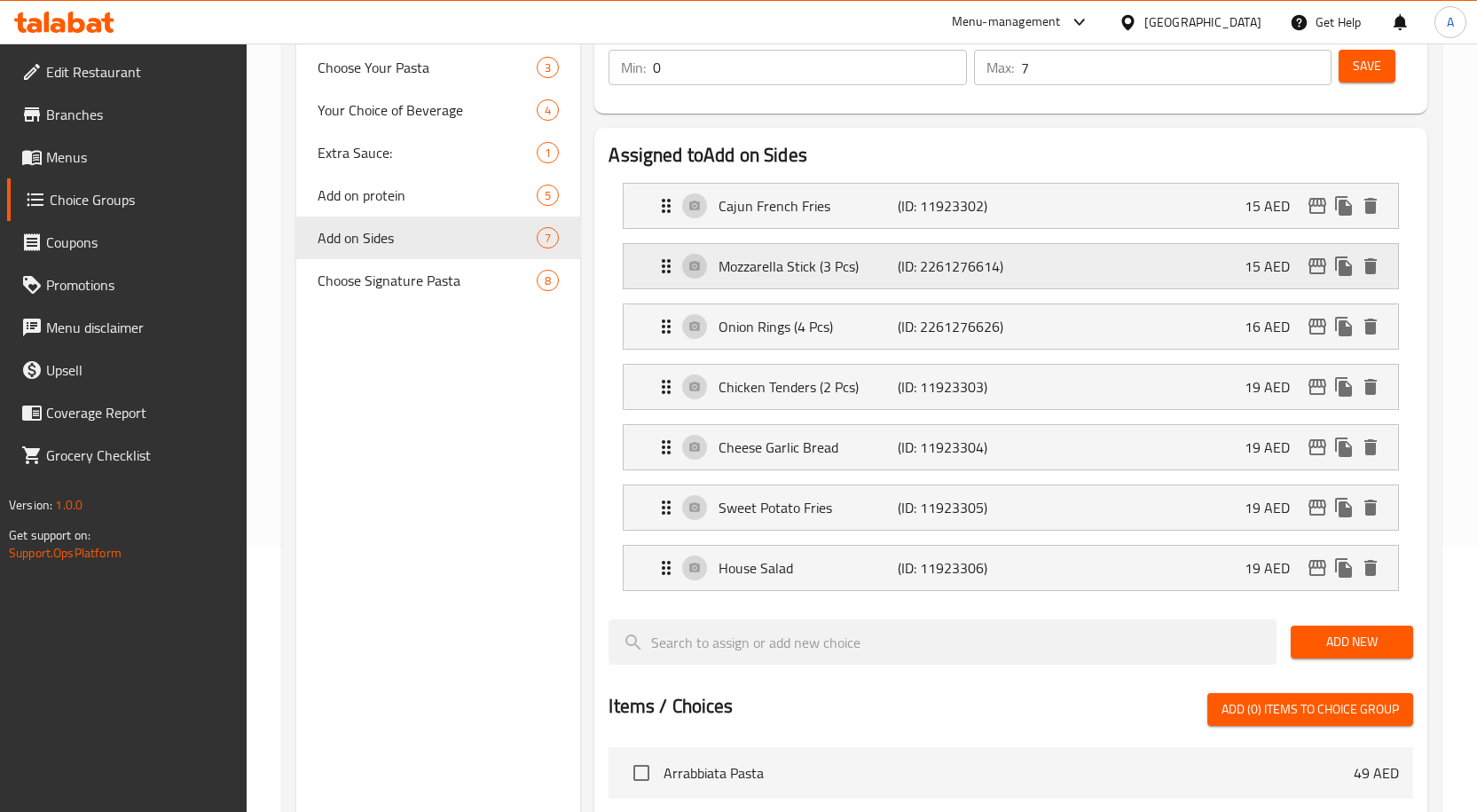
scroll to position [267, 0]
click at [1322, 570] on icon "edit" at bounding box center [1317, 567] width 21 height 21
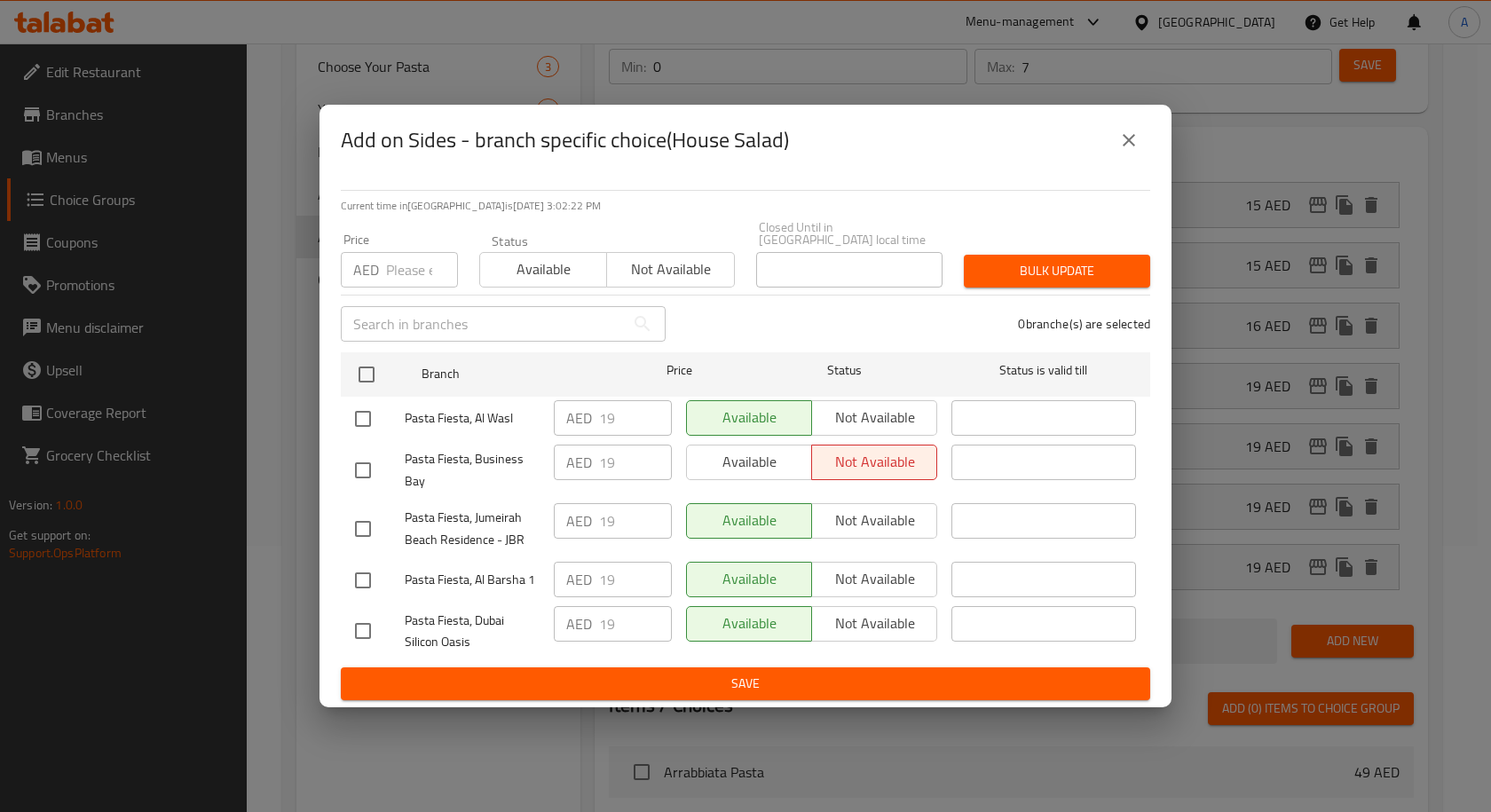
click at [1130, 147] on icon "close" at bounding box center [1129, 140] width 21 height 21
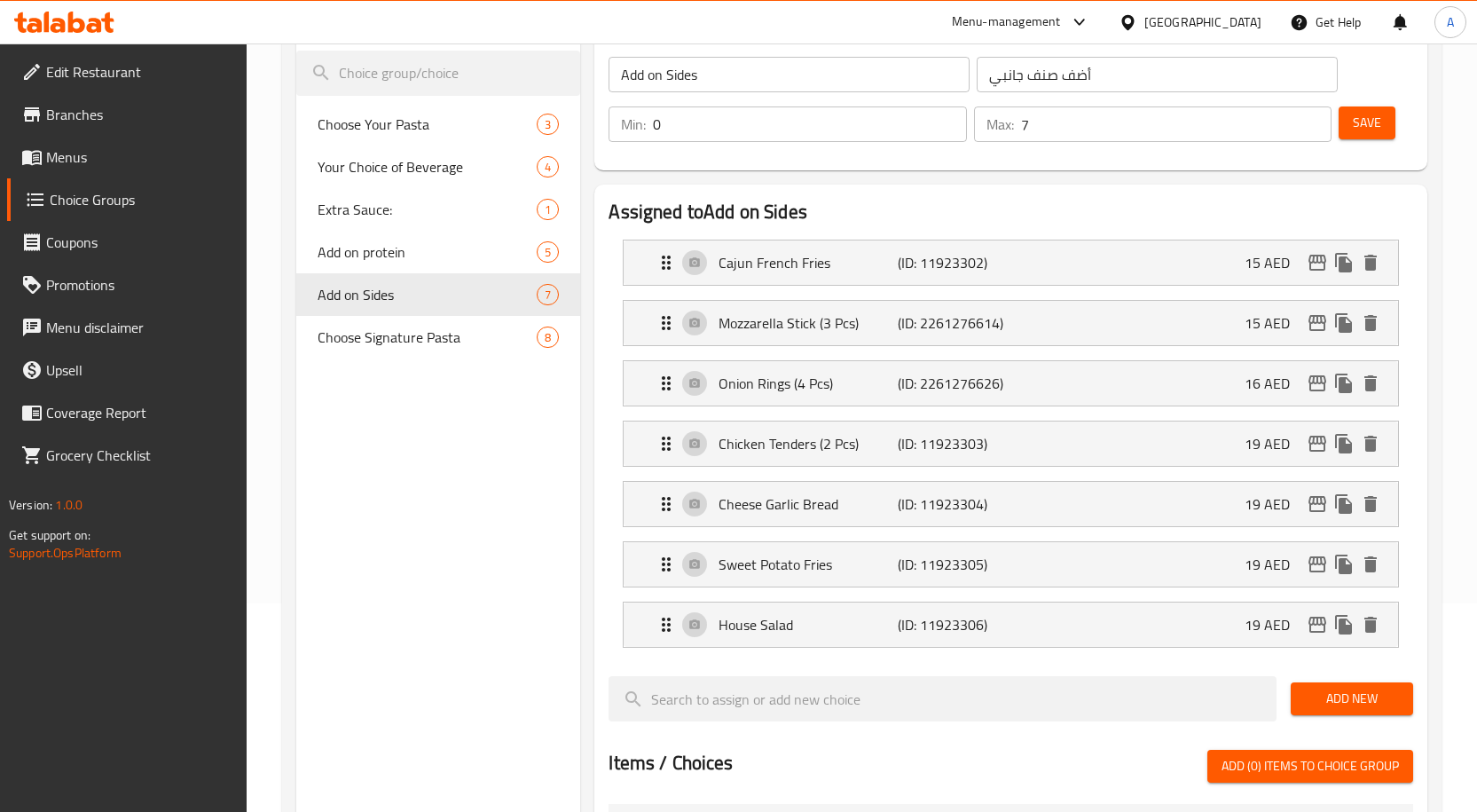
scroll to position [78, 0]
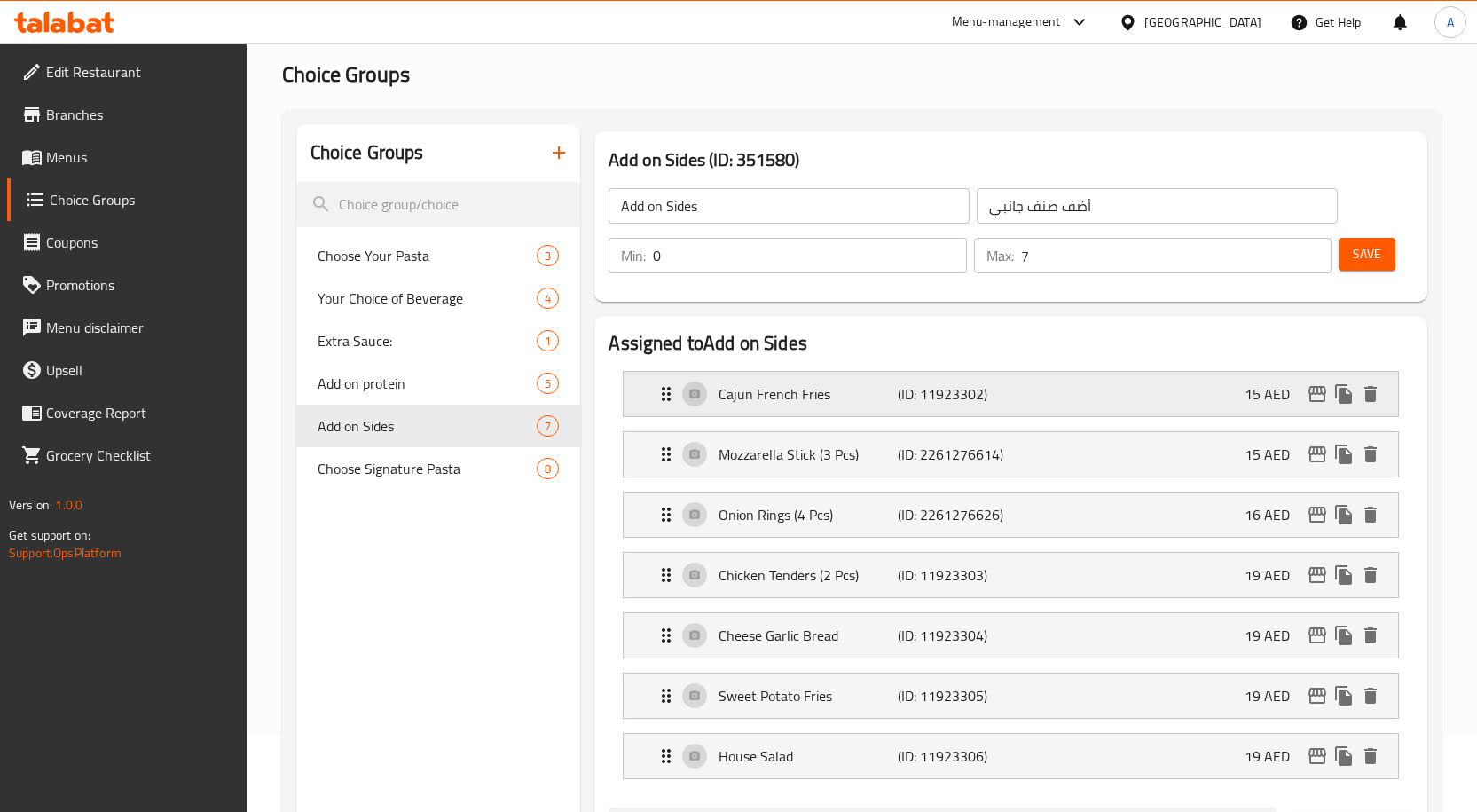
click at [1316, 397] on icon "edit" at bounding box center [1317, 394] width 21 height 21
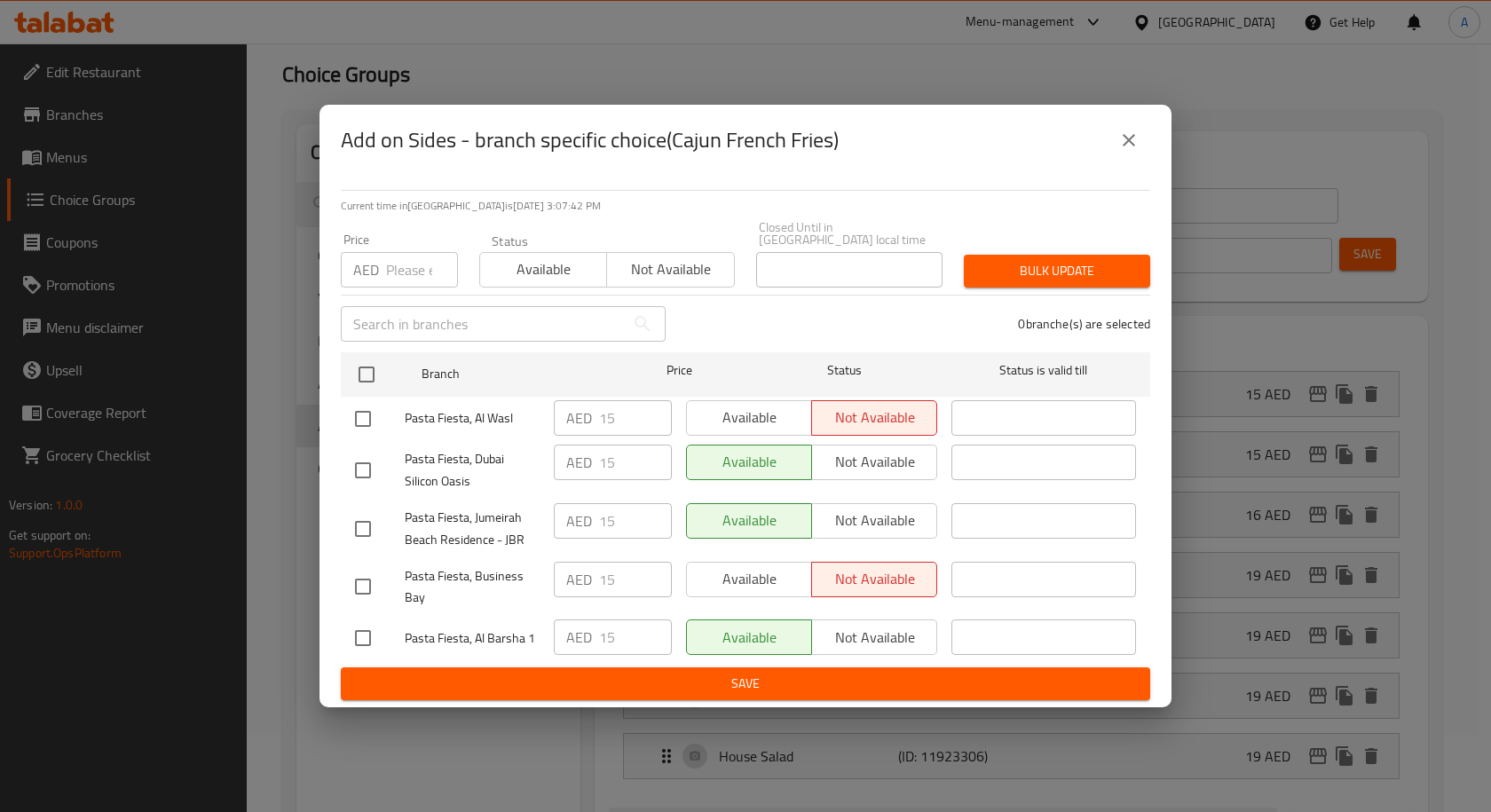
click at [355, 414] on input "checkbox" at bounding box center [363, 419] width 37 height 37
checkbox input "true"
drag, startPoint x: 363, startPoint y: 580, endPoint x: 535, endPoint y: 586, distance: 172.1
click at [364, 580] on input "checkbox" at bounding box center [363, 586] width 37 height 37
checkbox input "true"
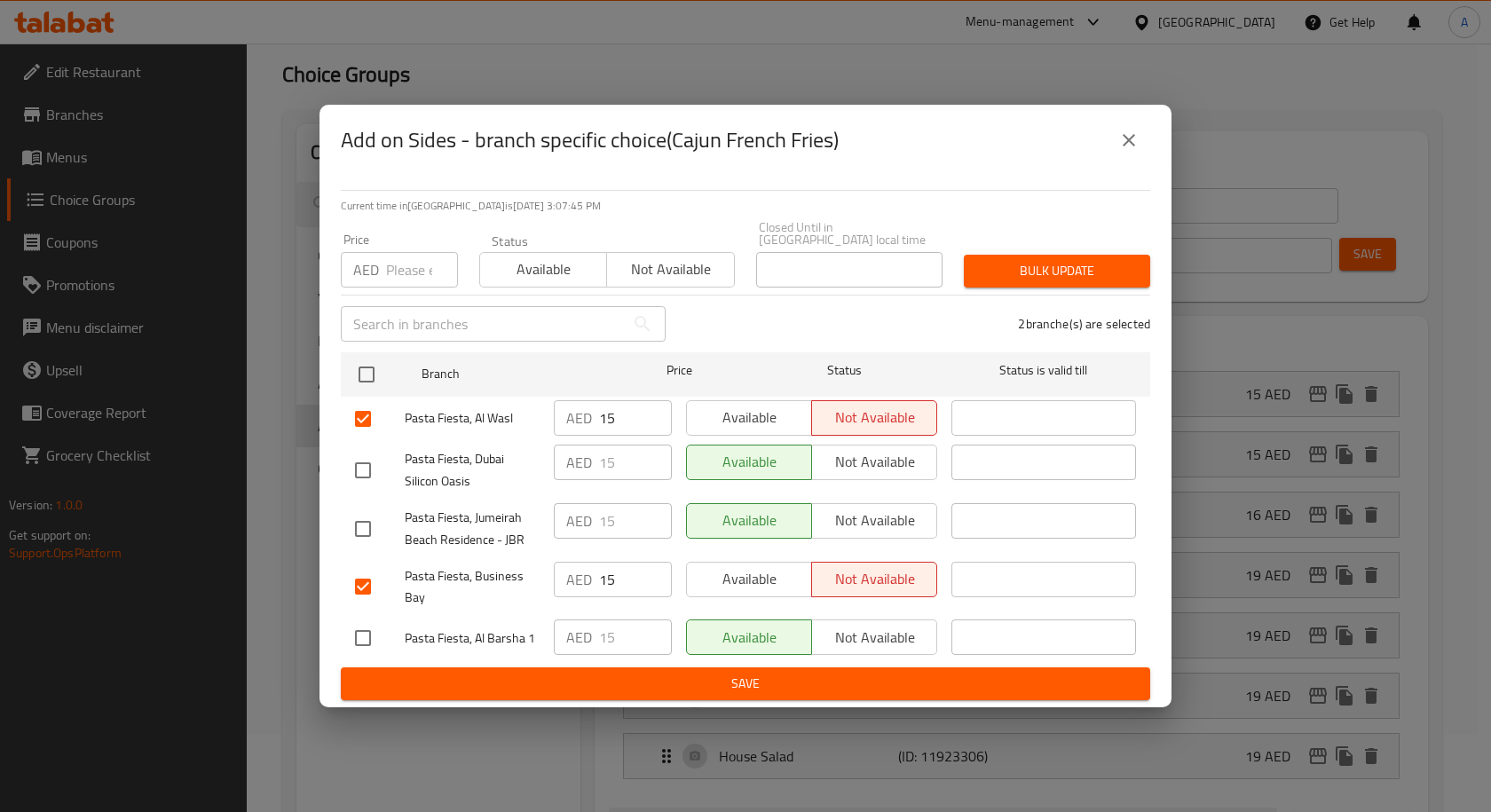
click at [764, 583] on span "Available" at bounding box center [749, 578] width 111 height 26
click at [741, 417] on span "Available" at bounding box center [749, 417] width 111 height 26
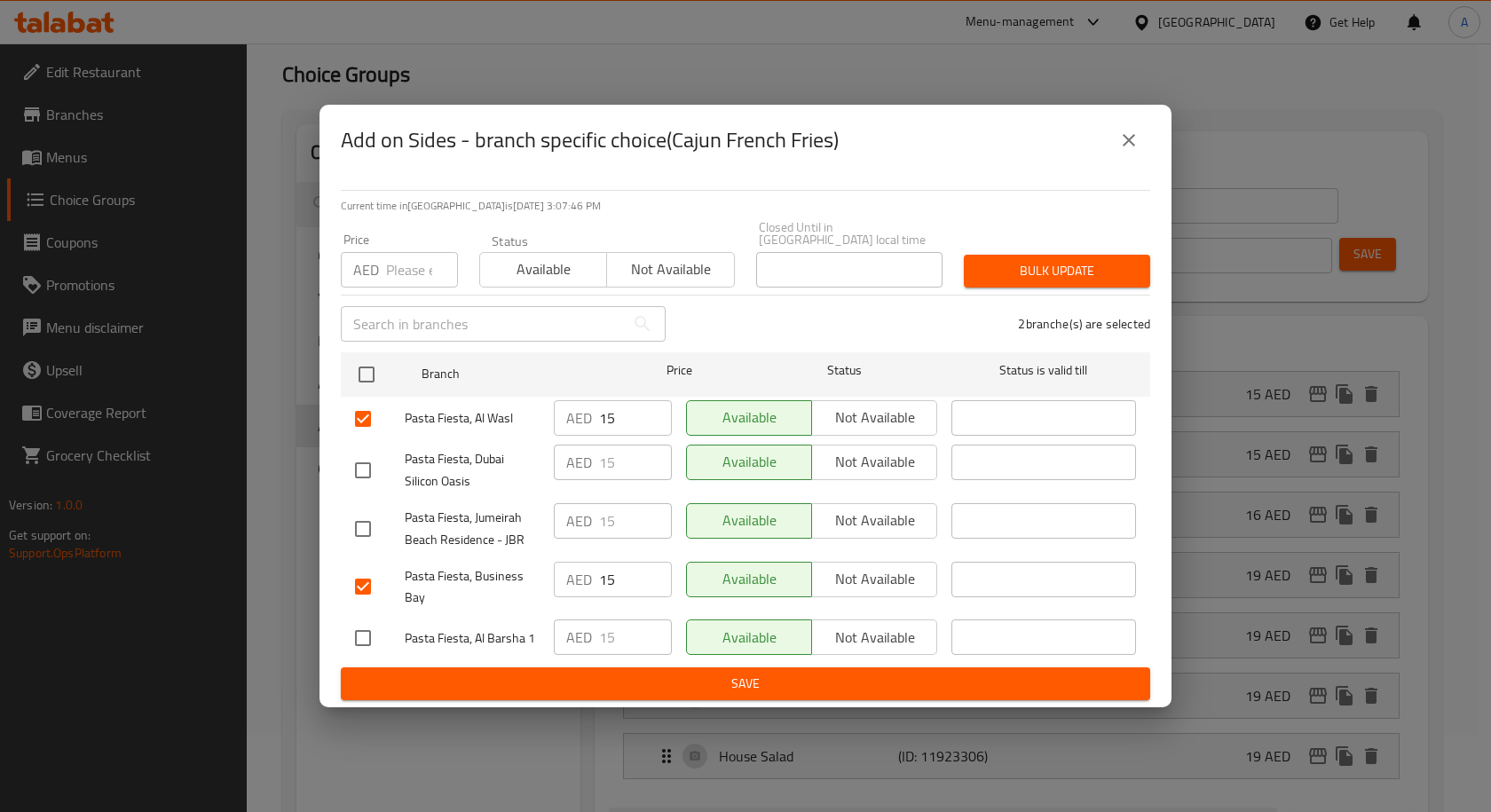
click at [754, 684] on span "Save" at bounding box center [746, 683] width 781 height 22
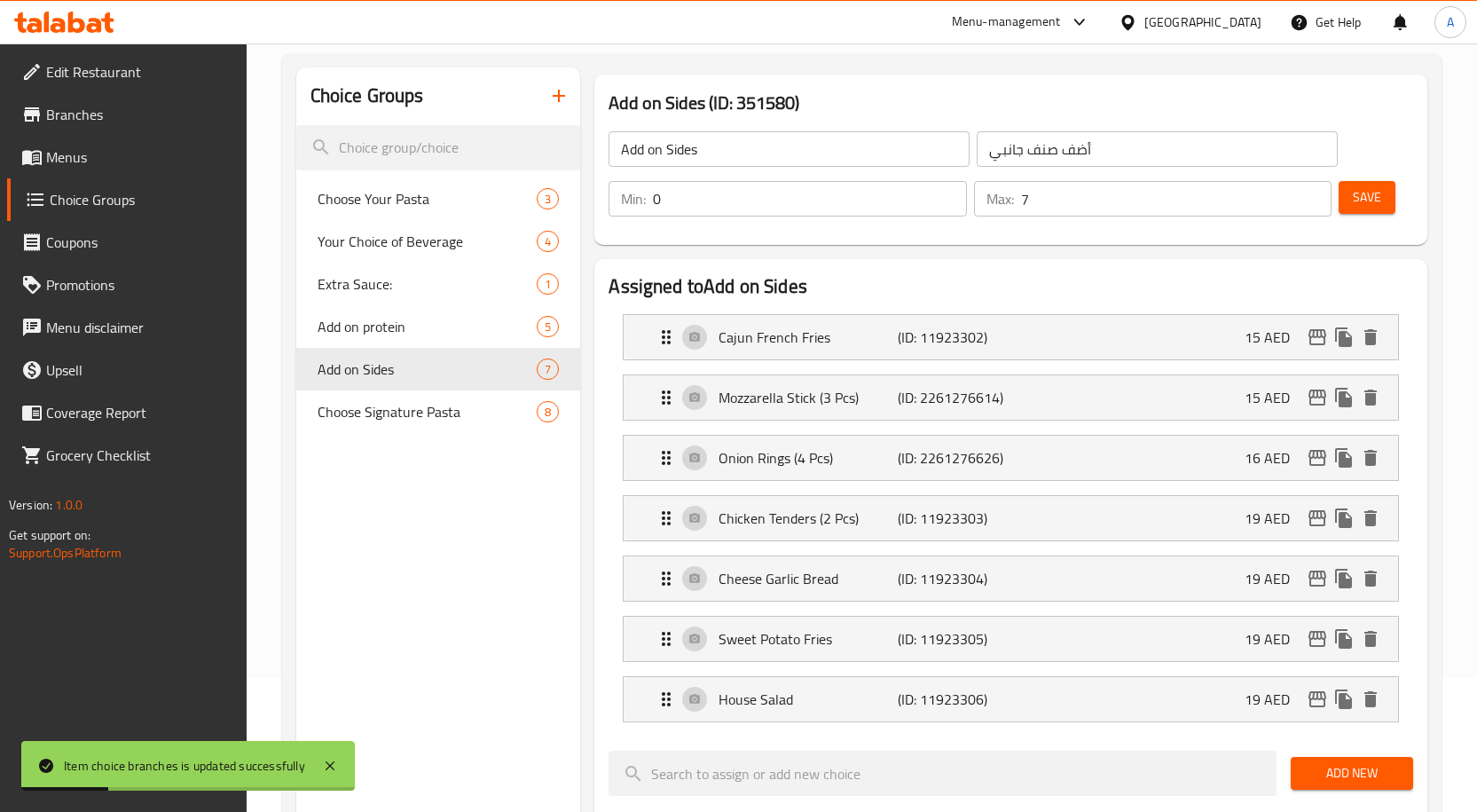
scroll to position [166, 0]
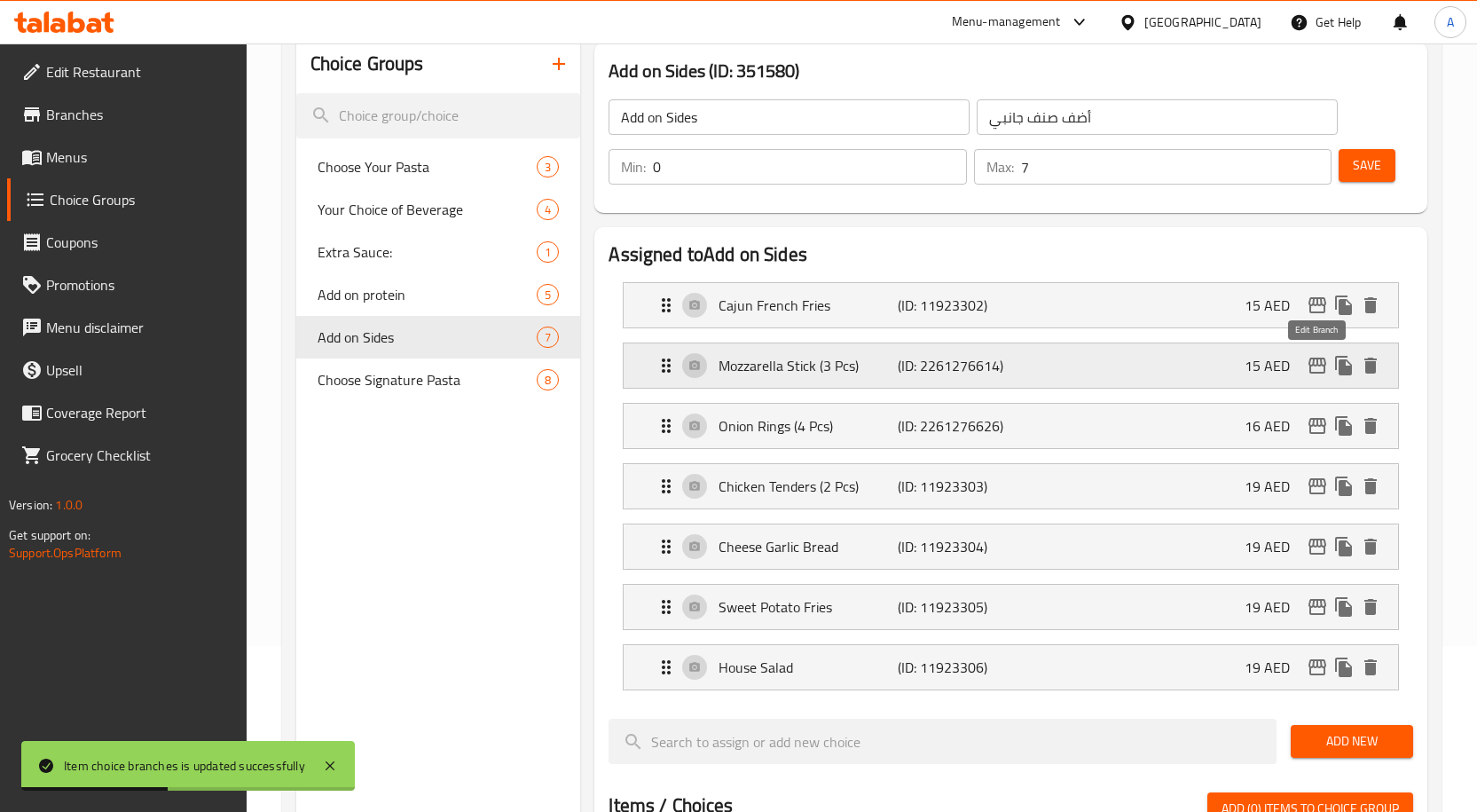
click at [1308, 361] on icon "edit" at bounding box center [1317, 365] width 21 height 21
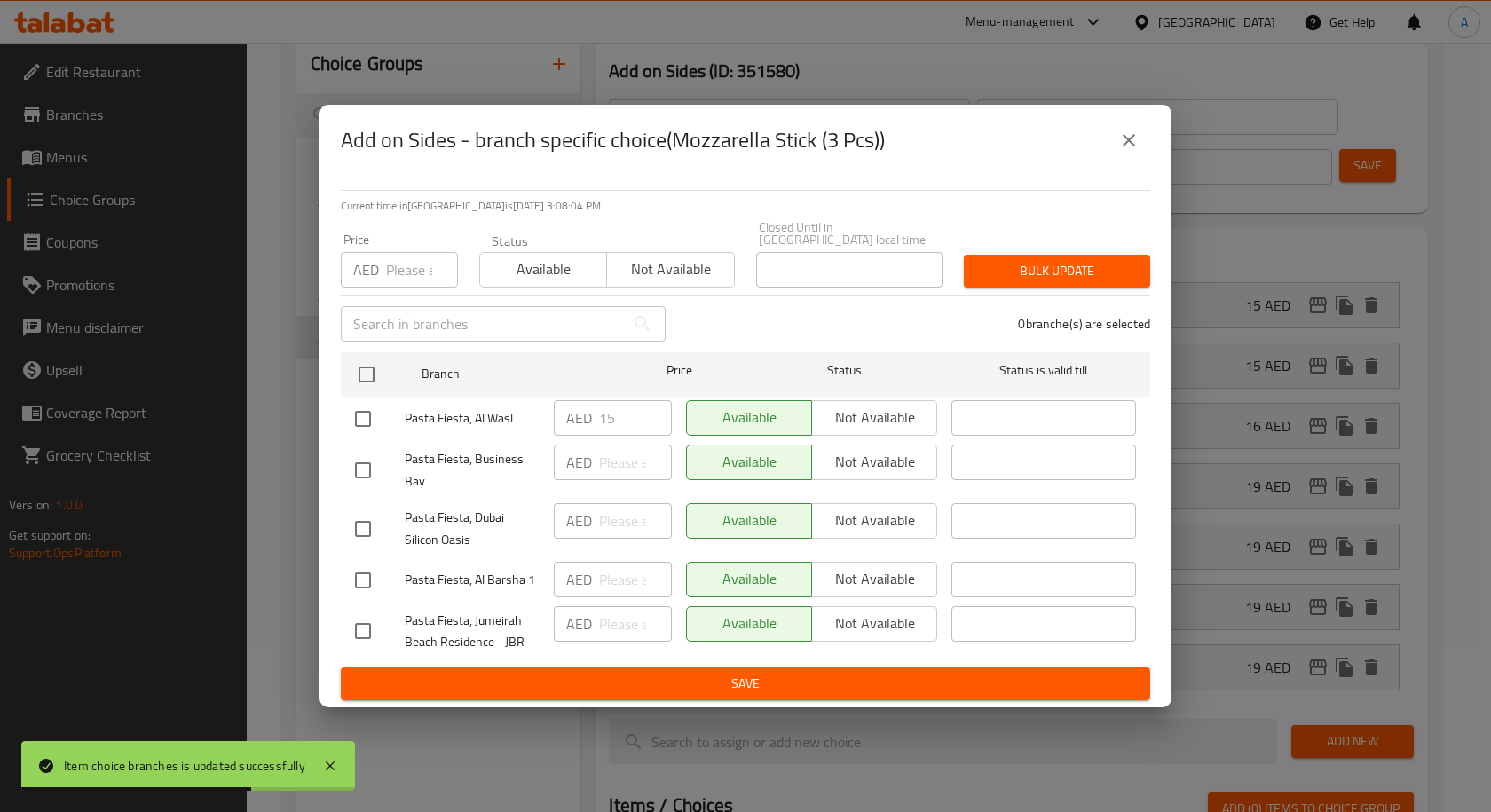
click at [1136, 122] on button "close" at bounding box center [1129, 140] width 43 height 43
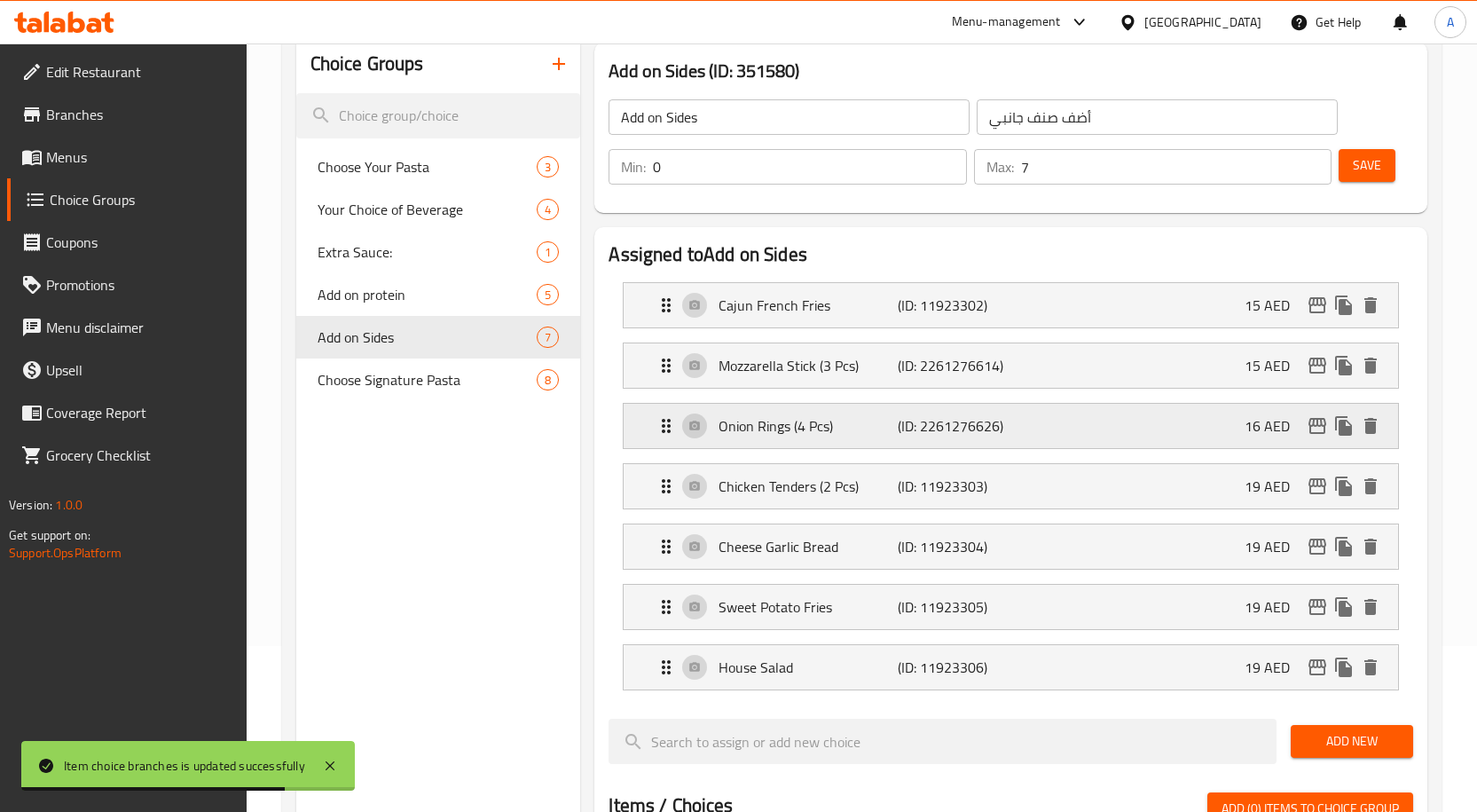
click at [1315, 429] on icon "edit" at bounding box center [1317, 426] width 21 height 21
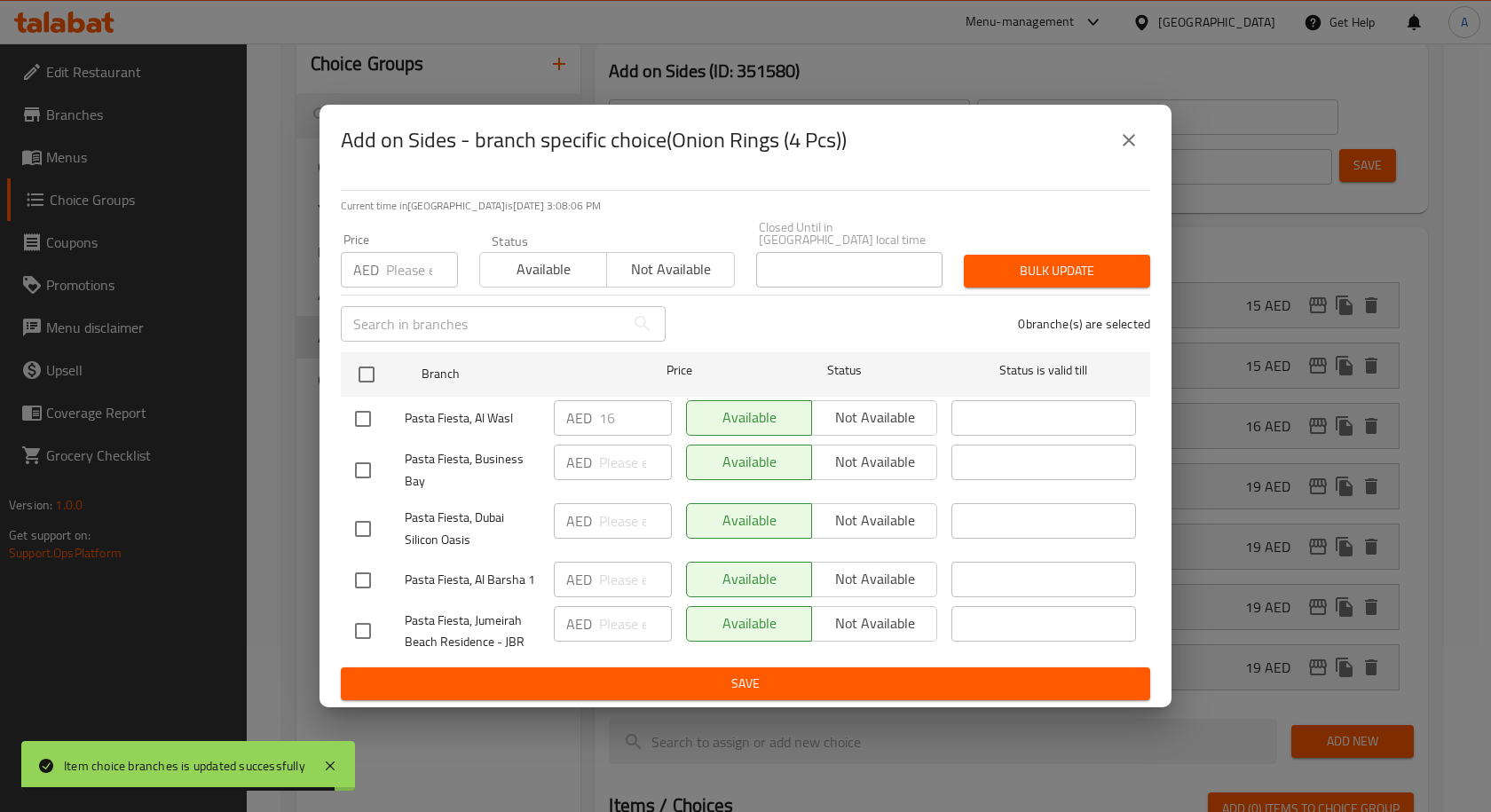
click at [1127, 136] on icon "close" at bounding box center [1129, 140] width 21 height 21
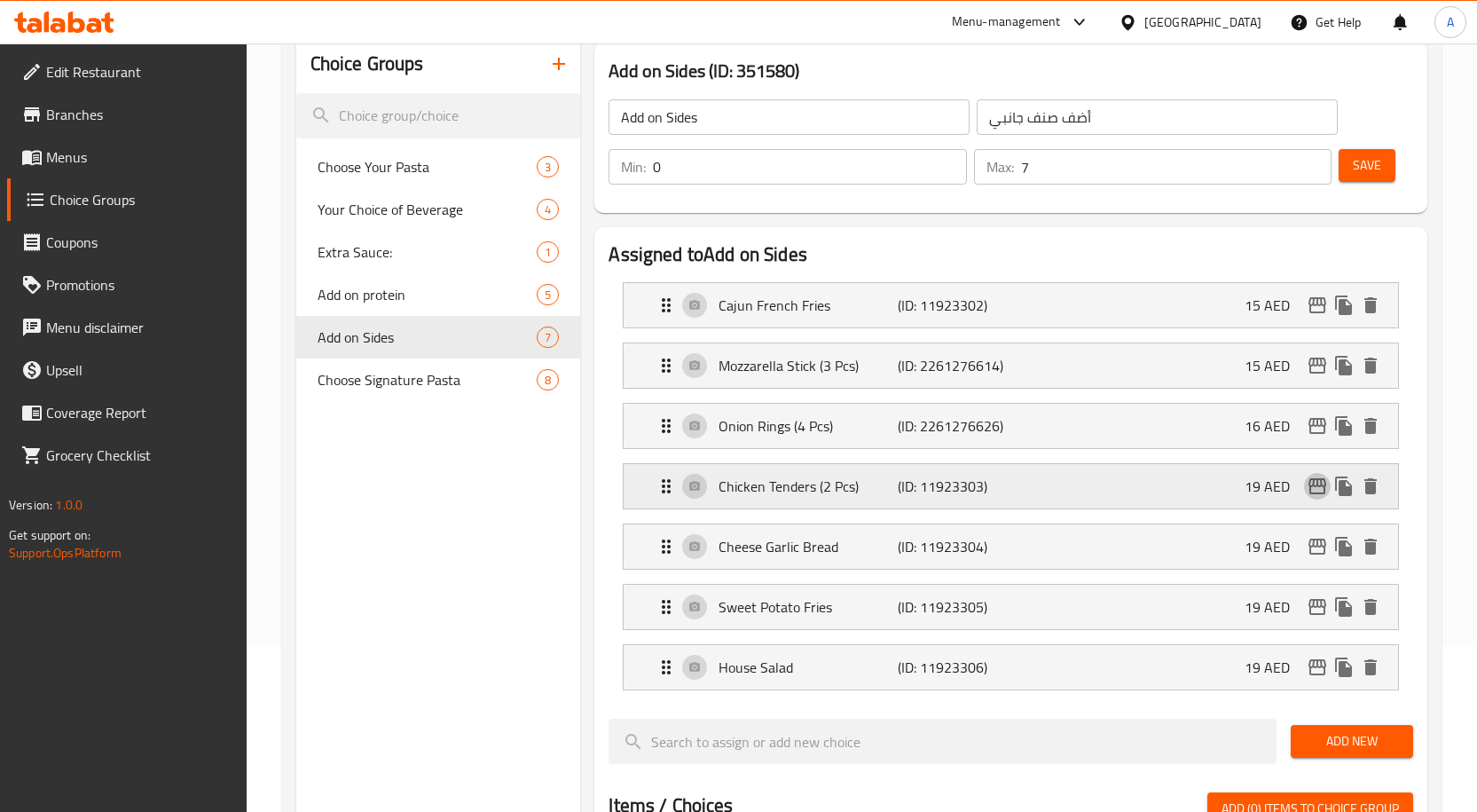
click at [1321, 491] on icon "edit" at bounding box center [1317, 486] width 21 height 21
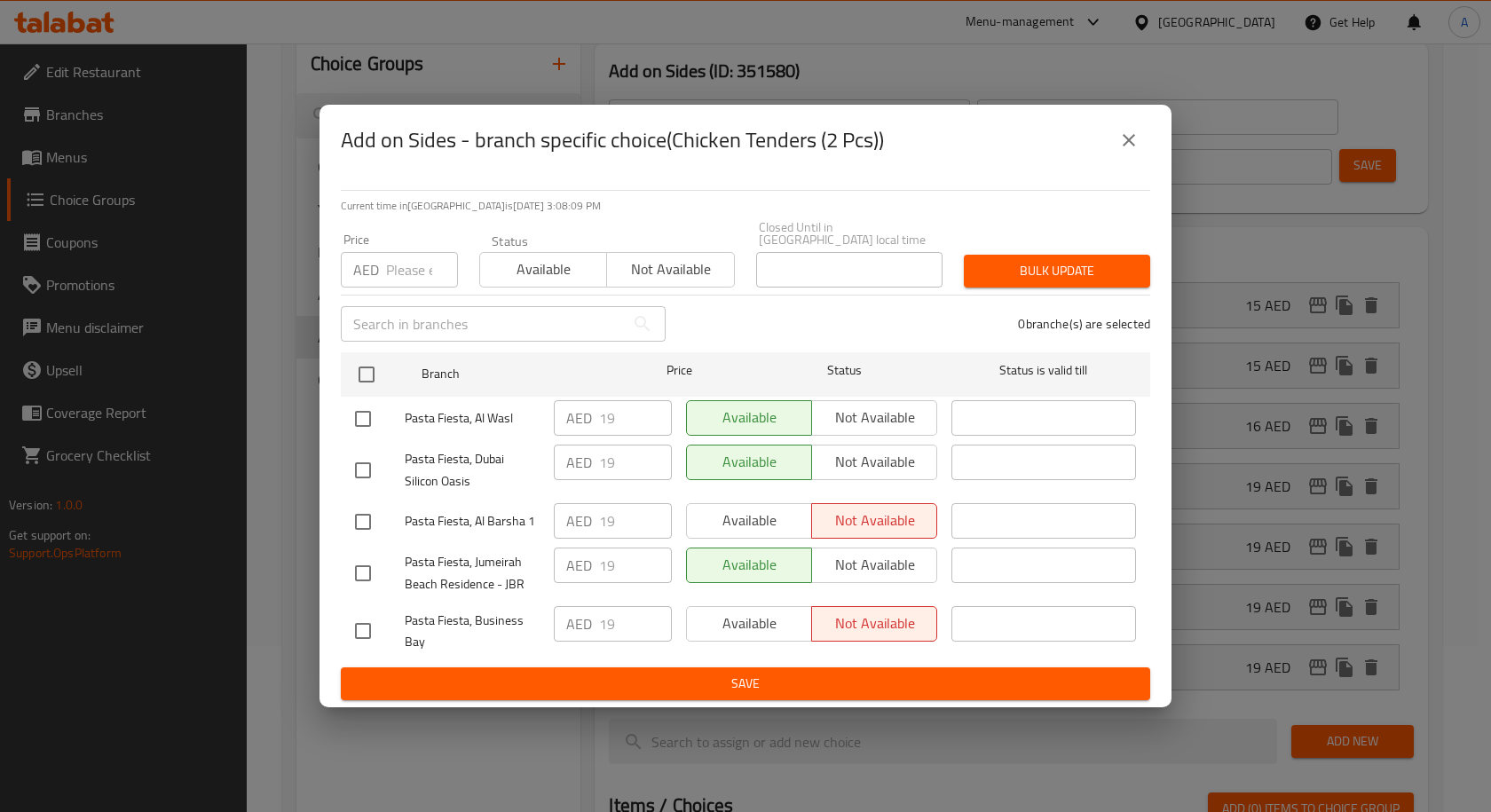
click at [359, 513] on input "checkbox" at bounding box center [363, 521] width 37 height 37
checkbox input "true"
click at [351, 627] on input "checkbox" at bounding box center [363, 631] width 37 height 37
checkbox input "true"
click at [776, 533] on button "Available" at bounding box center [748, 521] width 126 height 36
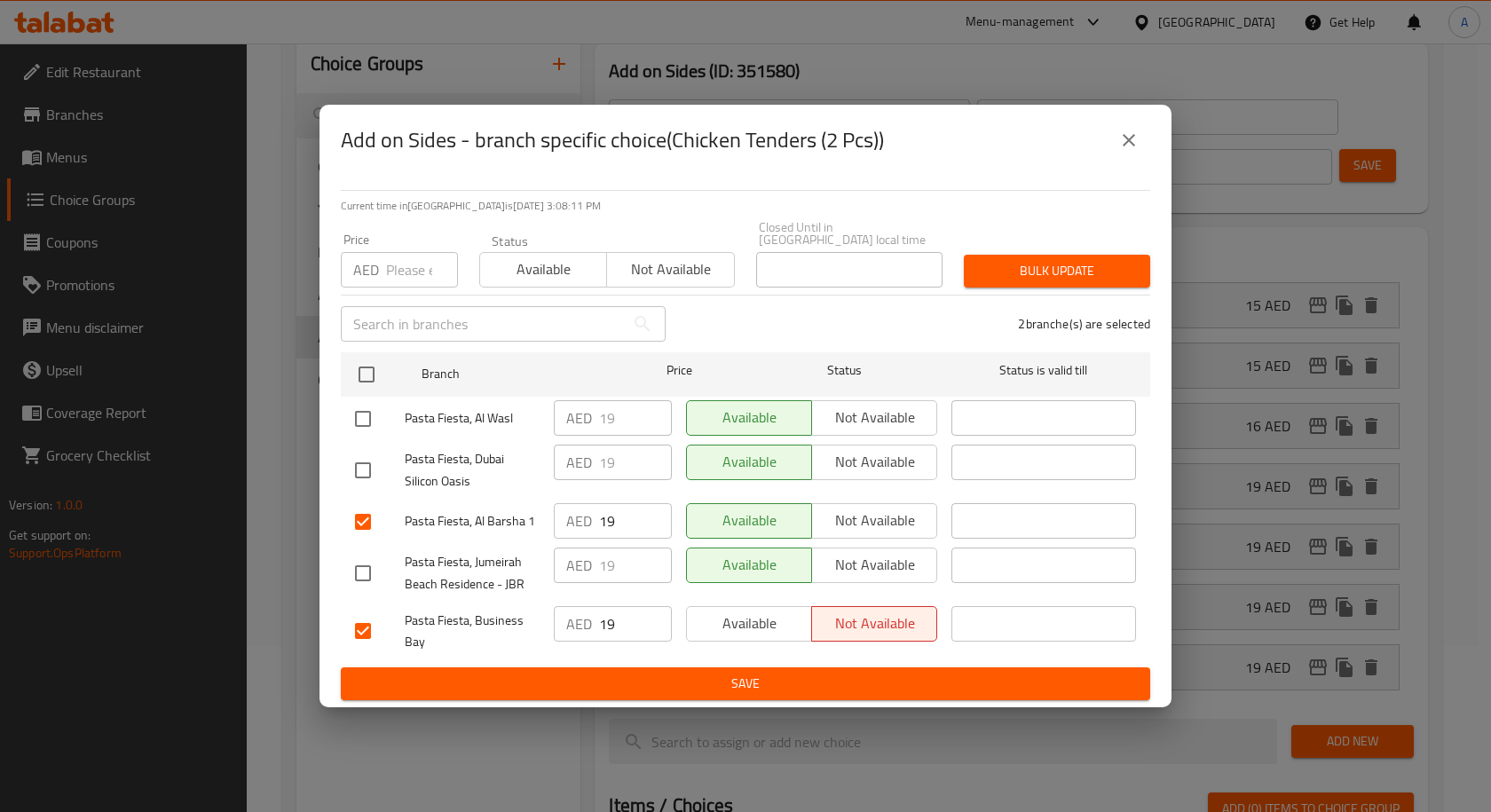
click at [760, 615] on span "Available" at bounding box center [749, 623] width 111 height 26
click at [744, 682] on span "Save" at bounding box center [746, 683] width 781 height 22
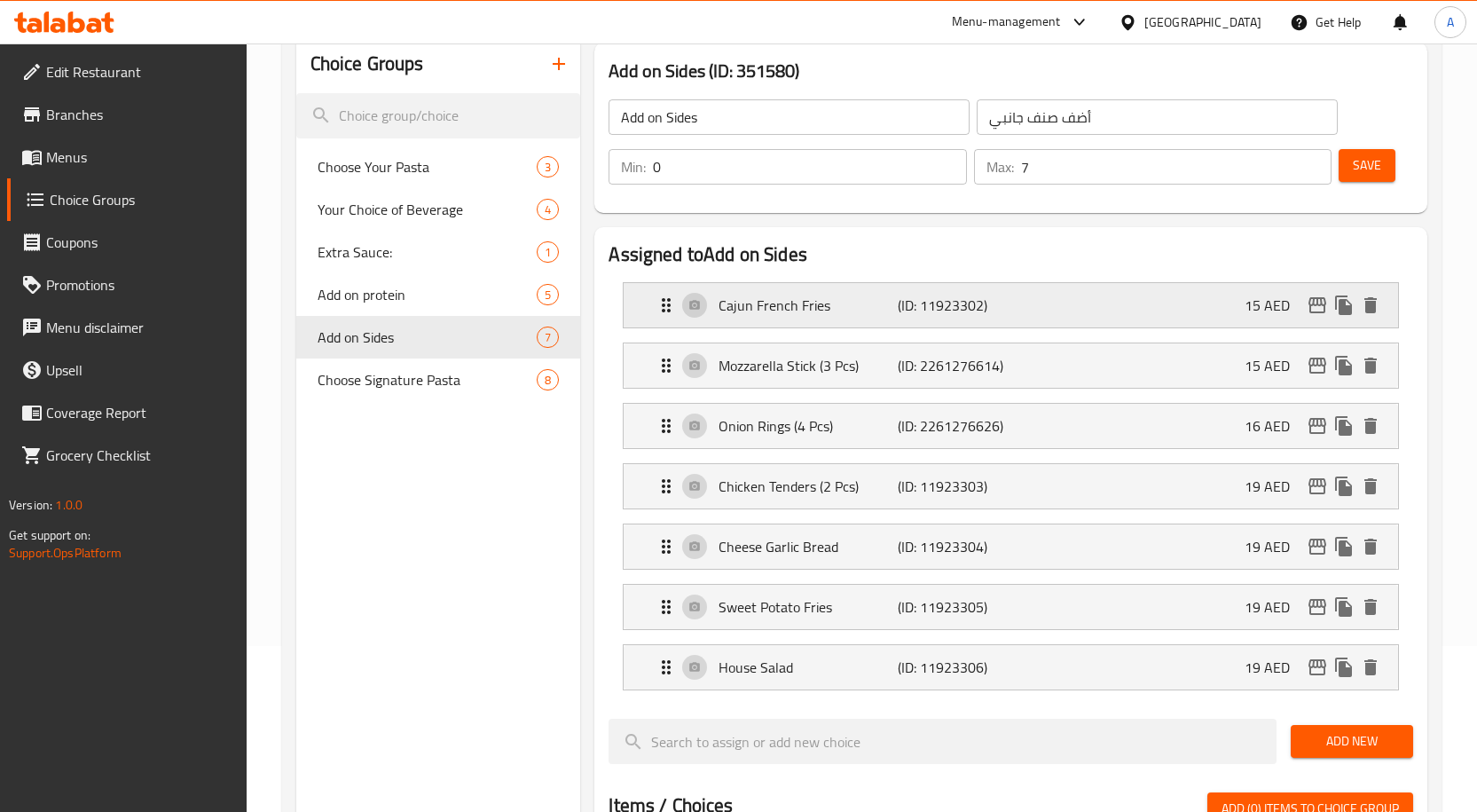
click at [1313, 318] on div "Cajun French Fries (ID: 11923302) 15 AED" at bounding box center [1015, 305] width 721 height 45
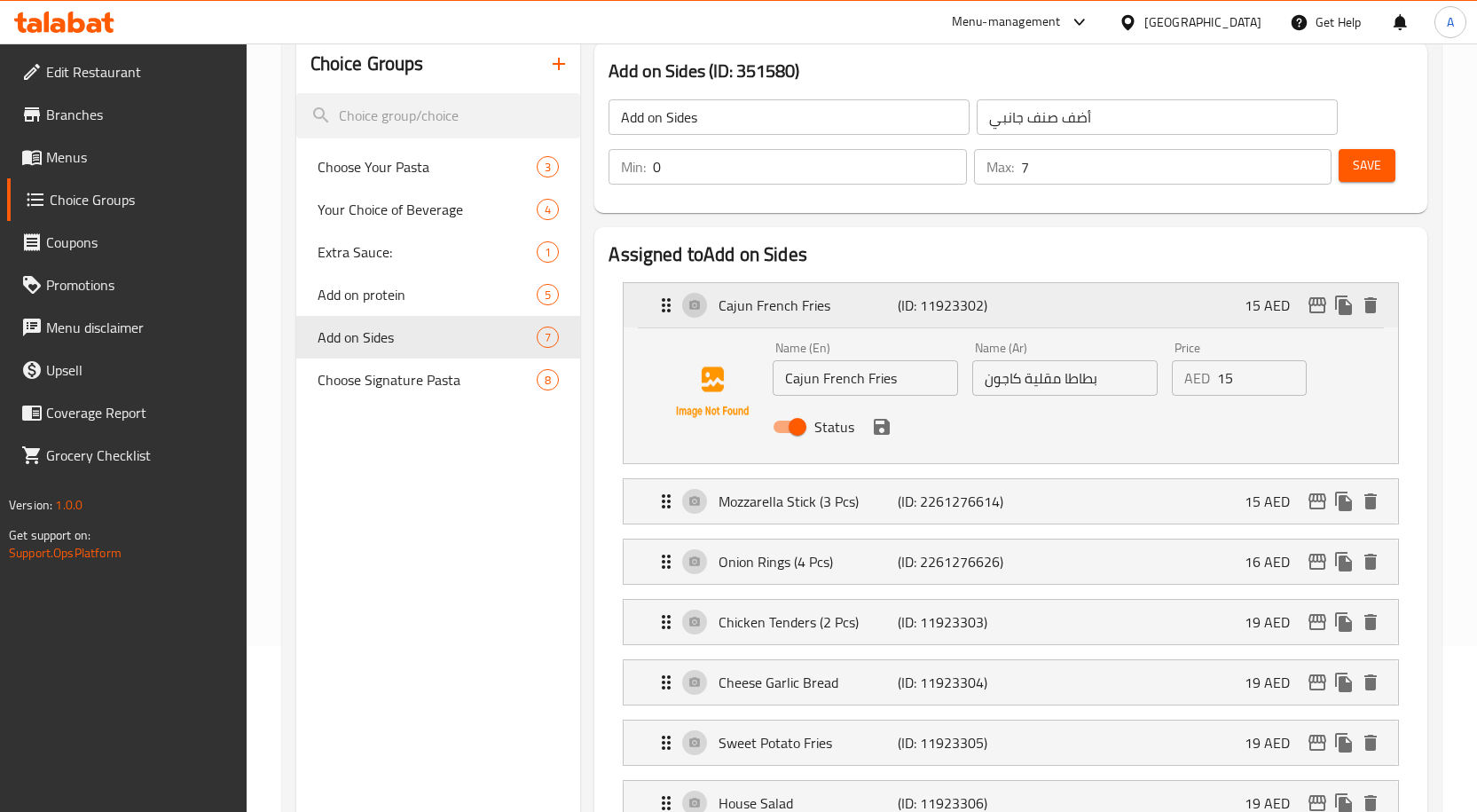
click at [1316, 296] on icon "edit" at bounding box center [1317, 305] width 21 height 21
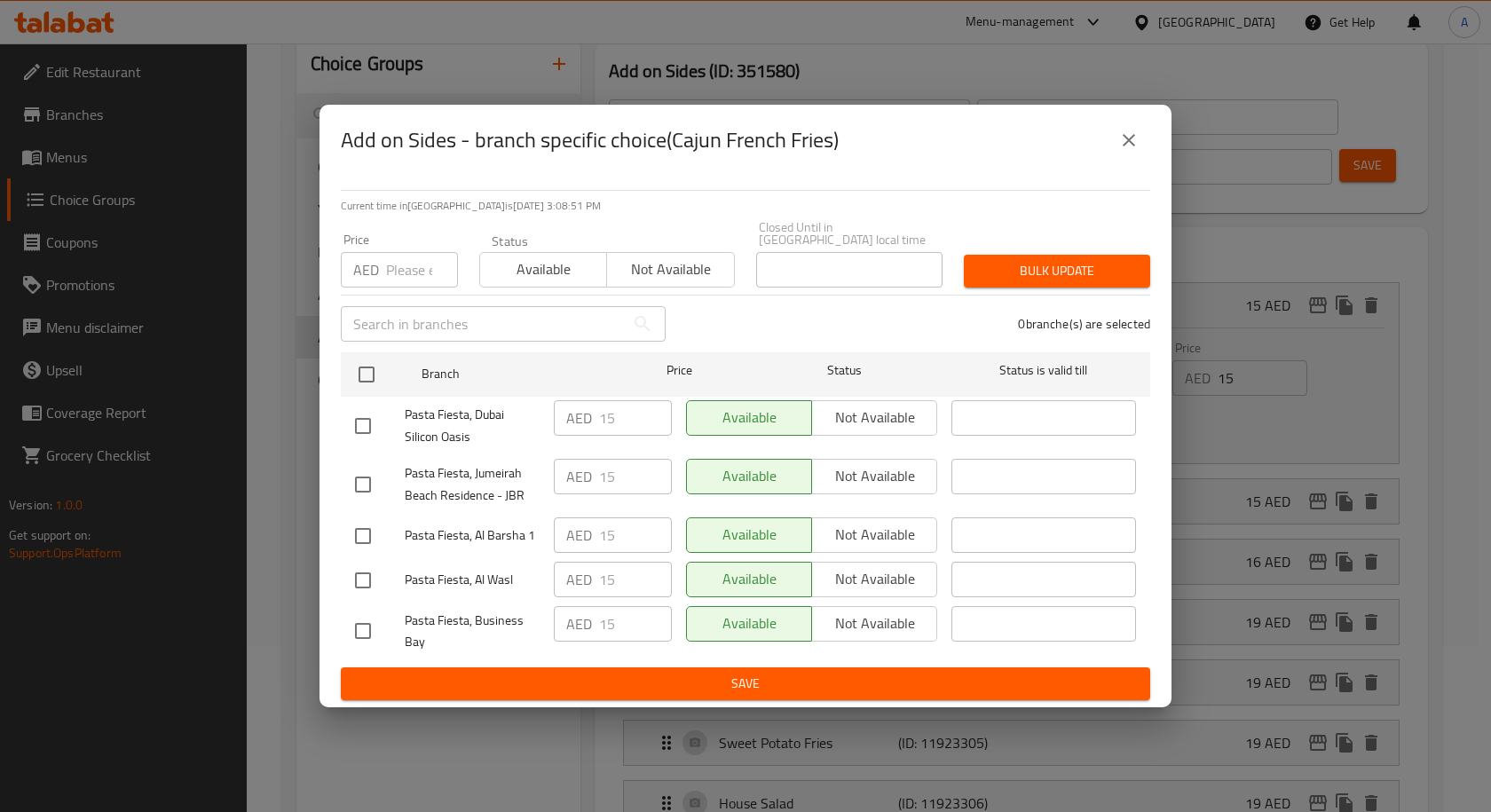
click at [1136, 137] on icon "close" at bounding box center [1129, 140] width 21 height 21
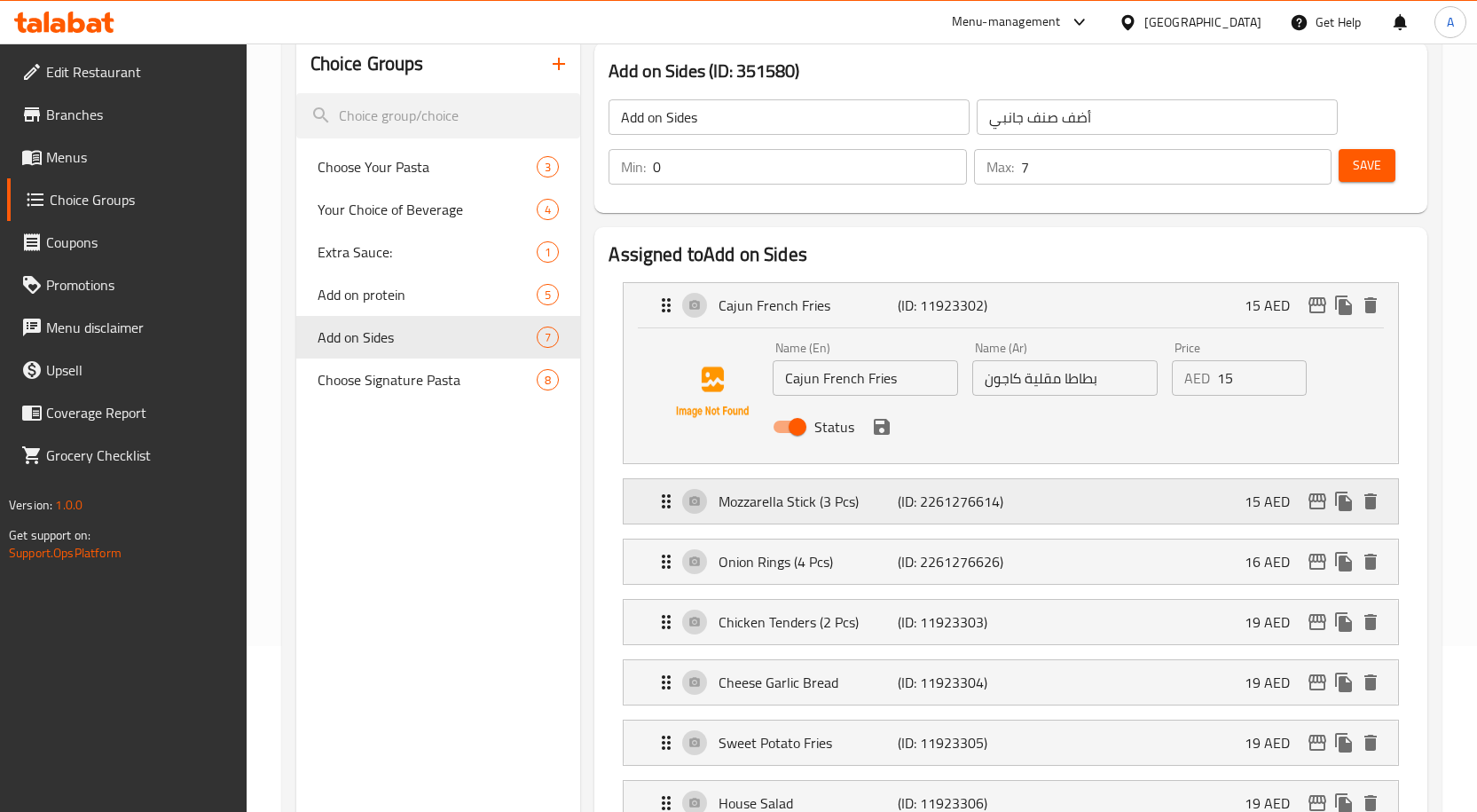
click at [1319, 508] on icon "edit" at bounding box center [1317, 501] width 18 height 16
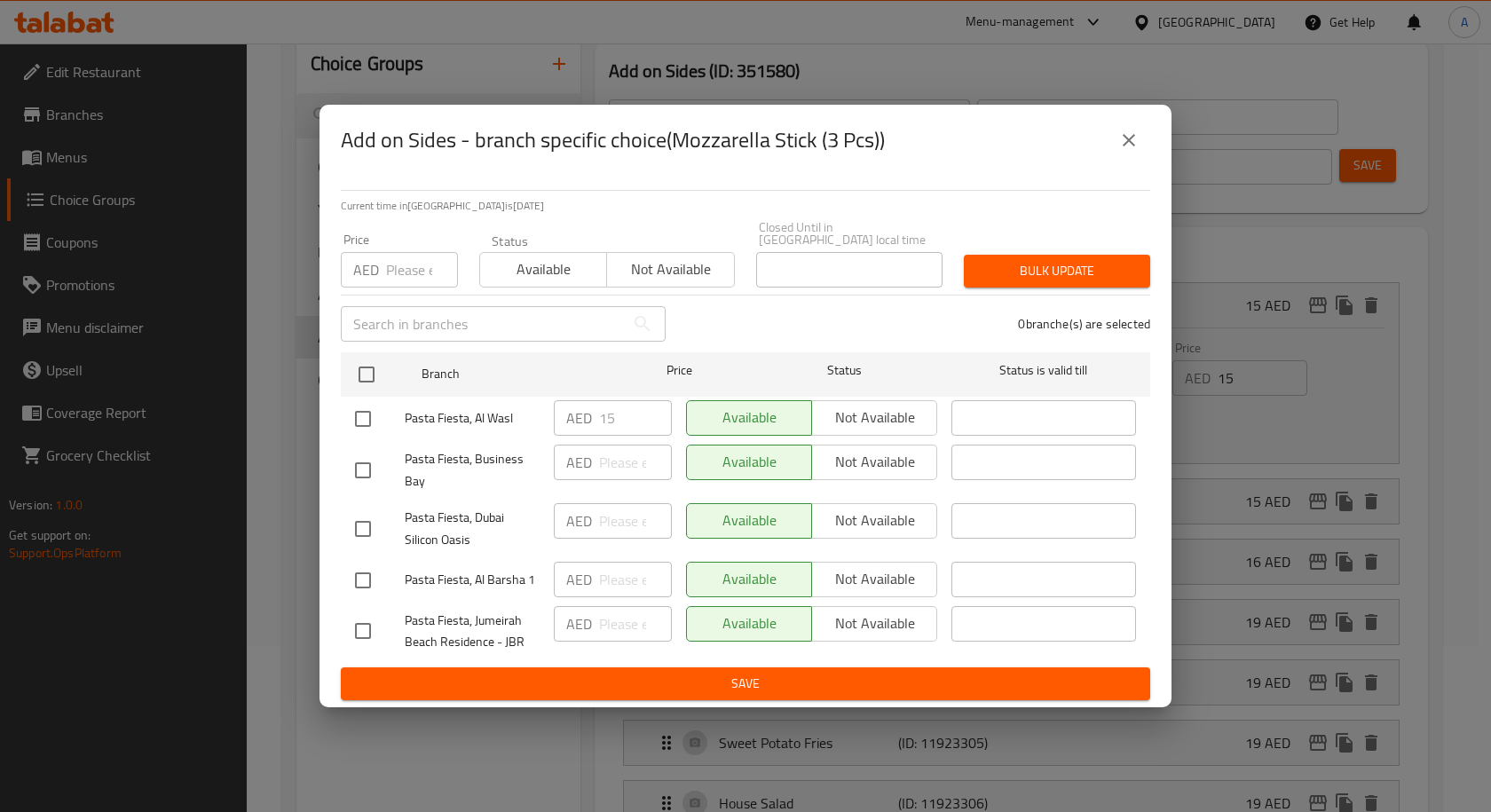
click at [1122, 142] on icon "close" at bounding box center [1129, 140] width 21 height 21
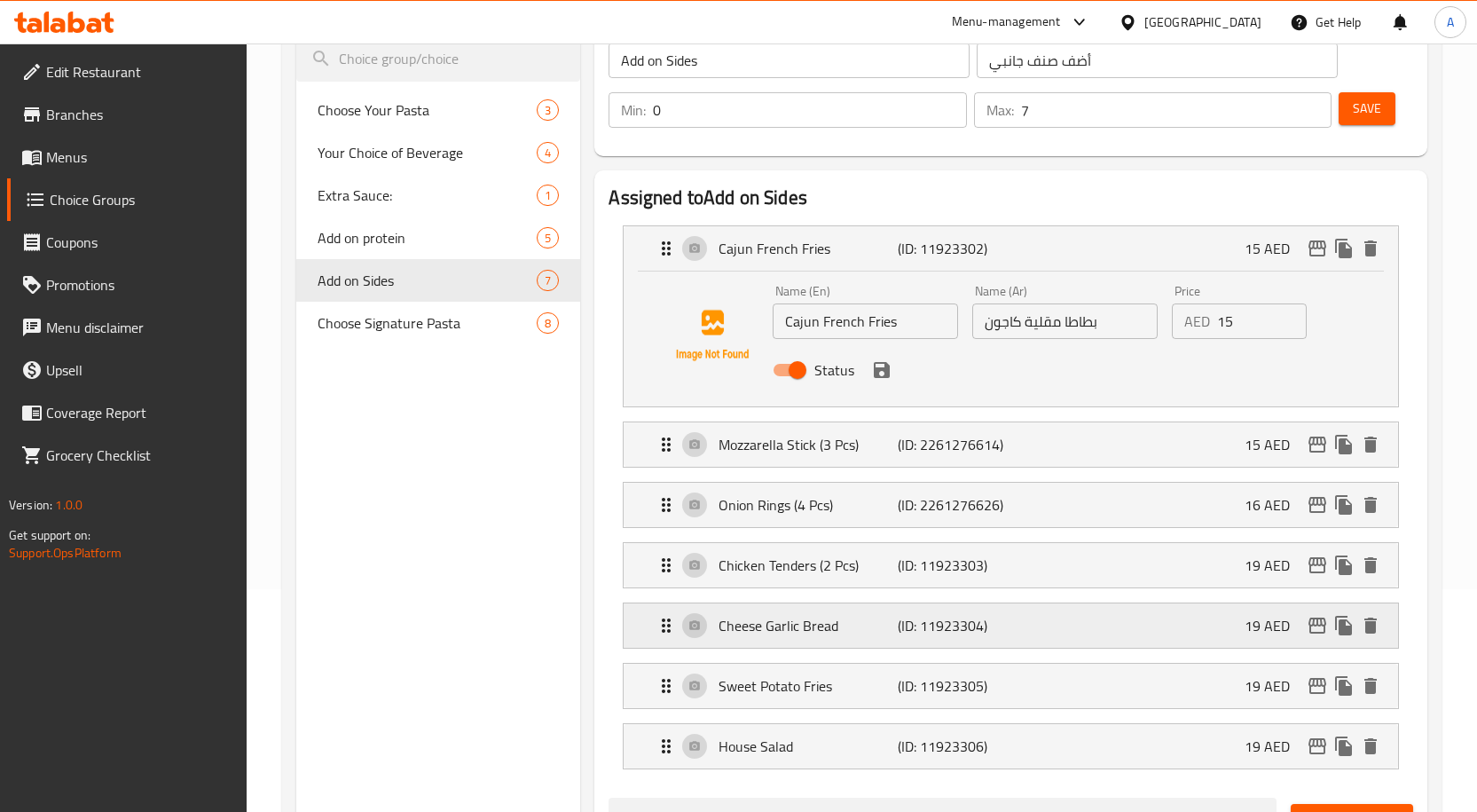
scroll to position [255, 0]
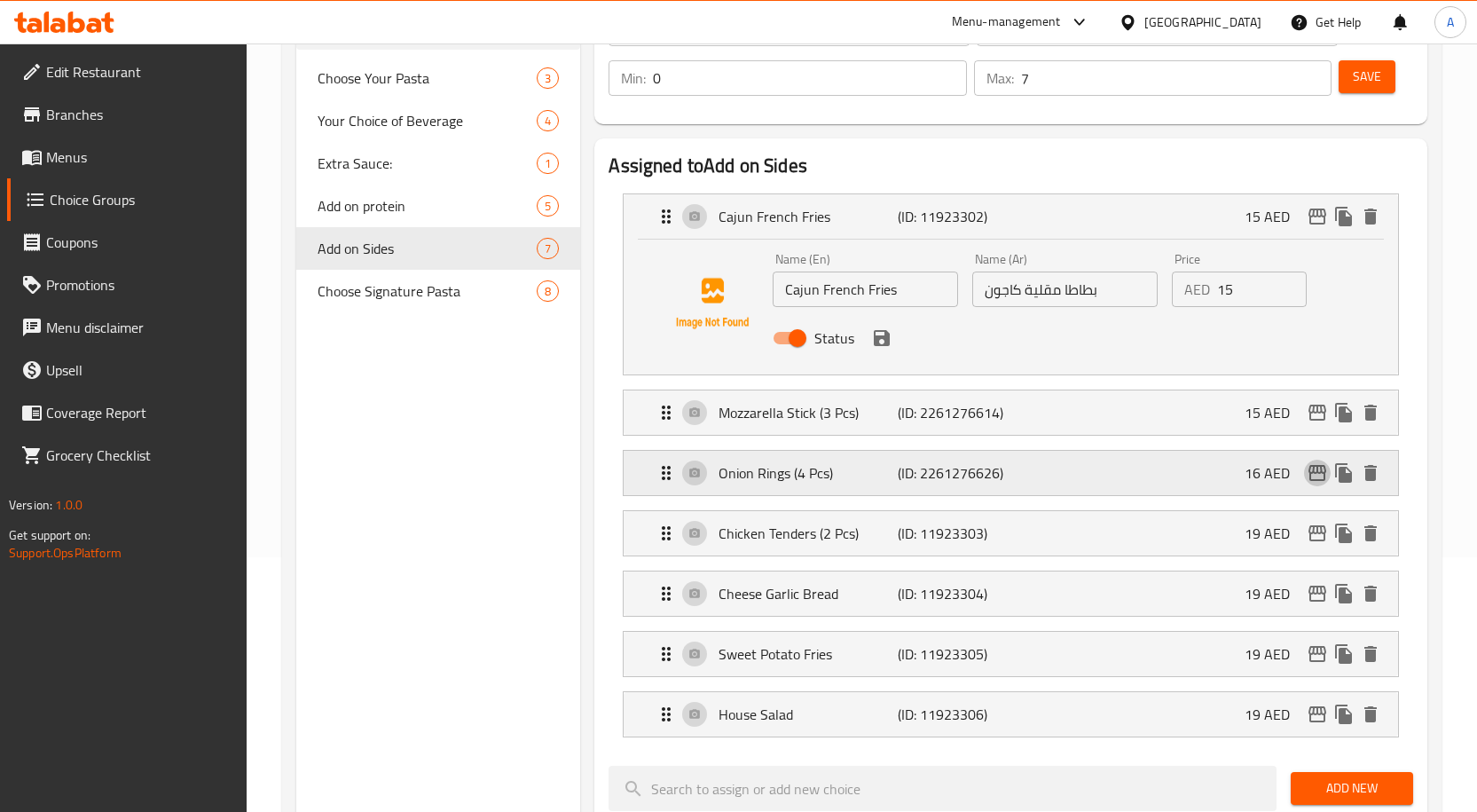
click at [1314, 480] on icon "edit" at bounding box center [1317, 472] width 18 height 16
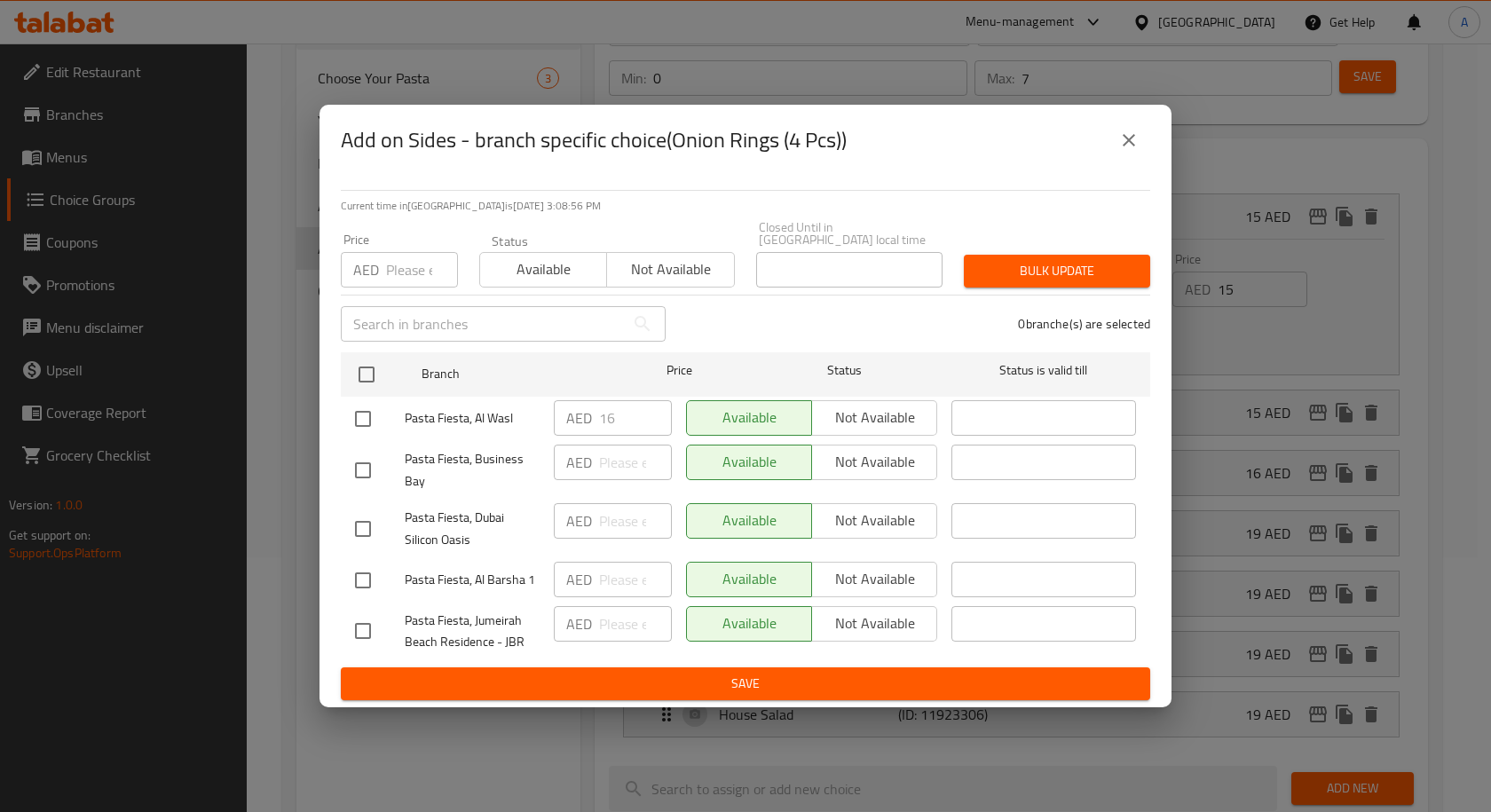
click at [1133, 145] on icon "close" at bounding box center [1129, 140] width 21 height 21
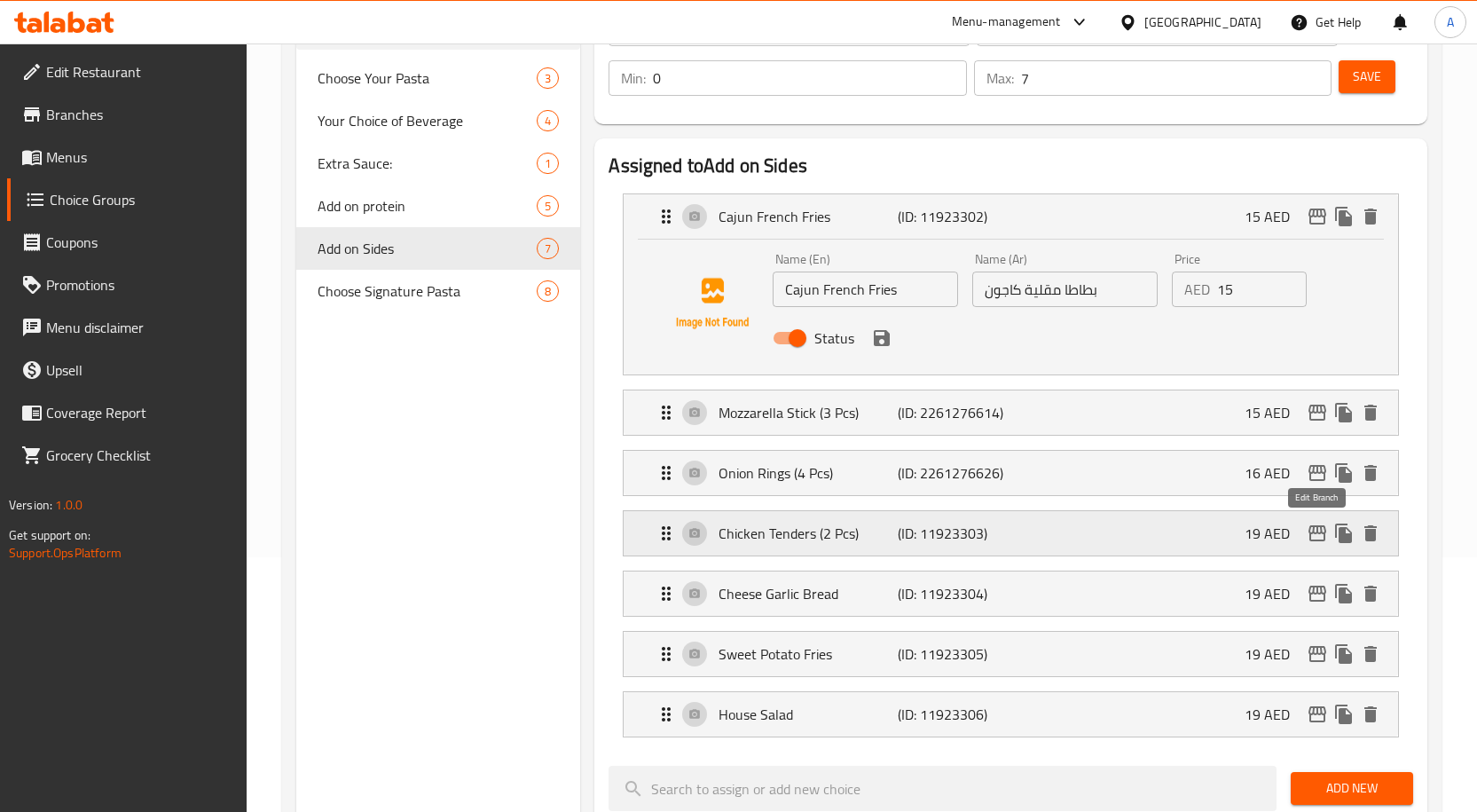
click at [1317, 536] on icon "edit" at bounding box center [1317, 533] width 21 height 21
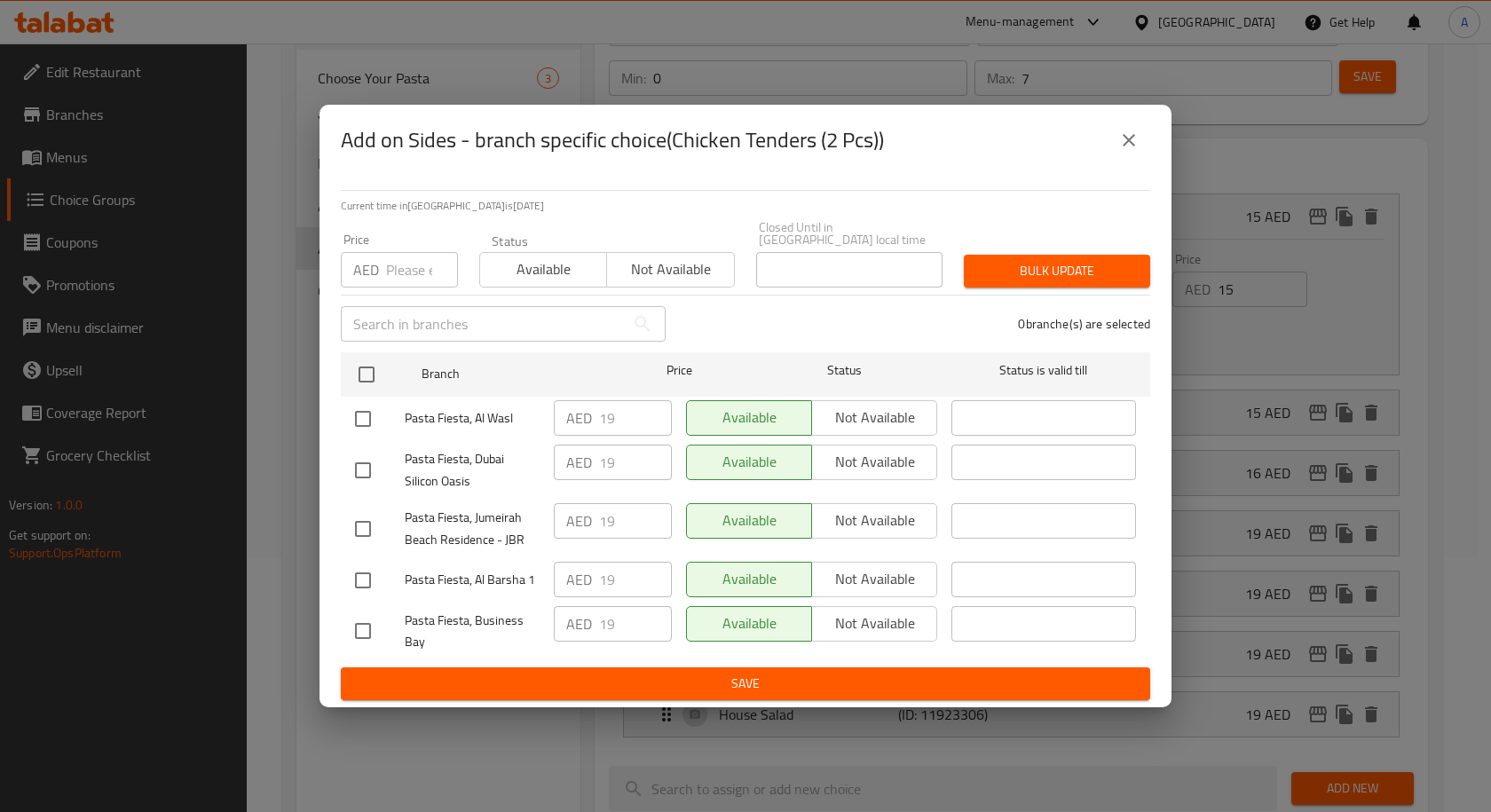
click at [1128, 155] on button "close" at bounding box center [1129, 140] width 43 height 43
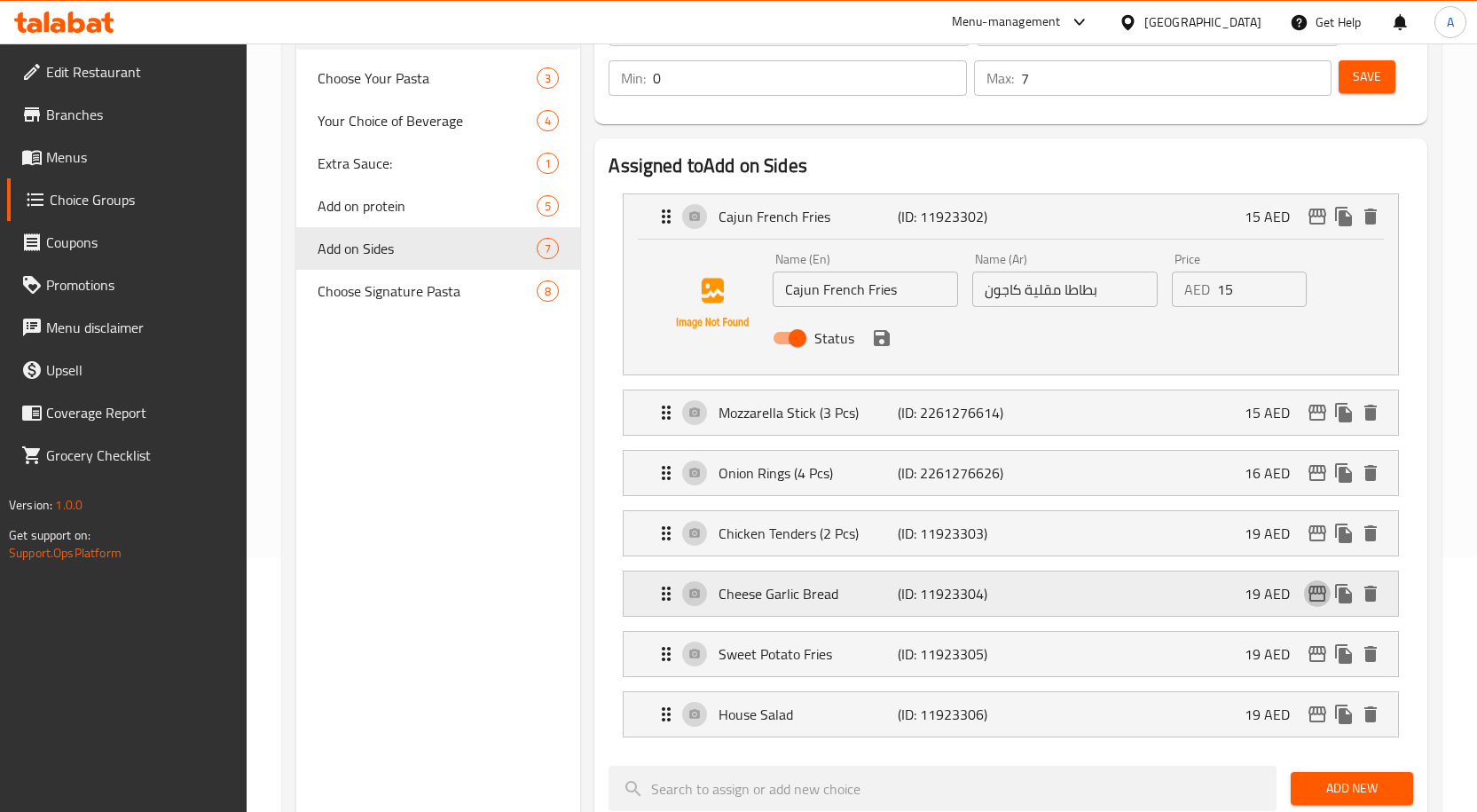
click at [1317, 603] on icon "edit" at bounding box center [1317, 594] width 21 height 21
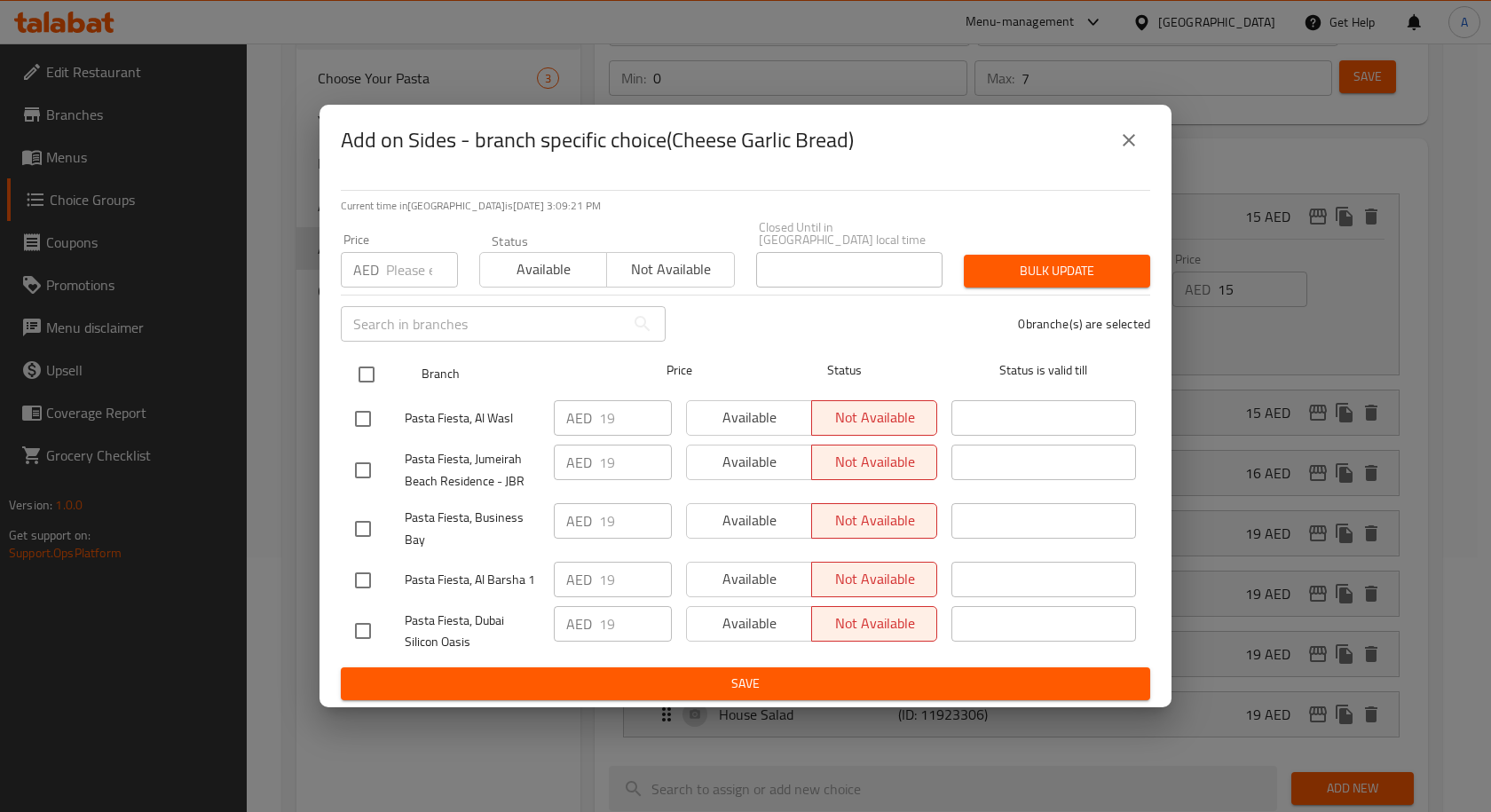
click at [359, 373] on input "checkbox" at bounding box center [367, 374] width 37 height 37
checkbox input "true"
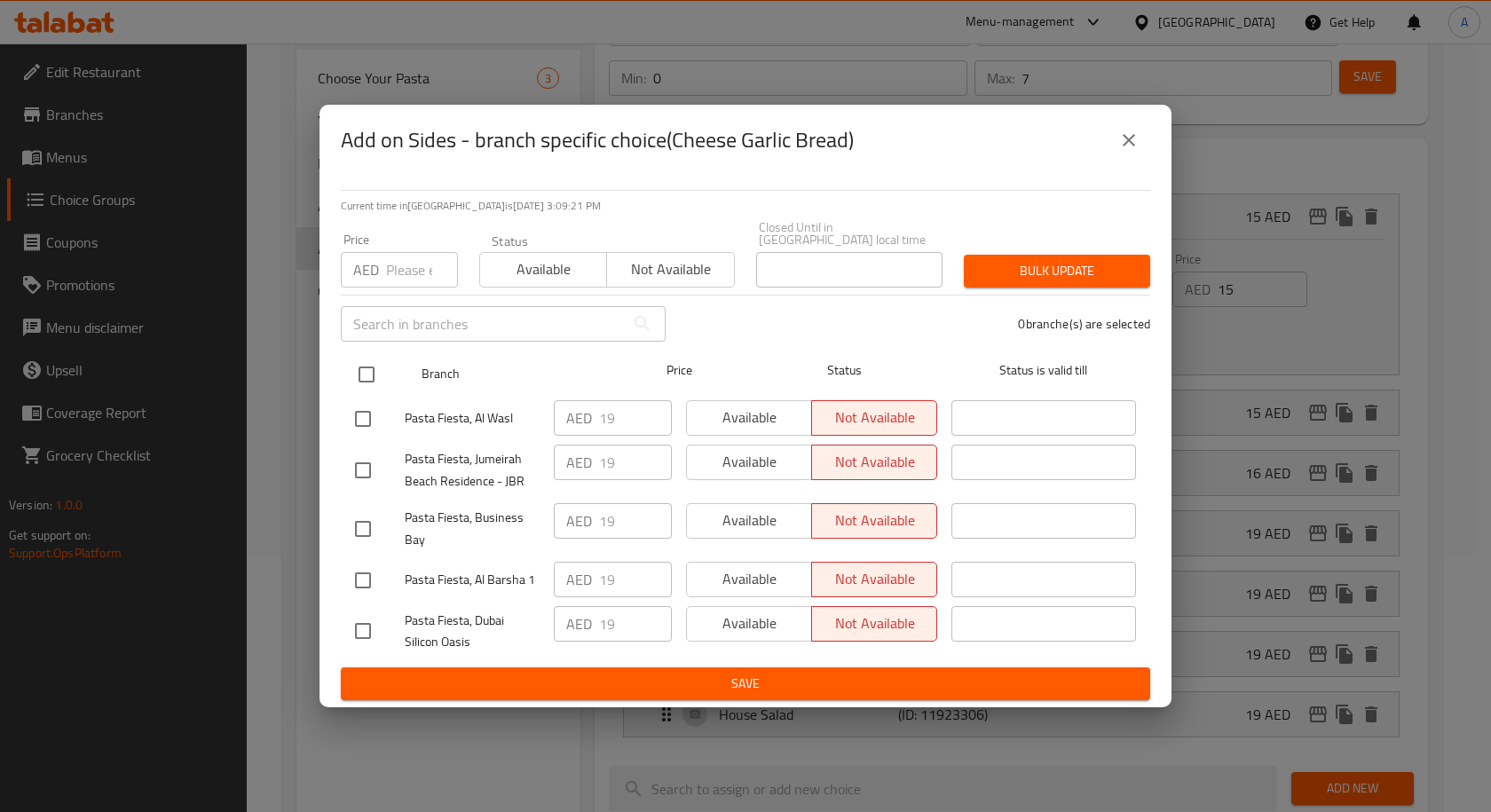
checkbox input "true"
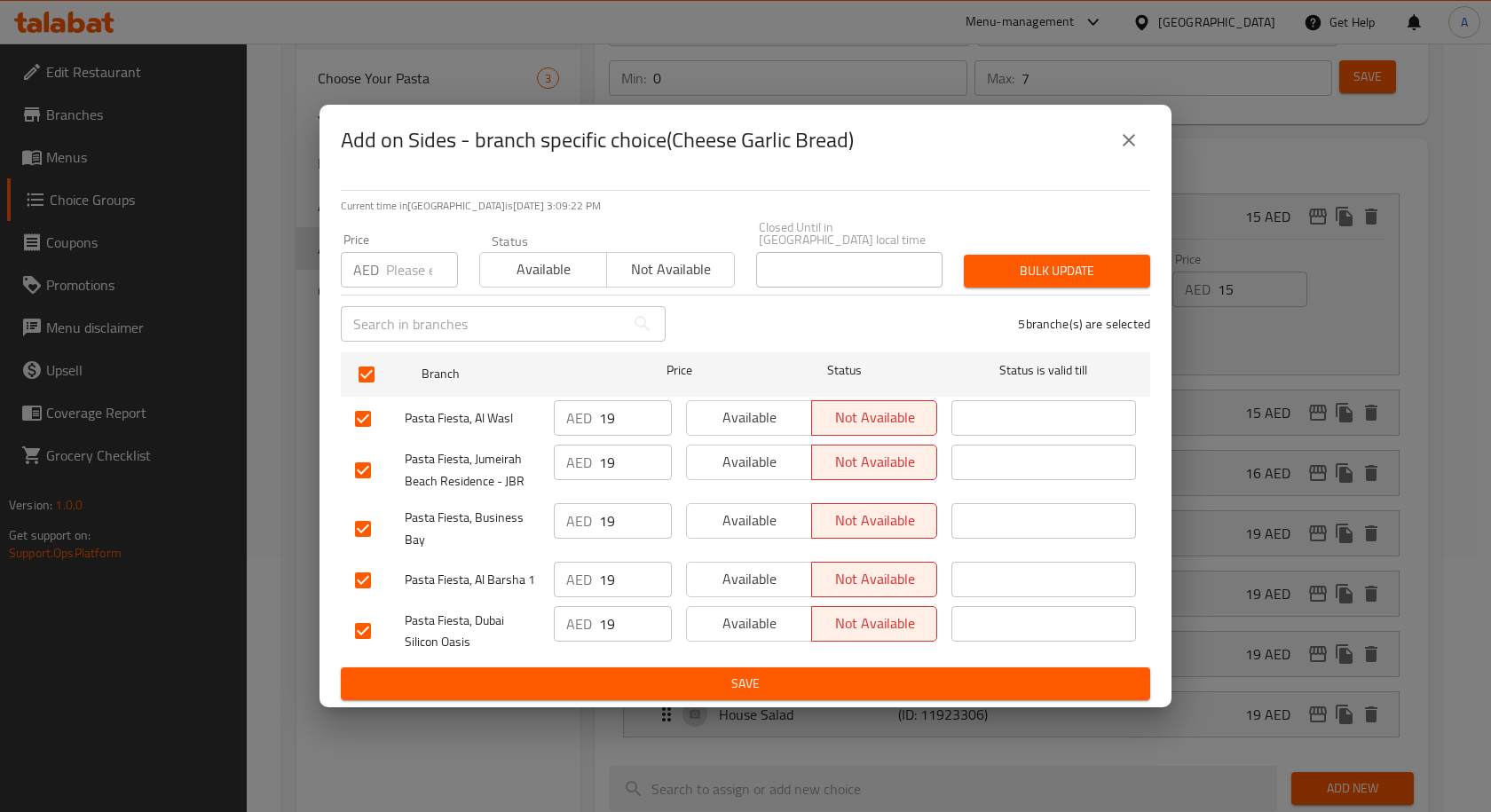
click at [753, 426] on span "Available" at bounding box center [749, 417] width 111 height 26
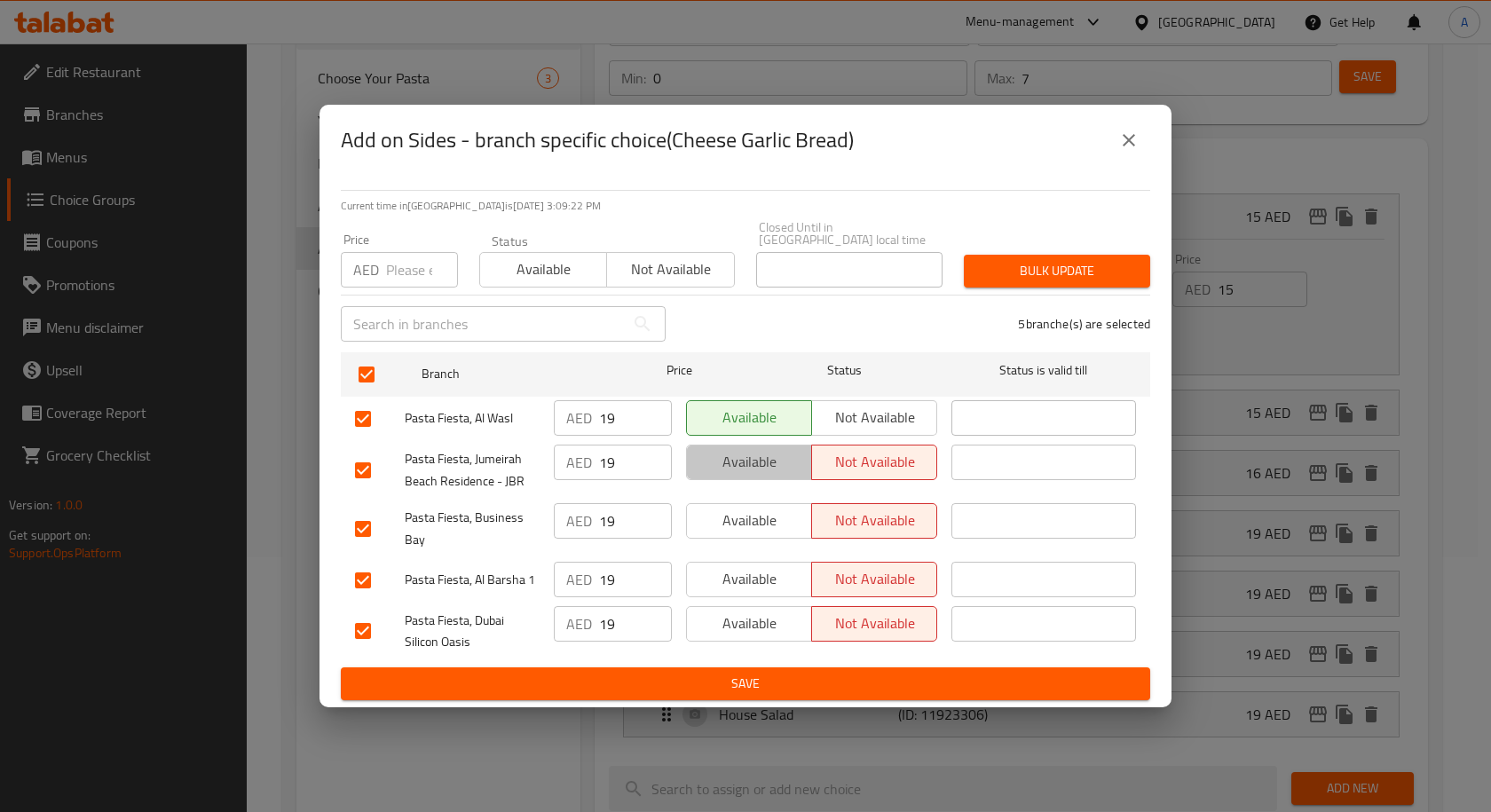
click at [742, 467] on span "Available" at bounding box center [749, 462] width 111 height 26
click at [748, 521] on span "Available" at bounding box center [749, 520] width 111 height 26
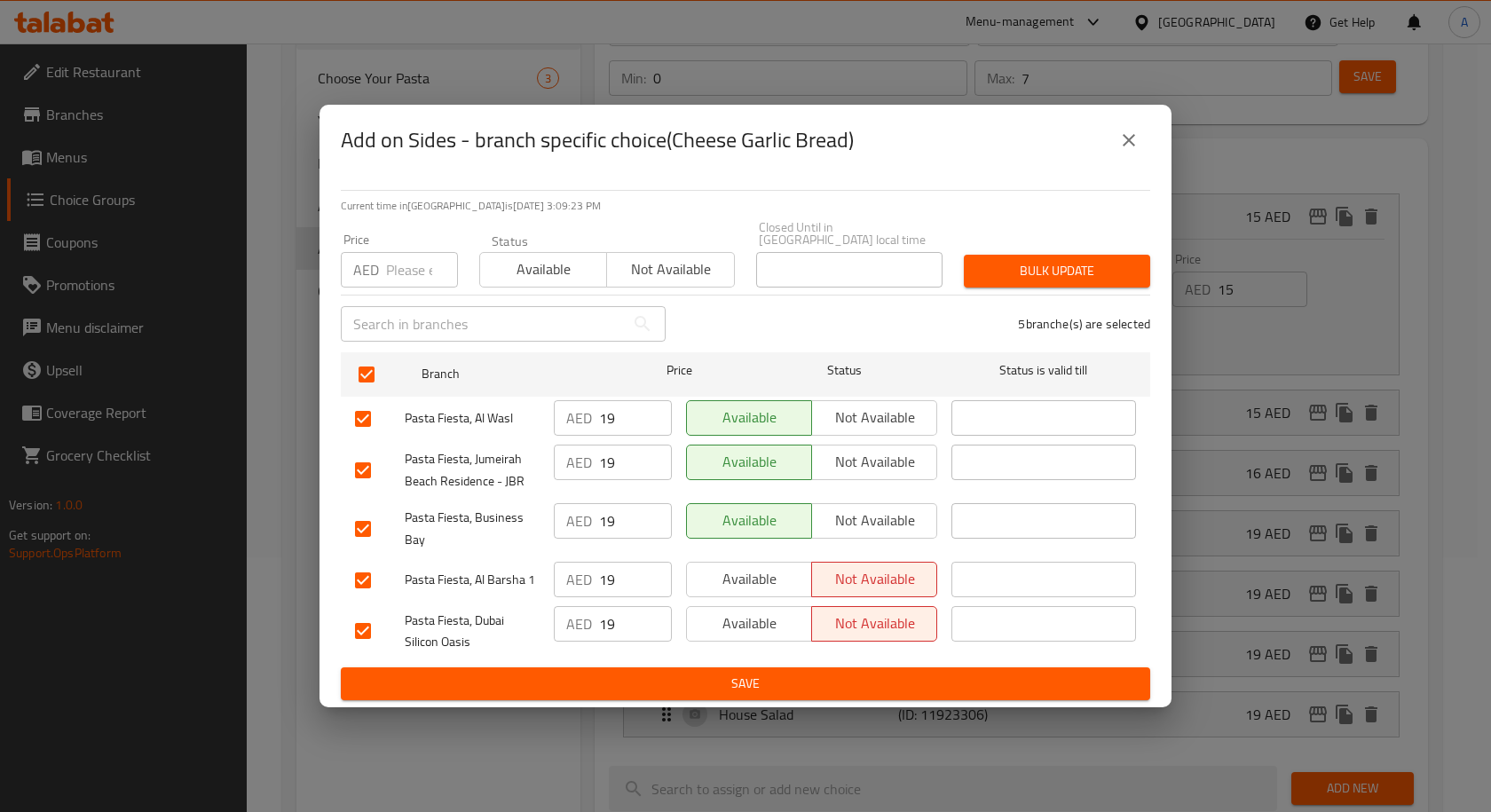
click at [540, 265] on span "Available" at bounding box center [543, 269] width 112 height 26
click at [753, 679] on span "Save" at bounding box center [746, 683] width 781 height 22
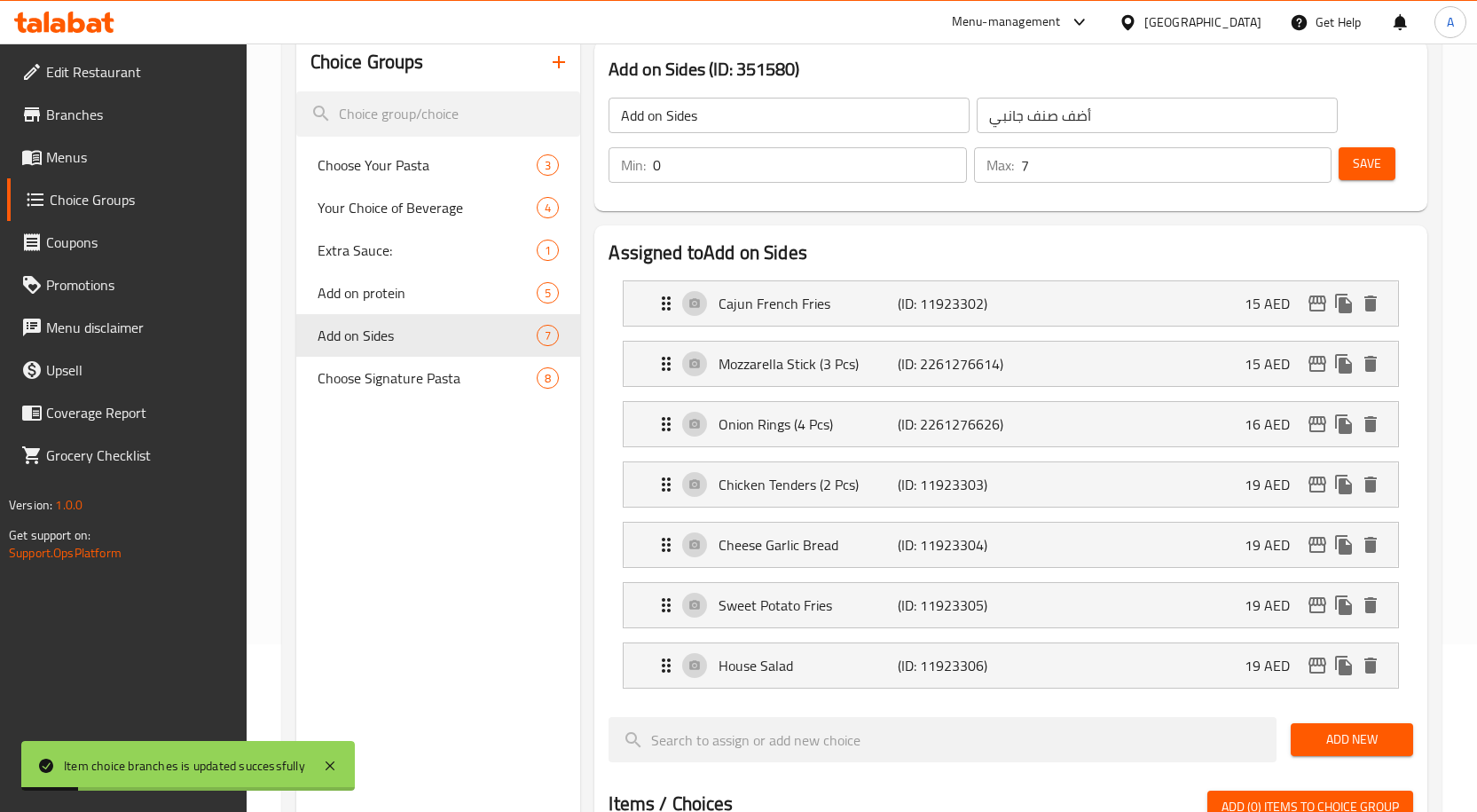
scroll to position [166, 0]
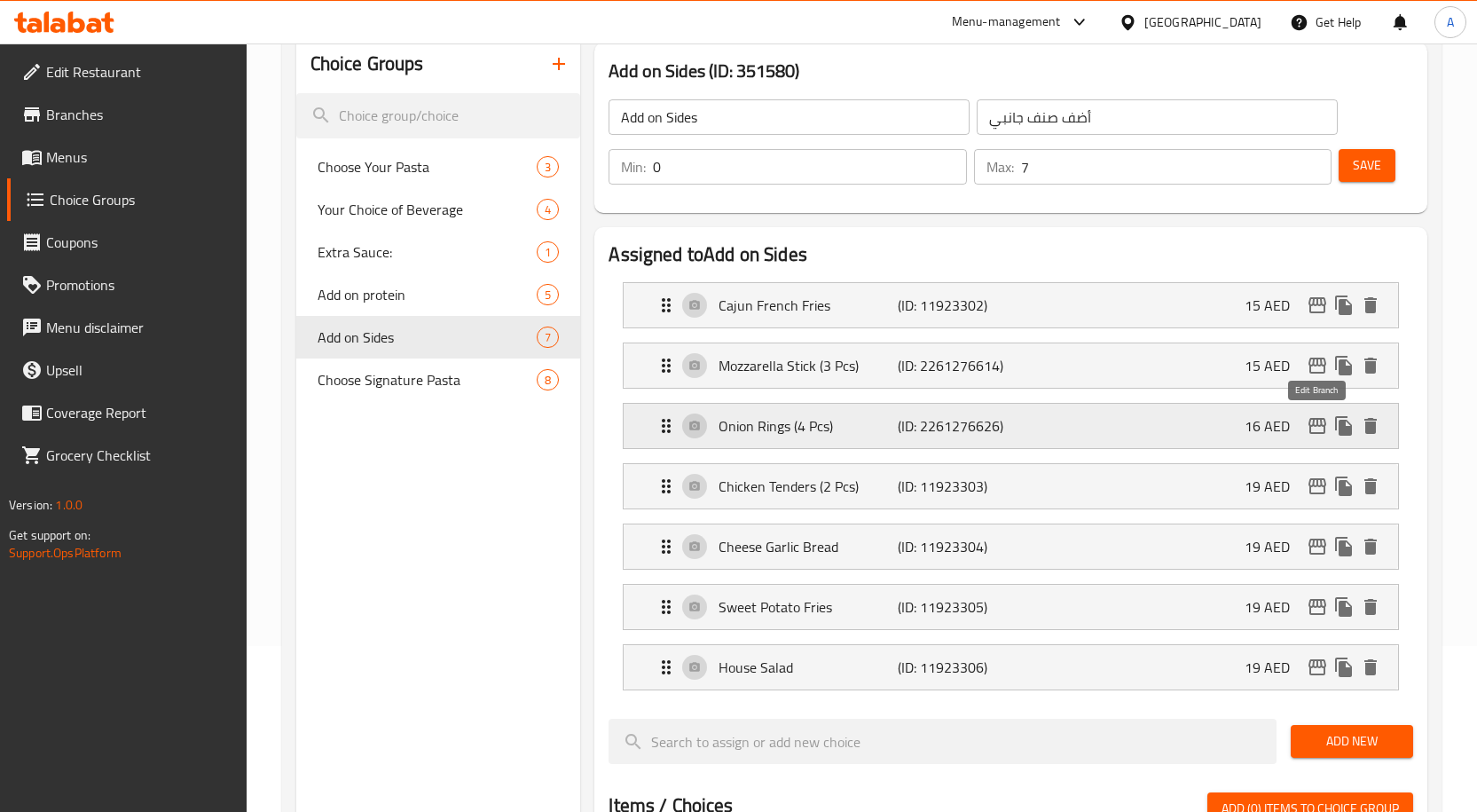
click at [1319, 425] on icon "edit" at bounding box center [1317, 426] width 18 height 16
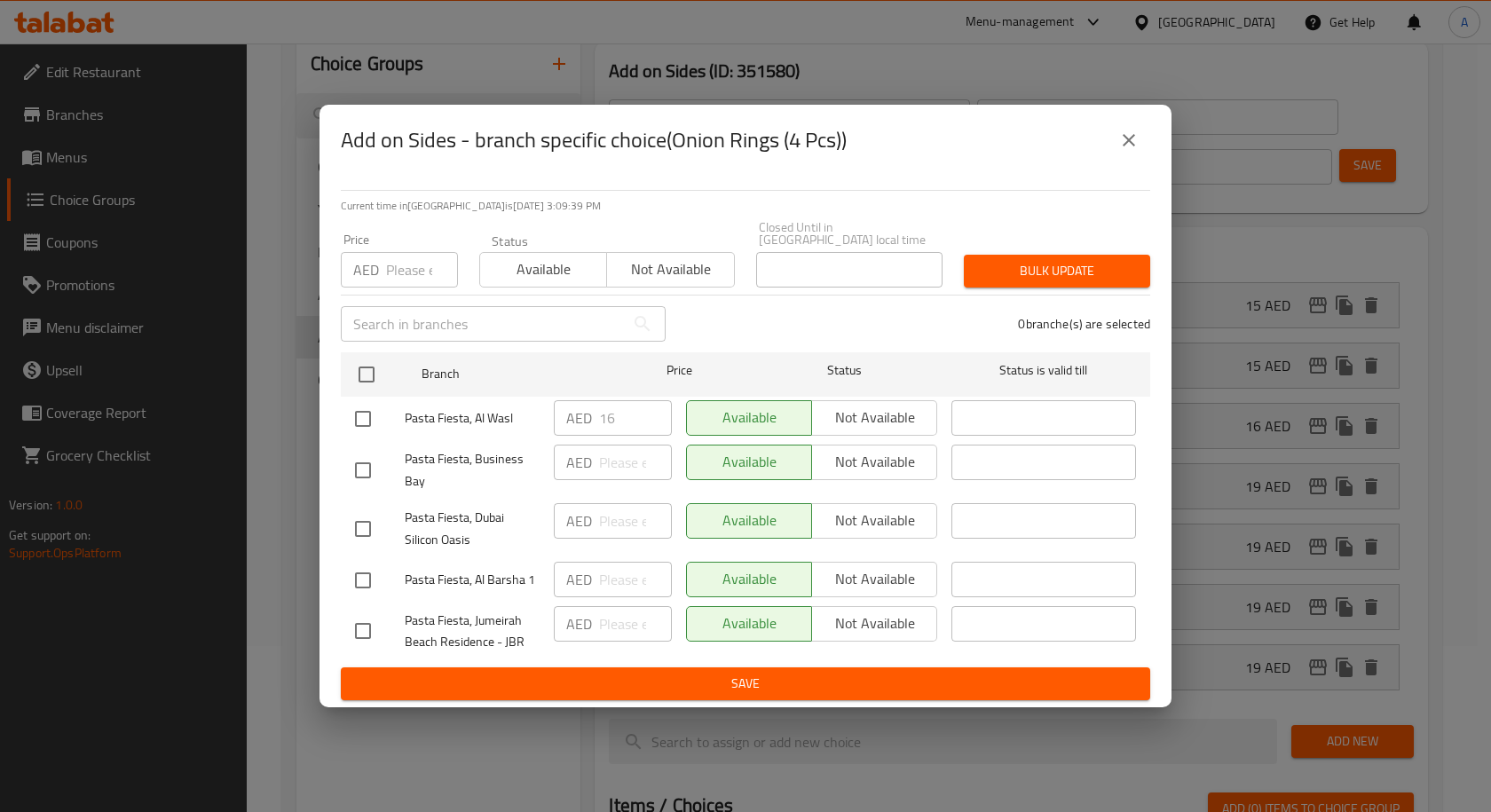
click at [1137, 145] on icon "close" at bounding box center [1129, 140] width 21 height 21
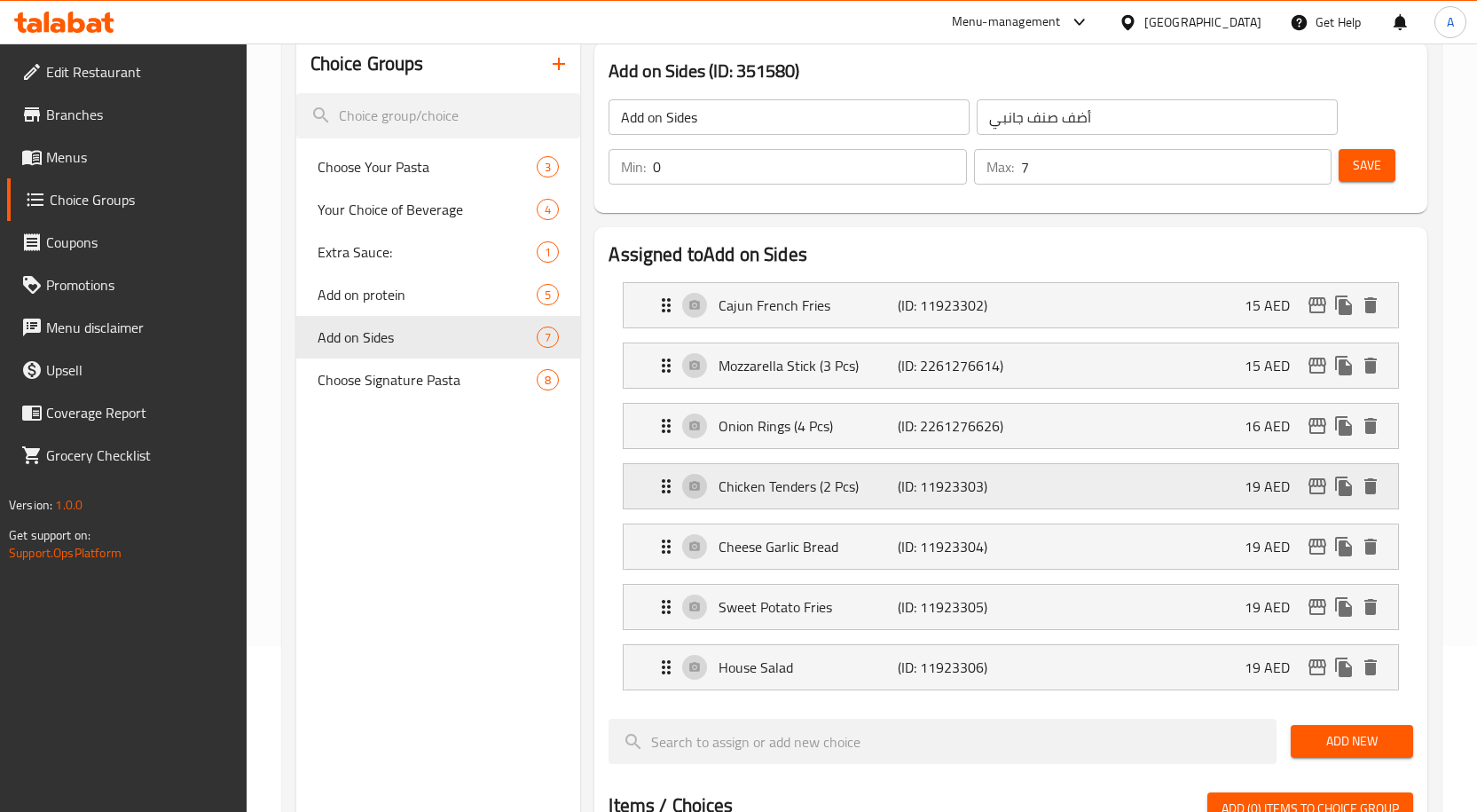
click at [1323, 496] on icon "edit" at bounding box center [1317, 486] width 21 height 21
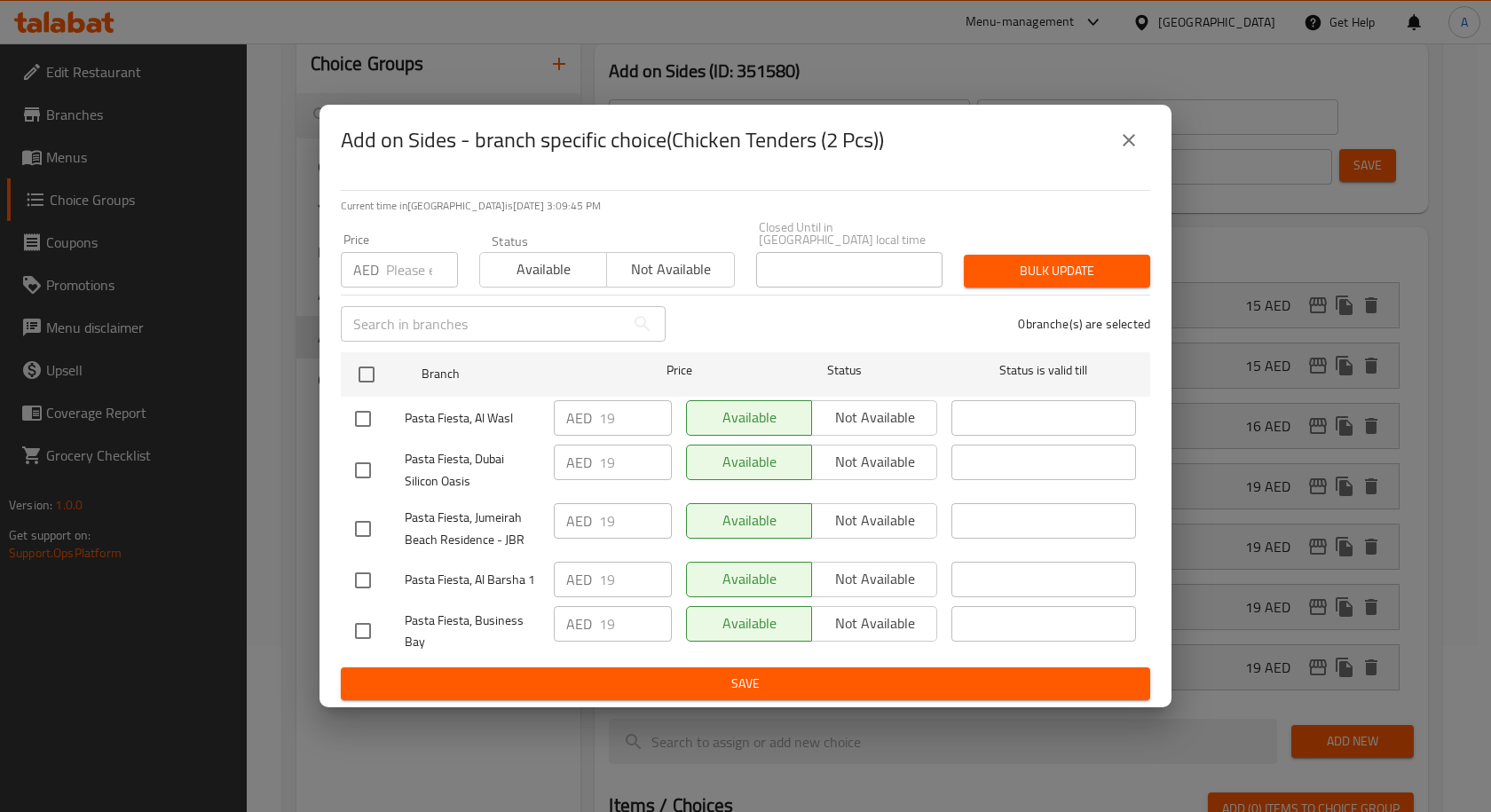
click at [1129, 137] on icon "close" at bounding box center [1129, 140] width 21 height 21
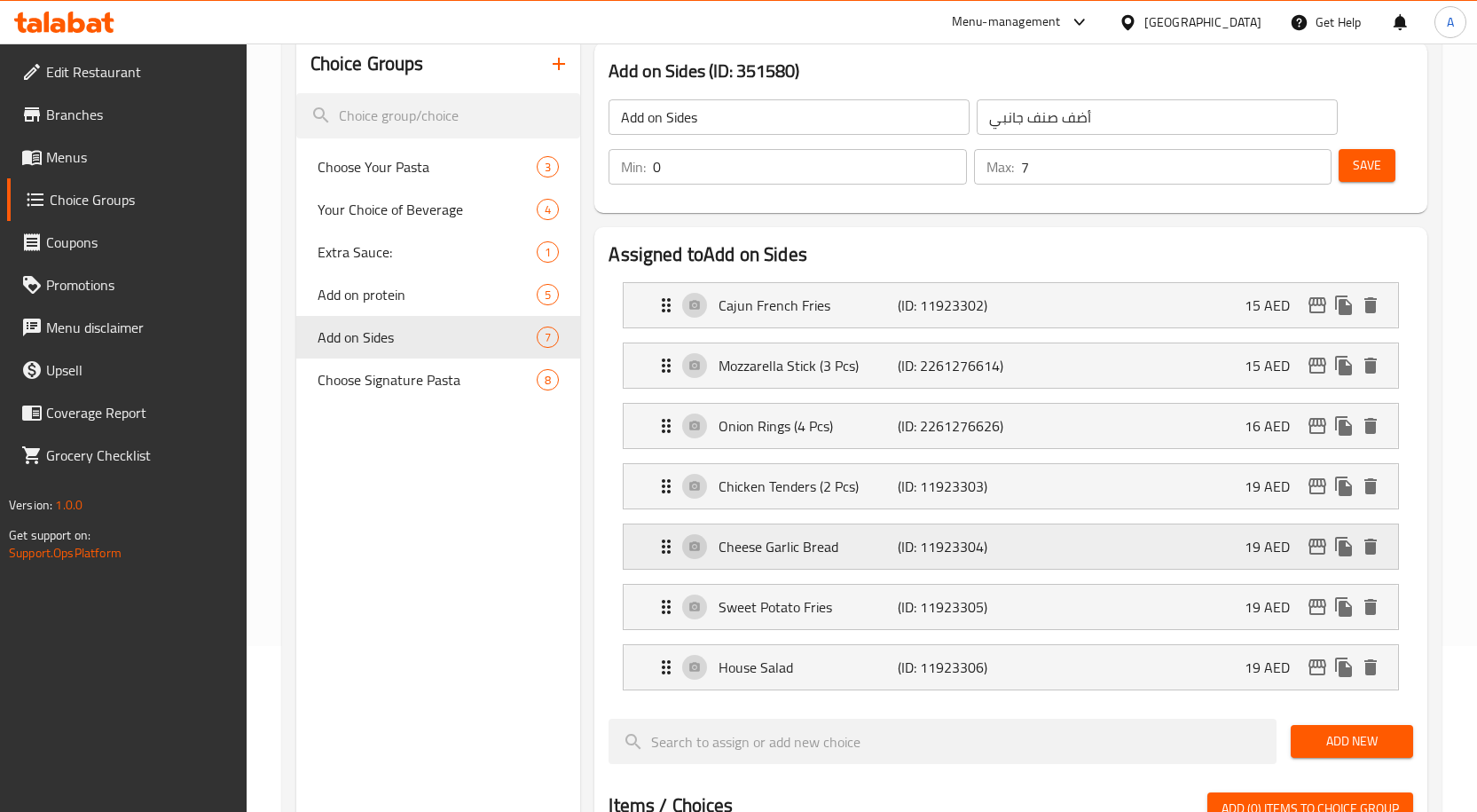
click at [1325, 557] on button "edit" at bounding box center [1317, 546] width 27 height 27
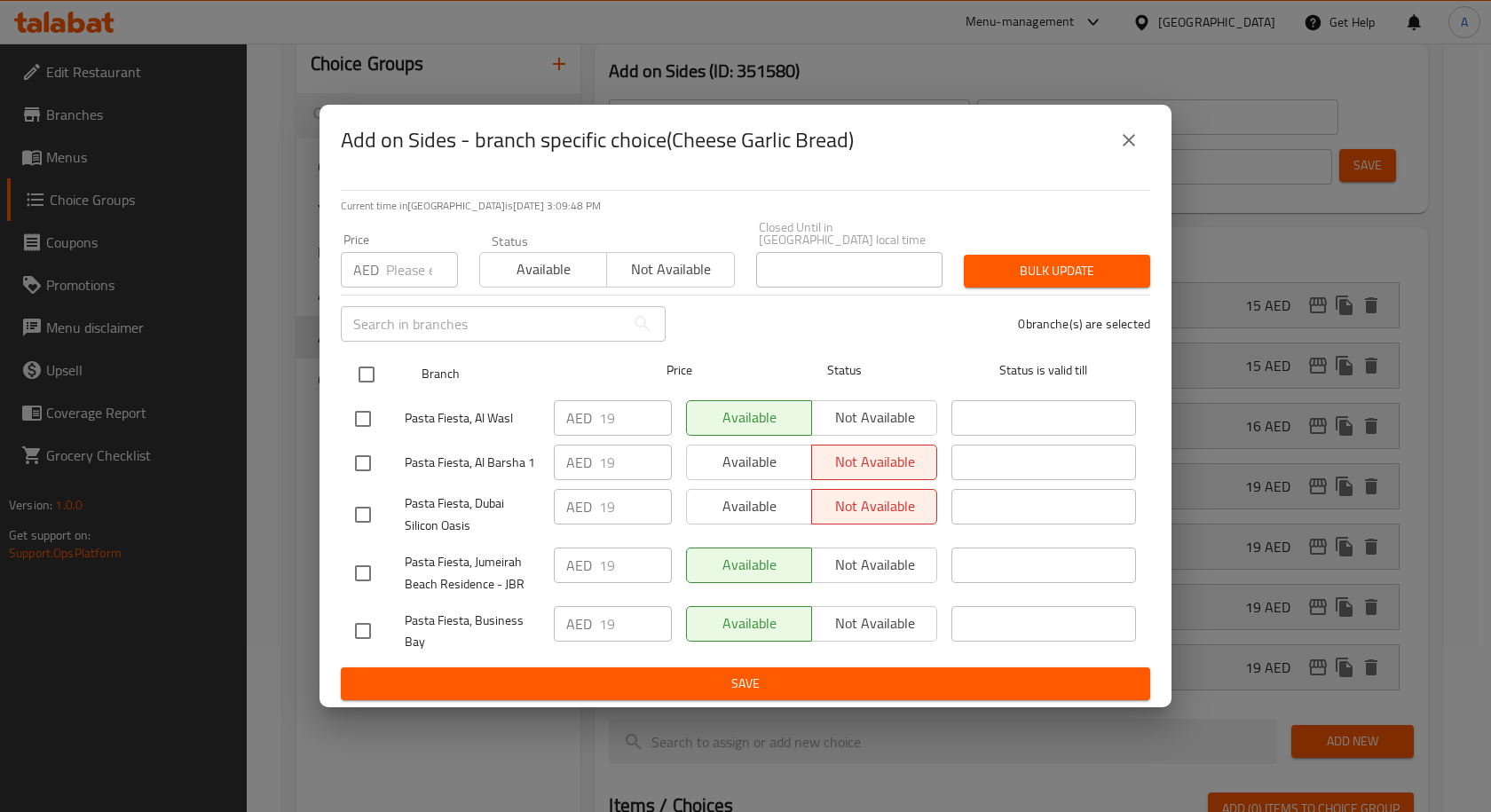
click at [373, 369] on input "checkbox" at bounding box center [367, 374] width 37 height 37
checkbox input "true"
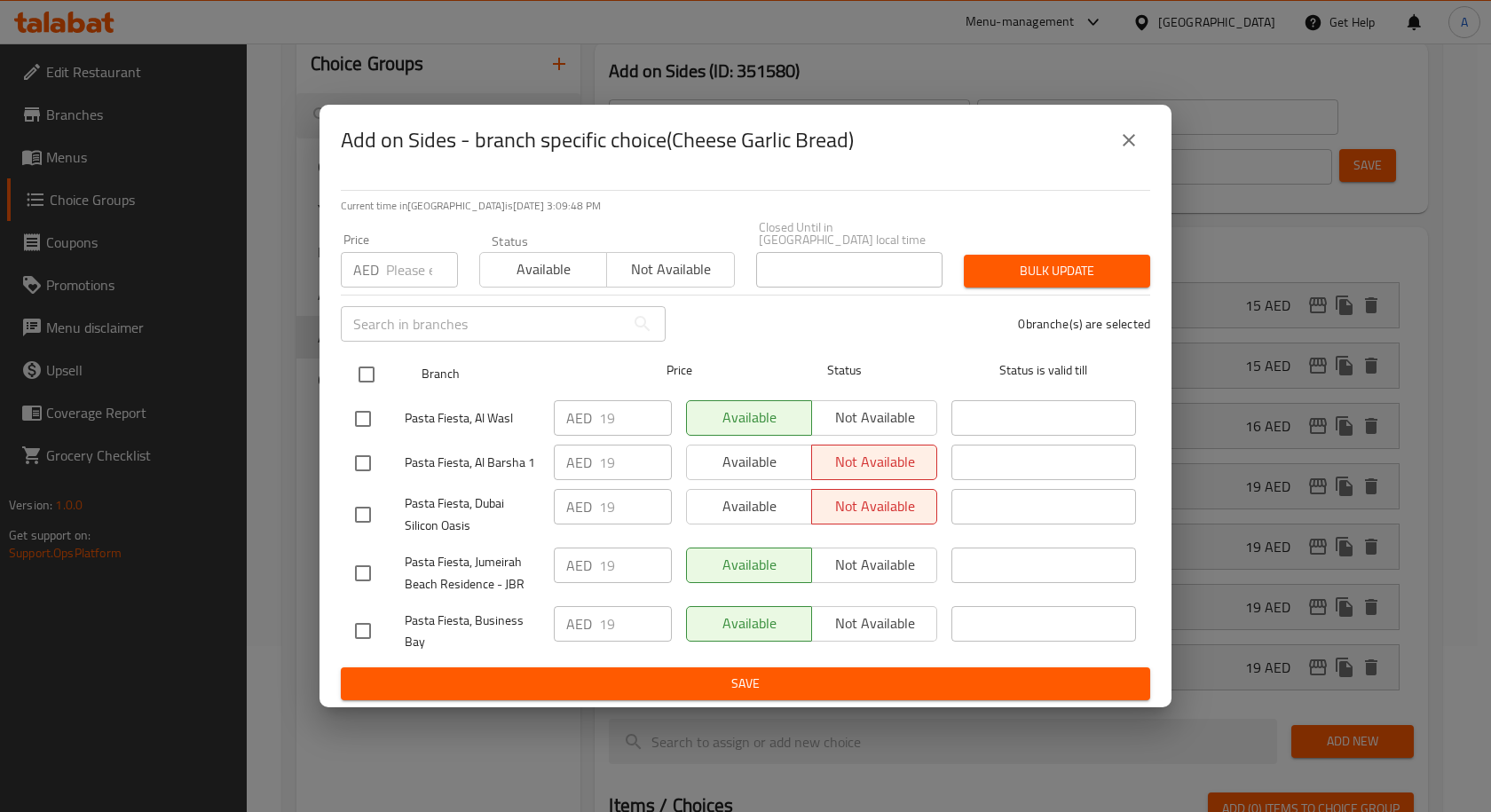
checkbox input "true"
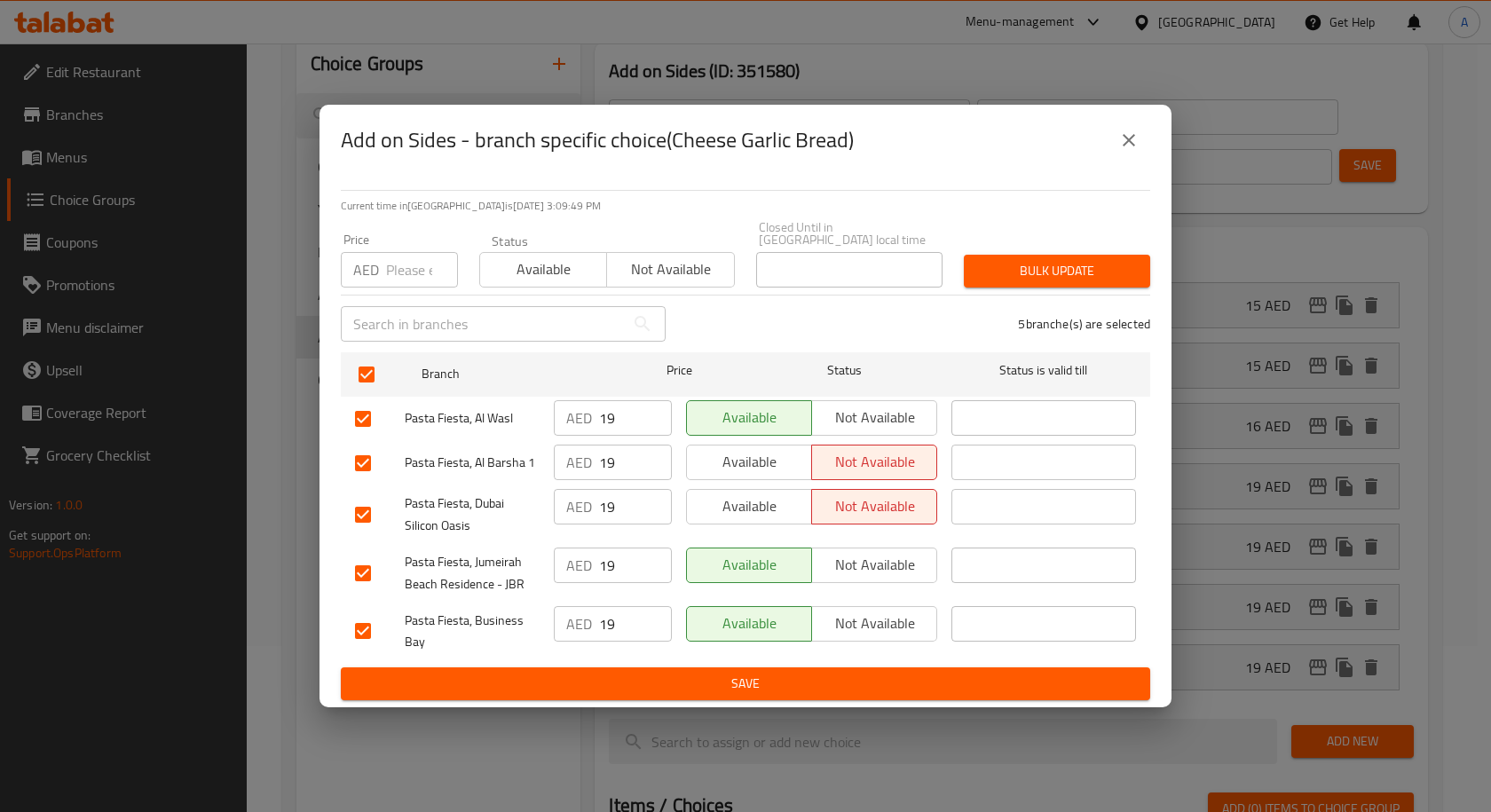
click at [564, 278] on span "Available" at bounding box center [543, 269] width 112 height 26
click at [685, 680] on span "Save" at bounding box center [746, 683] width 781 height 22
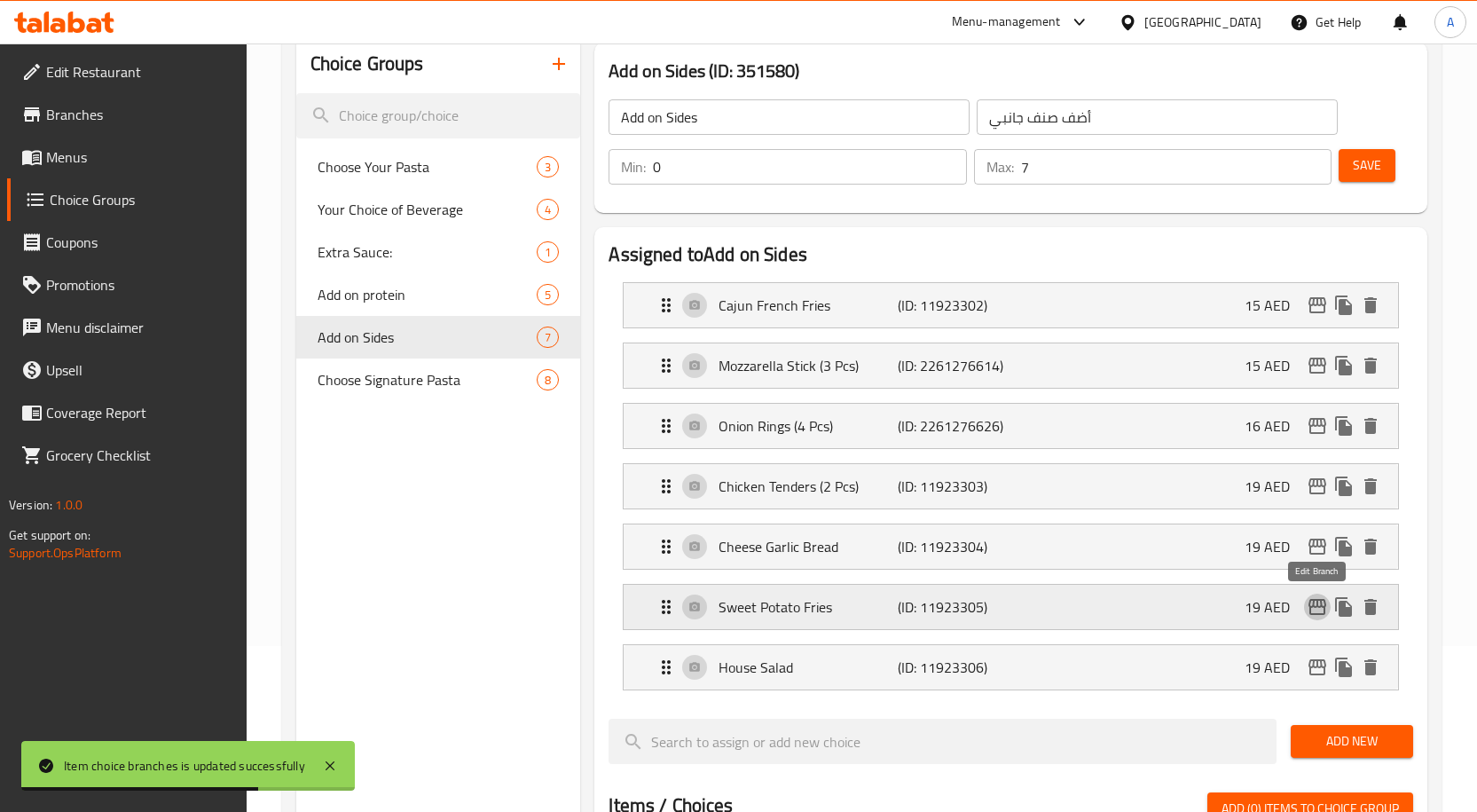
click at [1317, 610] on icon "edit" at bounding box center [1317, 607] width 21 height 21
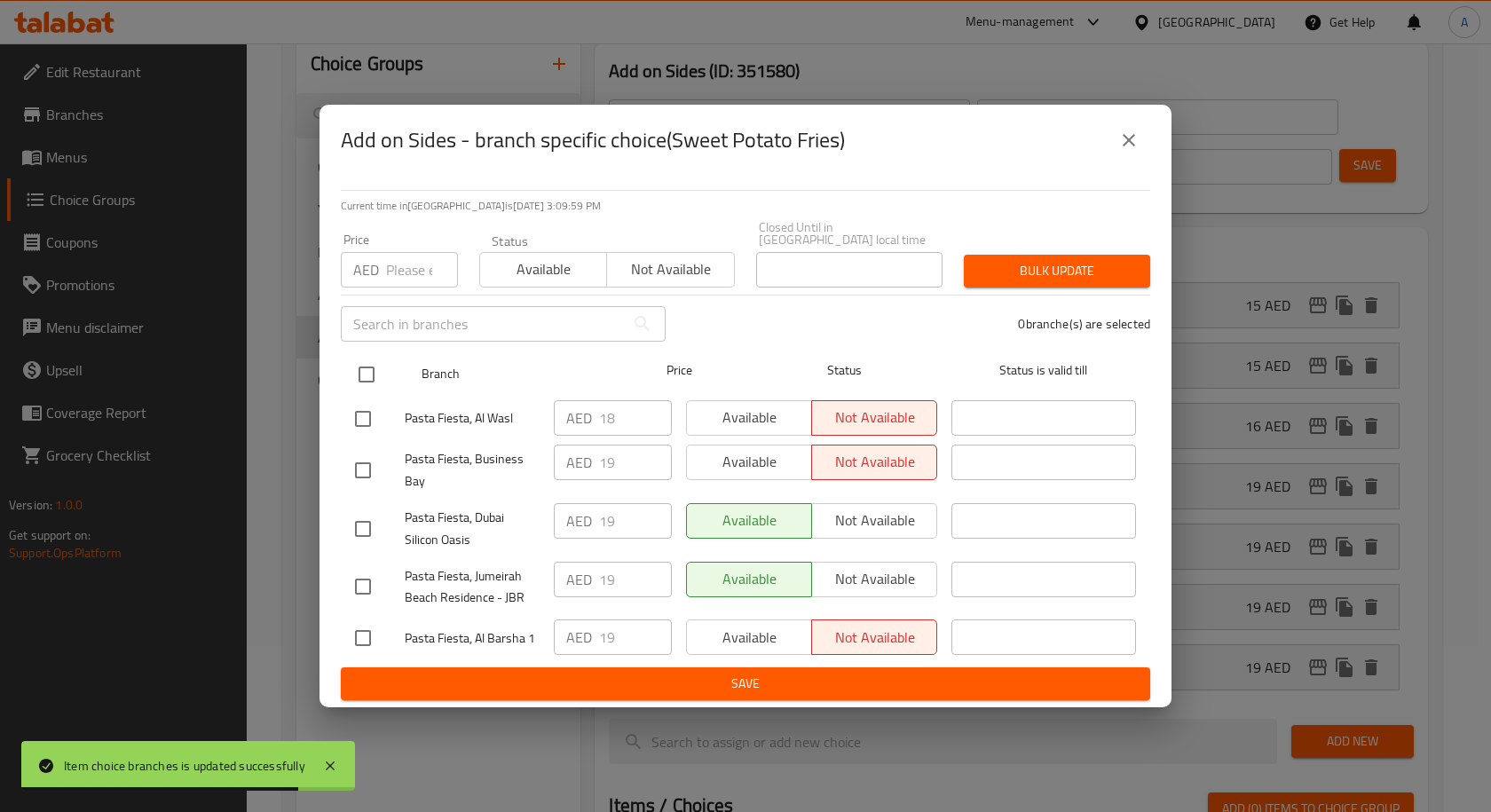
click at [370, 370] on input "checkbox" at bounding box center [367, 374] width 37 height 37
checkbox input "true"
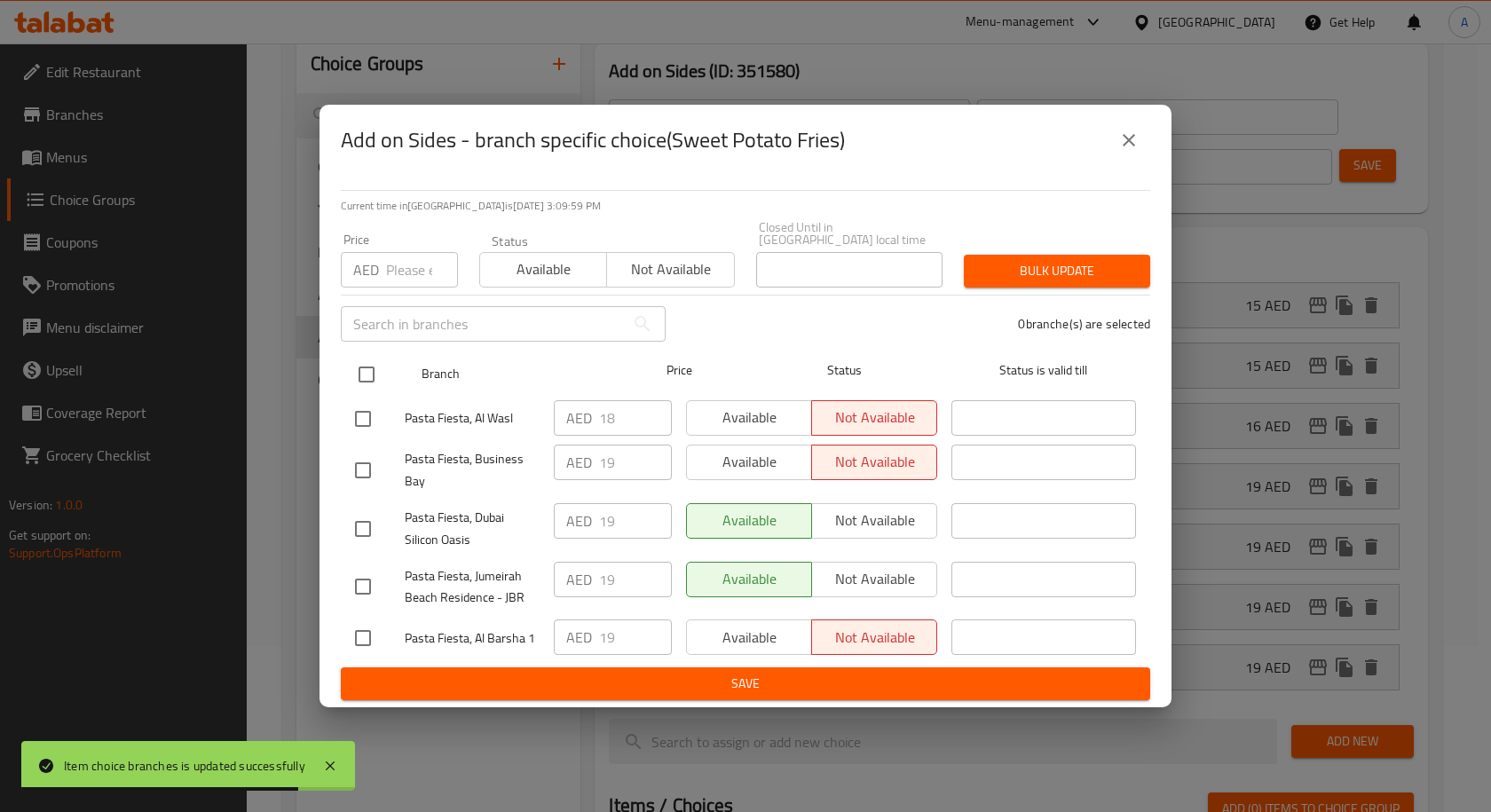
checkbox input "true"
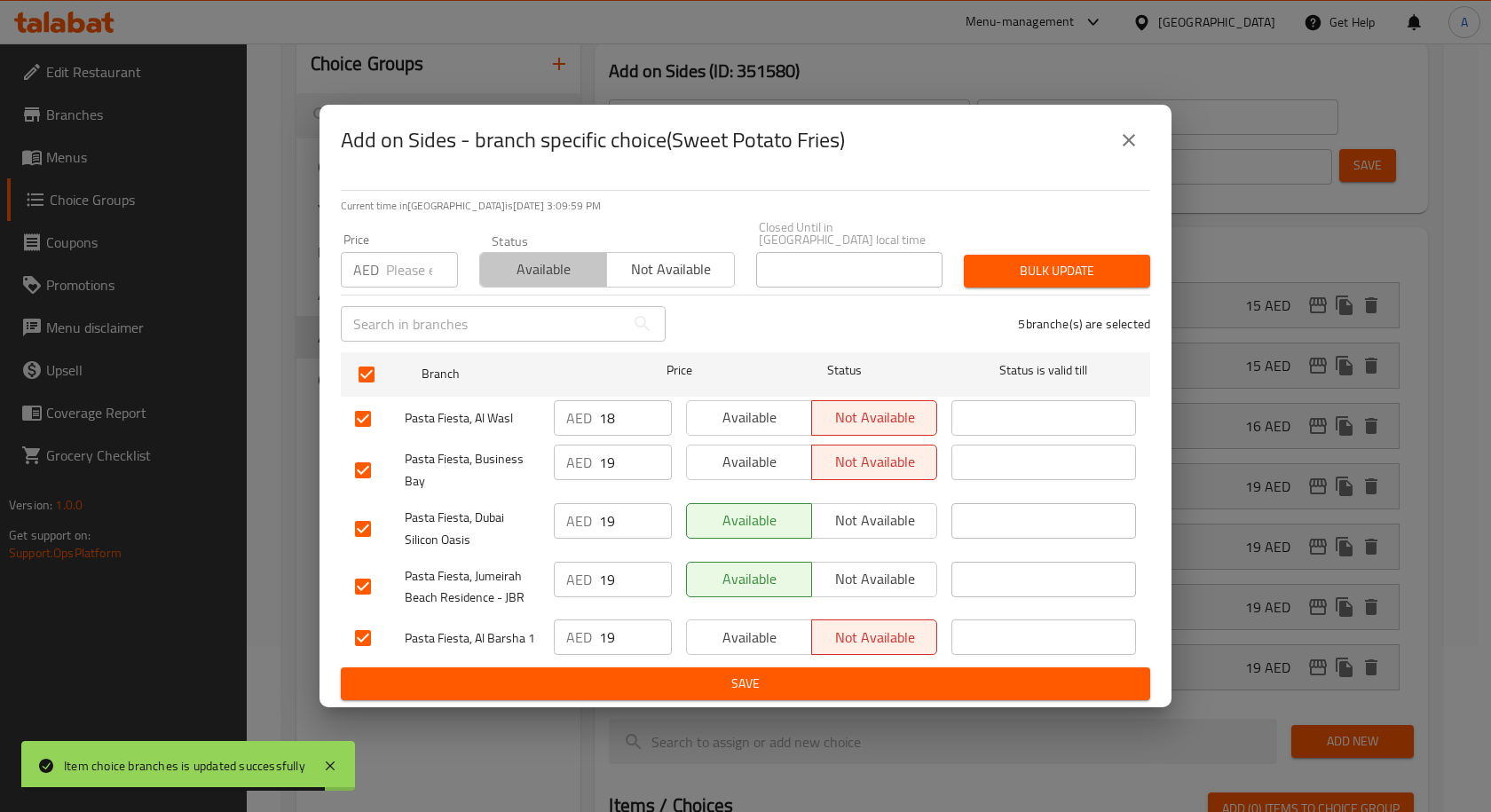
click at [529, 279] on span "Available" at bounding box center [543, 269] width 112 height 26
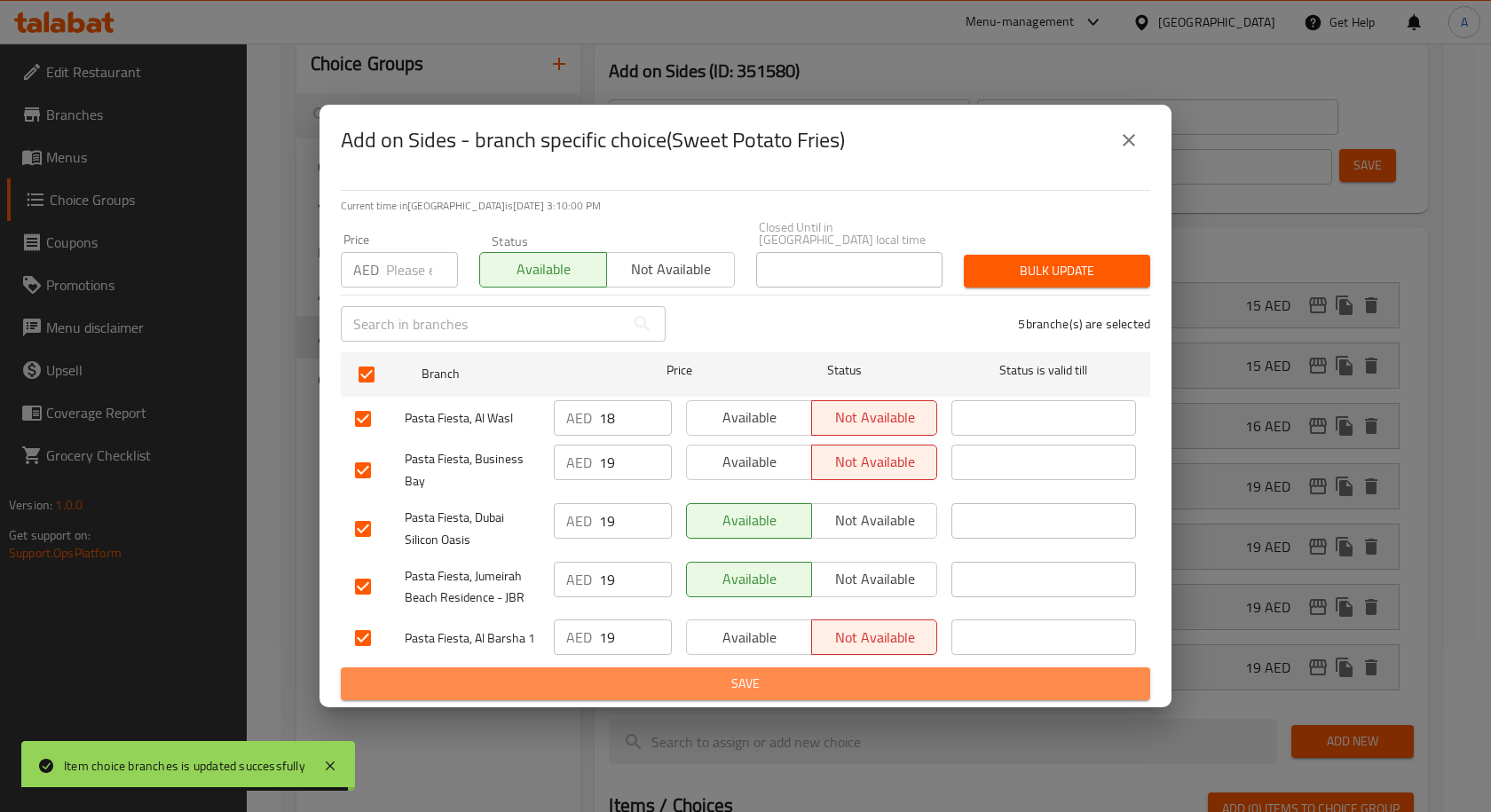
click at [689, 677] on span "Save" at bounding box center [746, 683] width 781 height 22
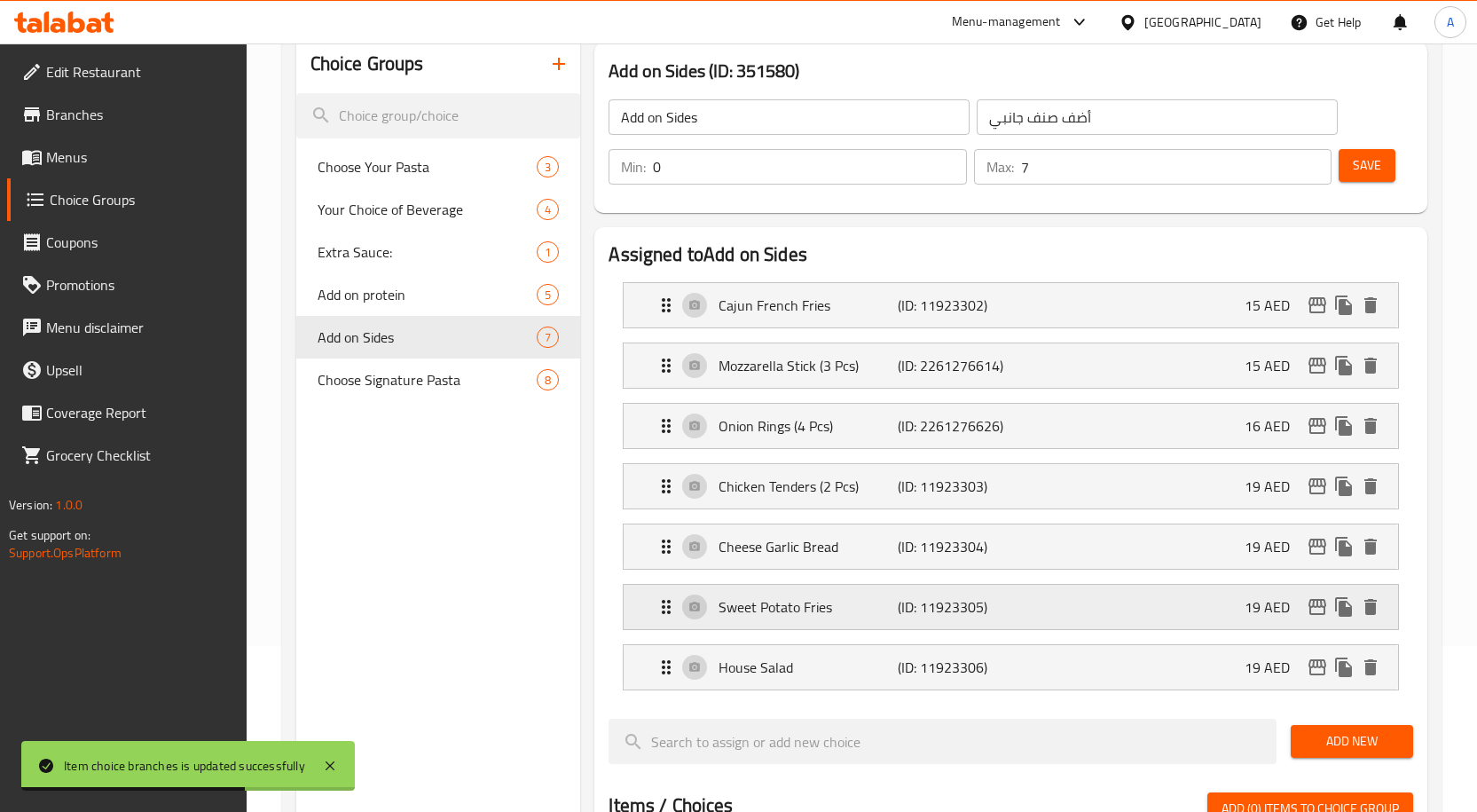
click at [1315, 612] on icon "edit" at bounding box center [1317, 607] width 21 height 21
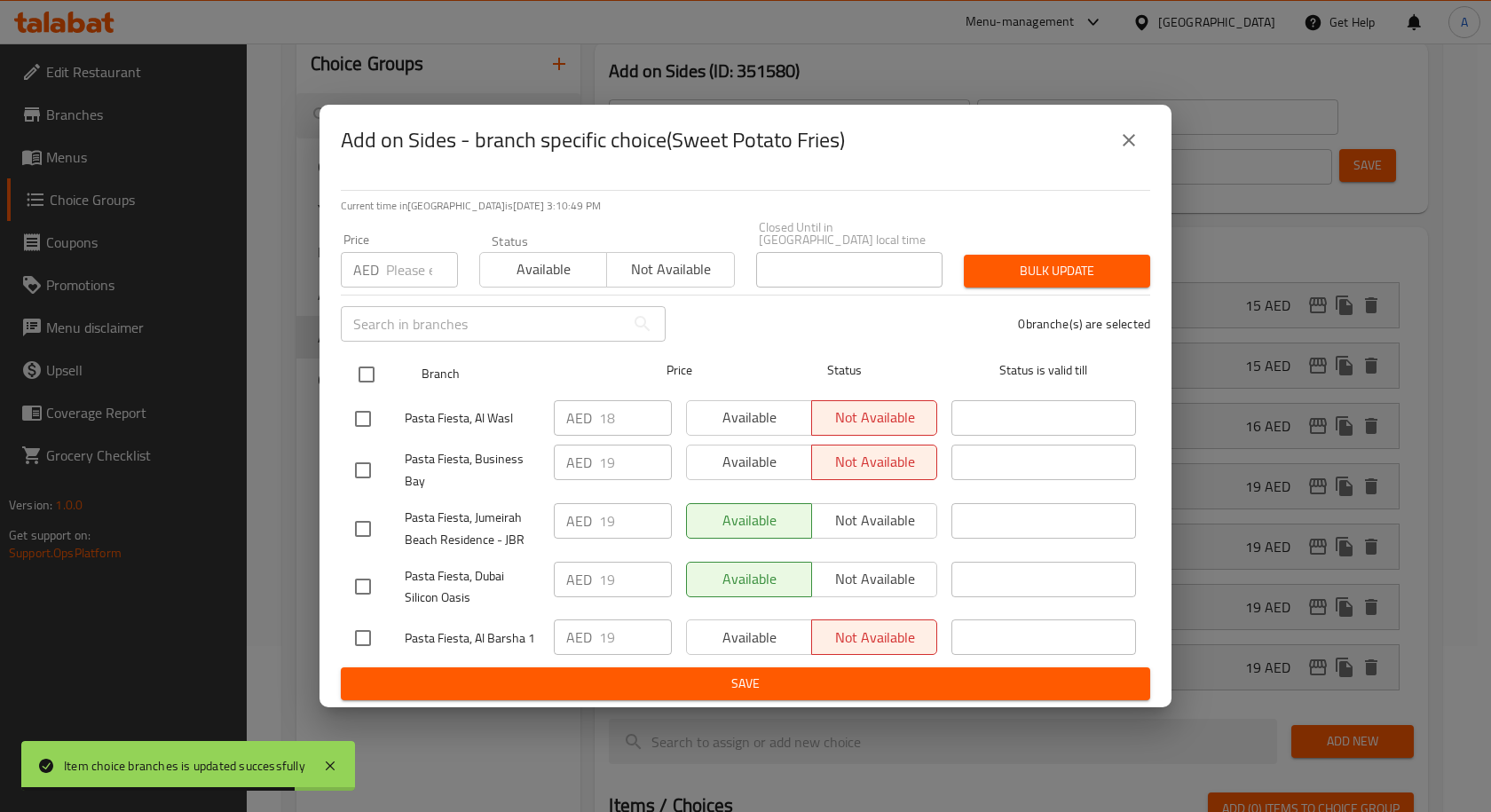
click at [358, 374] on input "checkbox" at bounding box center [367, 374] width 37 height 37
checkbox input "true"
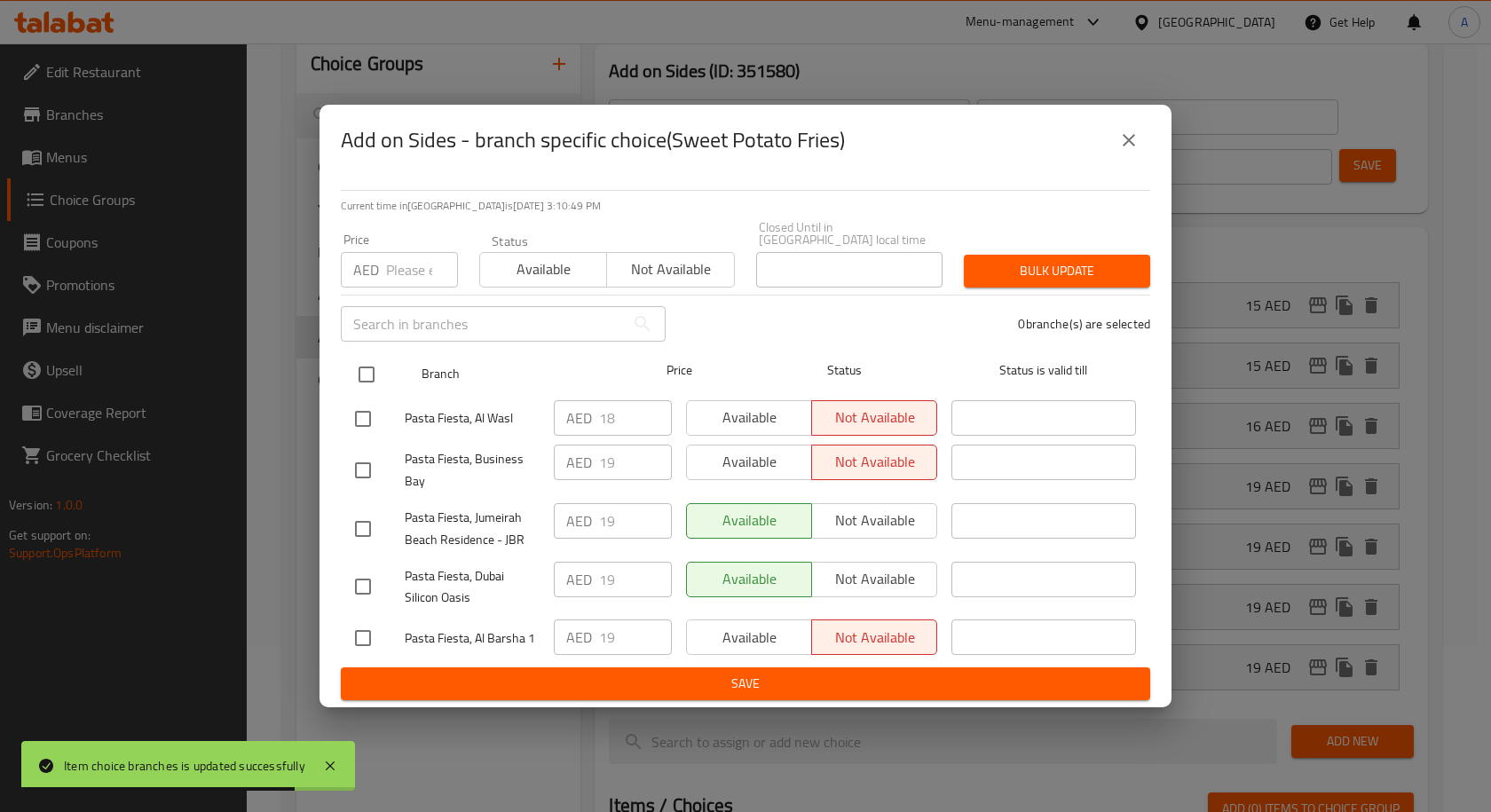
checkbox input "true"
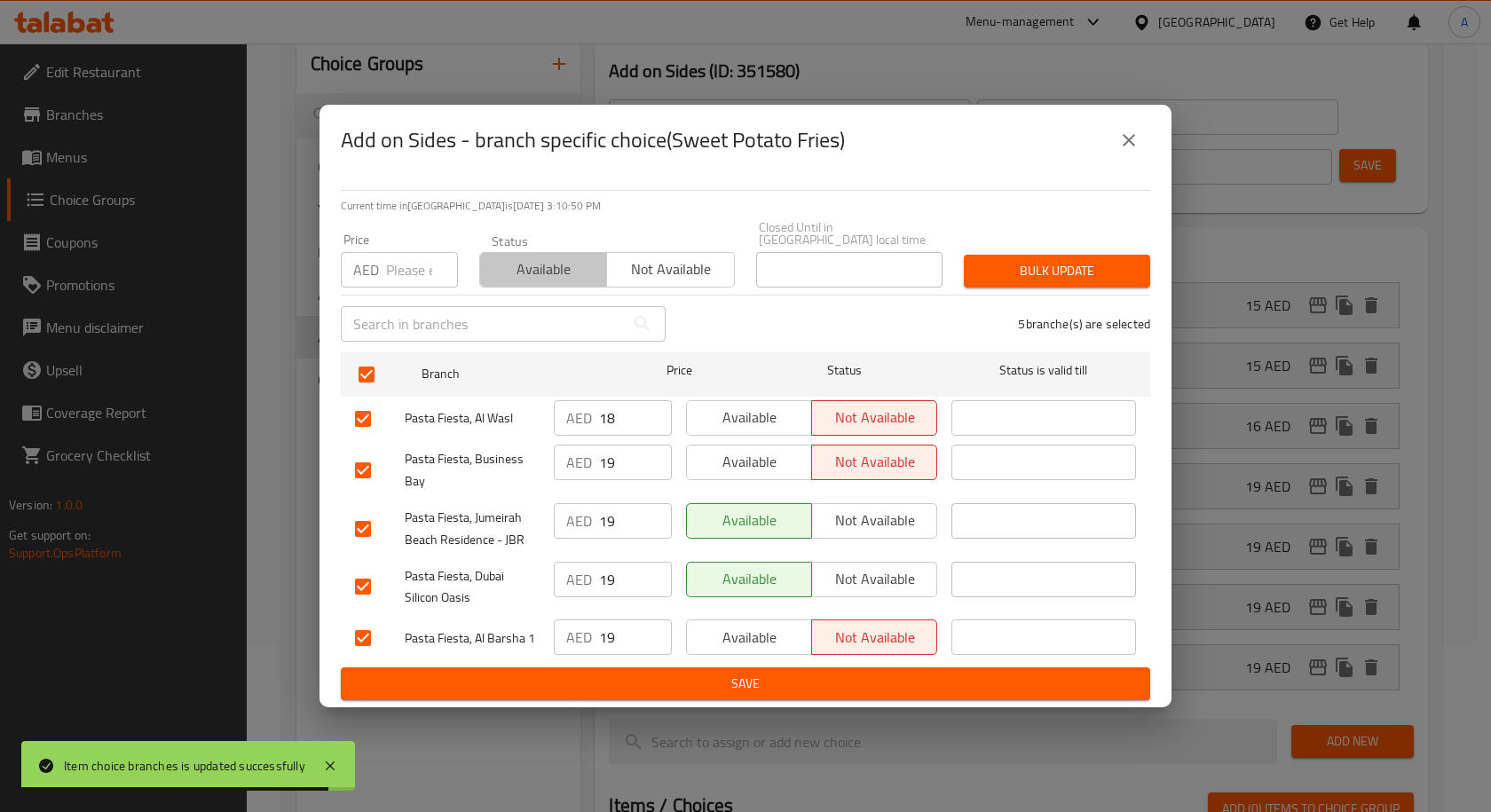
click at [586, 274] on span "Available" at bounding box center [543, 269] width 112 height 26
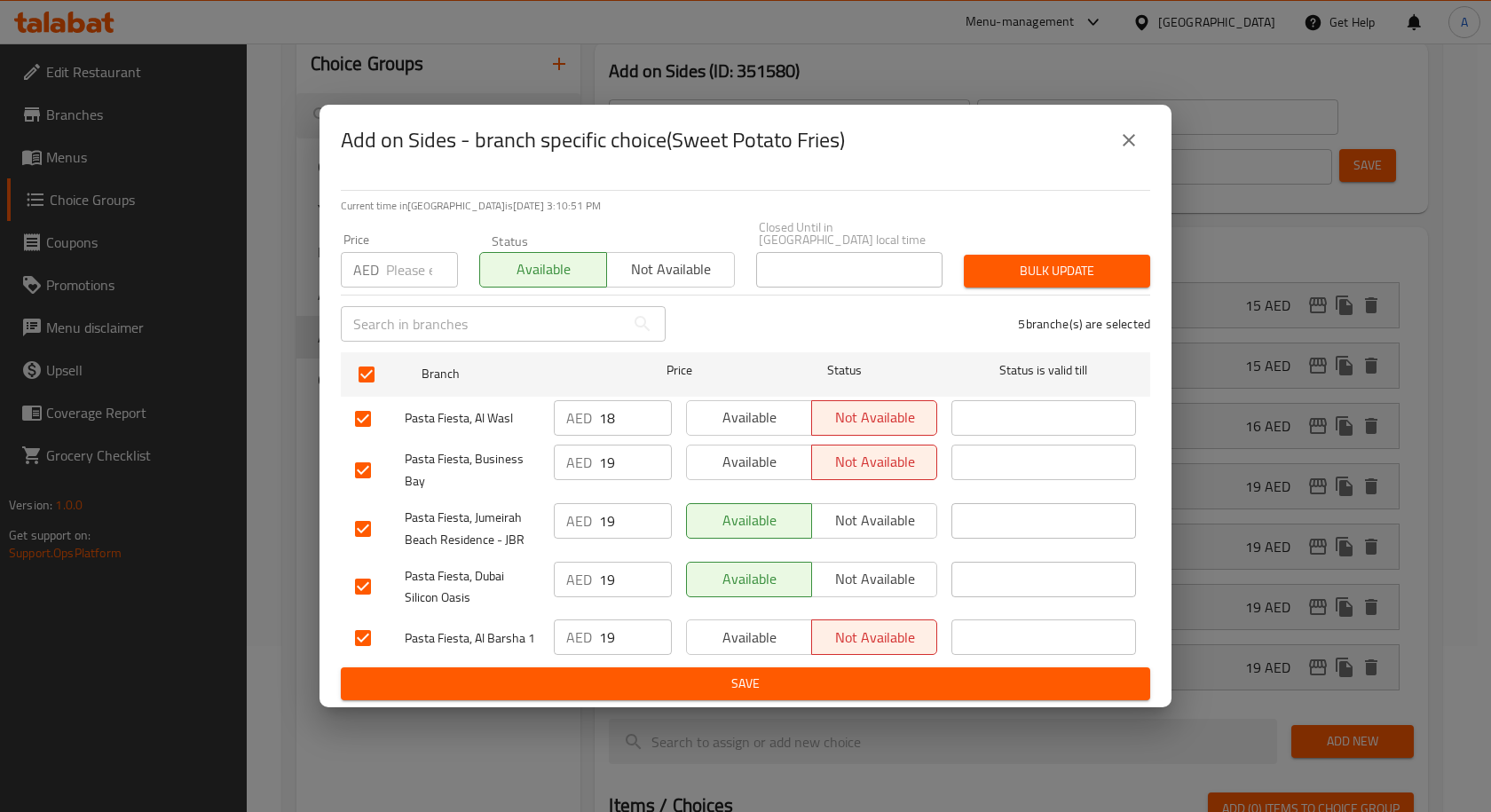
click at [705, 674] on span "Save" at bounding box center [746, 683] width 781 height 22
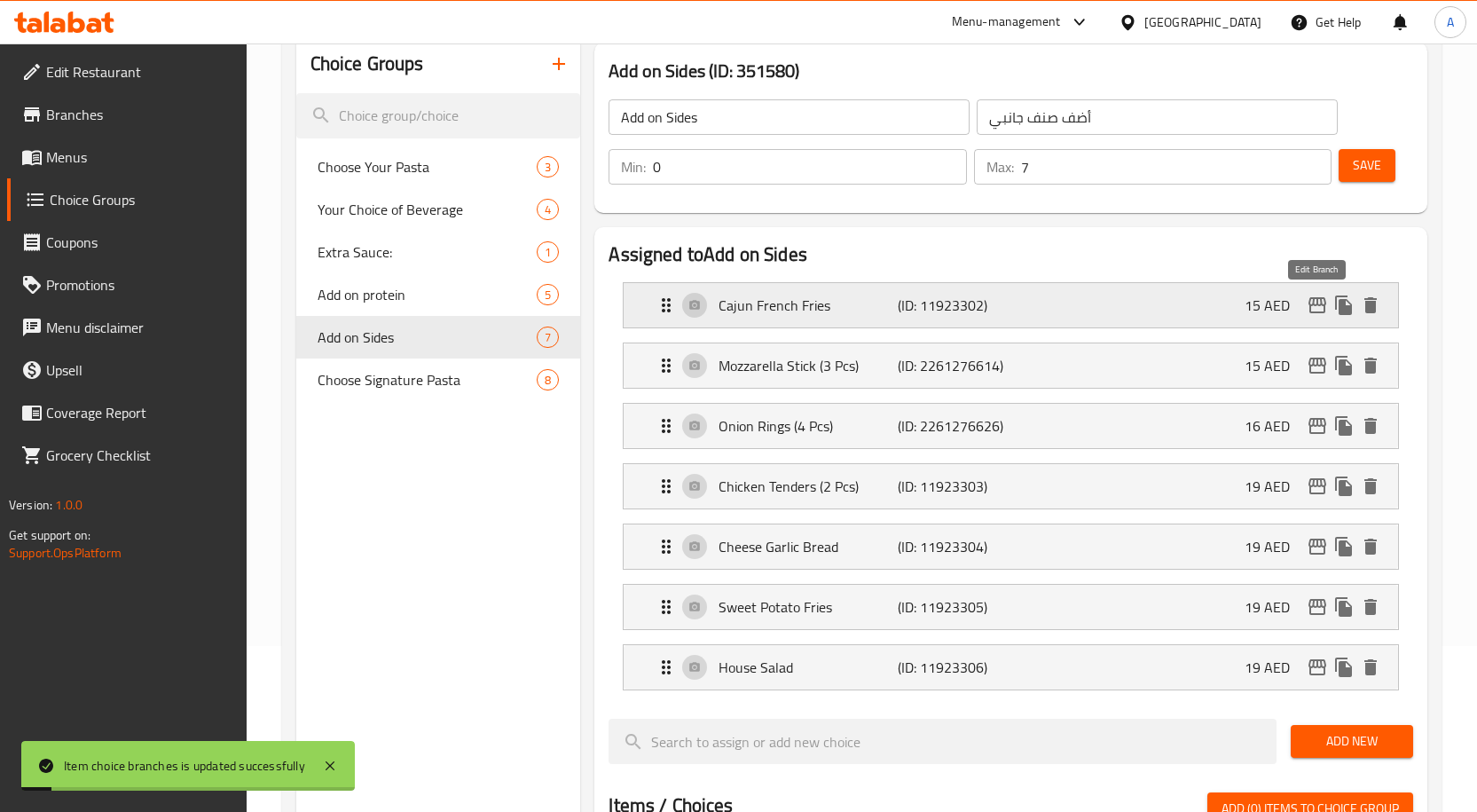
click at [1316, 302] on icon "edit" at bounding box center [1317, 305] width 21 height 21
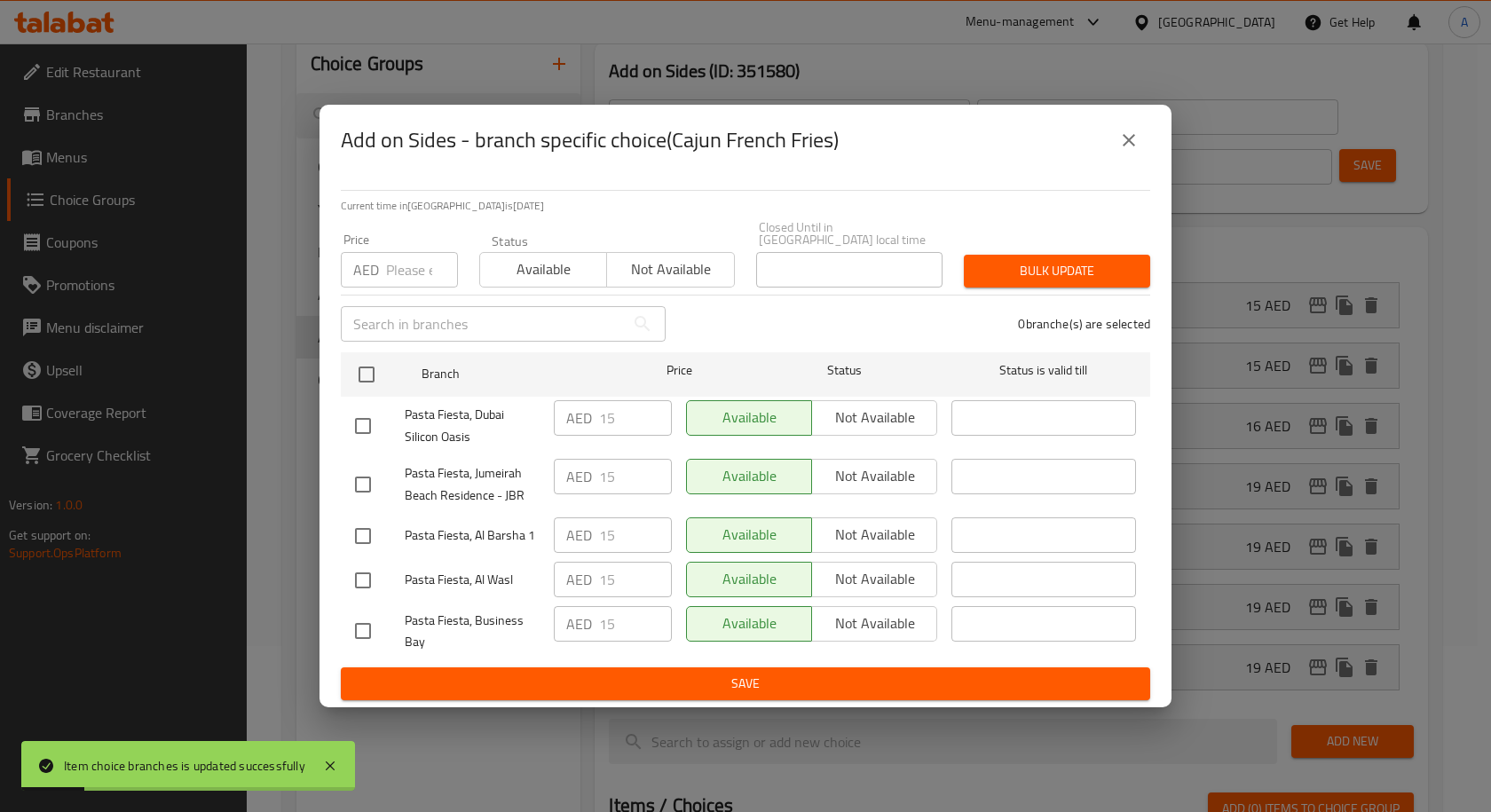
click at [1123, 138] on icon "close" at bounding box center [1129, 140] width 21 height 21
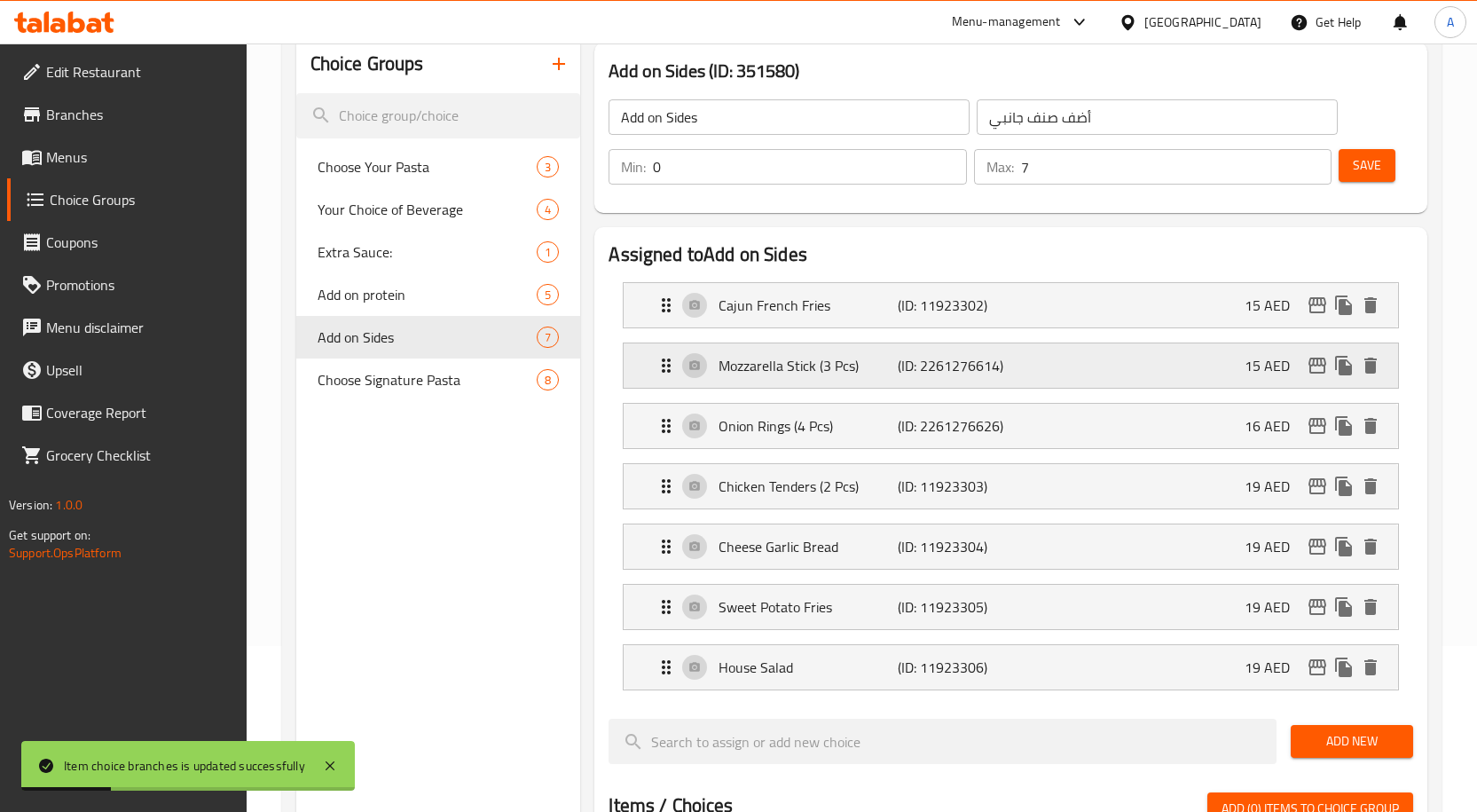
click at [1316, 369] on icon "edit" at bounding box center [1317, 365] width 21 height 21
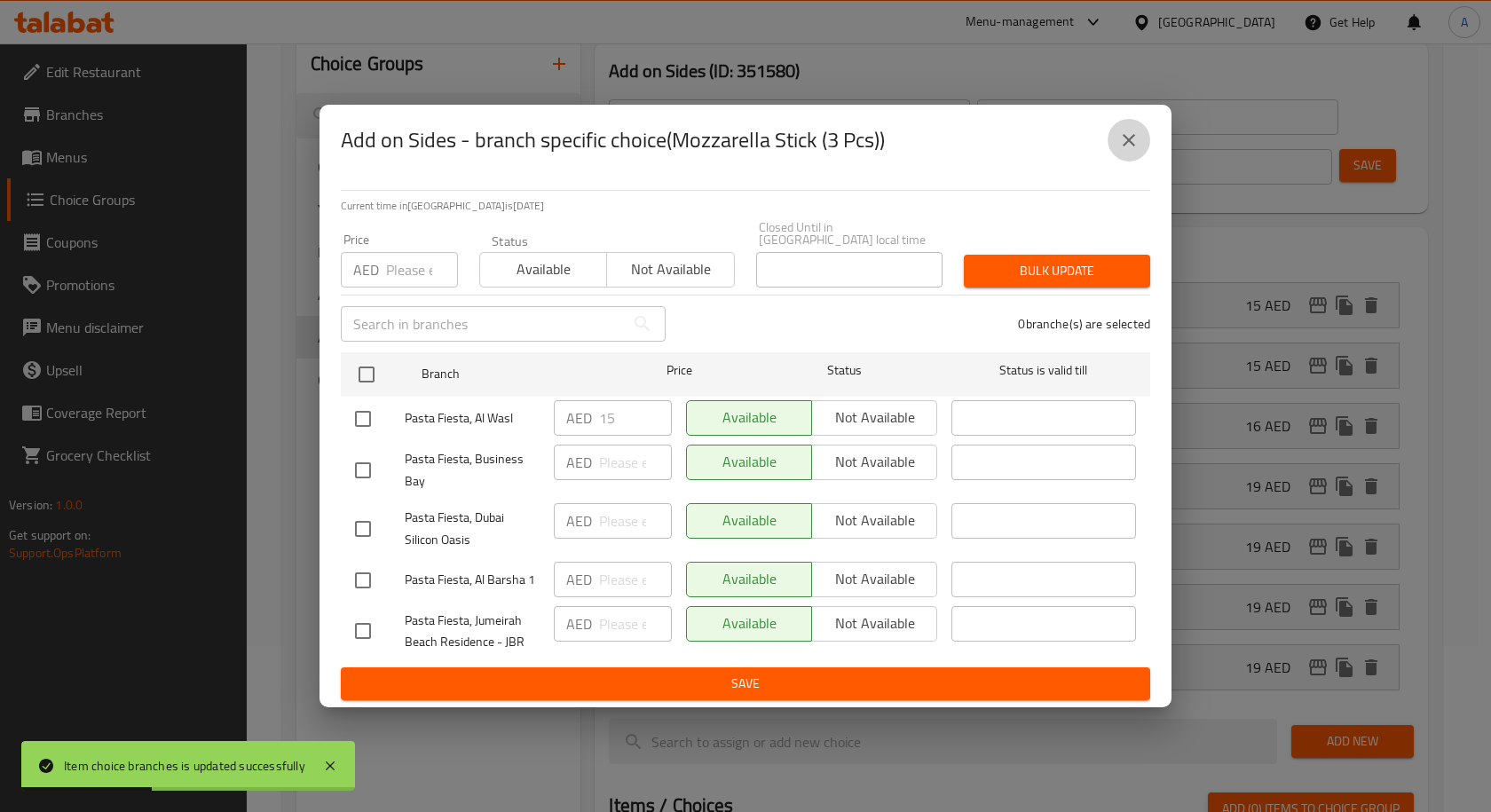
click at [1127, 155] on button "close" at bounding box center [1129, 140] width 43 height 43
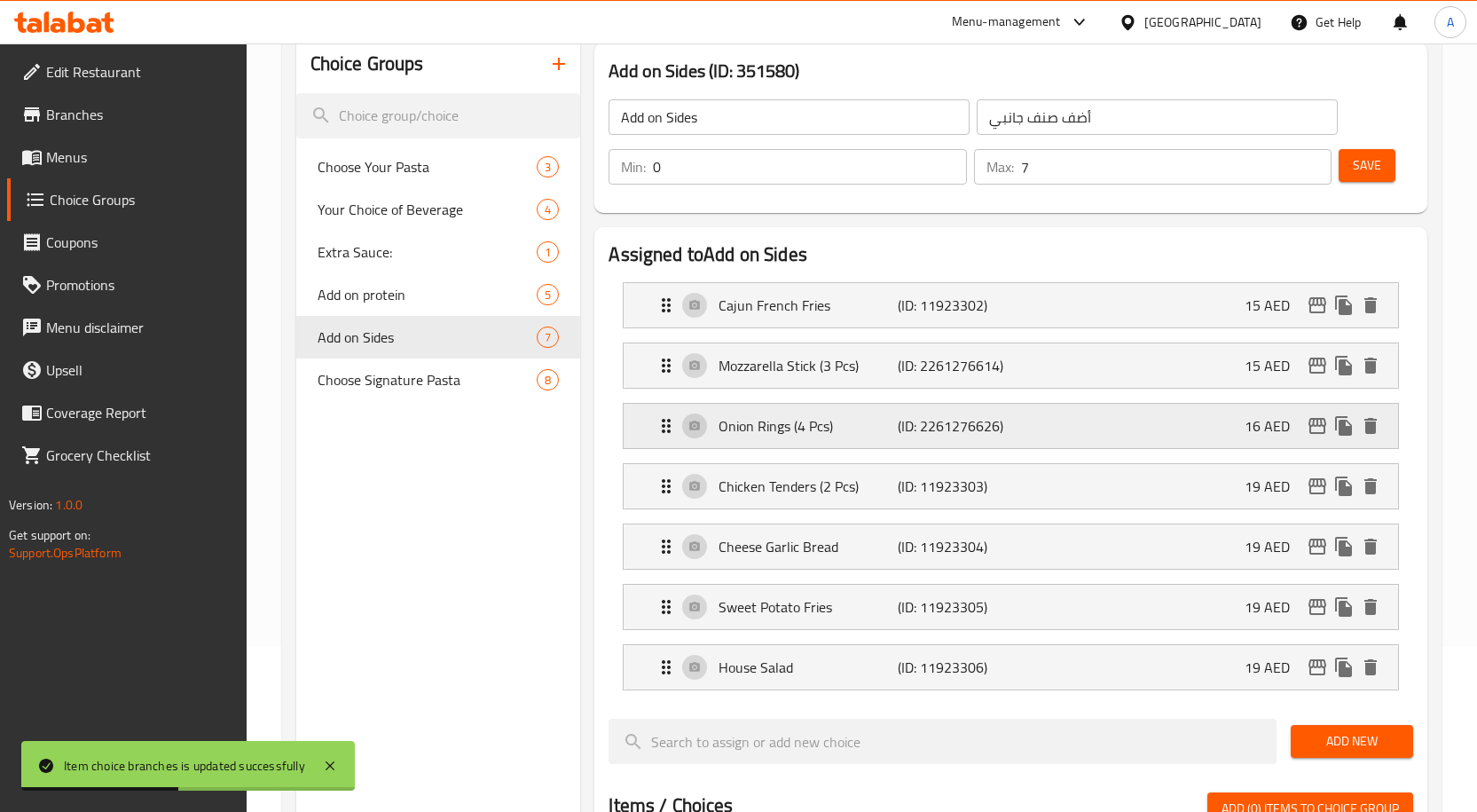
click at [1314, 430] on icon "edit" at bounding box center [1317, 426] width 21 height 21
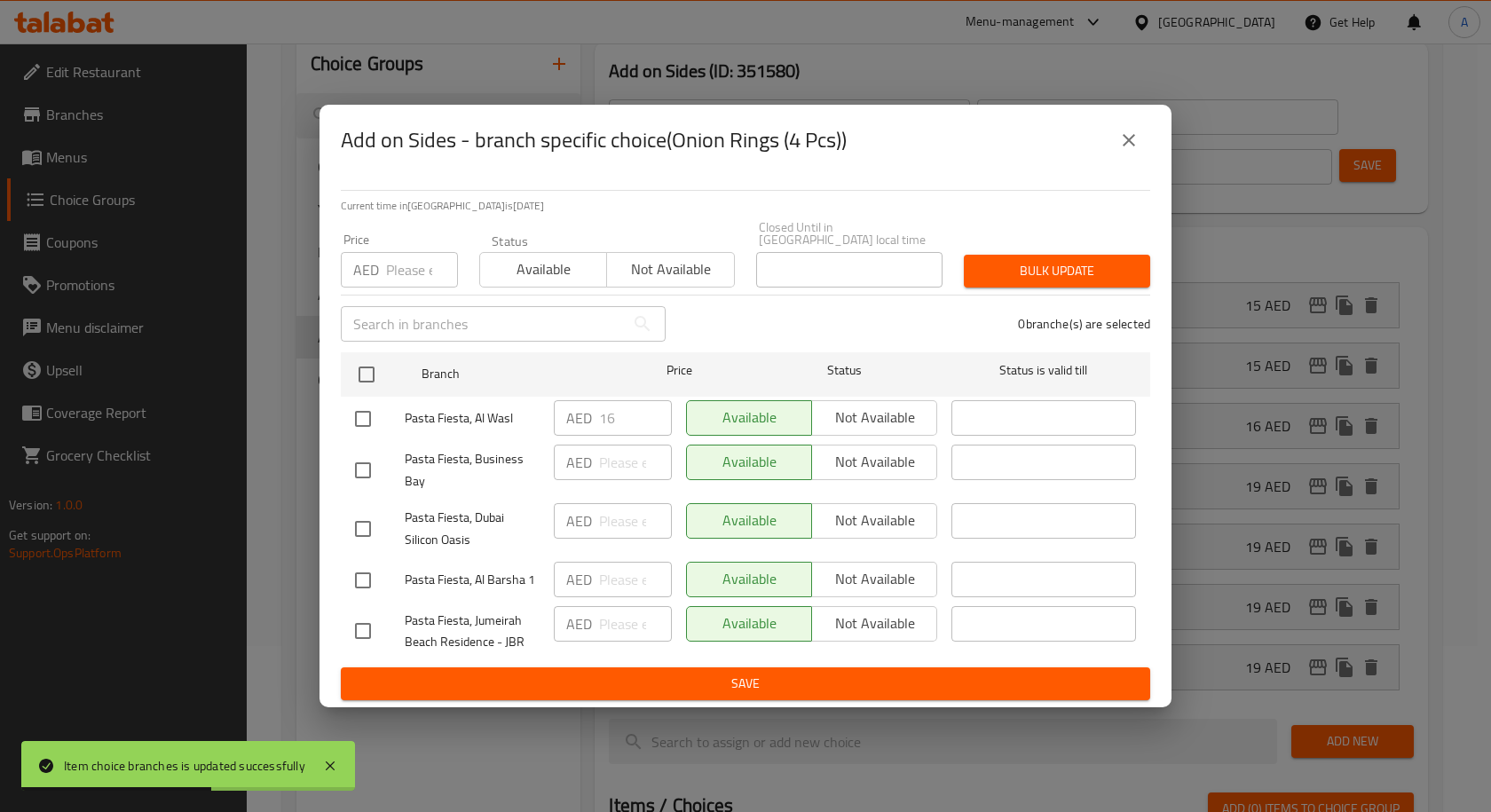
click at [1129, 134] on icon "close" at bounding box center [1129, 140] width 21 height 21
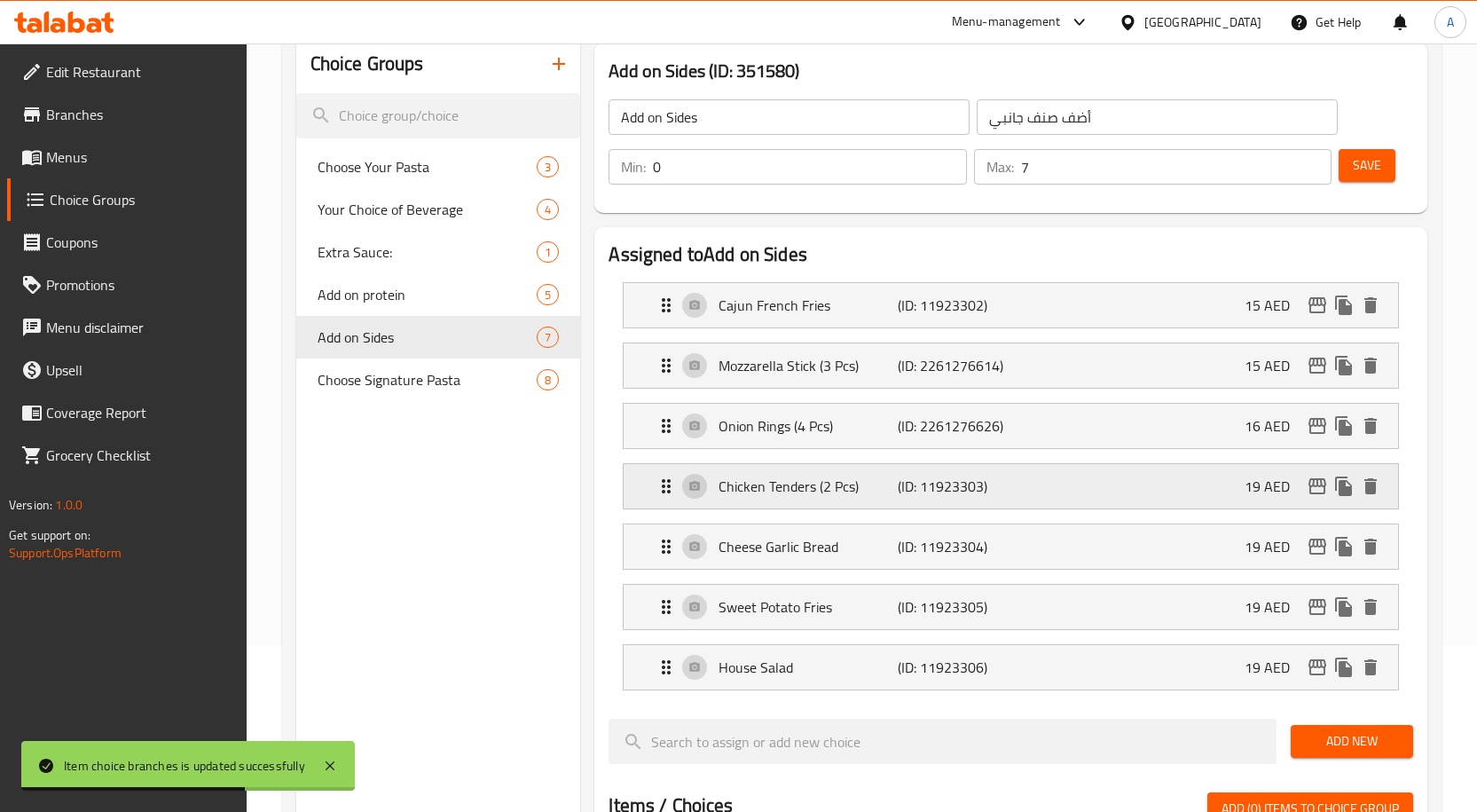
click at [1317, 487] on icon "edit" at bounding box center [1317, 486] width 21 height 21
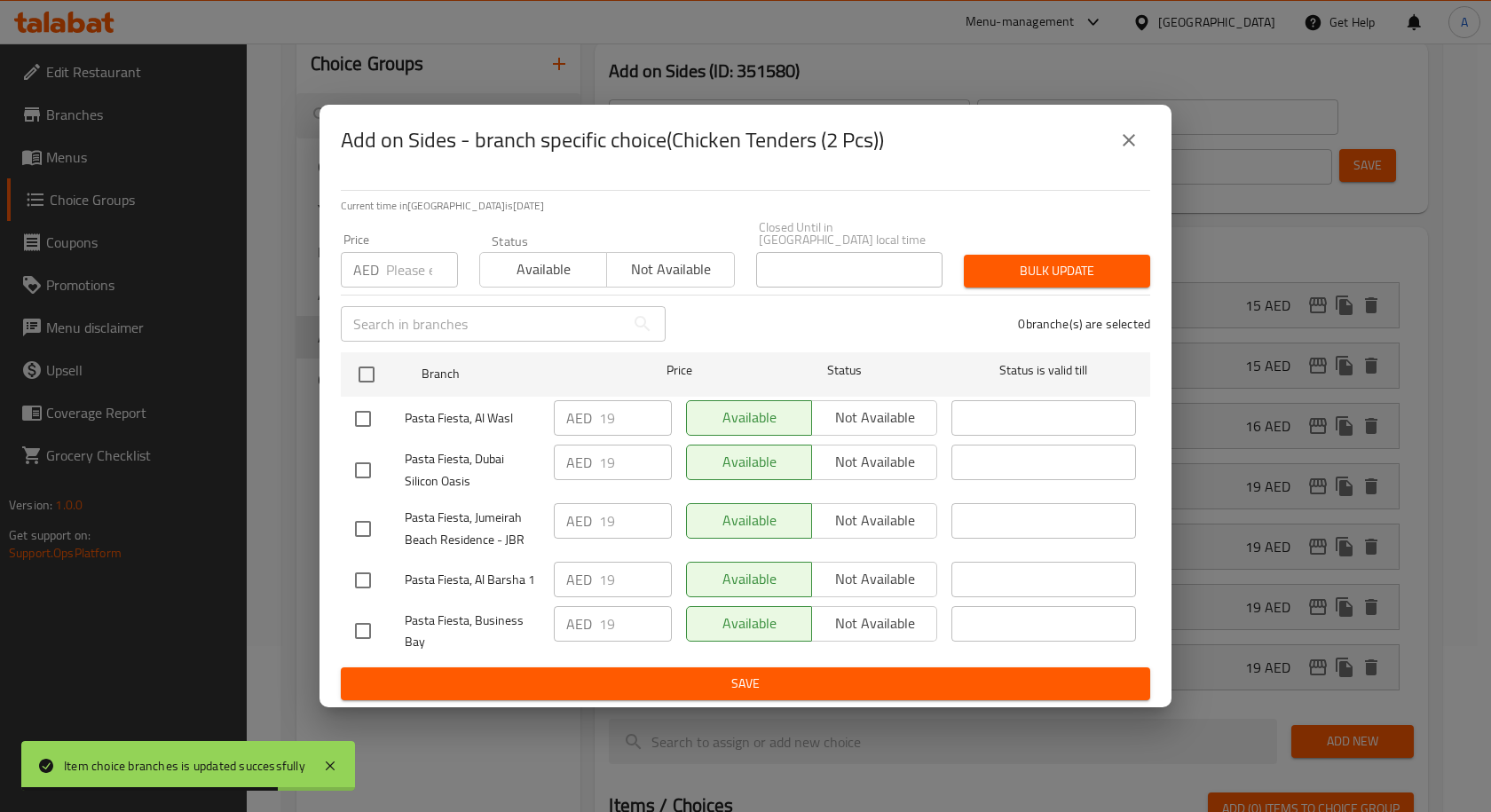
click at [1133, 135] on icon "close" at bounding box center [1129, 140] width 12 height 12
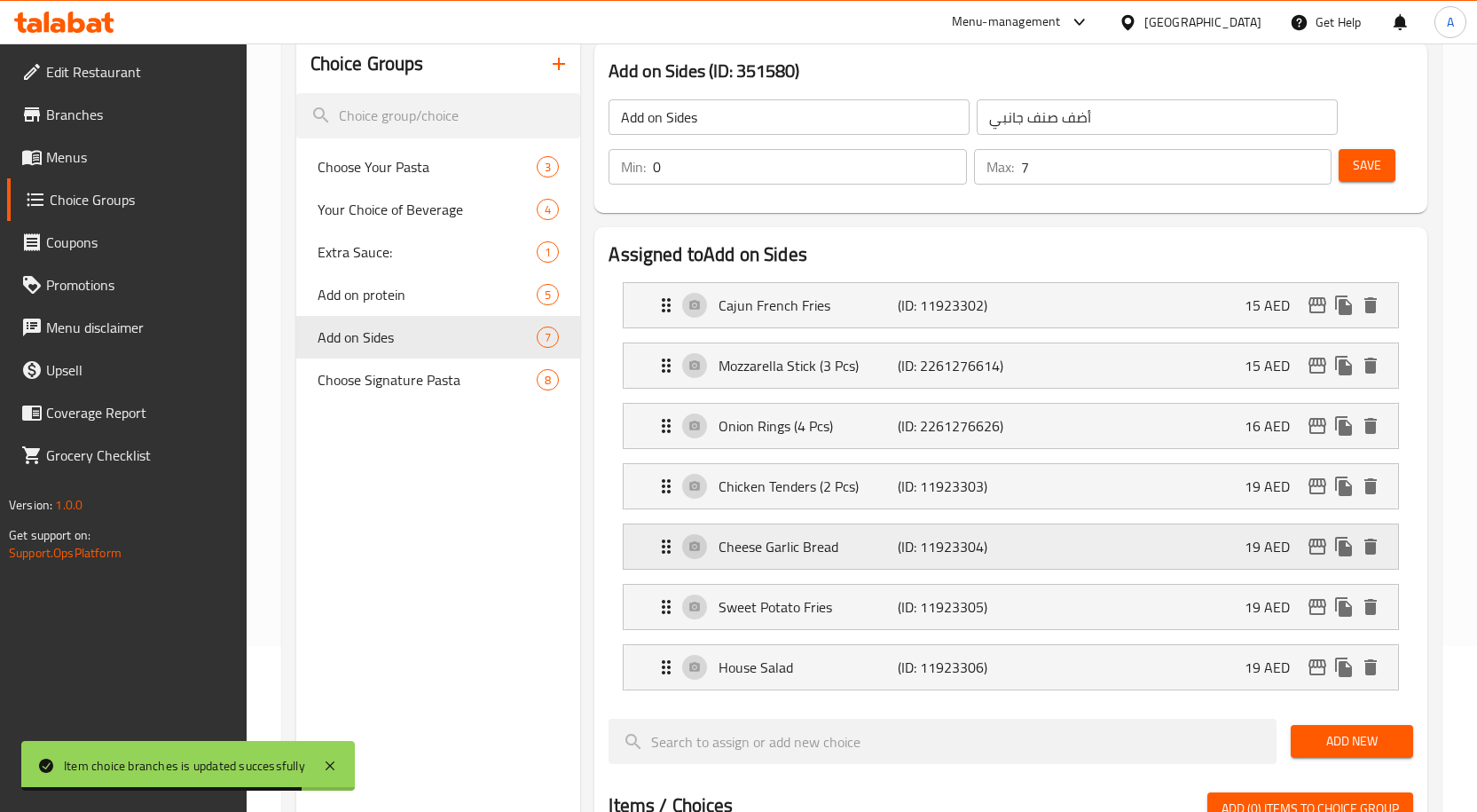
click at [1320, 546] on icon "edit" at bounding box center [1317, 546] width 18 height 16
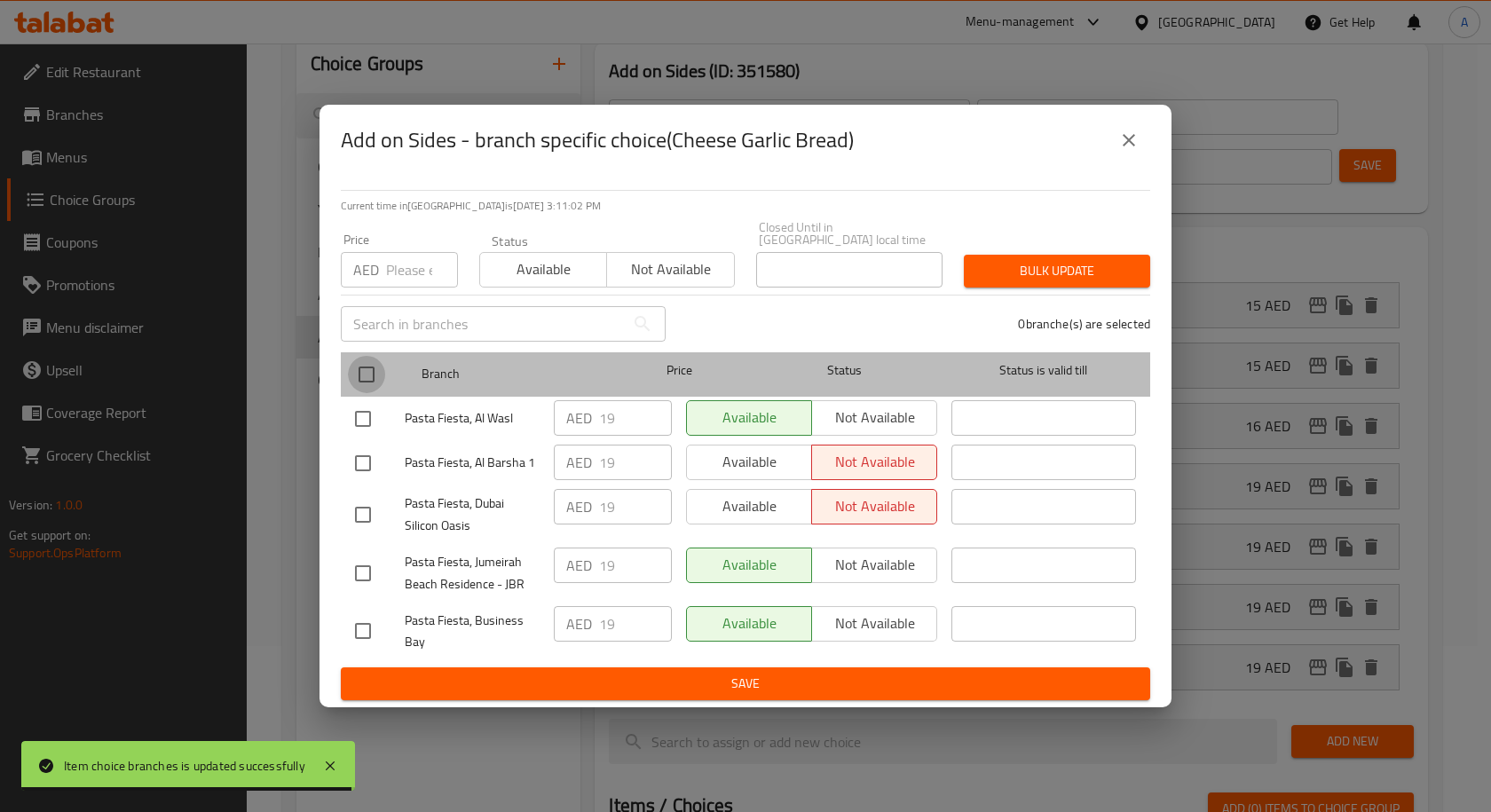
click at [379, 382] on input "checkbox" at bounding box center [367, 374] width 37 height 37
checkbox input "true"
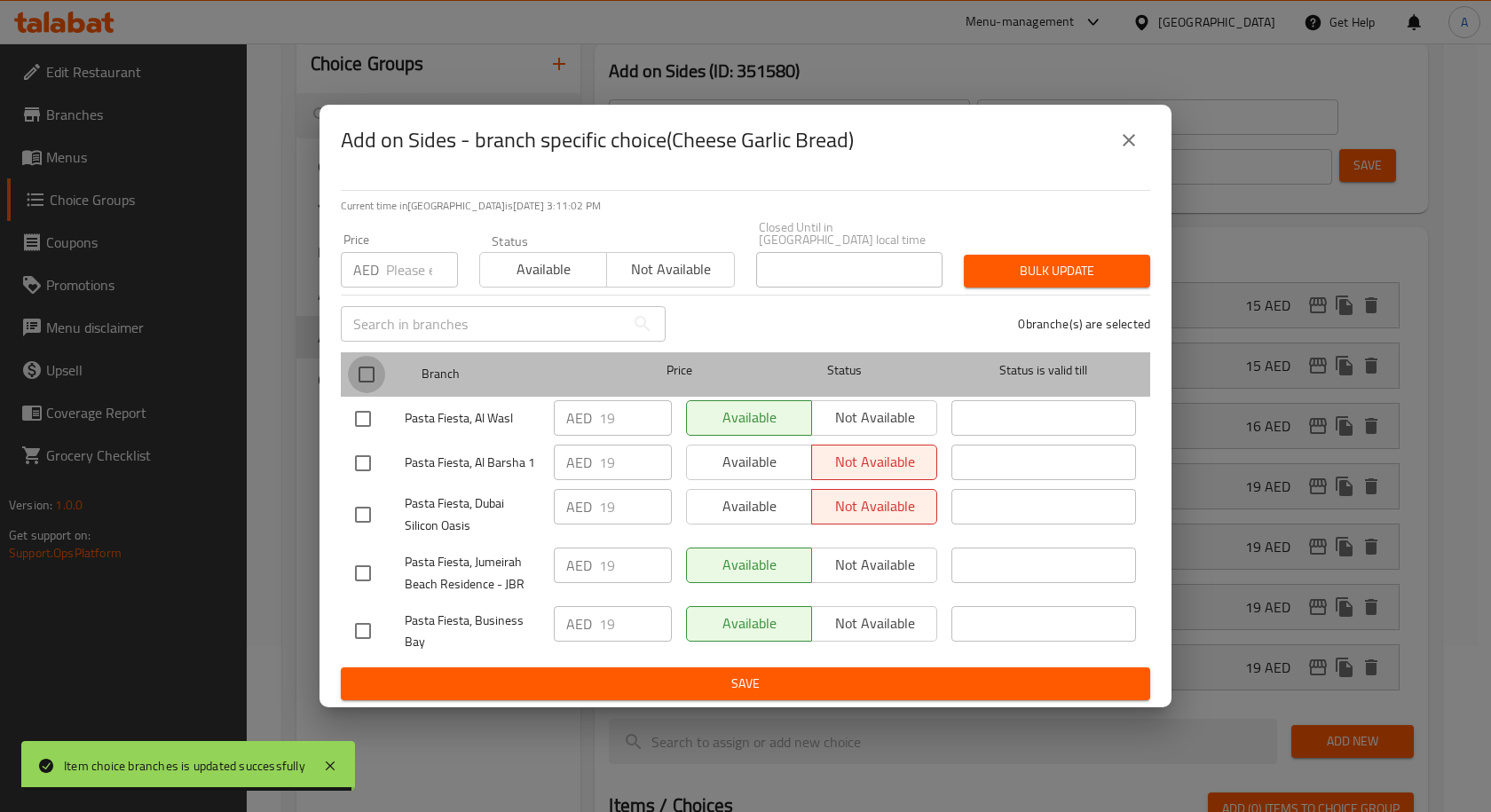
checkbox input "true"
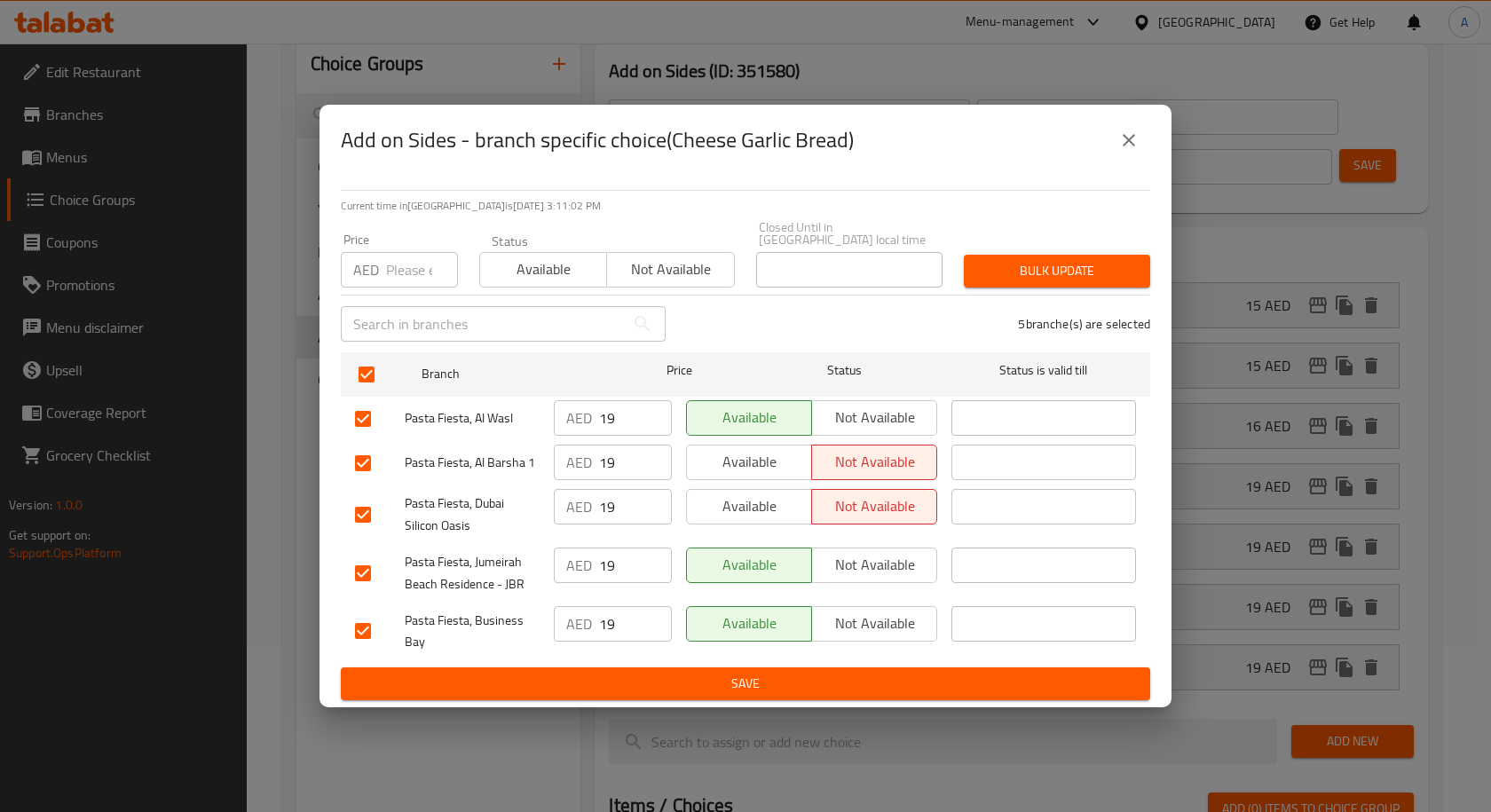
click at [544, 284] on button "Available" at bounding box center [542, 270] width 128 height 36
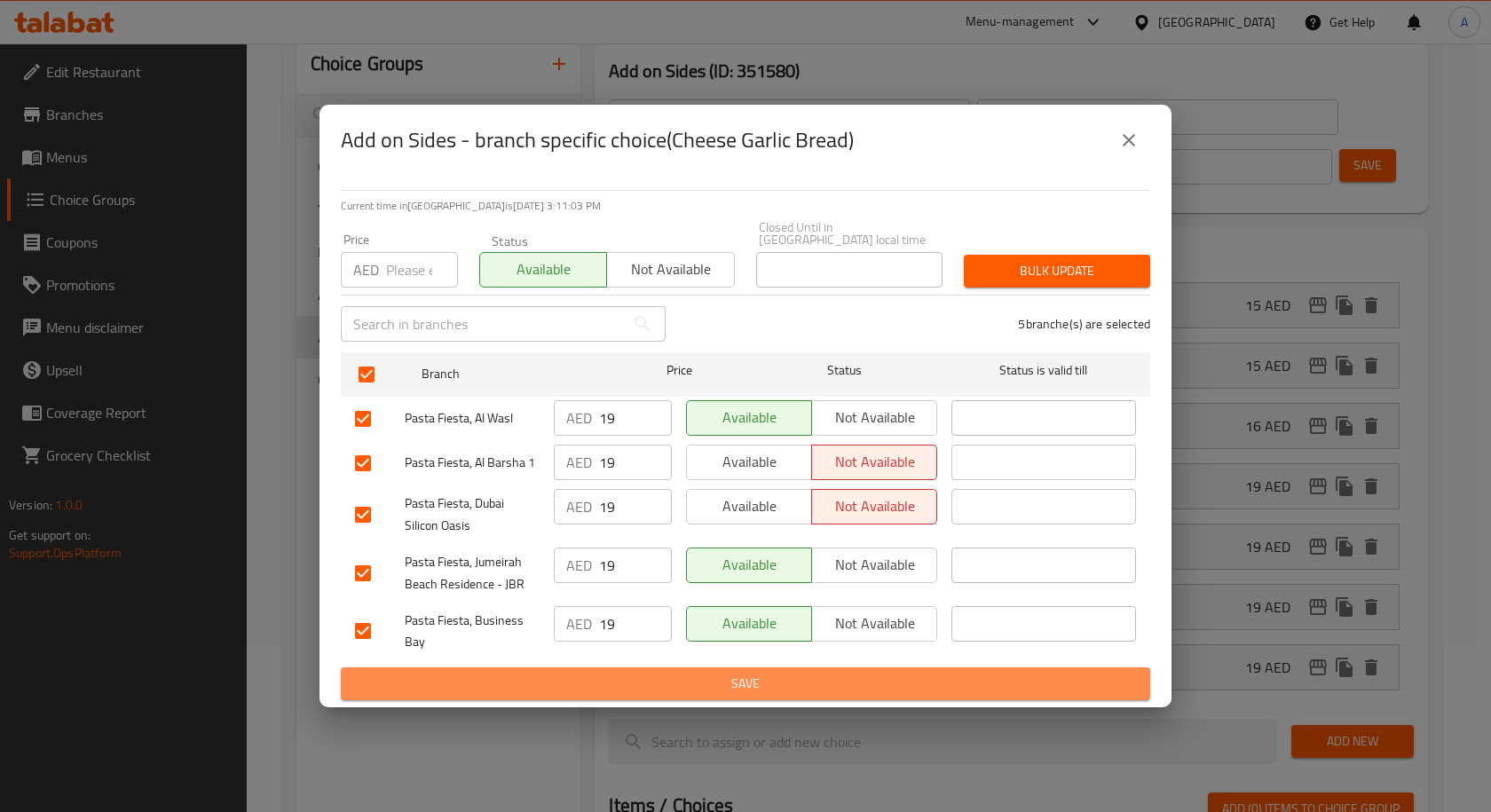
click at [724, 693] on span "Save" at bounding box center [746, 683] width 781 height 22
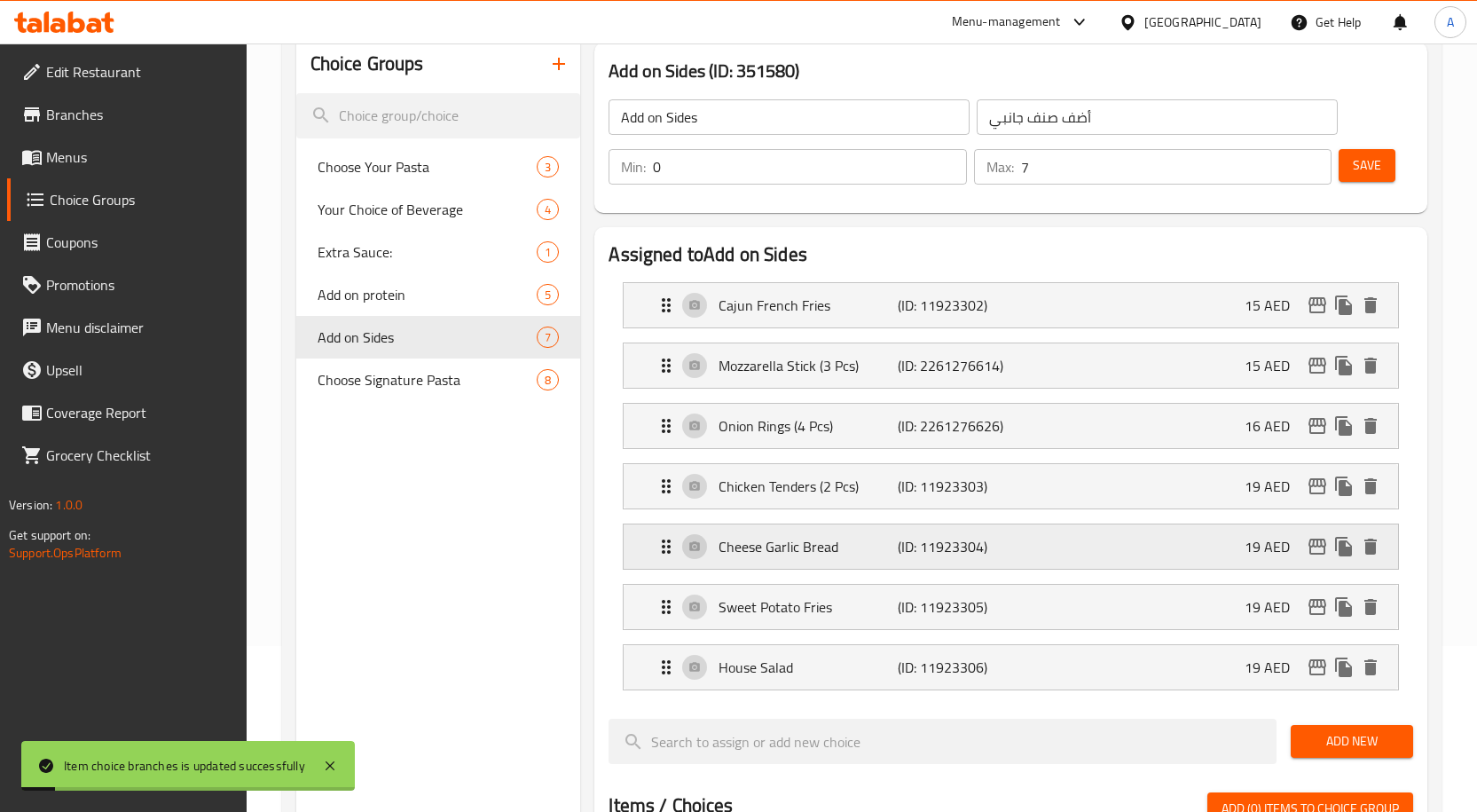
click at [1317, 543] on icon "edit" at bounding box center [1317, 546] width 18 height 16
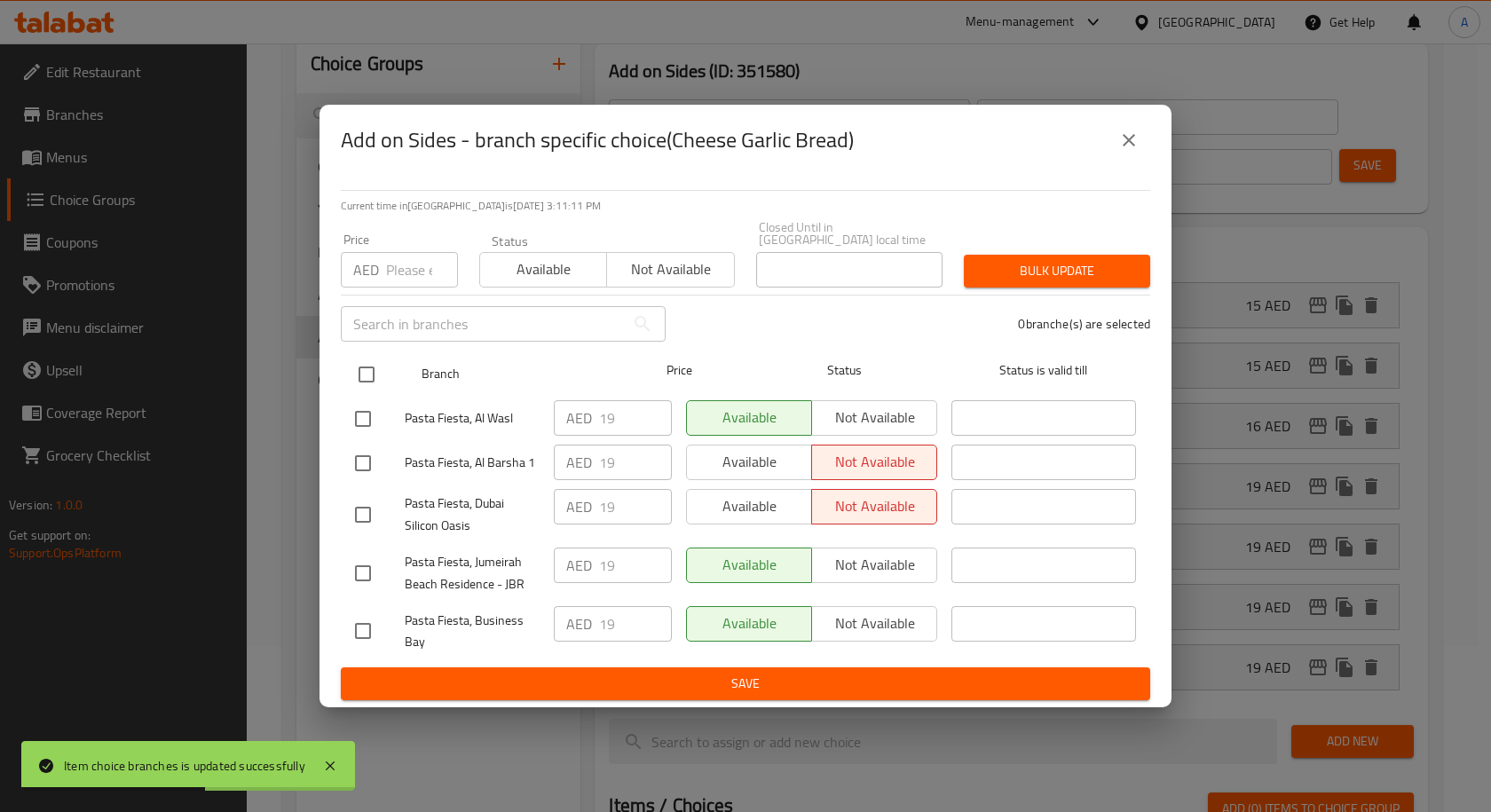
click at [356, 373] on input "checkbox" at bounding box center [367, 374] width 37 height 37
checkbox input "true"
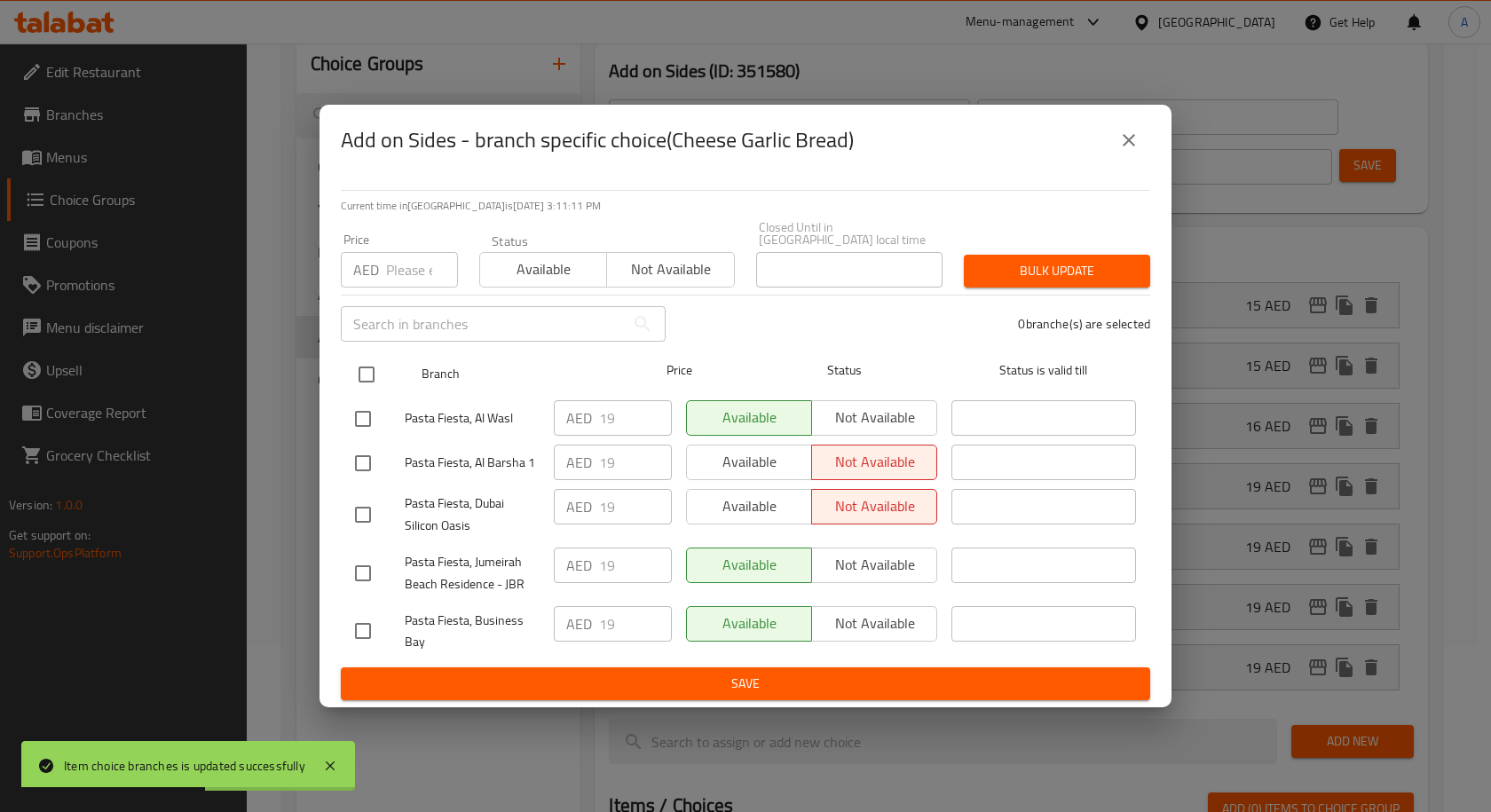
checkbox input "true"
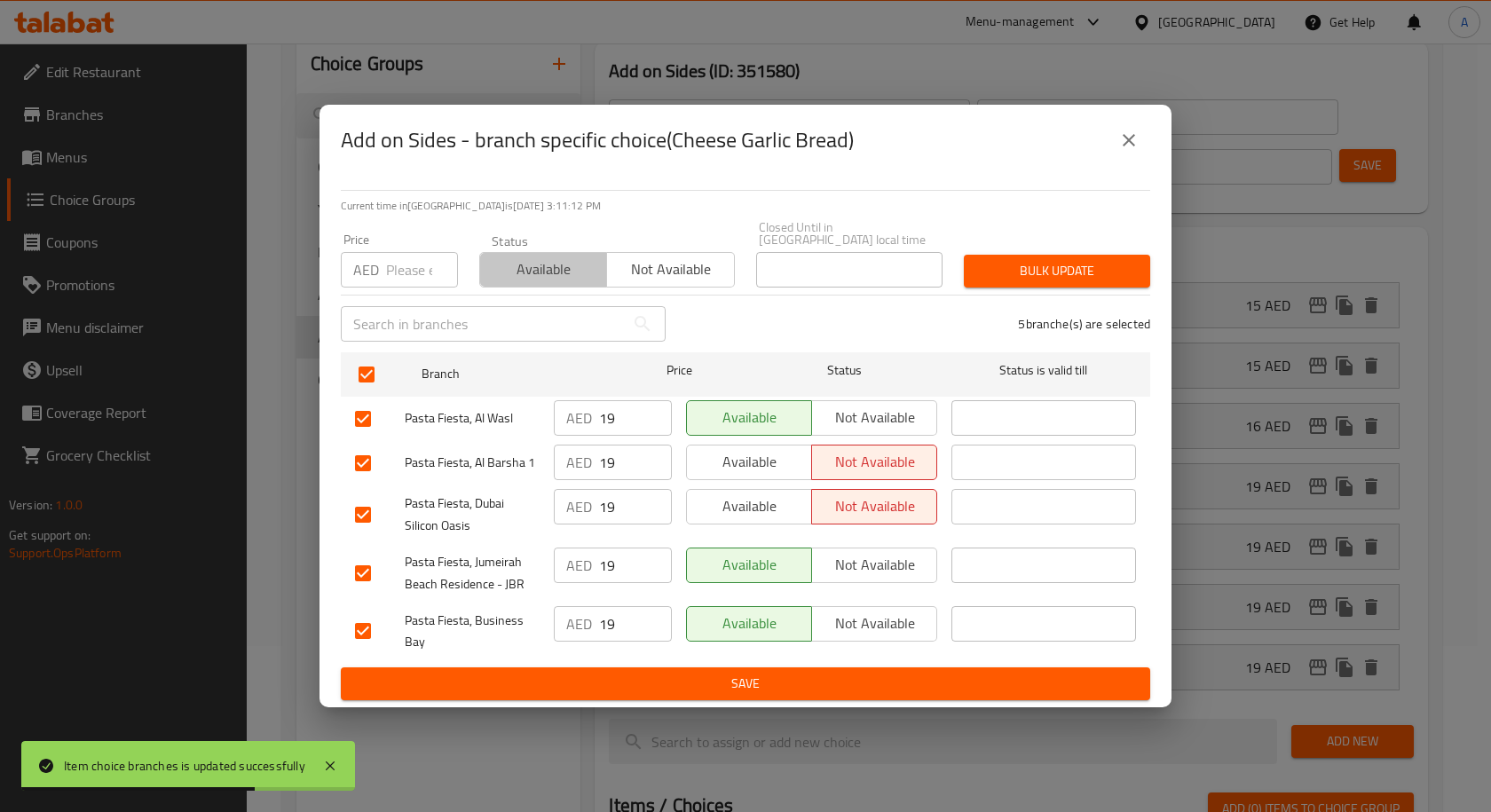
click at [522, 258] on span "Available" at bounding box center [543, 269] width 112 height 26
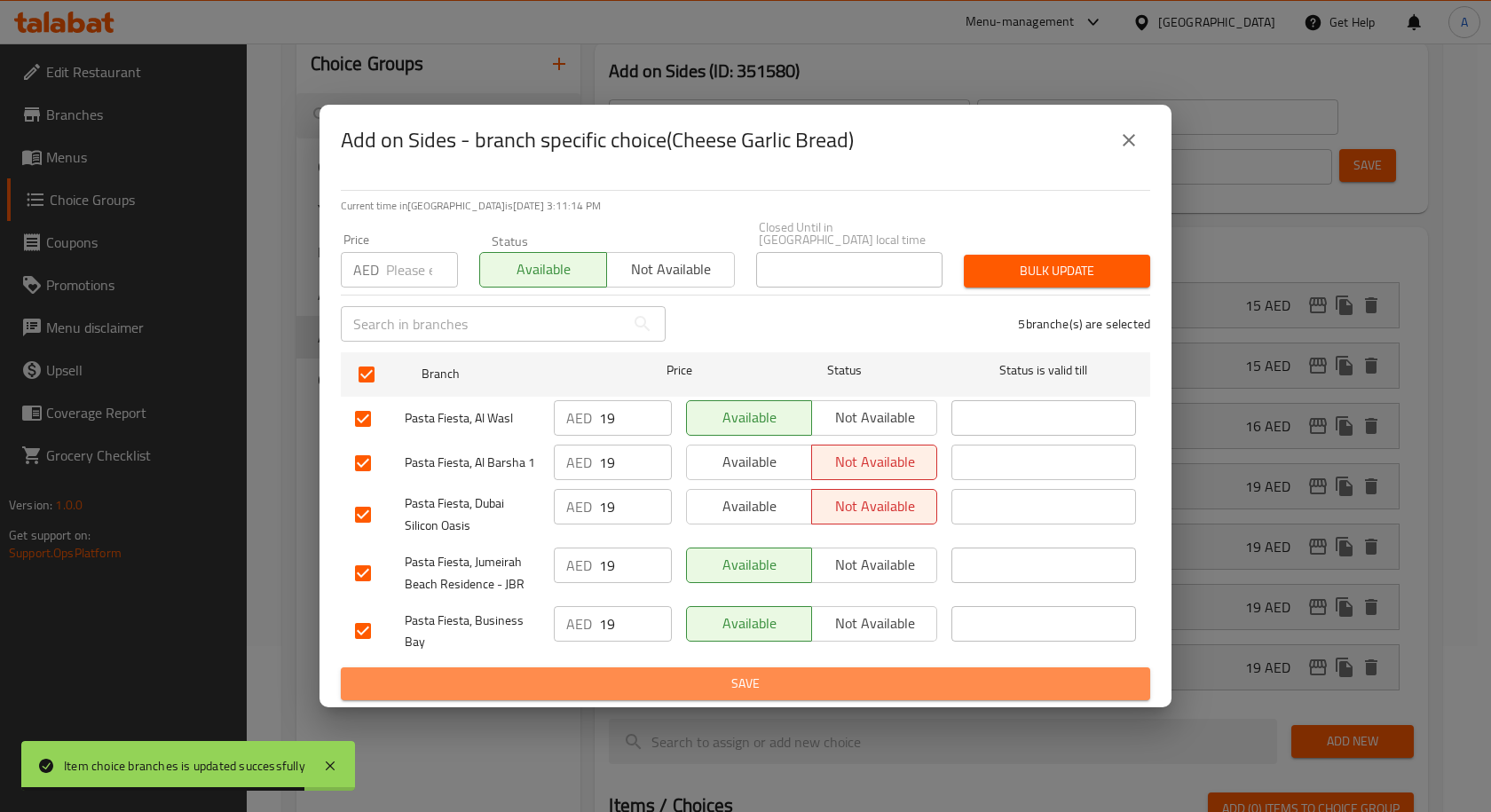
click at [726, 691] on span "Save" at bounding box center [746, 683] width 781 height 22
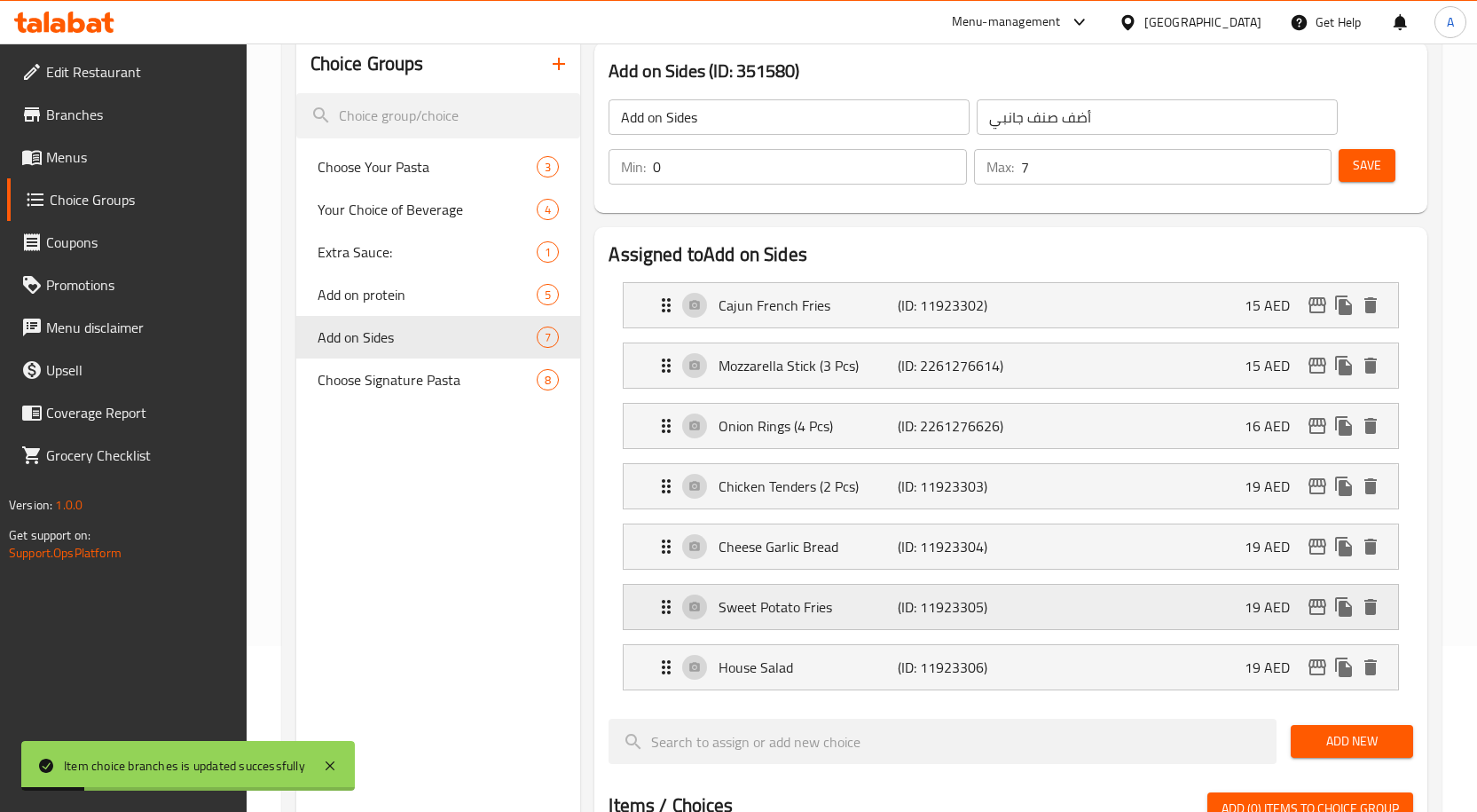
click at [1313, 611] on icon "edit" at bounding box center [1317, 607] width 21 height 21
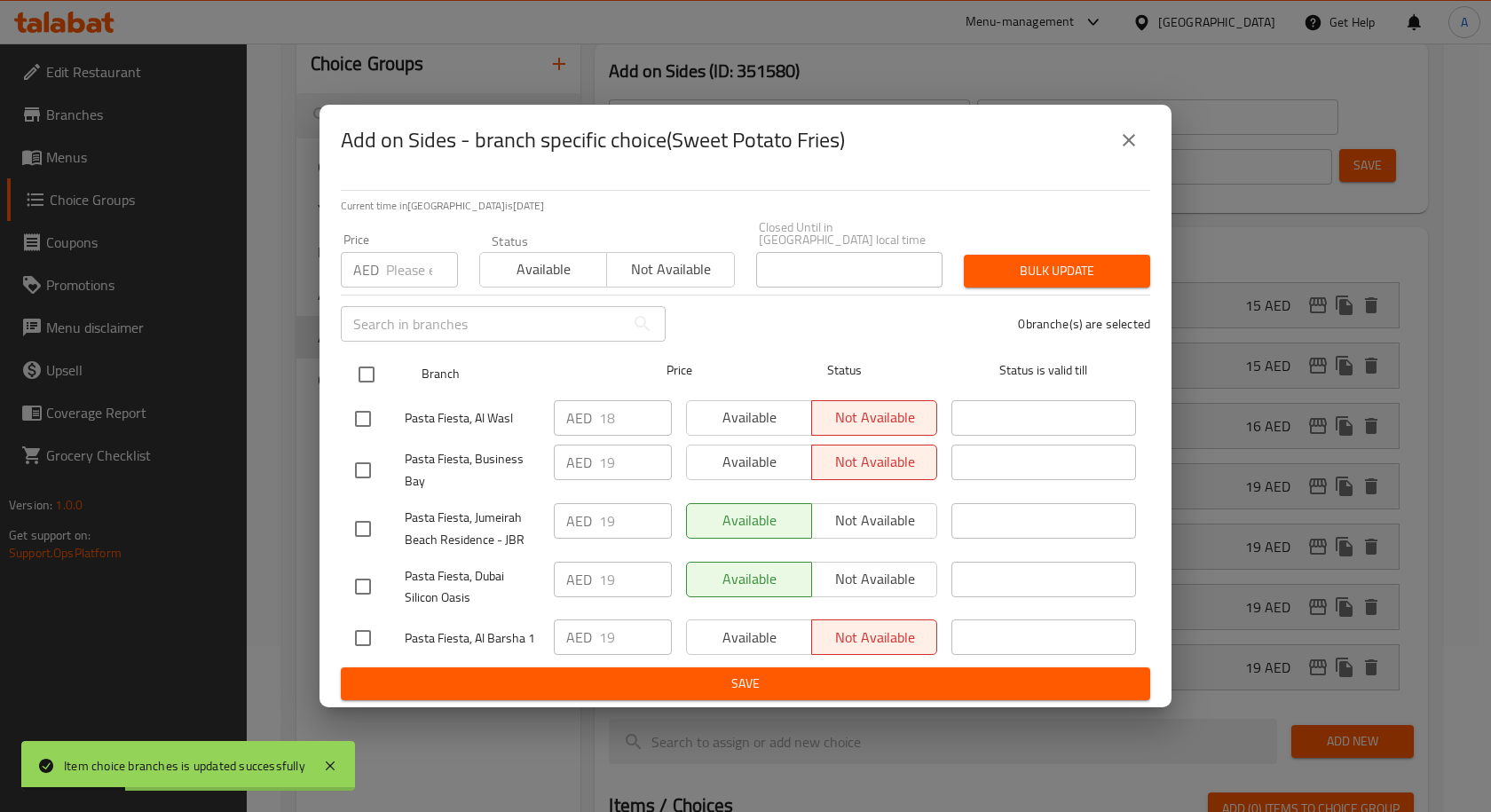
click at [364, 378] on input "checkbox" at bounding box center [367, 374] width 37 height 37
checkbox input "true"
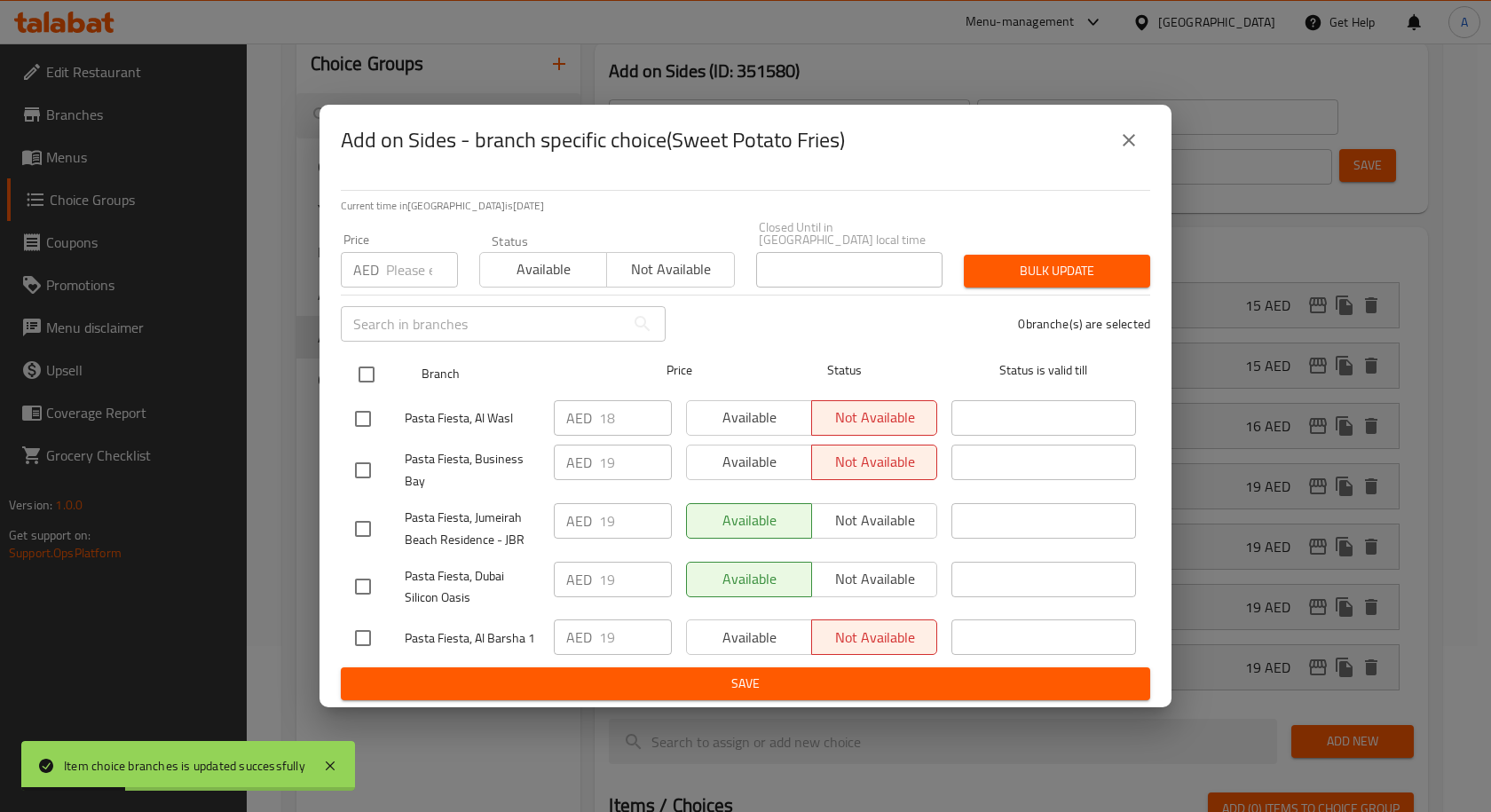
checkbox input "true"
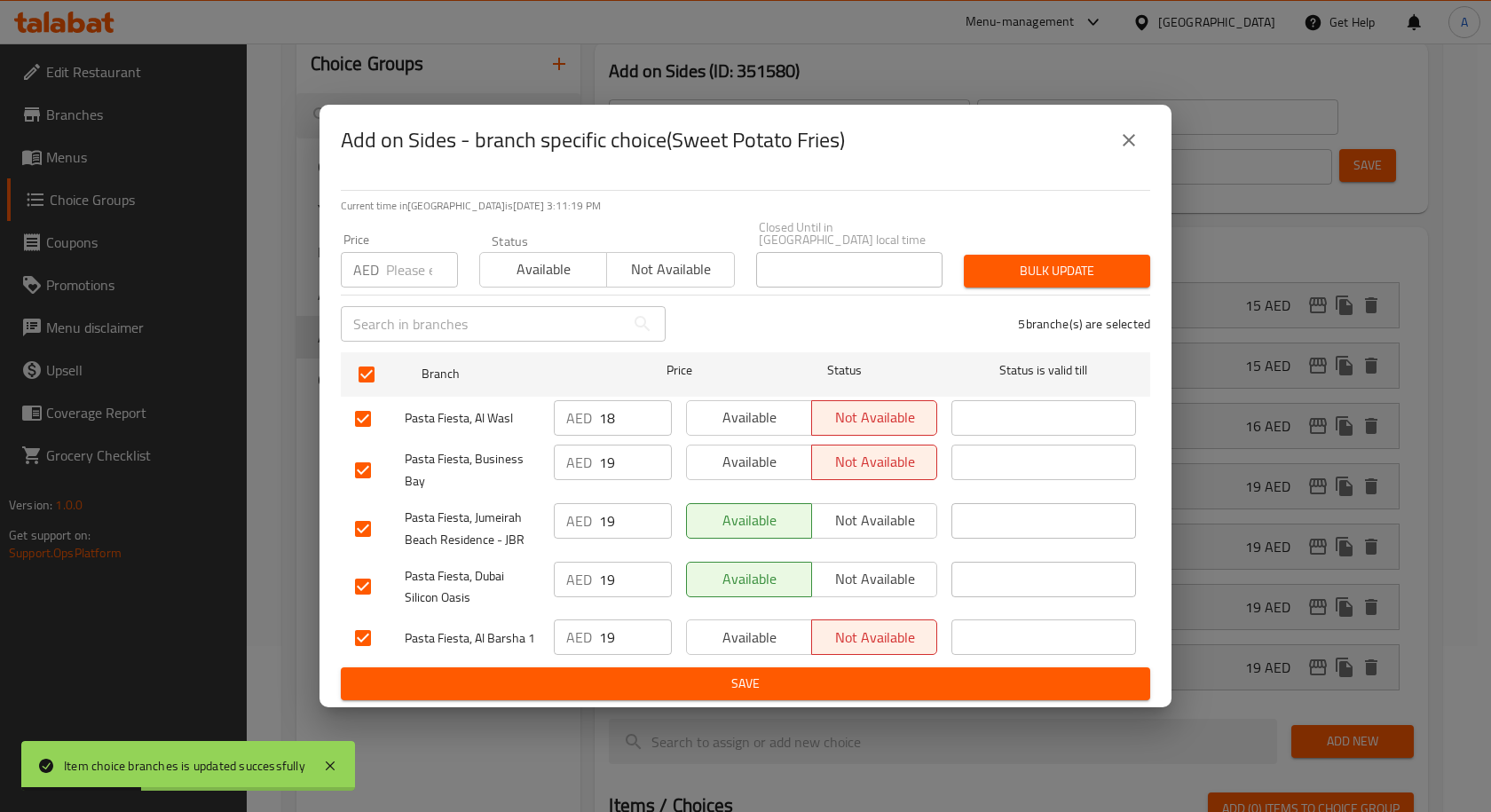
click at [495, 287] on div "Status Available Not available" at bounding box center [606, 261] width 276 height 75
click at [527, 273] on span "Available" at bounding box center [543, 269] width 112 height 26
click at [684, 681] on span "Save" at bounding box center [746, 683] width 781 height 22
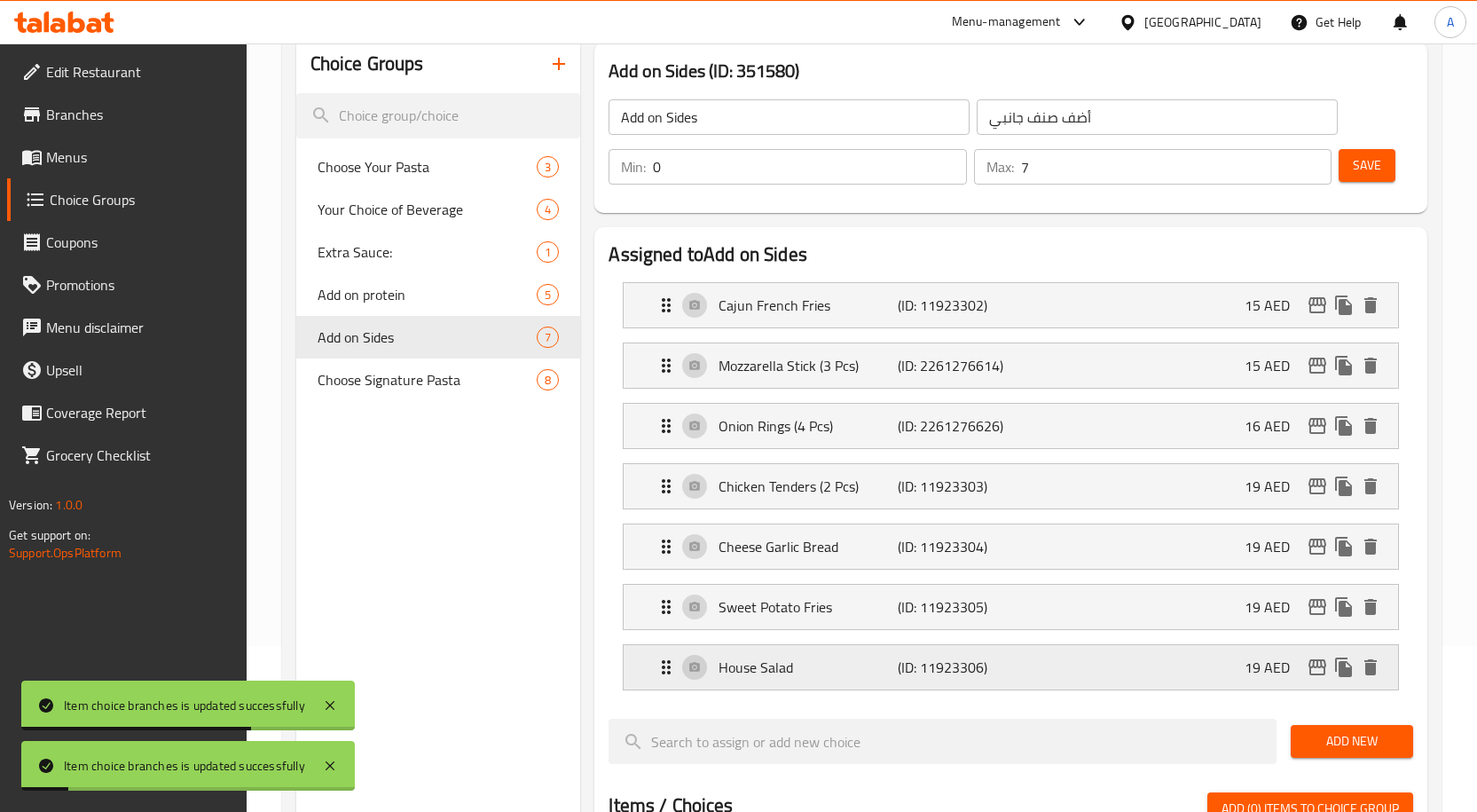
click at [1319, 671] on icon "edit" at bounding box center [1317, 667] width 21 height 21
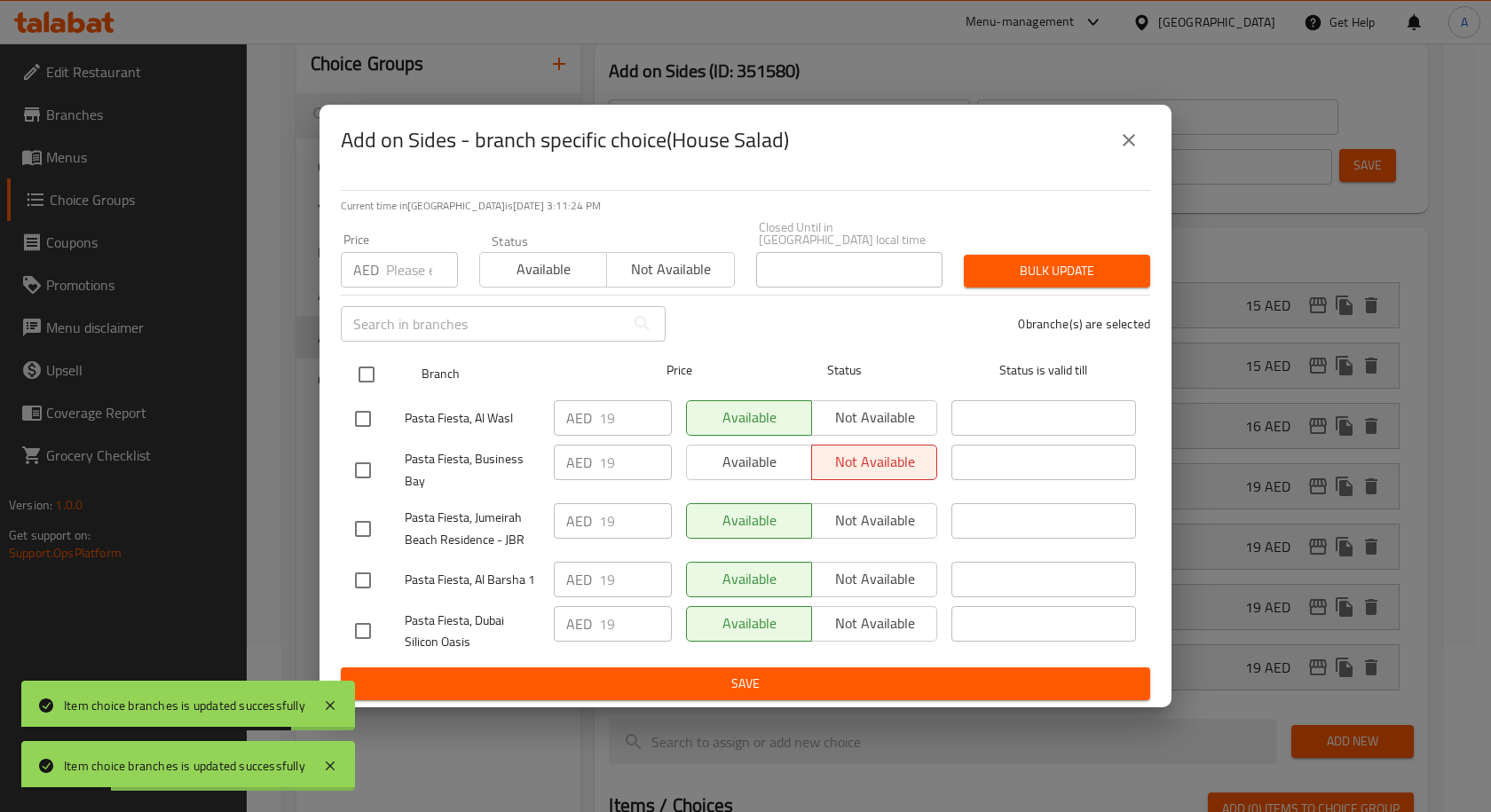
click at [362, 365] on input "checkbox" at bounding box center [367, 374] width 37 height 37
checkbox input "true"
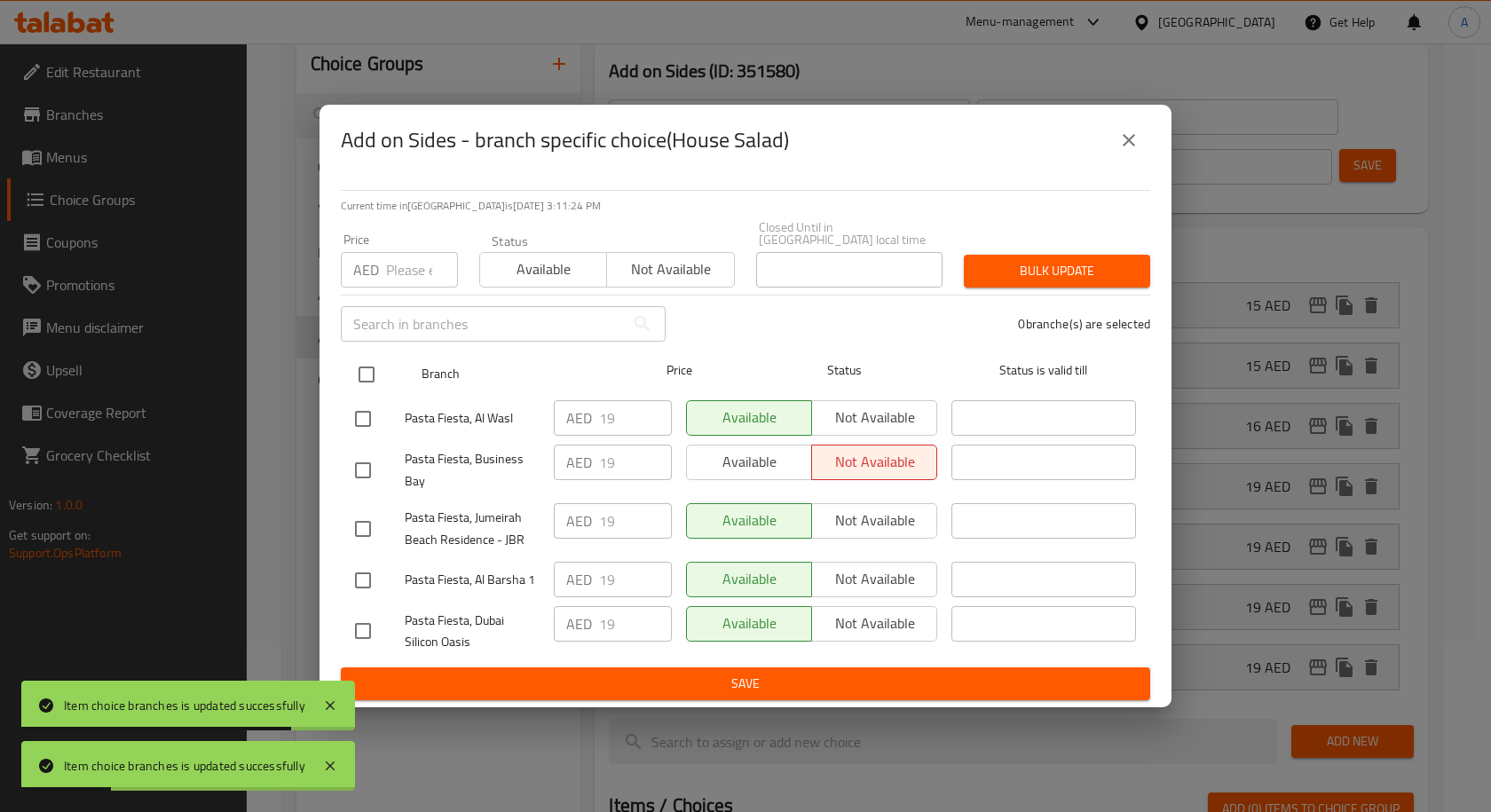
checkbox input "true"
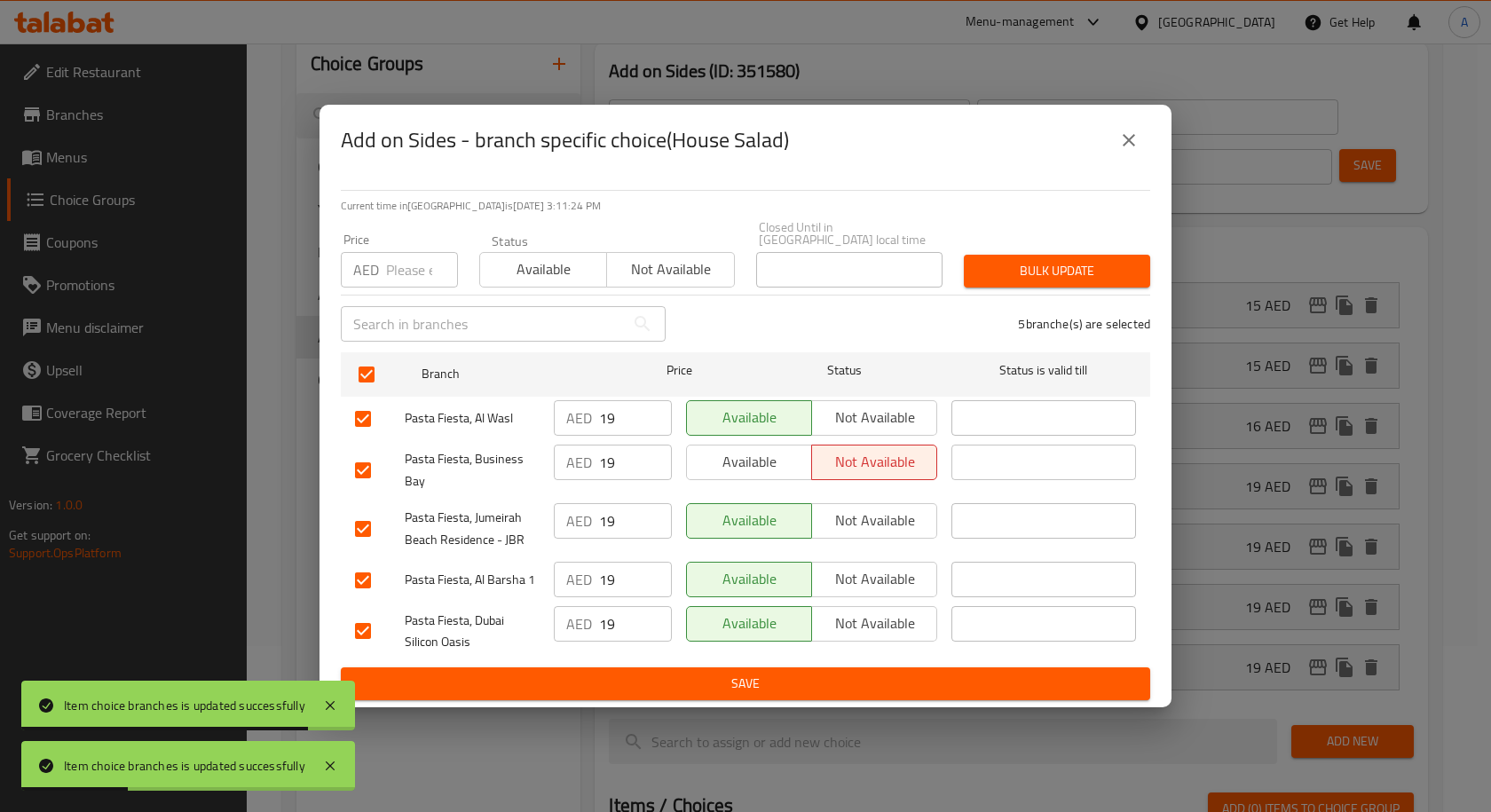
click at [484, 279] on button "Available" at bounding box center [542, 270] width 128 height 36
click at [768, 688] on span "Save" at bounding box center [746, 683] width 781 height 22
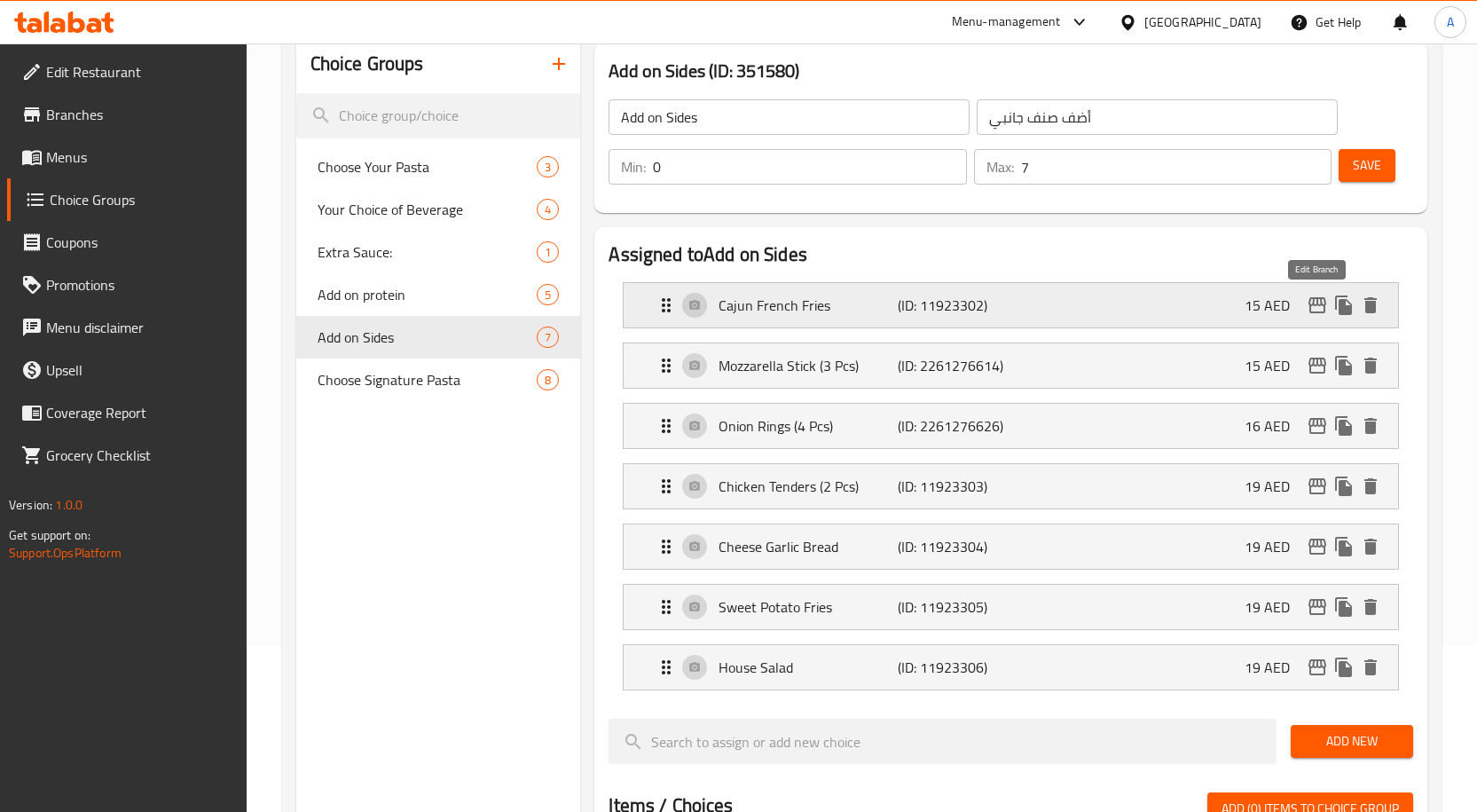
click at [1309, 308] on icon "edit" at bounding box center [1317, 305] width 21 height 21
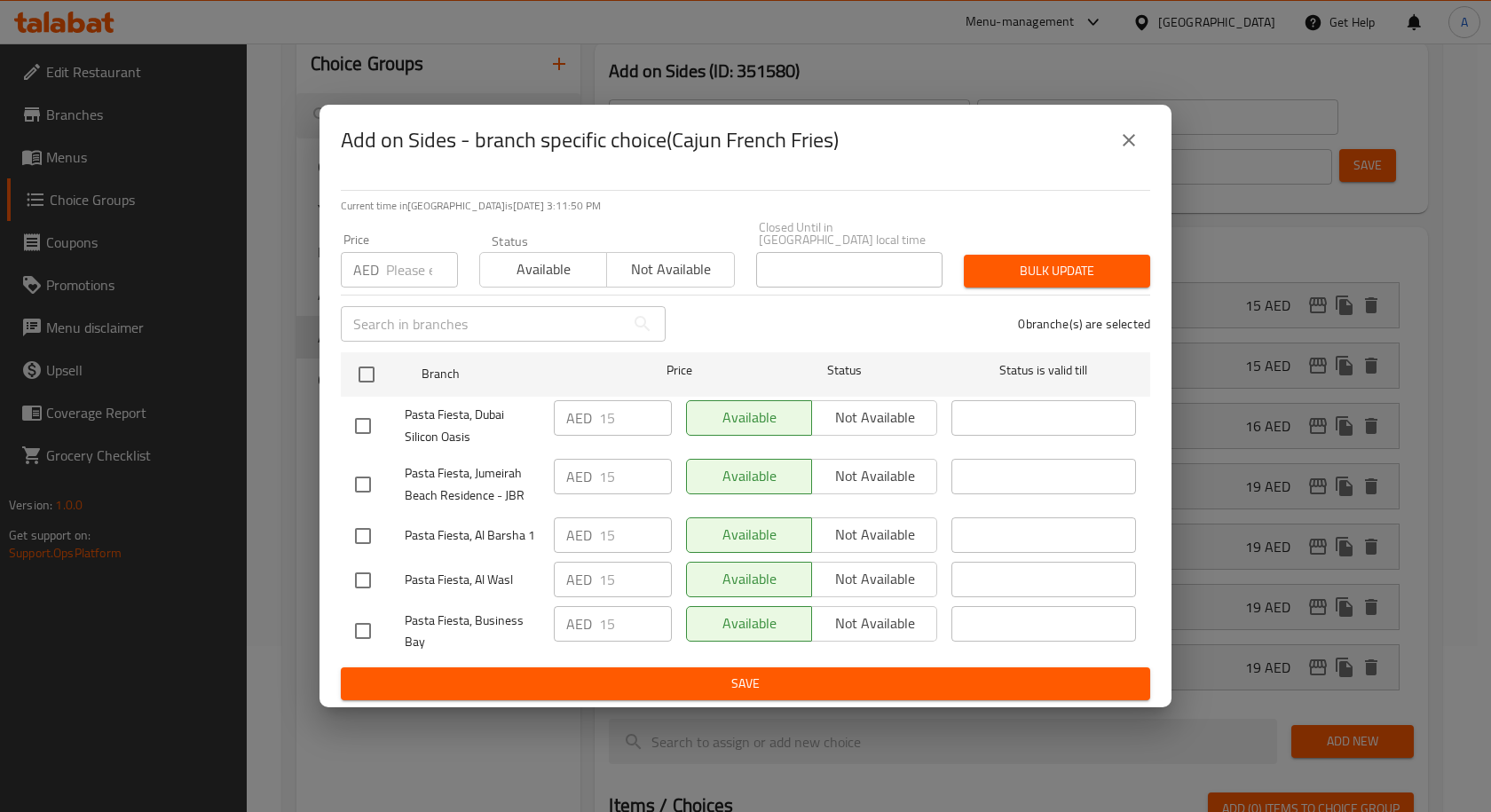
click at [1127, 135] on icon "close" at bounding box center [1129, 140] width 21 height 21
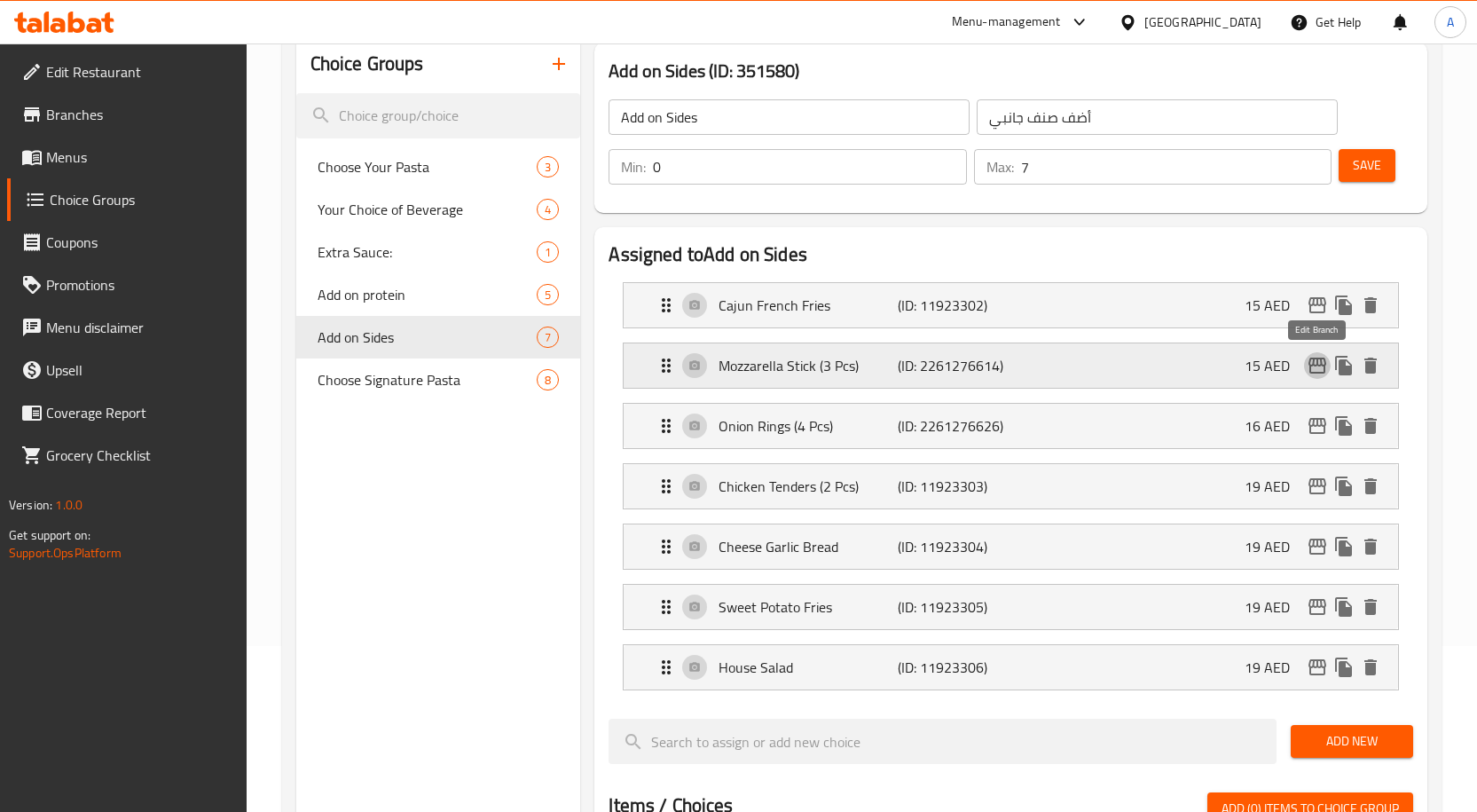
click at [1312, 363] on icon "edit" at bounding box center [1317, 365] width 21 height 21
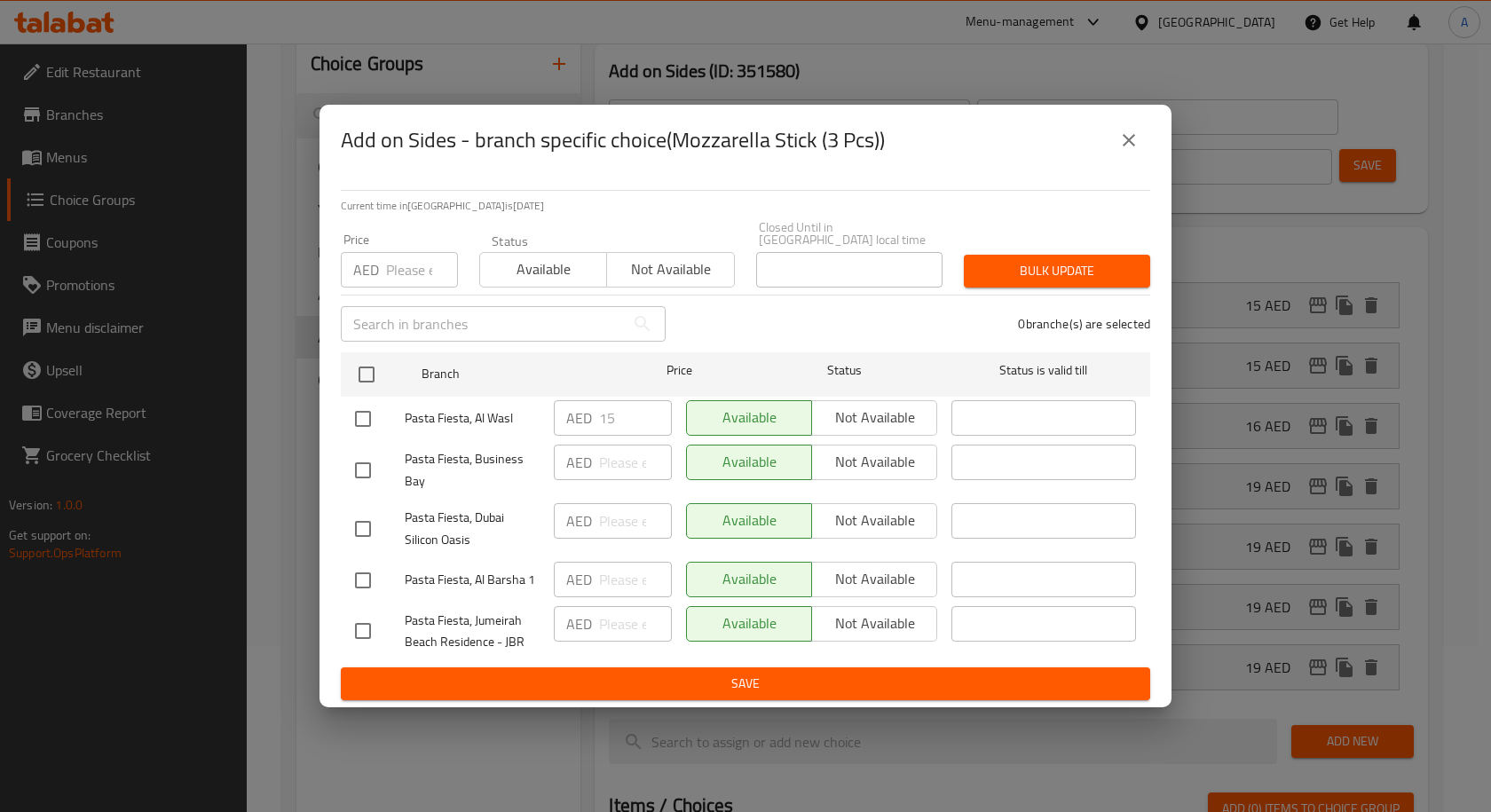
click at [1135, 148] on icon "close" at bounding box center [1129, 140] width 21 height 21
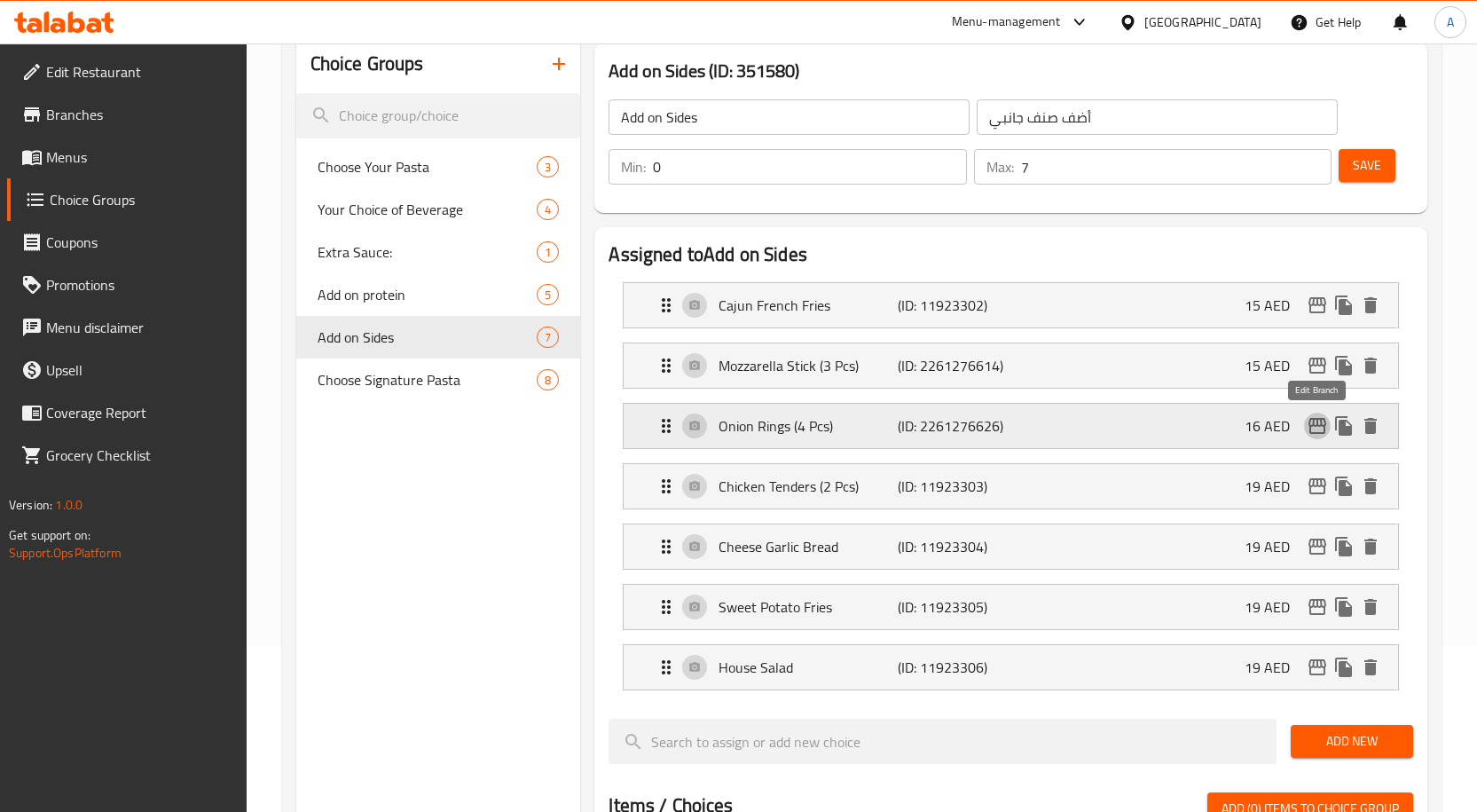
click at [1307, 420] on icon "edit" at bounding box center [1317, 426] width 21 height 21
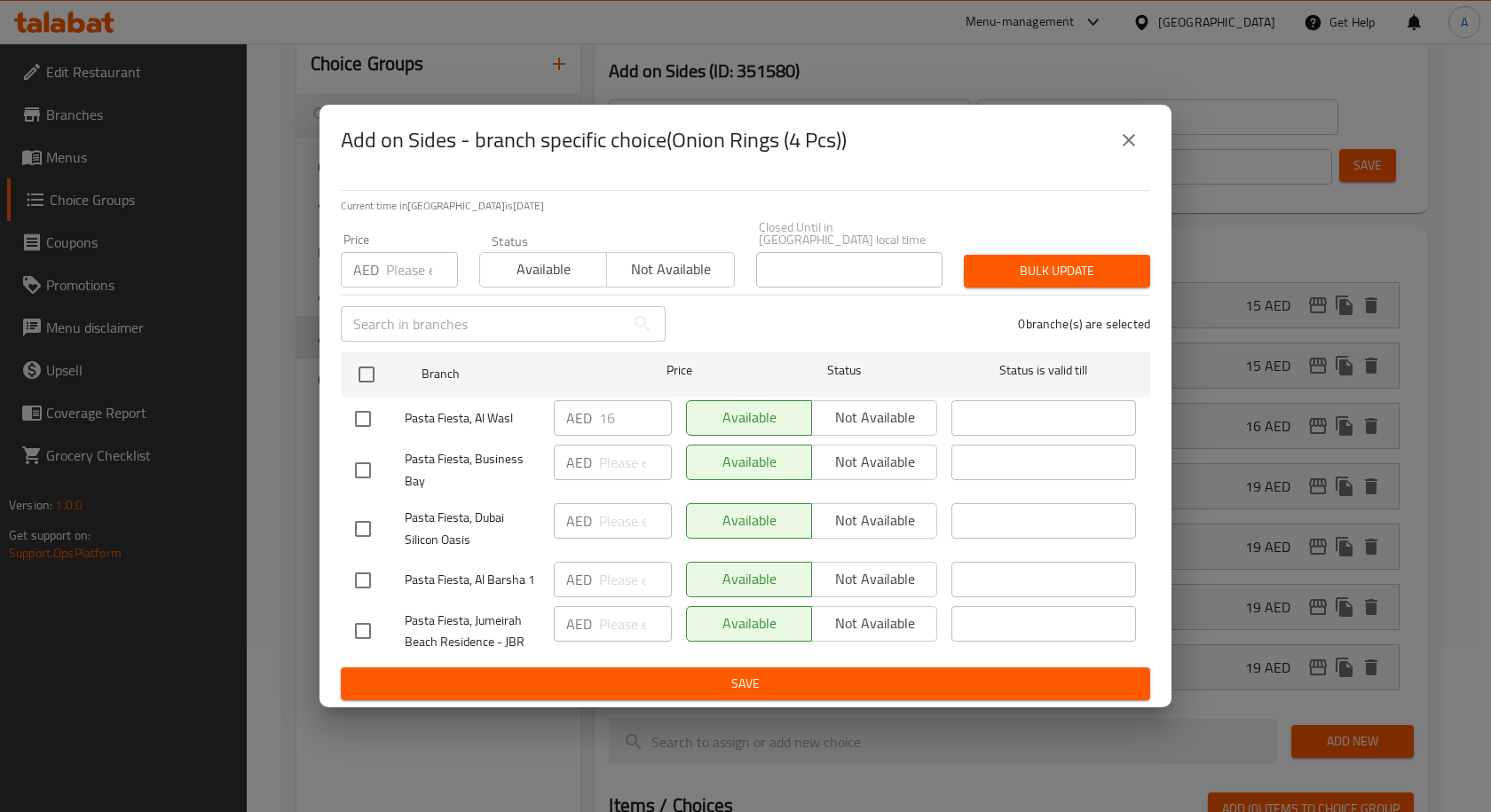
click at [1138, 139] on icon "close" at bounding box center [1129, 140] width 21 height 21
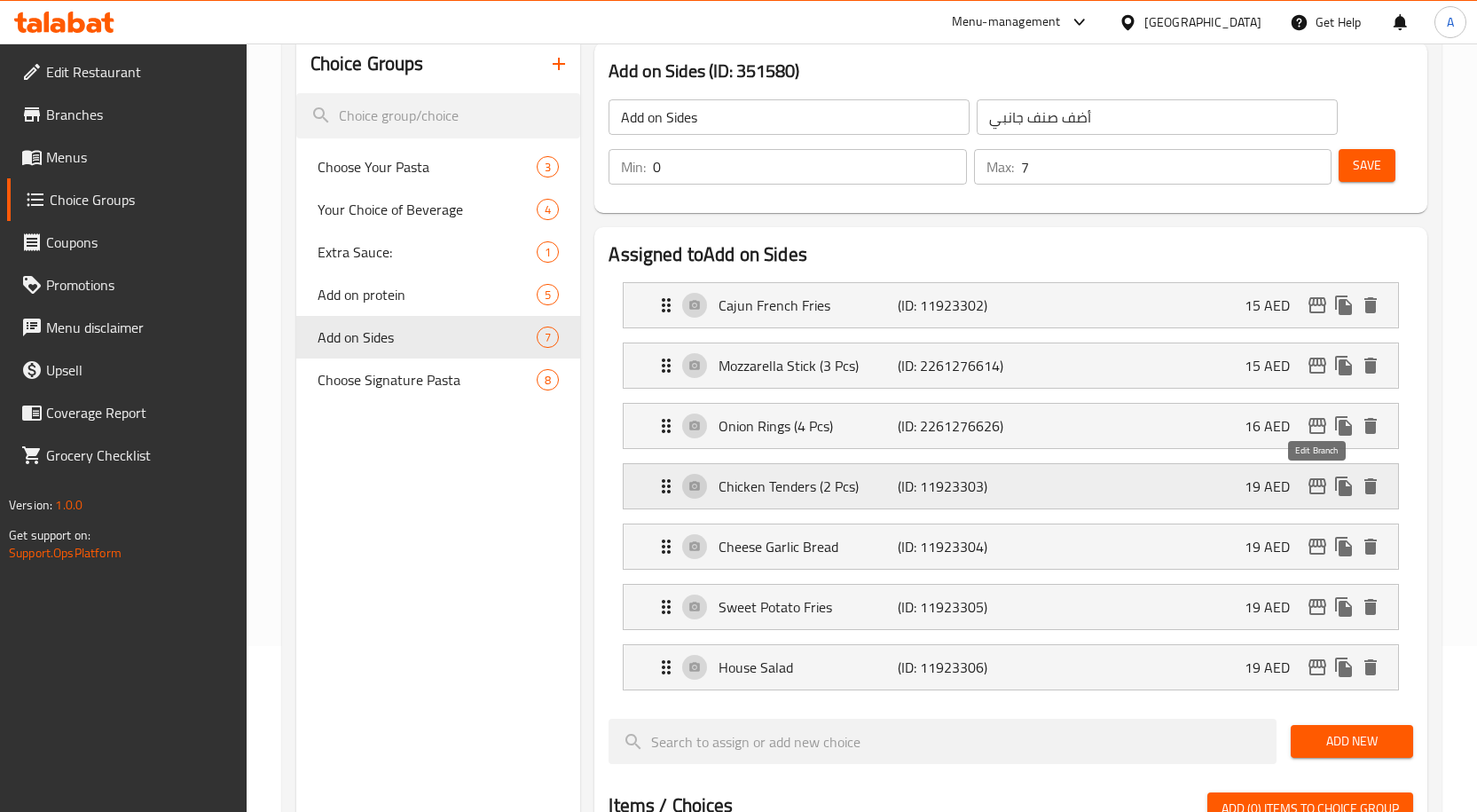
click at [1322, 488] on icon "edit" at bounding box center [1317, 486] width 21 height 21
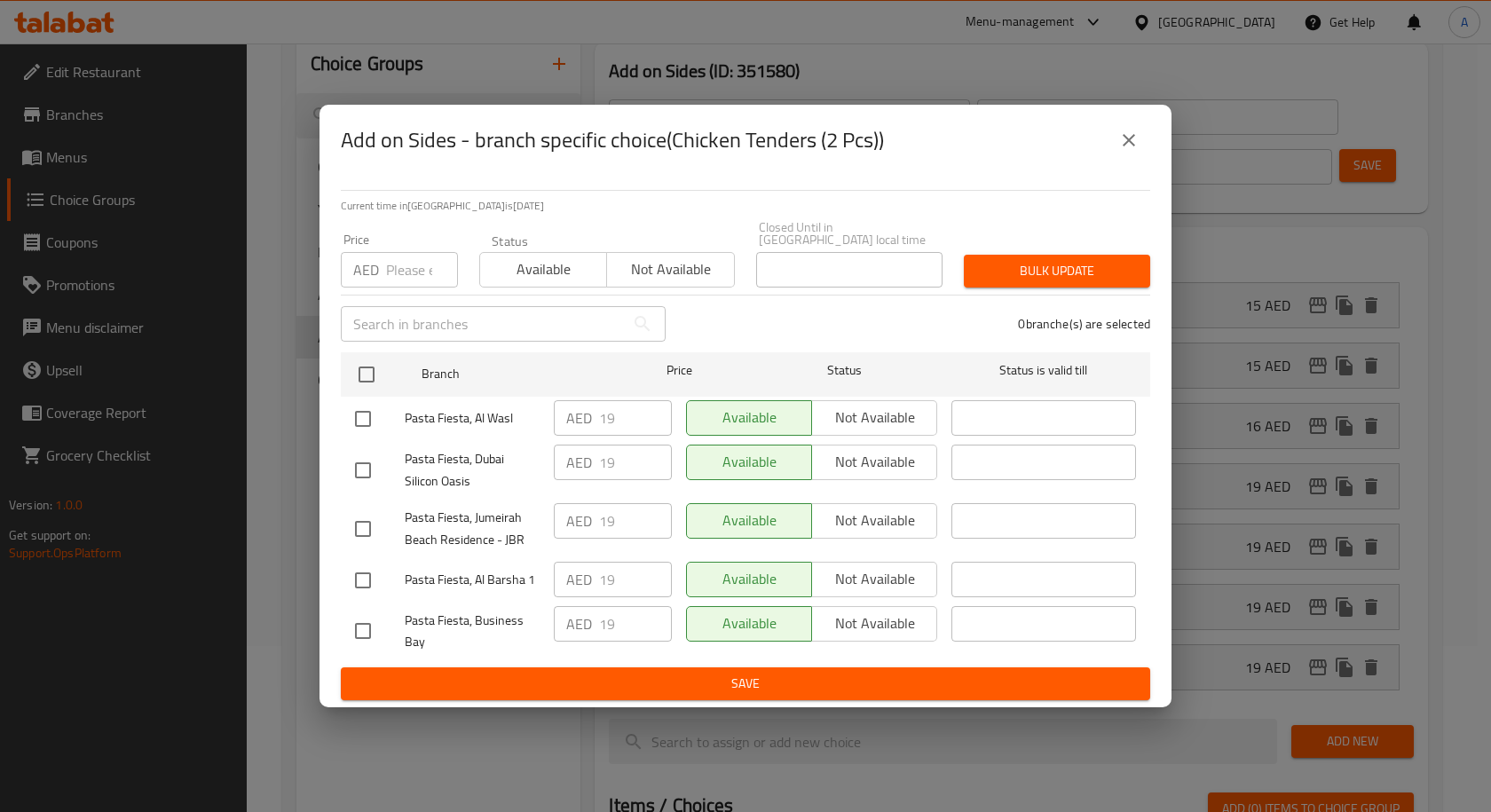
click at [1137, 145] on icon "close" at bounding box center [1129, 140] width 21 height 21
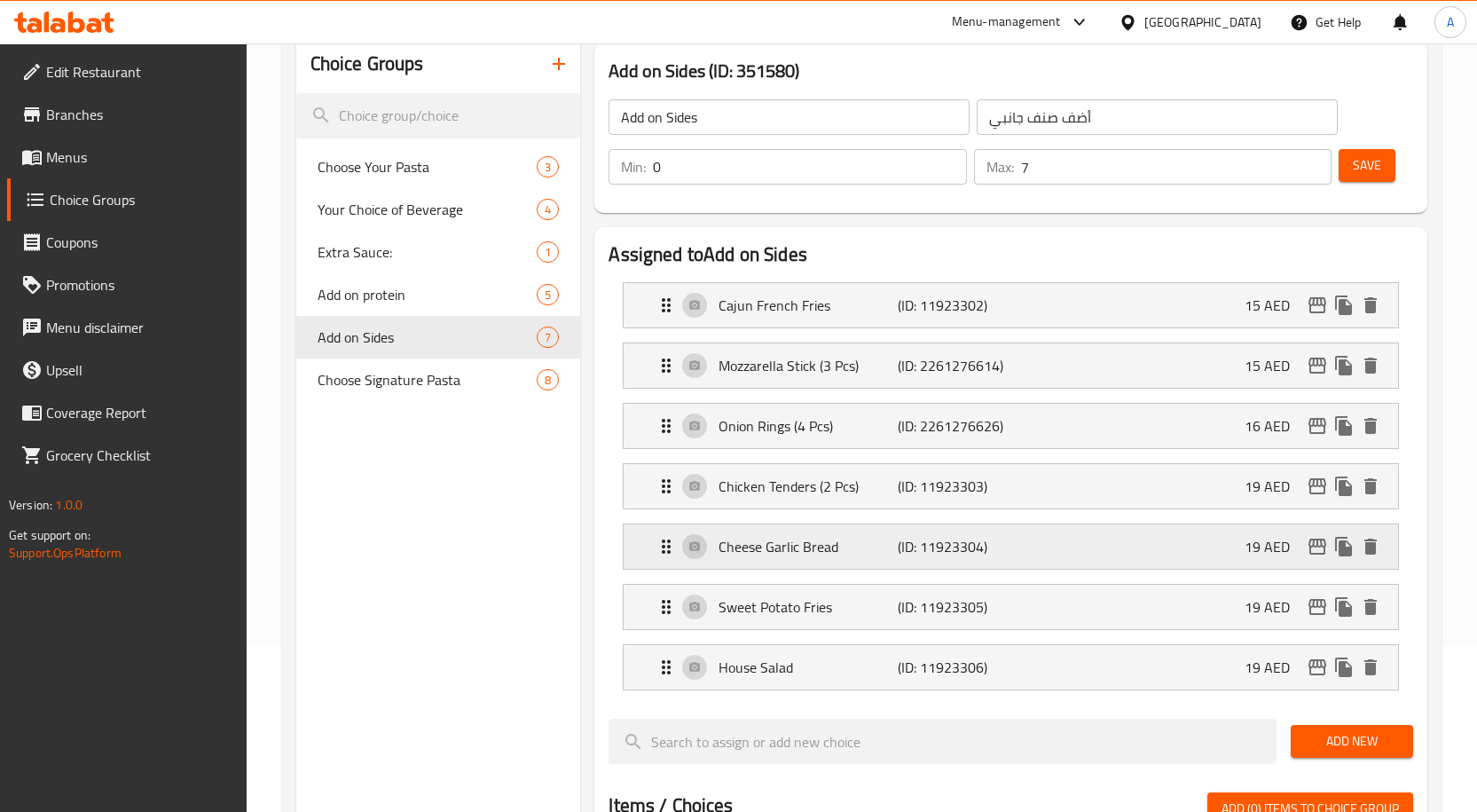
click at [1316, 553] on icon "edit" at bounding box center [1317, 546] width 18 height 16
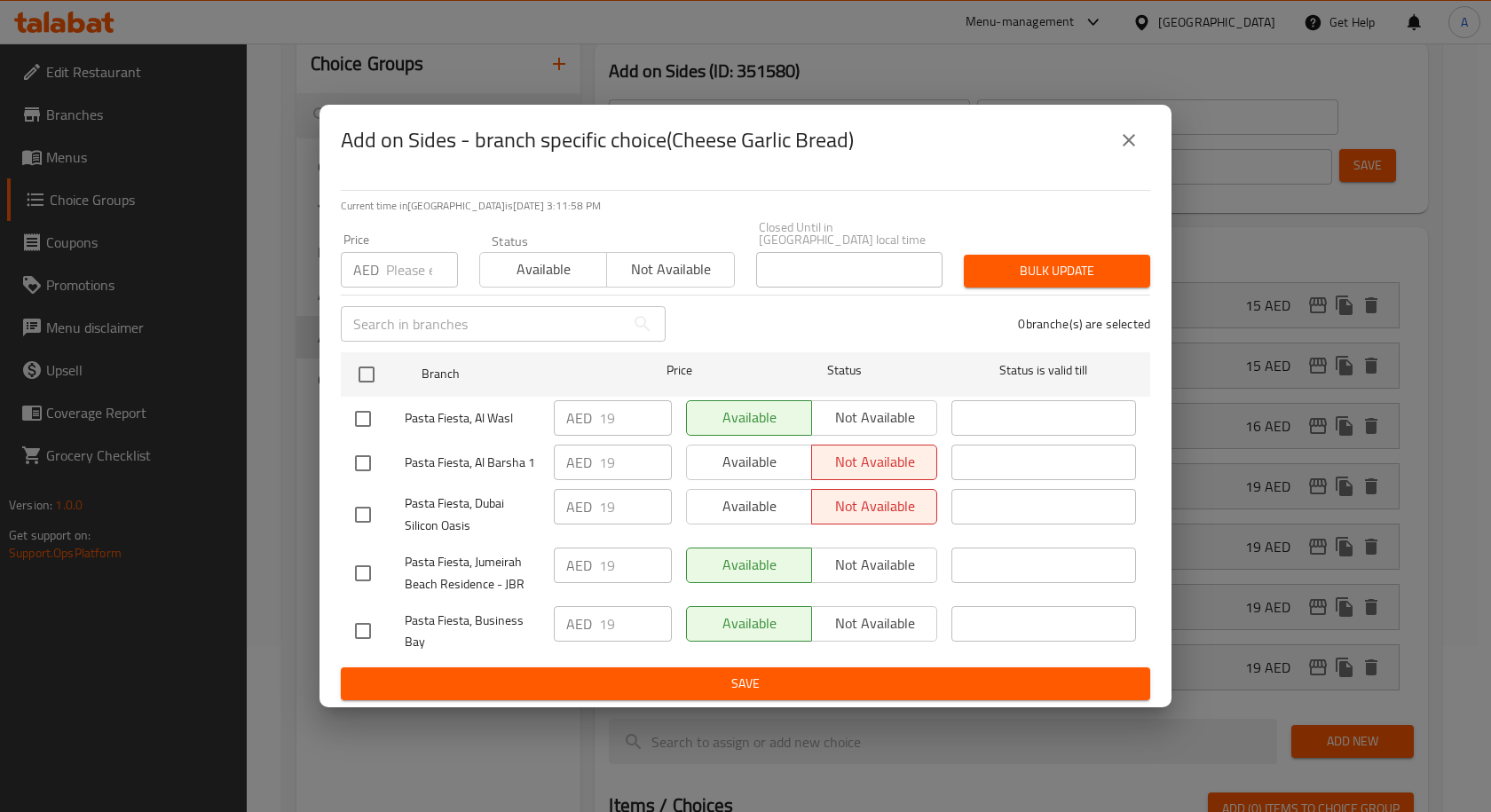
click at [360, 464] on input "checkbox" at bounding box center [363, 463] width 37 height 37
checkbox input "true"
click at [357, 497] on input "checkbox" at bounding box center [363, 514] width 37 height 37
click at [364, 512] on input "checkbox" at bounding box center [363, 514] width 37 height 37
click at [365, 508] on input "checkbox" at bounding box center [363, 514] width 37 height 37
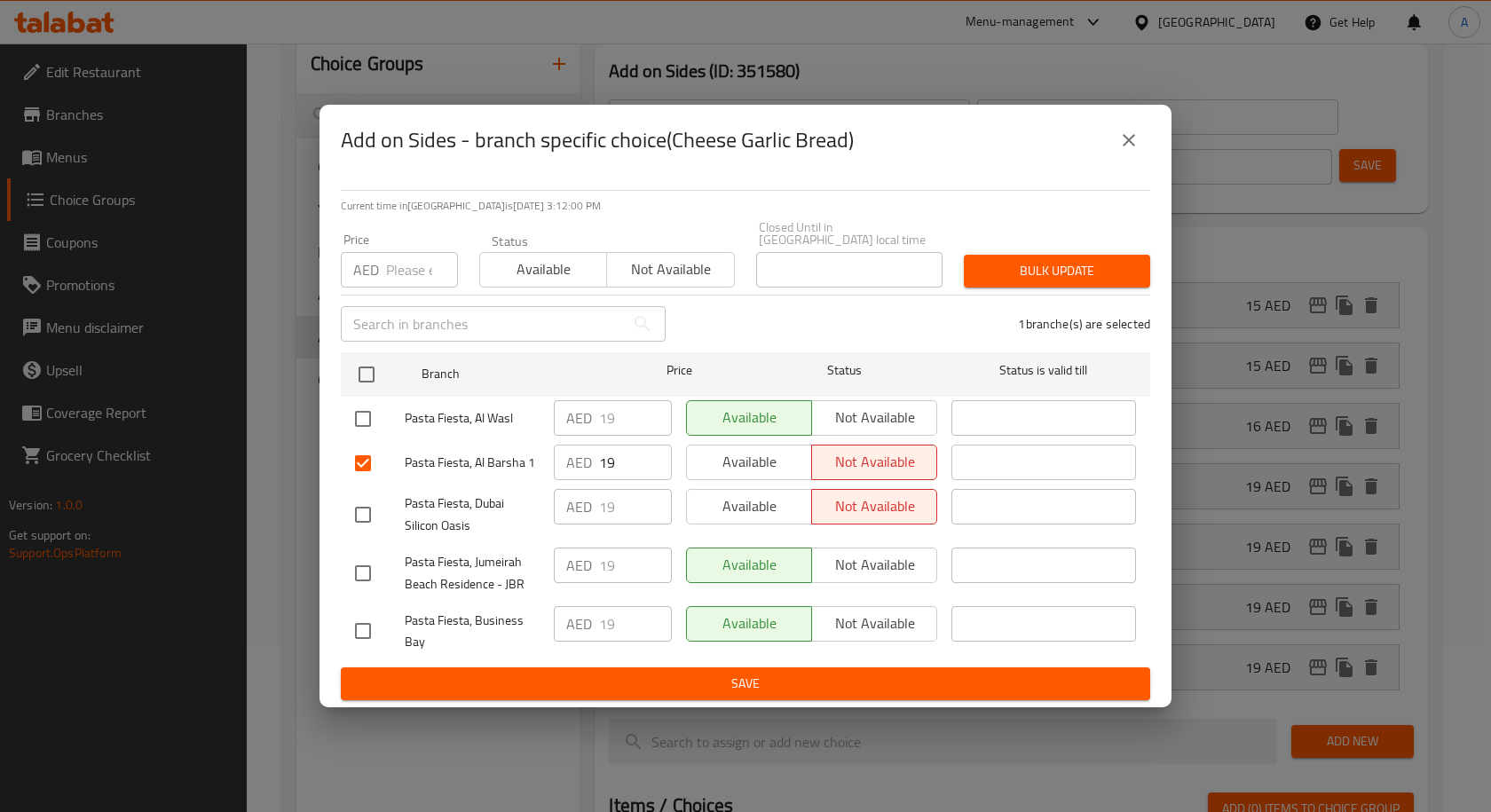
checkbox input "true"
click at [756, 471] on span "Available" at bounding box center [749, 462] width 111 height 26
click at [747, 500] on span "Available" at bounding box center [749, 505] width 111 height 26
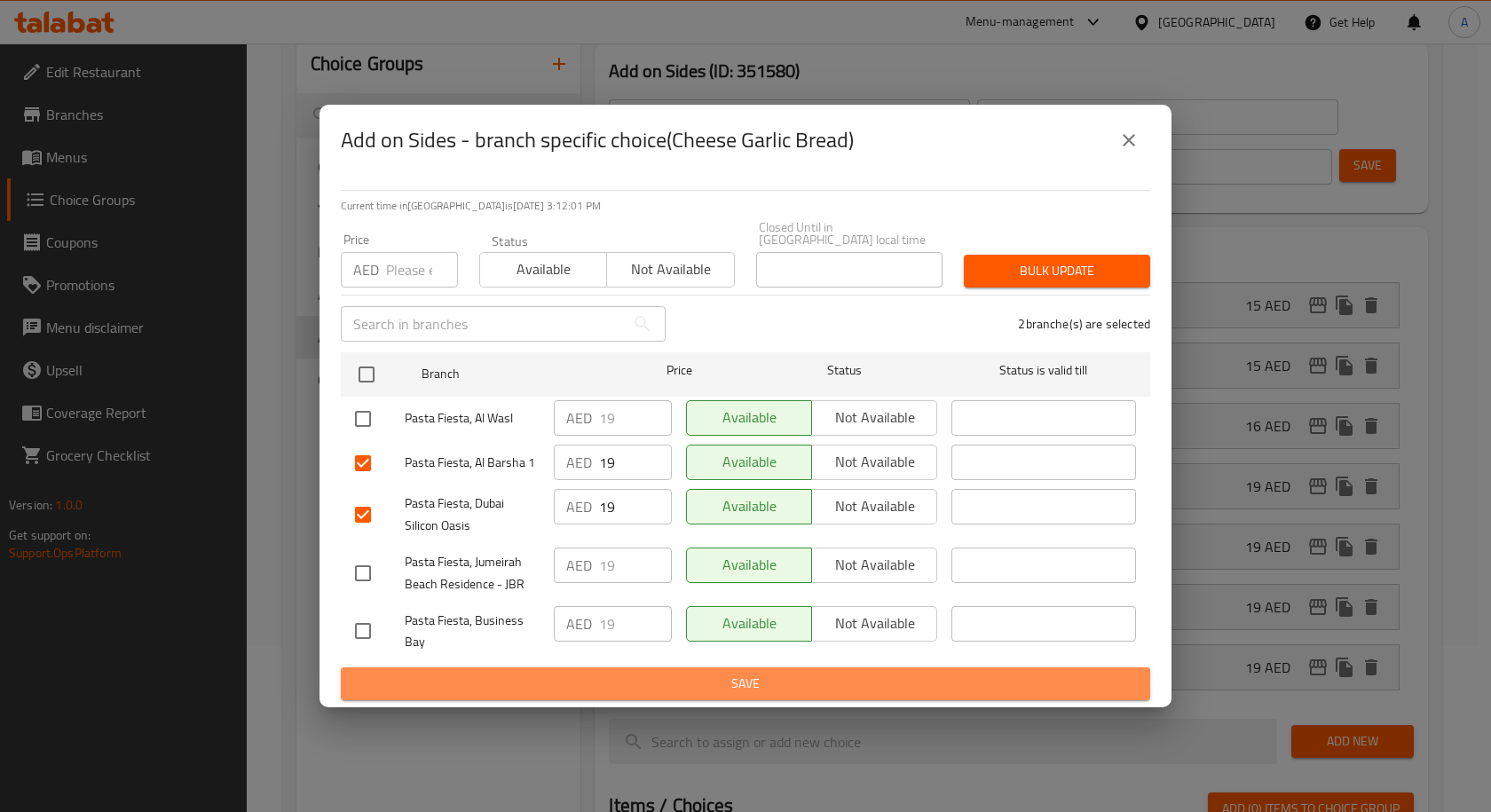
click at [734, 683] on span "Save" at bounding box center [746, 683] width 781 height 22
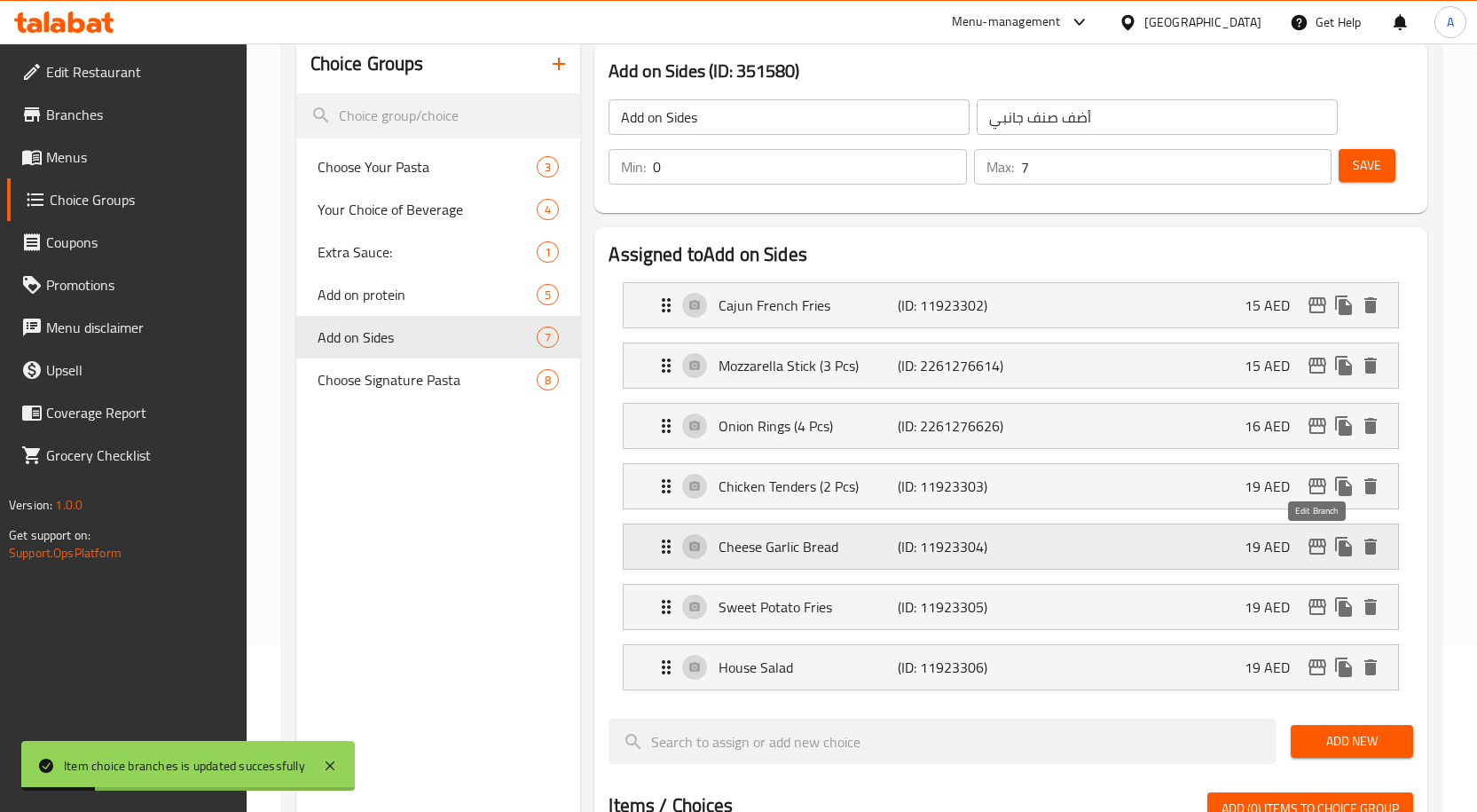
click at [1317, 552] on icon "edit" at bounding box center [1317, 546] width 21 height 21
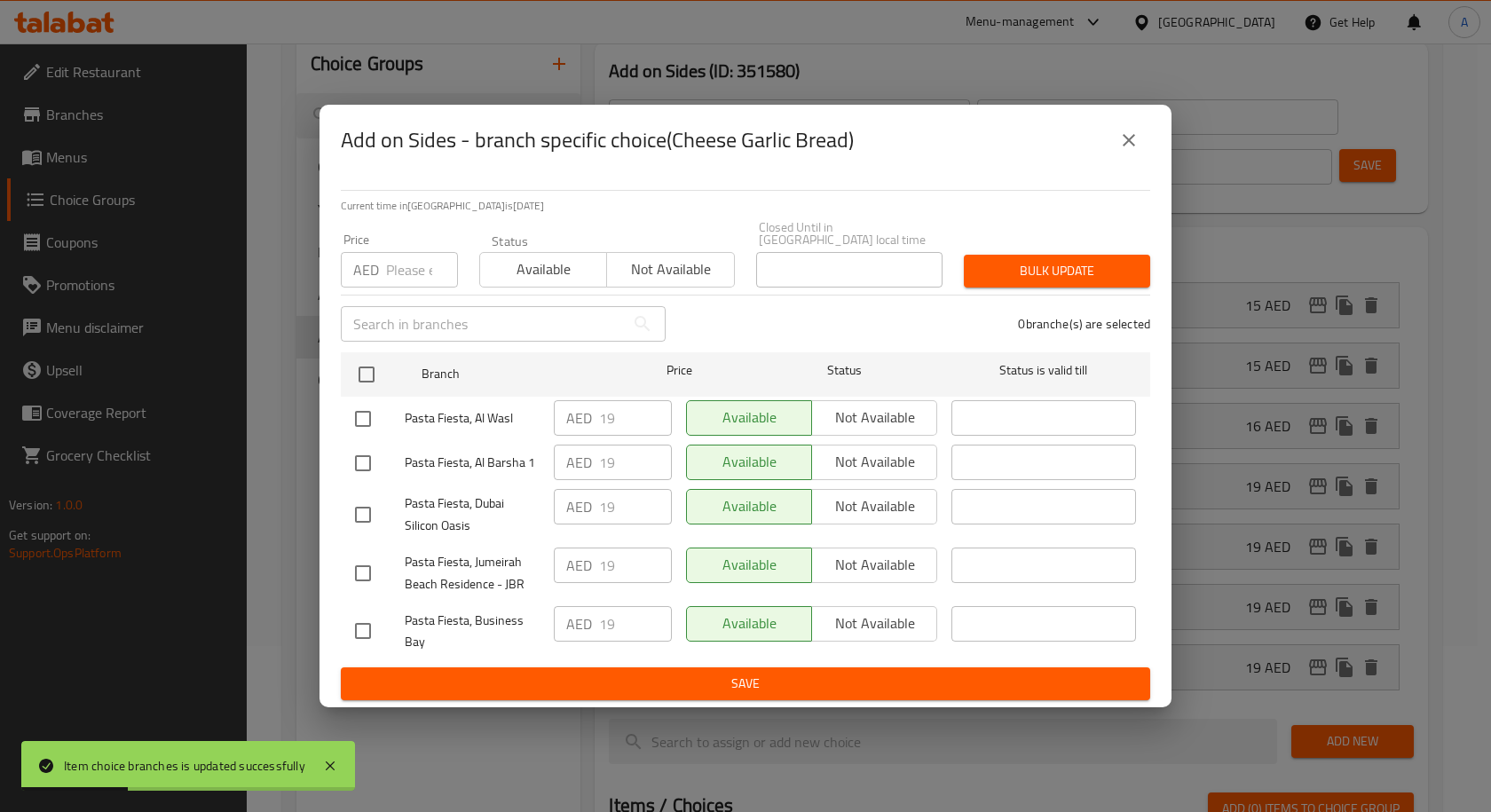
click at [1130, 144] on icon "close" at bounding box center [1129, 140] width 21 height 21
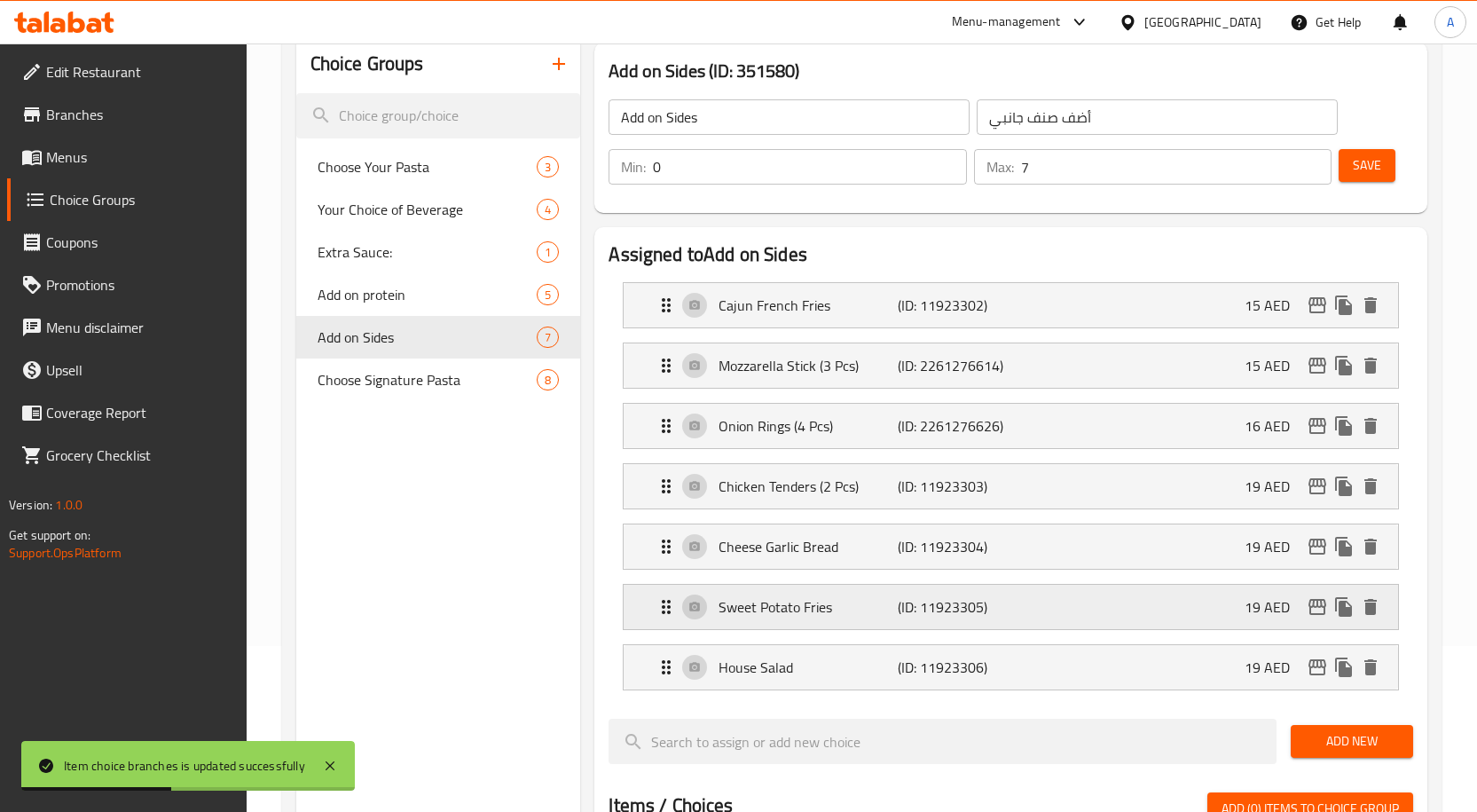
click at [1316, 606] on icon "edit" at bounding box center [1317, 607] width 18 height 16
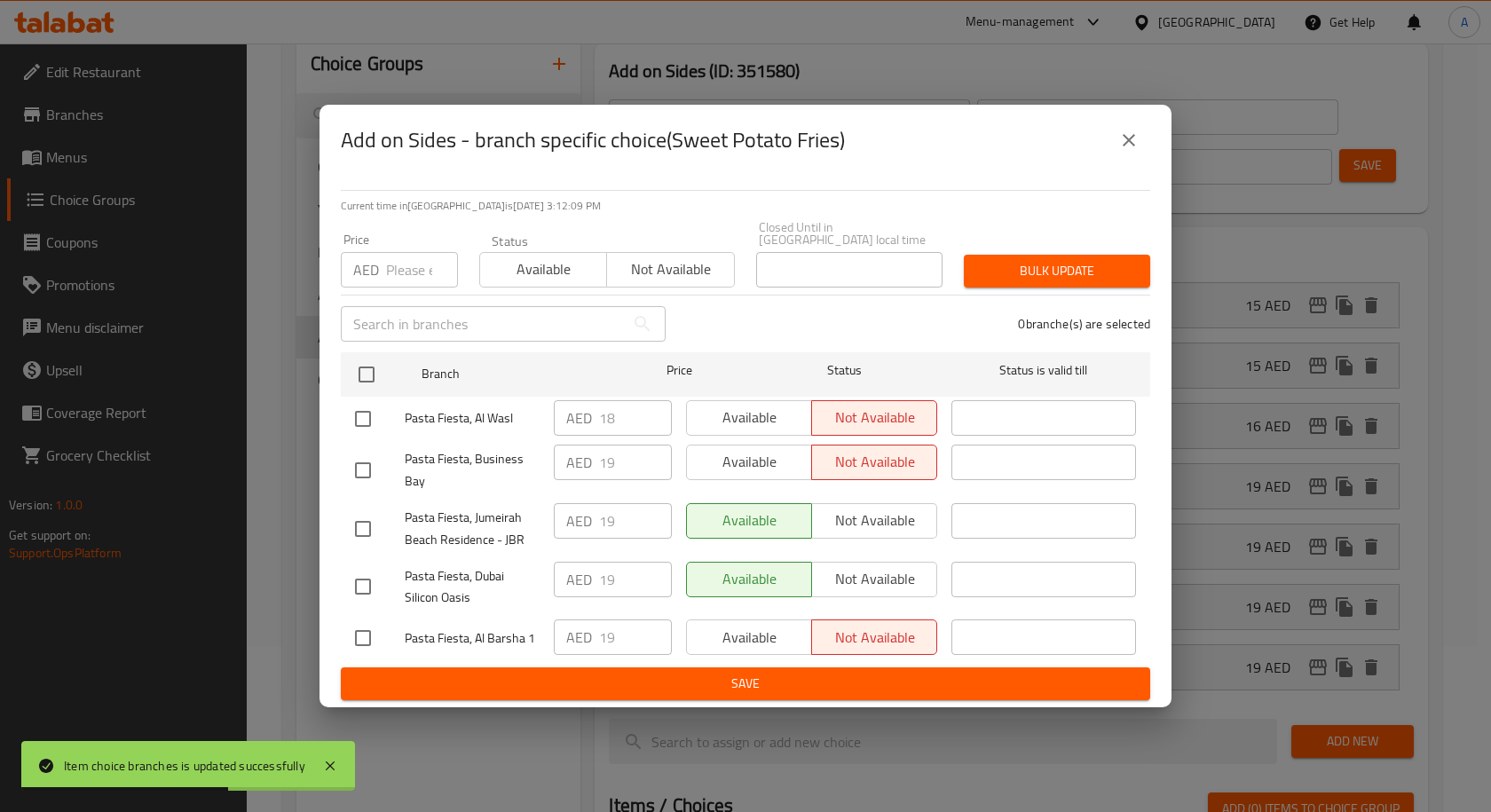
click at [375, 423] on input "checkbox" at bounding box center [363, 419] width 37 height 37
checkbox input "true"
click at [724, 406] on span "Available" at bounding box center [749, 417] width 111 height 26
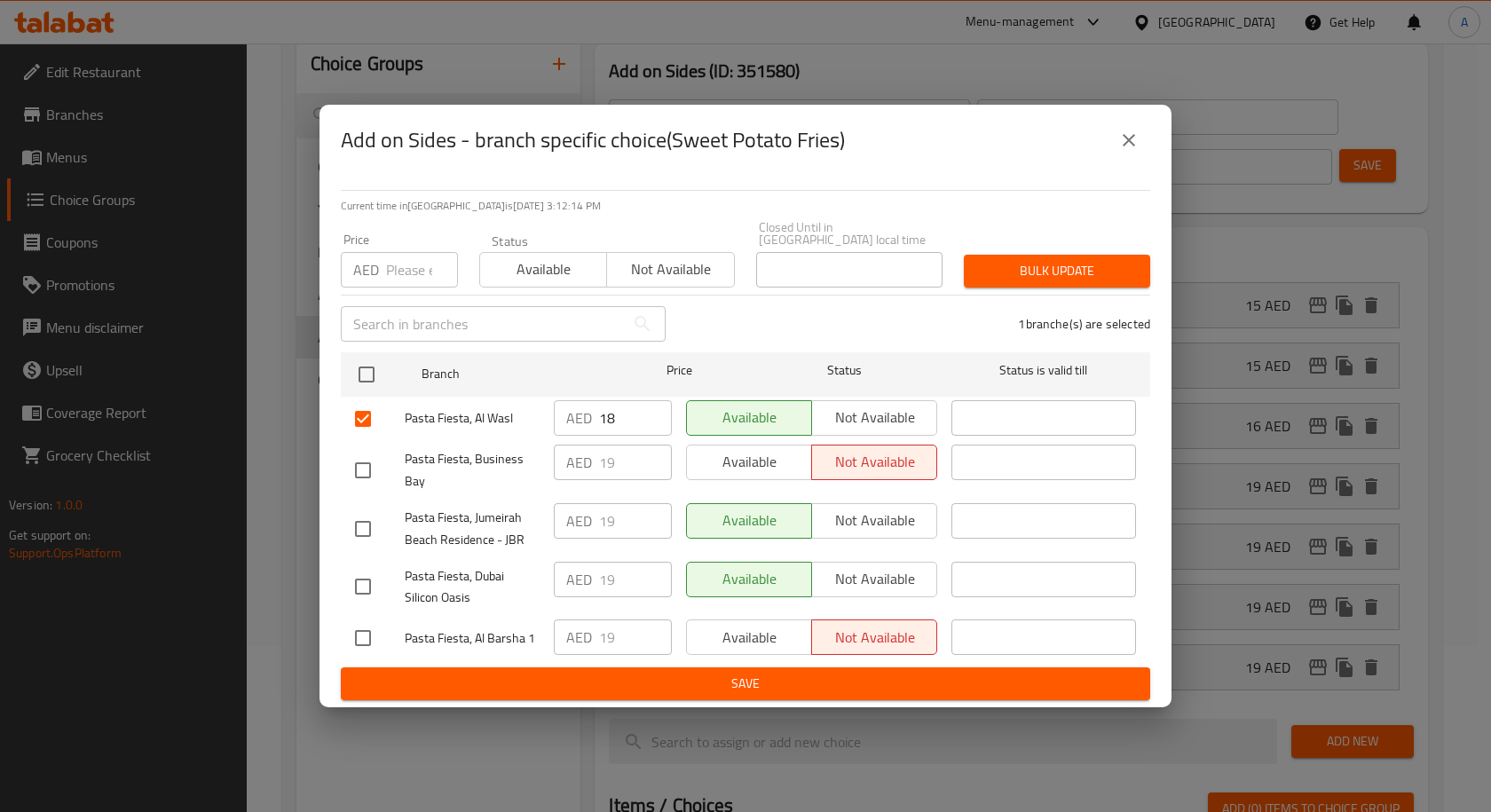
click at [357, 472] on input "checkbox" at bounding box center [363, 471] width 37 height 37
checkbox input "true"
click at [724, 464] on span "Available" at bounding box center [749, 462] width 111 height 26
click at [369, 643] on input "checkbox" at bounding box center [363, 638] width 37 height 37
checkbox input "true"
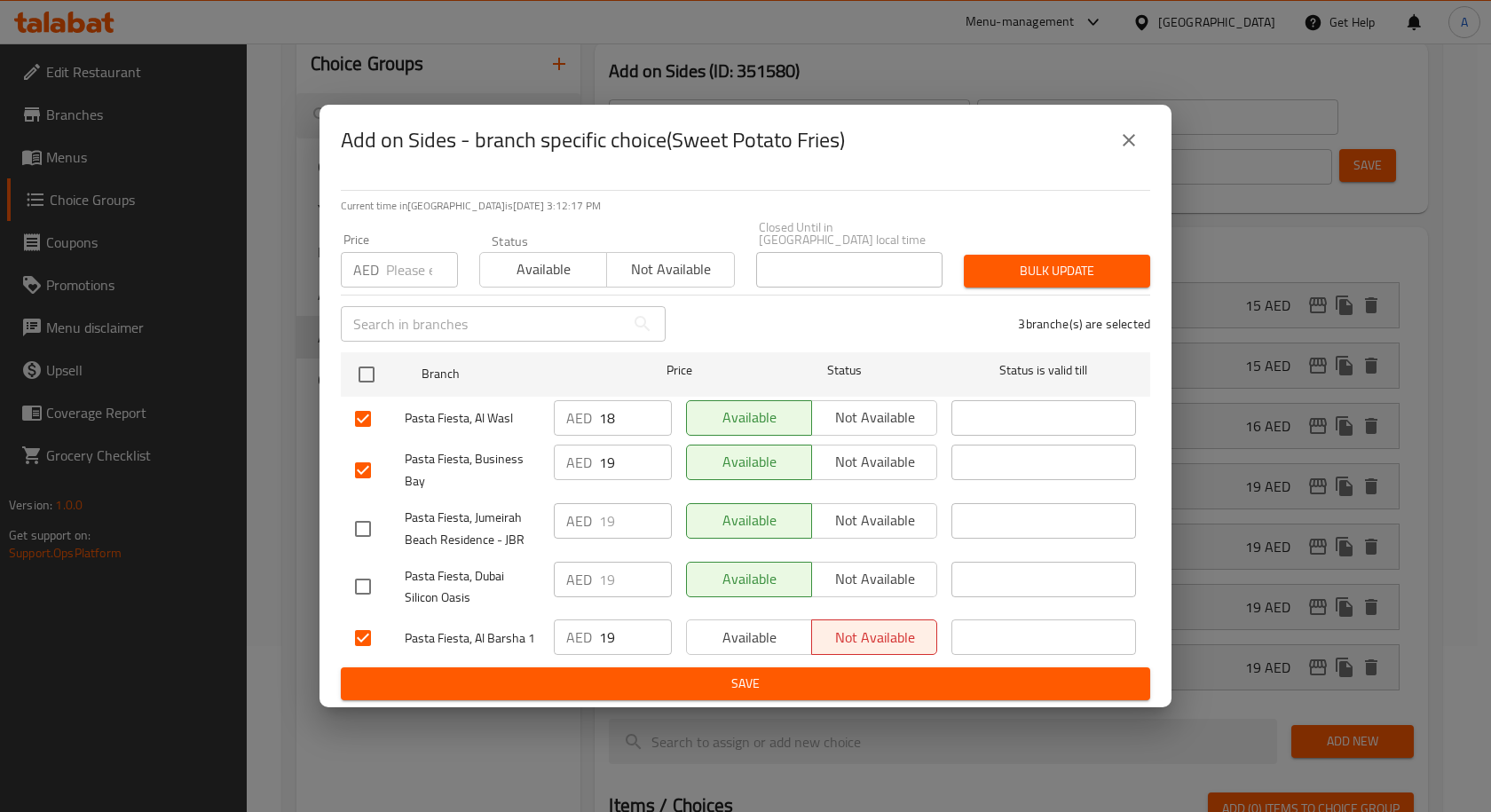
click at [731, 647] on span "Available" at bounding box center [749, 637] width 111 height 26
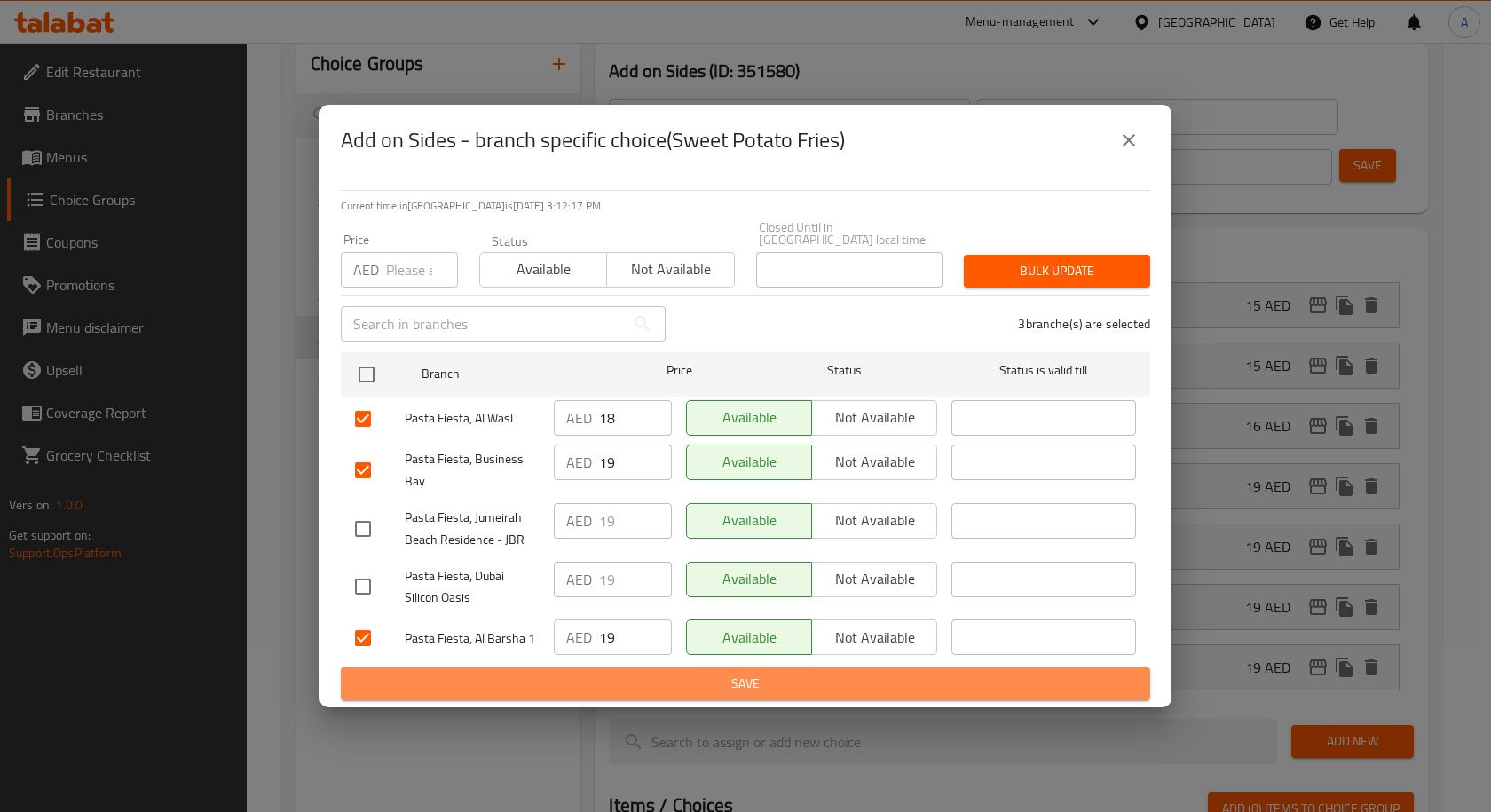
click at [755, 681] on span "Save" at bounding box center [746, 683] width 781 height 22
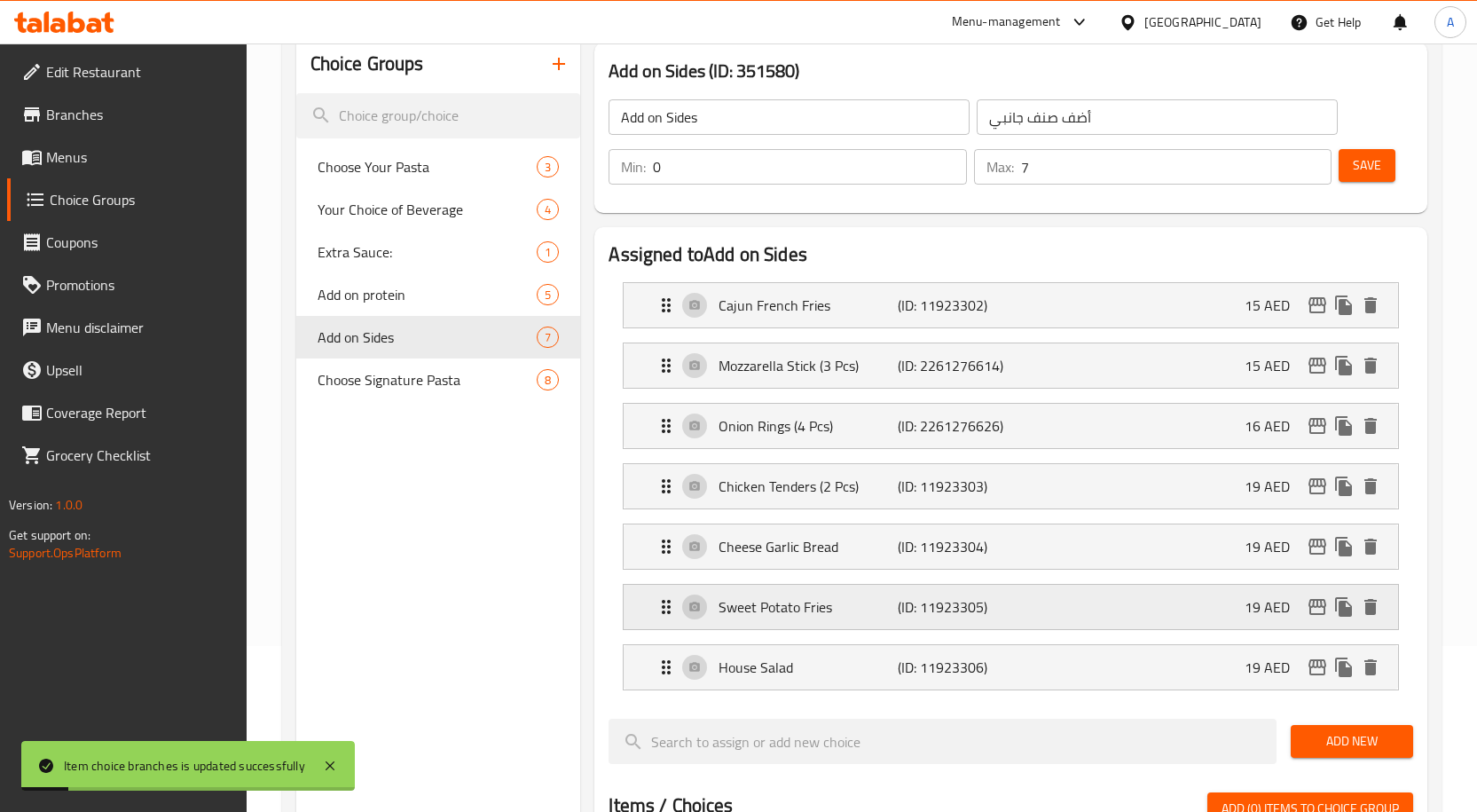
click at [1320, 608] on icon "edit" at bounding box center [1317, 607] width 21 height 21
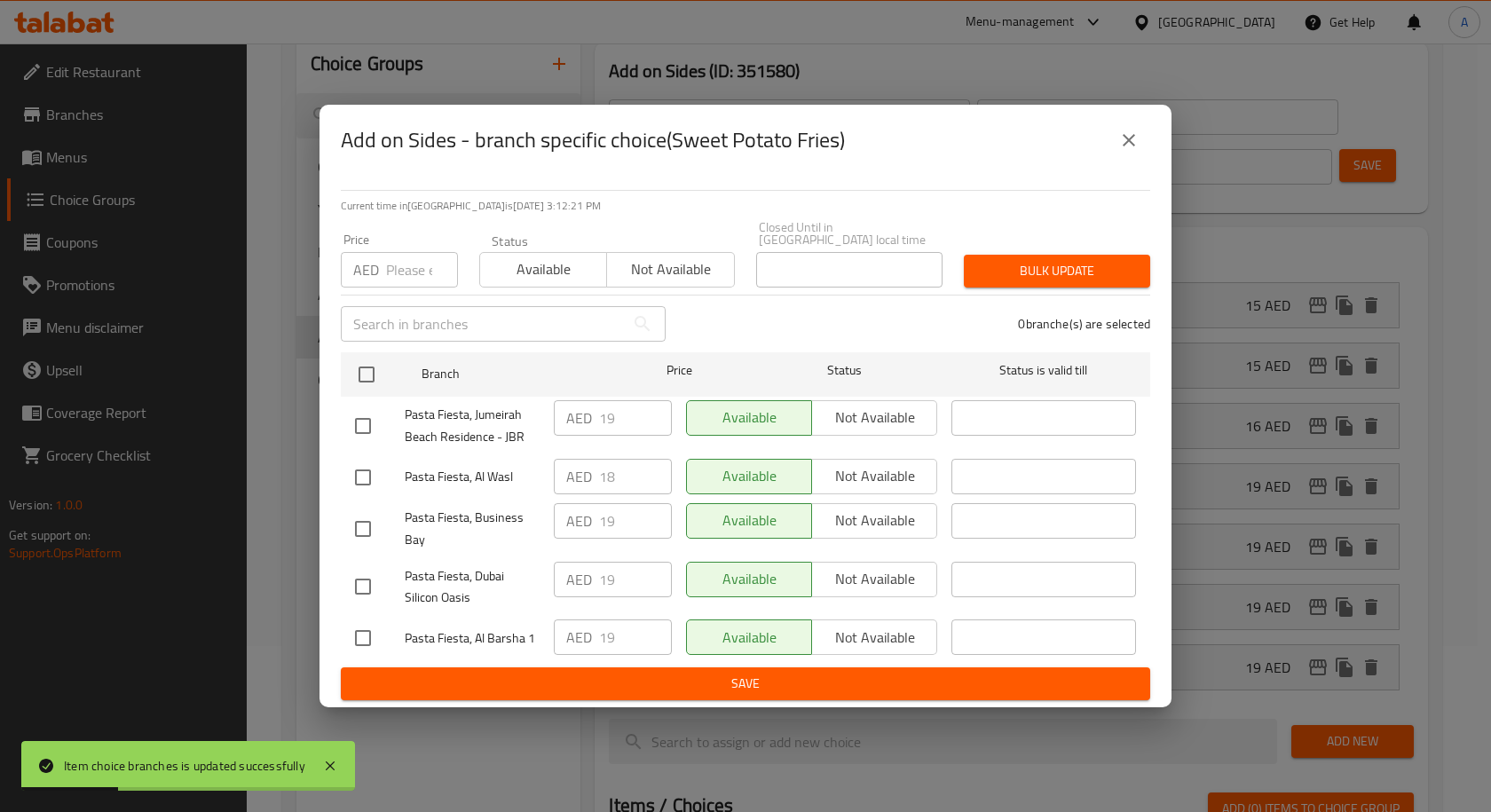
click at [1126, 151] on button "close" at bounding box center [1129, 140] width 43 height 43
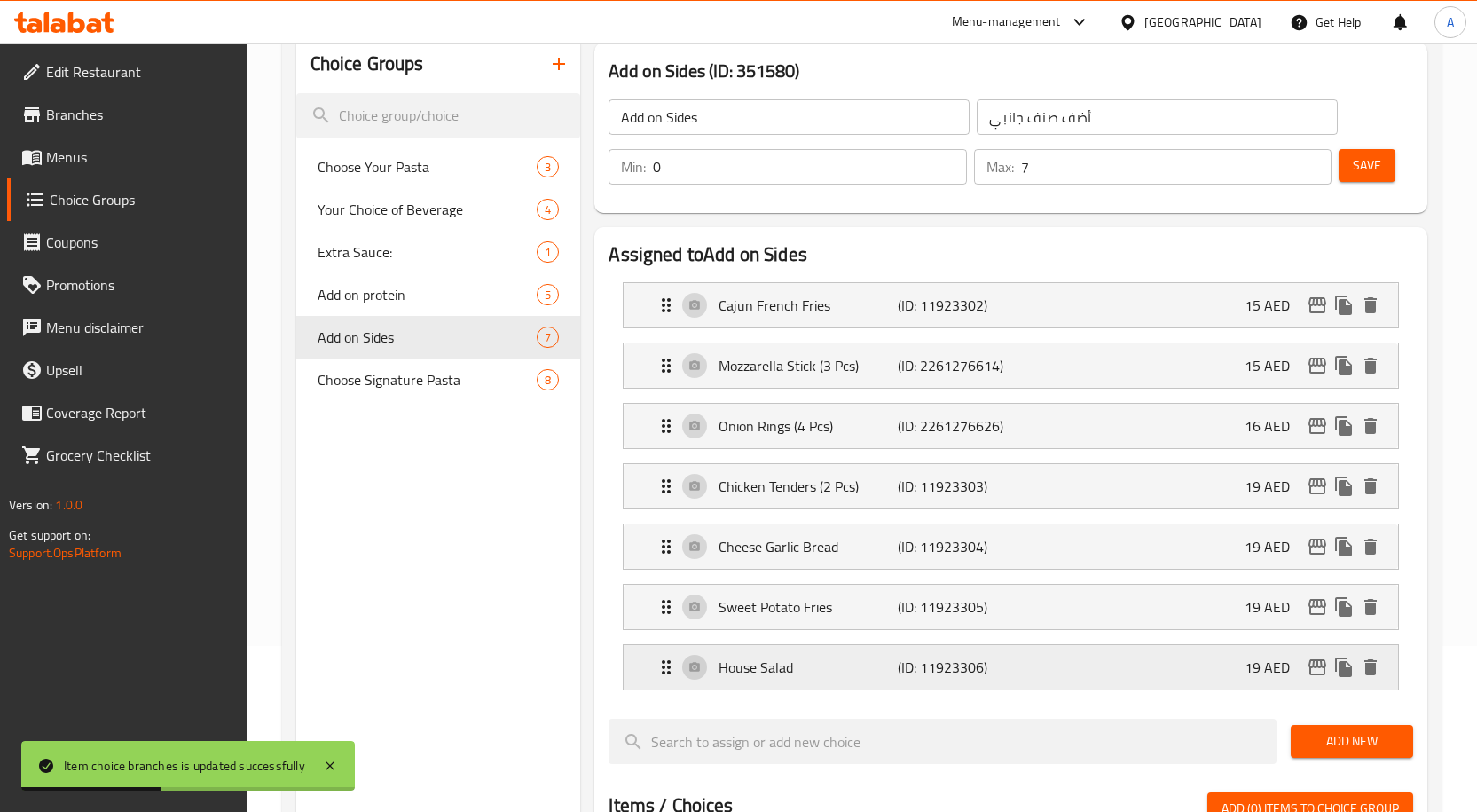
click at [1314, 668] on icon "edit" at bounding box center [1317, 667] width 21 height 21
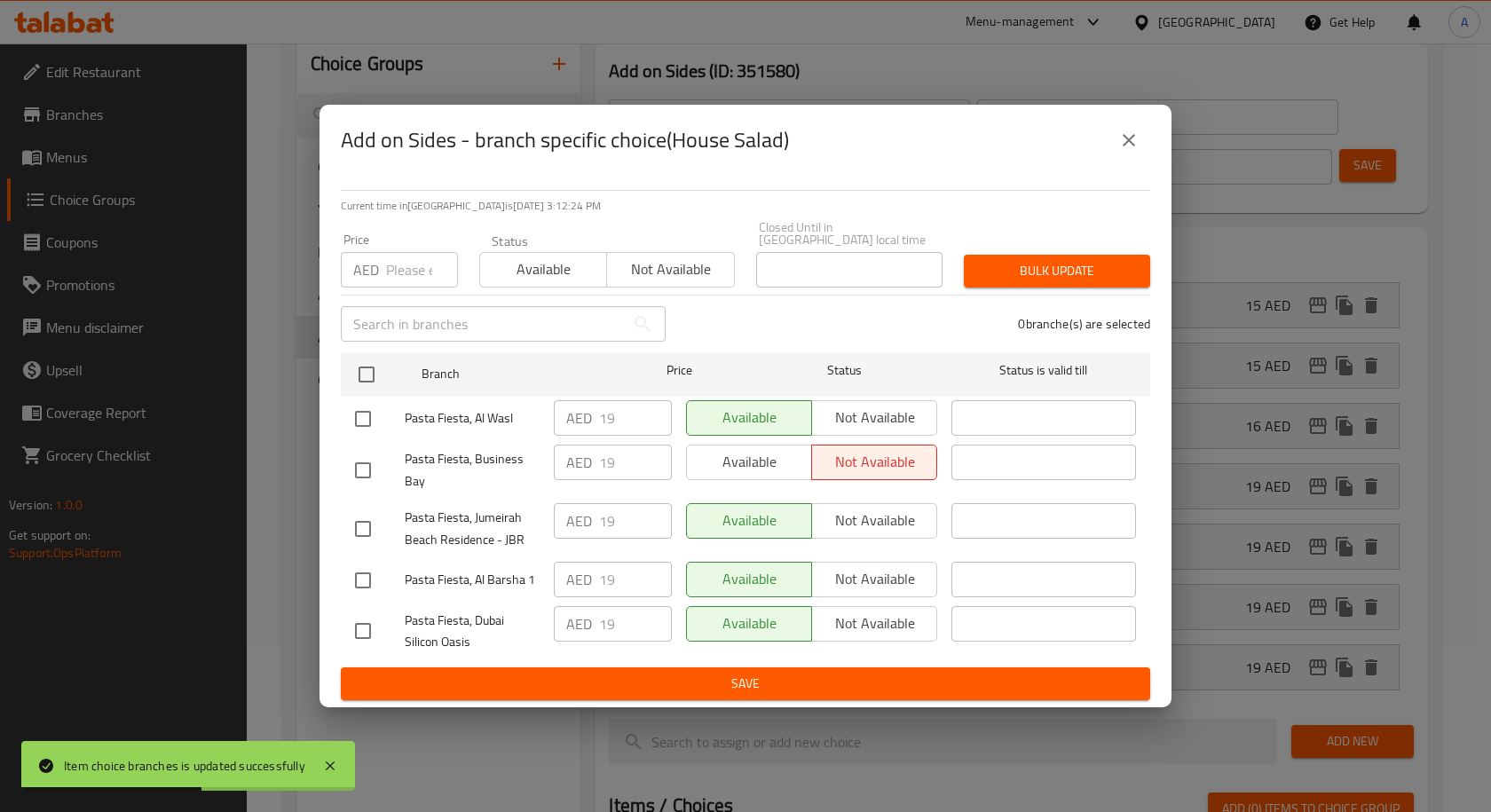
click at [367, 468] on input "checkbox" at bounding box center [363, 471] width 37 height 37
checkbox input "true"
click at [721, 463] on span "Available" at bounding box center [749, 462] width 111 height 26
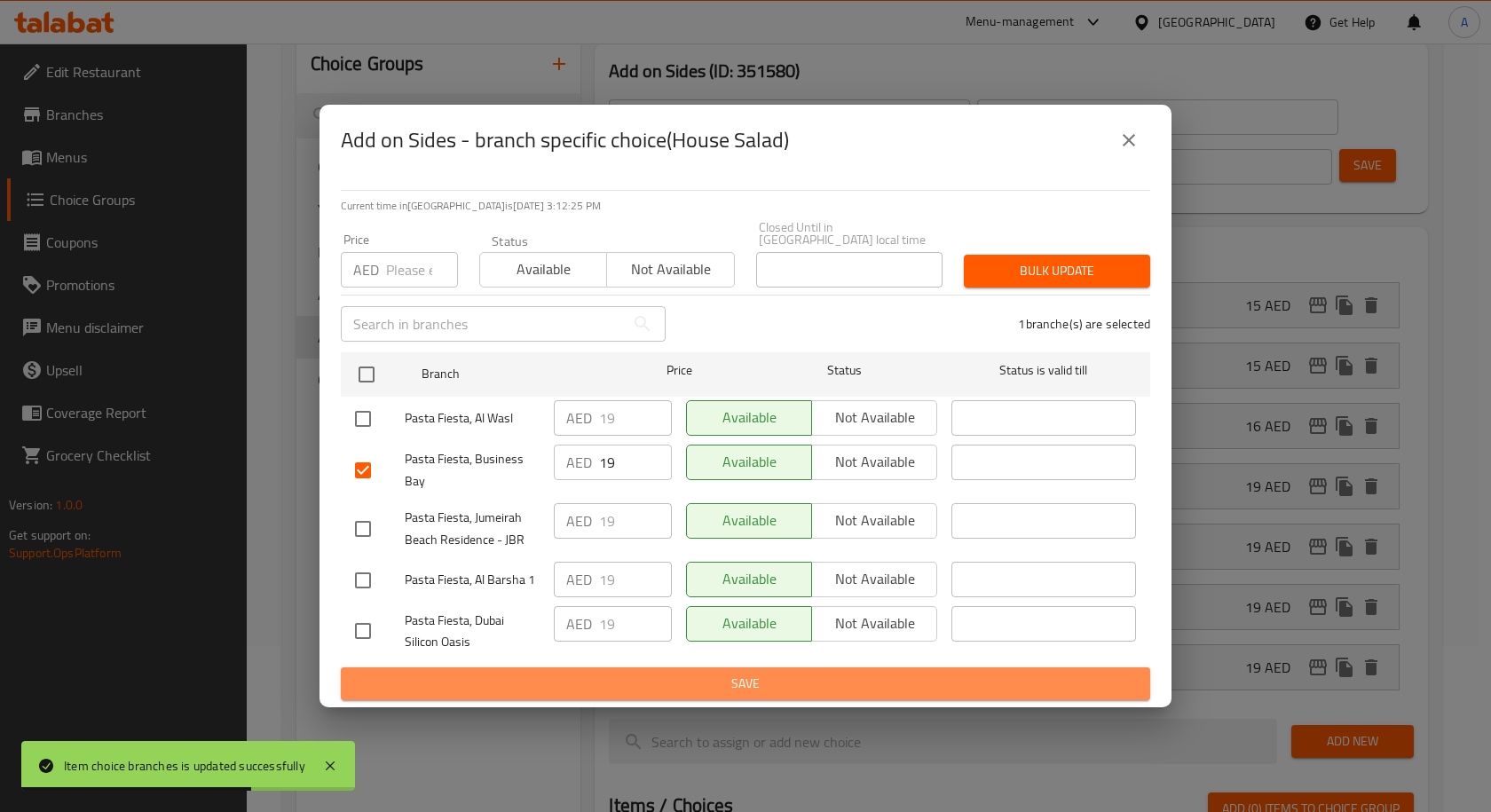
click at [752, 685] on span "Save" at bounding box center [746, 683] width 781 height 22
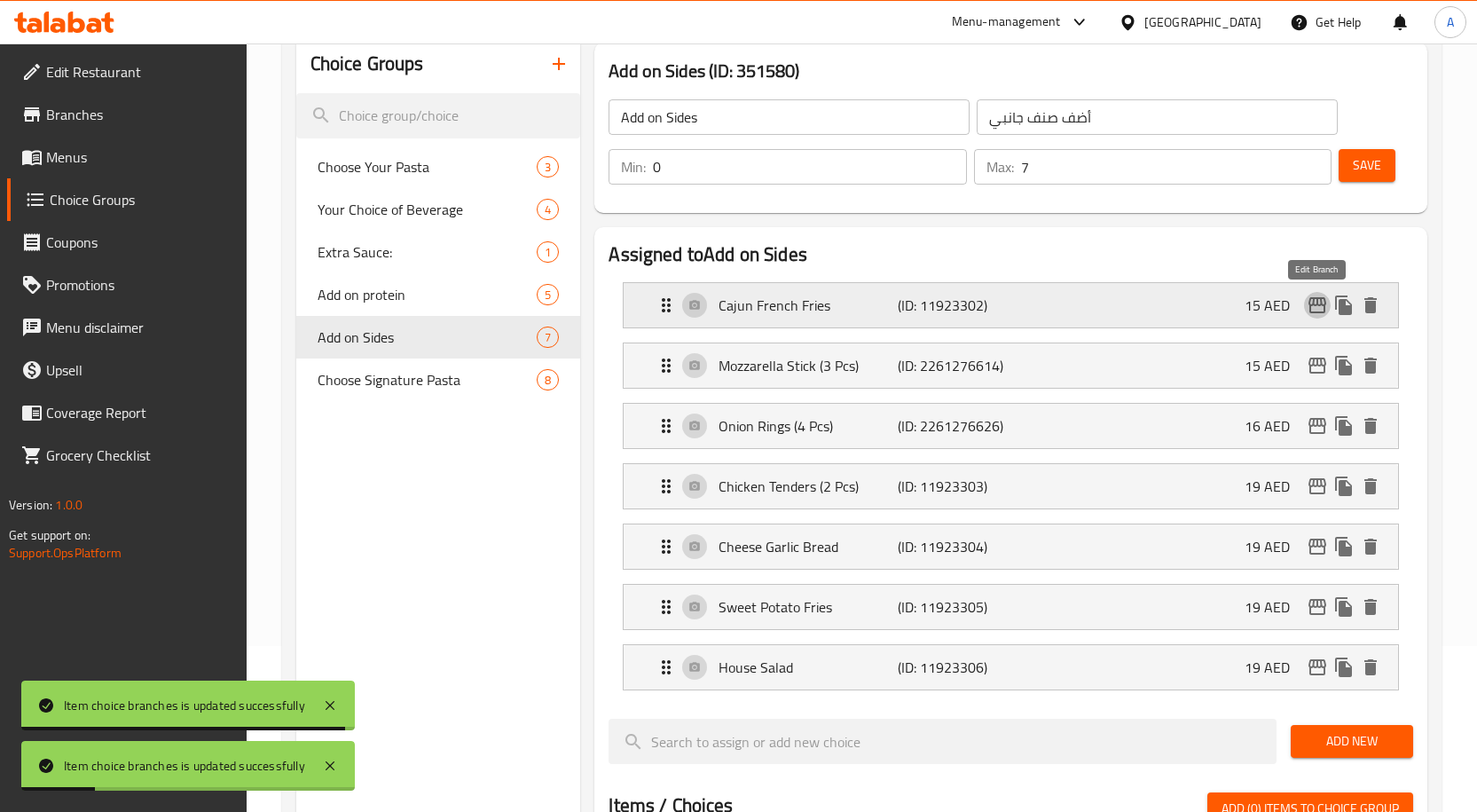
click at [1309, 304] on icon "edit" at bounding box center [1317, 305] width 18 height 16
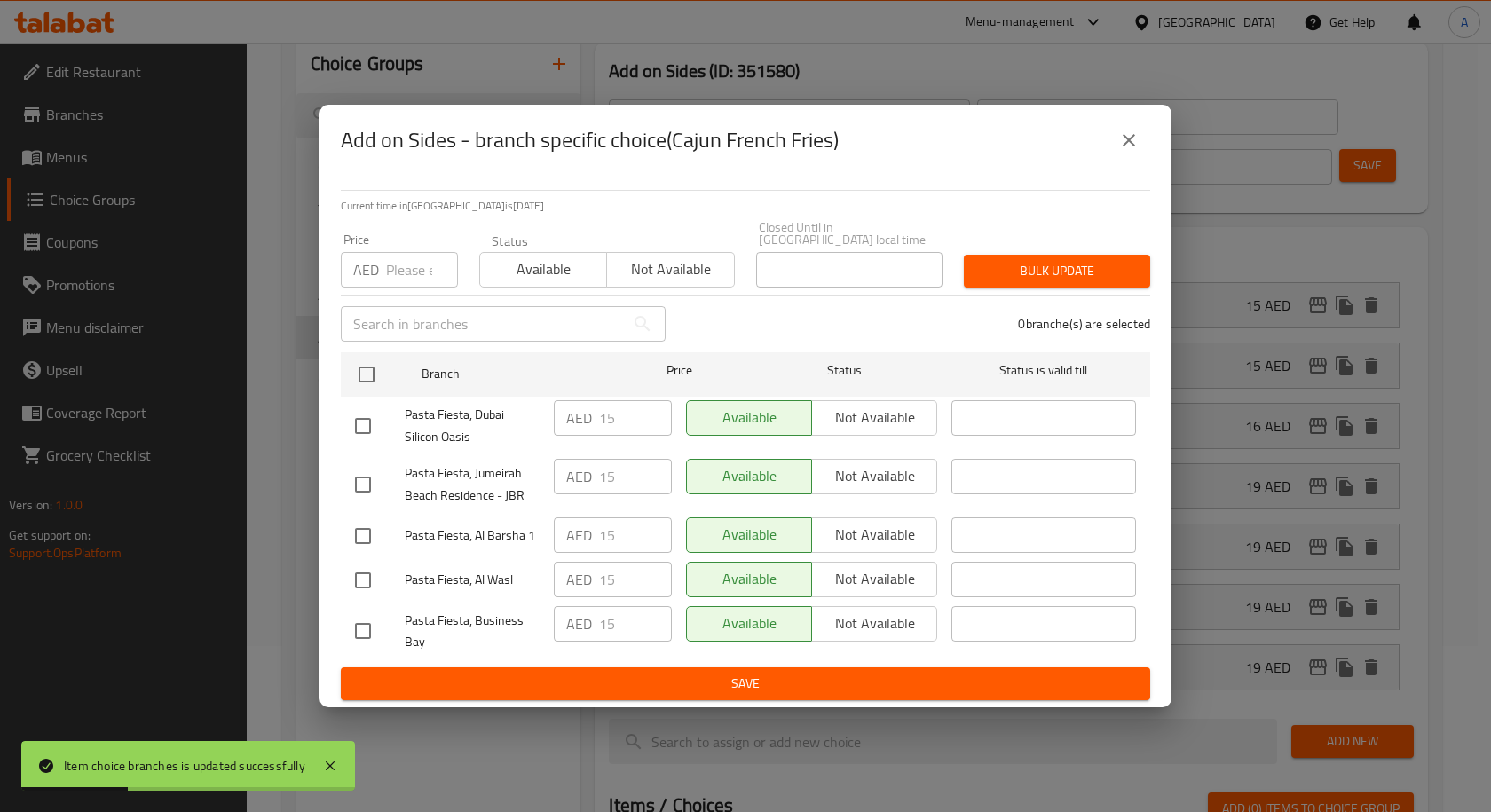
click at [1129, 155] on button "close" at bounding box center [1129, 140] width 43 height 43
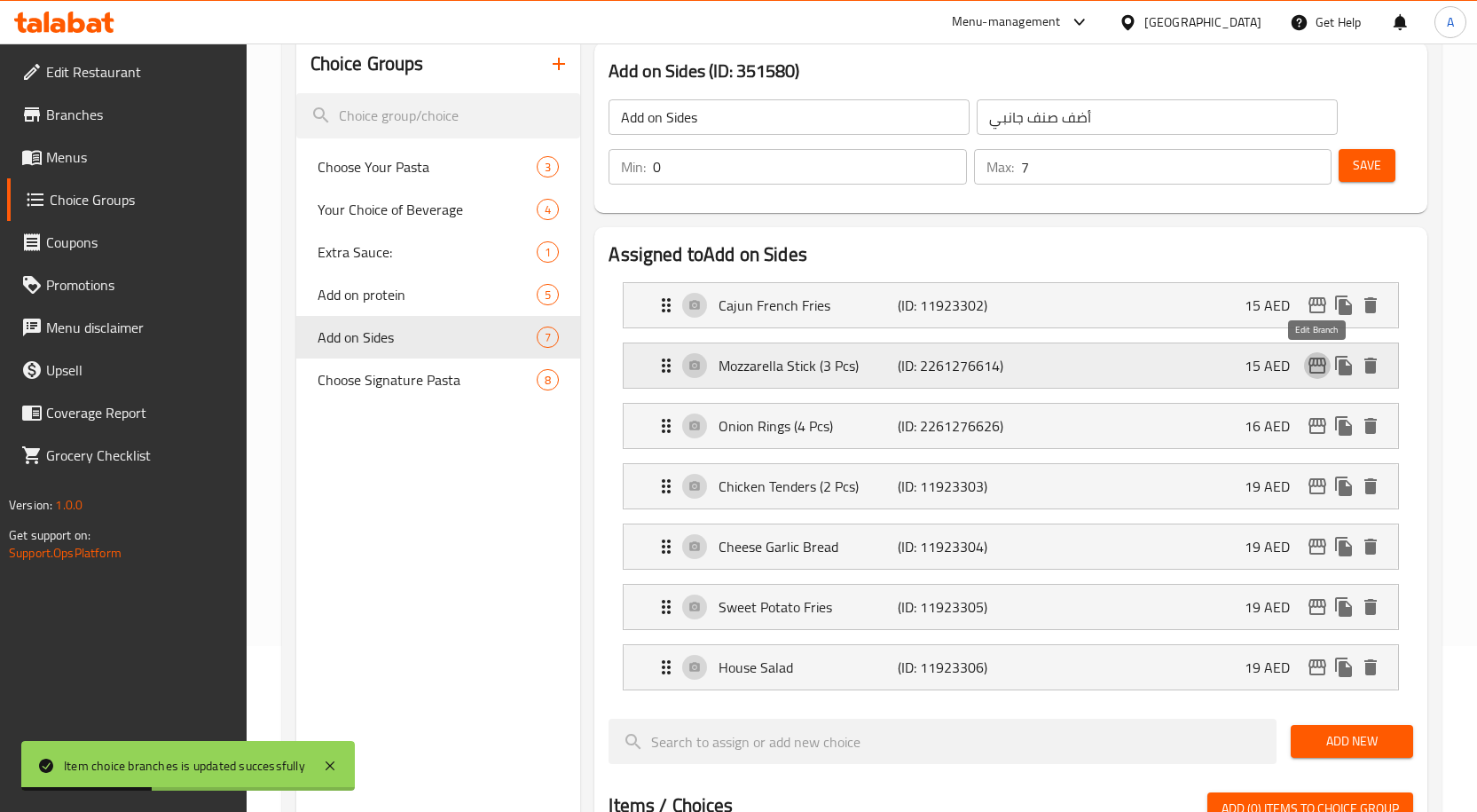
click at [1317, 363] on icon "edit" at bounding box center [1317, 365] width 18 height 16
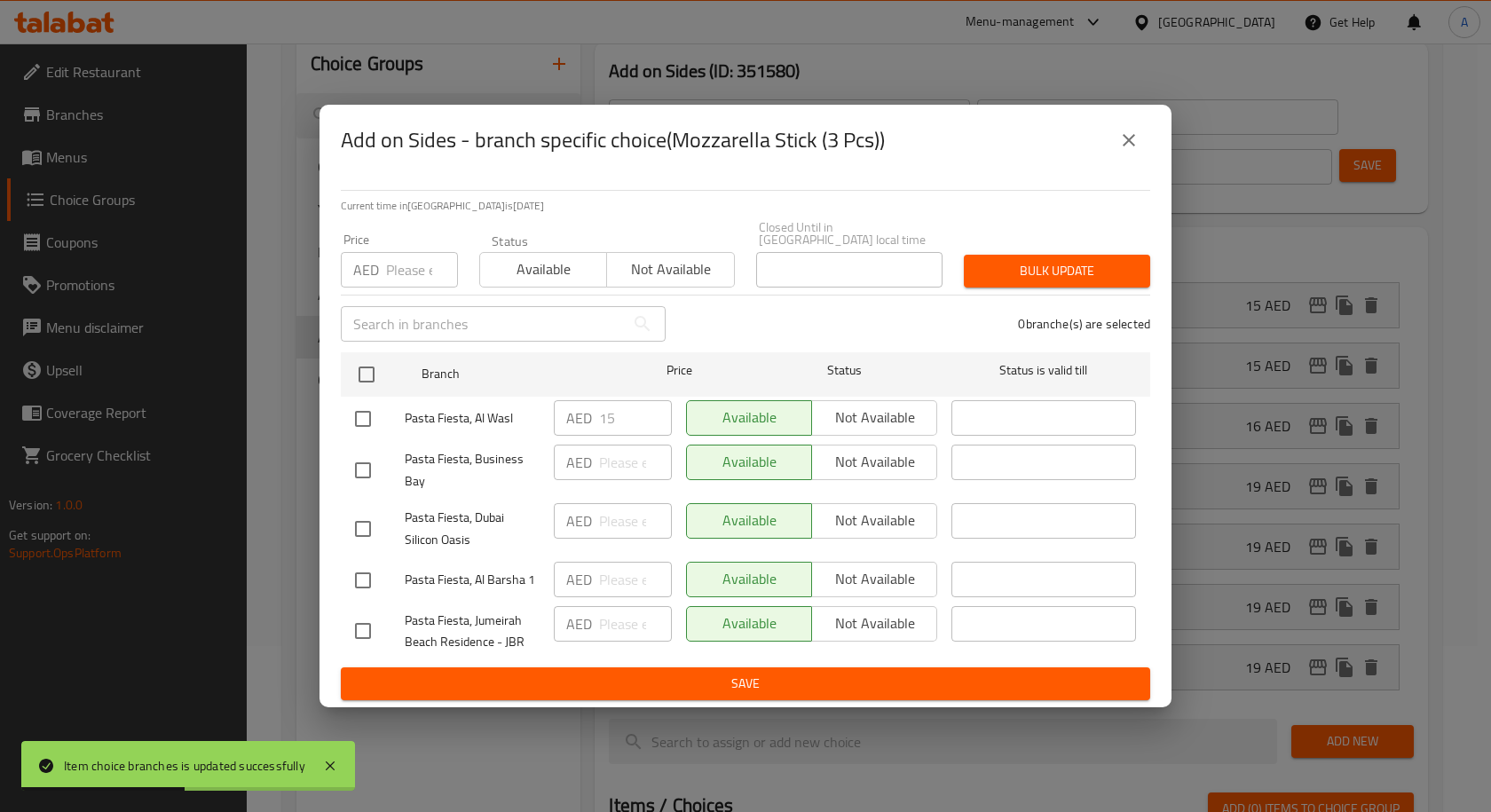
drag, startPoint x: 1136, startPoint y: 143, endPoint x: 1137, endPoint y: 176, distance: 33.0
click at [1136, 142] on icon "close" at bounding box center [1129, 140] width 21 height 21
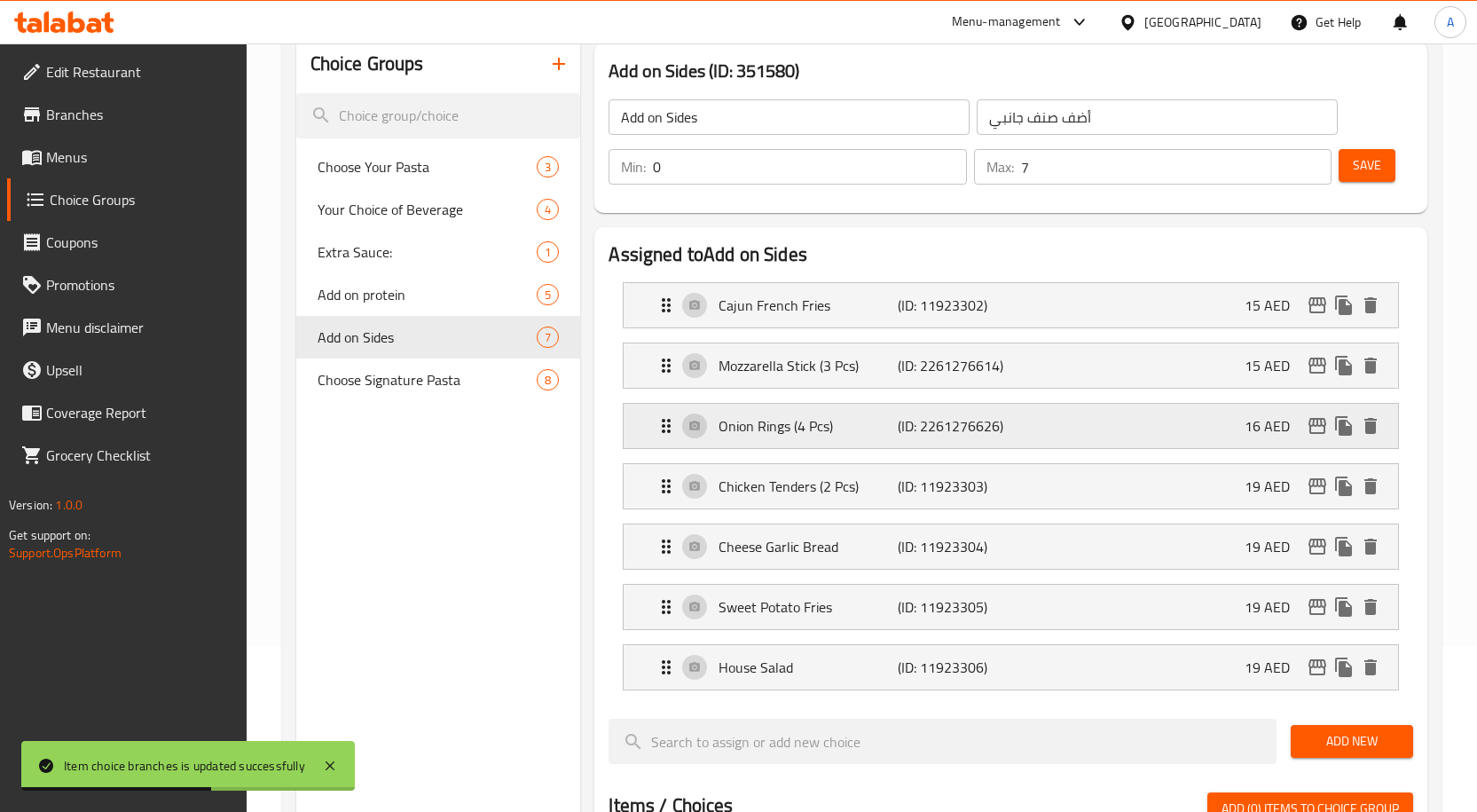
click at [1309, 426] on icon "edit" at bounding box center [1317, 426] width 21 height 21
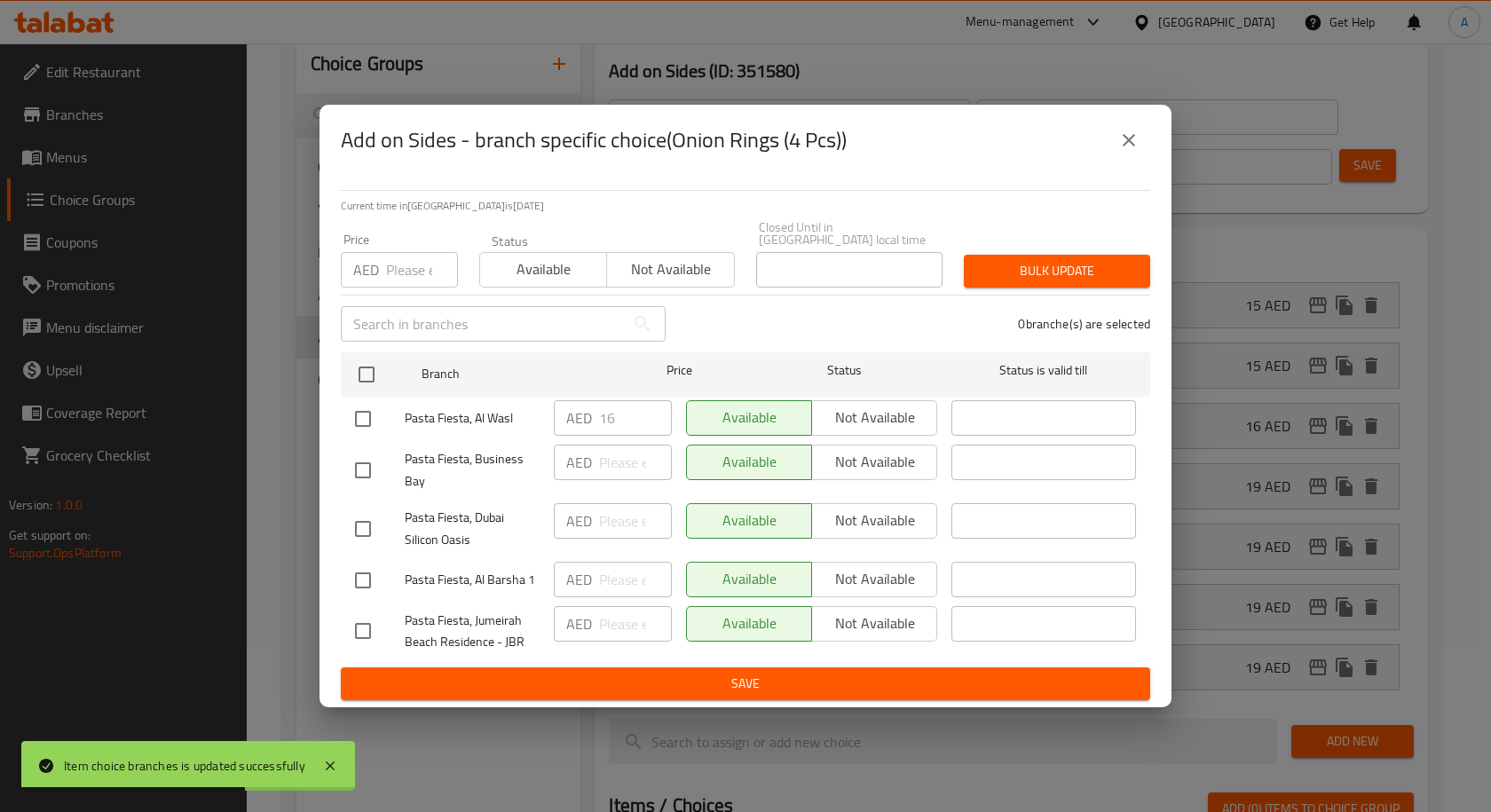
click at [1119, 143] on icon "close" at bounding box center [1129, 140] width 21 height 21
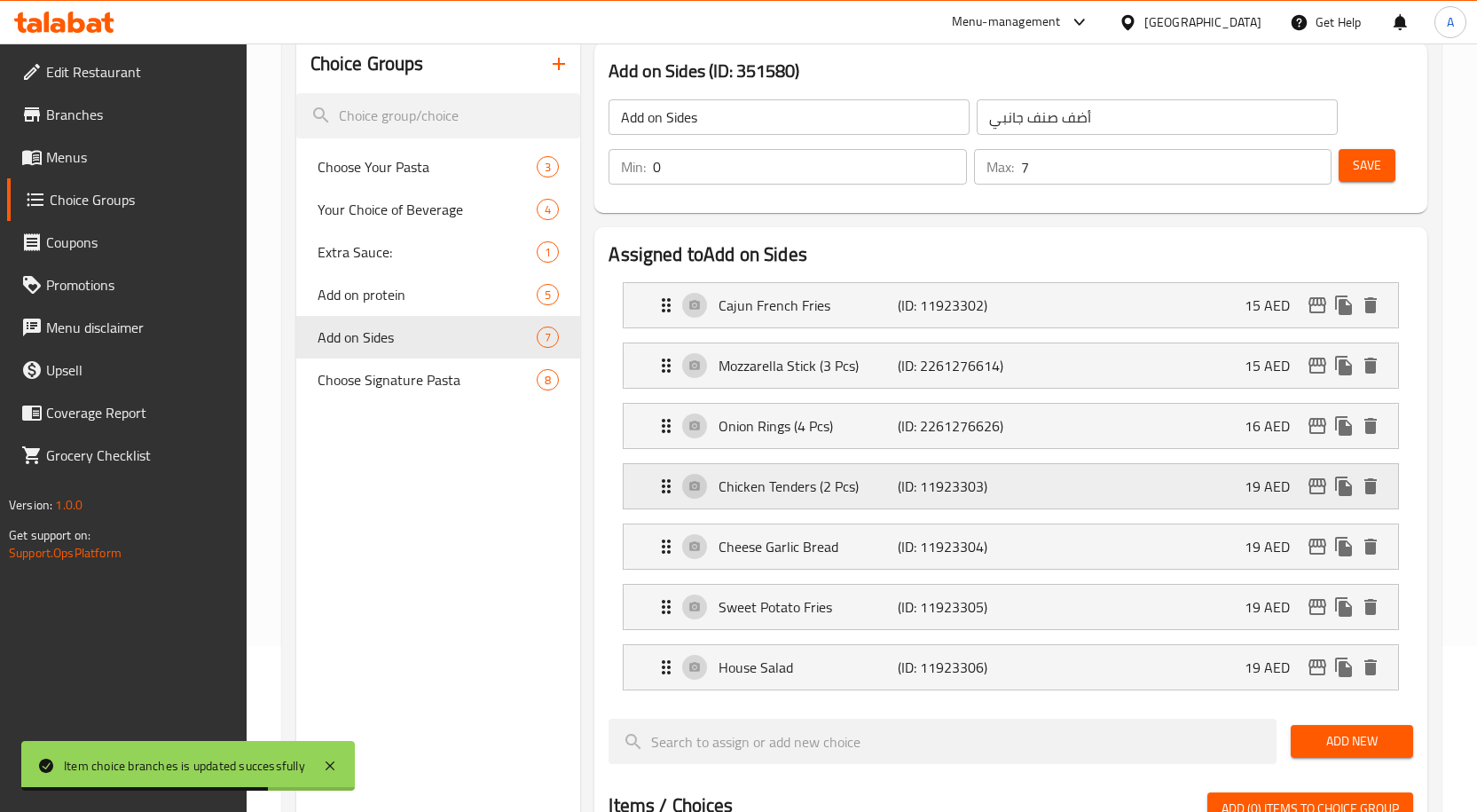
click at [1317, 497] on button "edit" at bounding box center [1317, 486] width 27 height 27
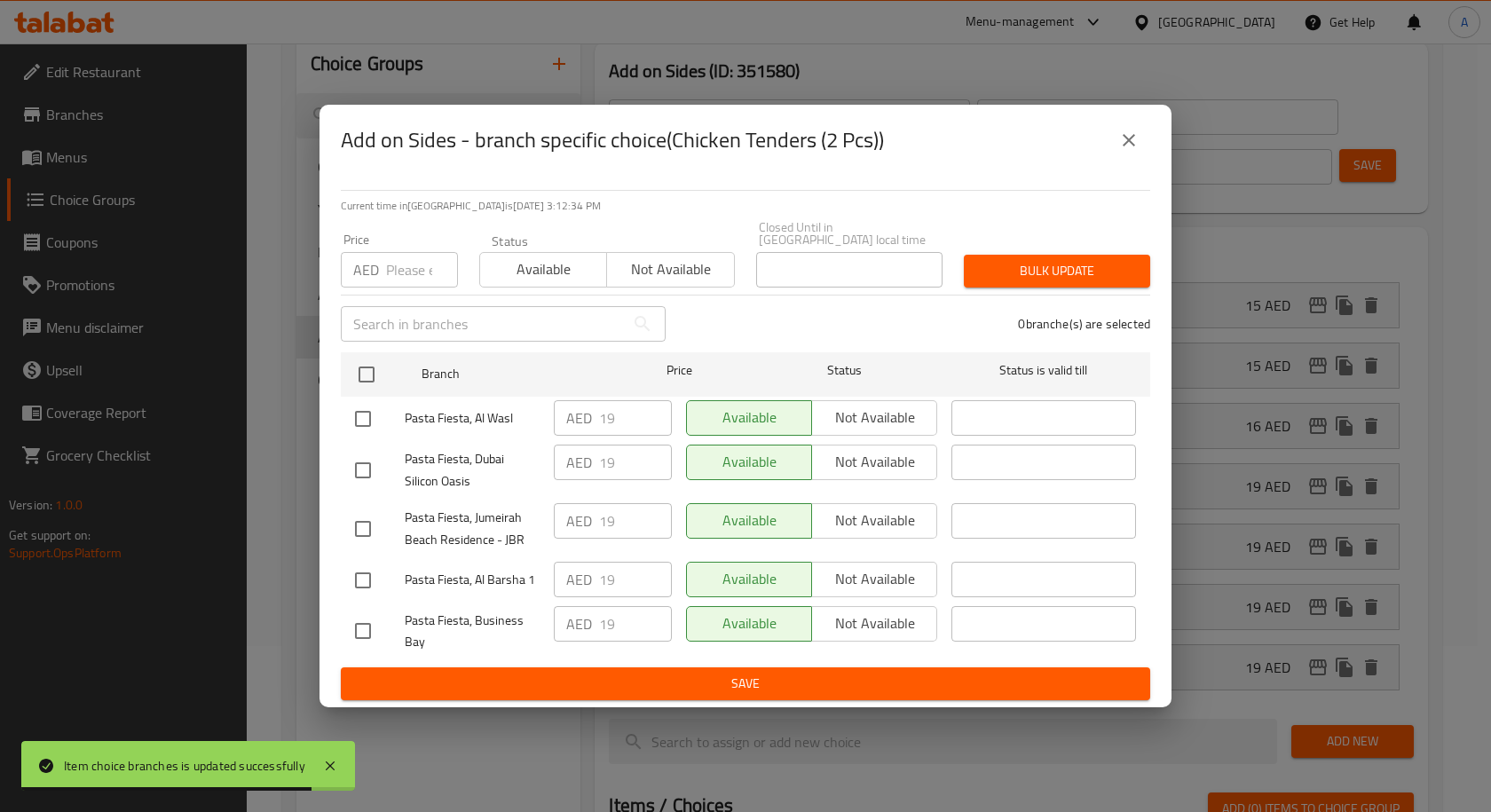
click at [1133, 141] on icon "close" at bounding box center [1129, 140] width 21 height 21
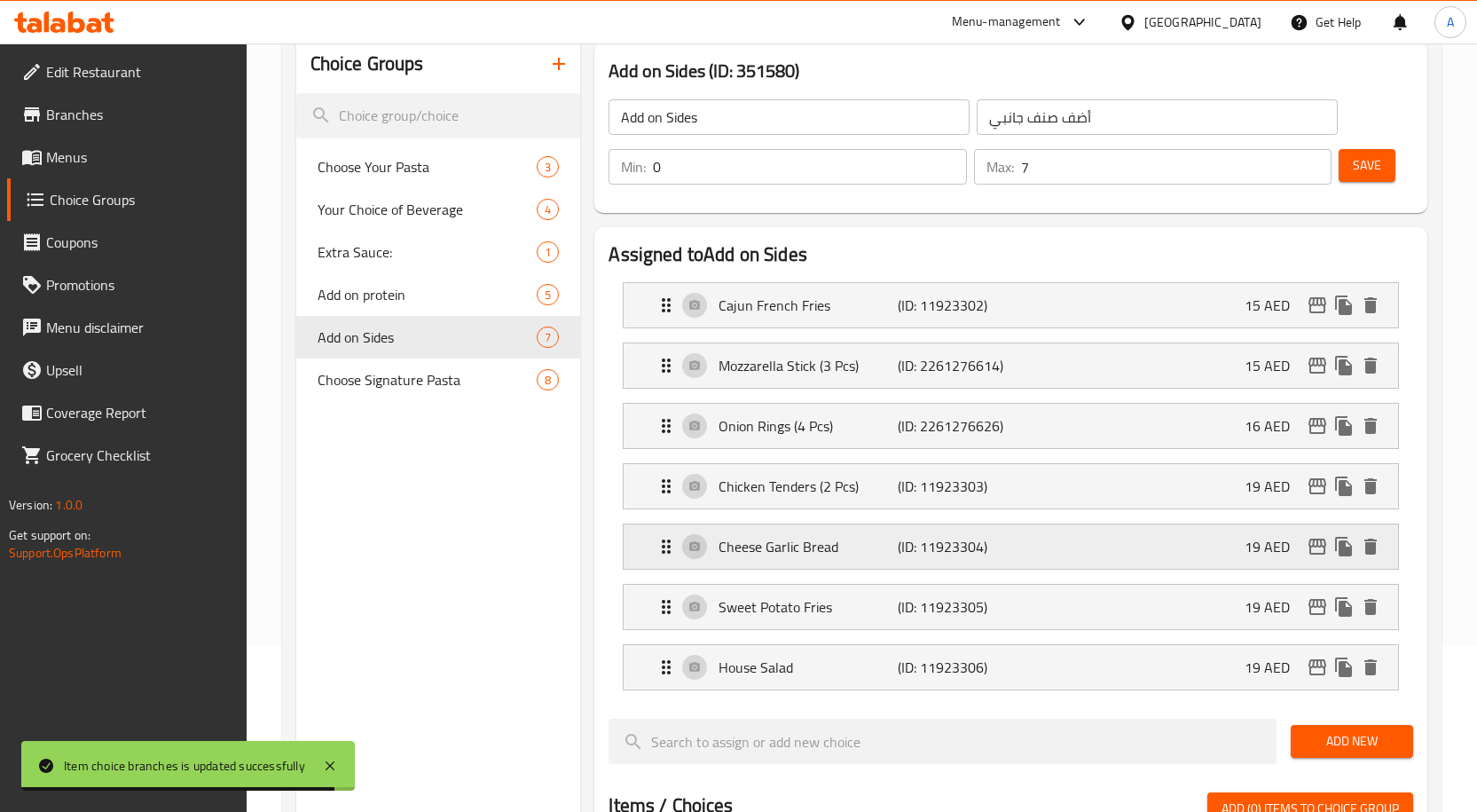
click at [1313, 549] on icon "edit" at bounding box center [1317, 546] width 21 height 21
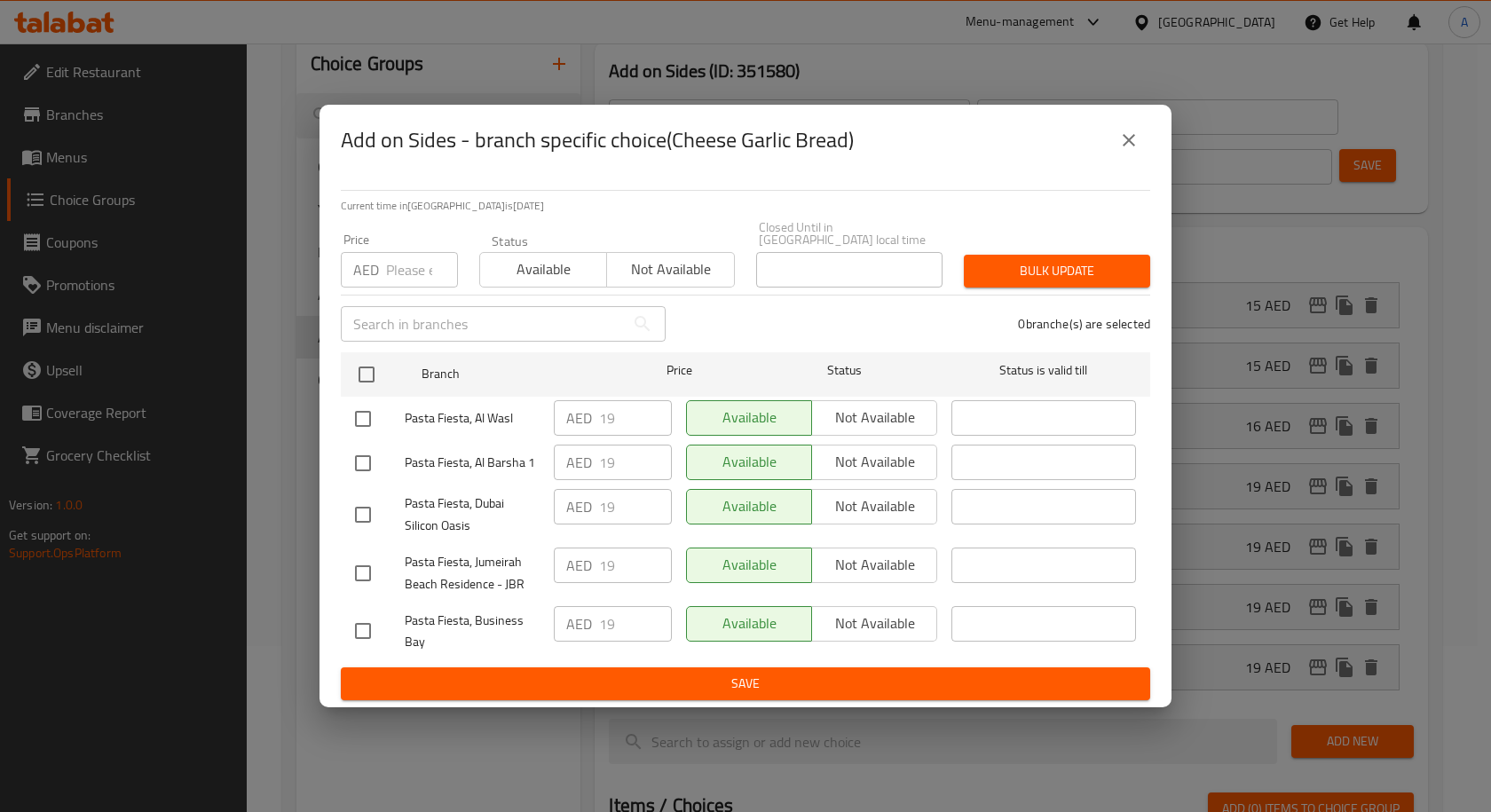
click at [1147, 141] on button "close" at bounding box center [1129, 140] width 43 height 43
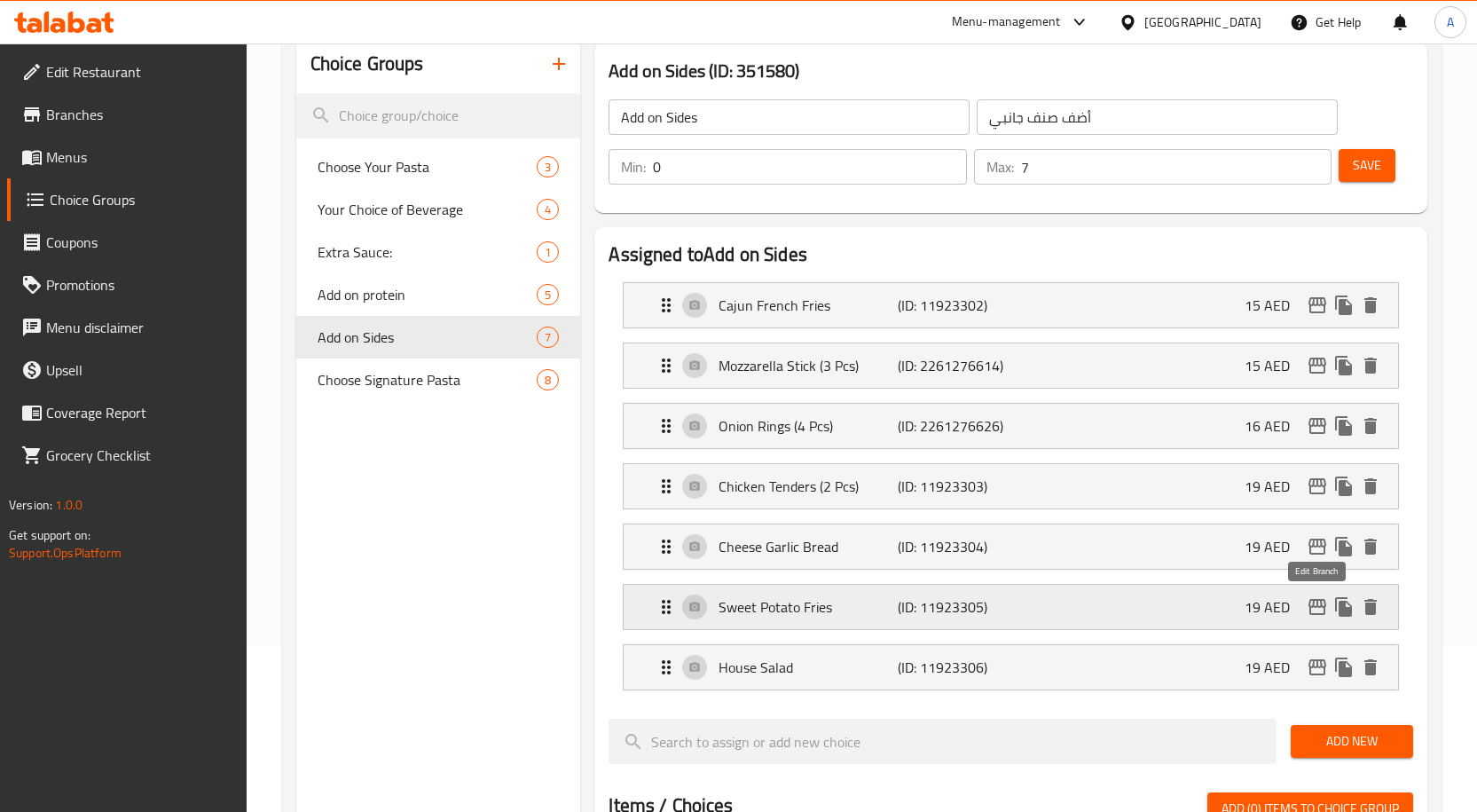
click at [1319, 599] on icon "edit" at bounding box center [1317, 607] width 21 height 21
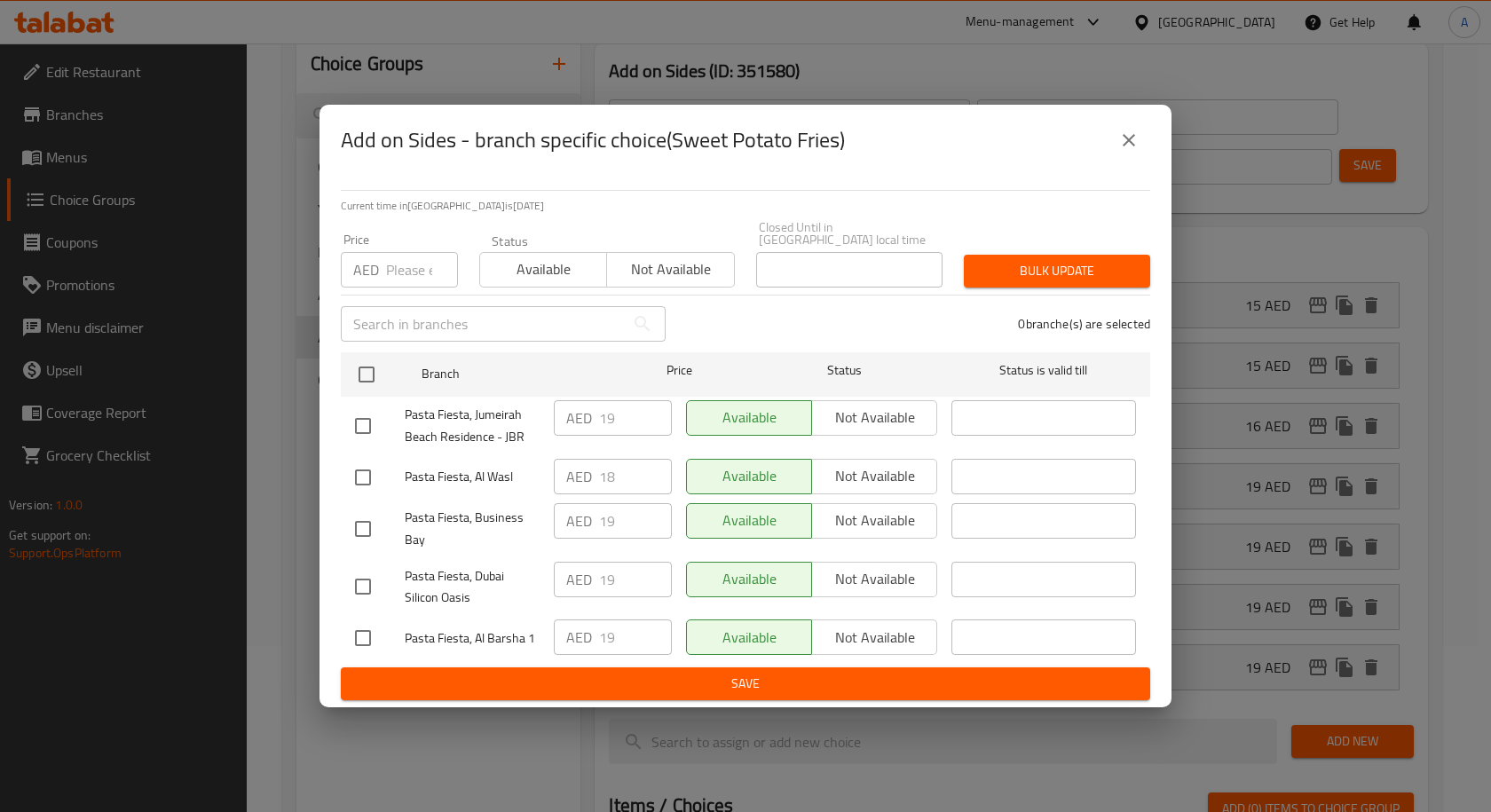
click at [1128, 138] on icon "close" at bounding box center [1129, 140] width 12 height 12
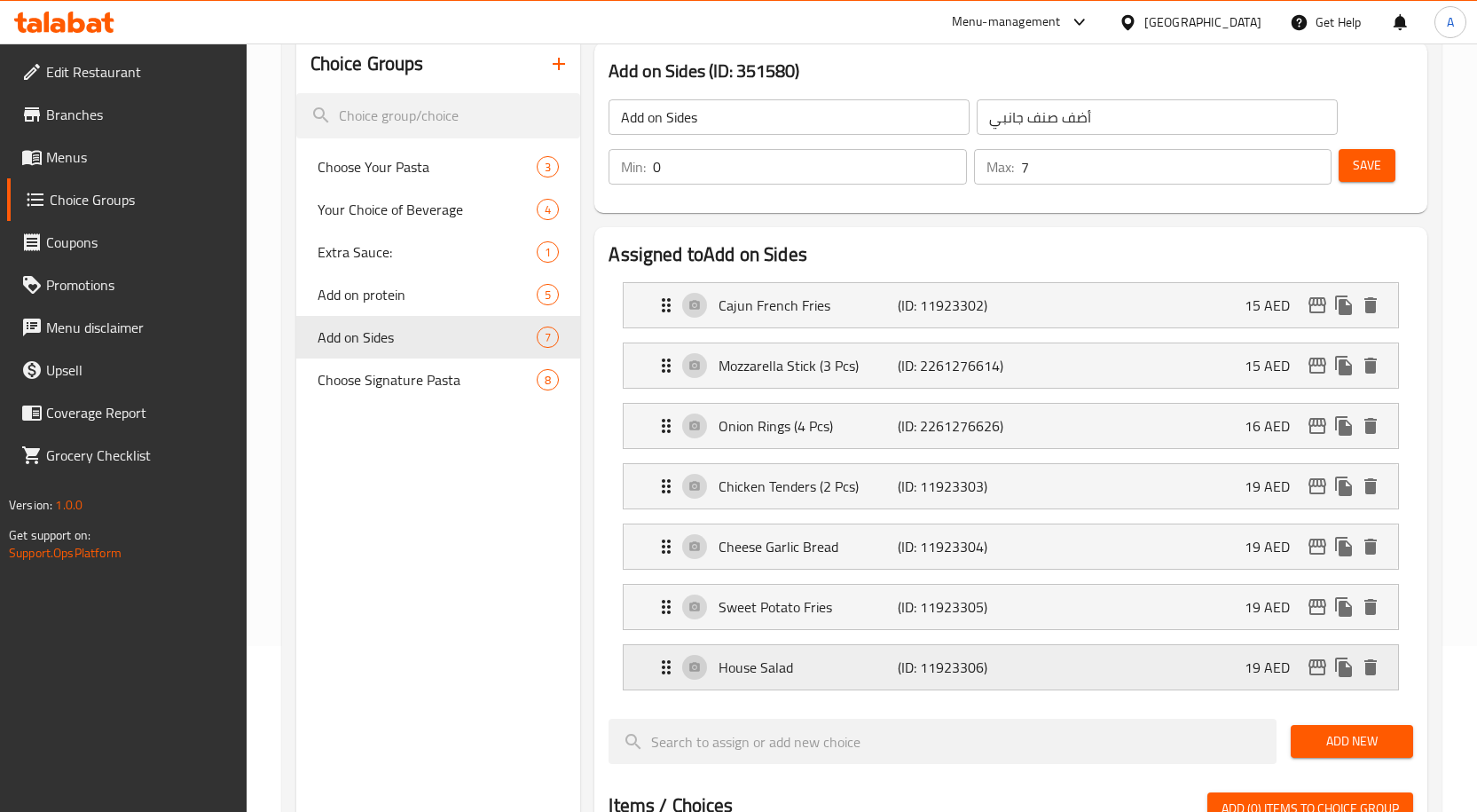
click at [1321, 674] on icon "edit" at bounding box center [1317, 667] width 18 height 16
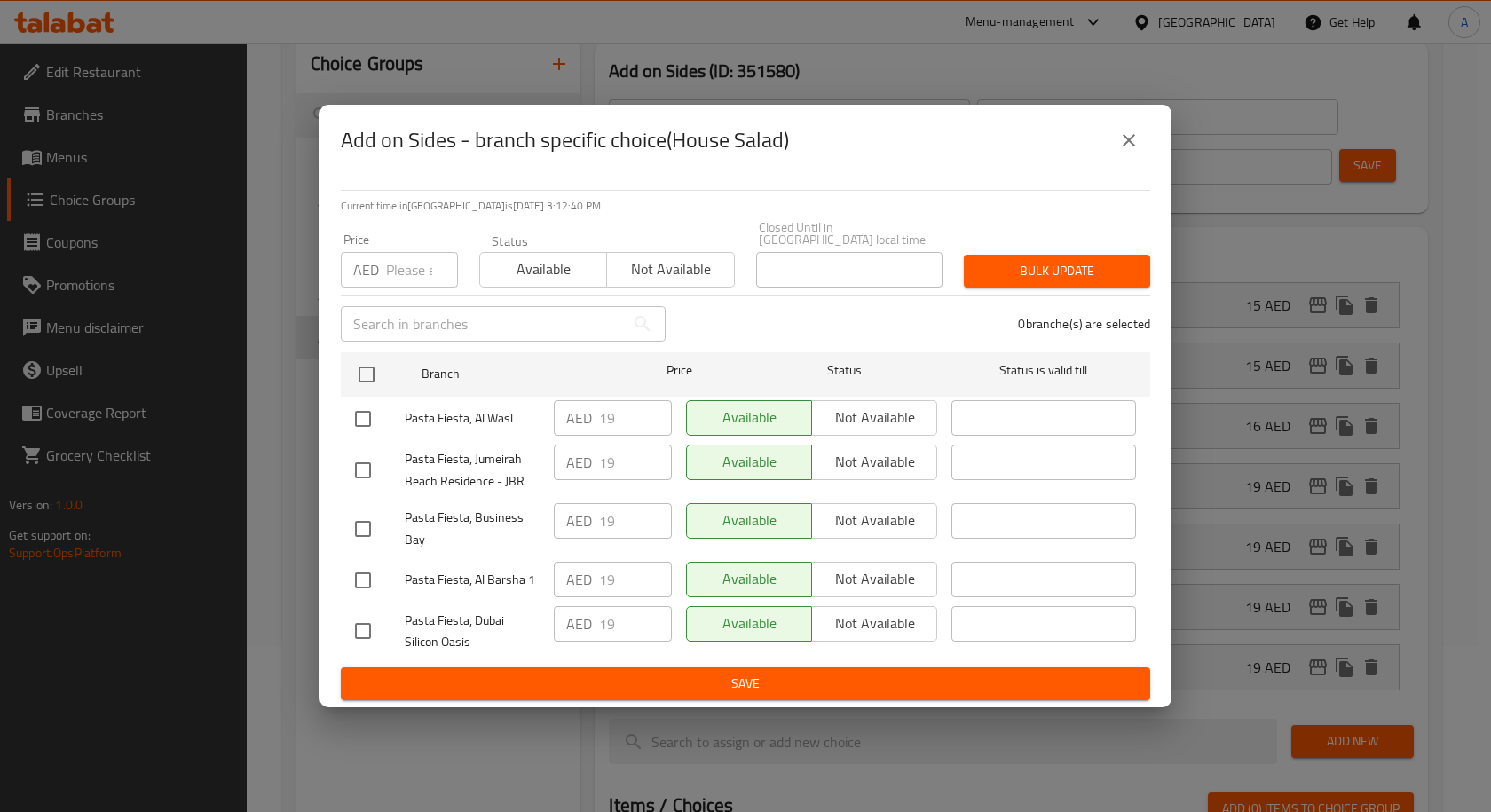
click at [1141, 144] on button "close" at bounding box center [1129, 140] width 43 height 43
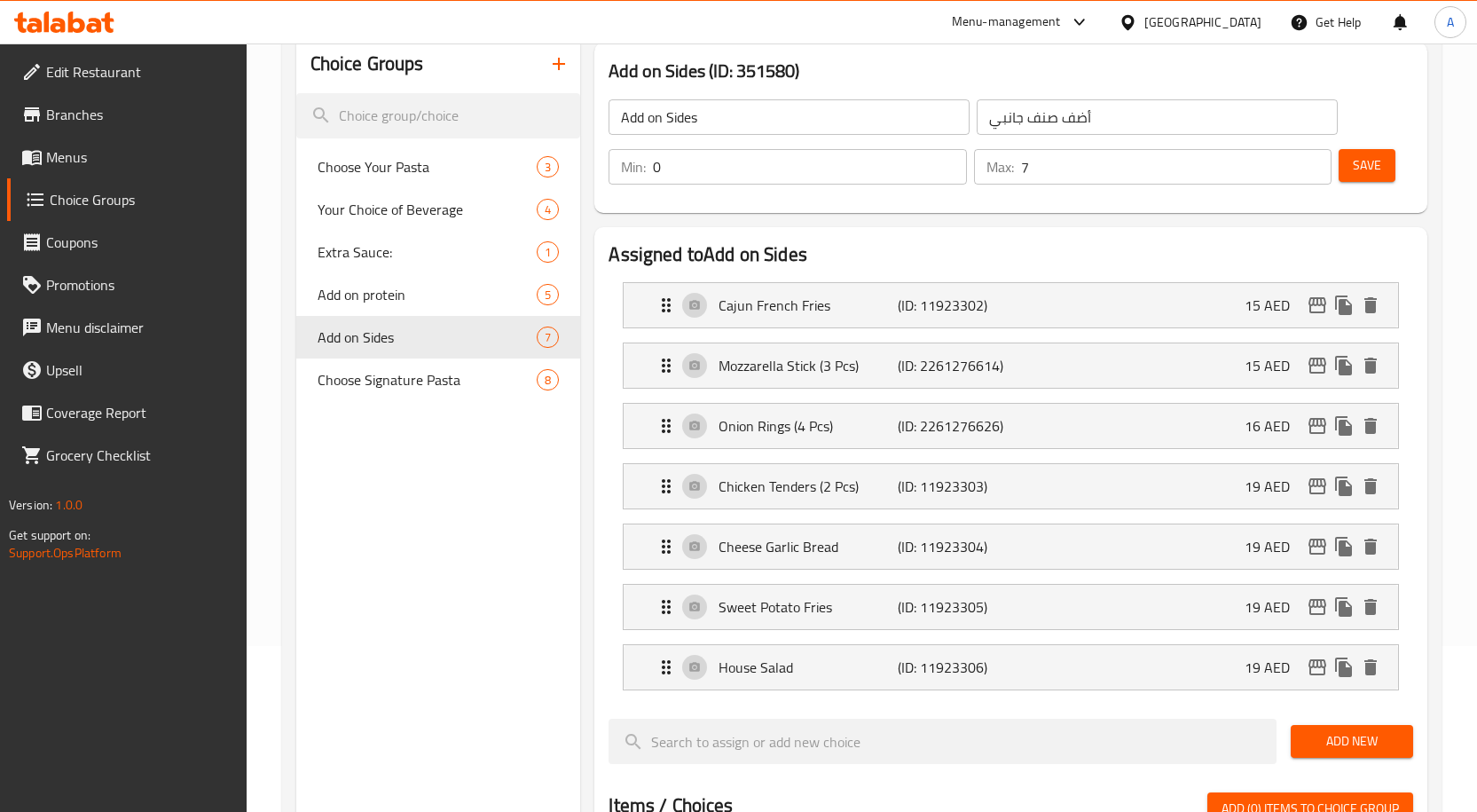
click at [1363, 171] on span "Save" at bounding box center [1367, 165] width 29 height 22
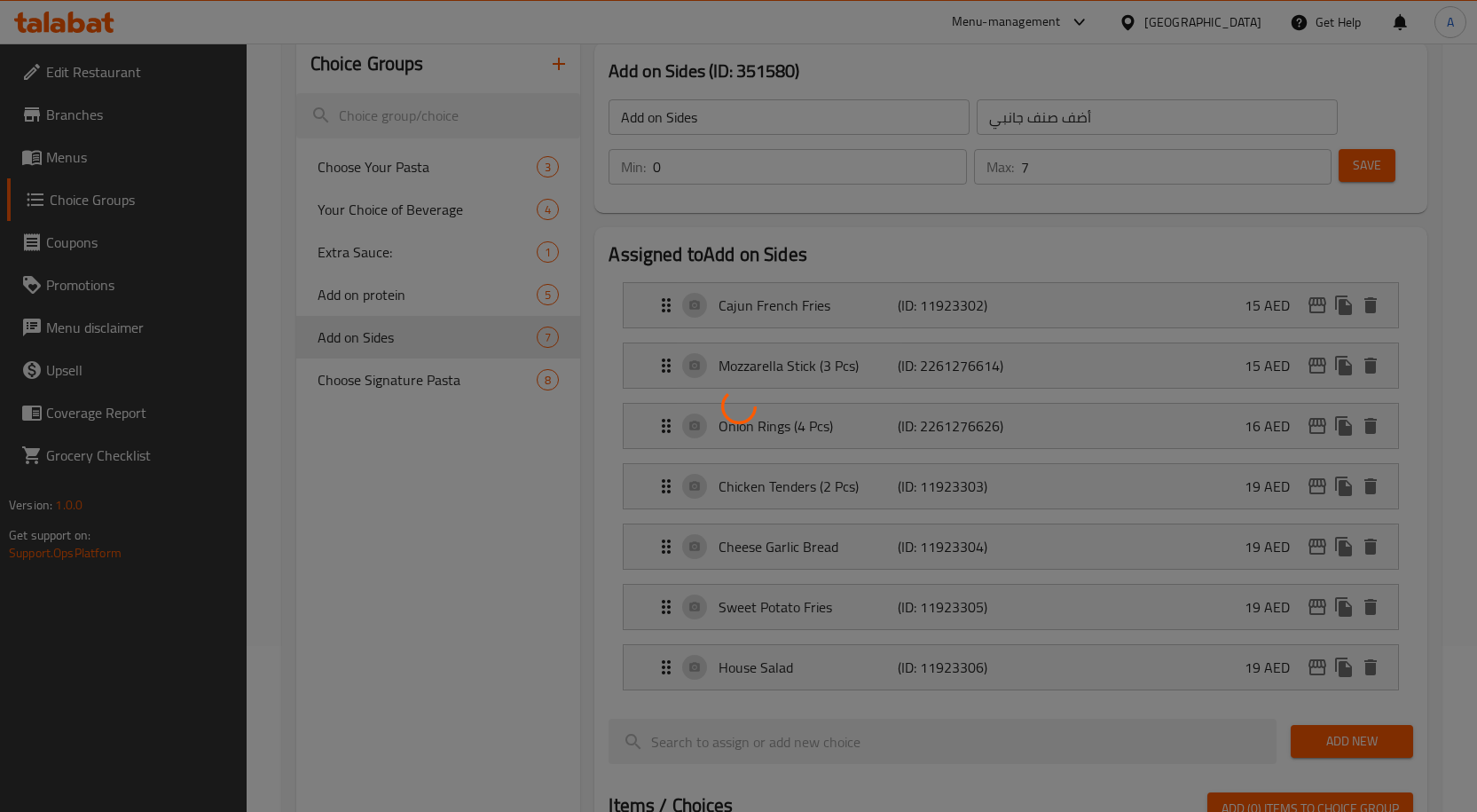
click at [1326, 79] on div at bounding box center [738, 406] width 1477 height 812
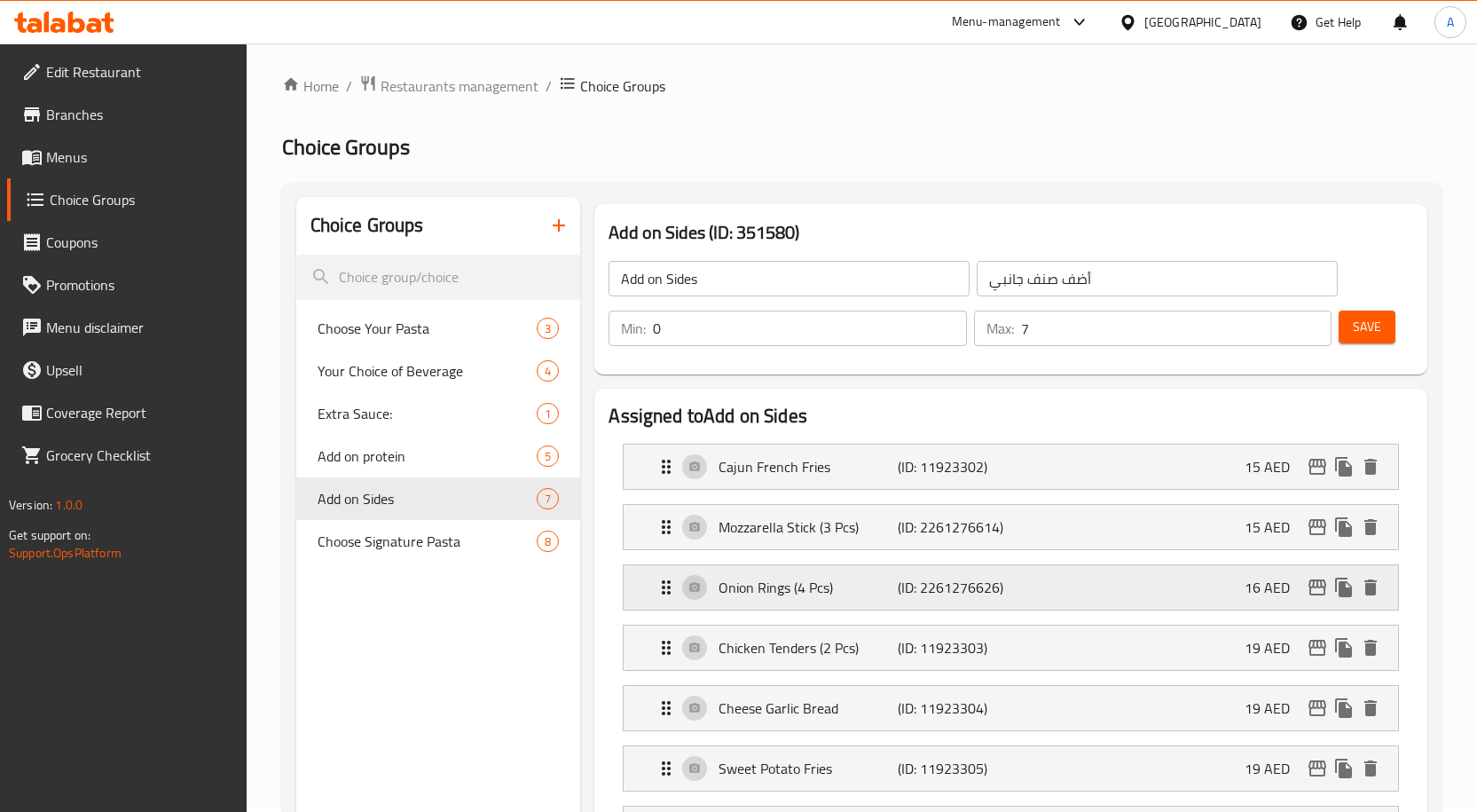
scroll to position [0, 0]
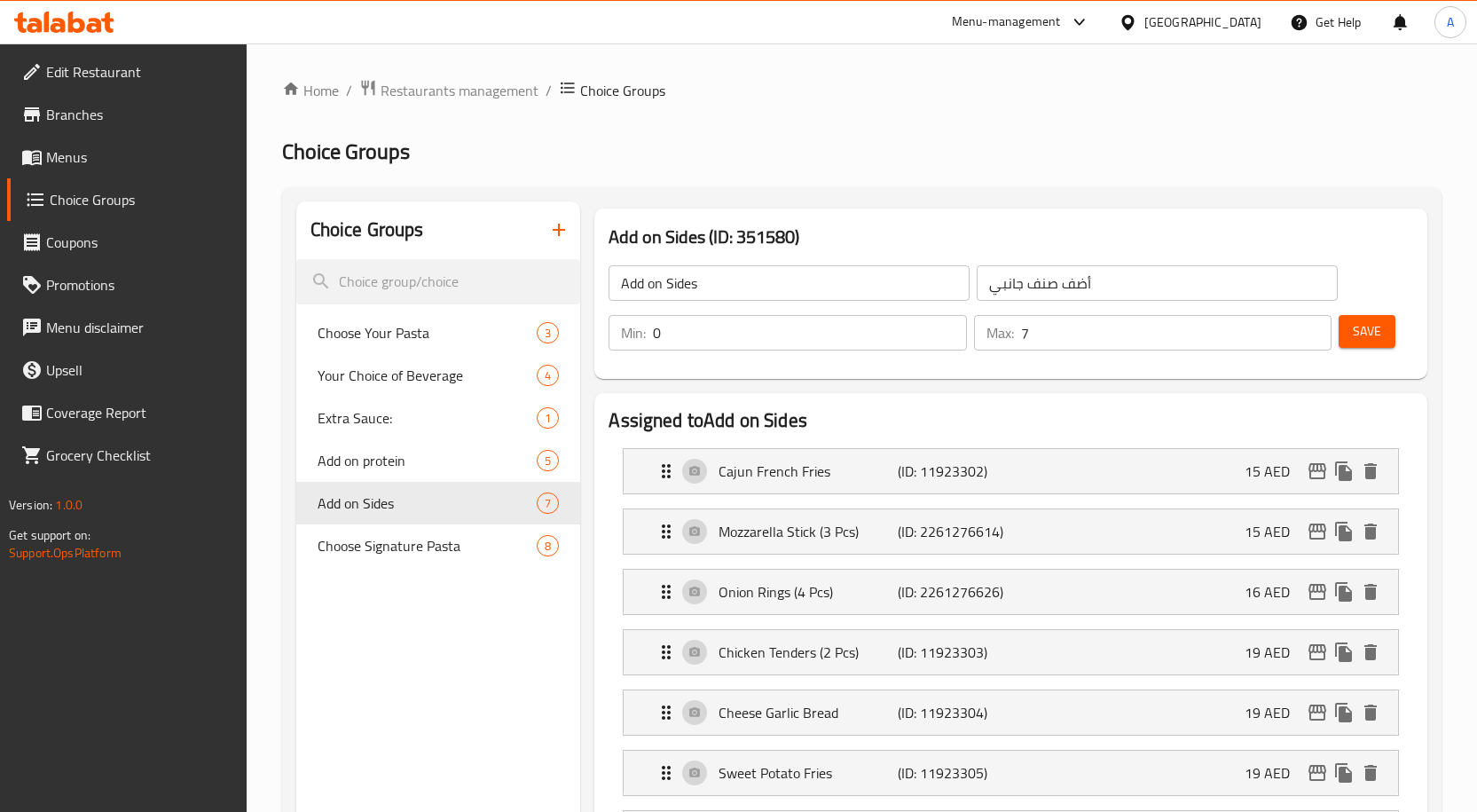
click at [113, 153] on span "Menus" at bounding box center [139, 157] width 186 height 21
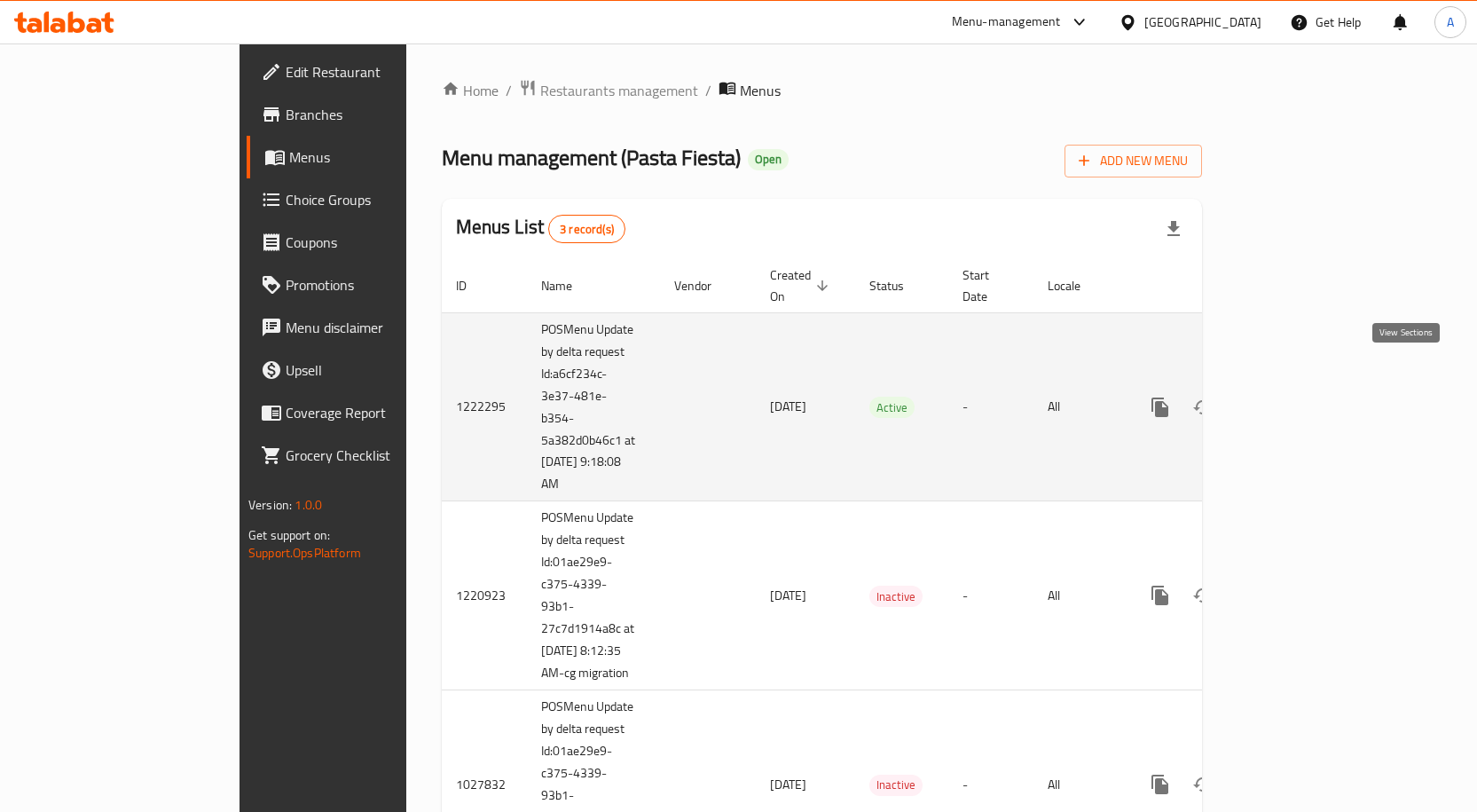
click at [1309, 389] on link "enhanced table" at bounding box center [1288, 407] width 43 height 43
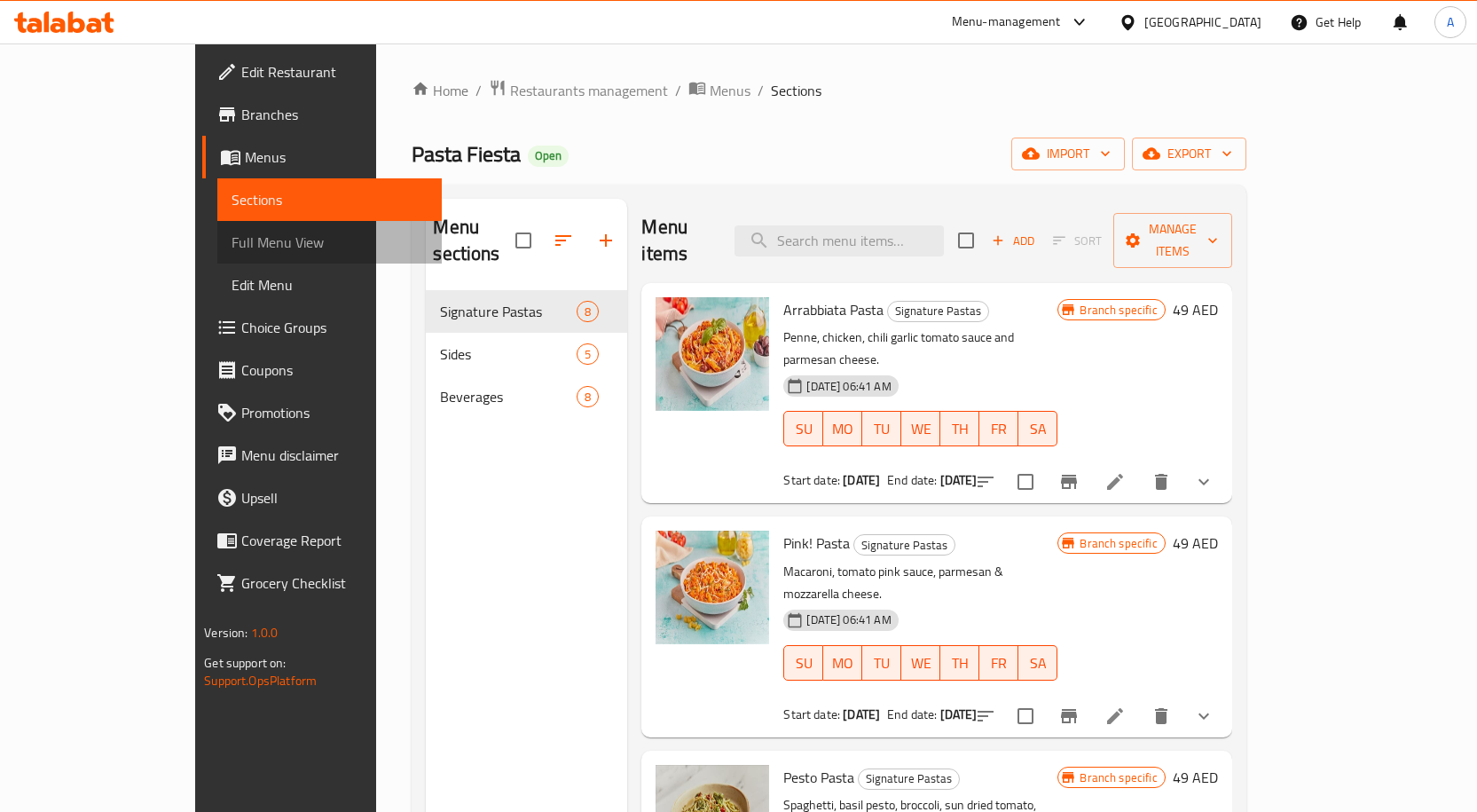
click at [232, 243] on span "Full Menu View" at bounding box center [330, 242] width 196 height 21
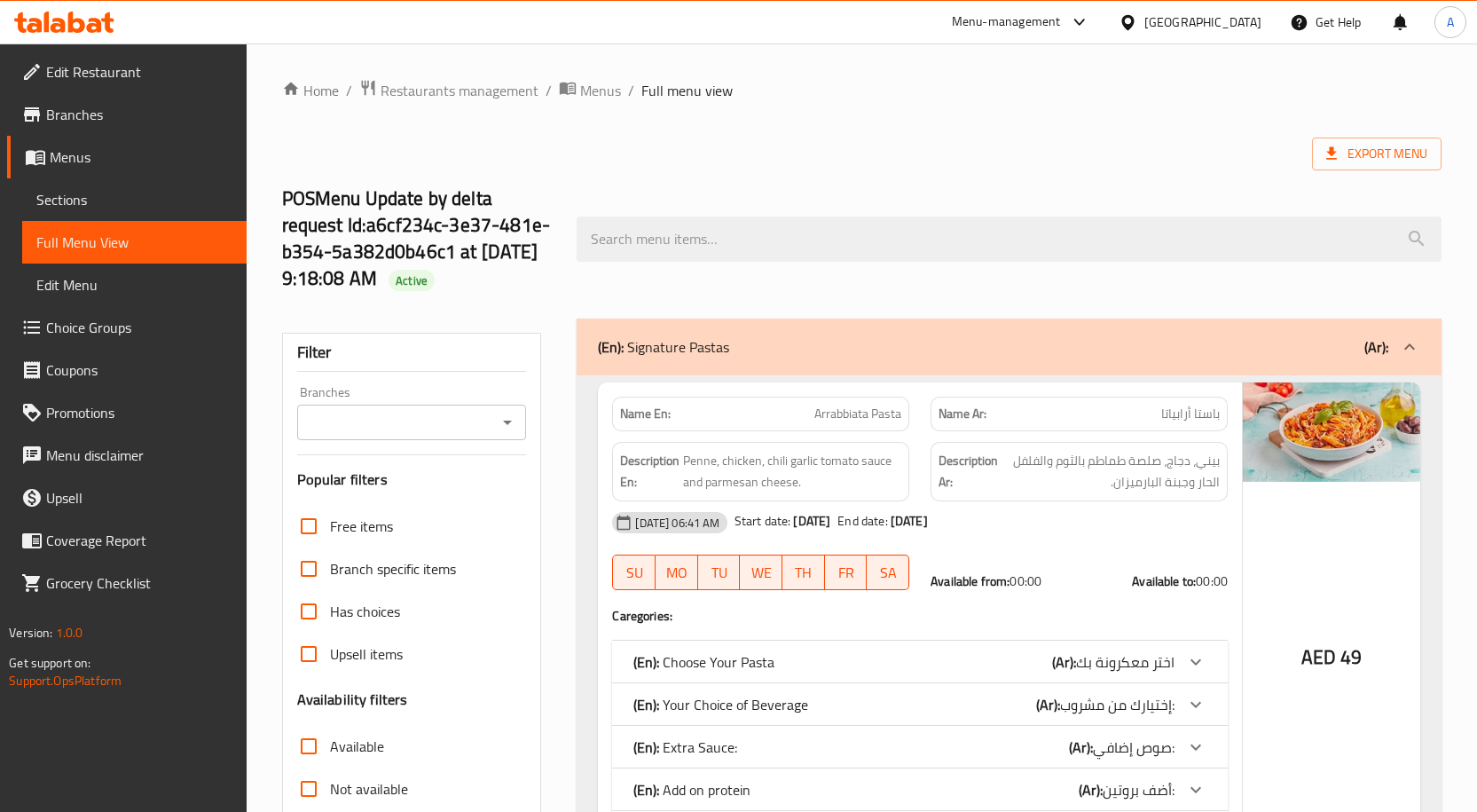
click at [462, 410] on input "Branches" at bounding box center [397, 422] width 190 height 25
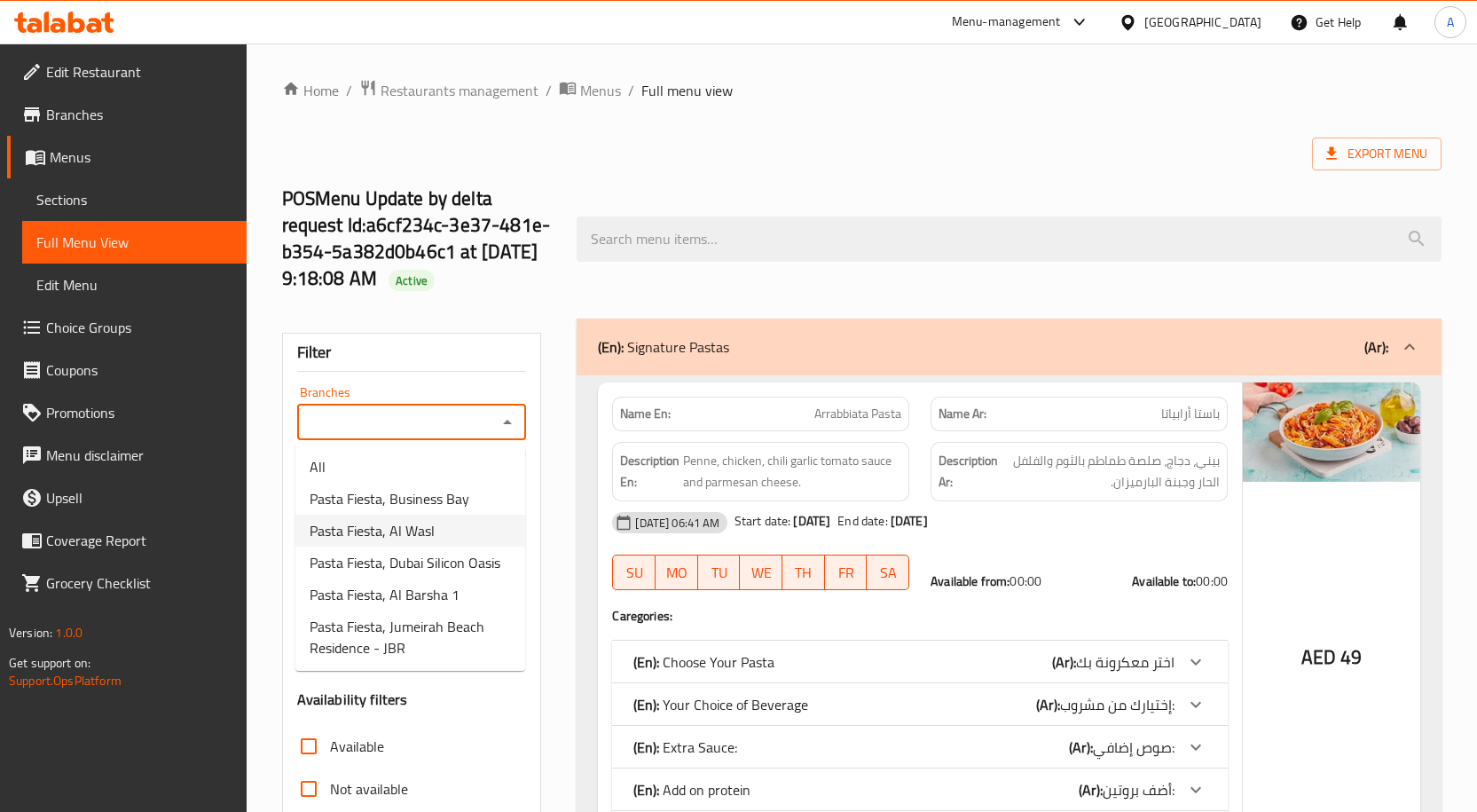
click at [400, 524] on span "Pasta Fiesta, Al Wasl" at bounding box center [372, 530] width 125 height 21
type input "Pasta Fiesta, Al Wasl"
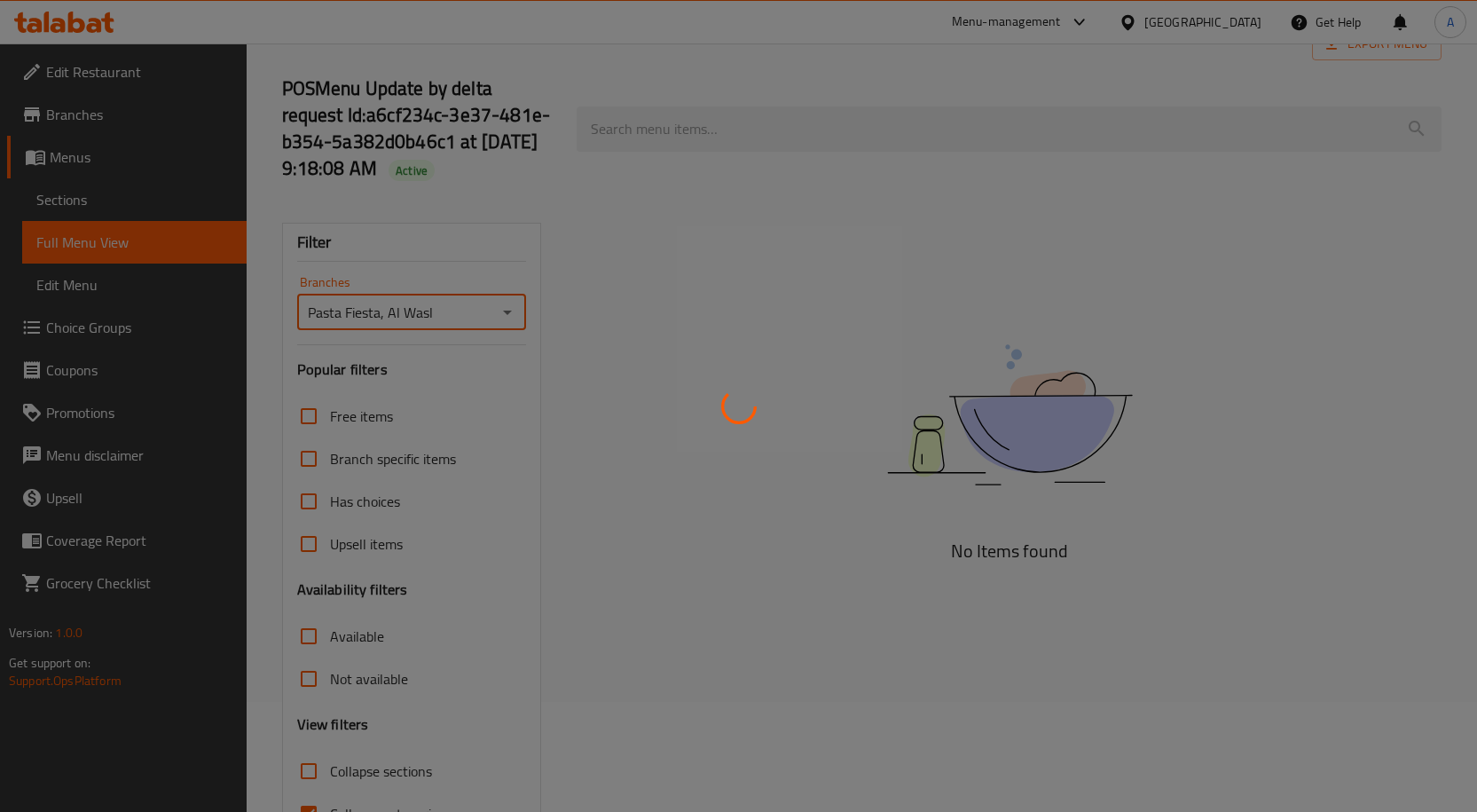
scroll to position [212, 0]
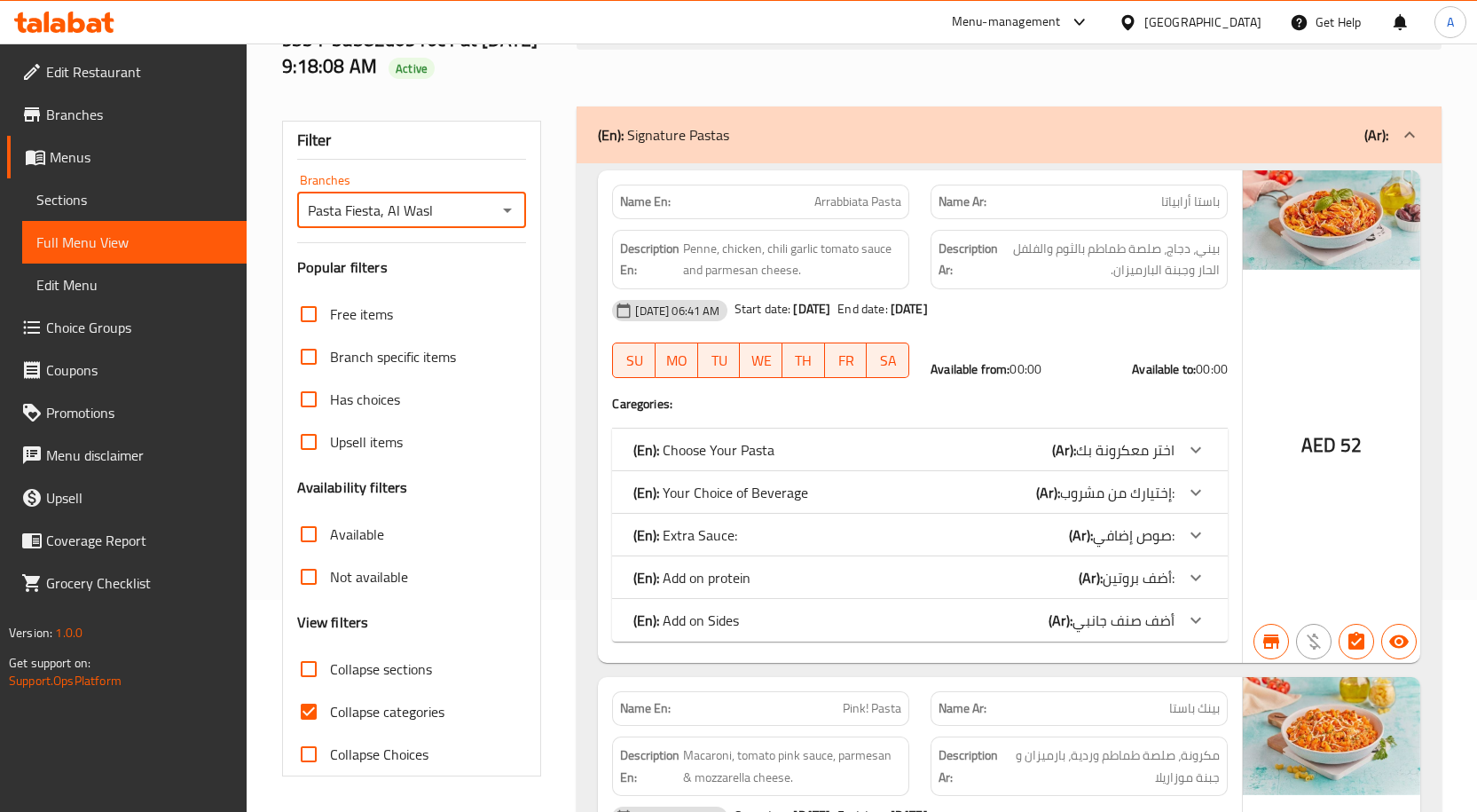
click at [311, 704] on input "Collapse categories" at bounding box center [308, 711] width 43 height 43
checkbox input "false"
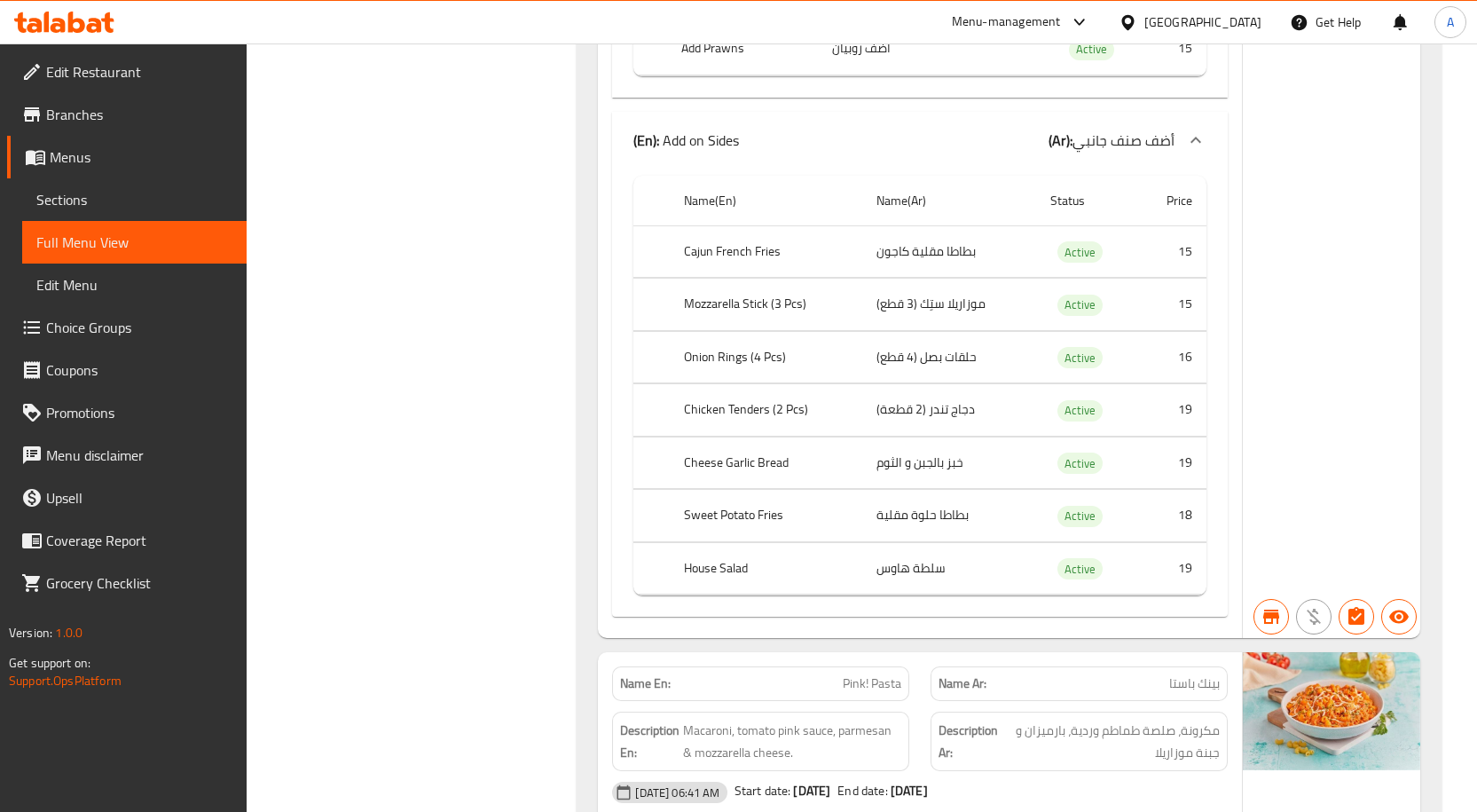
scroll to position [14551, 0]
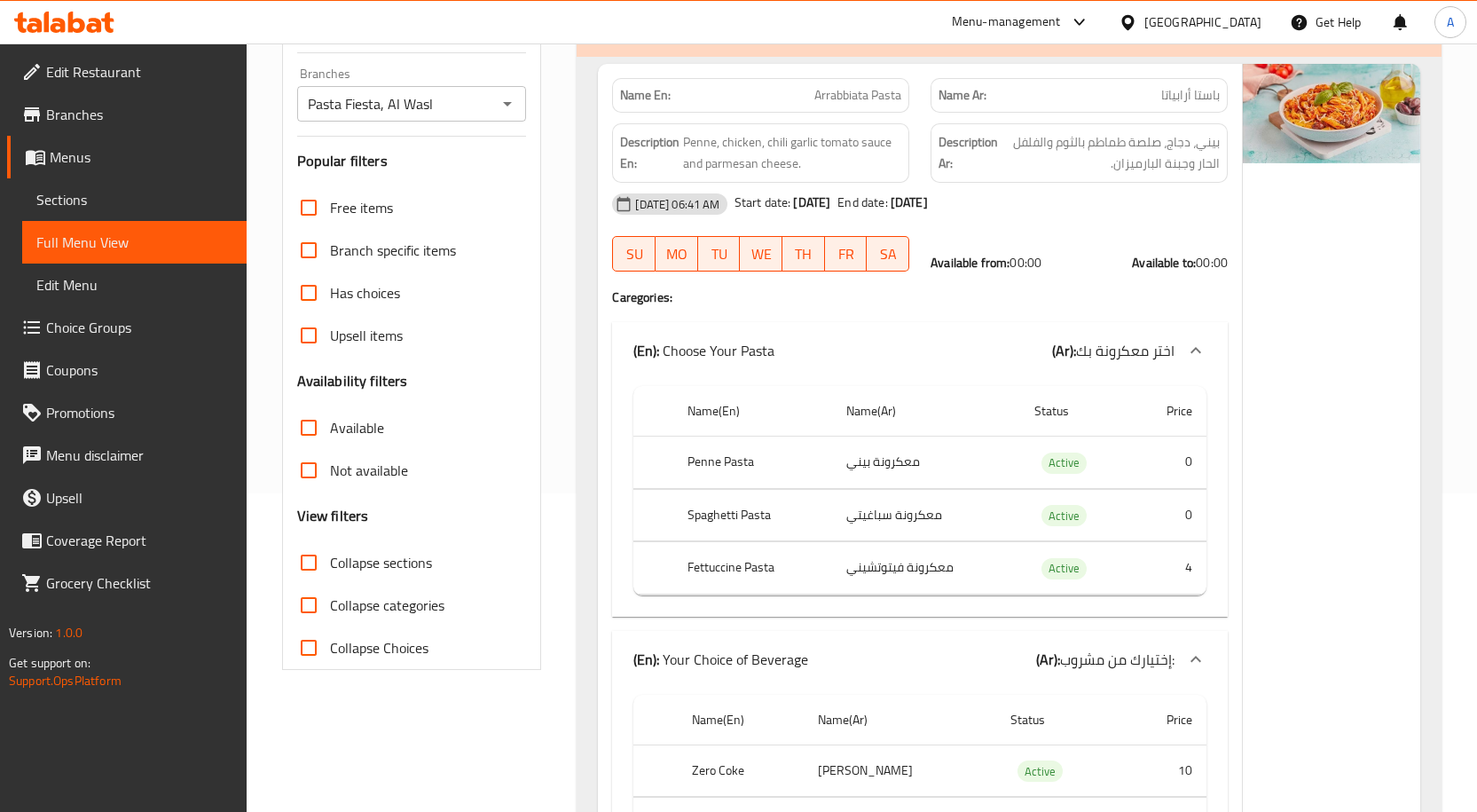
scroll to position [0, 0]
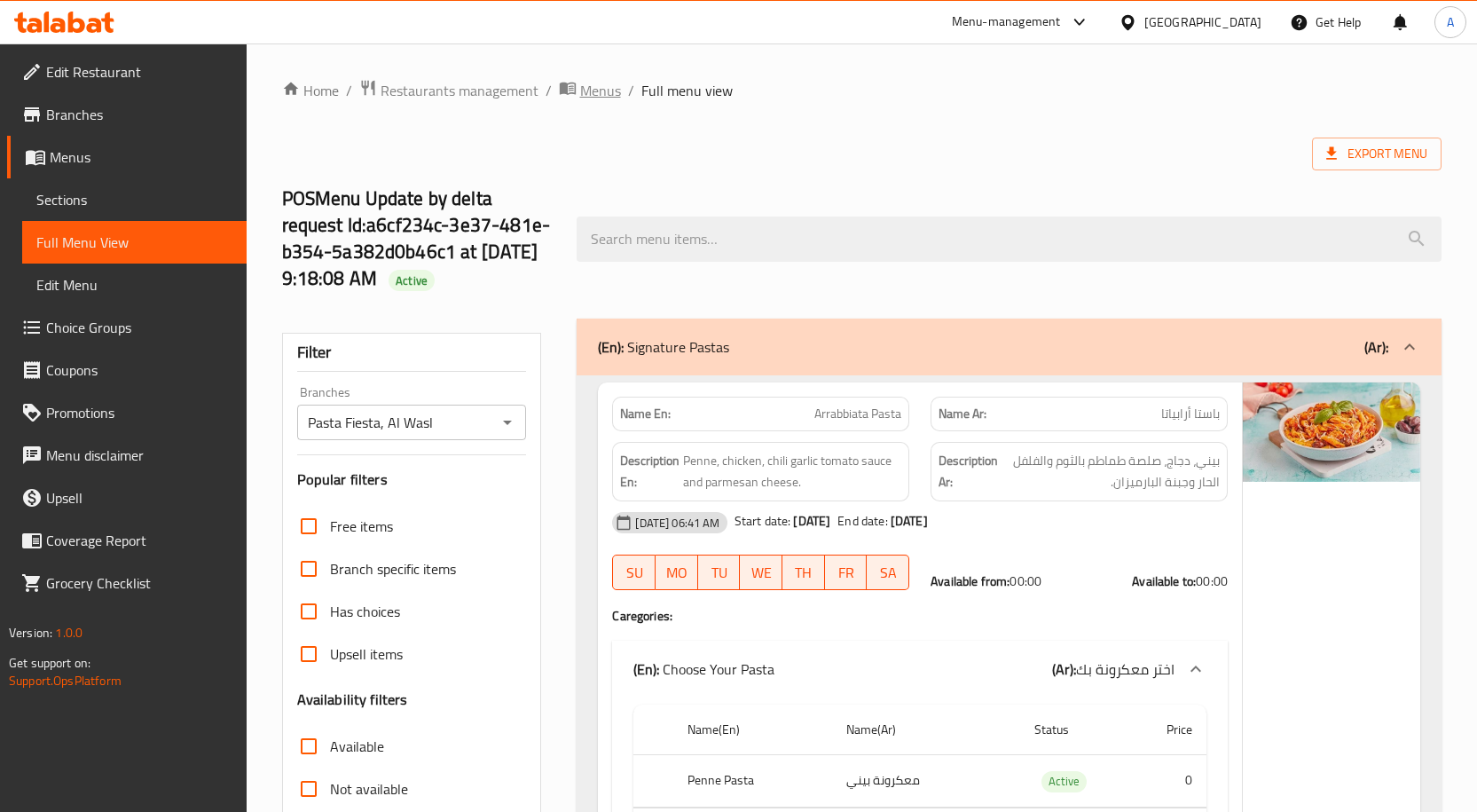
click at [586, 86] on span "Menus" at bounding box center [601, 91] width 41 height 21
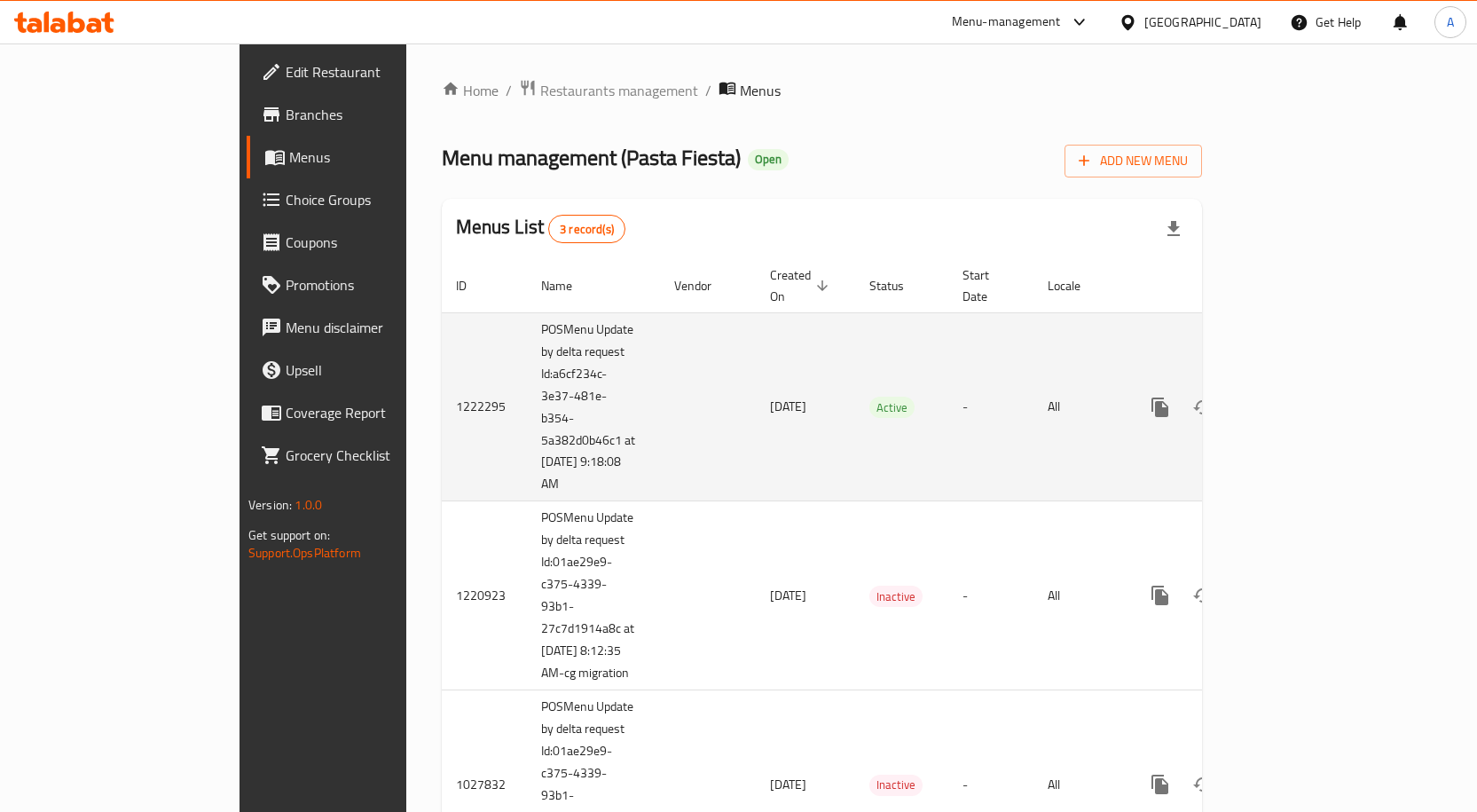
click at [1299, 397] on icon "enhanced table" at bounding box center [1288, 407] width 21 height 21
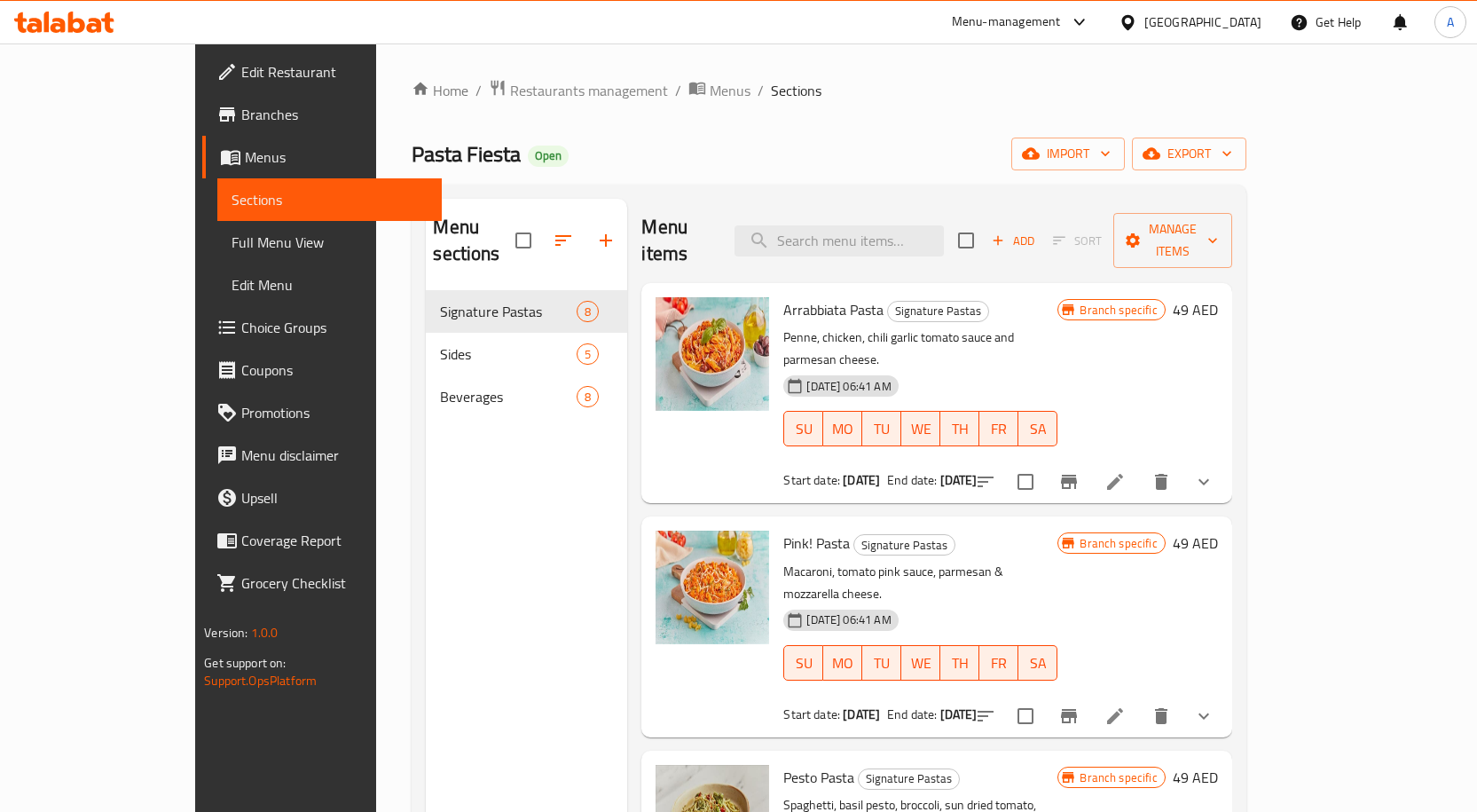
click at [242, 321] on span "Choice Groups" at bounding box center [334, 327] width 186 height 21
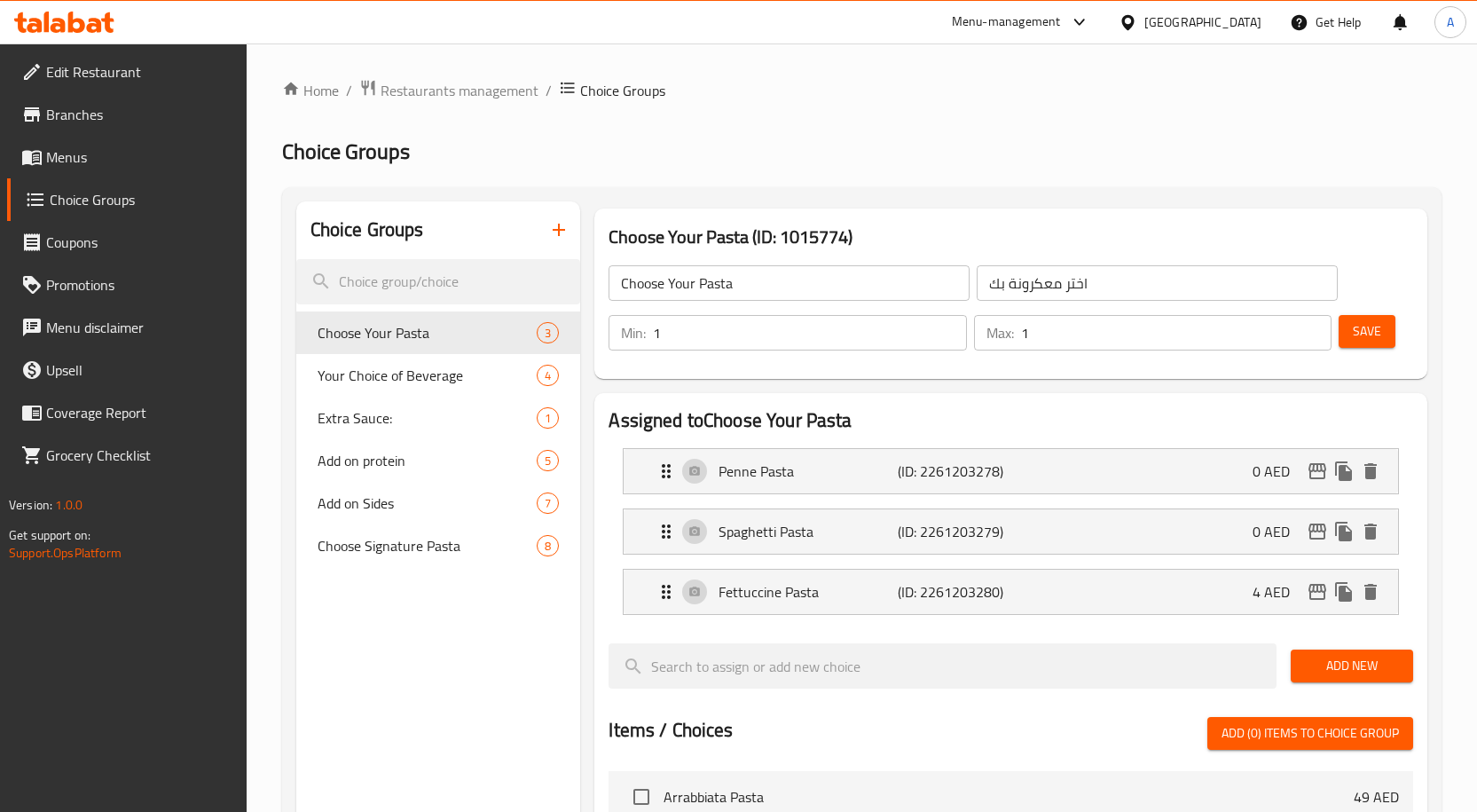
click at [88, 117] on span "Branches" at bounding box center [139, 114] width 186 height 21
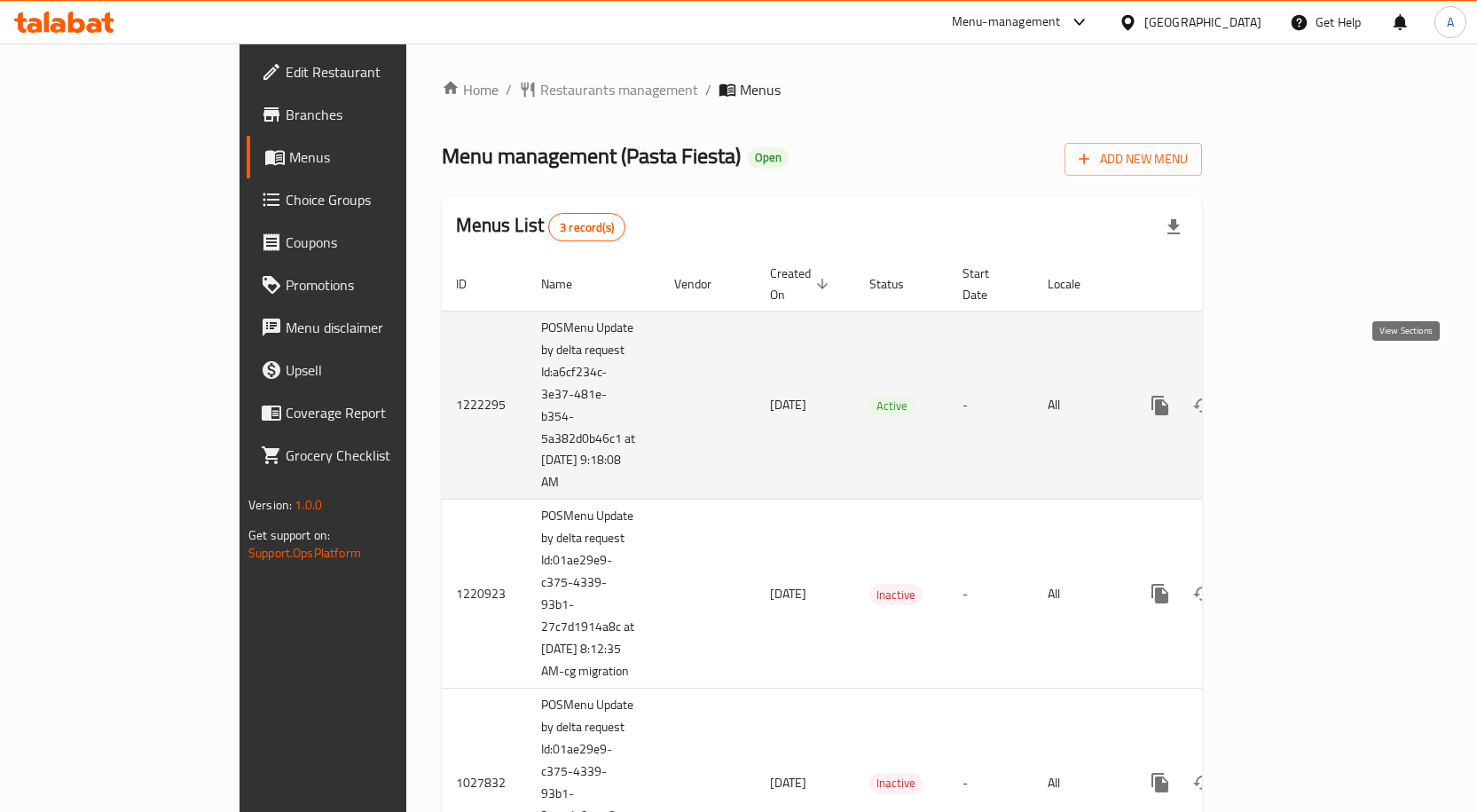
click at [1296, 398] on icon "enhanced table" at bounding box center [1288, 406] width 16 height 16
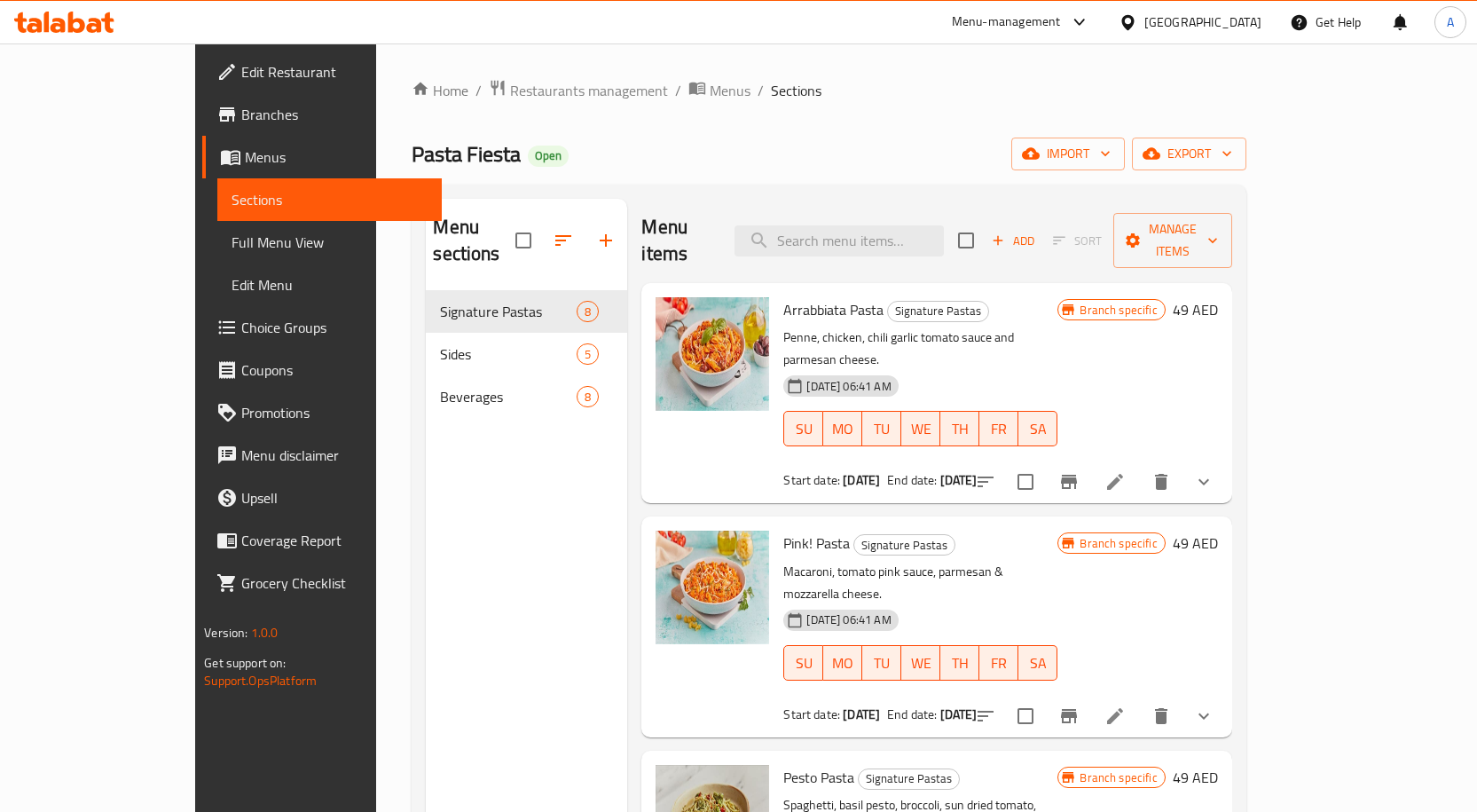
click at [242, 328] on span "Choice Groups" at bounding box center [334, 327] width 186 height 21
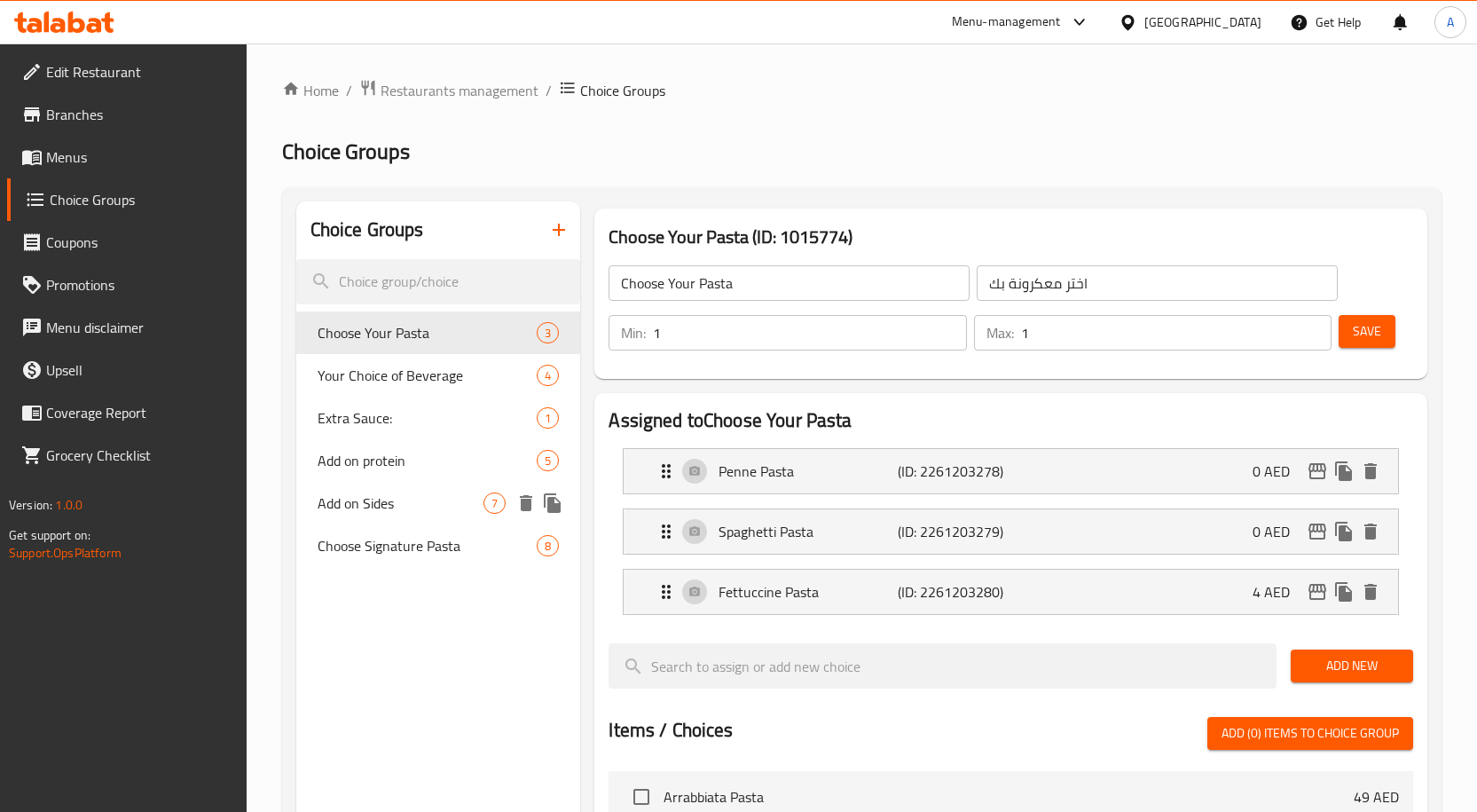
click at [406, 496] on span "Add on Sides" at bounding box center [400, 503] width 167 height 21
type input "Add on Sides"
type input "أضف صنف جانبي"
type input "0"
type input "7"
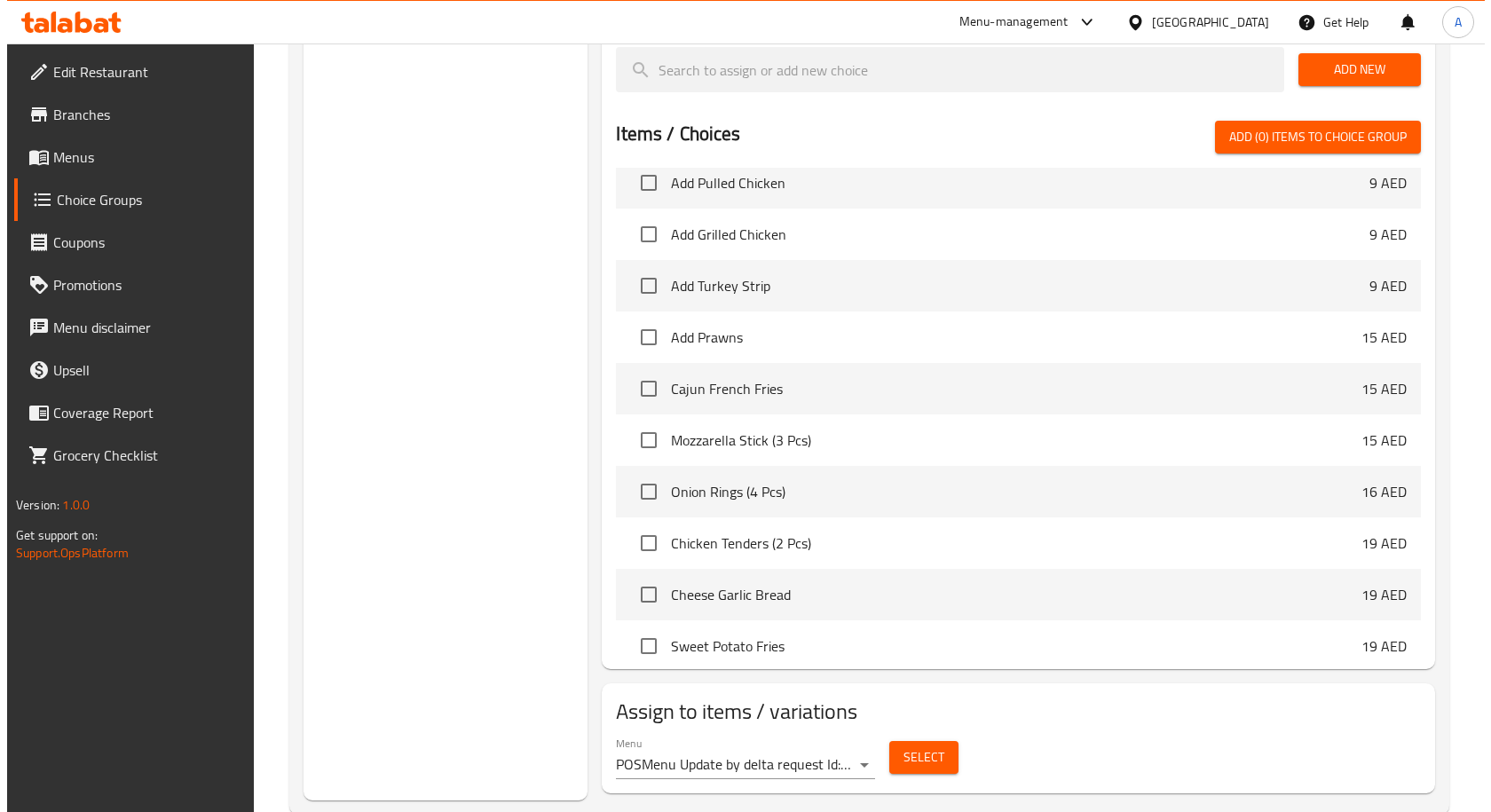
scroll to position [875, 0]
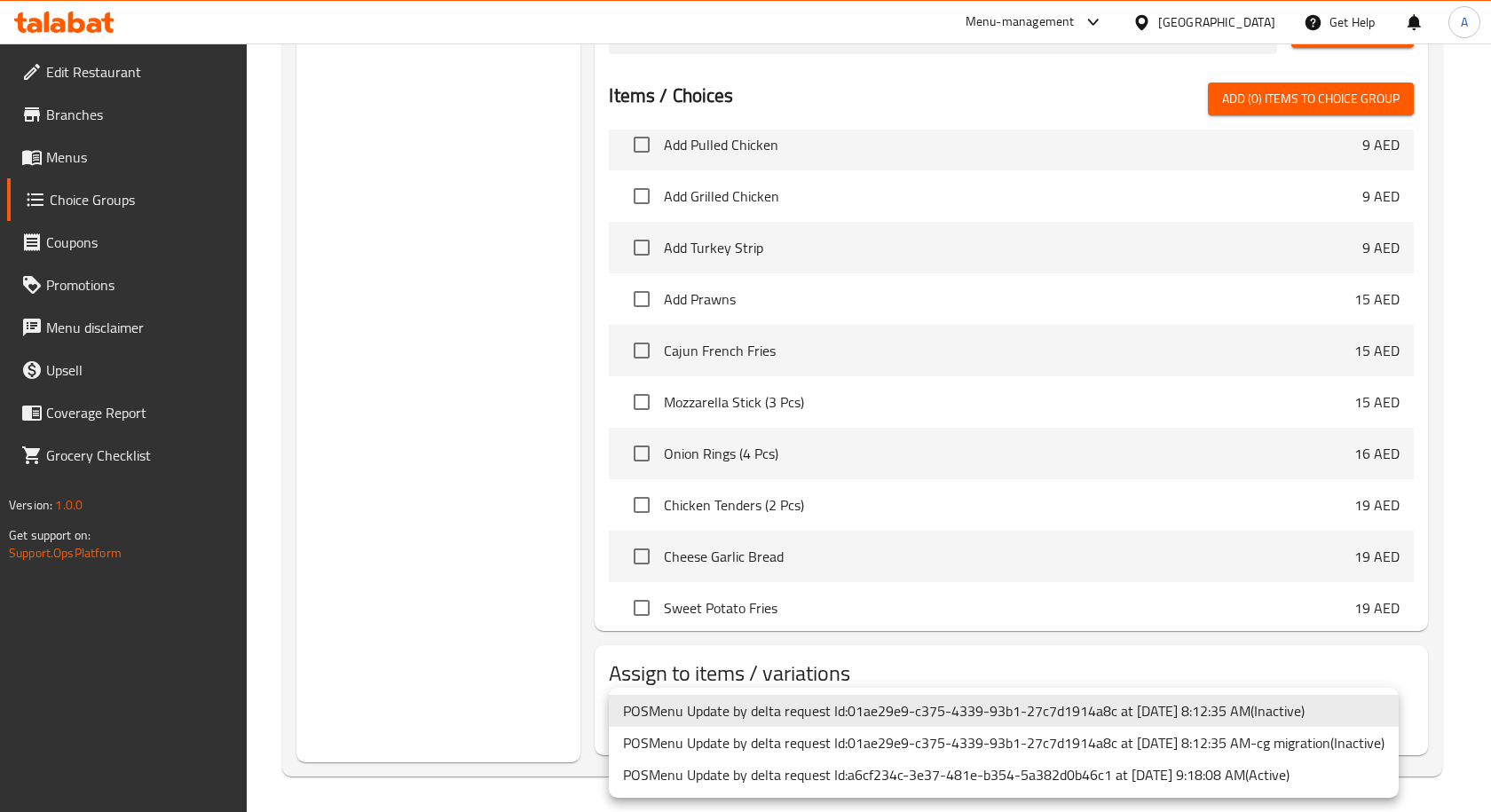
click at [1028, 772] on li "POSMenu Update by delta request Id:a6cf234c-3e37-481e-b354-5a382d0b46c1 at [DAT…" at bounding box center [1004, 775] width 790 height 32
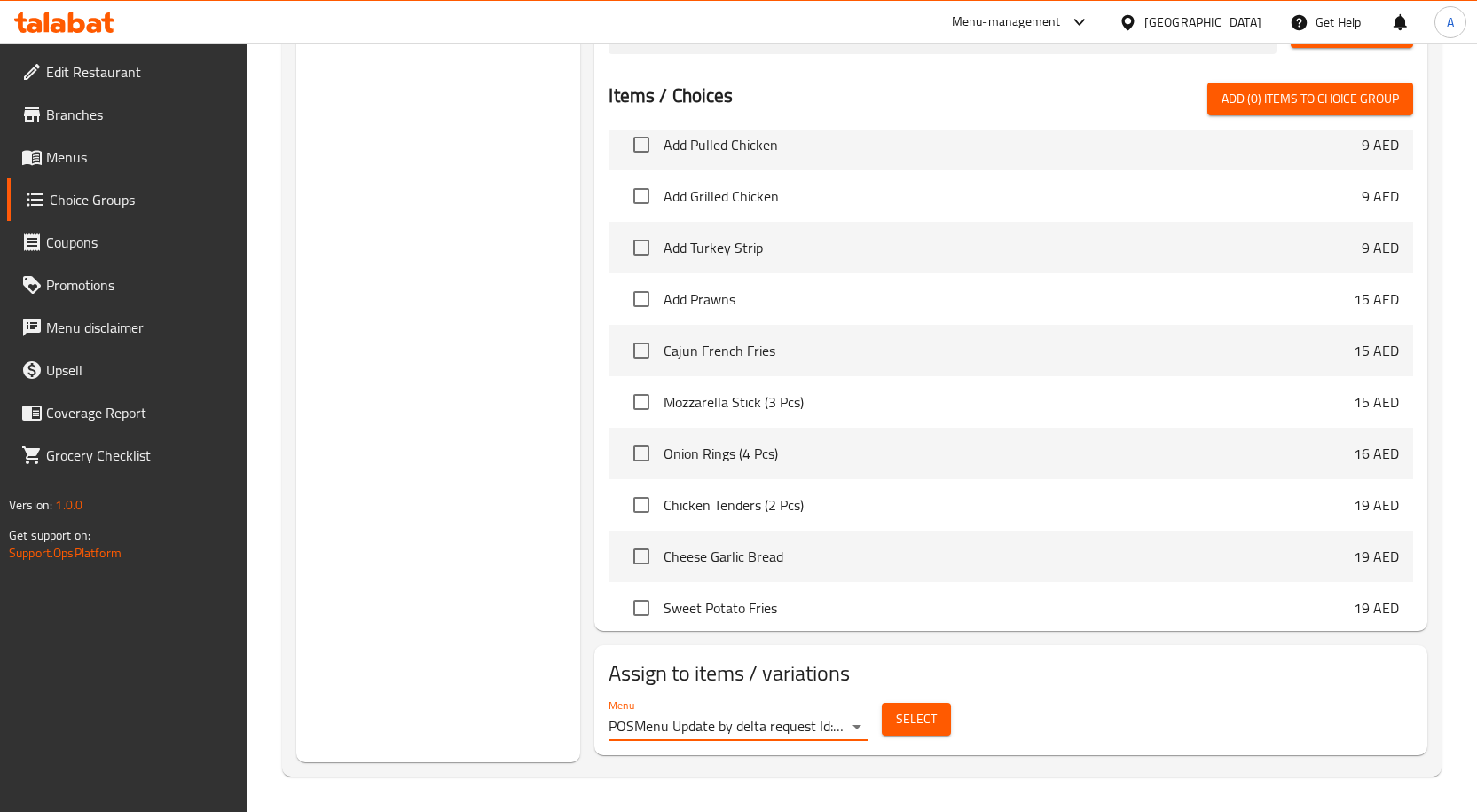
click at [945, 725] on button "Select" at bounding box center [916, 718] width 70 height 33
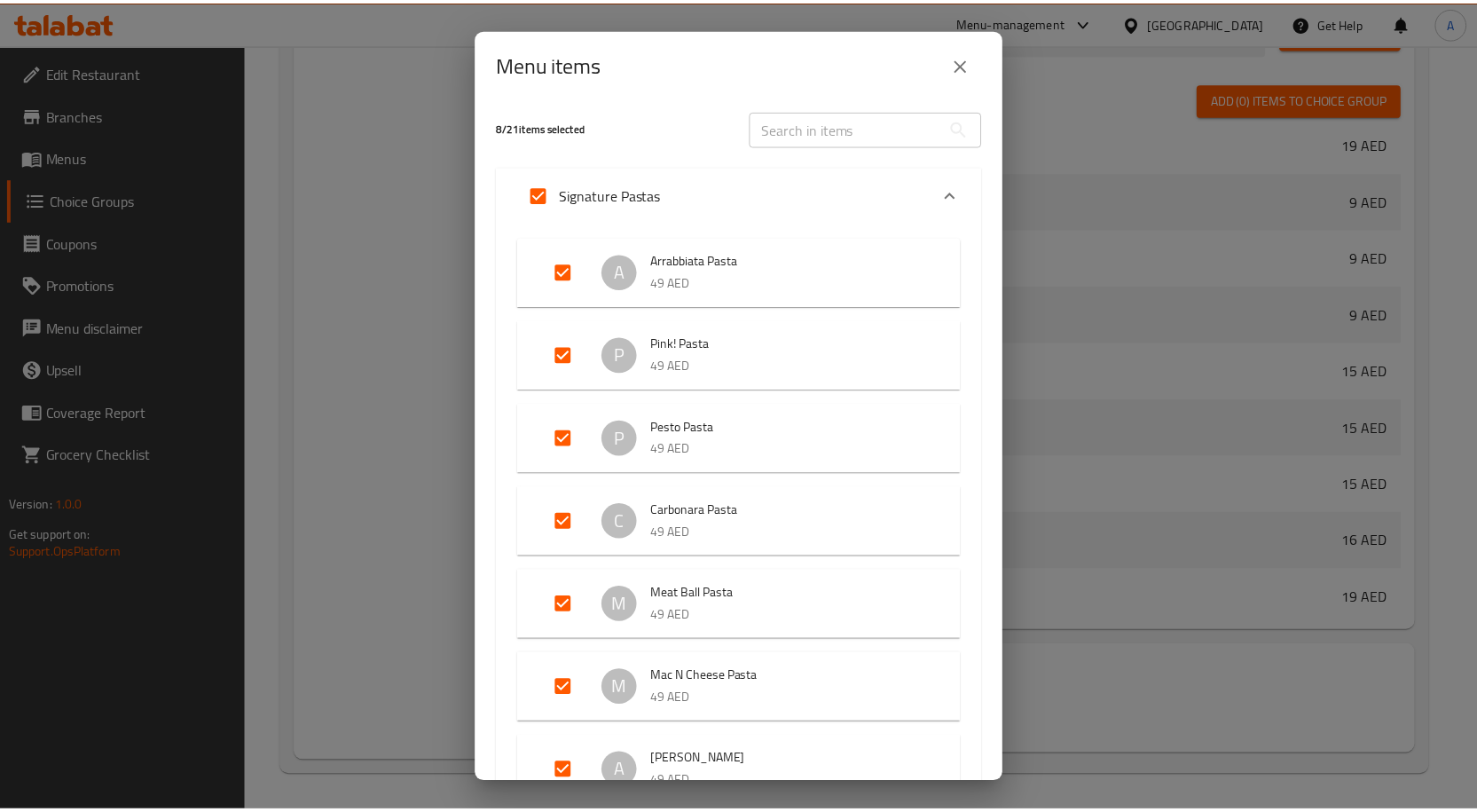
scroll to position [0, 0]
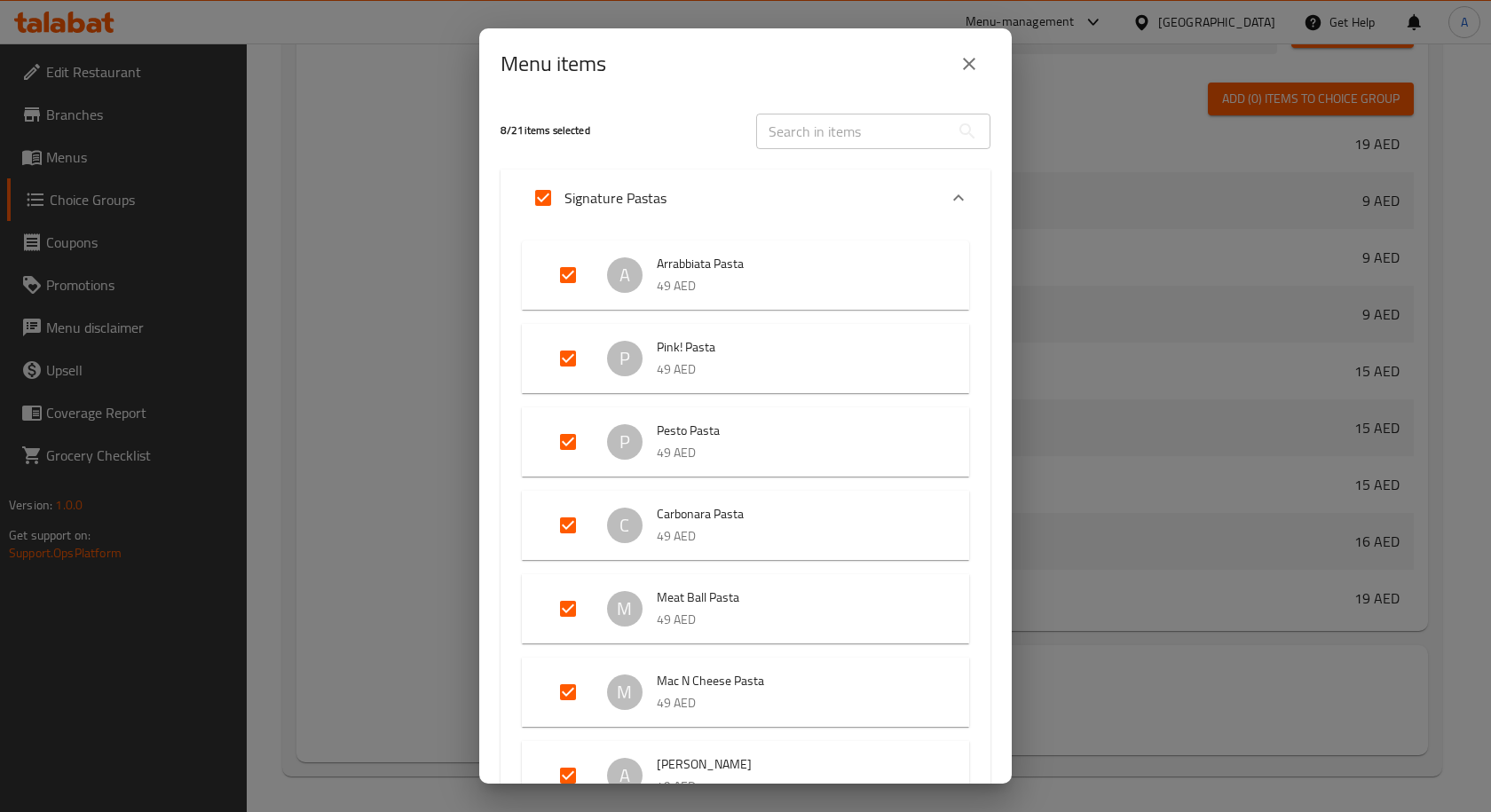
click at [963, 69] on icon "close" at bounding box center [969, 64] width 21 height 21
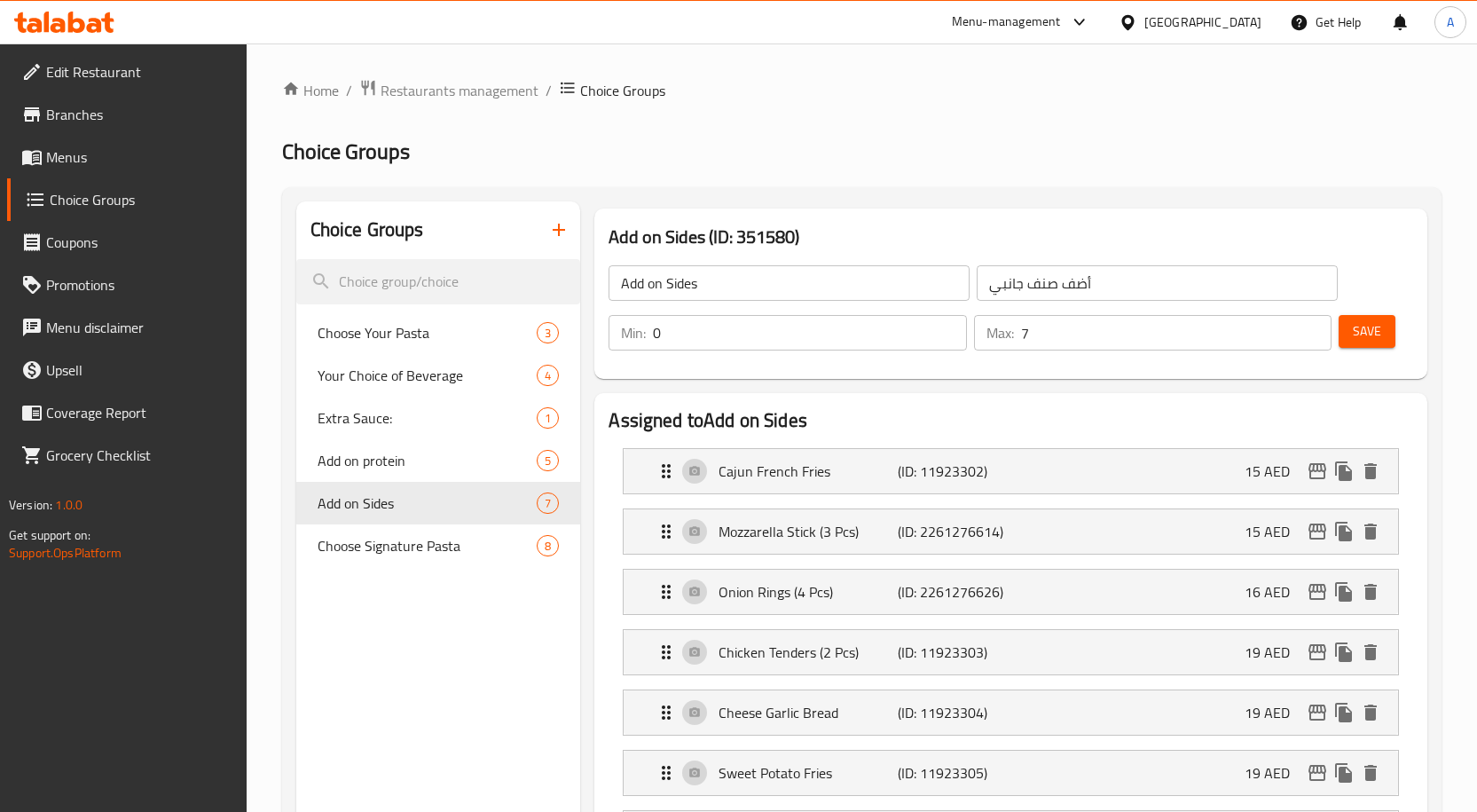
click at [62, 156] on span "Menus" at bounding box center [139, 157] width 186 height 21
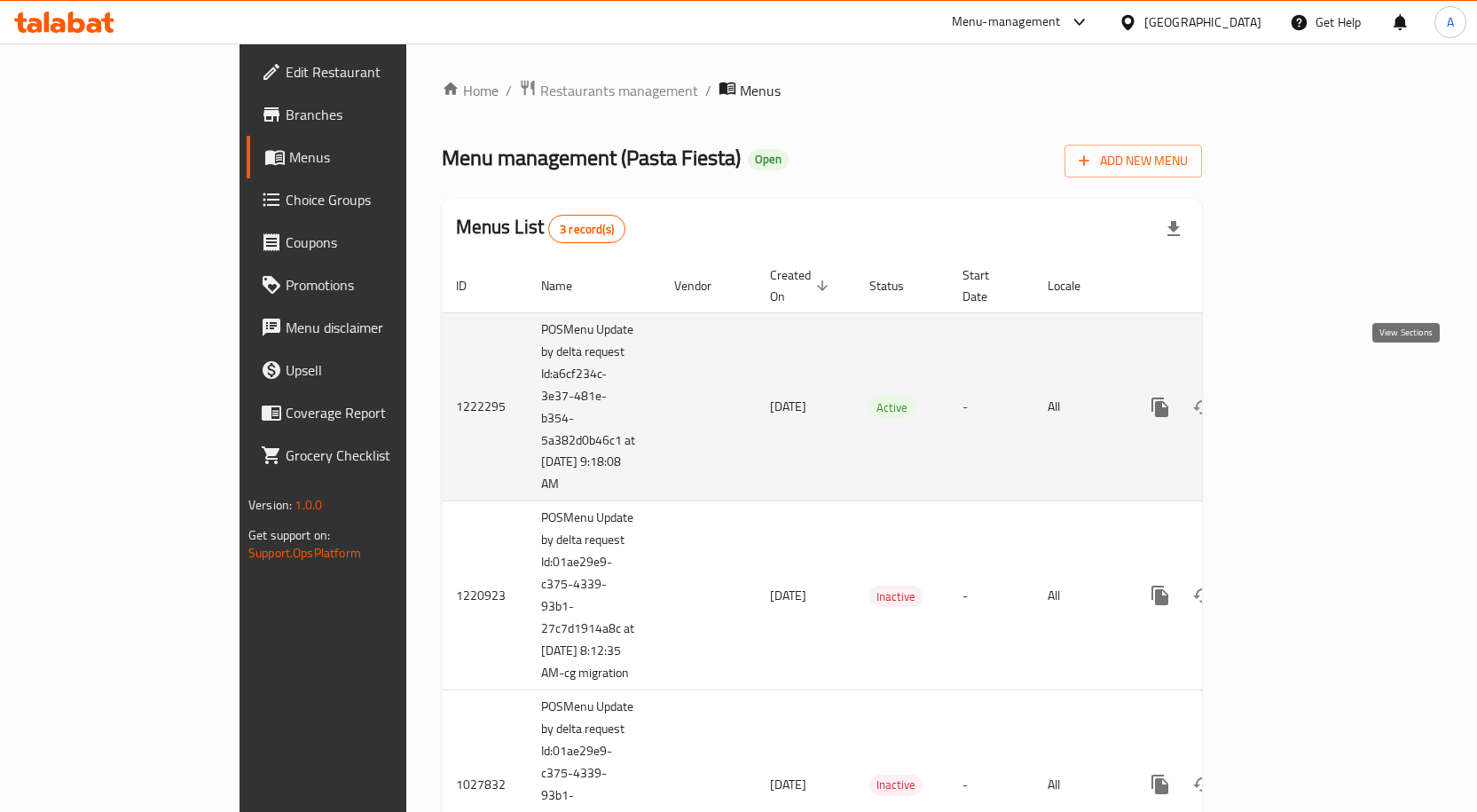
click at [1299, 397] on icon "enhanced table" at bounding box center [1288, 407] width 21 height 21
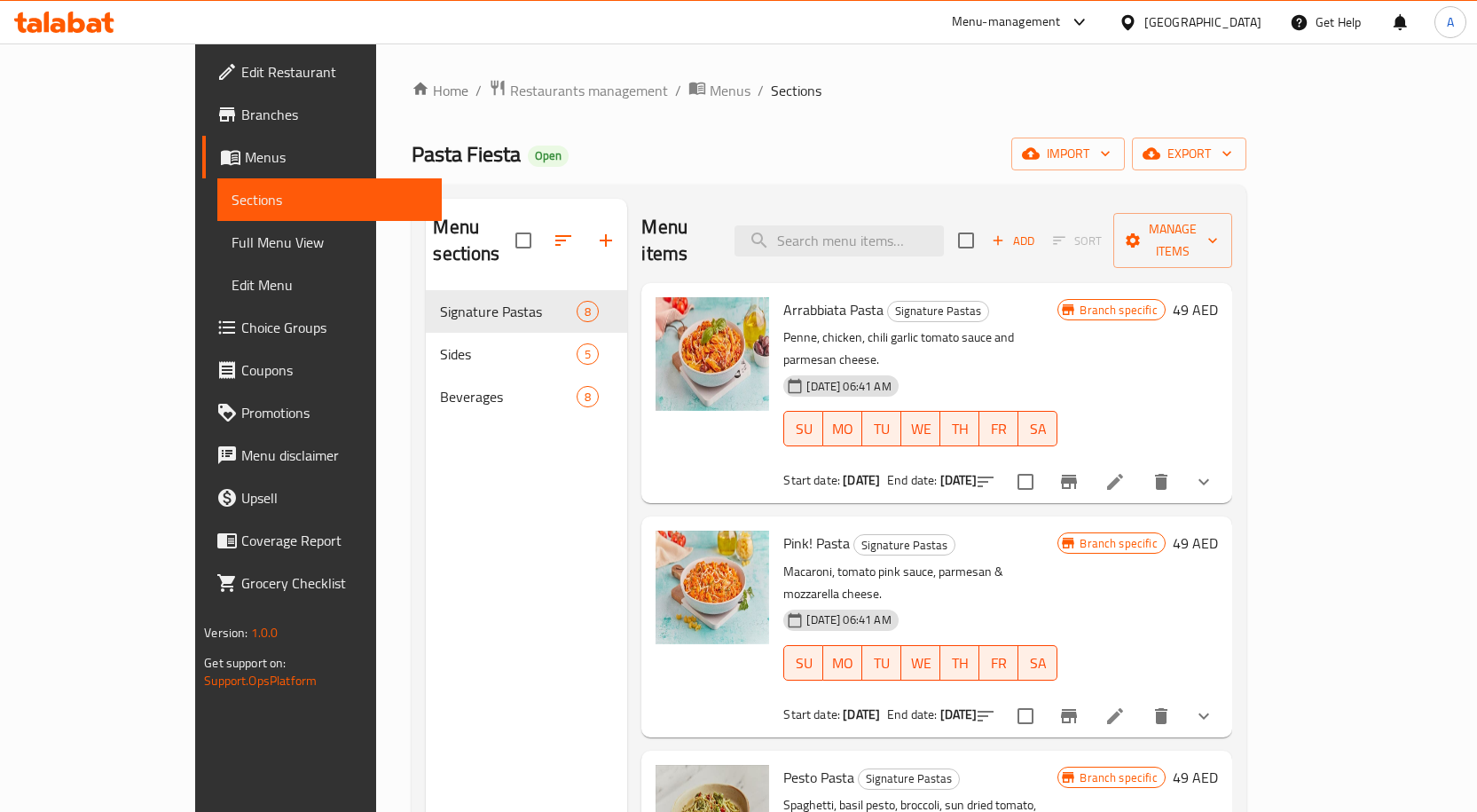
click at [412, 152] on span "Pasta Fiesta" at bounding box center [466, 153] width 109 height 40
copy span "Pasta Fiesta"
click at [510, 93] on span "Restaurants management" at bounding box center [588, 91] width 158 height 21
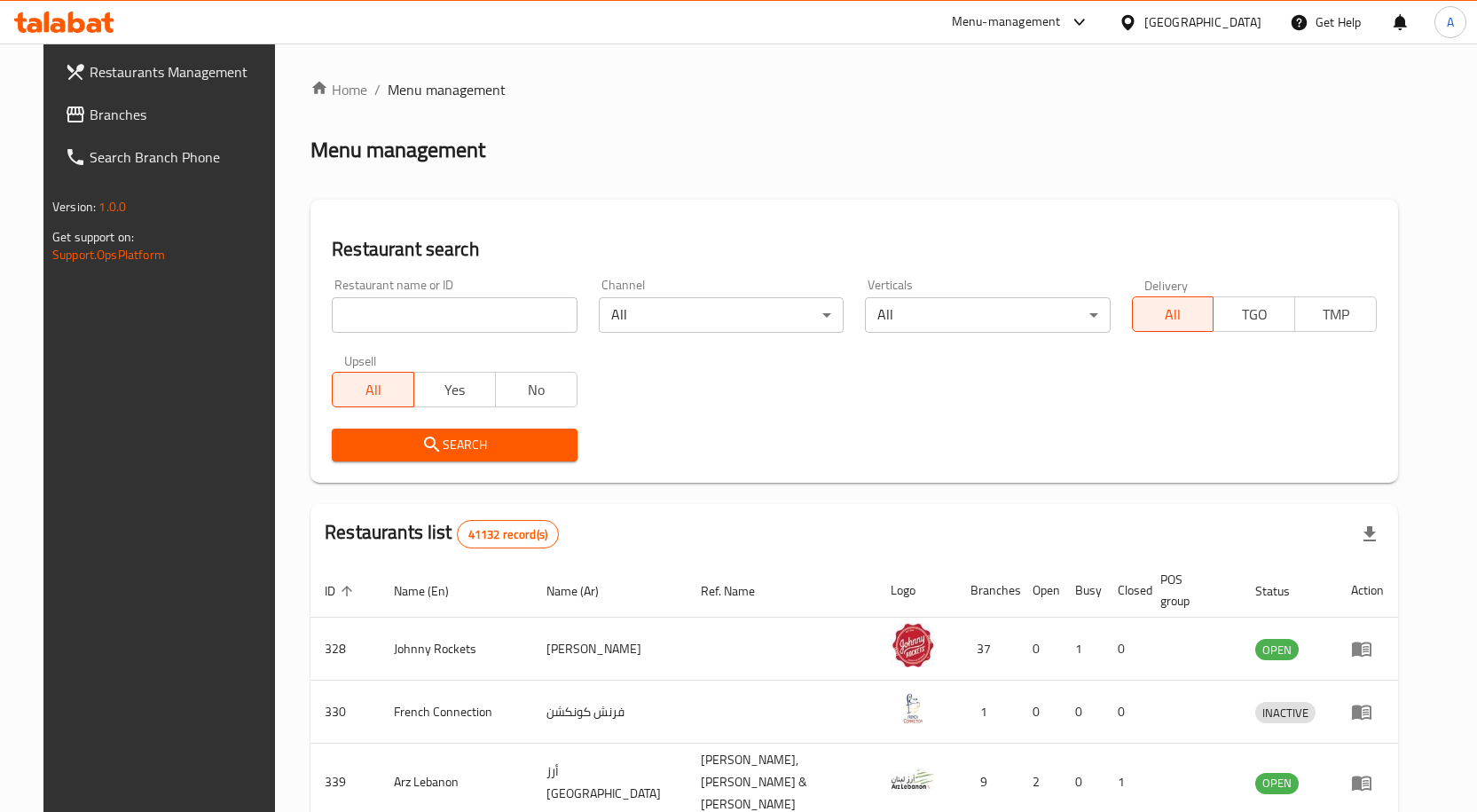
click at [1191, 24] on div "United Arab Emirates" at bounding box center [1202, 22] width 117 height 20
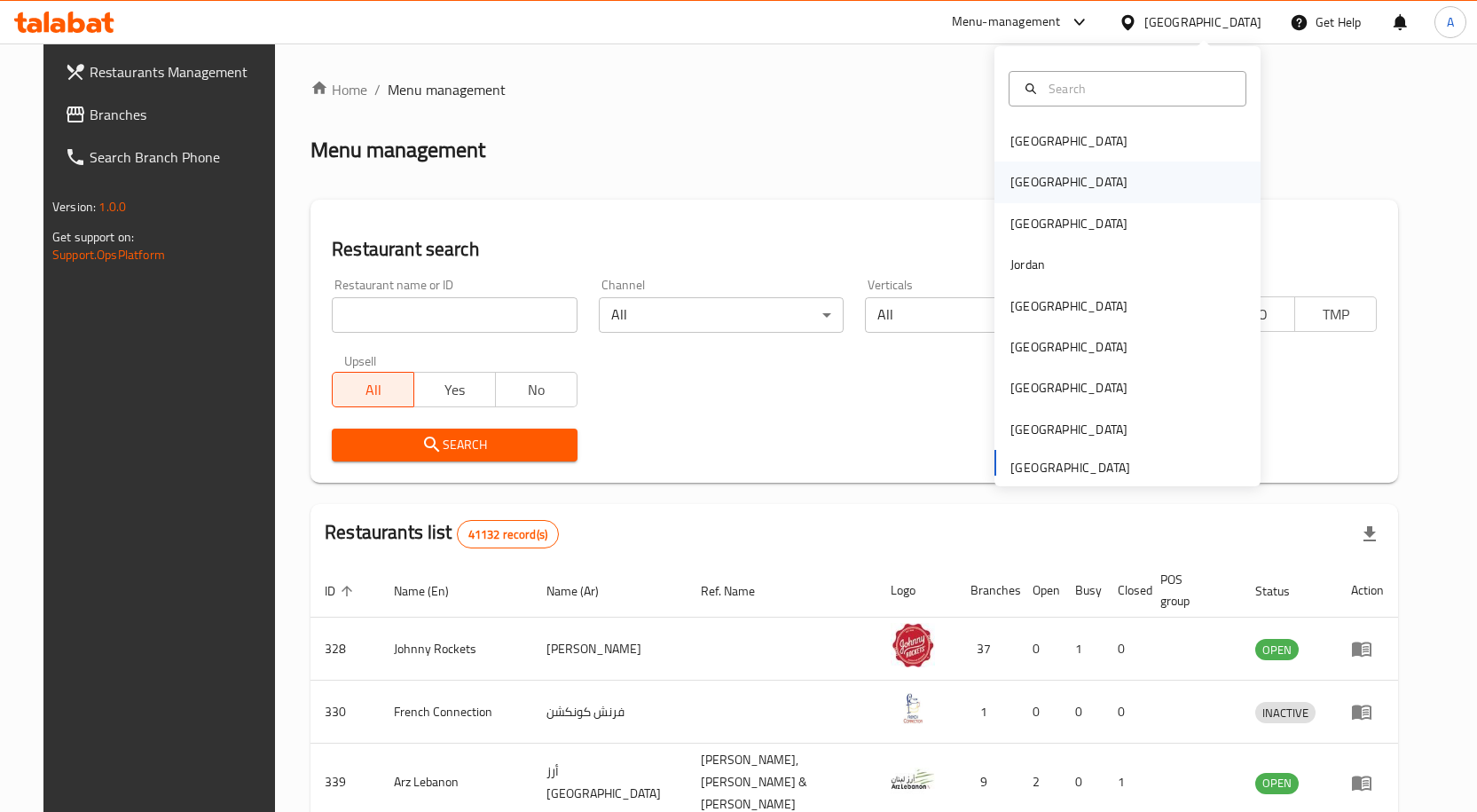
click at [1038, 185] on div "[GEOGRAPHIC_DATA]" at bounding box center [1069, 182] width 145 height 41
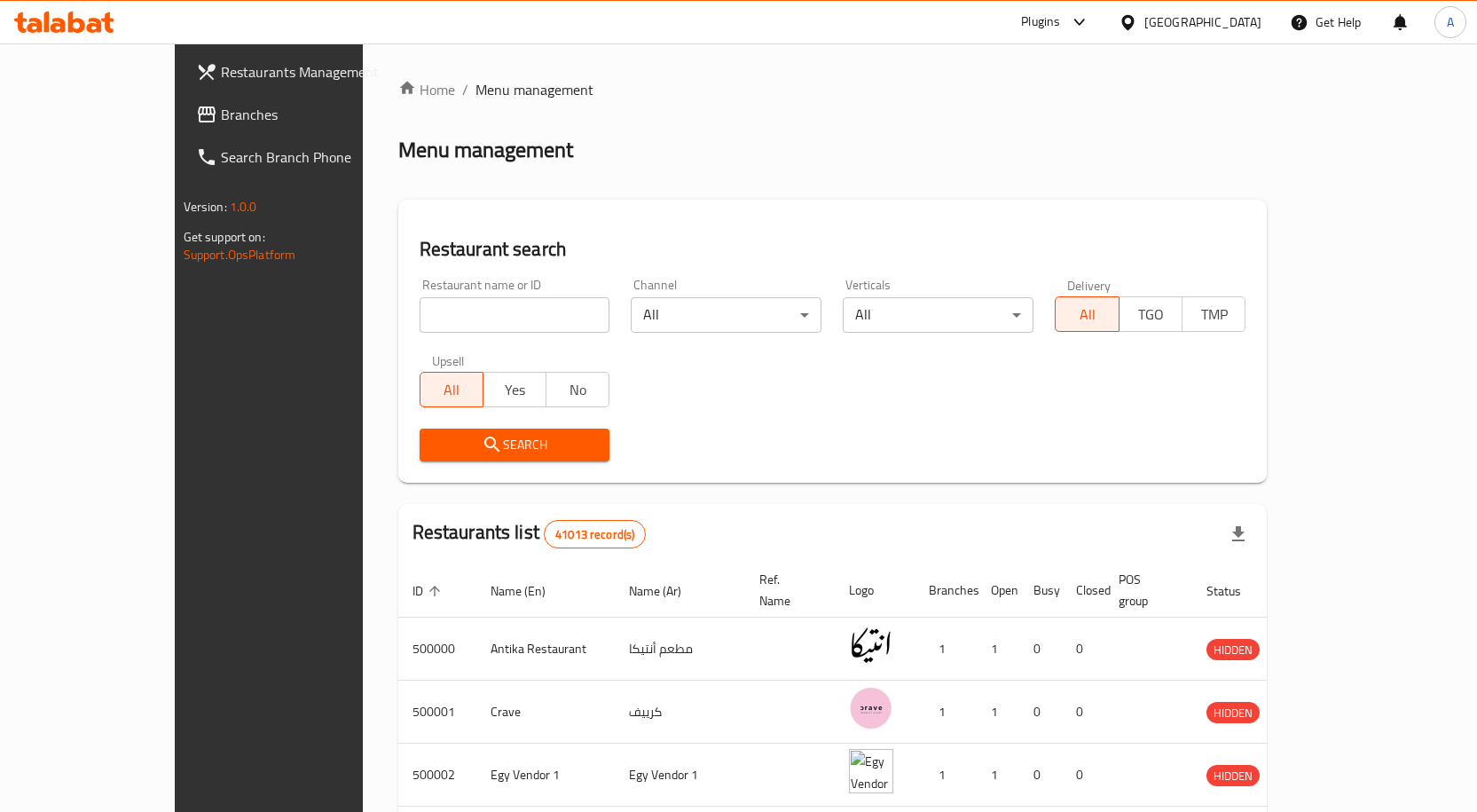
click at [182, 128] on link "Branches" at bounding box center [301, 114] width 240 height 43
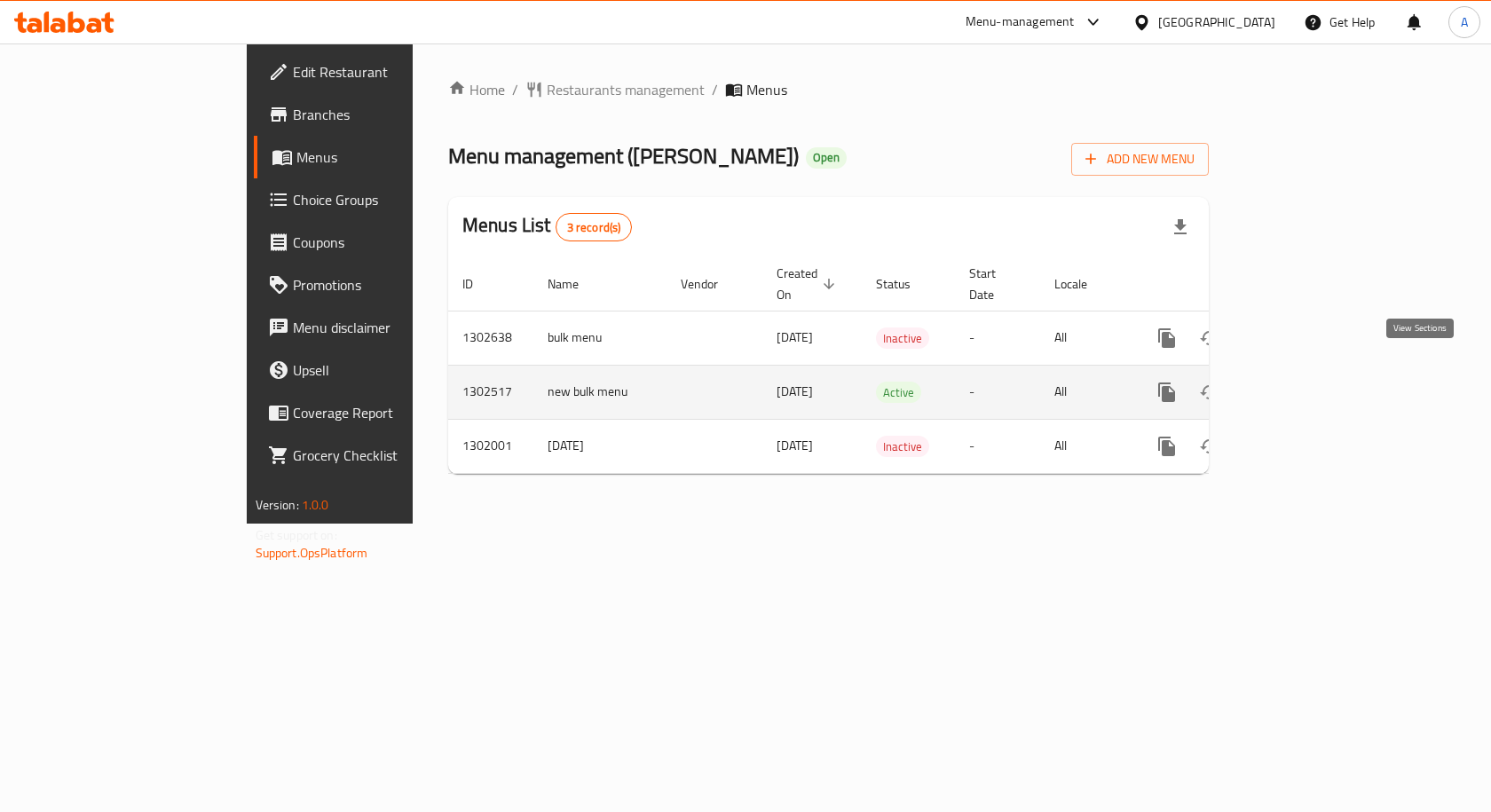
click at [1303, 384] on icon "enhanced table" at bounding box center [1295, 392] width 16 height 16
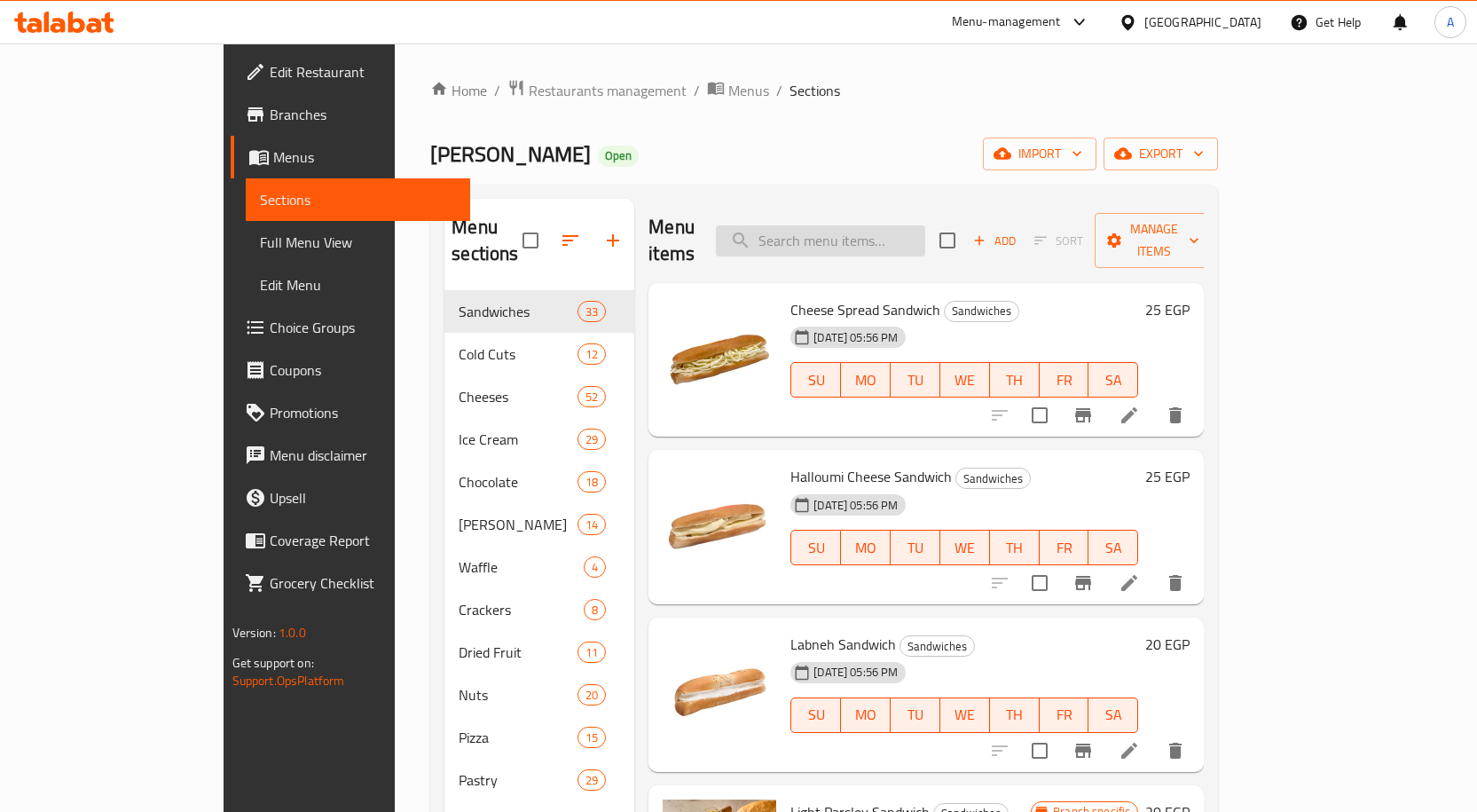
click at [856, 232] on input "search" at bounding box center [820, 241] width 209 height 31
type input "ؤ"
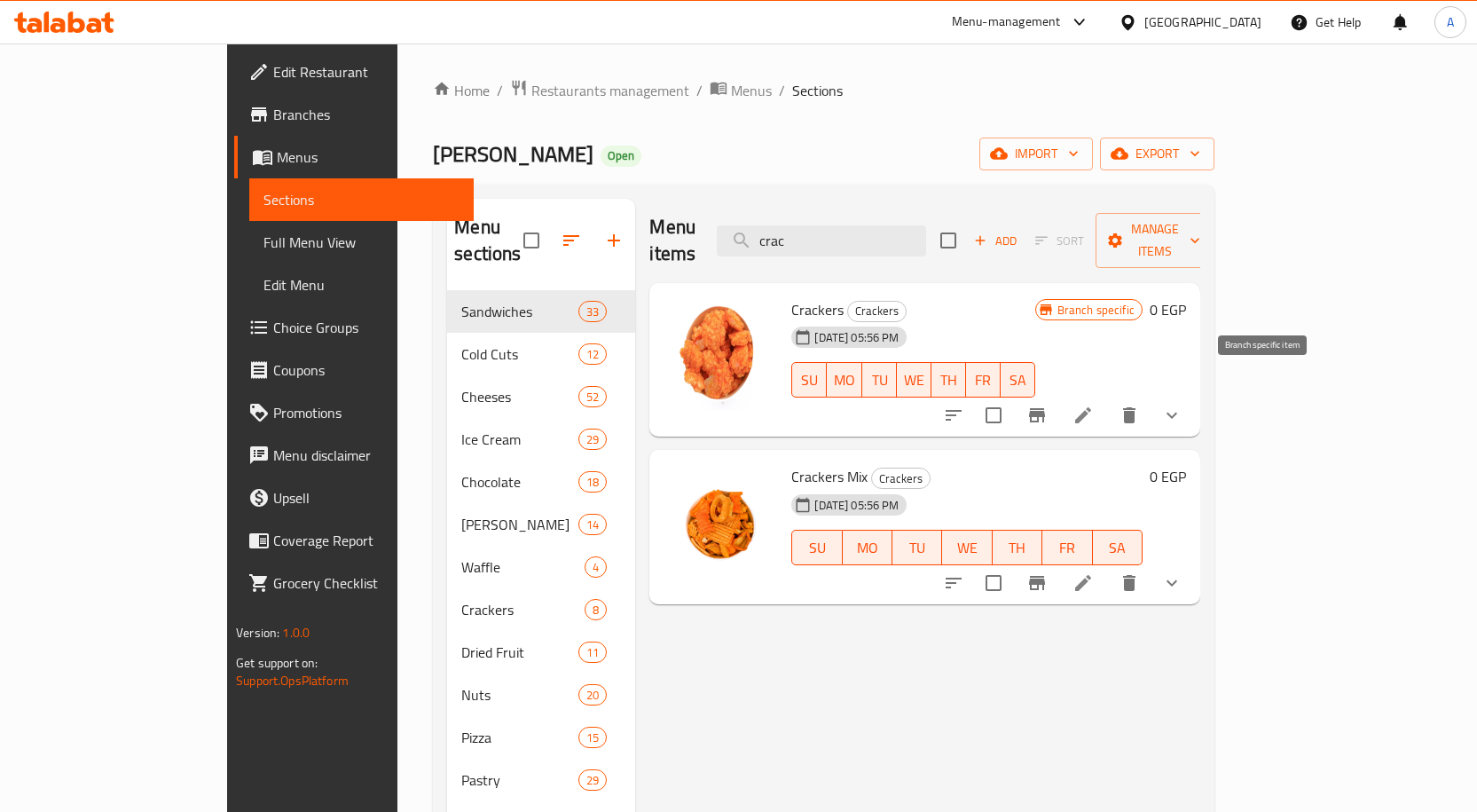
type input "crac"
click at [1045, 408] on icon "Branch-specific-item" at bounding box center [1037, 415] width 16 height 14
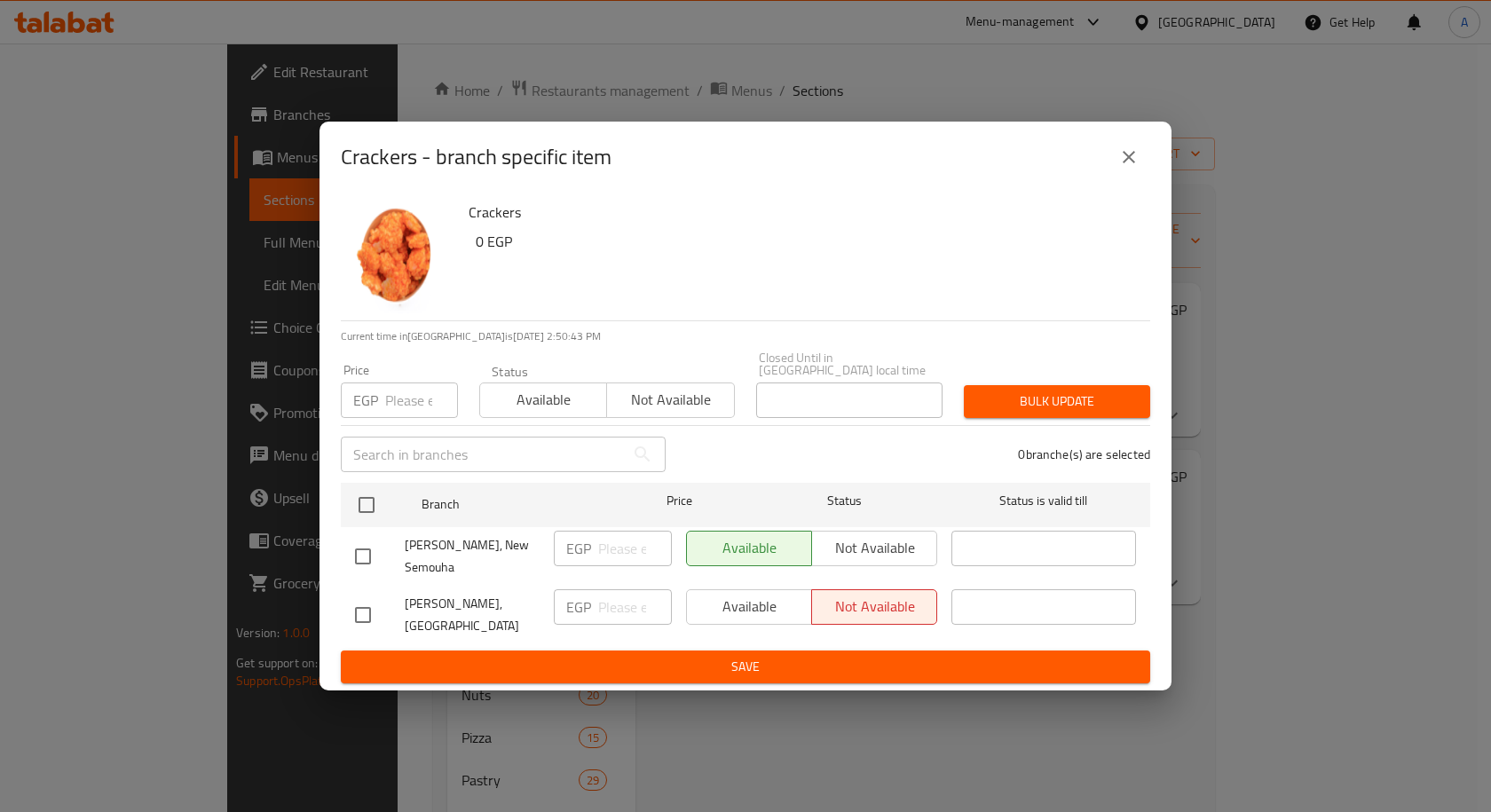
click at [1124, 168] on icon "close" at bounding box center [1129, 157] width 21 height 21
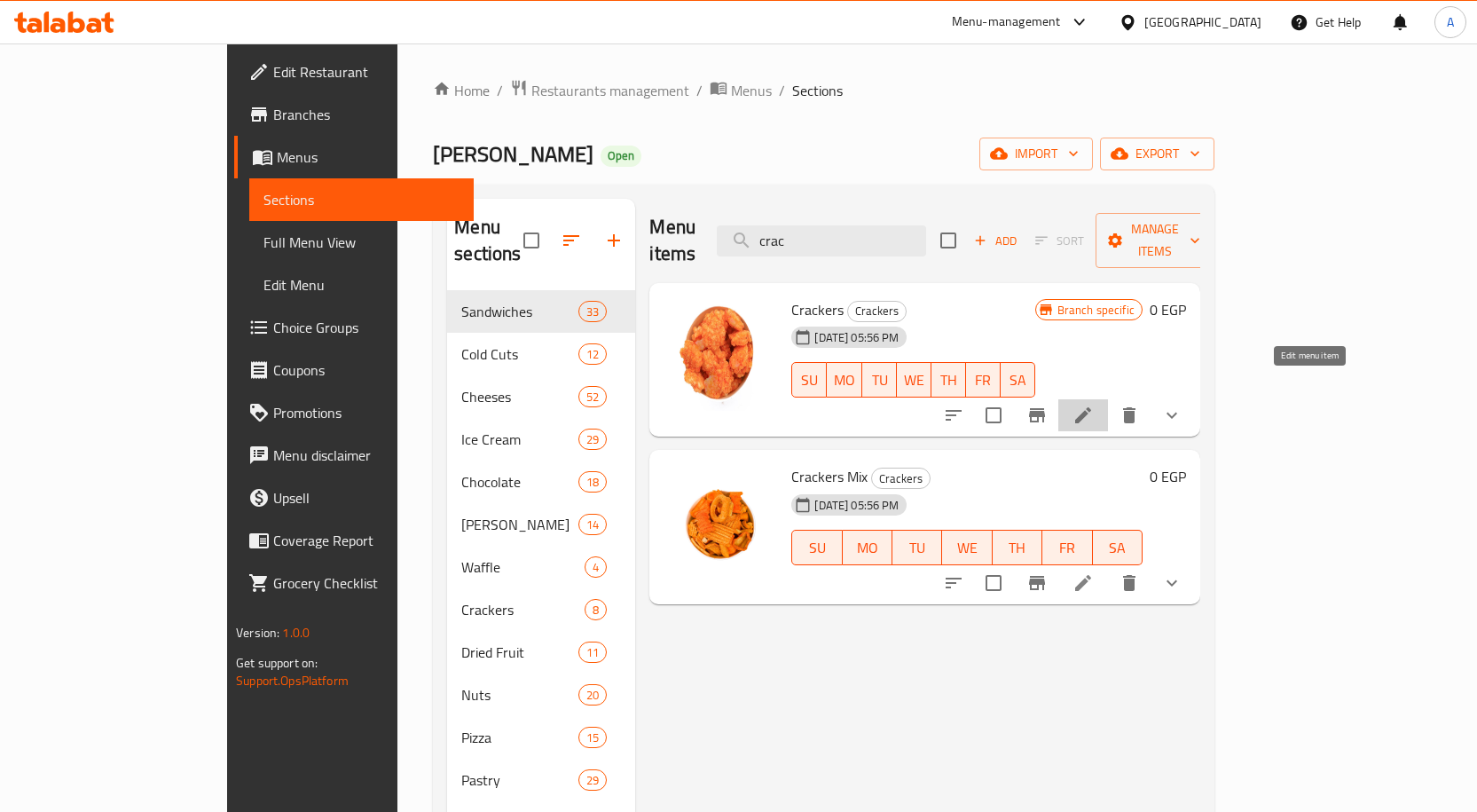
click at [1094, 405] on icon at bounding box center [1083, 415] width 21 height 21
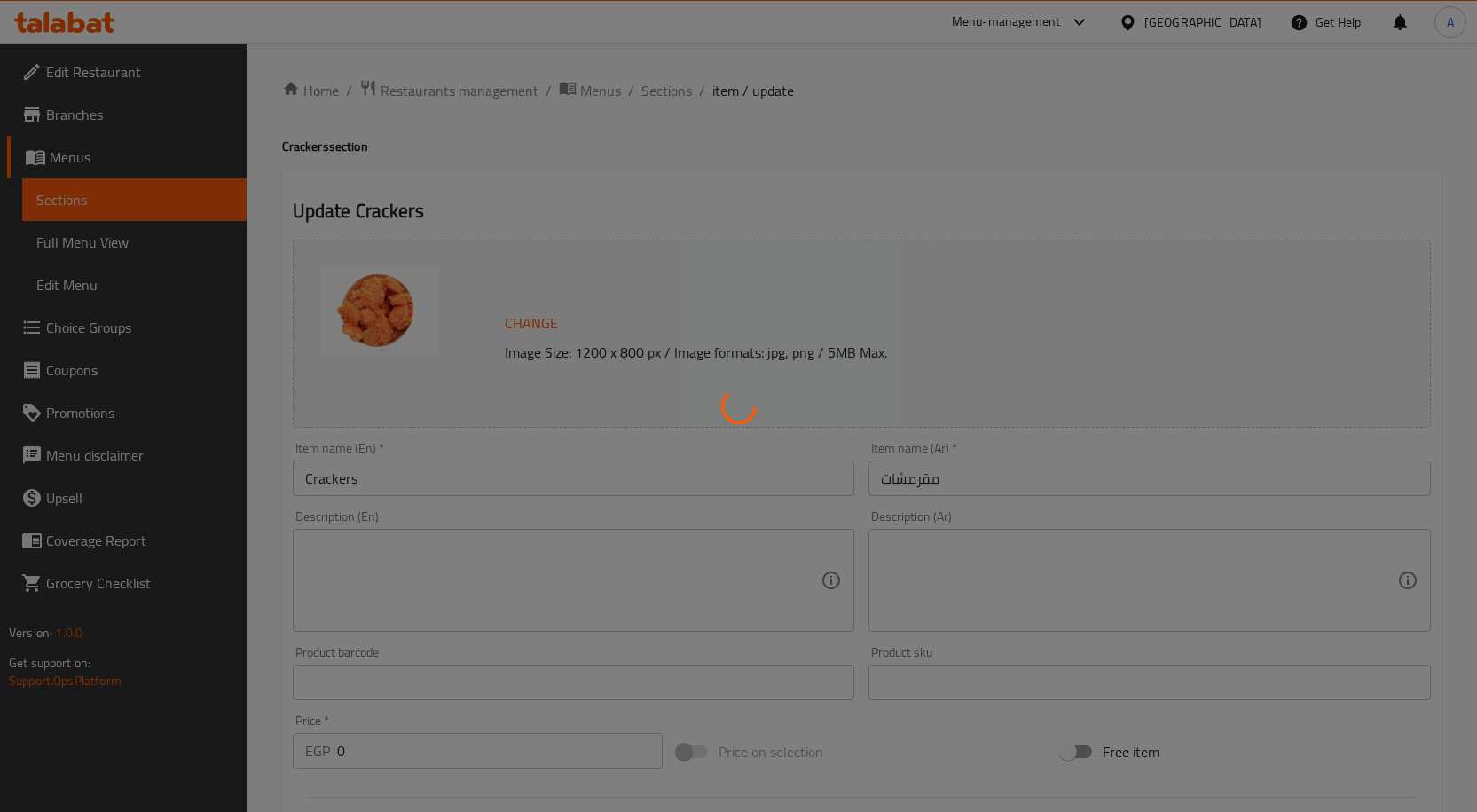
type input "إختيارك من:"
type input "1"
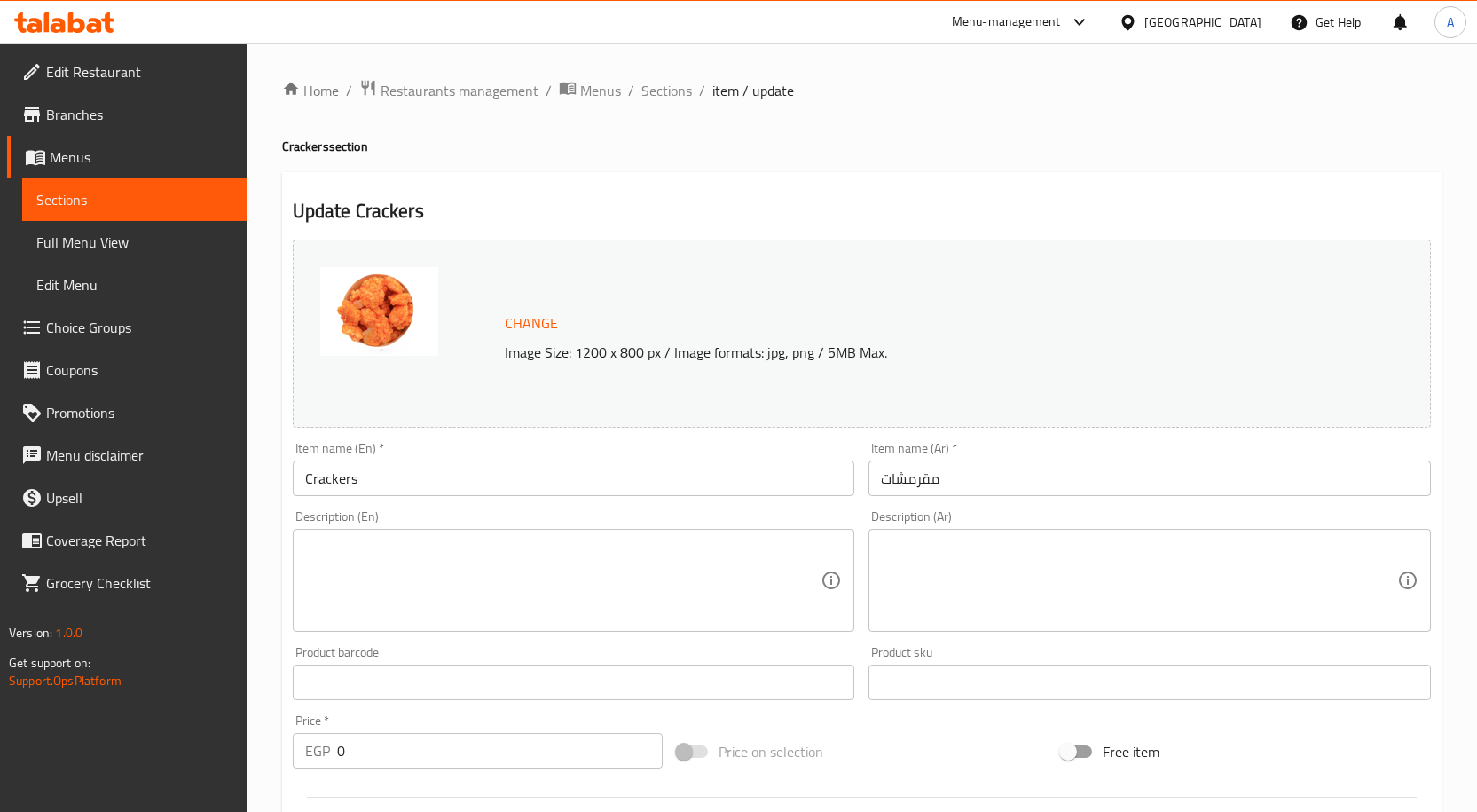
click at [397, 478] on input "Crackers" at bounding box center [573, 478] width 562 height 36
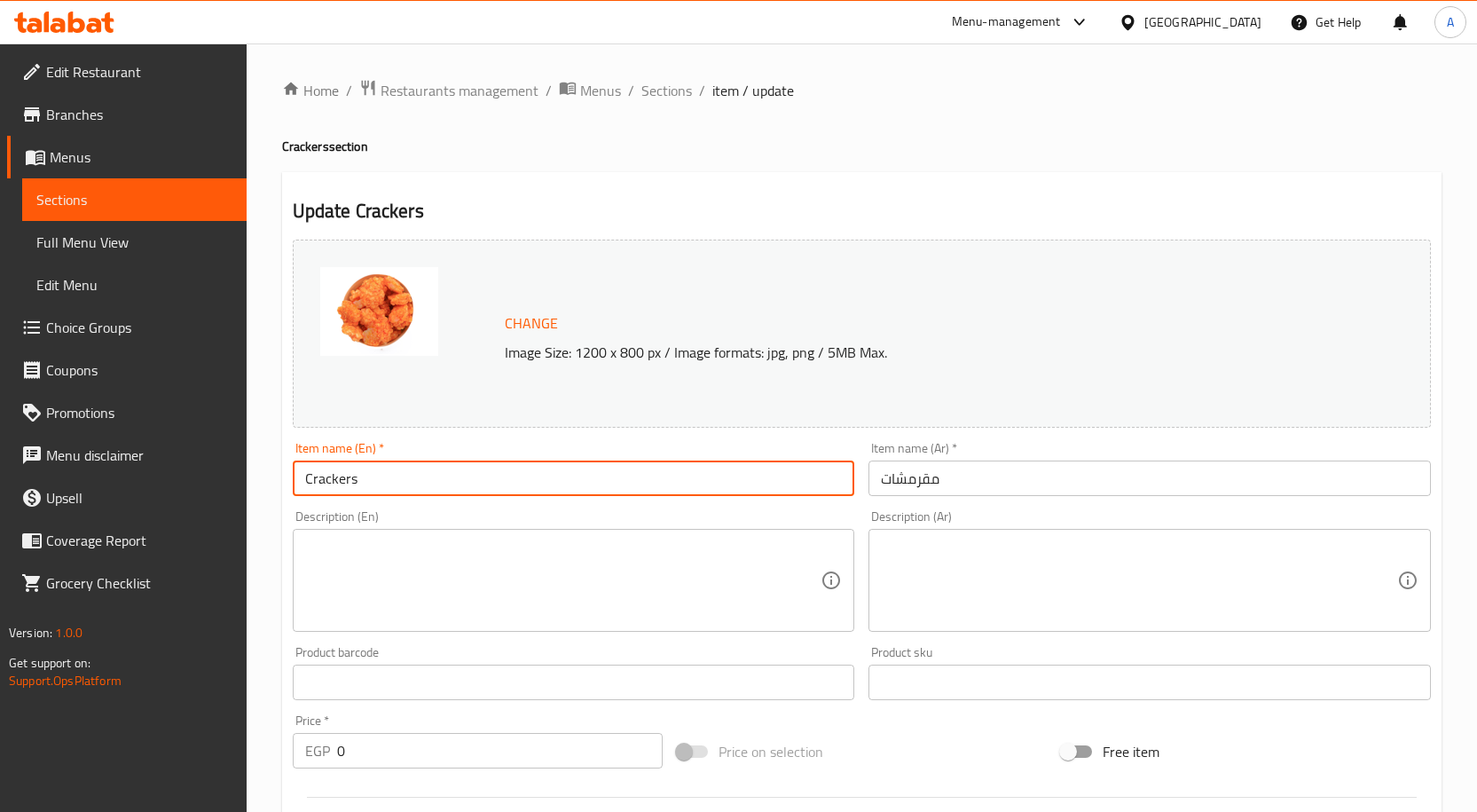
click at [397, 478] on input "Crackers" at bounding box center [573, 478] width 562 height 36
click at [663, 92] on span "Sections" at bounding box center [666, 91] width 51 height 21
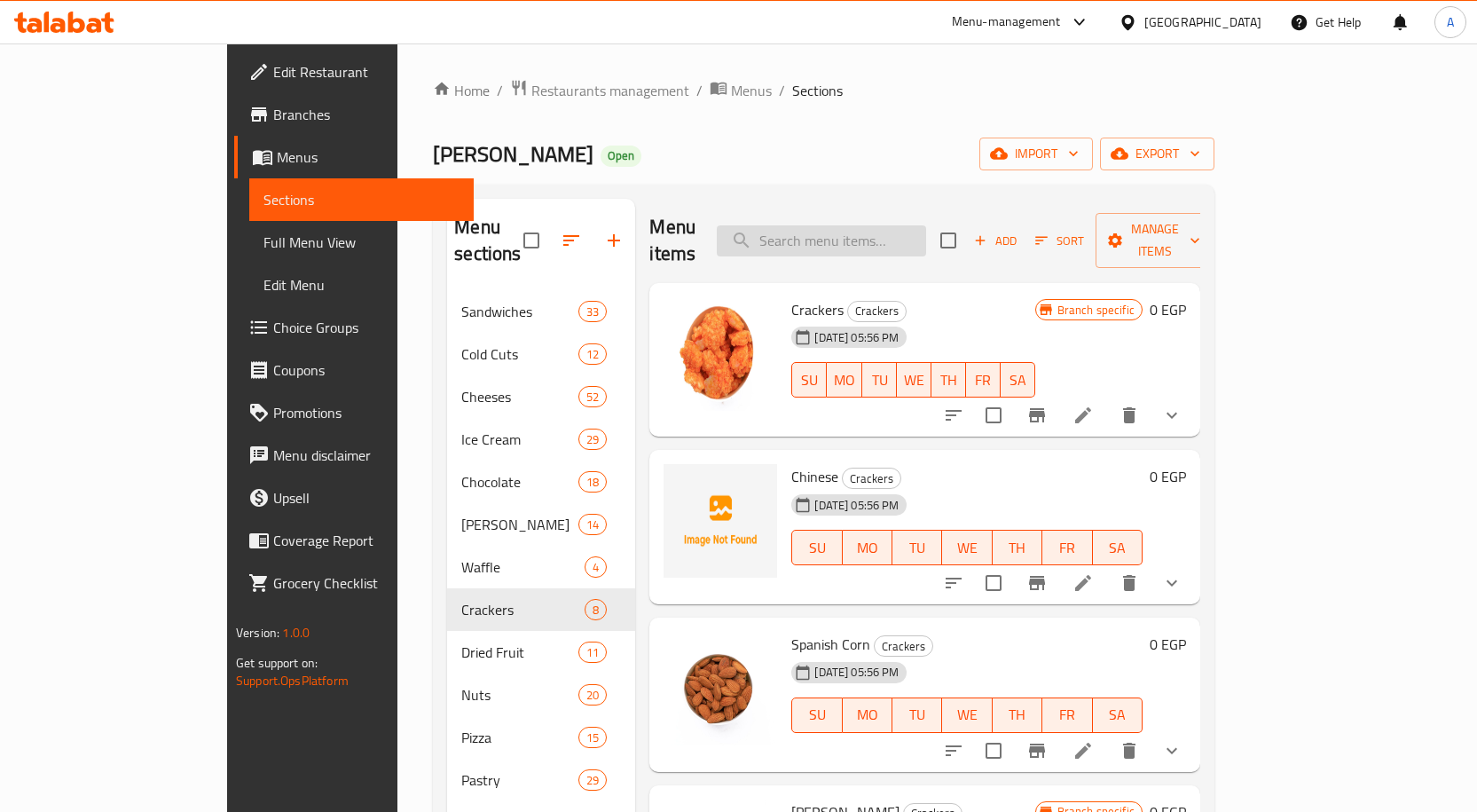
click at [868, 241] on input "search" at bounding box center [821, 241] width 209 height 31
paste input "Crackers"
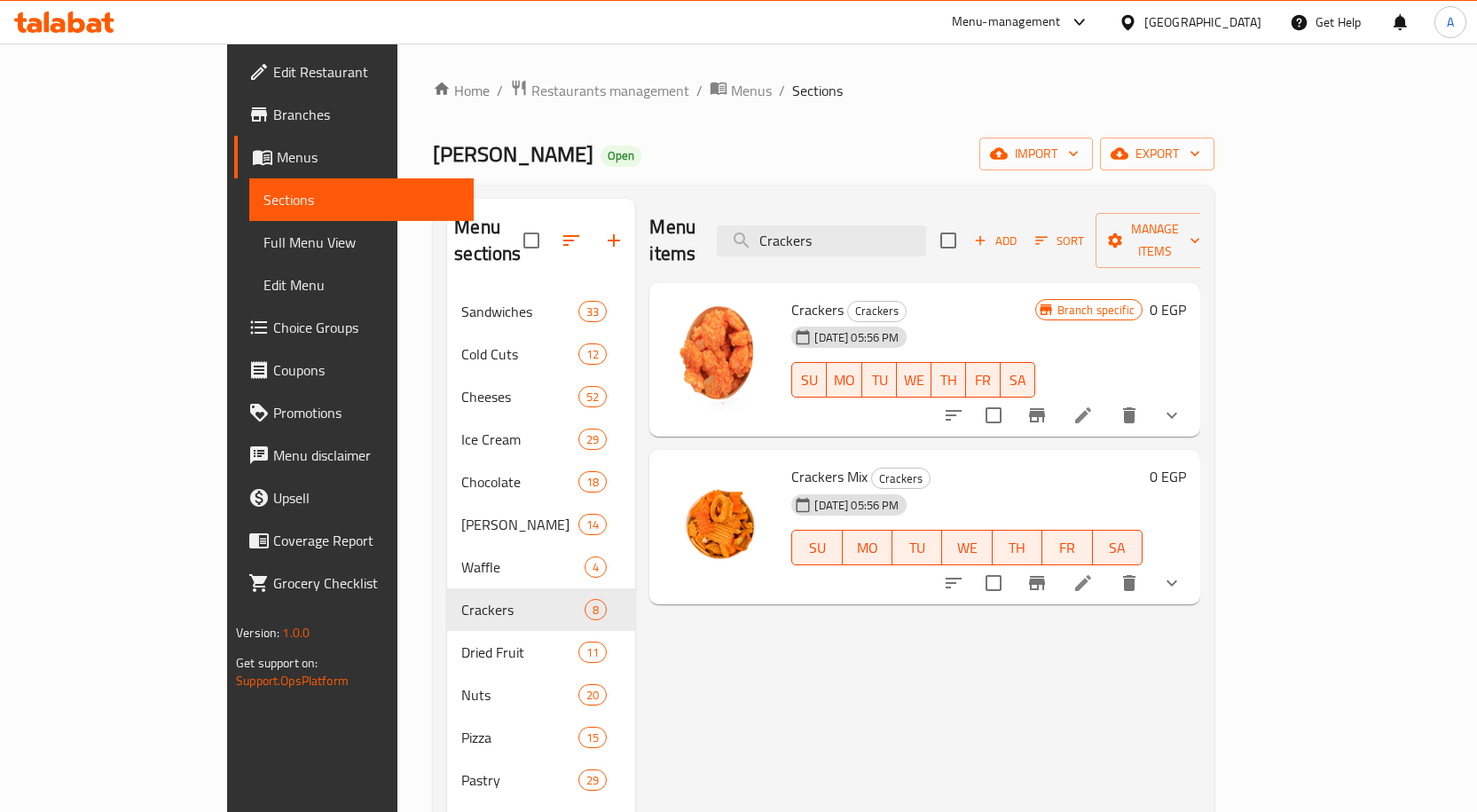
type input "Crackers"
click at [1183, 405] on icon "show more" at bounding box center [1172, 415] width 21 height 21
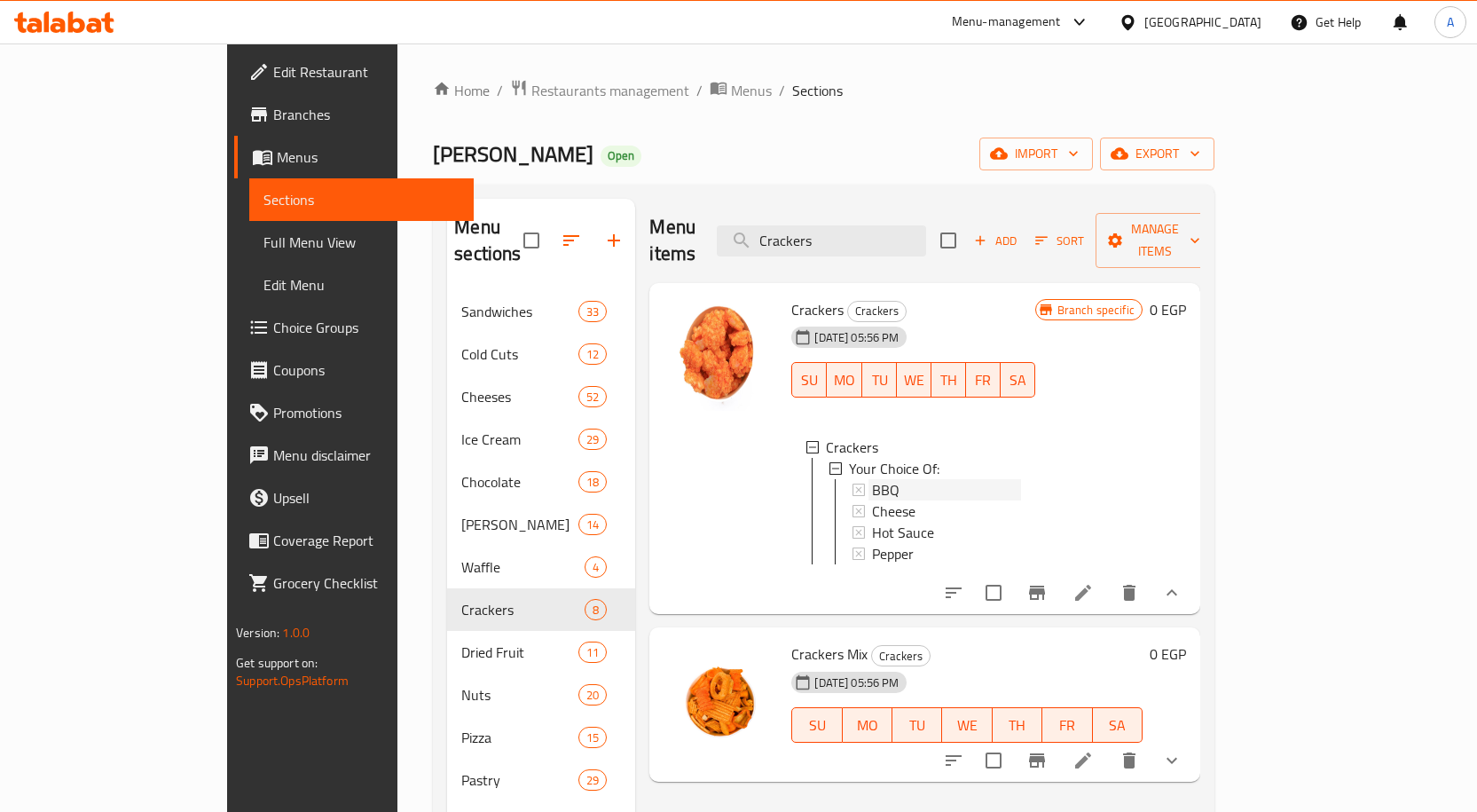
click at [872, 479] on span "BBQ" at bounding box center [885, 489] width 28 height 21
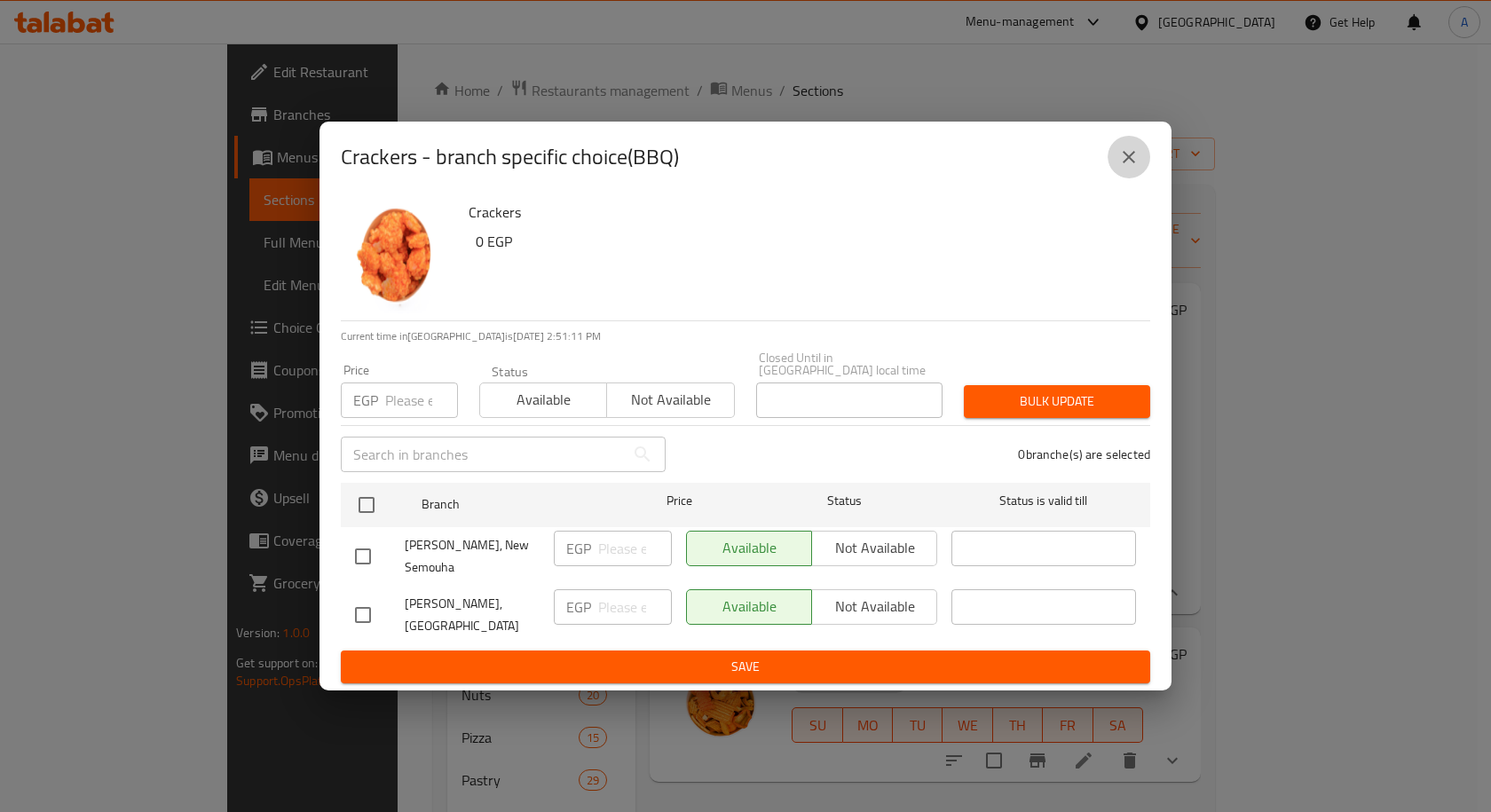
click at [1123, 168] on icon "close" at bounding box center [1129, 157] width 21 height 21
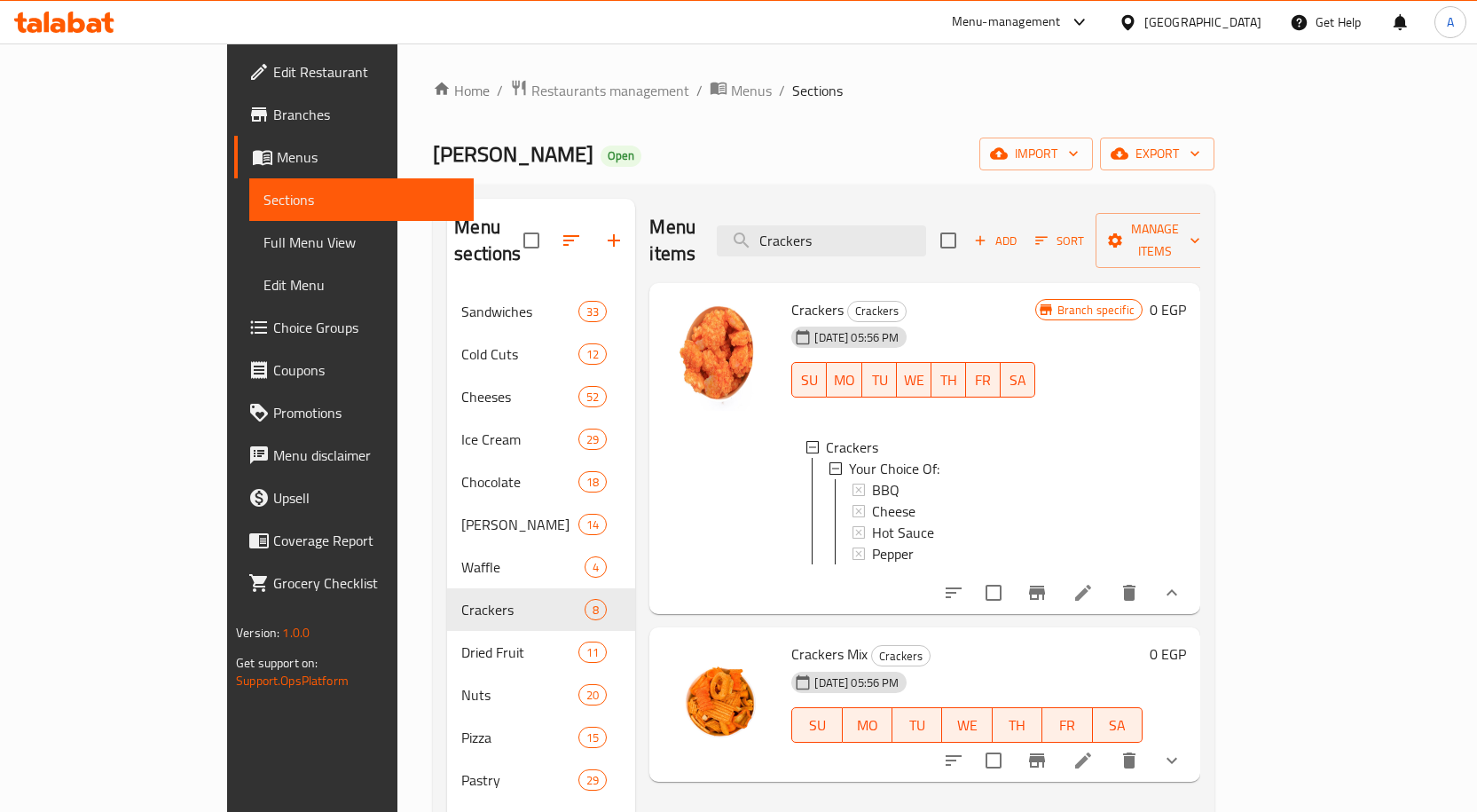
click at [792, 296] on span "Crackers" at bounding box center [817, 309] width 53 height 27
copy h6 "Crackers"
click at [1094, 582] on icon at bounding box center [1083, 593] width 21 height 21
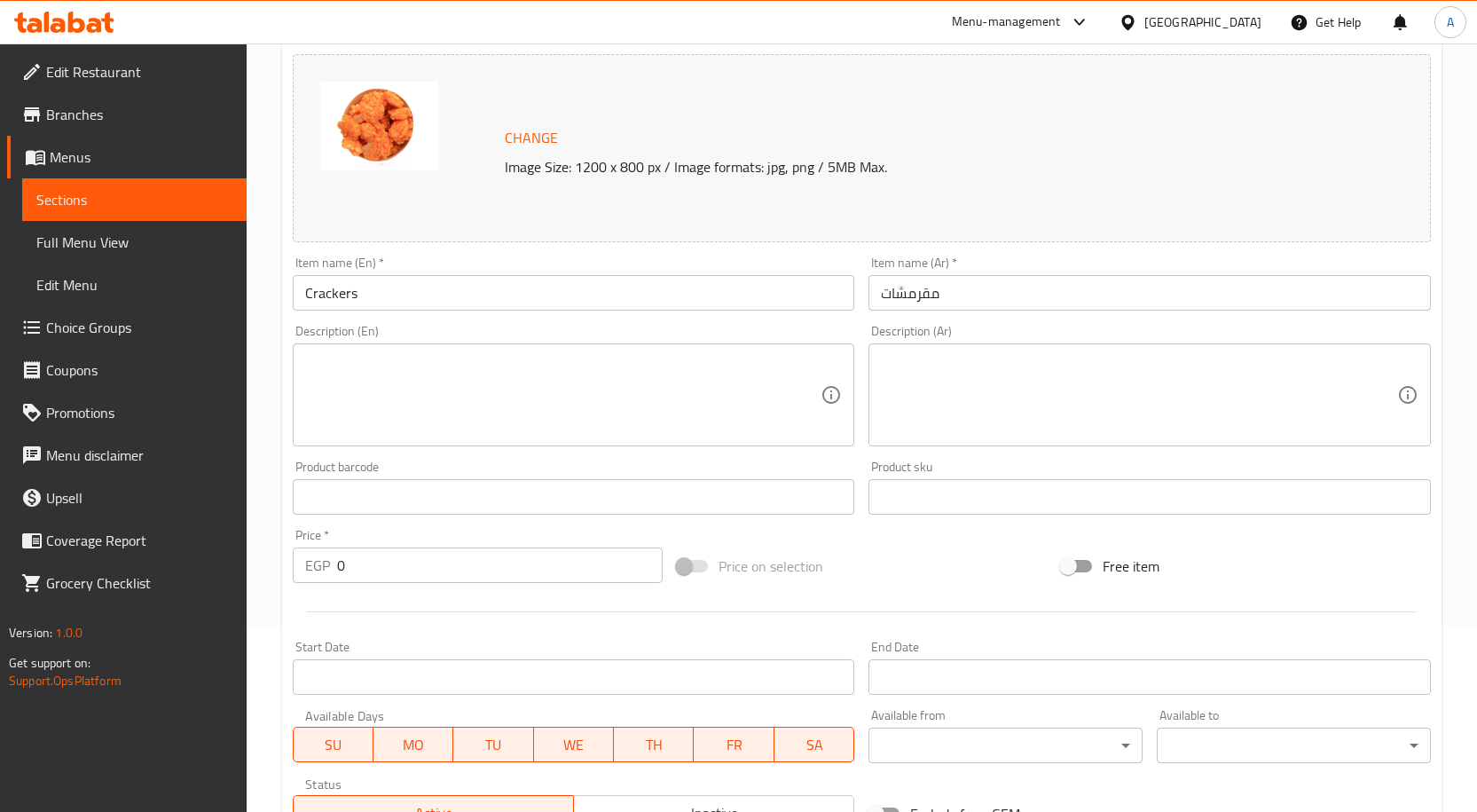
scroll to position [355, 0]
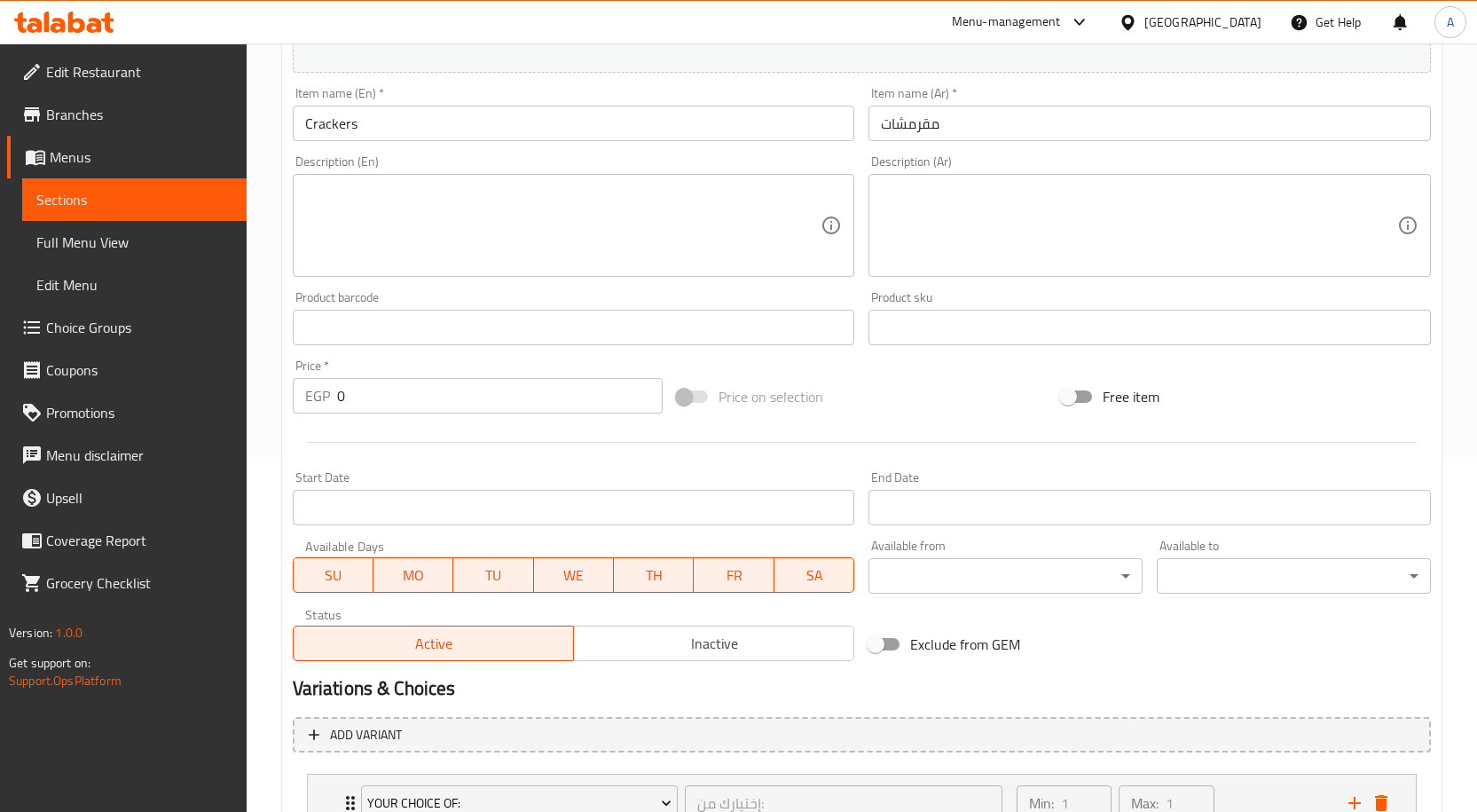
click at [669, 630] on button "Inactive" at bounding box center [713, 644] width 281 height 36
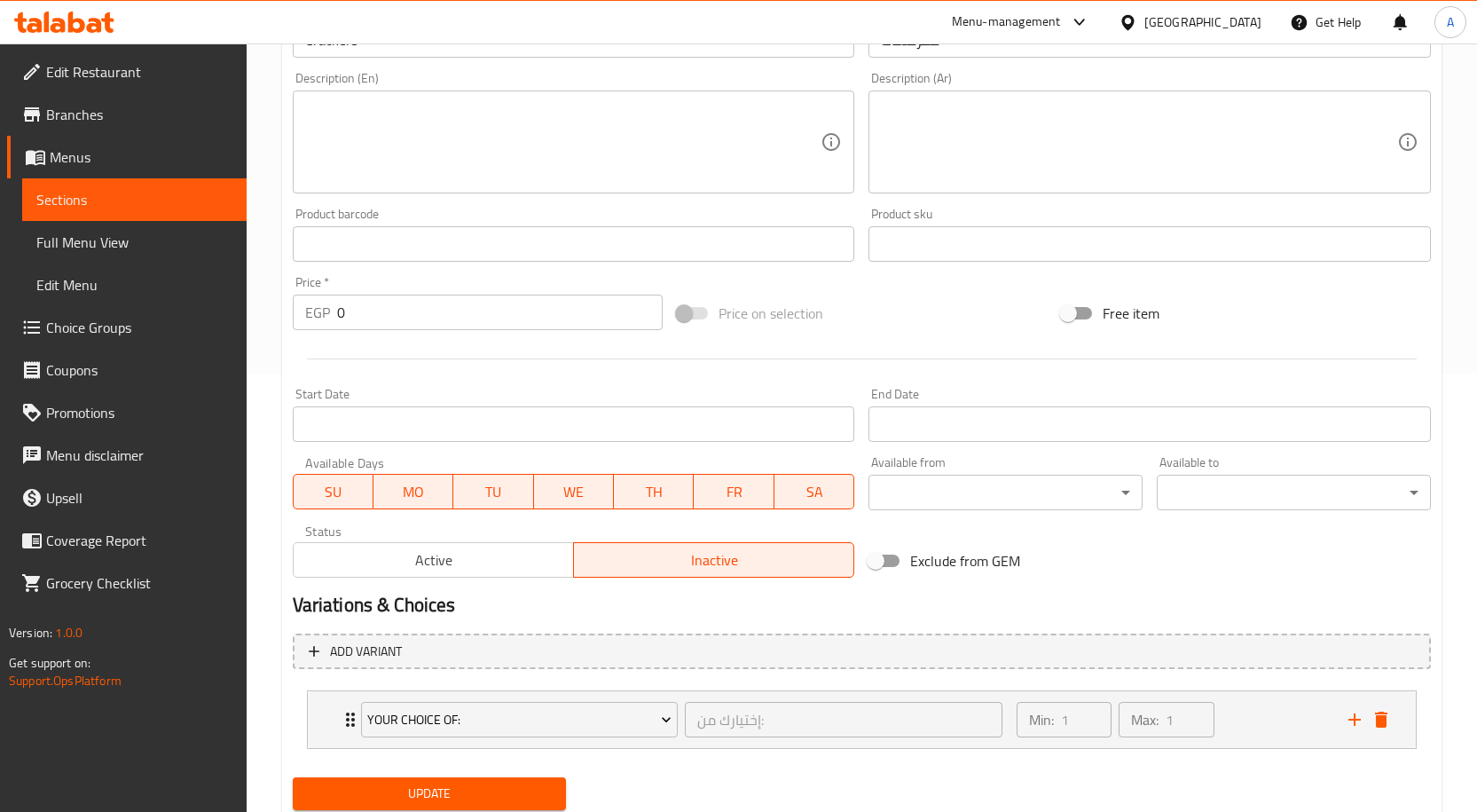
scroll to position [496, 0]
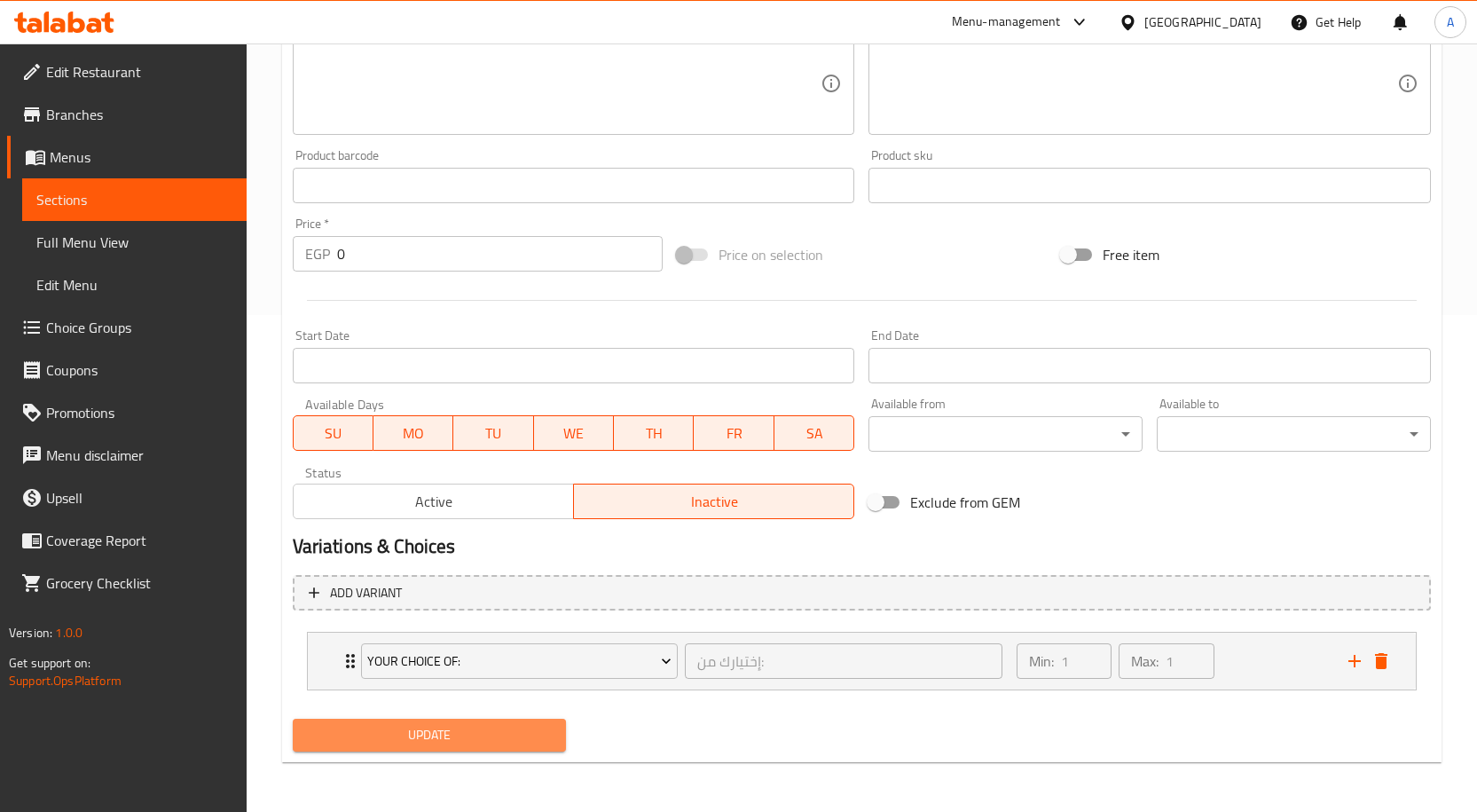
click at [468, 740] on span "Update" at bounding box center [430, 734] width 246 height 22
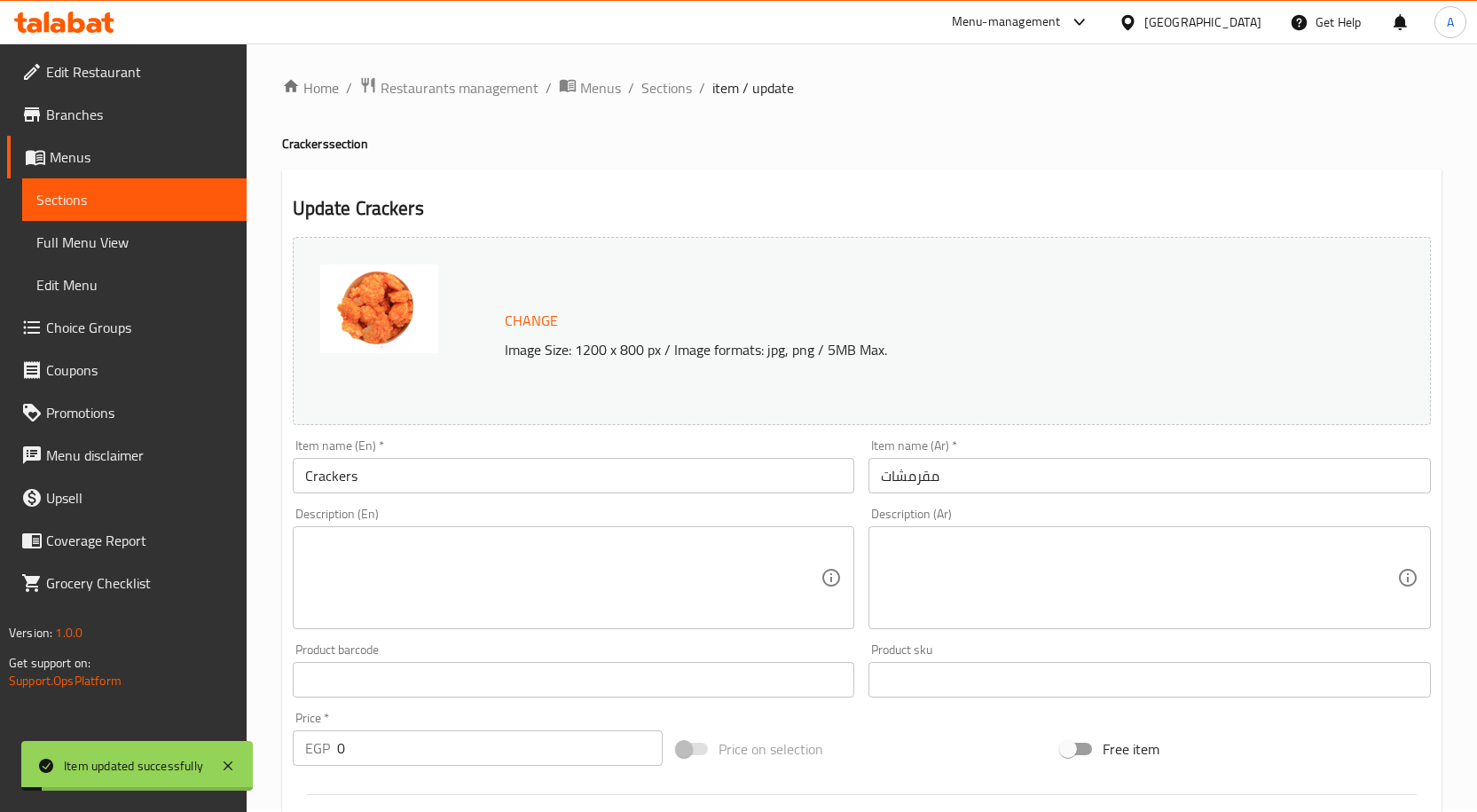
scroll to position [0, 0]
click at [350, 488] on input "Crackers" at bounding box center [573, 478] width 562 height 36
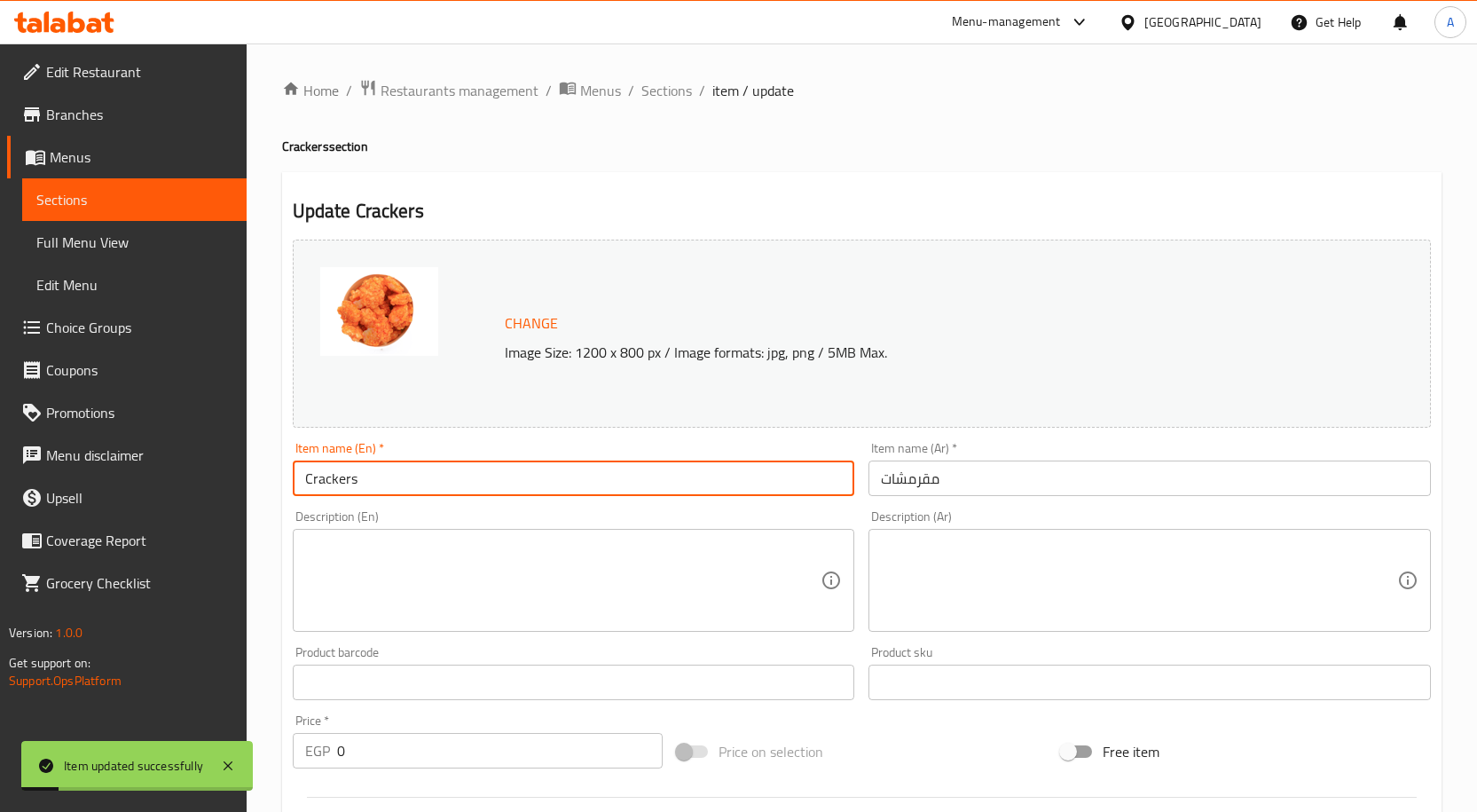
click at [350, 488] on input "Crackers" at bounding box center [573, 478] width 562 height 36
click at [371, 479] on input "Crackers" at bounding box center [573, 478] width 562 height 36
click at [657, 94] on span "Sections" at bounding box center [666, 91] width 51 height 21
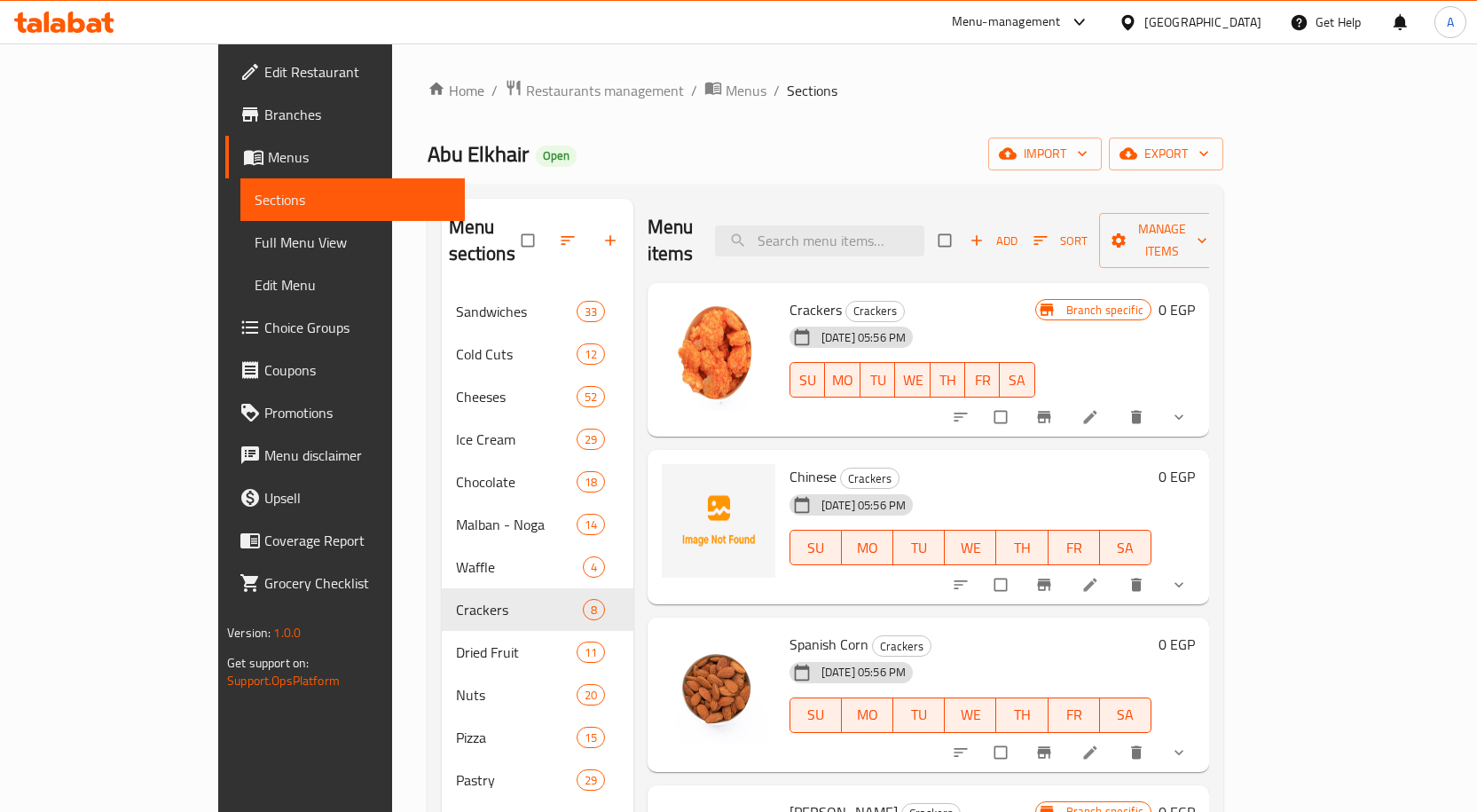
click at [255, 248] on span "Full Menu View" at bounding box center [353, 242] width 196 height 21
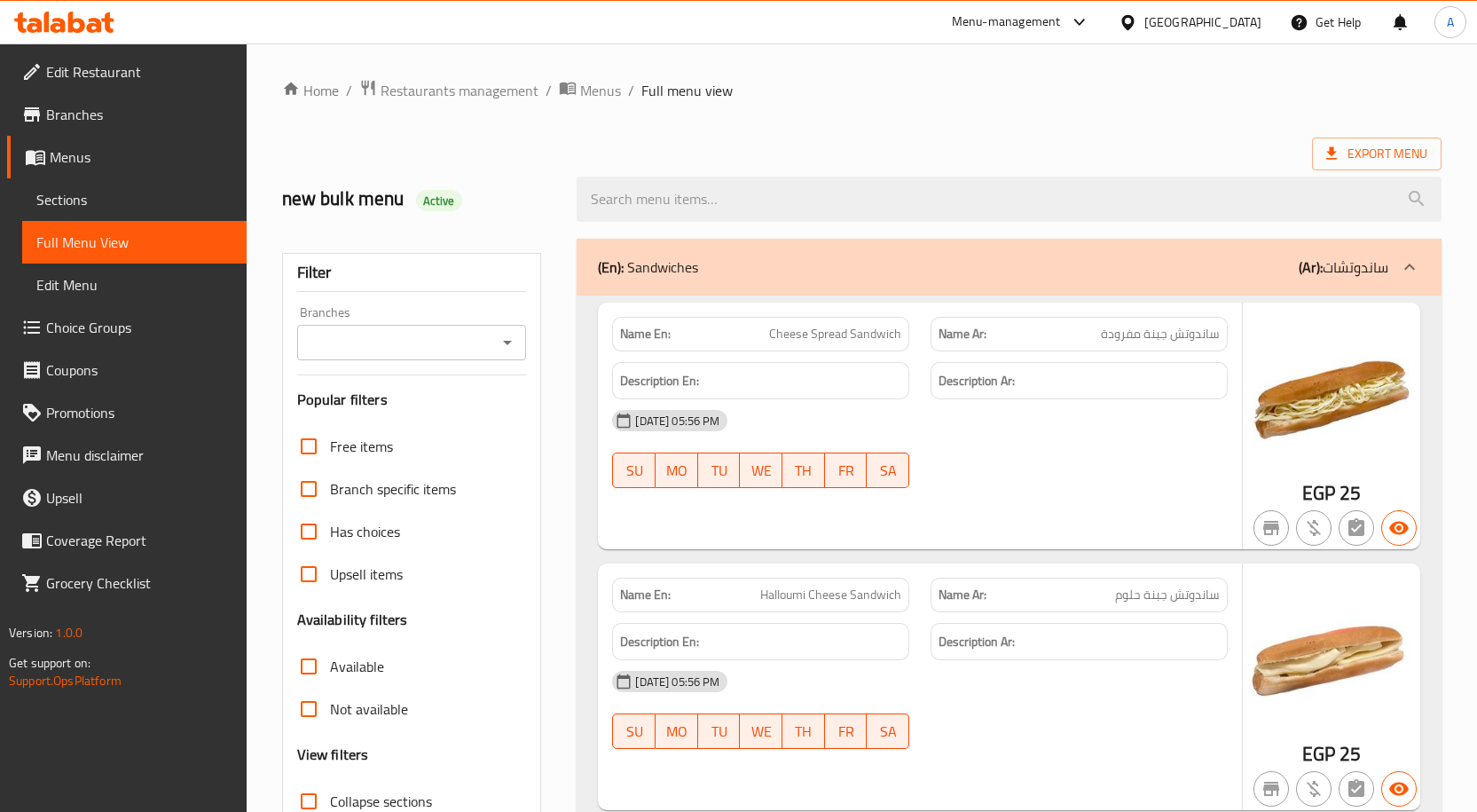
click at [451, 353] on input "Branches" at bounding box center [397, 342] width 190 height 25
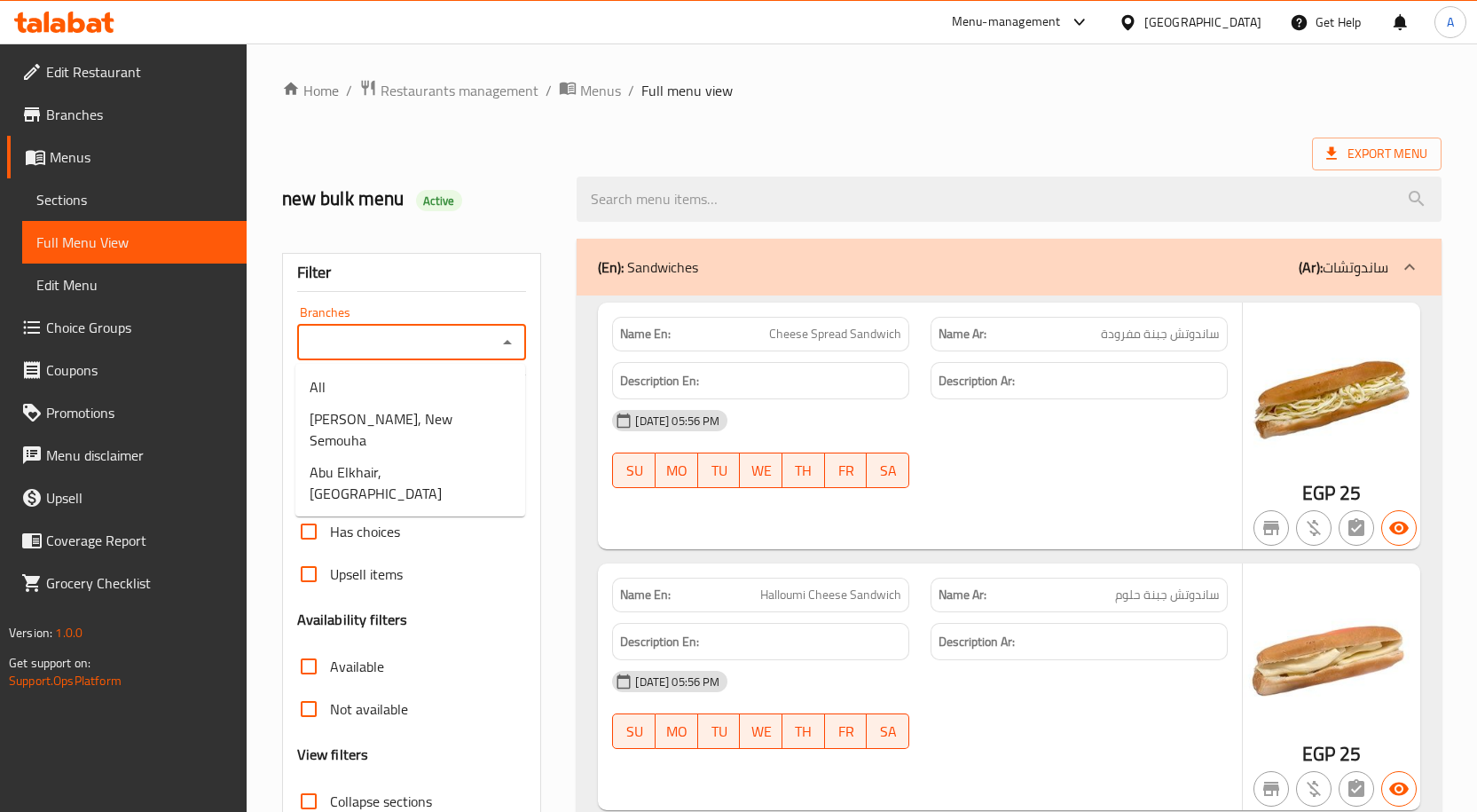
click at [433, 337] on input "Branches" at bounding box center [397, 342] width 190 height 25
click at [422, 461] on span "Abu Elkhair, [GEOGRAPHIC_DATA]" at bounding box center [410, 482] width 201 height 43
type input "Abu Elkhair, [GEOGRAPHIC_DATA]"
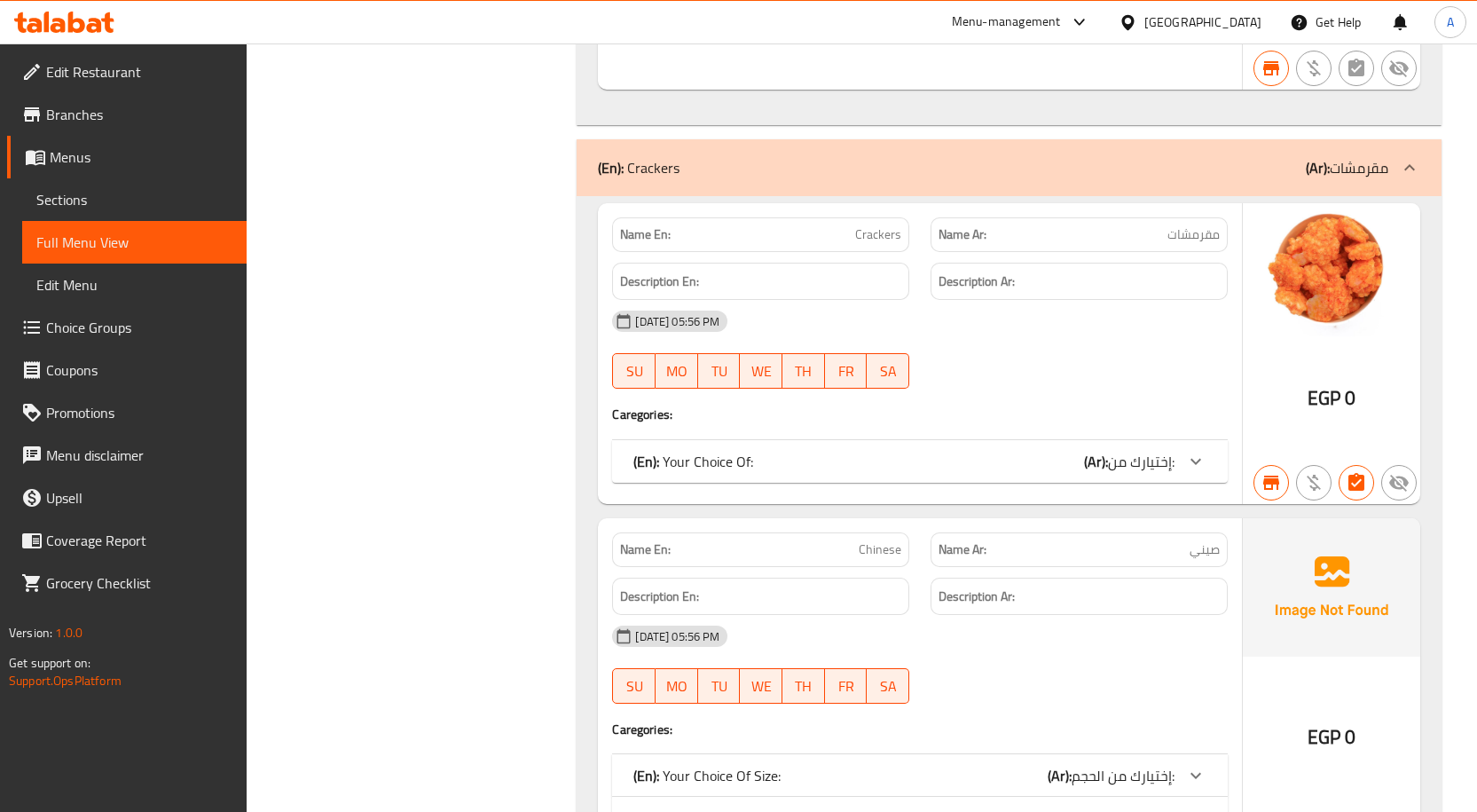
scroll to position [47685, 0]
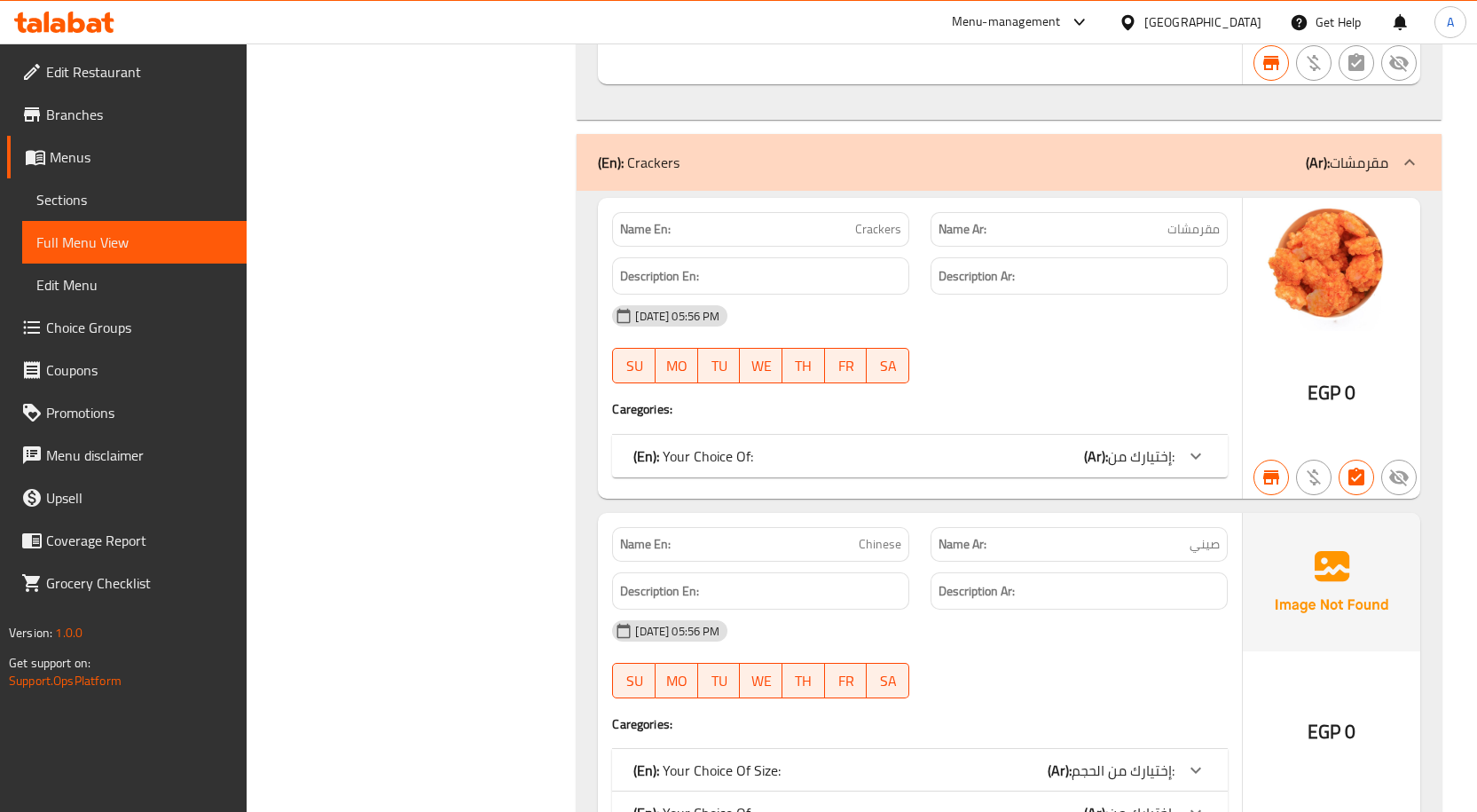
click at [838, 446] on div "(En): Your Choice Of: (Ar): إختيارك من:" at bounding box center [904, 456] width 541 height 21
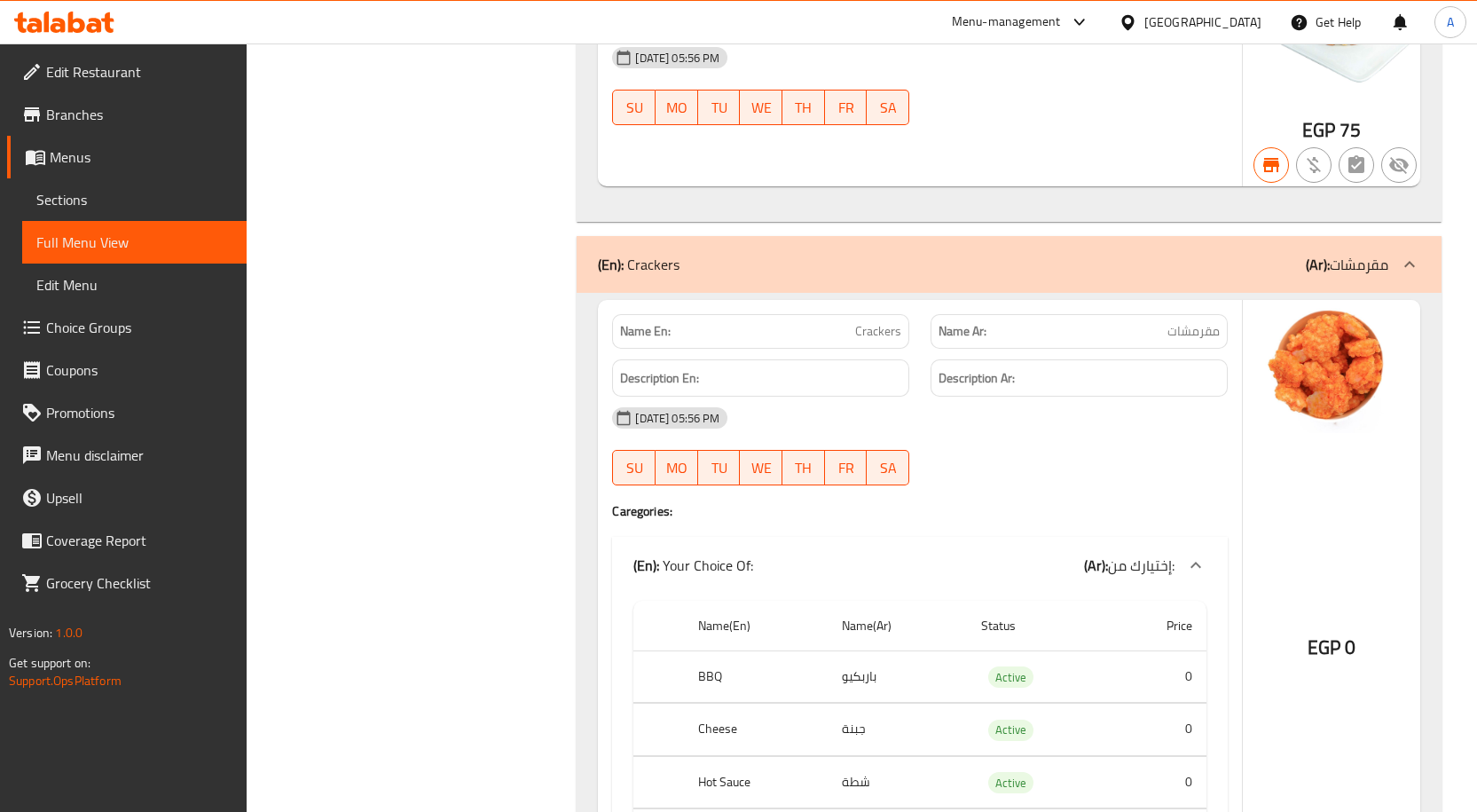
scroll to position [47664, 0]
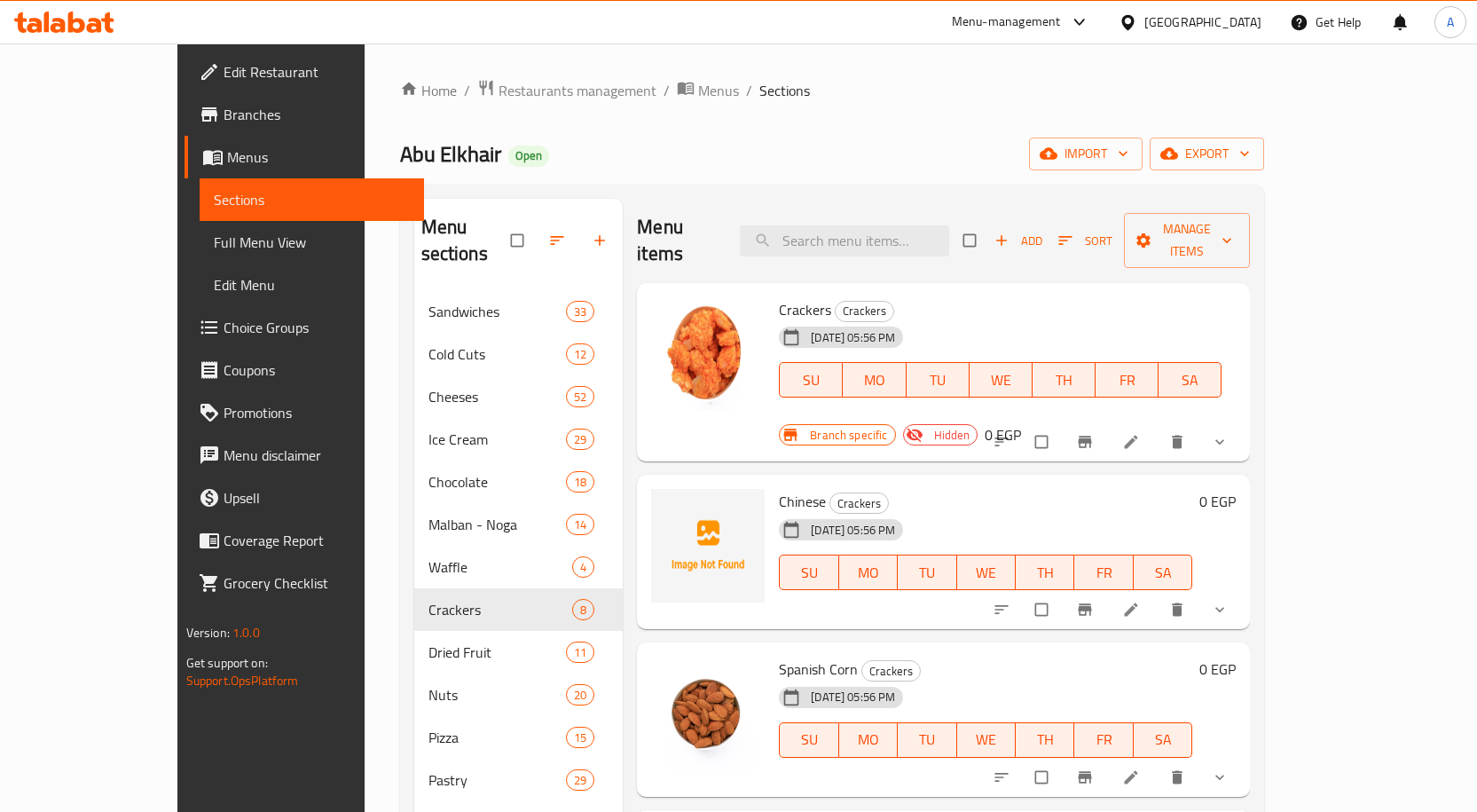
click at [779, 296] on span "Crackers" at bounding box center [805, 309] width 53 height 27
copy h6 "Crackers"
click at [214, 243] on span "Full Menu View" at bounding box center [312, 242] width 196 height 21
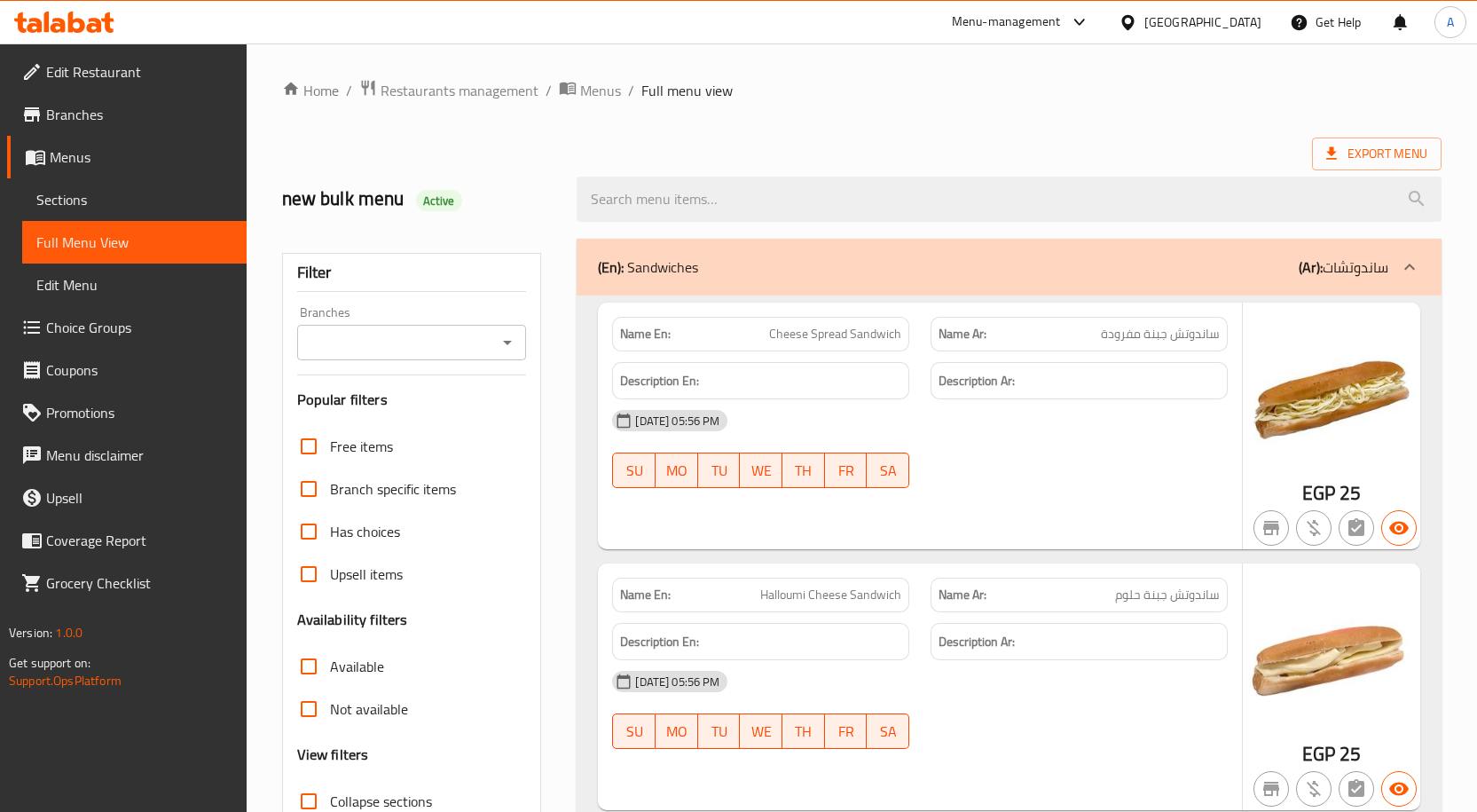
click at [521, 355] on div "Branches" at bounding box center [412, 342] width 230 height 36
click at [507, 347] on icon "Open" at bounding box center [507, 342] width 21 height 21
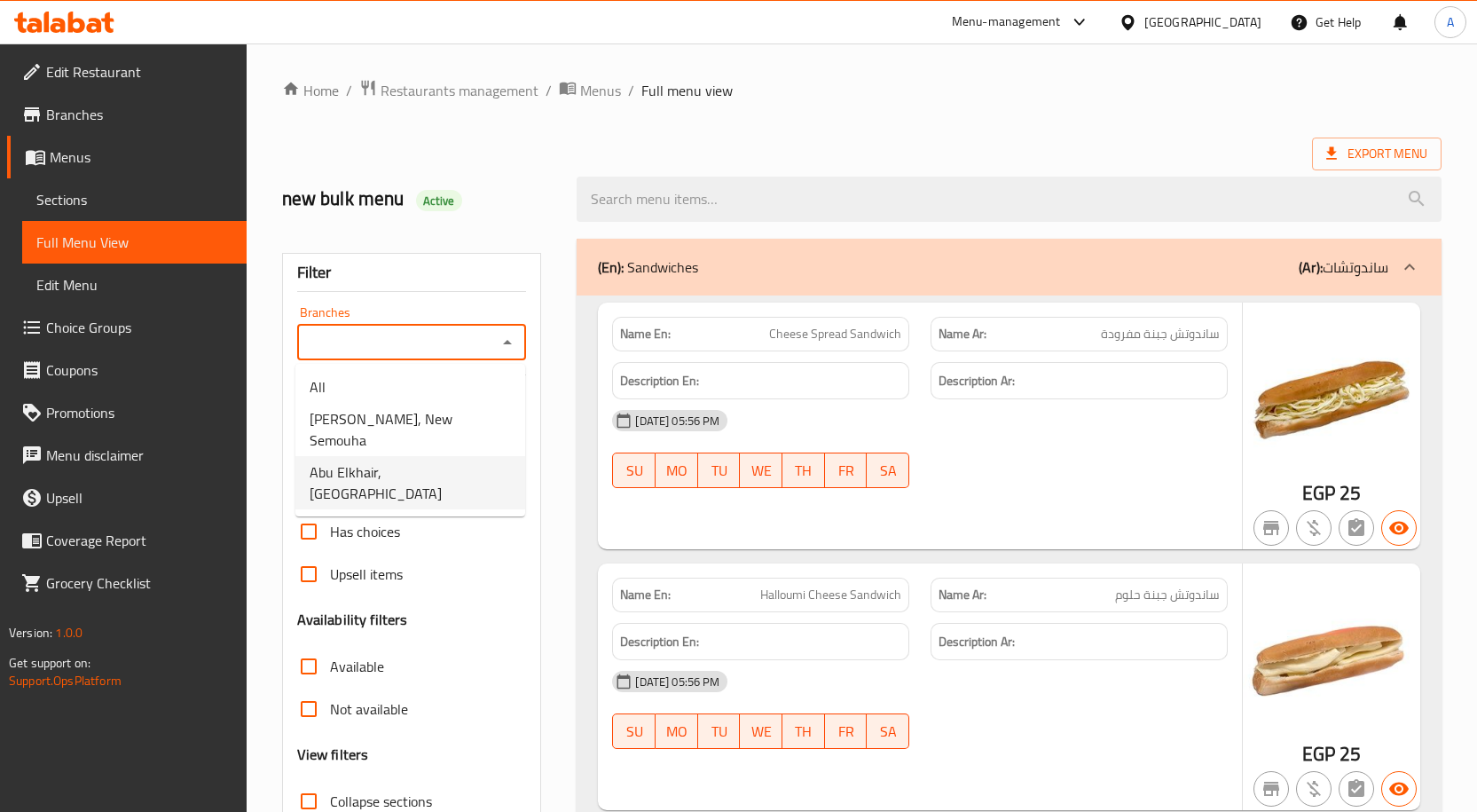
click at [423, 461] on span "Abu Elkhair, [GEOGRAPHIC_DATA]" at bounding box center [410, 482] width 201 height 43
type input "Abu Elkhair, [GEOGRAPHIC_DATA]"
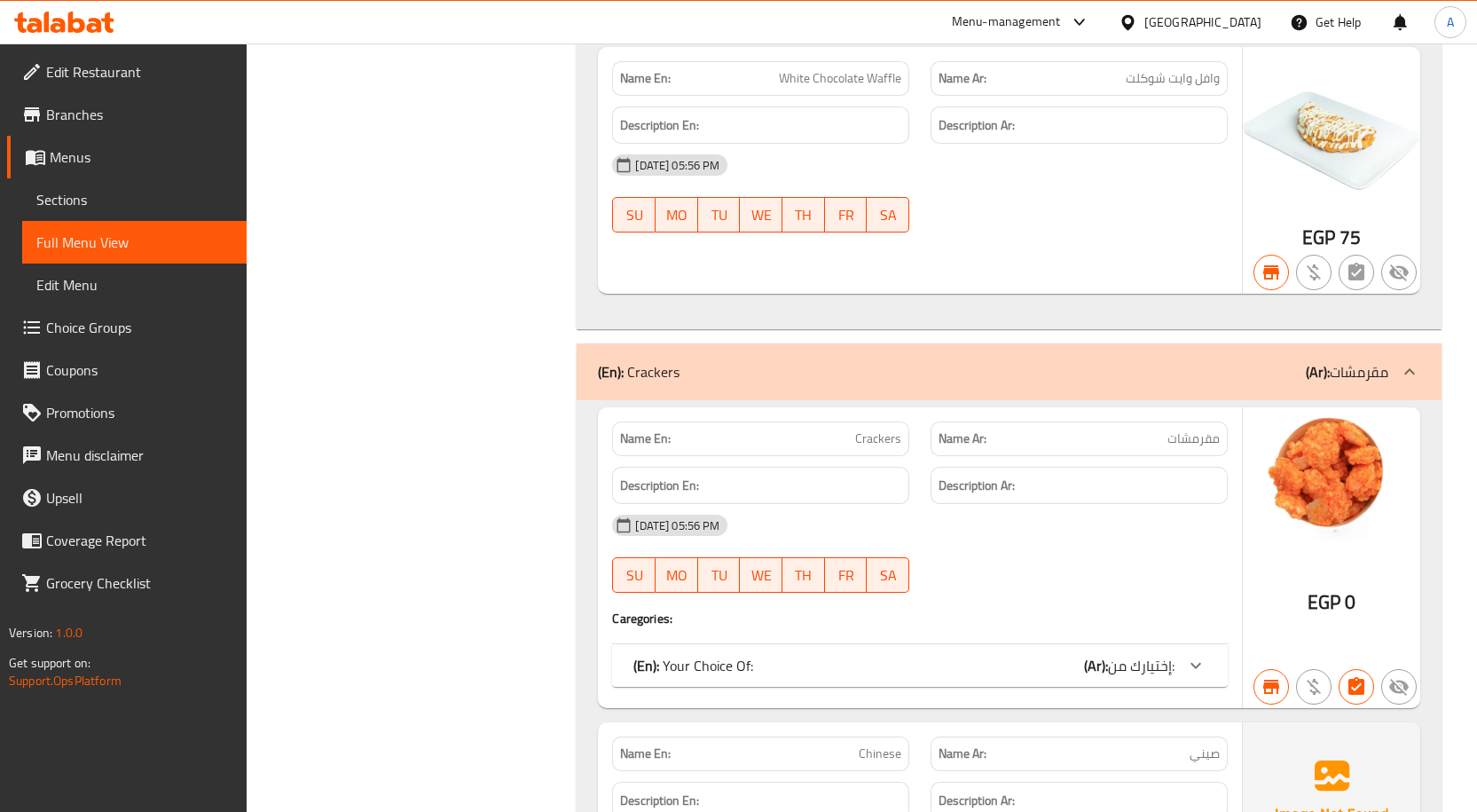
scroll to position [47508, 0]
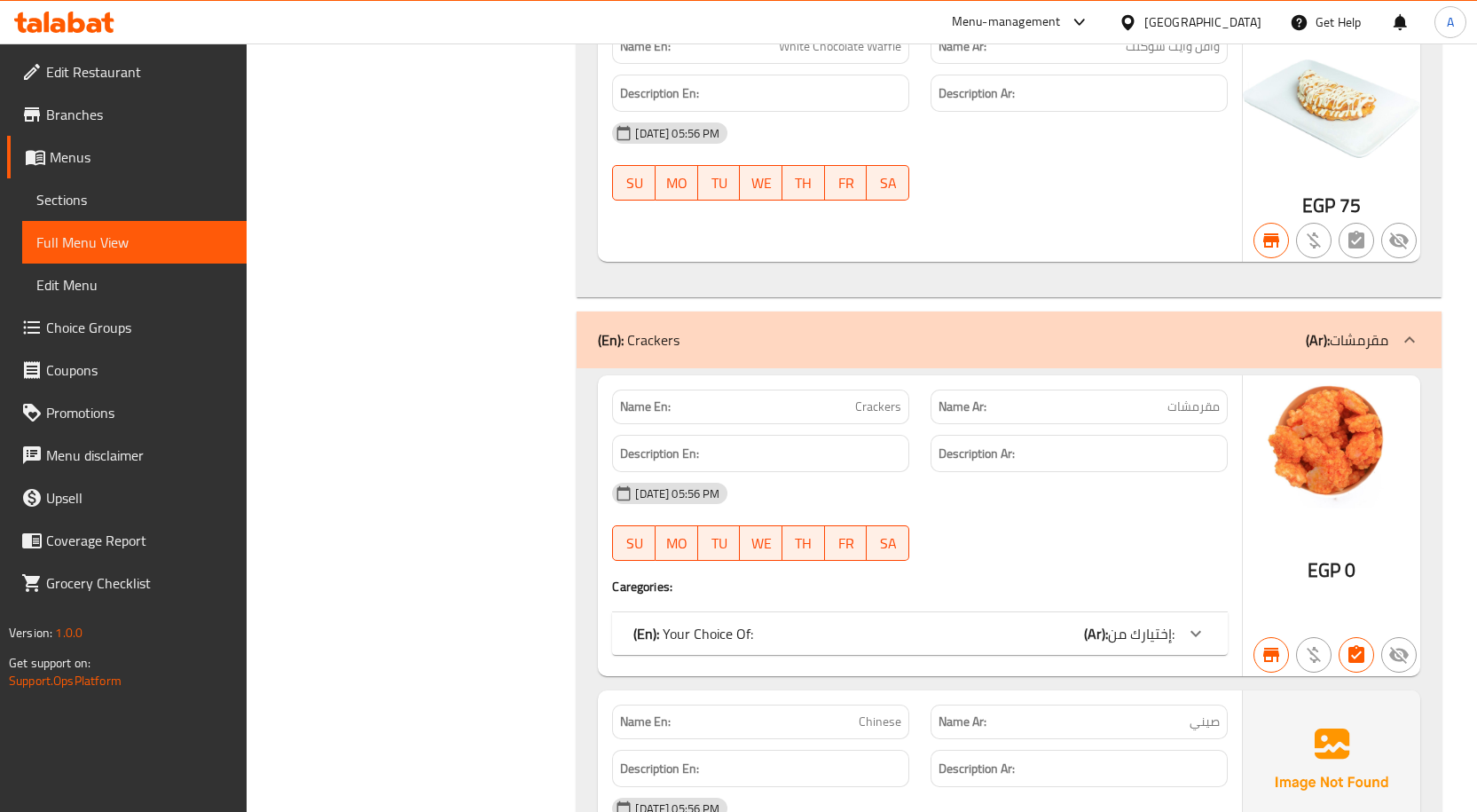
click at [979, 623] on div "(En): Your Choice Of: (Ar): إختيارك من:" at bounding box center [904, 634] width 541 height 21
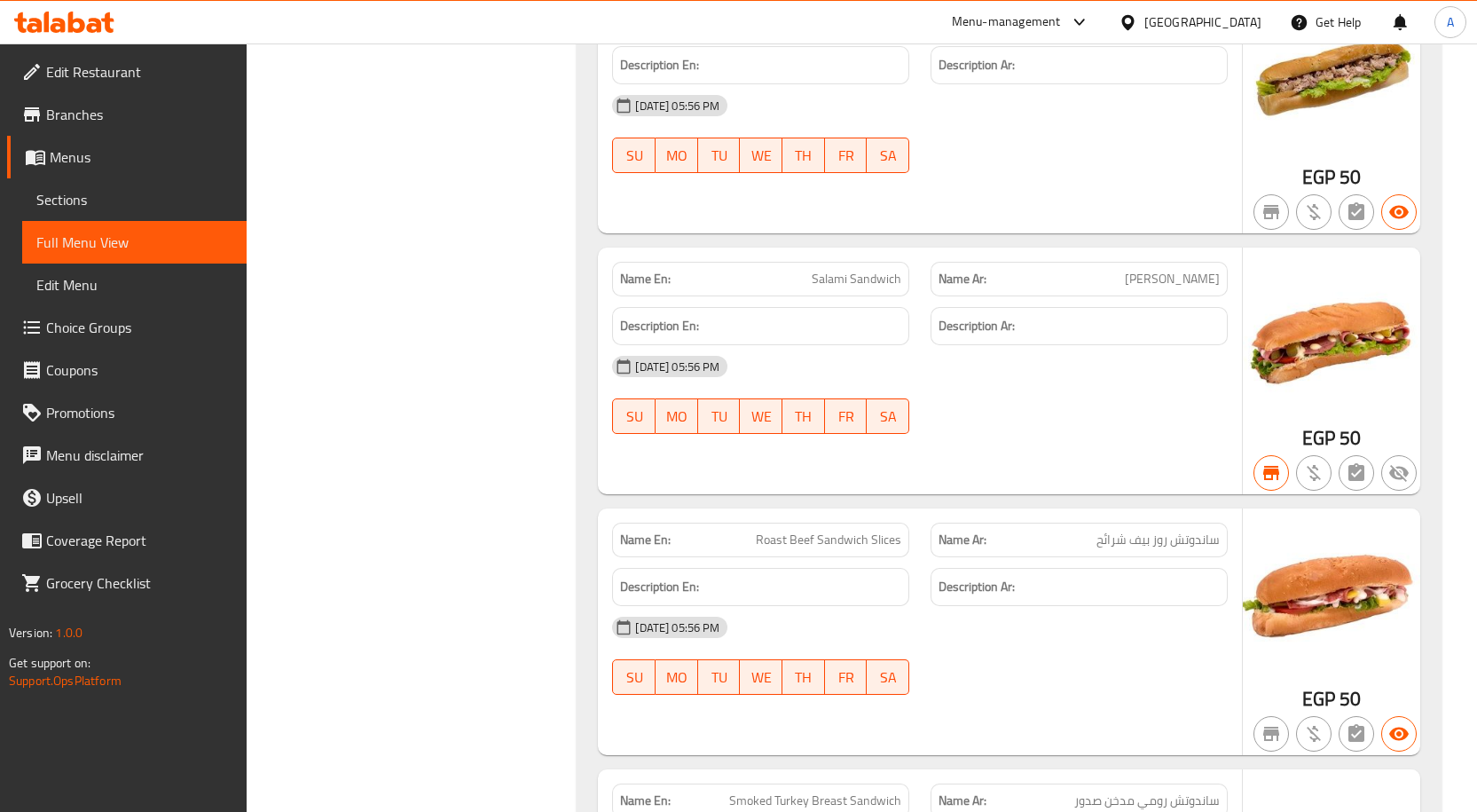
scroll to position [0, 0]
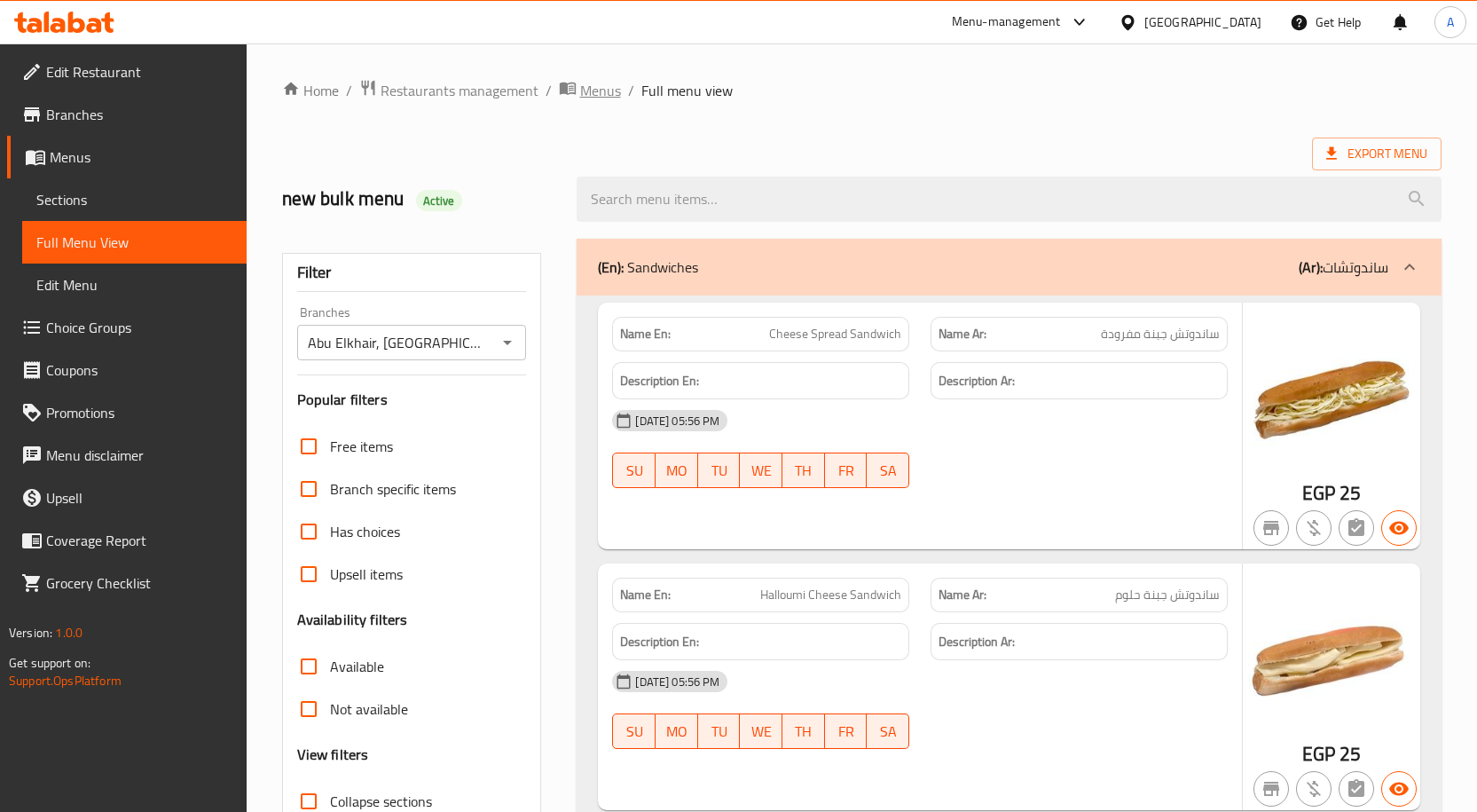
click at [605, 90] on span "Menus" at bounding box center [601, 91] width 41 height 21
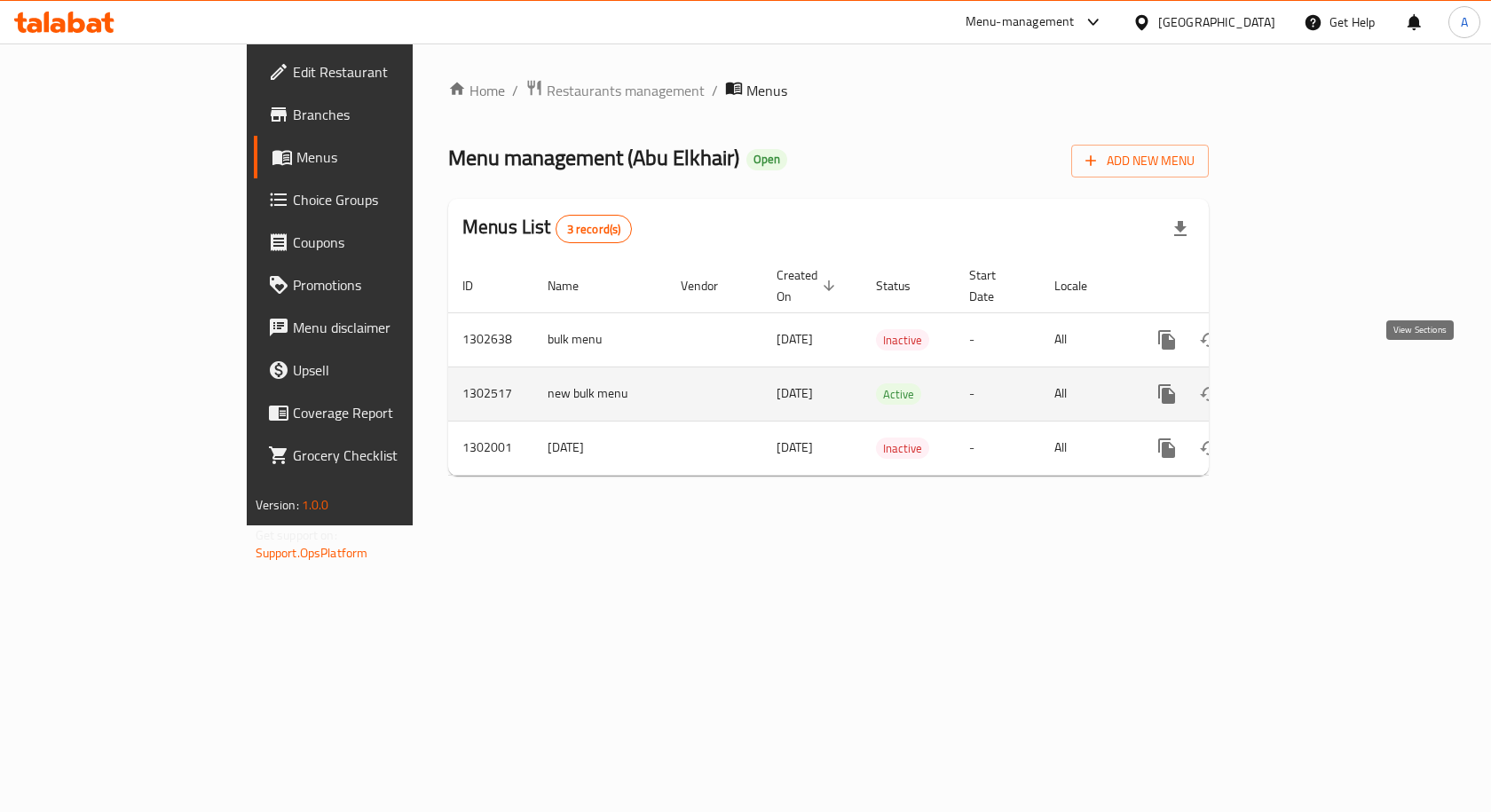
click at [1306, 383] on icon "enhanced table" at bounding box center [1295, 394] width 21 height 21
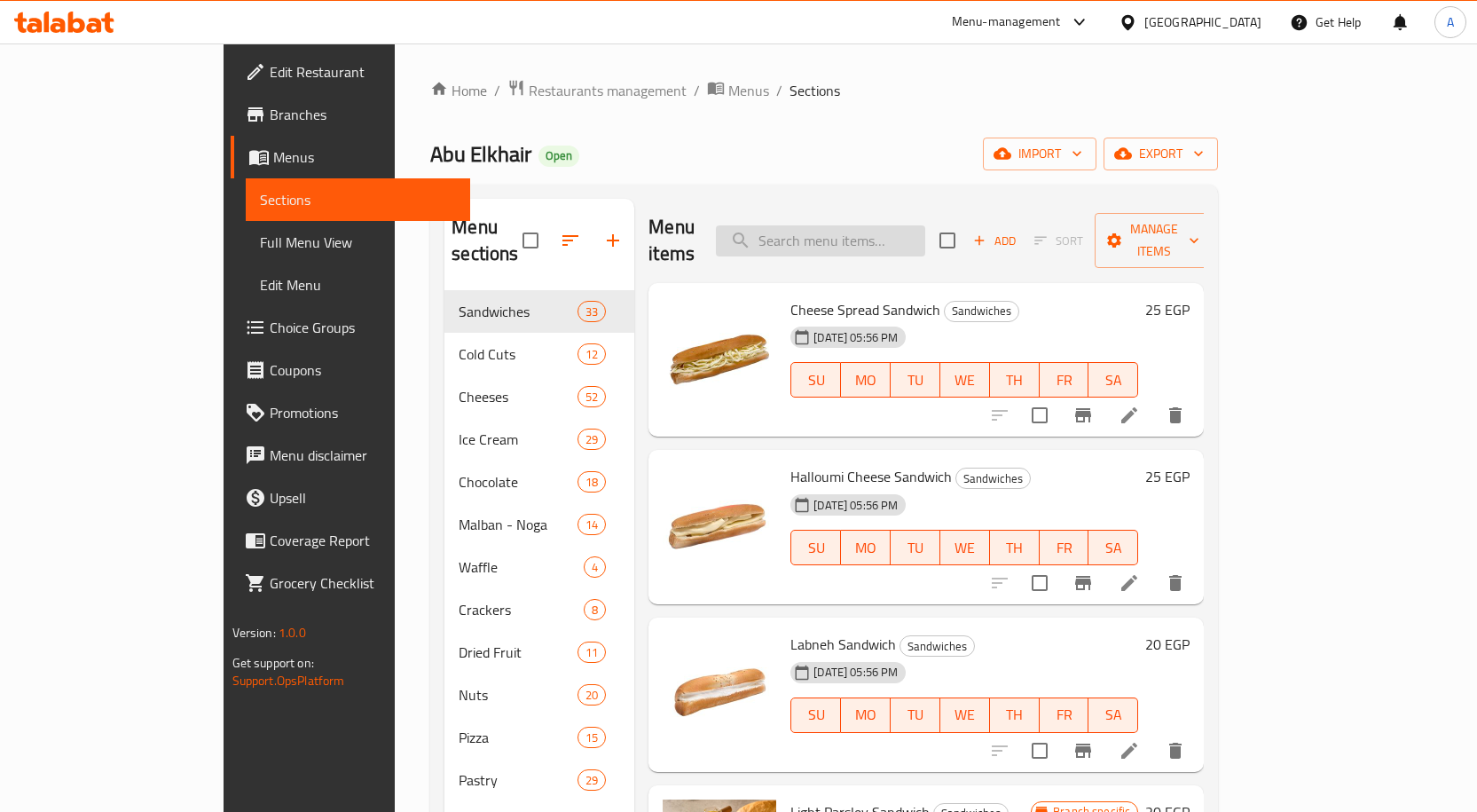
click at [887, 236] on input "search" at bounding box center [820, 241] width 209 height 31
click at [876, 202] on div "Menu items Add Sort Manage items" at bounding box center [925, 241] width 555 height 85
click at [877, 226] on input "search" at bounding box center [820, 241] width 209 height 31
paste input "Crackers"
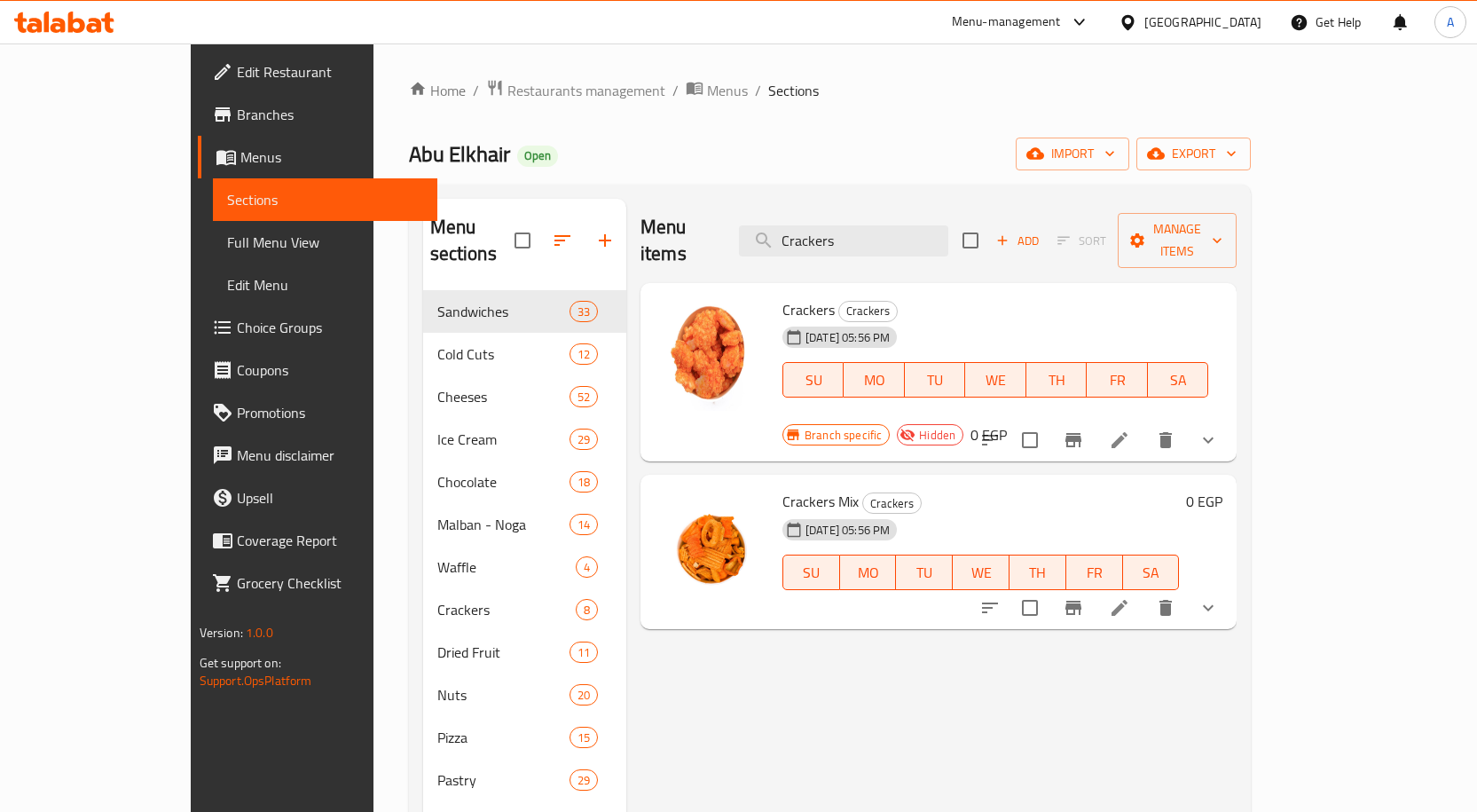
type input "Crackers"
click at [1081, 433] on icon "Branch-specific-item" at bounding box center [1073, 440] width 16 height 14
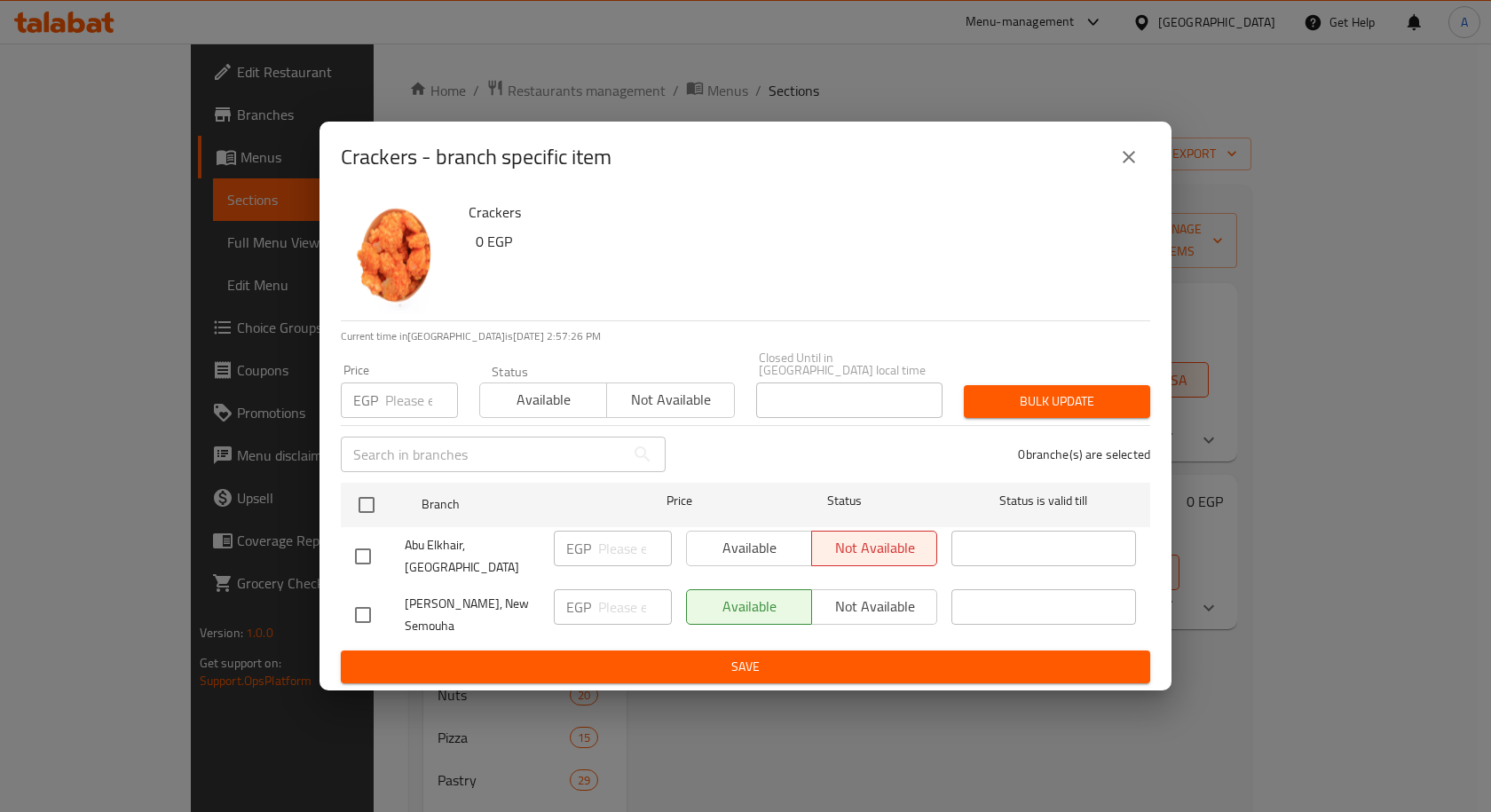
click at [1134, 168] on icon "close" at bounding box center [1129, 157] width 21 height 21
